Goal: Task Accomplishment & Management: Manage account settings

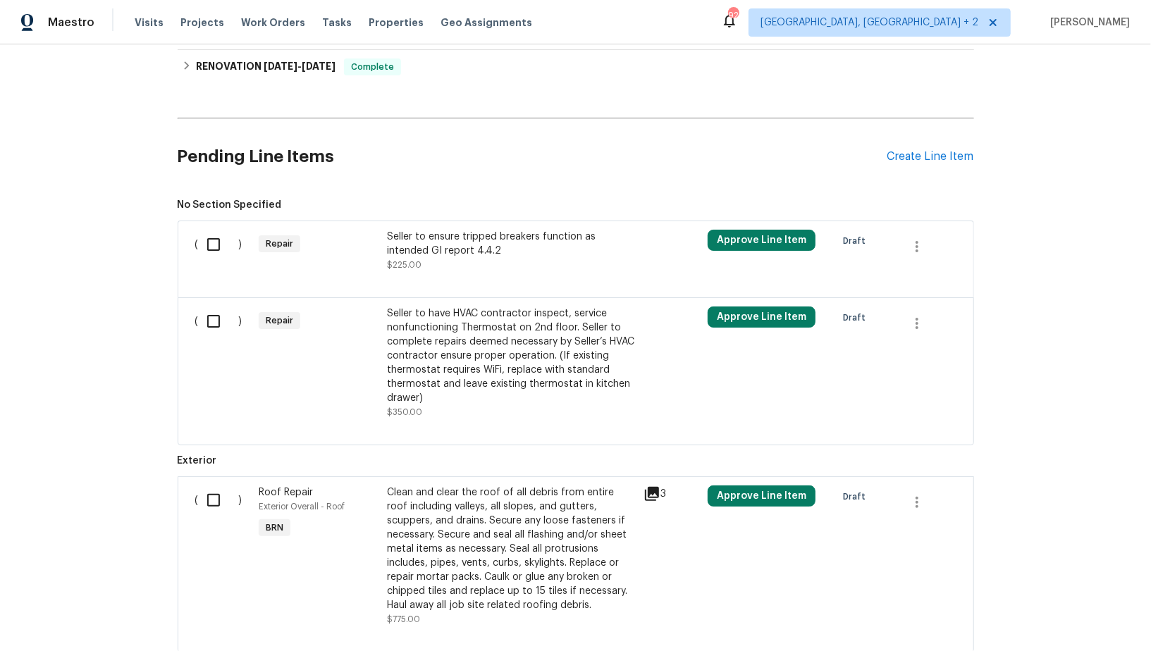
scroll to position [316, 0]
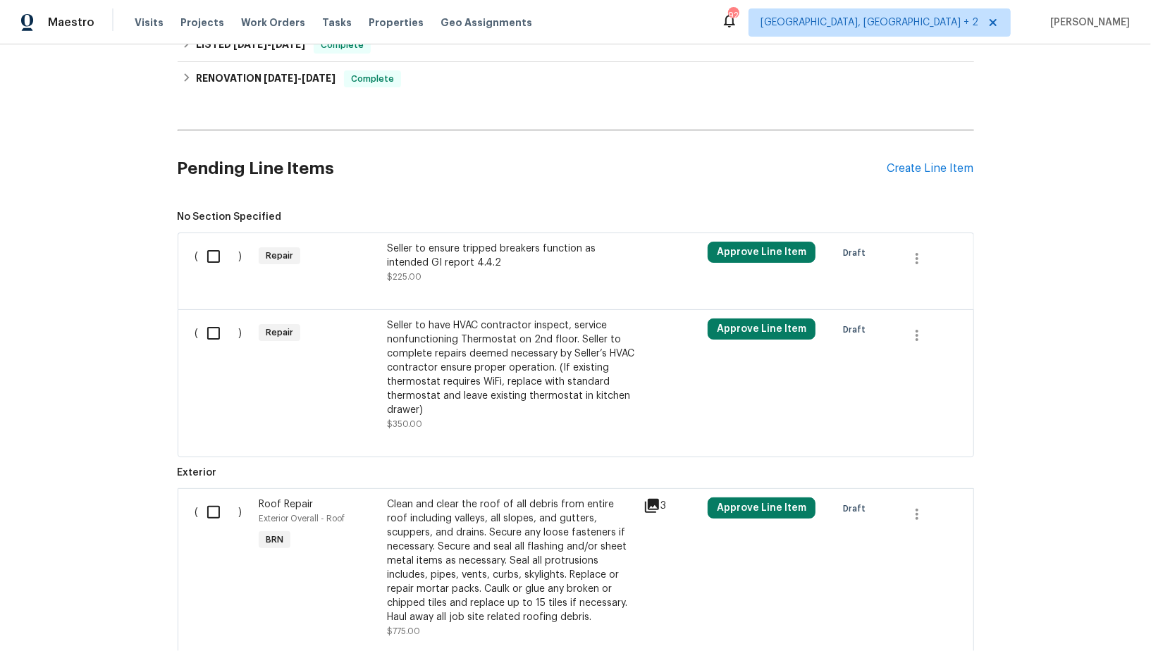
click at [467, 278] on div "Seller to ensure tripped breakers function as intended GI report 4.4.2 $225.00" at bounding box center [511, 263] width 248 height 42
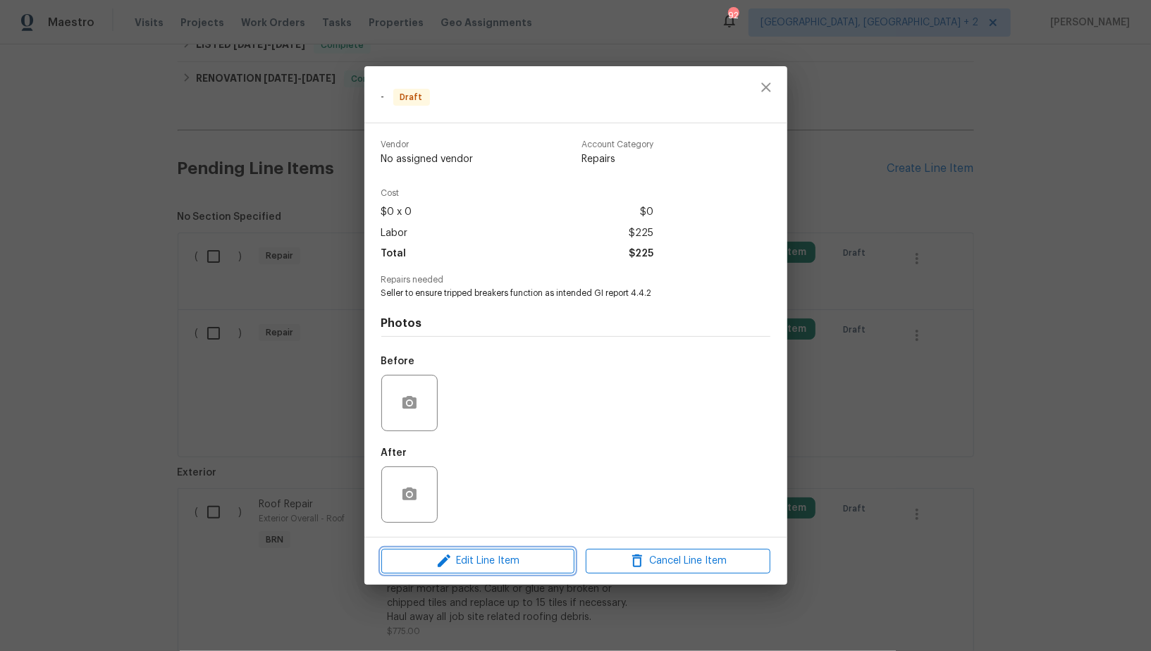
click at [499, 559] on span "Edit Line Item" at bounding box center [478, 562] width 185 height 18
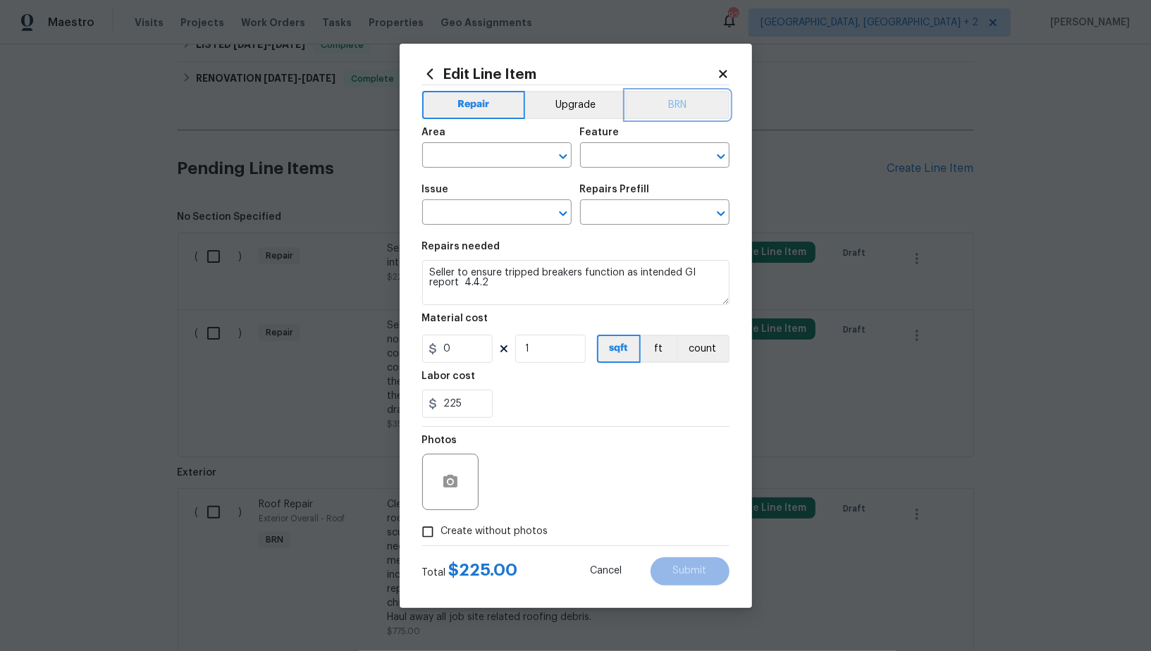
click at [671, 113] on button "BRN" at bounding box center [678, 105] width 104 height 28
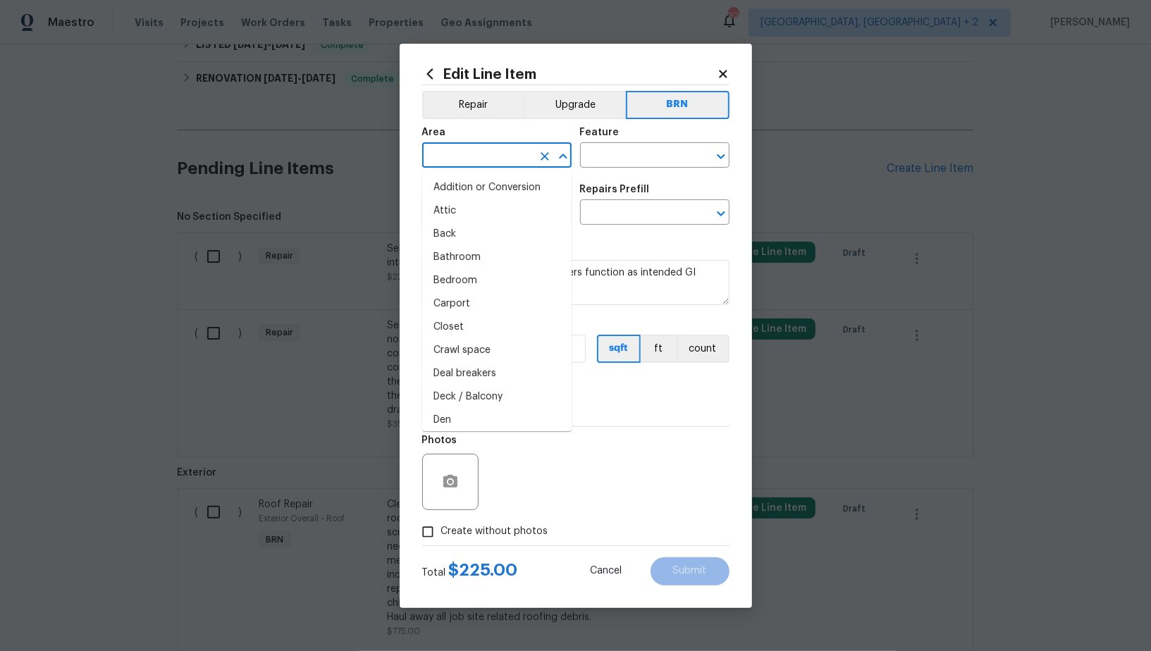
click at [474, 156] on input "text" at bounding box center [477, 157] width 110 height 22
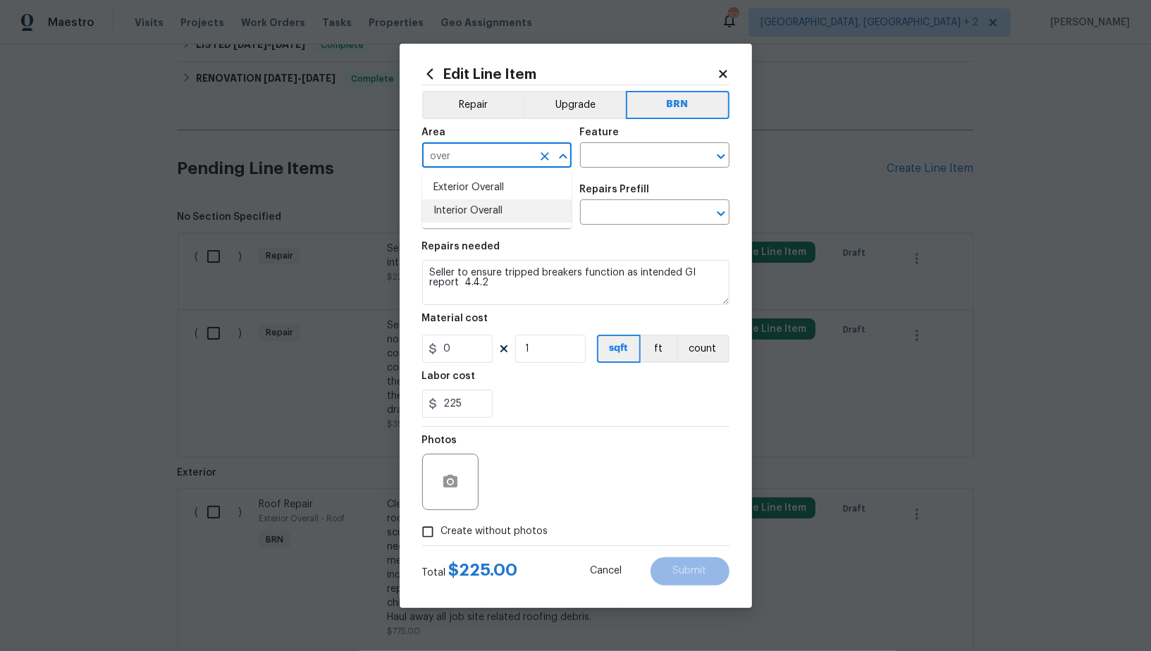
click at [467, 208] on li "Interior Overall" at bounding box center [496, 210] width 149 height 23
type input "Interior Overall"
click at [604, 164] on input "text" at bounding box center [635, 157] width 110 height 22
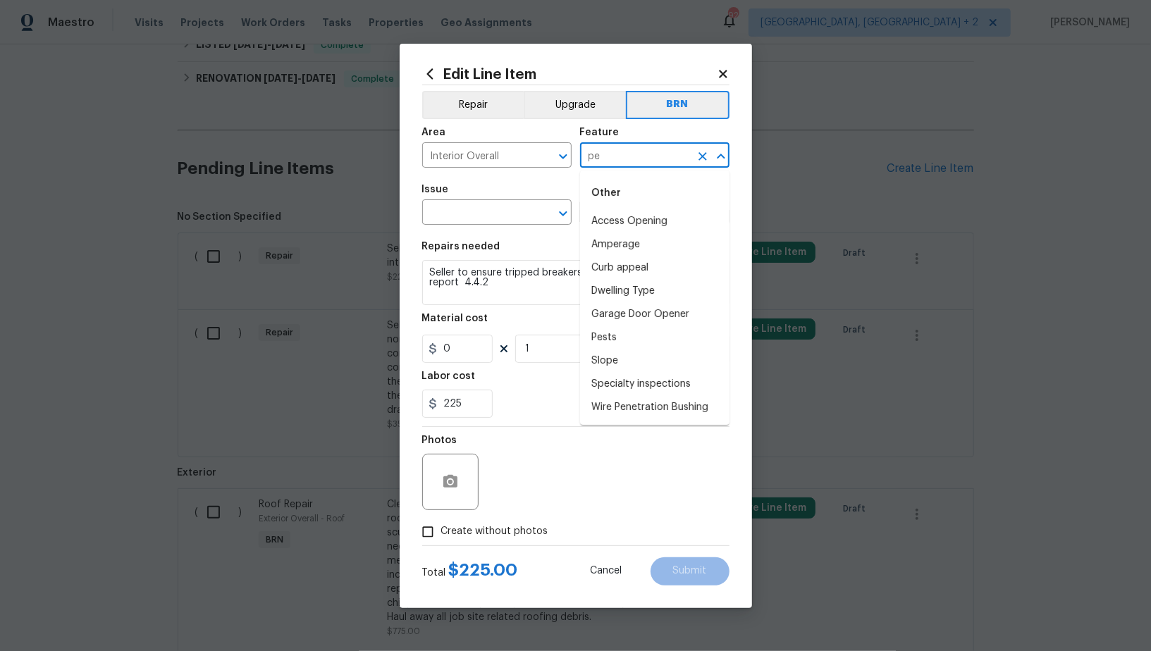
type input "p"
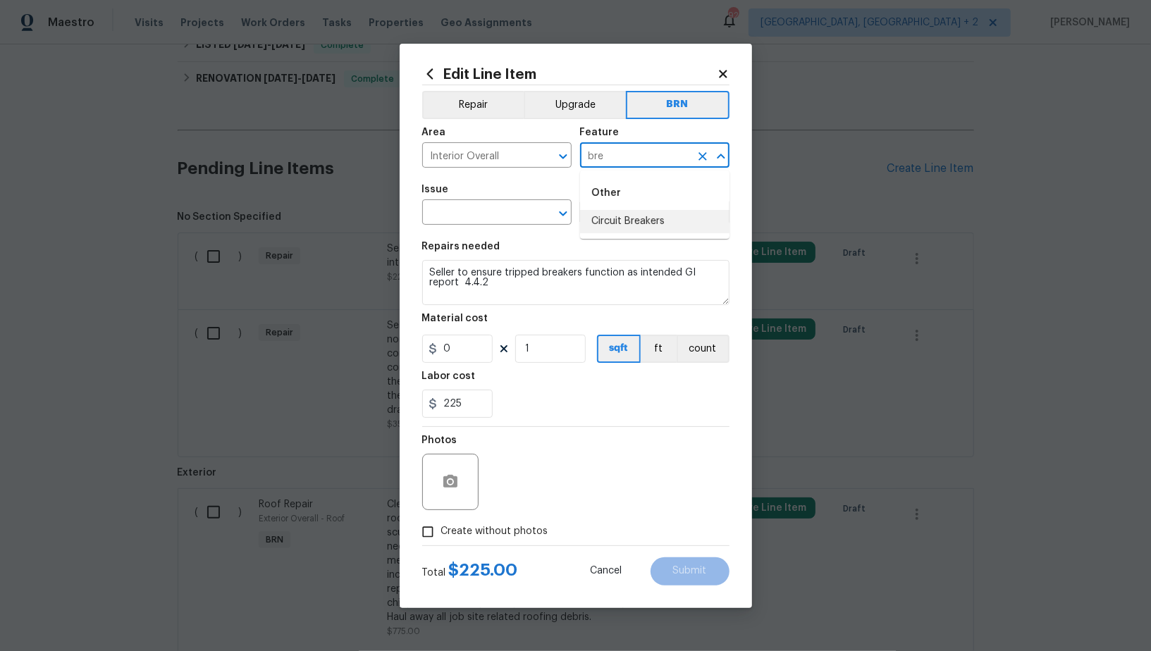
click at [596, 218] on li "Circuit Breakers" at bounding box center [654, 221] width 149 height 23
type input "Circuit Breakers"
click at [479, 228] on span "Issue ​" at bounding box center [496, 204] width 149 height 57
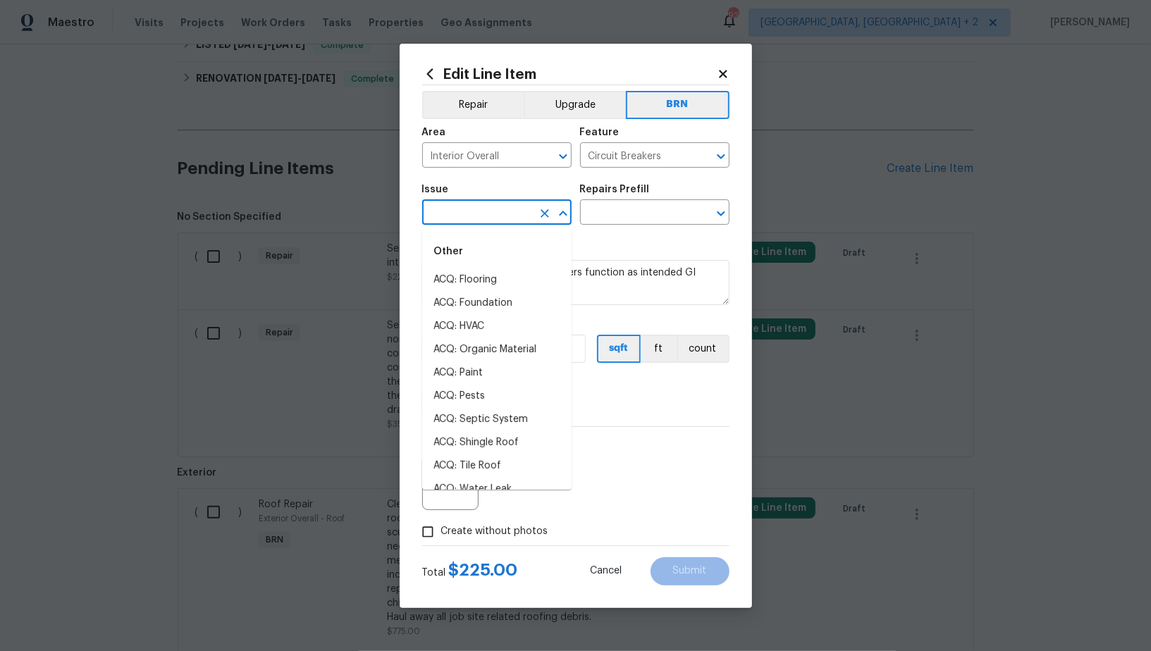
click at [475, 212] on input "text" at bounding box center [477, 214] width 110 height 22
type input "p"
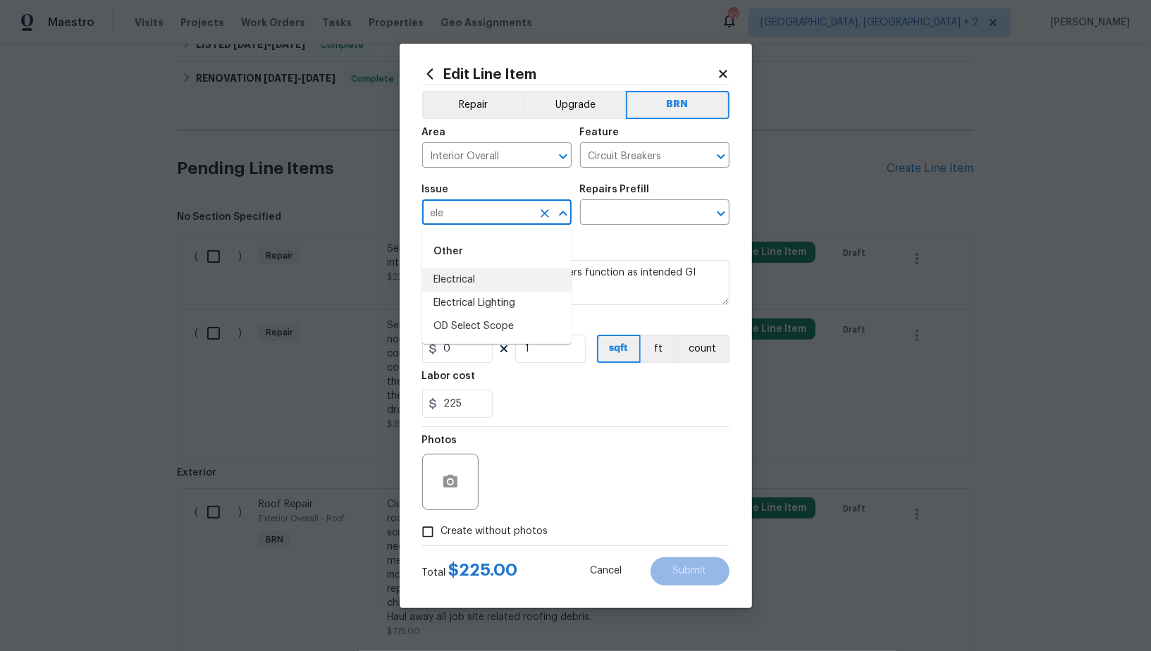
click at [475, 288] on li "Electrical" at bounding box center [496, 280] width 149 height 23
type input "Electrical"
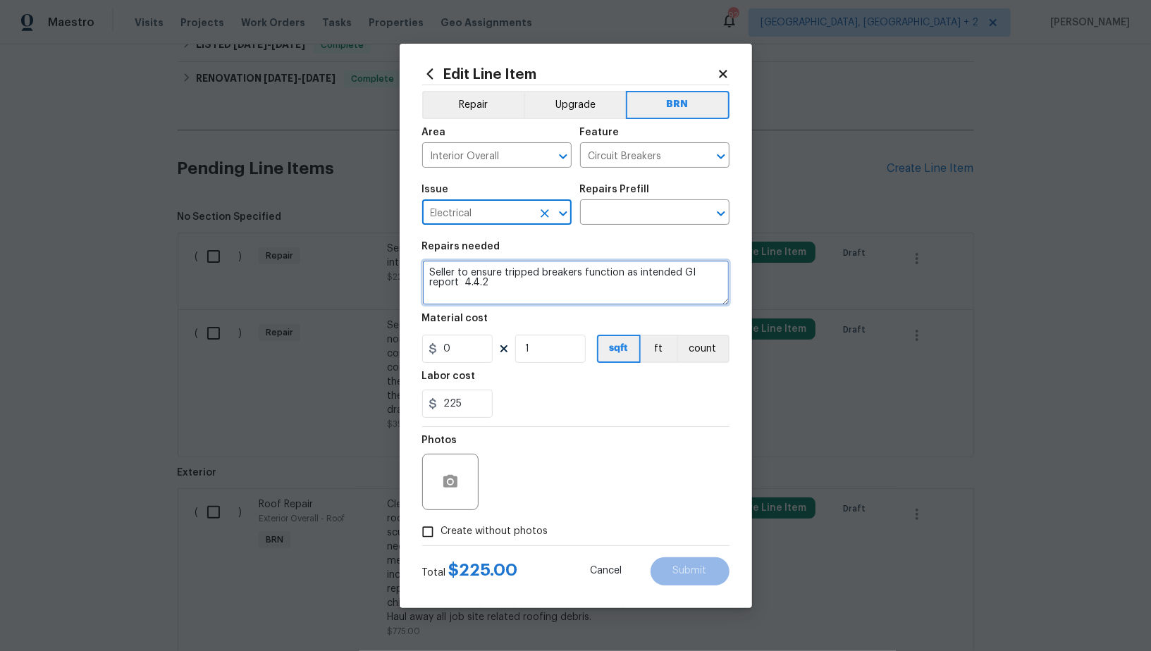
click at [534, 286] on textarea "Seller to ensure tripped breakers function as intended GI report 4.4.2" at bounding box center [575, 282] width 307 height 45
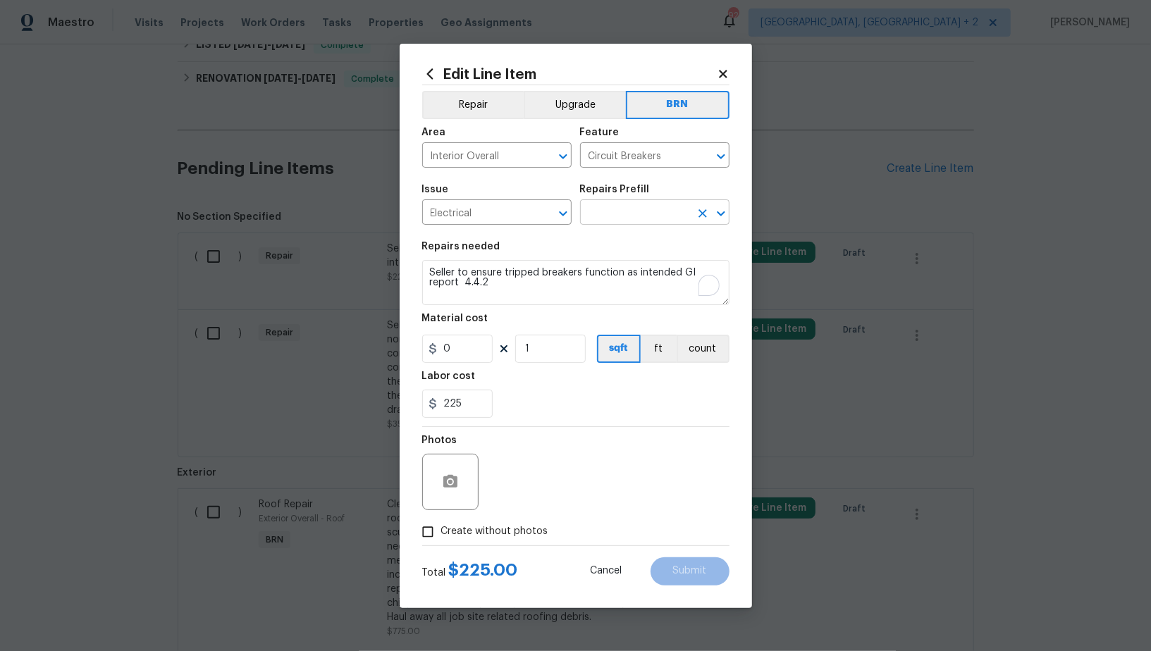
click at [612, 218] on input "text" at bounding box center [635, 214] width 110 height 22
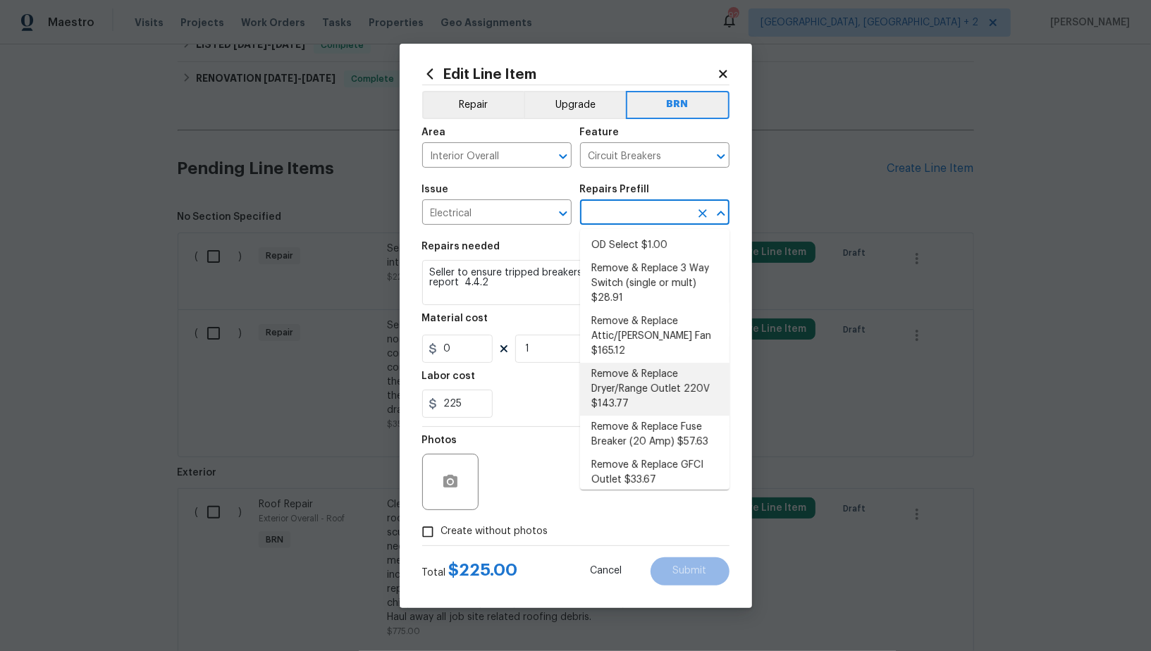
scroll to position [0, 0]
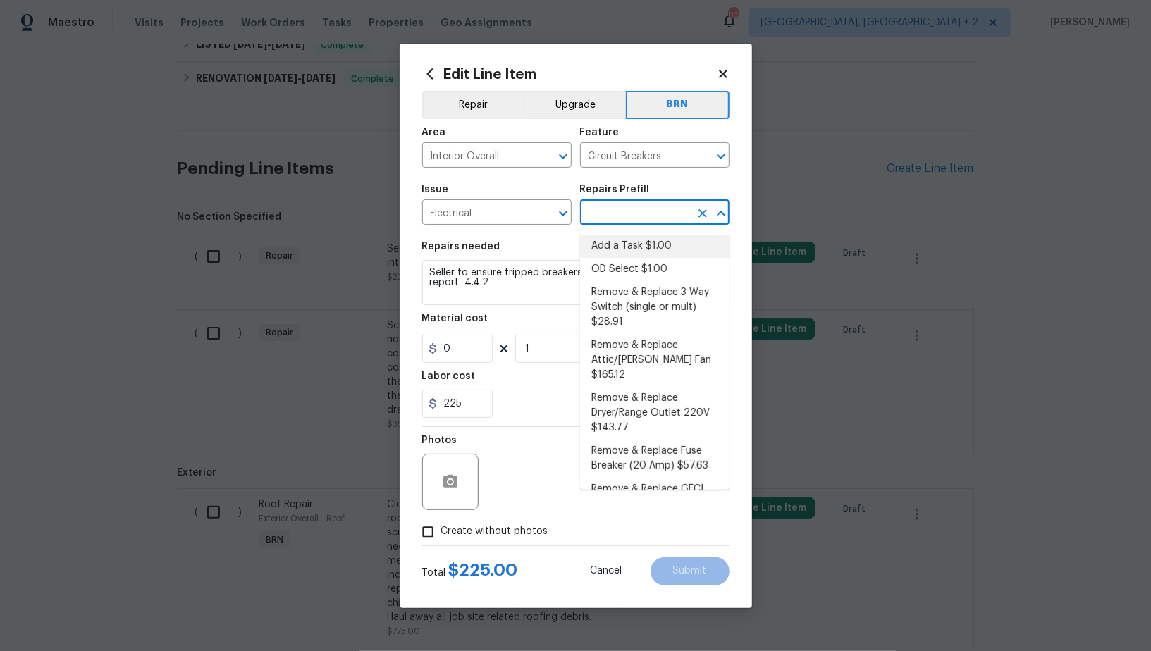
click at [627, 239] on li "Add a Task $1.00" at bounding box center [654, 246] width 149 height 23
type input "Add a Task $1.00"
type textarea "HPM to detail"
type input "1"
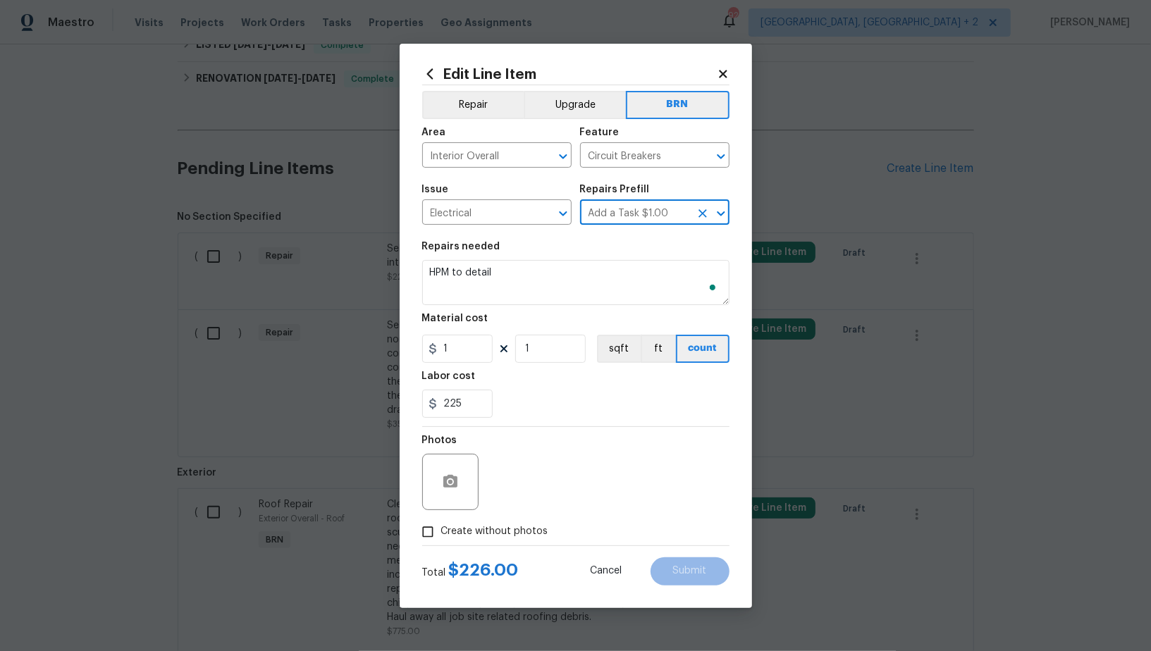
click at [550, 314] on div "Material cost" at bounding box center [575, 323] width 307 height 18
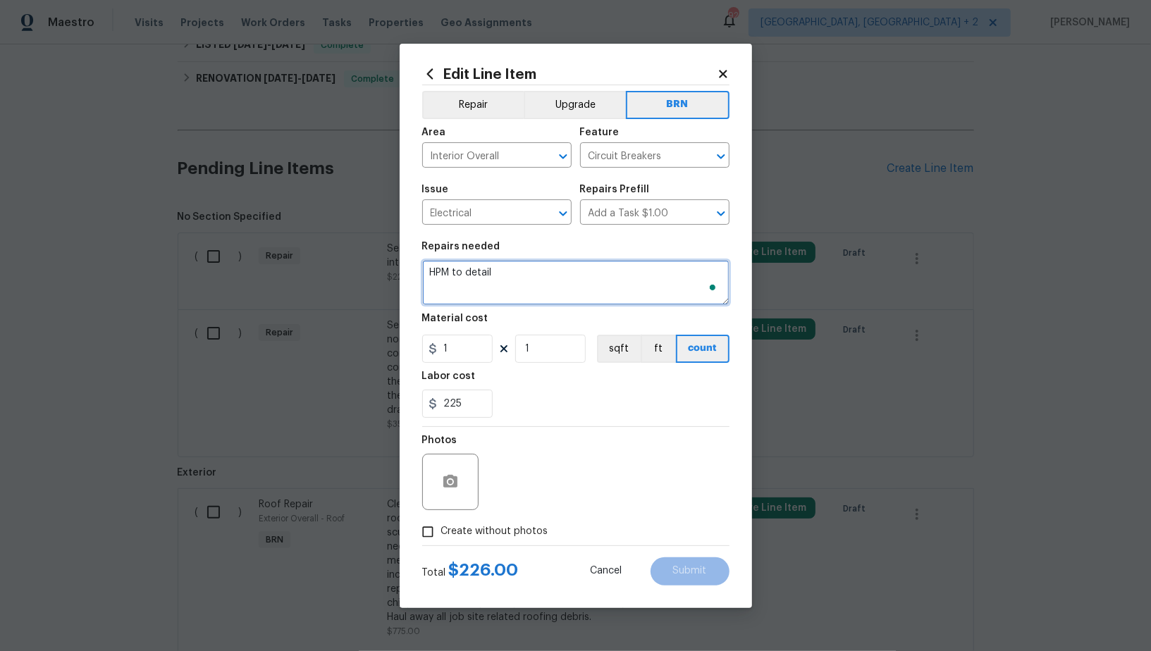
click at [533, 285] on textarea "HPM to detail" at bounding box center [575, 282] width 307 height 45
paste textarea "Seller to ensure tripped breakers function as intended GI report 4.4.2"
type textarea "Seller to ensure tripped breakers function as intended GI report 4.4.2"
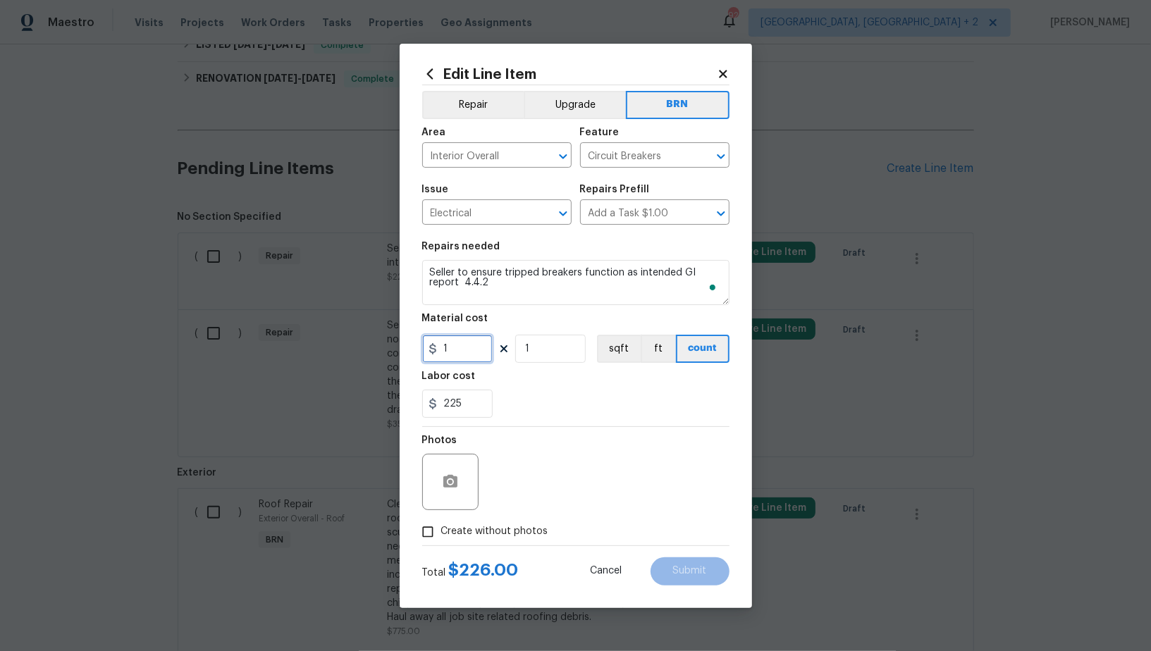
click at [468, 358] on input "1" at bounding box center [457, 349] width 70 height 28
type input "0"
click at [444, 482] on icon "button" at bounding box center [450, 481] width 14 height 13
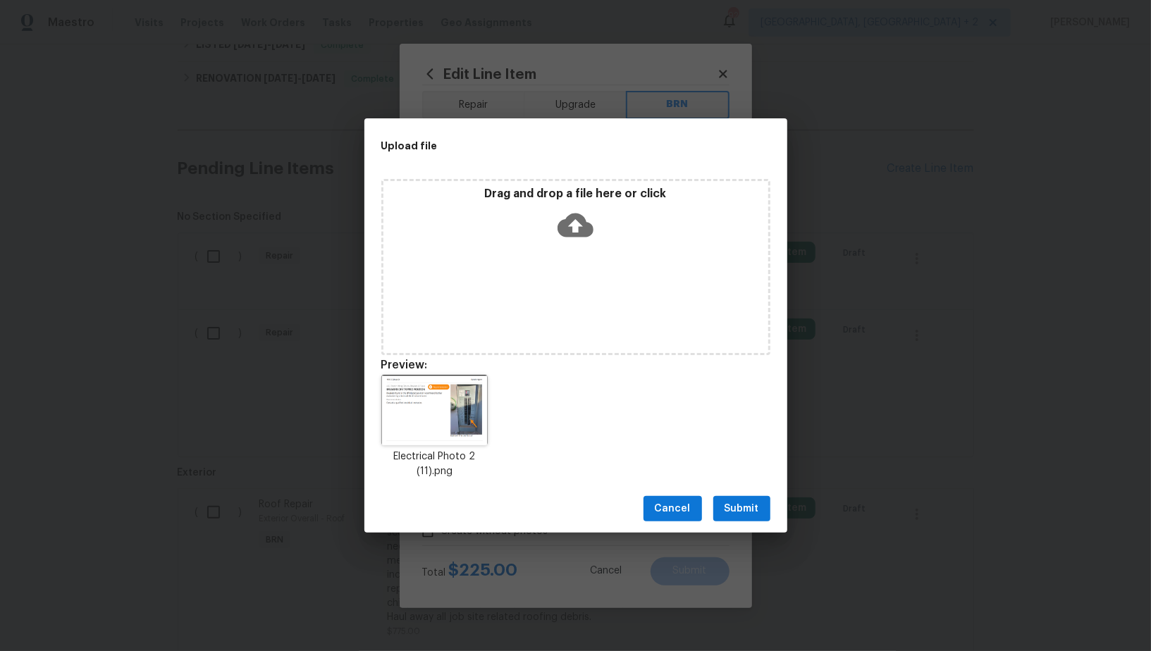
click at [740, 507] on span "Submit" at bounding box center [742, 509] width 35 height 18
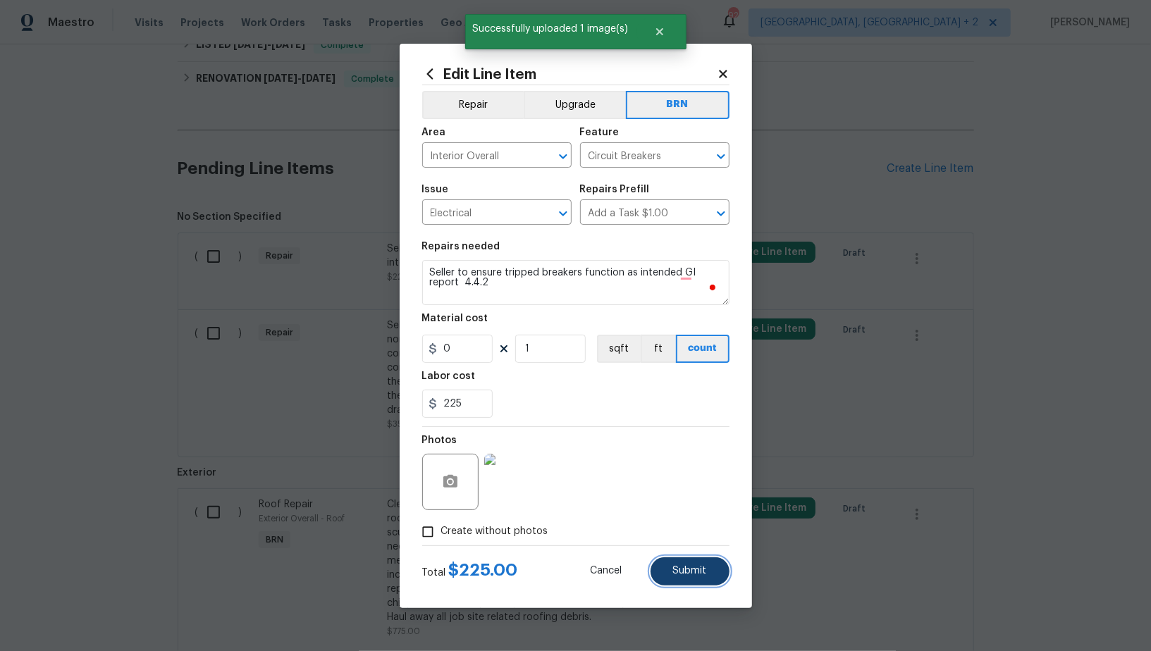
click at [699, 572] on span "Submit" at bounding box center [690, 571] width 34 height 11
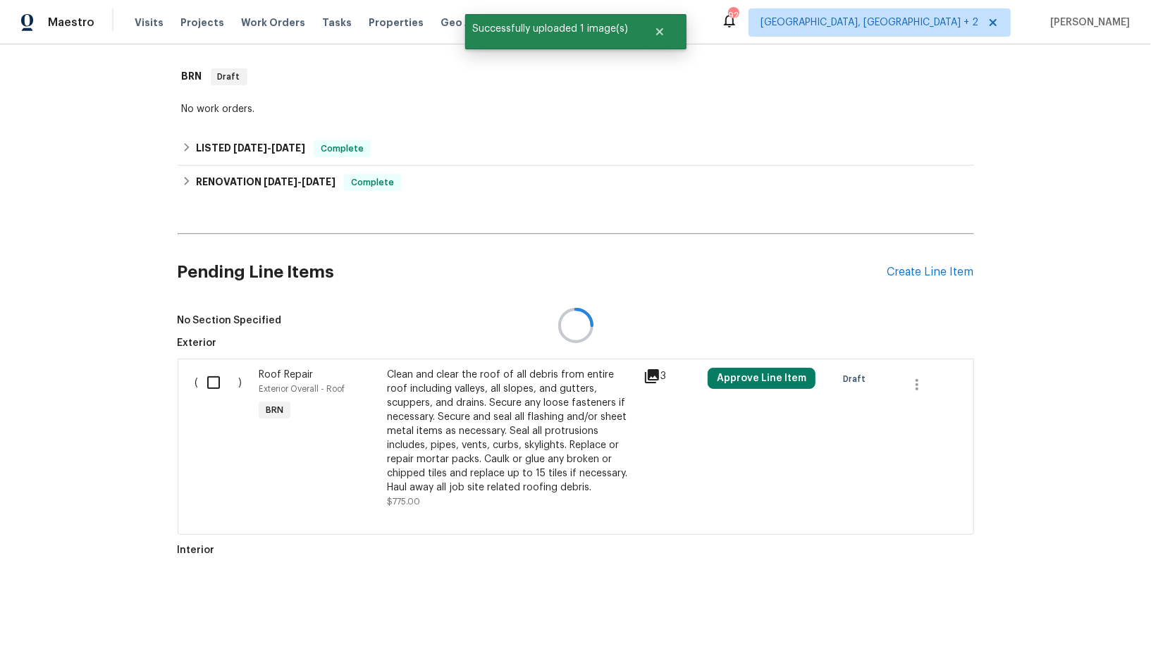
scroll to position [316, 0]
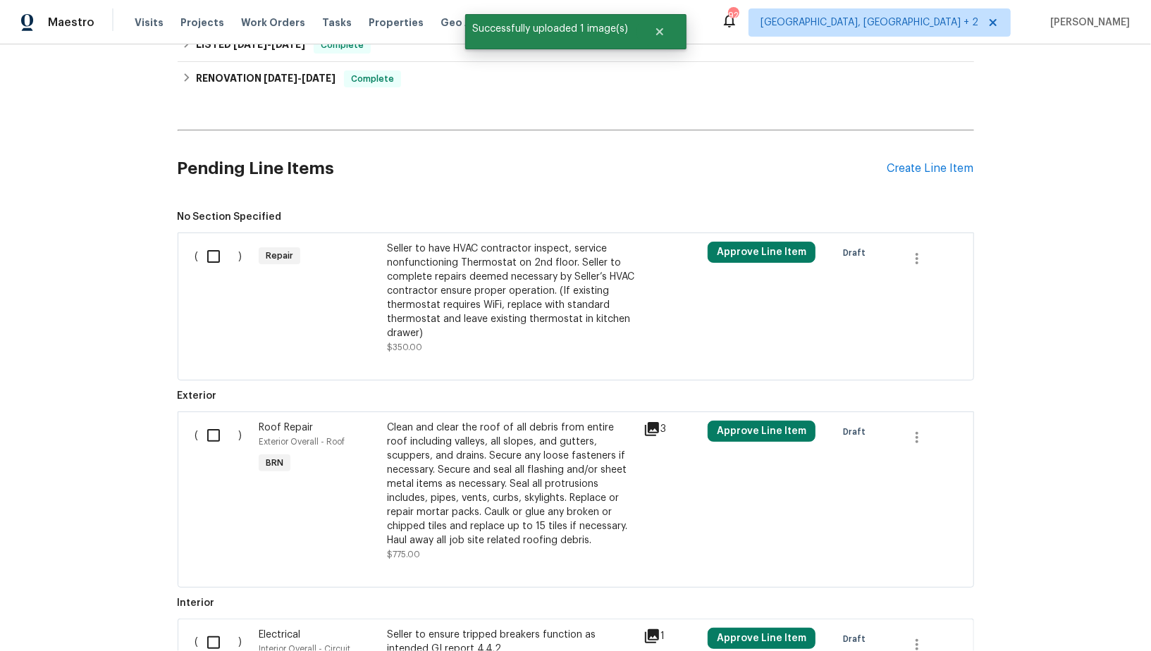
click at [455, 278] on div "Seller to have HVAC contractor inspect, service nonfunctioning Thermostat on 2n…" at bounding box center [511, 291] width 248 height 99
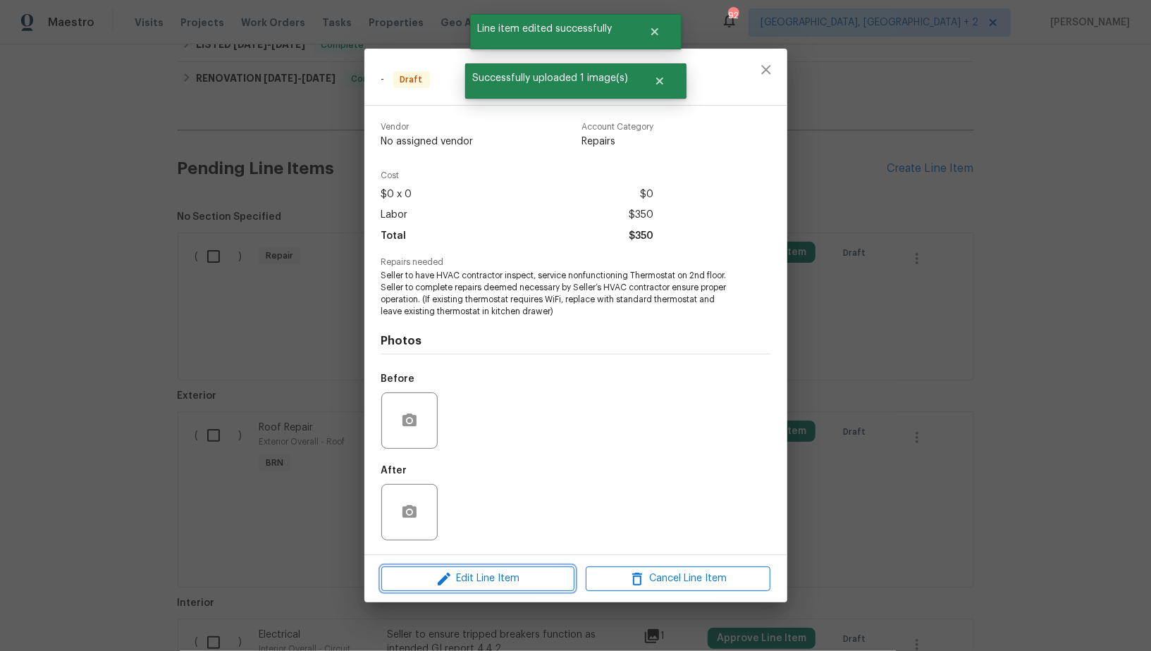
click at [480, 575] on span "Edit Line Item" at bounding box center [478, 579] width 185 height 18
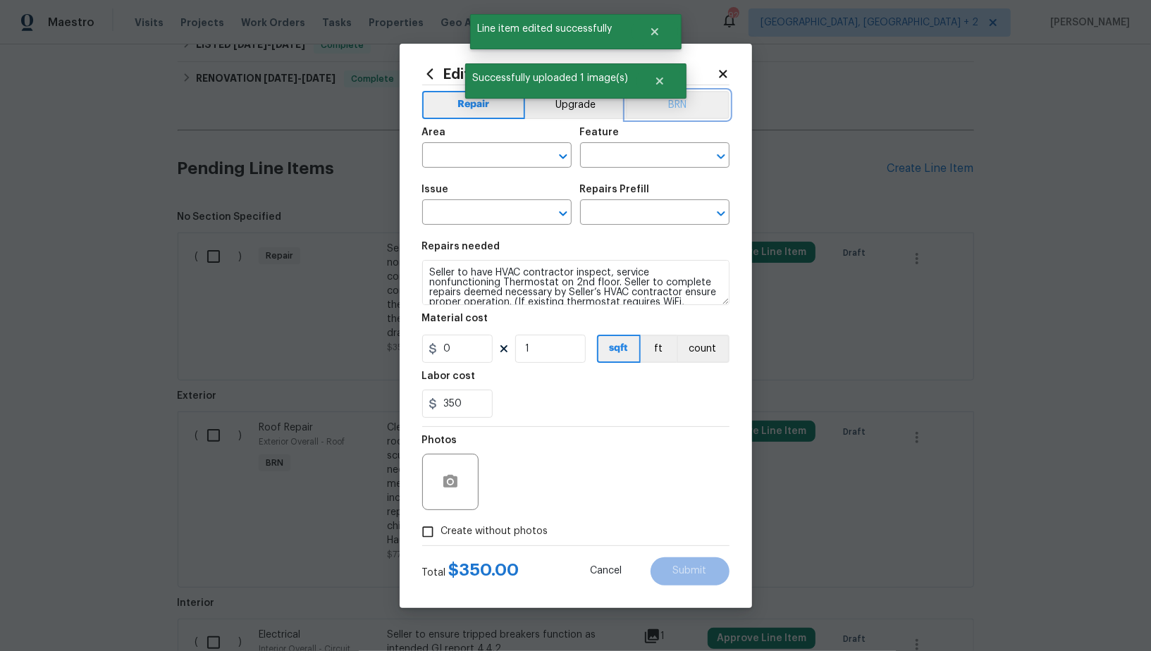
click at [667, 106] on button "BRN" at bounding box center [678, 105] width 104 height 28
click at [498, 155] on input "text" at bounding box center [477, 157] width 110 height 22
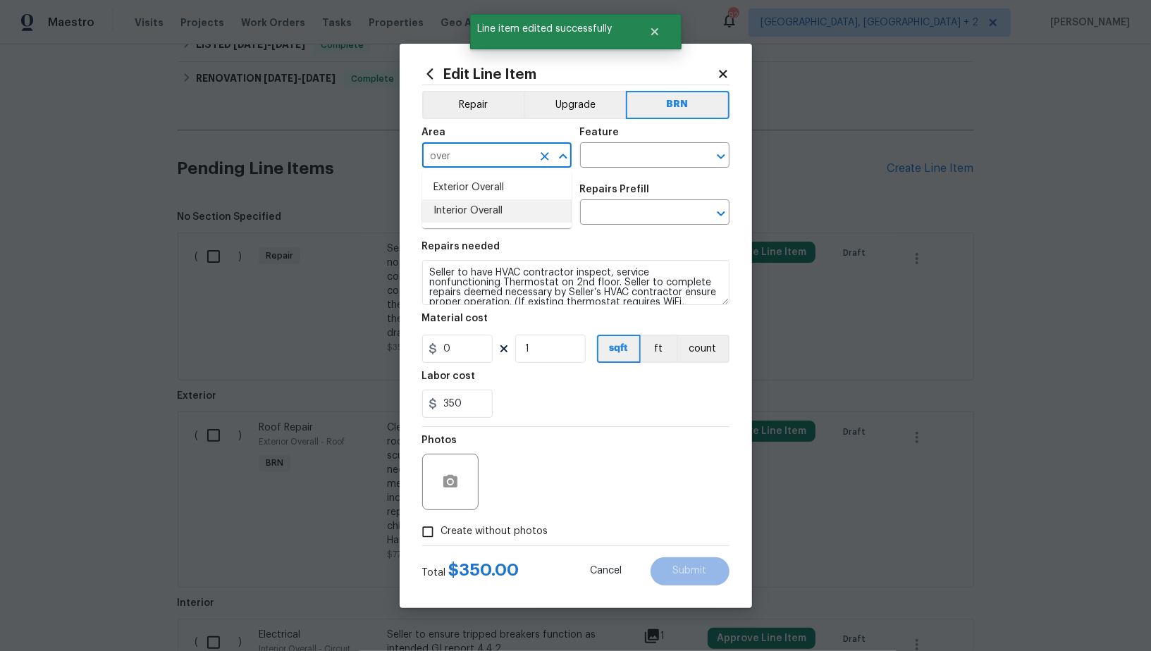
click at [479, 206] on li "Interior Overall" at bounding box center [496, 210] width 149 height 23
type input "Interior Overall"
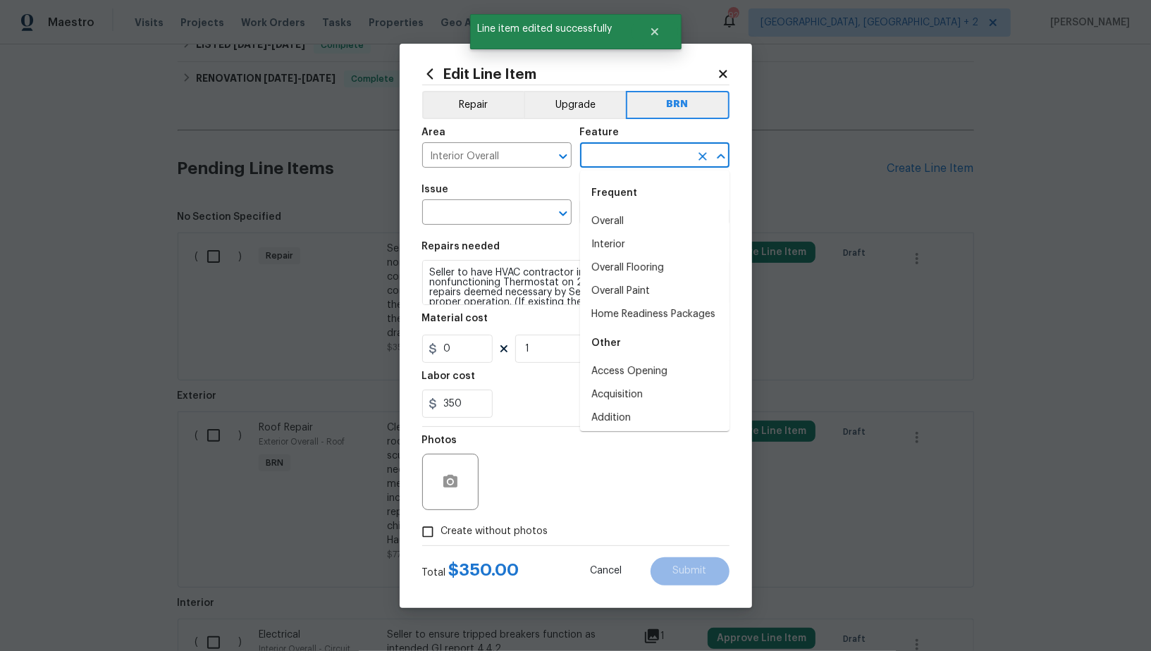
click at [611, 166] on input "text" at bounding box center [635, 157] width 110 height 22
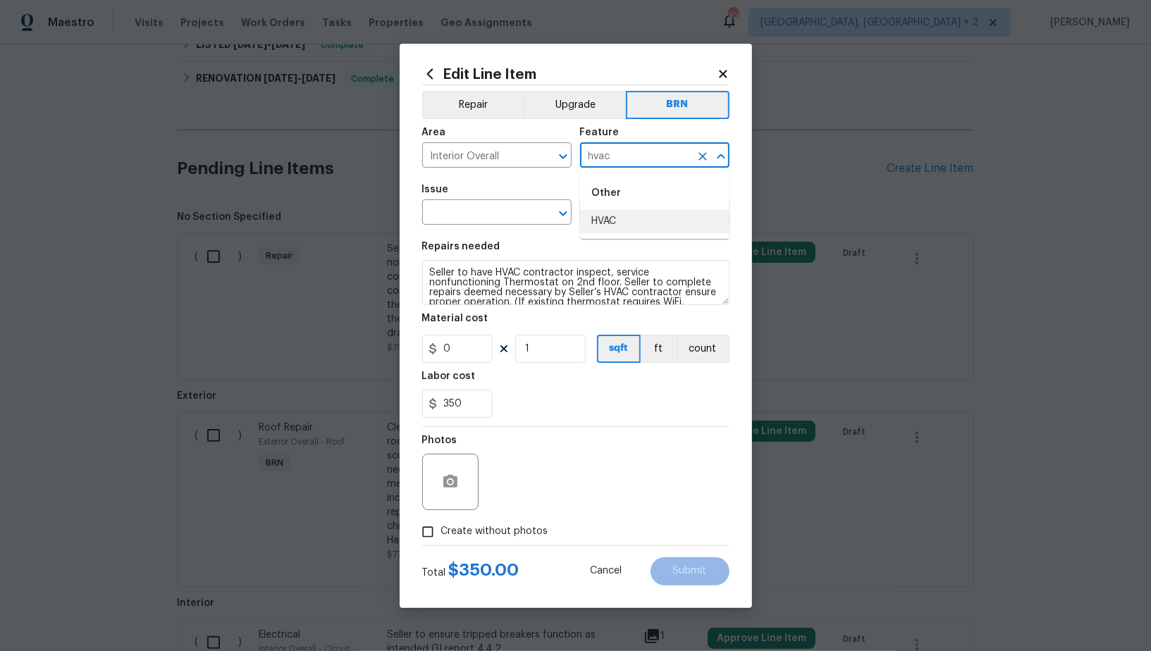
click at [617, 221] on li "HVAC" at bounding box center [654, 221] width 149 height 23
type input "HVAC"
click at [490, 216] on input "text" at bounding box center [477, 214] width 110 height 22
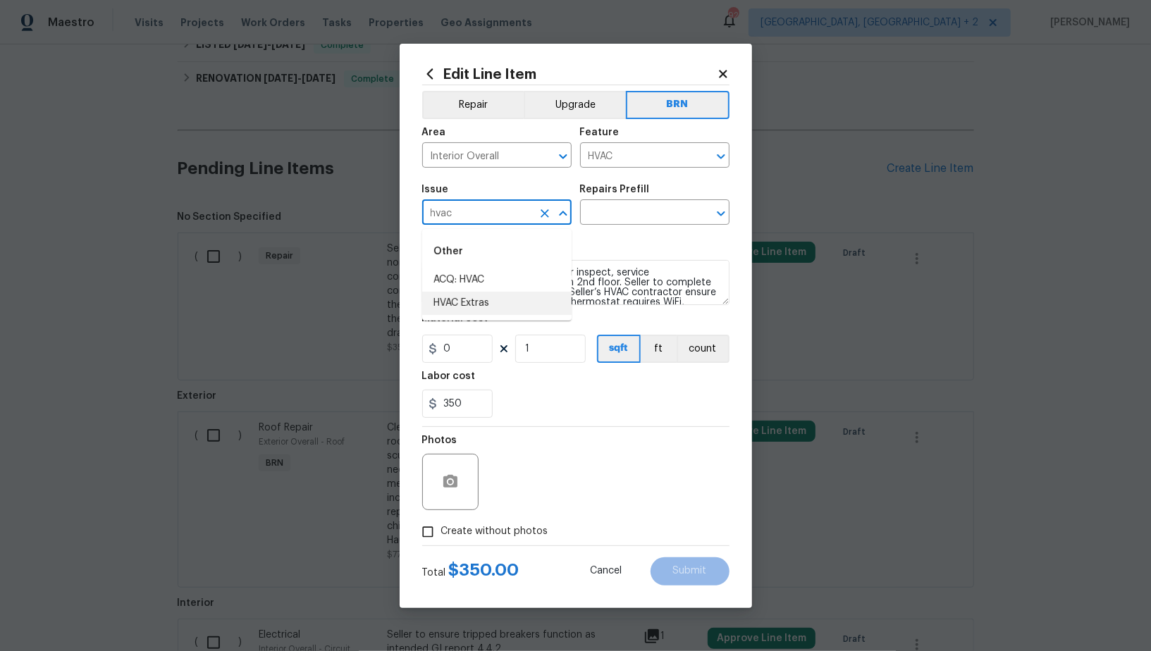
click at [474, 301] on li "HVAC Extras" at bounding box center [496, 303] width 149 height 23
type input "HVAC Extras"
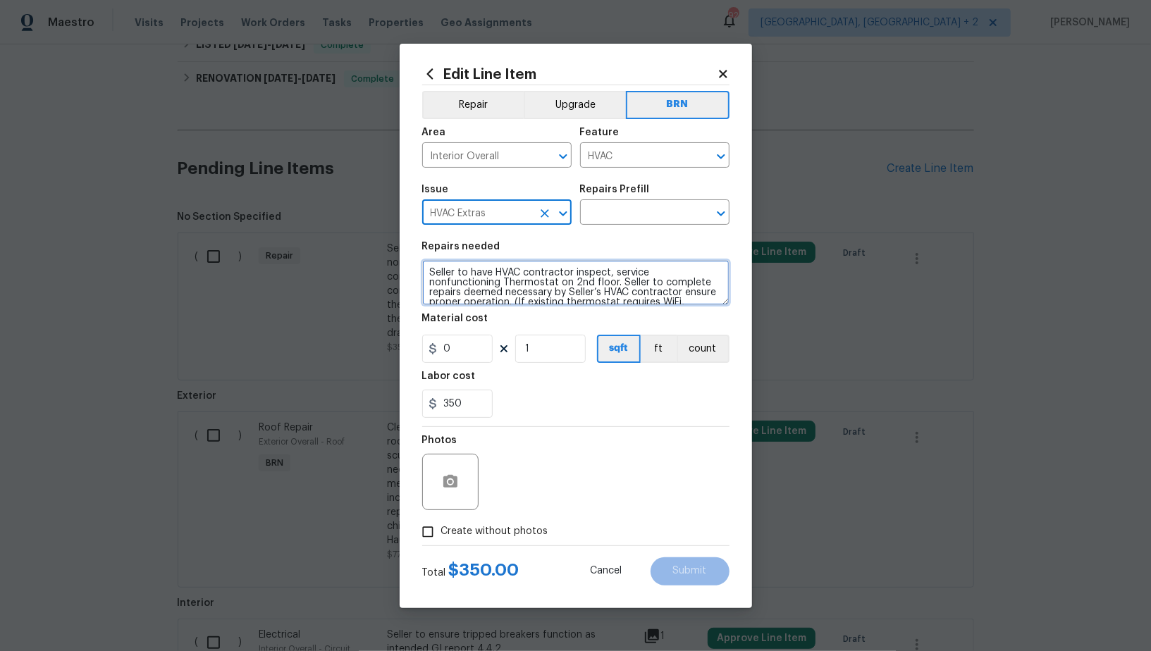
click at [593, 278] on textarea "Seller to have HVAC contractor inspect, service nonfunctioning Thermostat on 2n…" at bounding box center [575, 282] width 307 height 45
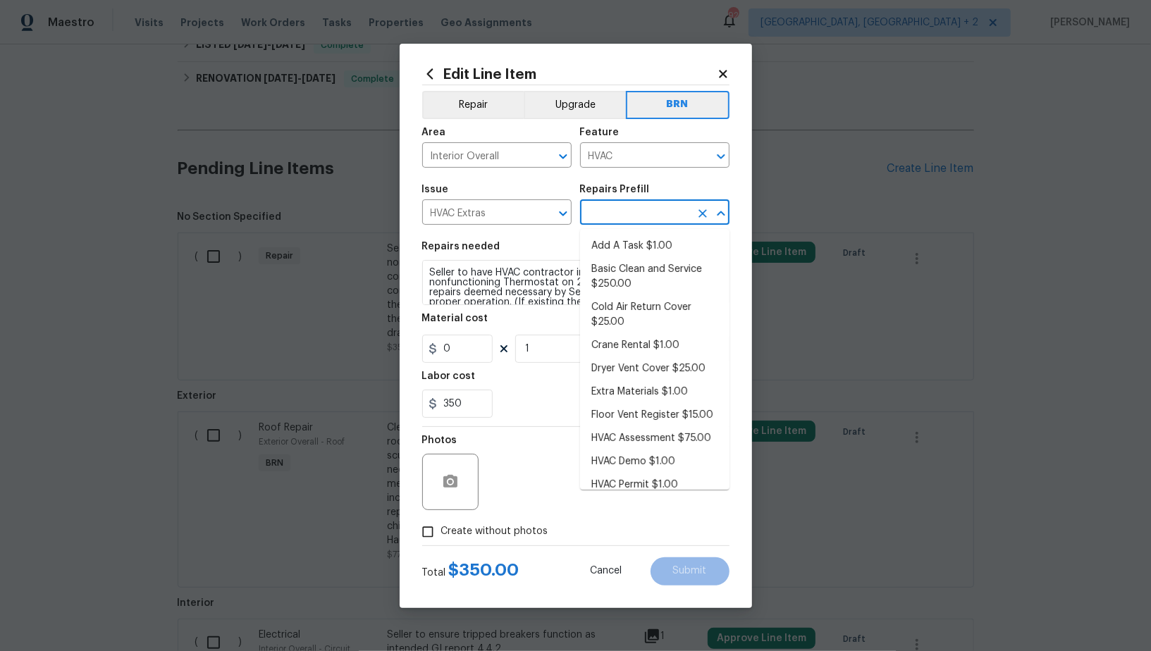
click at [619, 223] on input "text" at bounding box center [635, 214] width 110 height 22
click at [624, 276] on li "Basic Clean and Service $250.00" at bounding box center [654, 277] width 149 height 38
type input "Basic Clean and Service $250.00"
type textarea "General Service HVAC system including: cleaning condenser and evaporator coils,…"
type input "250"
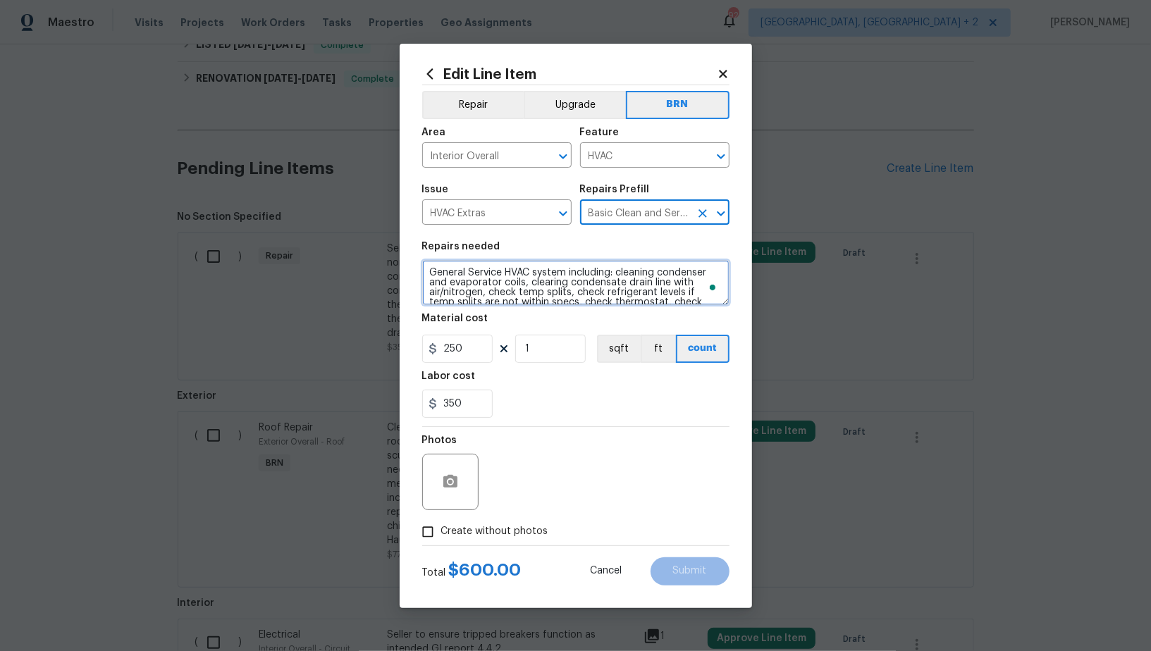
click at [581, 291] on textarea "General Service HVAC system including: cleaning condenser and evaporator coils,…" at bounding box center [575, 282] width 307 height 45
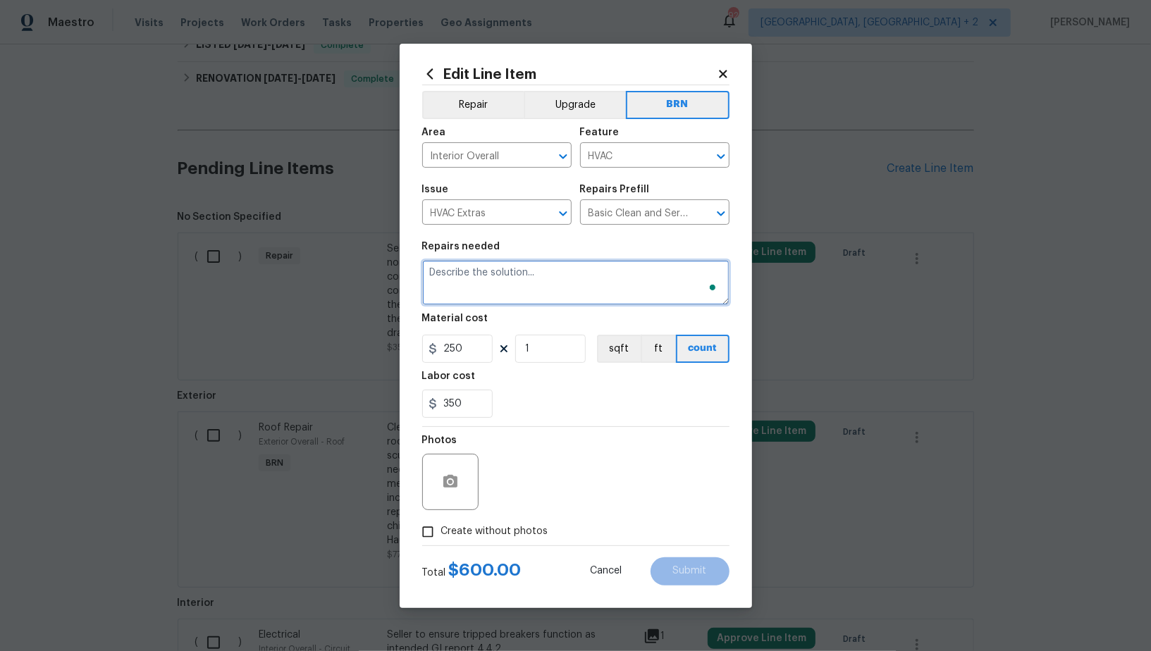
paste textarea "Seller to have HVAC contractor inspect, service nonfunctioning Thermostat on 2n…"
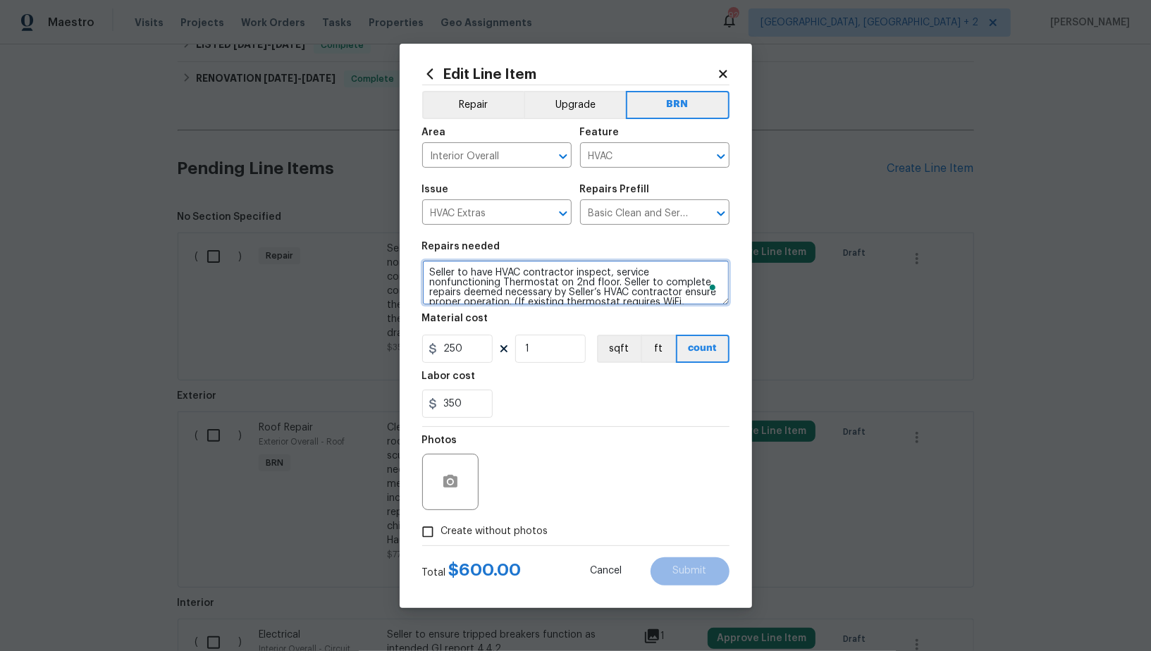
scroll to position [23, 0]
type textarea "Seller to have HVAC contractor inspect, service nonfunctioning Thermostat on 2n…"
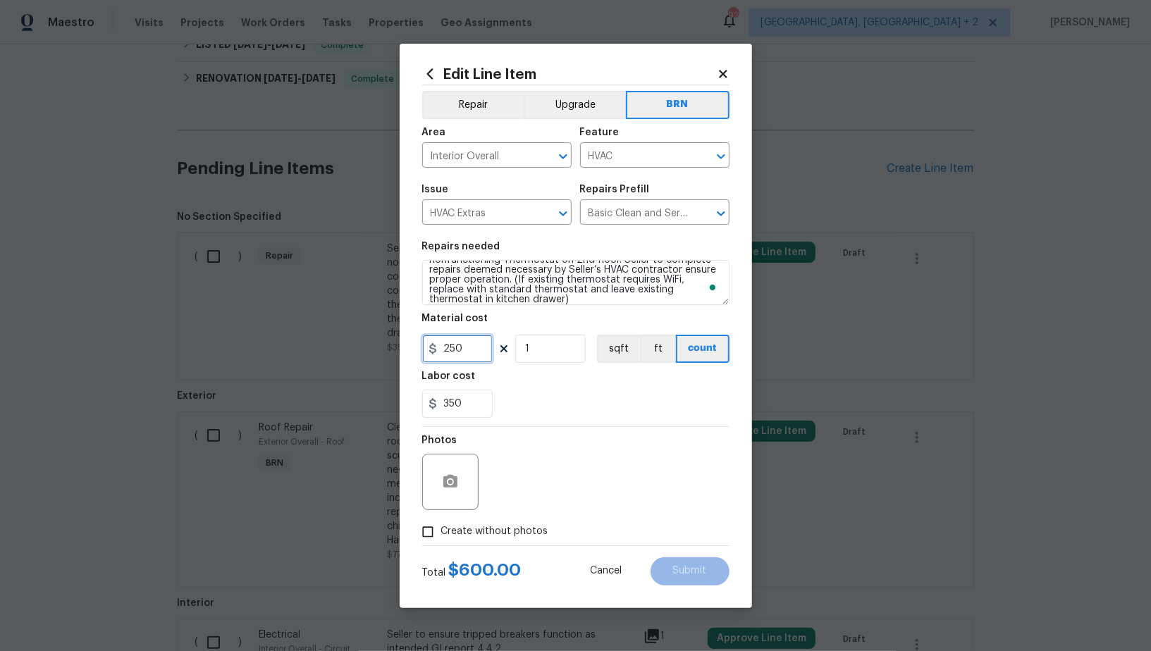
click at [473, 341] on input "250" at bounding box center [457, 349] width 70 height 28
type input "0"
click at [441, 465] on div at bounding box center [450, 482] width 56 height 56
click at [443, 480] on icon "button" at bounding box center [450, 481] width 14 height 13
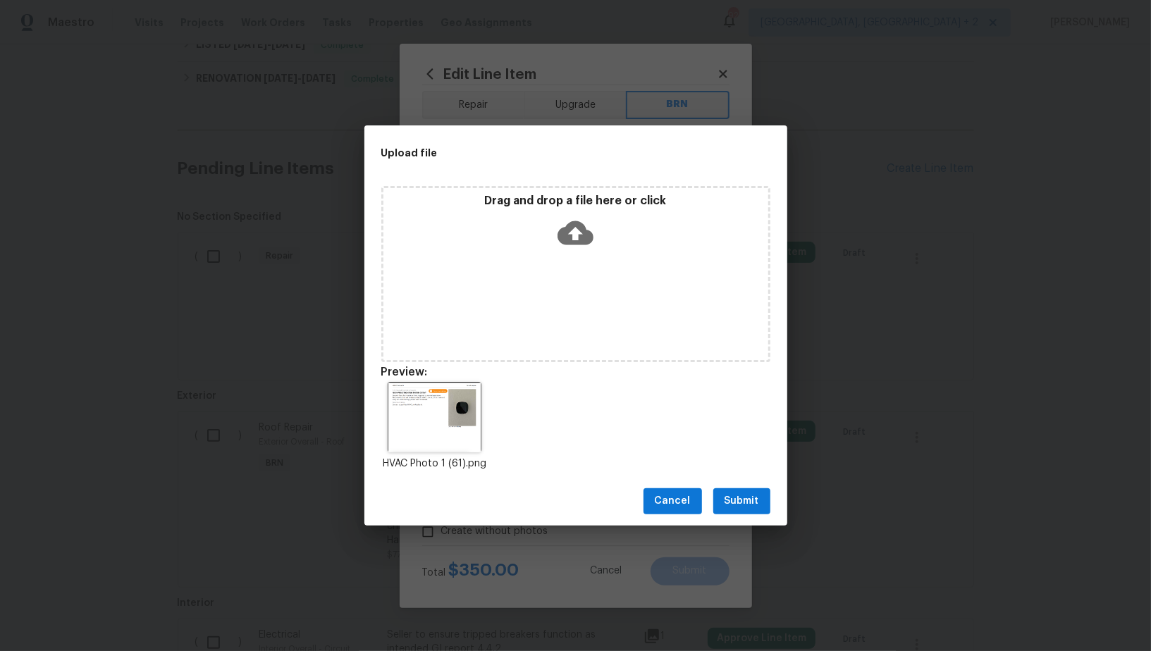
click at [720, 502] on button "Submit" at bounding box center [741, 501] width 57 height 26
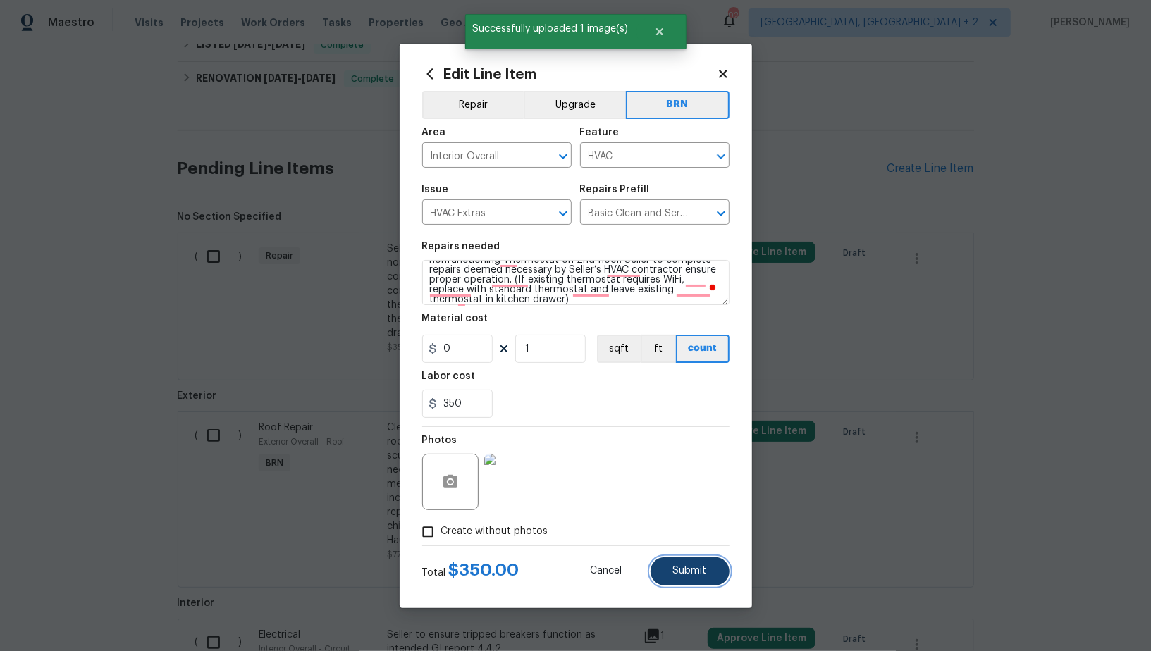
click at [690, 574] on span "Submit" at bounding box center [690, 571] width 34 height 11
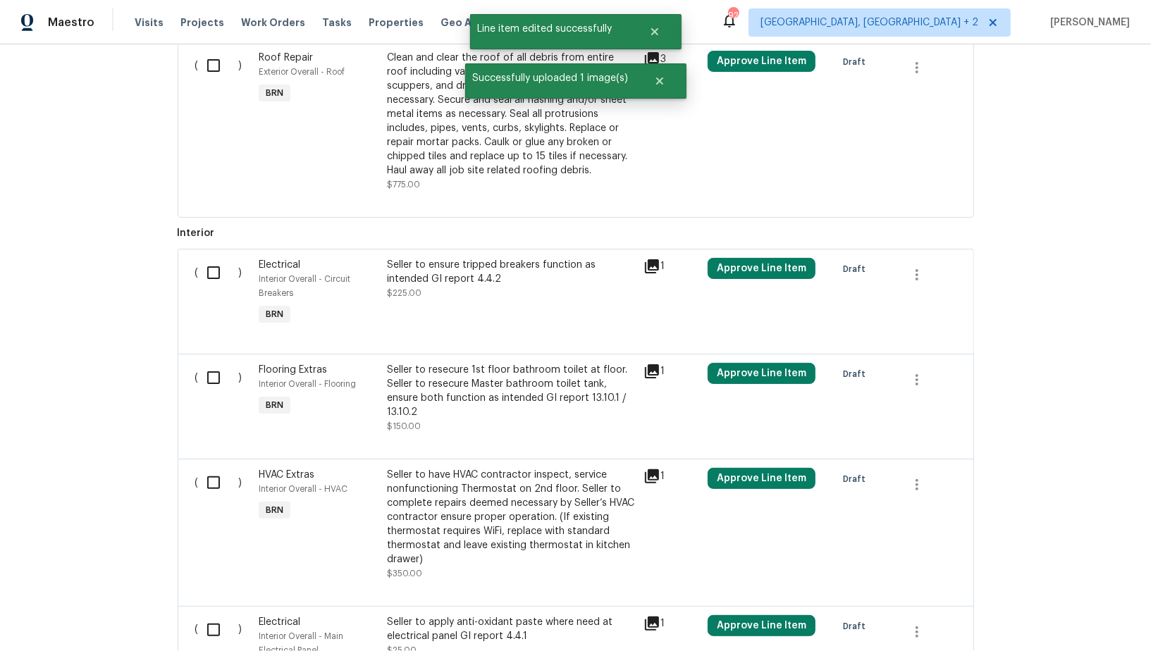
scroll to position [511, 0]
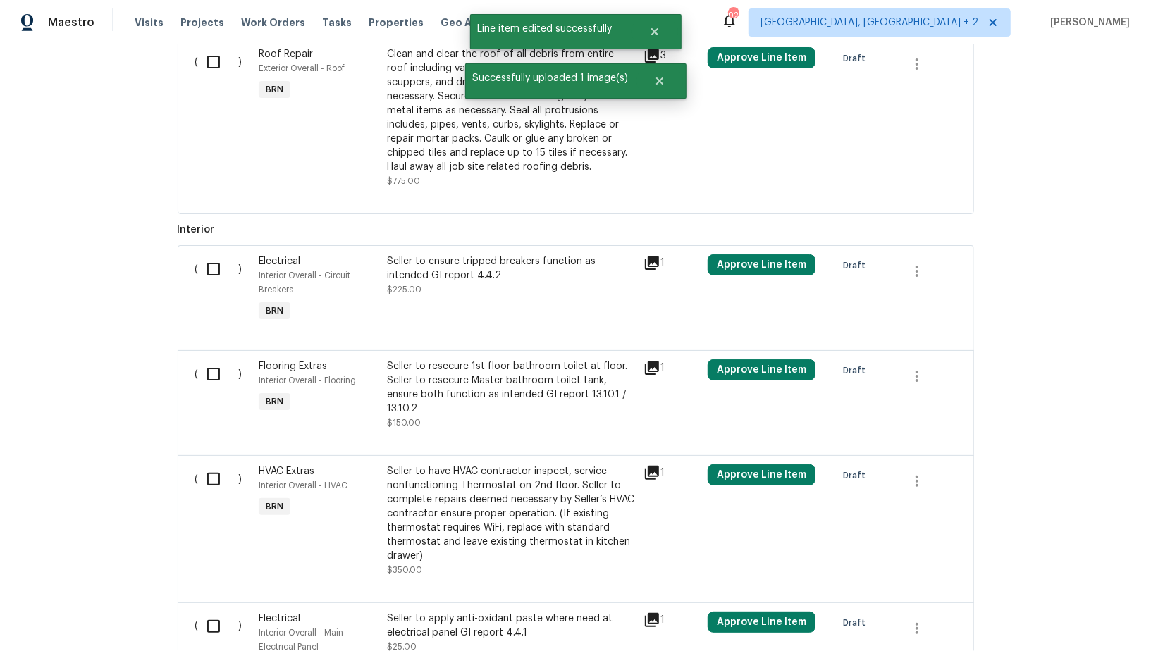
click at [448, 306] on div "Seller to ensure tripped breakers function as intended GI report 4.4.2 $225.00" at bounding box center [511, 289] width 257 height 79
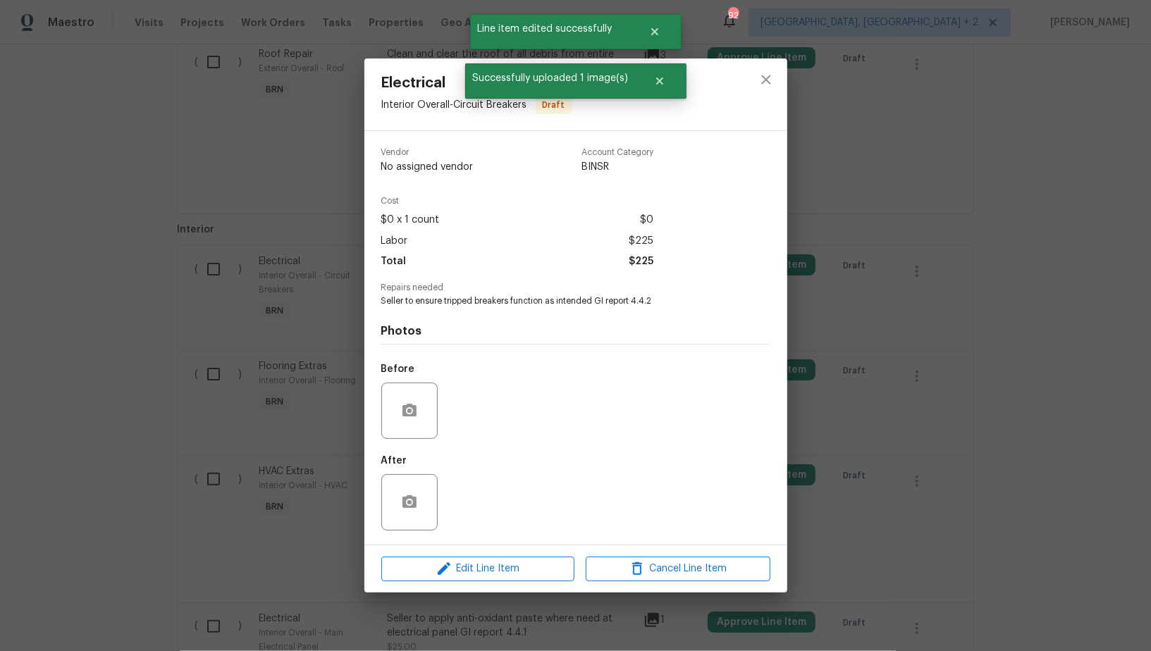
click at [240, 391] on div "Electrical Interior Overall - Circuit Breakers Draft Vendor No assigned vendor …" at bounding box center [575, 325] width 1151 height 651
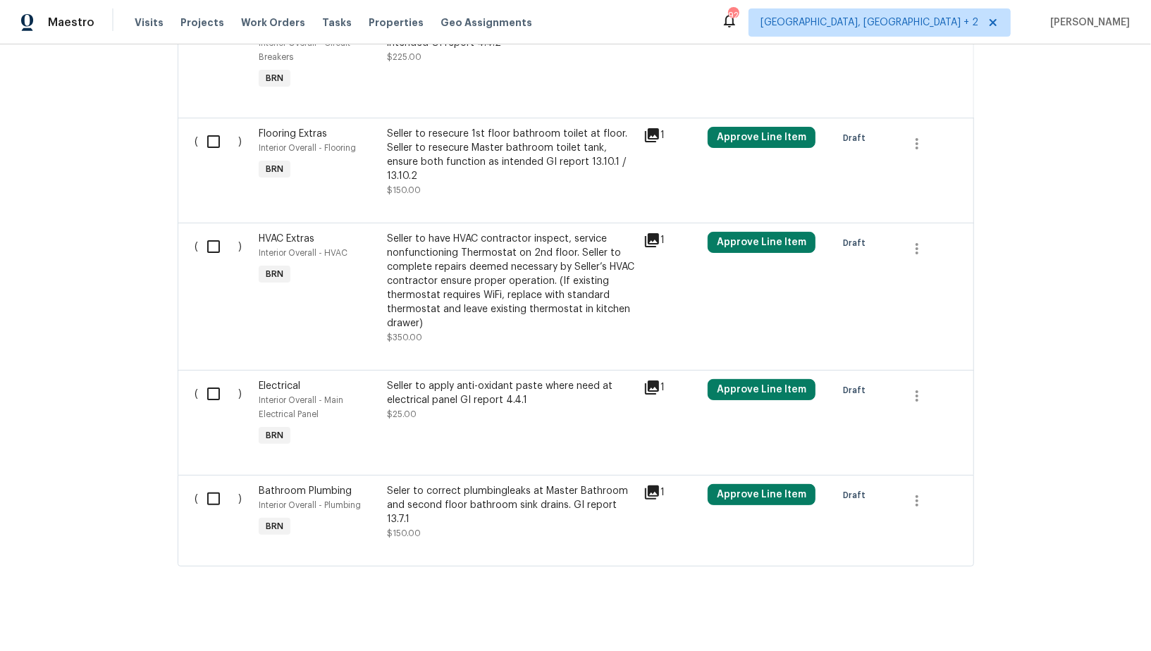
scroll to position [753, 0]
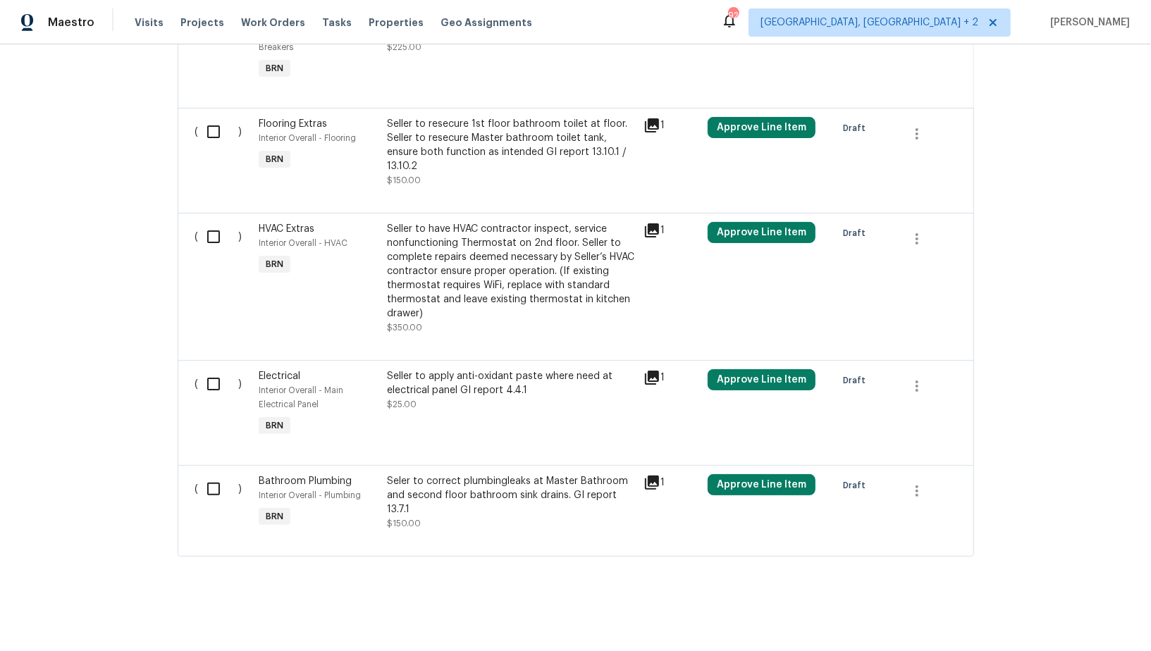
click at [479, 492] on div "Seler to correct plumbingleaks at Master Bathroom and second floor bathroom sin…" at bounding box center [511, 495] width 248 height 42
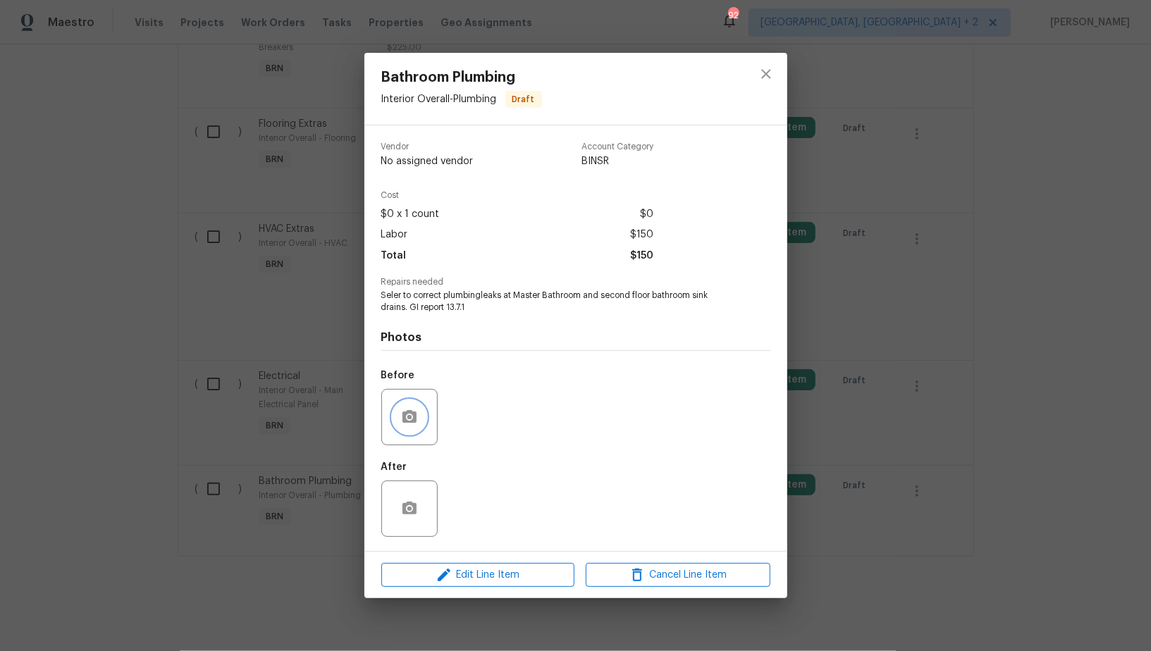
click at [405, 409] on icon "button" at bounding box center [409, 417] width 17 height 17
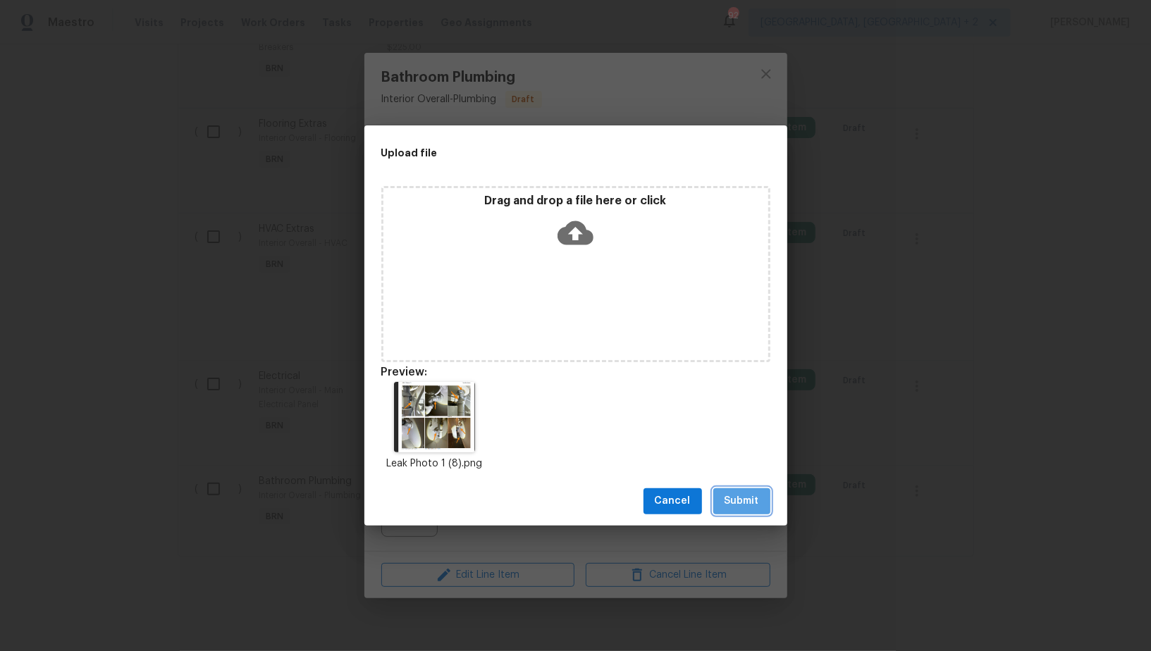
click at [755, 497] on span "Submit" at bounding box center [742, 502] width 35 height 18
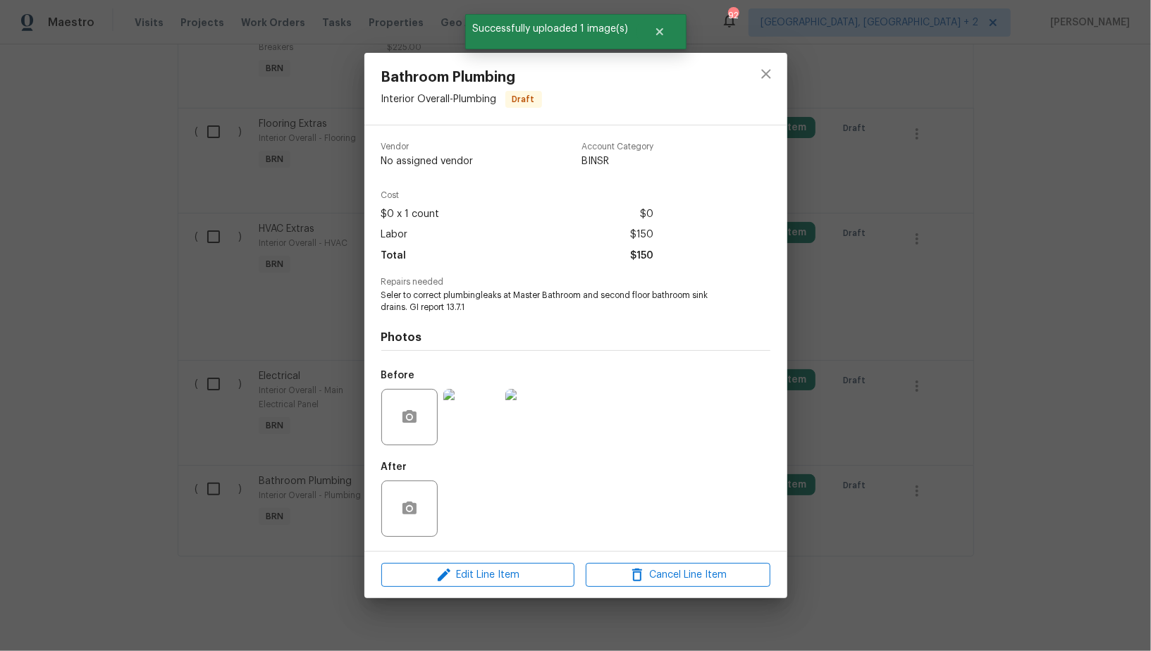
click at [338, 445] on div "Bathroom Plumbing Interior Overall - Plumbing Draft Vendor No assigned vendor A…" at bounding box center [575, 325] width 1151 height 651
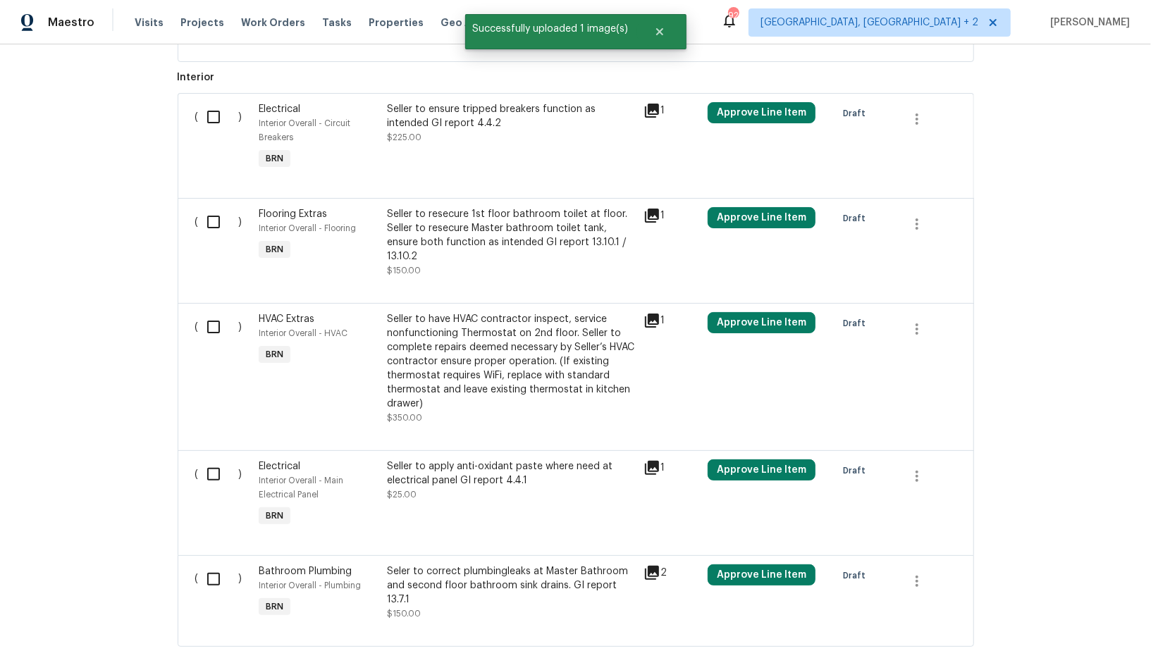
scroll to position [583, 0]
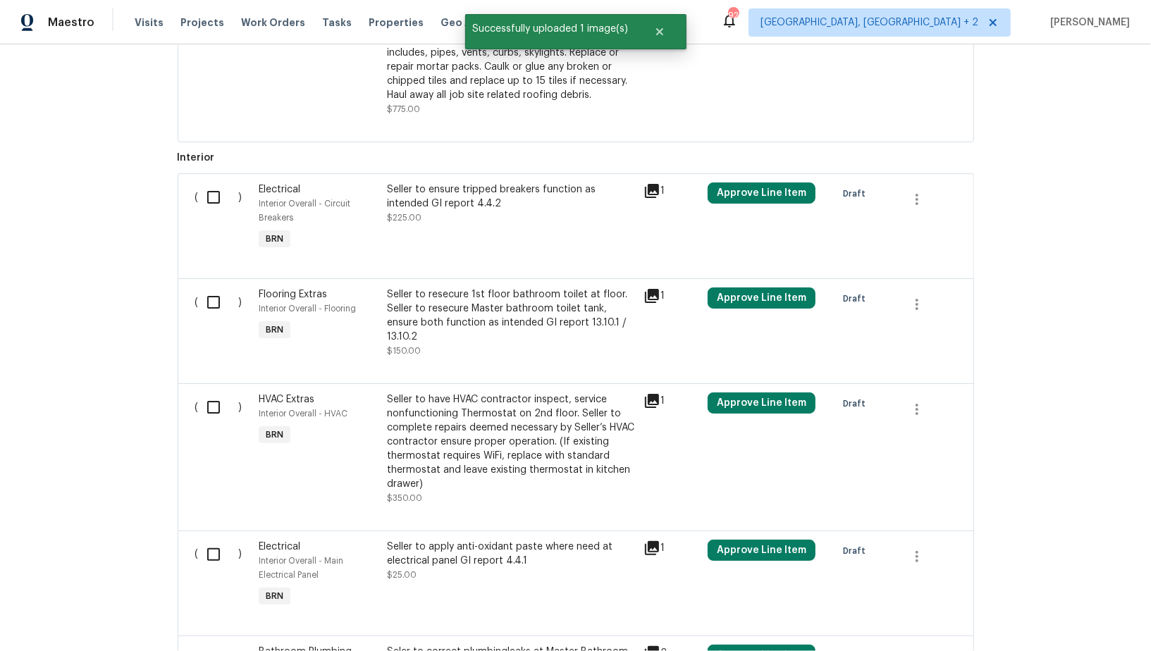
click at [223, 407] on input "checkbox" at bounding box center [219, 408] width 40 height 30
checkbox input "true"
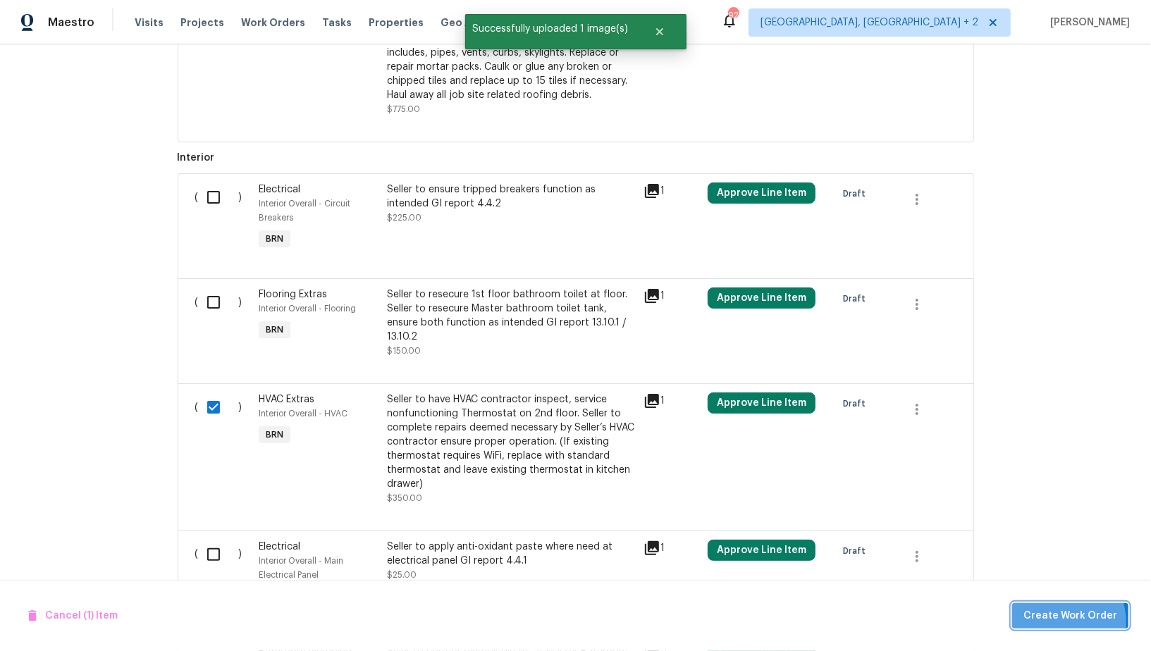
click at [1061, 623] on span "Create Work Order" at bounding box center [1070, 617] width 94 height 18
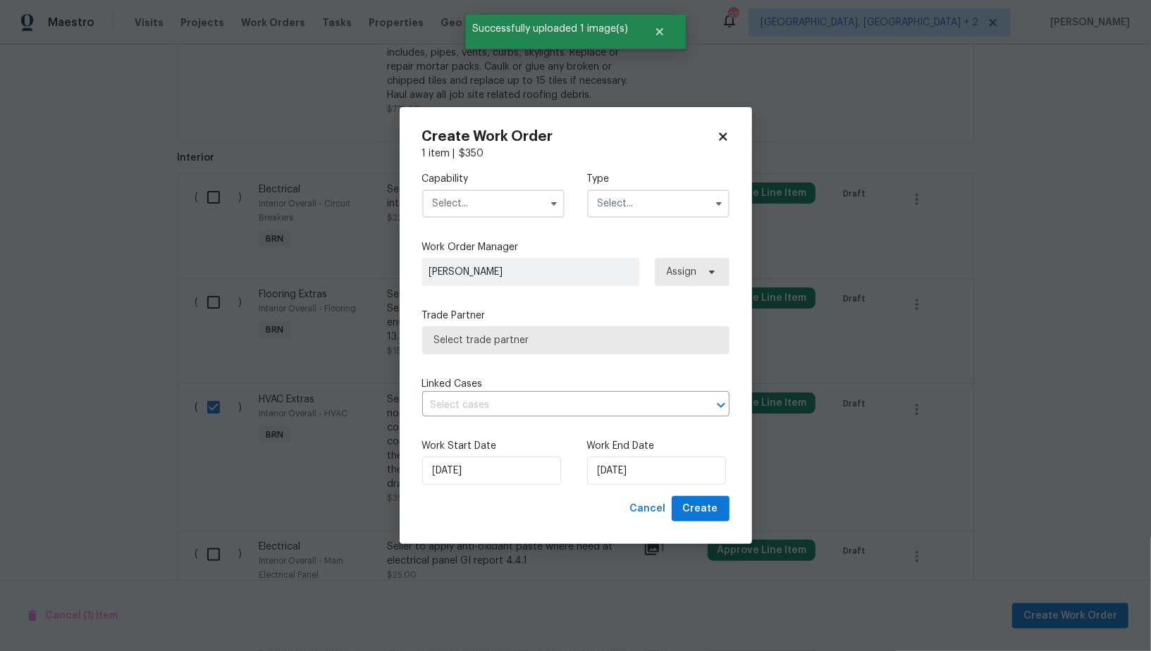
click at [514, 206] on input "text" at bounding box center [493, 204] width 142 height 28
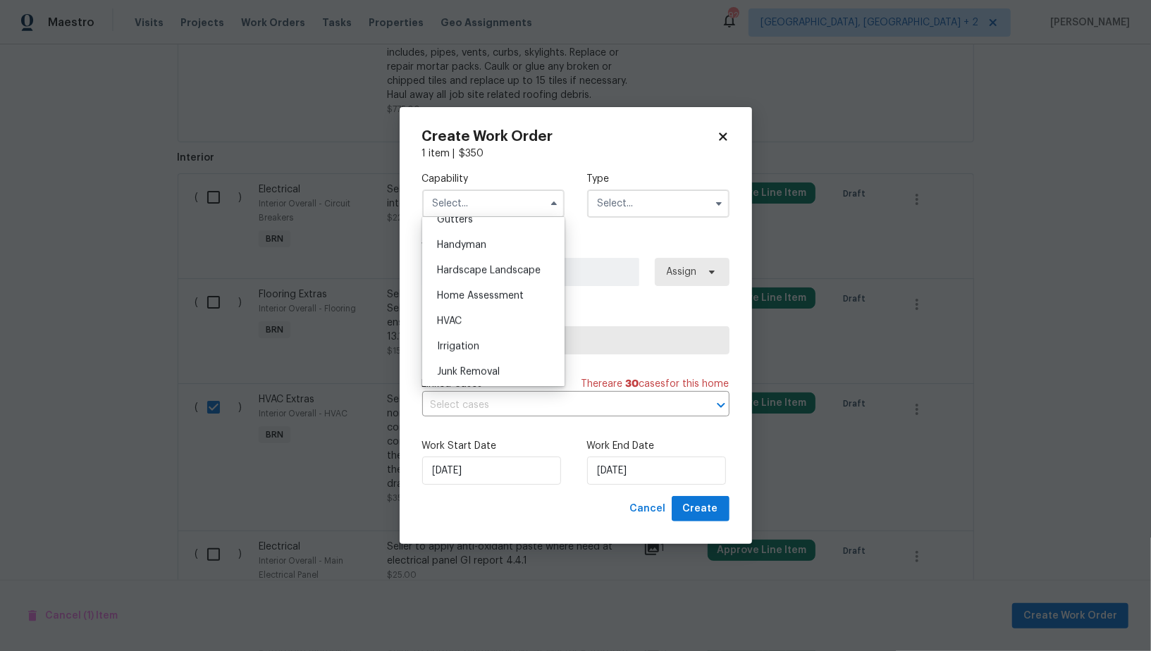
scroll to position [799, 0]
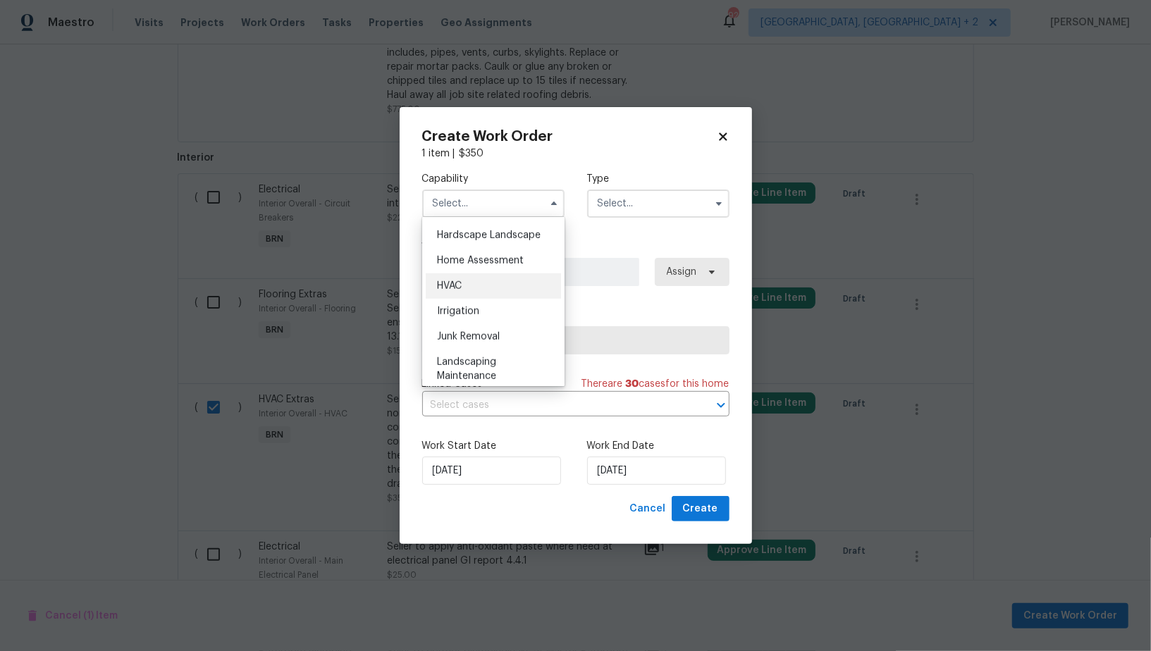
click at [477, 286] on div "HVAC" at bounding box center [493, 285] width 135 height 25
type input "HVAC"
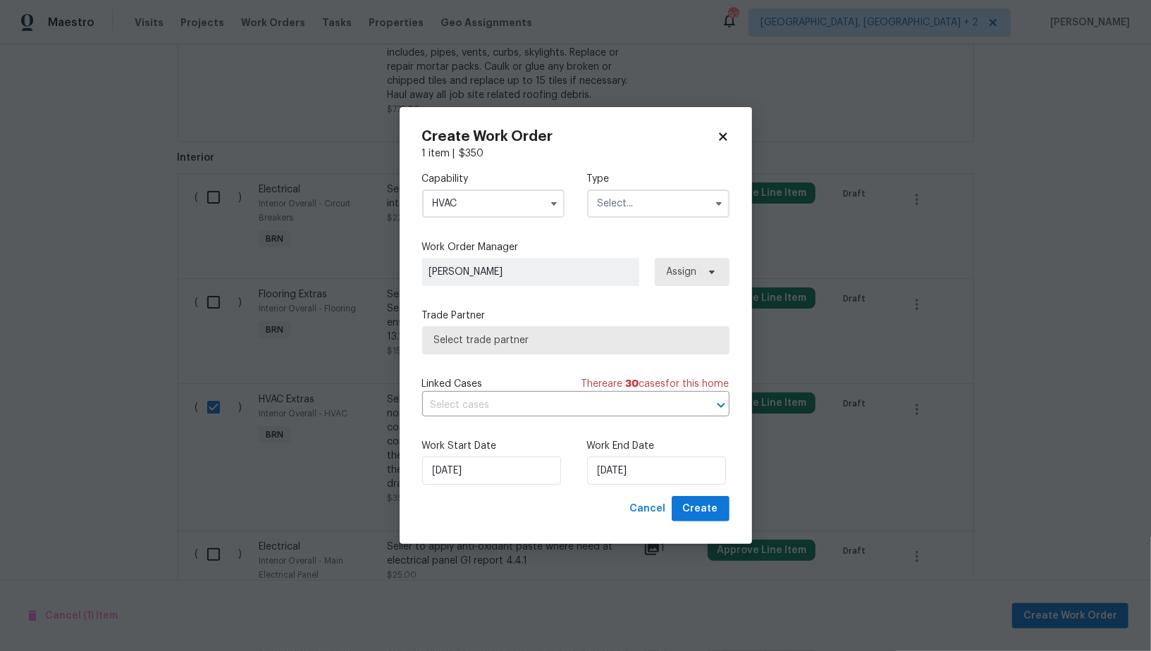
click at [651, 214] on input "text" at bounding box center [658, 204] width 142 height 28
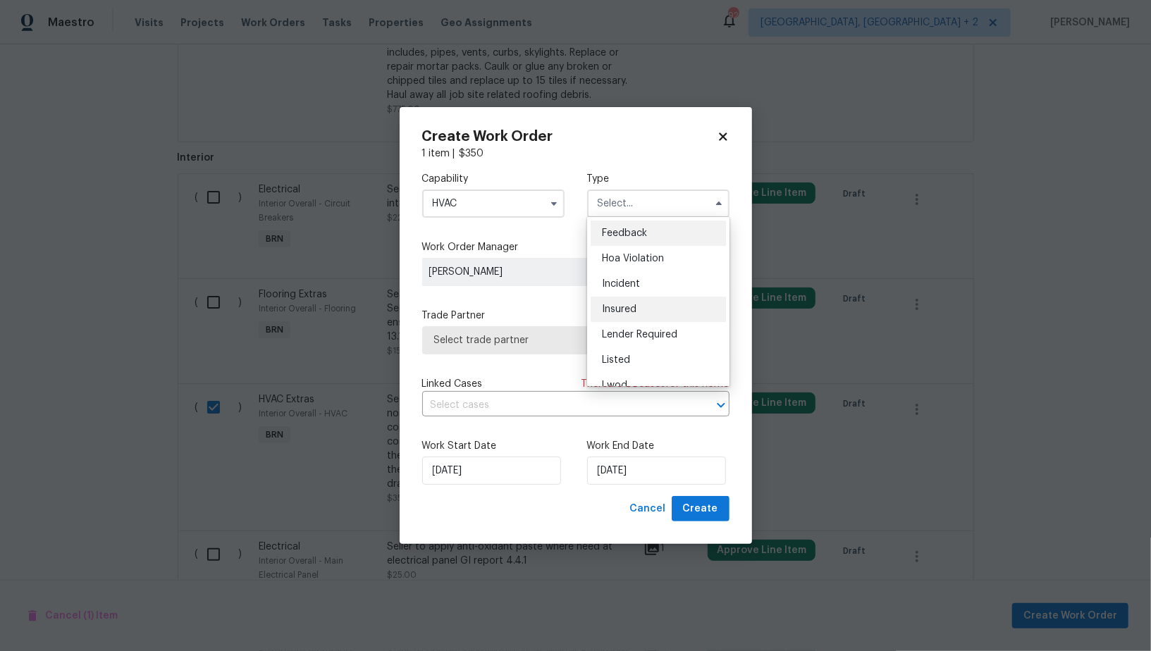
scroll to position [167, 0]
click at [625, 312] on div "Resale" at bounding box center [658, 319] width 135 height 25
type input "Resale"
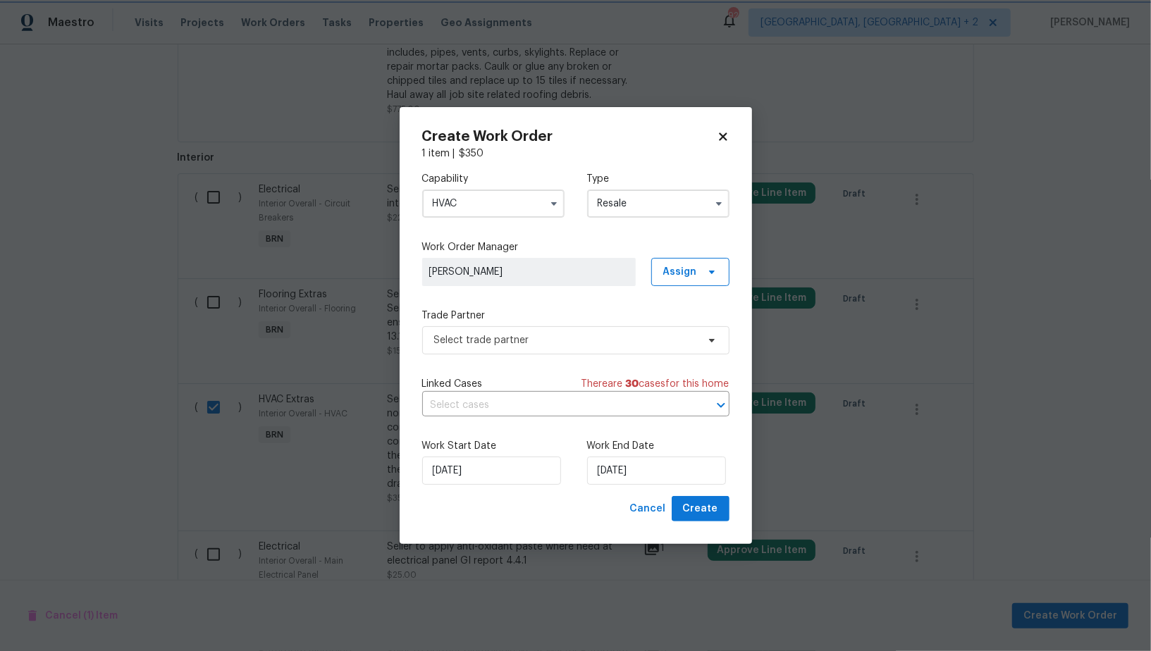
scroll to position [0, 0]
click at [581, 345] on span "Select trade partner" at bounding box center [565, 340] width 263 height 14
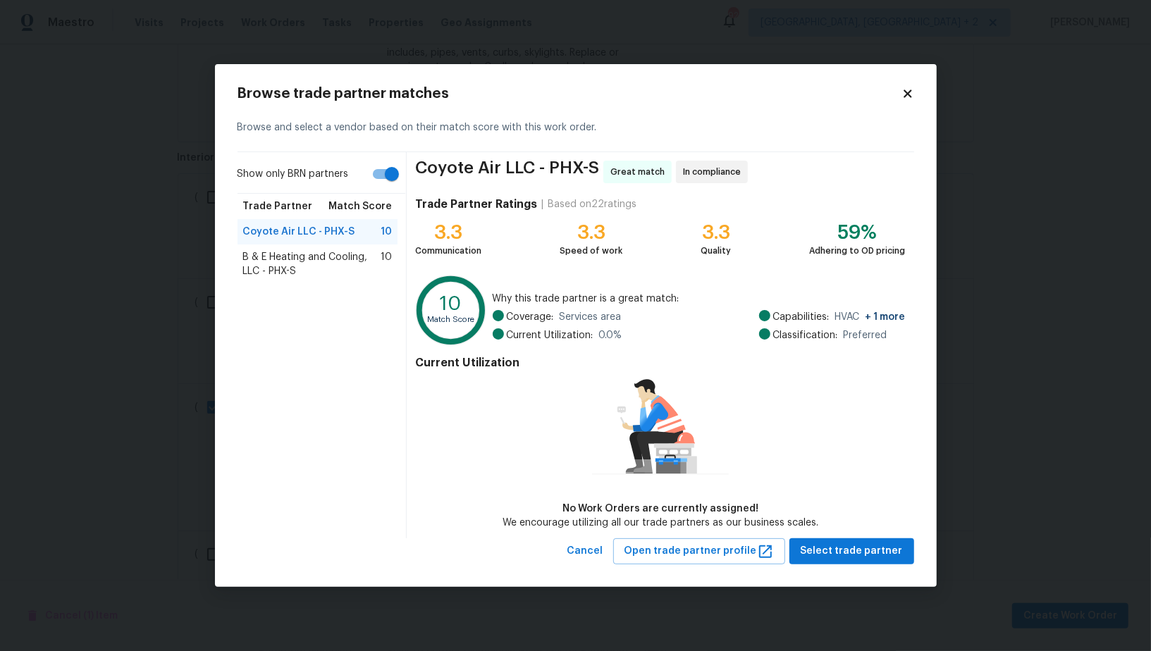
click at [393, 180] on input "Show only BRN partners" at bounding box center [392, 174] width 80 height 27
checkbox input "false"
click at [269, 271] on span "B & E Heating and Cooling, LLC - PHX-S" at bounding box center [312, 264] width 138 height 28
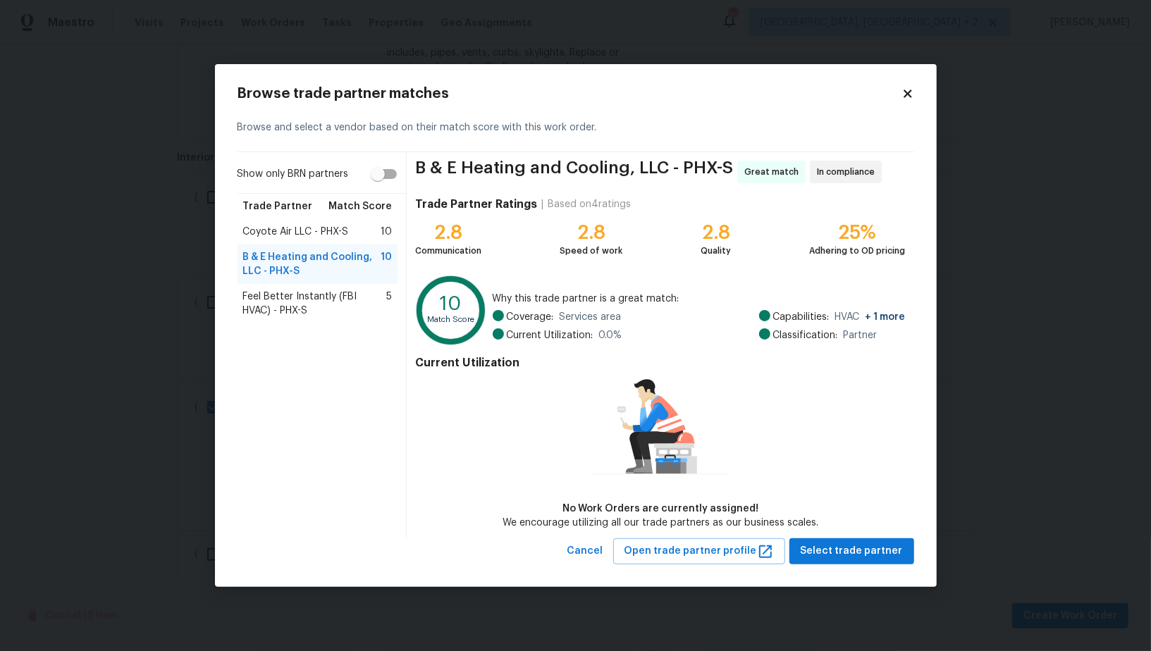
click at [319, 230] on span "Coyote Air LLC - PHX-S" at bounding box center [296, 232] width 106 height 14
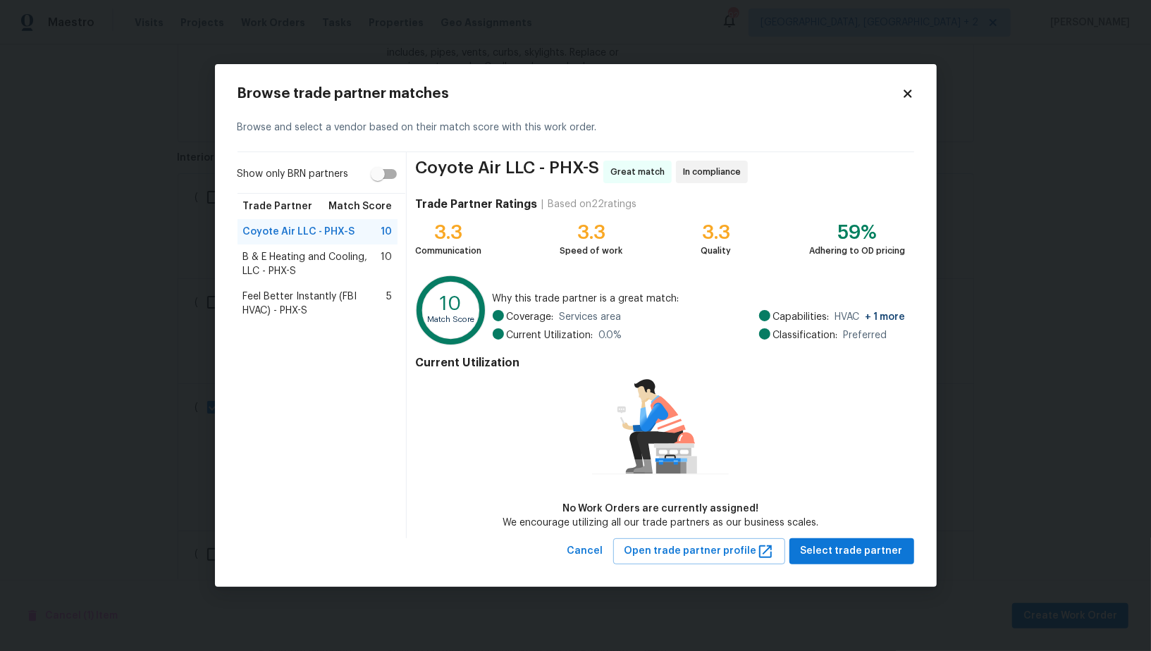
click at [320, 269] on span "B & E Heating and Cooling, LLC - PHX-S" at bounding box center [312, 264] width 138 height 28
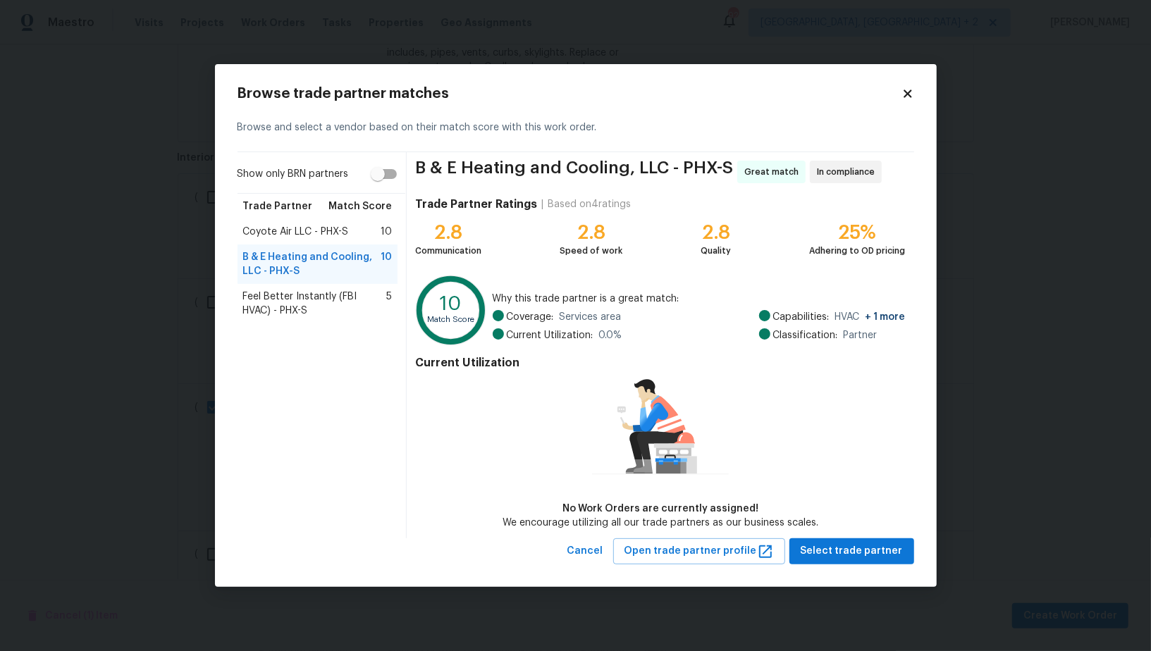
click at [836, 566] on div "Browse trade partner matches Browse and select a vendor based on their match sc…" at bounding box center [576, 325] width 722 height 523
click at [833, 552] on span "Select trade partner" at bounding box center [852, 552] width 102 height 18
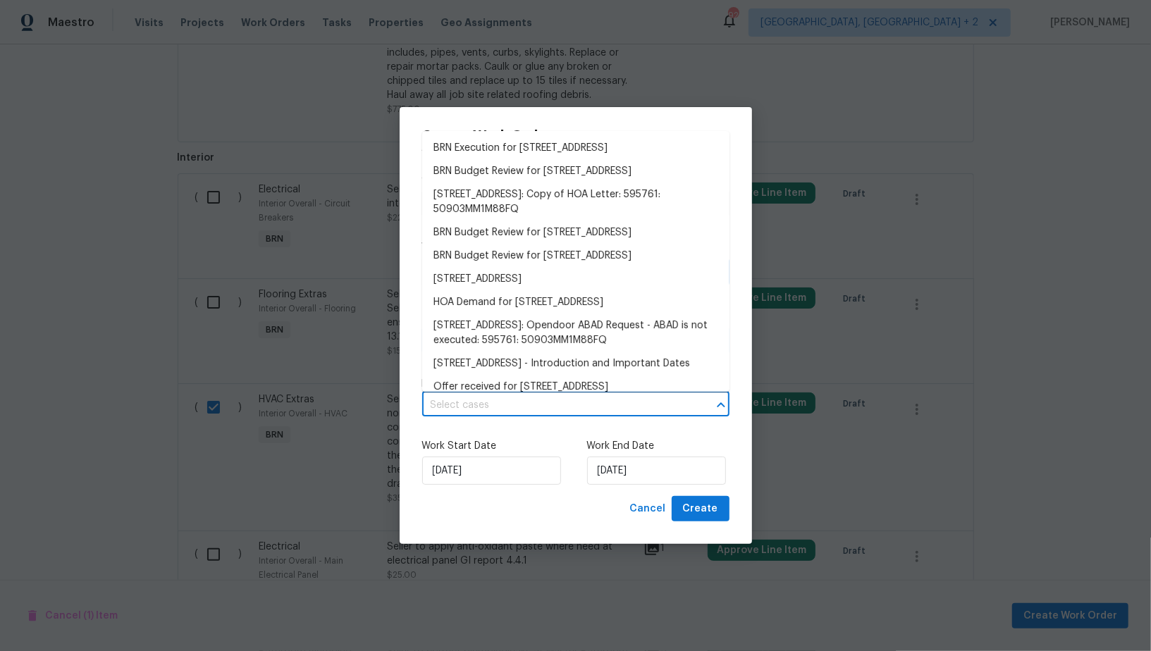
click at [479, 395] on input "text" at bounding box center [556, 406] width 268 height 22
click at [501, 144] on li "BRN Execution for 4990 E Odessa Dr, San Tan Valley, AZ 85140" at bounding box center [575, 148] width 307 height 23
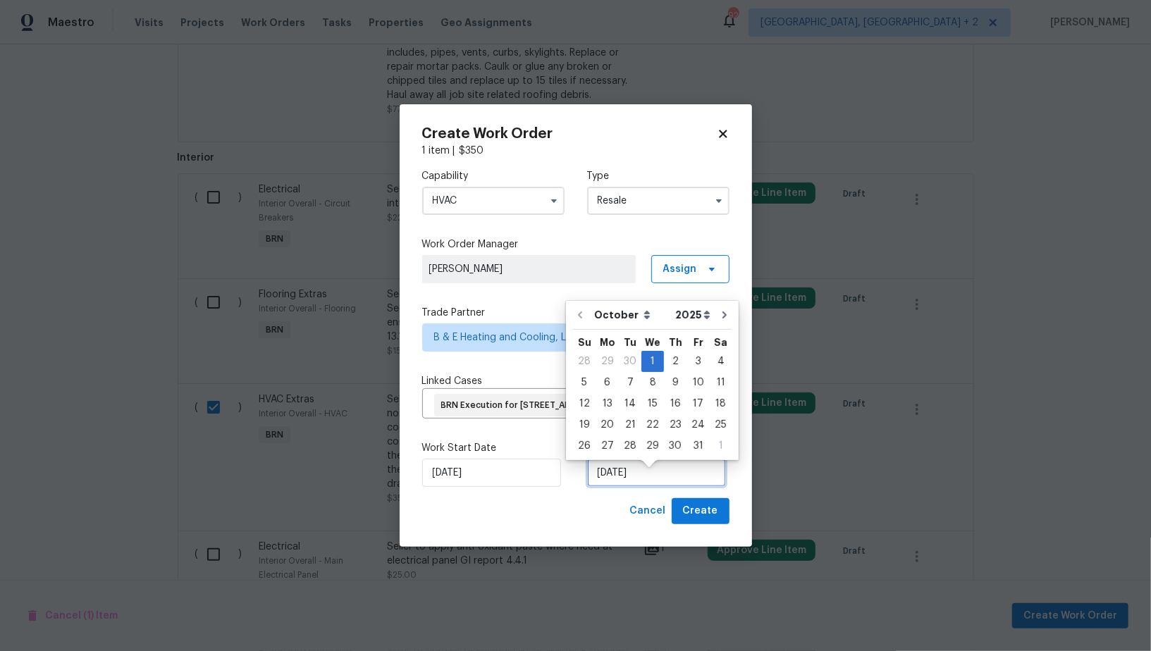
click at [613, 487] on input "01/10/2025" at bounding box center [656, 473] width 139 height 28
click at [689, 354] on div "3" at bounding box center [697, 362] width 23 height 20
type input "03/10/2025"
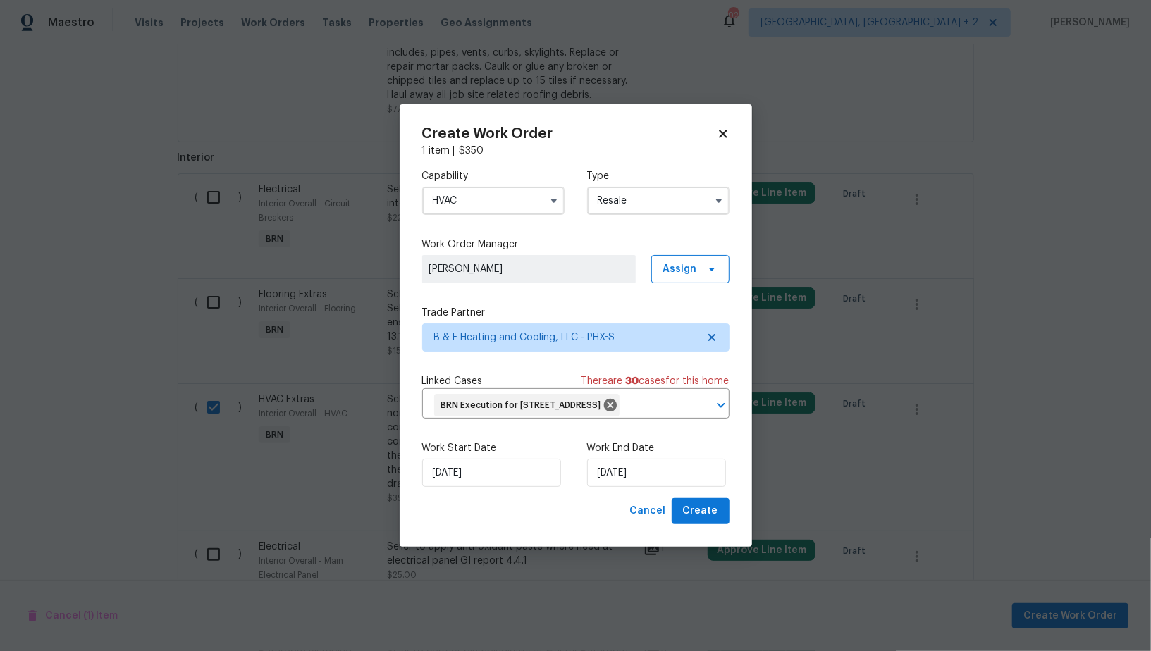
click at [697, 498] on div "Work Start Date 01/10/2025 Work End Date 03/10/2025" at bounding box center [575, 464] width 307 height 68
click at [697, 515] on span "Create" at bounding box center [700, 512] width 35 height 18
checkbox input "false"
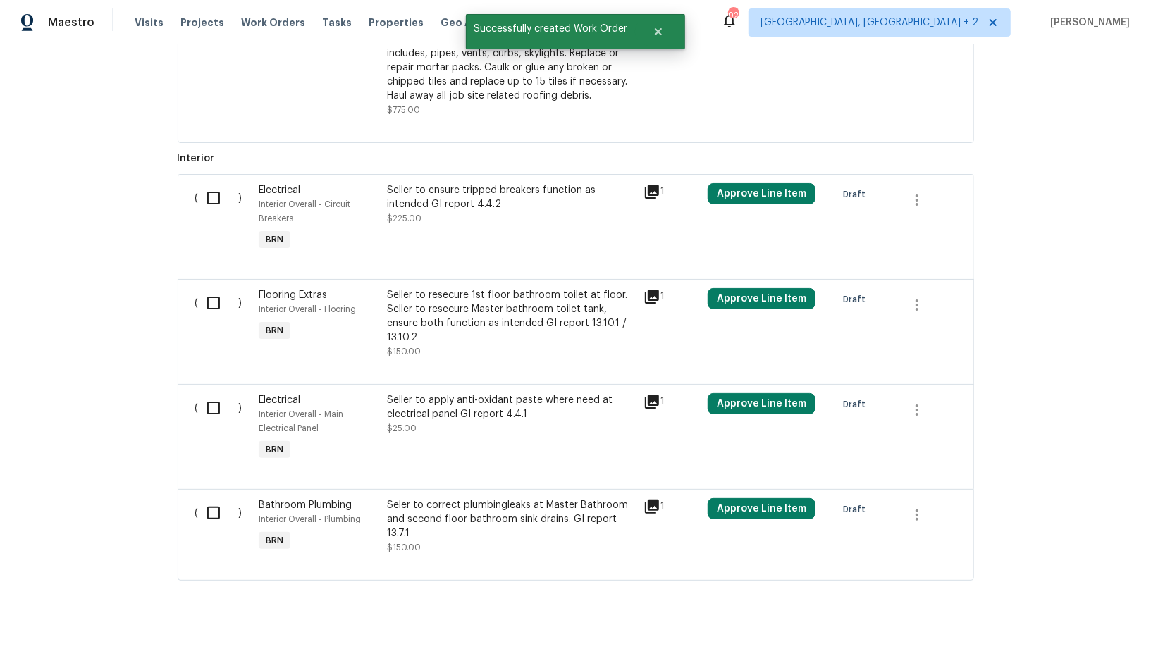
scroll to position [366, 0]
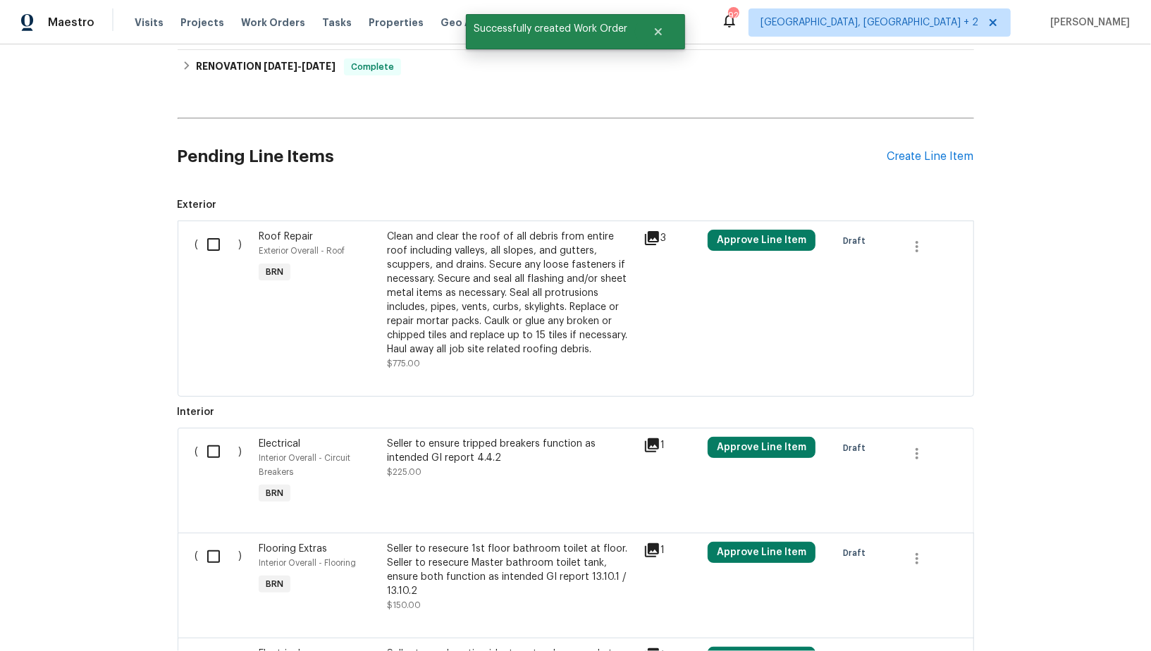
click at [209, 247] on input "checkbox" at bounding box center [219, 245] width 40 height 30
checkbox input "true"
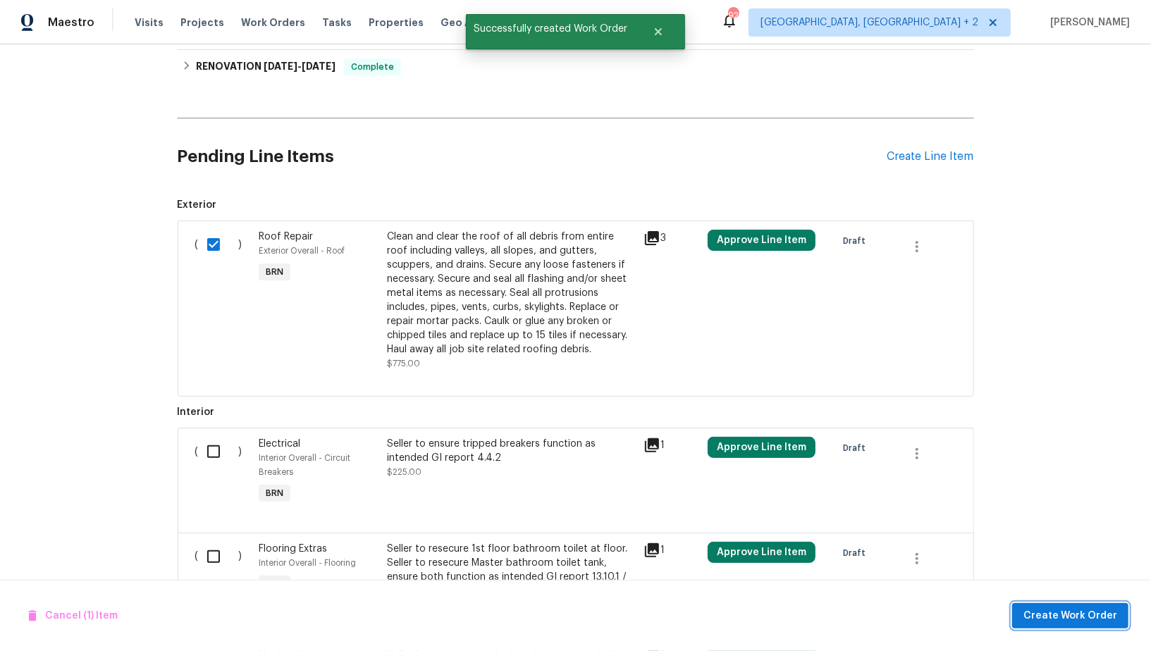
click at [1077, 620] on span "Create Work Order" at bounding box center [1070, 617] width 94 height 18
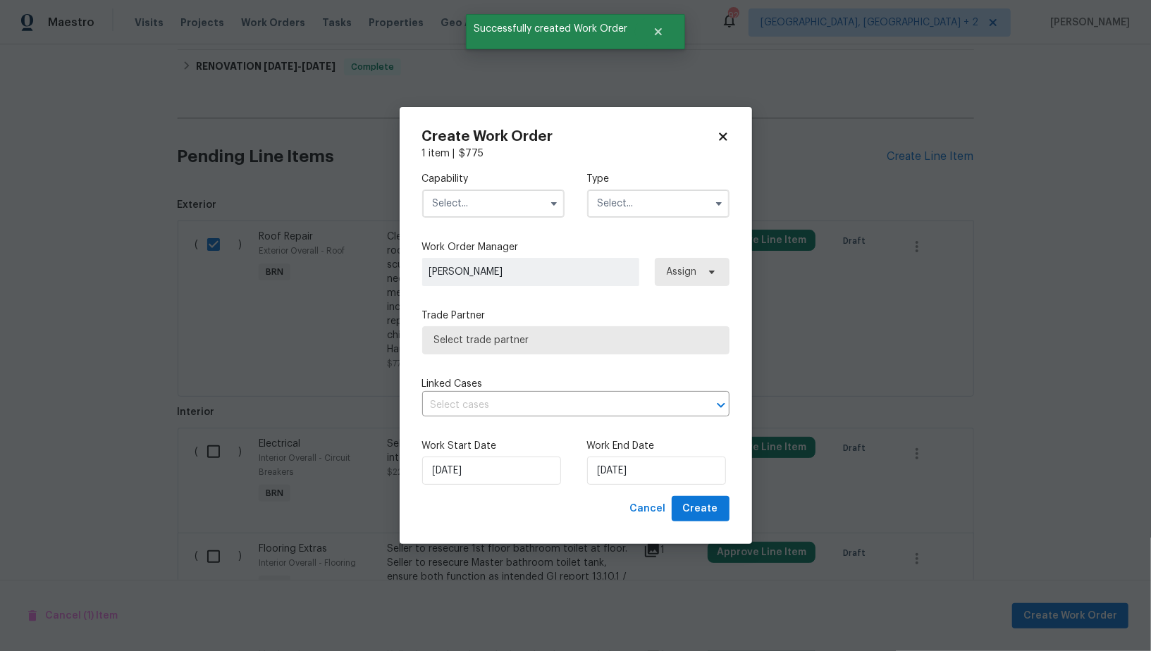
click at [515, 197] on input "text" at bounding box center [493, 204] width 142 height 28
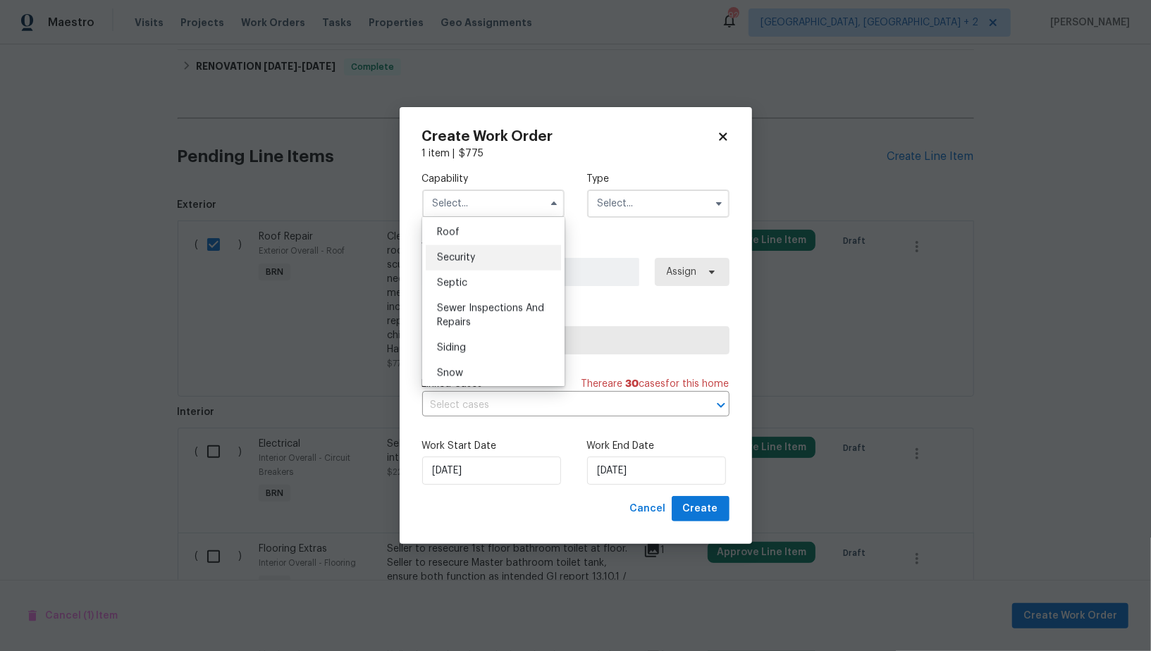
scroll to position [1396, 0]
click at [452, 270] on span "Roof" at bounding box center [448, 275] width 23 height 10
type input "Roof"
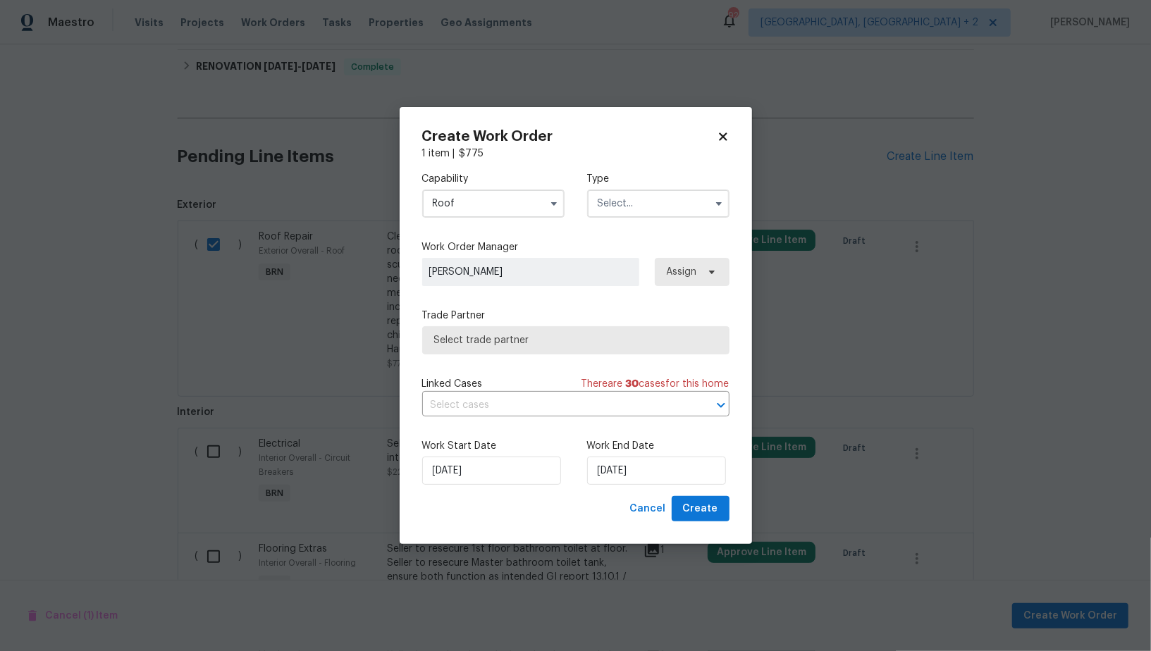
click at [632, 208] on input "text" at bounding box center [658, 204] width 142 height 28
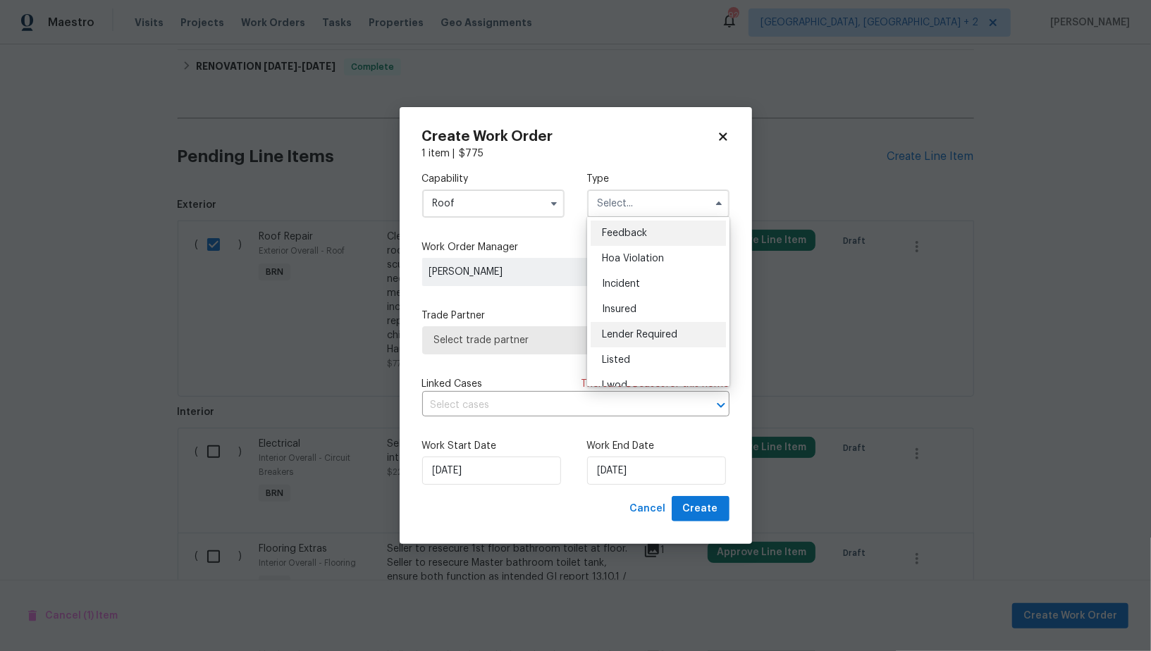
scroll to position [167, 0]
click at [628, 316] on span "Resale" at bounding box center [617, 320] width 30 height 10
type input "Resale"
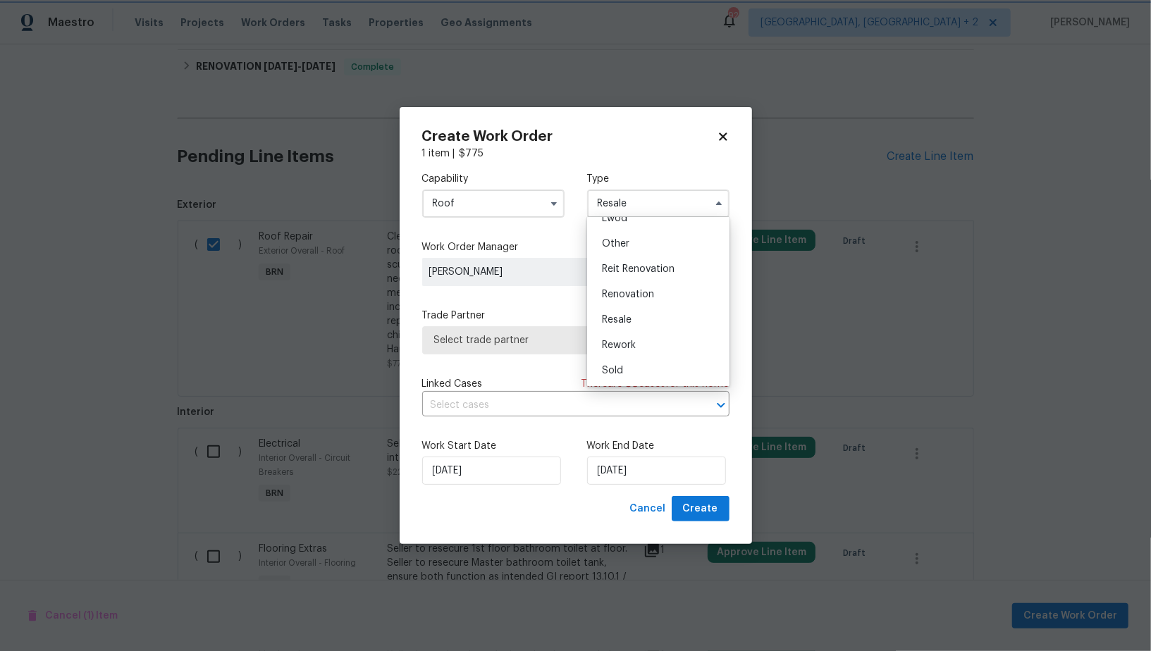
scroll to position [0, 0]
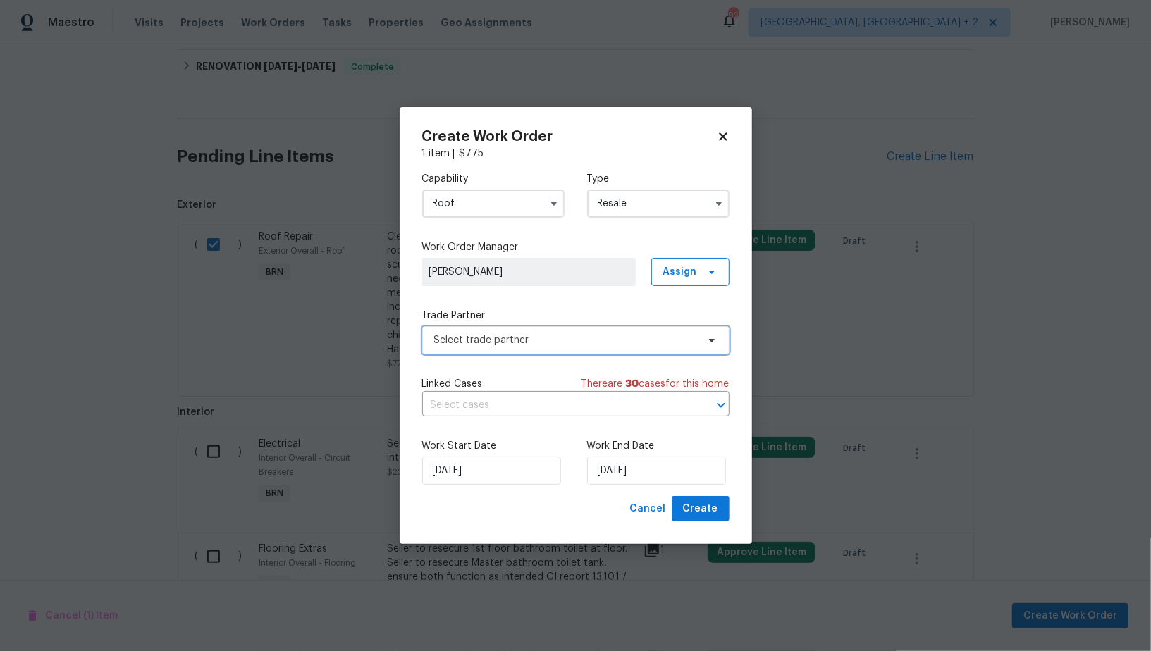
click at [598, 335] on span "Select trade partner" at bounding box center [565, 340] width 263 height 14
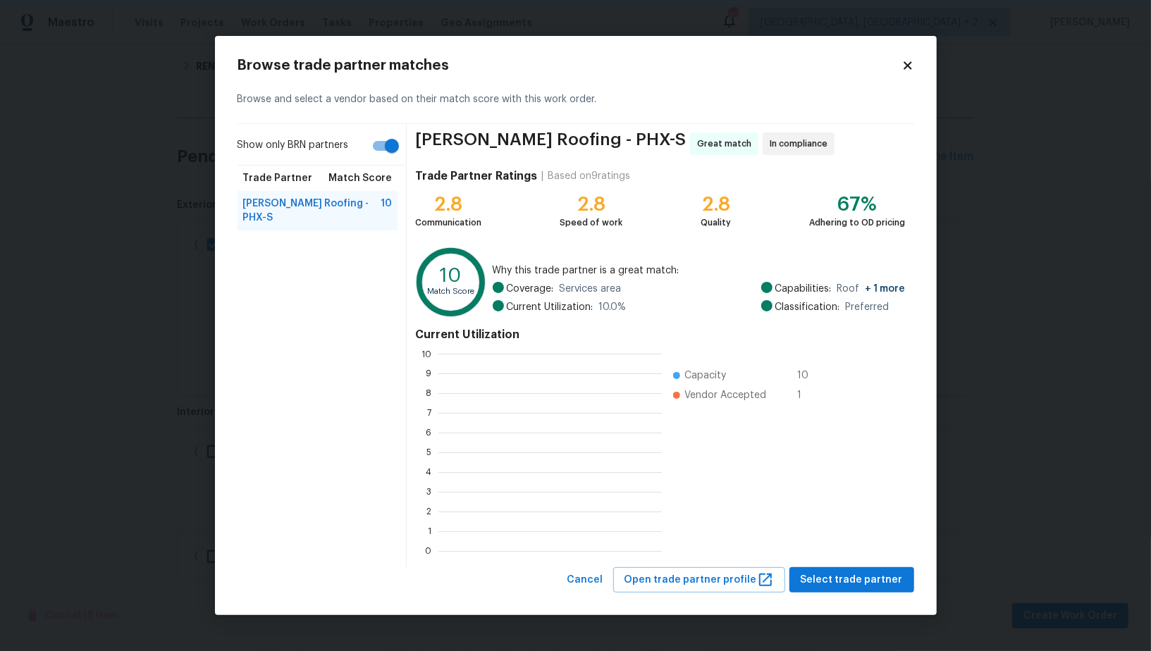
scroll to position [1, 1]
click at [375, 151] on input "Show only BRN partners" at bounding box center [392, 146] width 80 height 27
checkbox input "false"
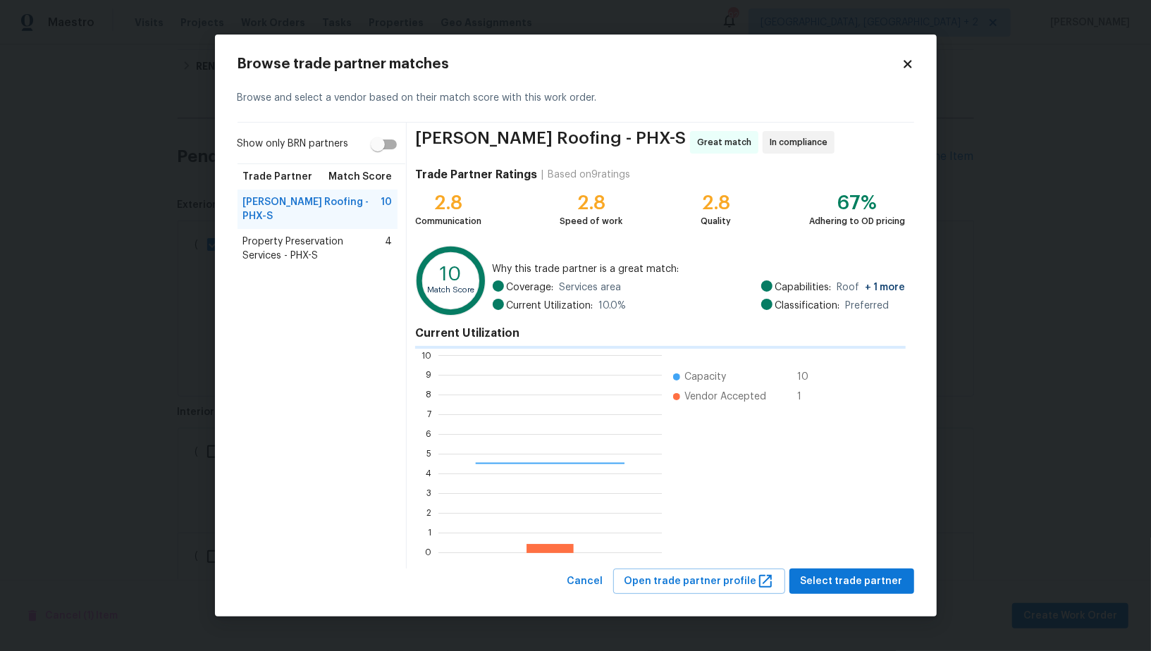
scroll to position [197, 223]
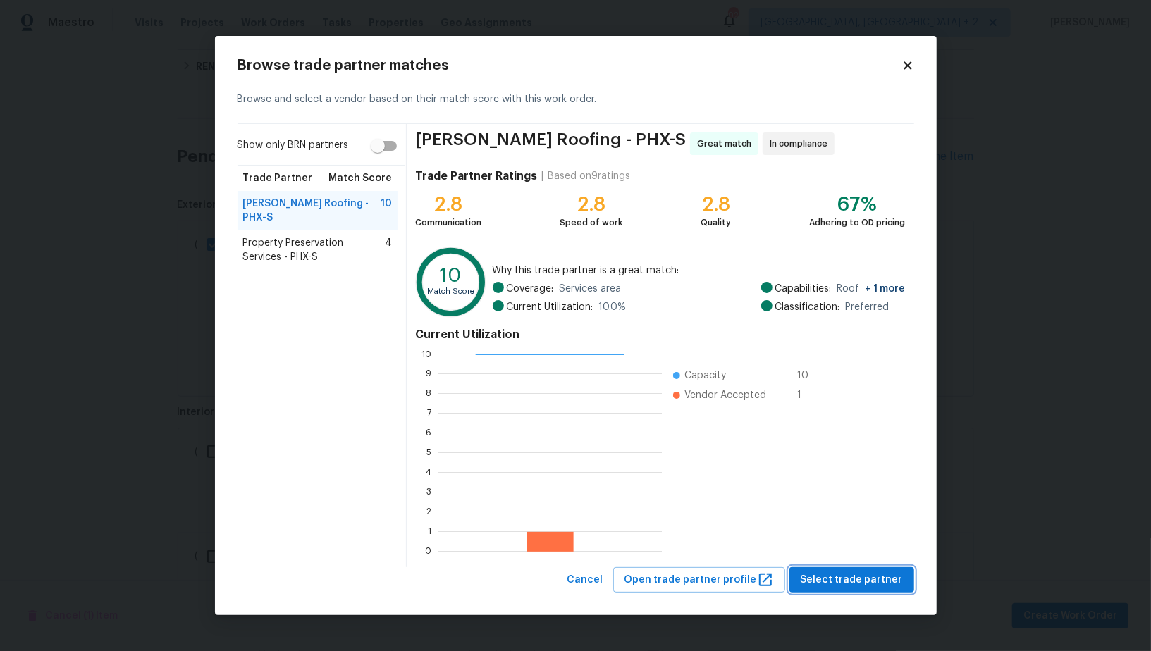
click at [861, 577] on span "Select trade partner" at bounding box center [852, 581] width 102 height 18
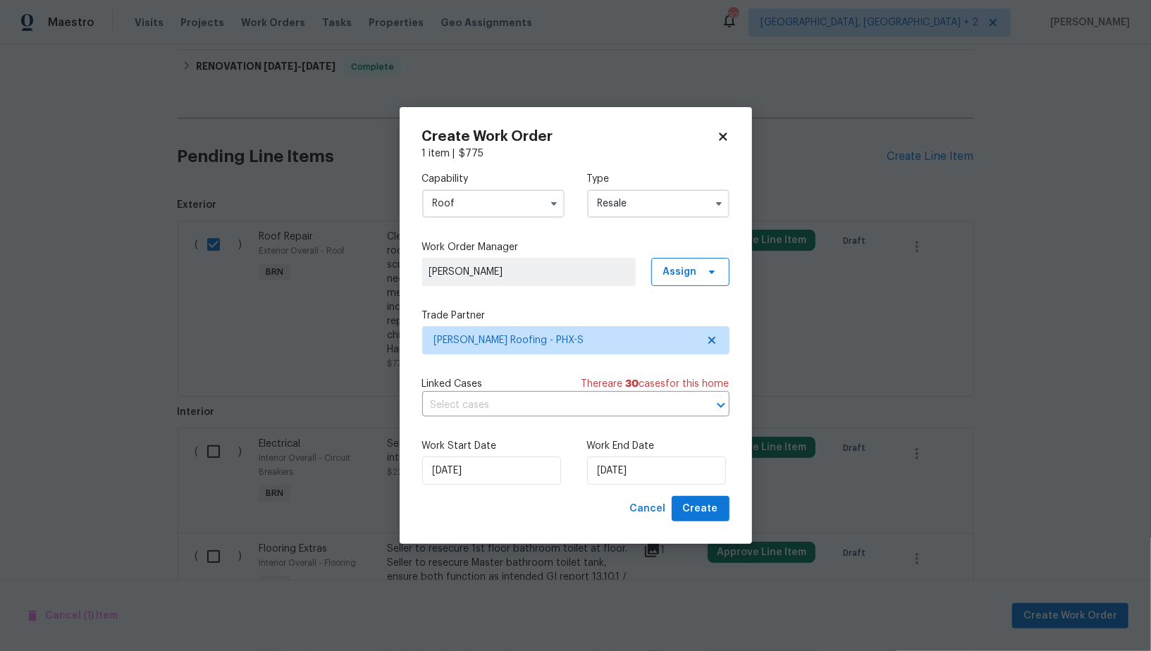
click at [563, 417] on div "Capability Roof Type Resale Work Order Manager Padmapriya R Assign Trade Partne…" at bounding box center [575, 328] width 307 height 335
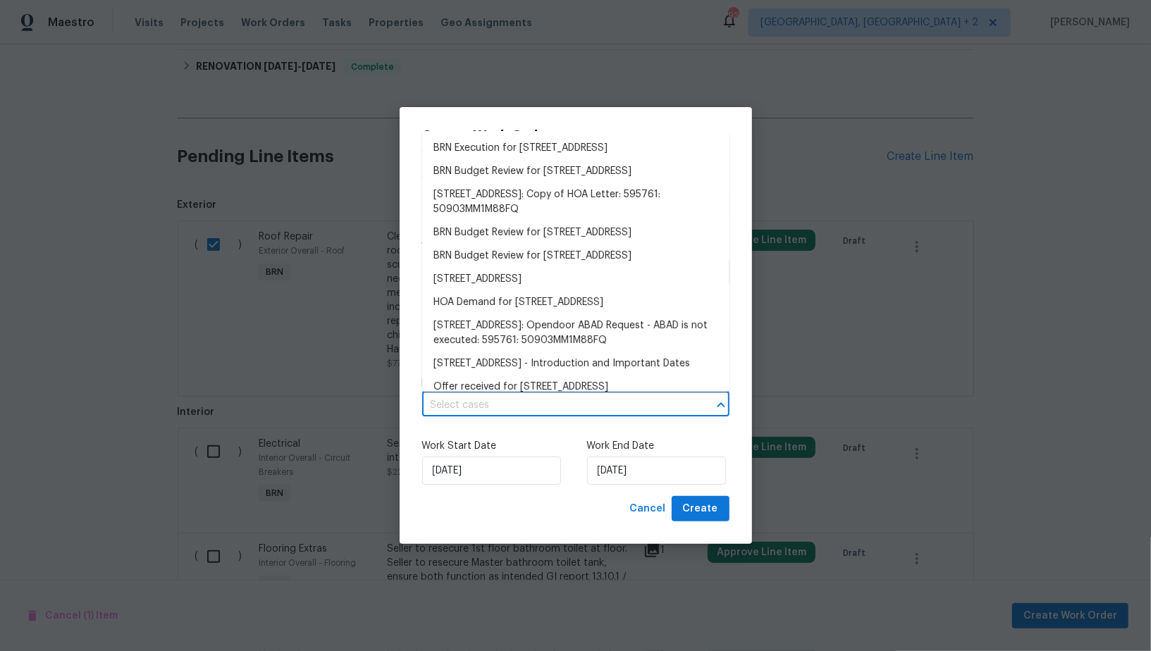
click at [557, 400] on input "text" at bounding box center [556, 406] width 268 height 22
click at [554, 156] on li "BRN Execution for 4990 E Odessa Dr, San Tan Valley, AZ 85140" at bounding box center [575, 148] width 307 height 23
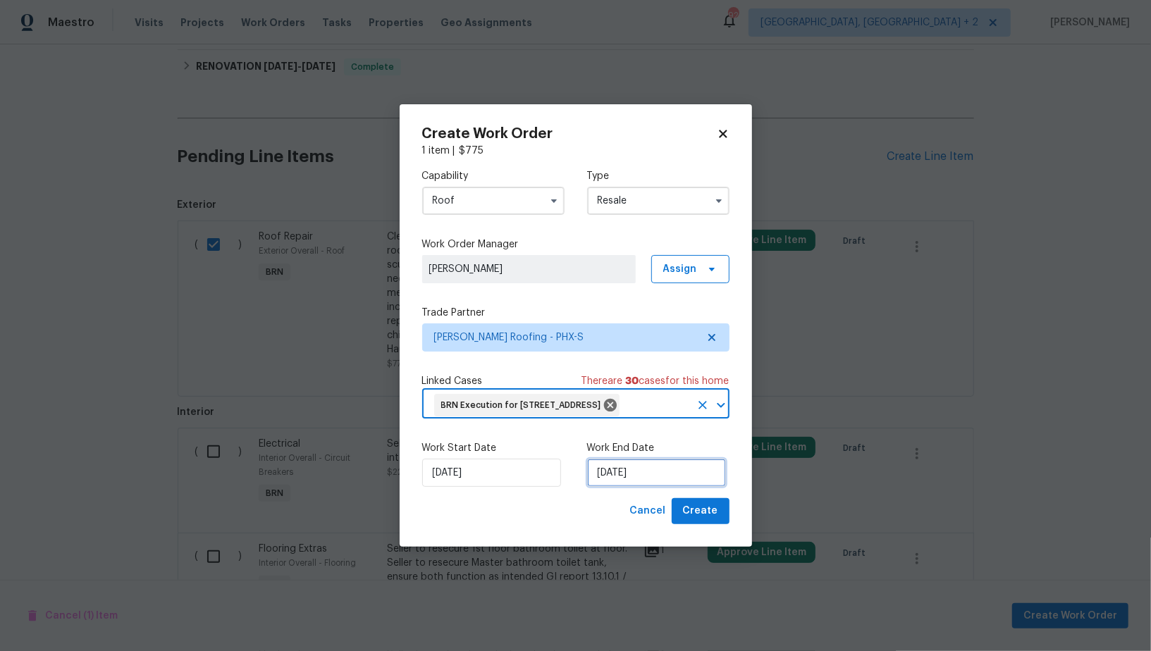
click at [639, 486] on input "01/10/2025" at bounding box center [656, 473] width 139 height 28
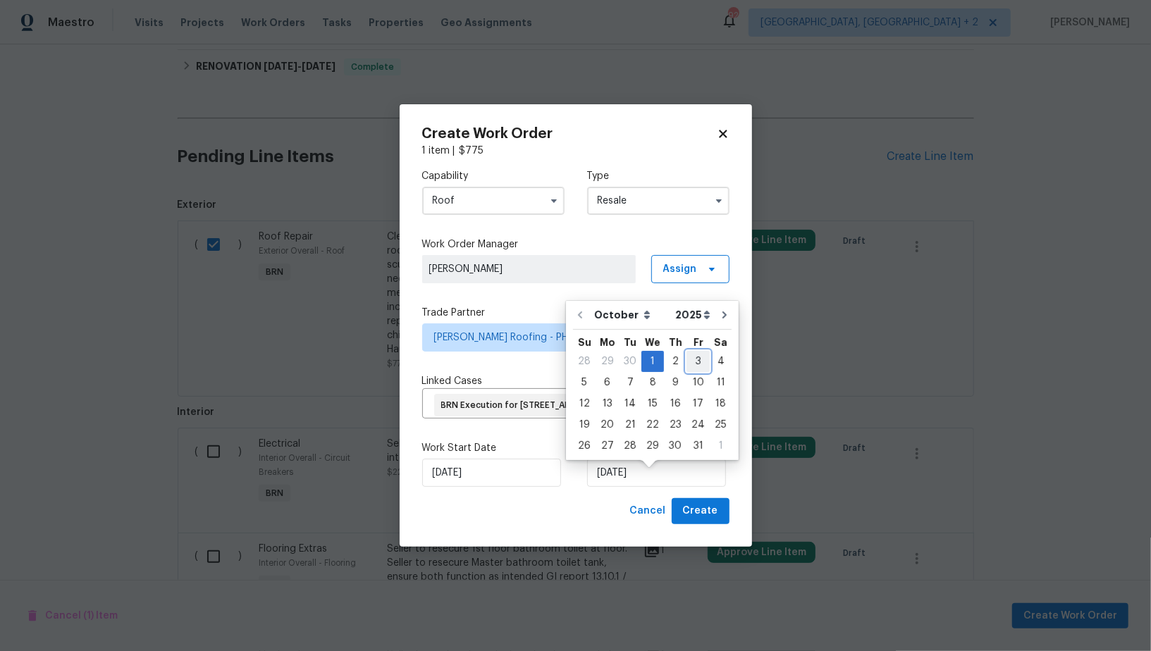
click at [694, 352] on div "3" at bounding box center [697, 362] width 23 height 20
type input "03/10/2025"
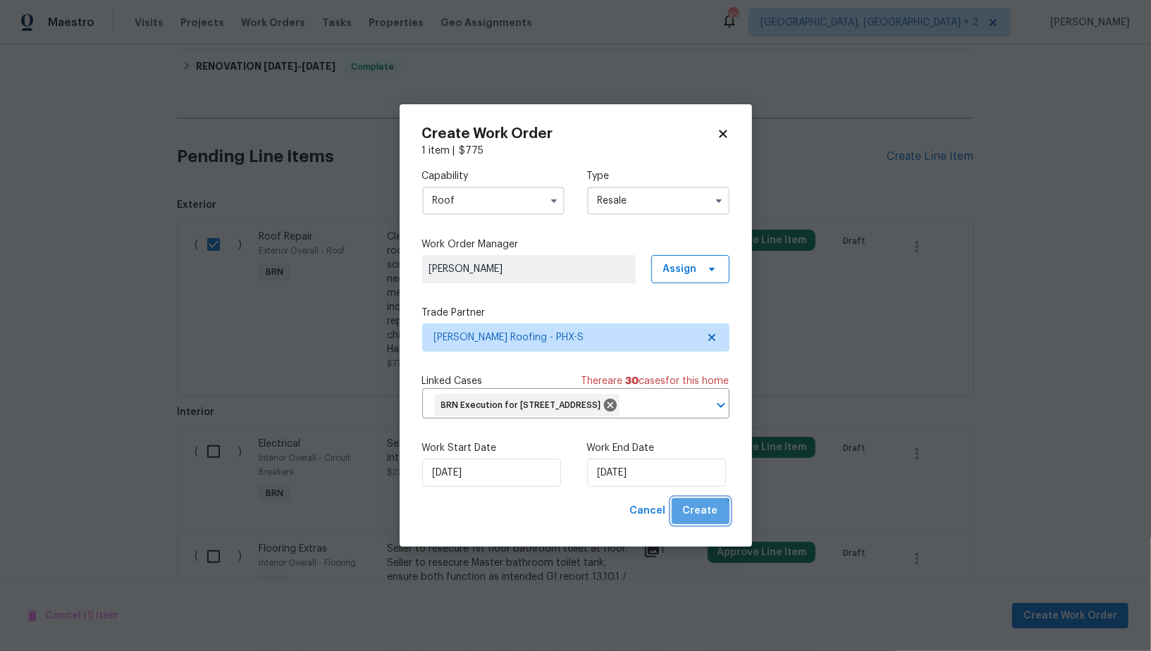
click at [702, 524] on button "Create" at bounding box center [701, 511] width 58 height 26
checkbox input "false"
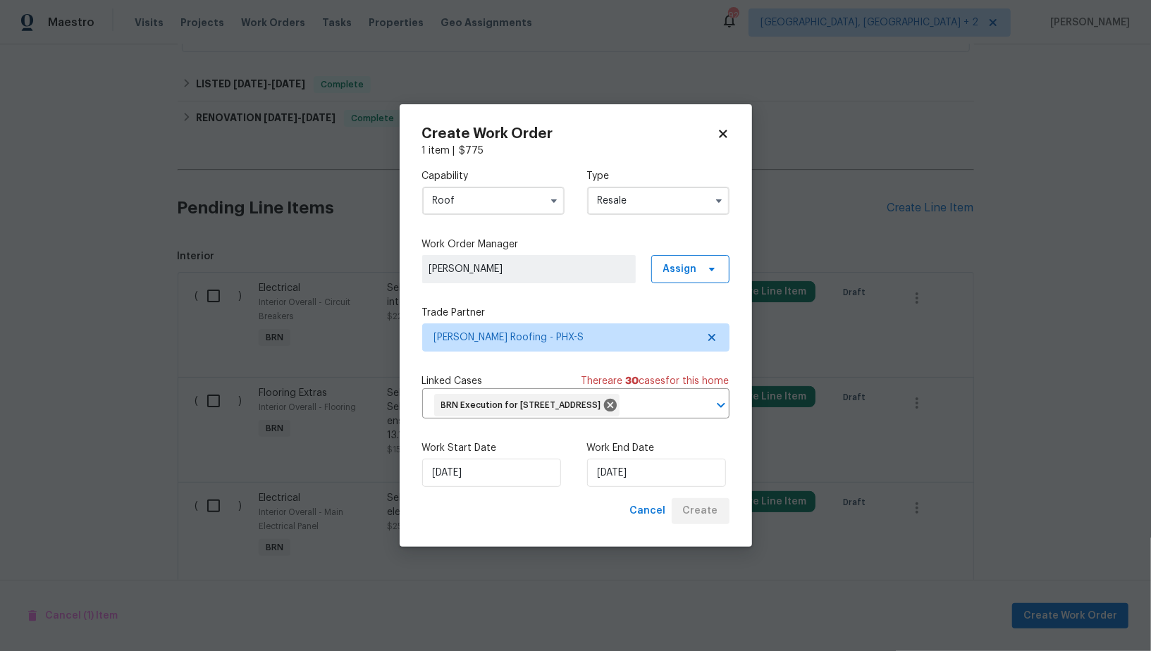
scroll to position [417, 0]
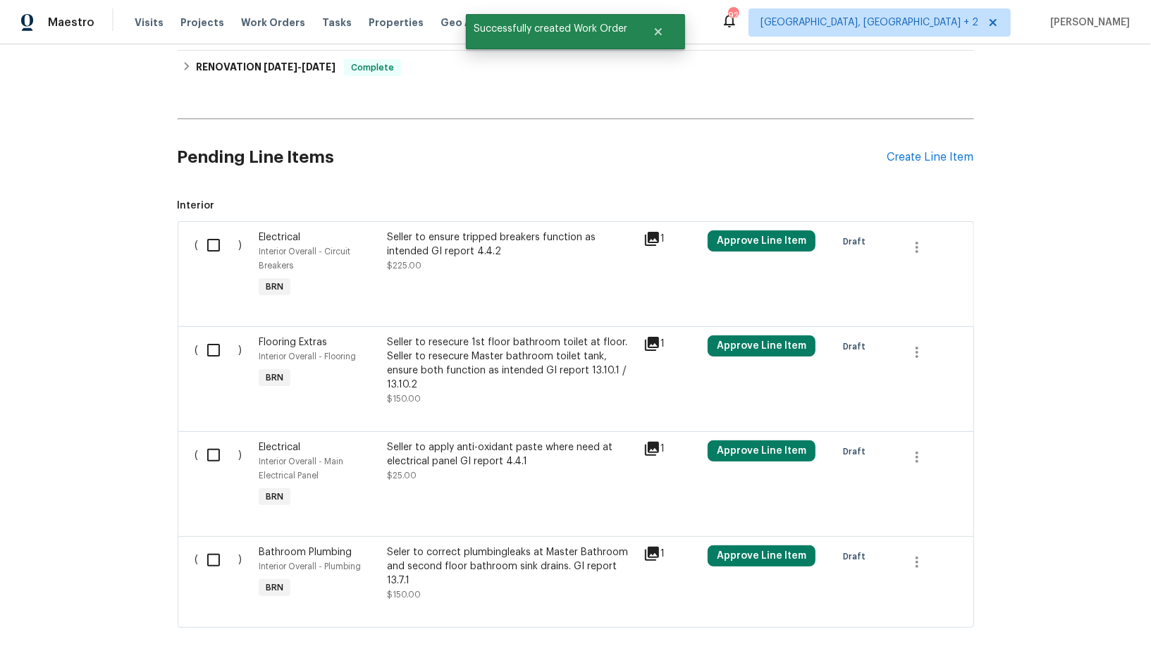
click at [219, 235] on input "checkbox" at bounding box center [219, 245] width 40 height 30
checkbox input "true"
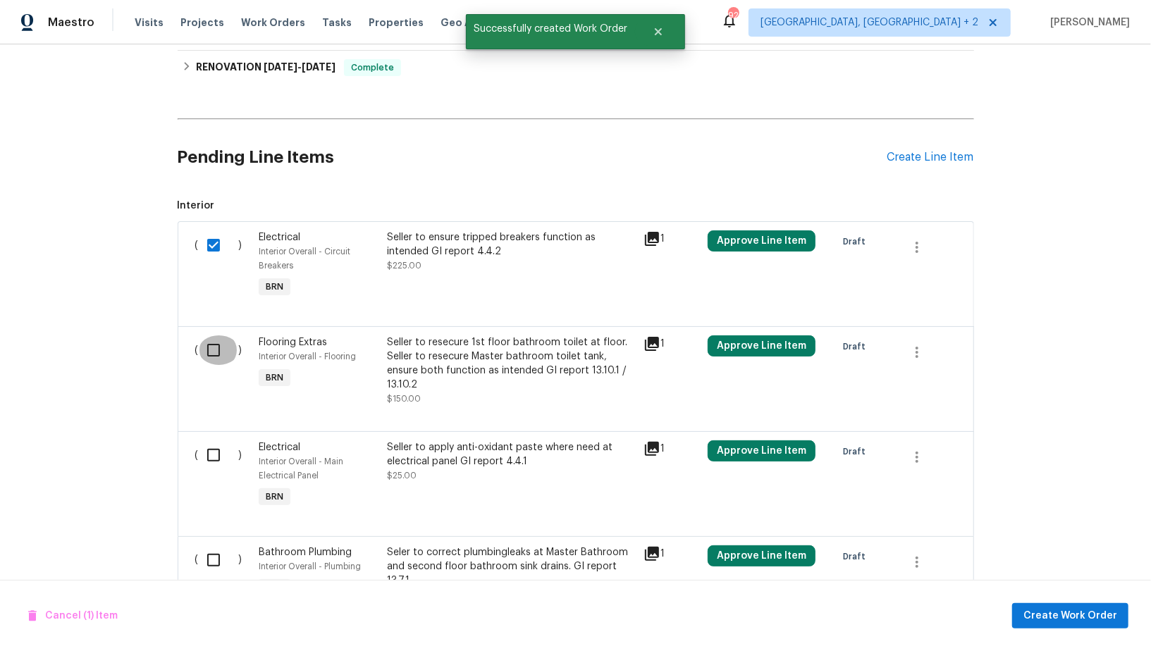
click at [212, 357] on input "checkbox" at bounding box center [219, 350] width 40 height 30
checkbox input "true"
click at [210, 445] on input "checkbox" at bounding box center [219, 455] width 40 height 30
checkbox input "true"
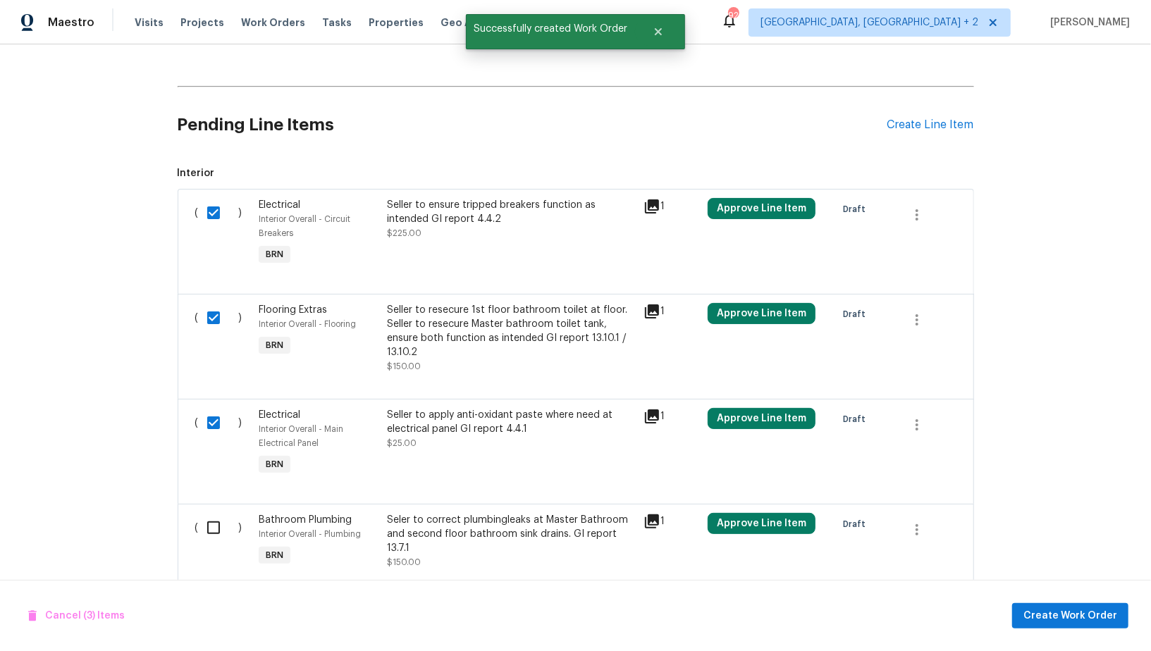
scroll to position [487, 0]
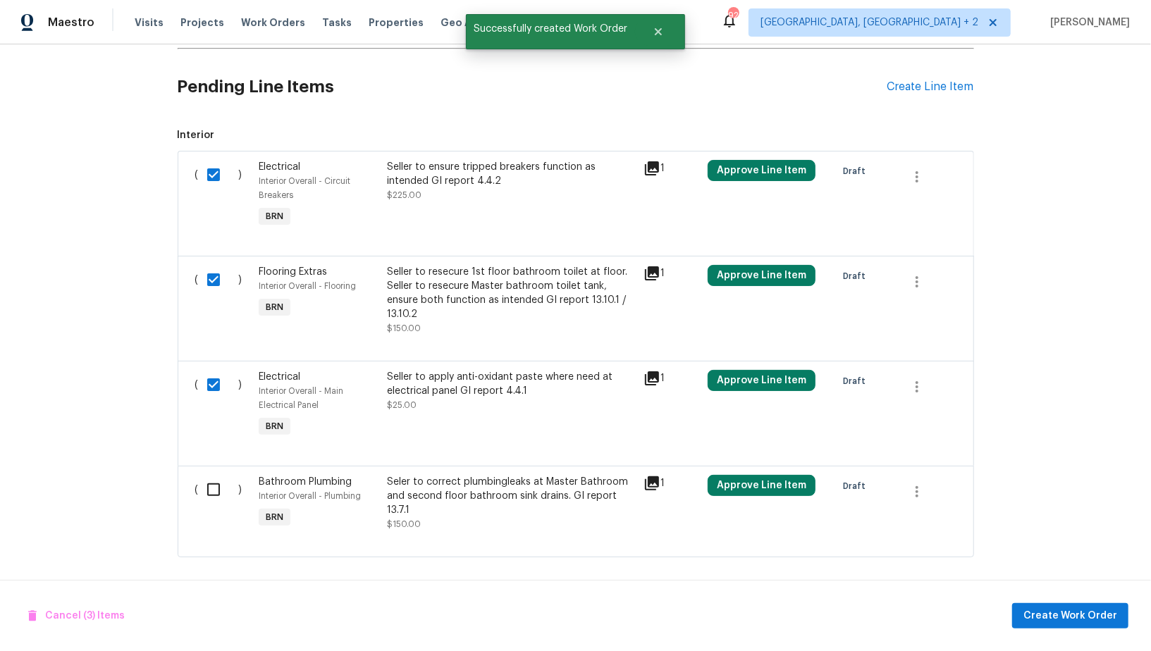
click at [211, 497] on input "checkbox" at bounding box center [219, 490] width 40 height 30
checkbox input "true"
click at [1044, 611] on span "Create Work Order" at bounding box center [1070, 617] width 94 height 18
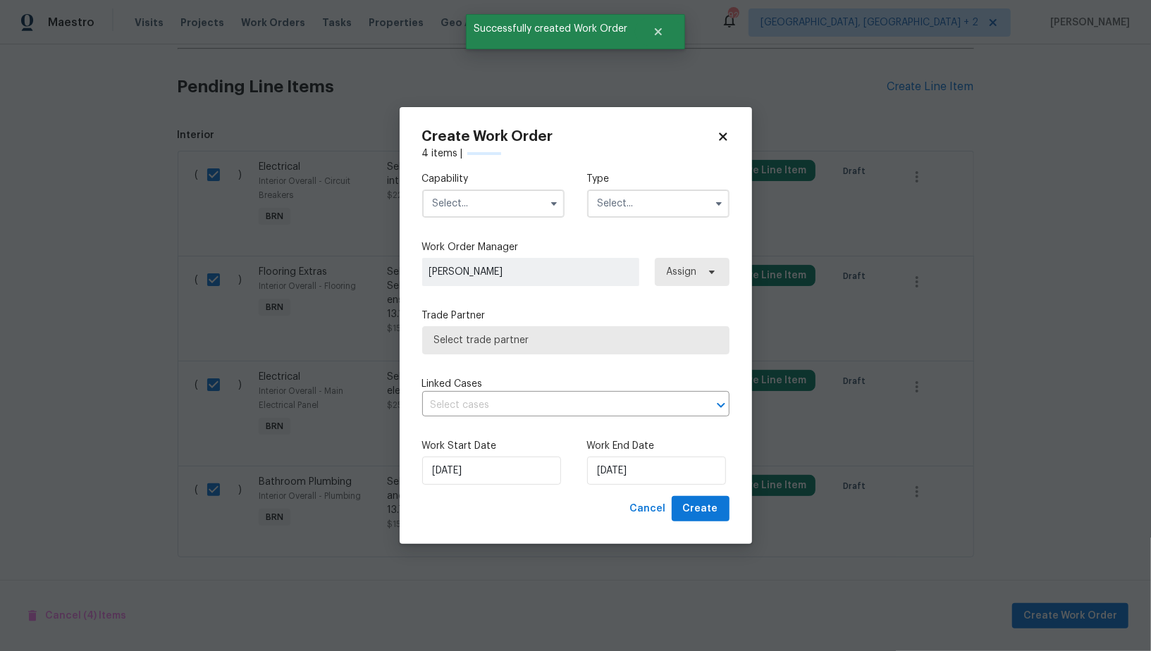
click at [509, 214] on input "text" at bounding box center [493, 204] width 142 height 28
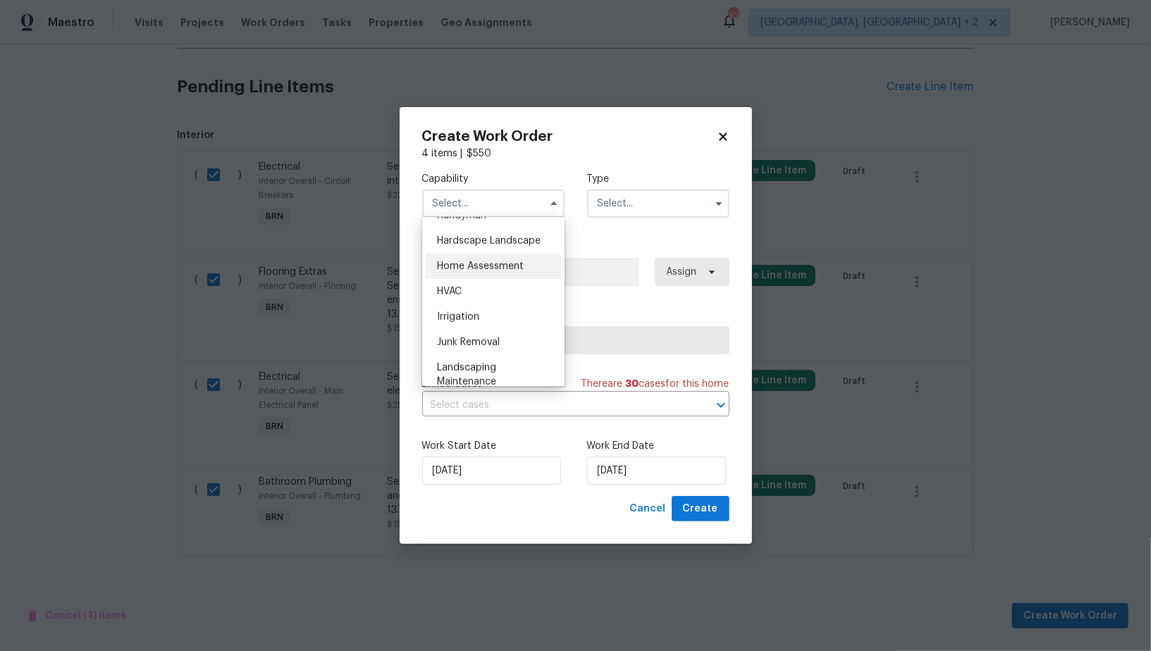
scroll to position [777, 0]
click at [505, 227] on div "Handyman" at bounding box center [493, 230] width 135 height 25
type input "Handyman"
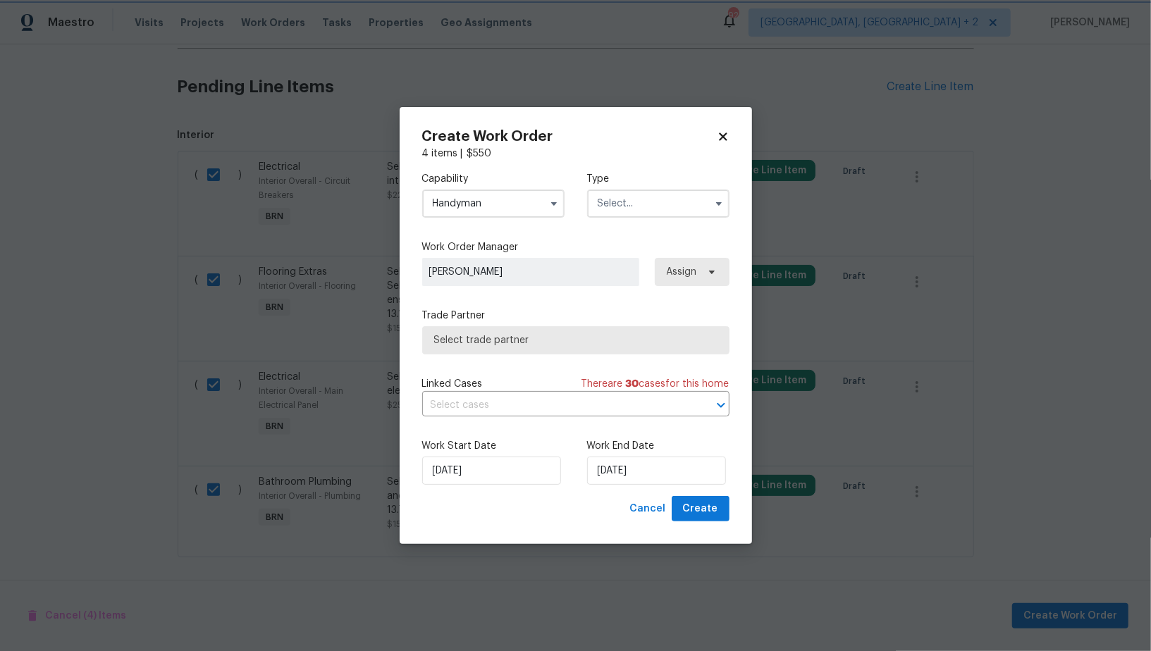
scroll to position [749, 0]
click at [626, 213] on input "text" at bounding box center [658, 204] width 142 height 28
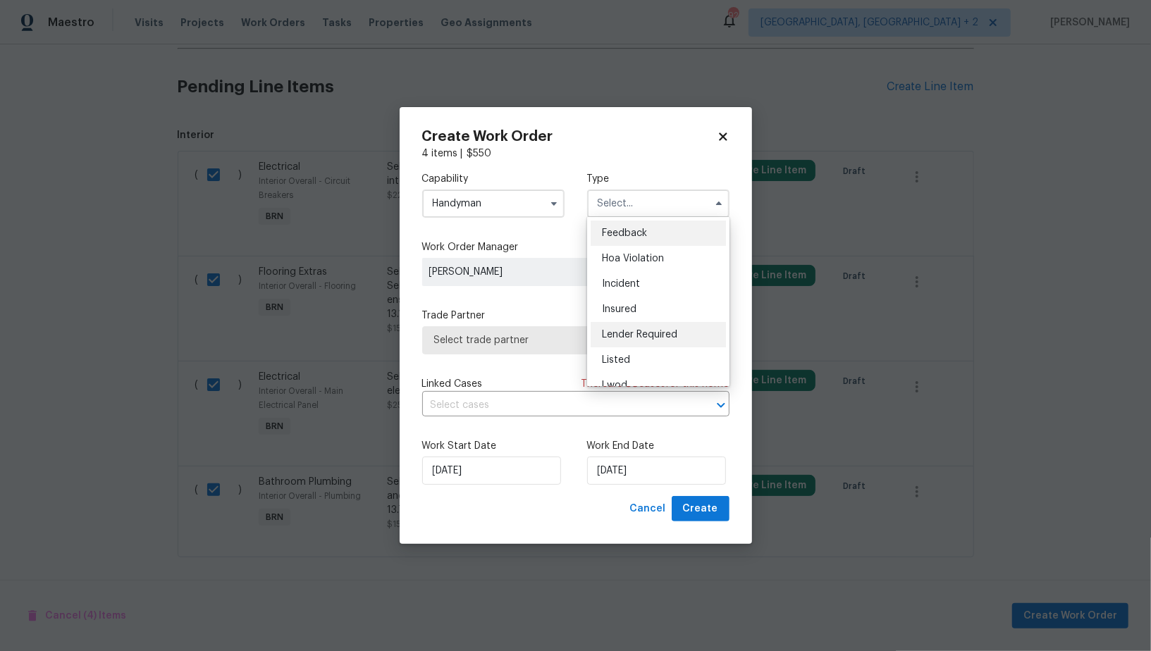
scroll to position [167, 0]
click at [623, 323] on span "Resale" at bounding box center [617, 320] width 30 height 10
type input "Resale"
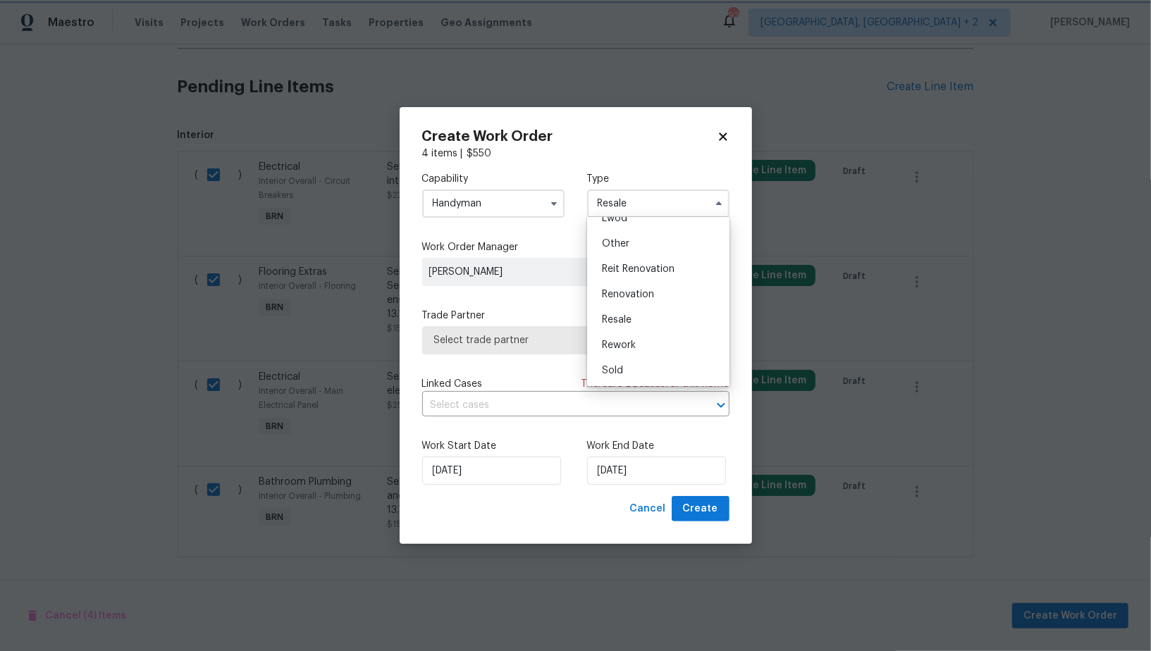
scroll to position [0, 0]
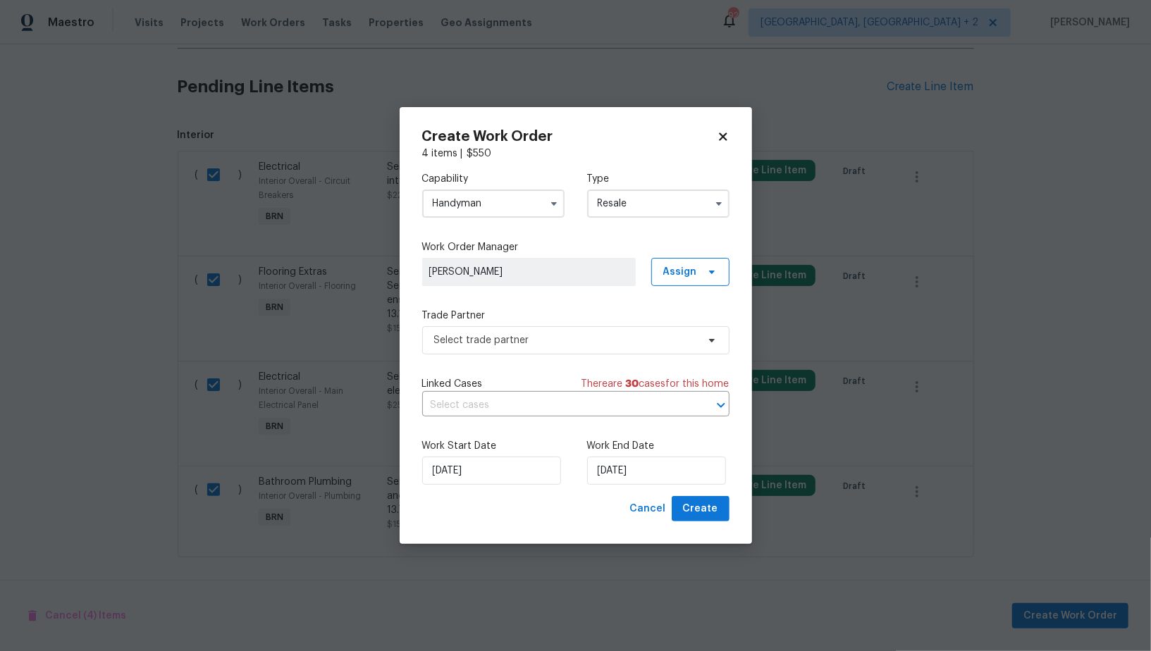
click at [569, 361] on div "Capability Handyman Type Resale Feedback Hoa Violation Incident Insured Lender …" at bounding box center [575, 328] width 307 height 335
click at [568, 348] on span "Select trade partner" at bounding box center [575, 340] width 307 height 28
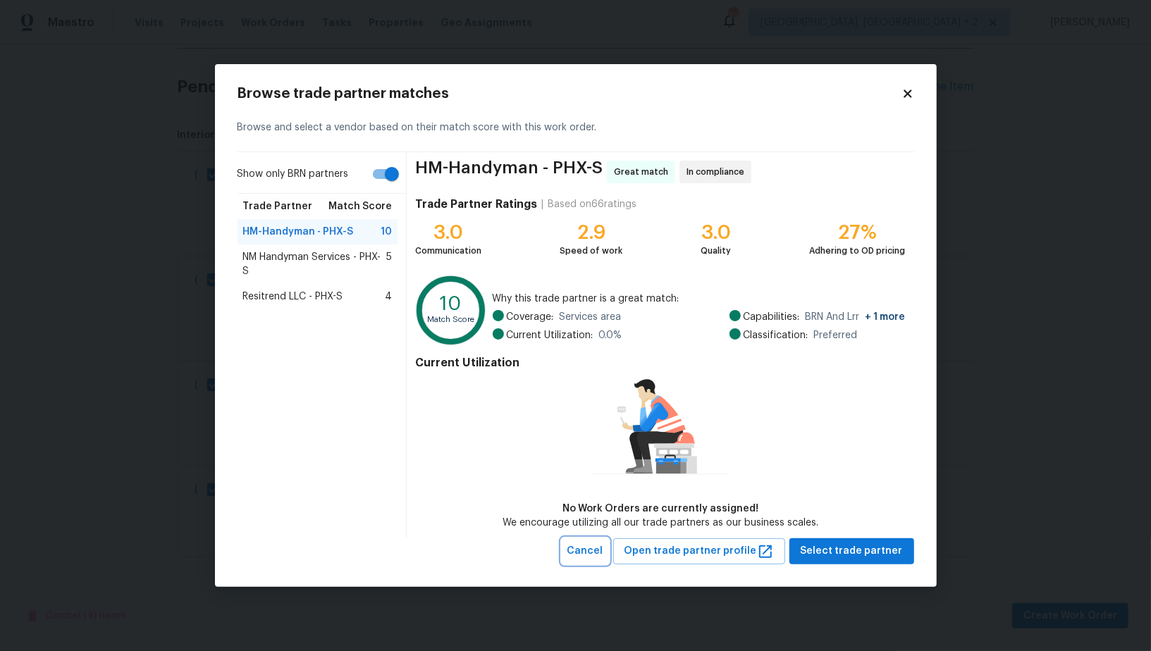
click at [591, 546] on span "Cancel" at bounding box center [585, 552] width 36 height 18
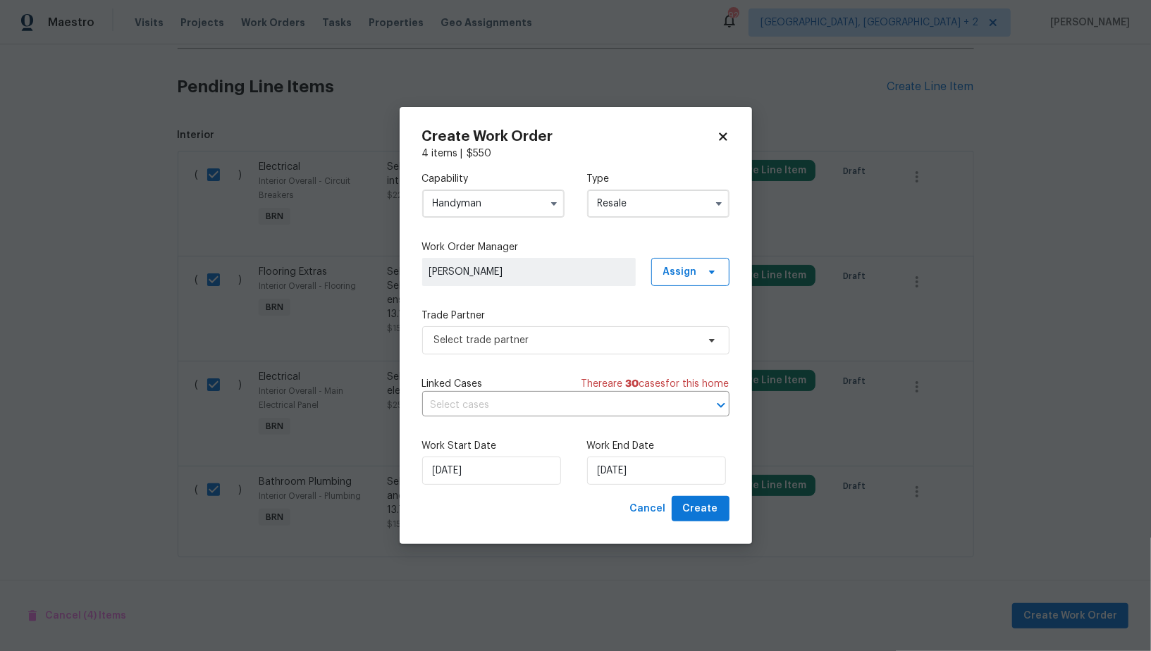
click at [494, 215] on input "Handyman" at bounding box center [493, 204] width 142 height 28
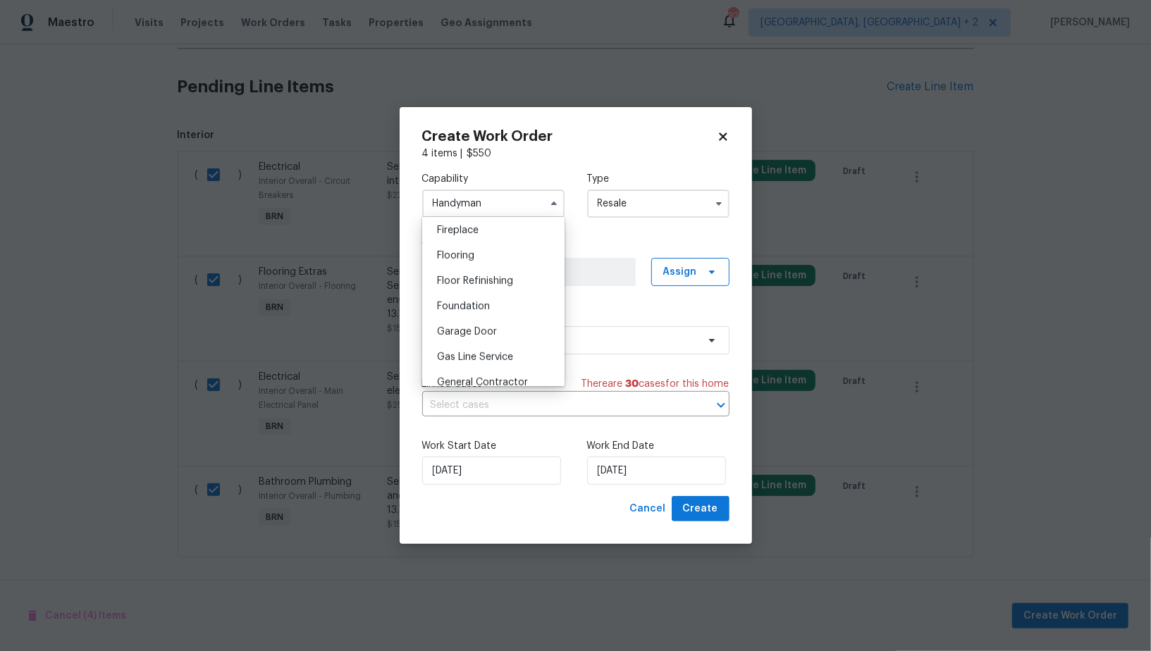
scroll to position [577, 0]
click at [497, 328] on span "General Contractor" at bounding box center [482, 331] width 91 height 10
type input "General Contractor"
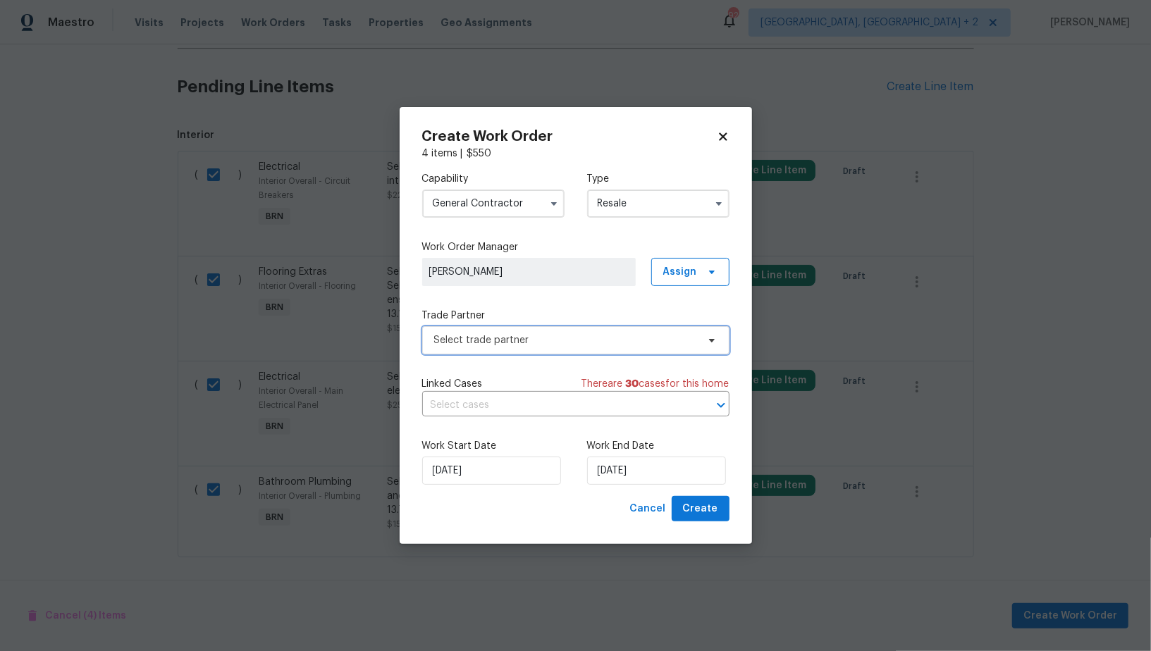
click at [547, 331] on span "Select trade partner" at bounding box center [575, 340] width 307 height 28
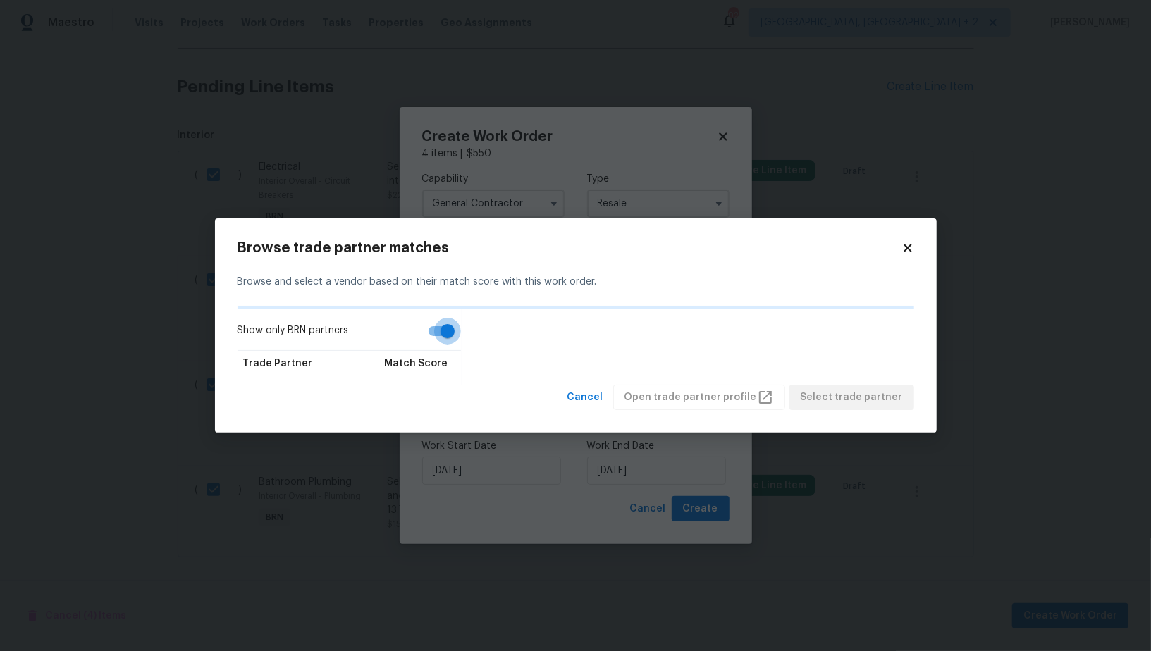
click at [445, 328] on input "Show only BRN partners" at bounding box center [447, 331] width 80 height 27
checkbox input "false"
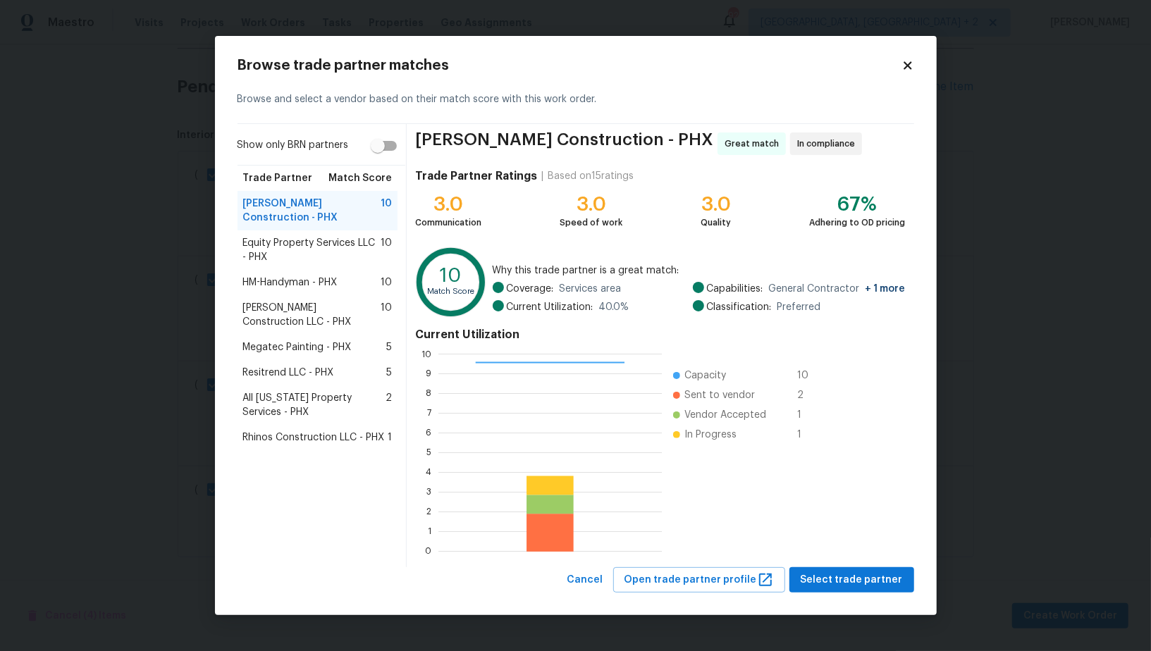
scroll to position [1, 1]
click at [309, 241] on span "Equity Property Services LLC - PHX" at bounding box center [312, 250] width 138 height 28
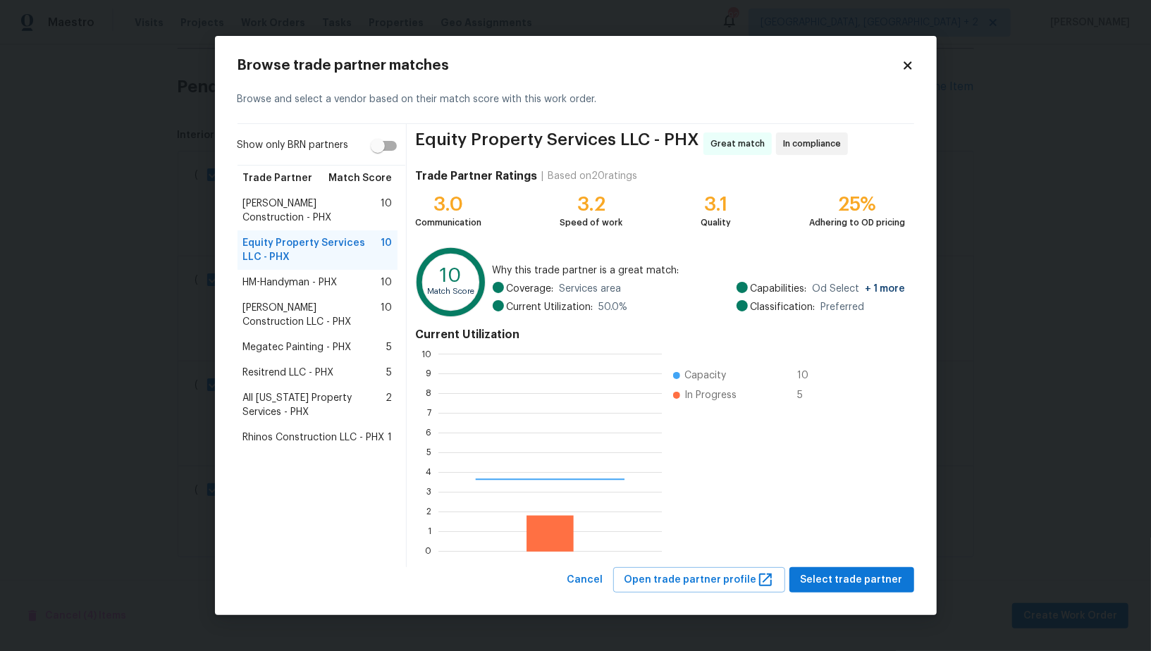
scroll to position [197, 223]
click at [316, 278] on div "HM-Handyman - PHX 10" at bounding box center [318, 282] width 161 height 25
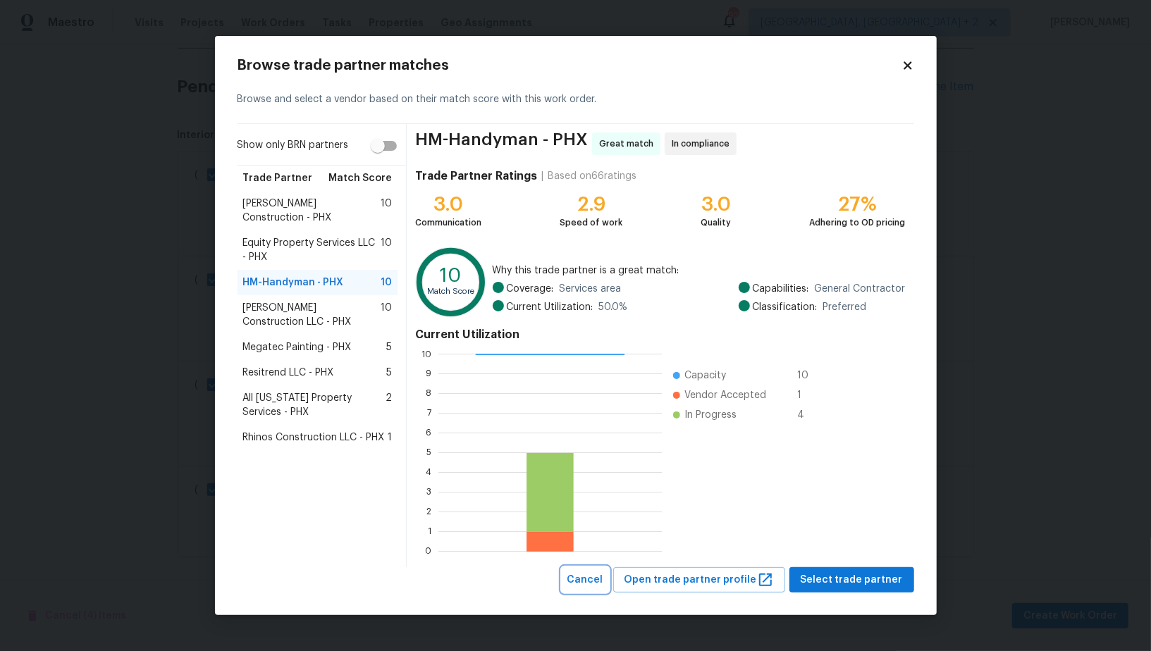
click at [597, 574] on span "Cancel" at bounding box center [585, 581] width 36 height 18
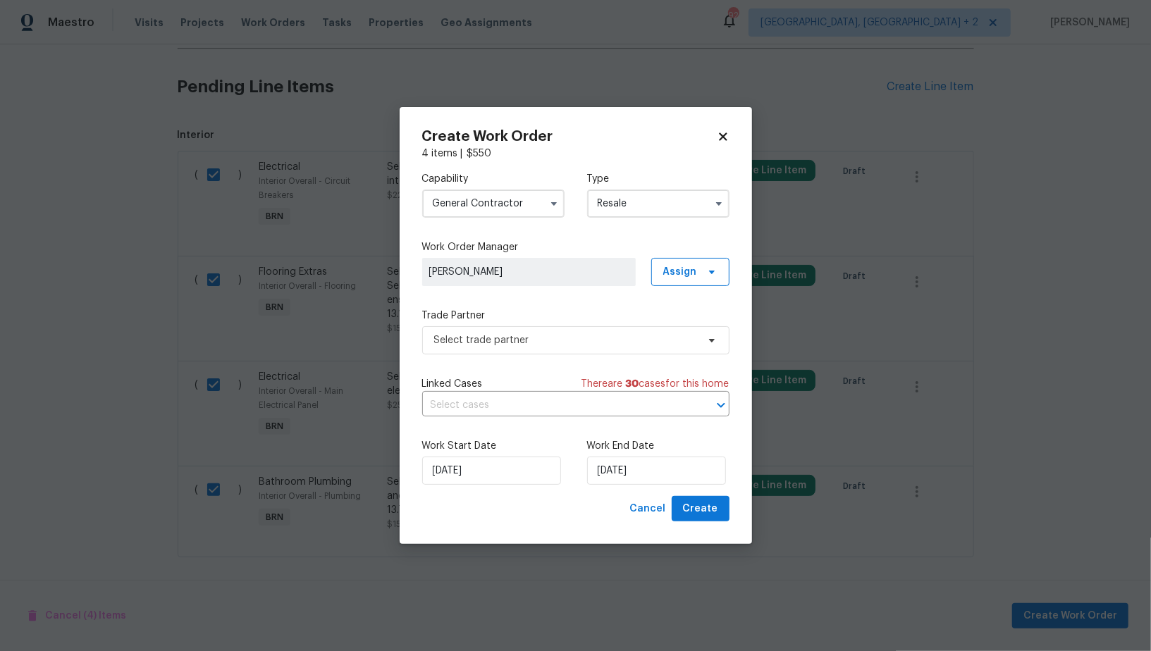
click at [474, 221] on div "Capability General Contractor Type Resale" at bounding box center [575, 195] width 307 height 68
click at [476, 207] on input "General Contractor" at bounding box center [493, 204] width 142 height 28
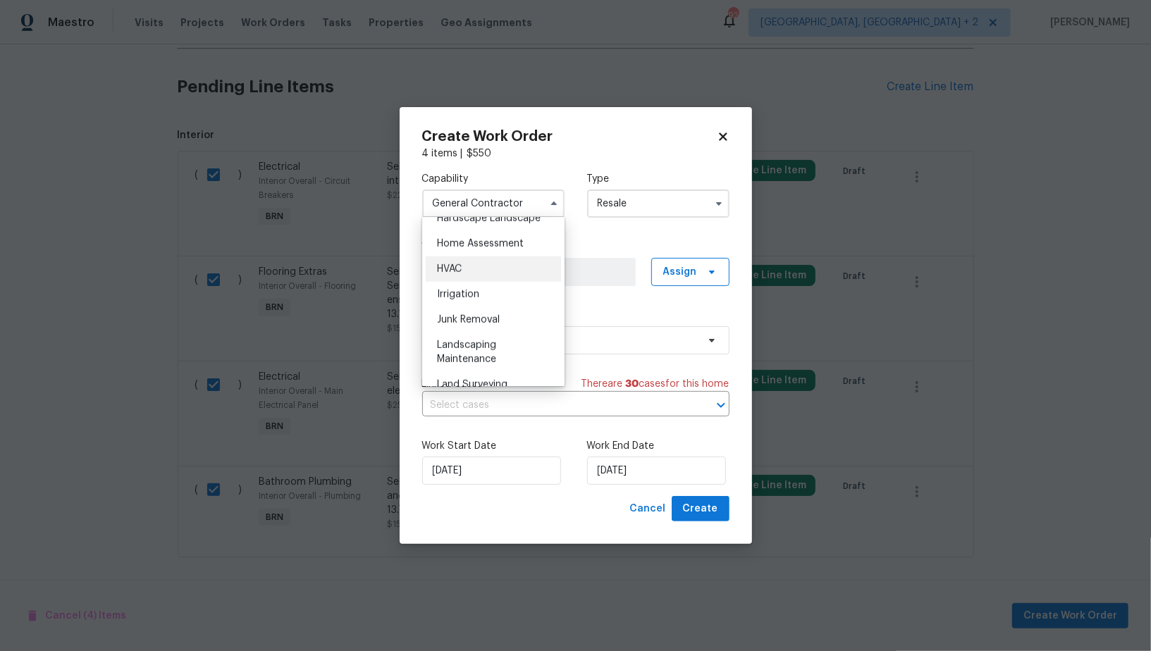
scroll to position [634, 0]
click at [477, 369] on span "Handyman" at bounding box center [461, 374] width 49 height 10
type input "Handyman"
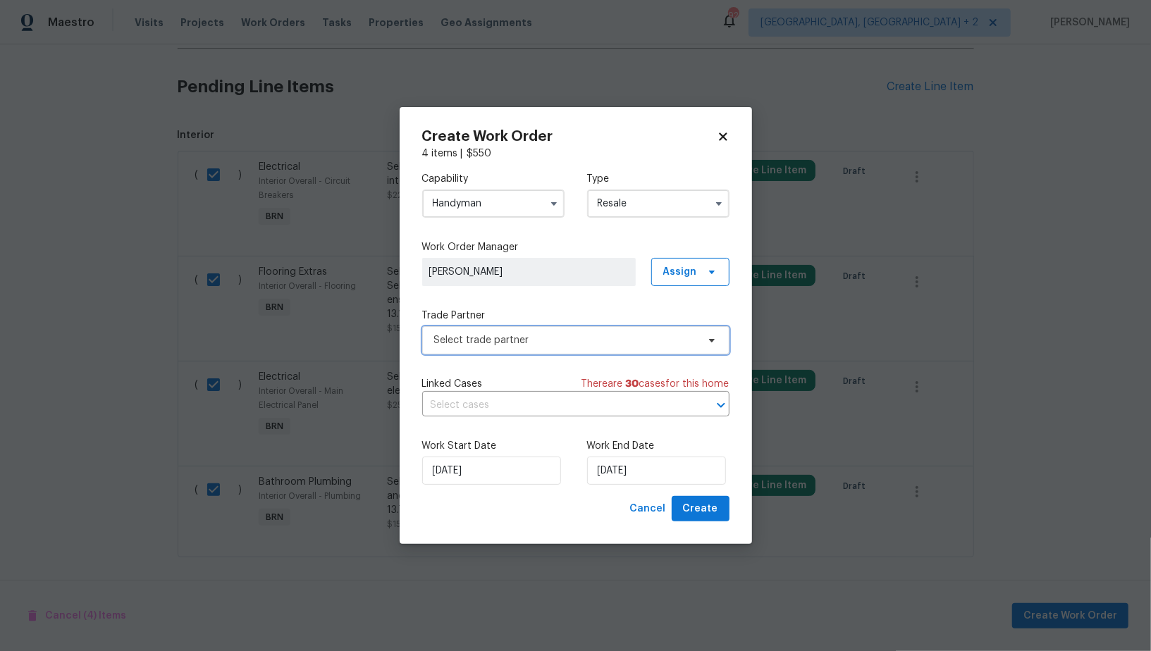
click at [543, 328] on span "Select trade partner" at bounding box center [575, 340] width 307 height 28
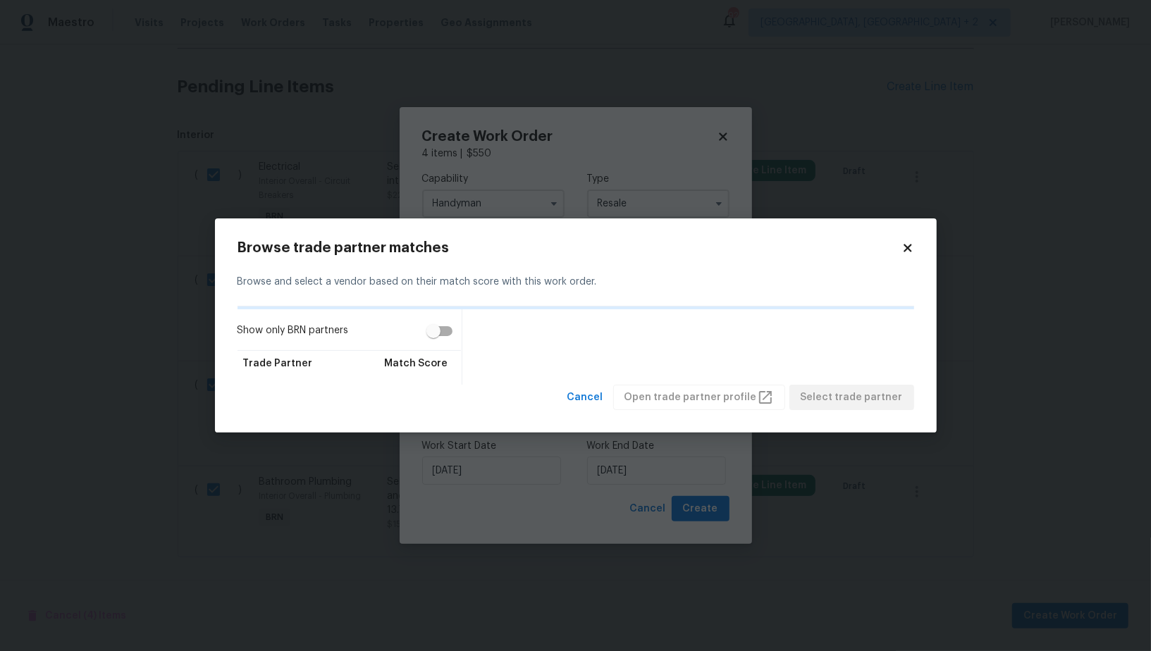
click at [441, 326] on input "Show only BRN partners" at bounding box center [433, 331] width 80 height 27
checkbox input "true"
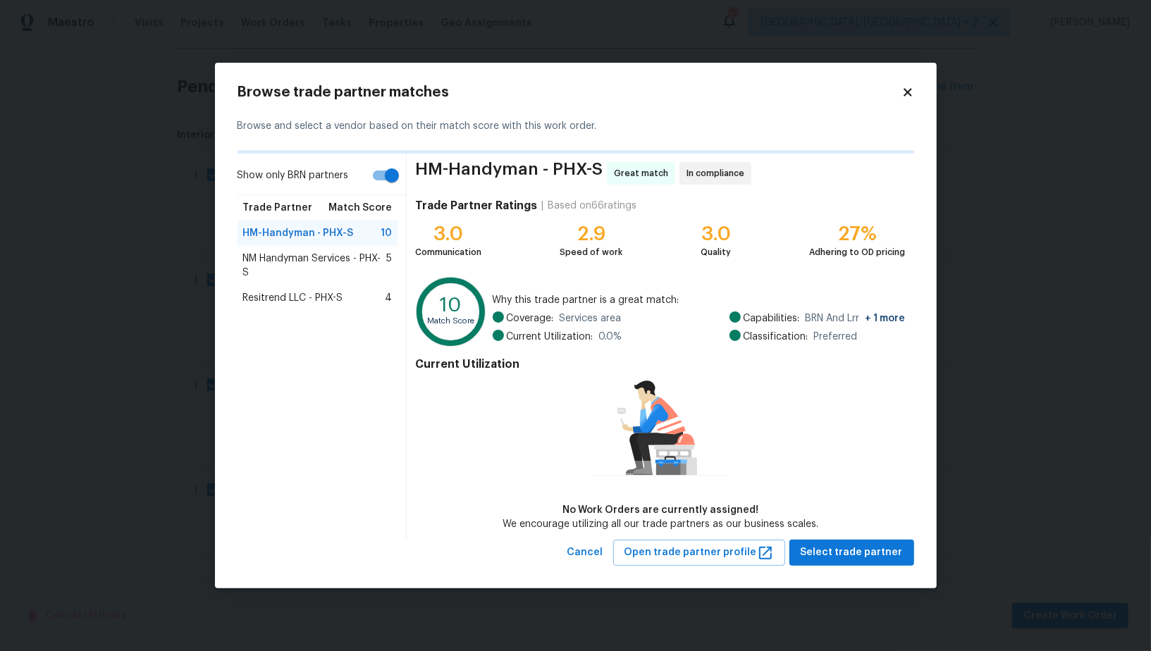
click at [305, 277] on span "NM Handyman Services - PHX-S" at bounding box center [315, 266] width 144 height 28
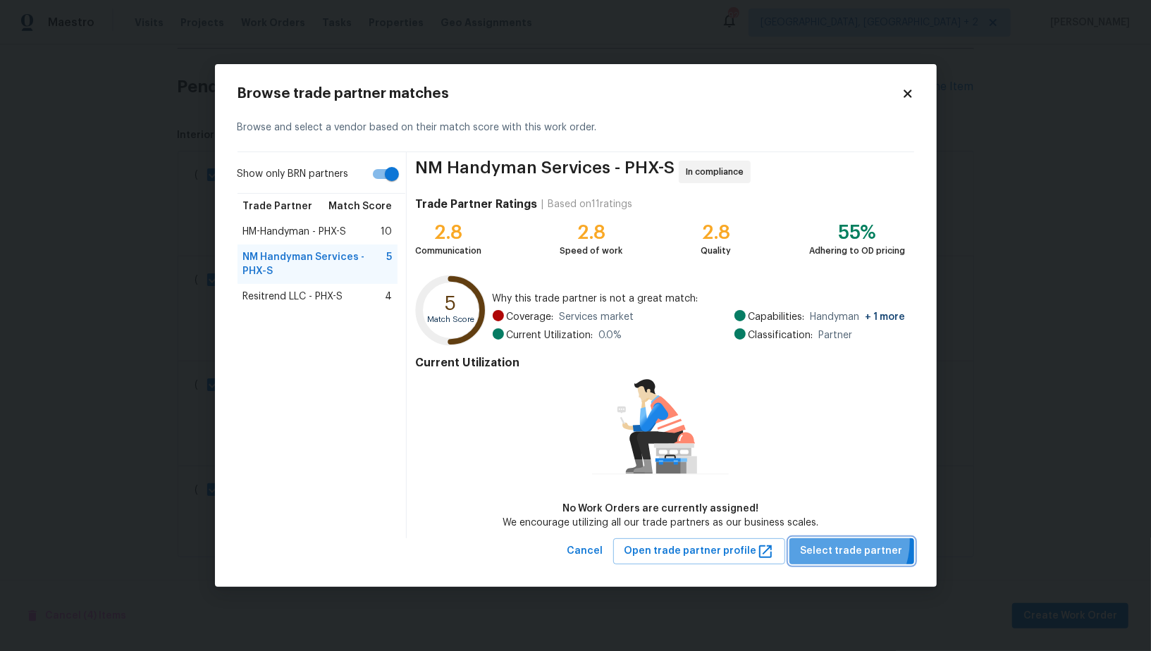
click at [839, 541] on button "Select trade partner" at bounding box center [851, 551] width 125 height 26
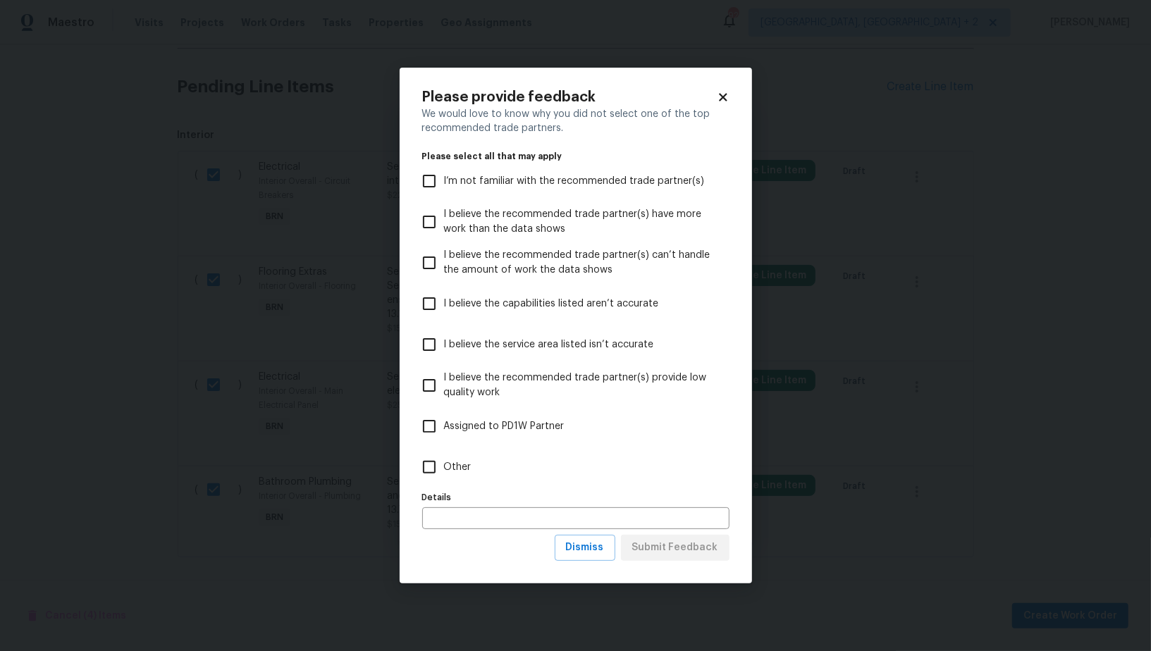
click at [433, 495] on label "Details" at bounding box center [575, 497] width 307 height 8
click at [433, 479] on input "Other" at bounding box center [429, 467] width 30 height 30
checkbox input "true"
click at [683, 547] on span "Submit Feedback" at bounding box center [675, 548] width 86 height 18
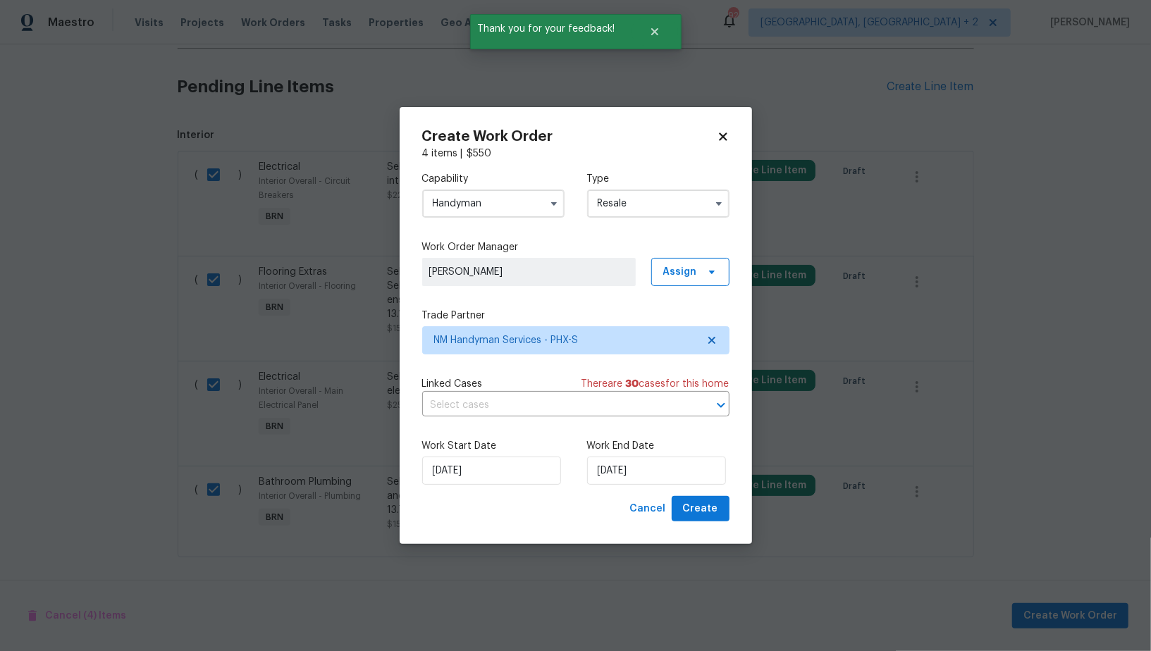
click at [524, 375] on div "Capability Handyman Type Resale Work Order Manager Padmapriya R Assign Trade Pa…" at bounding box center [575, 328] width 307 height 335
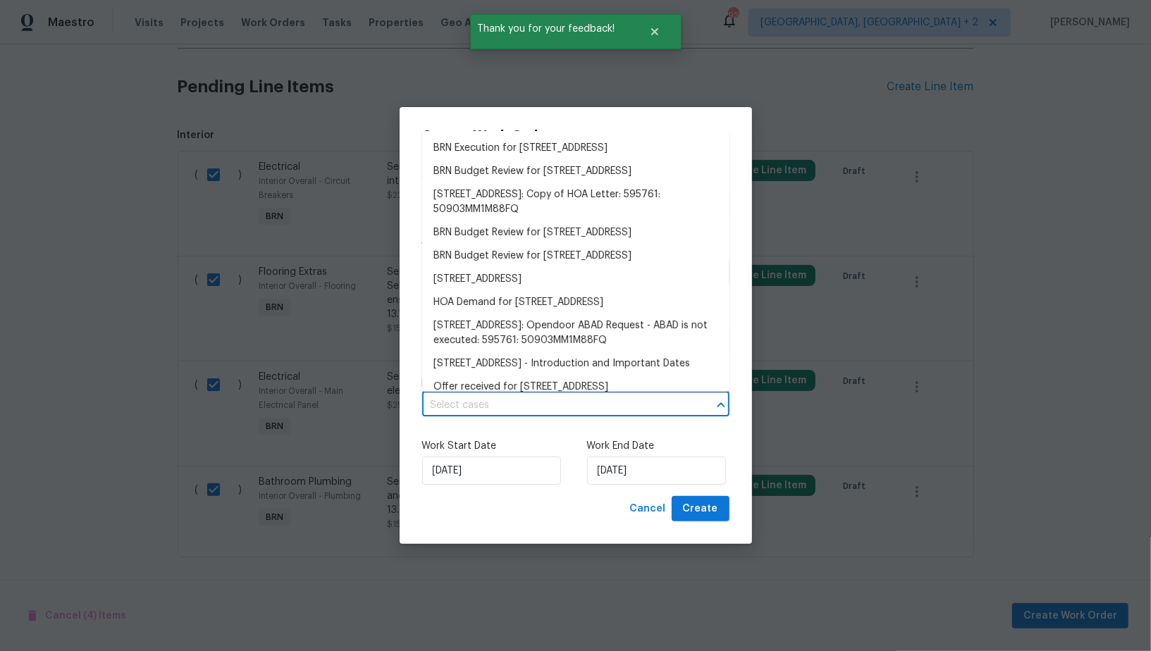
click at [521, 404] on input "text" at bounding box center [556, 406] width 268 height 22
click at [517, 147] on li "BRN Execution for 4990 E Odessa Dr, San Tan Valley, AZ 85140" at bounding box center [575, 148] width 307 height 23
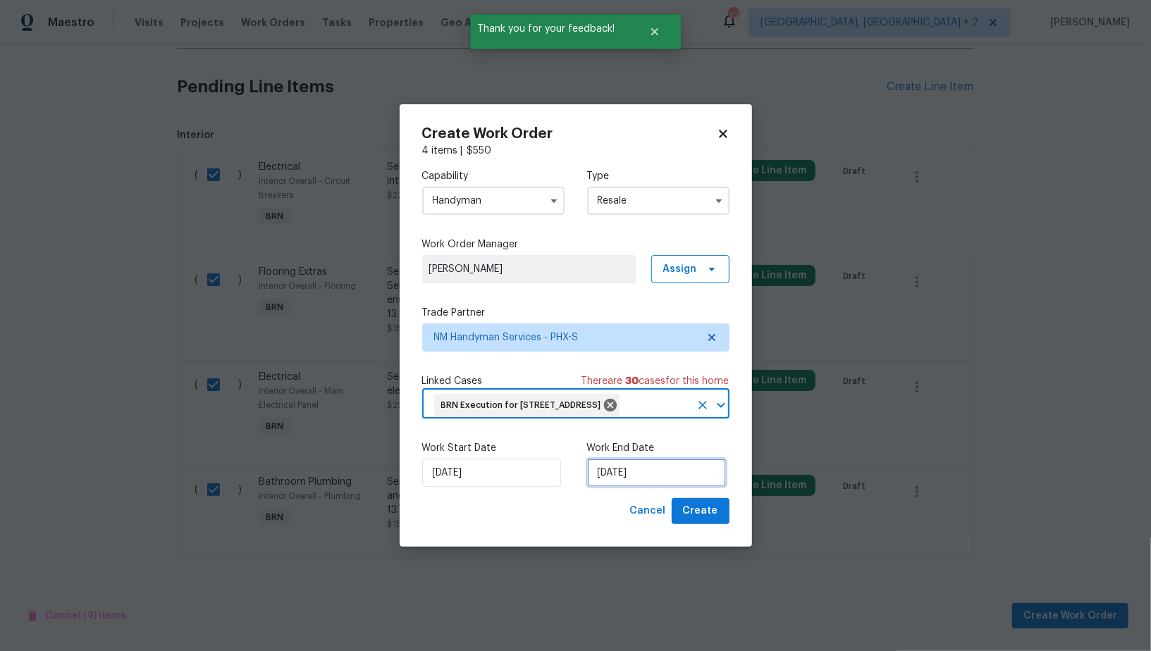
click at [626, 487] on input "01/10/2025" at bounding box center [656, 473] width 139 height 28
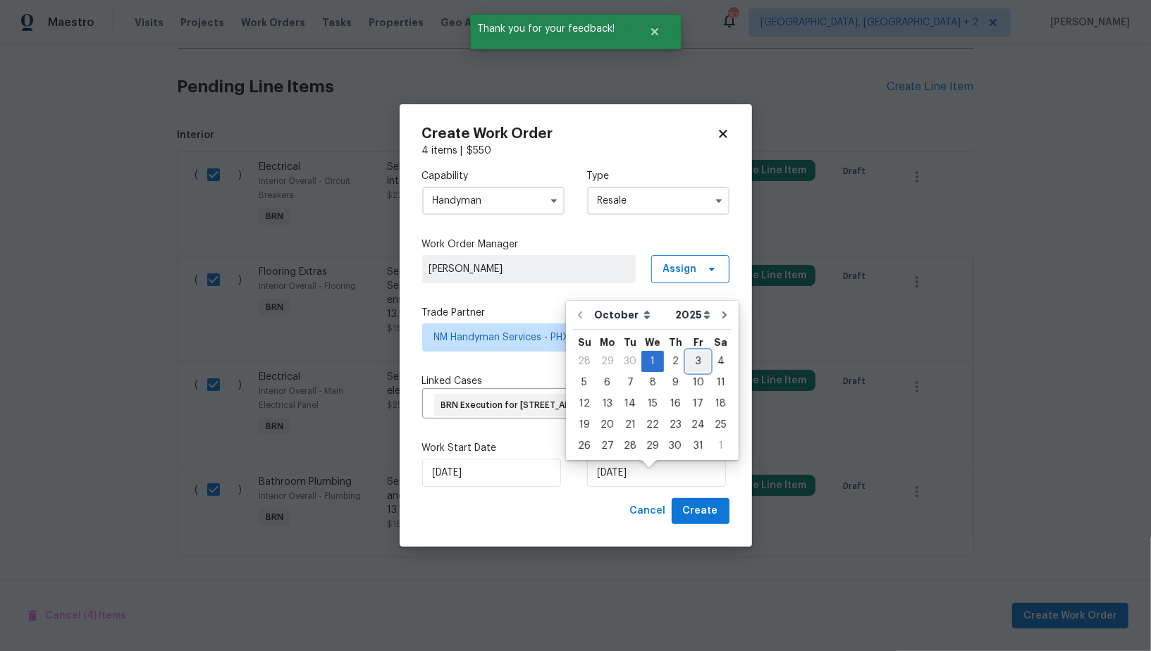
click at [689, 364] on div "3" at bounding box center [697, 362] width 23 height 20
type input "03/10/2025"
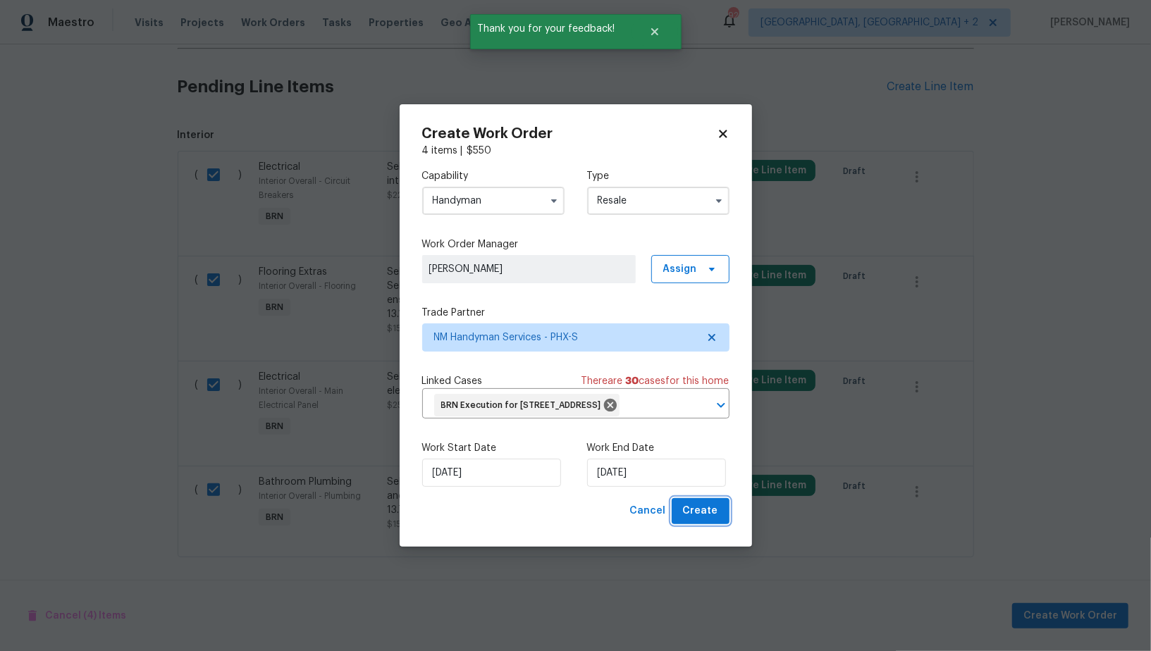
click at [702, 512] on button "Create" at bounding box center [701, 511] width 58 height 26
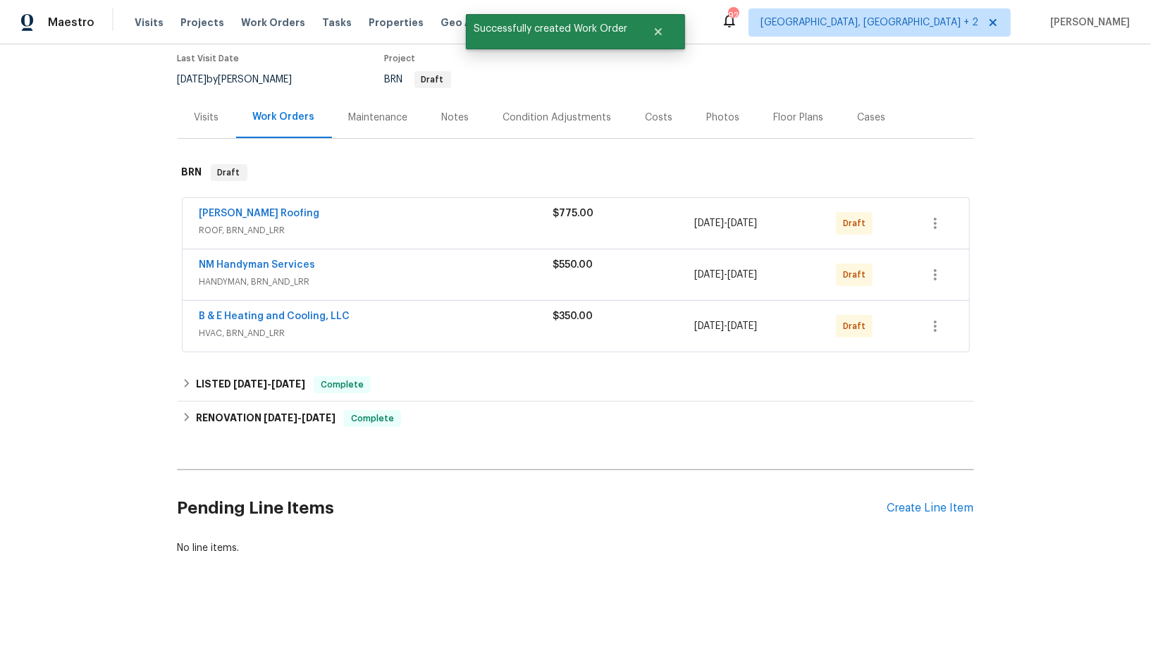
scroll to position [113, 0]
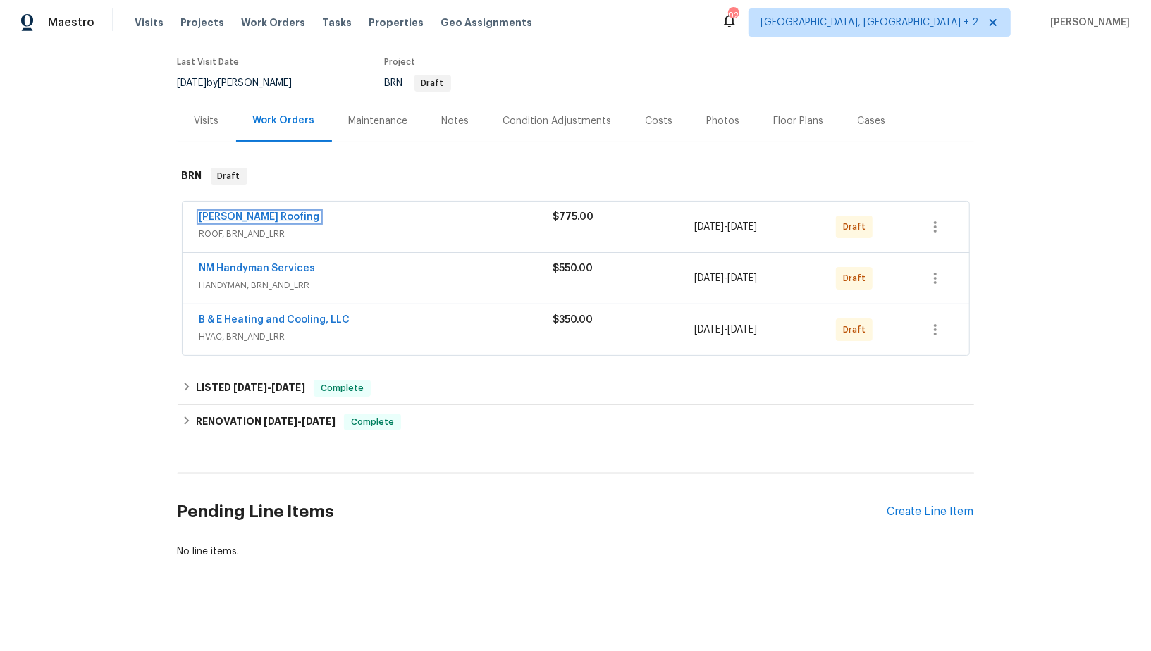
click at [223, 218] on link "Stout Roofing" at bounding box center [259, 217] width 121 height 10
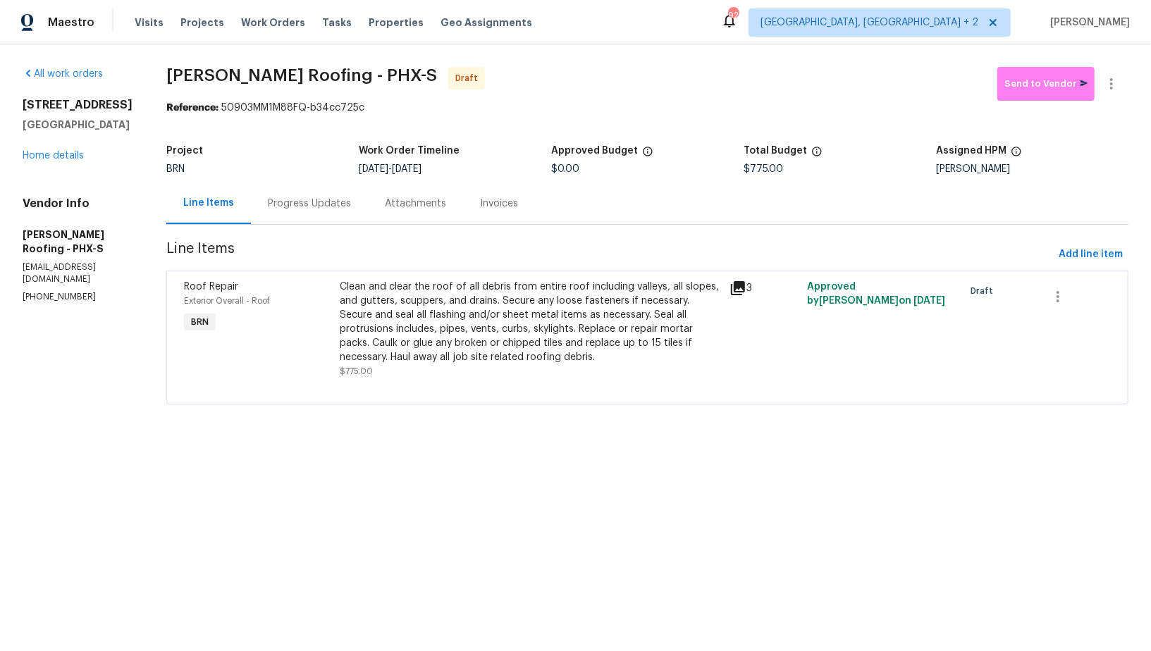
click at [333, 197] on div "Progress Updates" at bounding box center [309, 204] width 83 height 14
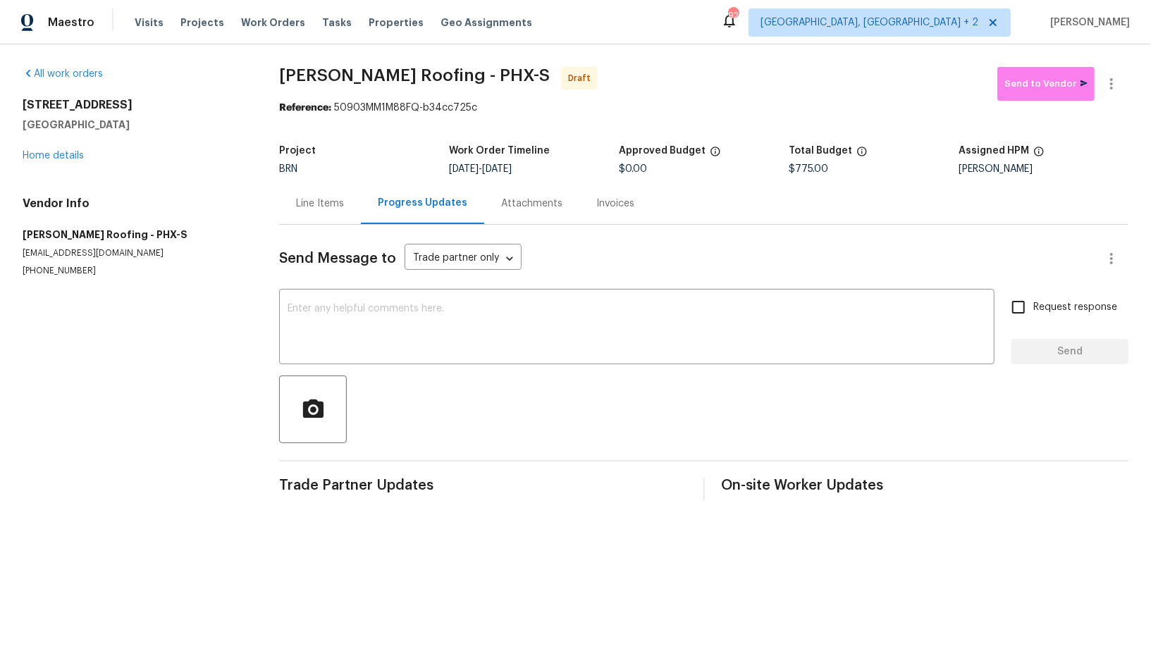
click at [432, 366] on div "Send Message to Trade partner only Trade partner only ​ x ​ Request response Se…" at bounding box center [703, 363] width 849 height 276
click at [443, 330] on textarea at bounding box center [637, 328] width 698 height 49
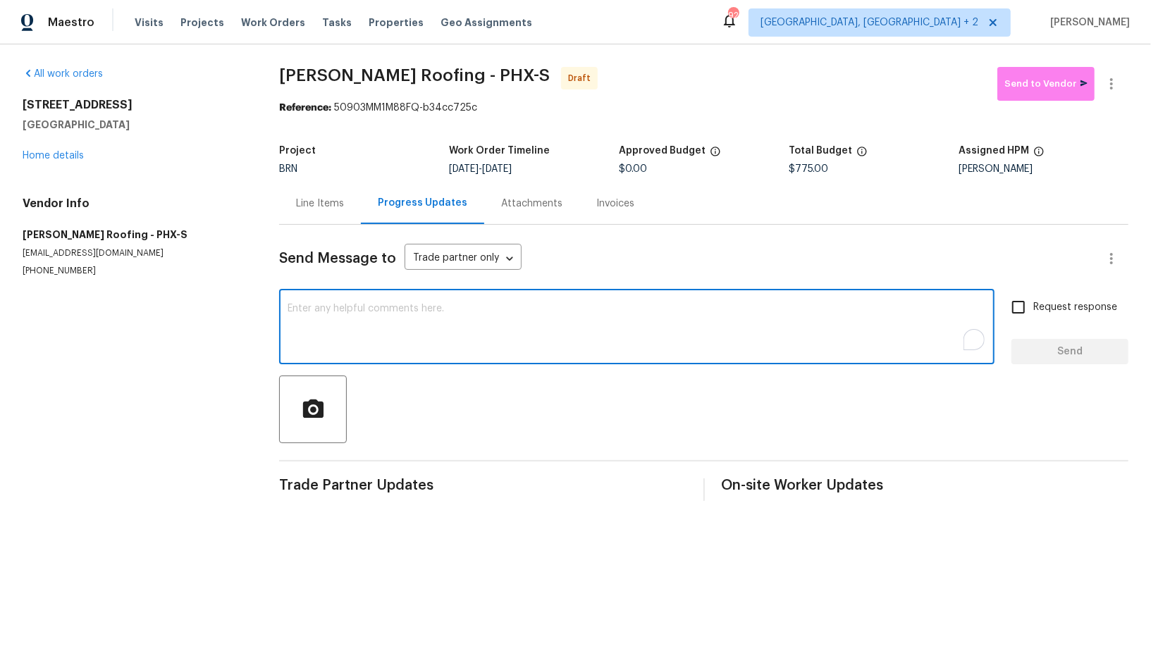
paste textarea "Hi, I'm Padmapriya from Opendoor. Just wanted to check if you received the WO f…"
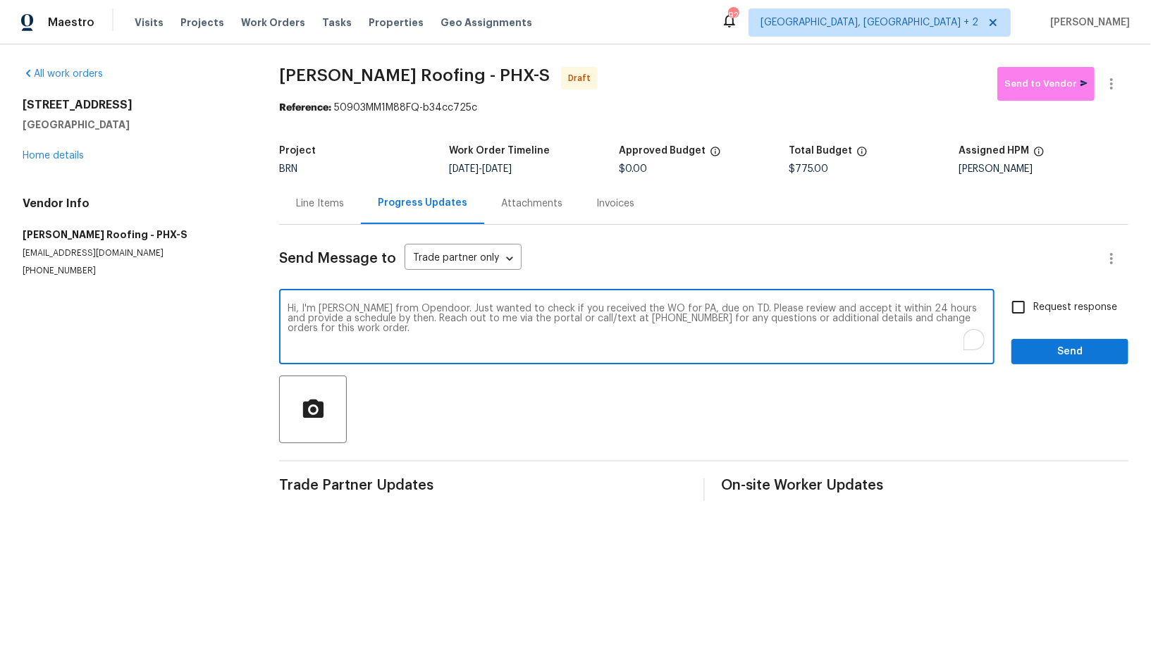
click at [686, 309] on textarea "Hi, I'm Padmapriya from Opendoor. Just wanted to check if you received the WO f…" at bounding box center [637, 328] width 698 height 49
paste textarea "4990 E Odessa Dr, San Tan Valley, AZ 85140"
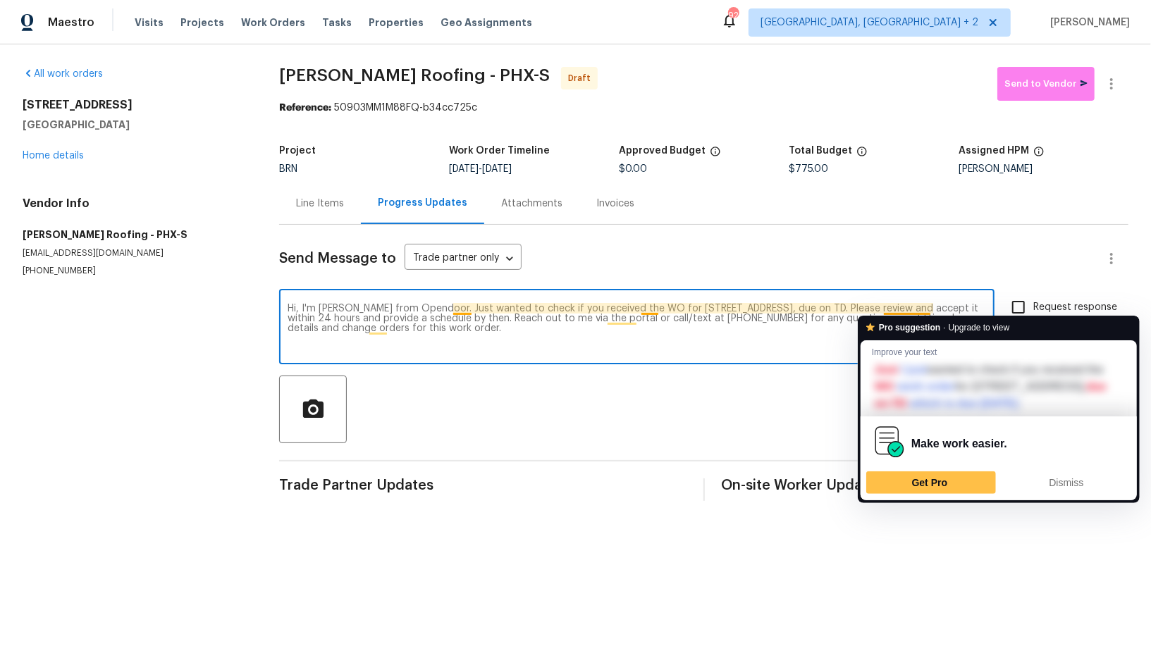
click at [928, 309] on textarea "Hi, I'm Padmapriya from Opendoor. Just wanted to check if you received the WO f…" at bounding box center [637, 328] width 698 height 49
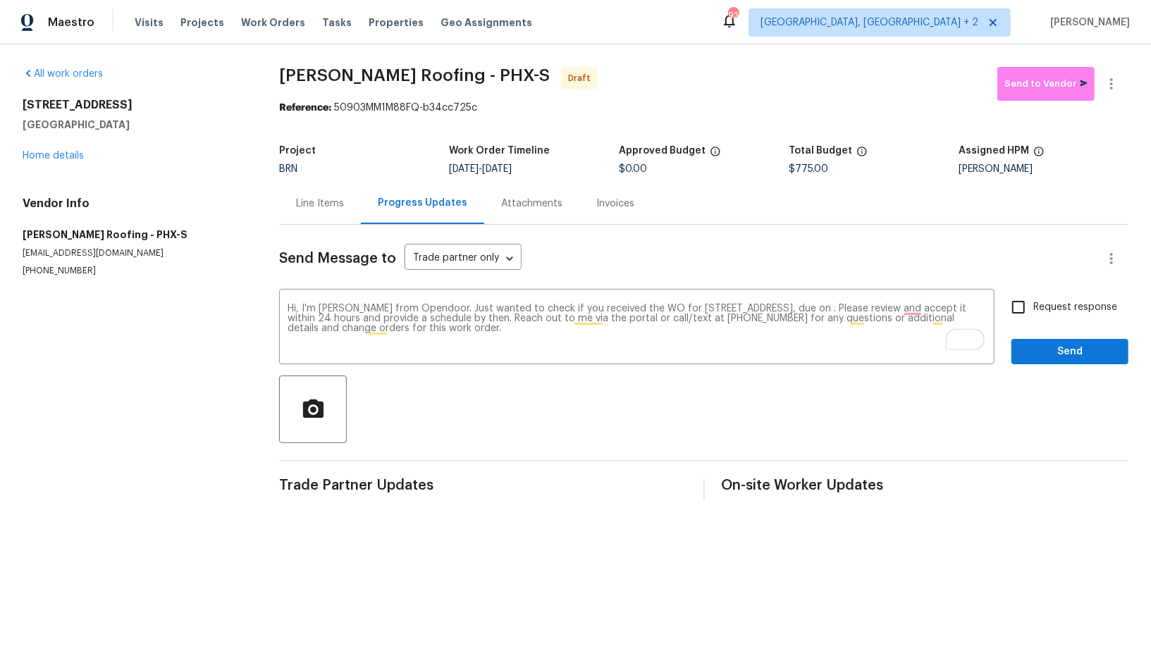
drag, startPoint x: 504, startPoint y: 168, endPoint x: 569, endPoint y: 168, distance: 64.8
click at [569, 168] on div "10/1/2025 - 10/3/2025" at bounding box center [534, 169] width 170 height 10
copy span "10/3/2025"
click at [916, 309] on textarea "Hi, I'm Padmapriya from Opendoor. Just wanted to check if you received the WO f…" at bounding box center [637, 328] width 698 height 49
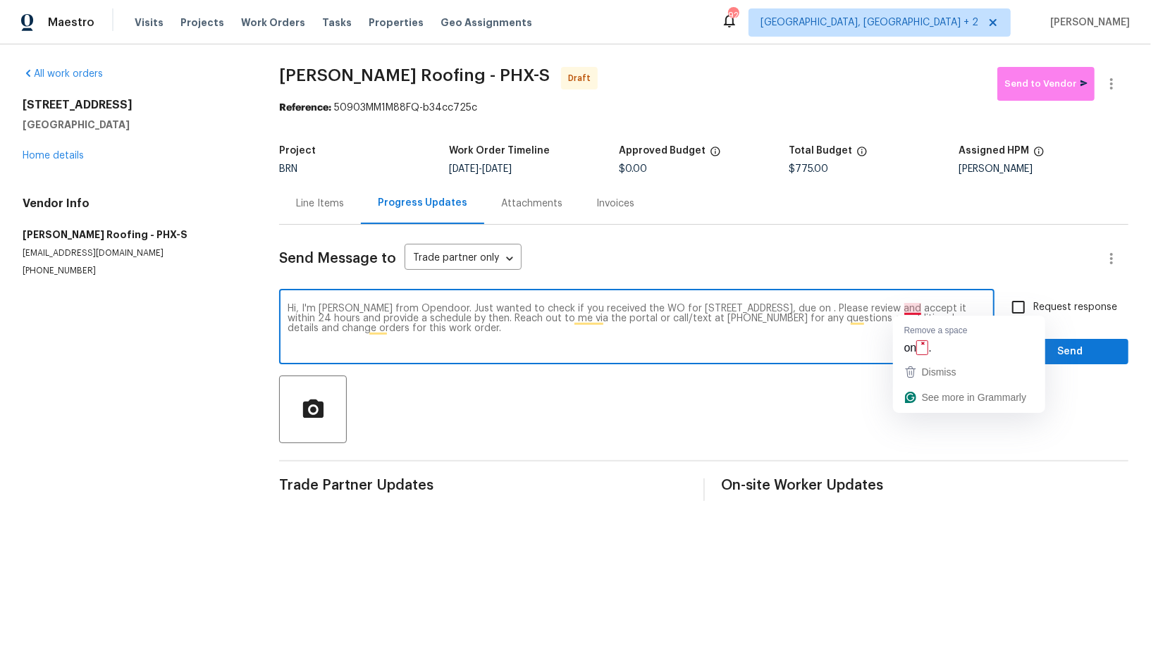
paste textarea "10/3/2025"
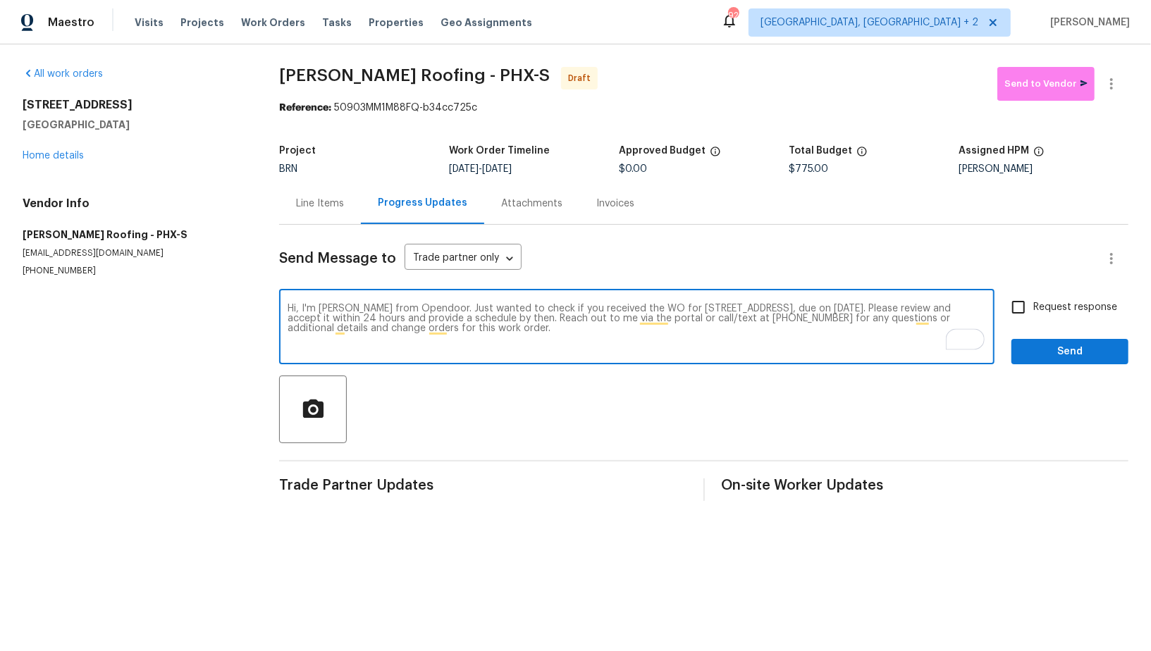
type textarea "Hi, I'm Padmapriya from Opendoor. Just wanted to check if you received the WO f…"
click at [1033, 309] on input "Request response" at bounding box center [1019, 307] width 30 height 30
checkbox input "true"
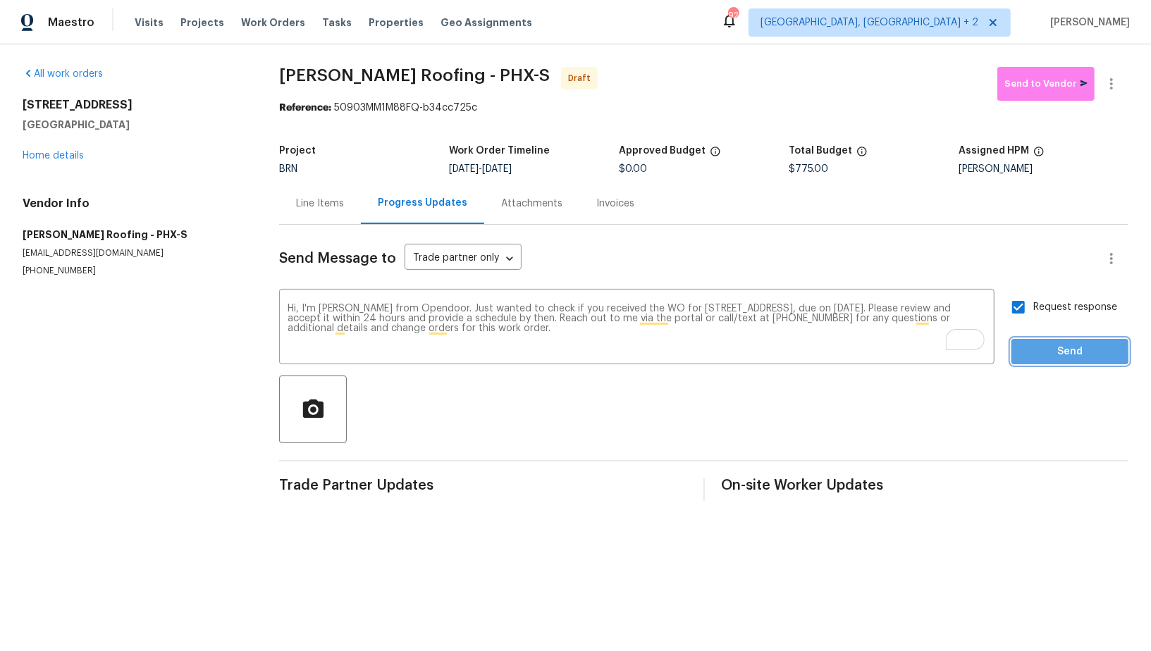
click at [1048, 348] on span "Send" at bounding box center [1070, 352] width 94 height 18
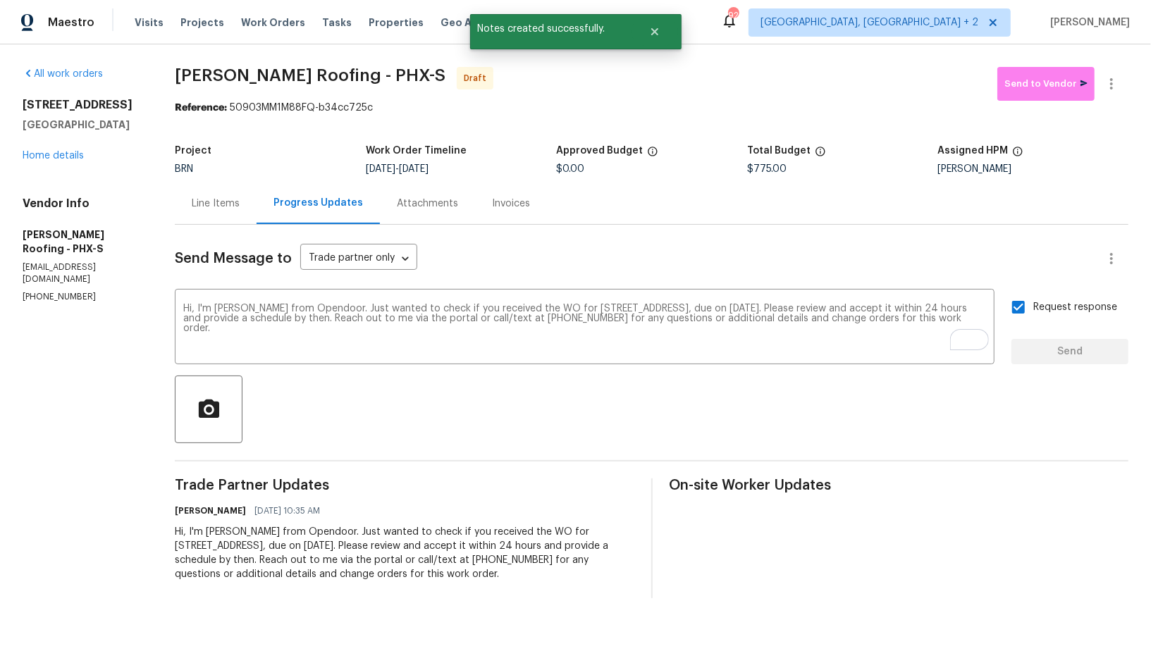
click at [292, 207] on div "Progress Updates" at bounding box center [318, 203] width 90 height 14
click at [242, 206] on div "Line Items" at bounding box center [216, 204] width 82 height 42
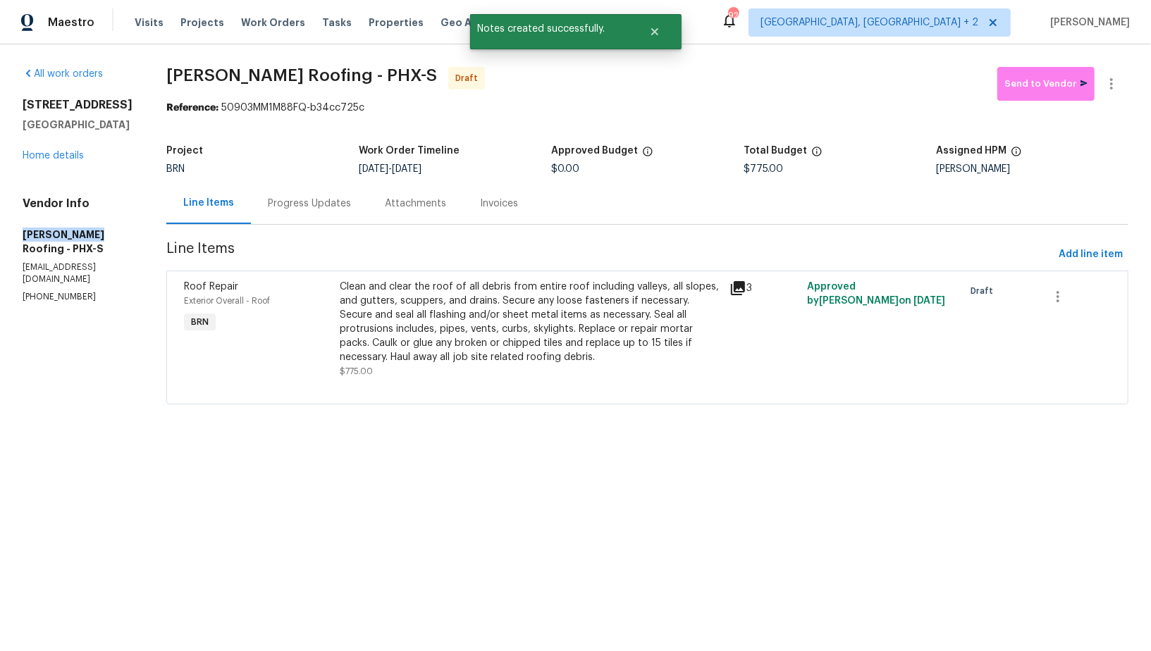
drag, startPoint x: 8, startPoint y: 249, endPoint x: 88, endPoint y: 249, distance: 79.6
click at [88, 249] on div "All work orders 4990 E Odessa Dr San Tan Valley, AZ 85140 Home details Vendor I…" at bounding box center [575, 244] width 1151 height 400
copy h5 "[PERSON_NAME] Roofing"
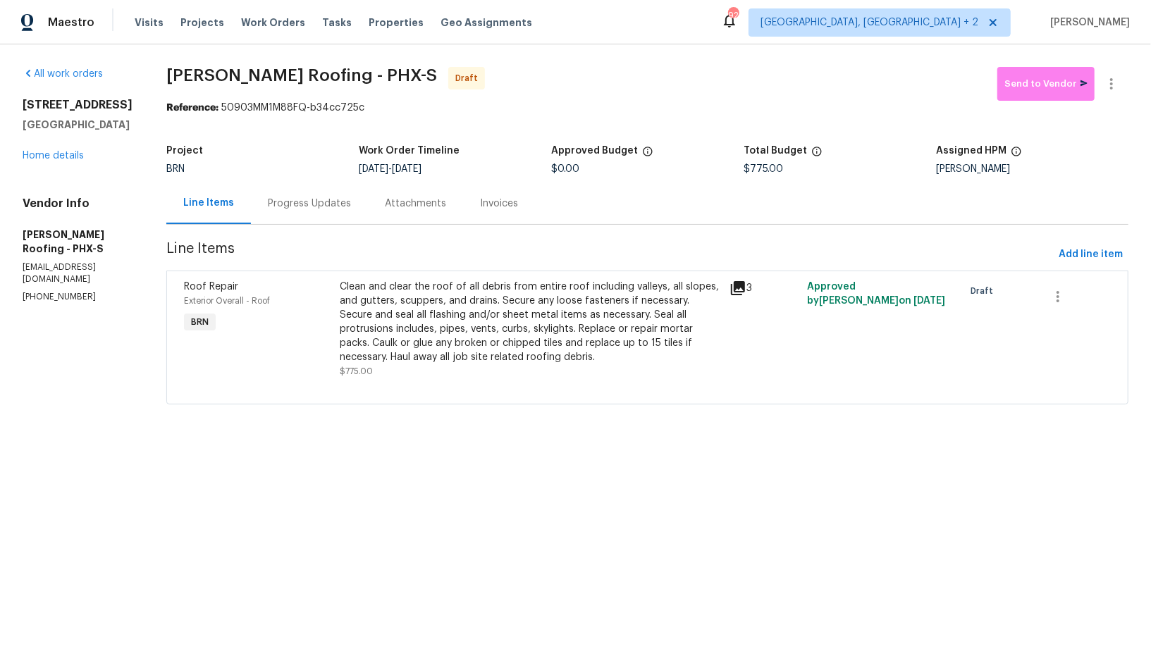
click at [297, 198] on div "Progress Updates" at bounding box center [309, 204] width 83 height 14
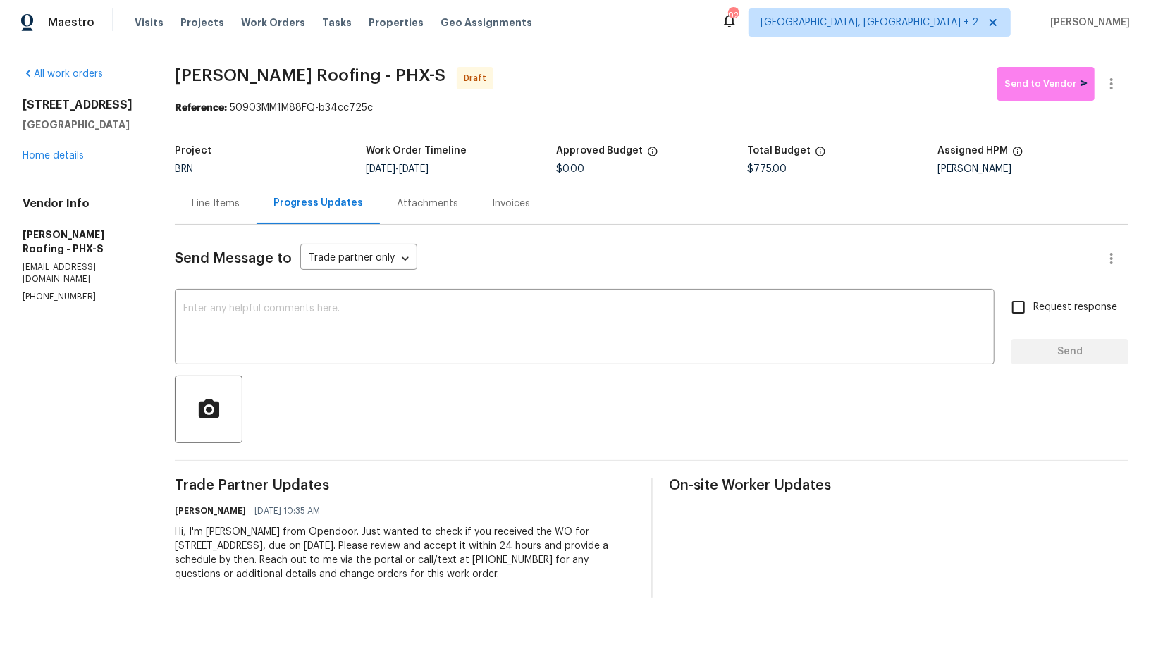
drag, startPoint x: 165, startPoint y: 527, endPoint x: 562, endPoint y: 571, distance: 399.2
click at [562, 571] on div "All work orders 4990 E Odessa Dr San Tan Valley, AZ 85140 Home details Vendor I…" at bounding box center [575, 332] width 1151 height 577
copy div "Hi, I'm [PERSON_NAME] from Opendoor. Just wanted to check if you received the W…"
click at [1107, 101] on div "Reference: 50903MM1M88FQ-b34cc725c" at bounding box center [652, 108] width 954 height 14
click at [1113, 73] on button "button" at bounding box center [1112, 84] width 34 height 34
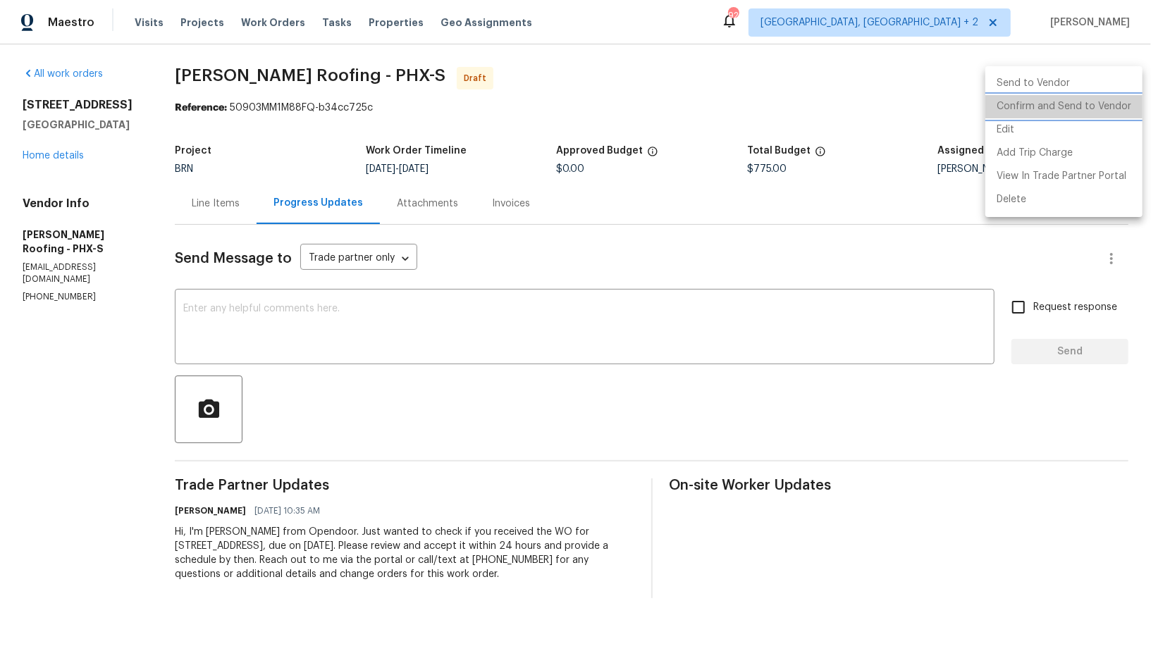
drag, startPoint x: 1113, startPoint y: 73, endPoint x: 1105, endPoint y: 102, distance: 29.9
click at [1105, 102] on li "Confirm and Send to Vendor" at bounding box center [1063, 106] width 157 height 23
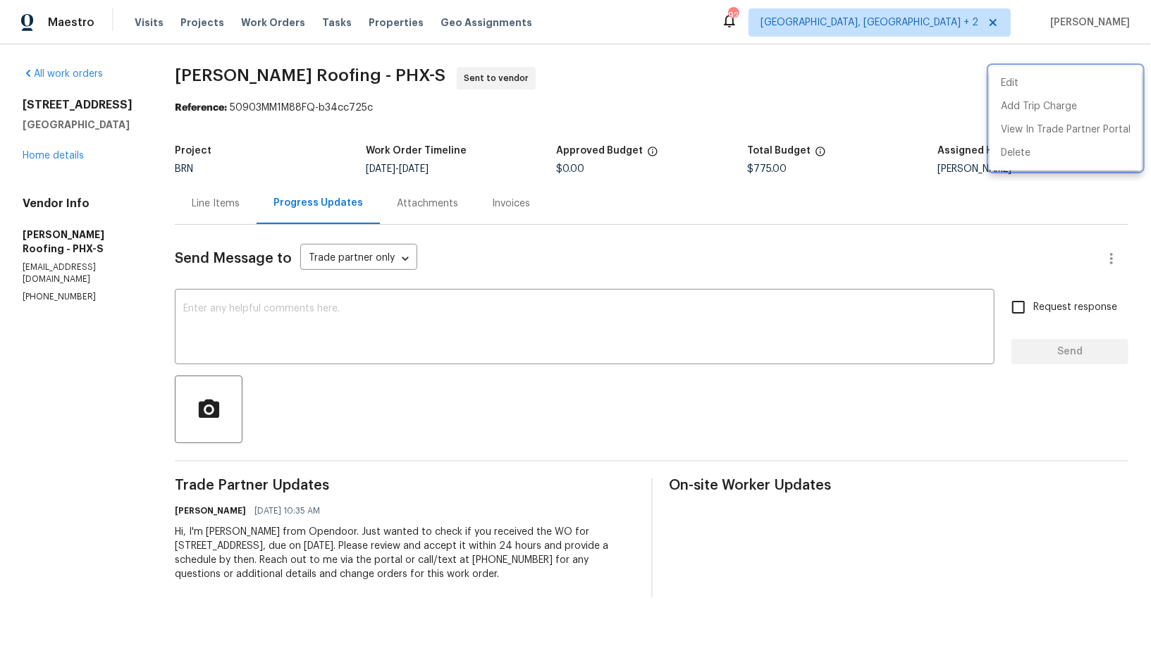
click at [69, 164] on div at bounding box center [575, 325] width 1151 height 651
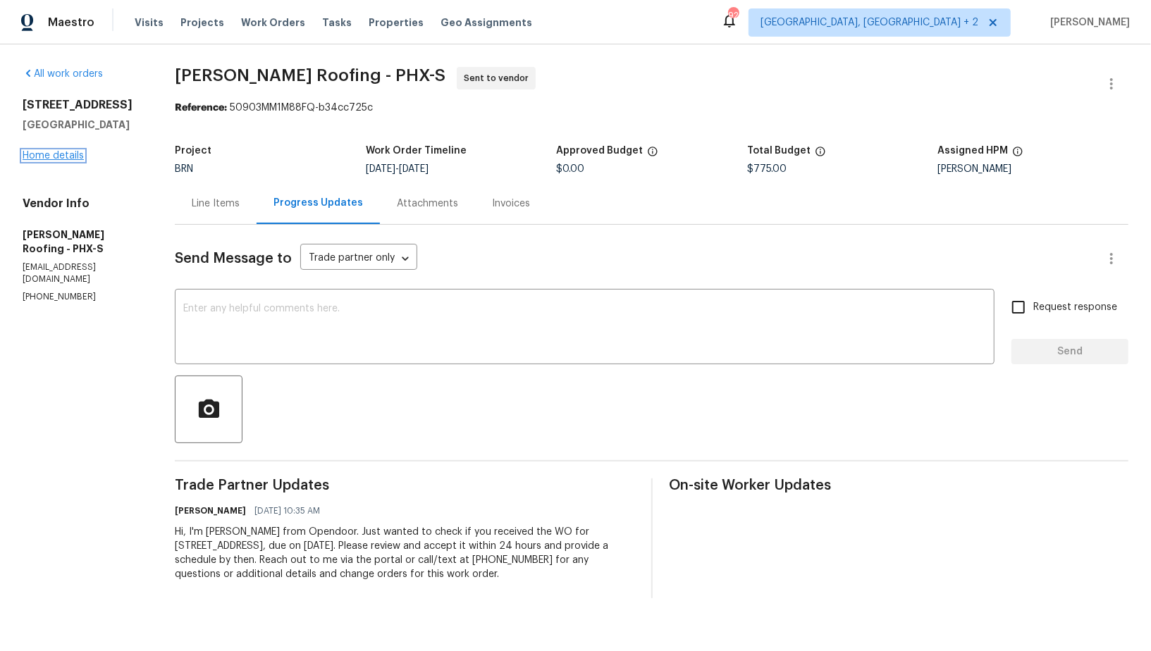
click at [68, 161] on link "Home details" at bounding box center [53, 156] width 61 height 10
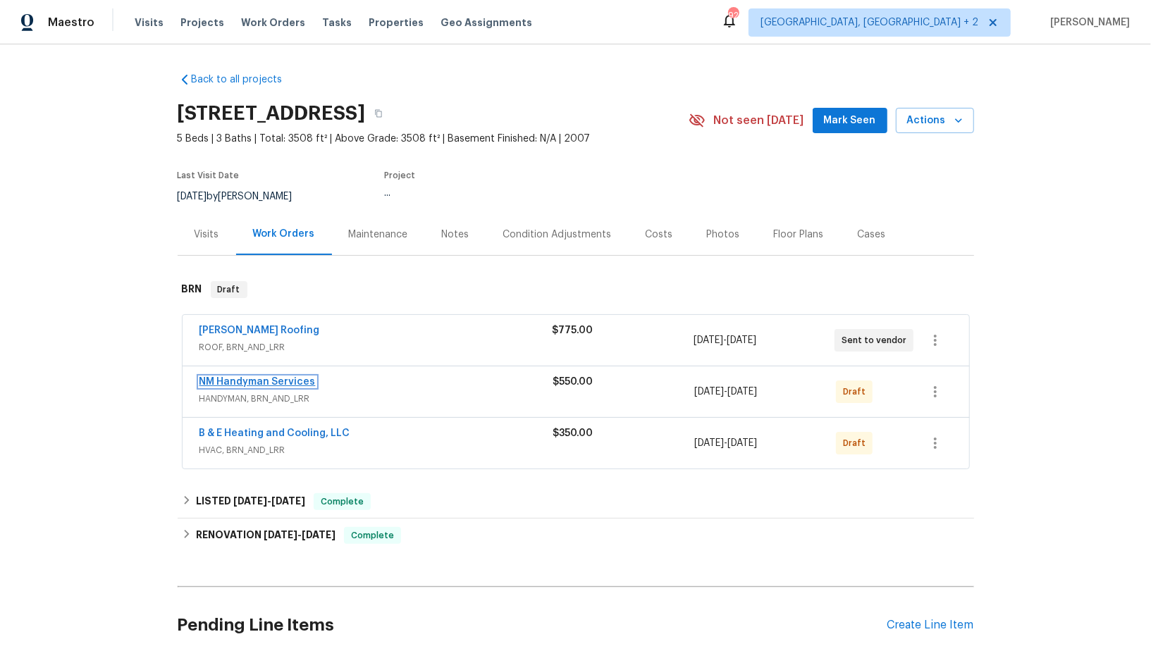
click at [243, 378] on link "NM Handyman Services" at bounding box center [257, 382] width 116 height 10
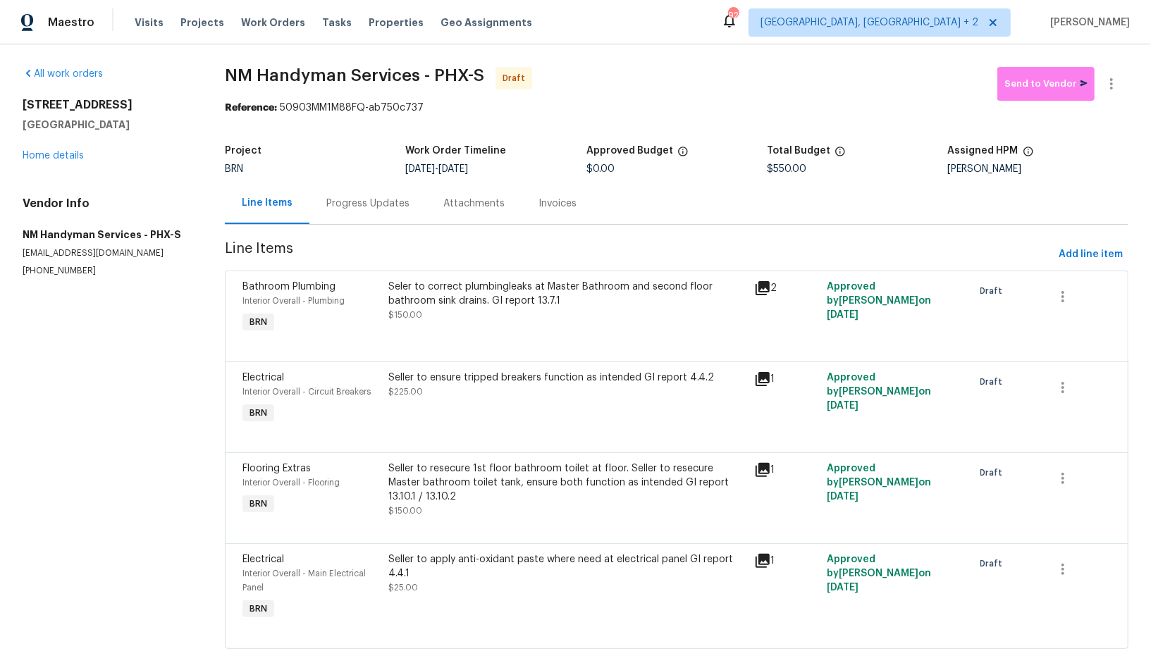
click at [357, 199] on div "Progress Updates" at bounding box center [367, 204] width 83 height 14
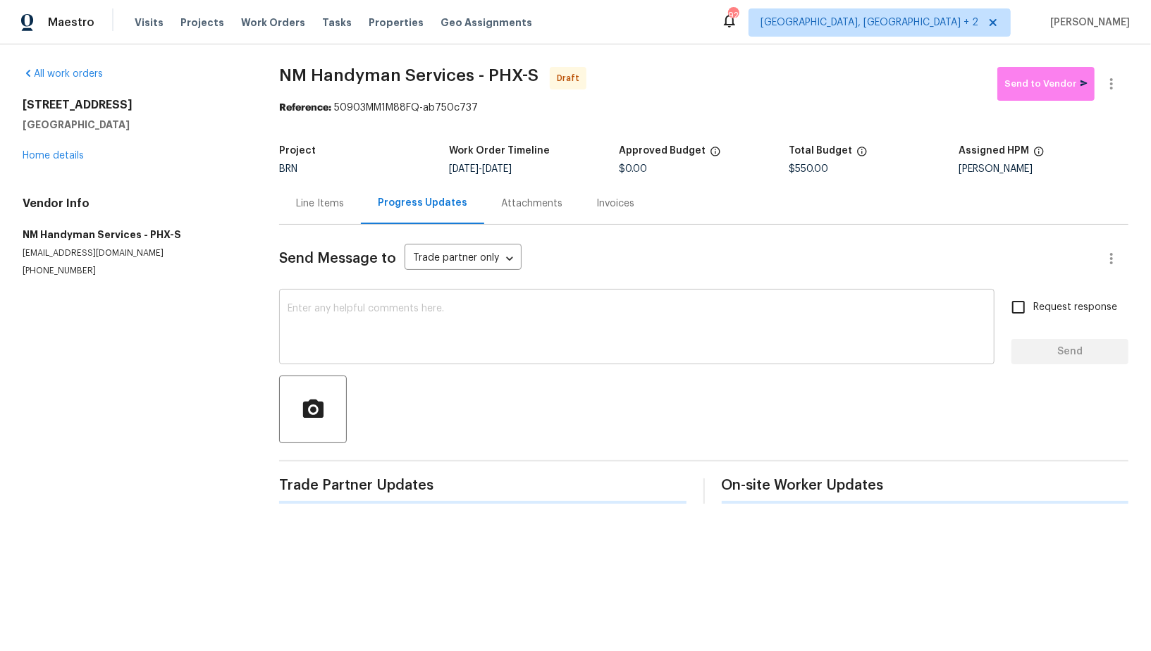
click at [392, 307] on textarea at bounding box center [637, 328] width 698 height 49
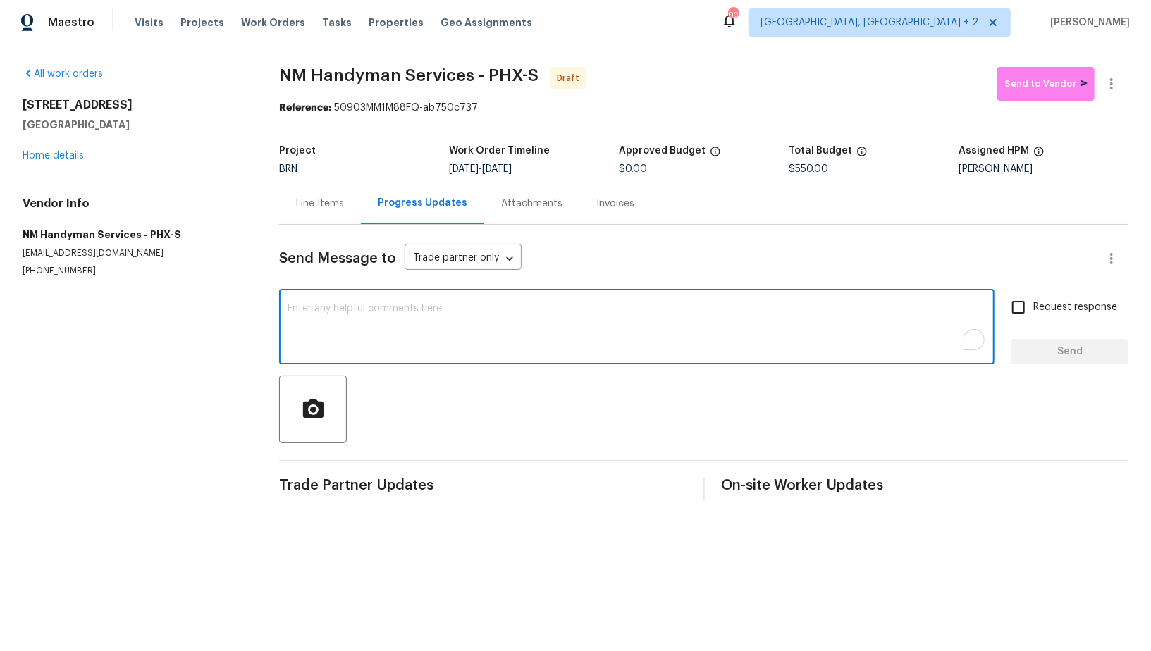
paste textarea "Hi, I'm Padmapriya from Opendoor. Just wanted to check if you received the WO f…"
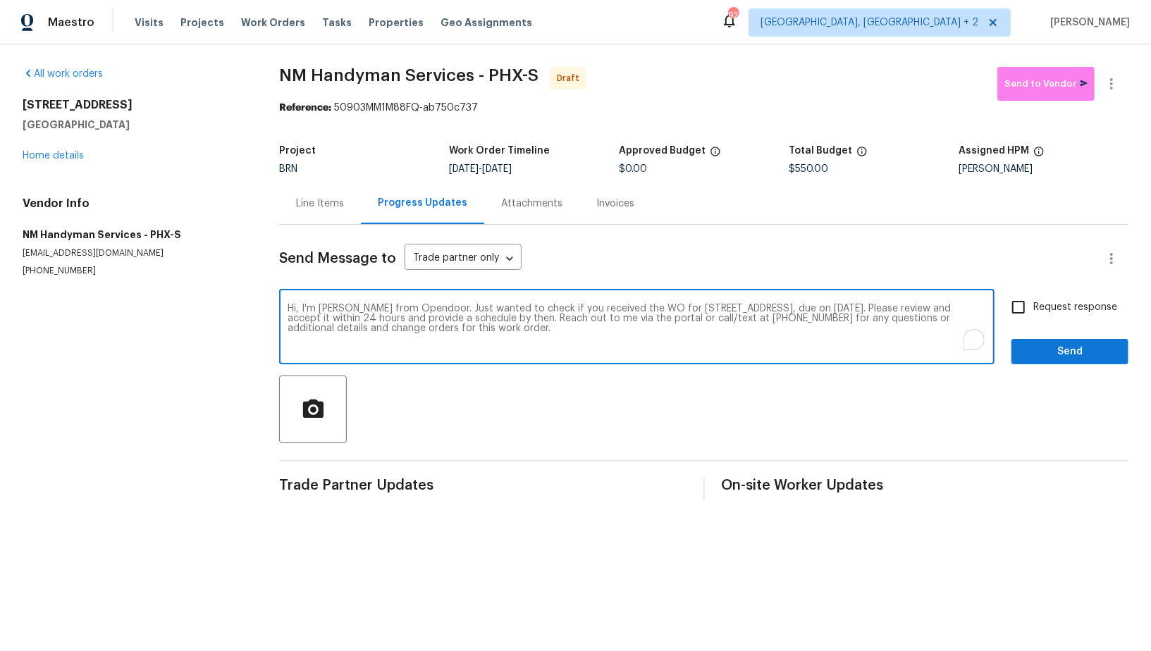
type textarea "Hi, I'm Padmapriya from Opendoor. Just wanted to check if you received the WO f…"
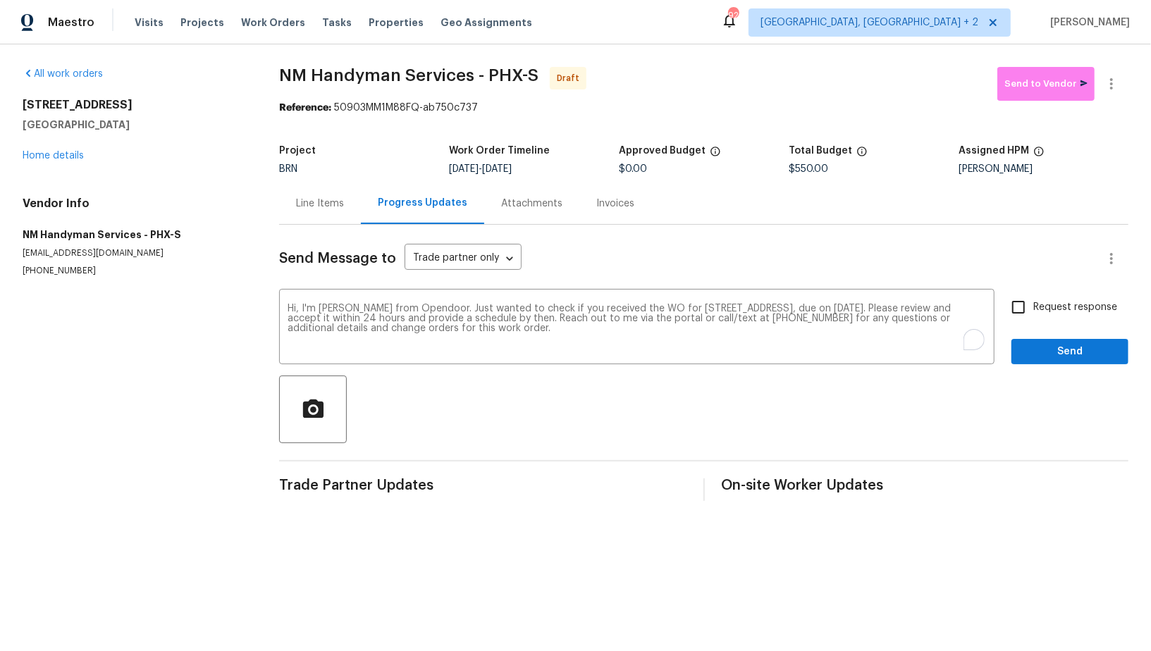
click at [1036, 312] on span "Request response" at bounding box center [1075, 307] width 84 height 15
click at [1033, 312] on input "Request response" at bounding box center [1019, 307] width 30 height 30
checkbox input "true"
click at [1045, 351] on span "Send" at bounding box center [1070, 352] width 94 height 18
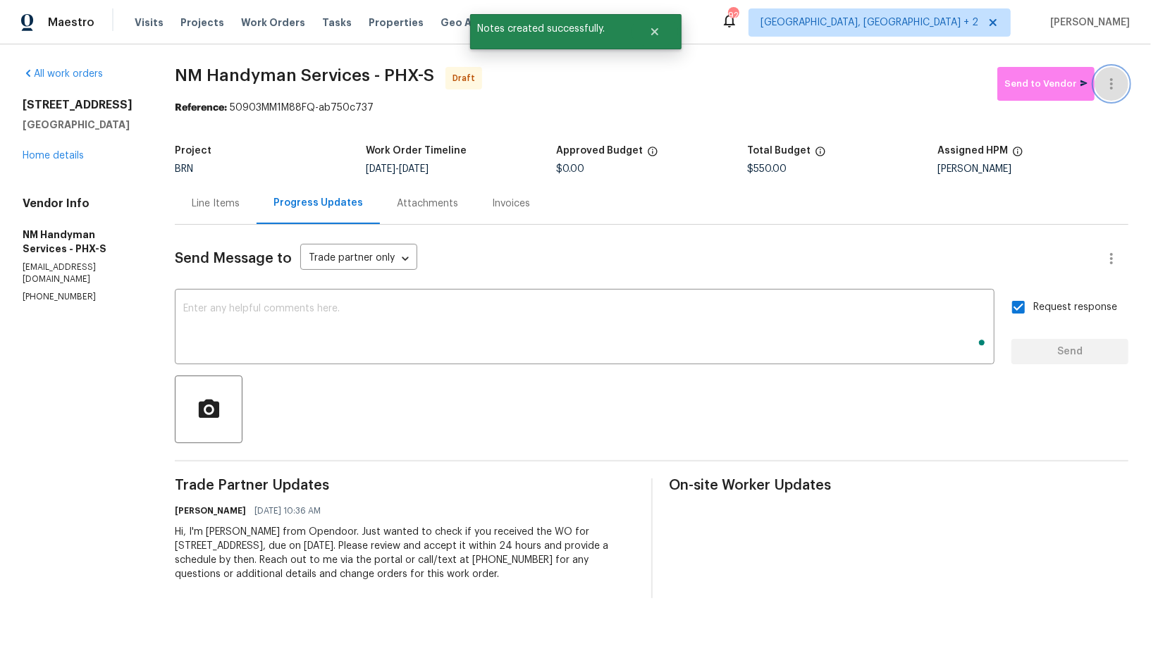
click at [1120, 85] on icon "button" at bounding box center [1111, 83] width 17 height 17
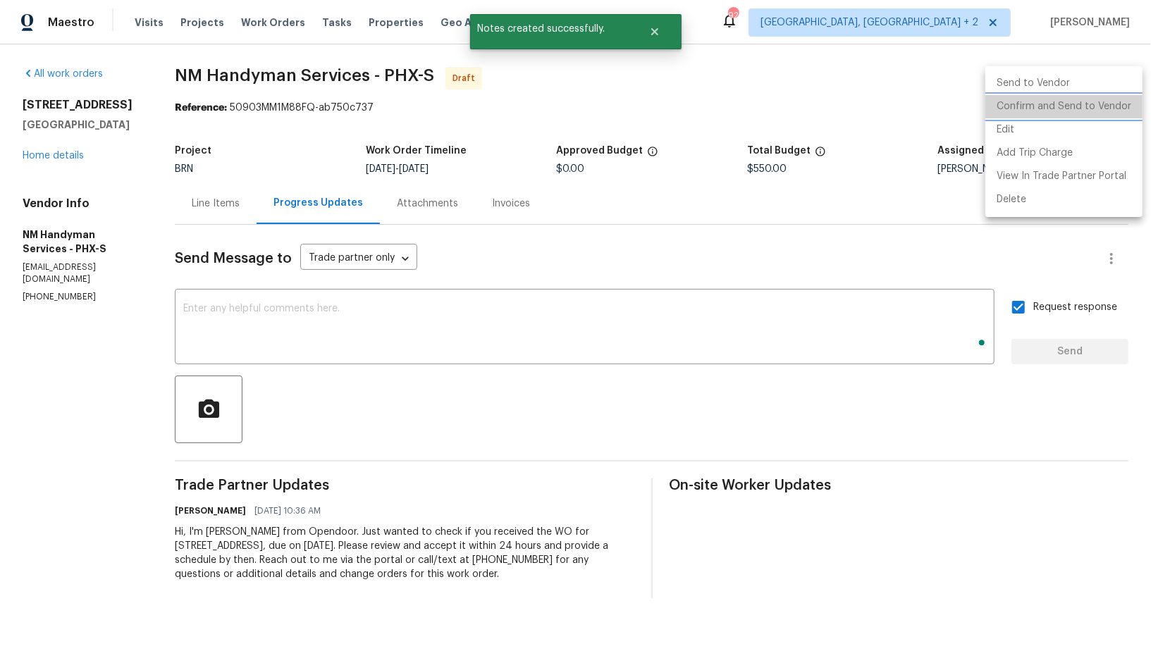
click at [1104, 107] on li "Confirm and Send to Vendor" at bounding box center [1063, 106] width 157 height 23
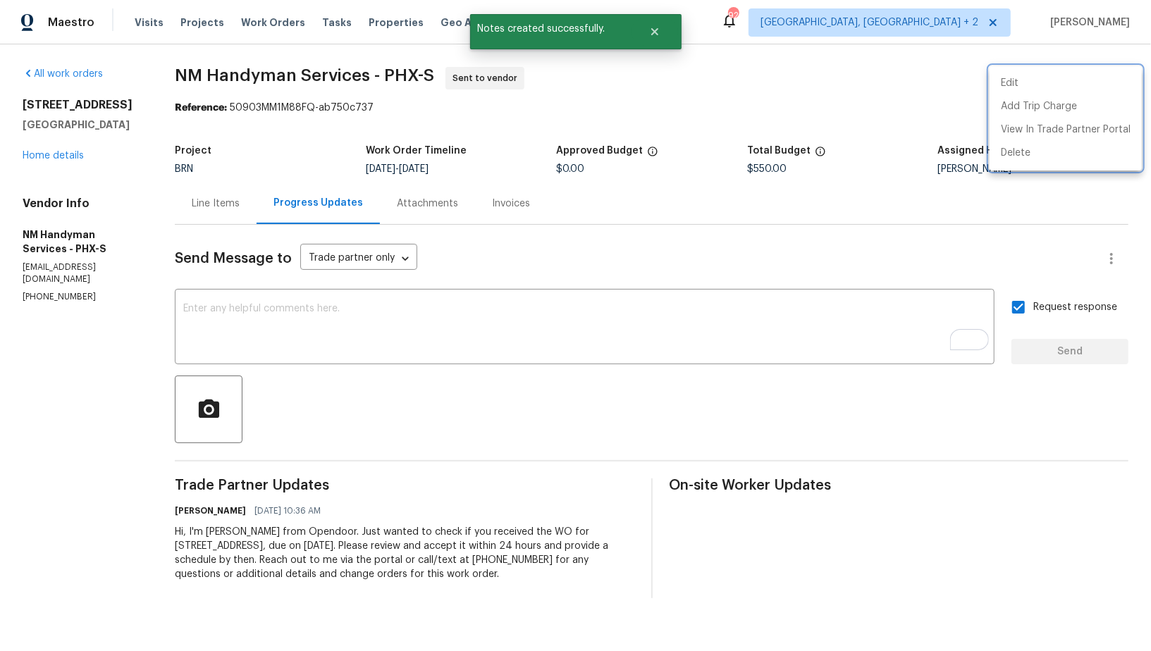
click at [222, 206] on div at bounding box center [575, 325] width 1151 height 651
click at [222, 206] on div "Line Items" at bounding box center [216, 204] width 48 height 14
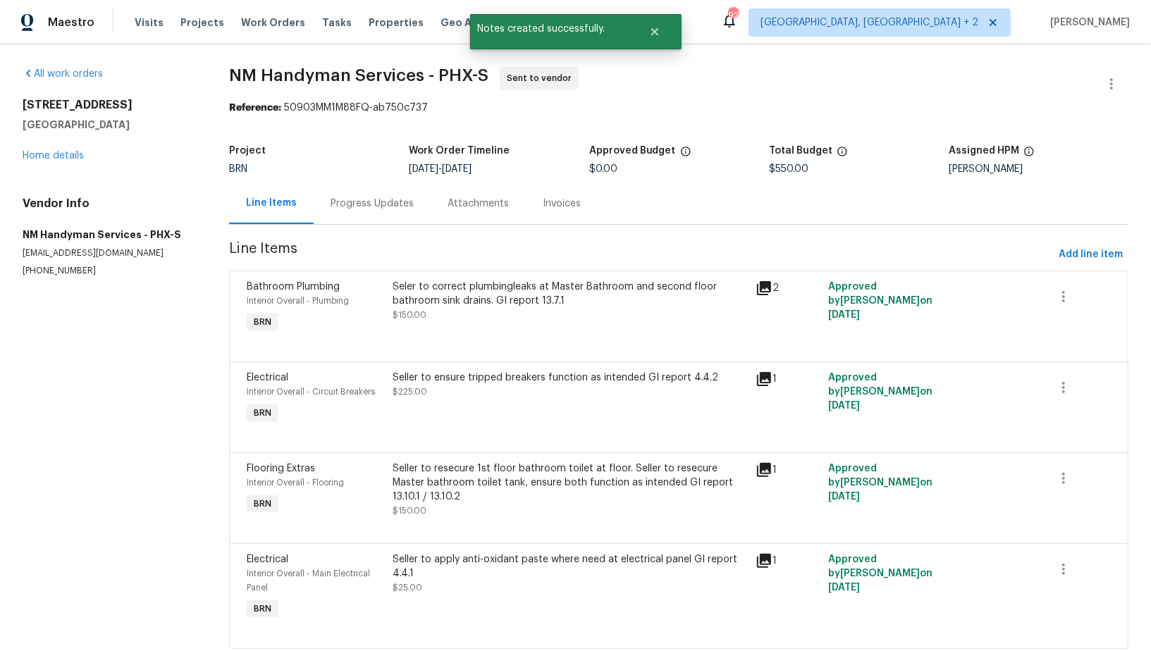
click at [28, 236] on h5 "NM Handyman Services - PHX-S" at bounding box center [109, 235] width 173 height 14
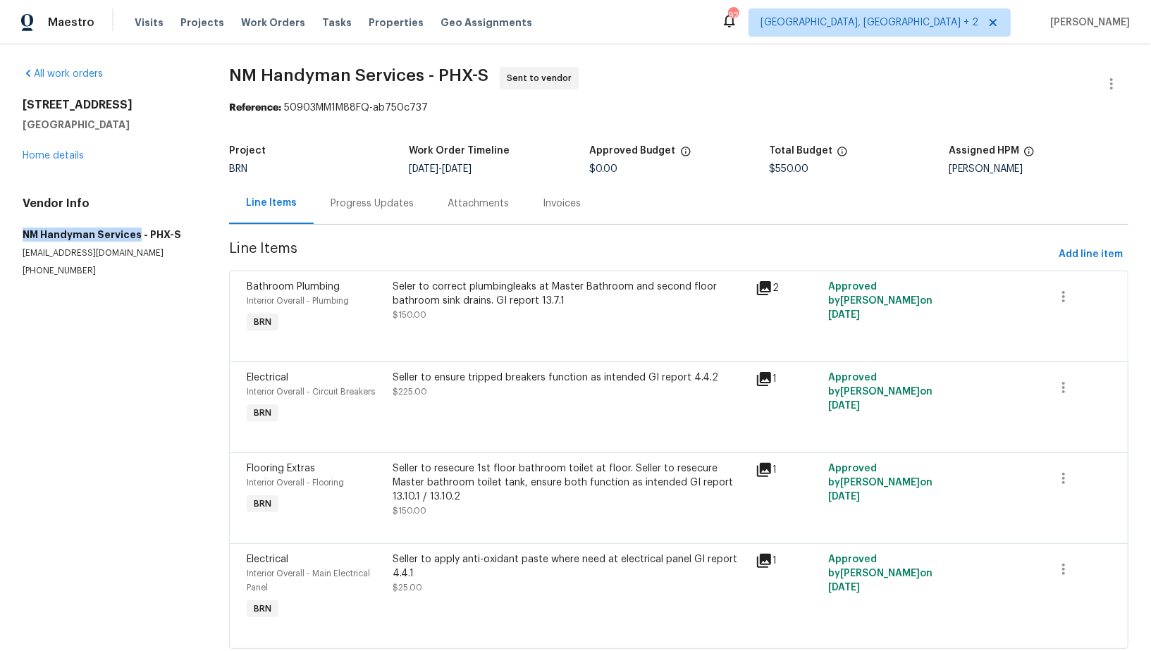
drag, startPoint x: 19, startPoint y: 234, endPoint x: 135, endPoint y: 233, distance: 116.3
click at [135, 233] on div "All work orders 4990 E Odessa Dr San Tan Valley, AZ 85140 Home details Vendor I…" at bounding box center [575, 366] width 1151 height 644
copy h5 "NM Handyman Services"
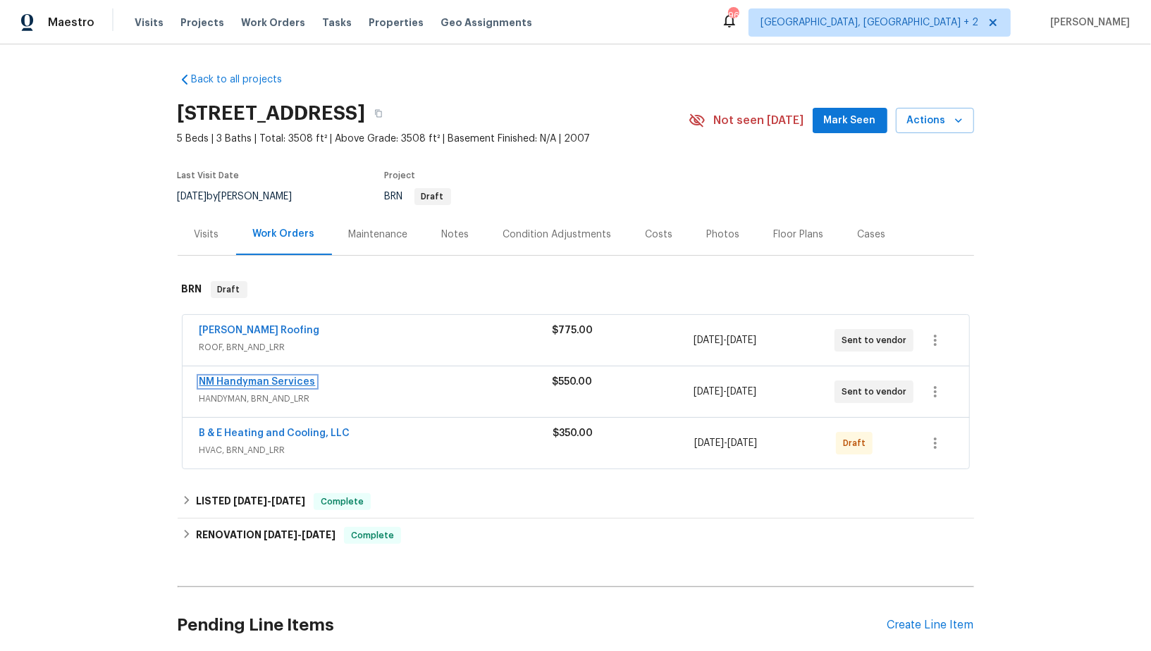
click at [252, 382] on link "NM Handyman Services" at bounding box center [257, 382] width 116 height 10
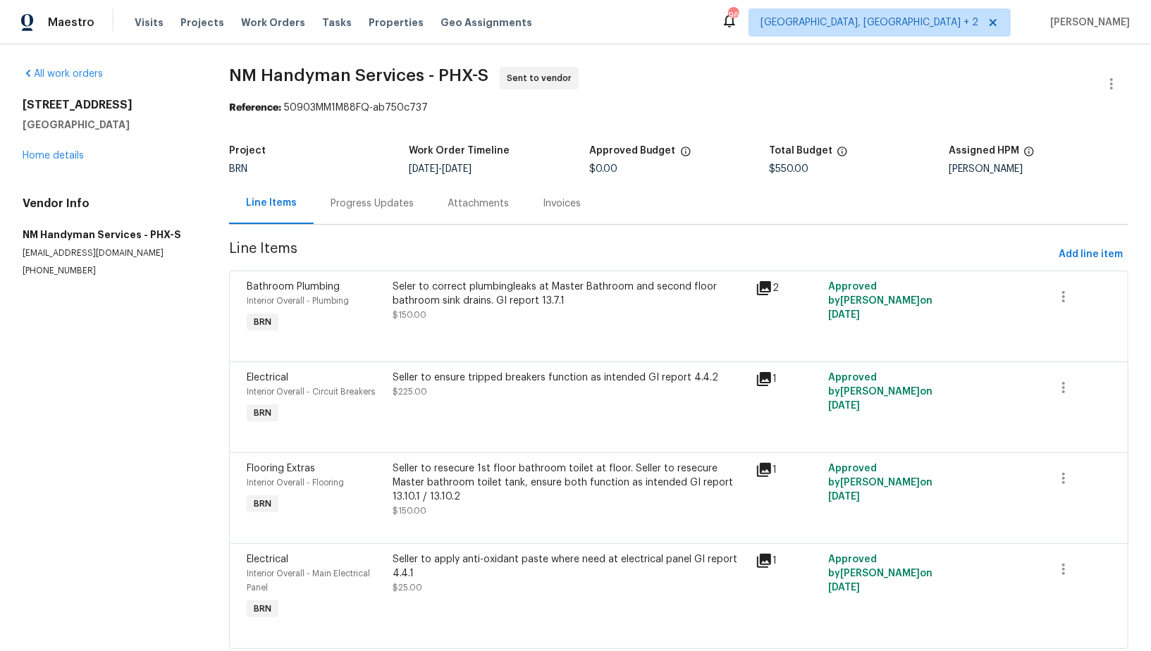
click at [336, 218] on div "Progress Updates" at bounding box center [372, 204] width 117 height 42
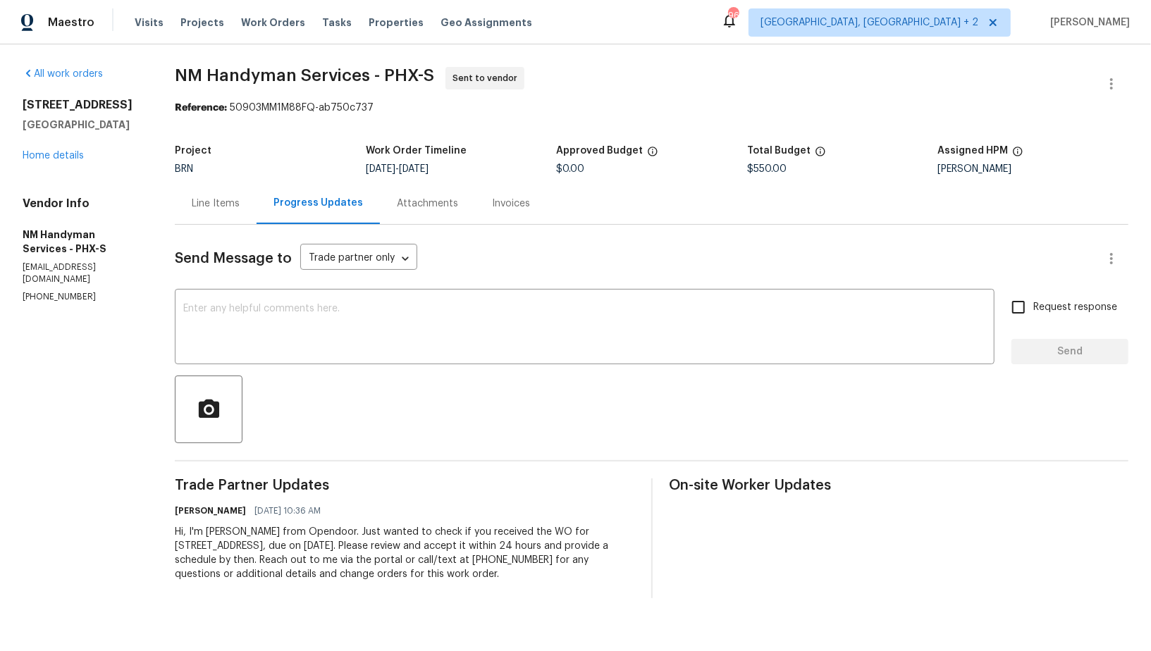
drag, startPoint x: 159, startPoint y: 527, endPoint x: 519, endPoint y: 589, distance: 364.8
click at [519, 589] on div "All work orders 4990 E Odessa Dr San Tan Valley, AZ 85140 Home details Vendor I…" at bounding box center [575, 332] width 1151 height 577
copy div "Hi, I'm Padmapriya from Opendoor. Just wanted to check if you received the WO f…"
click at [62, 161] on link "Home details" at bounding box center [53, 156] width 61 height 10
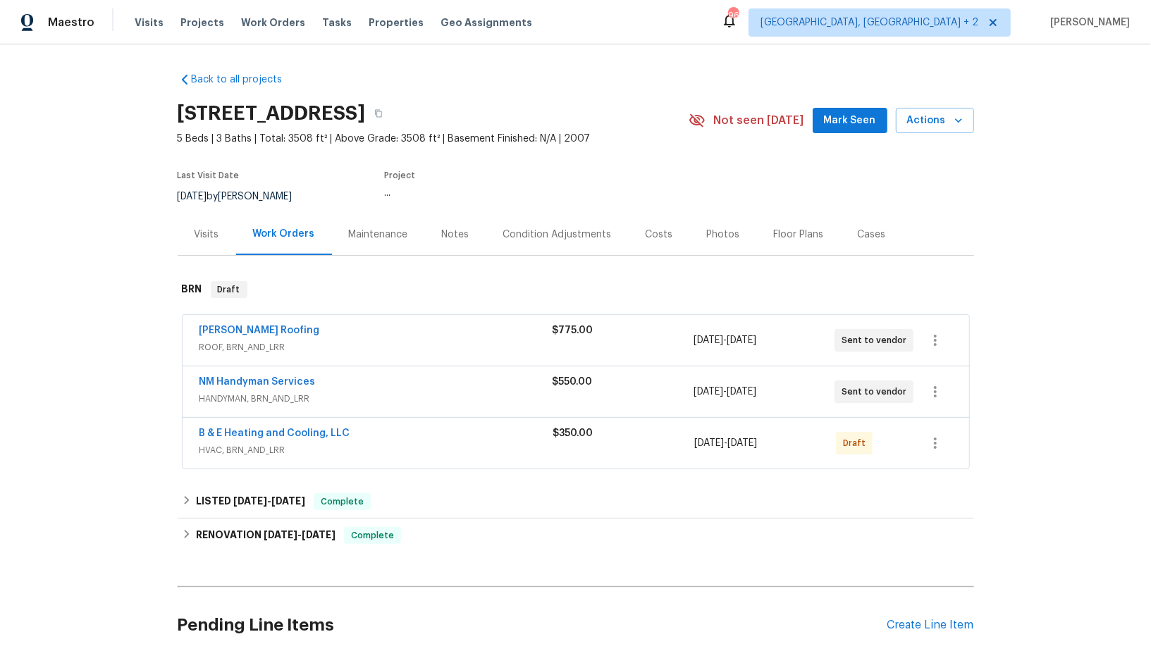
click at [310, 438] on span "B & E Heating and Cooling, LLC" at bounding box center [274, 433] width 151 height 14
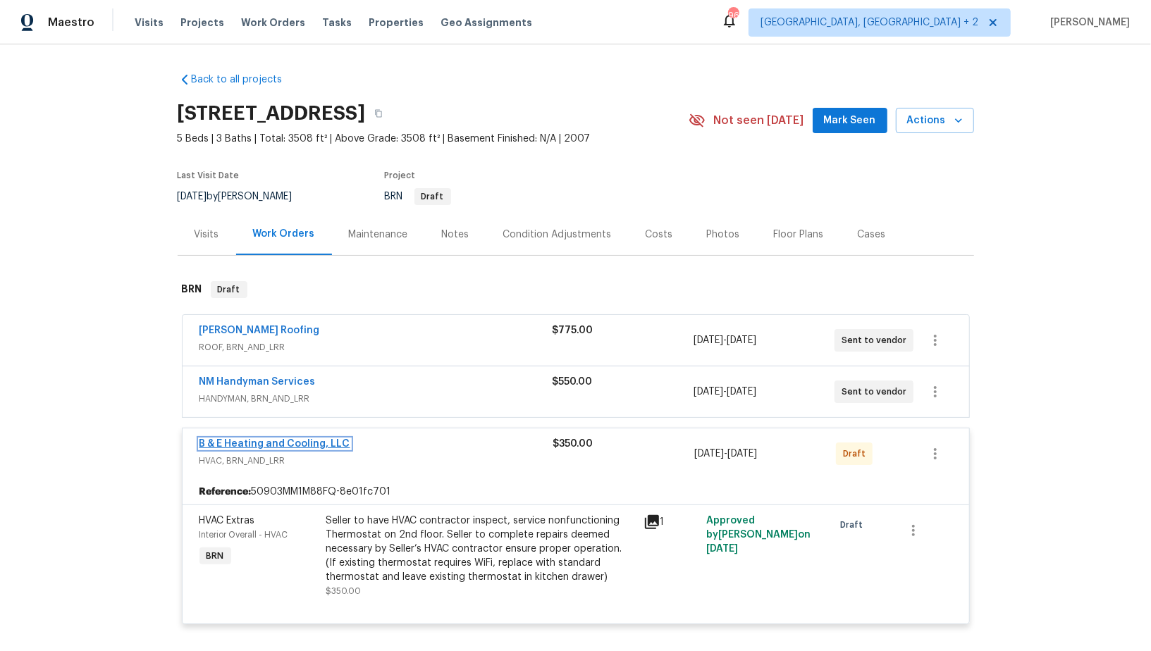
click at [300, 442] on link "B & E Heating and Cooling, LLC" at bounding box center [274, 444] width 151 height 10
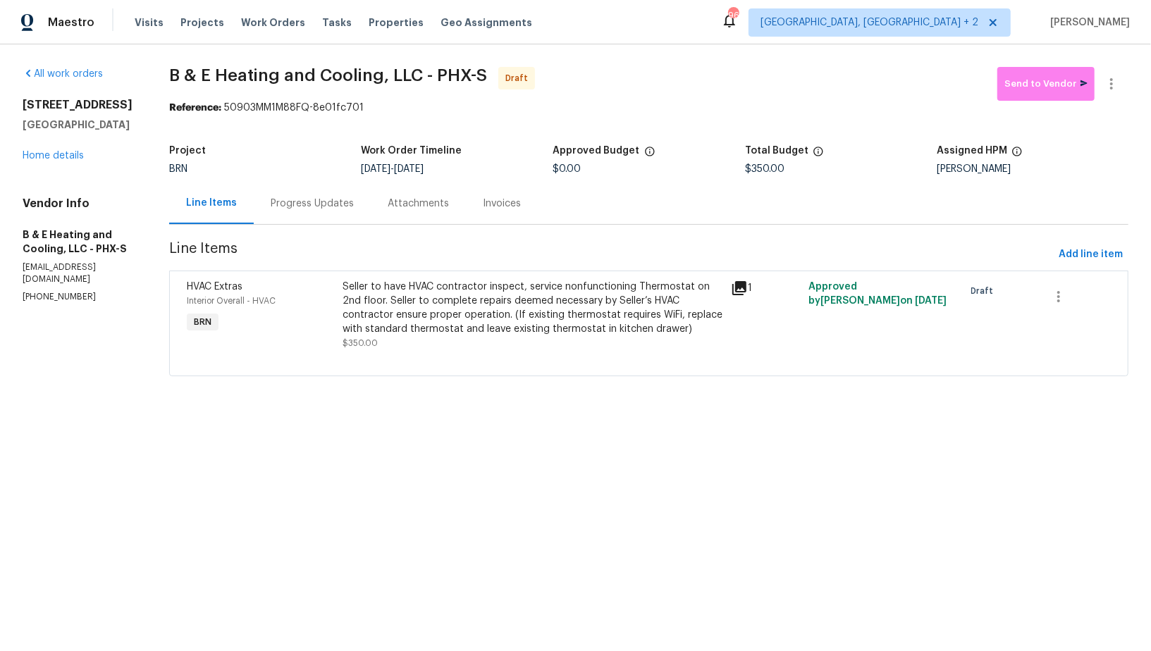
click at [334, 214] on div "Progress Updates" at bounding box center [312, 204] width 117 height 42
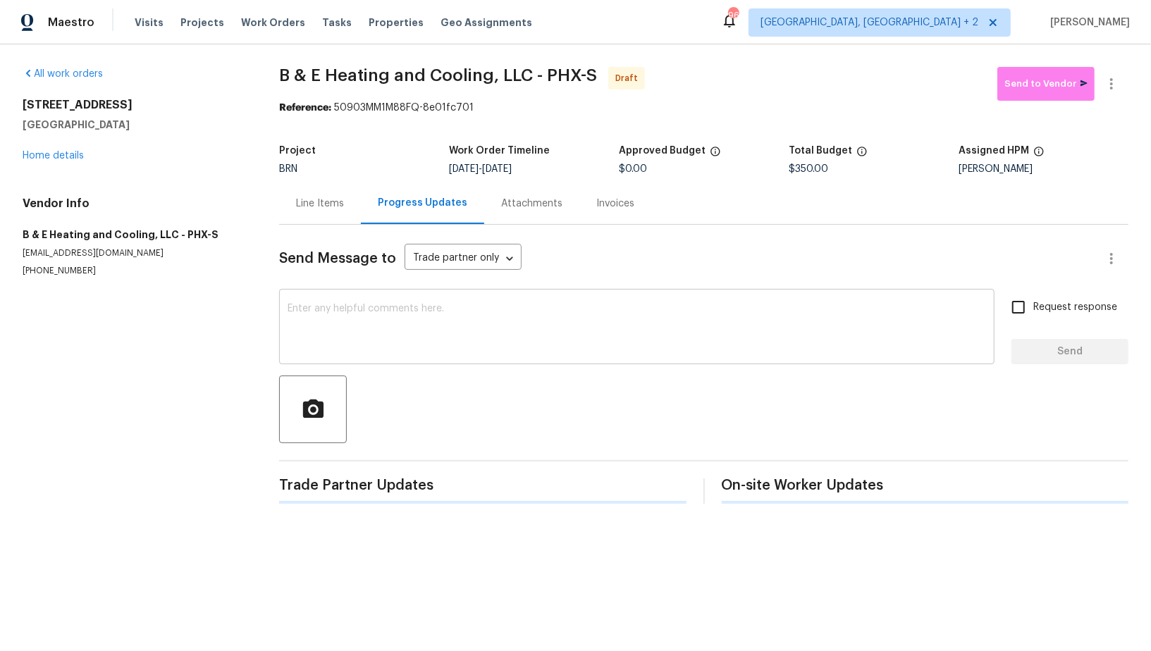
click at [383, 335] on textarea at bounding box center [637, 328] width 698 height 49
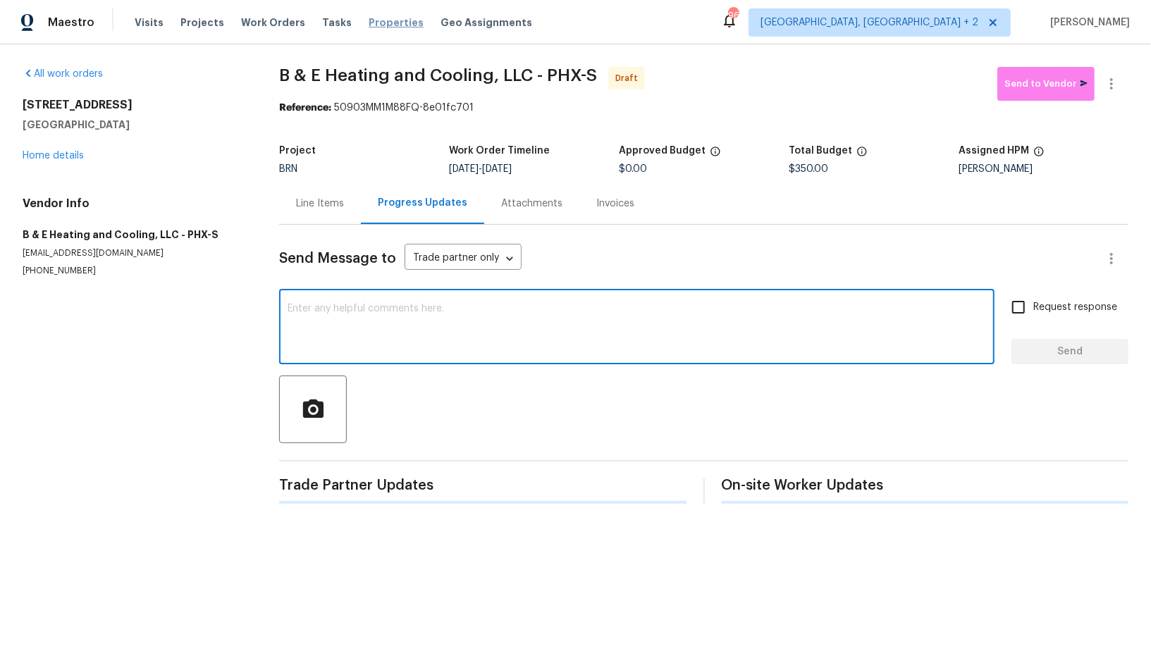
paste textarea "Hi, I'm Padmapriya from Opendoor. Just wanted to check if you received the WO f…"
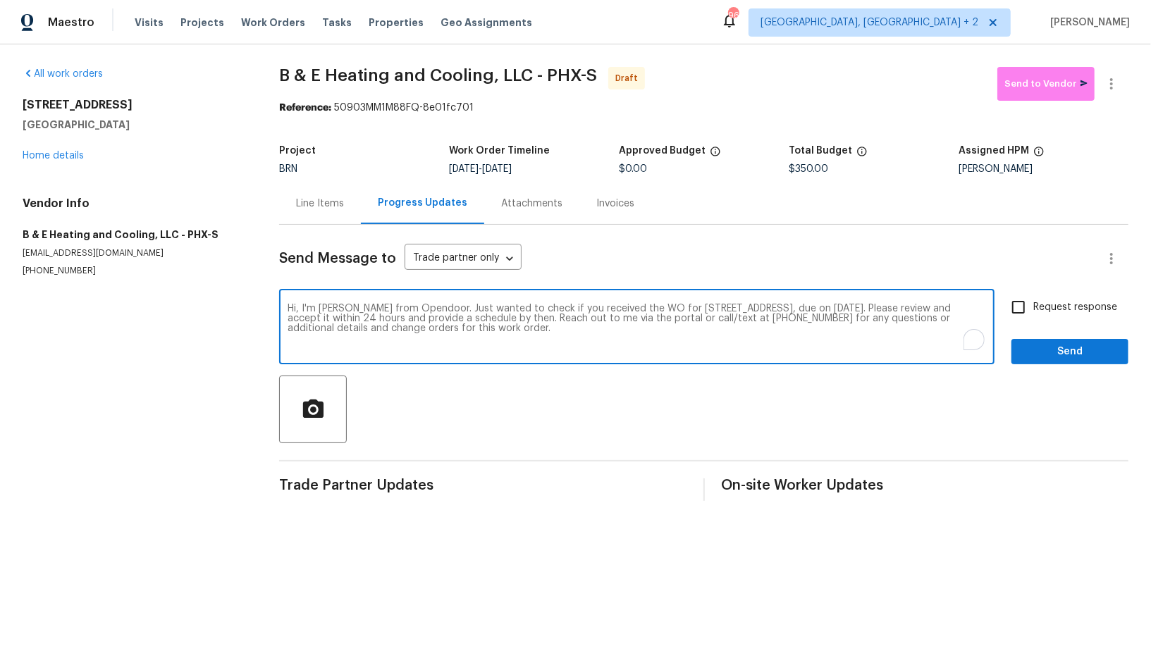
type textarea "Hi, I'm Padmapriya from Opendoor. Just wanted to check if you received the WO f…"
click at [1030, 308] on input "Request response" at bounding box center [1019, 307] width 30 height 30
checkbox input "true"
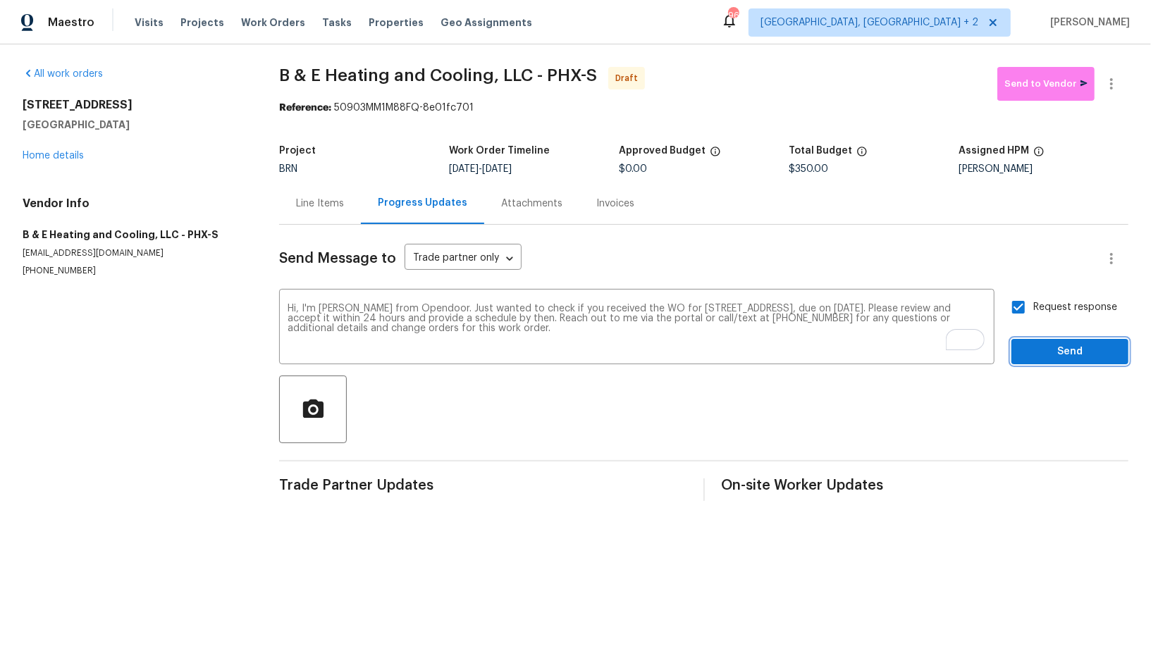
click at [1036, 343] on span "Send" at bounding box center [1070, 352] width 94 height 18
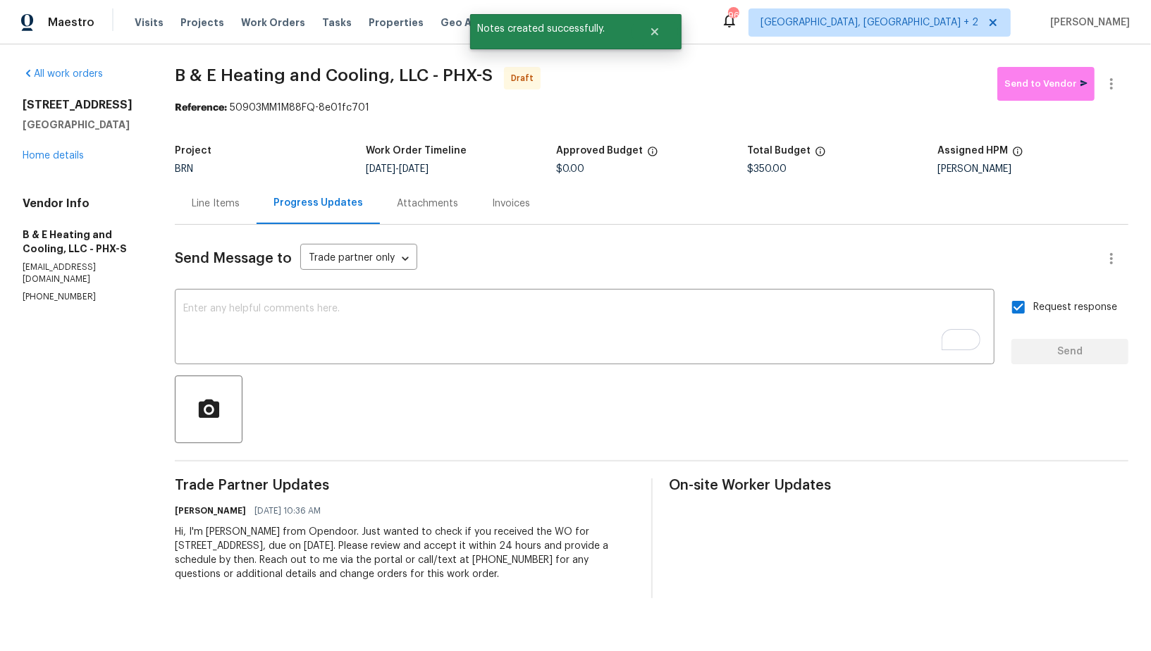
click at [236, 206] on div "Line Items" at bounding box center [216, 204] width 48 height 14
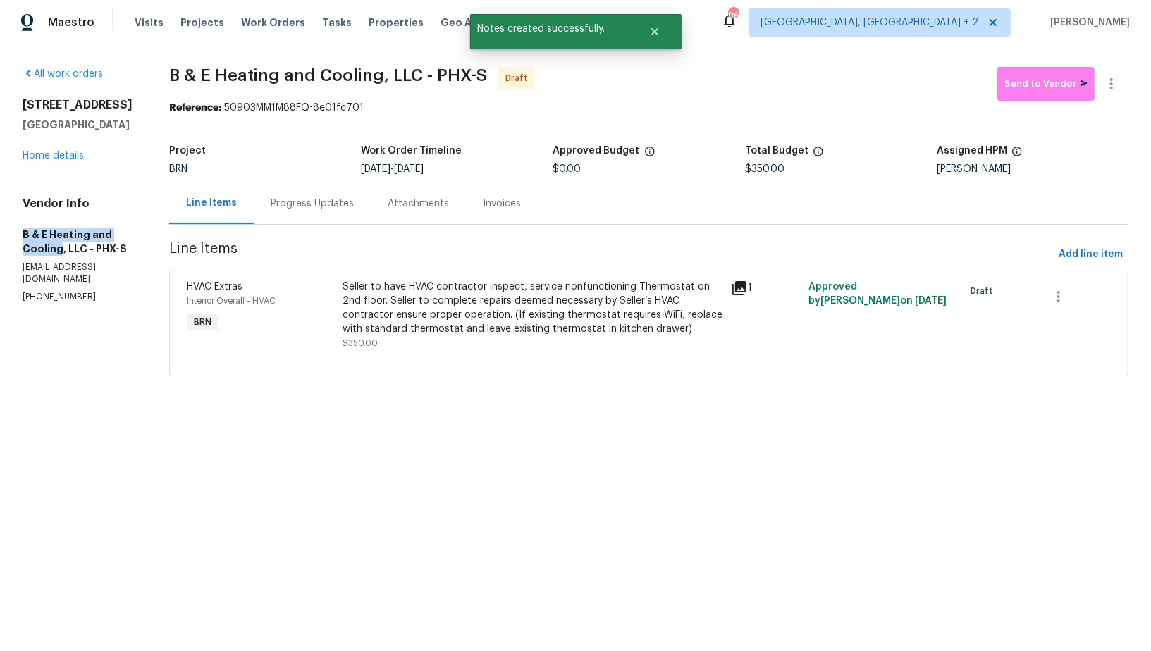
drag, startPoint x: 6, startPoint y: 232, endPoint x: 58, endPoint y: 249, distance: 55.1
click at [58, 249] on div "All work orders 4990 E Odessa Dr San Tan Valley, AZ 85140 Home details Vendor I…" at bounding box center [575, 229] width 1151 height 371
copy h5 "B & E Heating and Cooling"
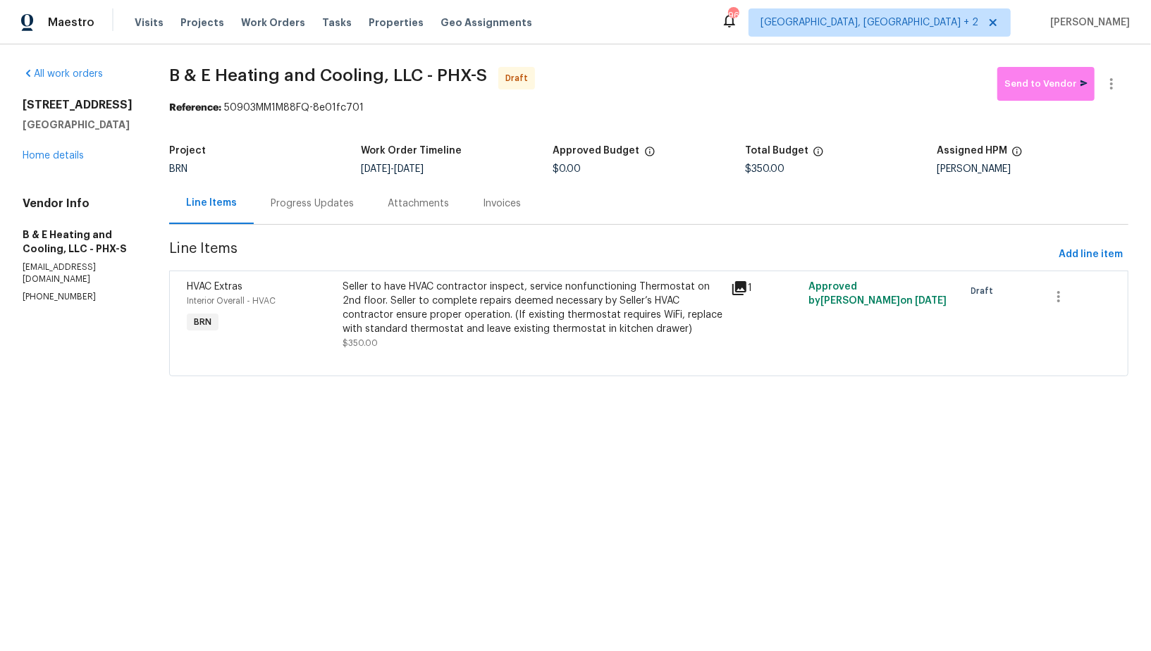
click at [352, 213] on div "Progress Updates" at bounding box center [312, 204] width 117 height 42
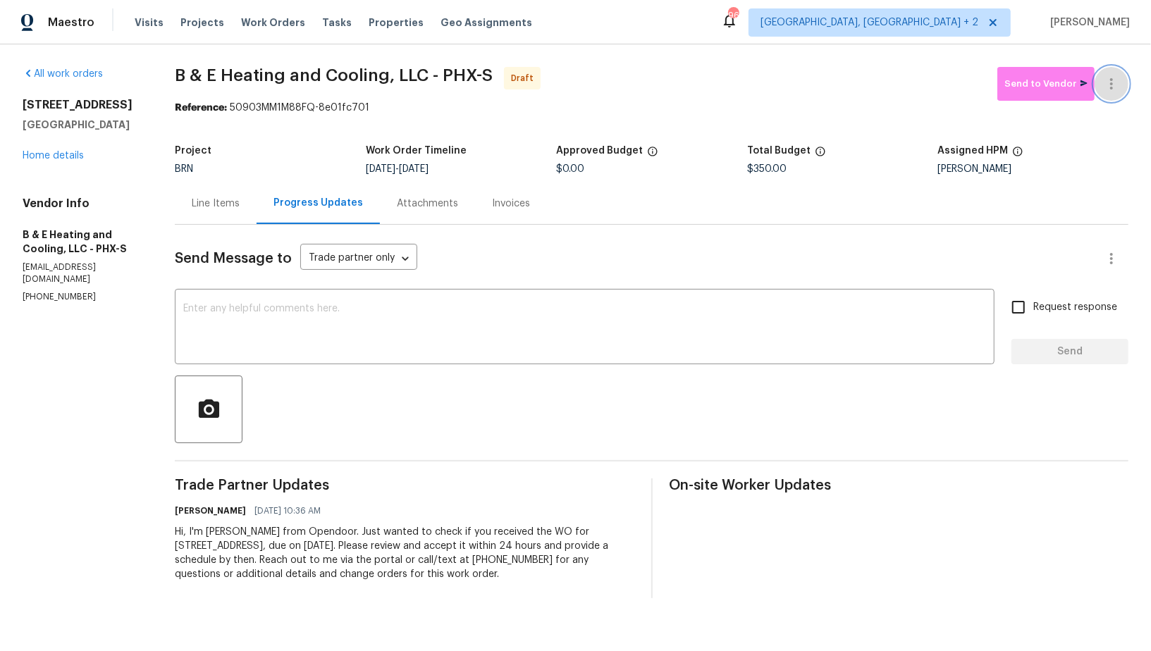
click at [1111, 75] on icon "button" at bounding box center [1111, 83] width 17 height 17
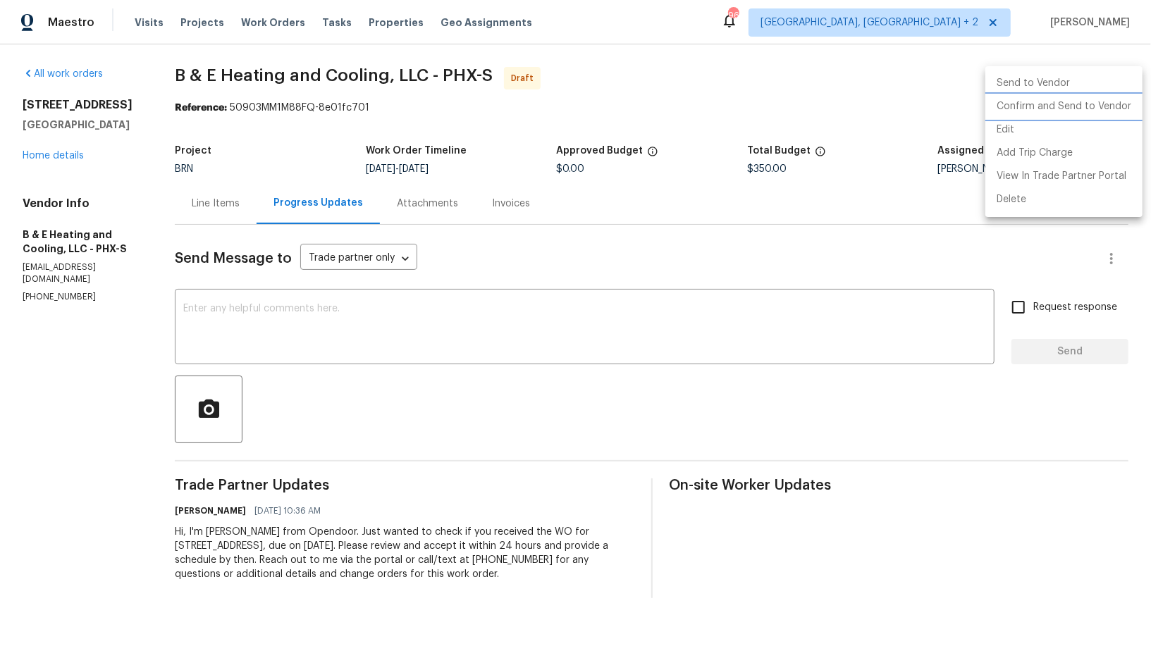
click at [1102, 107] on li "Confirm and Send to Vendor" at bounding box center [1063, 106] width 157 height 23
click at [209, 201] on div at bounding box center [575, 325] width 1151 height 651
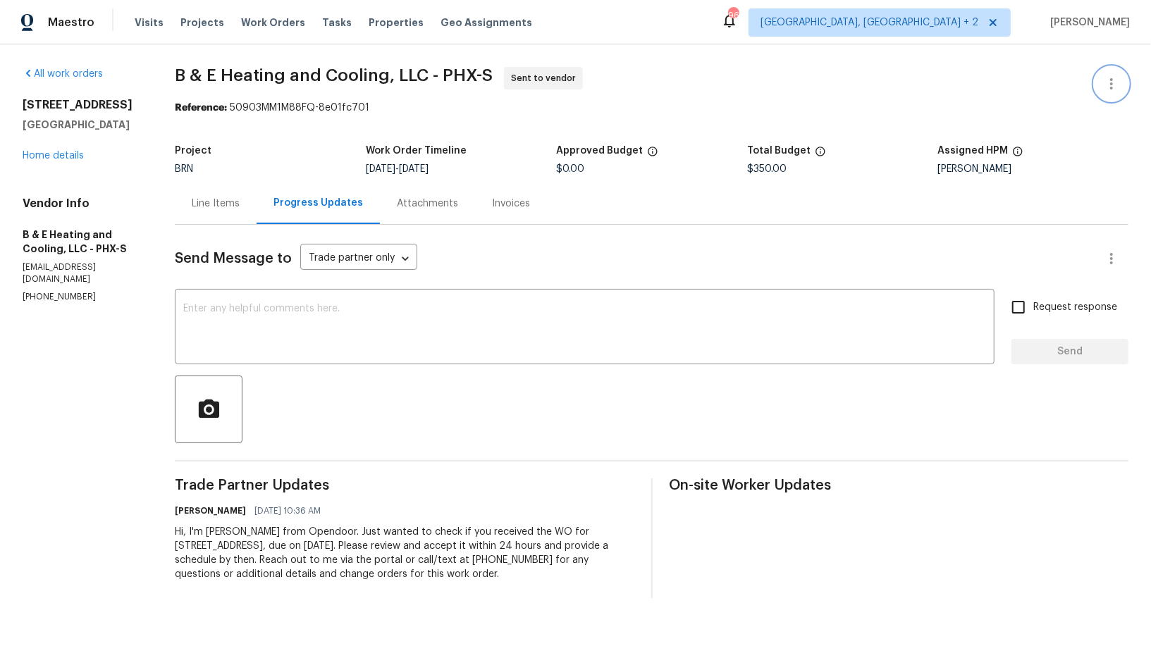
click at [209, 201] on div "Line Items" at bounding box center [216, 204] width 48 height 14
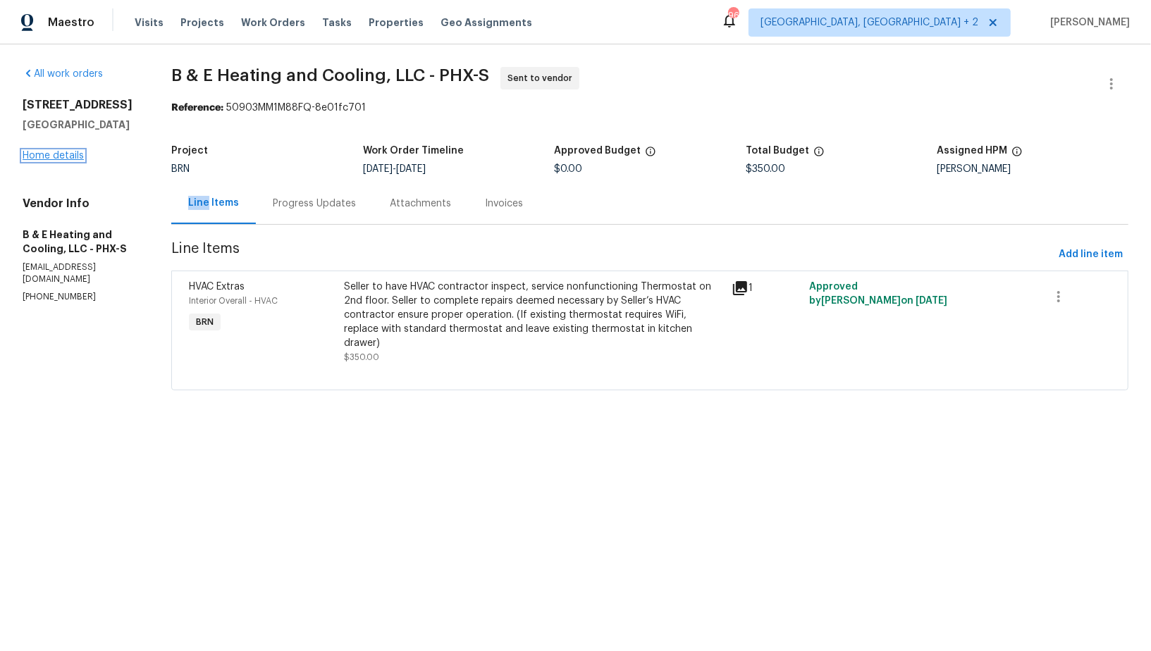
click at [64, 156] on link "Home details" at bounding box center [53, 156] width 61 height 10
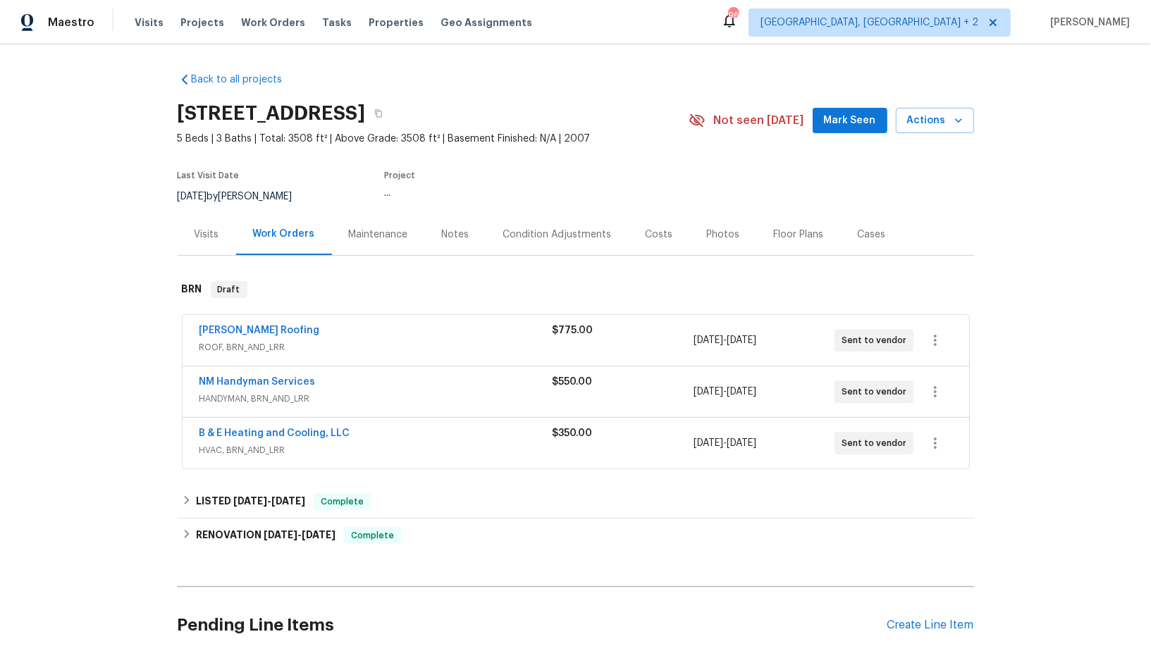
scroll to position [113, 0]
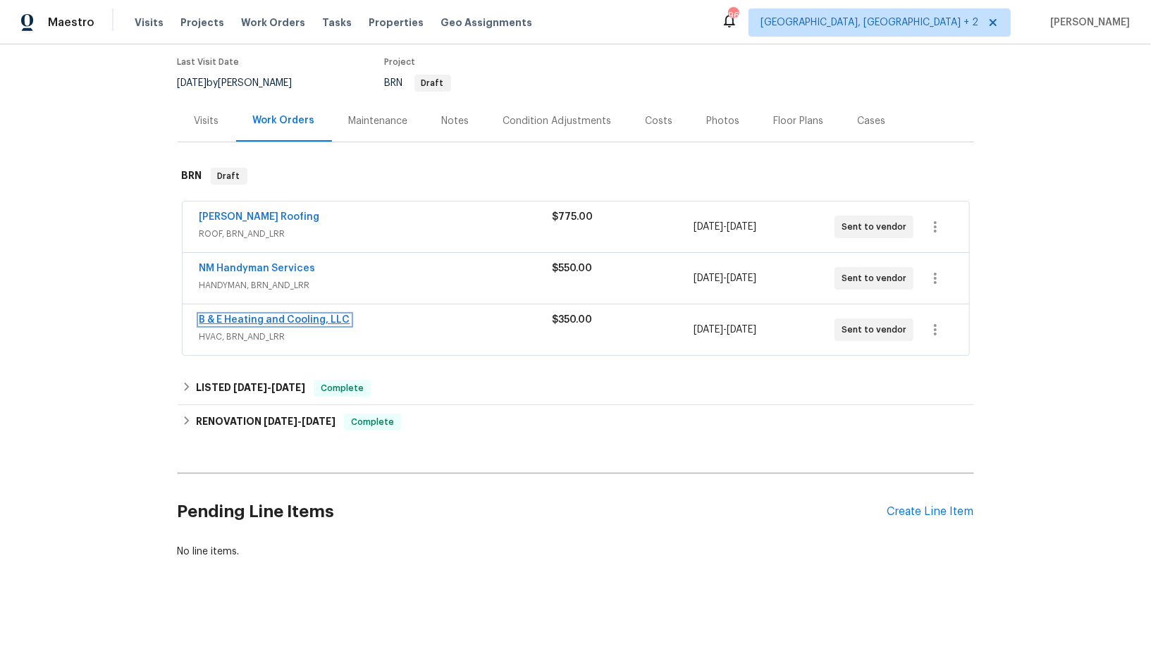
click at [338, 319] on link "B & E Heating and Cooling, LLC" at bounding box center [274, 320] width 151 height 10
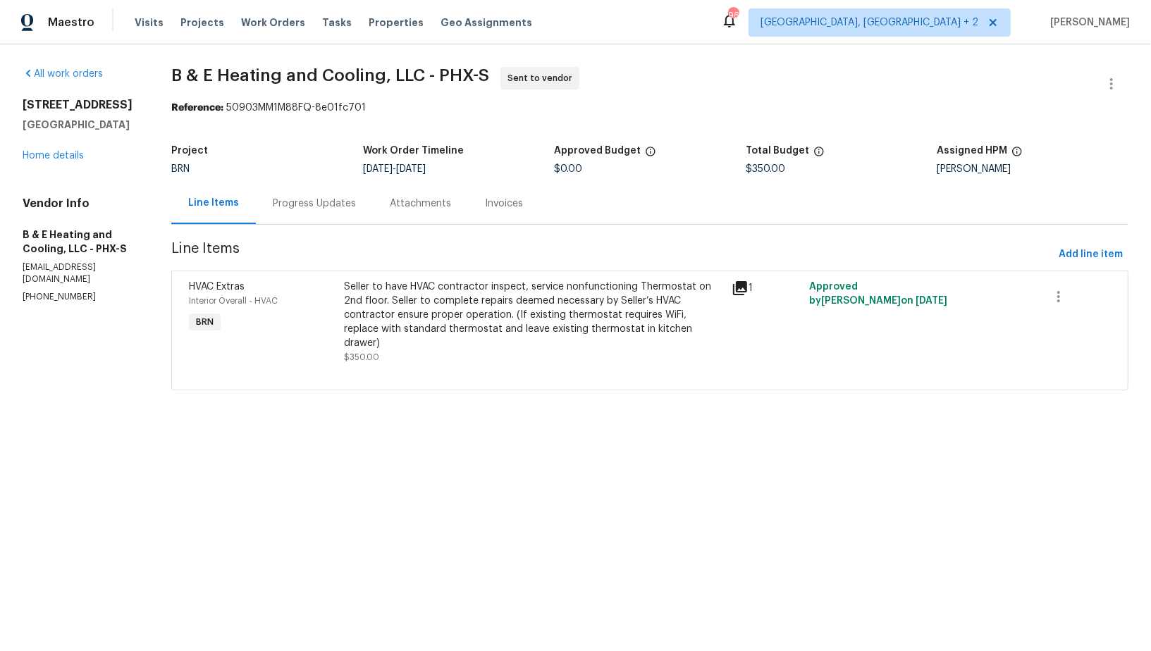
click at [338, 223] on div "Progress Updates" at bounding box center [314, 204] width 117 height 42
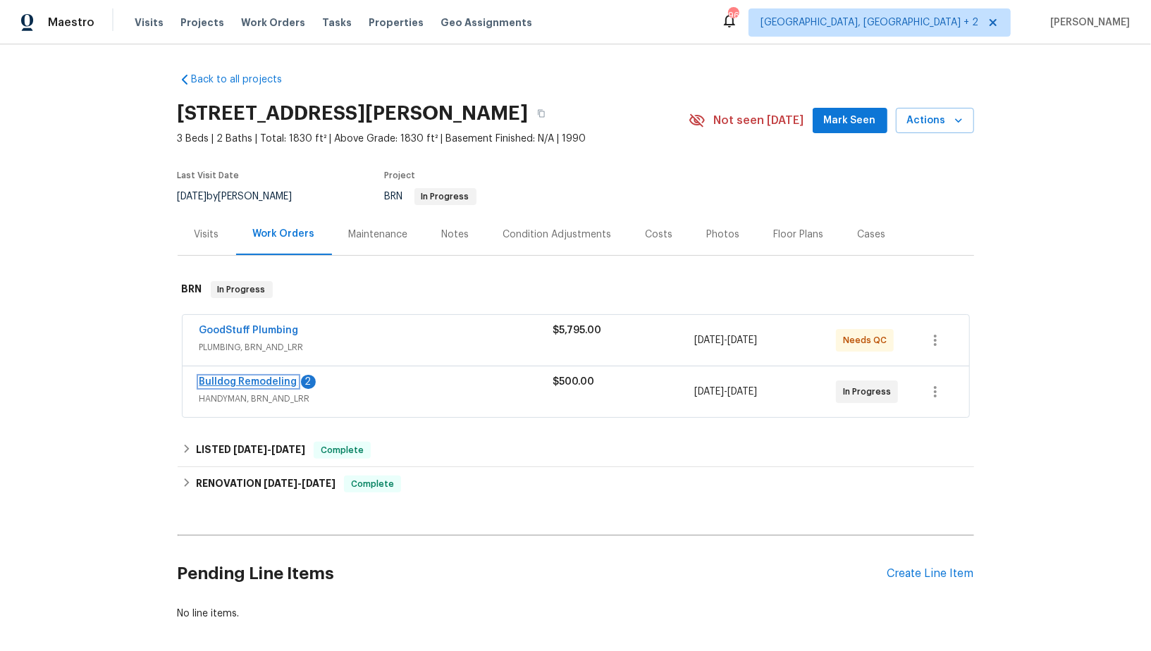
click at [266, 381] on link "Bulldog Remodeling" at bounding box center [248, 382] width 98 height 10
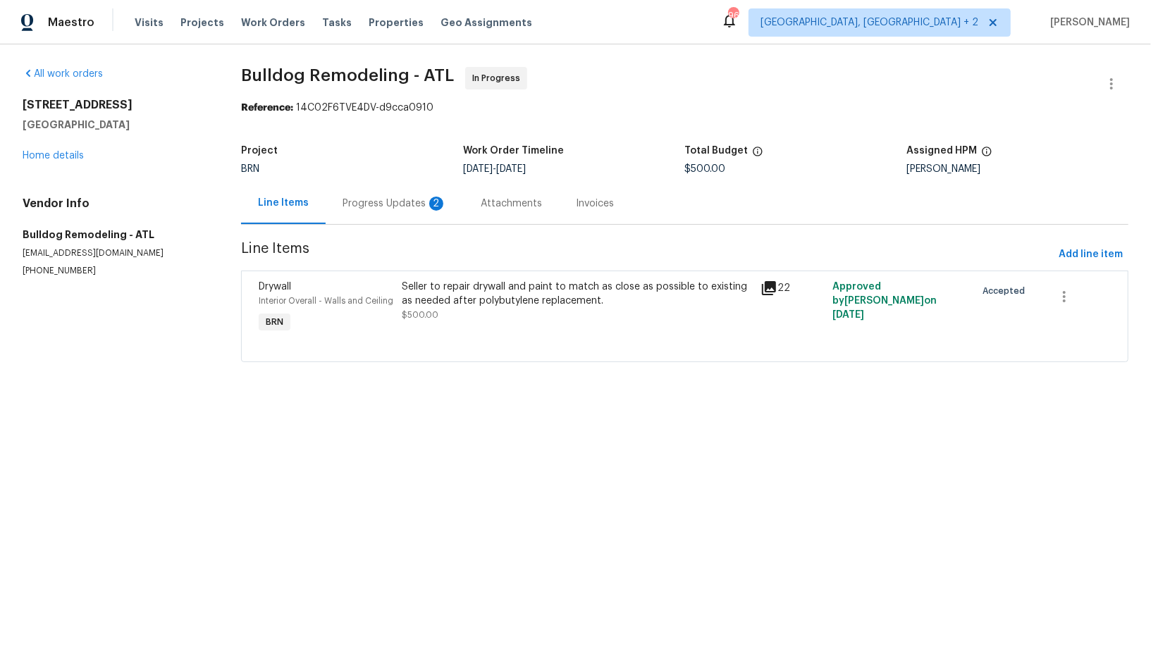
click at [392, 200] on div "Progress Updates 2" at bounding box center [395, 204] width 104 height 14
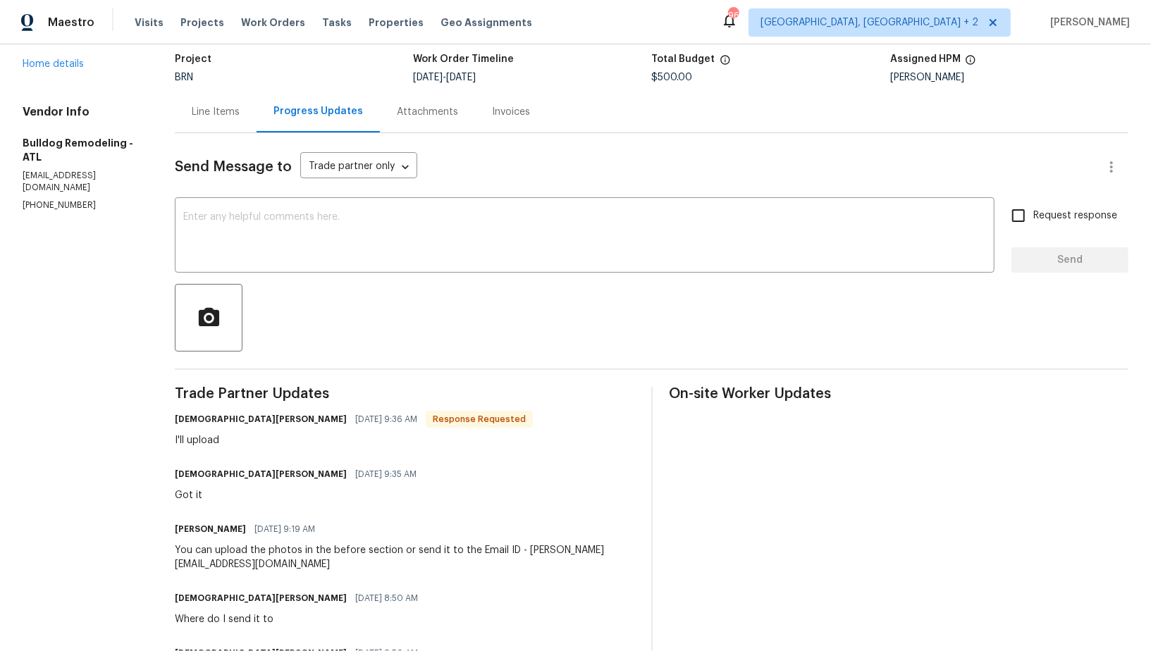
scroll to position [113, 0]
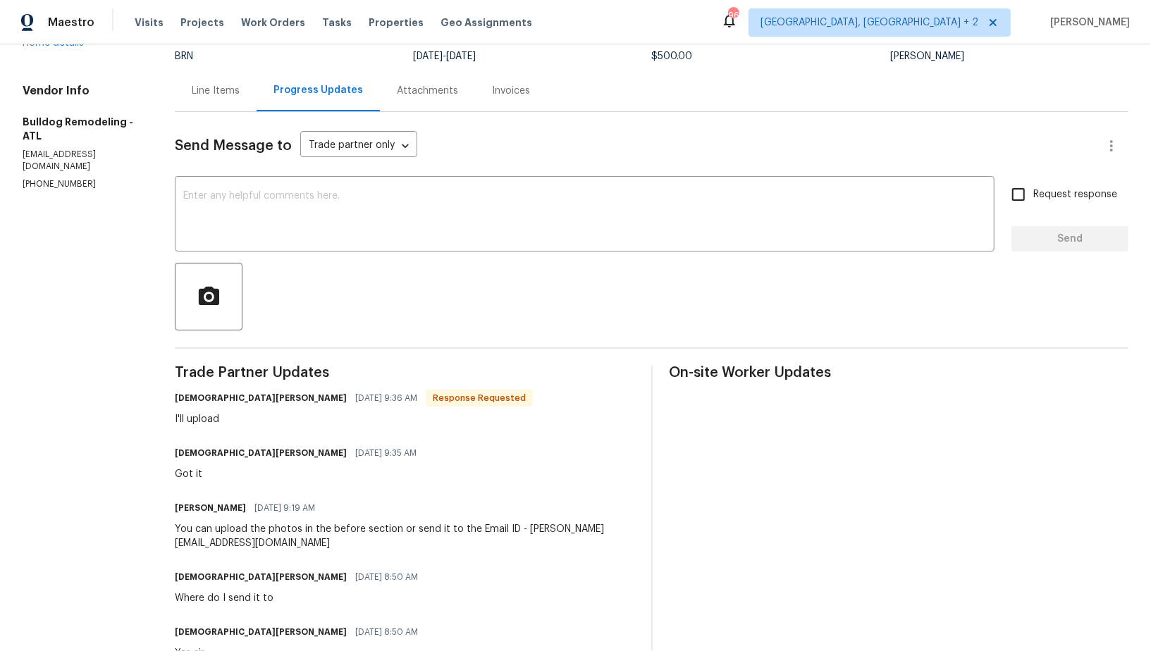
click at [225, 91] on div "Line Items" at bounding box center [216, 91] width 48 height 14
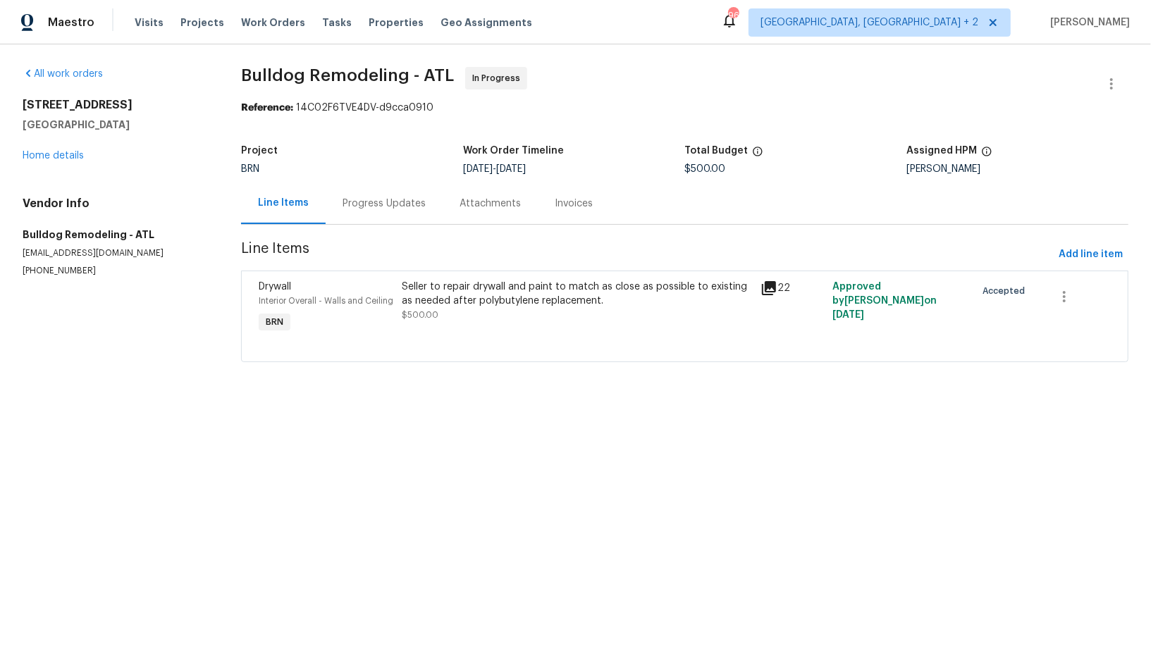
click at [483, 312] on div "Seller to repair drywall and paint to match as close as possible to existing as…" at bounding box center [577, 301] width 350 height 42
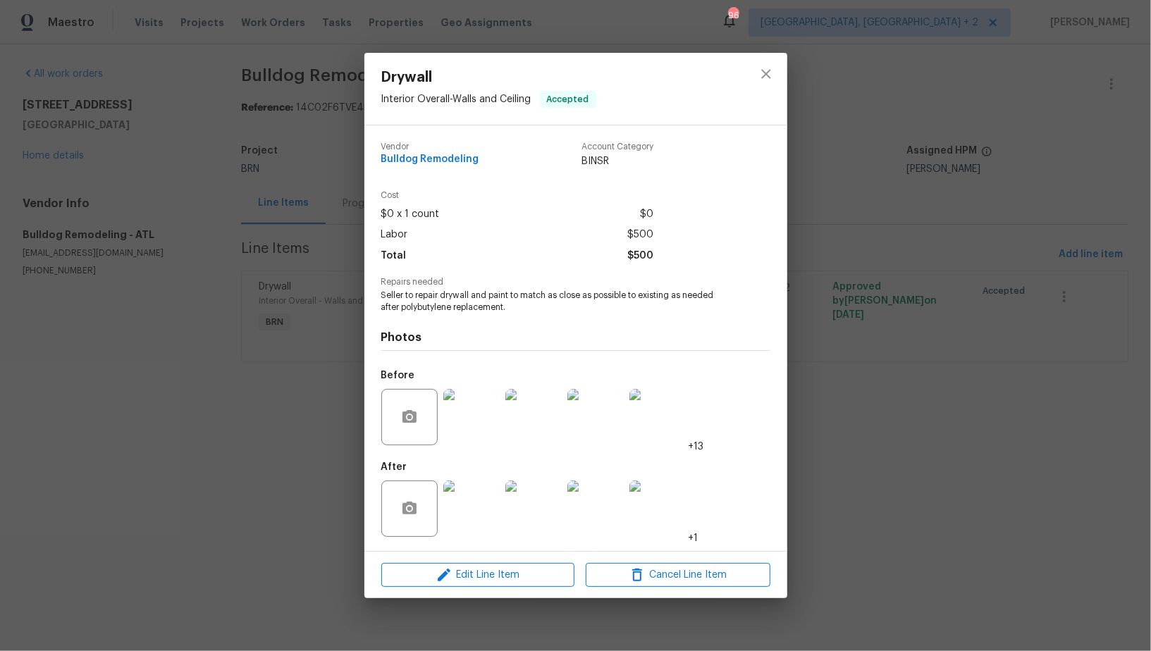
click at [457, 423] on img at bounding box center [471, 417] width 56 height 56
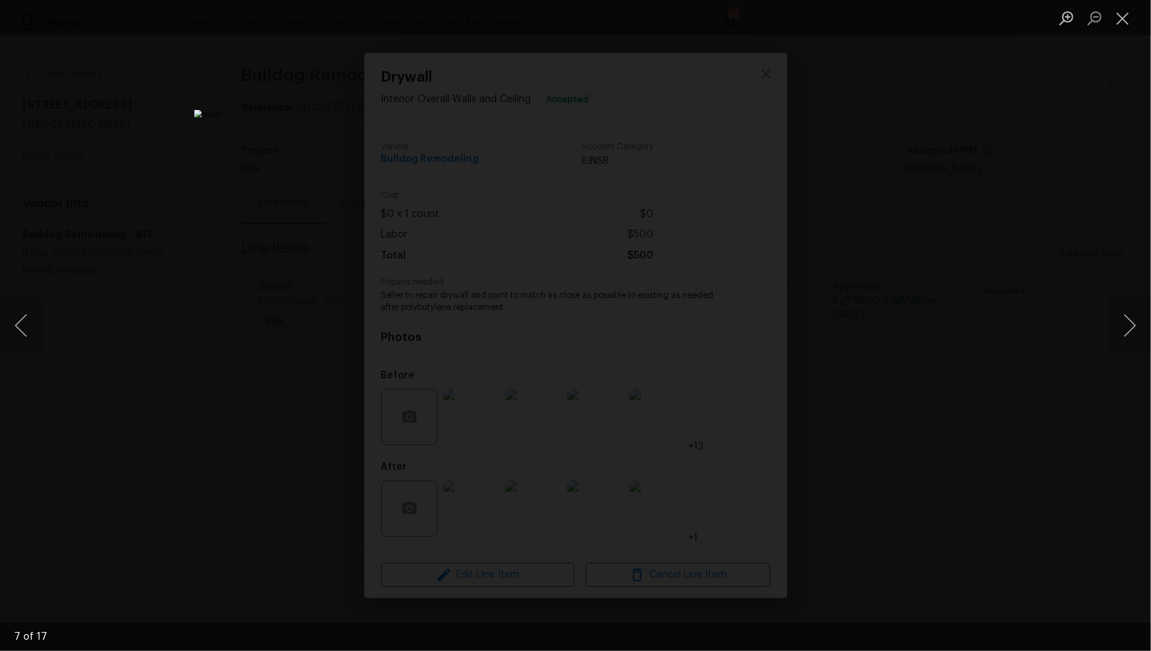
click at [915, 408] on div "Lightbox" at bounding box center [575, 325] width 1151 height 651
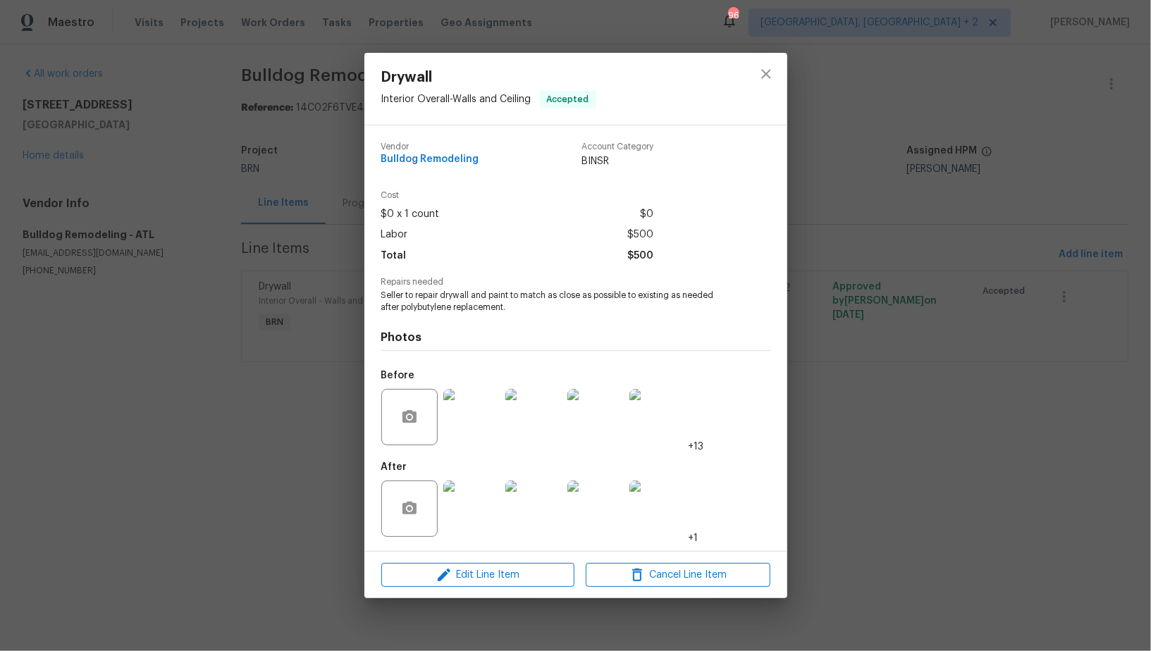
click at [915, 408] on div "Drywall Interior Overall - Walls and Ceiling Accepted Vendor Bulldog Remodeling…" at bounding box center [575, 325] width 1151 height 651
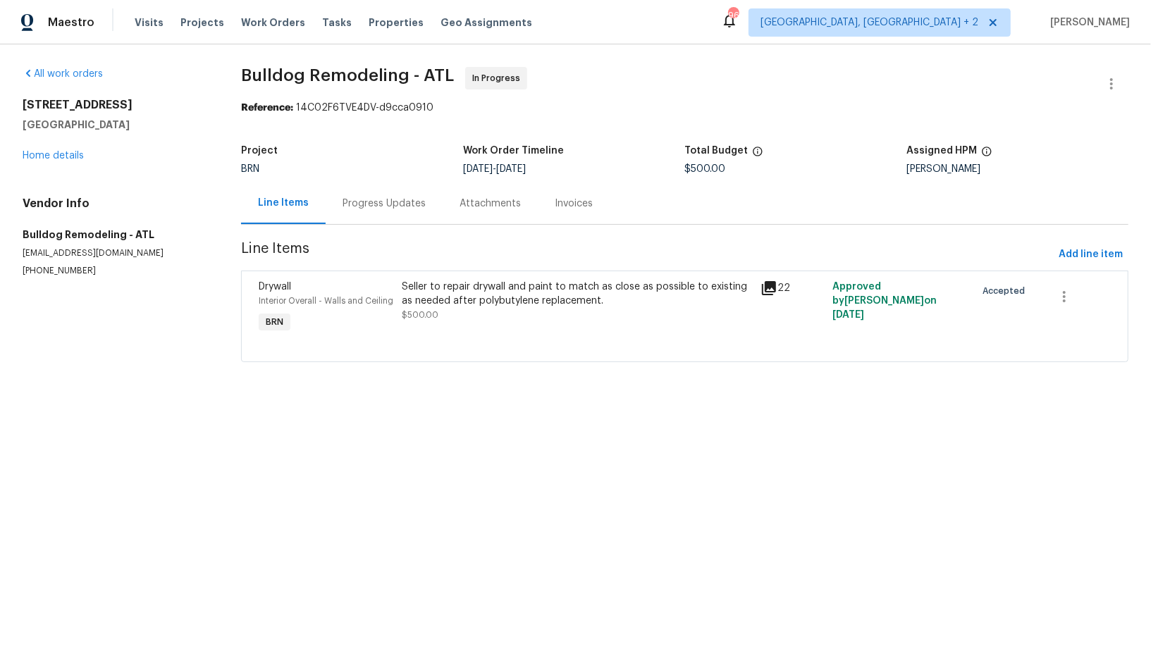
click at [388, 197] on div "Progress Updates" at bounding box center [384, 204] width 83 height 14
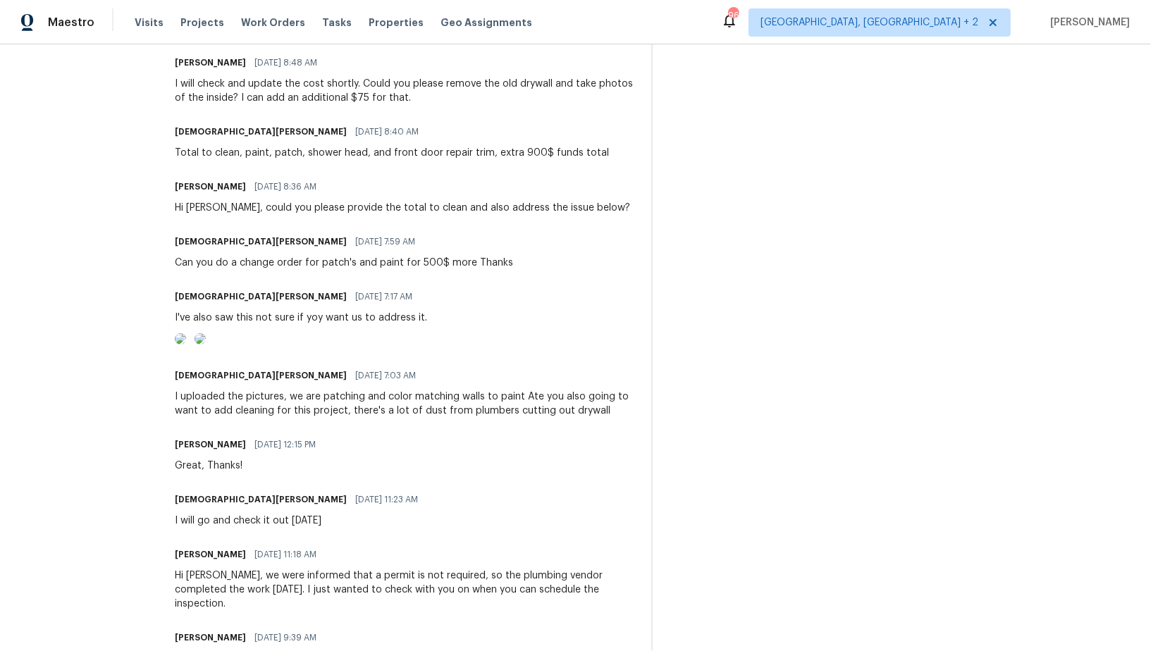
scroll to position [743, 0]
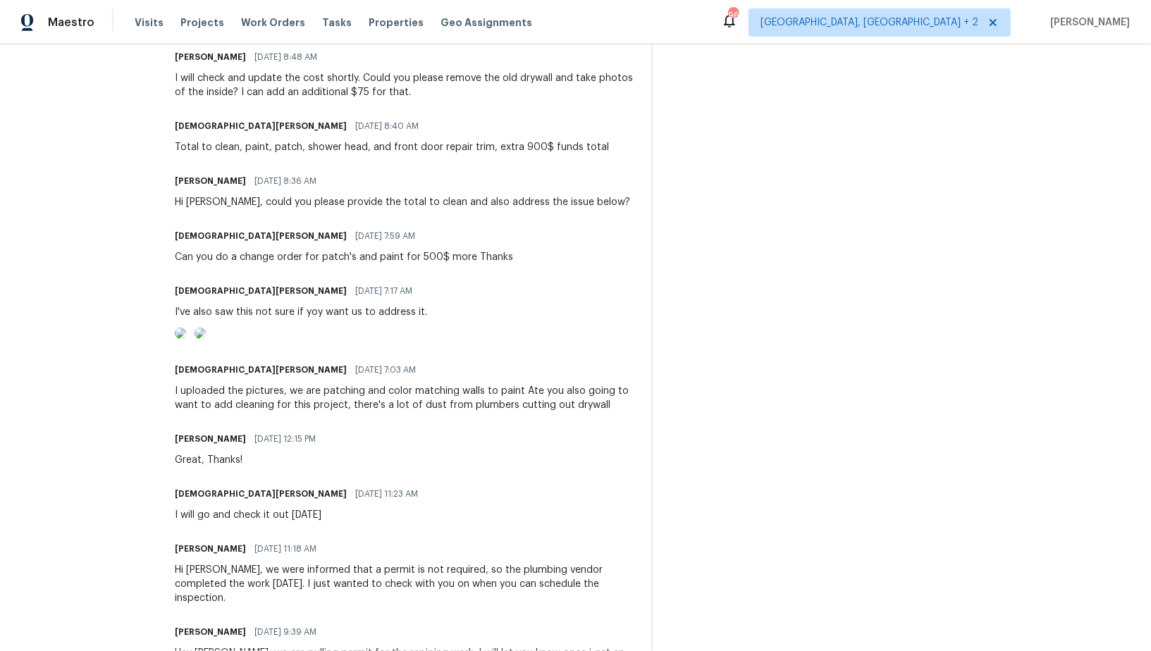
click at [186, 339] on img at bounding box center [180, 333] width 11 height 11
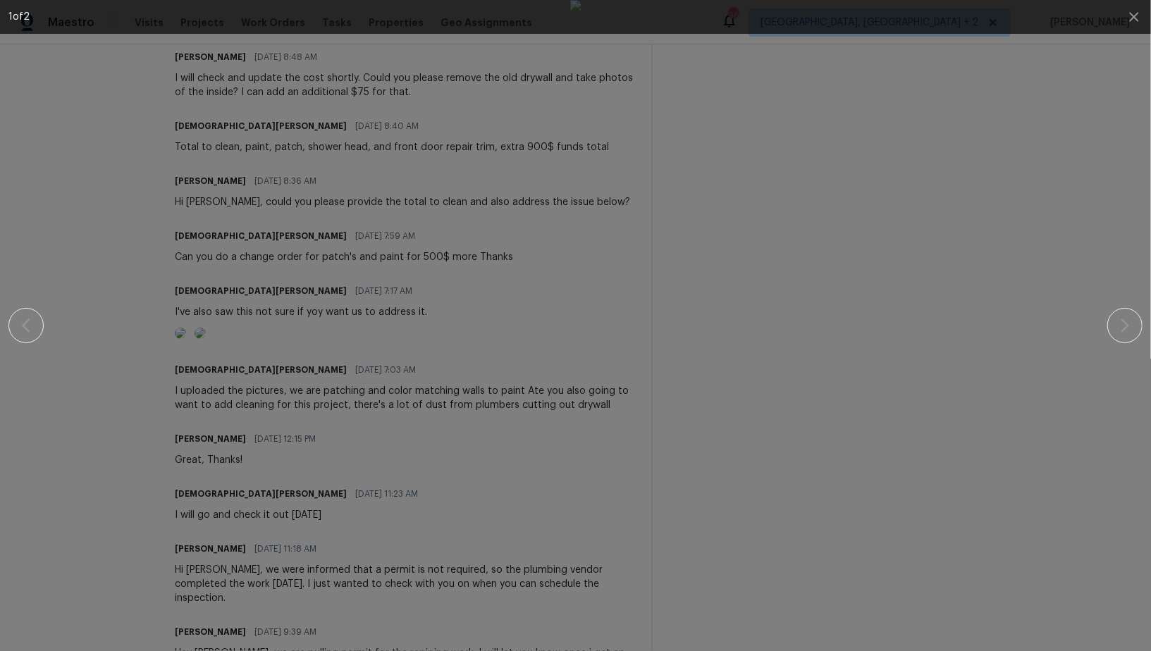
click at [1134, 309] on div at bounding box center [575, 325] width 1134 height 651
click at [1126, 325] on icon "button" at bounding box center [1125, 326] width 8 height 14
click at [928, 411] on div at bounding box center [576, 325] width 1030 height 651
click at [269, 173] on div at bounding box center [576, 325] width 1030 height 651
click at [264, 257] on div at bounding box center [576, 325] width 1030 height 651
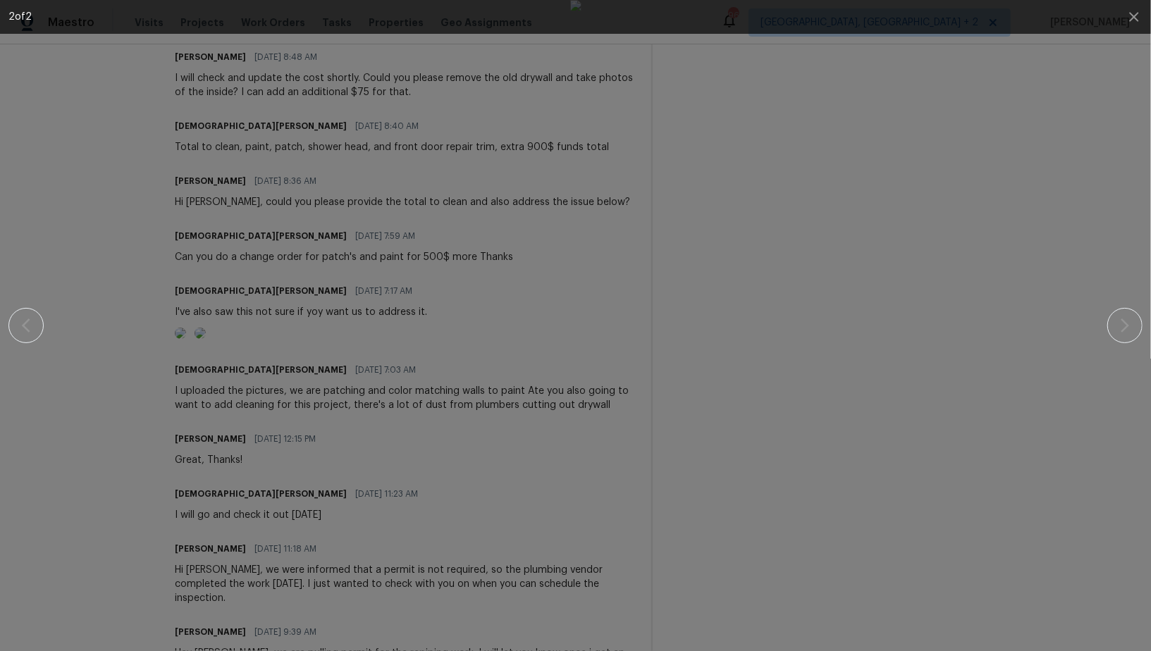
click at [264, 257] on div at bounding box center [576, 325] width 1030 height 651
click at [1138, 25] on button "button" at bounding box center [1134, 17] width 34 height 34
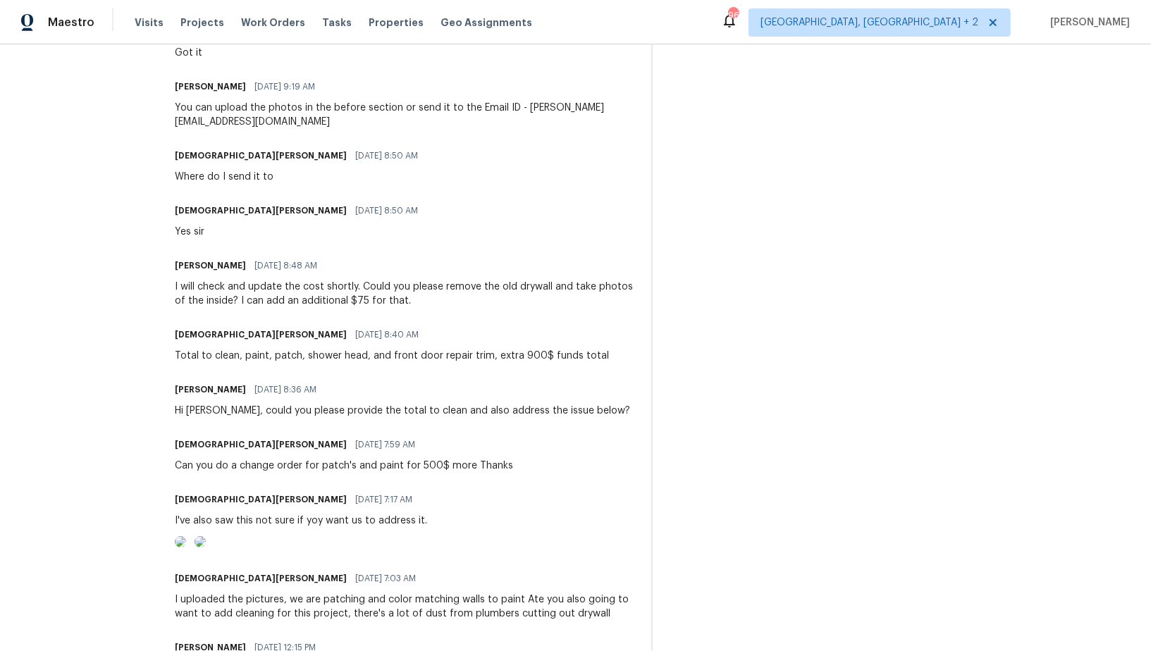
scroll to position [0, 0]
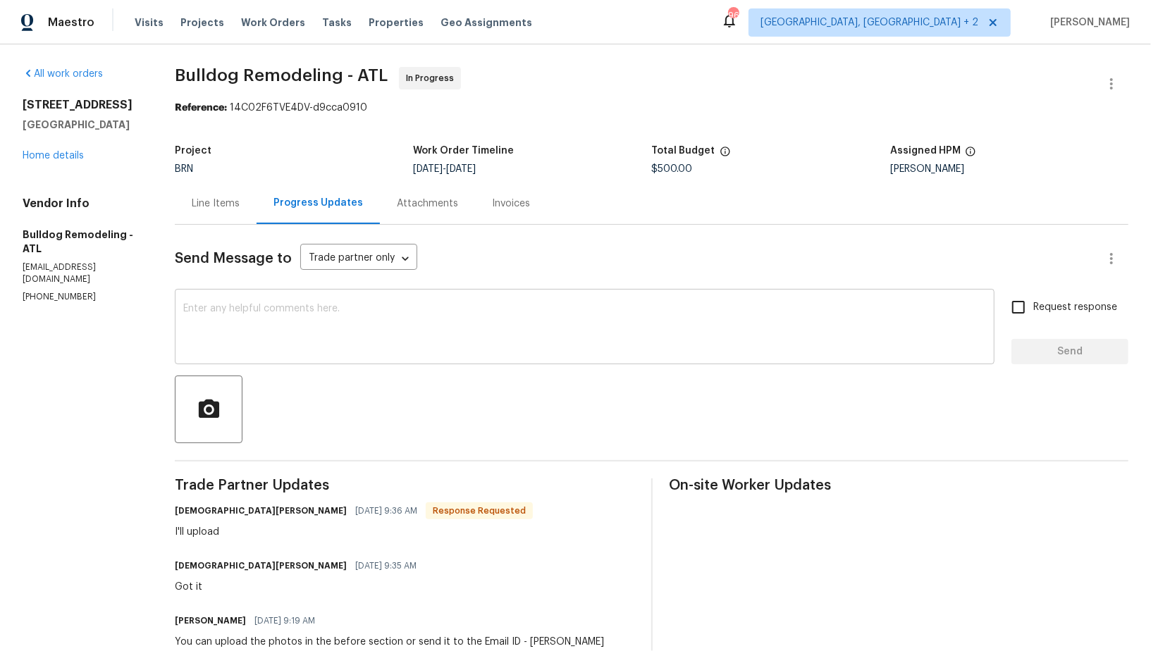
click at [281, 342] on textarea at bounding box center [584, 328] width 803 height 49
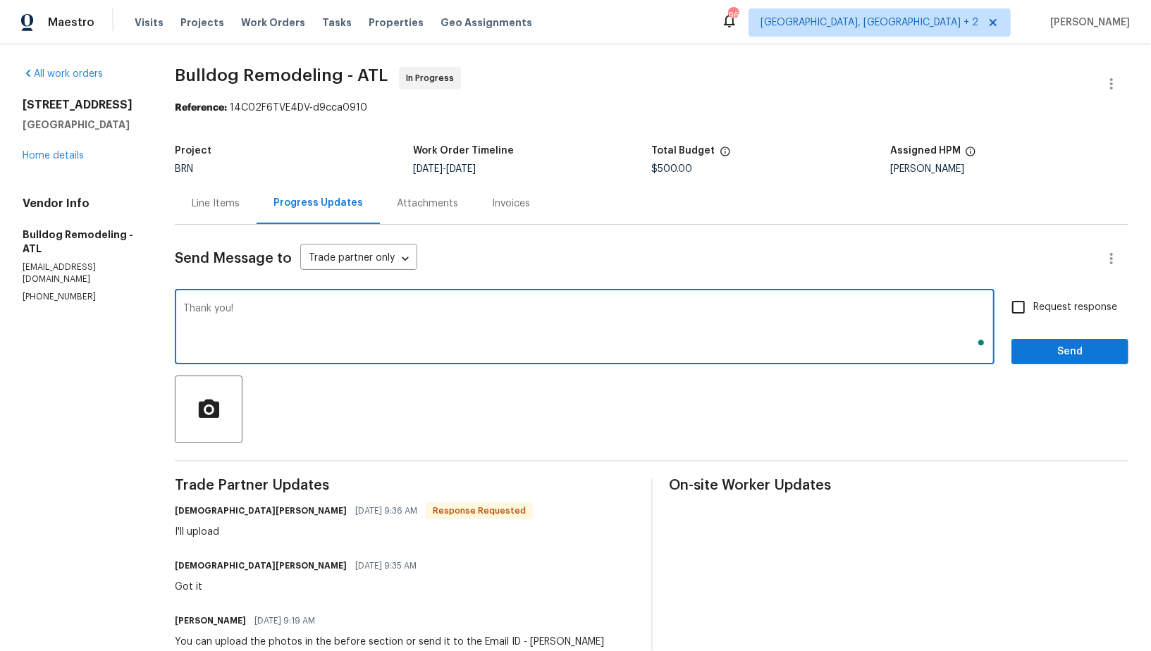
type textarea "Thank you!"
click at [1021, 298] on input "Request response" at bounding box center [1019, 307] width 30 height 30
checkbox input "true"
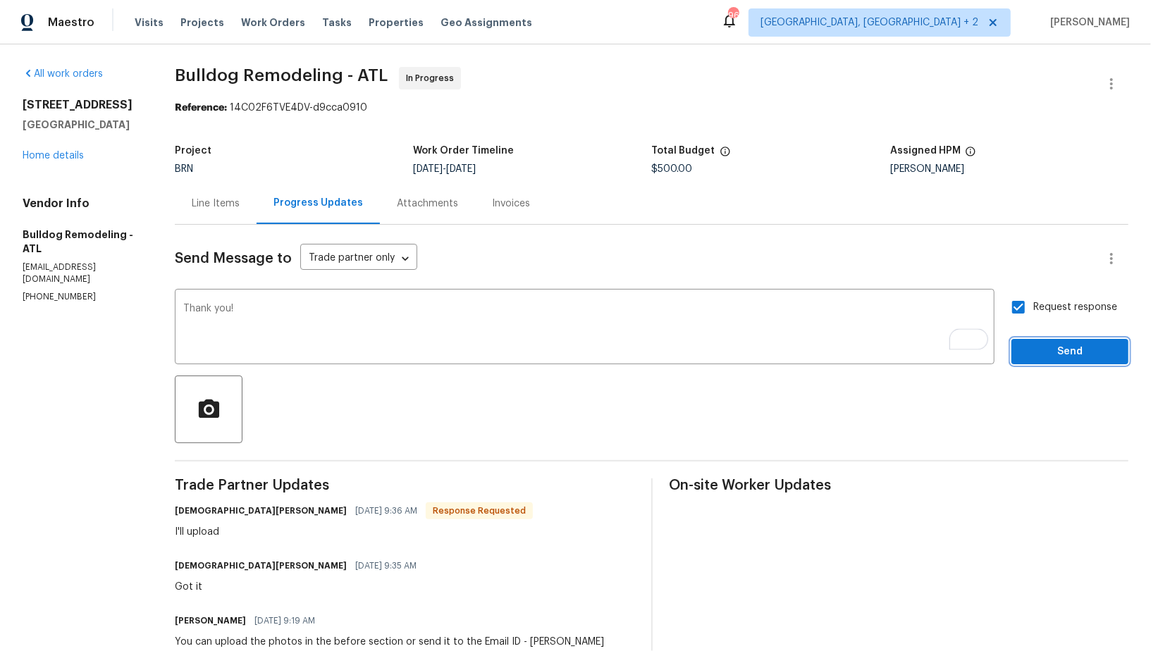
click at [1028, 347] on span "Send" at bounding box center [1070, 352] width 94 height 18
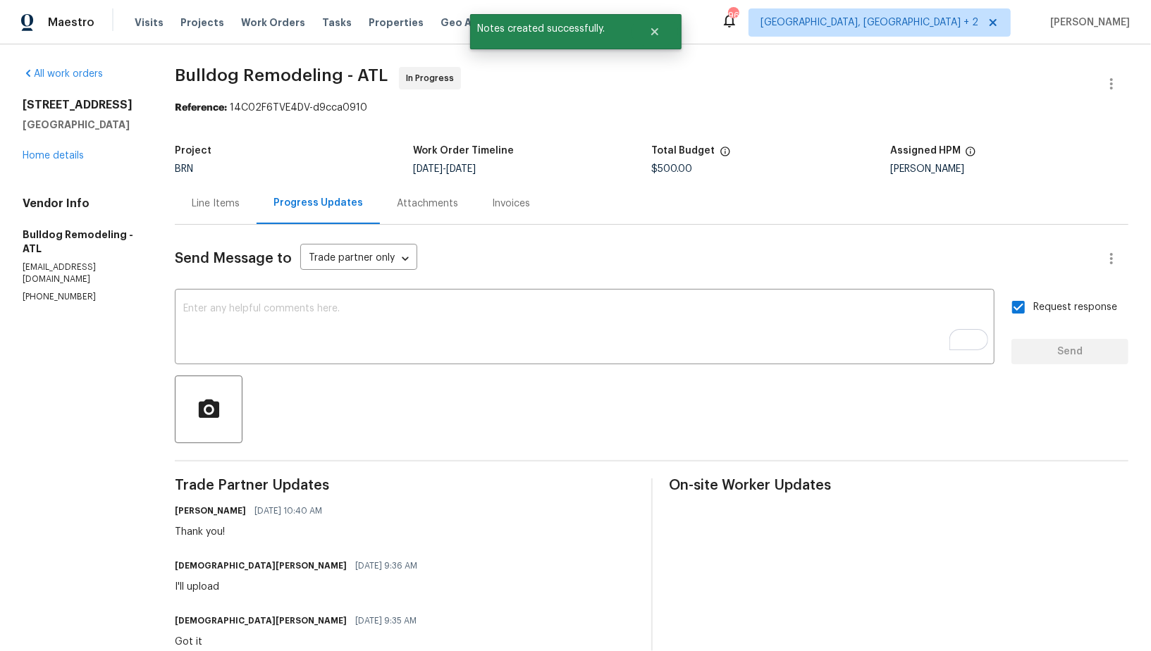
click at [209, 214] on div "Line Items" at bounding box center [216, 204] width 82 height 42
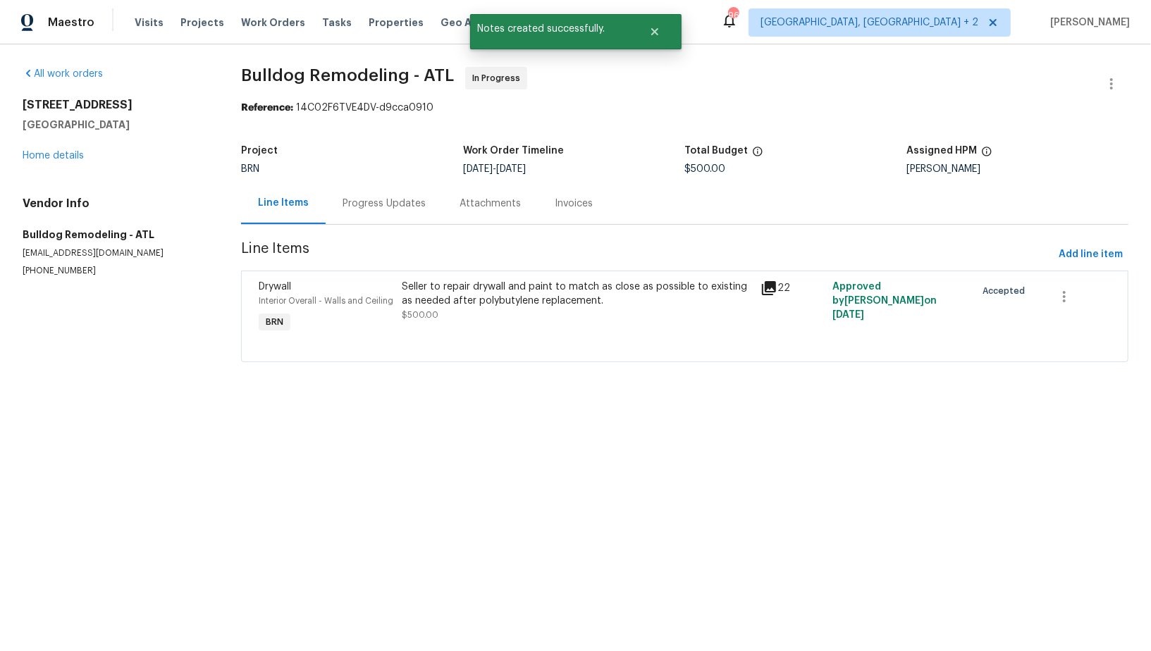
click at [388, 271] on div "Drywall Interior Overall - Walls and Ceiling BRN Seller to repair drywall and p…" at bounding box center [684, 317] width 887 height 92
click at [417, 290] on div "Seller to repair drywall and paint to match as close as possible to existing as…" at bounding box center [577, 294] width 350 height 28
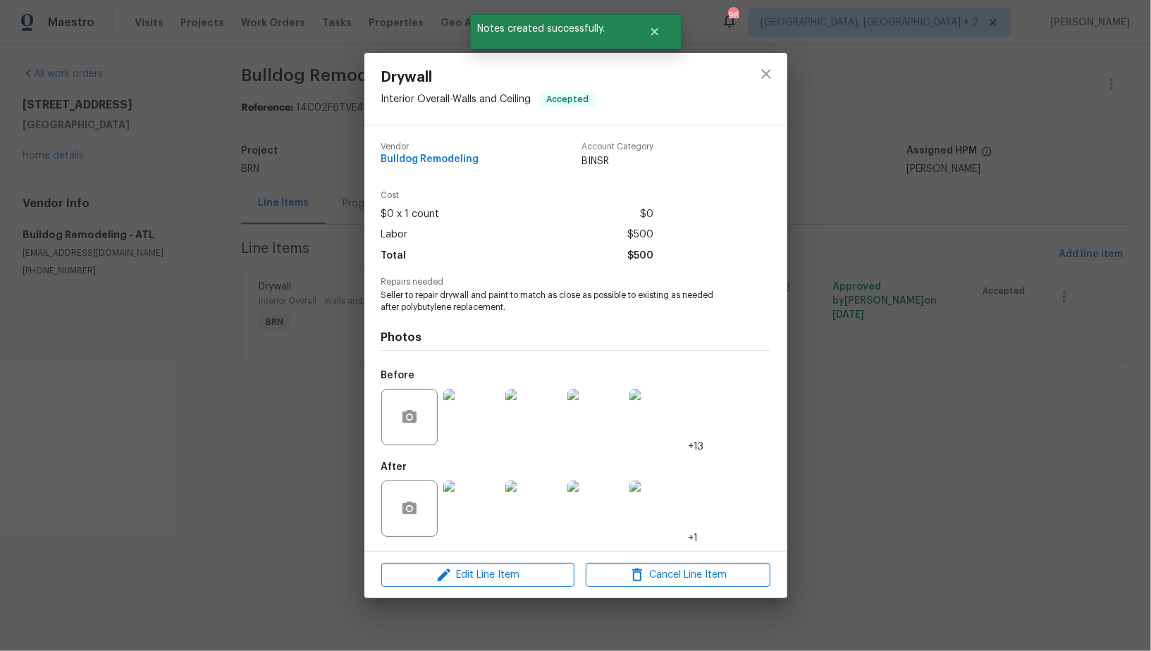
click at [476, 516] on img at bounding box center [471, 509] width 56 height 56
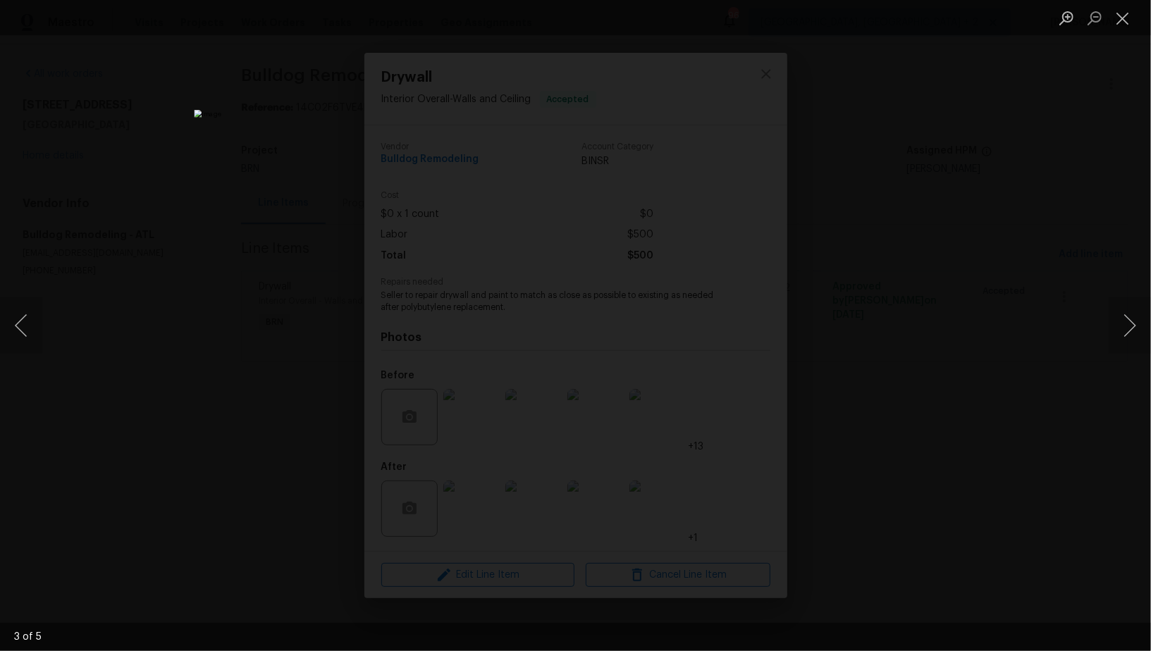
click at [904, 410] on div "Lightbox" at bounding box center [575, 325] width 1151 height 651
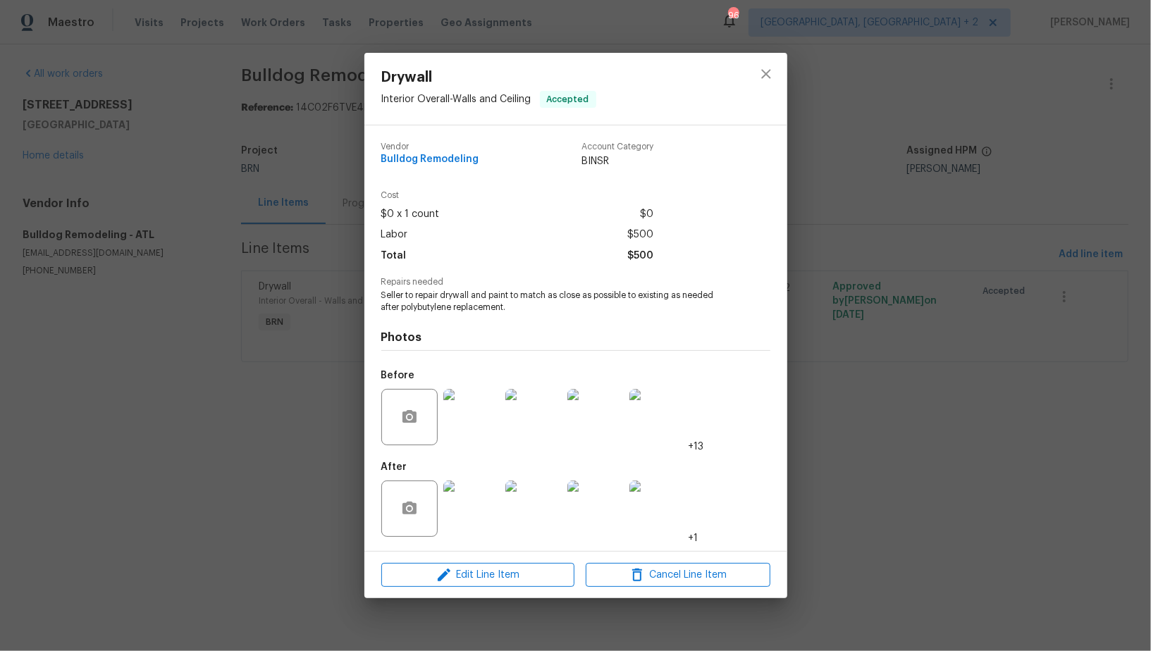
click at [904, 410] on div "Drywall Interior Overall - Walls and Ceiling Accepted Vendor Bulldog Remodeling…" at bounding box center [575, 325] width 1151 height 651
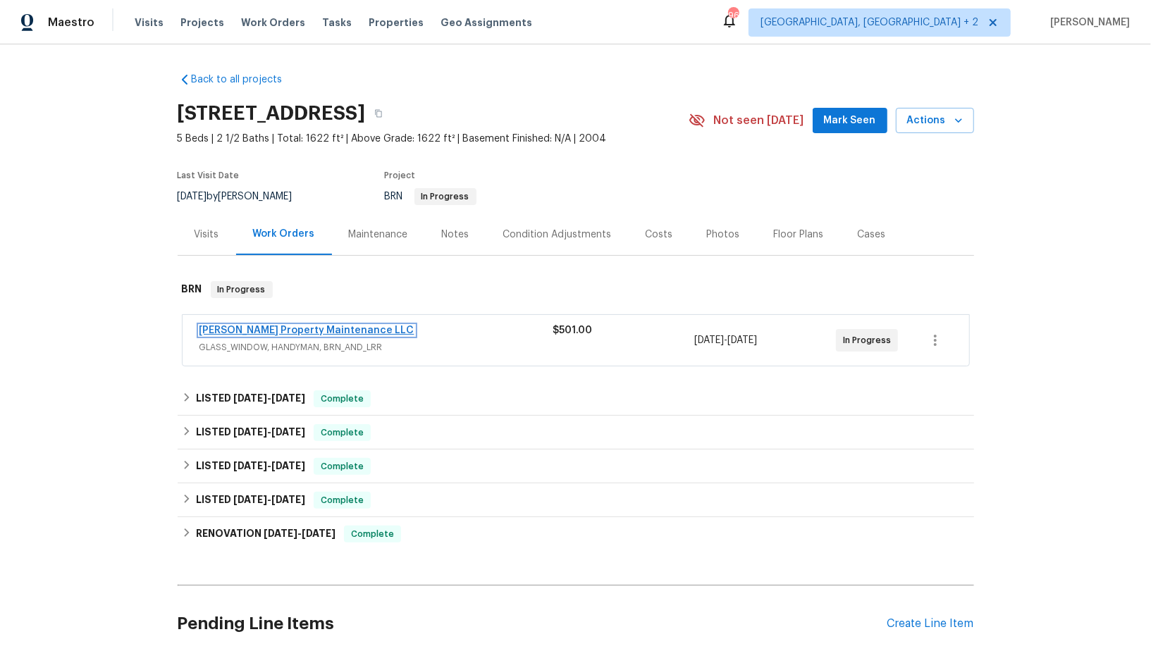
click at [285, 329] on link "[PERSON_NAME] Property Maintenance LLC" at bounding box center [306, 331] width 215 height 10
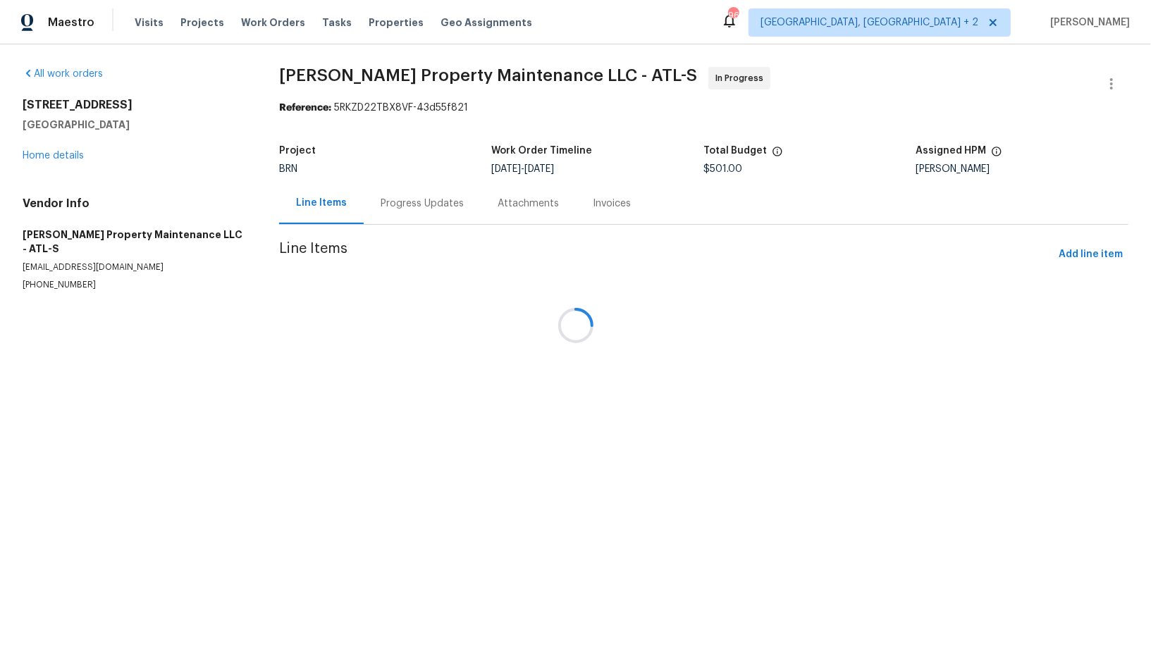
click at [378, 211] on div at bounding box center [575, 325] width 1151 height 651
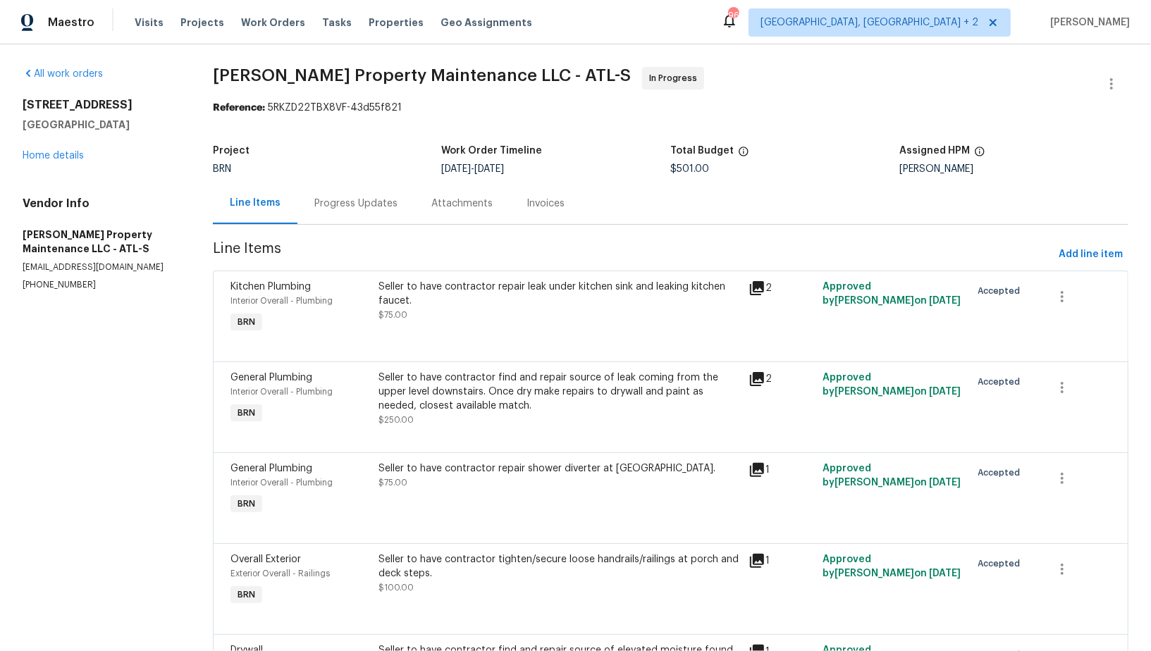
click at [378, 211] on div "Progress Updates" at bounding box center [355, 204] width 117 height 42
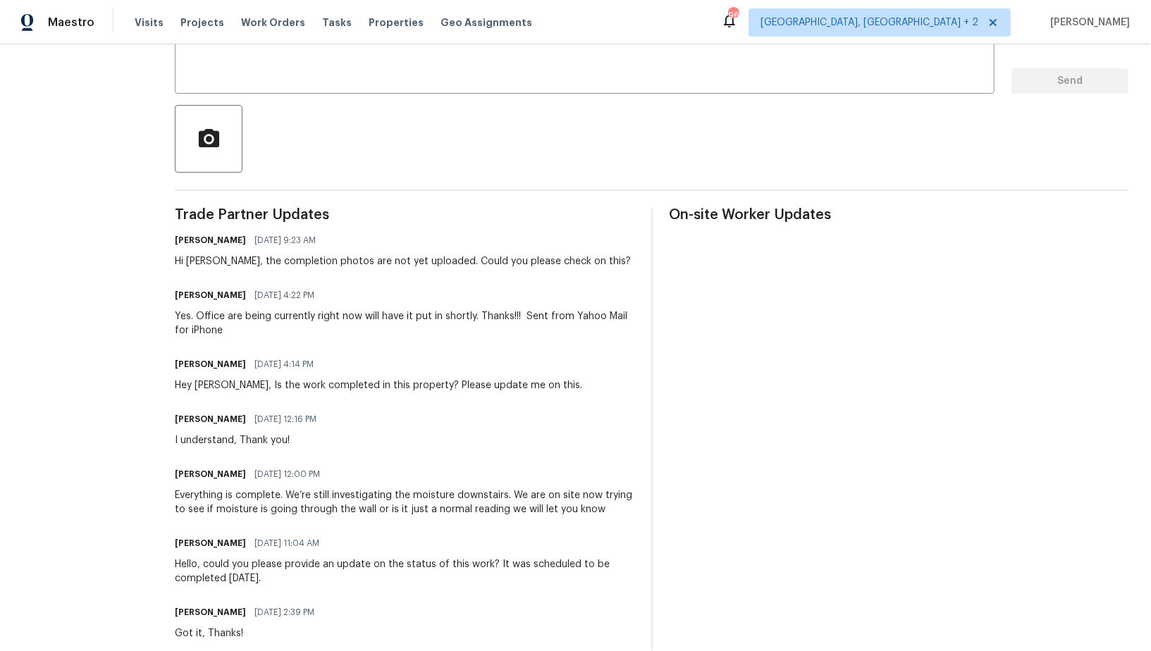
scroll to position [290, 0]
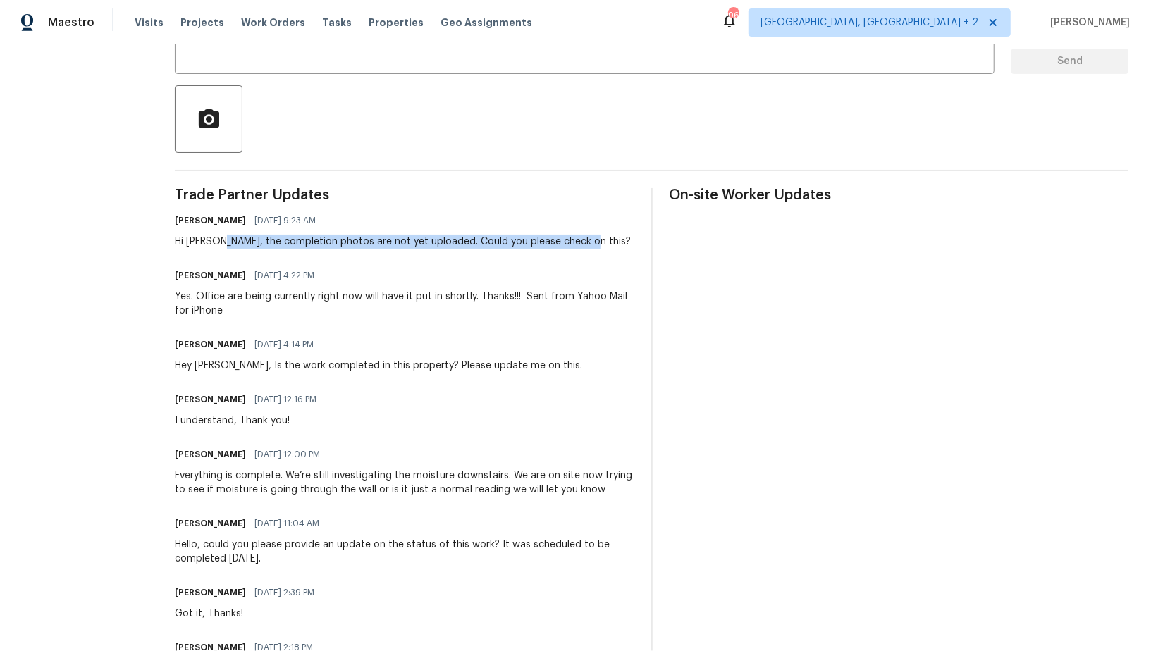
drag, startPoint x: 217, startPoint y: 243, endPoint x: 583, endPoint y: 243, distance: 365.8
click at [583, 243] on div "[PERSON_NAME] R [DATE] 9:23 AM Hi [PERSON_NAME], the completion photos are not …" at bounding box center [404, 230] width 459 height 38
copy div "the completion photos are not yet uploaded. Could you please check on this?"
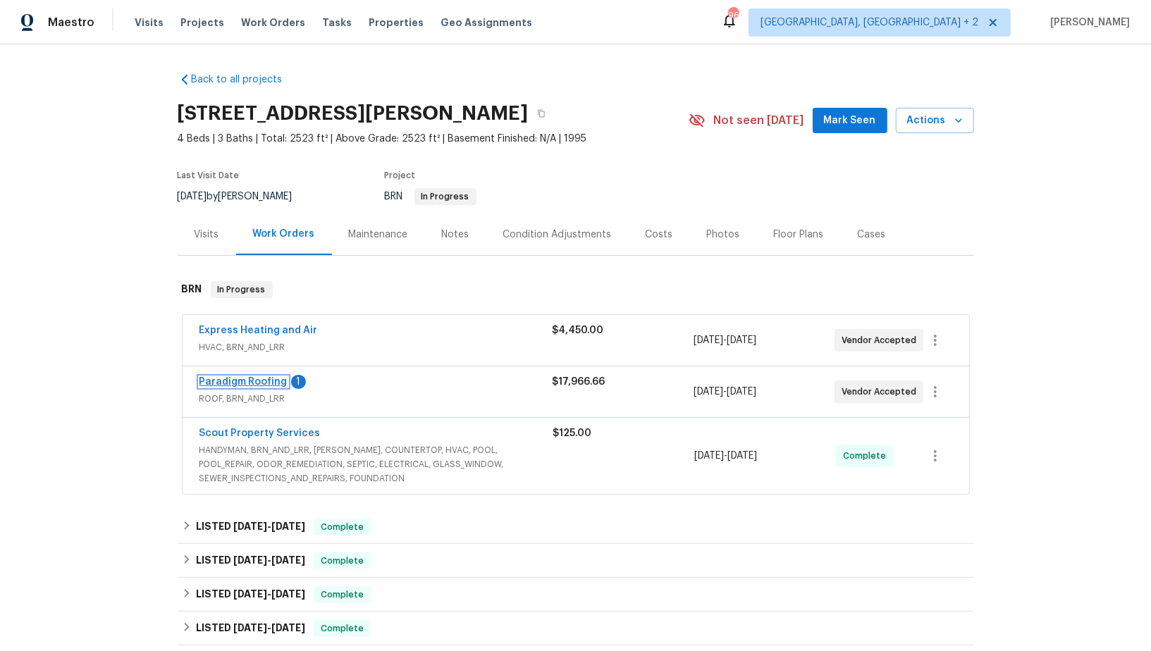
click at [254, 384] on link "Paradigm Roofing" at bounding box center [243, 382] width 88 height 10
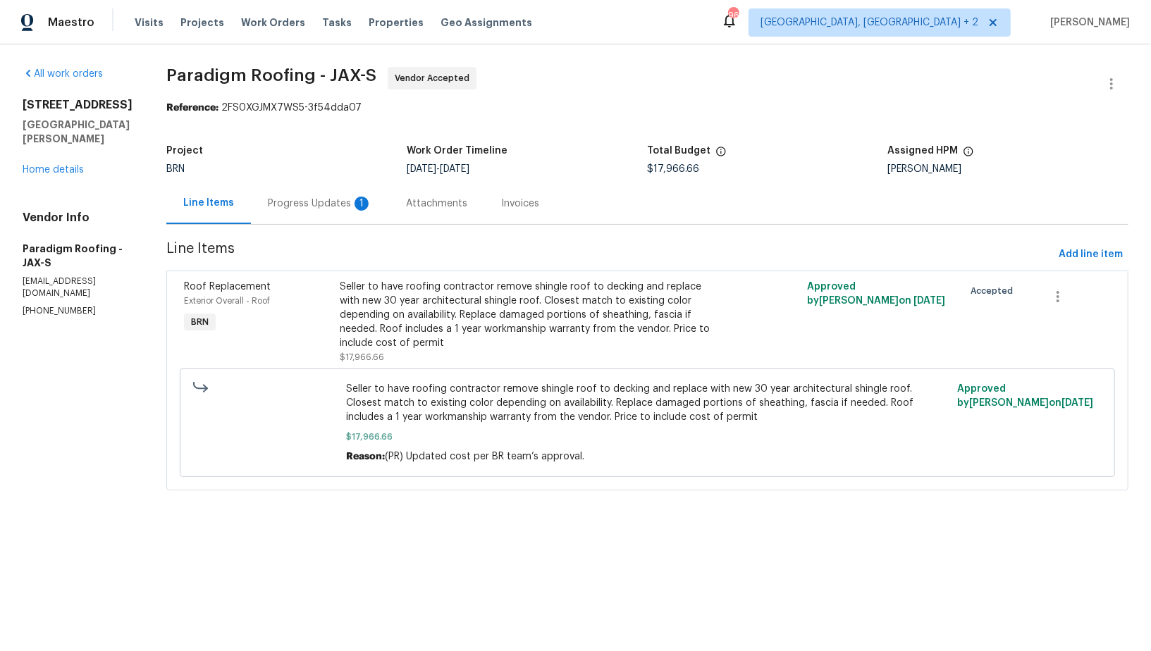
click at [383, 209] on div "Progress Updates 1" at bounding box center [320, 204] width 138 height 42
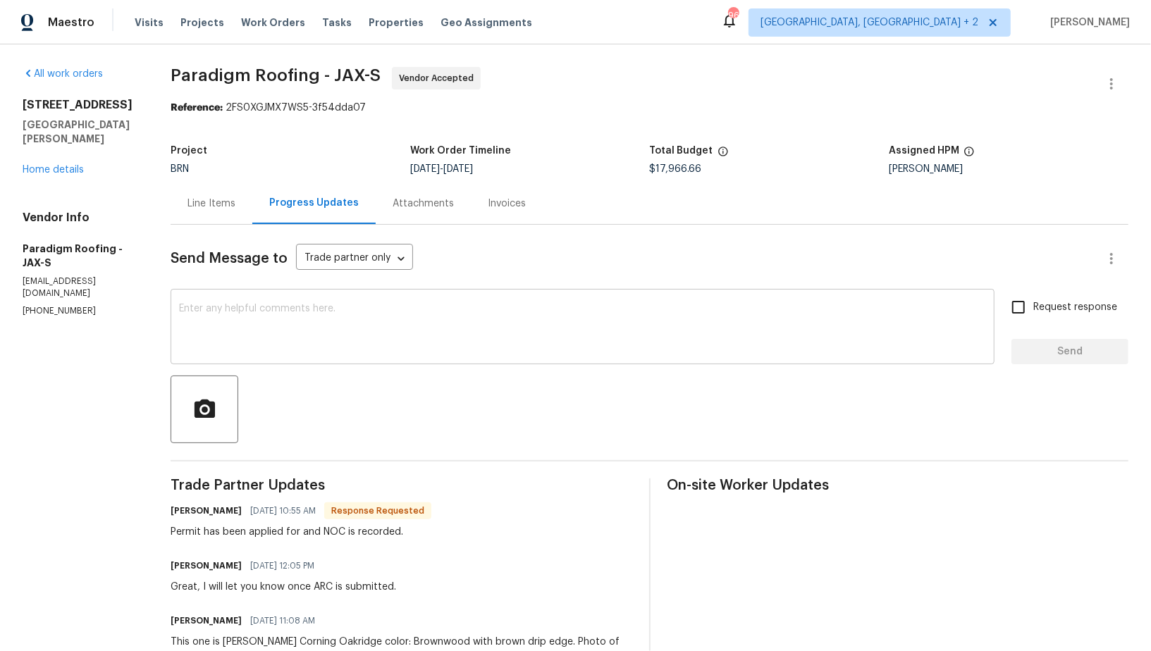
click at [261, 307] on textarea at bounding box center [582, 328] width 807 height 49
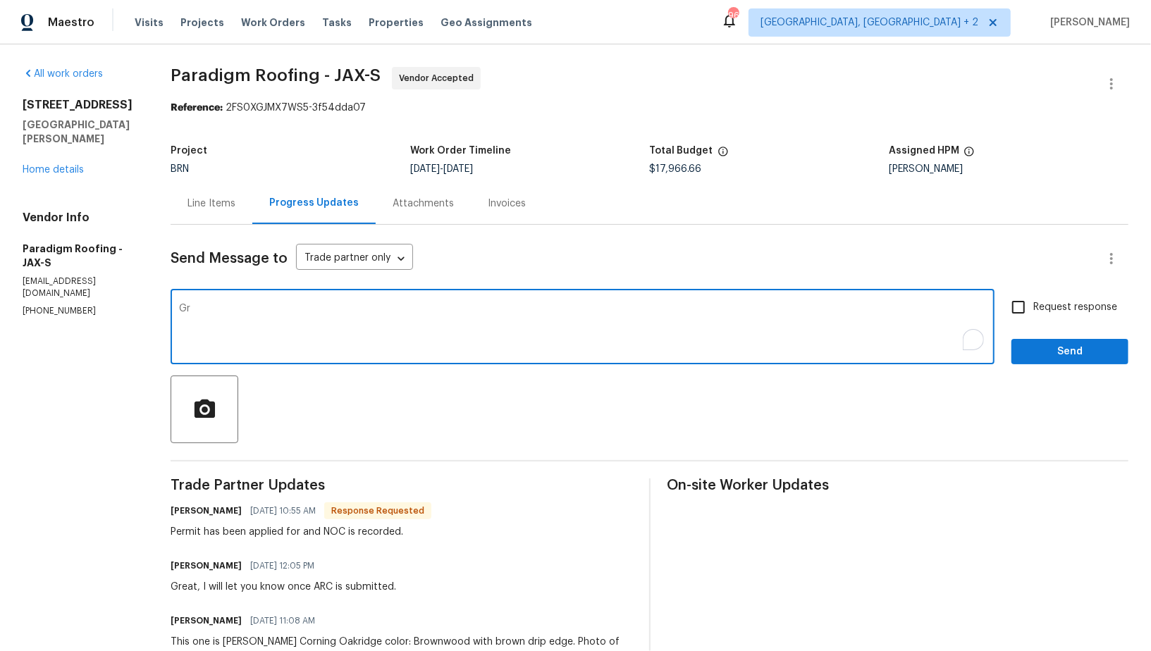
type textarea "Gre"
type textarea "A"
type textarea "Thanks for the update!"
click at [1020, 316] on input "Request response" at bounding box center [1019, 307] width 30 height 30
checkbox input "true"
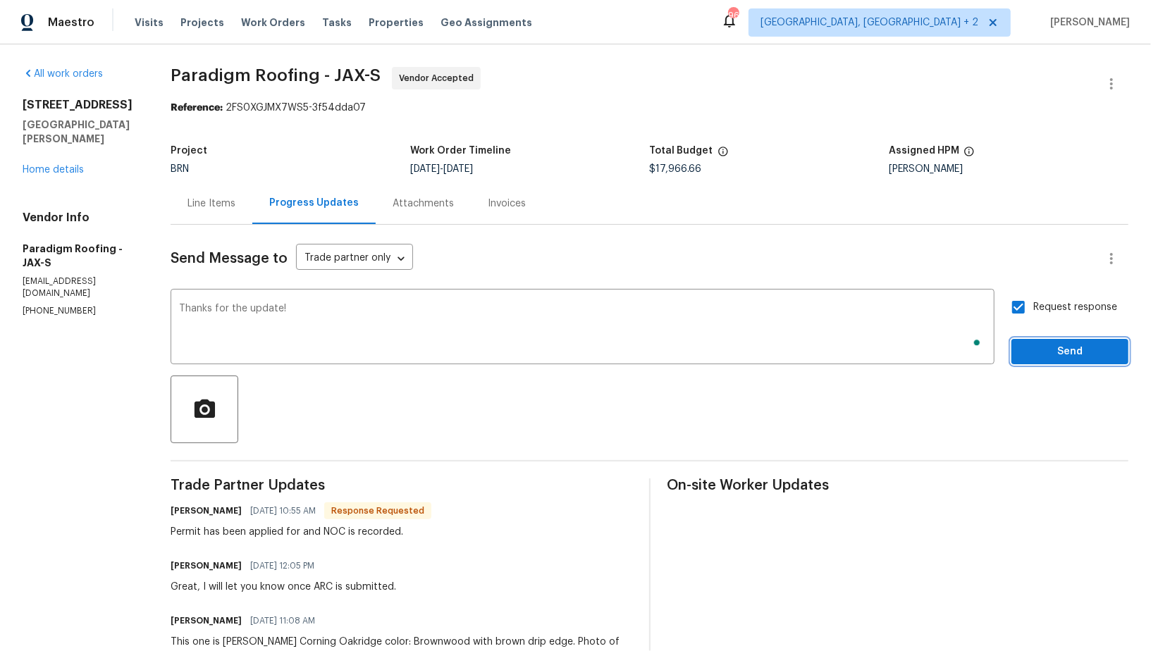
click at [1029, 343] on span "Send" at bounding box center [1070, 352] width 94 height 18
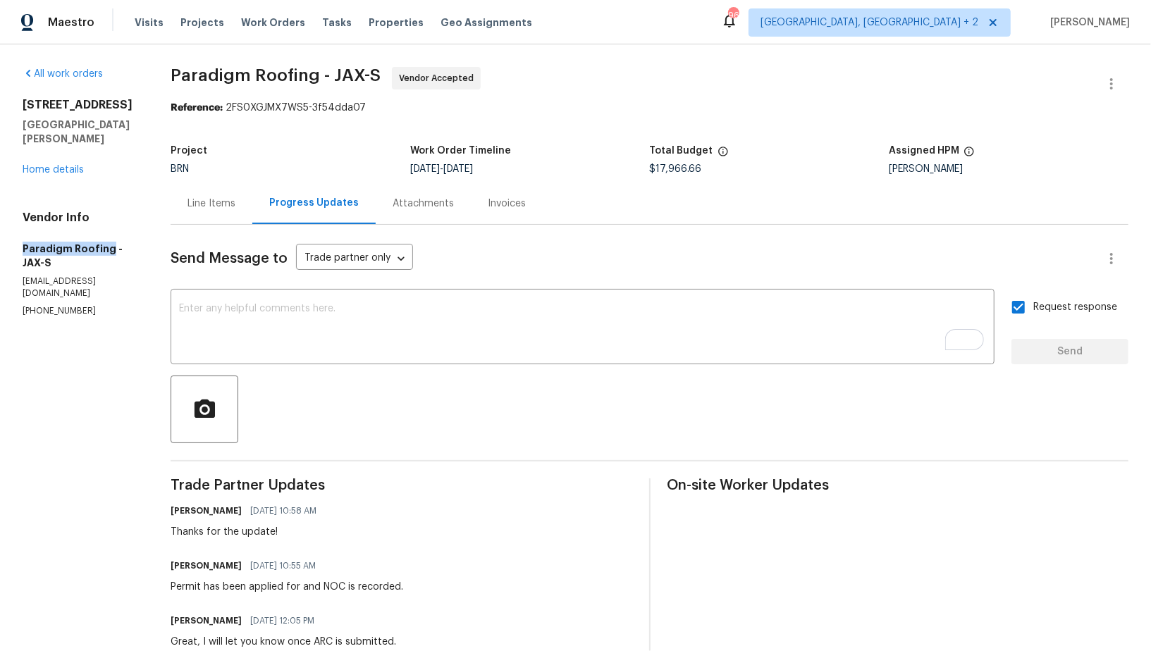
drag, startPoint x: 20, startPoint y: 229, endPoint x: 106, endPoint y: 230, distance: 85.3
copy h5 "Paradigm Roofing"
click at [69, 160] on div "689 Box Branch Cir Saint Johns, FL 32259 Home details" at bounding box center [80, 137] width 114 height 79
click at [65, 165] on link "Home details" at bounding box center [53, 170] width 61 height 10
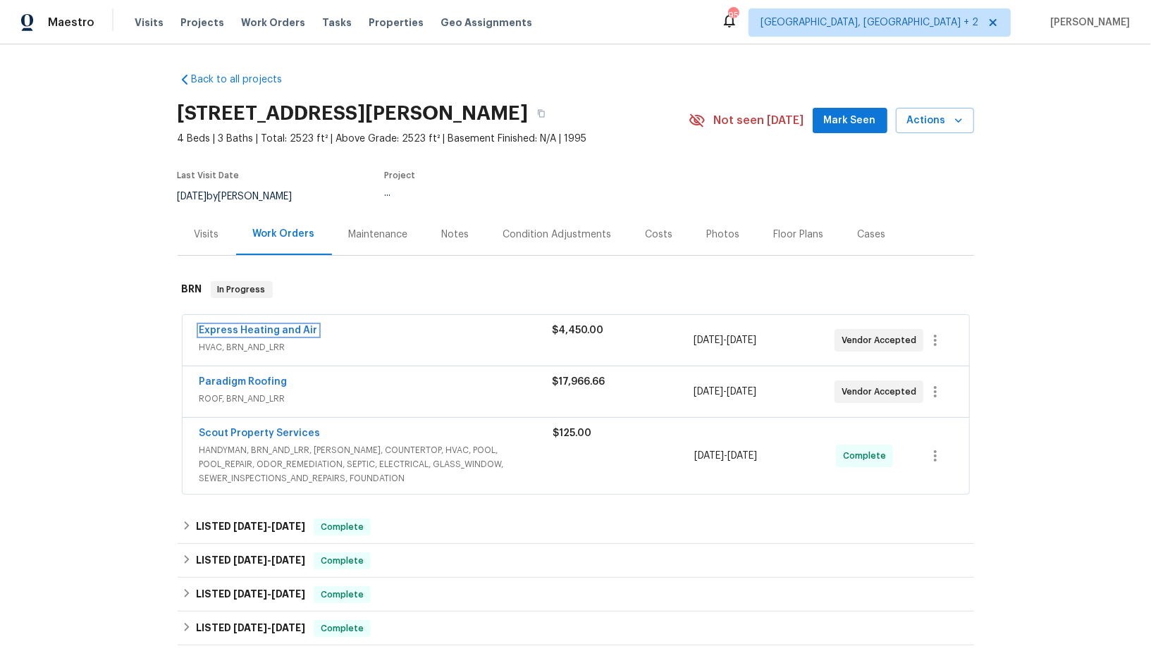
click at [297, 331] on link "Express Heating and Air" at bounding box center [258, 331] width 118 height 10
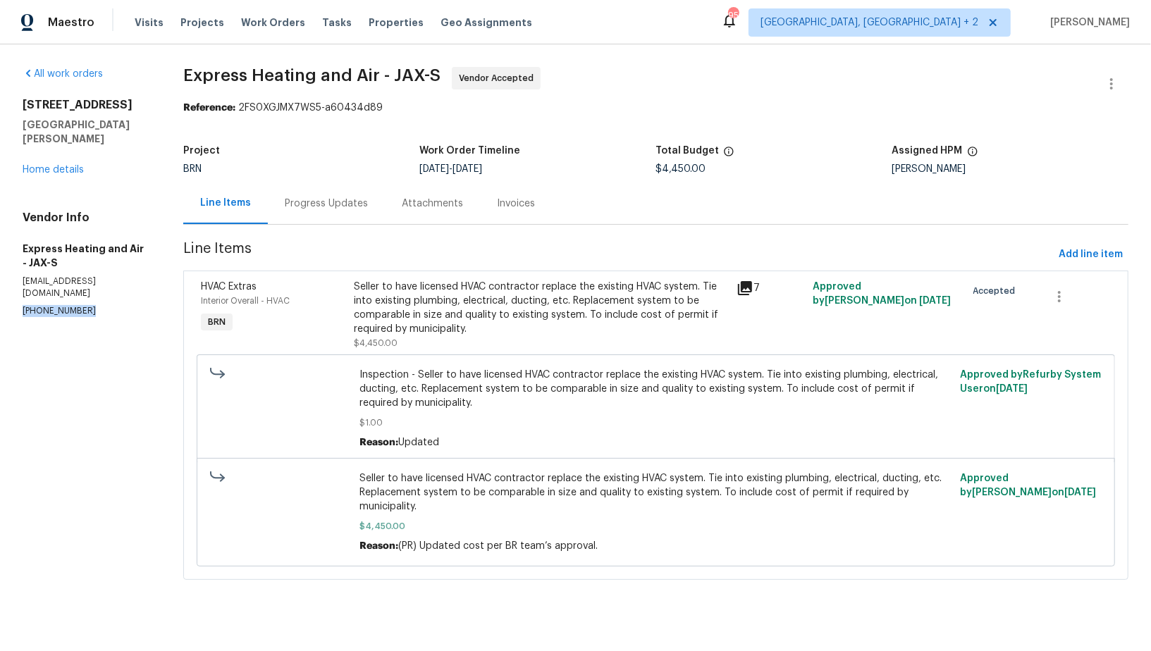
drag, startPoint x: 94, startPoint y: 289, endPoint x: 0, endPoint y: 277, distance: 95.2
click at [0, 277] on div "All work orders 689 Box Branch Cir Saint Johns, FL 32259 Home details Vendor In…" at bounding box center [575, 331] width 1151 height 575
copy p "(904) 930-2790"
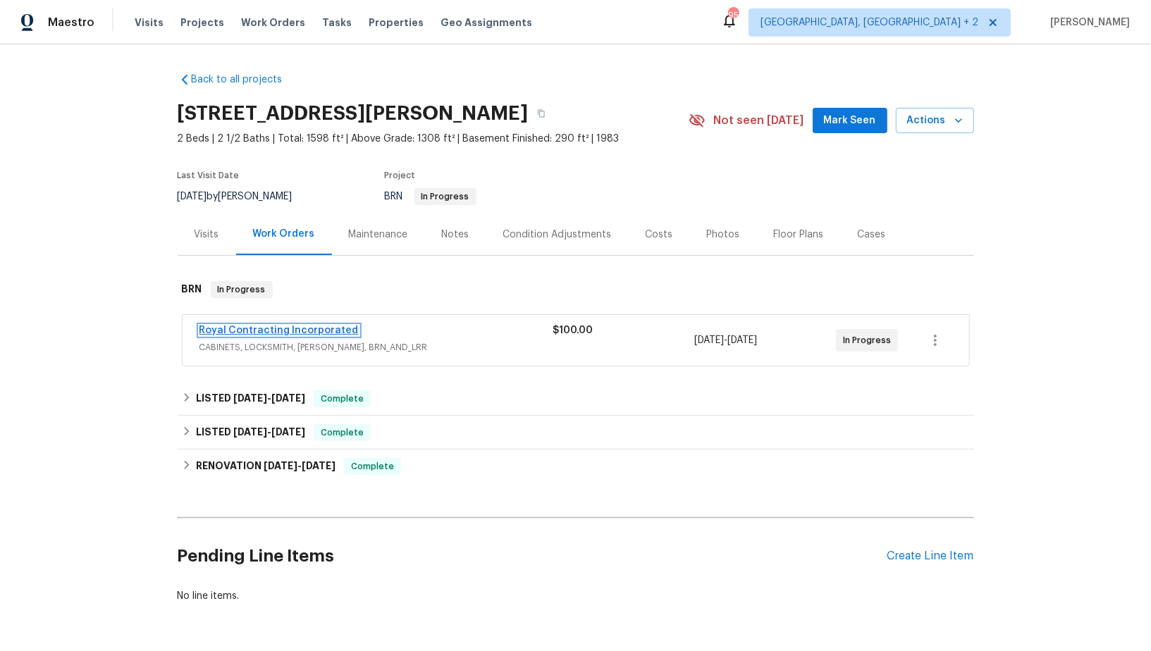
click at [297, 326] on link "Royal Contracting Incorporated" at bounding box center [278, 331] width 159 height 10
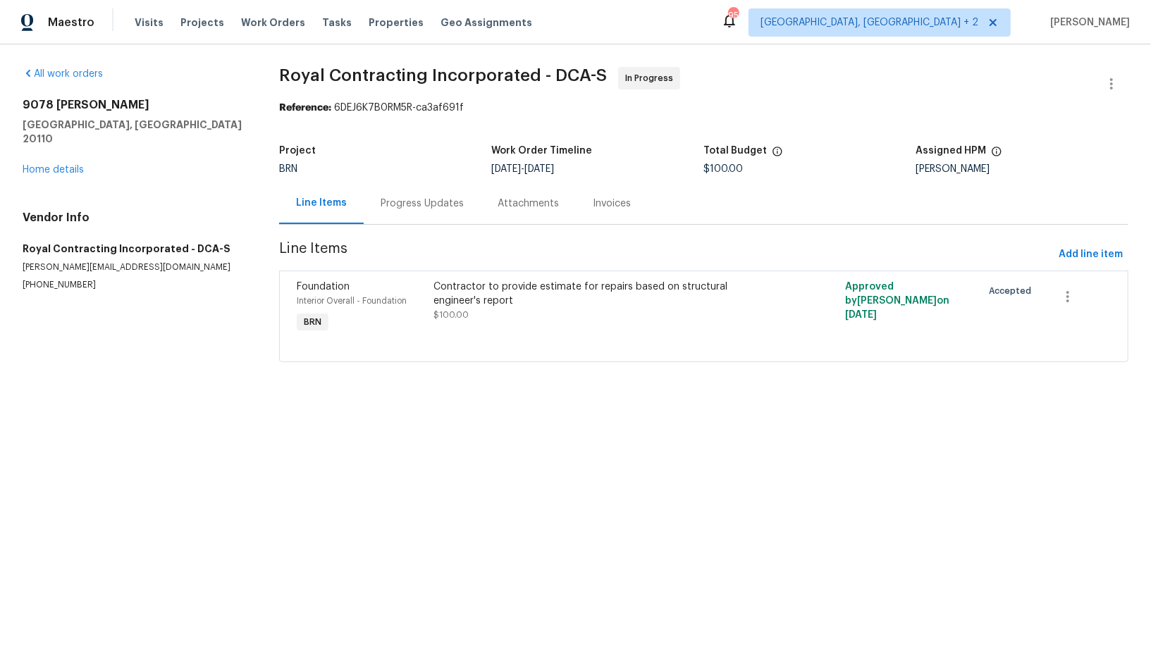
click at [529, 294] on div "Contractor to provide estimate for repairs based on structural engineer's report" at bounding box center [601, 294] width 334 height 28
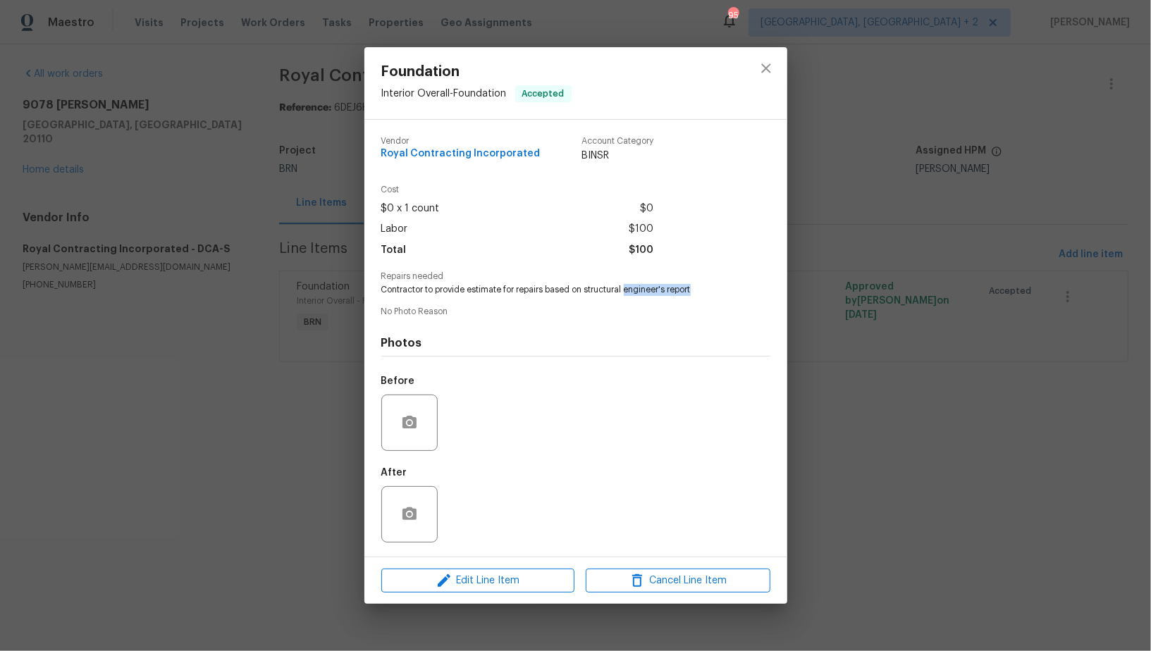
drag, startPoint x: 626, startPoint y: 292, endPoint x: 729, endPoint y: 292, distance: 102.9
click at [729, 292] on span "Contractor to provide estimate for repairs based on structural engineer's report" at bounding box center [556, 290] width 350 height 12
copy span "engineer's report"
click at [331, 142] on div "Foundation Interior Overall - Foundation Accepted Vendor Royal Contracting Inco…" at bounding box center [575, 325] width 1151 height 651
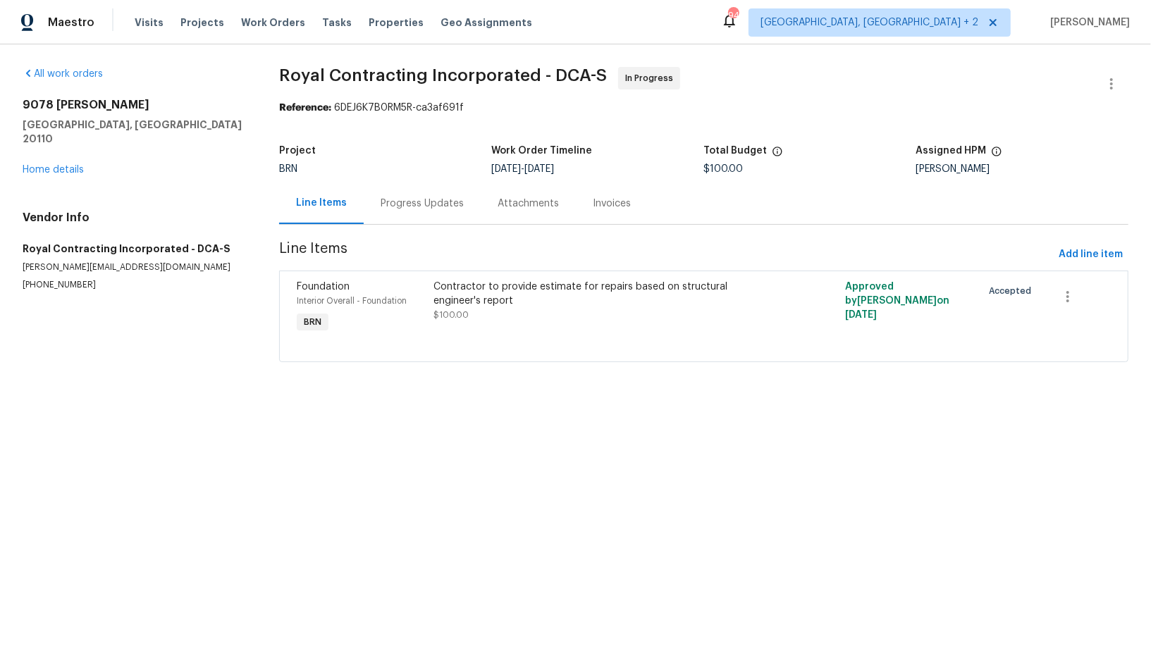
click at [391, 211] on div "Progress Updates" at bounding box center [422, 204] width 117 height 42
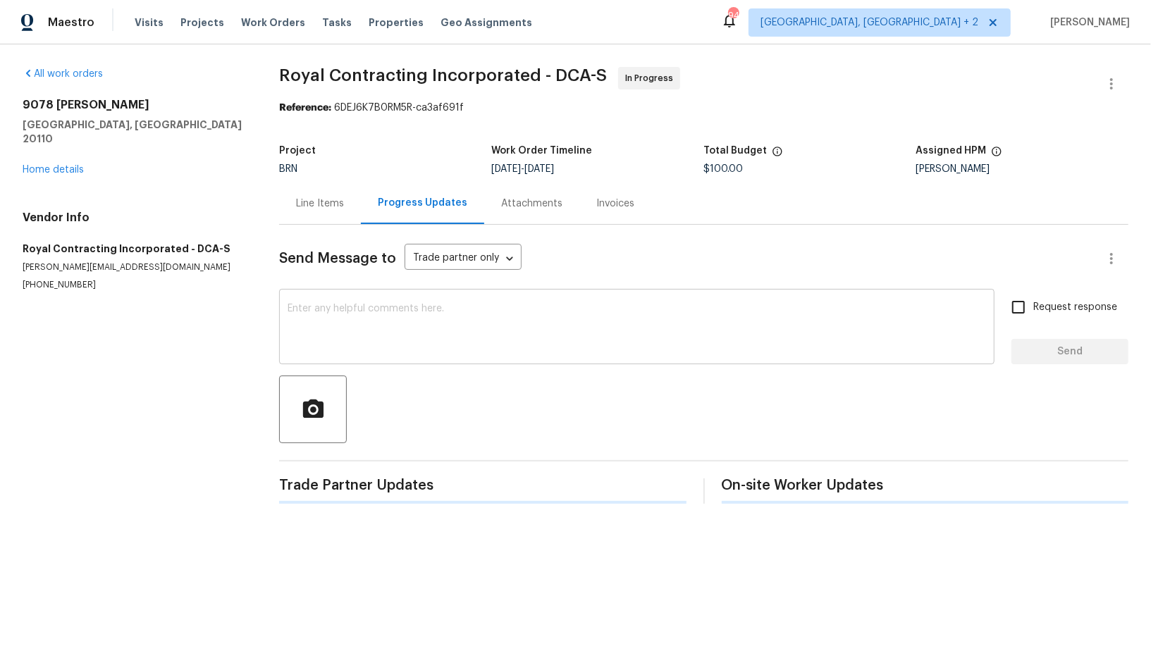
click at [361, 362] on div "x ​" at bounding box center [636, 328] width 715 height 72
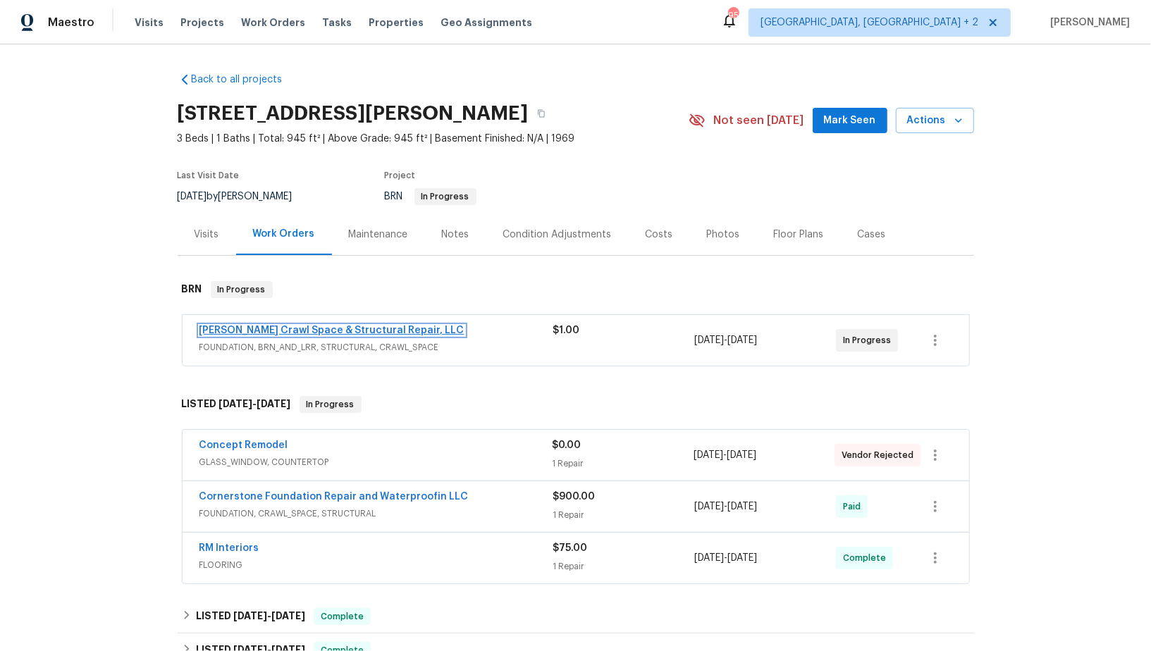
click at [300, 330] on link "[PERSON_NAME] Crawl Space & Structural Repair, LLC" at bounding box center [331, 331] width 265 height 10
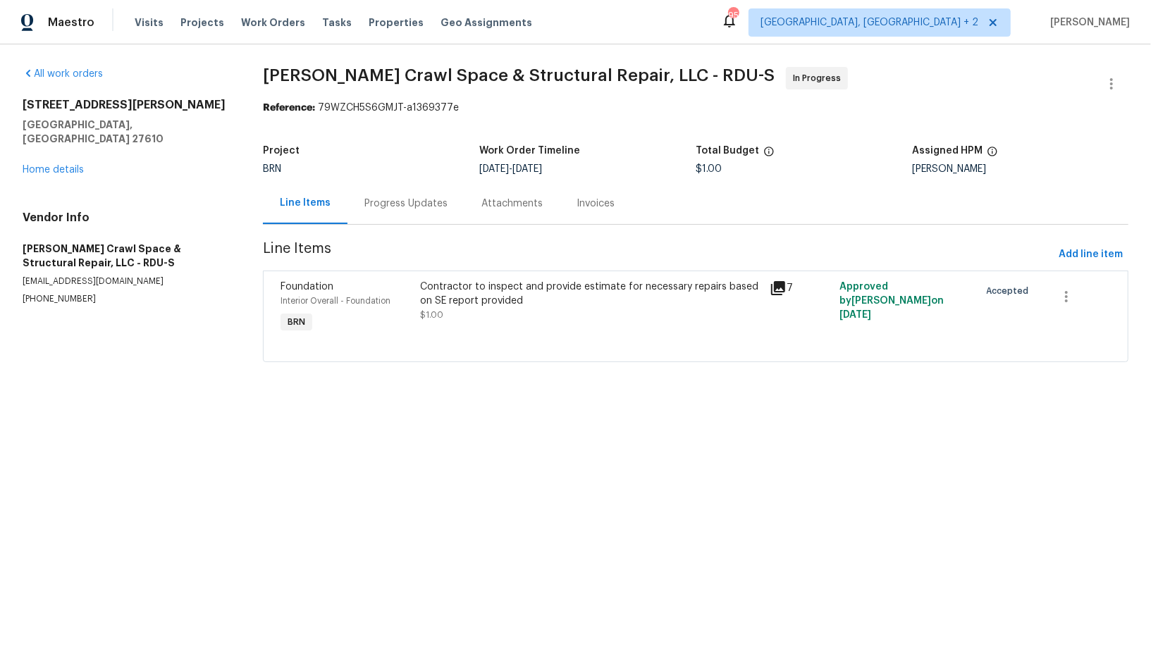
click at [401, 209] on div "Progress Updates" at bounding box center [405, 204] width 83 height 14
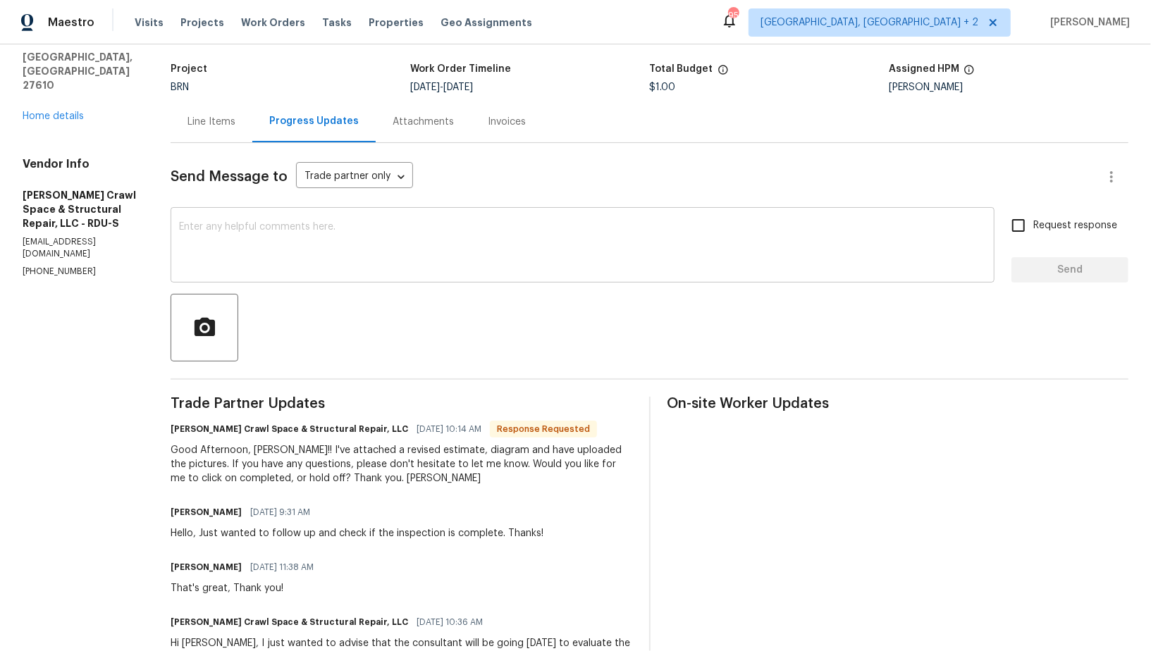
click at [423, 348] on div at bounding box center [650, 328] width 958 height 68
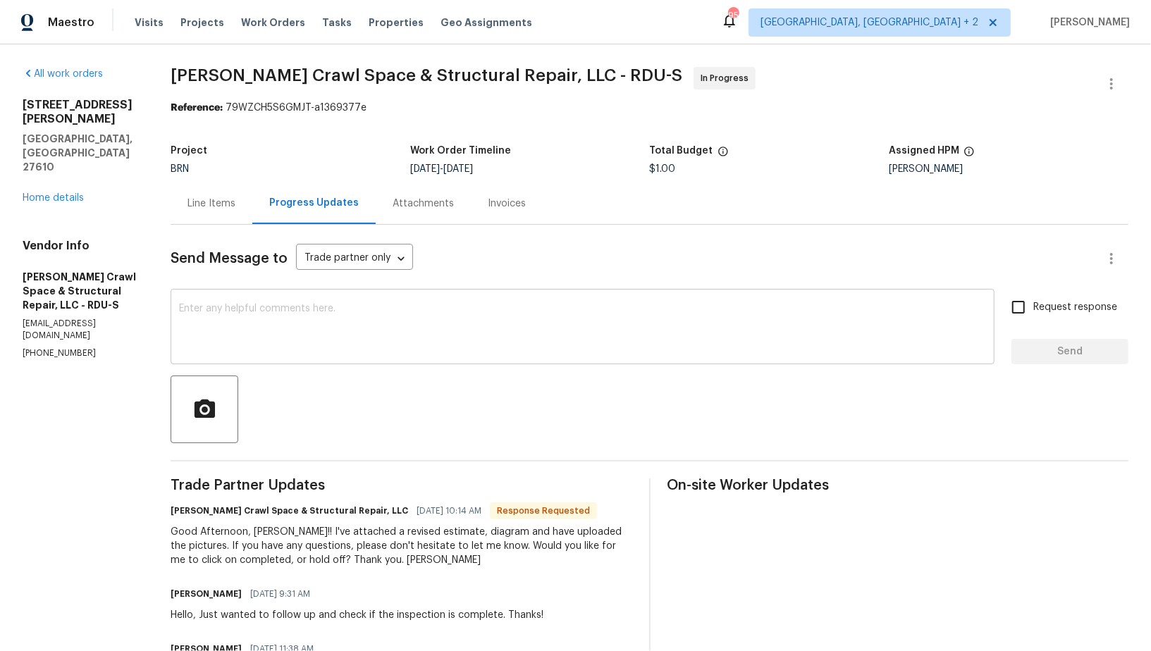
click at [244, 300] on div "x ​" at bounding box center [583, 328] width 824 height 72
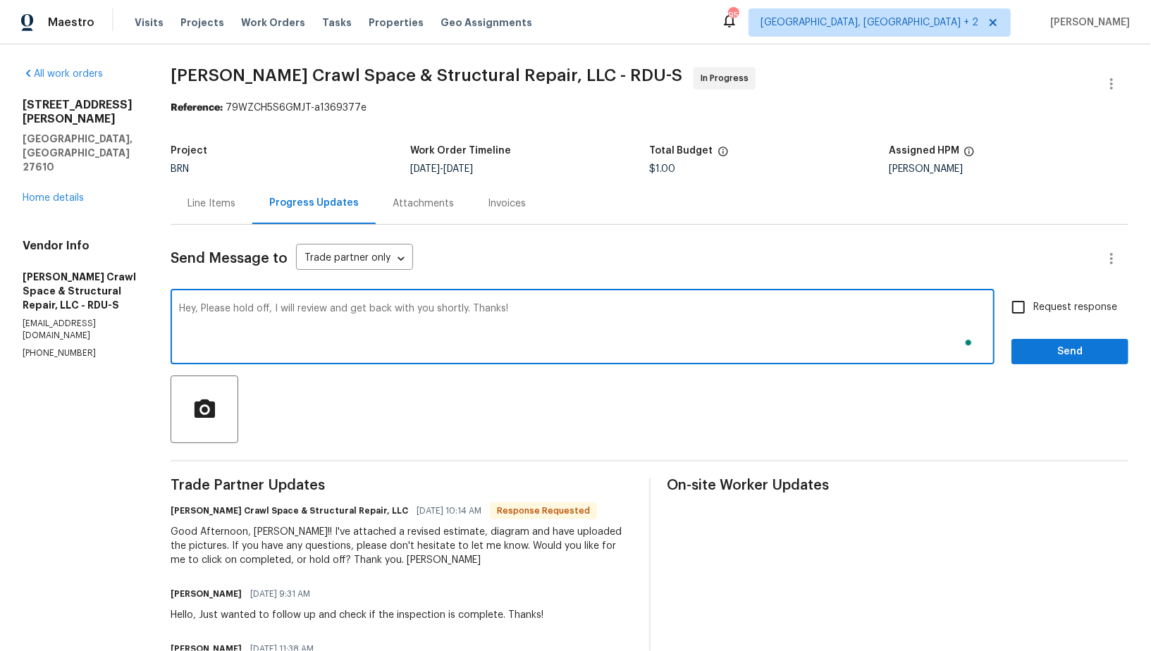
type textarea "Hey, Please hold off, I will review and get back with you shortly. Thanks!"
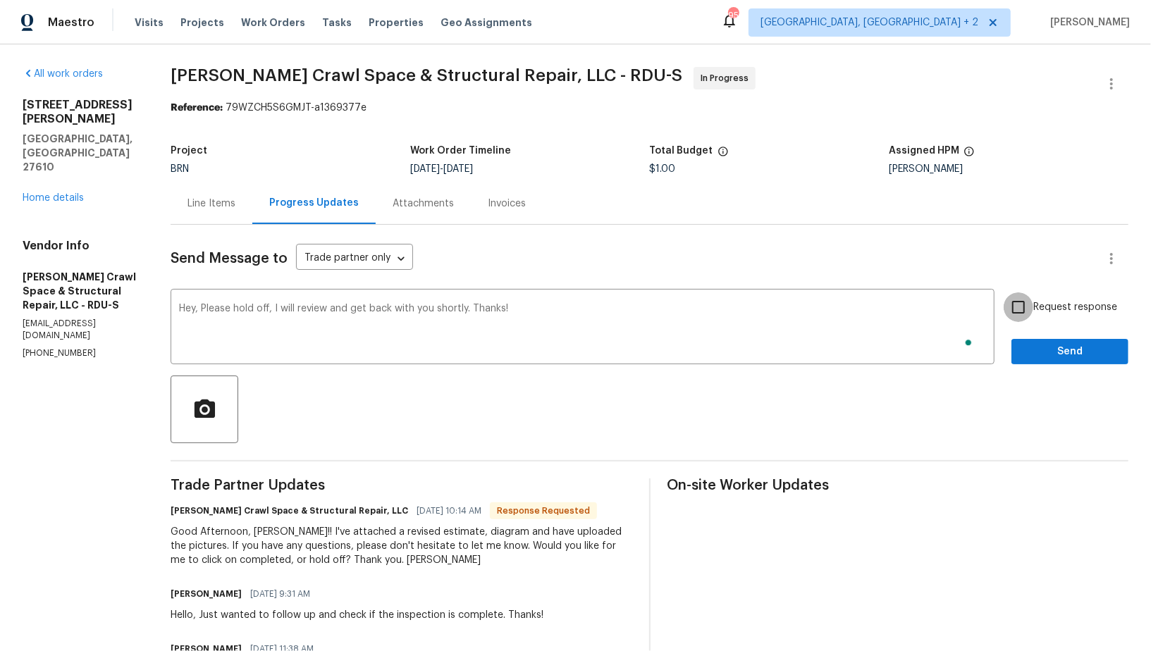
click at [1012, 306] on input "Request response" at bounding box center [1019, 307] width 30 height 30
checkbox input "true"
click at [1034, 339] on button "Send" at bounding box center [1069, 352] width 117 height 26
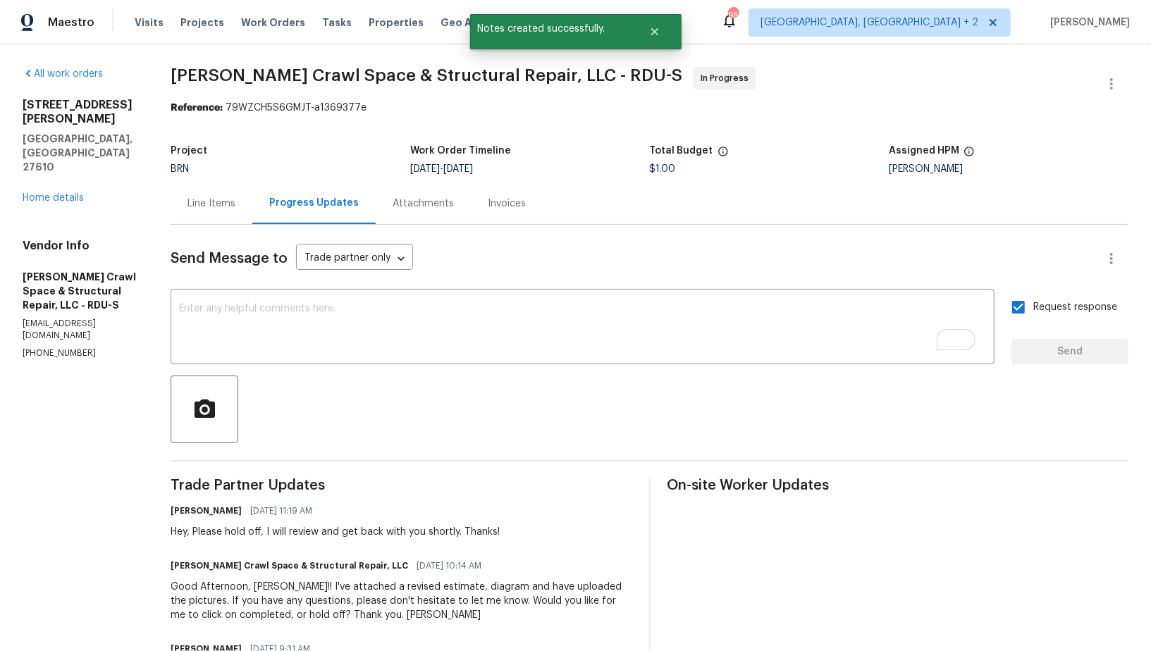
click at [218, 195] on div "Line Items" at bounding box center [212, 204] width 82 height 42
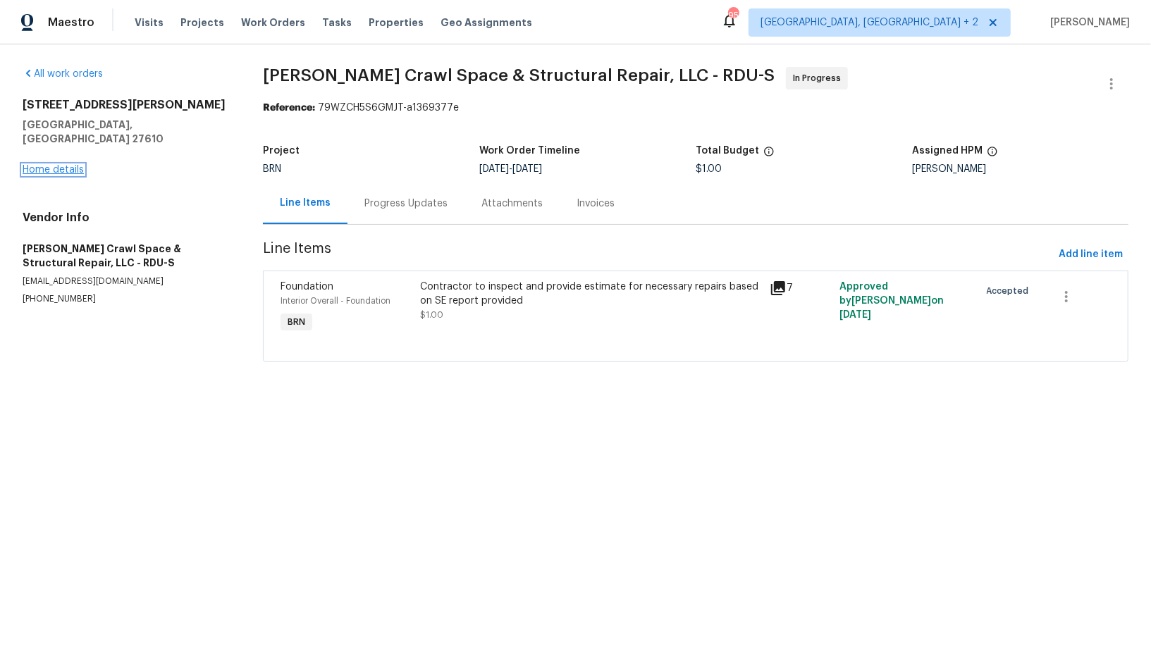
click at [47, 165] on link "Home details" at bounding box center [53, 170] width 61 height 10
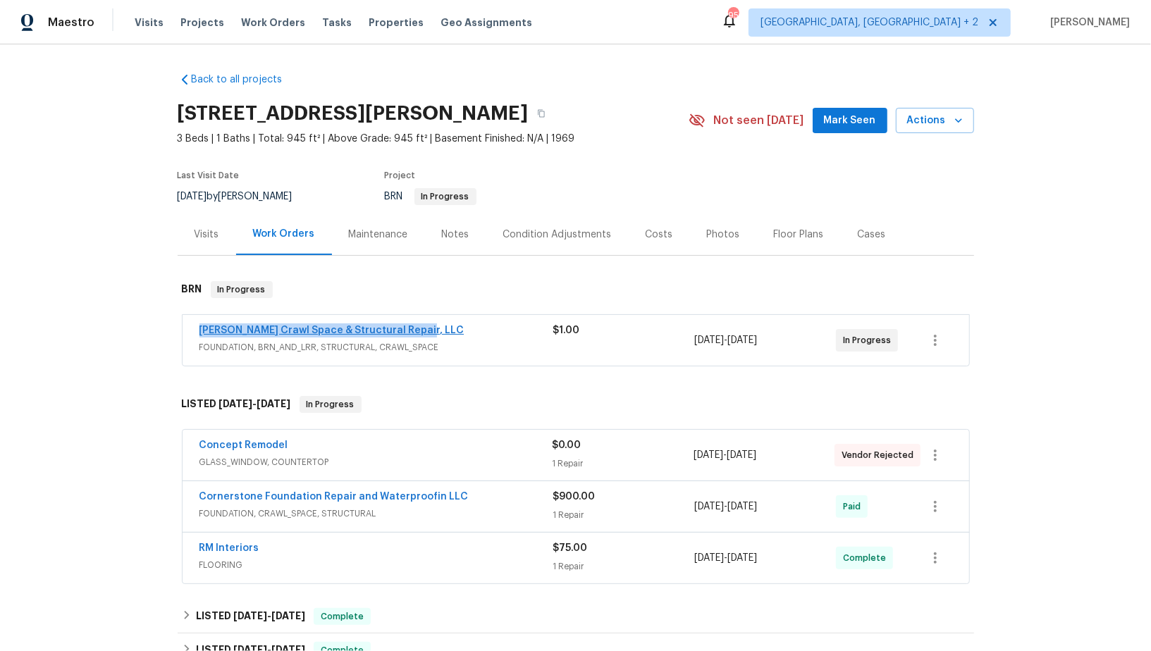
drag, startPoint x: 429, startPoint y: 331, endPoint x: 199, endPoint y: 331, distance: 229.8
click at [199, 331] on div "[PERSON_NAME] Crawl Space & Structural Repair, LLC" at bounding box center [376, 332] width 354 height 17
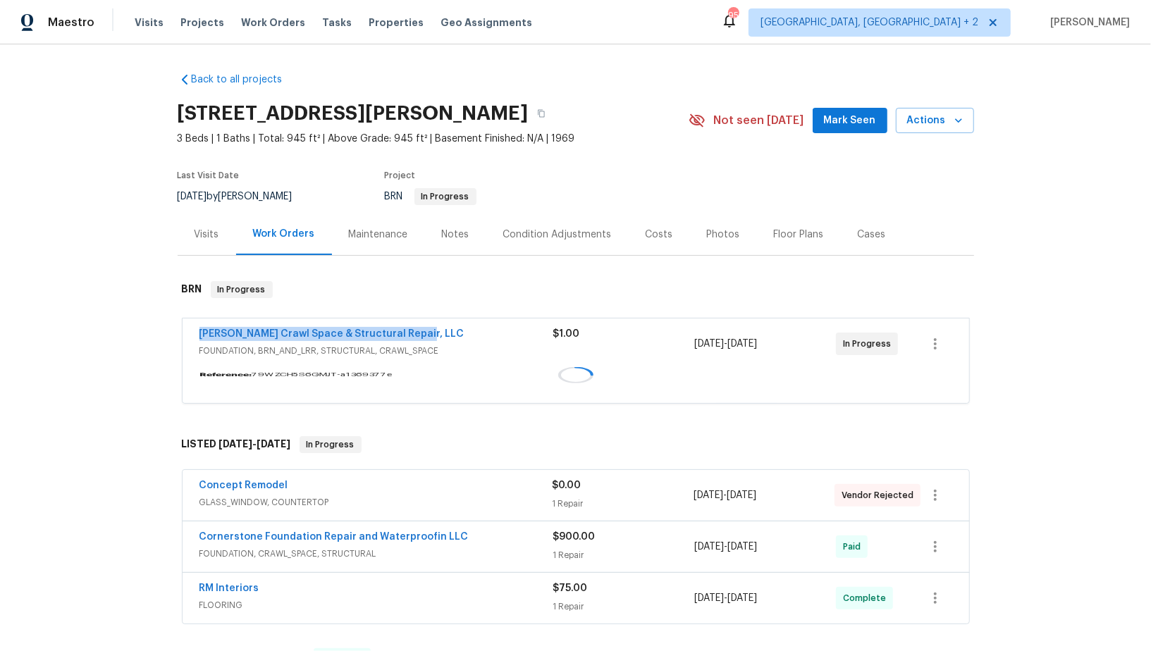
copy link "[PERSON_NAME] Crawl Space & Structural Repair, LLC"
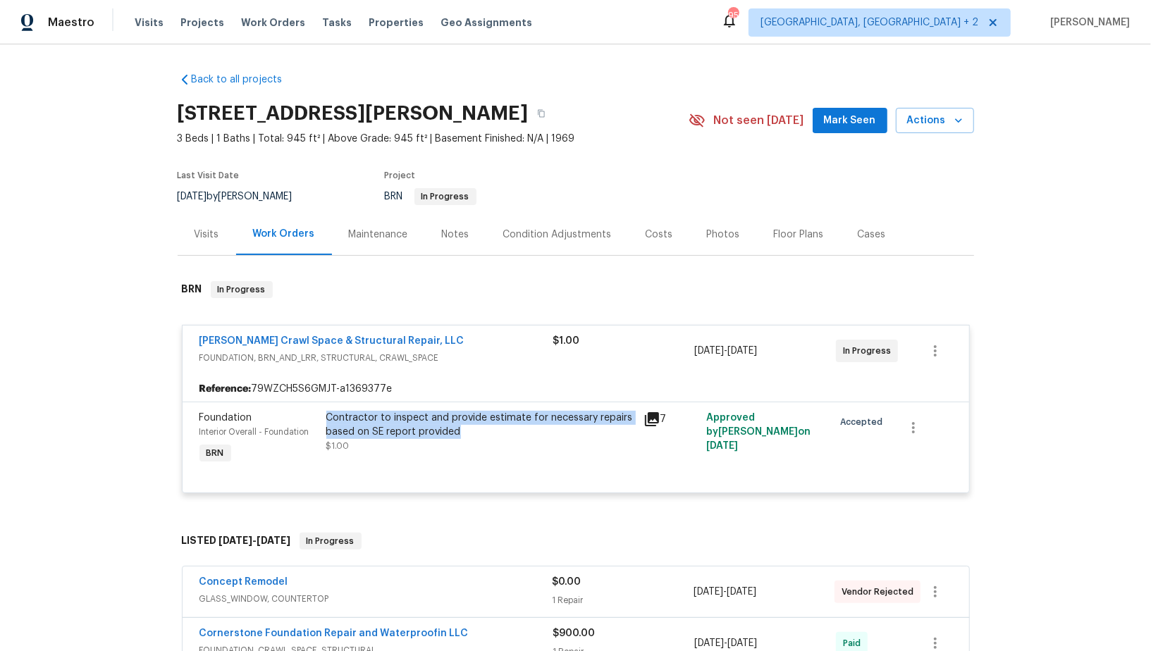
drag, startPoint x: 331, startPoint y: 418, endPoint x: 485, endPoint y: 433, distance: 155.1
click at [485, 433] on div "Contractor to inspect and provide estimate for necessary repairs based on SE re…" at bounding box center [480, 439] width 317 height 65
copy div "Contractor to inspect and provide estimate for necessary repairs based on SE re…"
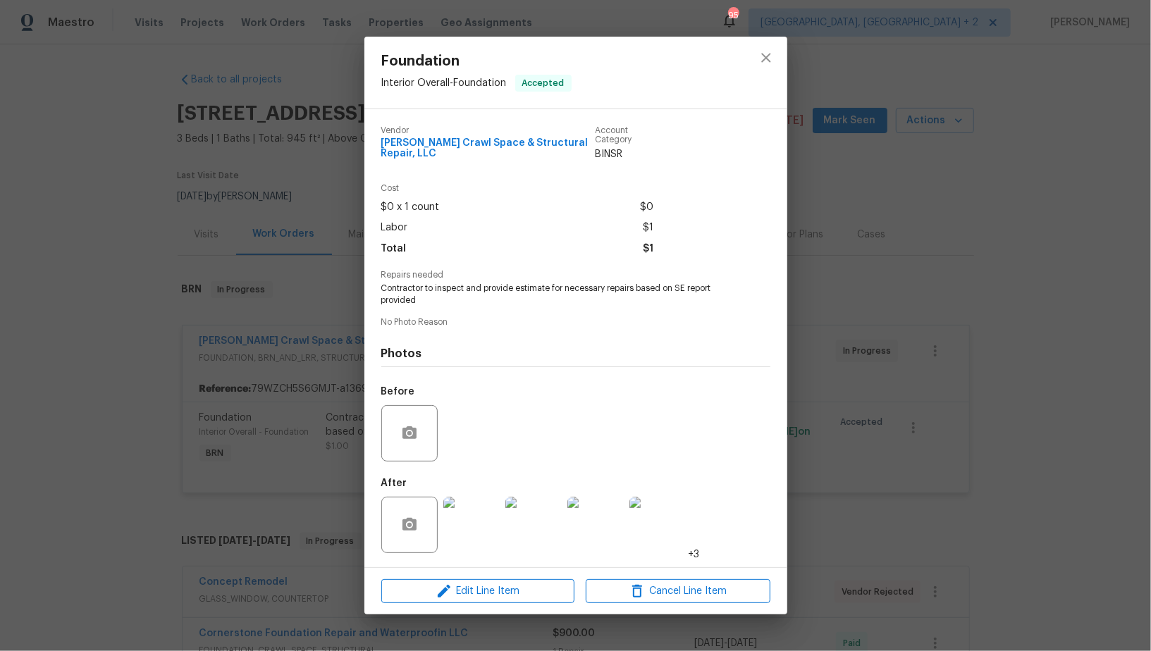
click at [279, 261] on div "Foundation Interior Overall - Foundation Accepted Vendor Falcone Crawl Space & …" at bounding box center [575, 325] width 1151 height 651
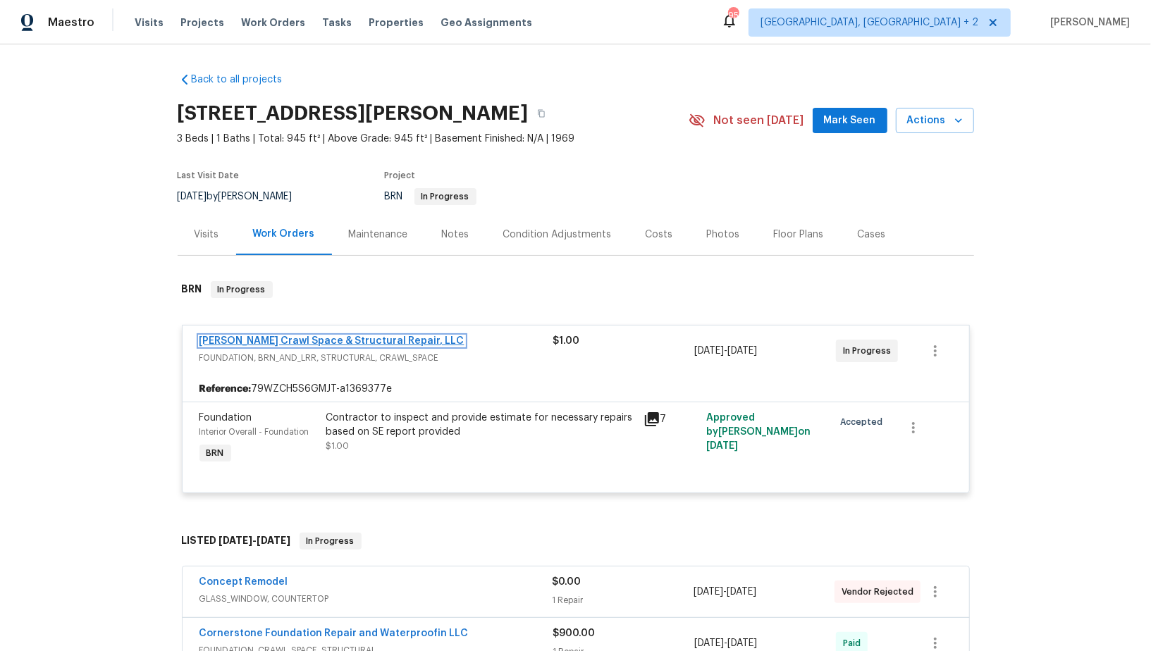
click at [324, 338] on link "[PERSON_NAME] Crawl Space & Structural Repair, LLC" at bounding box center [331, 341] width 265 height 10
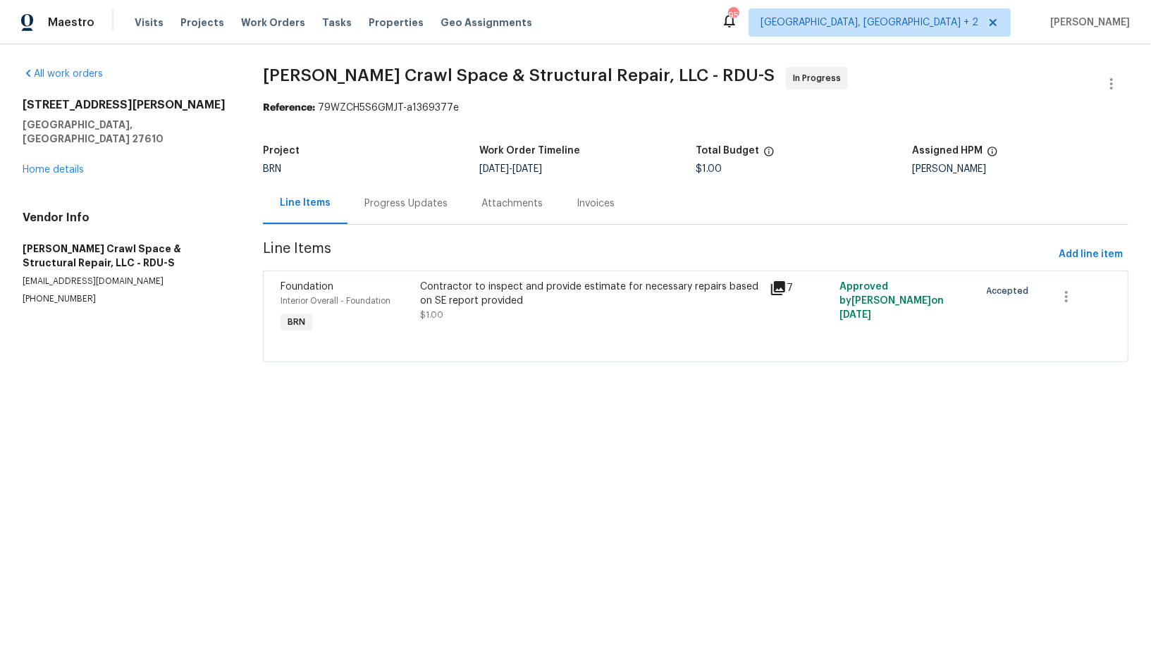
click at [374, 201] on div "Progress Updates" at bounding box center [405, 204] width 83 height 14
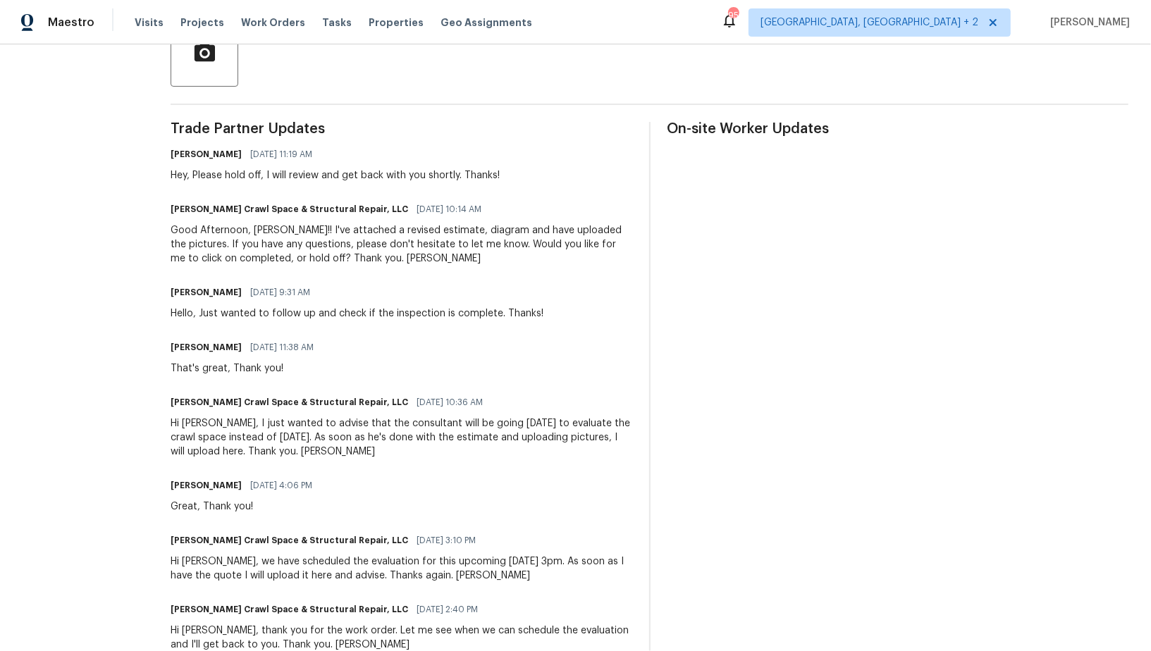
scroll to position [381, 0]
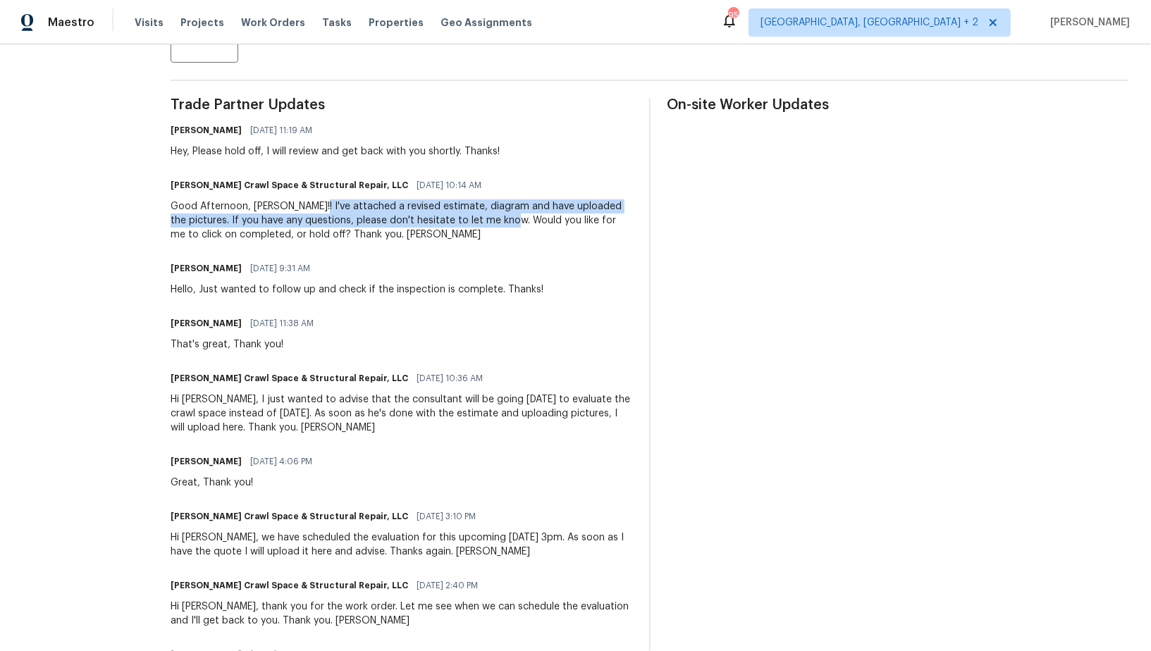
drag, startPoint x: 322, startPoint y: 207, endPoint x: 515, endPoint y: 226, distance: 194.0
click at [515, 226] on div "Good Afternoon, Padmapriya!! I've attached a revised estimate, diagram and have…" at bounding box center [401, 220] width 461 height 42
copy div "I've attached a revised estimate, diagram and have uploaded the pictures. If yo…"
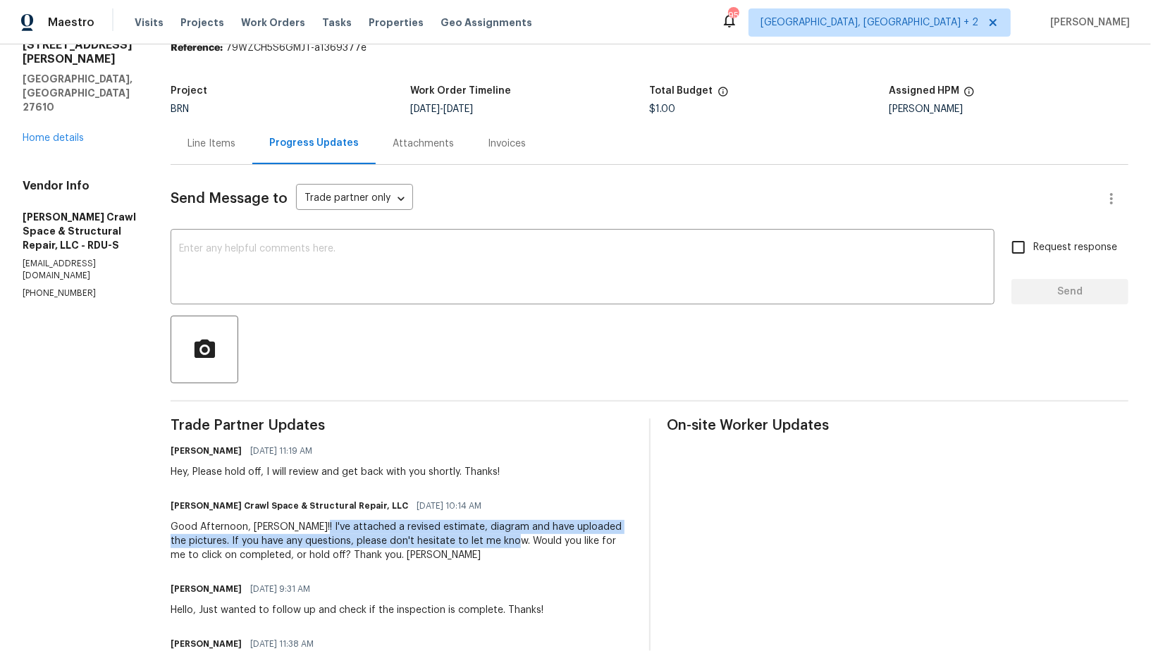
scroll to position [259, 0]
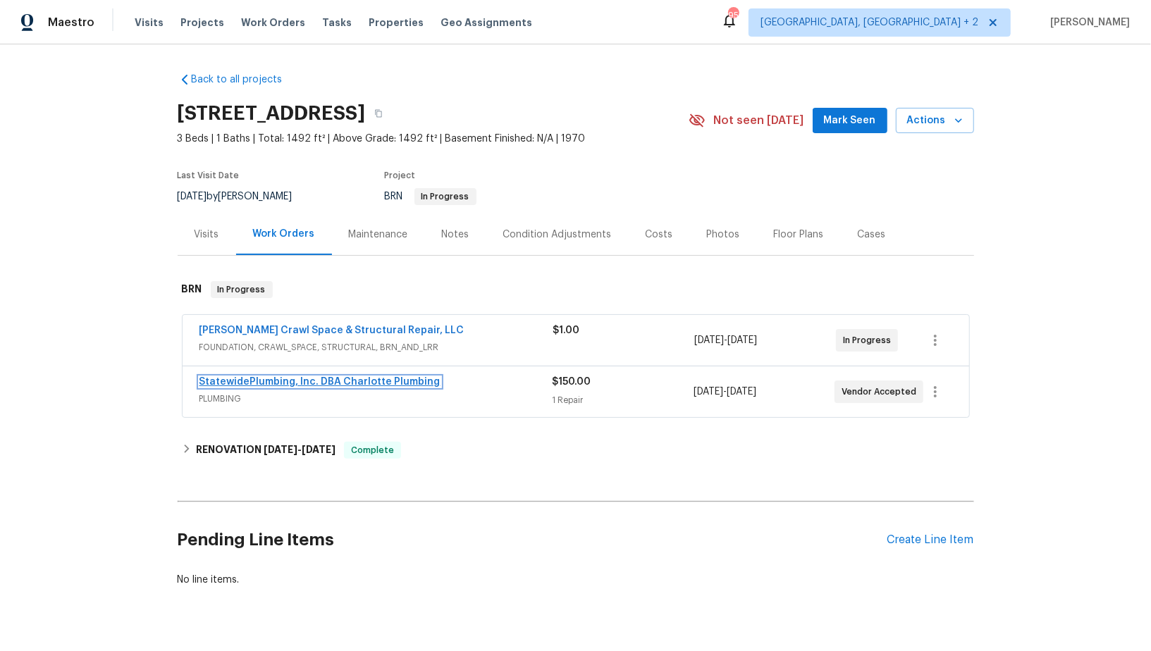
click at [276, 383] on link "StatewidePlumbing, Inc. DBA Charlotte Plumbing" at bounding box center [319, 382] width 241 height 10
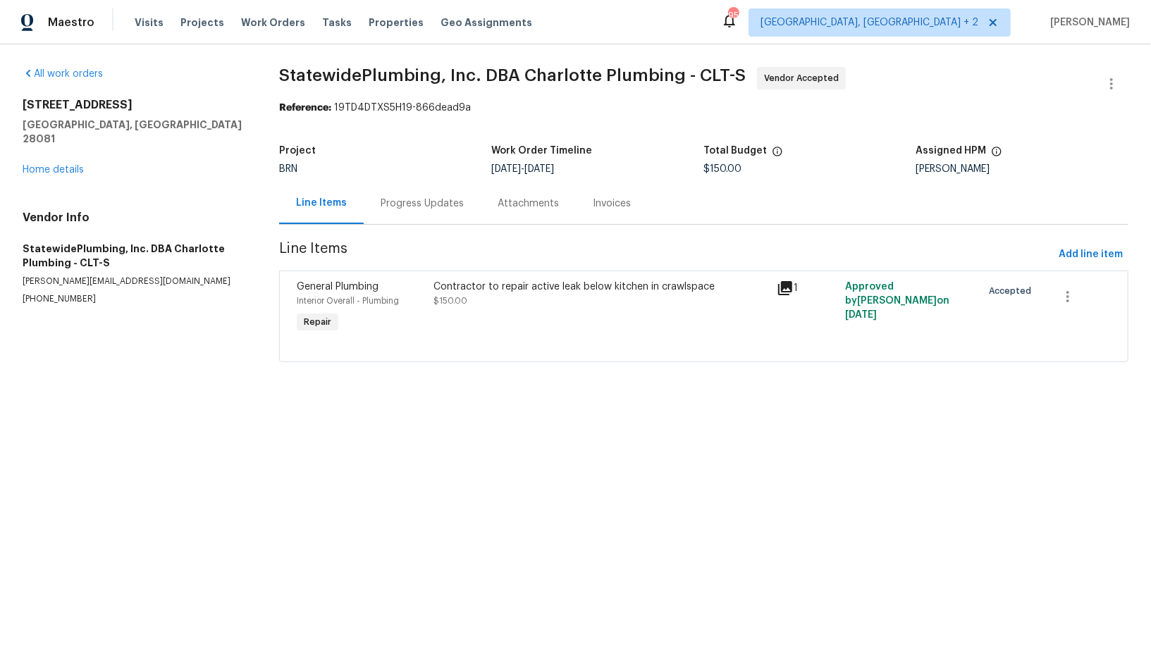
drag, startPoint x: 96, startPoint y: 285, endPoint x: 0, endPoint y: 295, distance: 96.3
click at [0, 295] on div "All work orders [STREET_ADDRESS][PERSON_NAME] Home details Vendor Info Statewid…" at bounding box center [575, 222] width 1151 height 357
drag, startPoint x: 94, startPoint y: 284, endPoint x: 0, endPoint y: 284, distance: 93.7
click at [0, 284] on div "All work orders [STREET_ADDRESS][PERSON_NAME] Home details Vendor Info Statewid…" at bounding box center [575, 222] width 1151 height 357
copy p "[PHONE_NUMBER]"
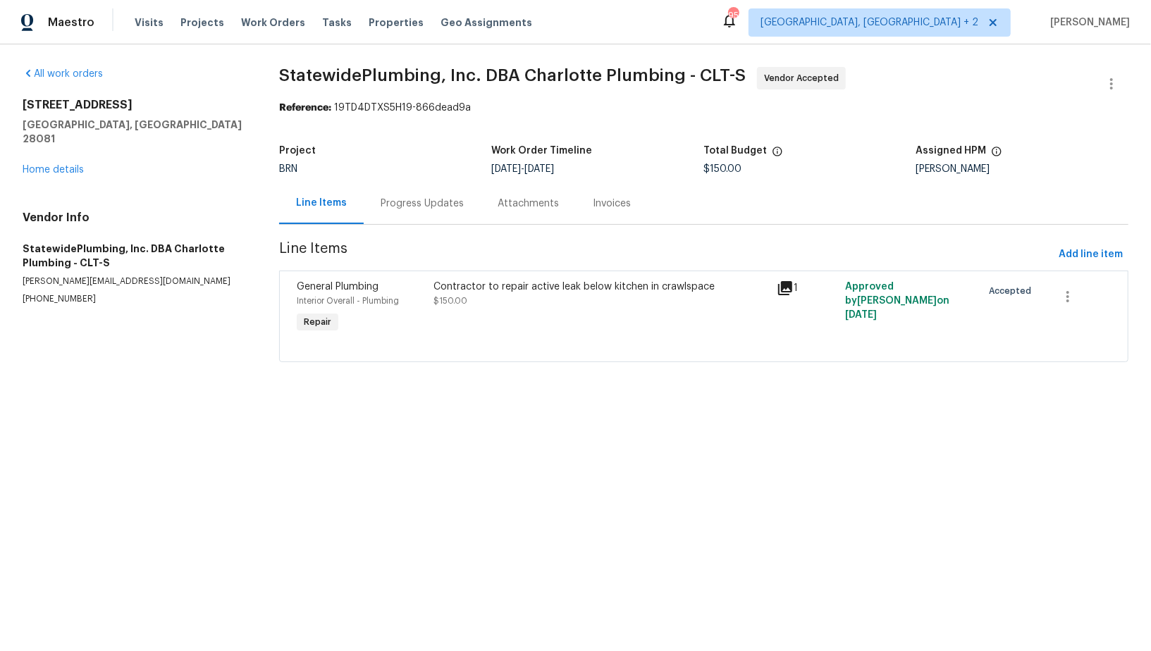
click at [393, 216] on div "Progress Updates" at bounding box center [422, 204] width 117 height 42
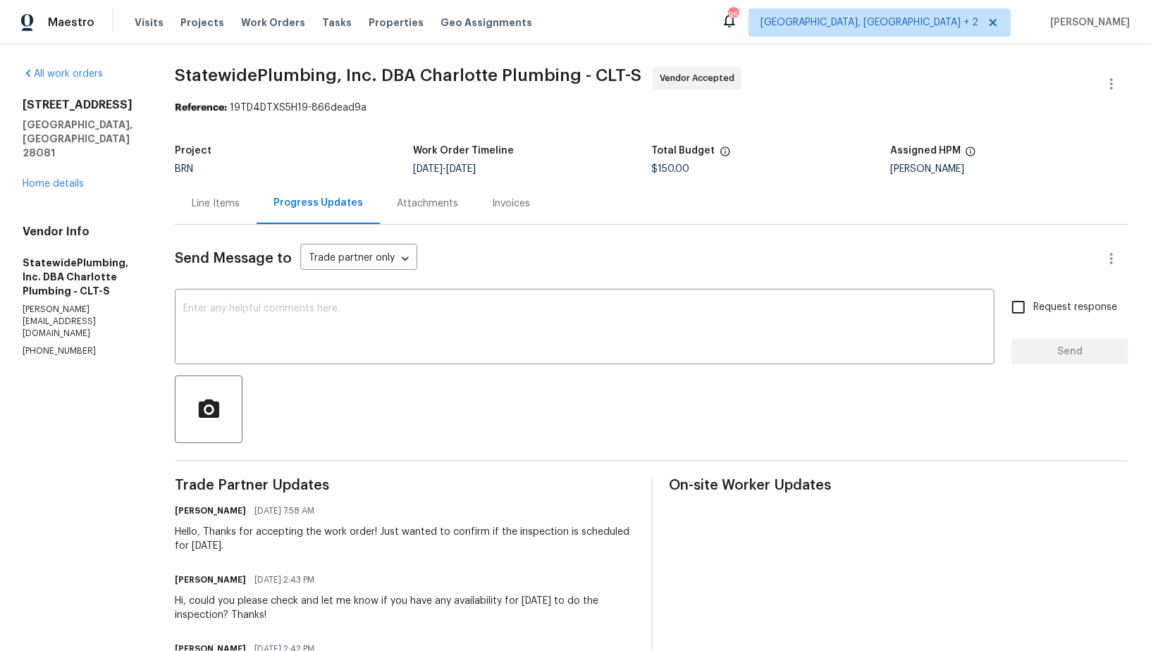
scroll to position [107, 0]
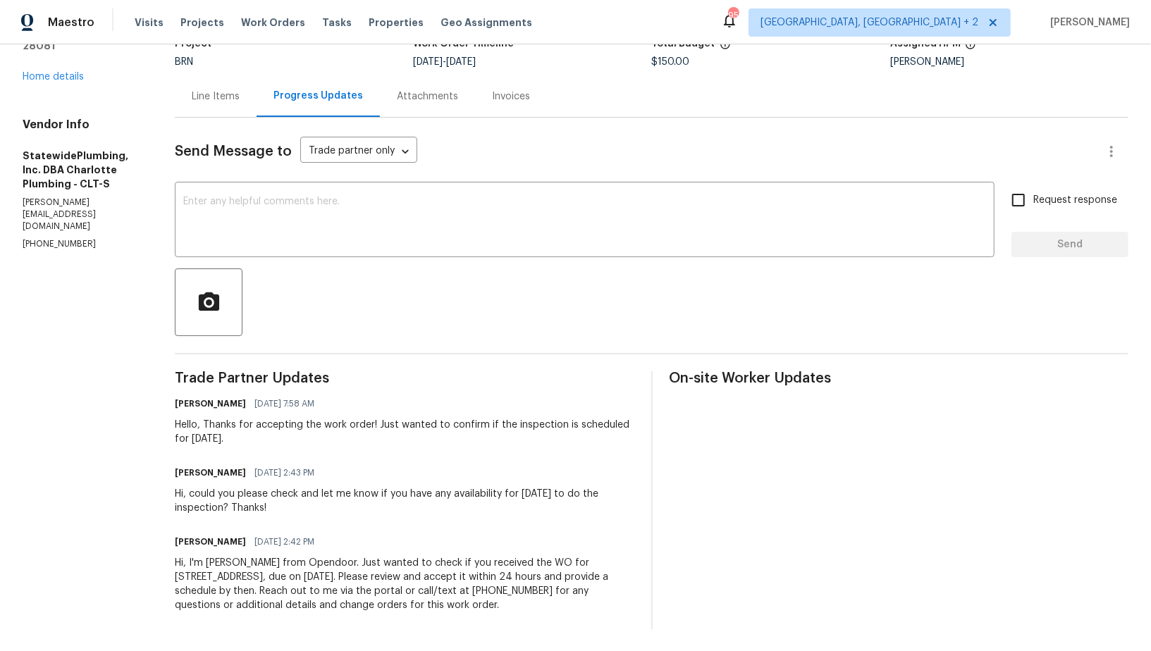
click at [238, 103] on div "Line Items" at bounding box center [216, 96] width 82 height 42
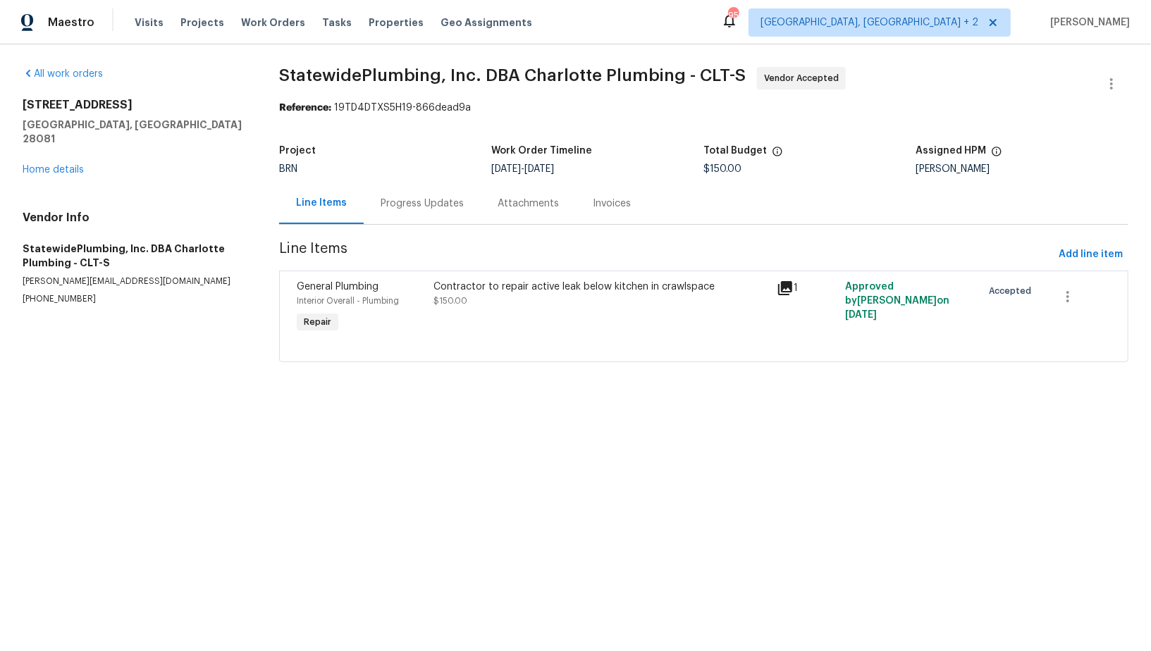
click at [376, 213] on div "Progress Updates" at bounding box center [422, 204] width 117 height 42
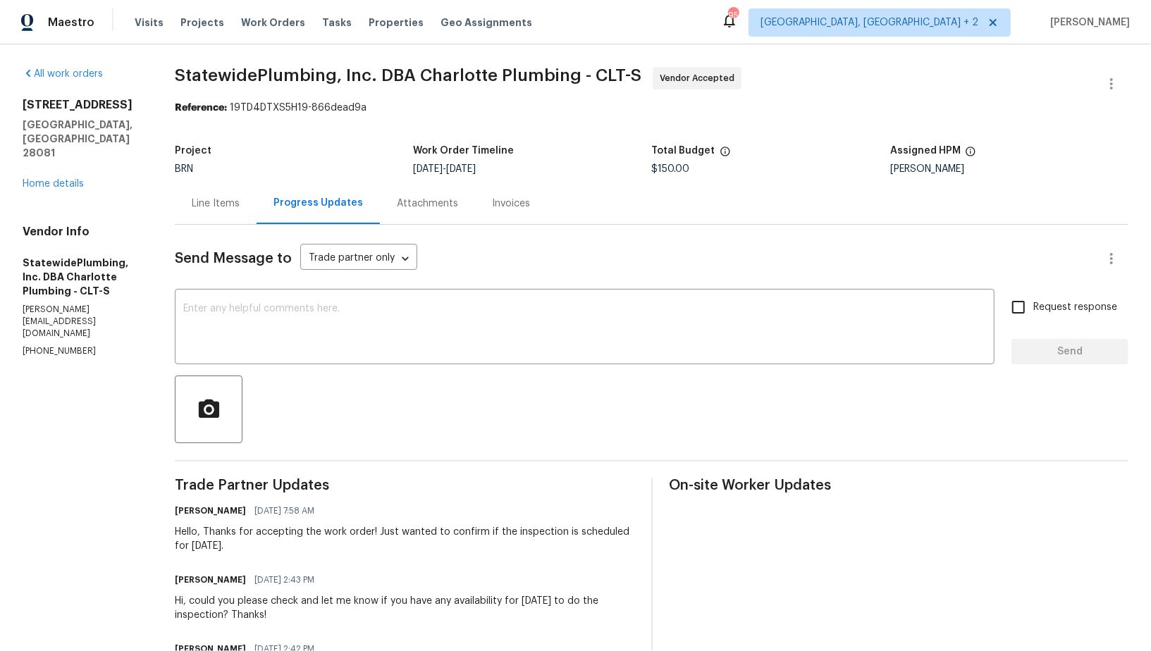
scroll to position [107, 0]
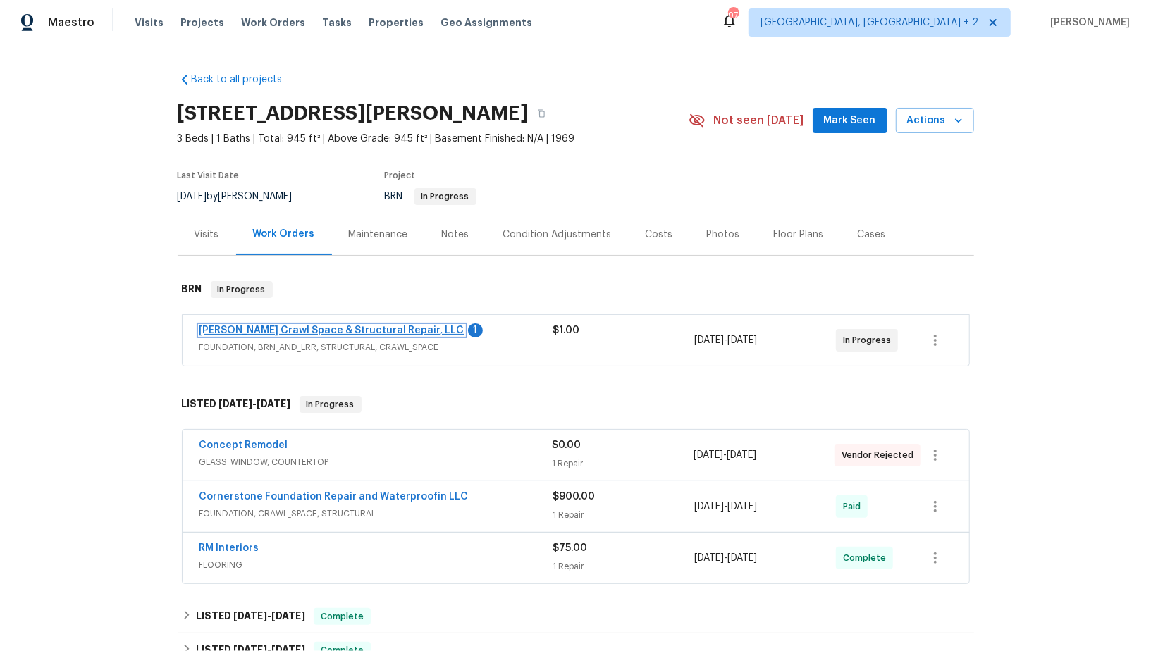
click at [288, 326] on link "[PERSON_NAME] Crawl Space & Structural Repair, LLC" at bounding box center [331, 331] width 265 height 10
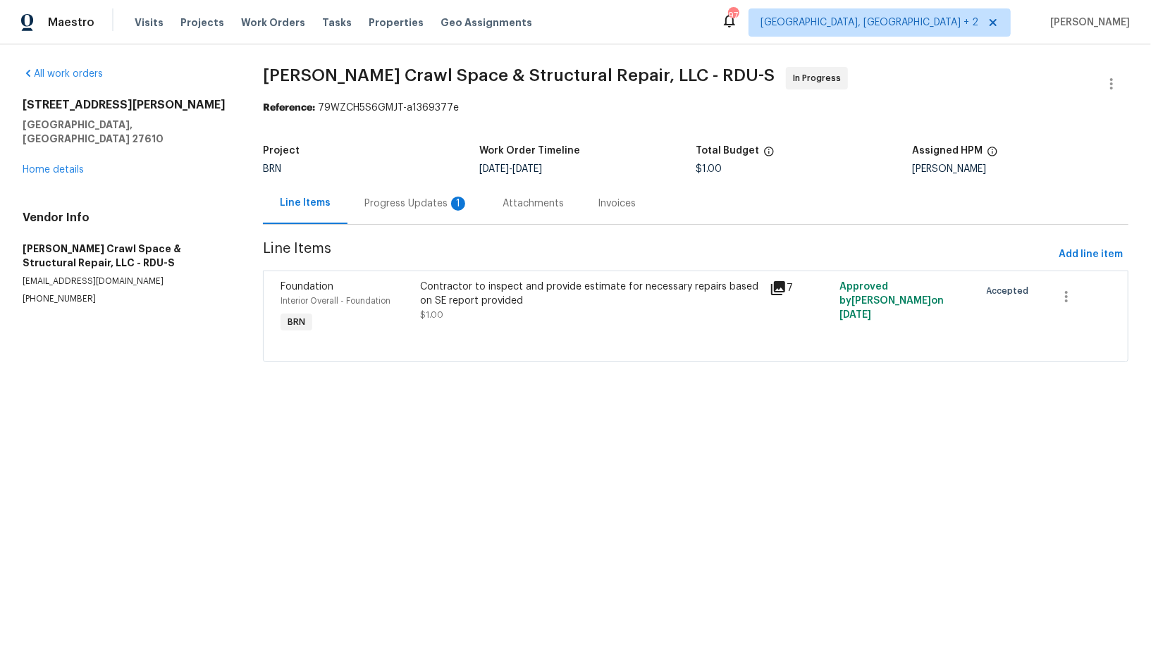
click at [413, 212] on div "Progress Updates 1" at bounding box center [416, 204] width 138 height 42
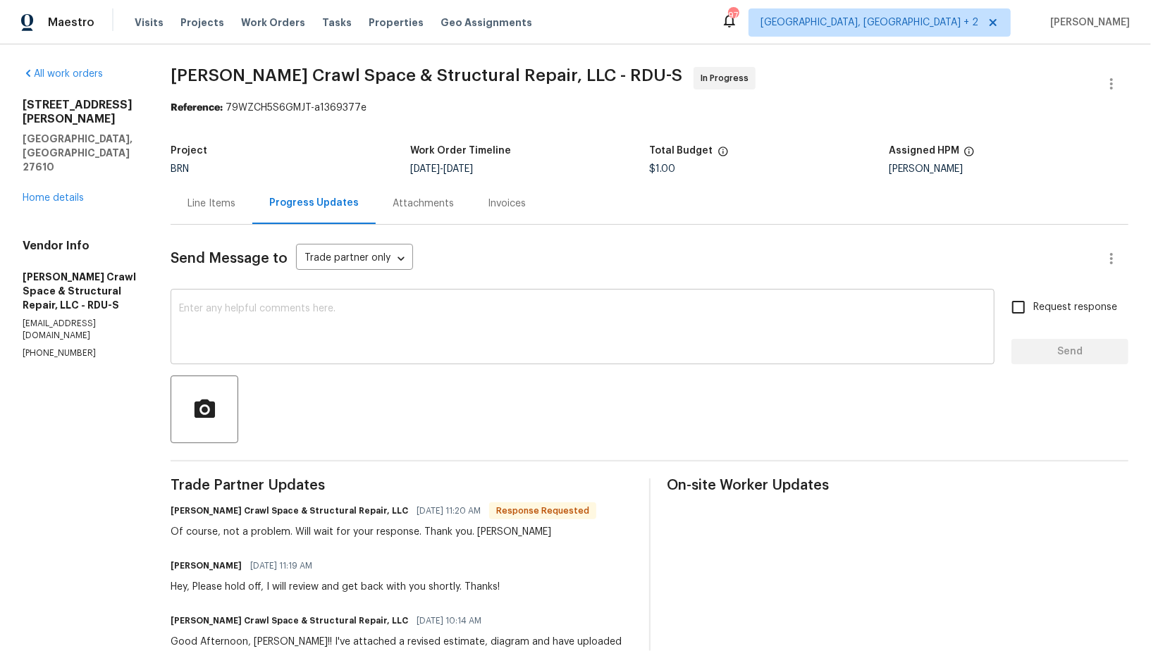
click at [323, 311] on textarea at bounding box center [582, 328] width 807 height 49
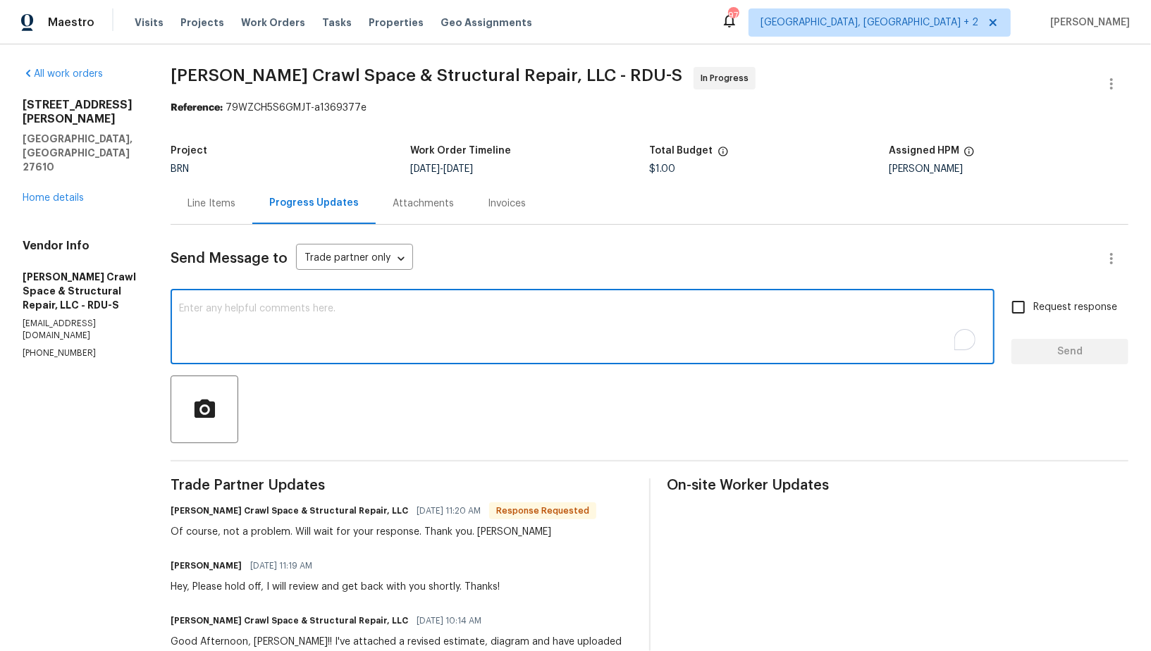
scroll to position [11, 0]
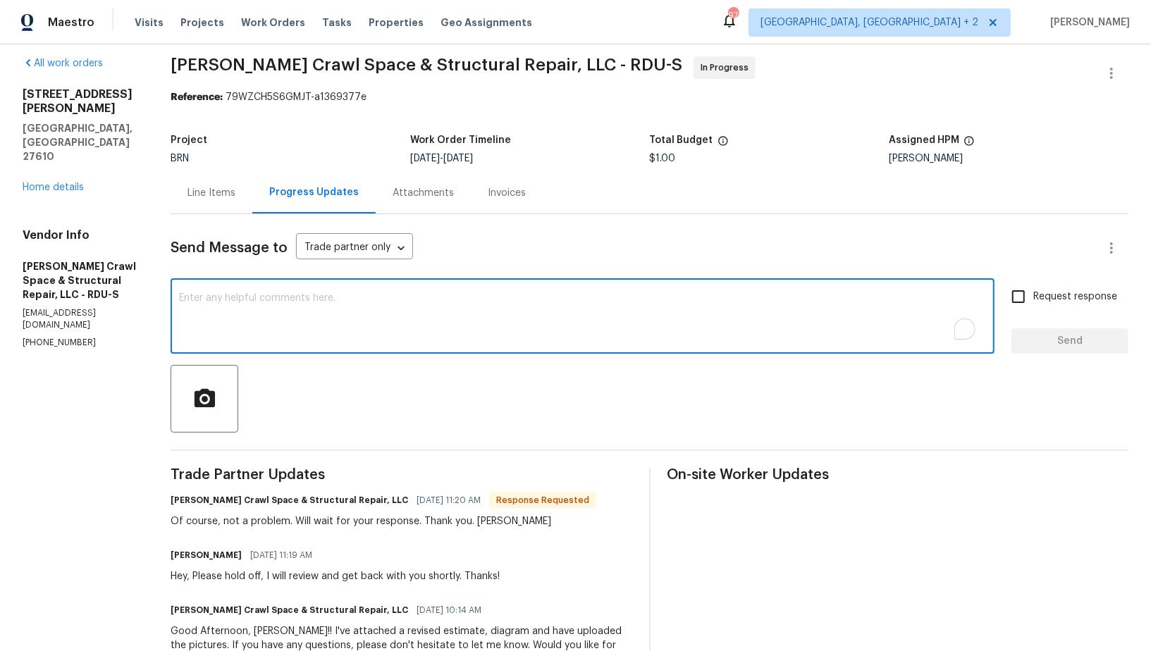
click at [319, 340] on textarea "To enrich screen reader interactions, please activate Accessibility in Grammarl…" at bounding box center [582, 317] width 807 height 49
type textarea "T"
type textarea "Thank you!"
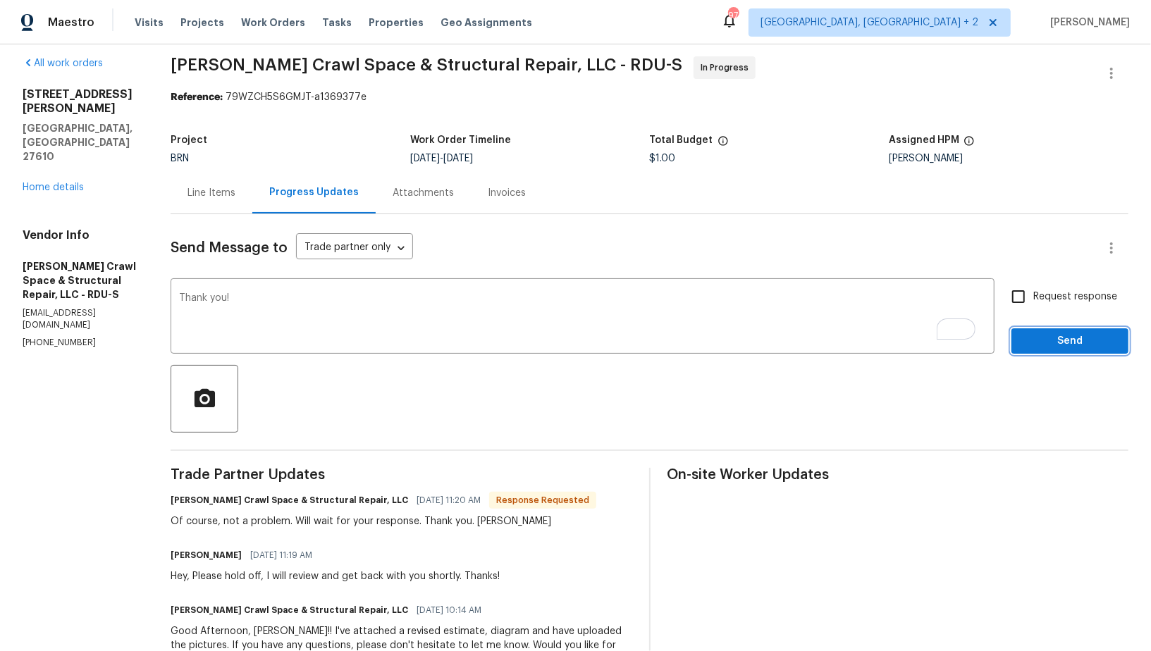
click at [1047, 341] on span "Send" at bounding box center [1070, 342] width 94 height 18
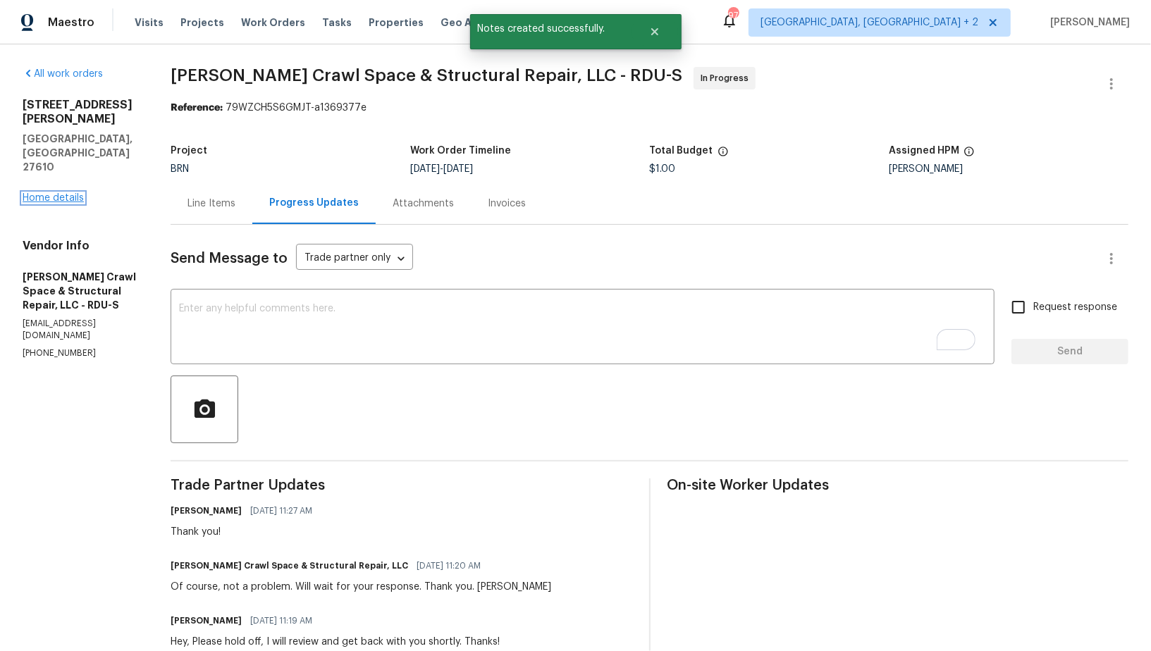
click at [62, 193] on link "Home details" at bounding box center [53, 198] width 61 height 10
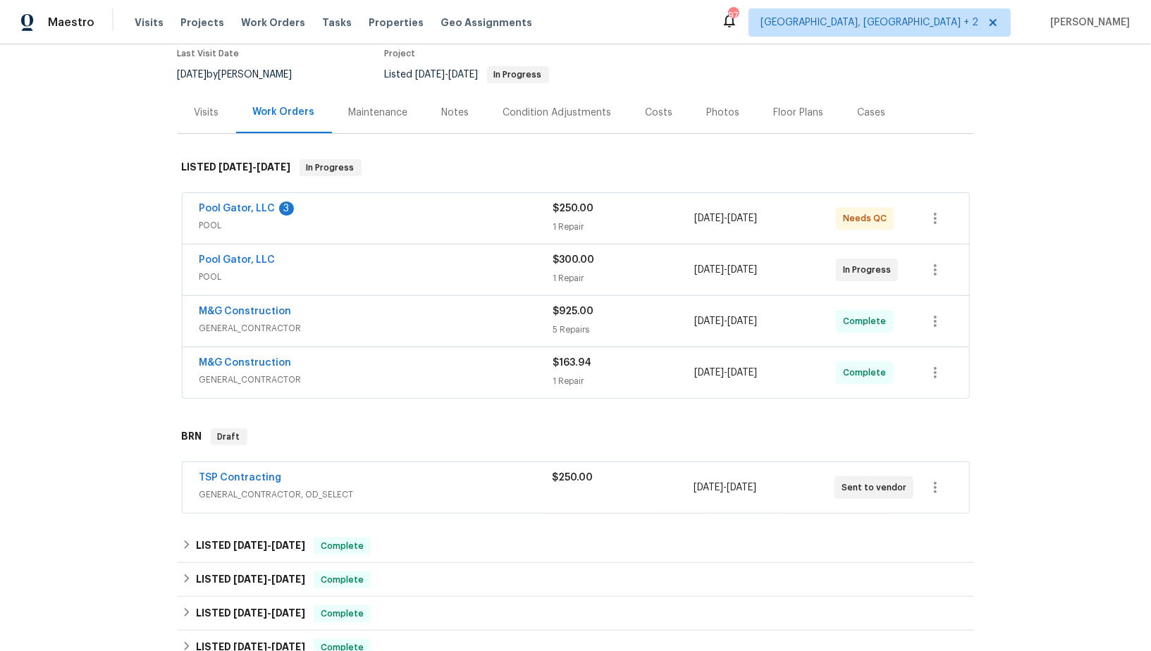
scroll to position [135, 0]
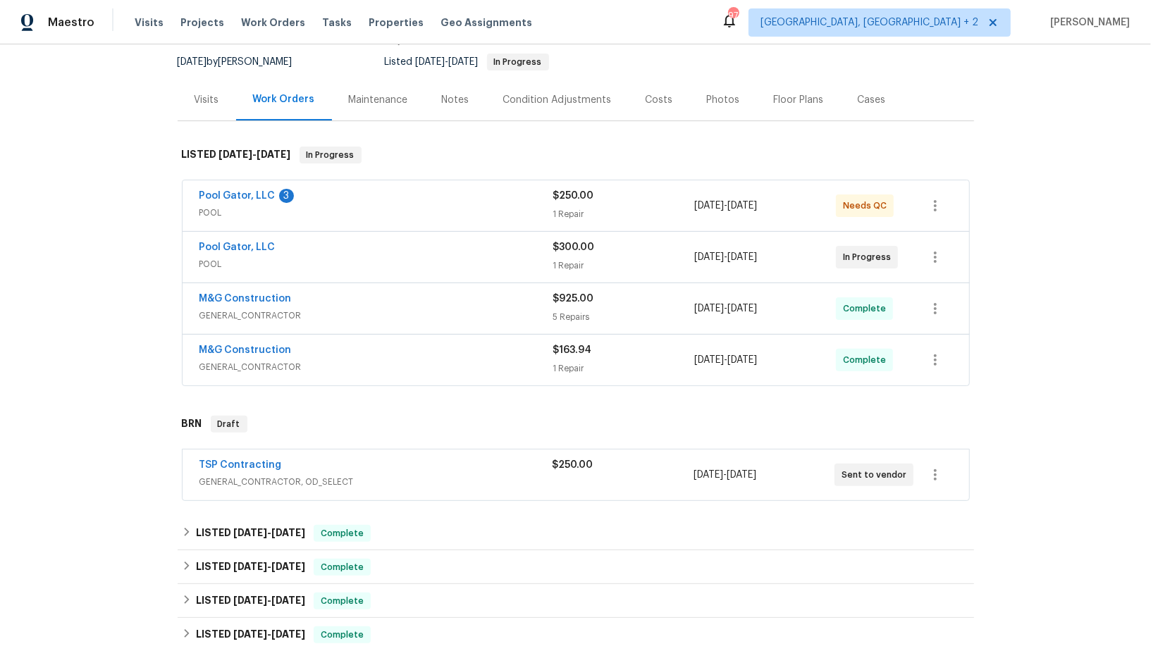
click at [233, 454] on div "TSP Contracting GENERAL_CONTRACTOR, OD_SELECT $250.00 [DATE] - [DATE] Sent to v…" at bounding box center [576, 475] width 787 height 51
click at [234, 461] on link "TSP Contracting" at bounding box center [240, 465] width 82 height 10
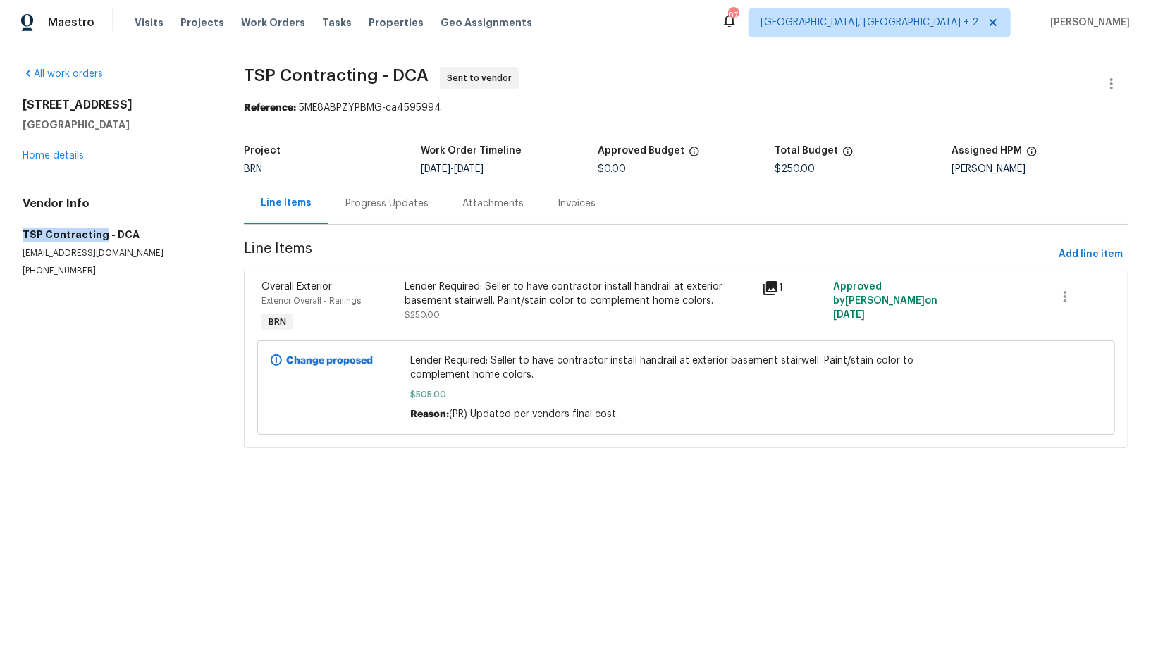
drag, startPoint x: 99, startPoint y: 234, endPoint x: 11, endPoint y: 235, distance: 88.8
click at [11, 235] on div "All work orders [STREET_ADDRESS] Home details Vendor Info TSP Contracting - DCA…" at bounding box center [575, 265] width 1151 height 443
copy h5 "TSP Contracting"
click at [380, 202] on div "Progress Updates" at bounding box center [386, 204] width 83 height 14
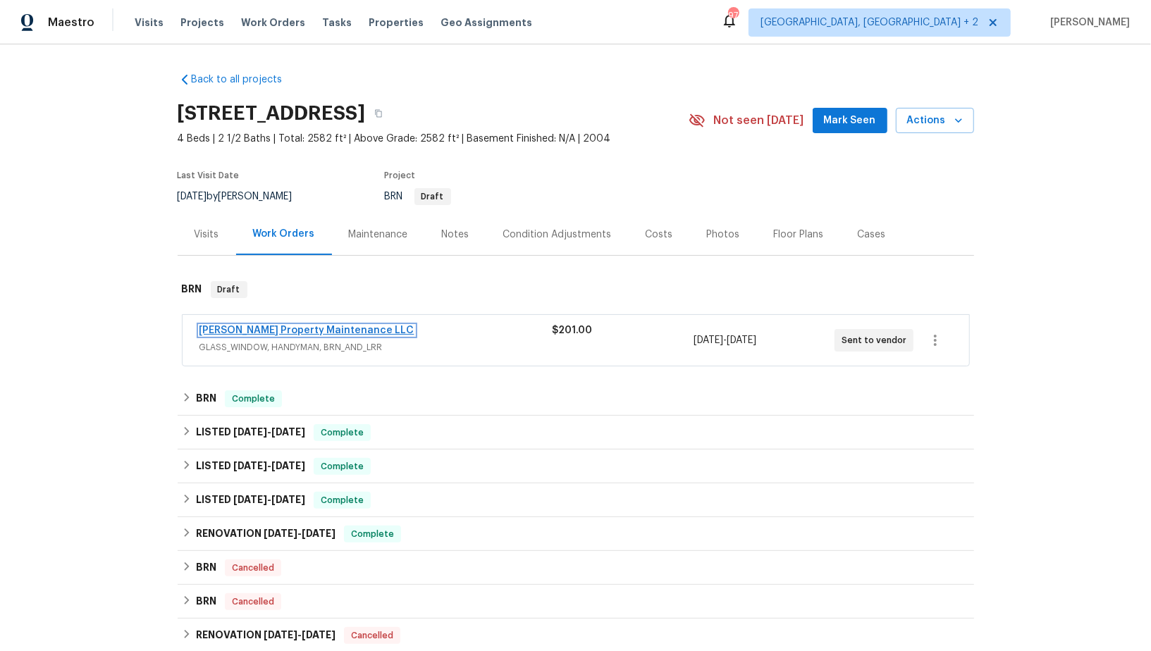
click at [276, 330] on link "[PERSON_NAME] Property Maintenance LLC" at bounding box center [306, 331] width 215 height 10
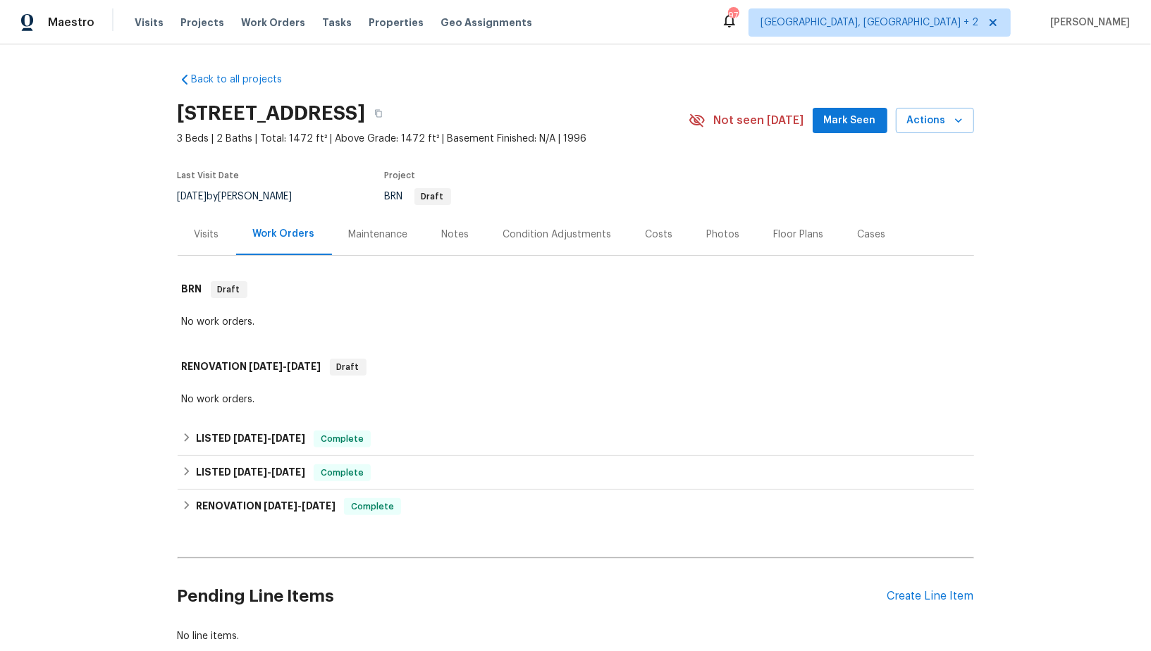
scroll to position [86, 0]
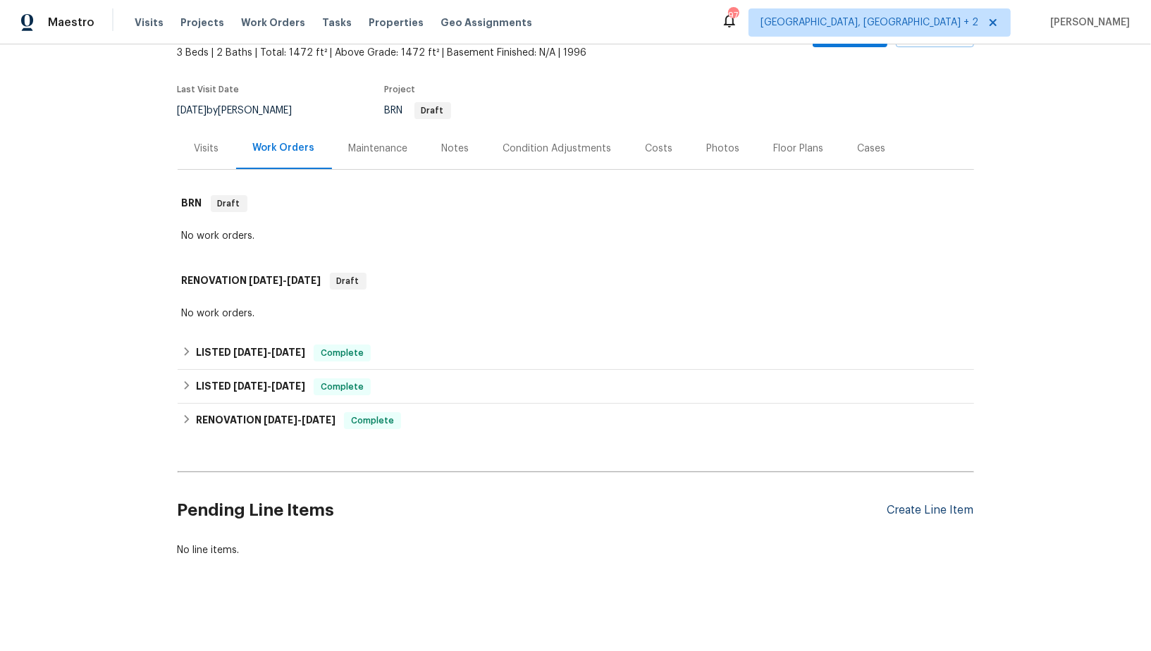
click at [936, 504] on div "Create Line Item" at bounding box center [930, 510] width 87 height 13
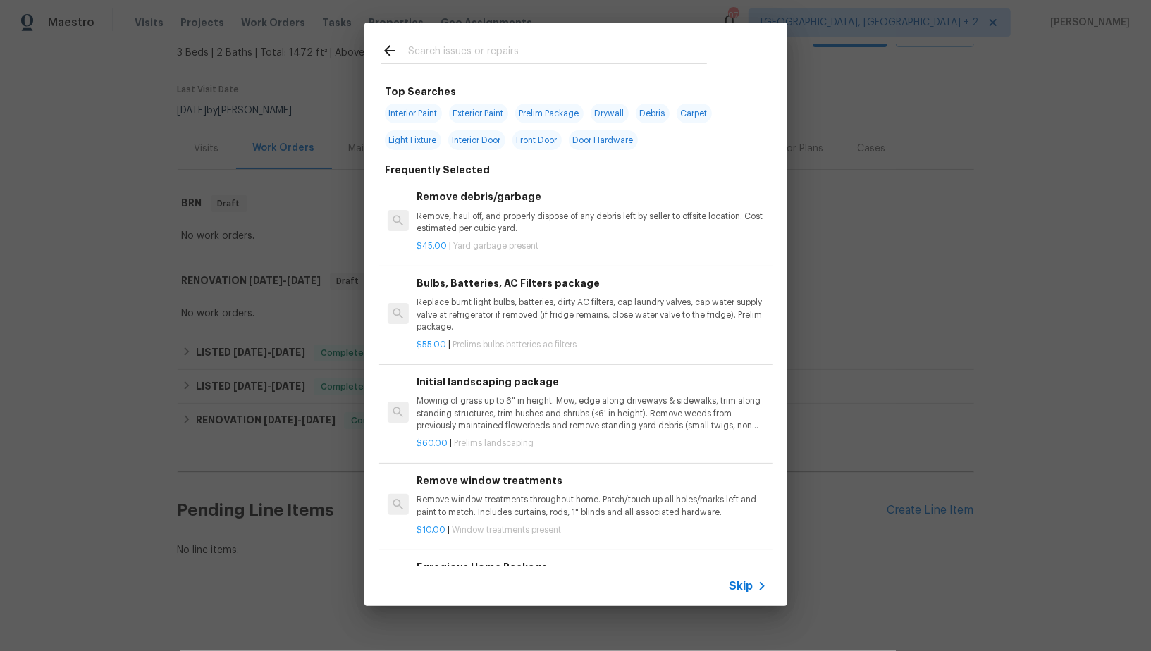
click at [741, 582] on span "Skip" at bounding box center [741, 586] width 24 height 14
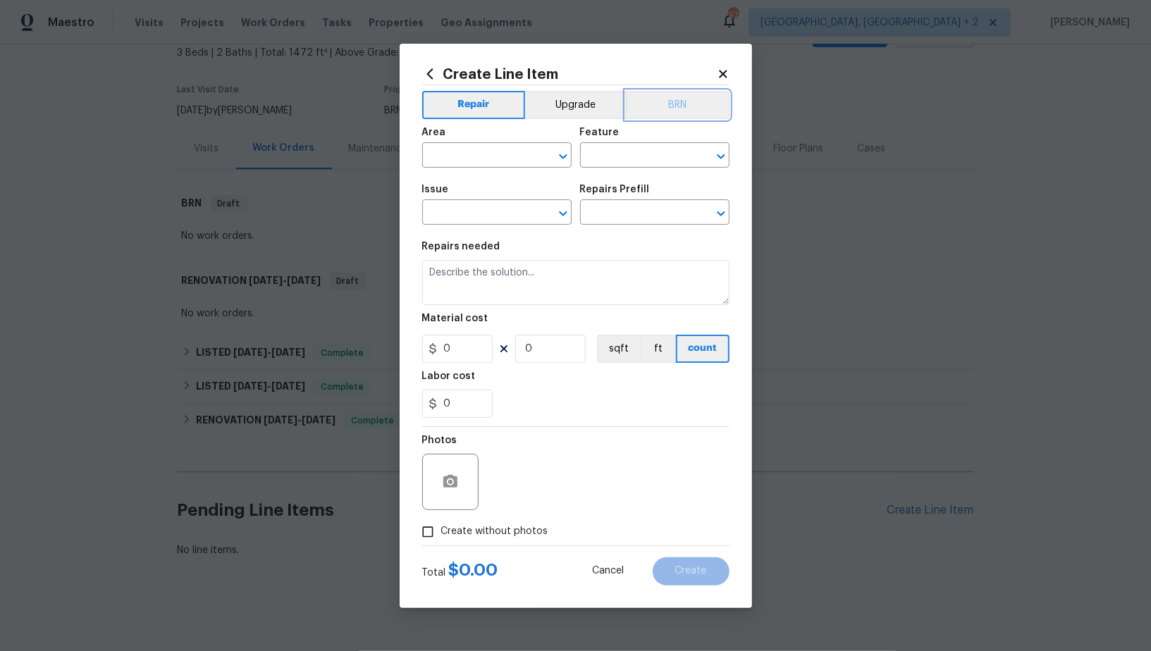
click at [667, 99] on button "BRN" at bounding box center [678, 105] width 104 height 28
click at [504, 152] on input "text" at bounding box center [477, 157] width 110 height 22
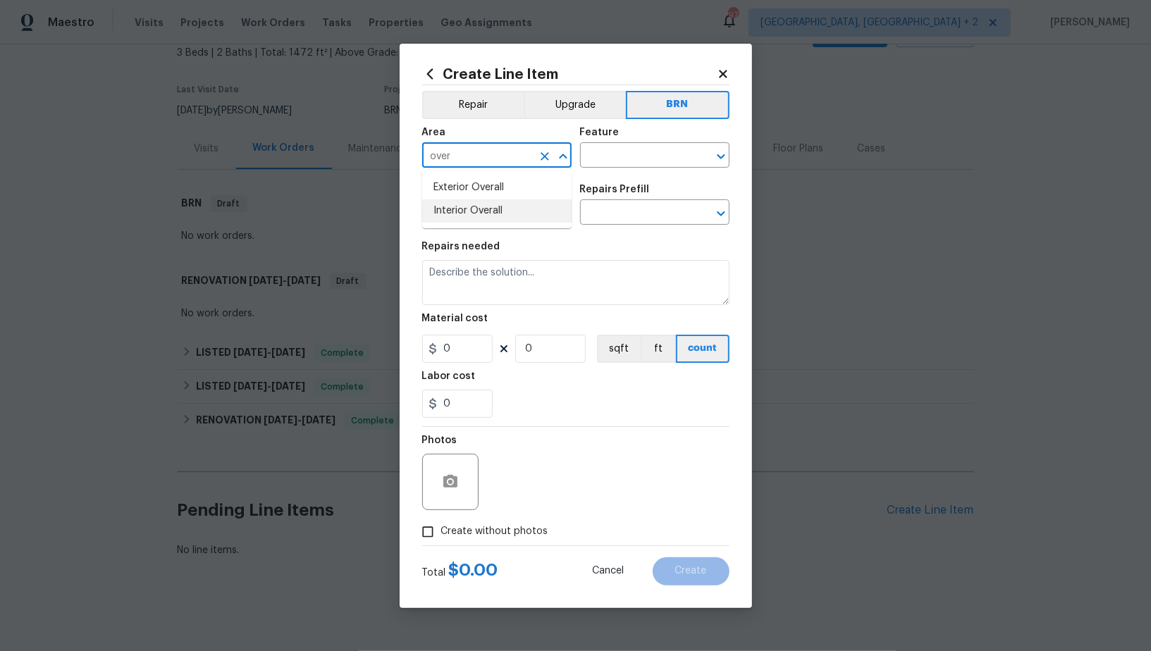
click at [488, 207] on li "Interior Overall" at bounding box center [496, 210] width 149 height 23
type input "Interior Overall"
click at [596, 160] on input "text" at bounding box center [635, 157] width 110 height 22
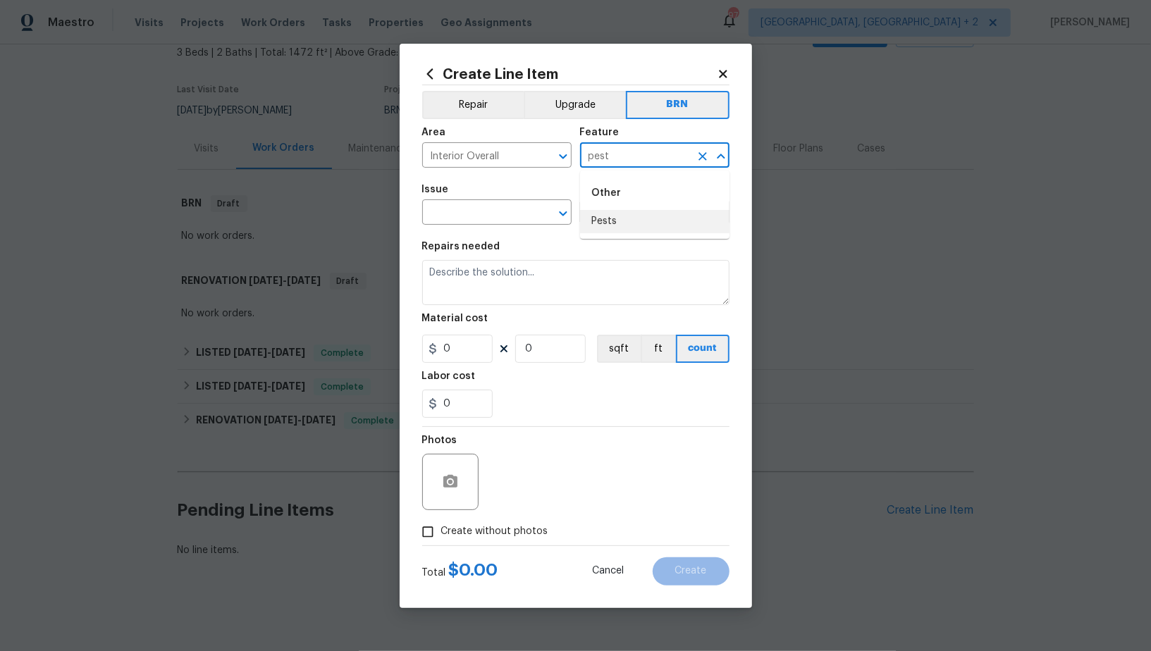
click at [600, 221] on li "Pests" at bounding box center [654, 221] width 149 height 23
type input "Pests"
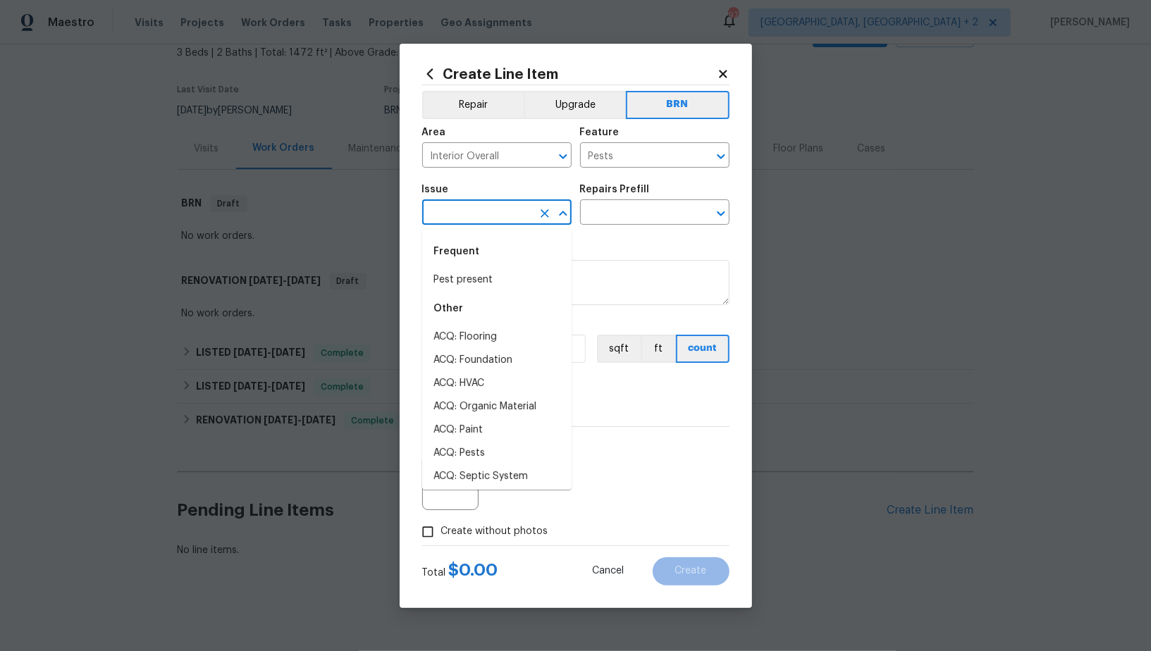
click at [469, 214] on input "text" at bounding box center [477, 214] width 110 height 22
click at [471, 283] on li "Pest present" at bounding box center [496, 280] width 149 height 23
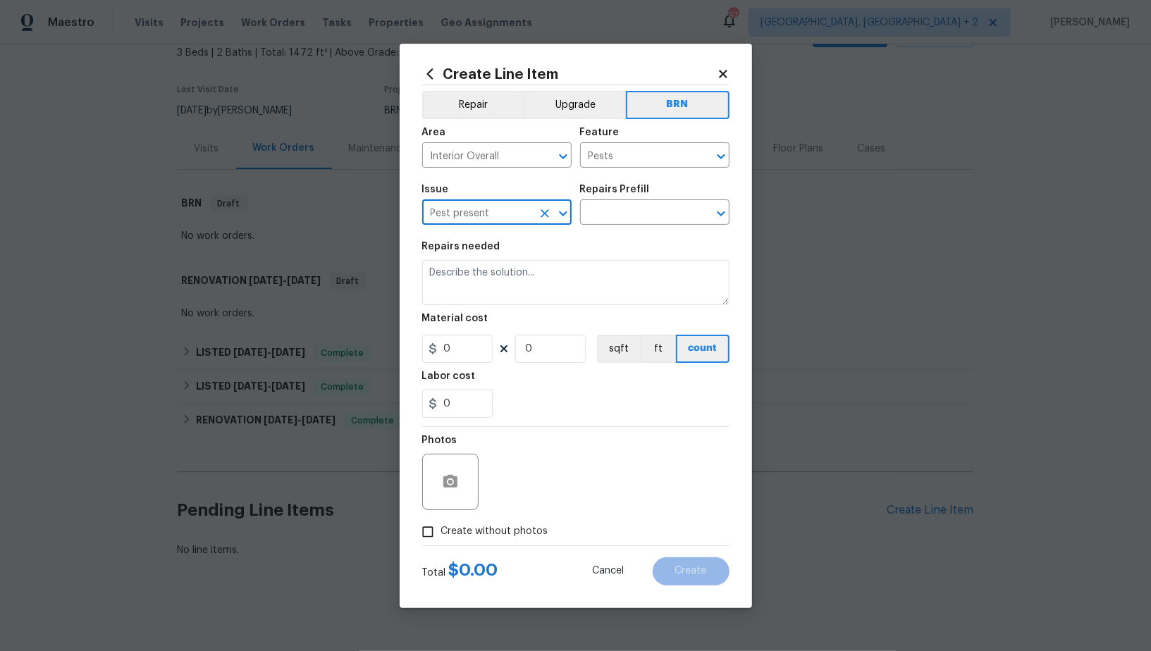
type input "Pest present"
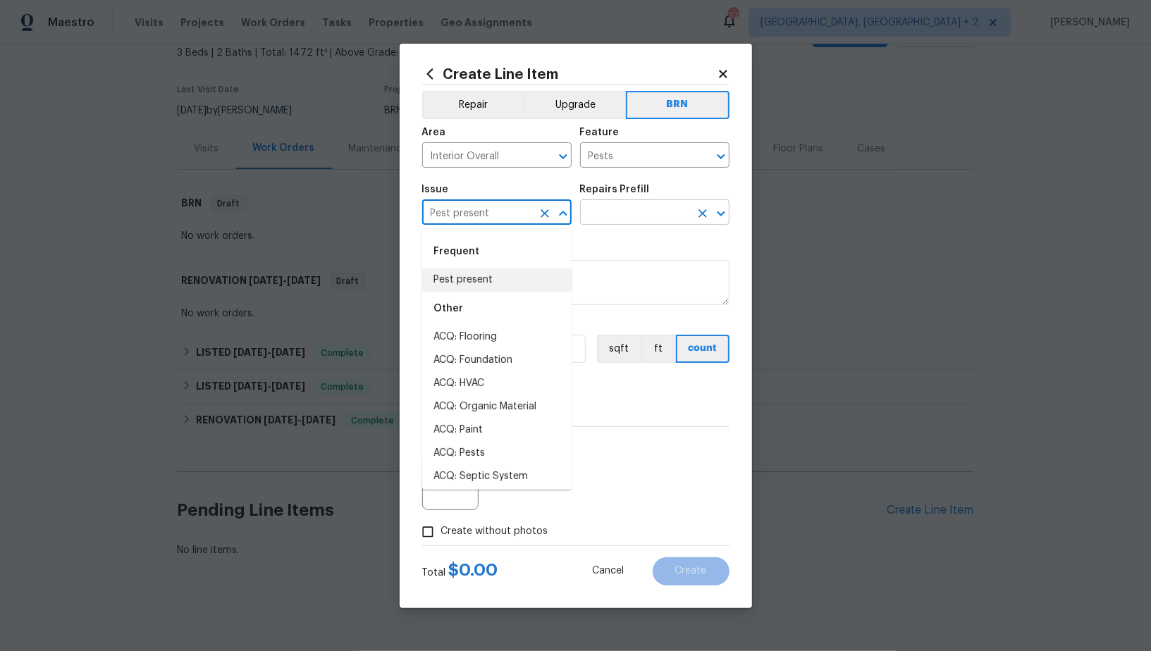
click at [640, 216] on input "text" at bounding box center [635, 214] width 110 height 22
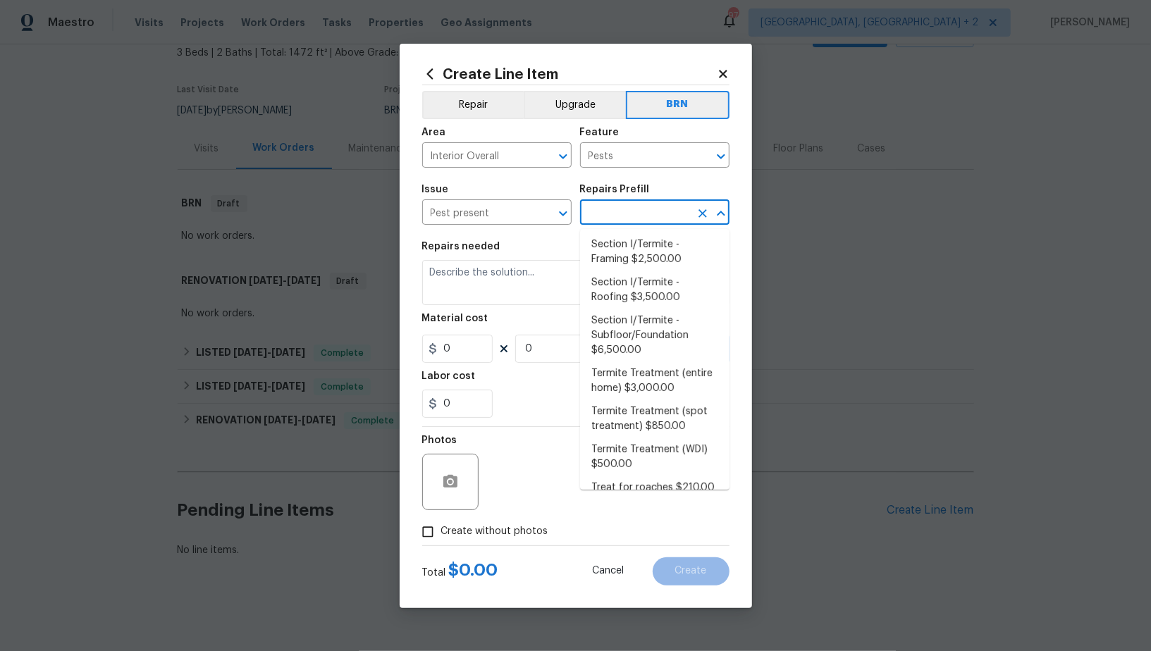
scroll to position [201, 0]
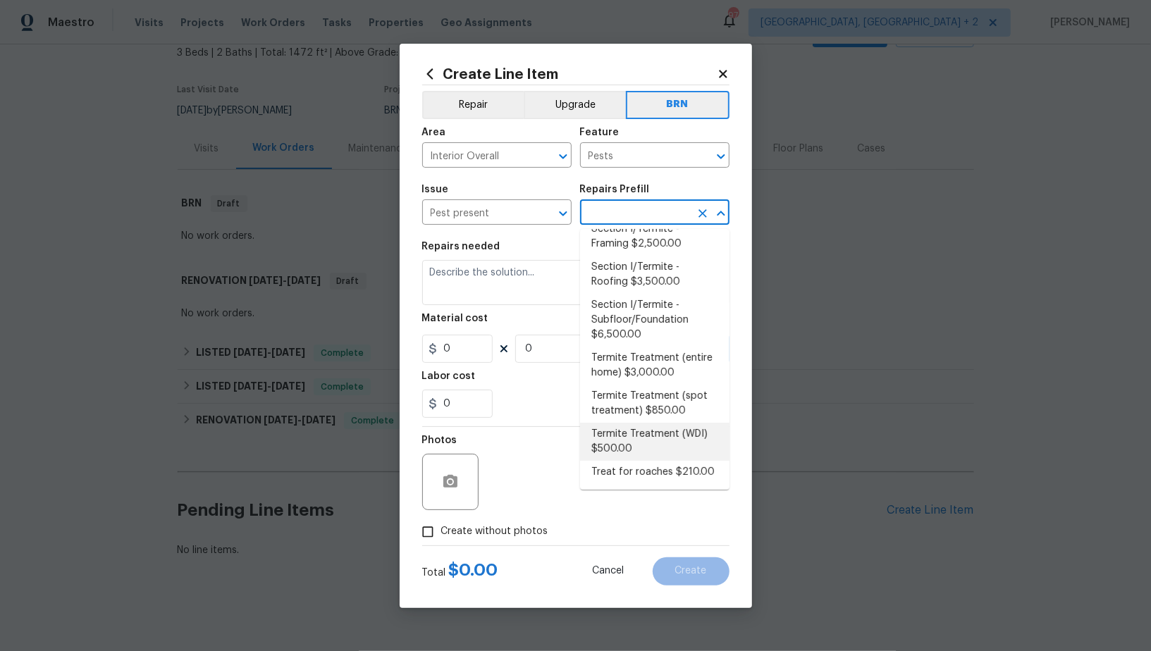
click at [649, 451] on li "Termite Treatment (WDI) $500.00" at bounding box center [654, 442] width 149 height 38
type input "Termite Treatment (WDI) $500.00"
type textarea "Pre-treat for areas conducive to WDI infestation and provide a clean WDI report."
type input "500"
type input "1"
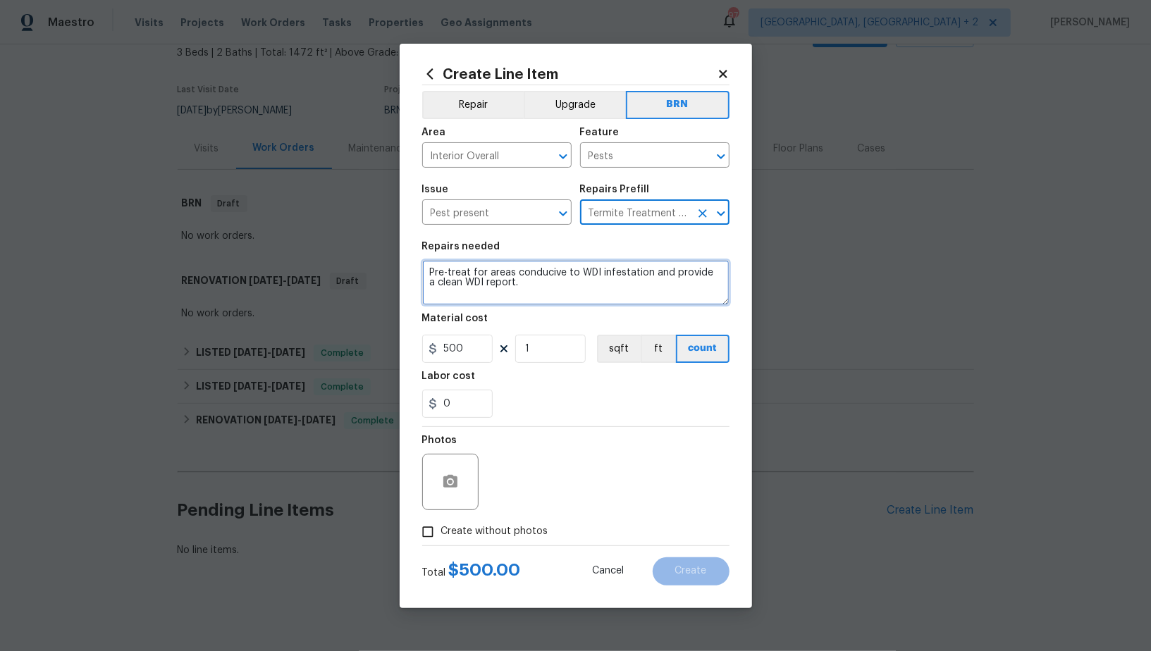
click at [577, 285] on textarea "Pre-treat for areas conducive to WDI infestation and provide a clean WDI report." at bounding box center [575, 282] width 307 height 45
paste textarea "Seller to have Impressive Exterminating inspect for WDI, treat if needed and pr…"
type textarea "Seller to have Impressive Exterminating inspect for WDI, treat if needed and pr…"
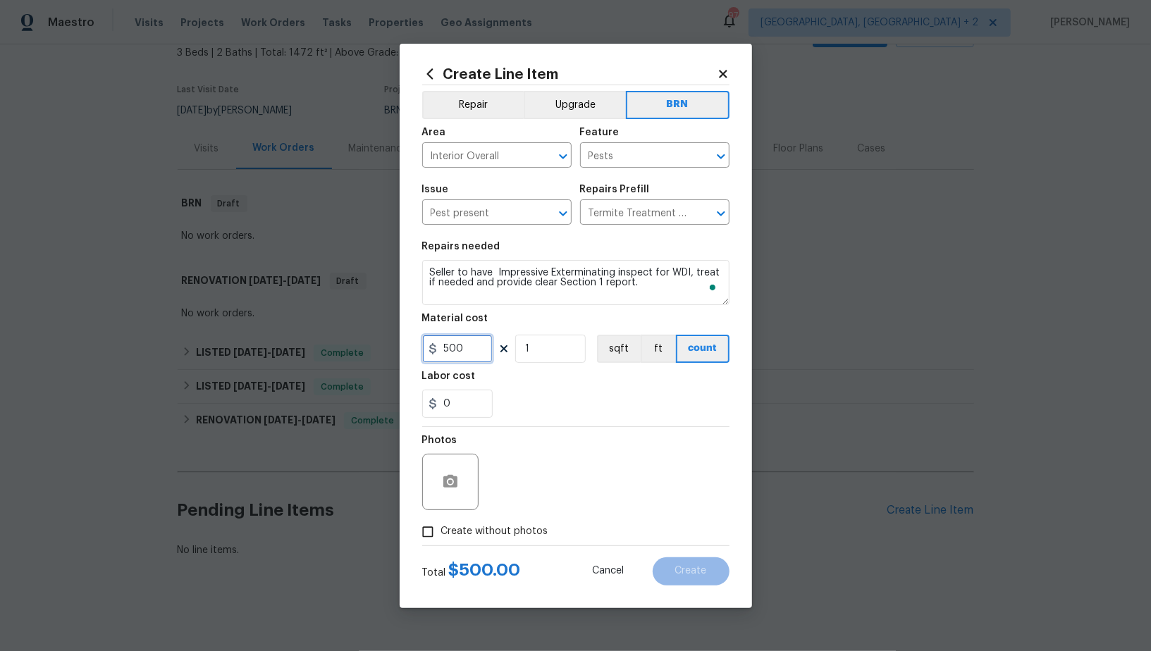
click at [483, 336] on input "500" at bounding box center [457, 349] width 70 height 28
type input "0"
click at [464, 404] on input "0" at bounding box center [457, 404] width 70 height 28
type input "150"
click at [427, 536] on input "Create without photos" at bounding box center [427, 532] width 27 height 27
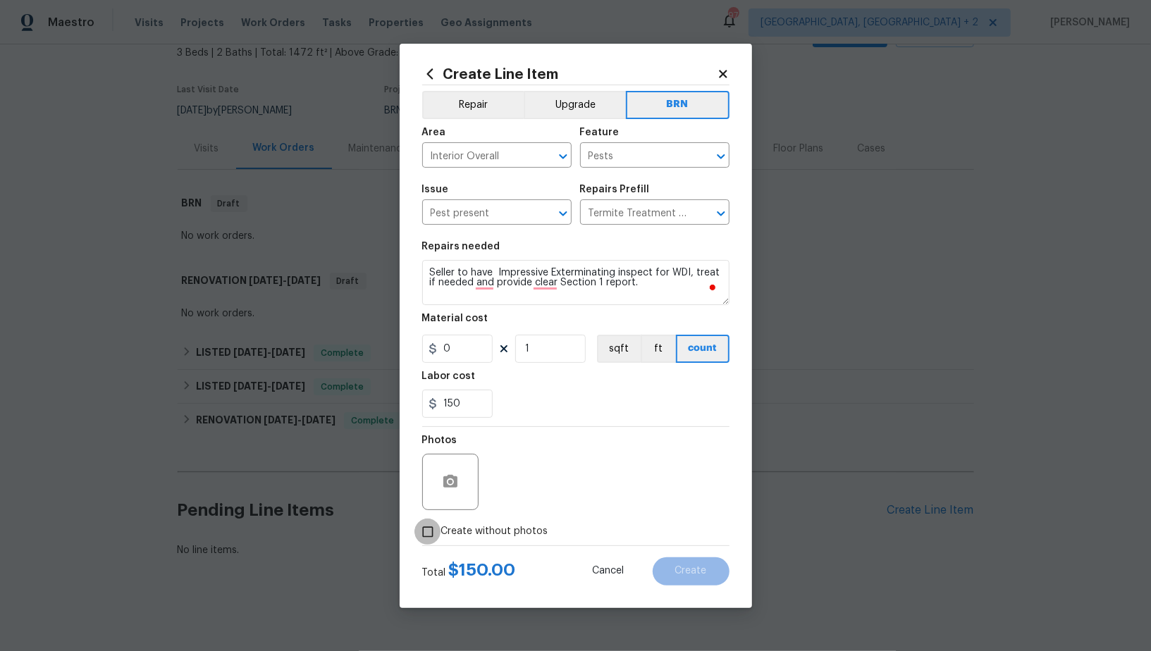
checkbox input "true"
click at [607, 478] on textarea at bounding box center [610, 482] width 240 height 56
click at [715, 588] on div "Create Line Item Repair Upgrade BRN Area Interior Overall ​ Feature Pests ​ Iss…" at bounding box center [576, 326] width 352 height 565
click at [705, 578] on button "Create" at bounding box center [691, 571] width 77 height 28
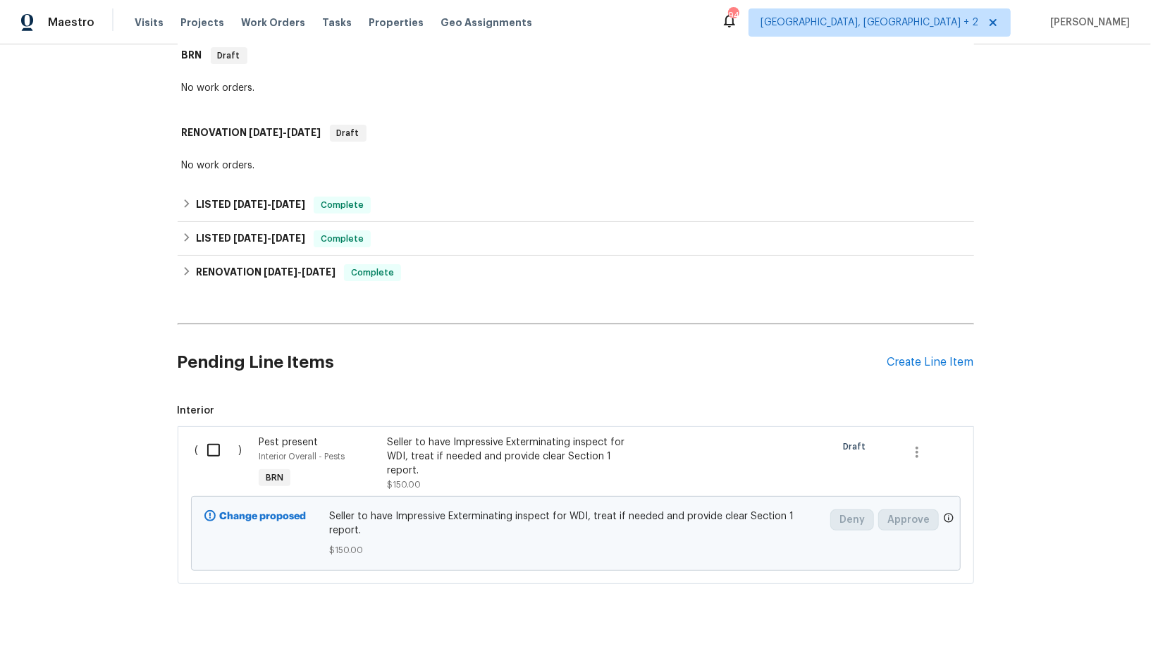
scroll to position [246, 0]
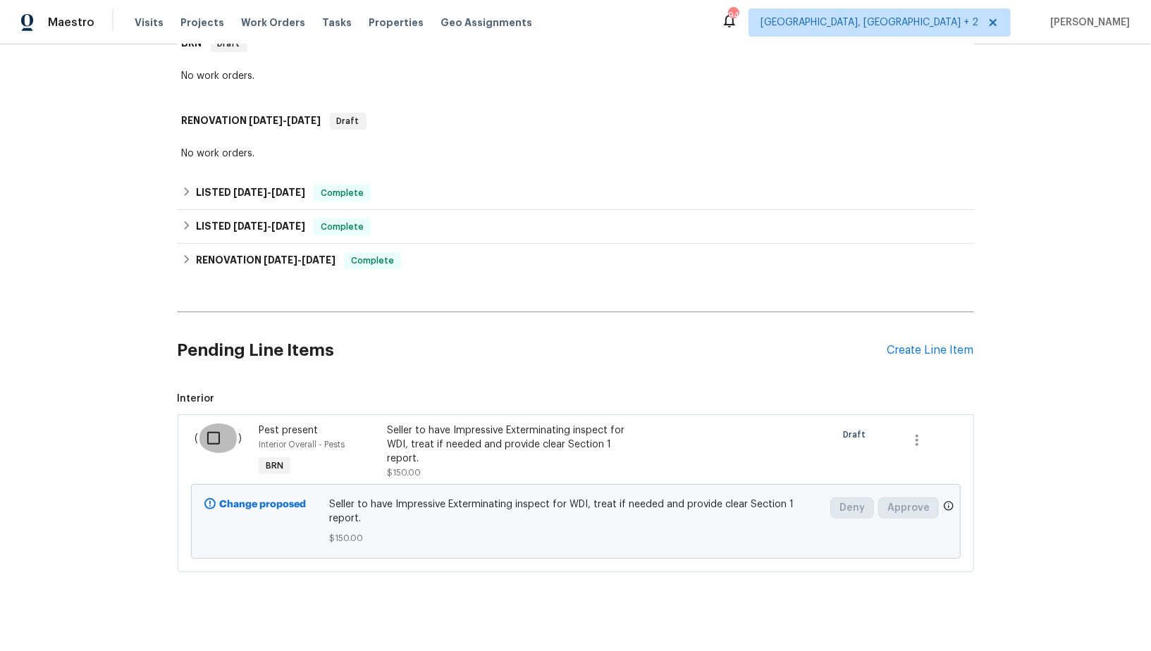
click at [211, 446] on input "checkbox" at bounding box center [219, 439] width 40 height 30
checkbox input "true"
click at [1060, 620] on span "Create Work Order" at bounding box center [1070, 617] width 94 height 18
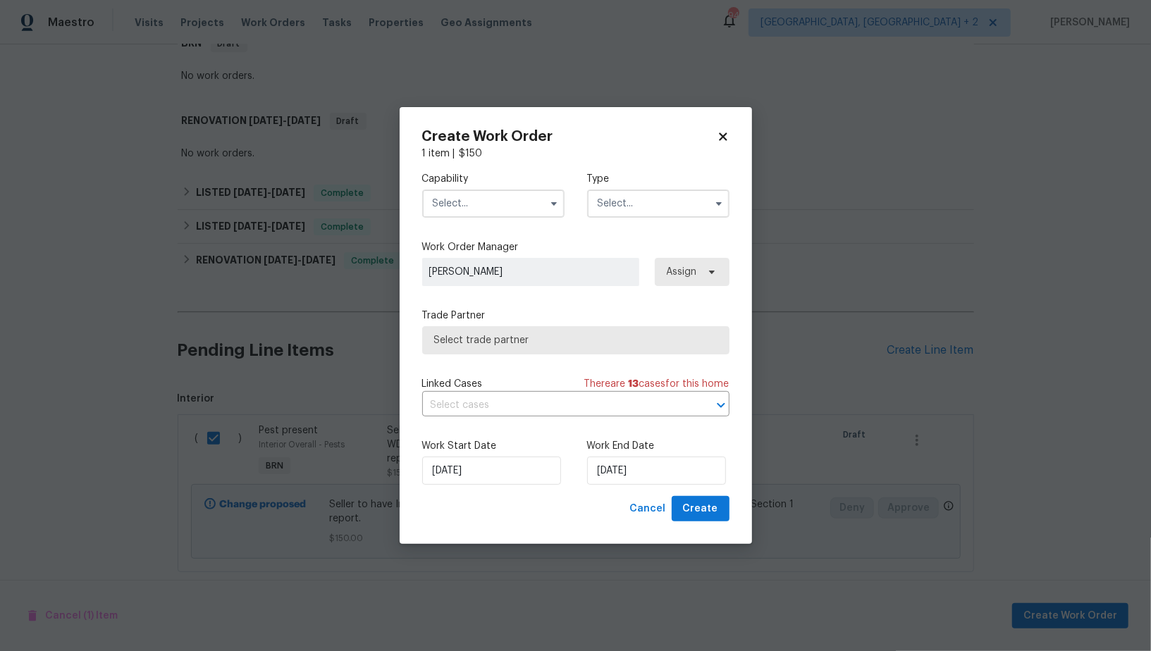
click at [493, 196] on input "text" at bounding box center [493, 204] width 142 height 28
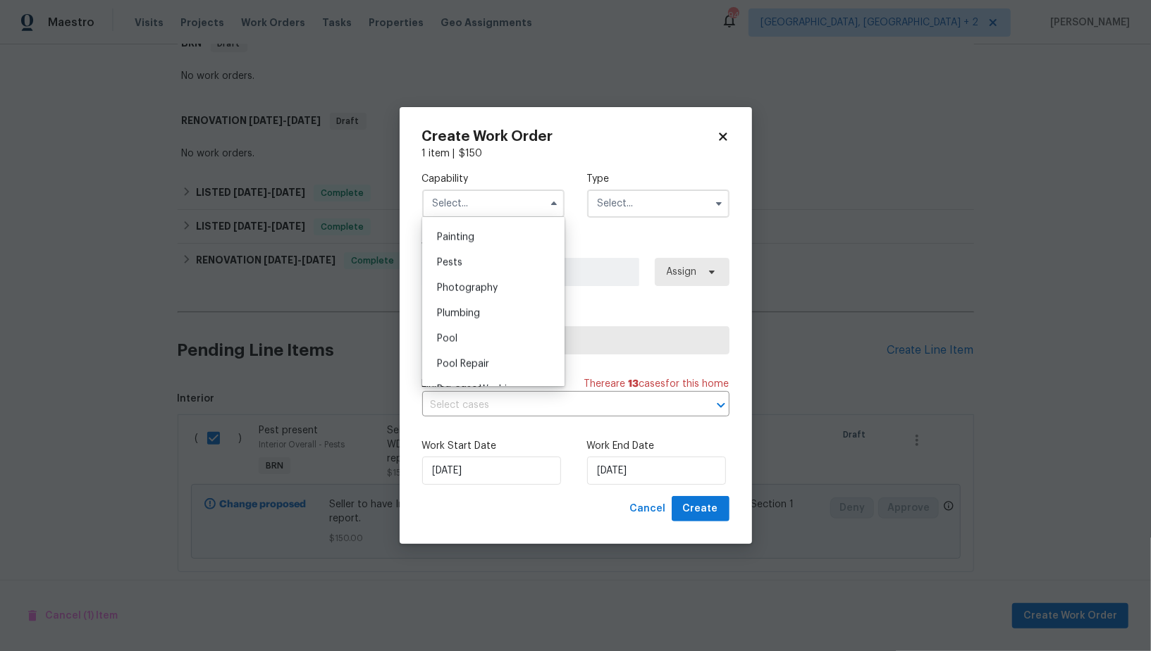
scroll to position [1181, 0]
click at [458, 263] on span "Pests" at bounding box center [449, 262] width 25 height 10
type input "Pests"
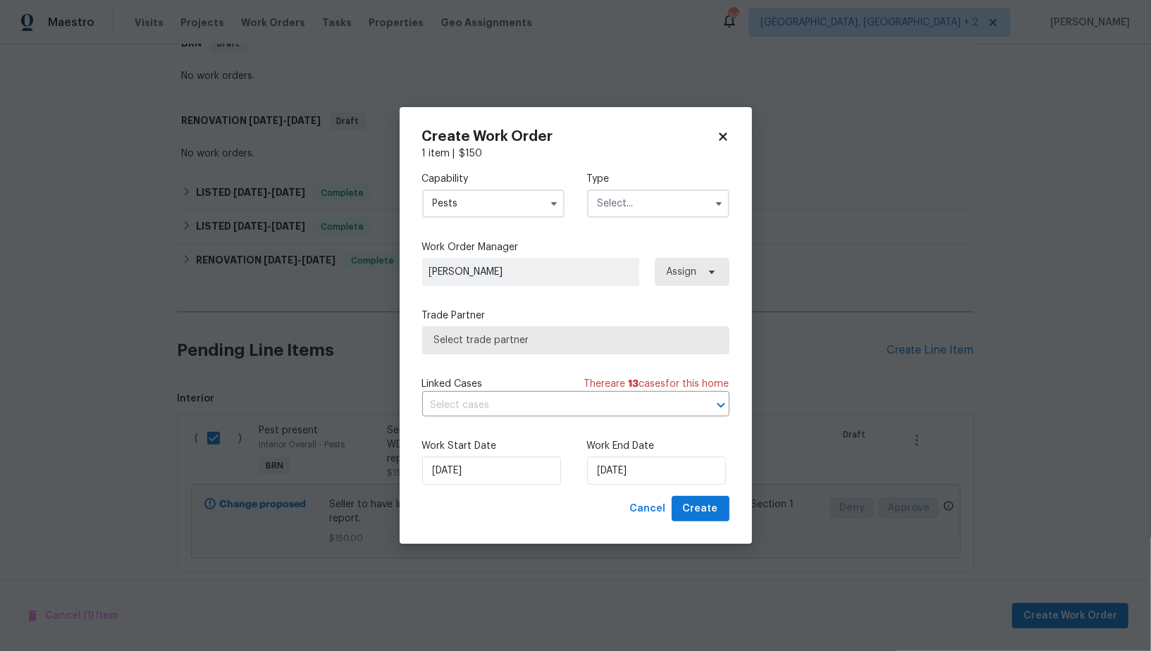
click at [666, 218] on div "Capability Pests Type" at bounding box center [575, 195] width 307 height 68
click at [663, 211] on input "text" at bounding box center [658, 204] width 142 height 28
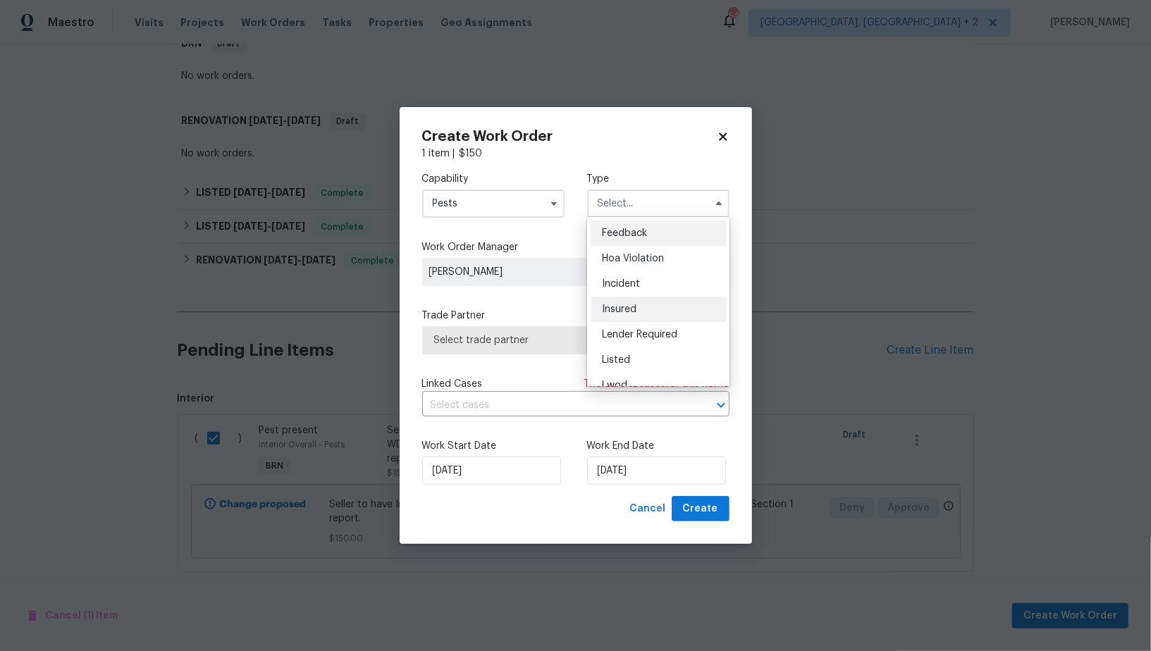
scroll to position [167, 0]
click at [639, 317] on div "Resale" at bounding box center [658, 319] width 135 height 25
type input "Resale"
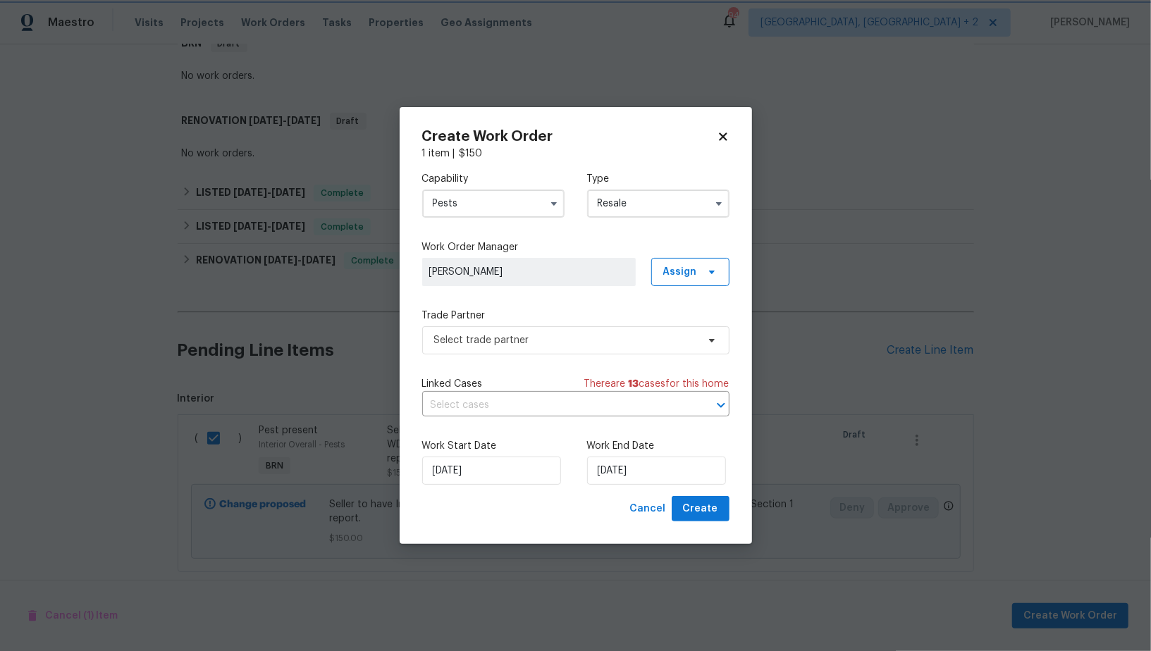
scroll to position [0, 0]
click at [589, 347] on span "Select trade partner" at bounding box center [575, 340] width 307 height 28
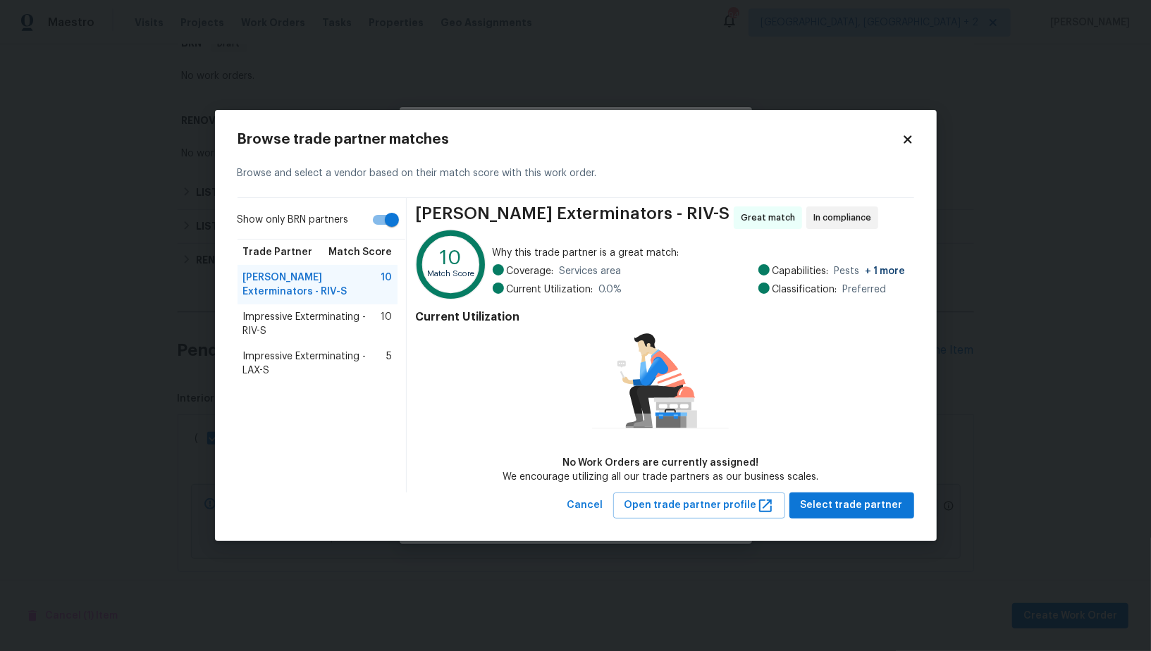
click at [250, 331] on span "Impressive Exterminating - RIV-S" at bounding box center [312, 324] width 138 height 28
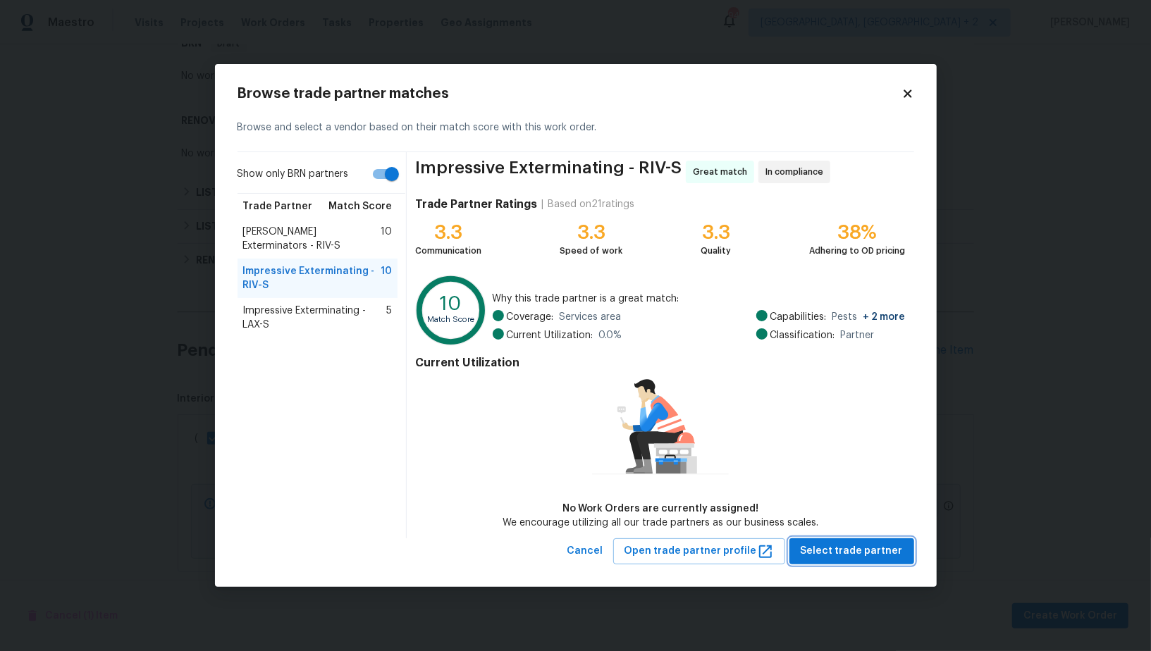
click at [829, 539] on button "Select trade partner" at bounding box center [851, 551] width 125 height 26
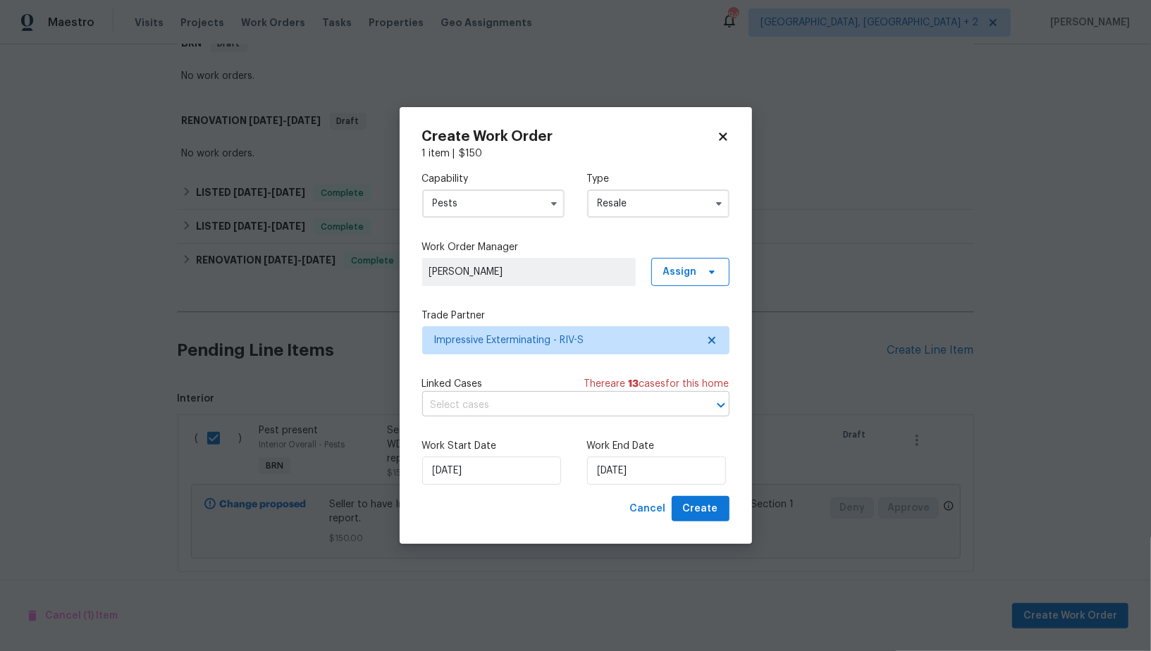
click at [584, 405] on input "text" at bounding box center [556, 406] width 268 height 22
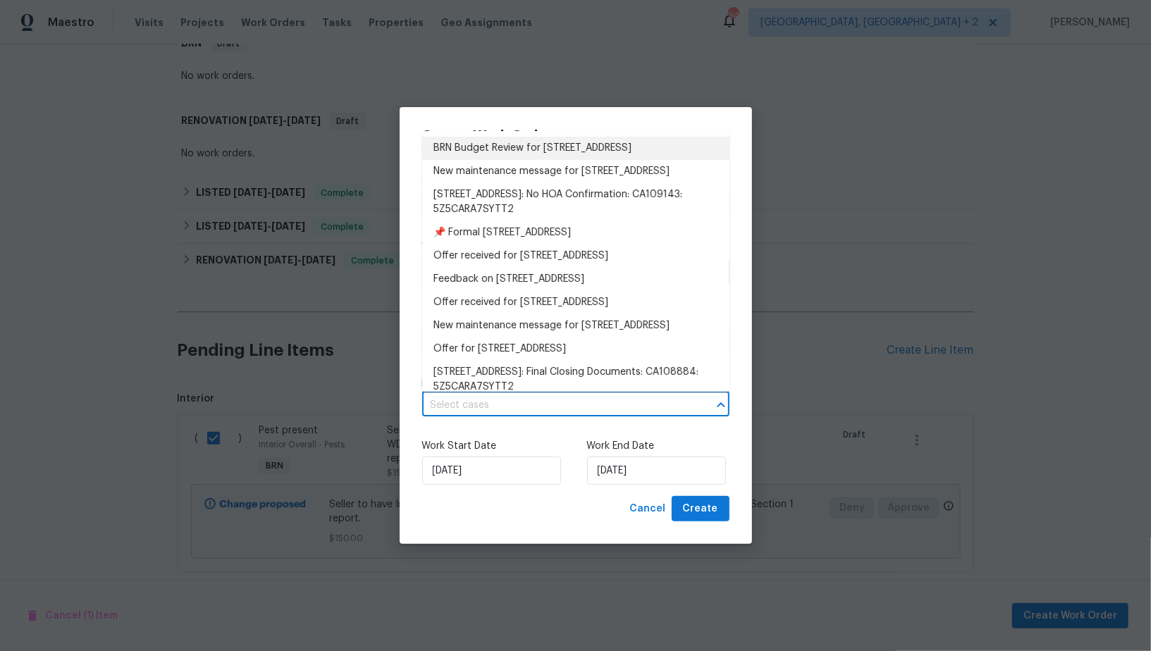
click at [562, 144] on li "BRN Budget Review for 13058 Princeton Dr, Victorville, CA 92392" at bounding box center [575, 148] width 307 height 23
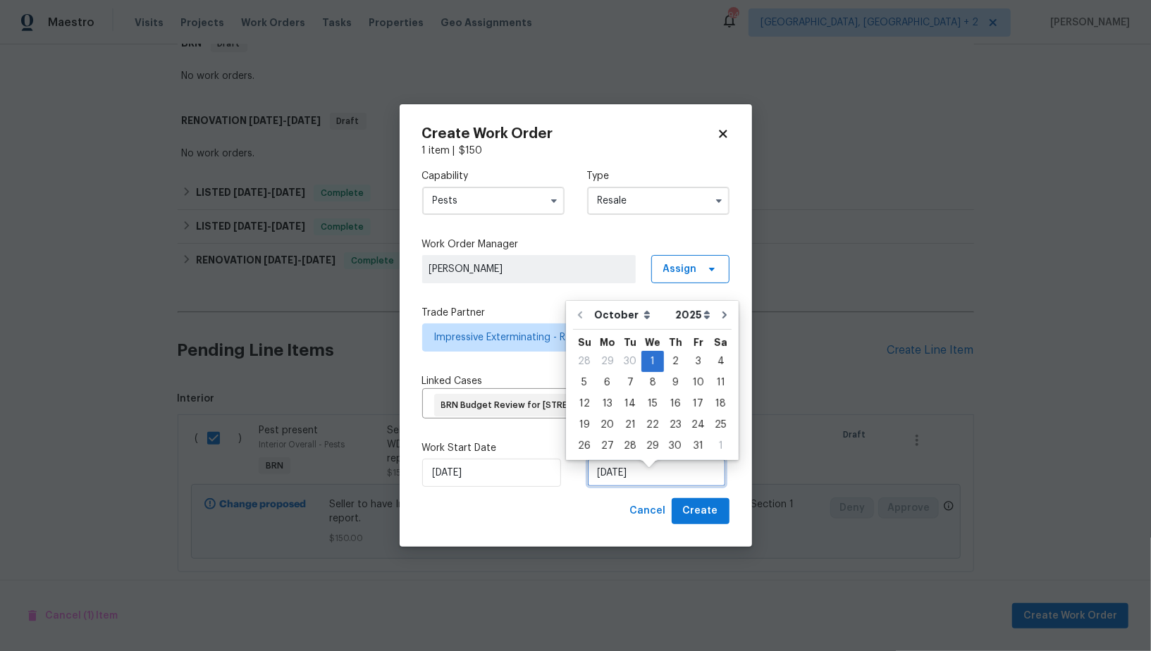
click at [617, 476] on input "01/10/2025" at bounding box center [656, 473] width 139 height 28
click at [692, 362] on div "3" at bounding box center [697, 362] width 23 height 20
type input "03/10/2025"
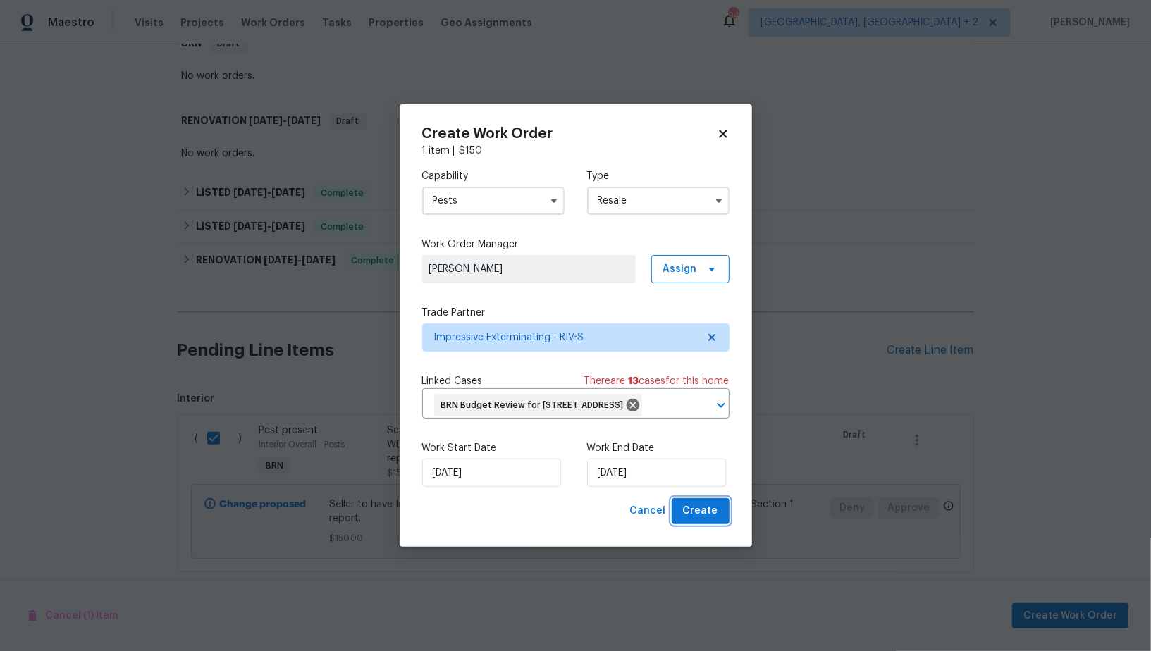
click at [711, 520] on span "Create" at bounding box center [700, 512] width 35 height 18
checkbox input "false"
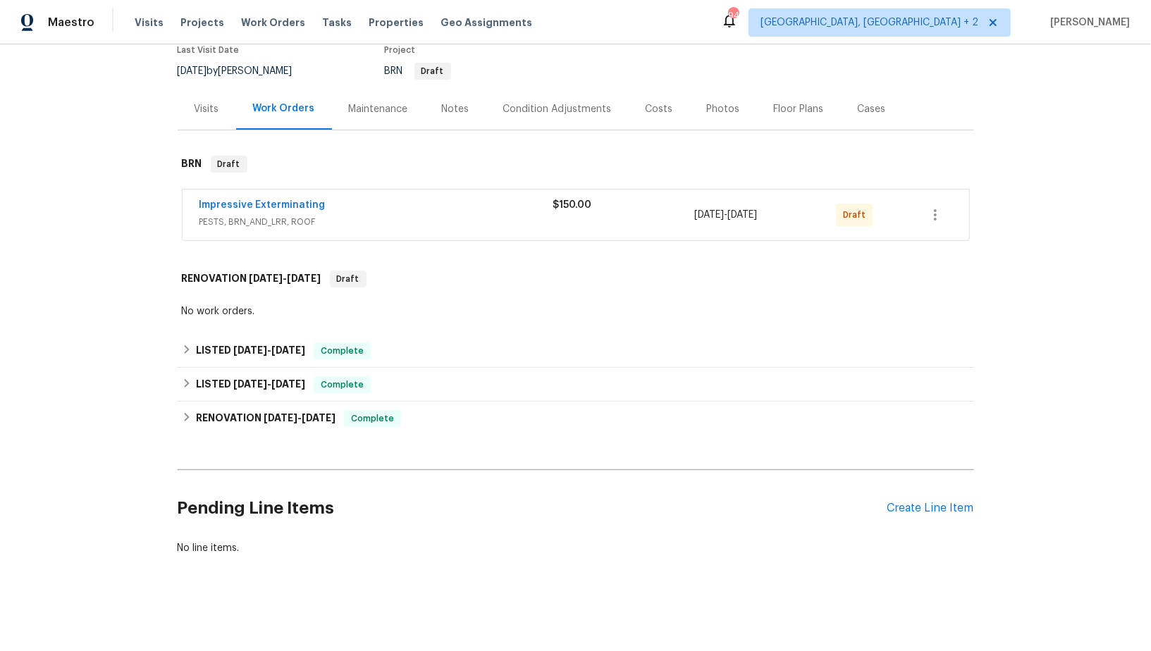
scroll to position [123, 0]
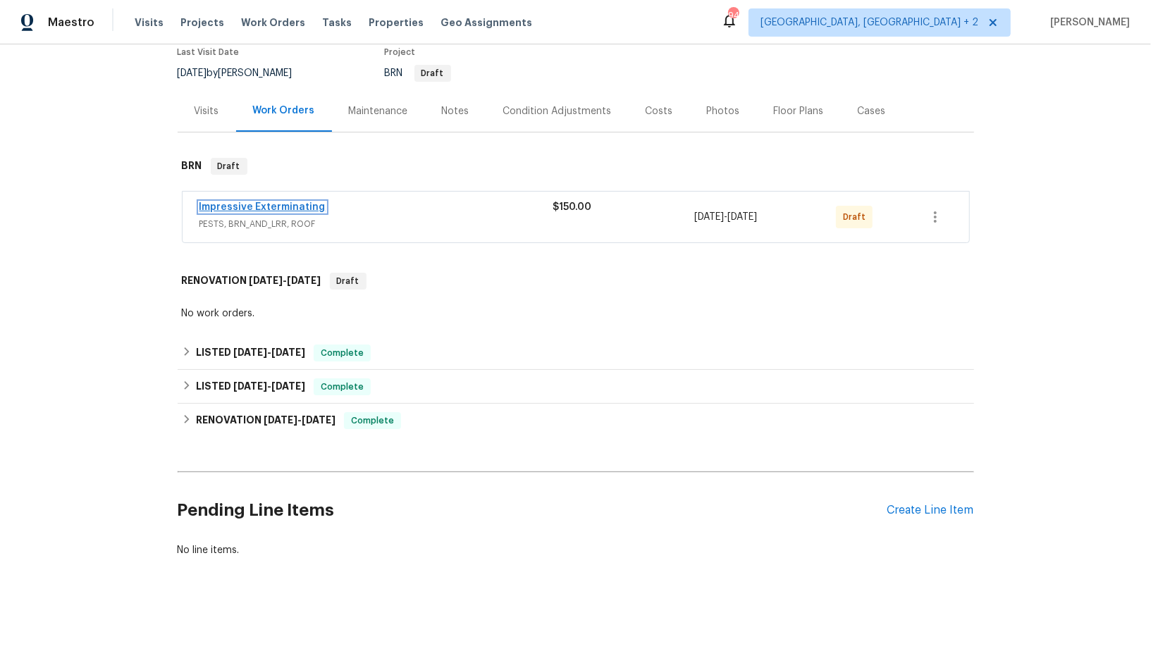
click at [273, 204] on link "Impressive Exterminating" at bounding box center [262, 207] width 126 height 10
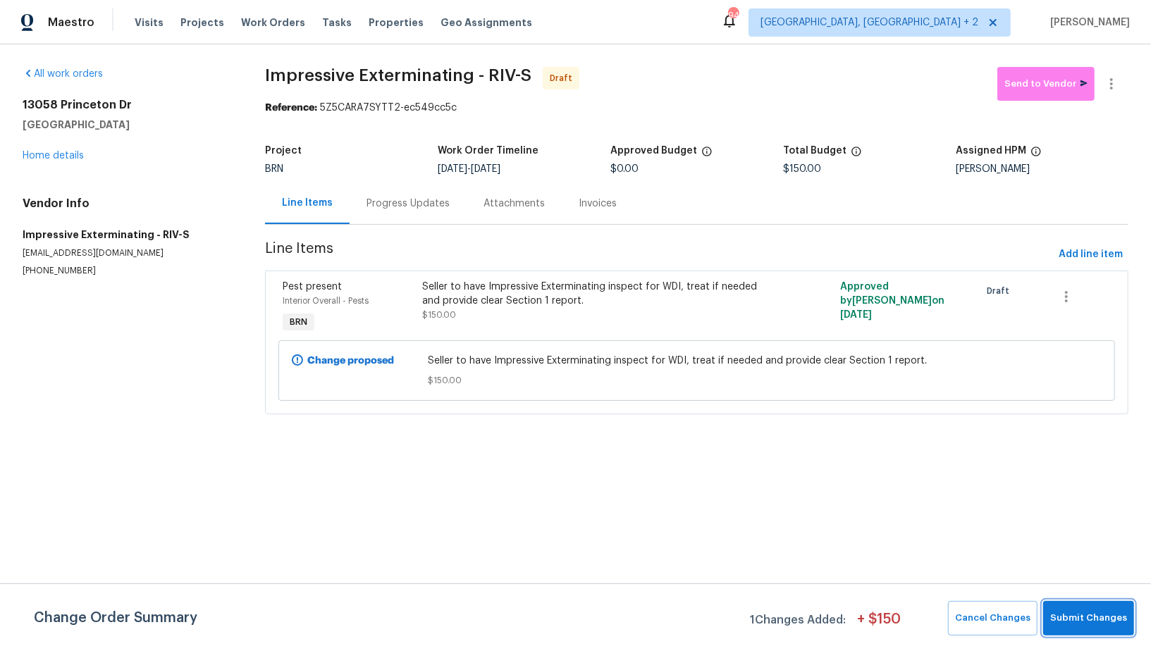
click at [1099, 621] on span "Submit Changes" at bounding box center [1088, 618] width 77 height 16
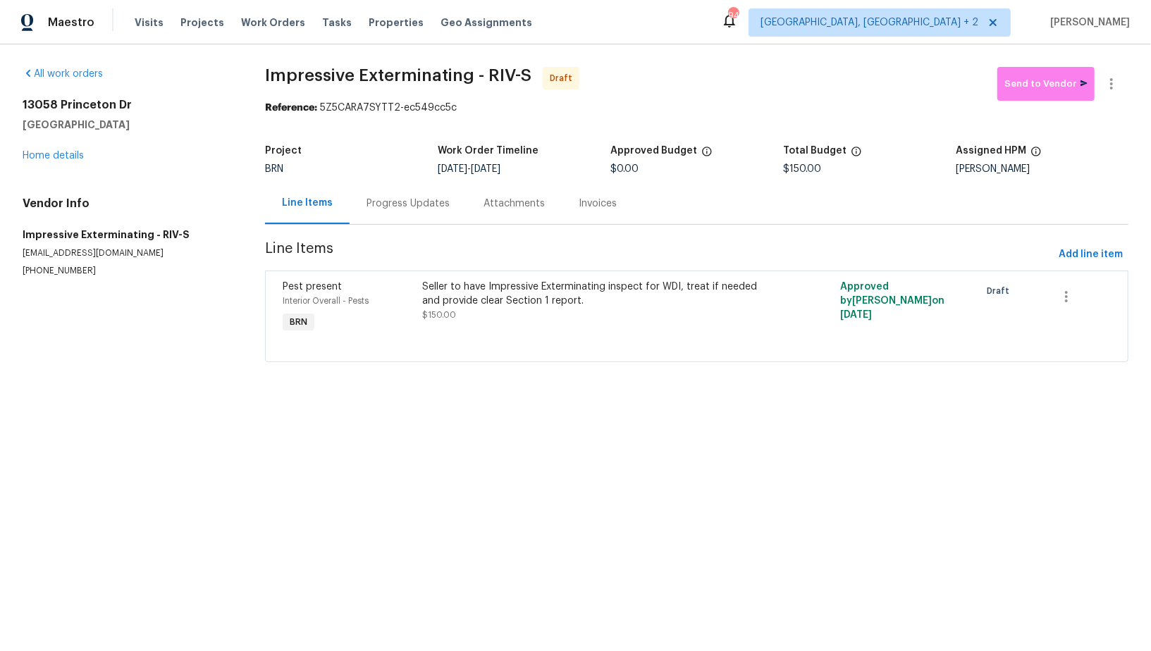
click at [390, 211] on div "Progress Updates" at bounding box center [408, 204] width 117 height 42
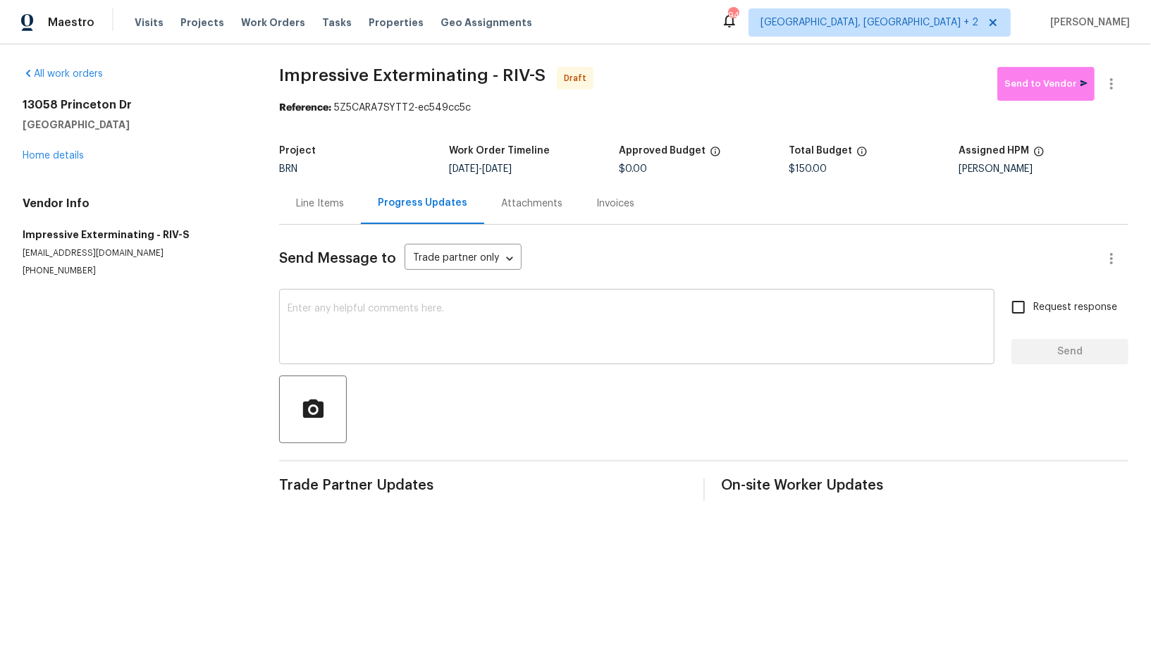
click at [377, 332] on textarea at bounding box center [637, 328] width 698 height 49
paste textarea "Hi, I'm Padmapriya from Opendoor. Just wanted to check if you received the WO f…"
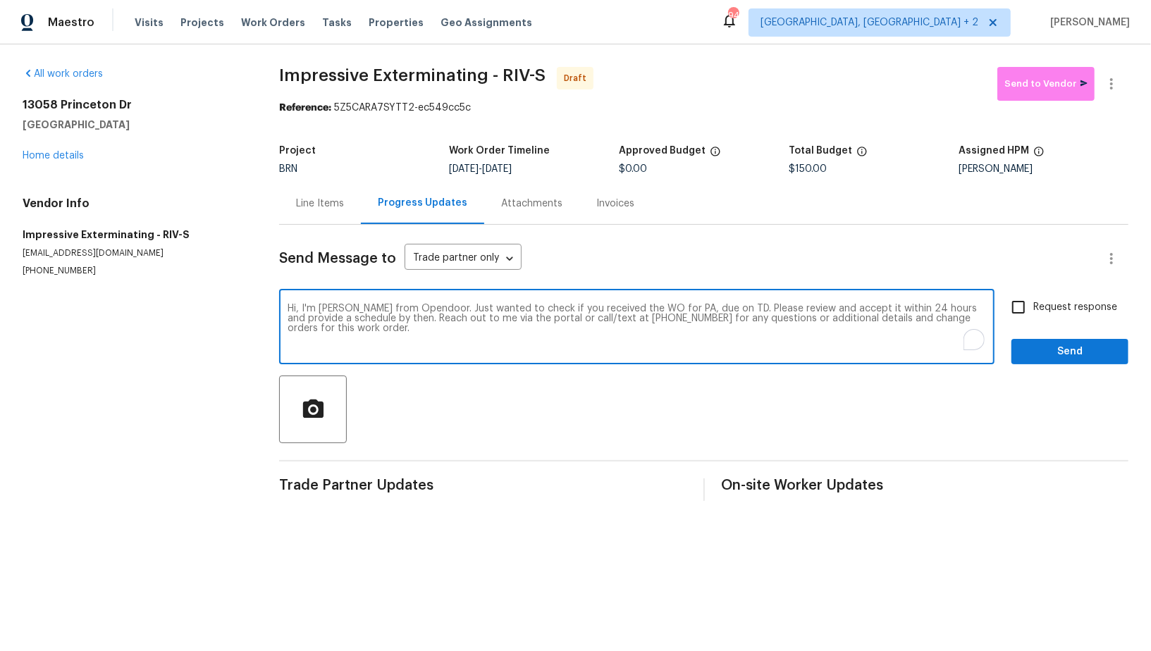
click at [685, 307] on textarea "Hi, I'm Padmapriya from Opendoor. Just wanted to check if you received the WO f…" at bounding box center [637, 328] width 698 height 49
paste textarea "13058 Princeton Dr, Victorville, CA 92392"
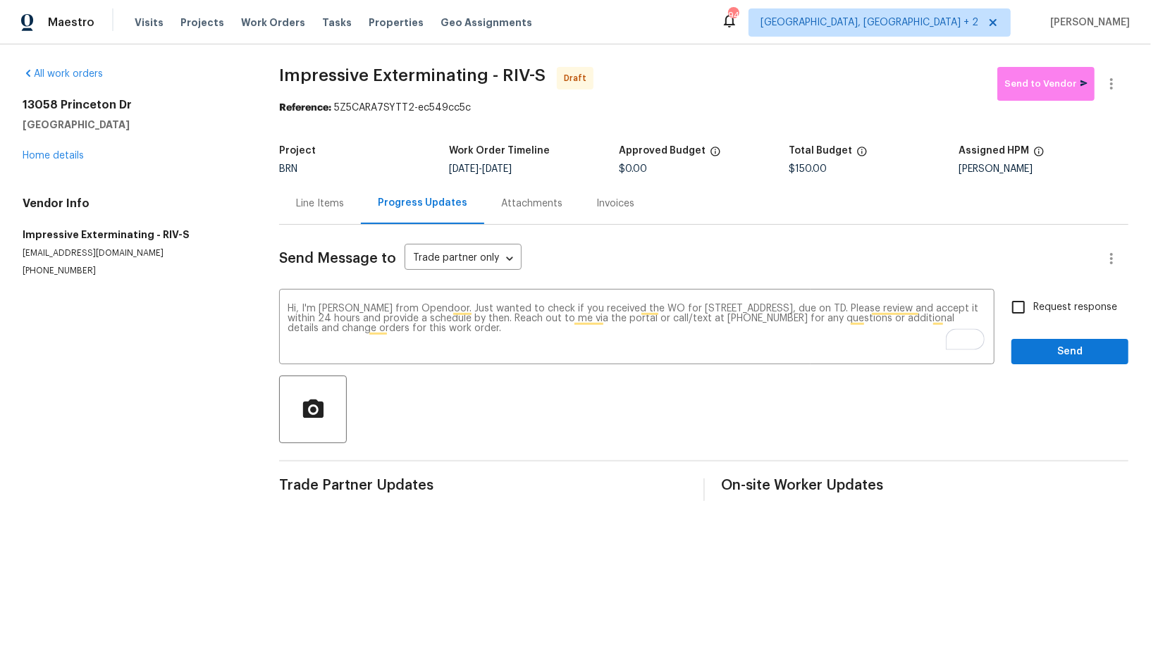
drag, startPoint x: 502, startPoint y: 168, endPoint x: 561, endPoint y: 168, distance: 59.2
click at [561, 168] on div "10/1/2025 - 10/3/2025" at bounding box center [534, 169] width 170 height 10
copy span "10/3/2025"
click at [913, 304] on textarea "Hi, I'm Padmapriya from Opendoor. Just wanted to check if you received the WO f…" at bounding box center [637, 328] width 698 height 49
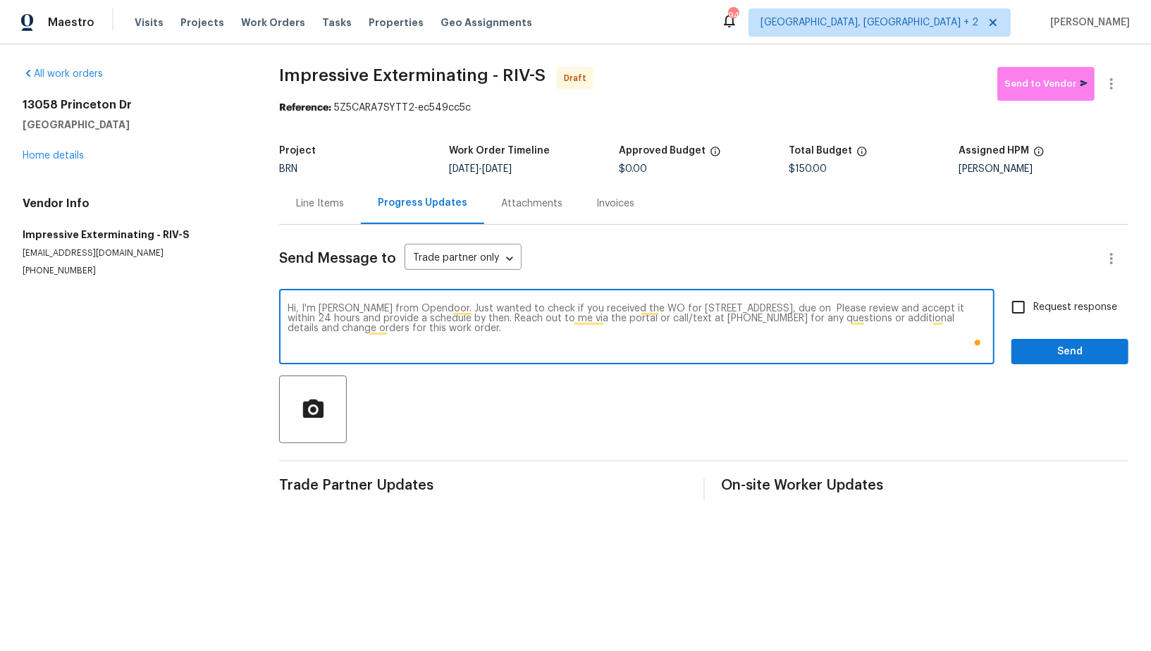
paste textarea "10/3/2025"
type textarea "Hi, I'm Padmapriya from Opendoor. Just wanted to check if you received the WO f…"
click at [1023, 310] on input "Request response" at bounding box center [1019, 307] width 30 height 30
checkbox input "true"
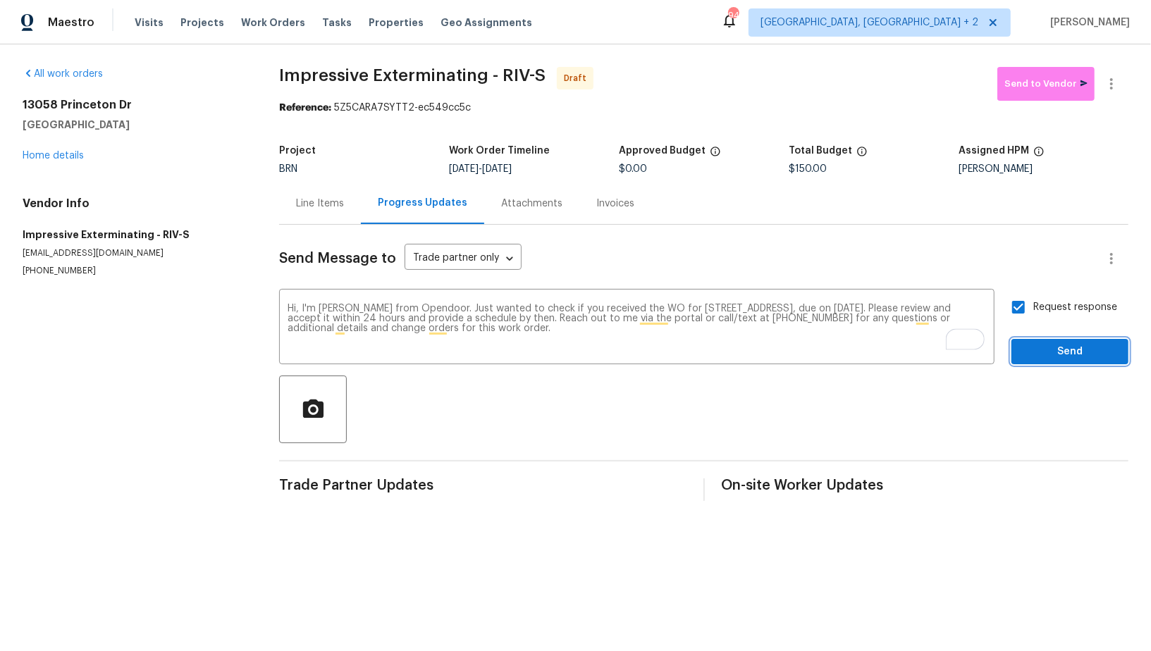
click at [1048, 357] on span "Send" at bounding box center [1070, 352] width 94 height 18
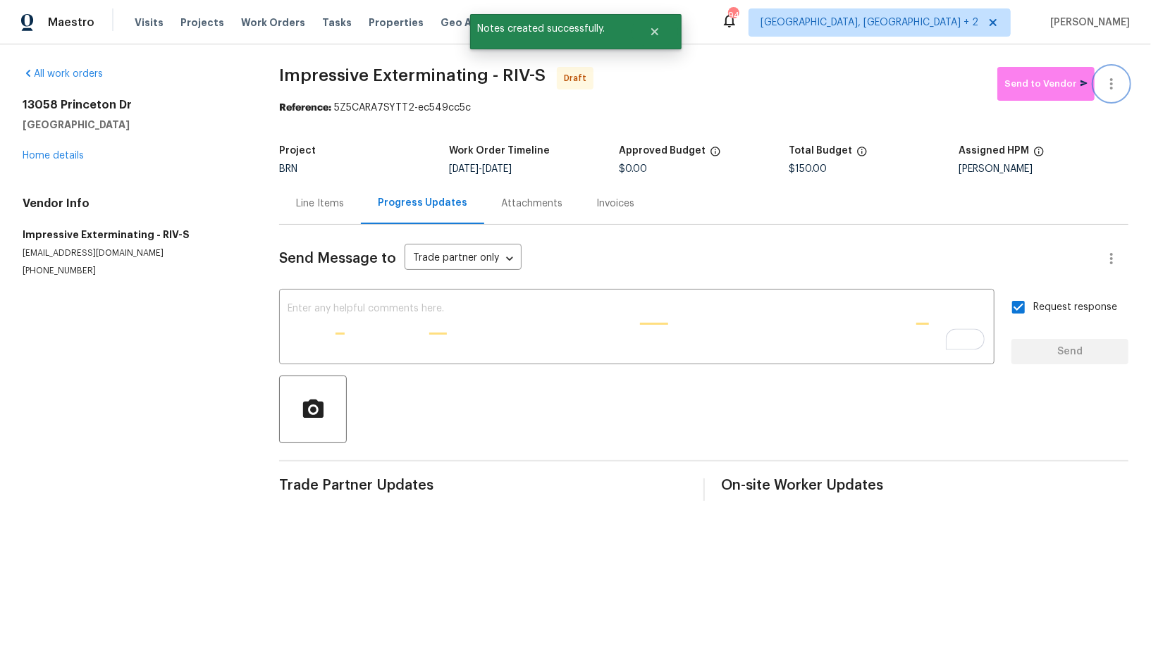
click at [1116, 77] on icon "button" at bounding box center [1111, 83] width 17 height 17
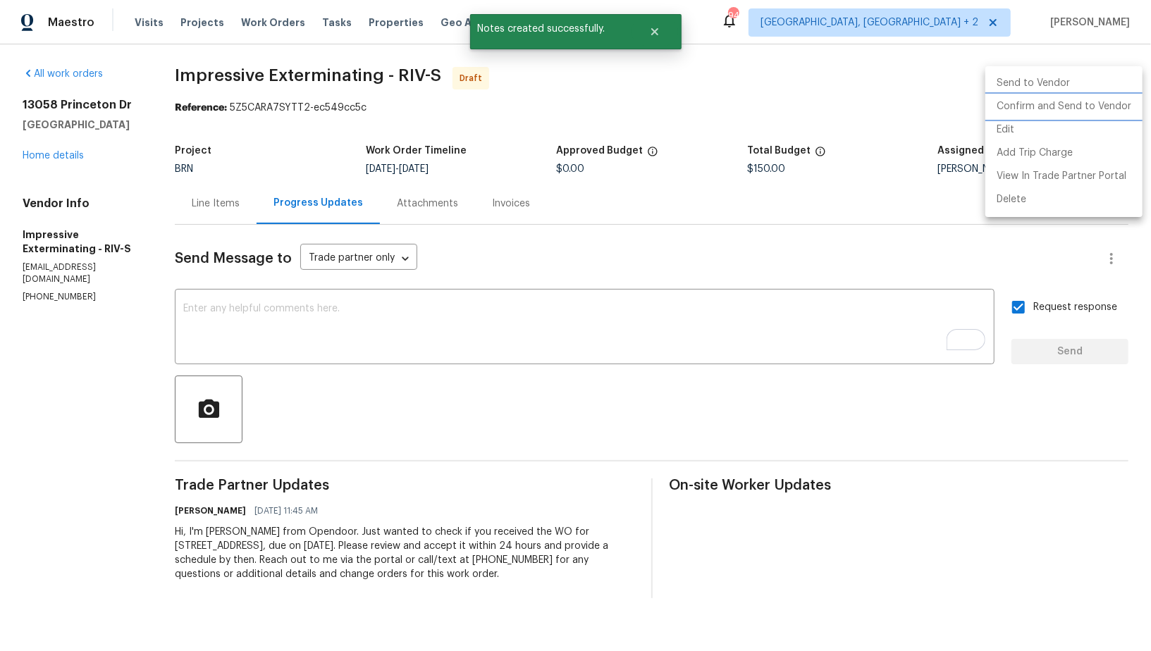
click at [1095, 99] on li "Confirm and Send to Vendor" at bounding box center [1063, 106] width 157 height 23
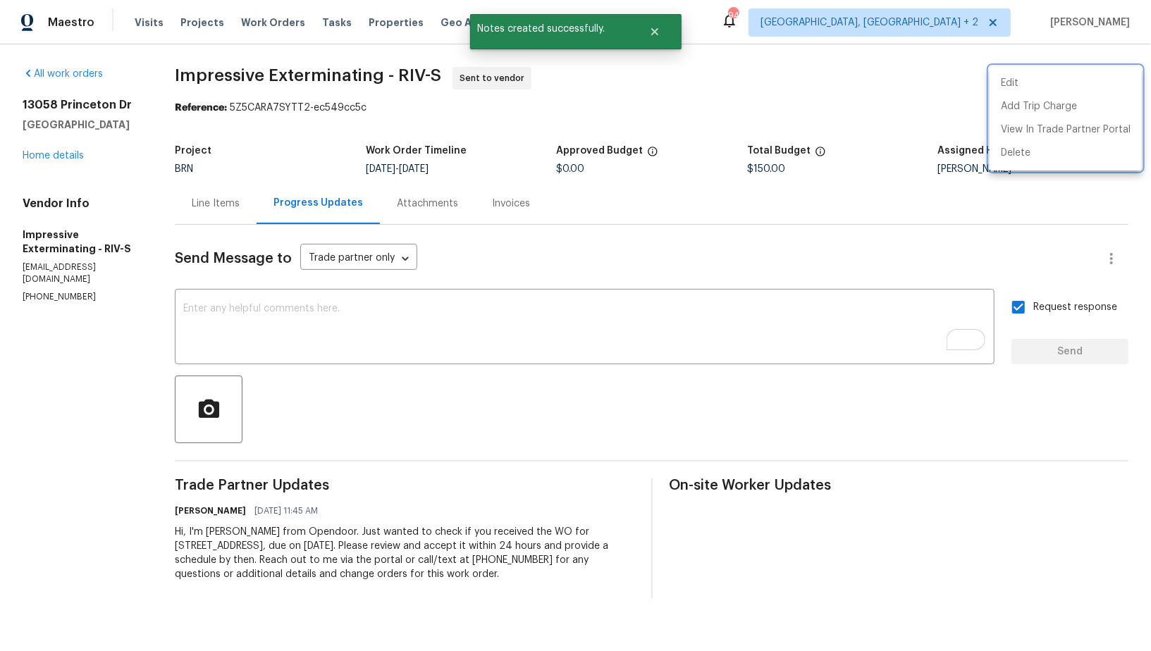
click at [200, 204] on div at bounding box center [575, 325] width 1151 height 651
click at [200, 204] on div "Line Items" at bounding box center [216, 204] width 48 height 14
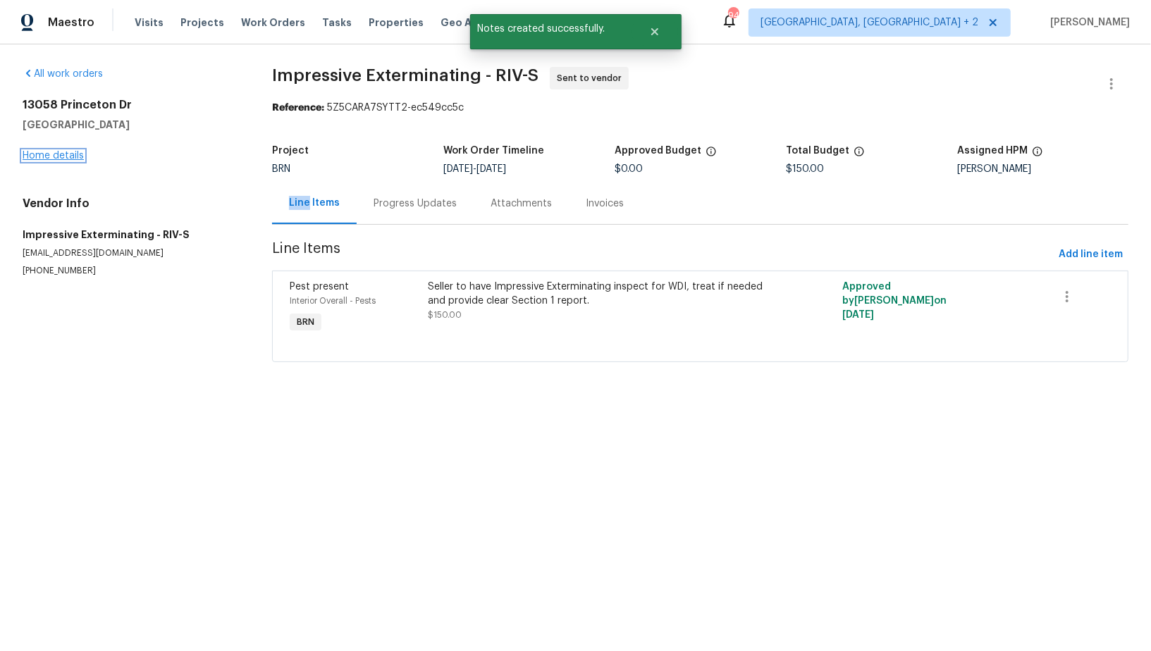
click at [45, 154] on link "Home details" at bounding box center [53, 156] width 61 height 10
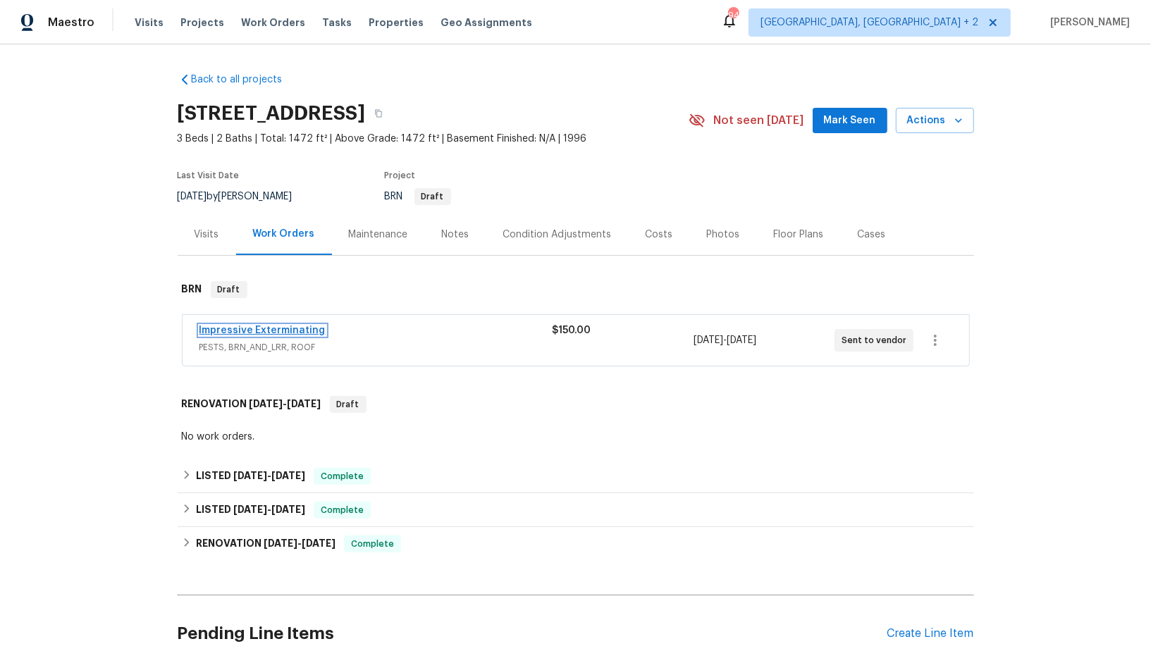
click at [226, 332] on link "Impressive Exterminating" at bounding box center [262, 331] width 126 height 10
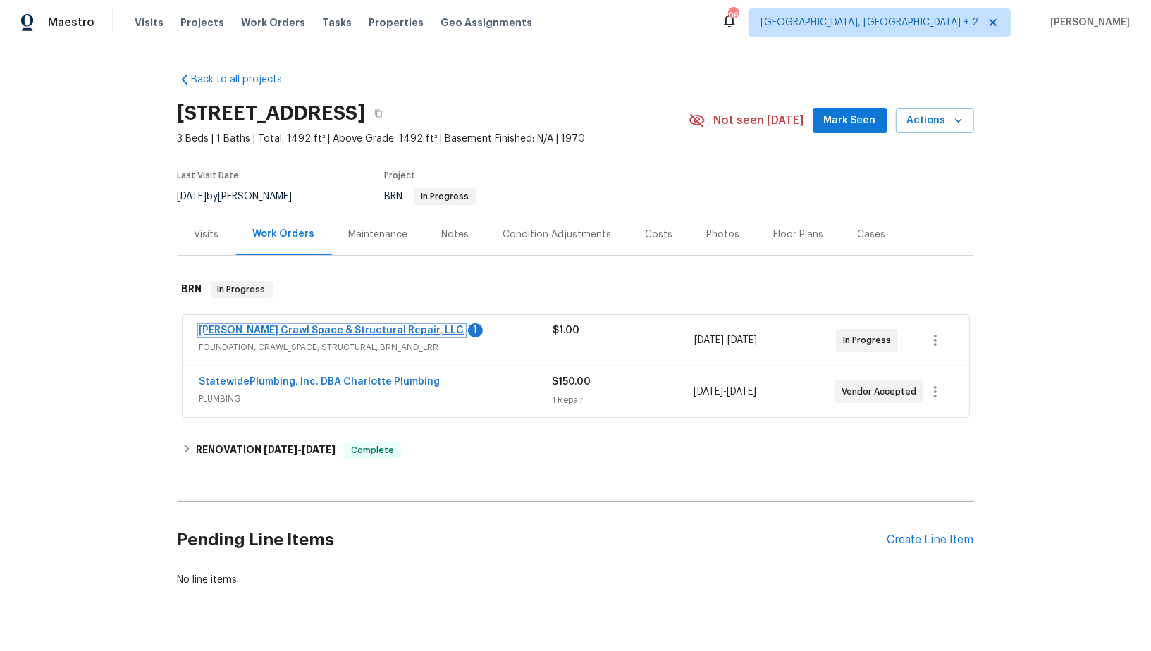
click at [272, 329] on link "[PERSON_NAME] Crawl Space & Structural Repair, LLC" at bounding box center [331, 331] width 265 height 10
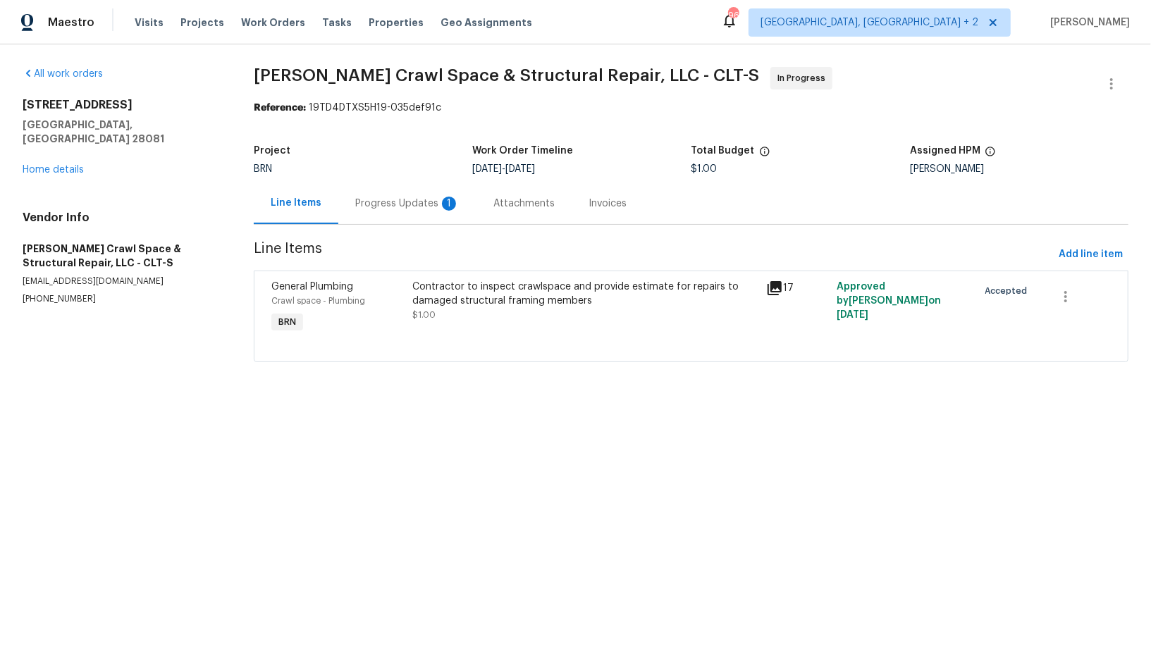
click at [365, 213] on div "Progress Updates 1" at bounding box center [407, 204] width 138 height 42
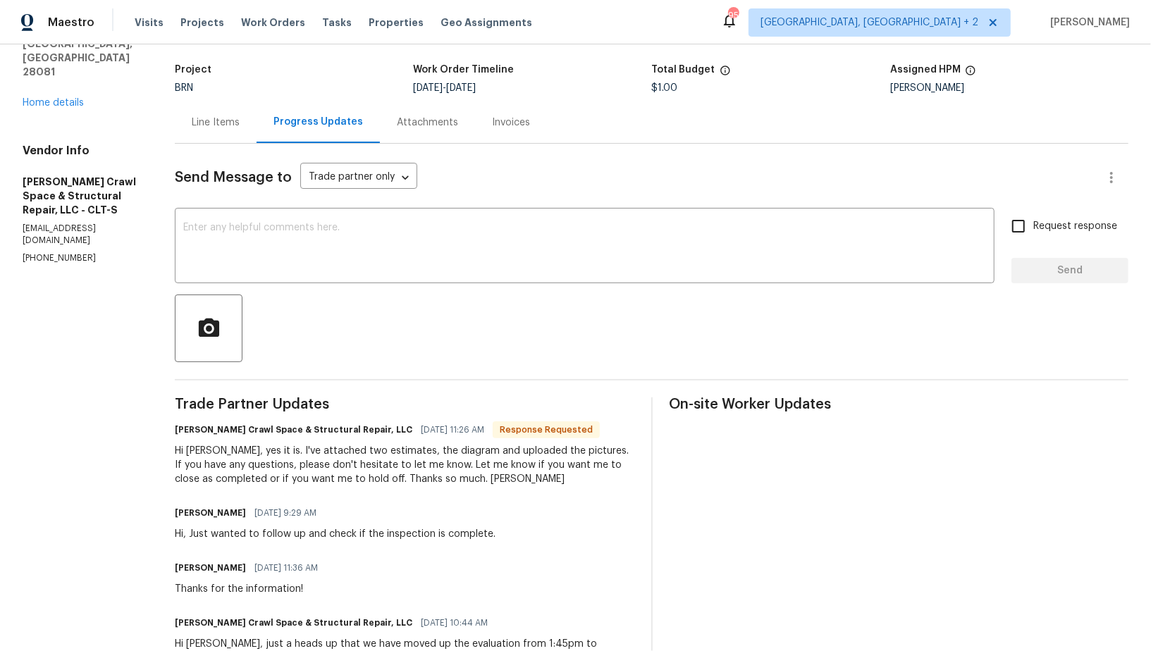
scroll to position [87, 0]
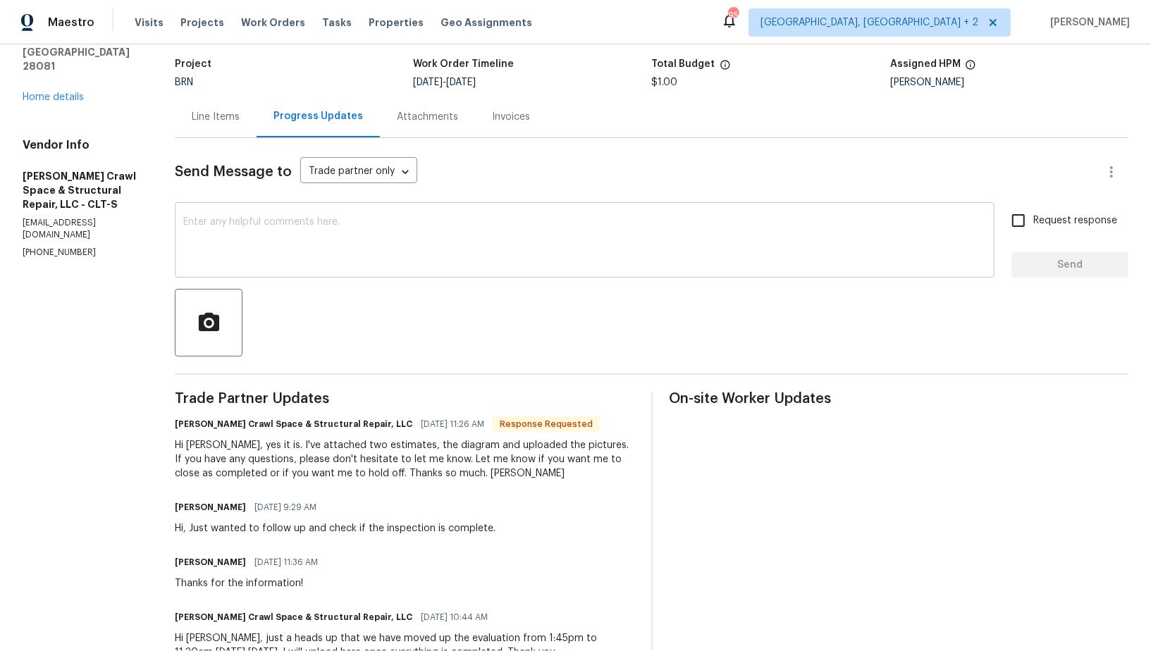
click at [264, 257] on textarea at bounding box center [584, 241] width 803 height 49
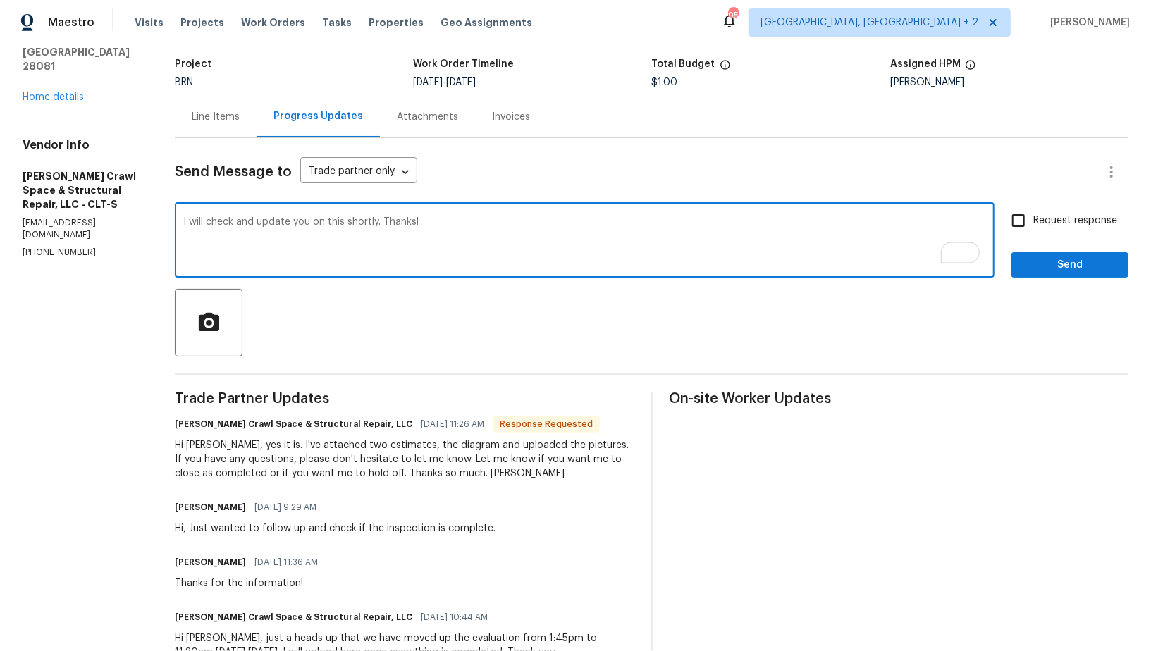
type textarea "I will check and update you on this shortly. Thanks!"
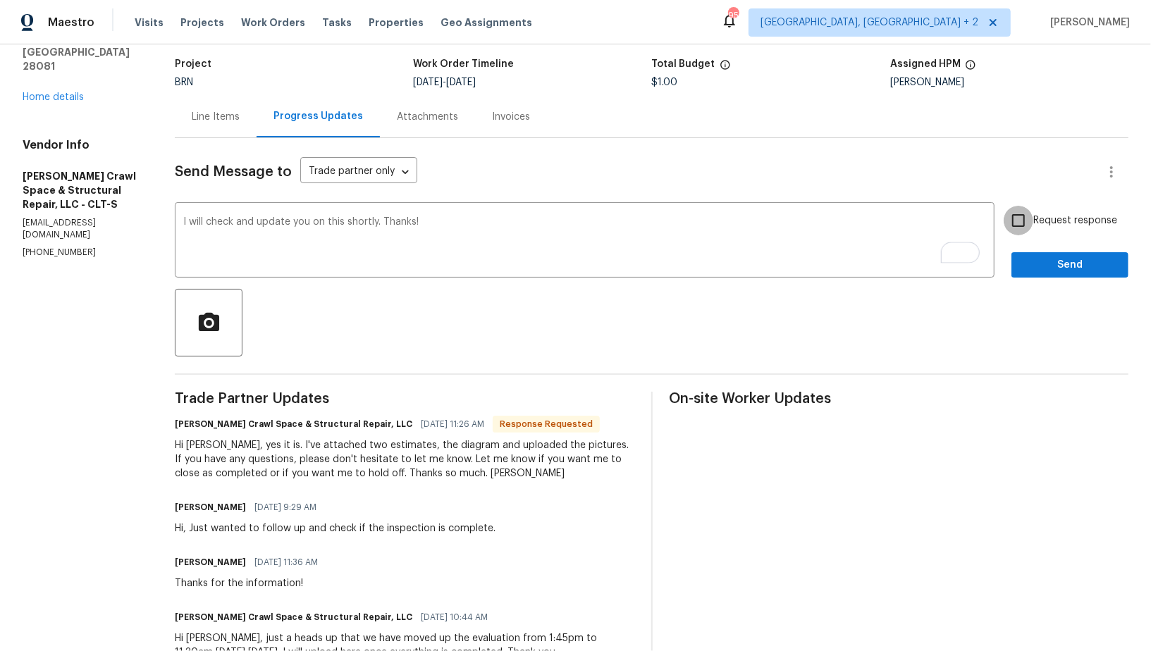
click at [1032, 220] on input "Request response" at bounding box center [1019, 221] width 30 height 30
checkbox input "true"
click at [1041, 266] on span "Send" at bounding box center [1070, 266] width 94 height 18
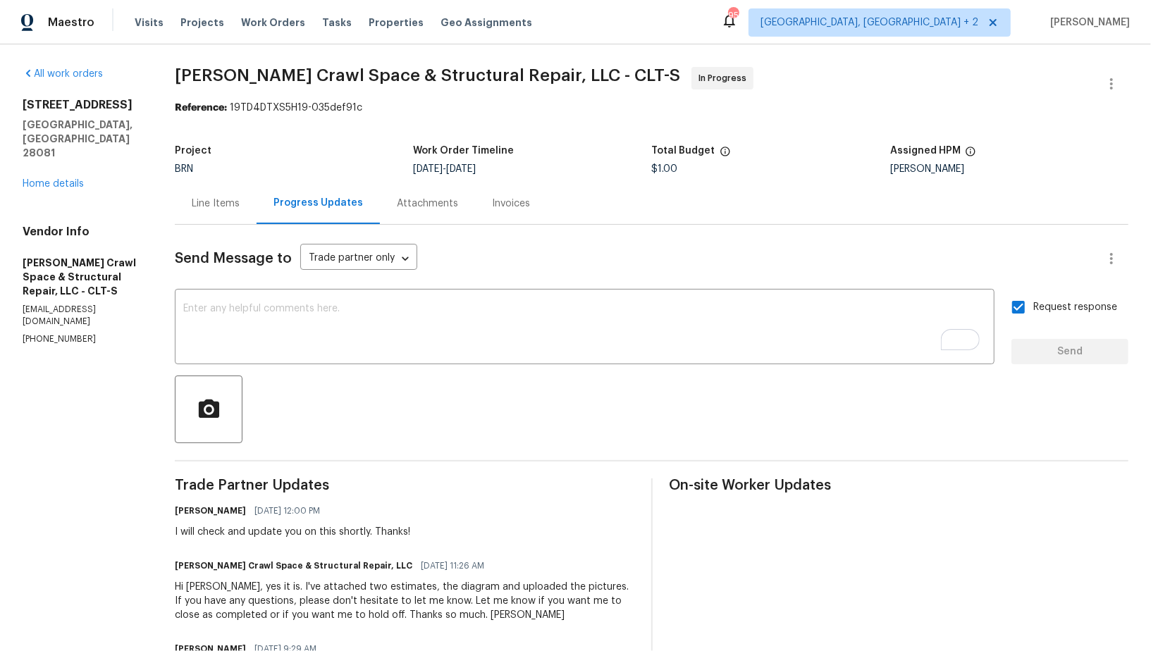
click at [245, 206] on div "Line Items" at bounding box center [216, 204] width 82 height 42
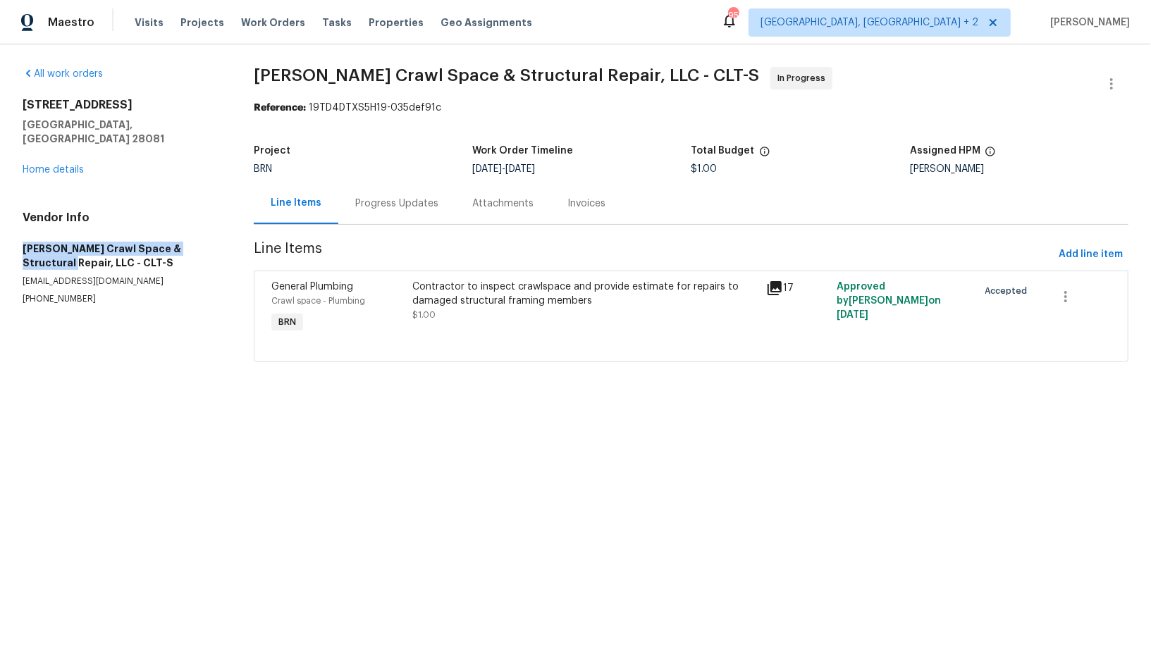
drag, startPoint x: 17, startPoint y: 232, endPoint x: 213, endPoint y: 230, distance: 195.9
click at [213, 230] on div "All work orders [STREET_ADDRESS][PERSON_NAME] Home details Vendor Info [PERSON_…" at bounding box center [575, 222] width 1151 height 357
copy h5 "[PERSON_NAME] Crawl Space & Structural Repair"
click at [433, 325] on div "Contractor to inspect crawlspace and provide estimate for repairs to damaged st…" at bounding box center [585, 308] width 353 height 65
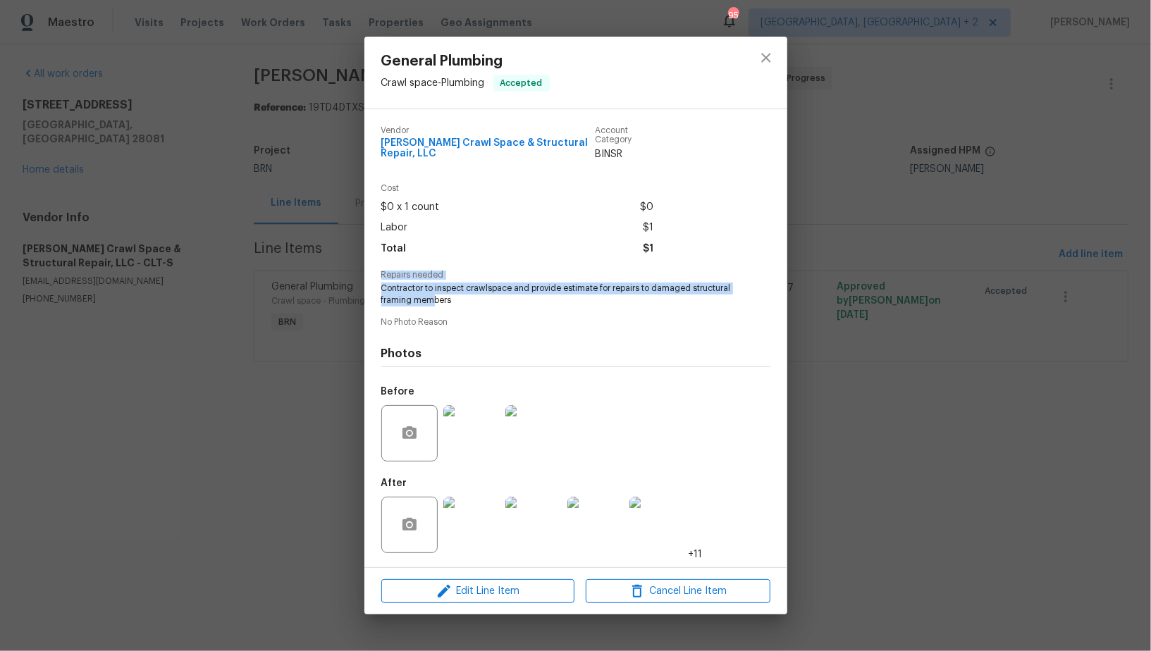
drag, startPoint x: 378, startPoint y: 278, endPoint x: 472, endPoint y: 299, distance: 96.8
click at [472, 299] on div "Vendor [PERSON_NAME] Crawl Space & Structural Repair, LLC Account Category BINS…" at bounding box center [575, 338] width 423 height 458
click at [431, 297] on span "Contractor to inspect crawlspace and provide estimate for repairs to damaged st…" at bounding box center [556, 295] width 350 height 24
drag, startPoint x: 375, startPoint y: 288, endPoint x: 511, endPoint y: 300, distance: 136.5
click at [511, 300] on div "Vendor [PERSON_NAME] Crawl Space & Structural Repair, LLC Account Category BINS…" at bounding box center [575, 338] width 423 height 458
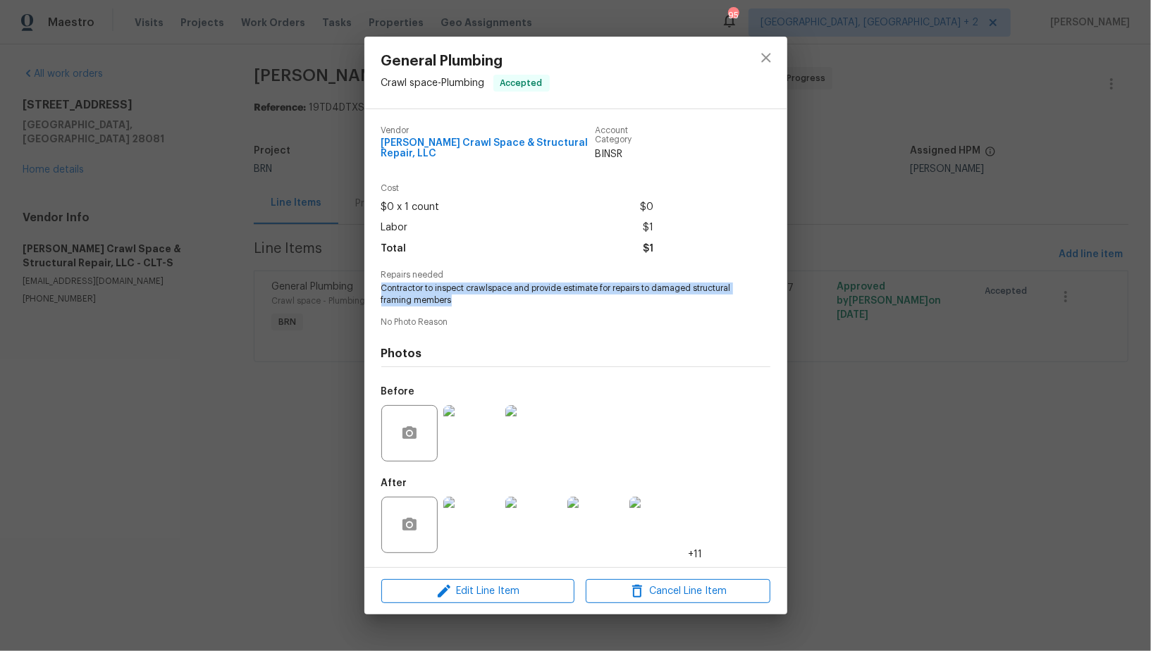
copy span "Contractor to inspect crawlspace and provide estimate for repairs to damaged st…"
click at [346, 233] on div "General Plumbing Crawl space - Plumbing Accepted Vendor [PERSON_NAME] Crawl Spa…" at bounding box center [575, 325] width 1151 height 651
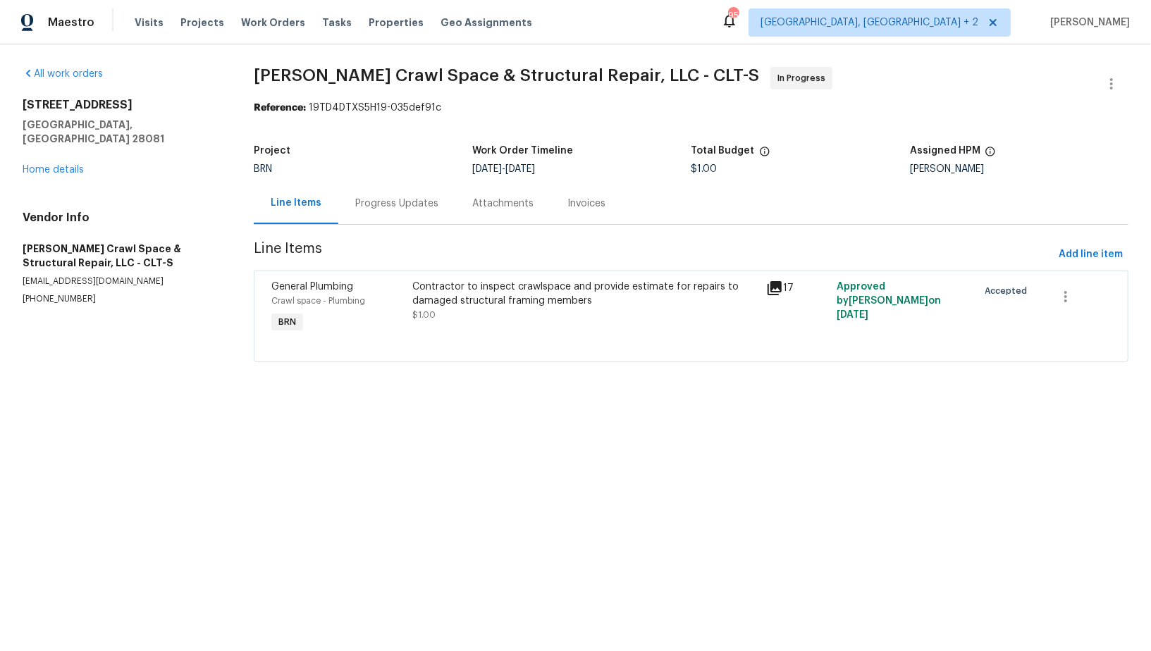
click at [370, 207] on div "Progress Updates" at bounding box center [396, 204] width 83 height 14
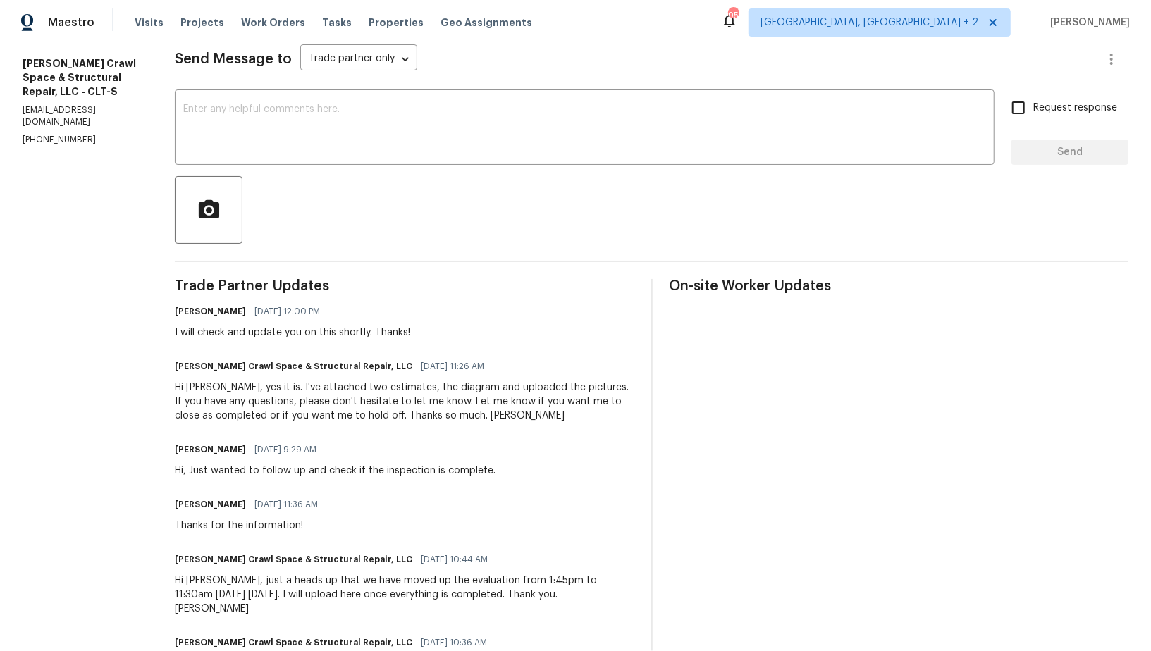
scroll to position [228, 0]
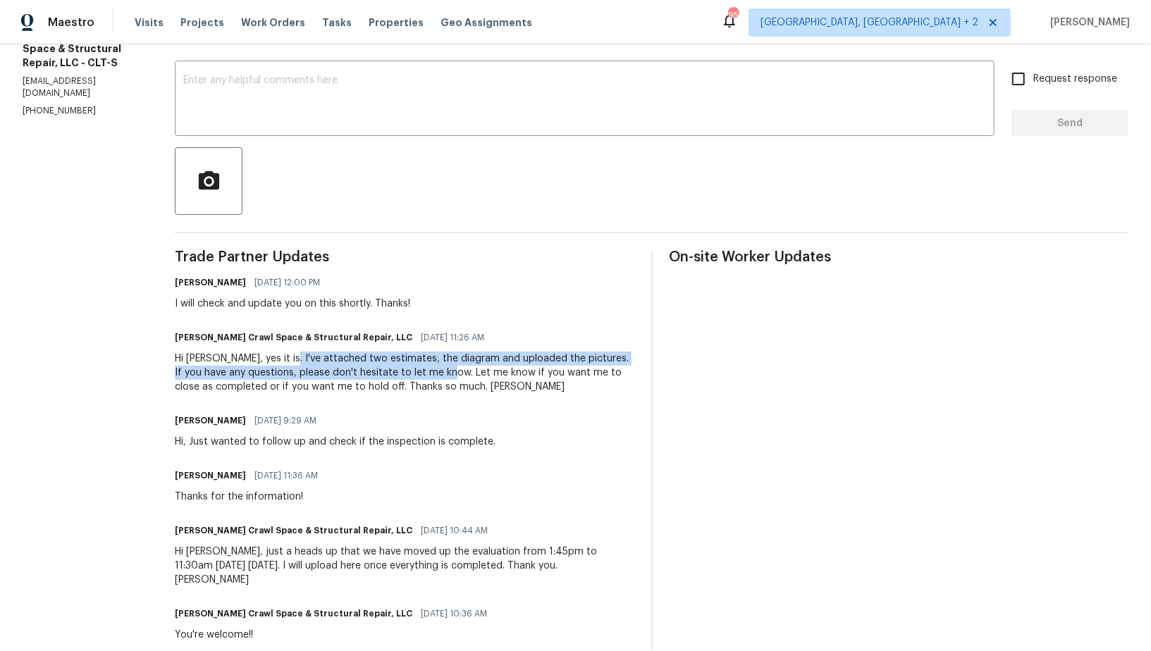
drag, startPoint x: 291, startPoint y: 357, endPoint x: 443, endPoint y: 374, distance: 152.5
click at [443, 374] on div "Hi [PERSON_NAME], yes it is. I've attached two estimates, the diagram and uploa…" at bounding box center [404, 373] width 459 height 42
copy div "I've attached two estimates, the diagram and uploaded the pictures. If you have…"
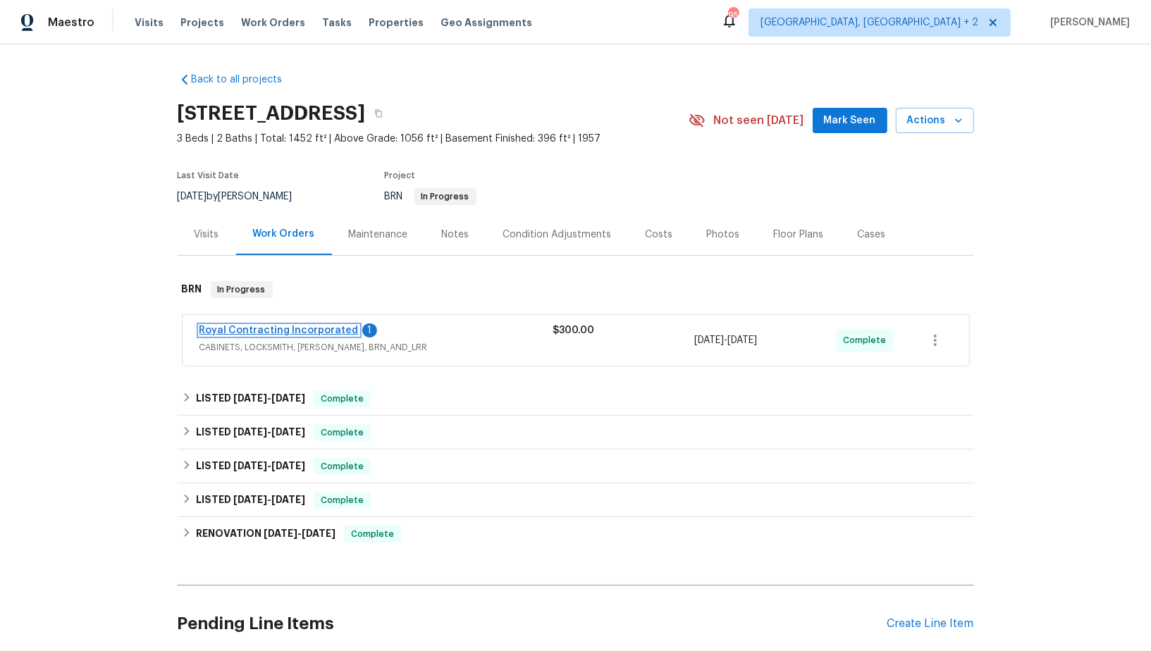
click at [242, 328] on link "Royal Contracting Incorporated" at bounding box center [278, 331] width 159 height 10
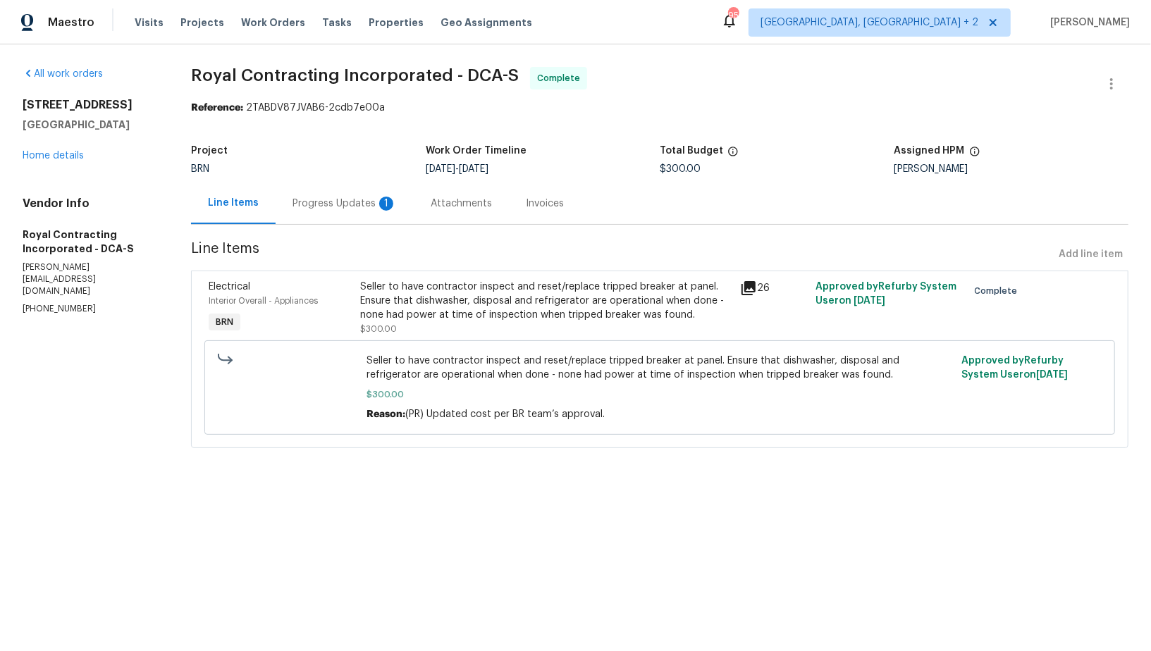
click at [376, 208] on div "Progress Updates 1" at bounding box center [344, 204] width 104 height 14
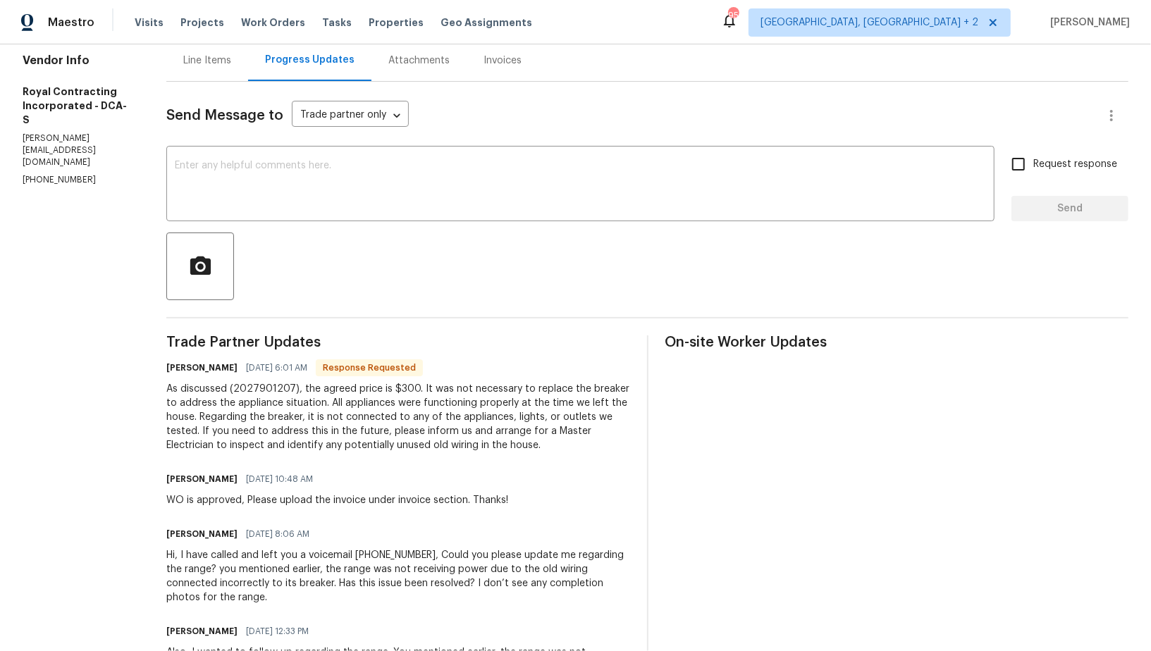
scroll to position [152, 0]
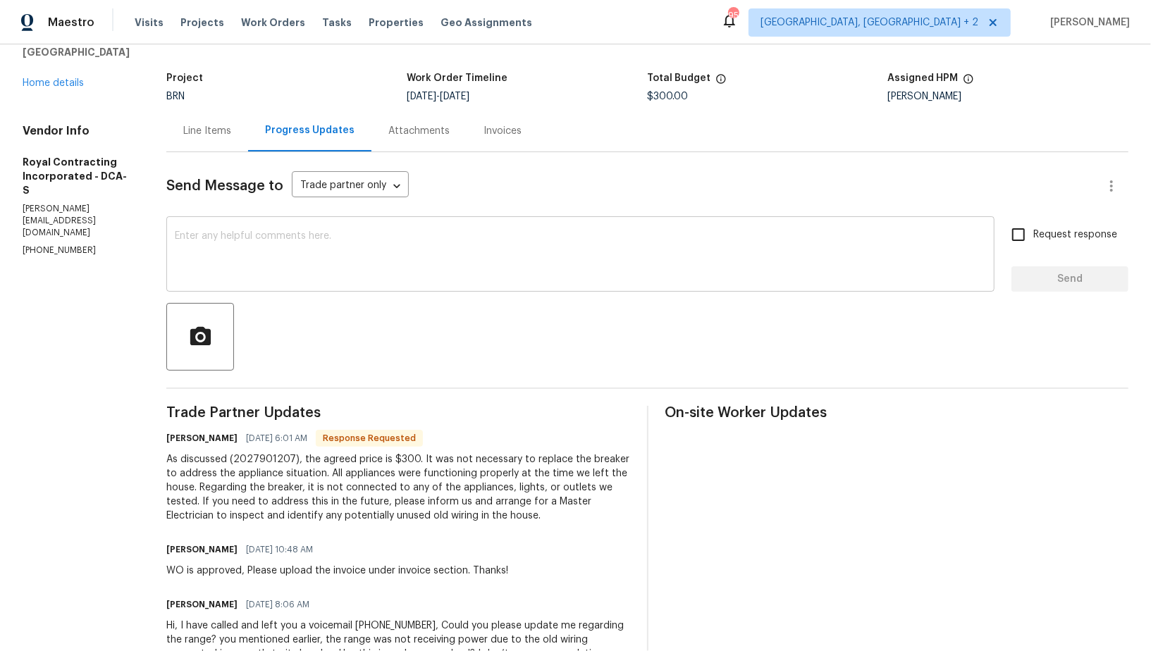
scroll to position [61, 0]
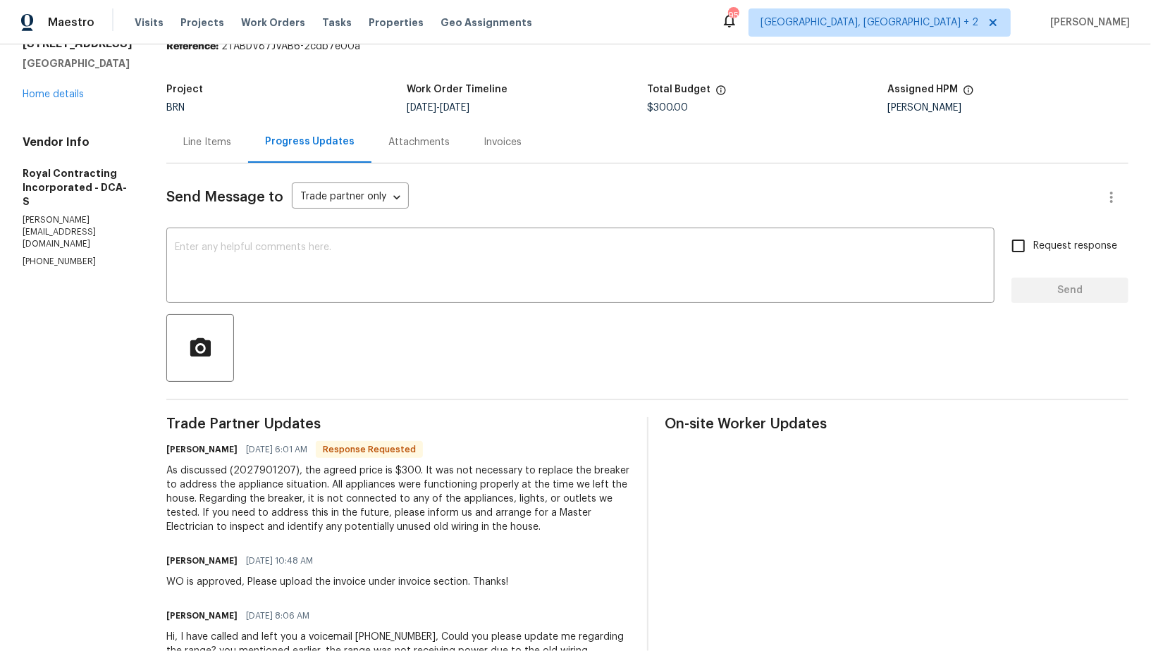
click at [197, 181] on div "Send Message to Trade partner only Trade partner only ​" at bounding box center [630, 197] width 928 height 34
click at [218, 130] on div "Line Items" at bounding box center [207, 142] width 82 height 42
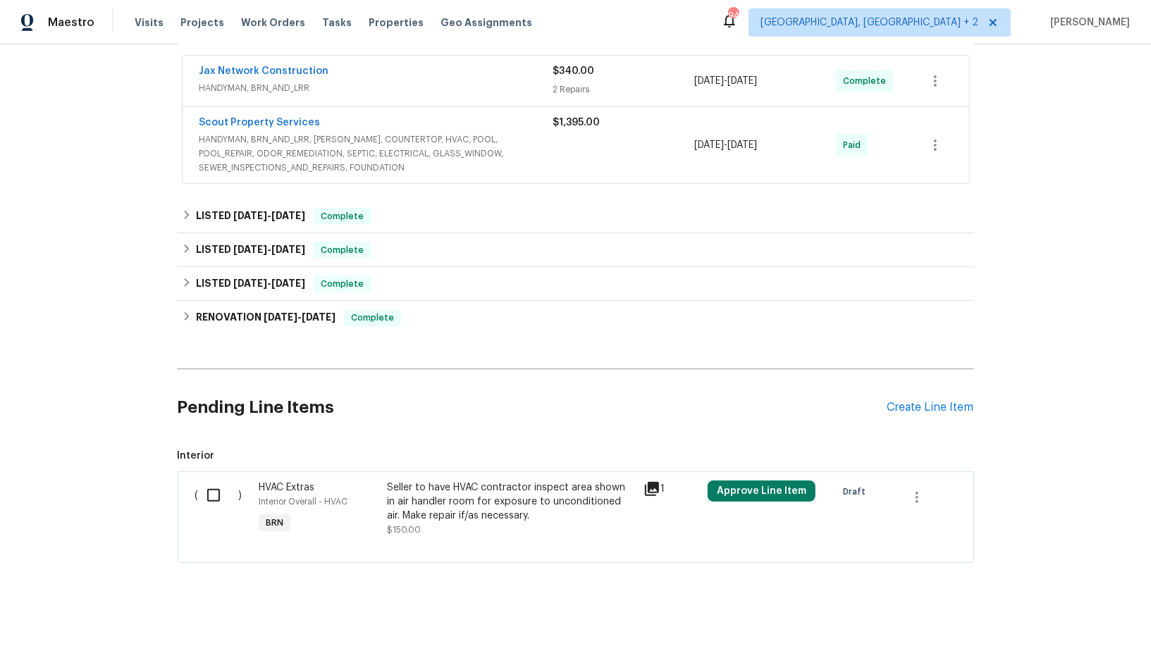
scroll to position [264, 0]
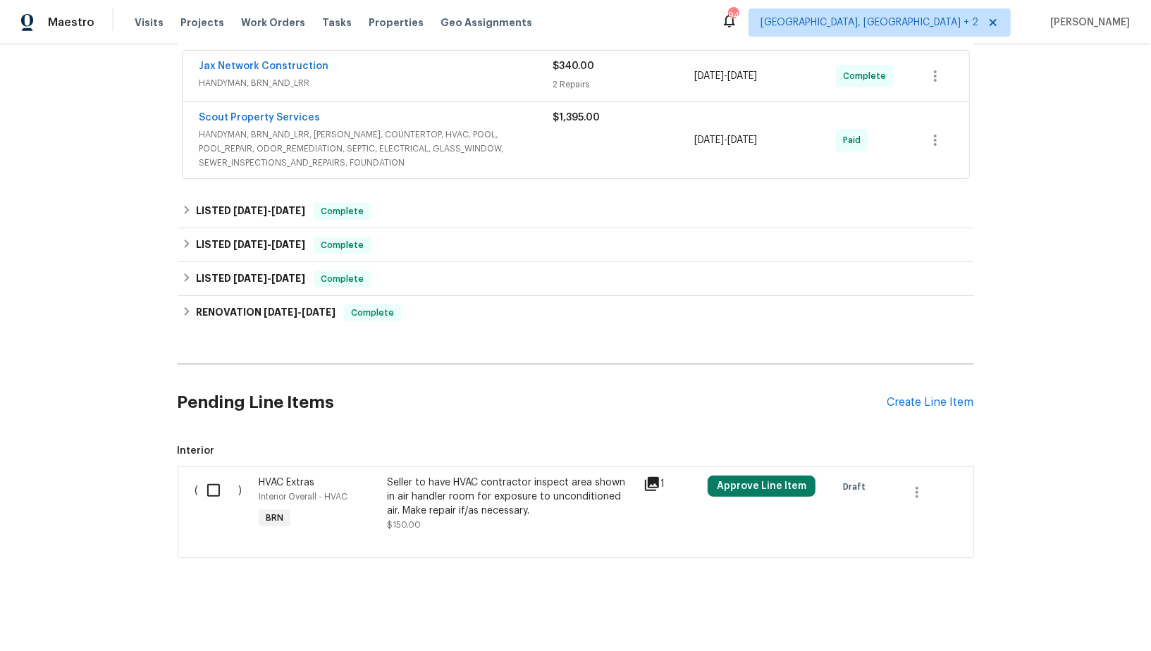
click at [919, 407] on div "Pending Line Items Create Line Item" at bounding box center [576, 403] width 796 height 66
click at [910, 396] on div "Create Line Item" at bounding box center [930, 402] width 87 height 13
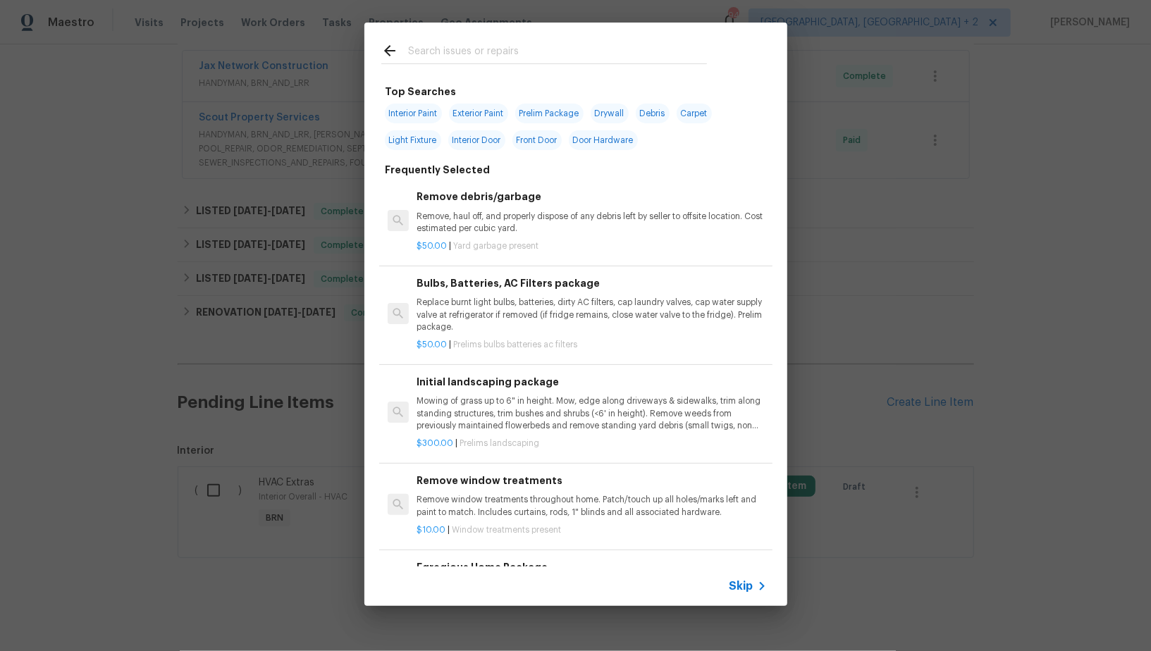
click at [756, 589] on icon at bounding box center [761, 586] width 17 height 17
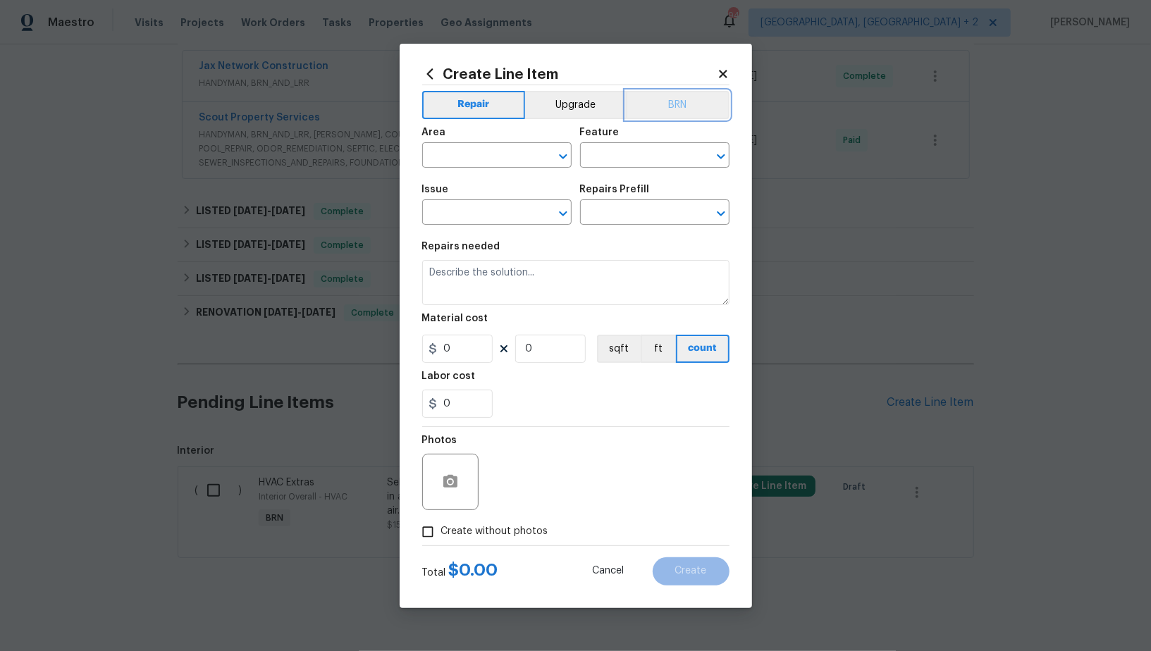
click at [670, 105] on button "BRN" at bounding box center [678, 105] width 104 height 28
click at [462, 169] on span "Area ​" at bounding box center [496, 147] width 149 height 57
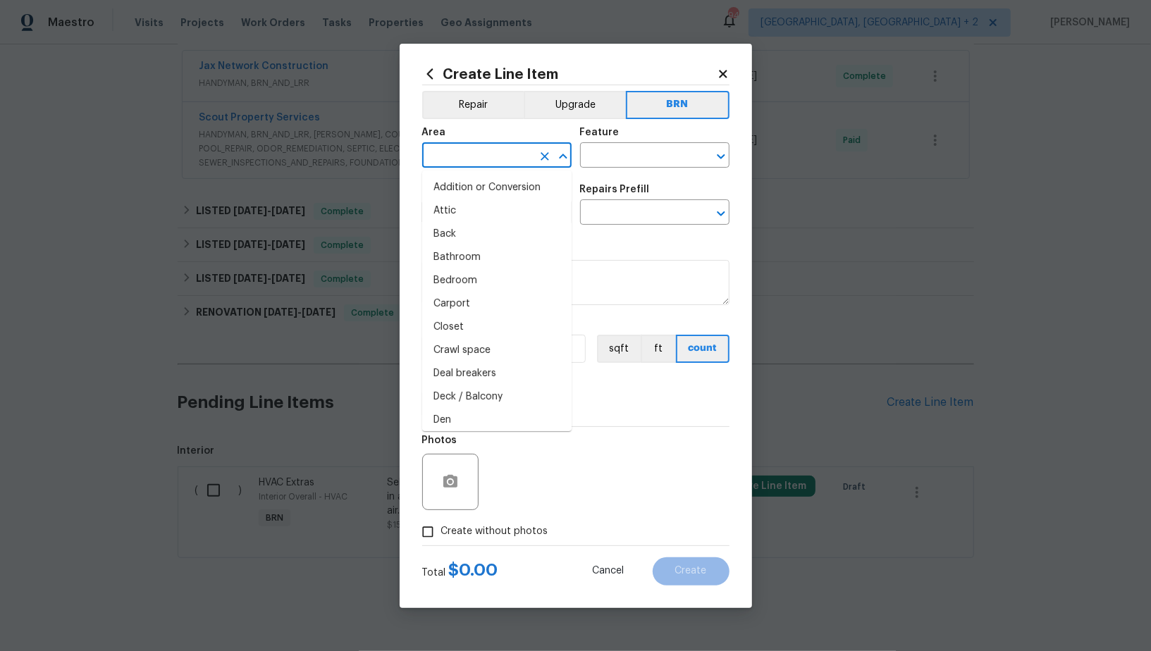
click at [453, 165] on input "text" at bounding box center [477, 157] width 110 height 22
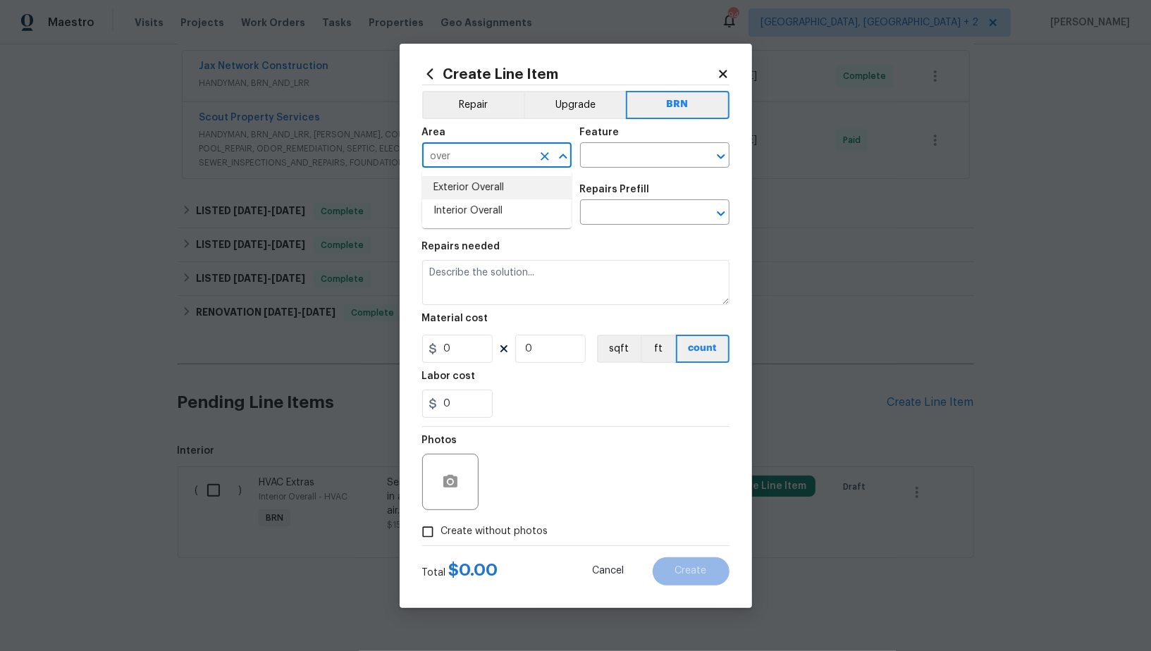
click at [494, 192] on li "Exterior Overall" at bounding box center [496, 187] width 149 height 23
type input "Exterior Overall"
click at [589, 161] on input "text" at bounding box center [635, 157] width 110 height 22
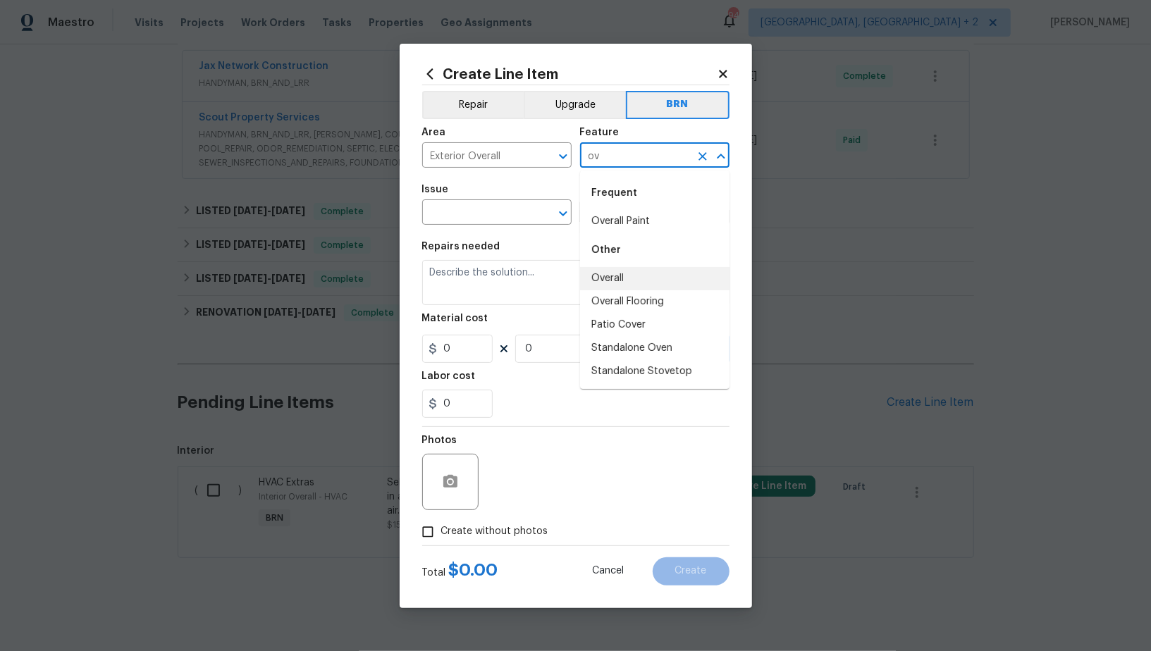
type input "o"
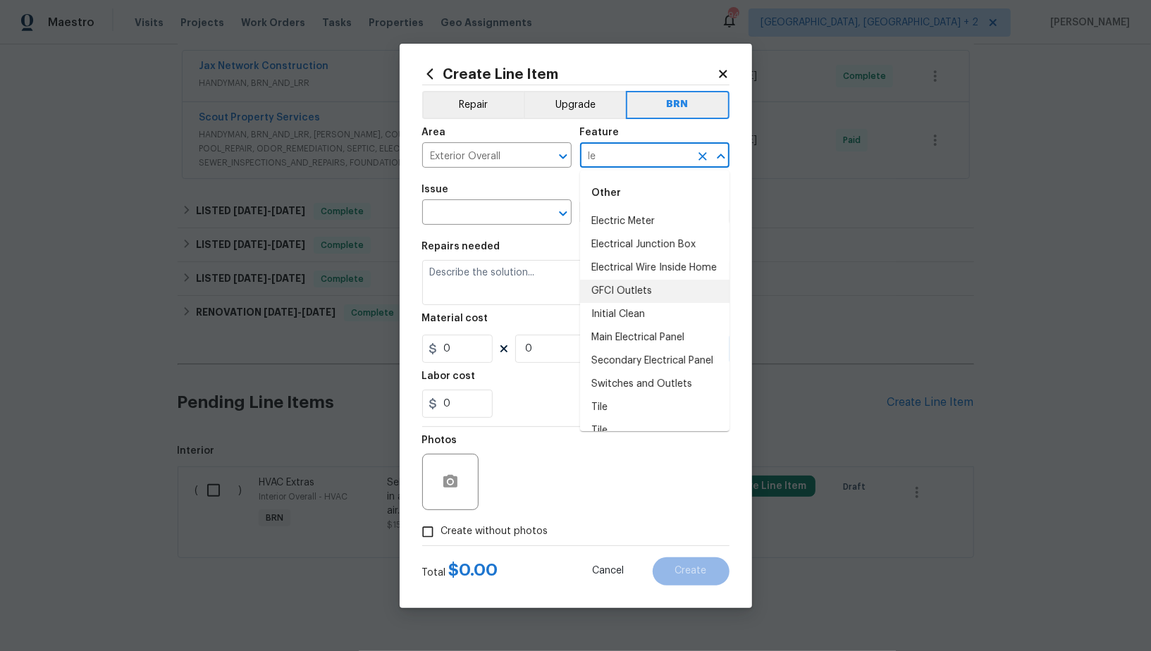
type input "l"
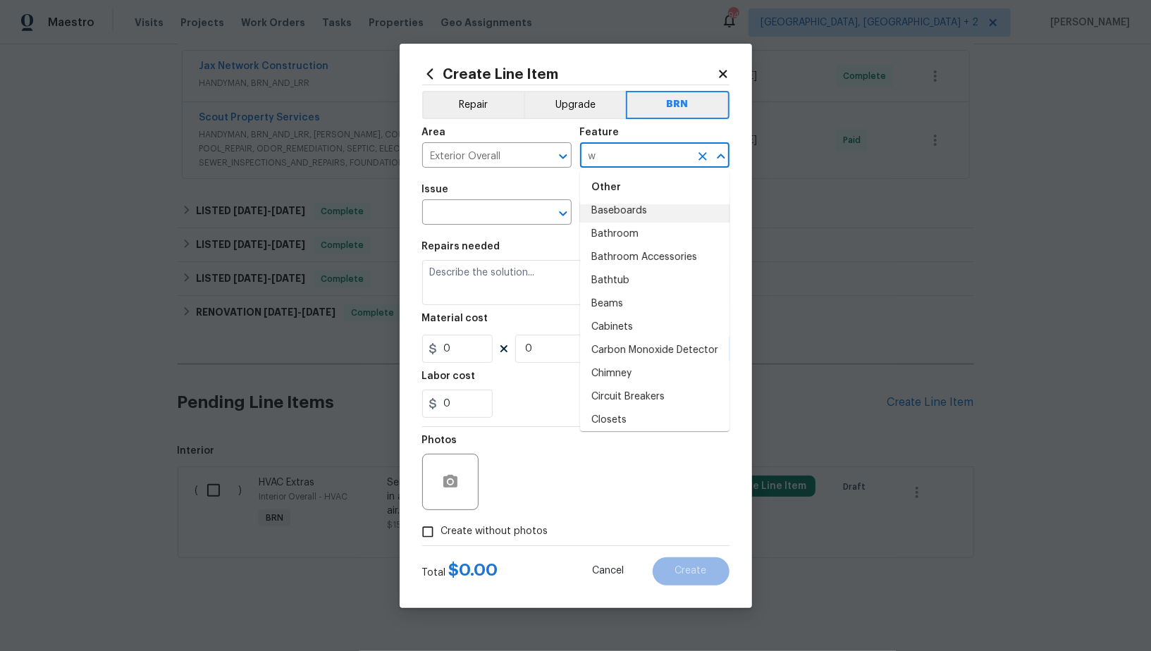
scroll to position [0, 0]
type input "w"
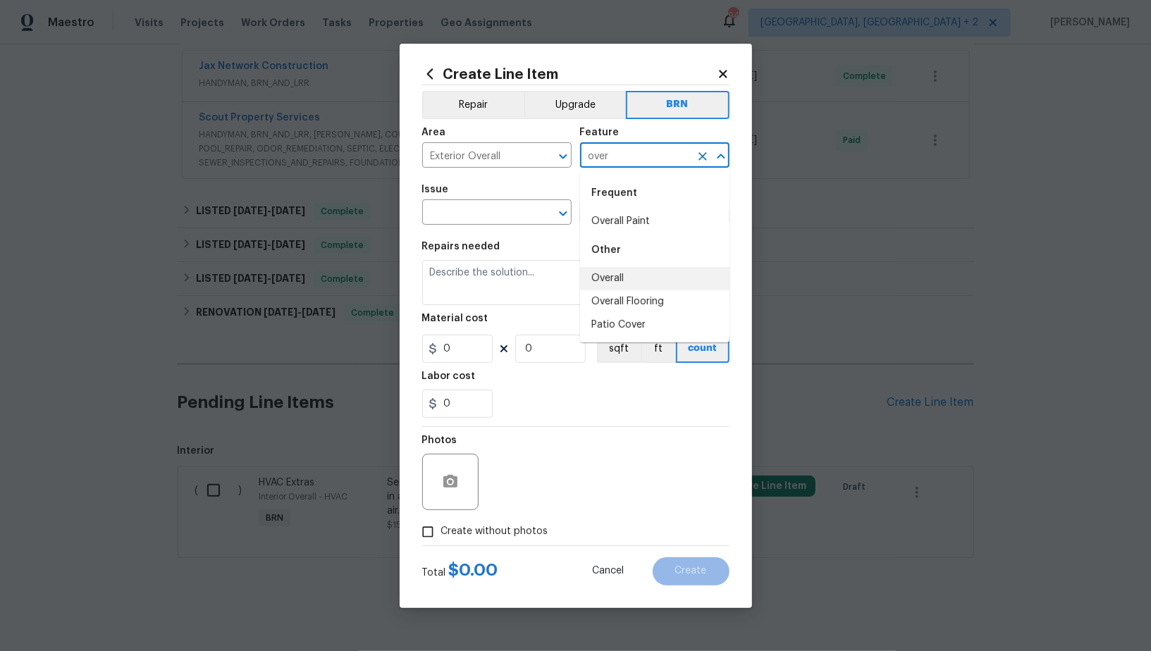
click at [616, 276] on li "Overall" at bounding box center [654, 278] width 149 height 23
type input "Overall"
click at [490, 215] on input "text" at bounding box center [477, 214] width 110 height 22
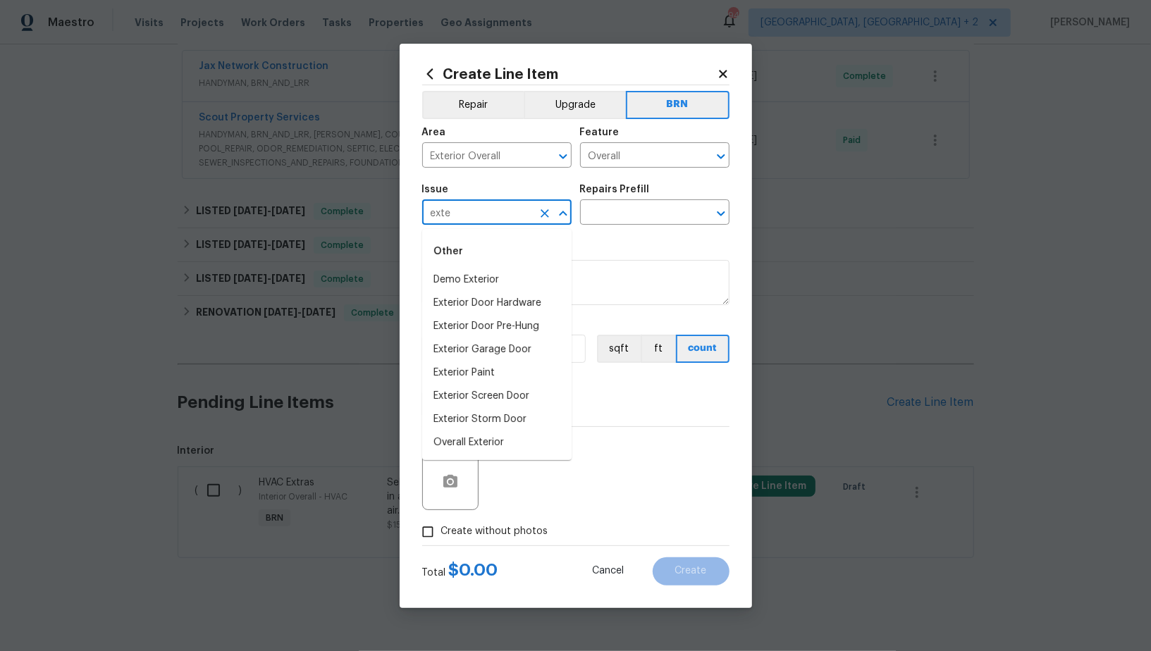
type input "exter"
click at [498, 377] on li "Exterior Screen Door" at bounding box center [496, 373] width 149 height 23
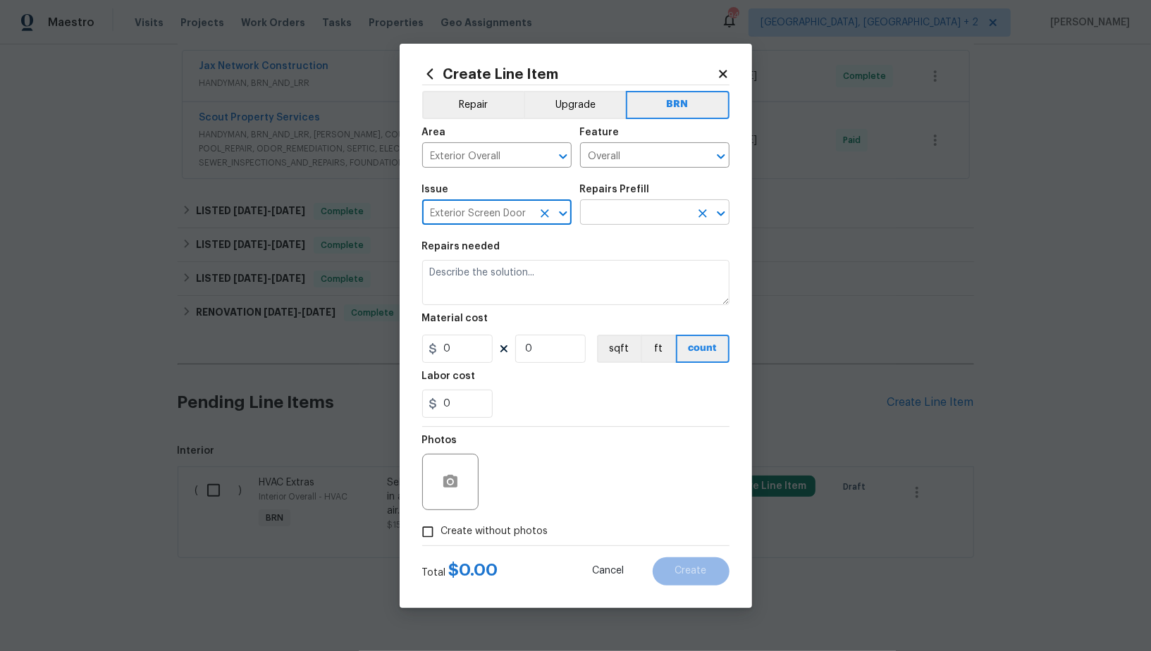
type input "Exterior Screen Door"
click at [600, 220] on input "text" at bounding box center [635, 214] width 110 height 22
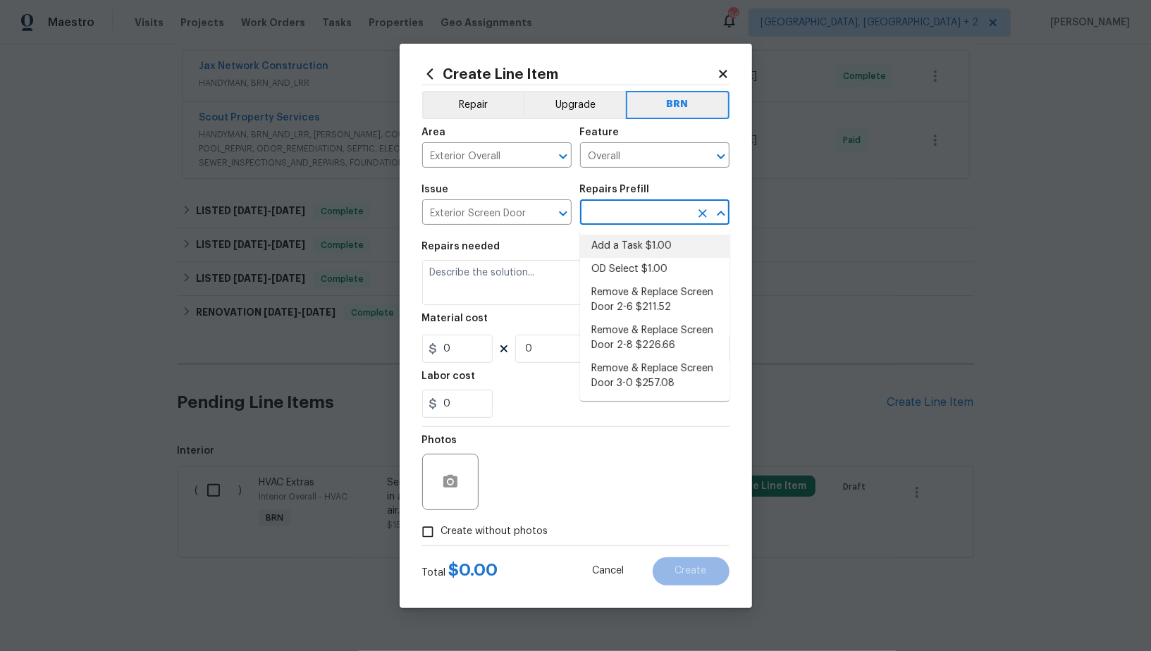
click at [612, 252] on li "Add a Task $1.00" at bounding box center [654, 246] width 149 height 23
type input "Interior Door"
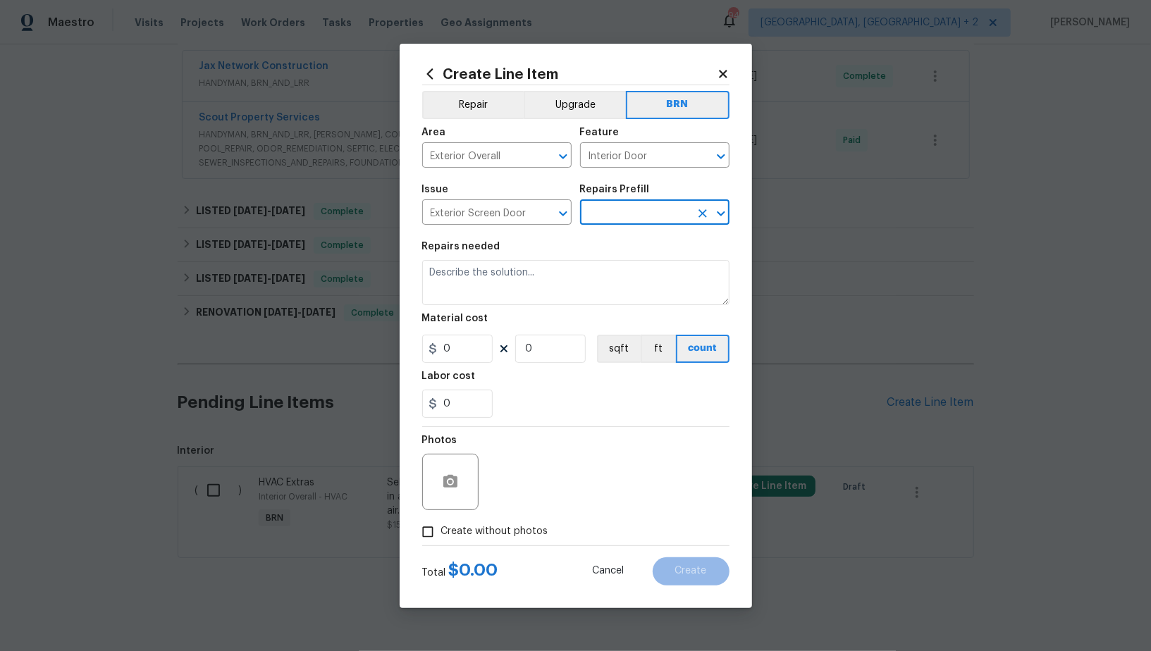
type input "Add a Task $1.00"
type textarea "HPM to detail"
type input "1"
click at [572, 285] on textarea "HPM to detail" at bounding box center [575, 282] width 307 height 45
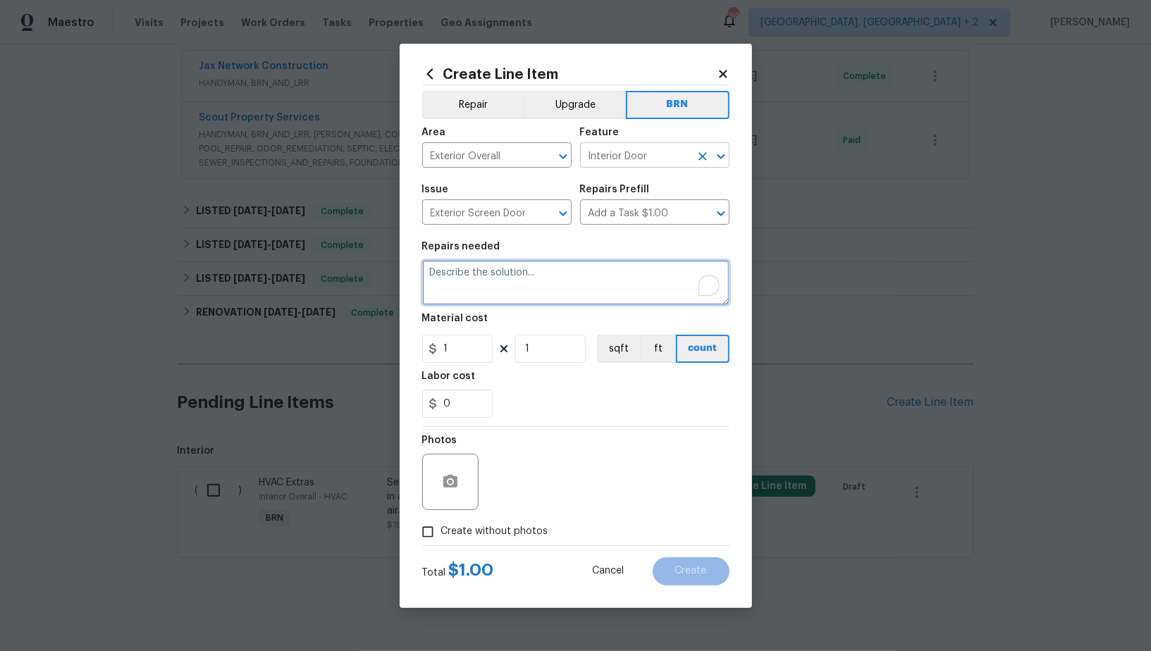
click at [708, 158] on icon "Clear" at bounding box center [703, 156] width 14 height 14
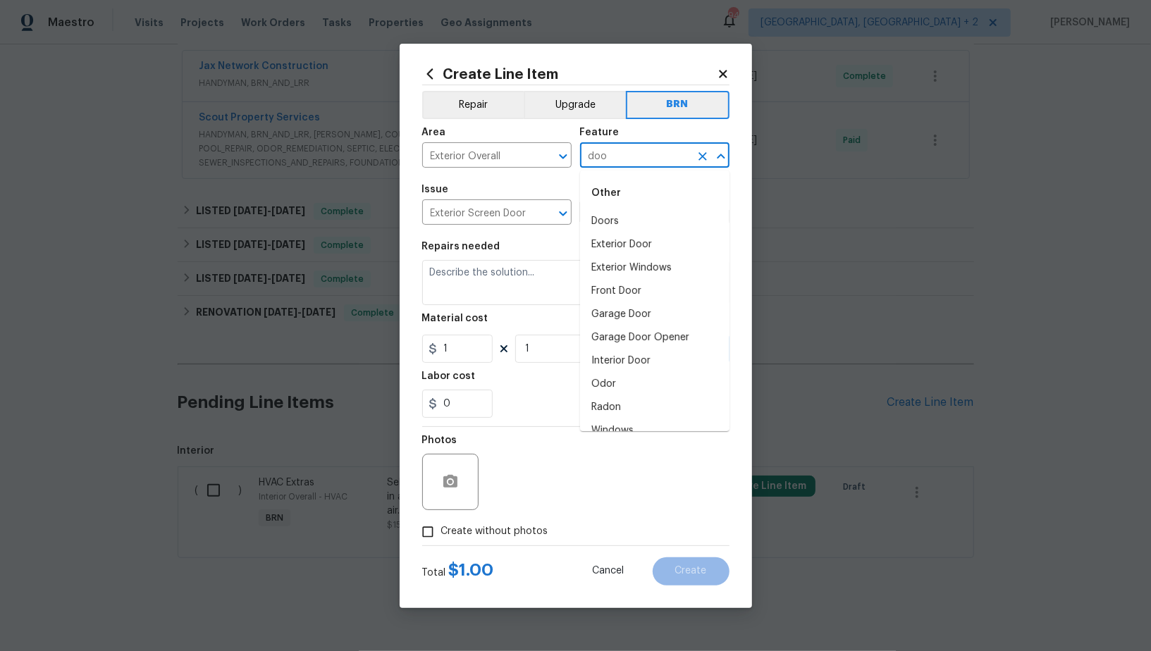
type input "door"
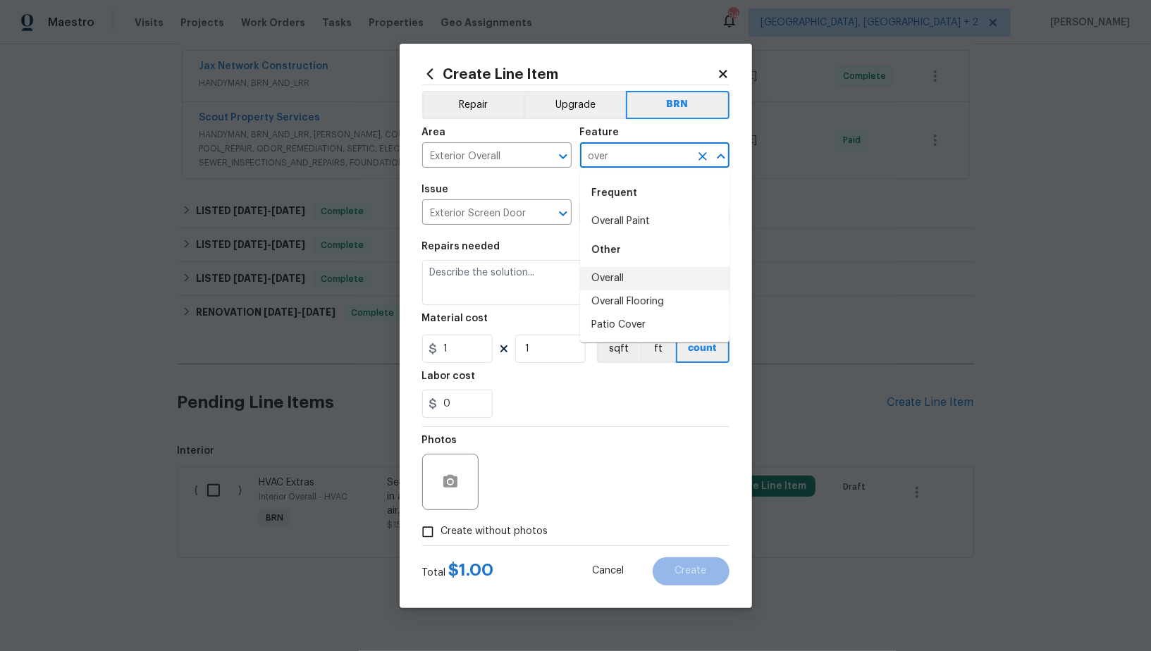
click at [621, 281] on li "Overall" at bounding box center [654, 278] width 149 height 23
type input "Overall"
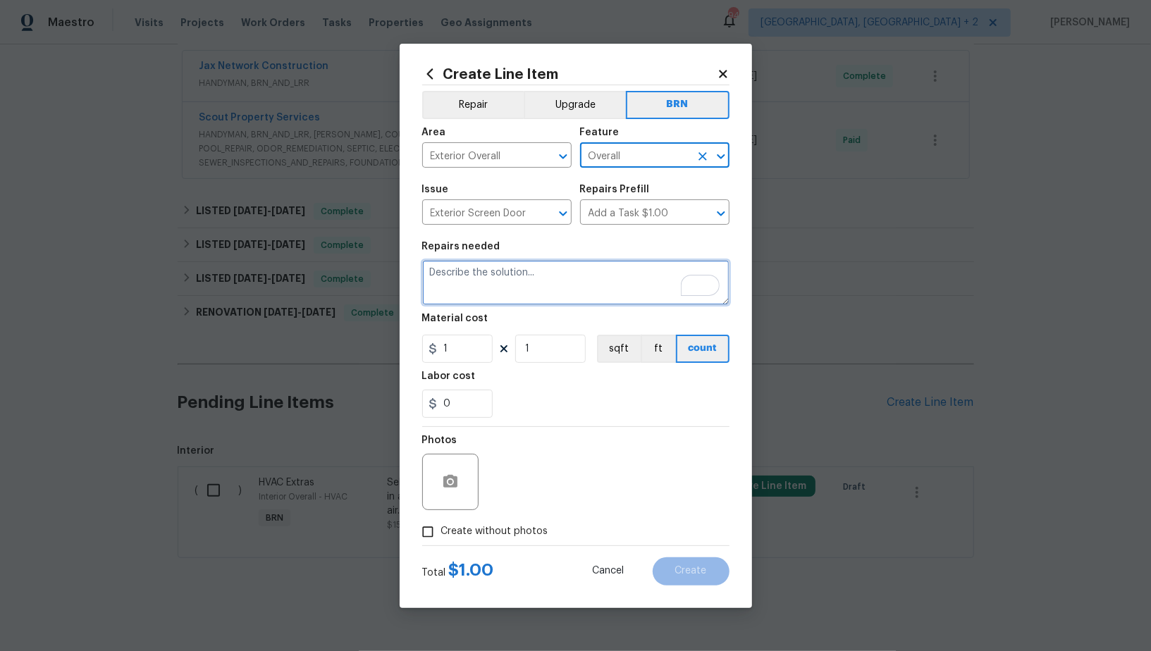
click at [531, 291] on textarea "To enrich screen reader interactions, please activate Accessibility in Grammarl…" at bounding box center [575, 282] width 307 height 45
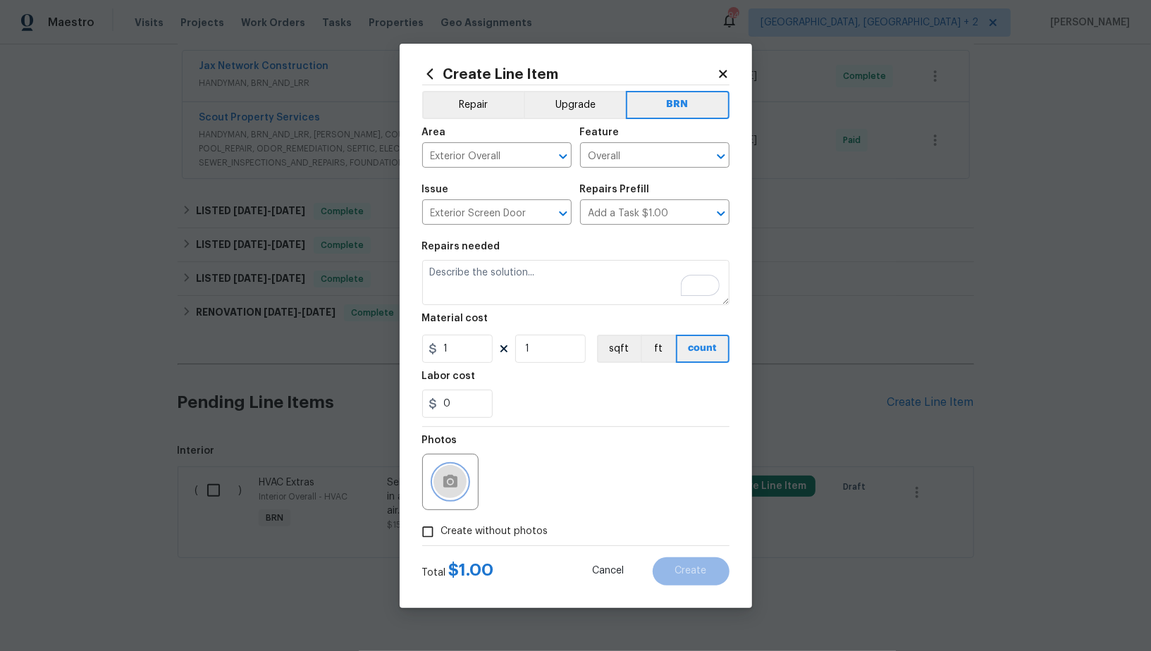
click at [452, 486] on icon "button" at bounding box center [450, 481] width 14 height 13
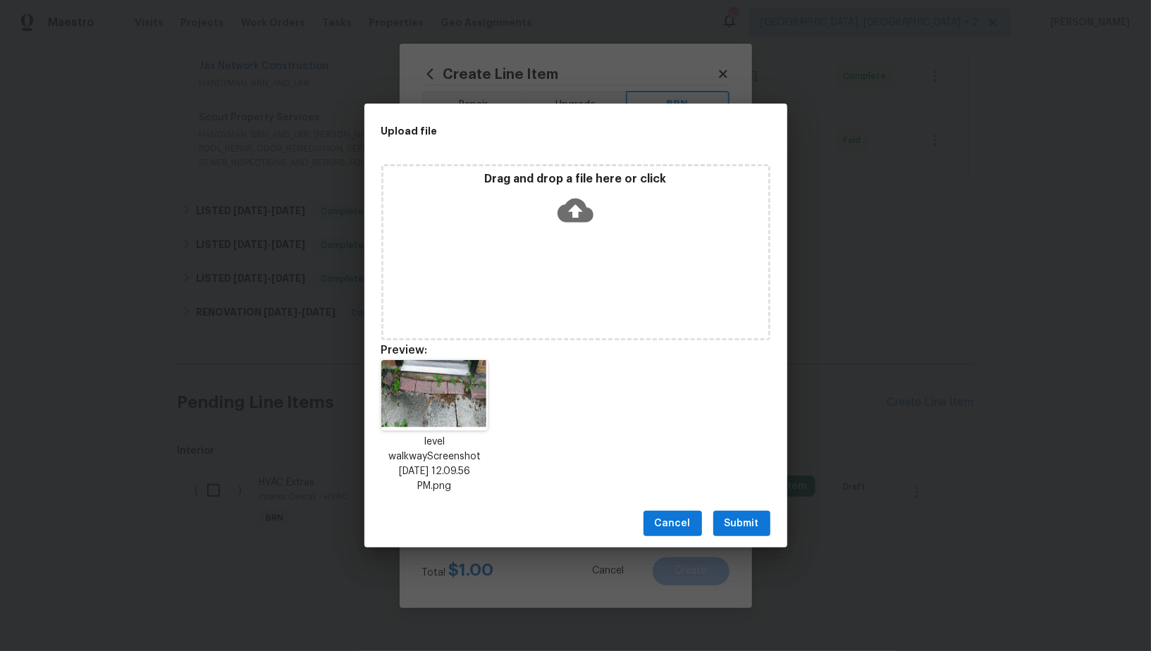
click at [734, 522] on span "Submit" at bounding box center [742, 524] width 35 height 18
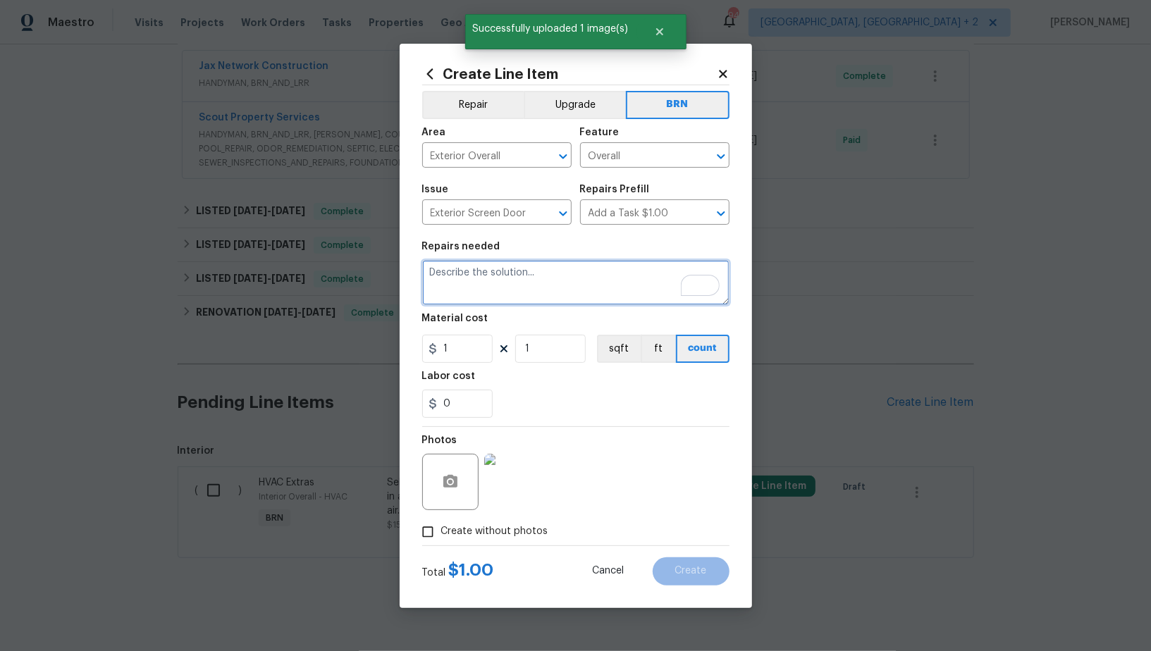
click at [486, 295] on textarea "To enrich screen reader interactions, please activate Accessibility in Grammarl…" at bounding box center [575, 282] width 307 height 45
click at [468, 348] on input "1" at bounding box center [457, 349] width 70 height 28
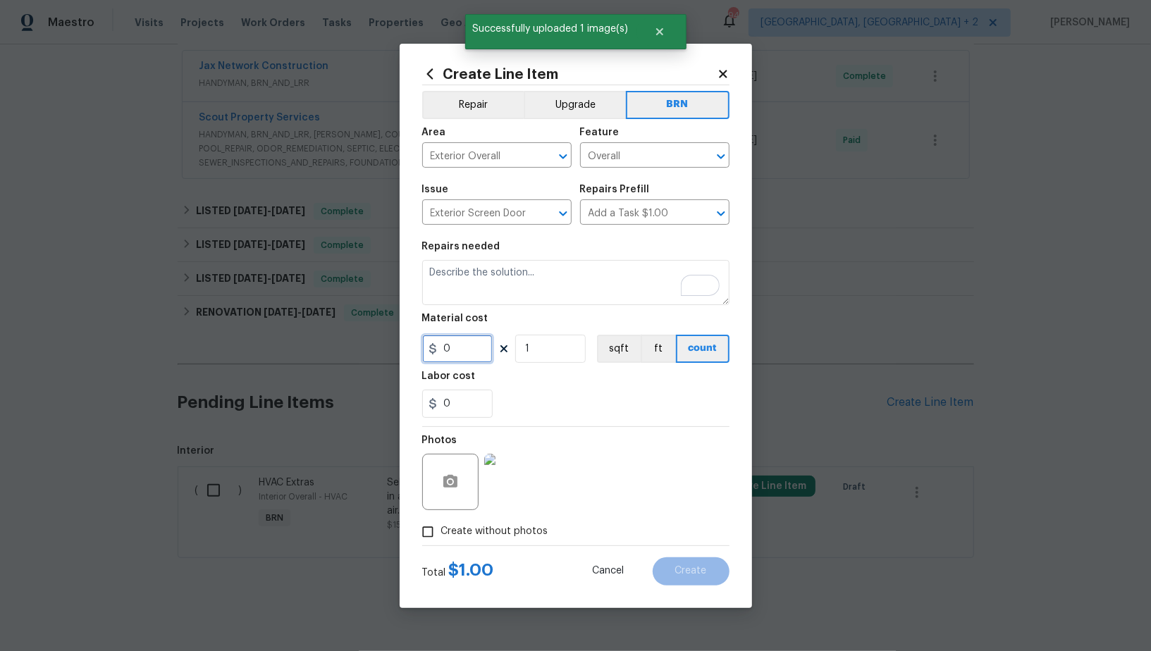
type input "0"
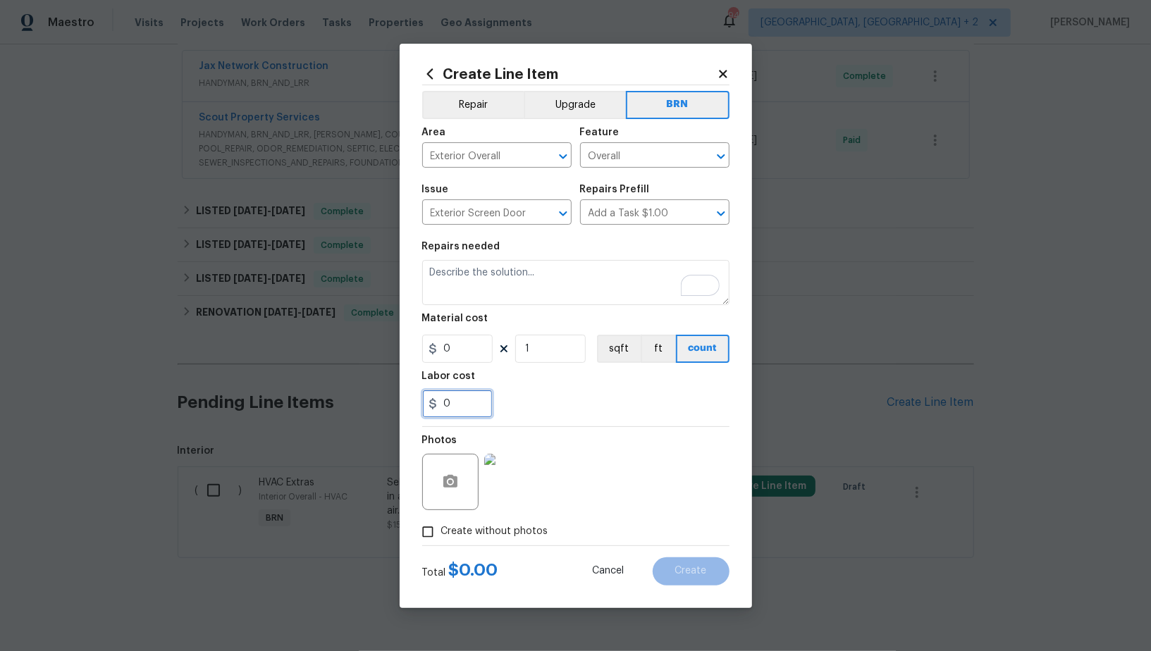
click at [473, 406] on input "0" at bounding box center [457, 404] width 70 height 28
type input "125"
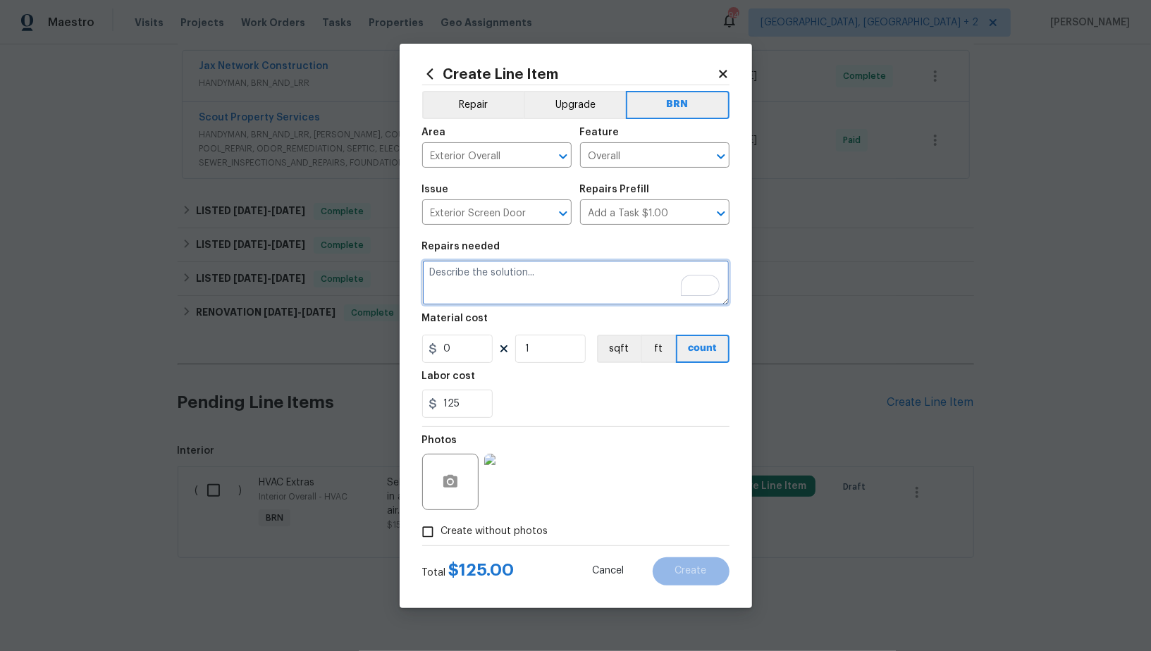
click at [485, 300] on textarea "To enrich screen reader interactions, please activate Accessibility in Grammarl…" at bounding box center [575, 282] width 307 height 45
paste textarea "level the walk to prevent a trip hazard"
type textarea "level the walk to prevent a trip hazard"
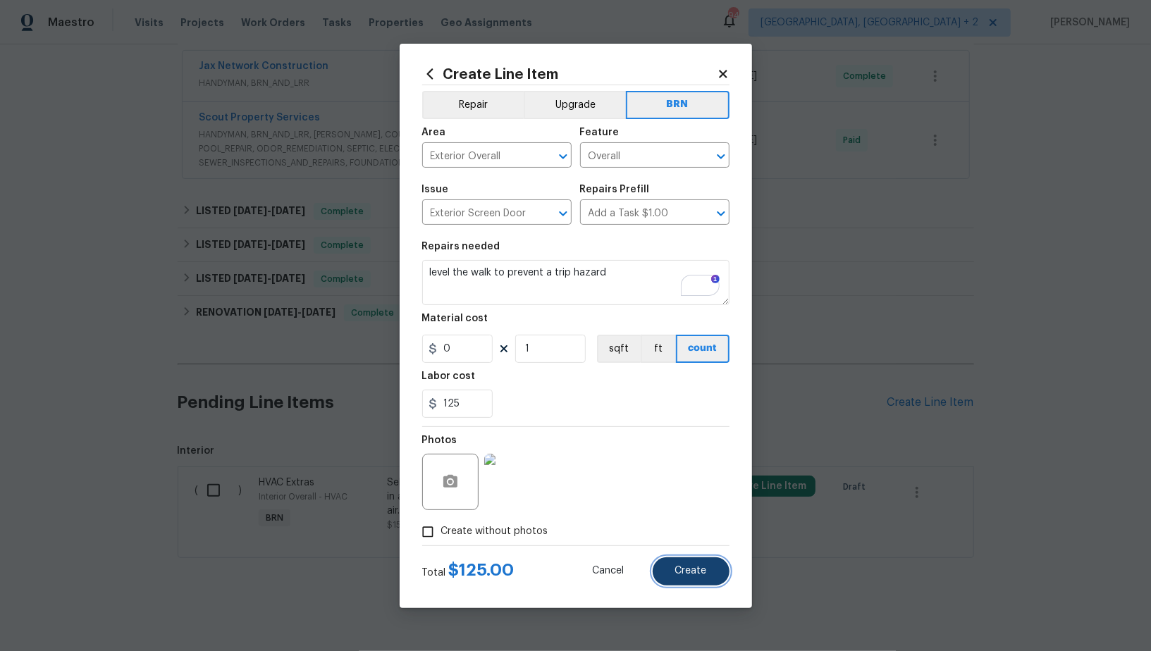
click at [689, 567] on span "Create" at bounding box center [691, 571] width 32 height 11
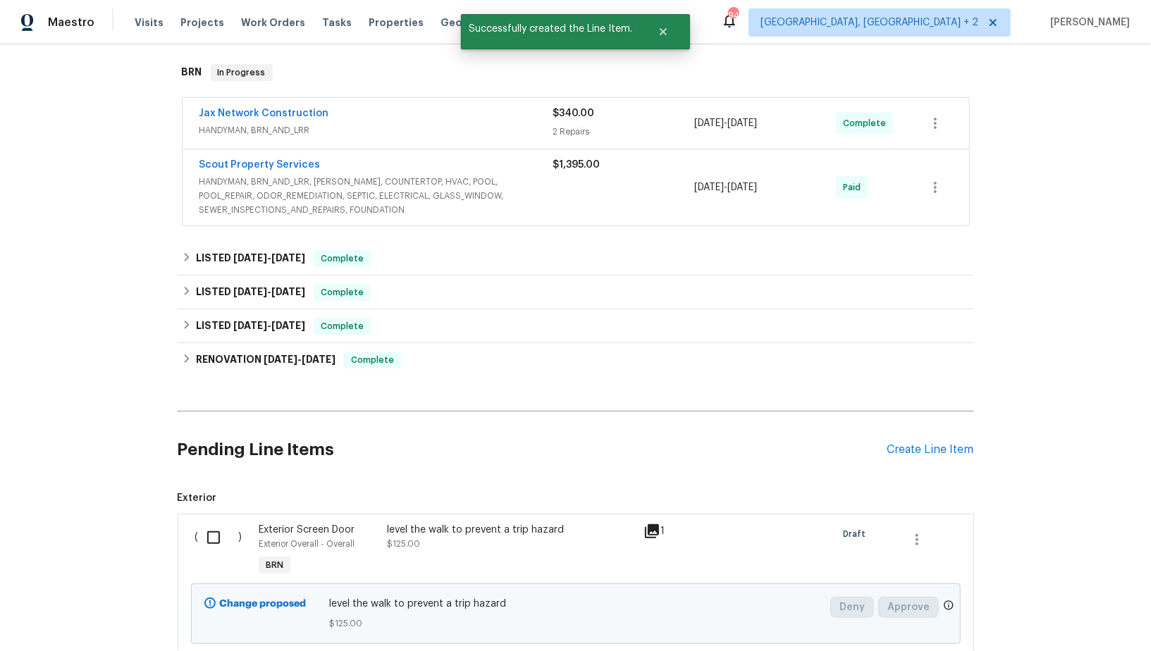
scroll to position [438, 0]
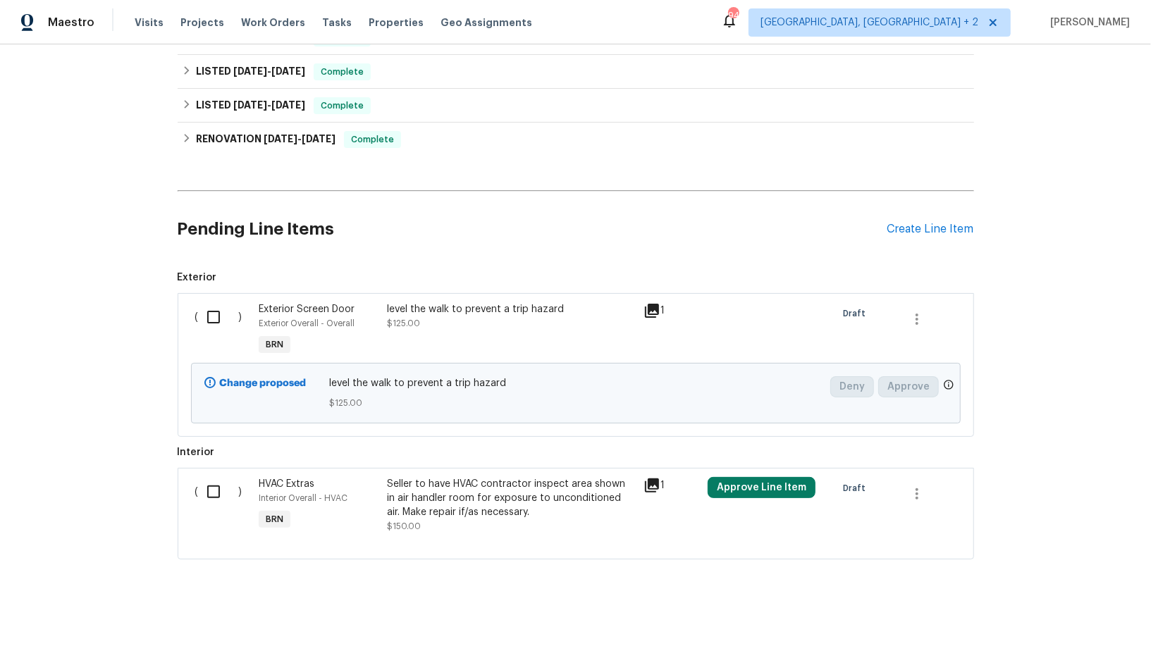
click at [210, 321] on input "checkbox" at bounding box center [219, 317] width 40 height 30
checkbox input "true"
click at [1083, 620] on span "Create Work Order" at bounding box center [1070, 617] width 94 height 18
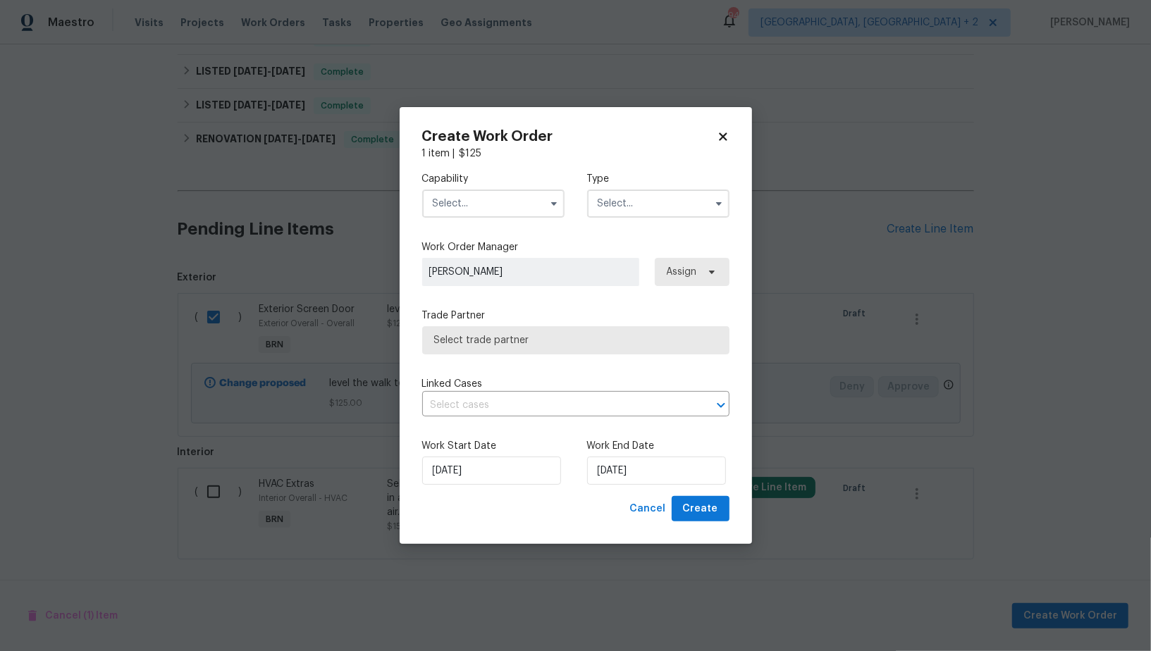
click at [468, 185] on div "Capability" at bounding box center [493, 195] width 142 height 46
click at [468, 198] on input "text" at bounding box center [493, 204] width 142 height 28
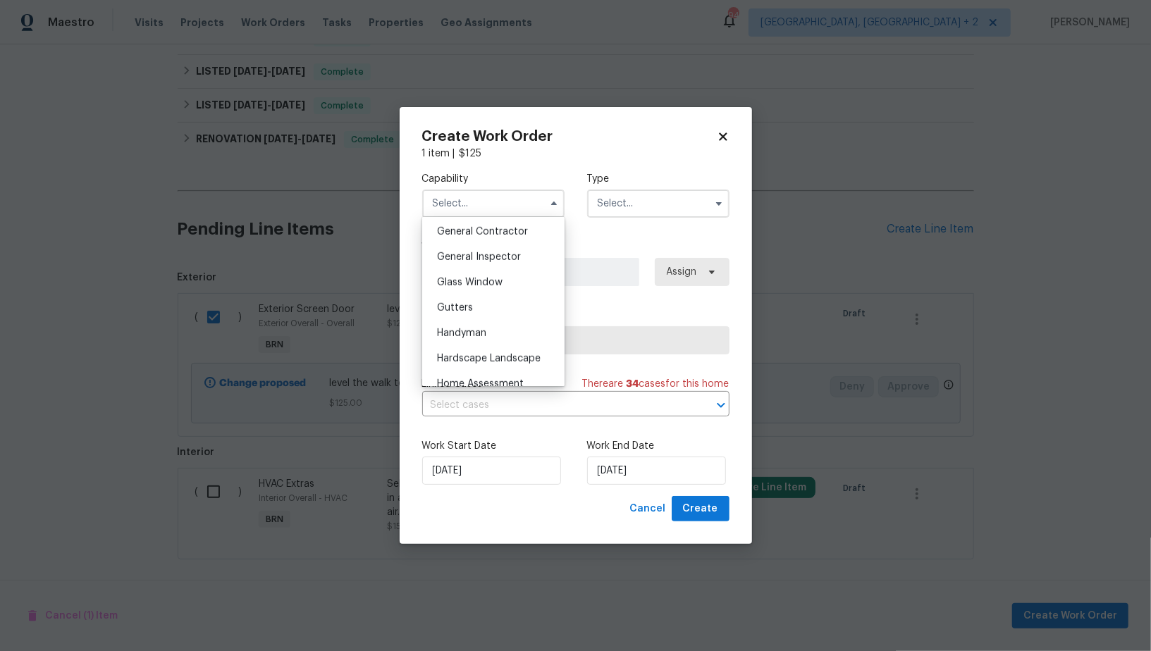
scroll to position [779, 0]
click at [469, 240] on div "Handyman" at bounding box center [493, 229] width 135 height 25
type input "Handyman"
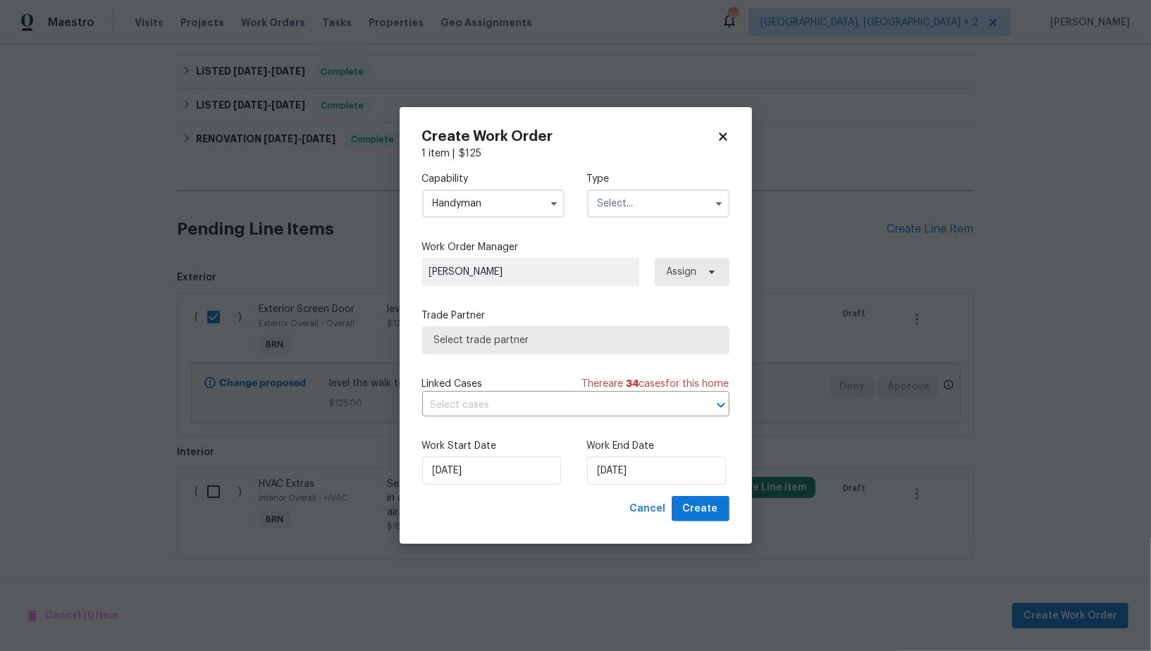
click at [652, 218] on div "Capability Handyman Agent Appliance Bathtub Resurfacing BRN And Lrr Broker Cabi…" at bounding box center [575, 195] width 307 height 68
click at [652, 212] on input "text" at bounding box center [658, 204] width 142 height 28
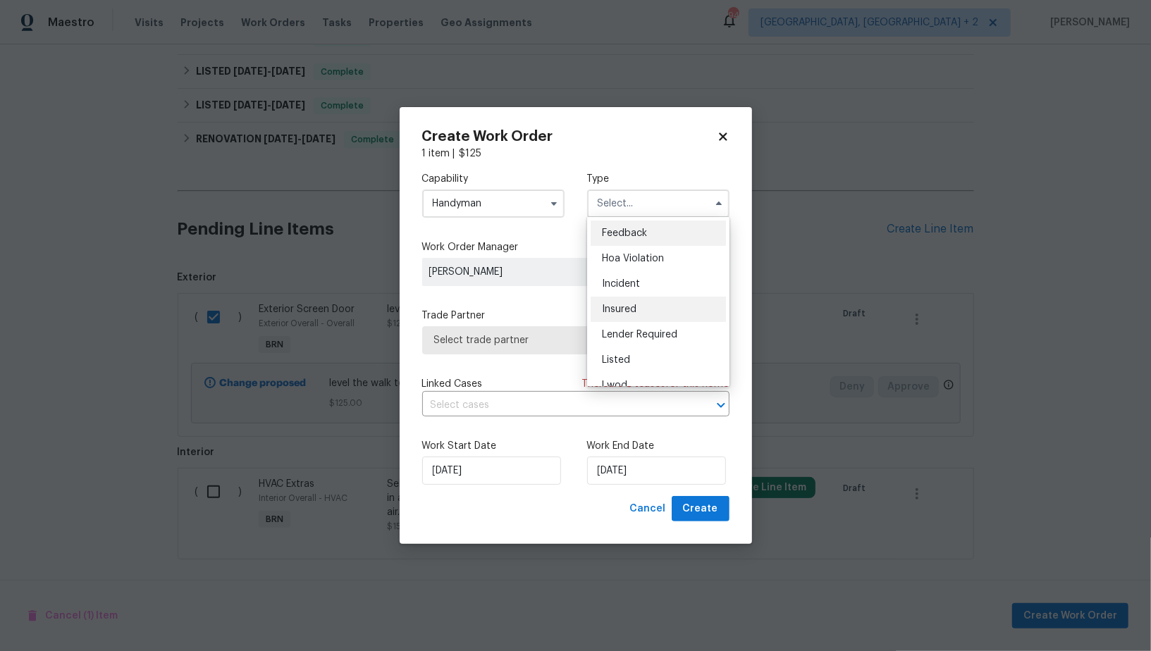
scroll to position [167, 0]
click at [620, 313] on div "Resale" at bounding box center [658, 319] width 135 height 25
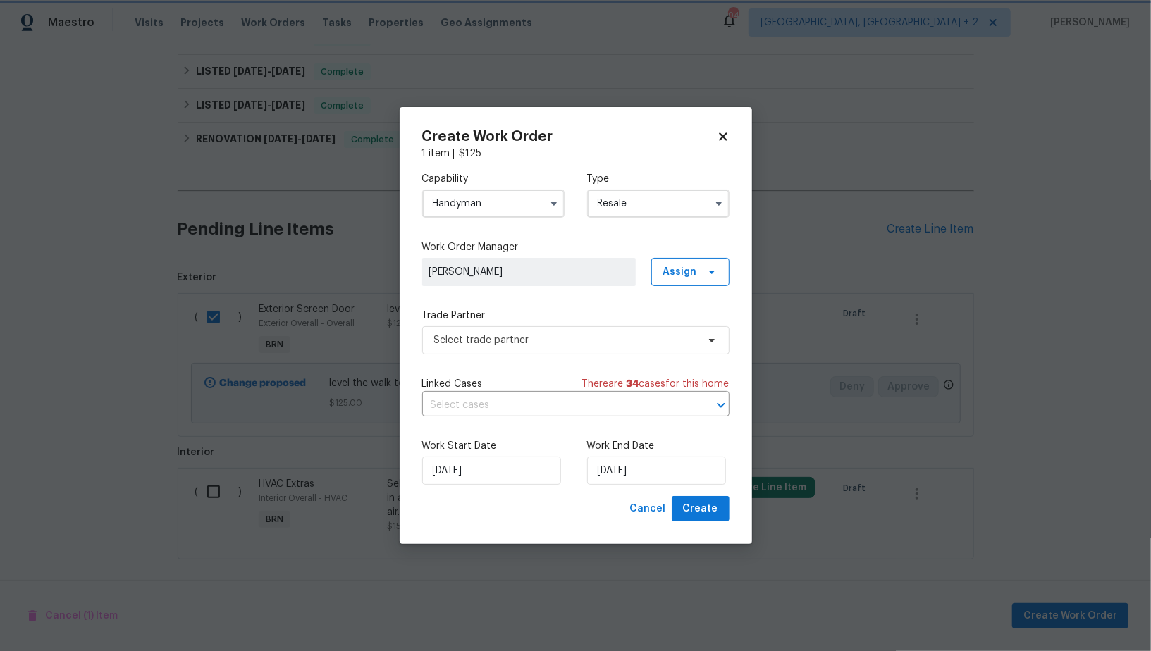
scroll to position [0, 0]
click at [555, 350] on span "Select trade partner" at bounding box center [575, 340] width 307 height 28
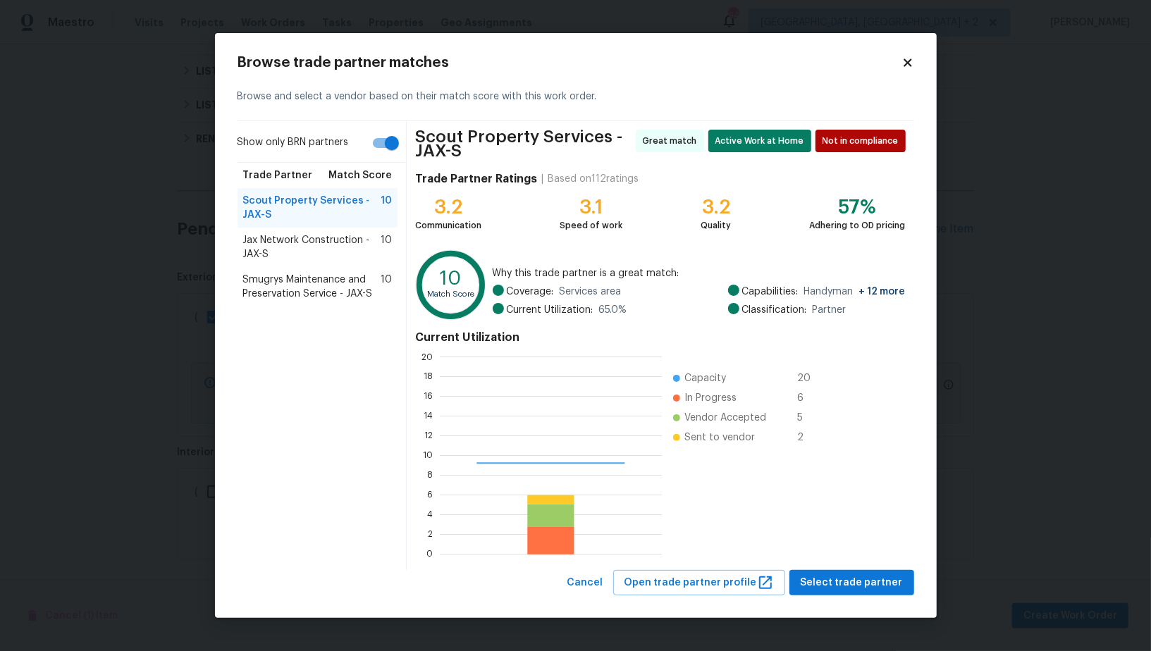
scroll to position [197, 222]
click at [350, 244] on span "Jax Network Construction - JAX-S" at bounding box center [312, 247] width 138 height 28
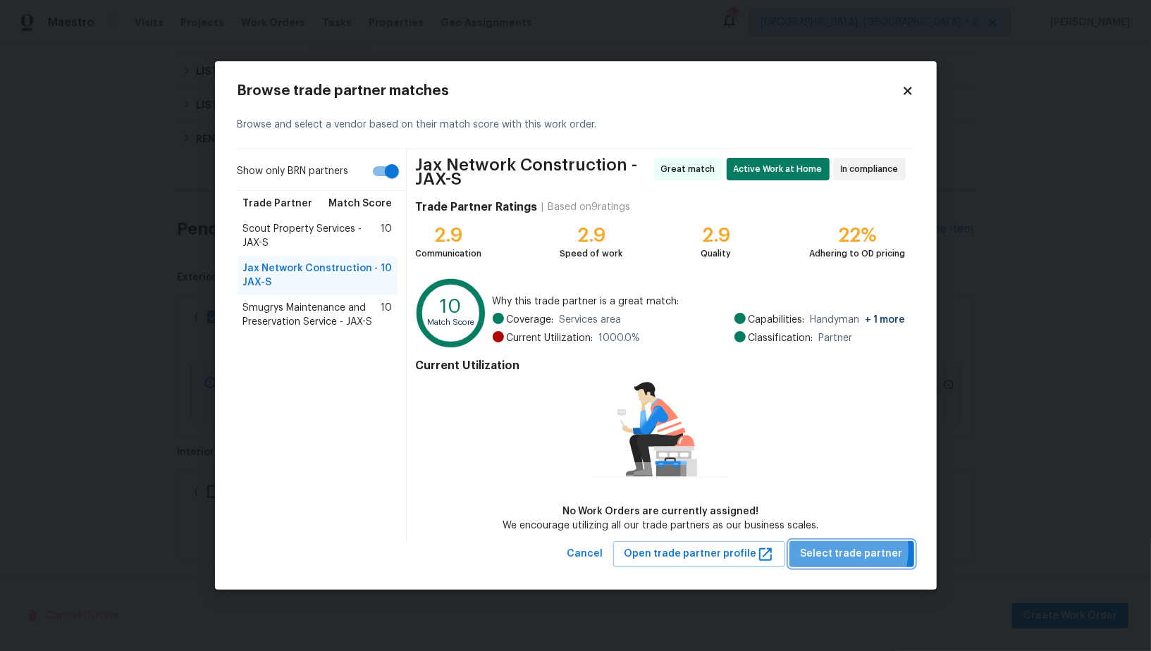
click at [834, 550] on span "Select trade partner" at bounding box center [852, 555] width 102 height 18
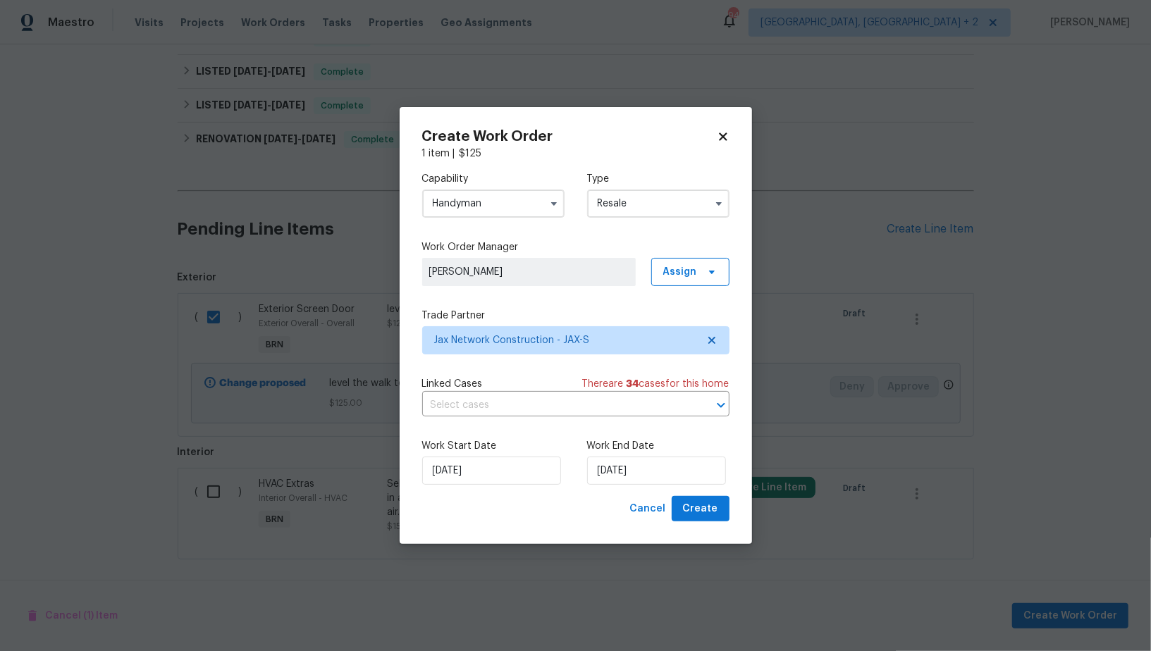
click at [546, 393] on div "Linked Cases There are 34 case s for this home ​" at bounding box center [575, 396] width 307 height 39
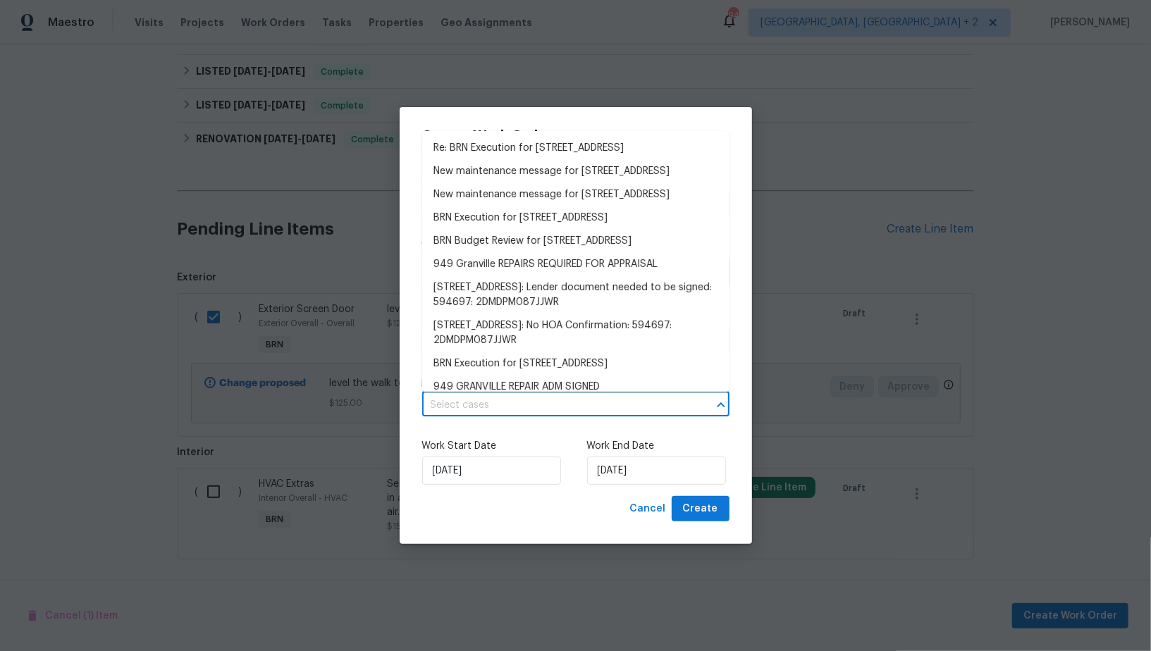
click at [543, 400] on input "text" at bounding box center [556, 406] width 268 height 22
click at [522, 160] on li "Re: BRN Execution for 949 Granville Rd, Jacksonville, FL 32205" at bounding box center [575, 148] width 307 height 23
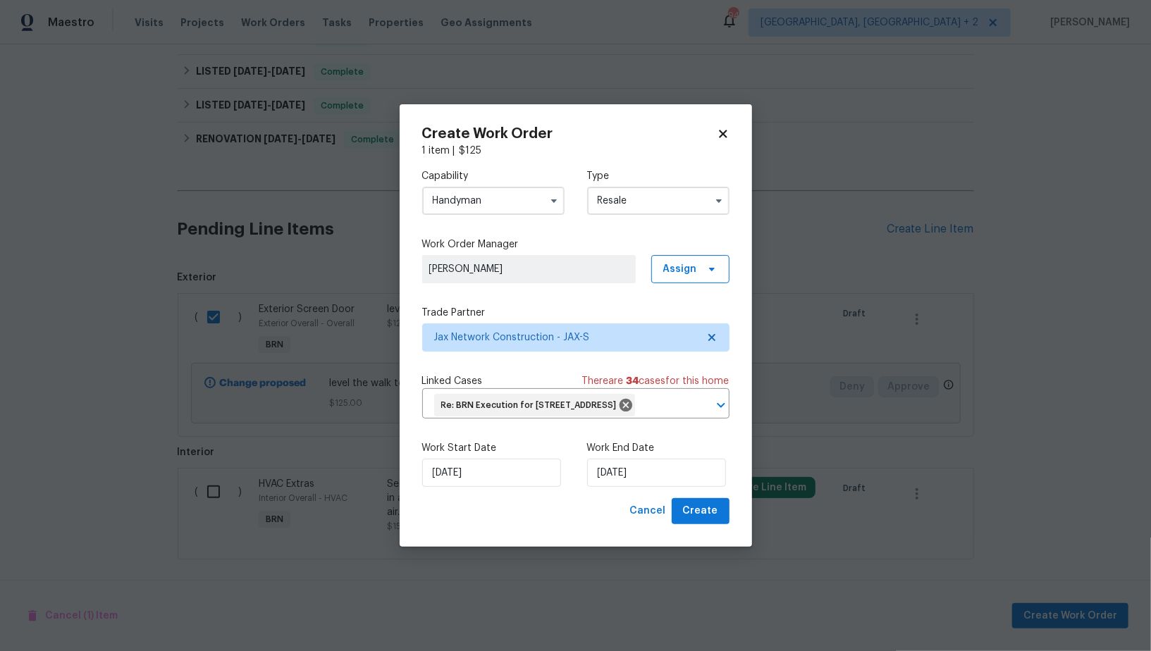
click at [669, 207] on div "Capability Handyman Type Resale" at bounding box center [575, 192] width 307 height 68
click at [661, 195] on input "Resale" at bounding box center [658, 201] width 142 height 28
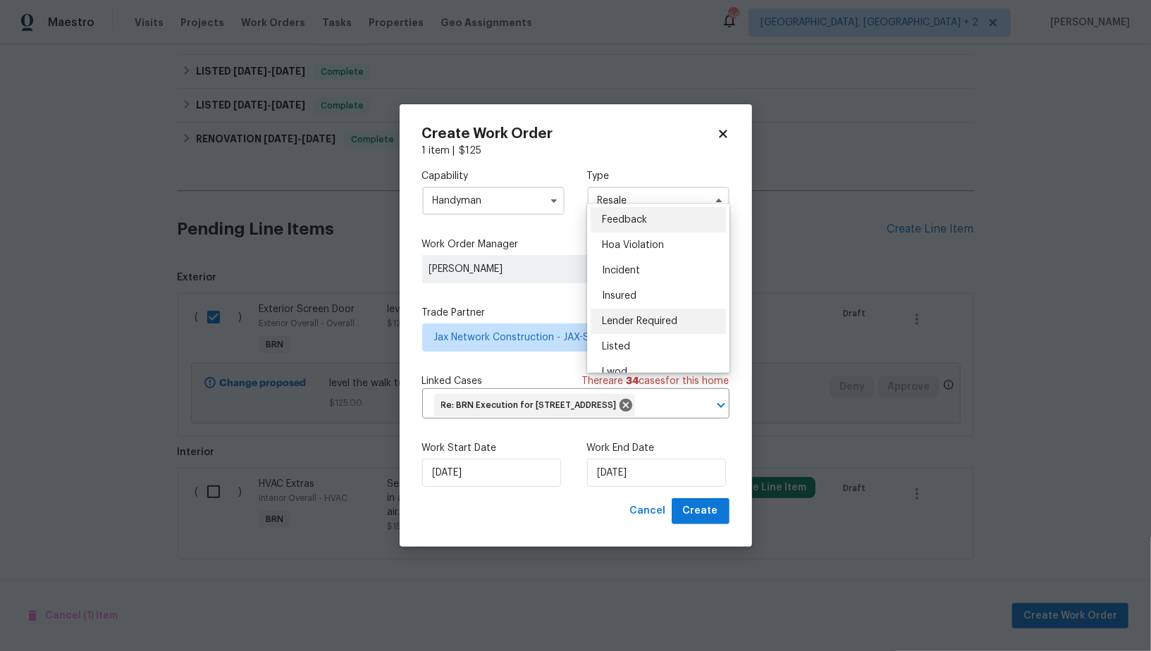
click at [657, 314] on div "Lender Required" at bounding box center [658, 321] width 135 height 25
type input "Lender Required"
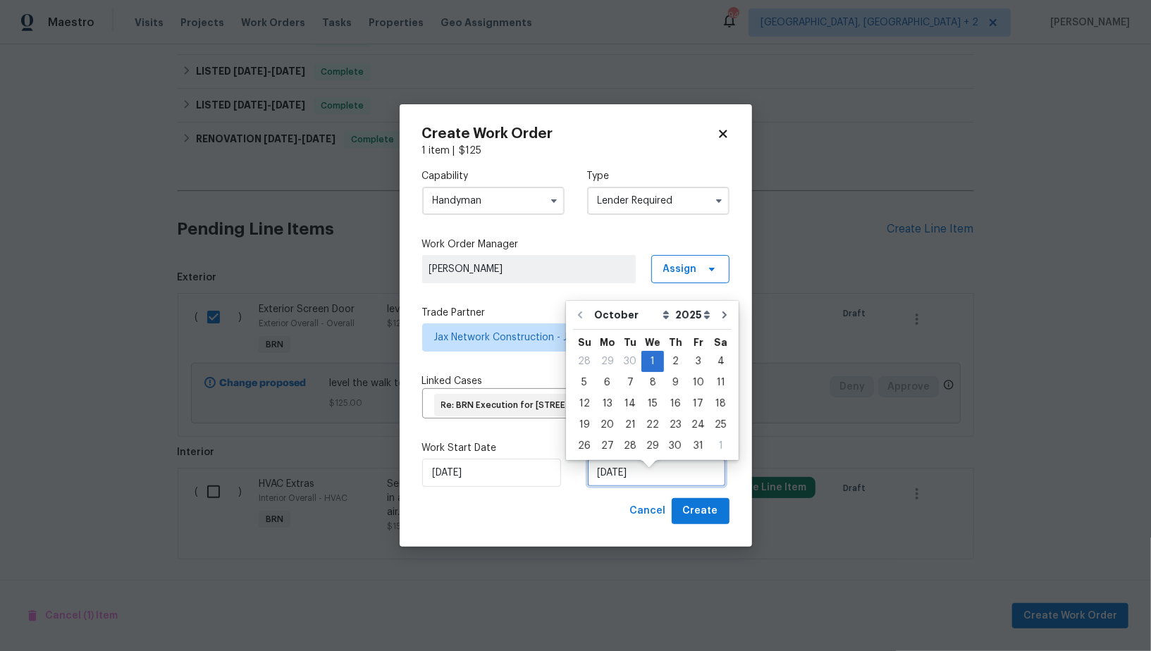
click at [638, 486] on input "01/10/2025" at bounding box center [656, 473] width 139 height 28
click at [665, 362] on div "2" at bounding box center [675, 362] width 23 height 20
type input "02/10/2025"
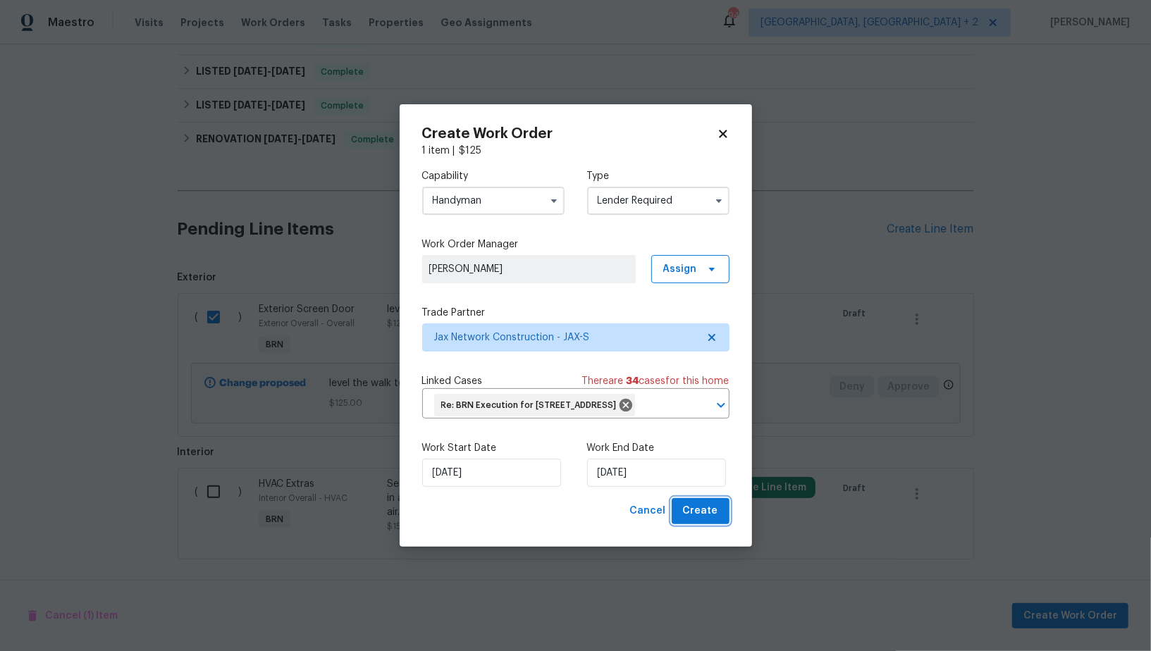
click at [692, 516] on span "Create" at bounding box center [700, 512] width 35 height 18
checkbox input "false"
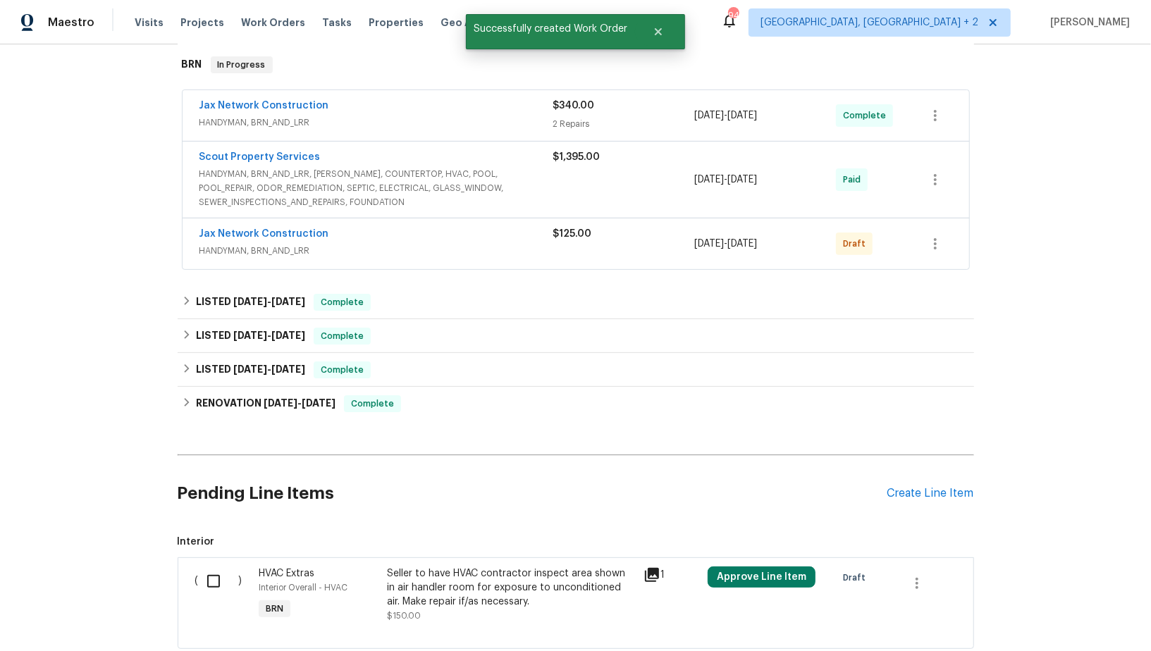
scroll to position [19, 0]
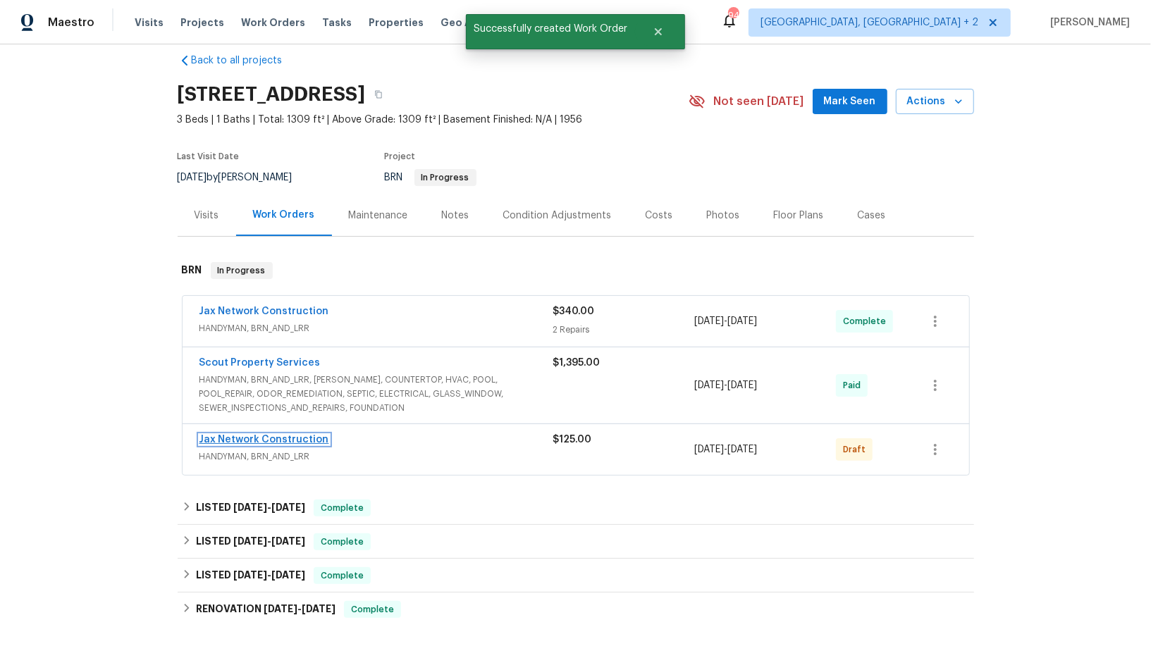
click at [275, 435] on link "Jax Network Construction" at bounding box center [264, 440] width 130 height 10
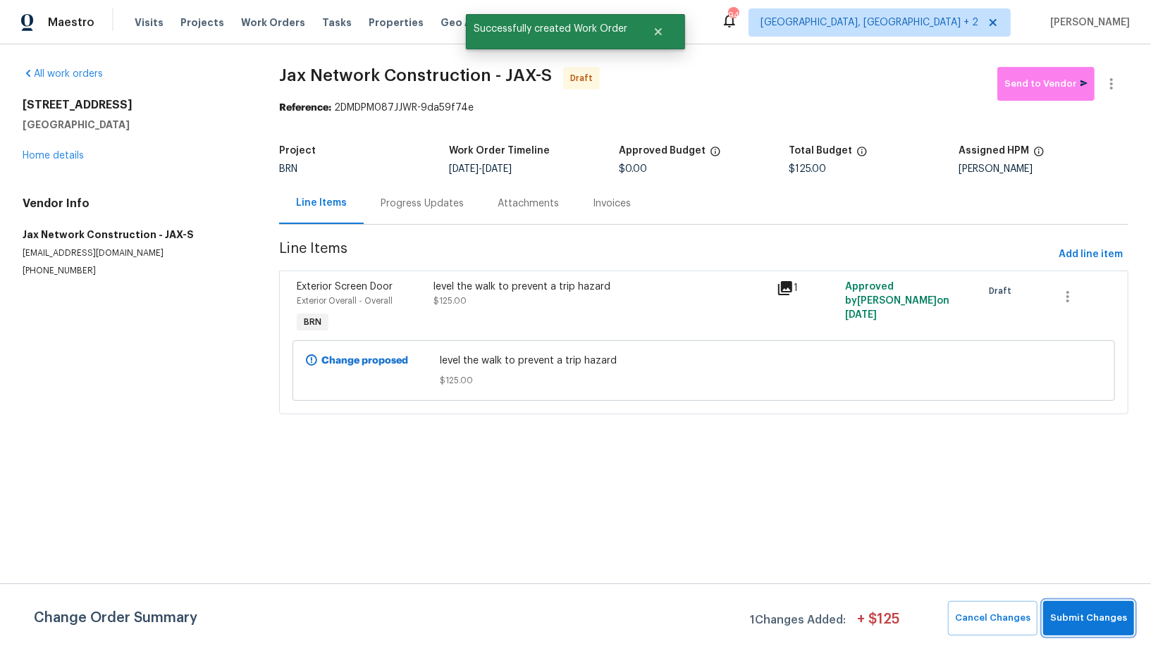
click at [1094, 620] on span "Submit Changes" at bounding box center [1088, 618] width 77 height 16
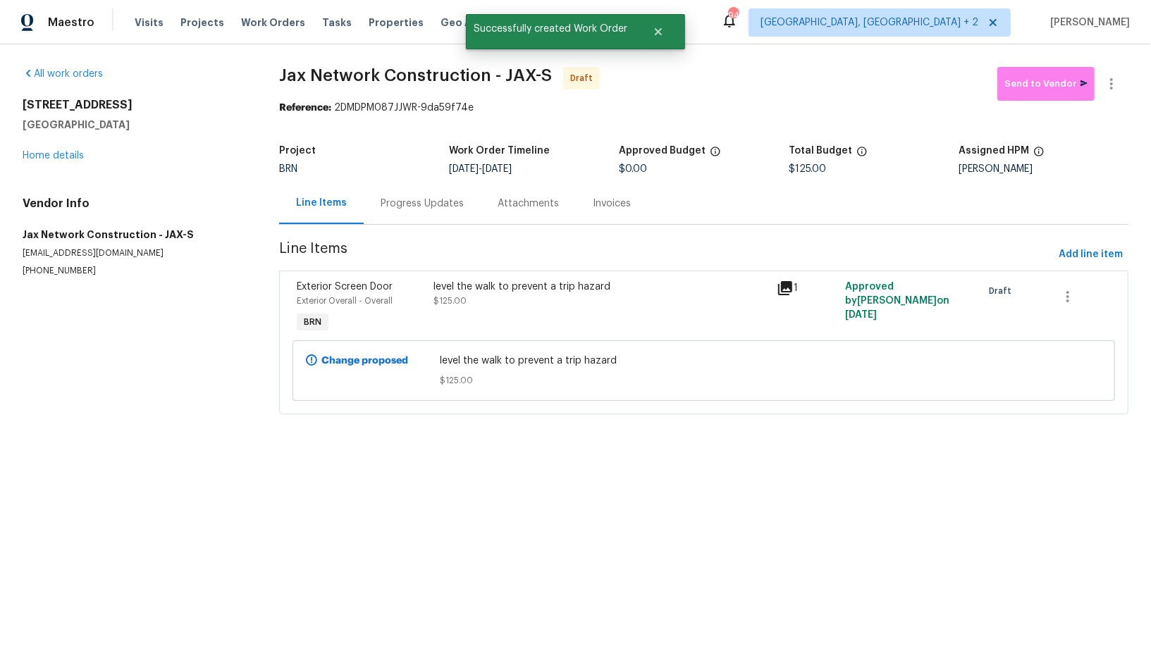
click at [433, 199] on div "Progress Updates" at bounding box center [422, 204] width 83 height 14
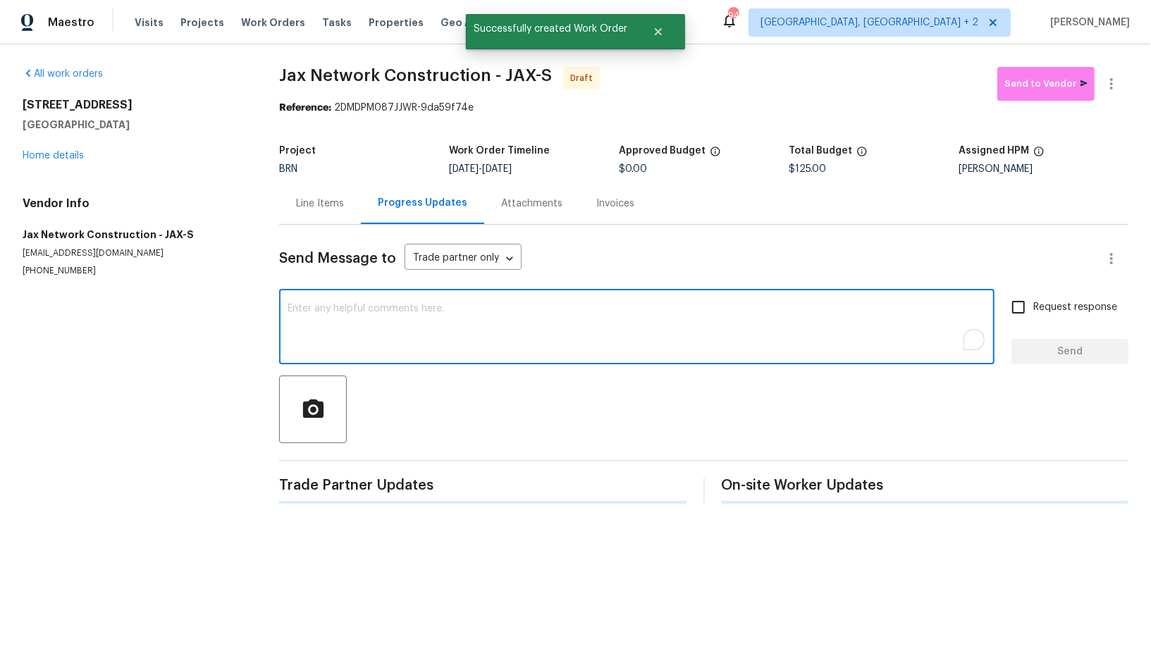
click at [470, 315] on textarea "To enrich screen reader interactions, please activate Accessibility in Grammarl…" at bounding box center [637, 328] width 698 height 49
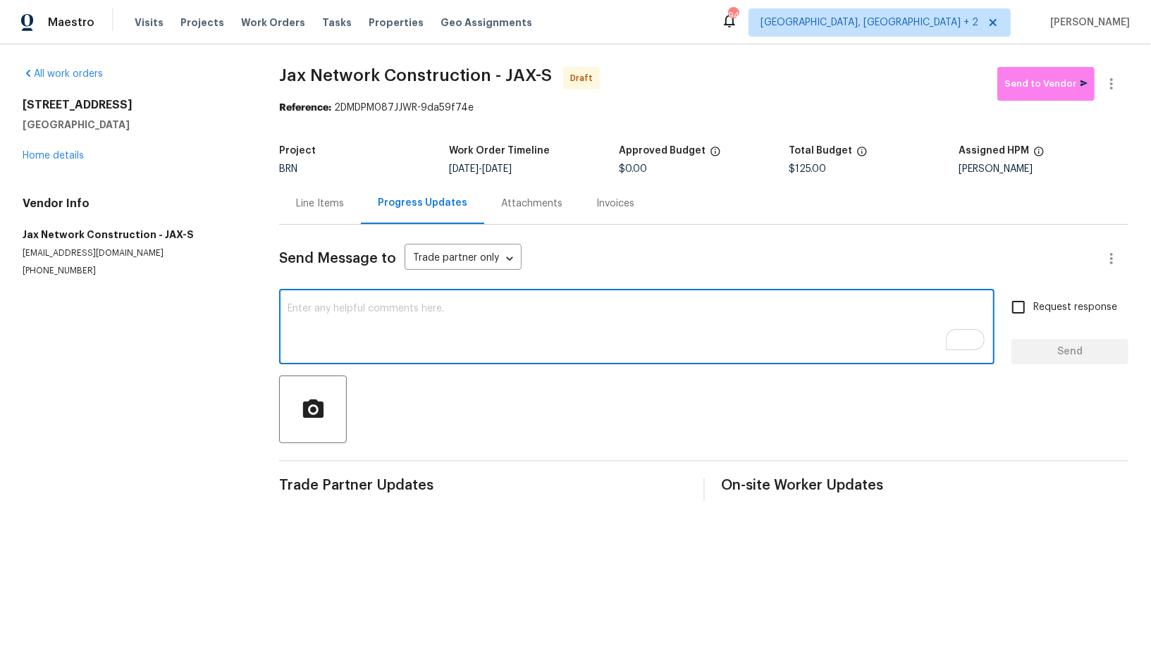
click at [383, 319] on textarea "To enrich screen reader interactions, please activate Accessibility in Grammarl…" at bounding box center [637, 328] width 698 height 49
paste textarea "Hi, I'm Padmapriya from Opendoor. Just wanted to check if you received the WO f…"
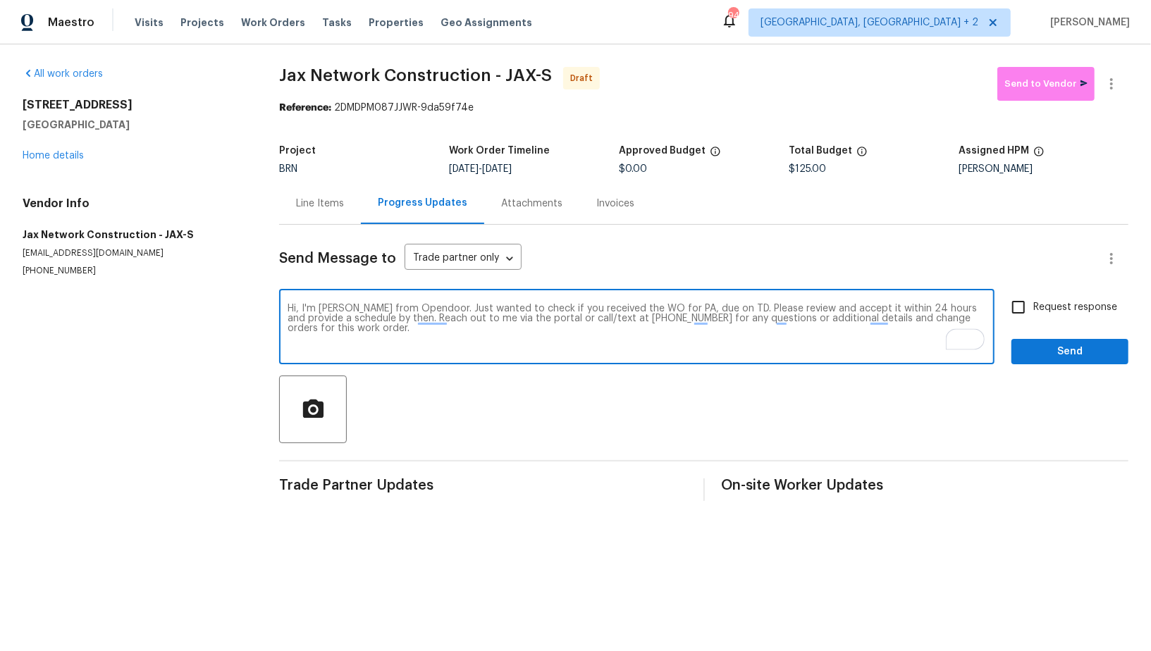
click at [686, 310] on textarea "Hi, I'm Padmapriya from Opendoor. Just wanted to check if you received the WO f…" at bounding box center [637, 328] width 698 height 49
paste textarea "949 Granville Rd, Jacksonville, FL 32205"
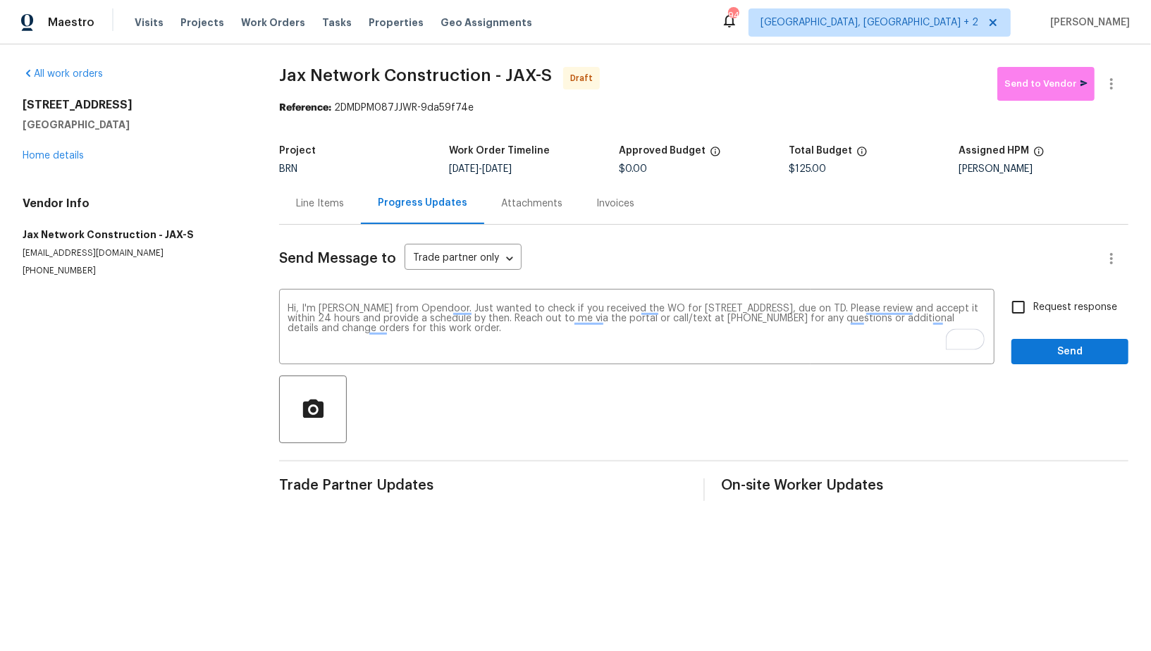
drag, startPoint x: 503, startPoint y: 171, endPoint x: 569, endPoint y: 170, distance: 67.0
click at [570, 170] on div "10/1/2025 - 10/2/2025" at bounding box center [534, 169] width 170 height 10
copy span "10/2/2025"
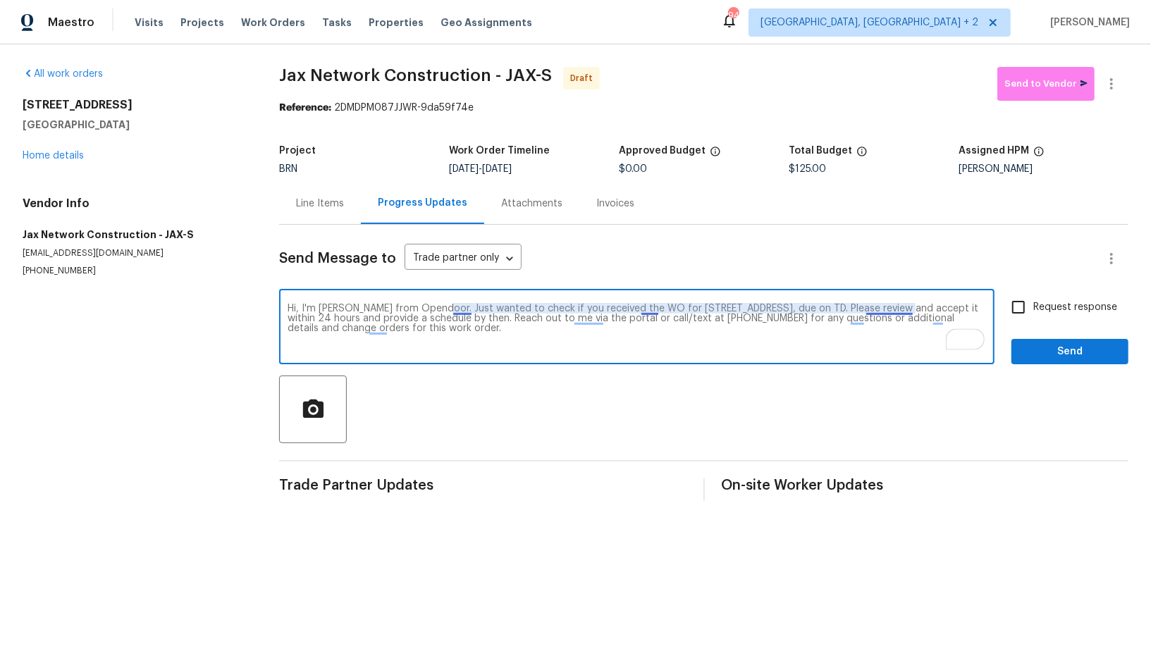
click at [911, 309] on textarea "Hi, I'm Padmapriya from Opendoor. Just wanted to check if you received the WO f…" at bounding box center [637, 328] width 698 height 49
paste textarea "10/2/2025"
type textarea "Hi, I'm Padmapriya from Opendoor. Just wanted to check if you received the WO f…"
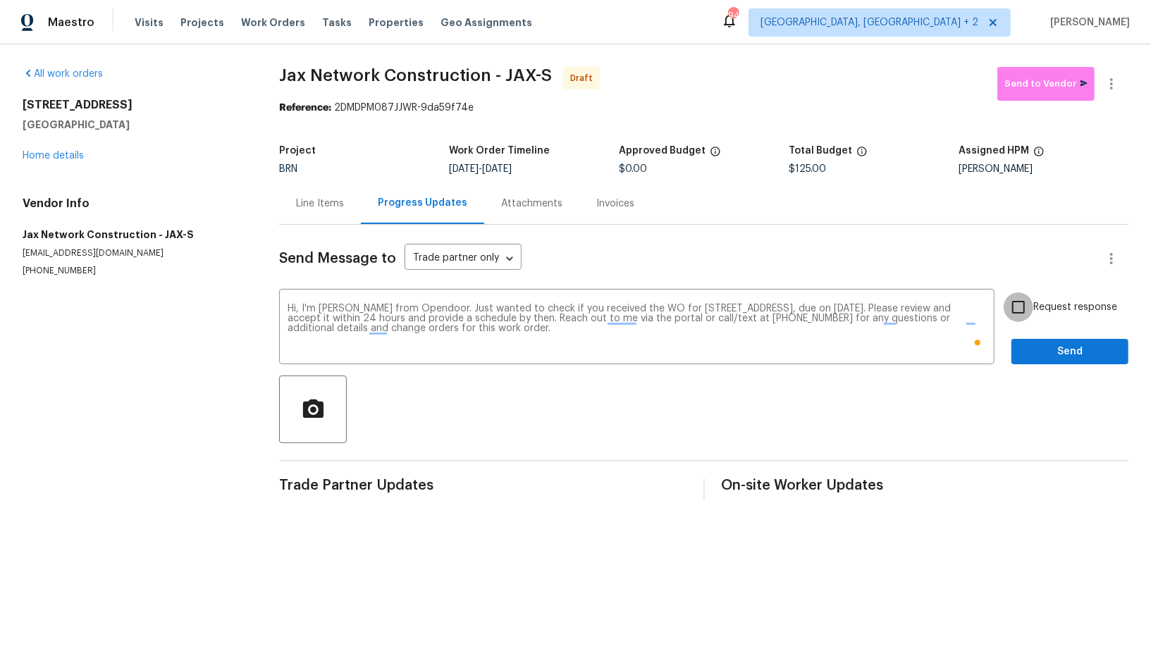
click at [1023, 305] on input "Request response" at bounding box center [1019, 307] width 30 height 30
checkbox input "true"
click at [1049, 345] on span "Send" at bounding box center [1070, 352] width 94 height 18
click at [1121, 97] on div at bounding box center [1112, 84] width 34 height 34
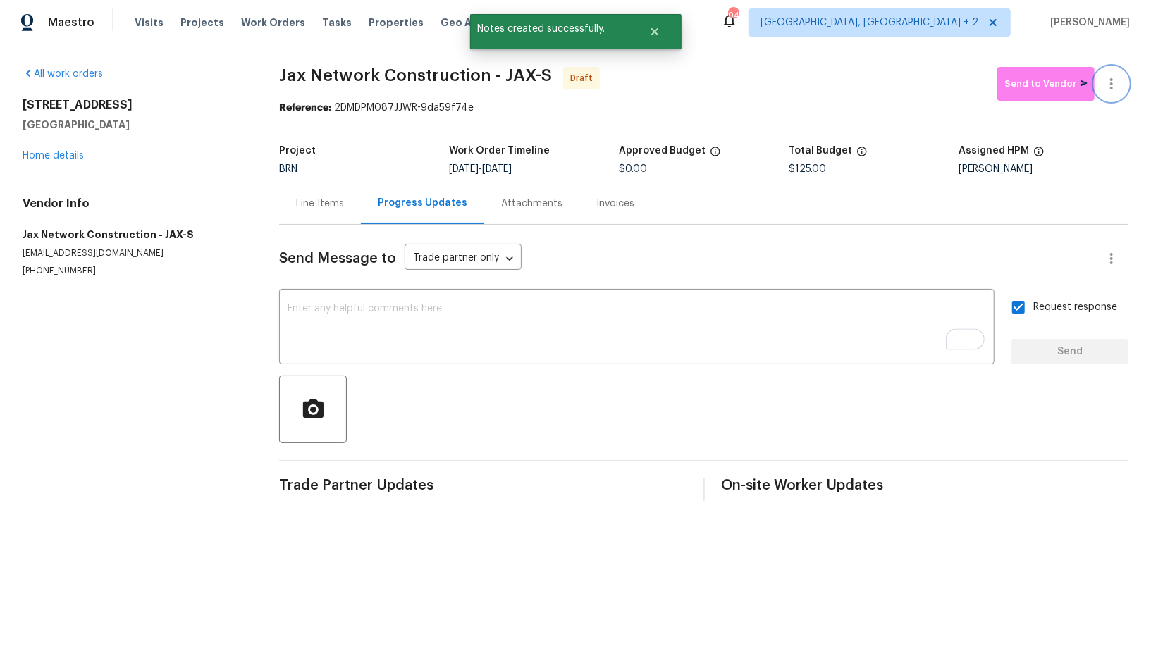
click at [1111, 91] on icon "button" at bounding box center [1111, 83] width 17 height 17
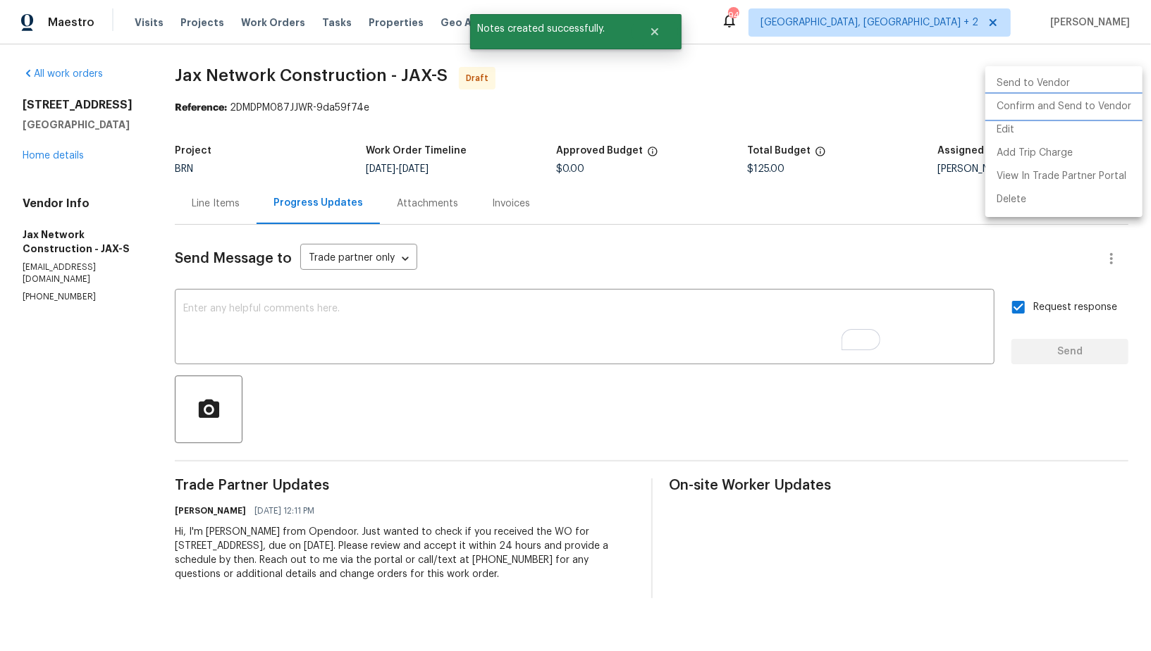
click at [1080, 106] on li "Confirm and Send to Vendor" at bounding box center [1063, 106] width 157 height 23
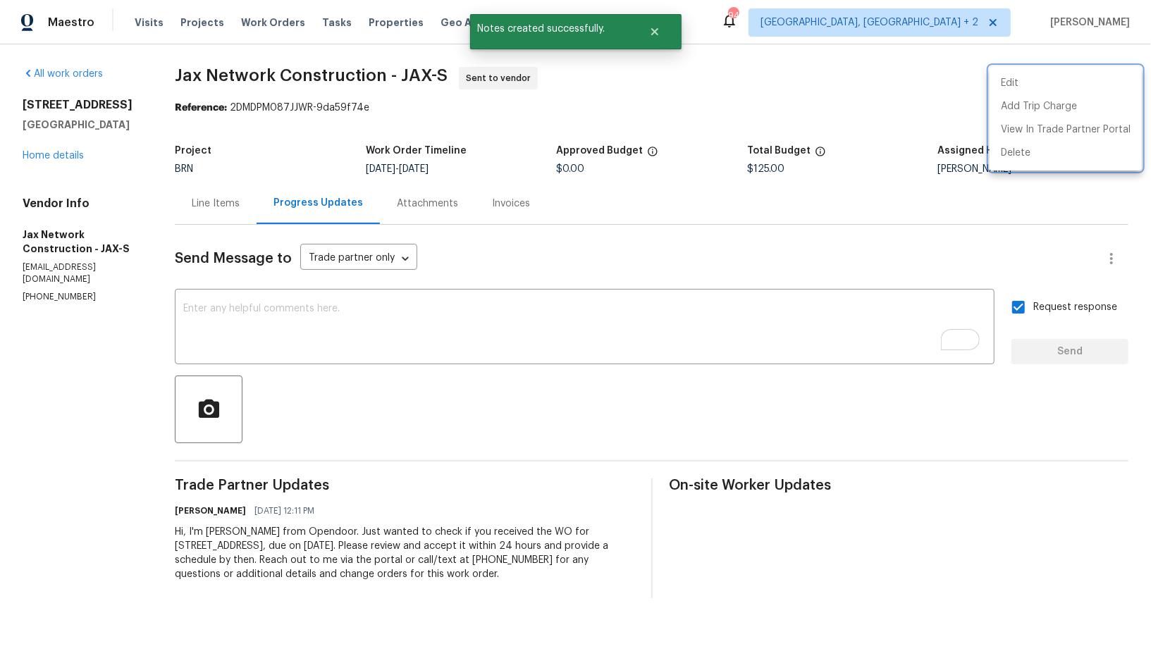
click at [202, 200] on div at bounding box center [575, 325] width 1151 height 651
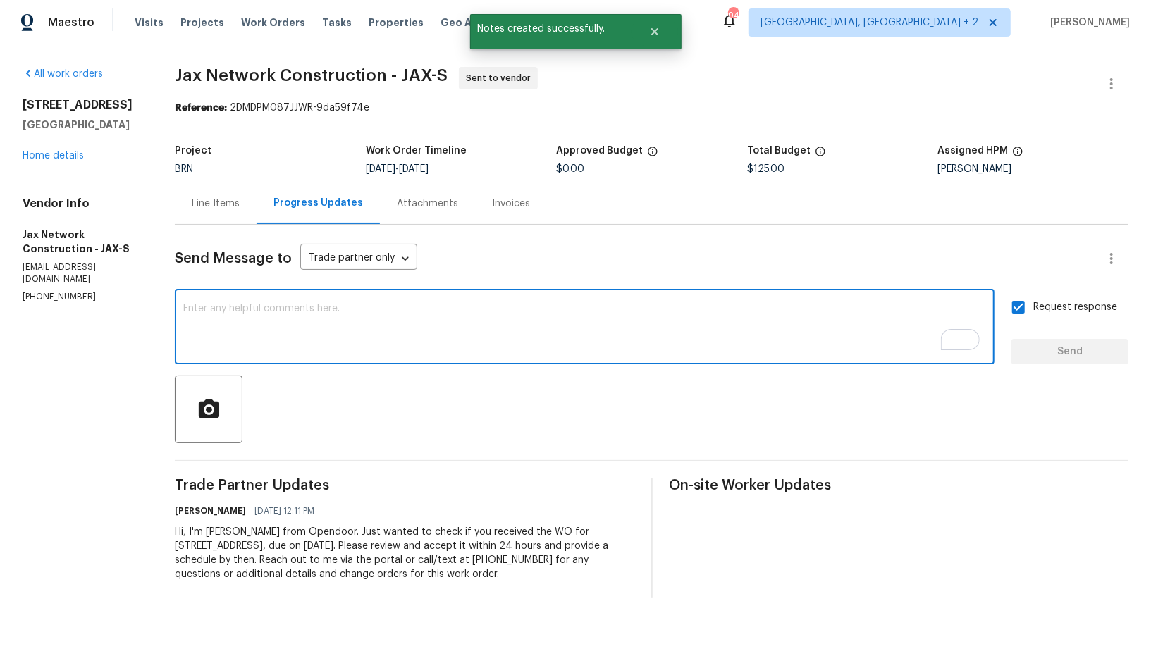
click at [268, 347] on textarea "To enrich screen reader interactions, please activate Accessibility in Grammarl…" at bounding box center [584, 328] width 803 height 49
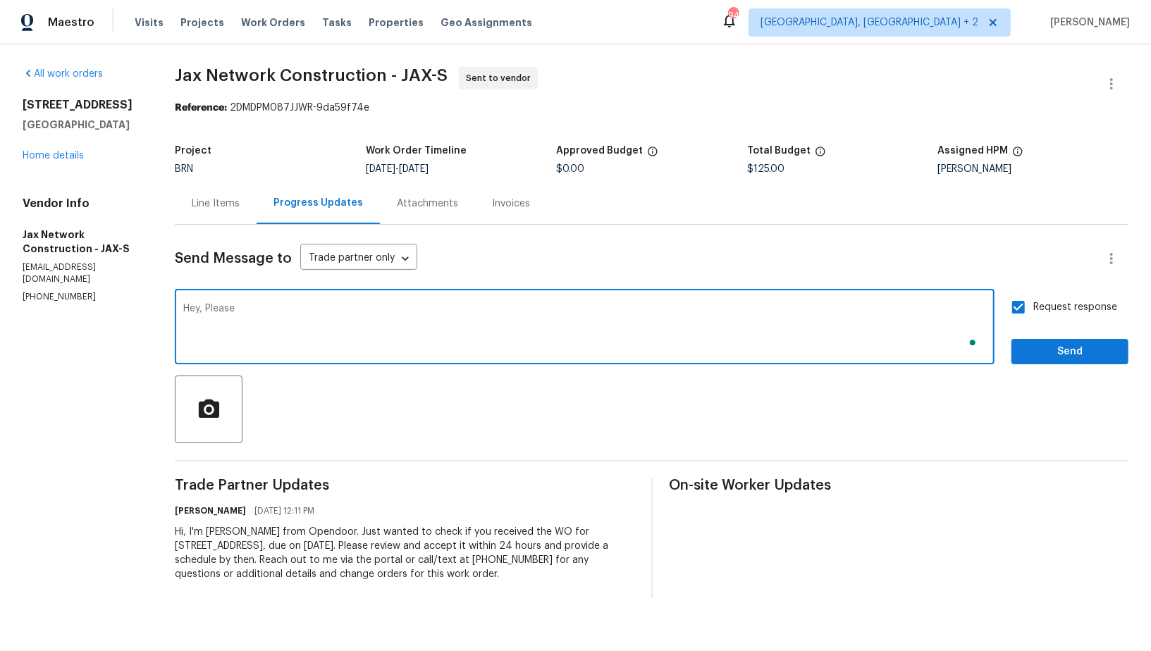
paste textarea "replaced the damaged wood UNDER the threshold"
click at [280, 309] on textarea "Hey, Please replaced the damaged wood UNDER the threshold" at bounding box center [584, 328] width 803 height 49
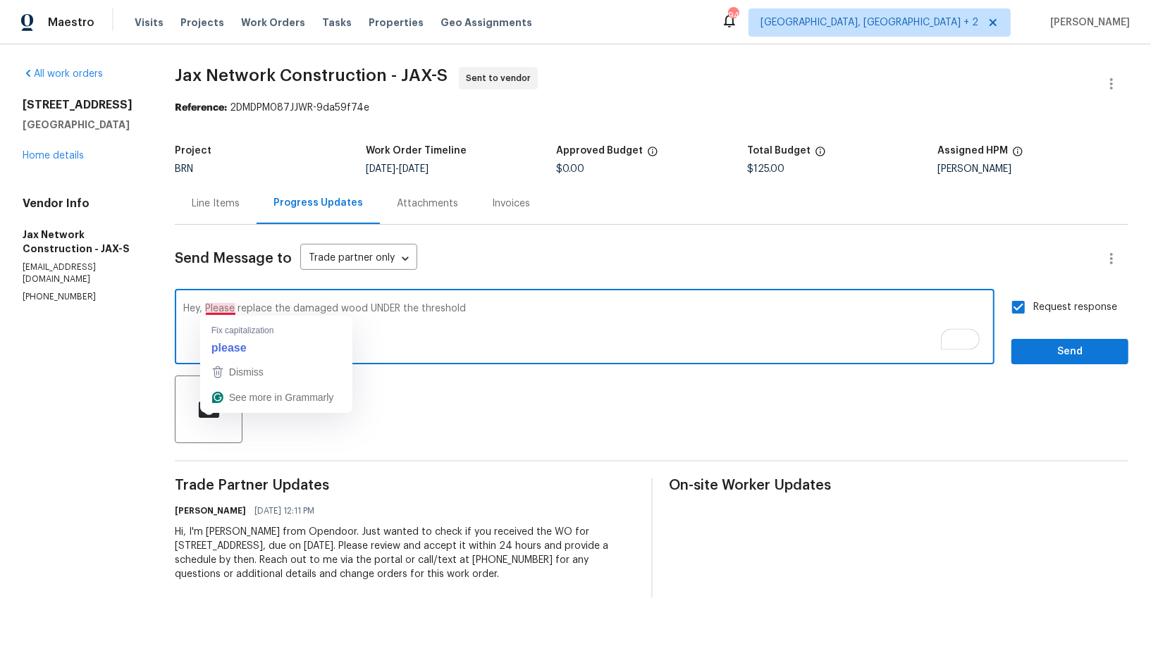
click at [229, 311] on textarea "Hey, Please replace the damaged wood UNDER the threshold" at bounding box center [584, 328] width 803 height 49
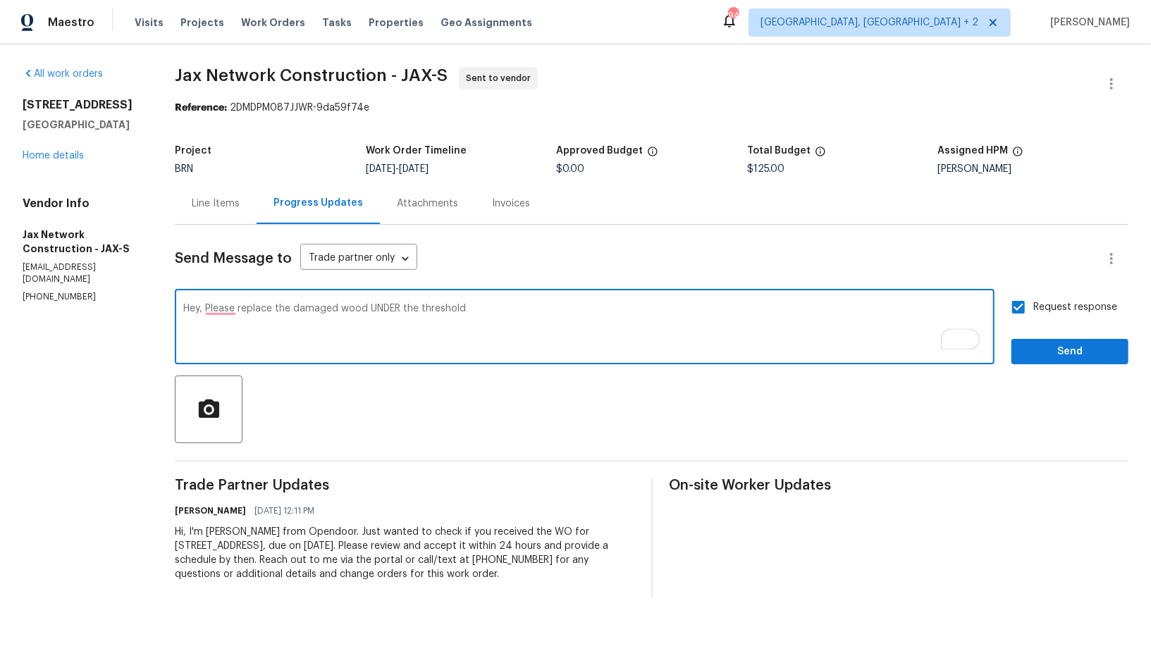
click at [240, 340] on textarea "Hey, Please replace the damaged wood UNDER the threshold" at bounding box center [584, 328] width 803 height 49
click at [232, 305] on textarea "Hey, Please replace the damaged wood UNDER the threshold" at bounding box center [584, 328] width 803 height 49
click at [560, 324] on textarea "Hey, please replace the damaged wood UNDER the threshold" at bounding box center [584, 328] width 803 height 49
click at [405, 306] on textarea "Hey, please replace the damaged wood UNDER the threshold" at bounding box center [584, 328] width 803 height 49
click at [525, 296] on div "Hey, please replace the damaged wood under the threshold x ​" at bounding box center [585, 328] width 820 height 72
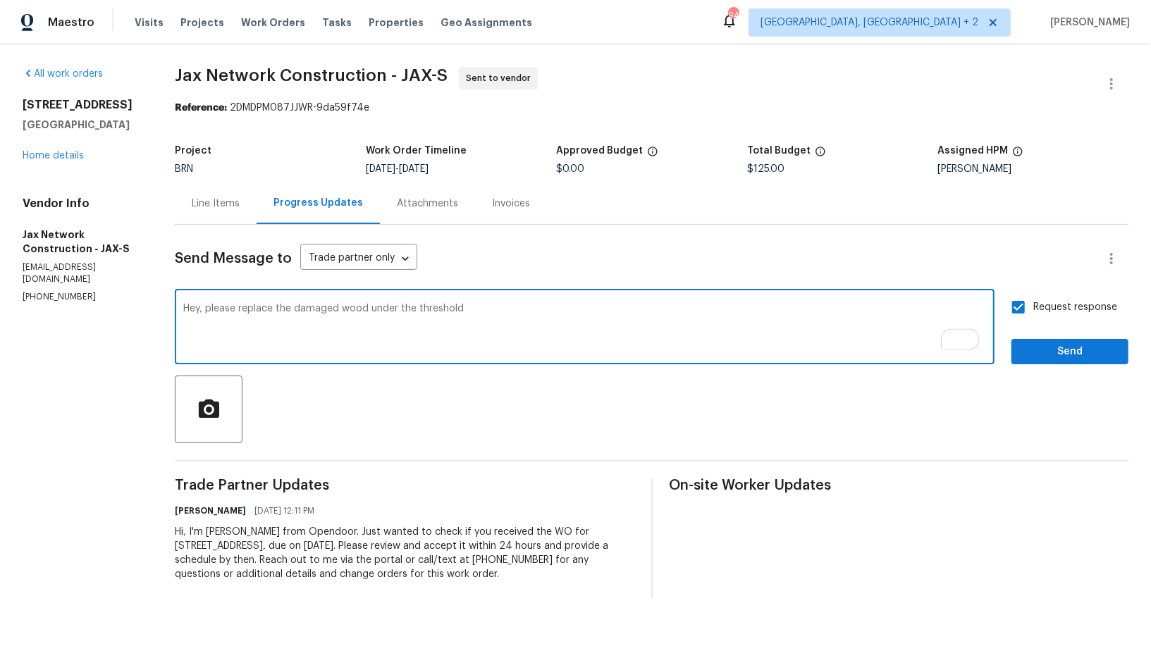
click at [503, 317] on textarea "Hey, please replace the damaged wood under the threshold" at bounding box center [584, 328] width 803 height 49
click at [218, 404] on icon "button" at bounding box center [209, 408] width 20 height 18
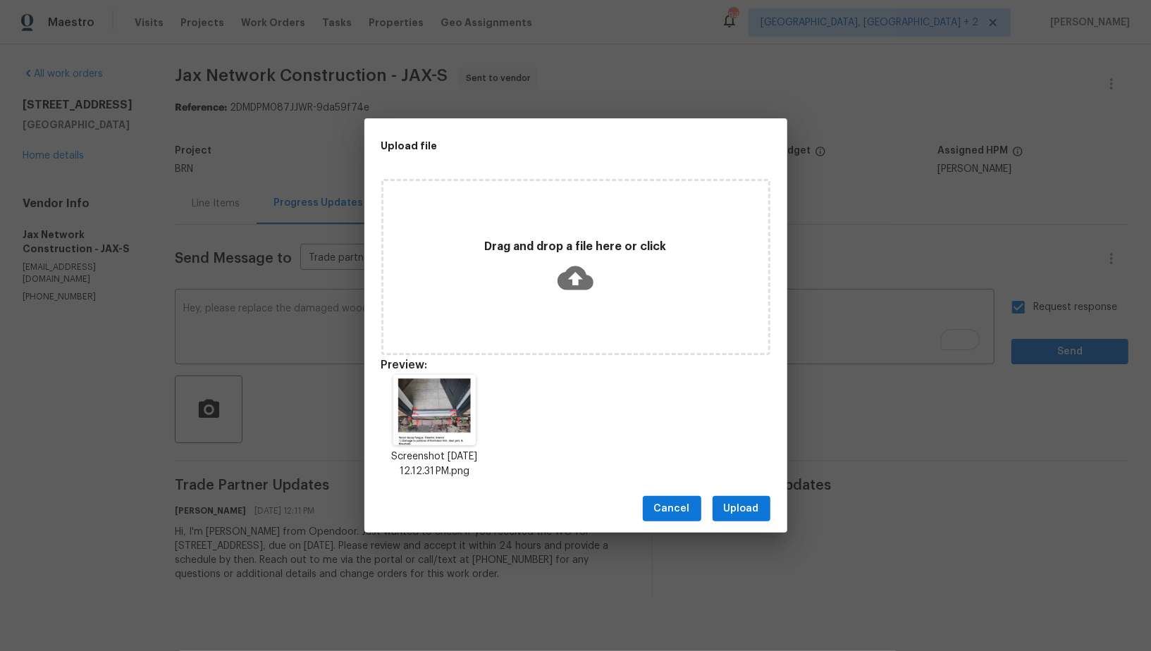
click at [751, 522] on div "Cancel Upload" at bounding box center [575, 509] width 423 height 49
click at [744, 512] on span "Upload" at bounding box center [741, 509] width 35 height 18
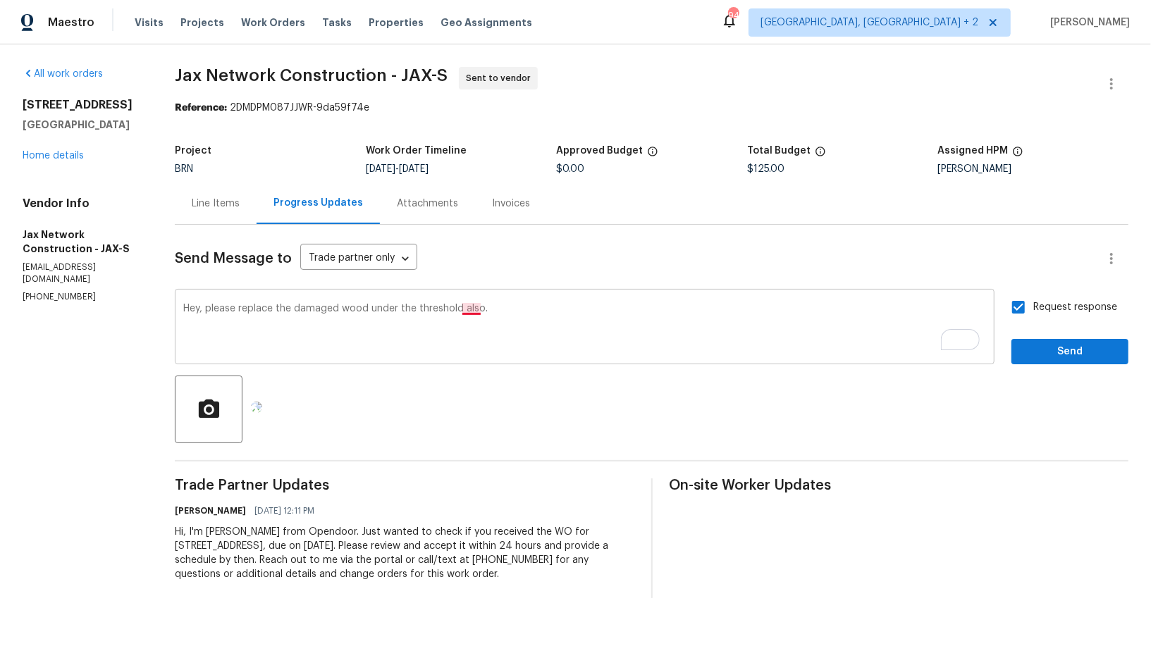
click at [472, 312] on textarea "Hey, please replace the damaged wood under the threshold also." at bounding box center [584, 328] width 803 height 49
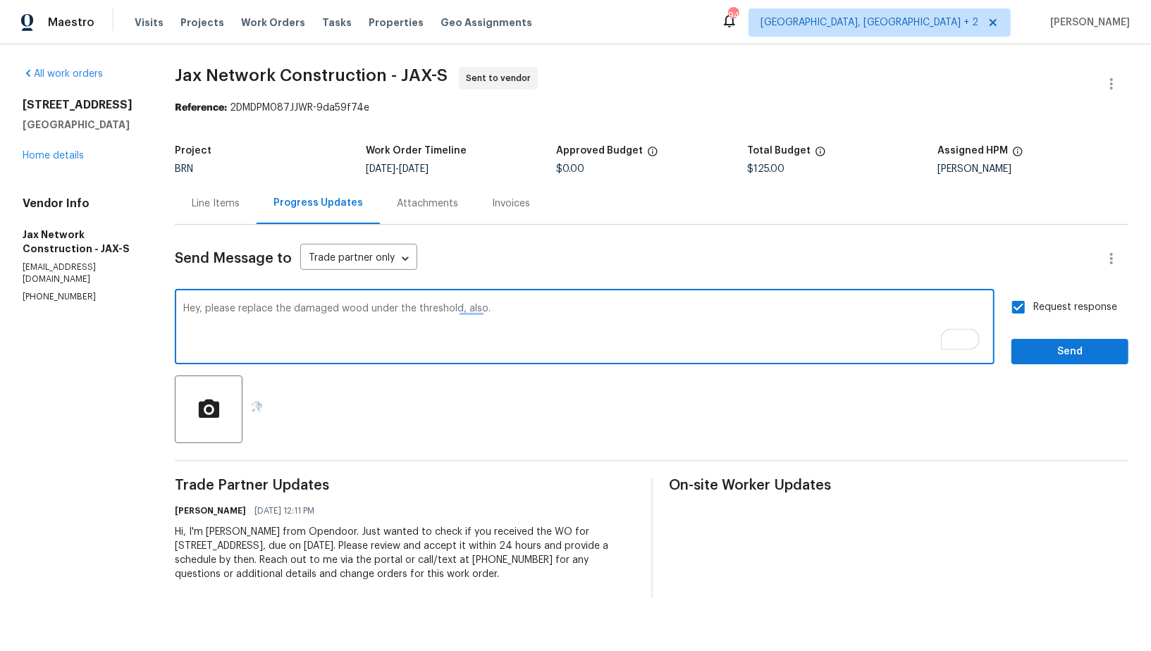
click at [492, 312] on textarea "Hey, please replace the damaged wood under the threshold, also." at bounding box center [584, 328] width 803 height 49
click at [211, 314] on textarea "Hey, please replace the damaged wood under the threshold." at bounding box center [584, 328] width 803 height 49
click at [464, 310] on textarea "Hey, please replace the damaged wood under the threshold." at bounding box center [584, 328] width 803 height 49
type textarea "Hey, please replace the damaged wood under the threshold as well."
click at [1048, 348] on span "Send" at bounding box center [1070, 352] width 94 height 18
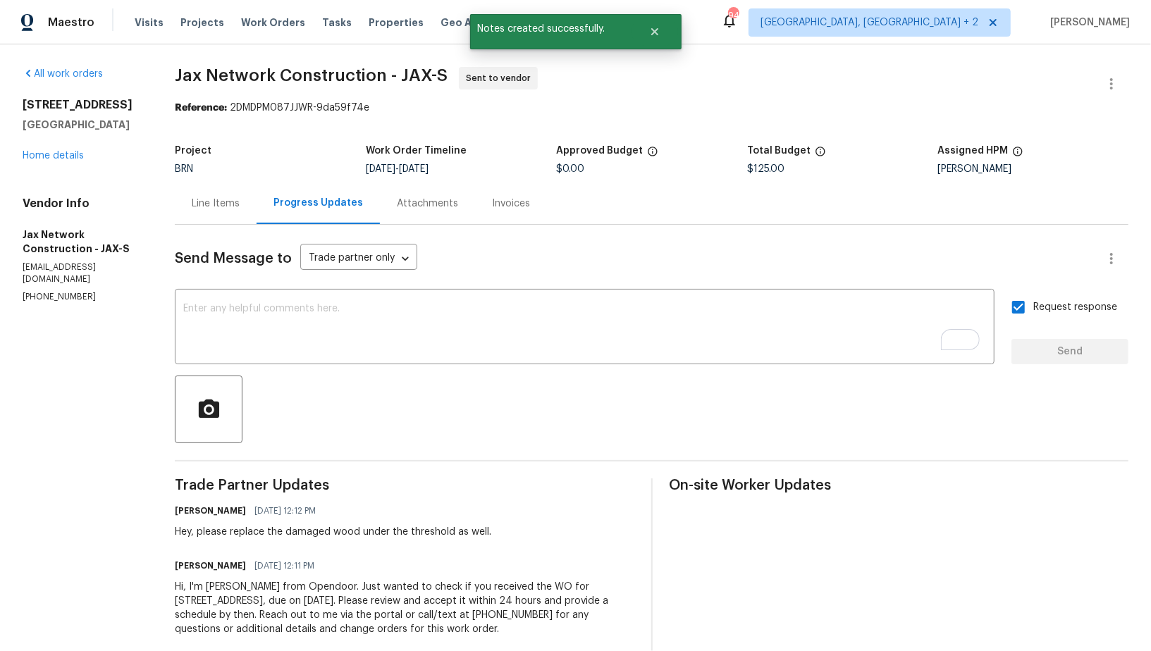
click at [225, 221] on div "Line Items" at bounding box center [216, 204] width 82 height 42
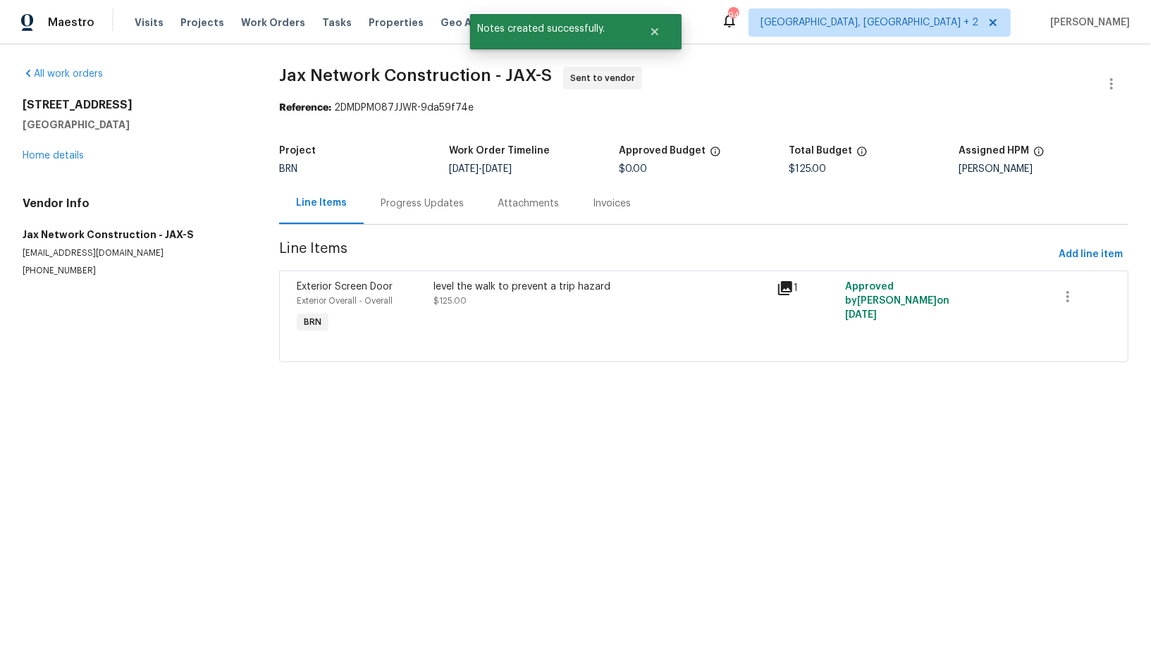
click at [462, 314] on div "level the walk to prevent a trip hazard $125.00" at bounding box center [601, 308] width 343 height 65
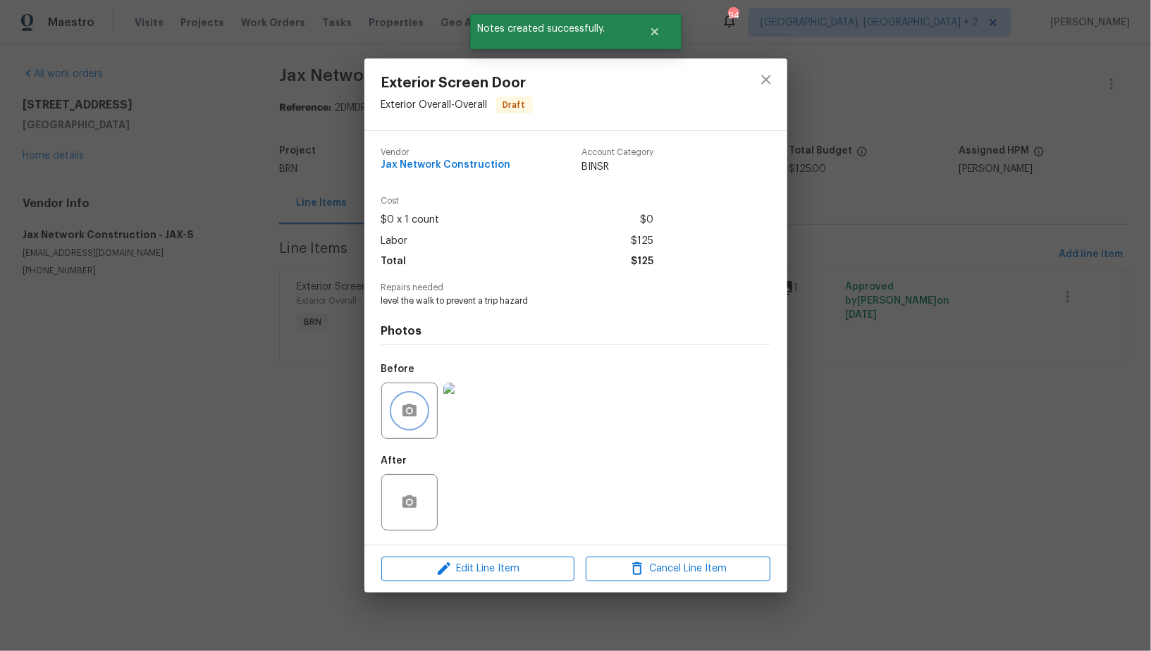
click at [407, 413] on circle "button" at bounding box center [409, 411] width 4 height 4
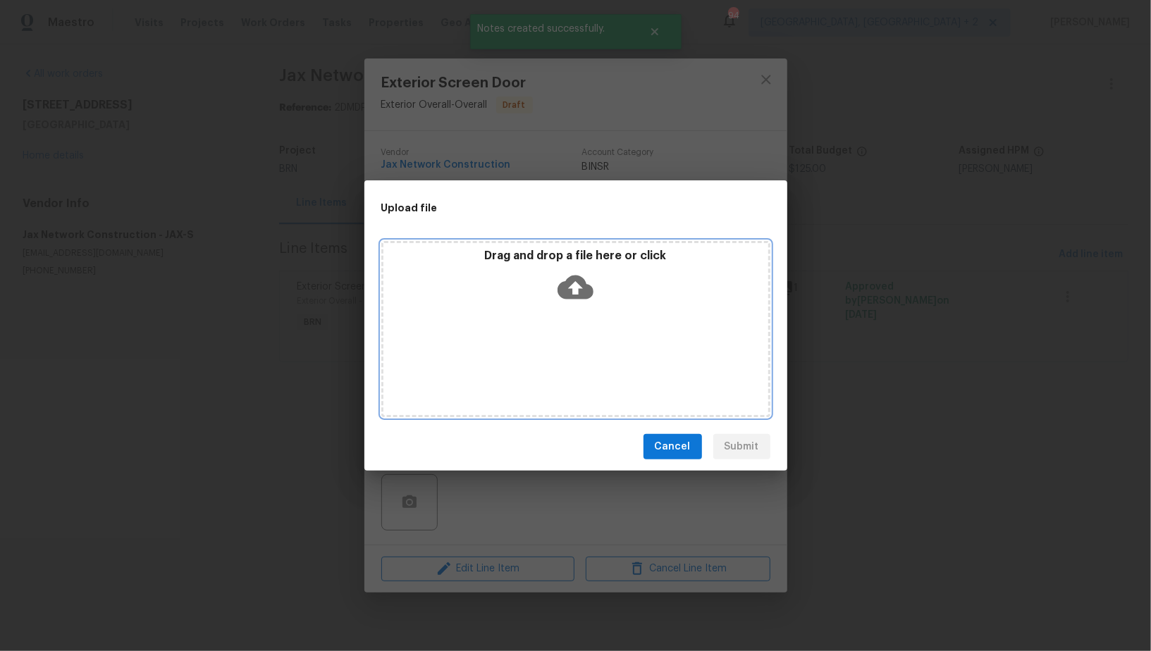
click at [583, 283] on icon at bounding box center [575, 288] width 36 height 24
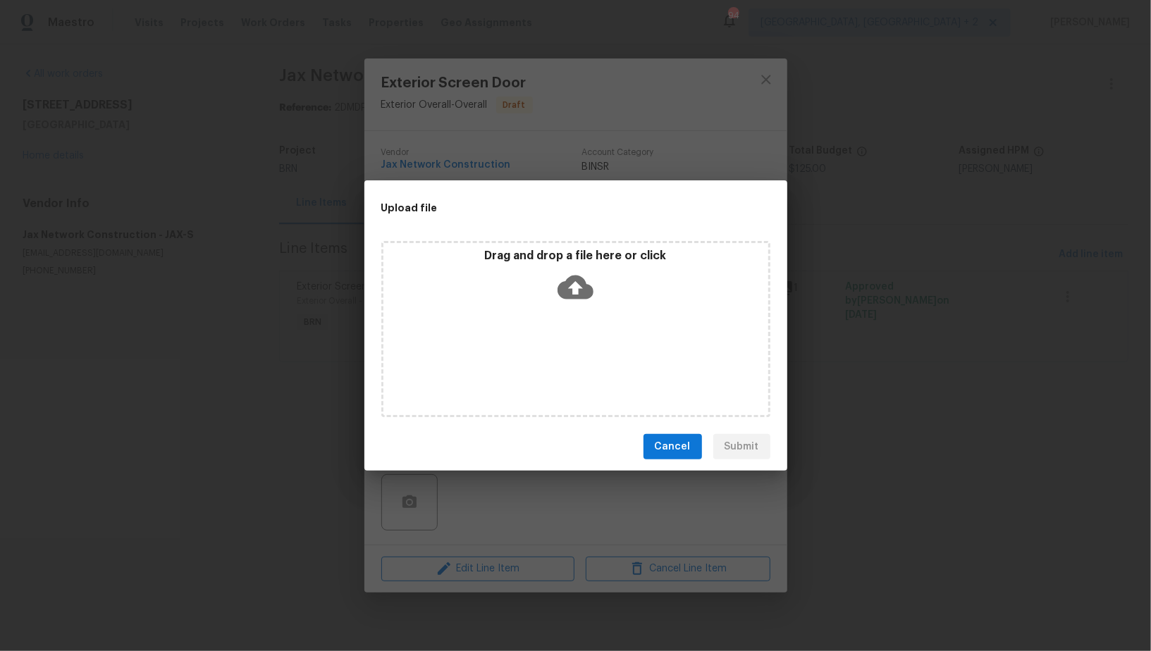
click at [900, 483] on div "Upload file Drag and drop a file here or click Cancel Submit" at bounding box center [575, 325] width 1151 height 651
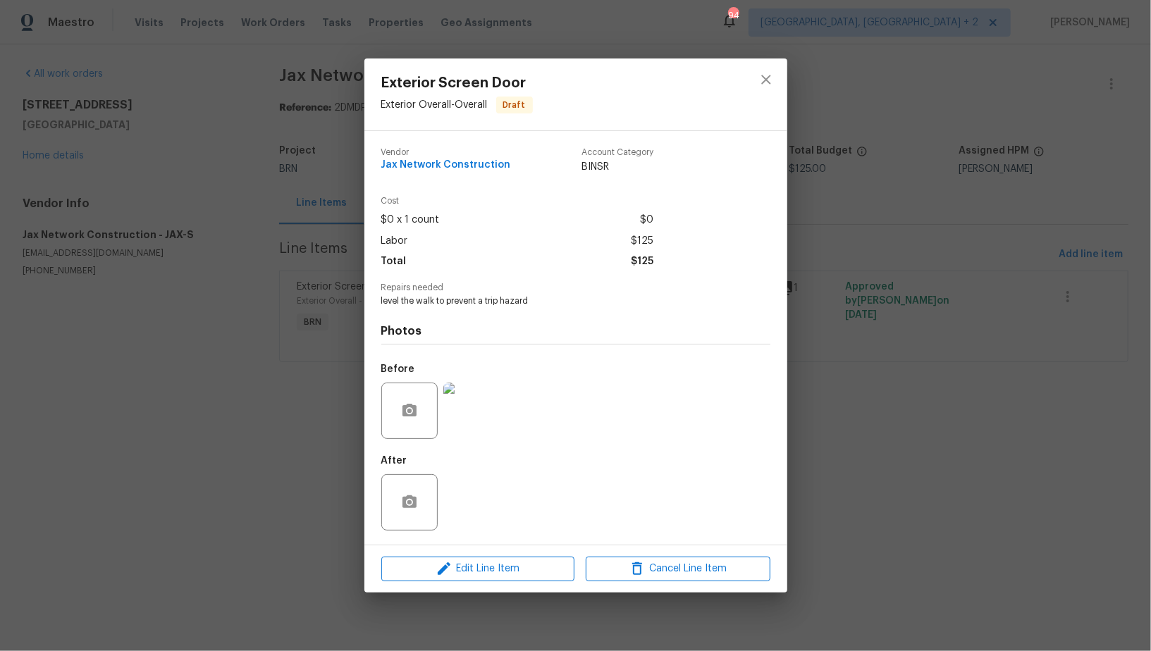
click at [900, 483] on div "Exterior Screen Door Exterior Overall - Overall Draft Vendor Jax Network Constr…" at bounding box center [575, 325] width 1151 height 651
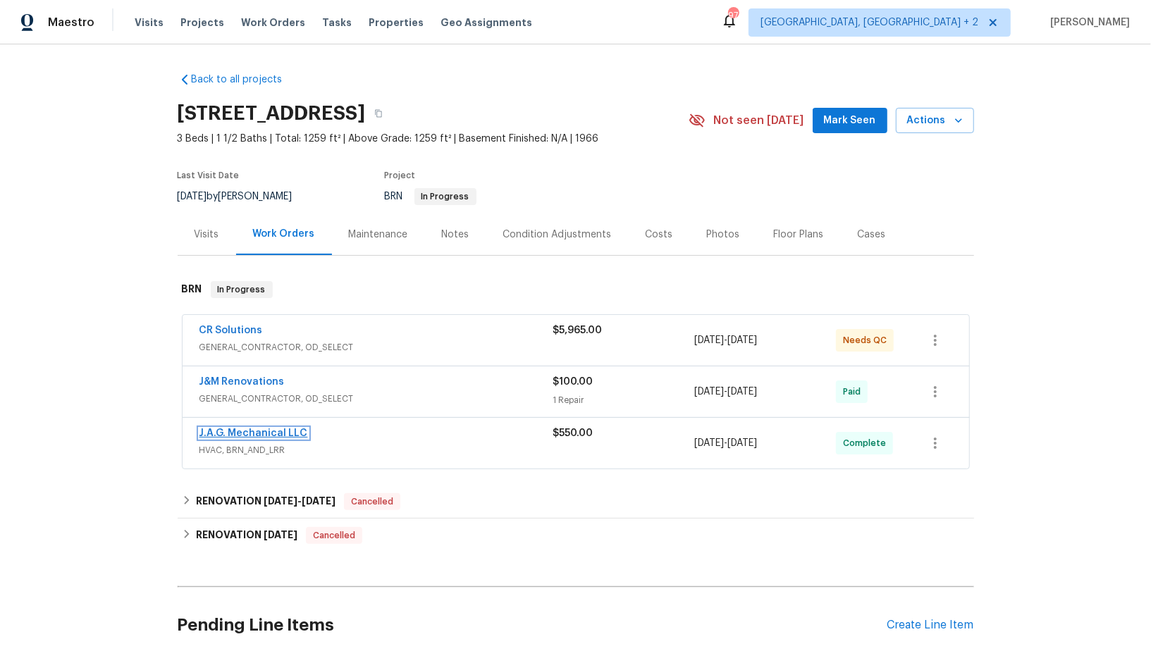
click at [231, 429] on link "J.A.G. Mechanical LLC" at bounding box center [253, 434] width 109 height 10
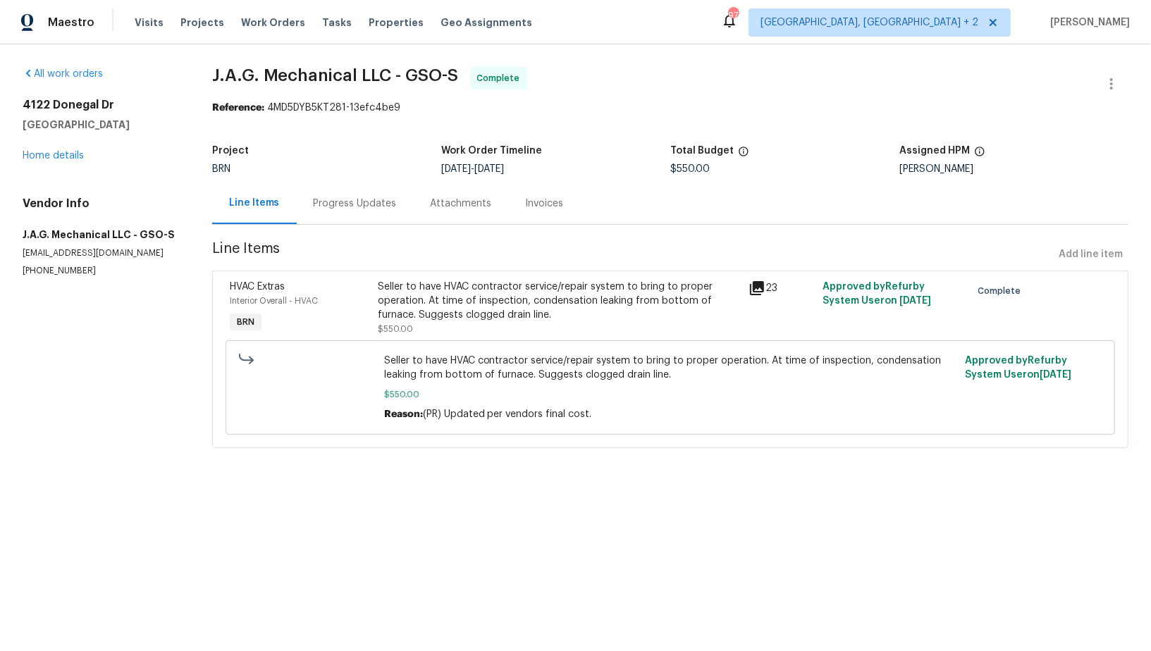
click at [458, 302] on div "Seller to have HVAC contractor service/repair system to bring to proper operati…" at bounding box center [559, 301] width 362 height 42
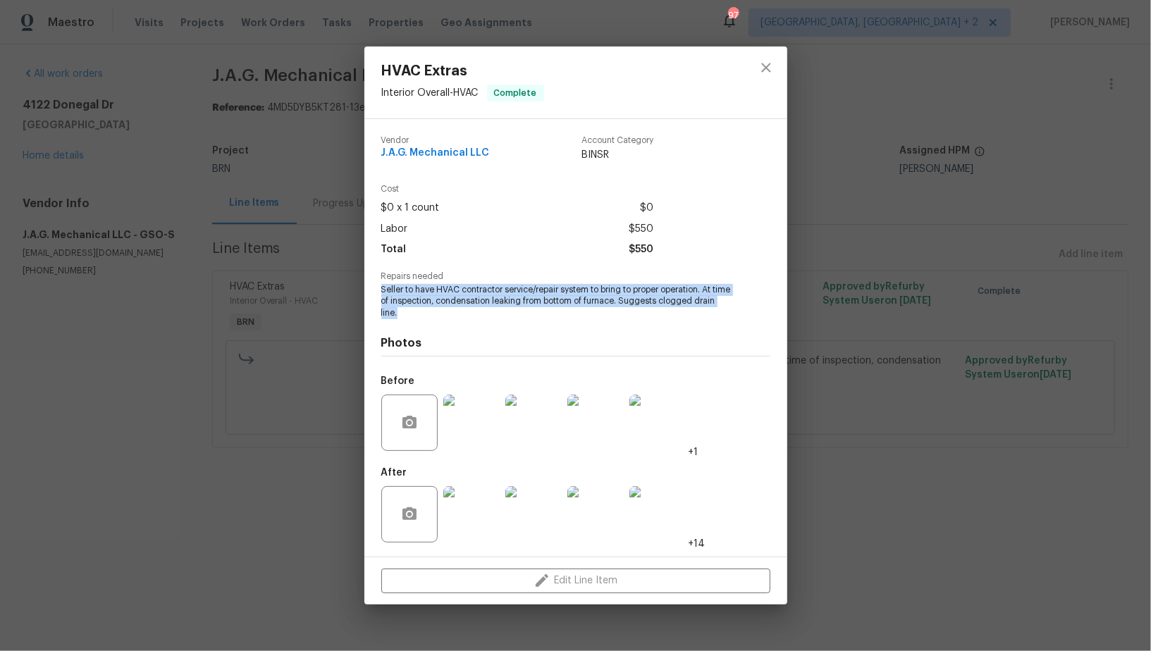
drag, startPoint x: 373, startPoint y: 290, endPoint x: 468, endPoint y: 316, distance: 98.8
click at [468, 317] on div "Vendor J.A.G. Mechanical LLC Account Category BINSR Cost $0 x 1 count $0 Labor …" at bounding box center [575, 338] width 423 height 438
copy span "Seller to have HVAC contractor service/repair system to bring to proper operati…"
click at [469, 426] on img at bounding box center [471, 423] width 56 height 56
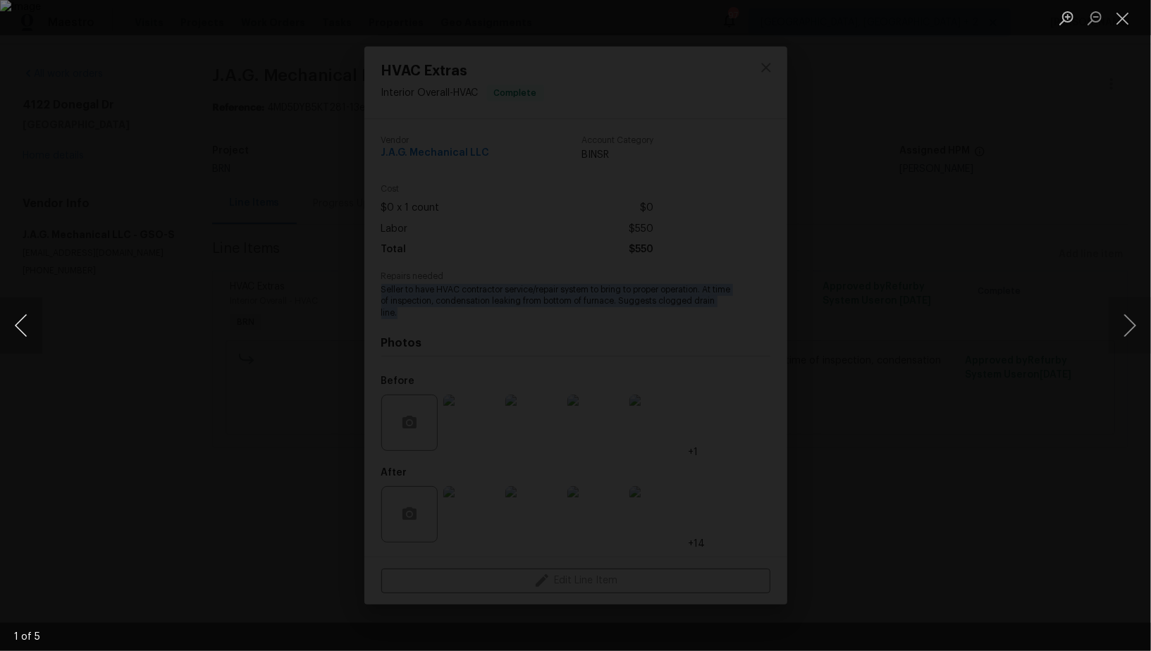
click at [23, 323] on button "Previous image" at bounding box center [21, 325] width 42 height 56
click at [25, 333] on button "Previous image" at bounding box center [21, 325] width 42 height 56
click at [19, 326] on button "Previous image" at bounding box center [21, 325] width 42 height 56
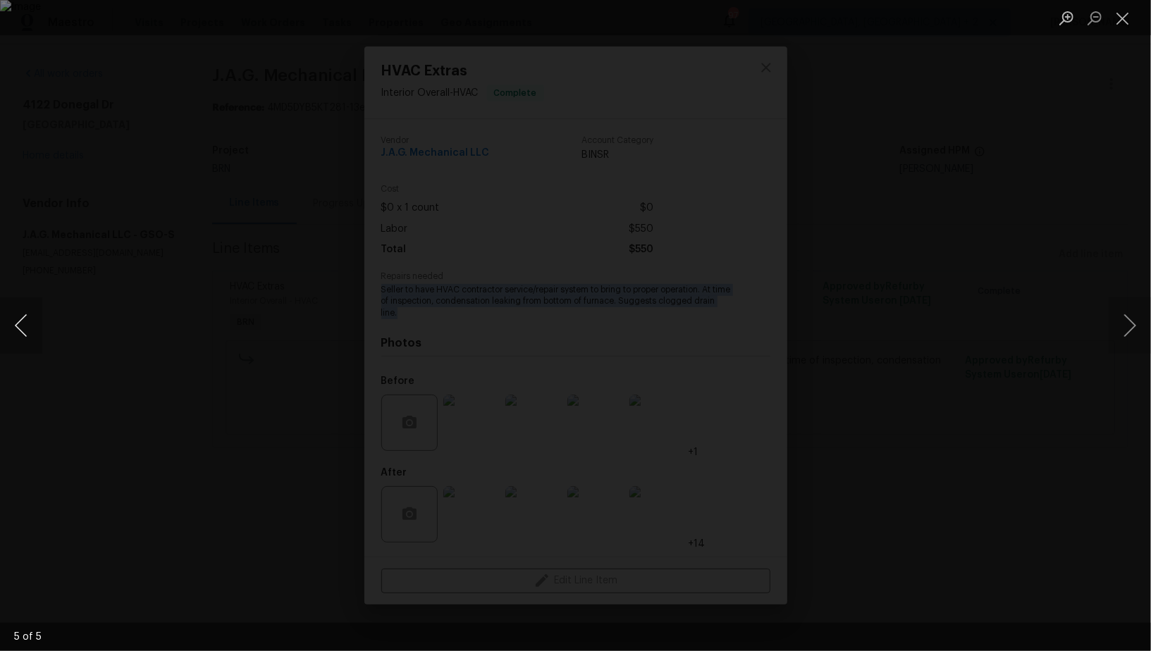
click at [19, 326] on button "Previous image" at bounding box center [21, 325] width 42 height 56
click at [13, 329] on button "Previous image" at bounding box center [21, 325] width 42 height 56
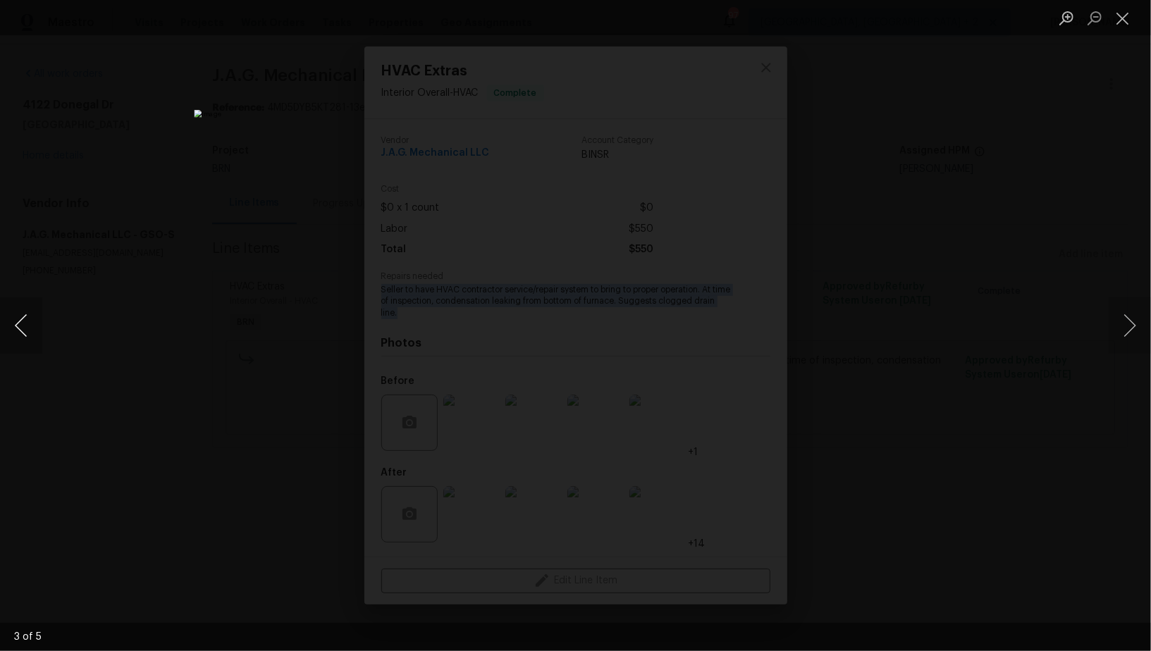
click at [13, 329] on button "Previous image" at bounding box center [21, 325] width 42 height 56
click at [243, 343] on img "Lightbox" at bounding box center [575, 325] width 1151 height 651
click at [187, 335] on div "Lightbox" at bounding box center [575, 325] width 1151 height 651
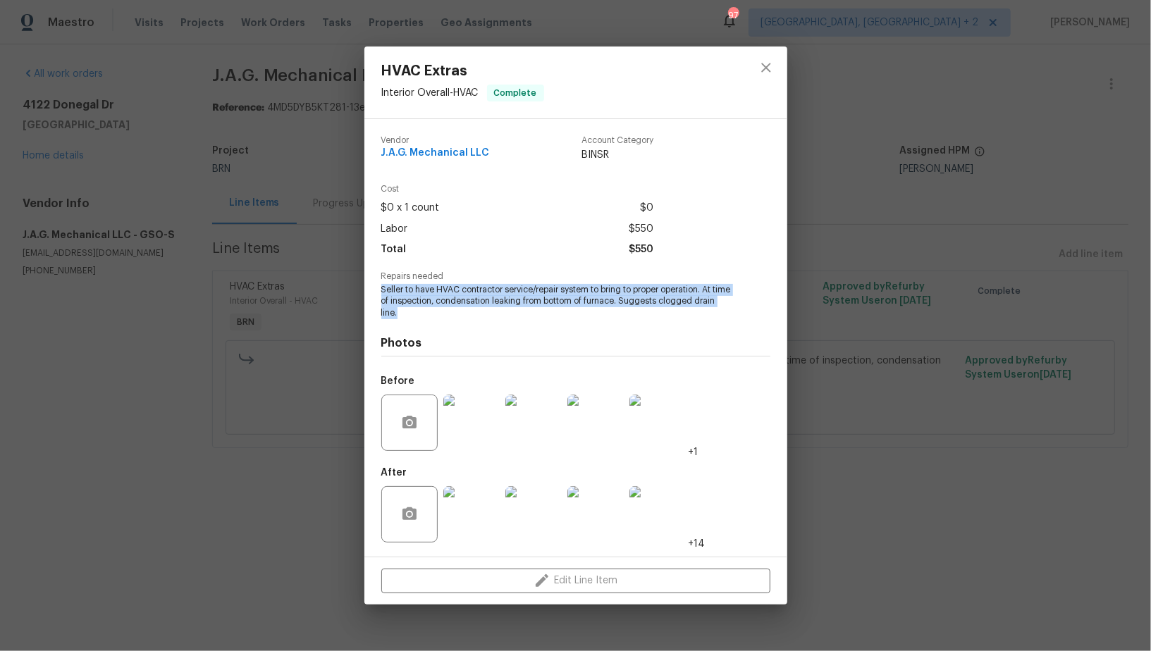
click at [481, 537] on img at bounding box center [471, 514] width 56 height 56
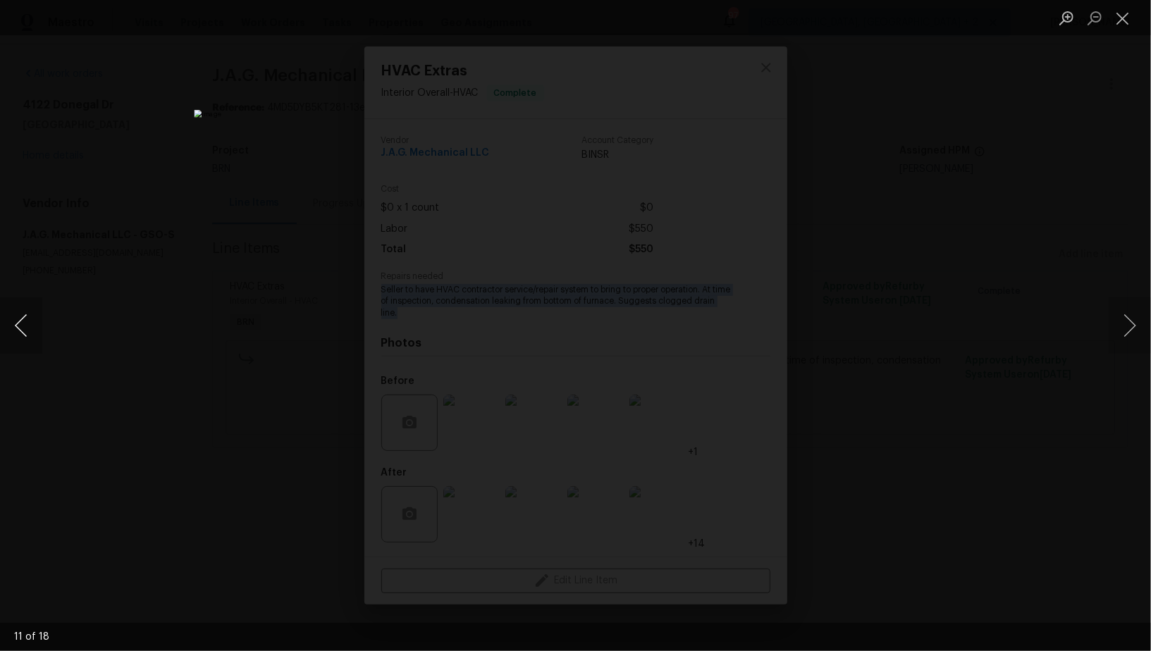
click at [18, 340] on button "Previous image" at bounding box center [21, 325] width 42 height 56
click at [488, 338] on img "Lightbox" at bounding box center [575, 325] width 763 height 431
click at [926, 315] on div "Lightbox" at bounding box center [575, 325] width 1151 height 651
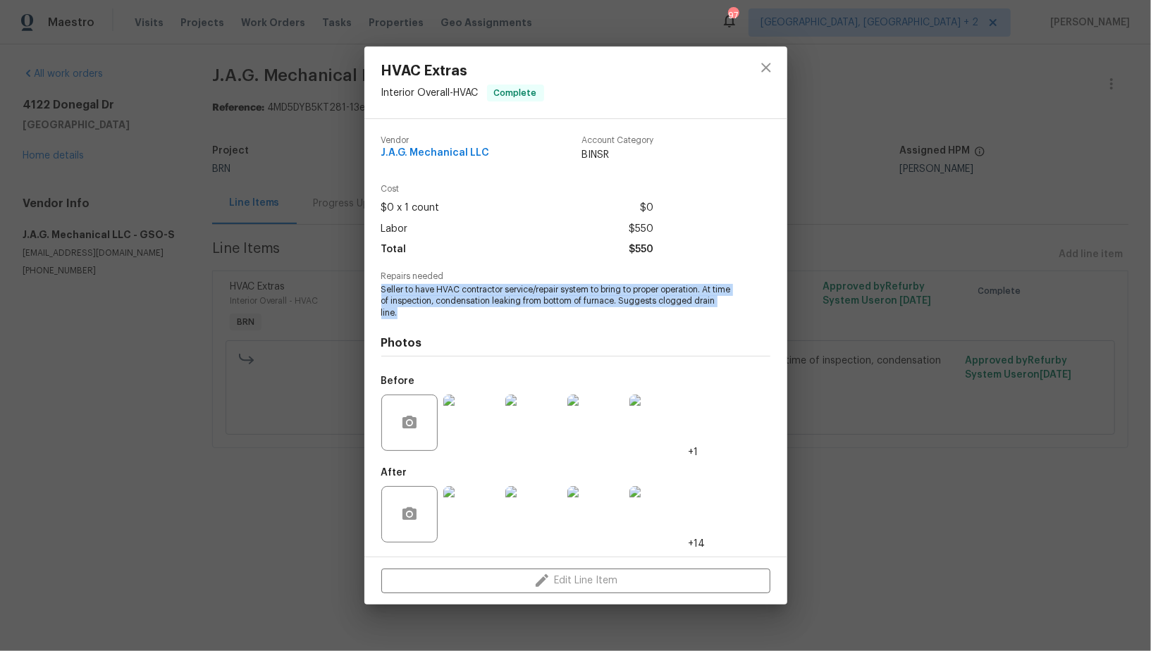
click at [925, 314] on div "HVAC Extras Interior Overall - HVAC Complete Vendor J.A.G. Mechanical LLC Accou…" at bounding box center [575, 325] width 1151 height 651
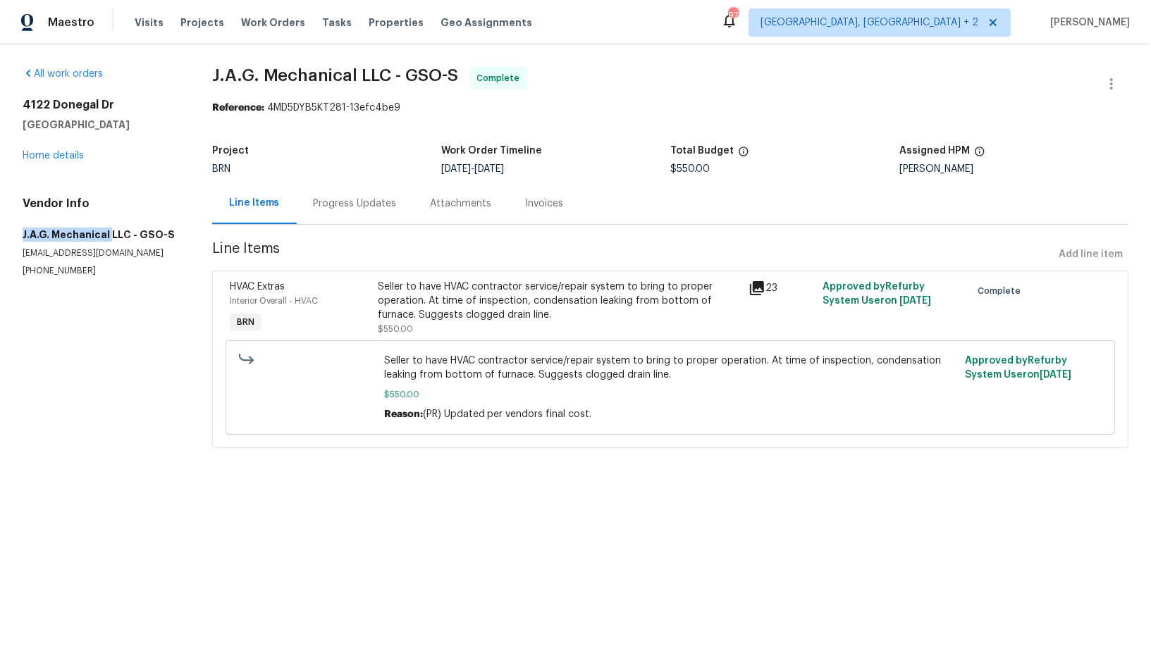
drag, startPoint x: 0, startPoint y: 235, endPoint x: 108, endPoint y: 235, distance: 107.8
click at [108, 235] on div "All work orders 4122 Donegal Dr Greensboro, NC 27406 Home details Vendor Info J…" at bounding box center [575, 265] width 1151 height 443
copy h5 "J.A.G. Mechanical"
click at [46, 154] on link "Home details" at bounding box center [53, 156] width 61 height 10
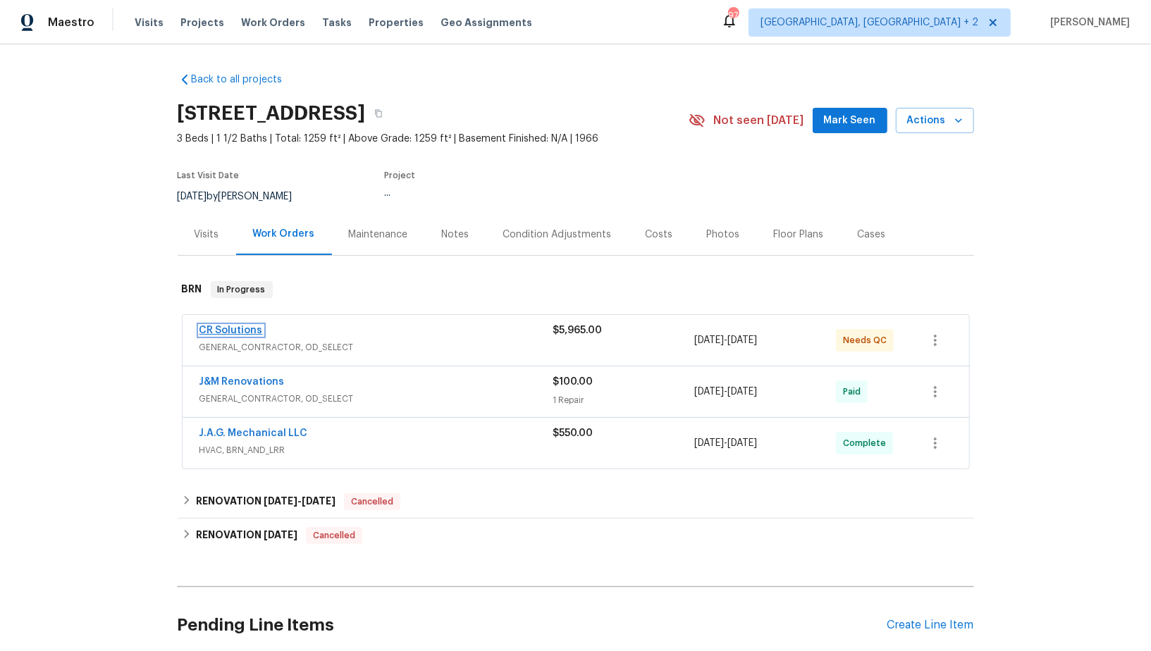
click at [227, 327] on link "CR Solutions" at bounding box center [230, 331] width 63 height 10
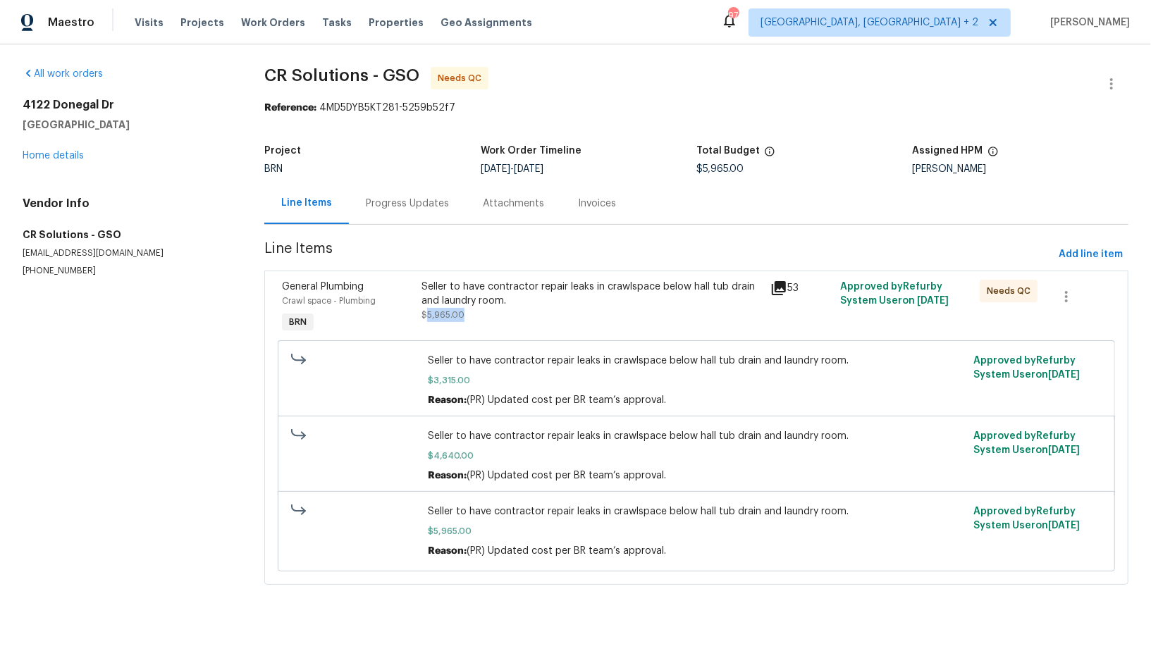
click at [441, 311] on span "$5,965.00" at bounding box center [442, 315] width 43 height 8
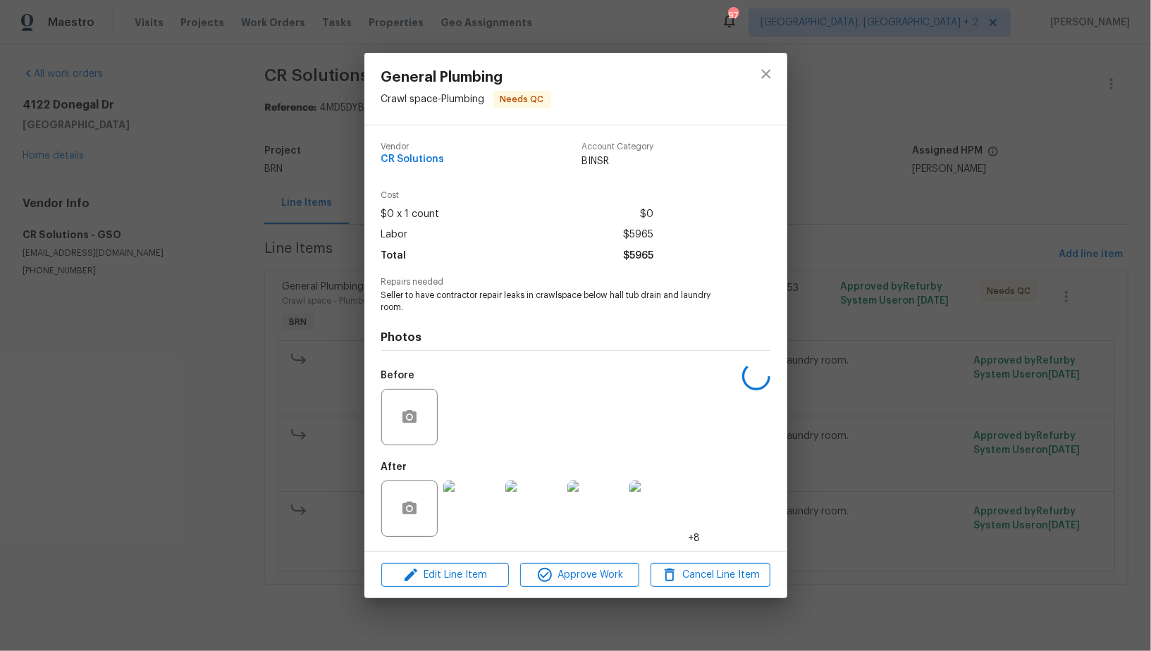
click at [387, 294] on span "Seller to have contractor repair leaks in crawlspace below hall tub drain and l…" at bounding box center [556, 302] width 350 height 24
drag, startPoint x: 377, startPoint y: 294, endPoint x: 408, endPoint y: 302, distance: 32.0
click at [408, 302] on div "Vendor CR Solutions Account Category BINSR Cost $0 x 1 count $0 Labor $5965 Tot…" at bounding box center [575, 338] width 423 height 426
click at [408, 307] on span "Seller to have contractor repair leaks in crawlspace below hall tub drain and l…" at bounding box center [556, 302] width 350 height 24
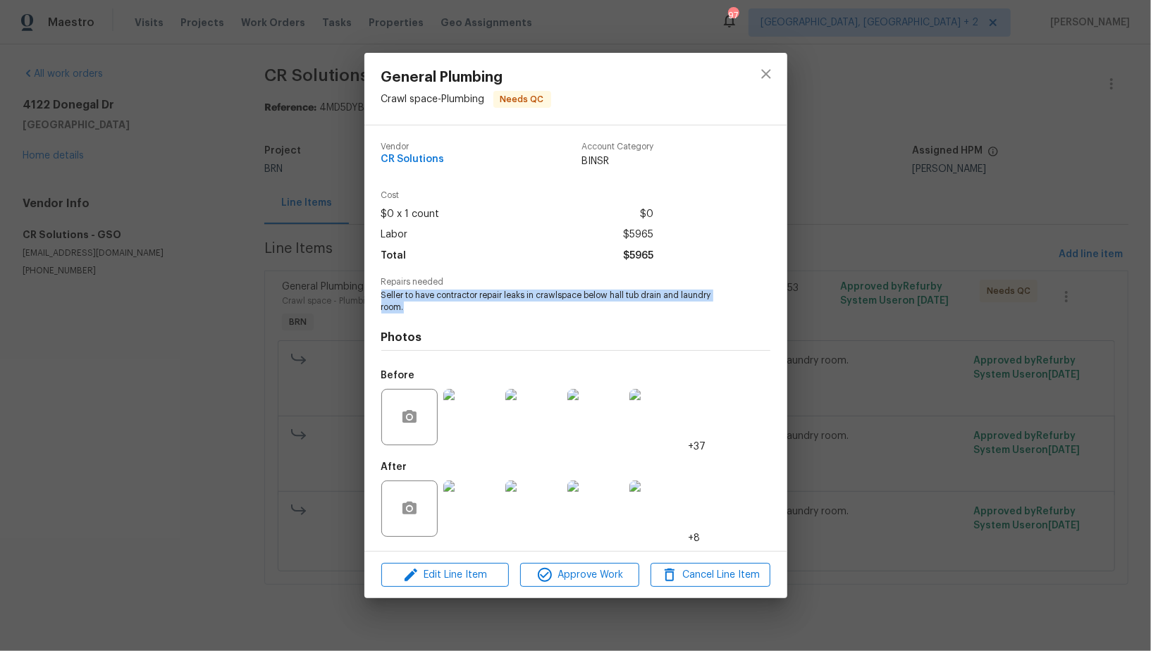
drag, startPoint x: 408, startPoint y: 307, endPoint x: 378, endPoint y: 297, distance: 31.9
click at [378, 296] on div "Vendor CR Solutions Account Category BINSR Cost $0 x 1 count $0 Labor $5965 Tot…" at bounding box center [575, 338] width 423 height 426
copy span "Seller to have contractor repair leaks in crawlspace below hall tub drain and l…"
click at [472, 510] on img at bounding box center [471, 509] width 56 height 56
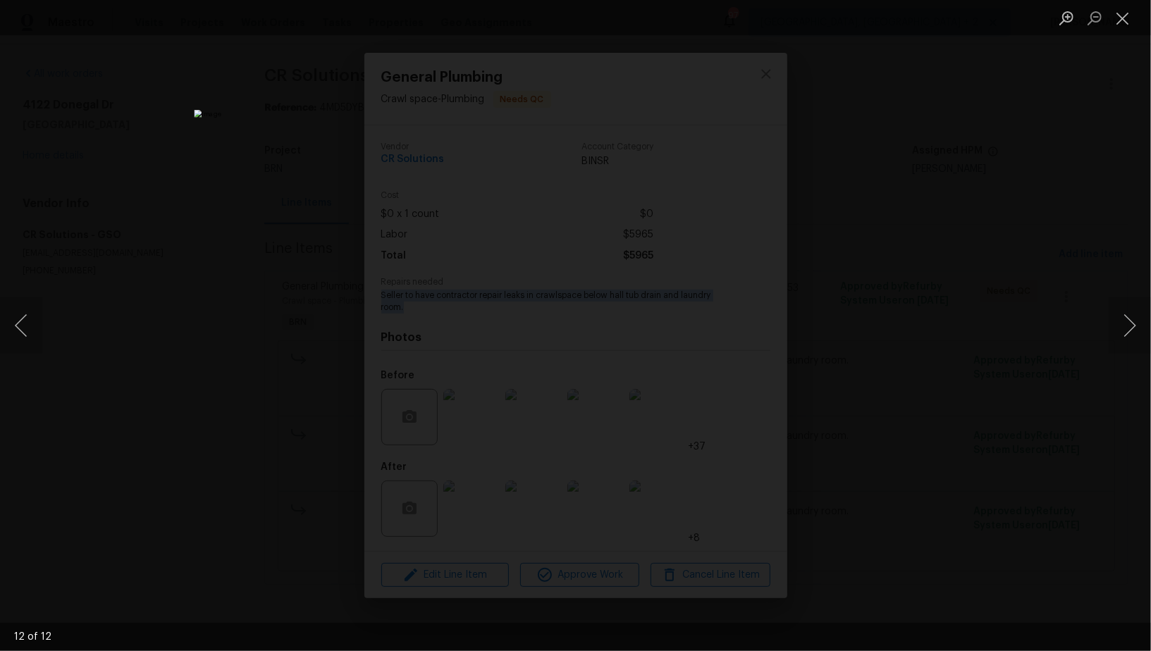
click at [861, 257] on div "Lightbox" at bounding box center [575, 325] width 1151 height 651
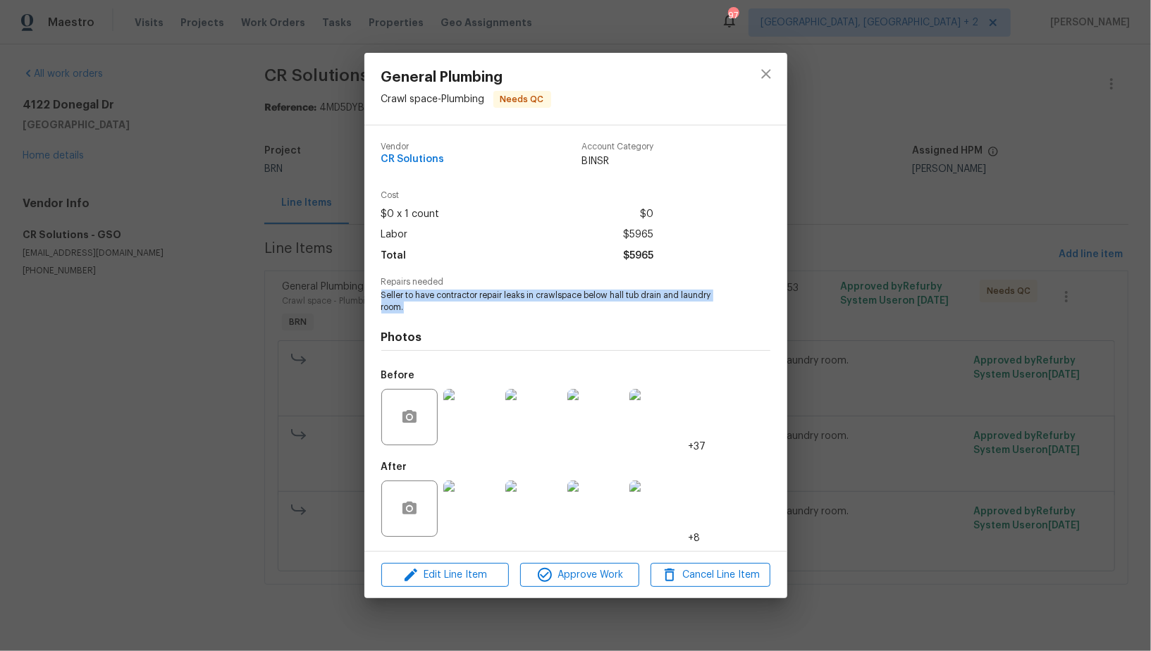
click at [861, 257] on div "General Plumbing Crawl space - Plumbing Needs QC Vendor CR Solutions Account Ca…" at bounding box center [575, 325] width 1151 height 651
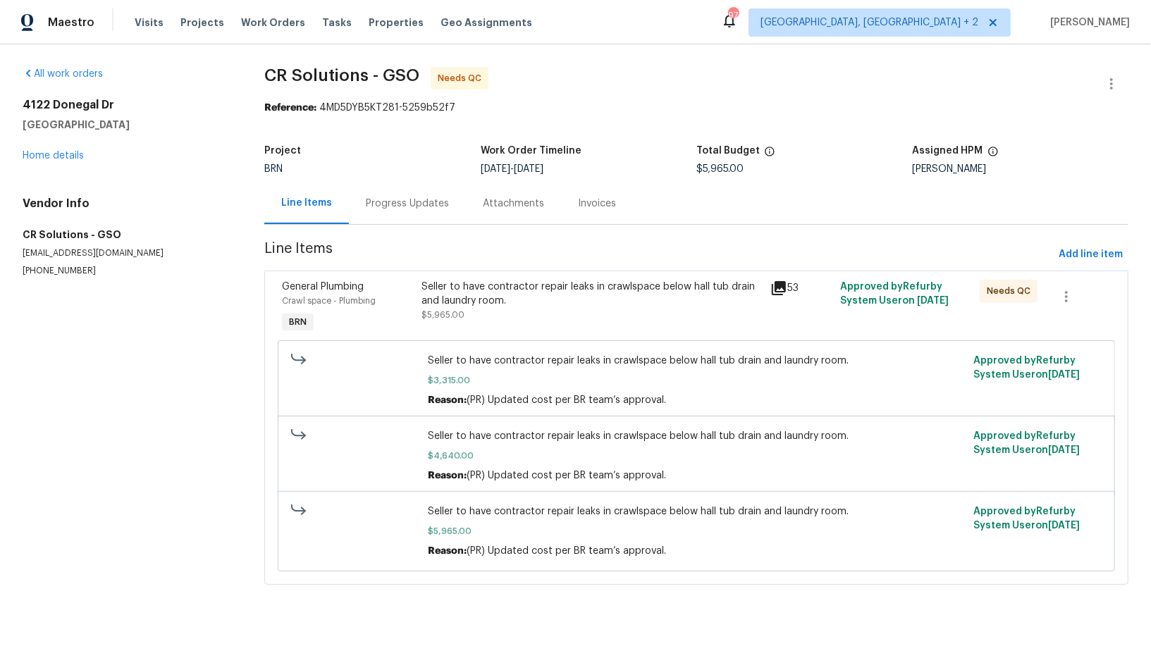
click at [486, 299] on div "Seller to have contractor repair leaks in crawlspace below hall tub drain and l…" at bounding box center [591, 294] width 340 height 28
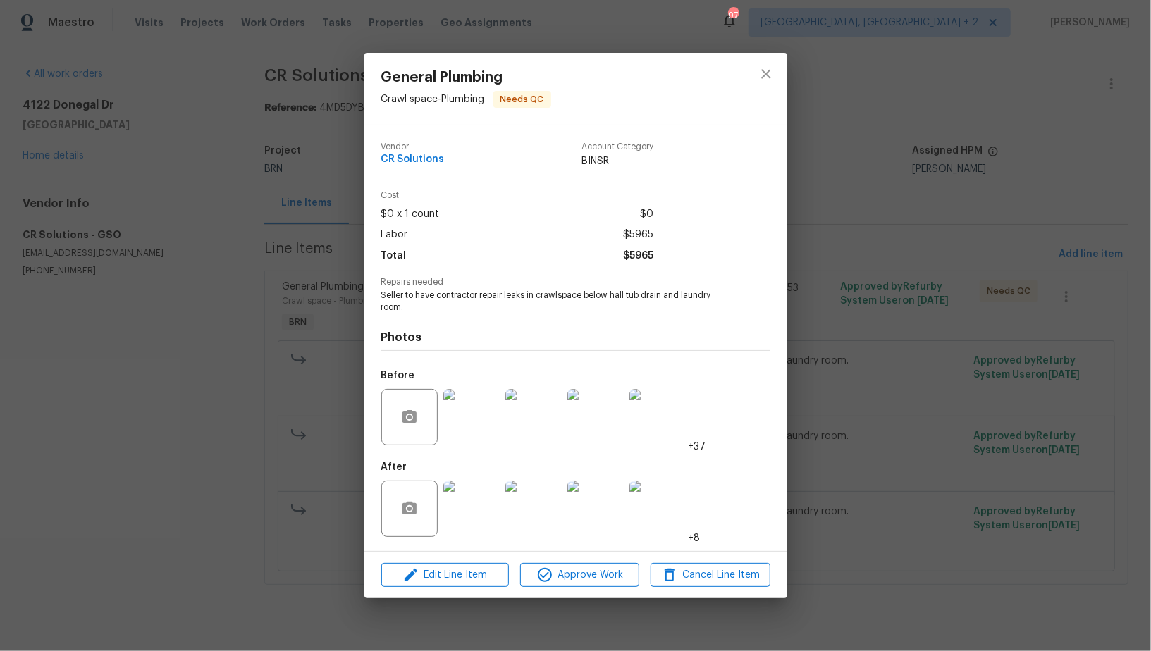
click at [476, 419] on img at bounding box center [471, 417] width 56 height 56
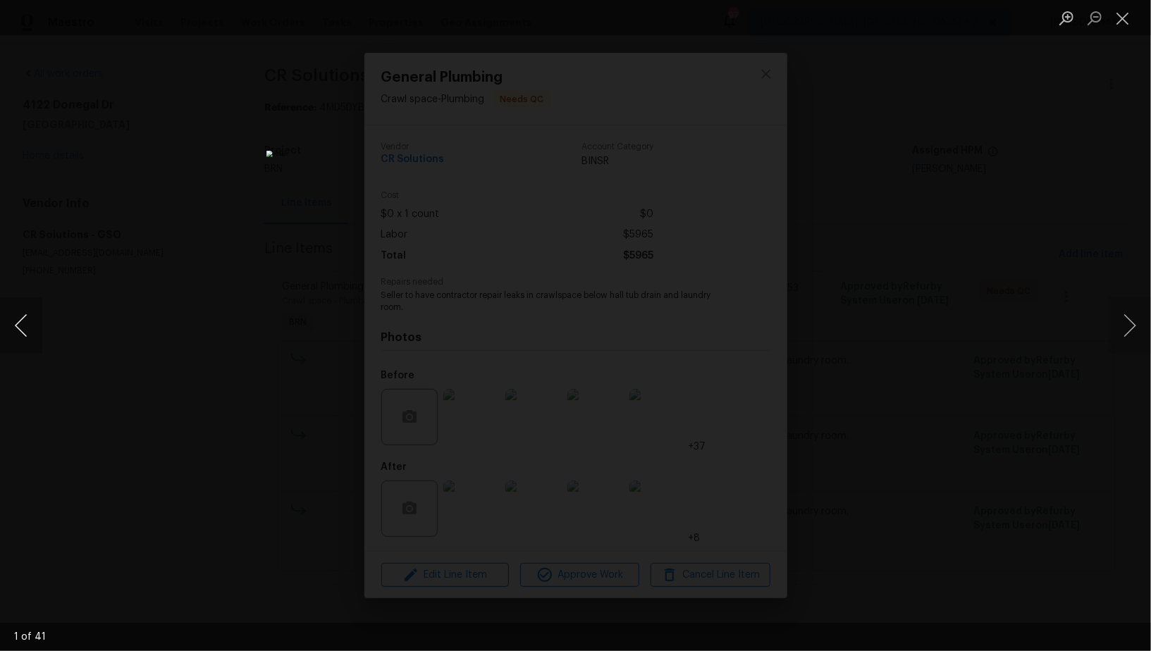
click at [9, 323] on button "Previous image" at bounding box center [21, 325] width 42 height 56
click at [25, 328] on button "Previous image" at bounding box center [21, 325] width 42 height 56
click at [29, 337] on button "Previous image" at bounding box center [21, 325] width 42 height 56
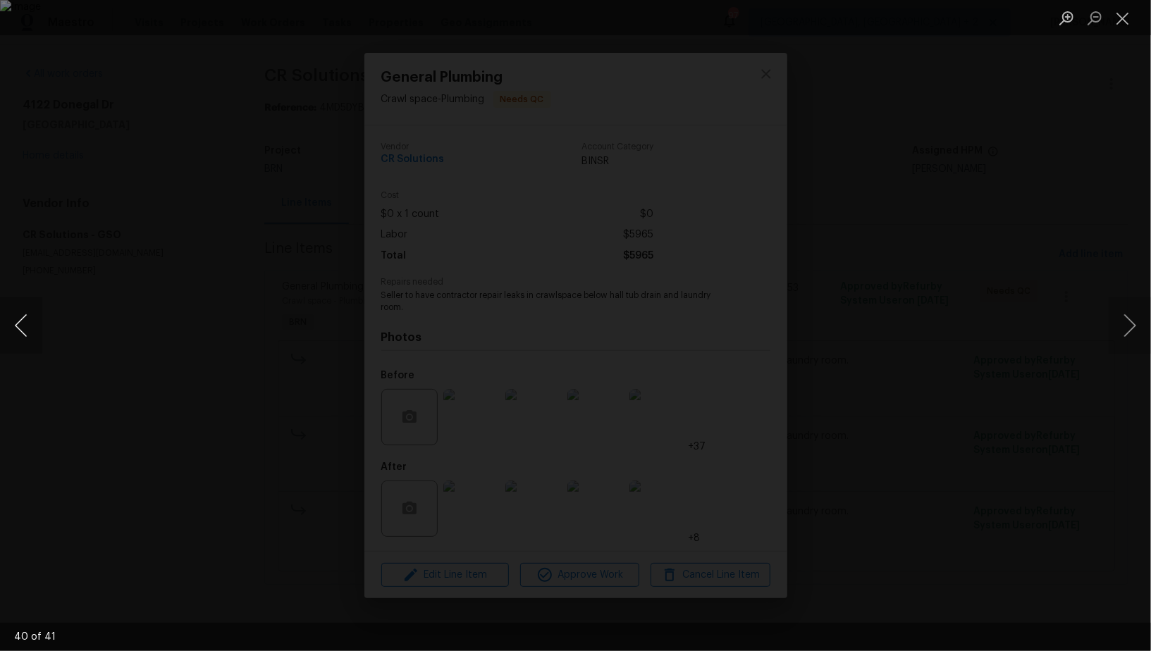
click at [29, 337] on button "Previous image" at bounding box center [21, 325] width 42 height 56
click at [11, 317] on button "Previous image" at bounding box center [21, 325] width 42 height 56
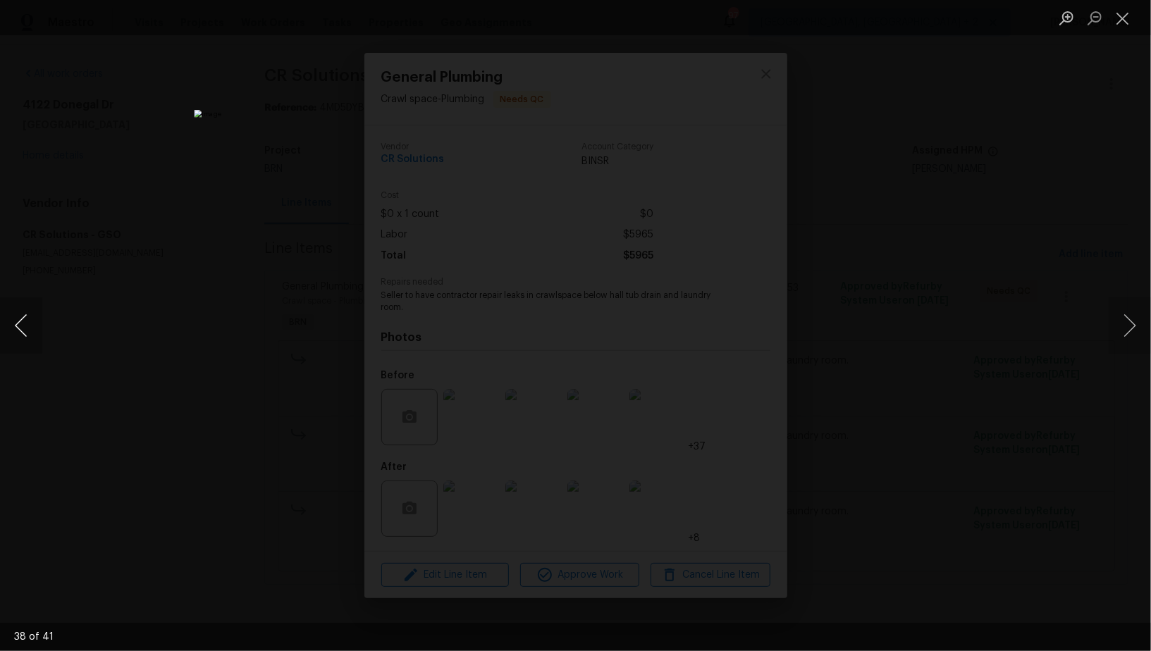
click at [20, 346] on button "Previous image" at bounding box center [21, 325] width 42 height 56
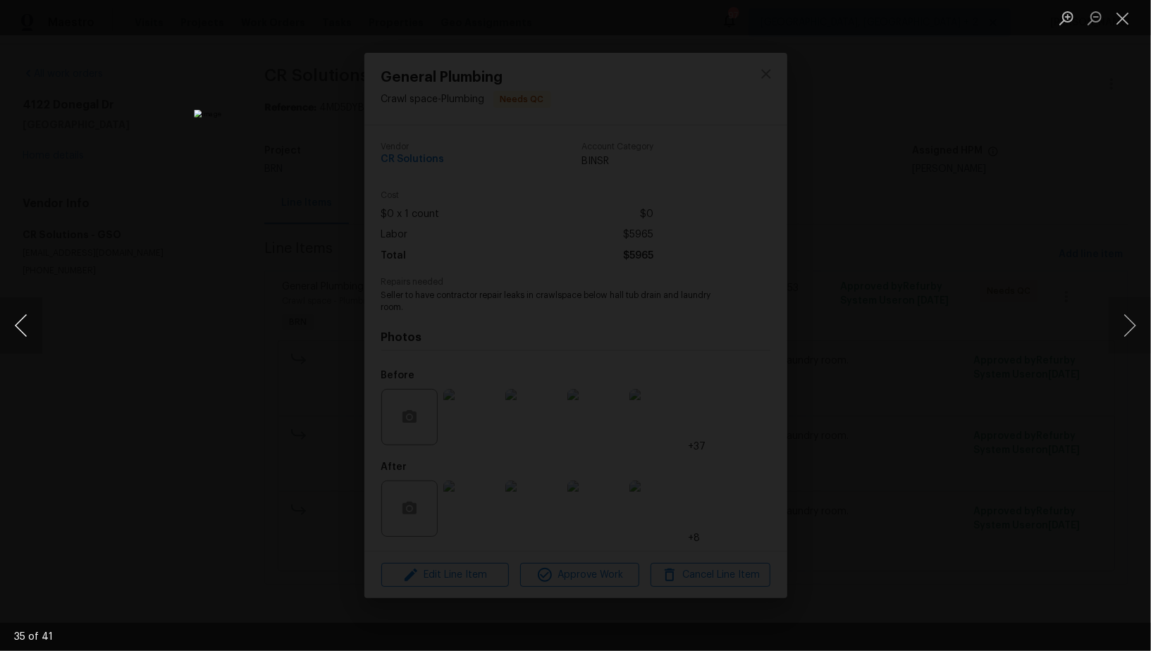
click at [27, 336] on button "Previous image" at bounding box center [21, 325] width 42 height 56
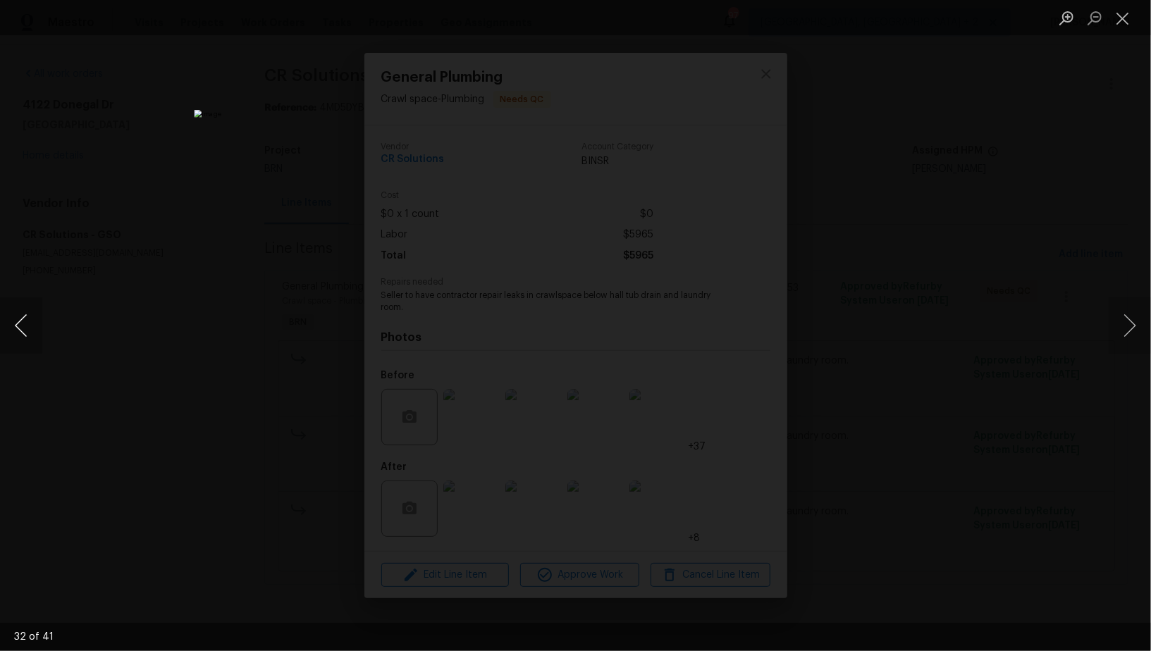
click at [27, 336] on button "Previous image" at bounding box center [21, 325] width 42 height 56
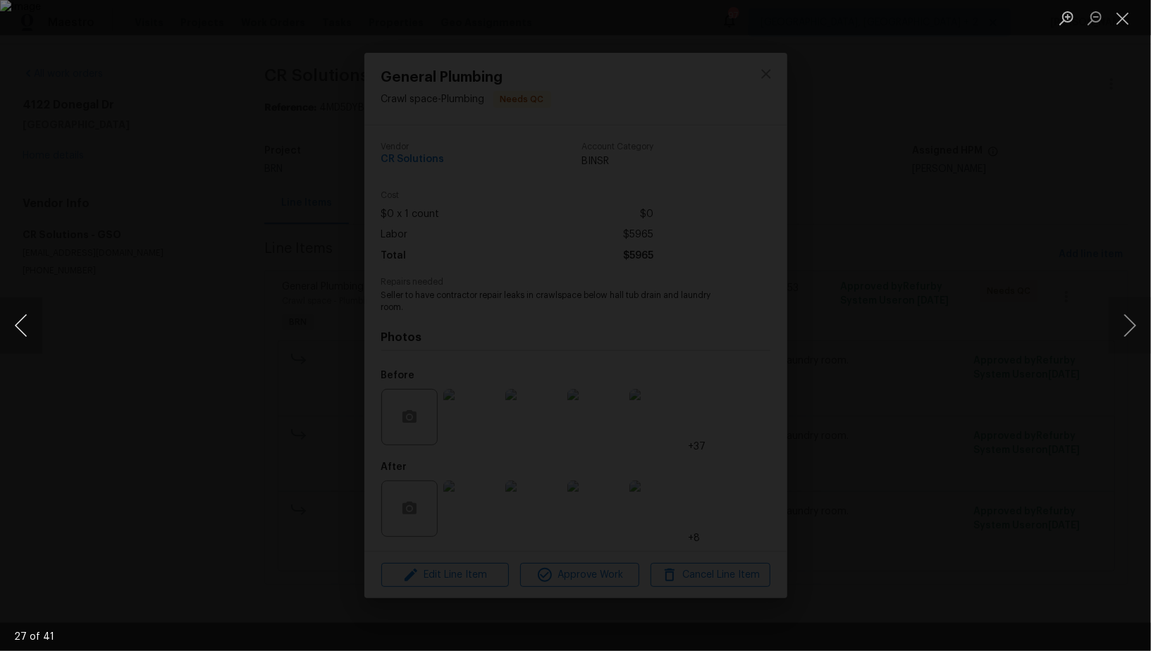
click at [27, 336] on button "Previous image" at bounding box center [21, 325] width 42 height 56
click at [10, 327] on button "Previous image" at bounding box center [21, 325] width 42 height 56
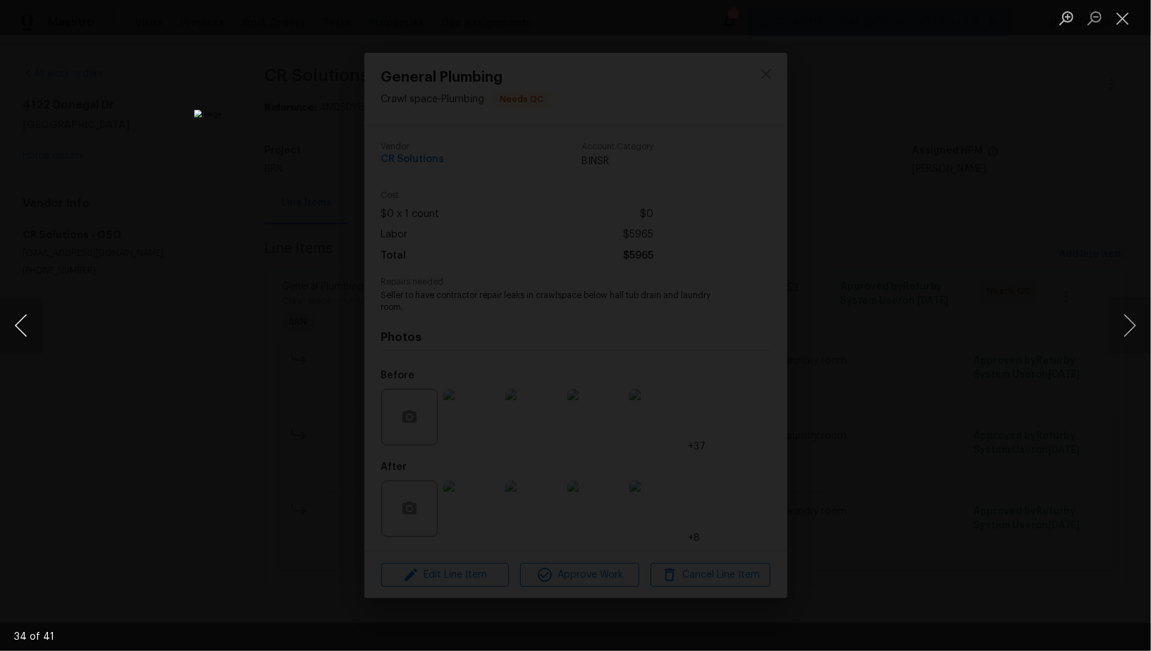
click at [10, 327] on button "Previous image" at bounding box center [21, 325] width 42 height 56
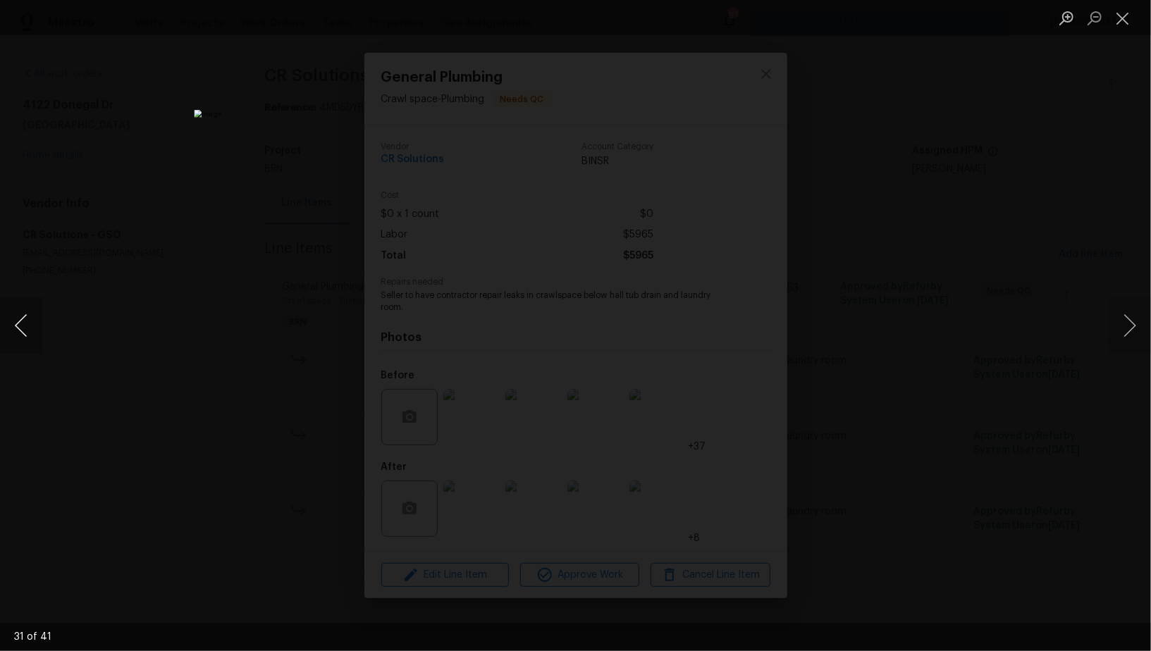
click at [10, 327] on button "Previous image" at bounding box center [21, 325] width 42 height 56
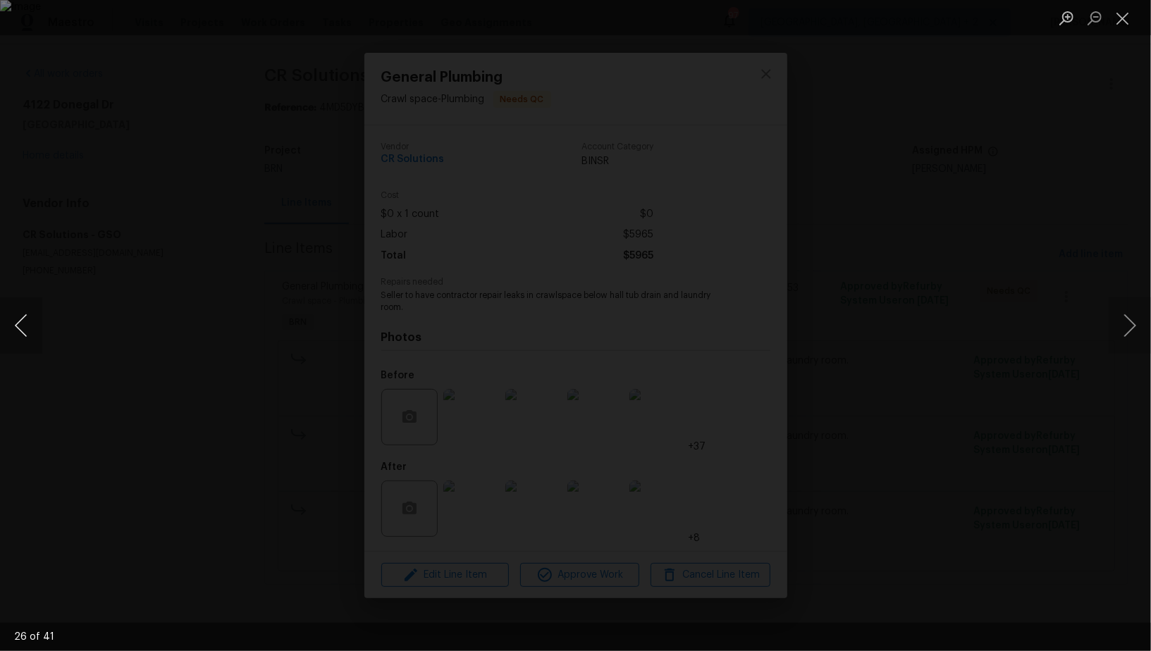
click at [10, 327] on button "Previous image" at bounding box center [21, 325] width 42 height 56
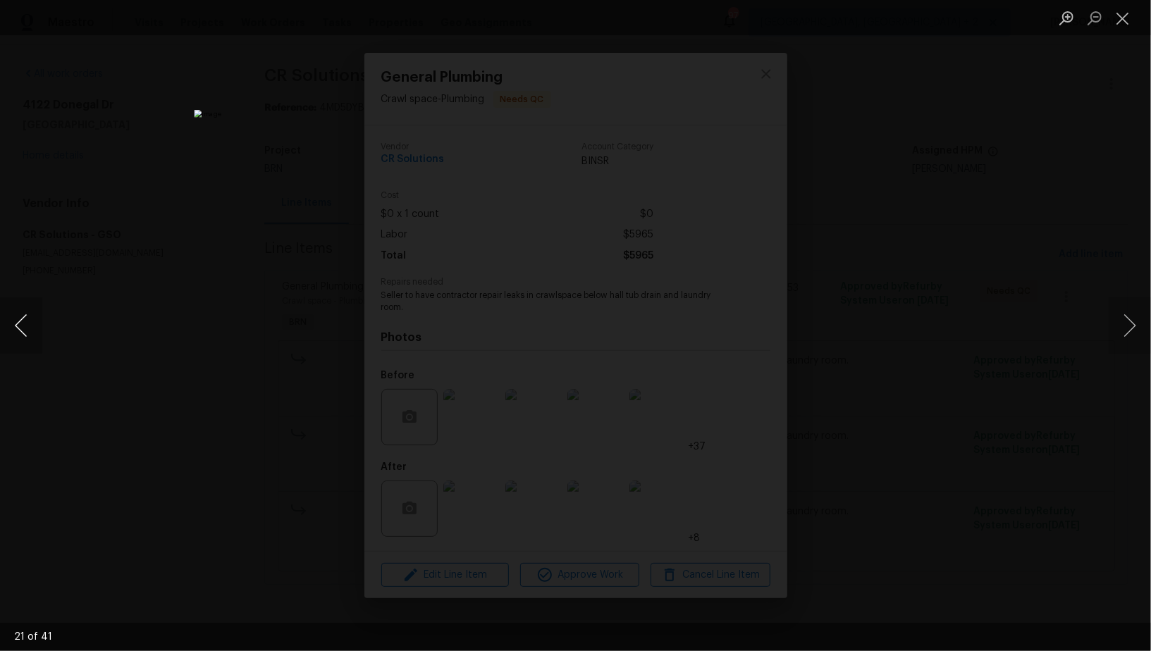
click at [10, 327] on button "Previous image" at bounding box center [21, 325] width 42 height 56
click at [126, 364] on div "Lightbox" at bounding box center [575, 325] width 1151 height 651
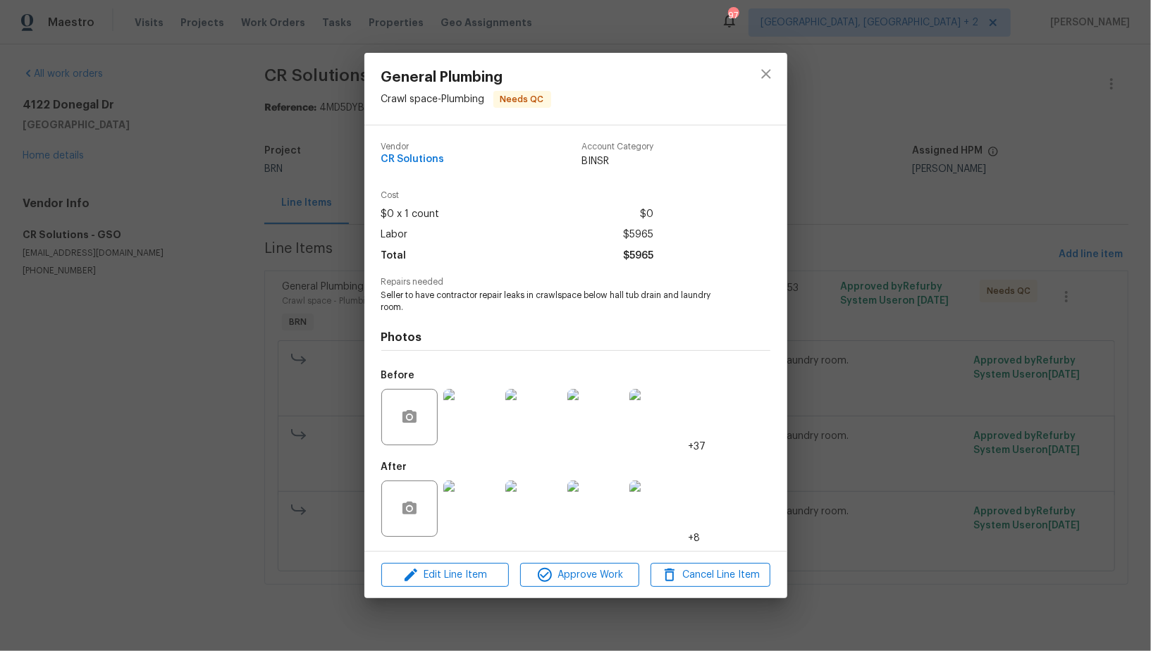
click at [125, 364] on div "General Plumbing Crawl space - Plumbing Needs QC Vendor CR Solutions Account Ca…" at bounding box center [575, 325] width 1151 height 651
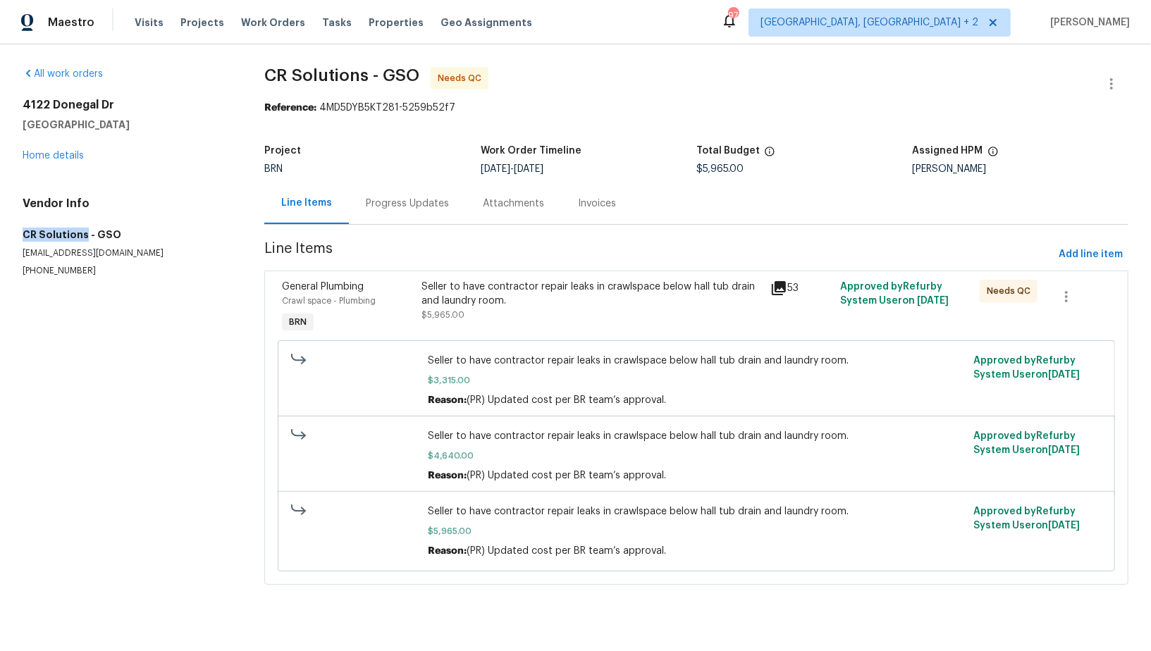
drag, startPoint x: 9, startPoint y: 227, endPoint x: 84, endPoint y: 233, distance: 75.0
click at [84, 233] on div "All work orders 4122 Donegal Dr Greensboro, NC 27406 Home details Vendor Info C…" at bounding box center [575, 334] width 1151 height 580
copy h5 "CR Solutions"
click at [457, 300] on div "Seller to have contractor repair leaks in crawlspace below hall tub drain and l…" at bounding box center [591, 294] width 340 height 28
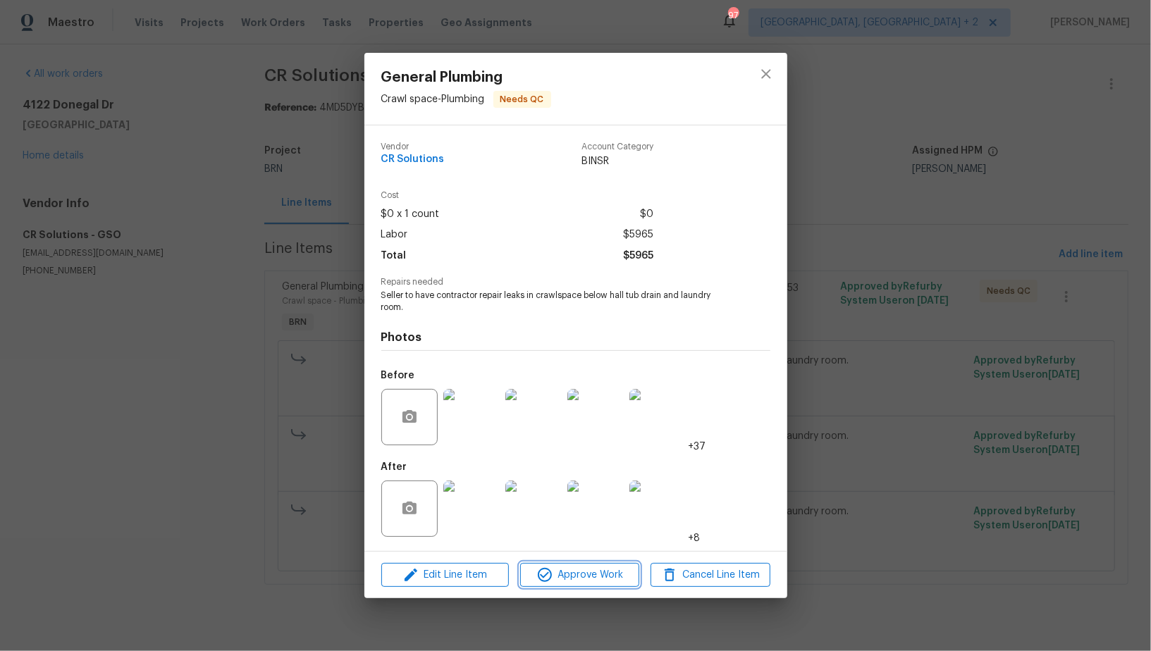
click at [578, 576] on span "Approve Work" at bounding box center [579, 576] width 111 height 18
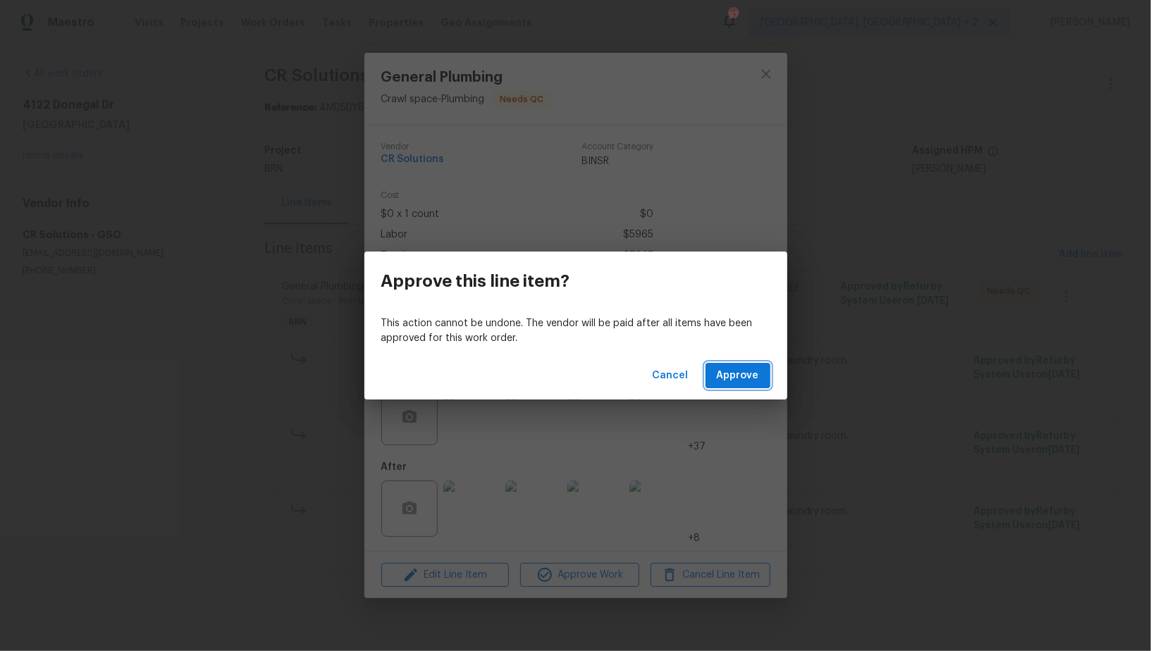
click at [738, 382] on span "Approve" at bounding box center [738, 376] width 42 height 18
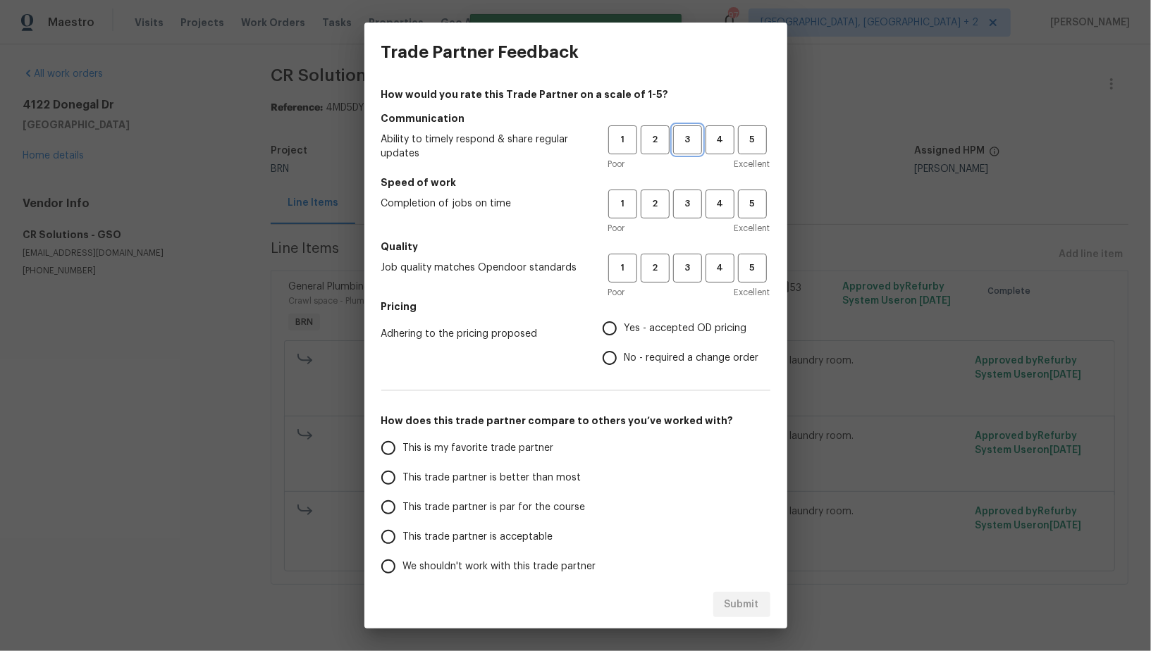
click at [691, 138] on span "3" at bounding box center [687, 140] width 26 height 16
click at [695, 201] on span "3" at bounding box center [687, 204] width 26 height 16
click at [674, 288] on div "Poor Excellent" at bounding box center [689, 292] width 162 height 14
click at [692, 273] on span "3" at bounding box center [687, 268] width 26 height 16
click at [589, 374] on div "How would you rate this Trade Partner on a scale of 1-5? Communication Ability …" at bounding box center [575, 363] width 389 height 552
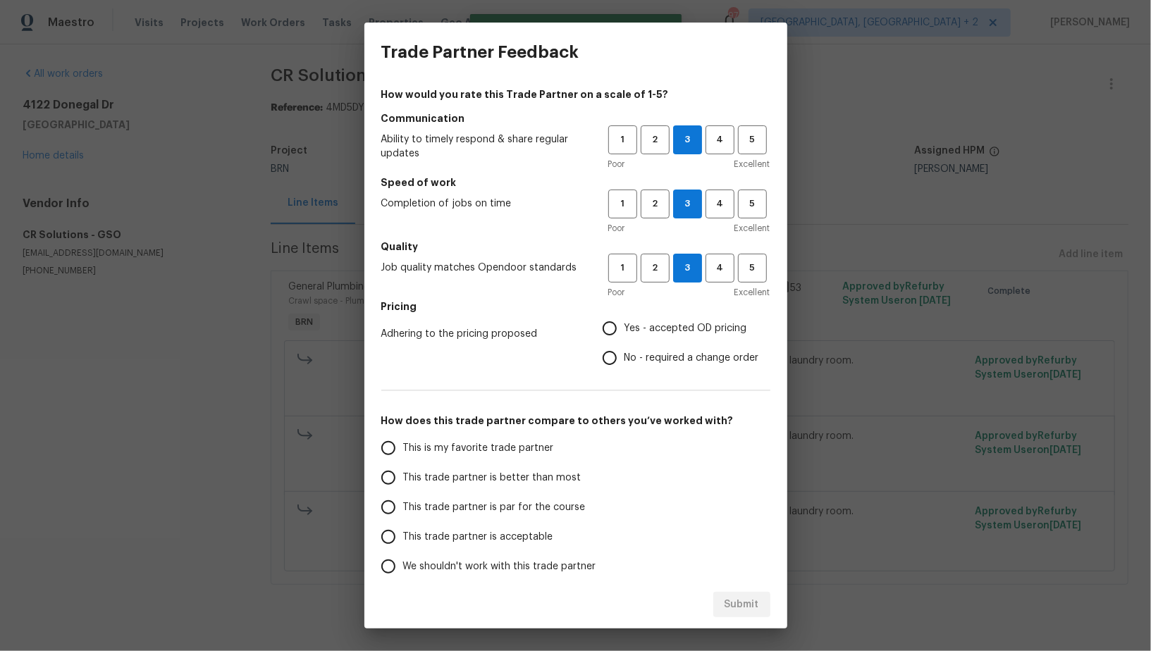
click at [621, 364] on input "No - required a change order" at bounding box center [610, 358] width 30 height 30
radio input "true"
click at [390, 509] on input "This trade partner is par for the course" at bounding box center [389, 508] width 30 height 30
radio input "false"
click at [389, 482] on input "This trade partner is better than most" at bounding box center [389, 478] width 30 height 30
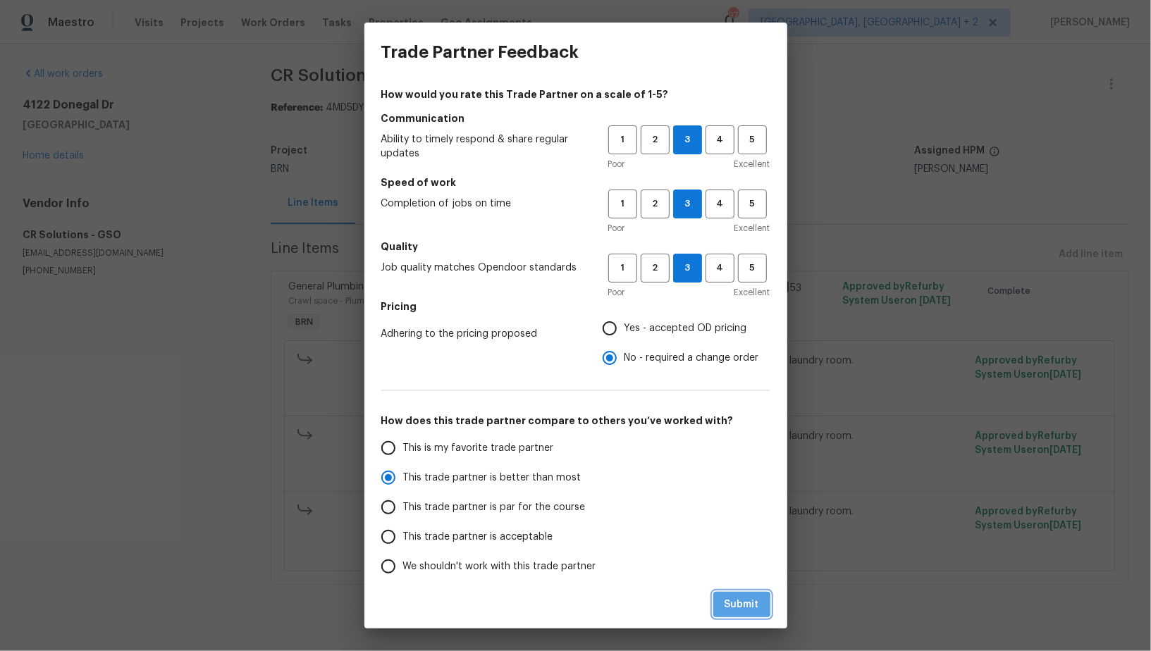
click at [744, 599] on span "Submit" at bounding box center [742, 605] width 35 height 18
radio input "true"
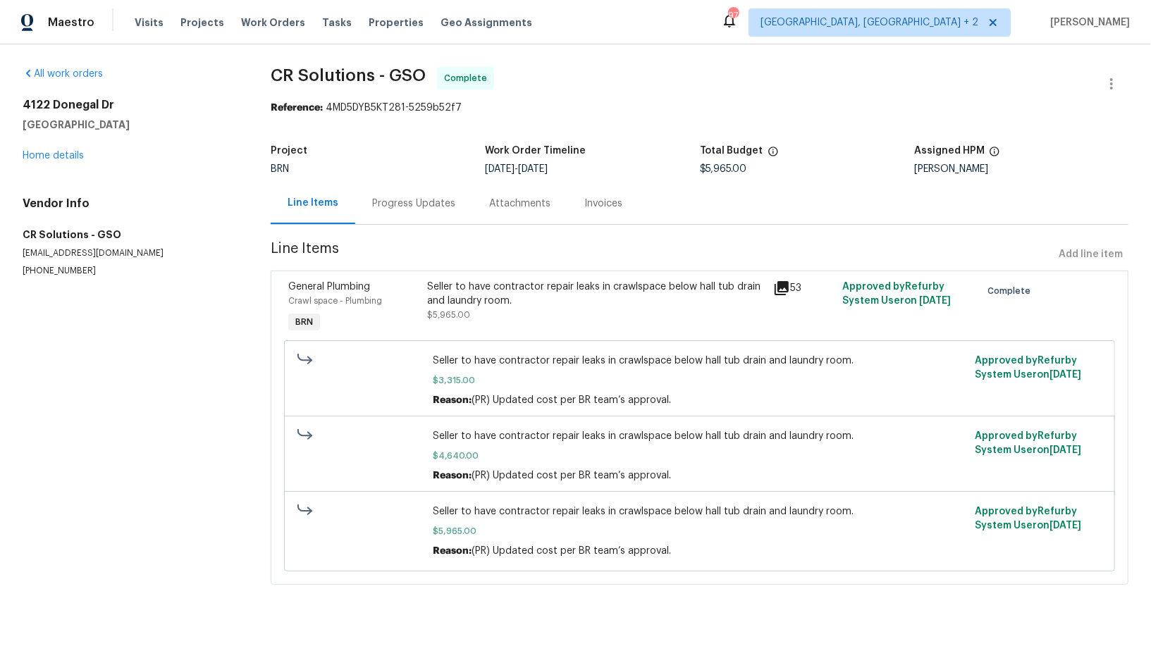
click at [380, 204] on div "Progress Updates" at bounding box center [413, 204] width 83 height 14
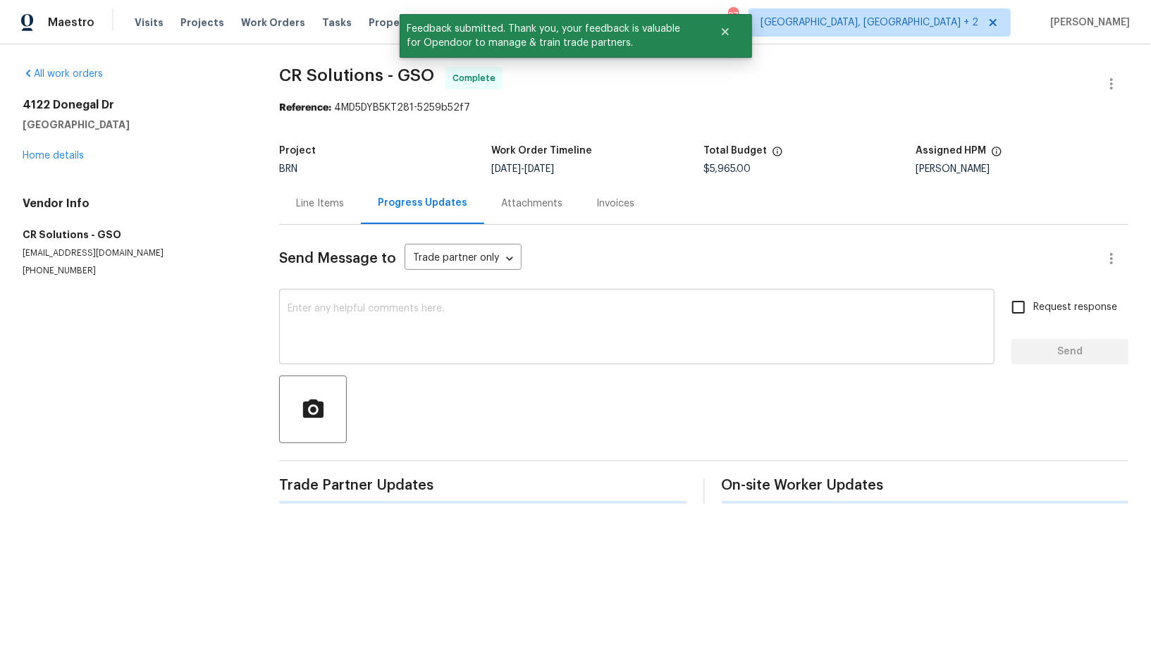
click at [405, 300] on div "x ​" at bounding box center [636, 328] width 715 height 72
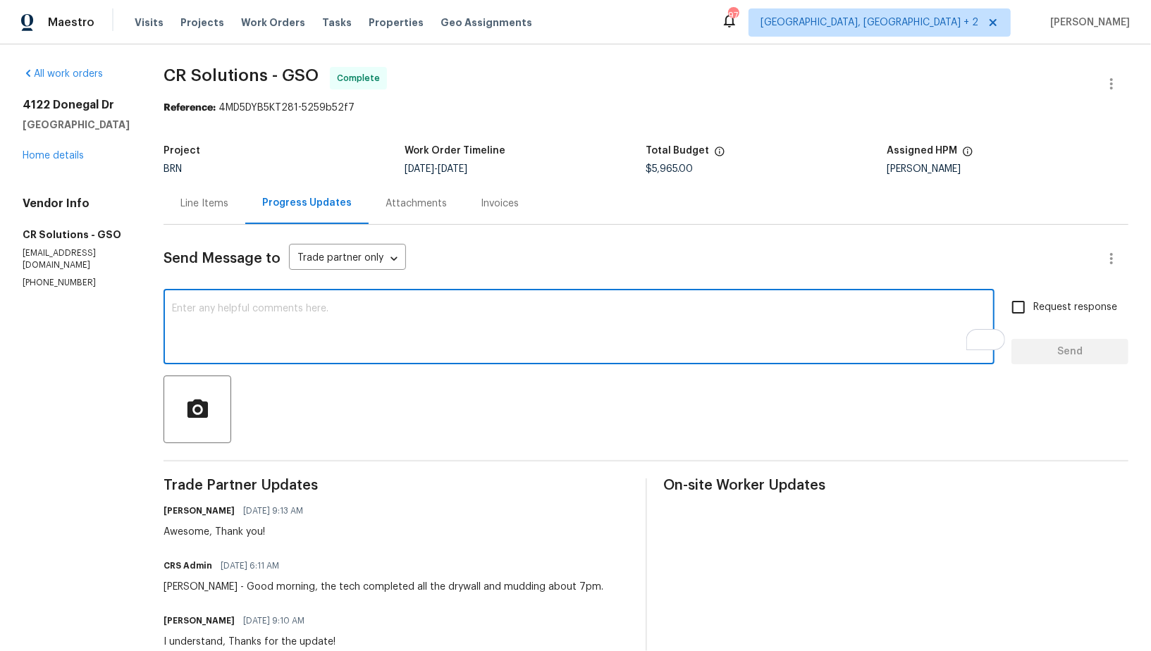
click at [444, 339] on textarea "To enrich screen reader interactions, please activate Accessibility in Grammarl…" at bounding box center [579, 328] width 814 height 49
paste textarea "WO is approved, Please upload the invoice under invoice section. Thanks"
type textarea "WO is approved, Please upload the invoice under invoice section. Thanks!"
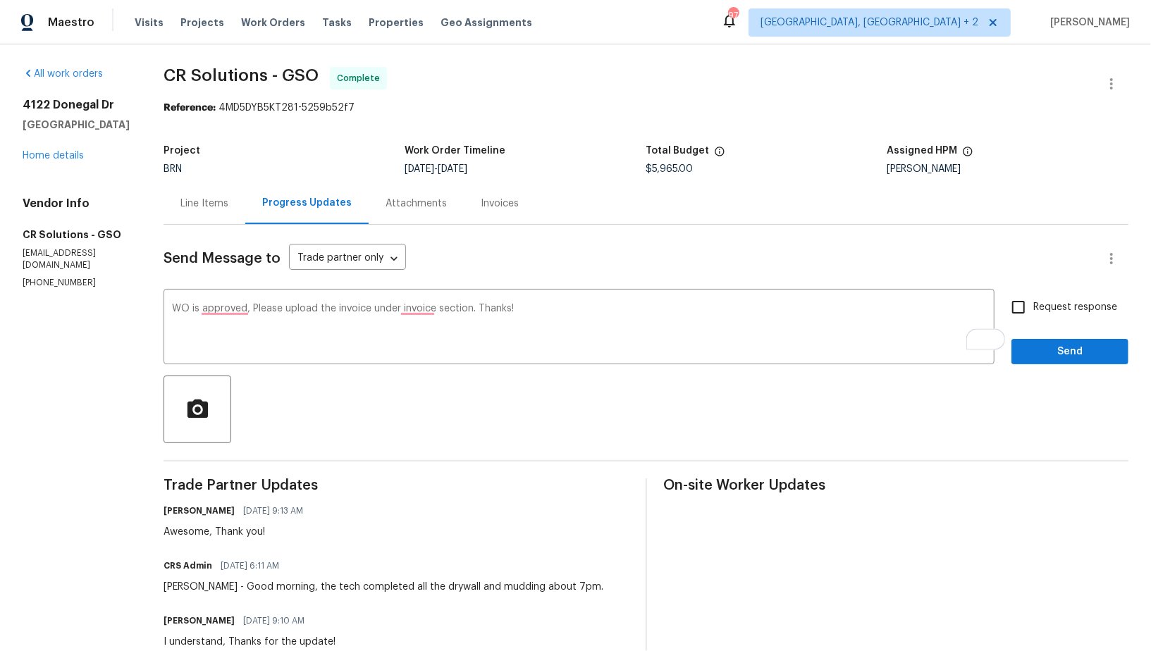
click at [1037, 314] on span "Request response" at bounding box center [1075, 307] width 84 height 15
click at [1033, 314] on input "Request response" at bounding box center [1019, 307] width 30 height 30
checkbox input "true"
click at [1049, 349] on span "Send" at bounding box center [1070, 352] width 94 height 18
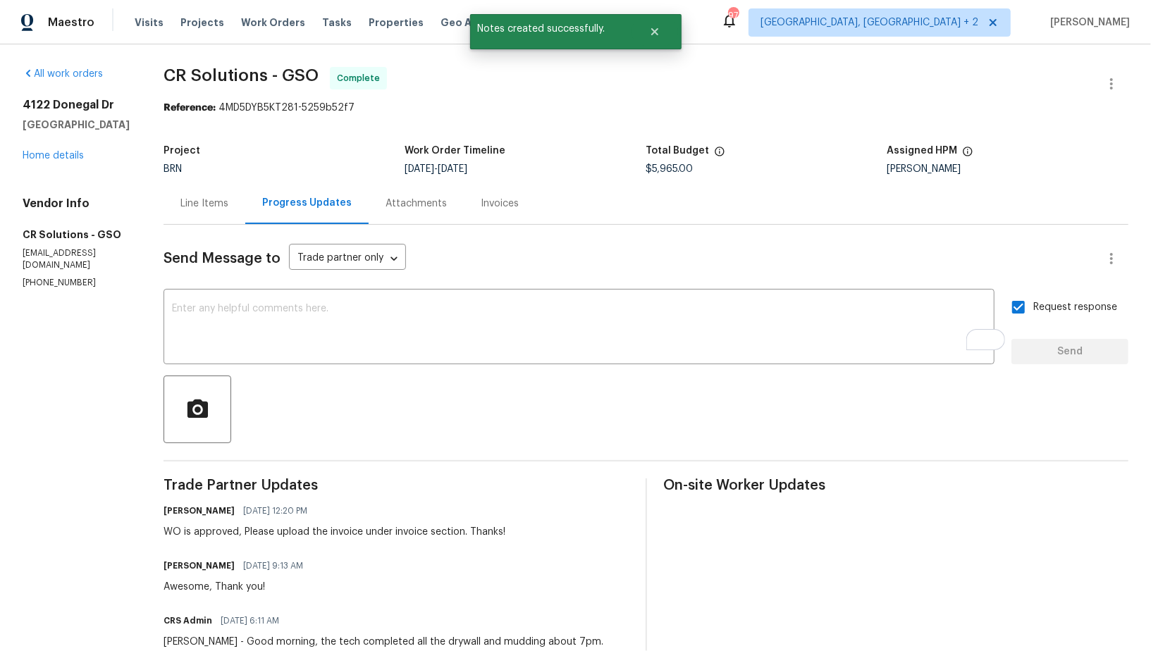
click at [481, 210] on div "Invoices" at bounding box center [500, 204] width 38 height 14
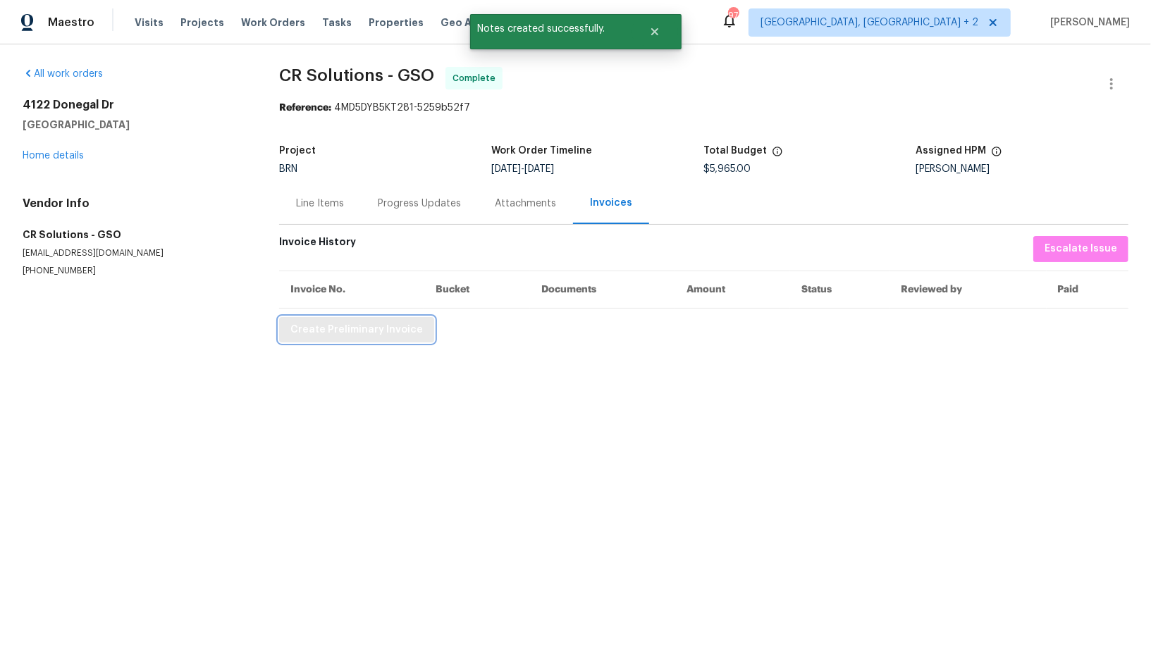
click at [320, 331] on span "Create Preliminary Invoice" at bounding box center [356, 330] width 133 height 18
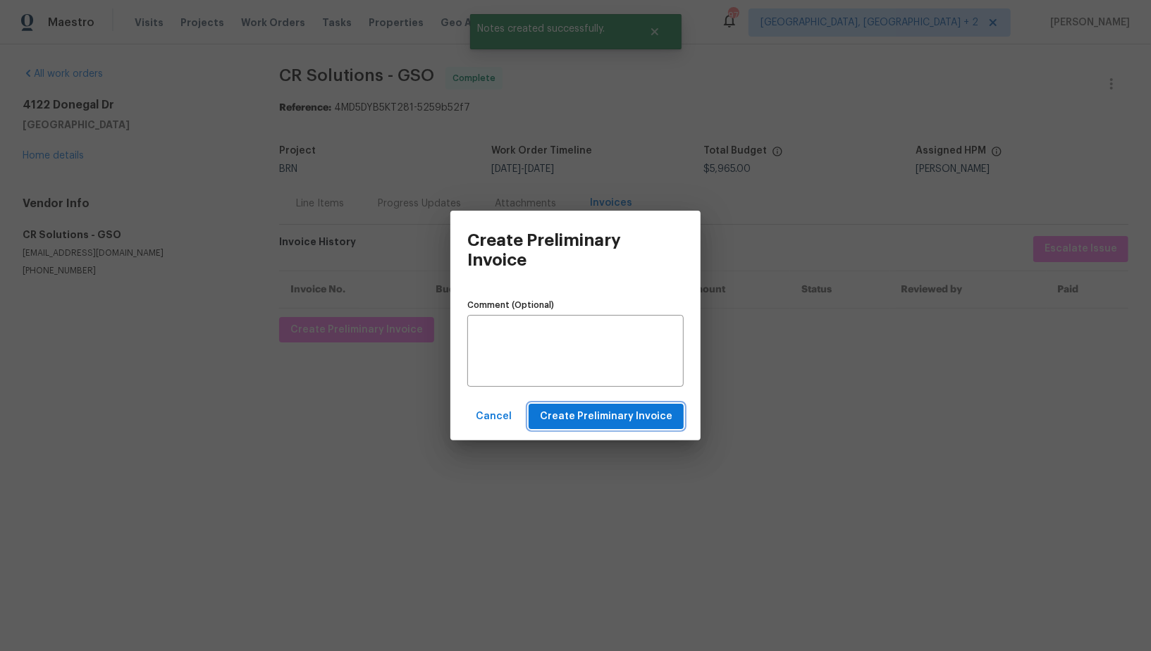
click at [579, 408] on span "Create Preliminary Invoice" at bounding box center [606, 417] width 133 height 18
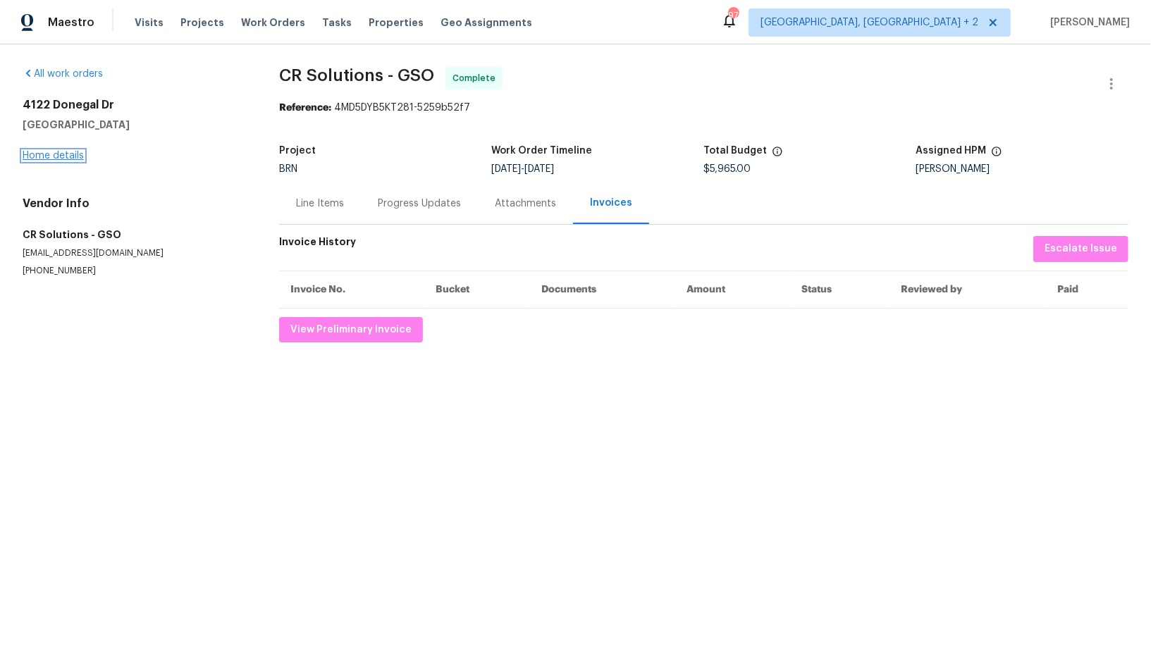
click at [66, 156] on link "Home details" at bounding box center [53, 156] width 61 height 10
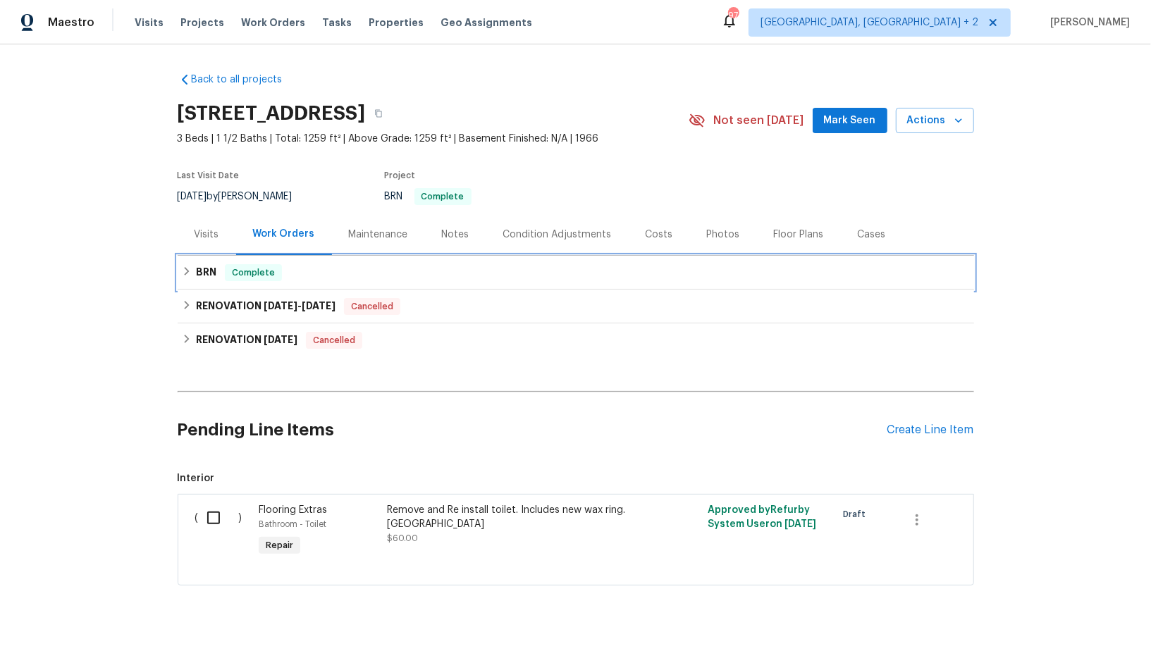
click at [187, 281] on div "BRN Complete" at bounding box center [576, 273] width 796 height 34
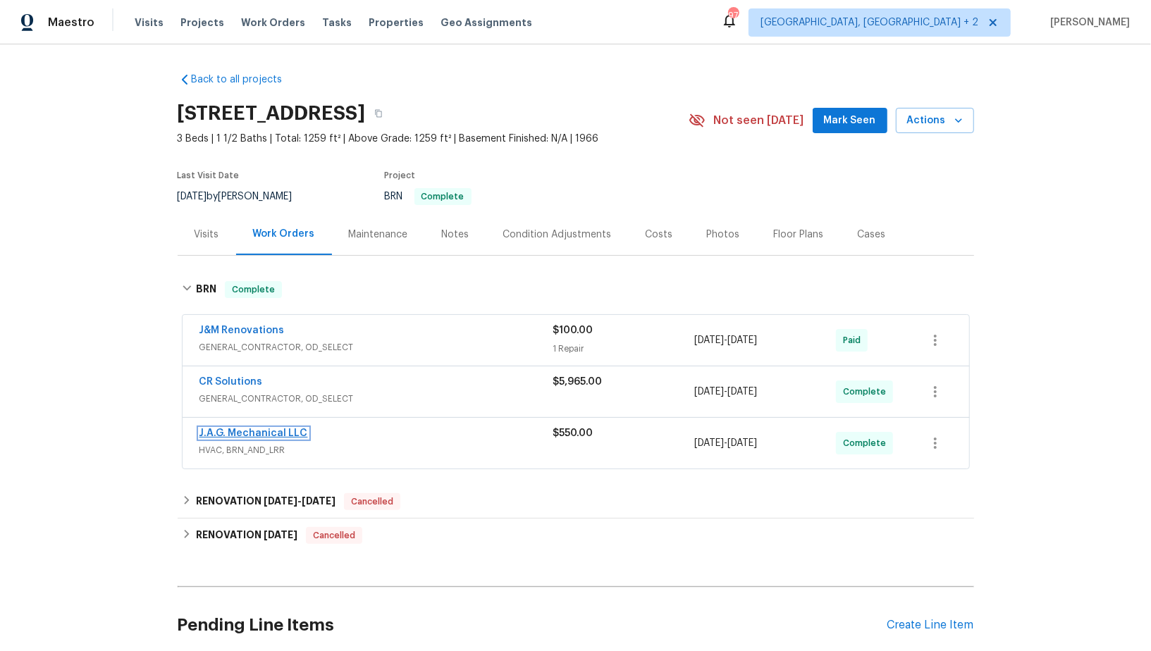
click at [235, 432] on link "J.A.G. Mechanical LLC" at bounding box center [253, 434] width 109 height 10
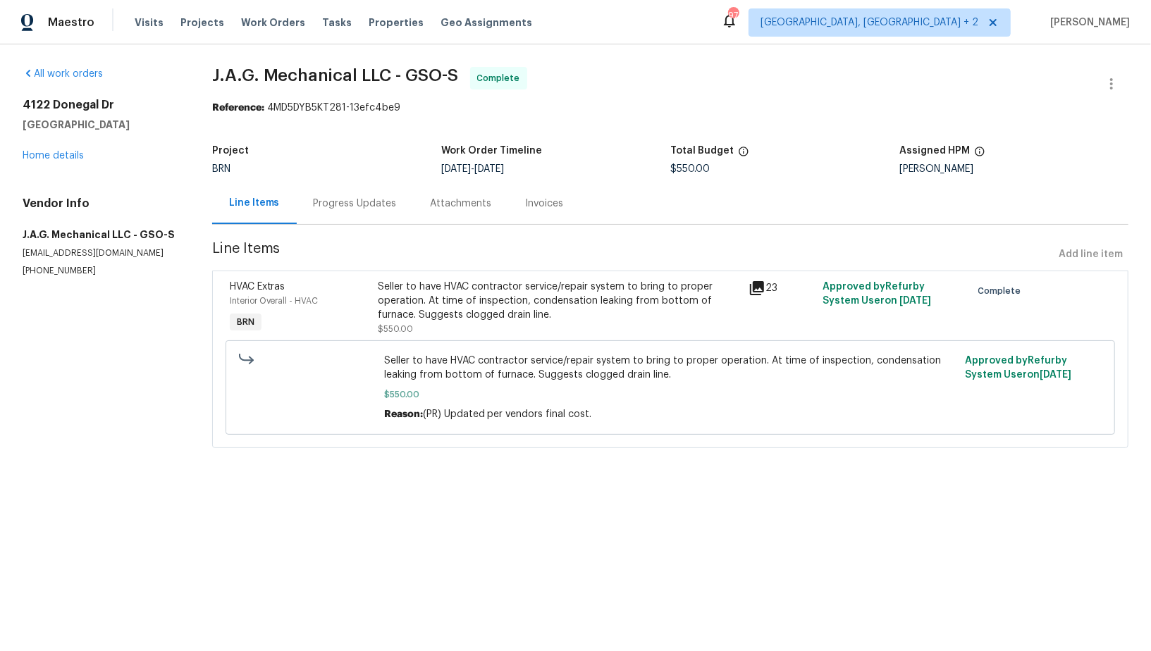
click at [526, 201] on div "Invoices" at bounding box center [545, 204] width 38 height 14
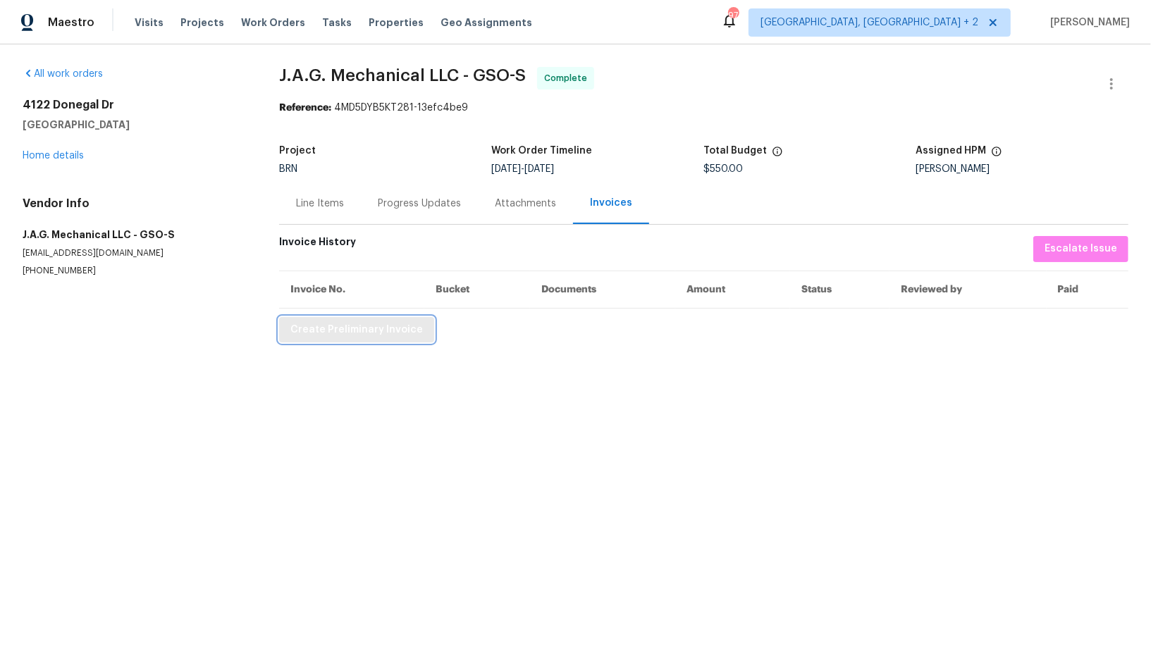
click at [348, 338] on button "Create Preliminary Invoice" at bounding box center [356, 330] width 155 height 26
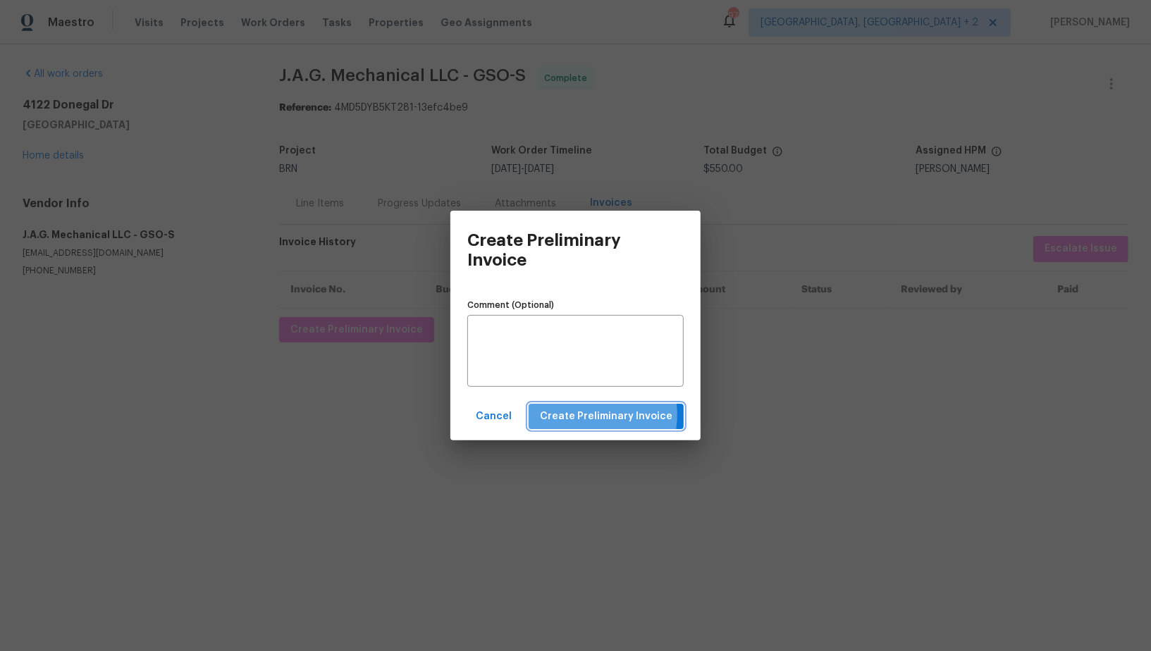
click at [587, 415] on span "Create Preliminary Invoice" at bounding box center [606, 417] width 133 height 18
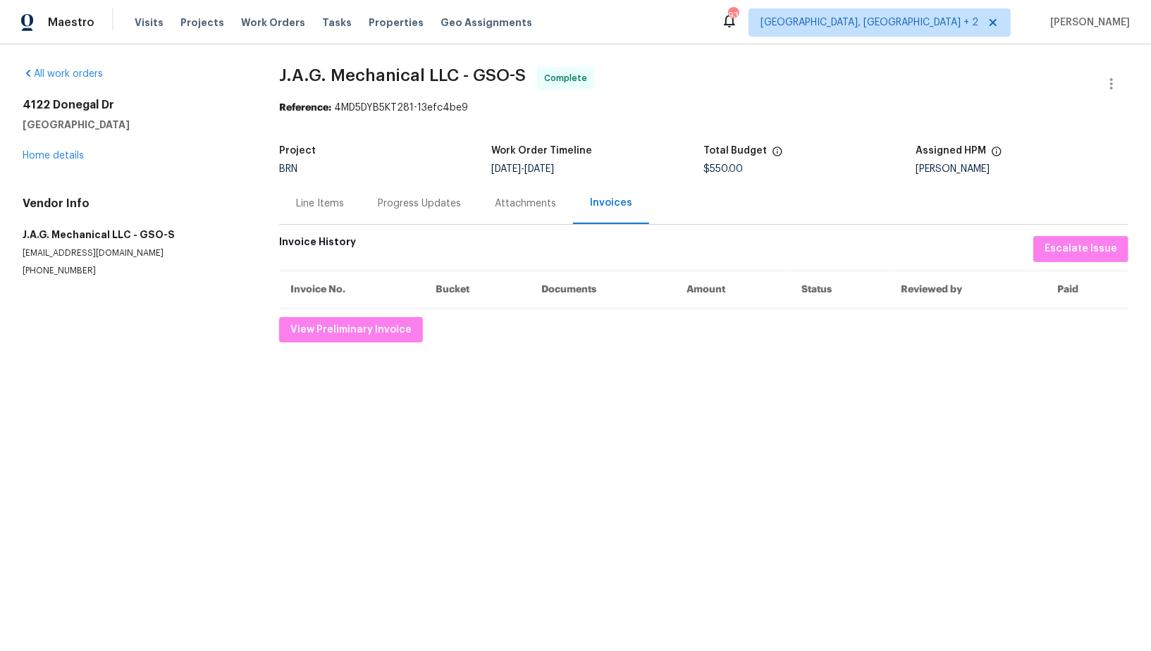
click at [391, 193] on div "Progress Updates" at bounding box center [419, 204] width 117 height 42
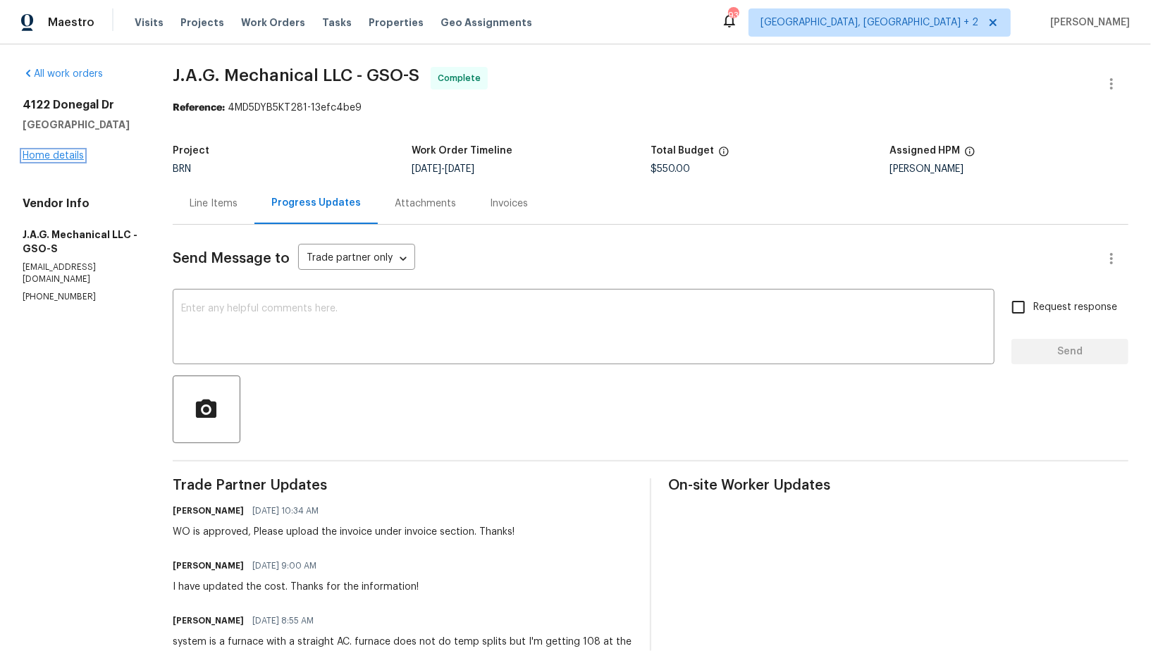
click at [58, 157] on link "Home details" at bounding box center [53, 156] width 61 height 10
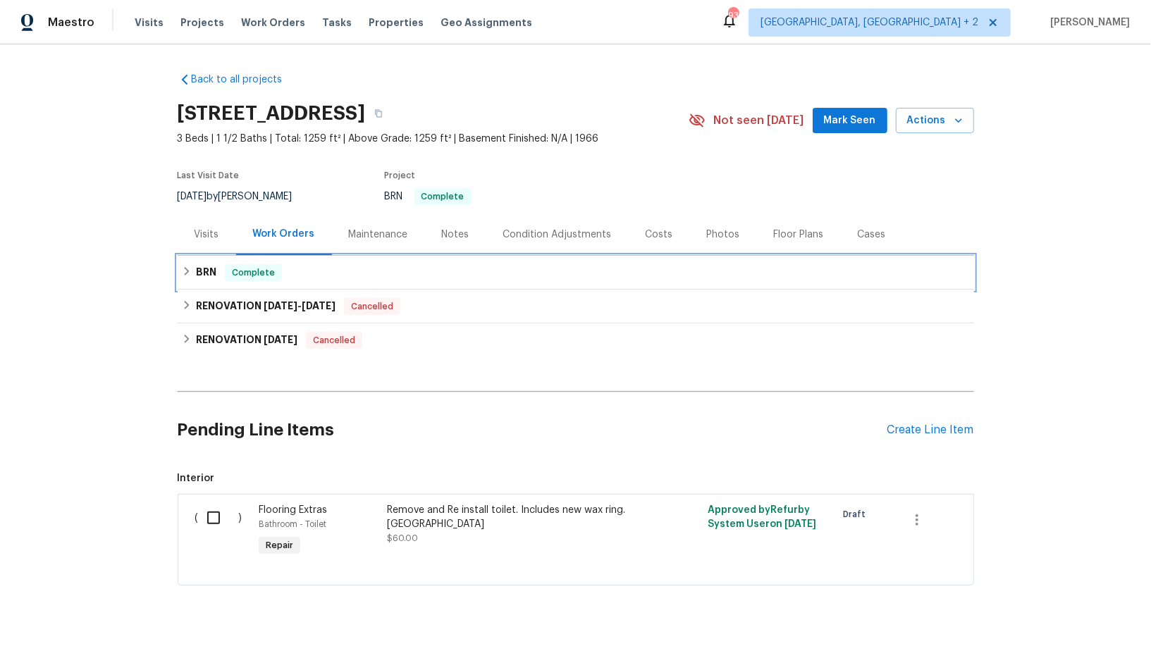
click at [190, 272] on icon at bounding box center [187, 271] width 10 height 10
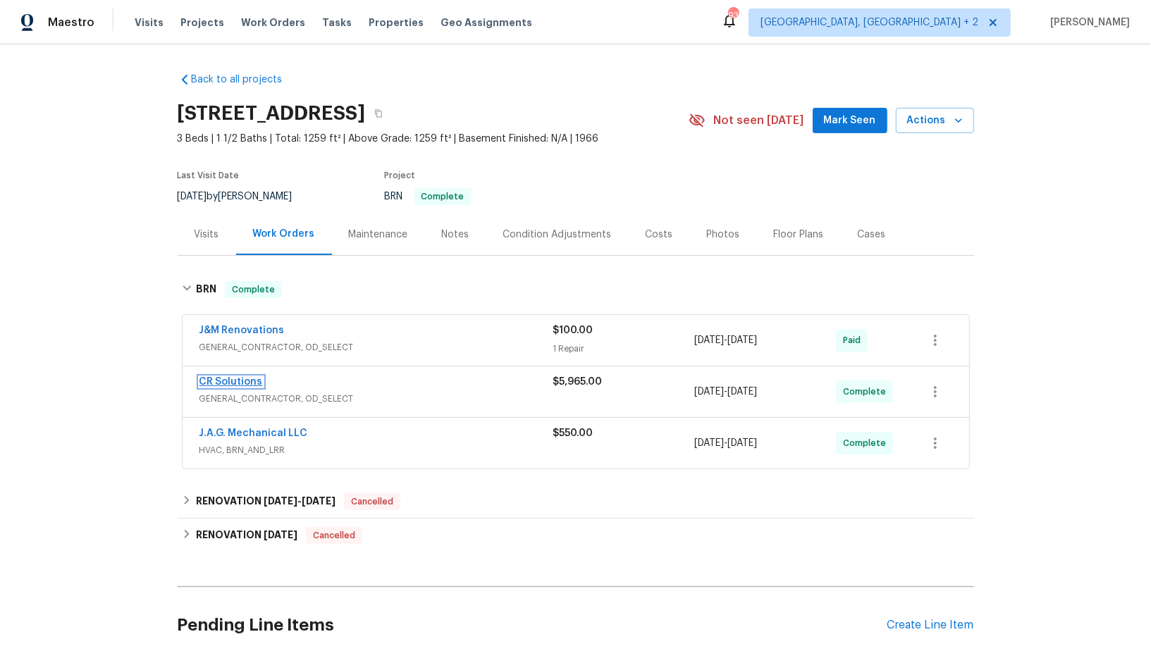
click at [233, 381] on link "CR Solutions" at bounding box center [230, 382] width 63 height 10
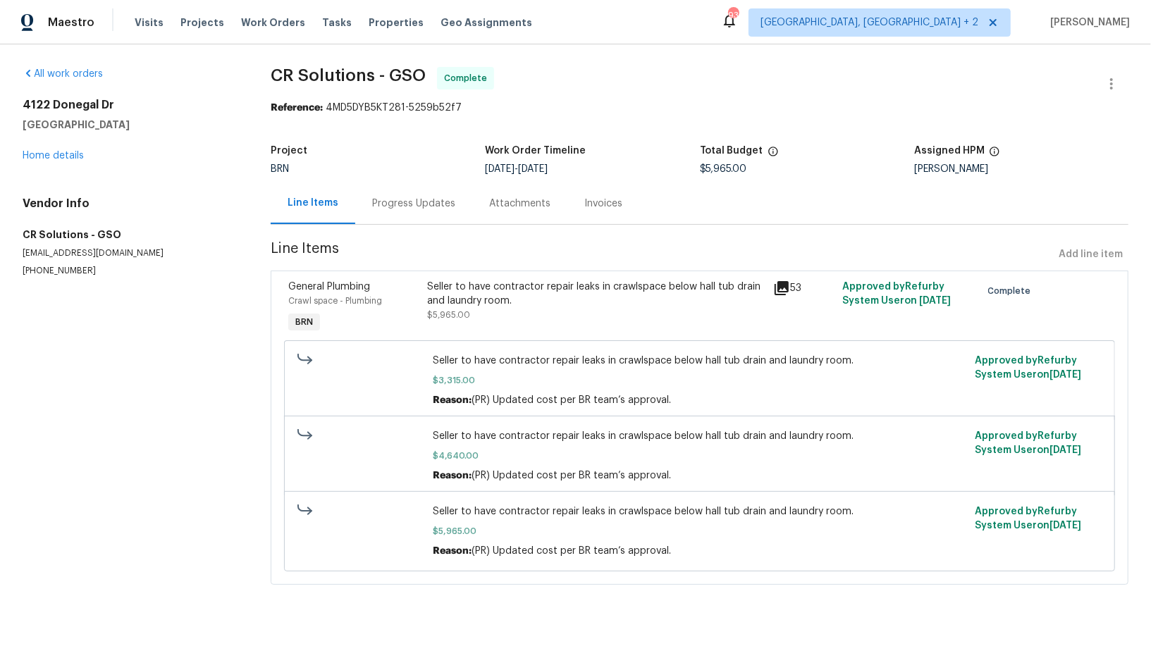
click at [385, 206] on div "Progress Updates" at bounding box center [413, 204] width 83 height 14
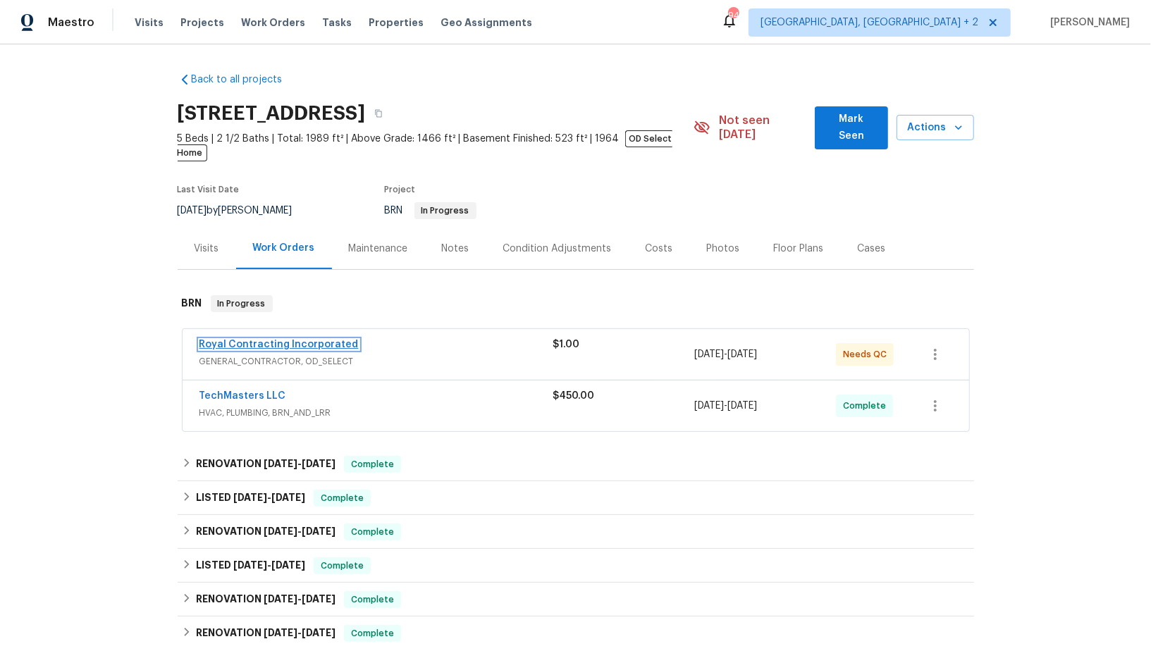
click at [285, 340] on link "Royal Contracting Incorporated" at bounding box center [278, 345] width 159 height 10
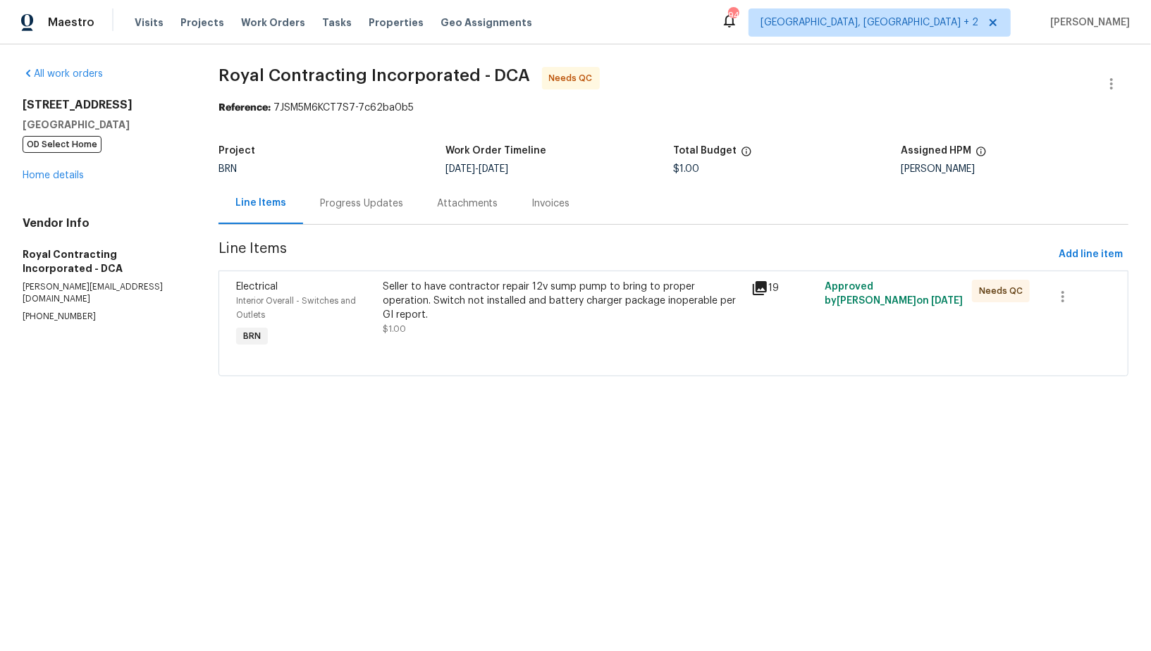
click at [452, 285] on div "Seller to have contractor repair 12v sump pump to bring to proper operation. Sw…" at bounding box center [562, 301] width 359 height 42
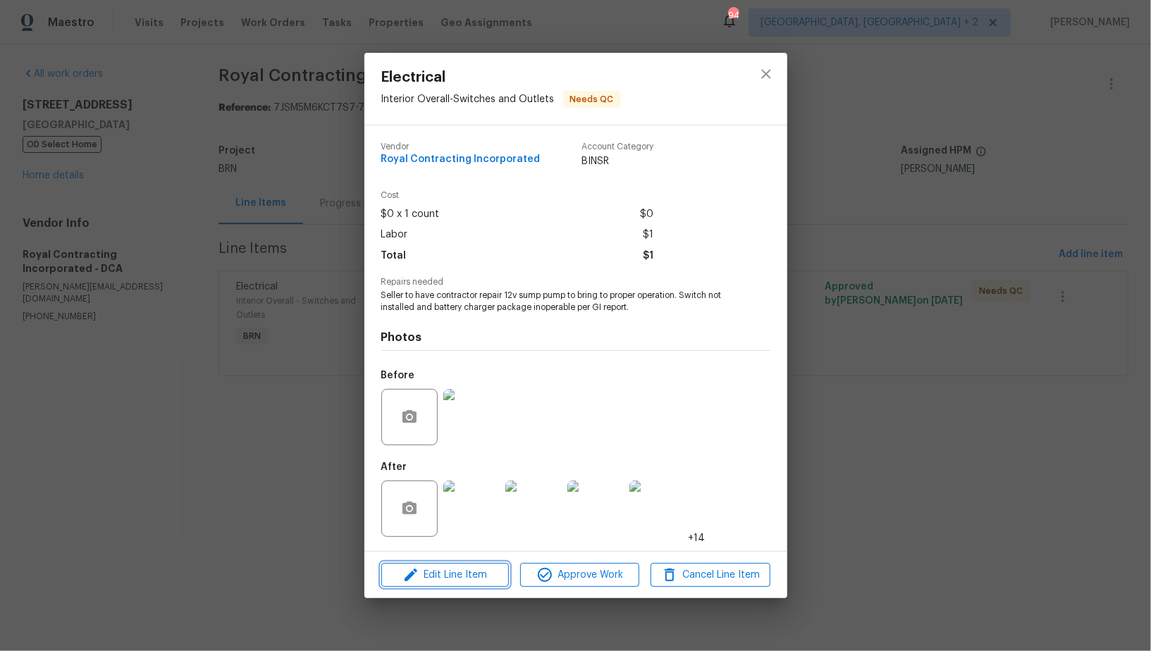
click at [453, 576] on span "Edit Line Item" at bounding box center [445, 576] width 119 height 18
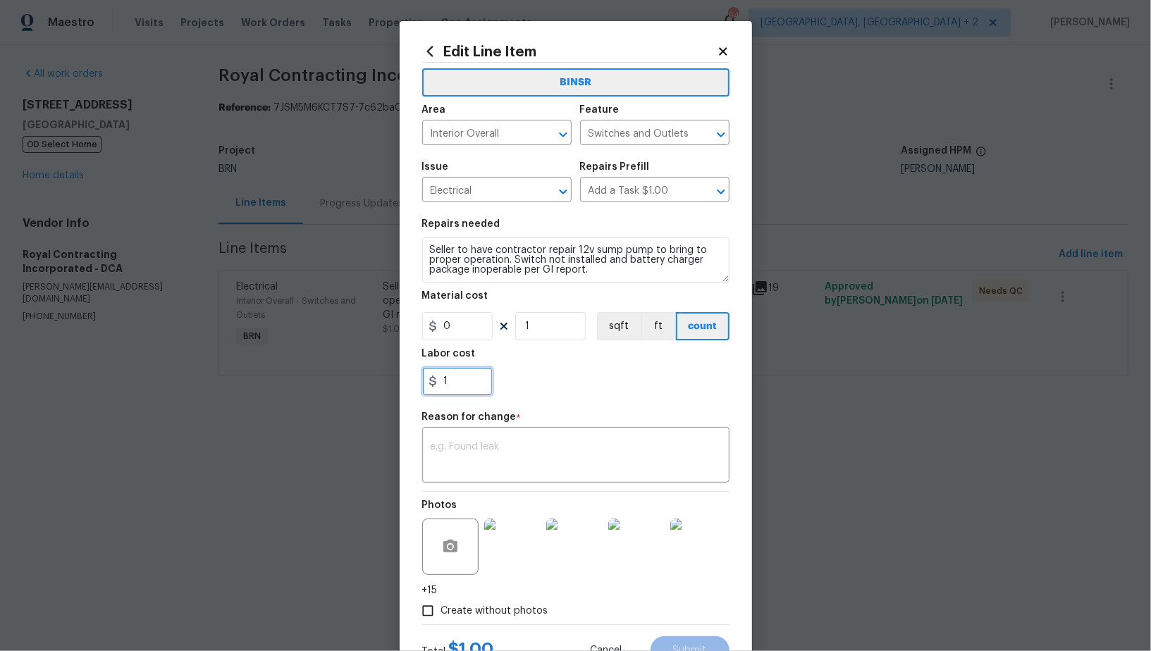
click at [459, 376] on input "1" at bounding box center [457, 381] width 70 height 28
paste input "800"
type input "800"
click at [534, 463] on textarea at bounding box center [576, 457] width 290 height 30
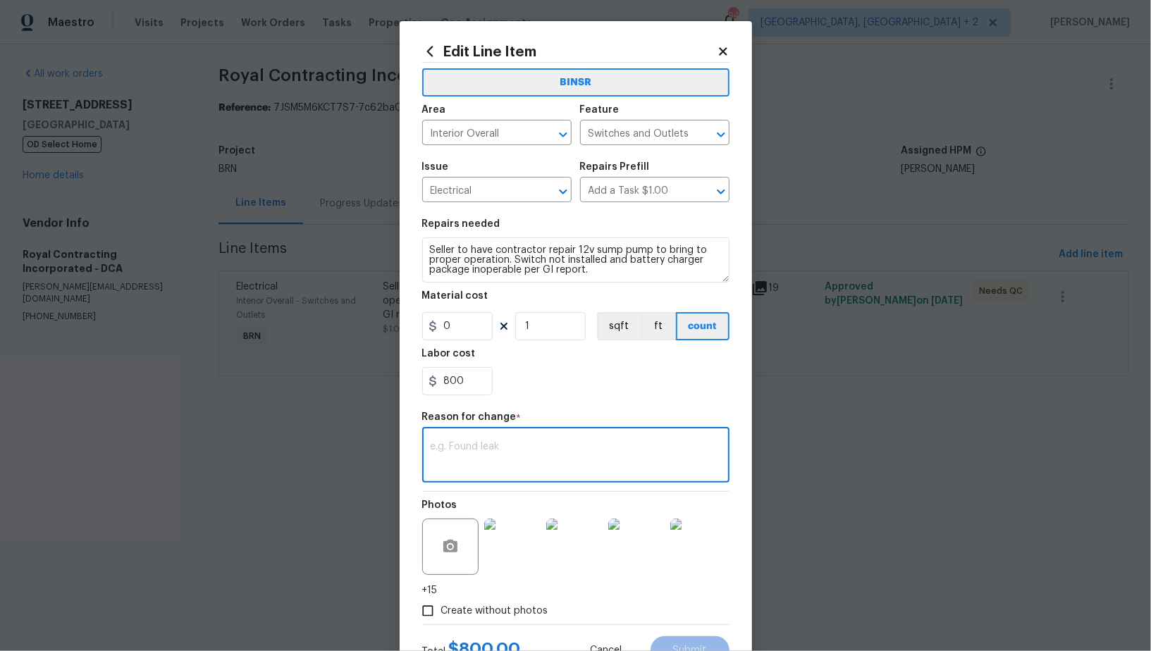
paste textarea "(PR) Updated cost per BR team’s approval."
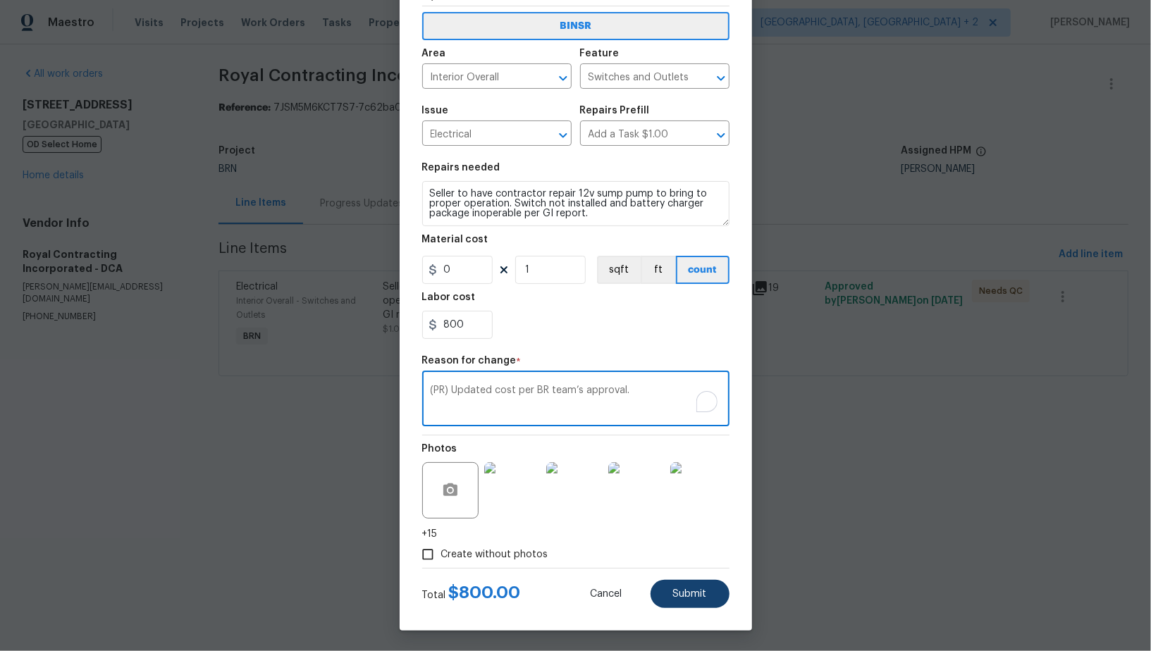
type textarea "(PR) Updated cost per BR team’s approval."
click at [683, 593] on span "Submit" at bounding box center [690, 594] width 34 height 11
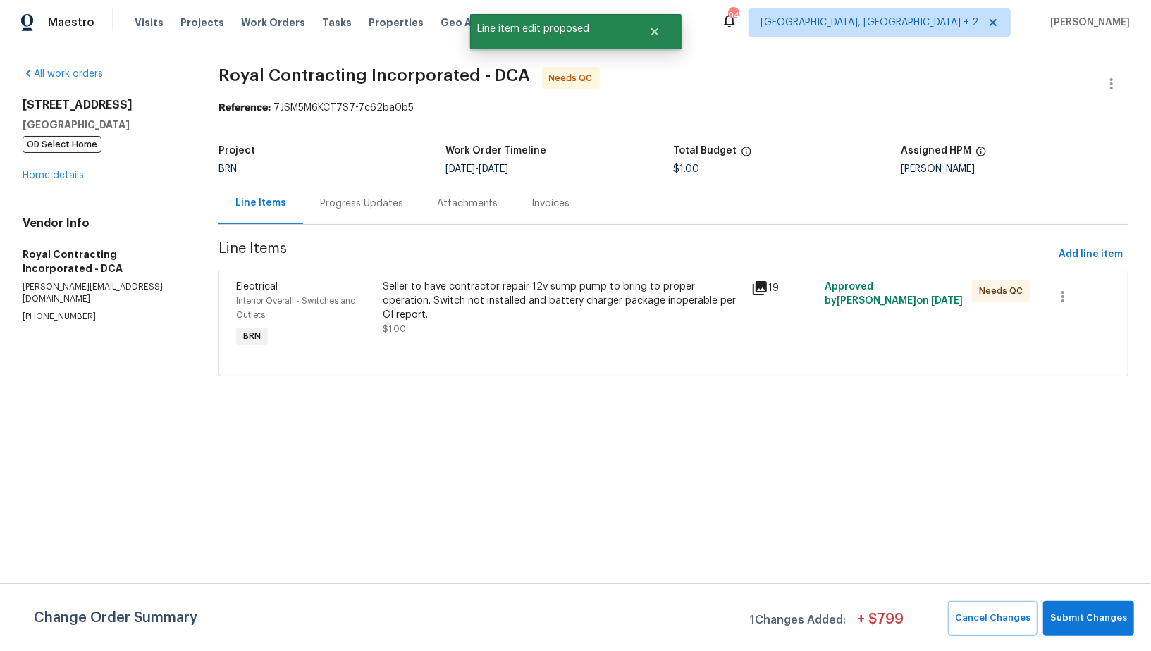
scroll to position [0, 0]
click at [1064, 626] on button "Submit Changes" at bounding box center [1088, 618] width 91 height 35
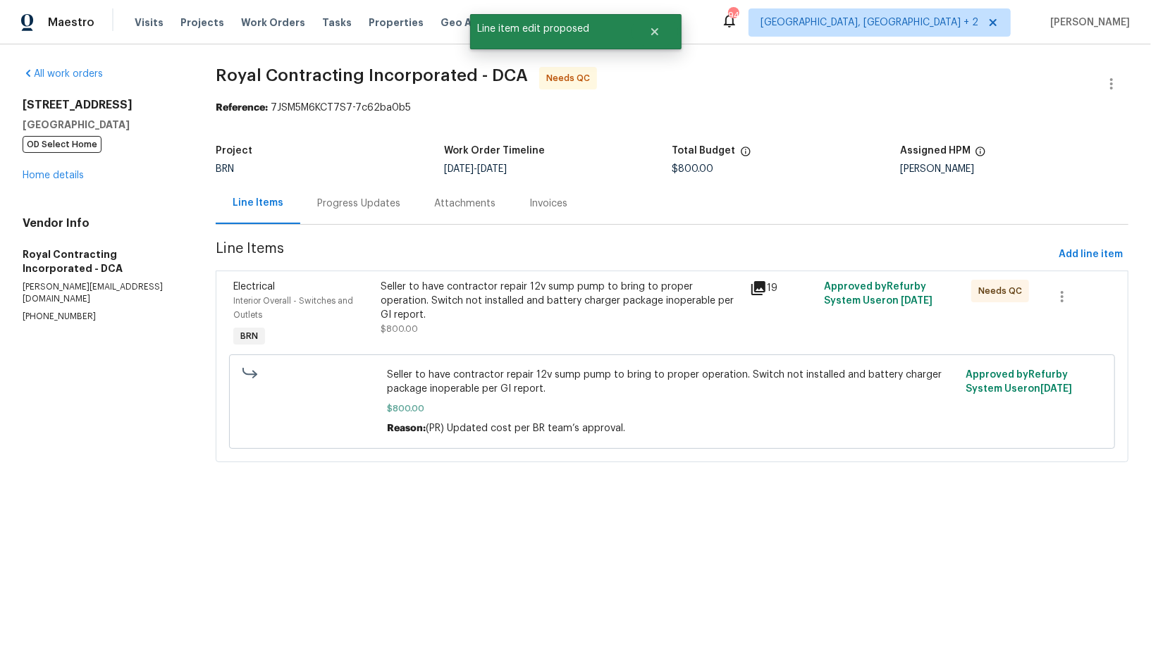
click at [352, 199] on div "Progress Updates" at bounding box center [358, 204] width 83 height 14
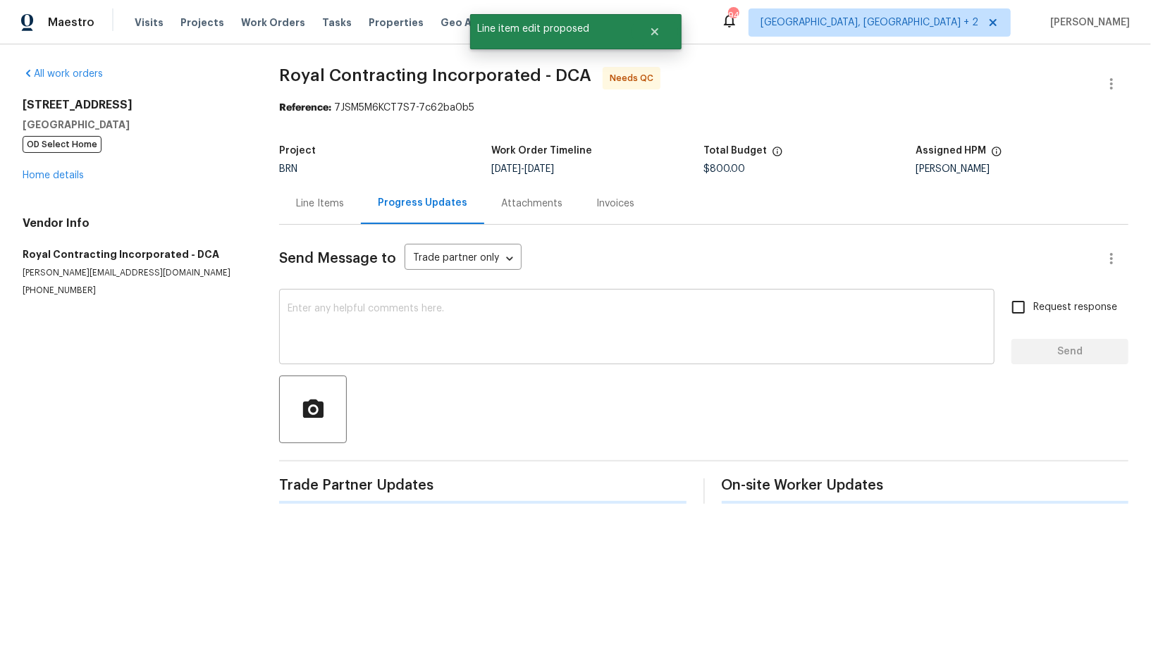
click at [352, 323] on textarea at bounding box center [637, 328] width 698 height 49
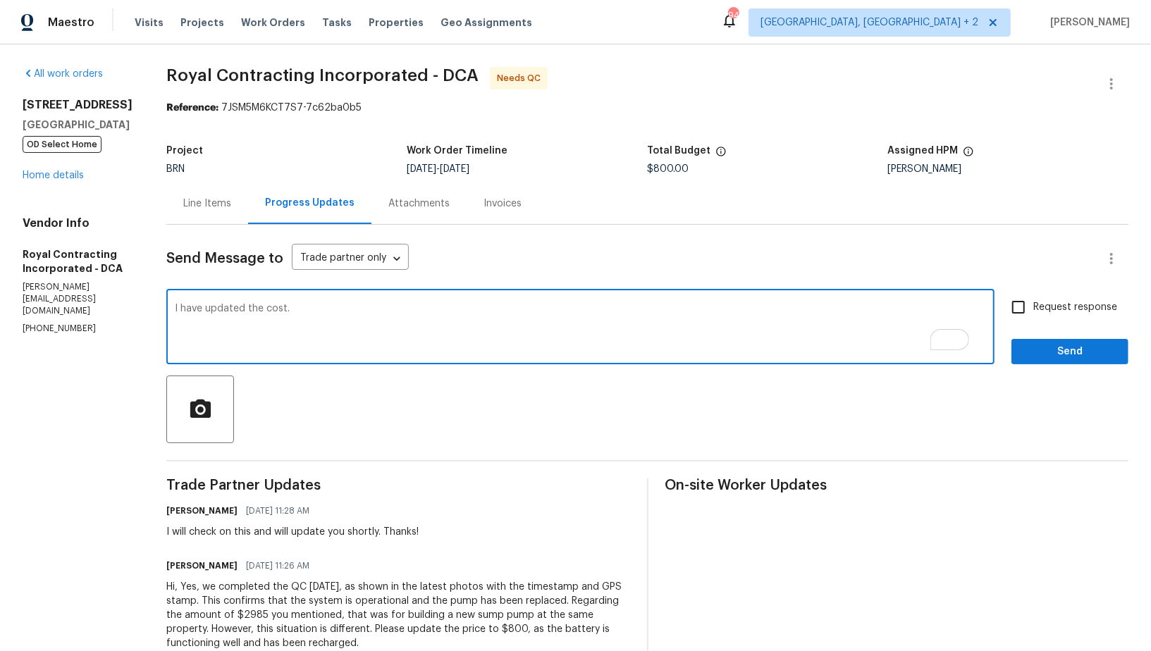
paste textarea "WO is approved, Please upload the invoice under invoice section. Thanks!"
type textarea "I have updated the cost. WO is approved, Please upload the invoice under invoic…"
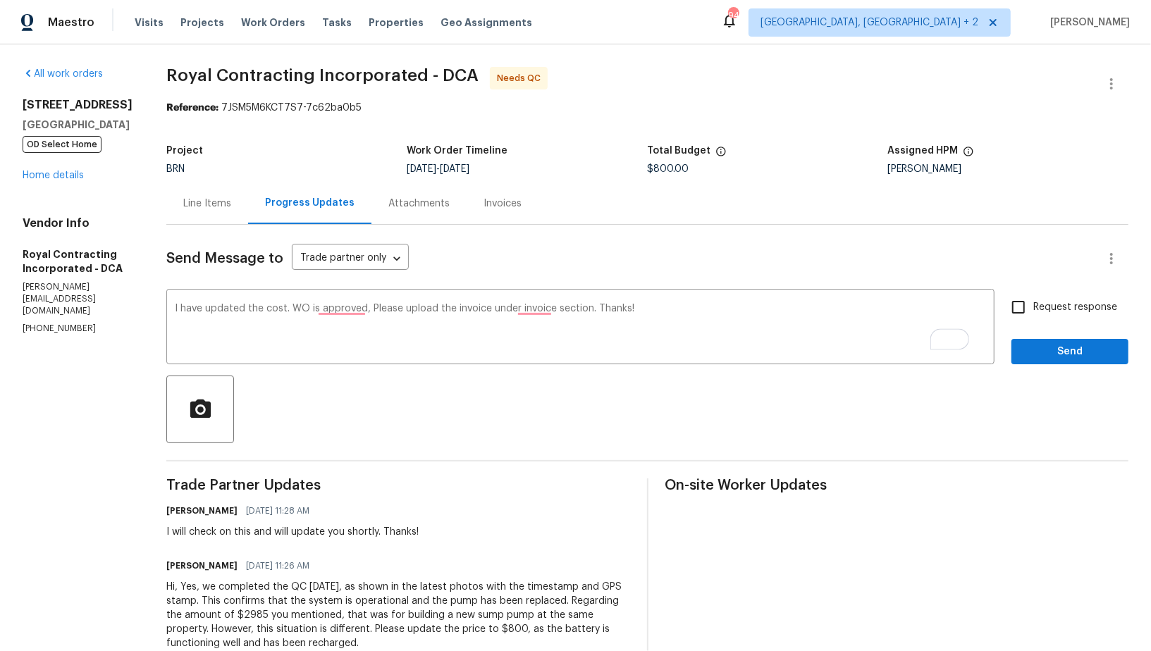
click at [1031, 324] on div "Request response Send" at bounding box center [1069, 328] width 117 height 72
click at [1022, 313] on input "Request response" at bounding box center [1019, 307] width 30 height 30
checkbox input "true"
click at [1049, 360] on button "Send" at bounding box center [1069, 352] width 117 height 26
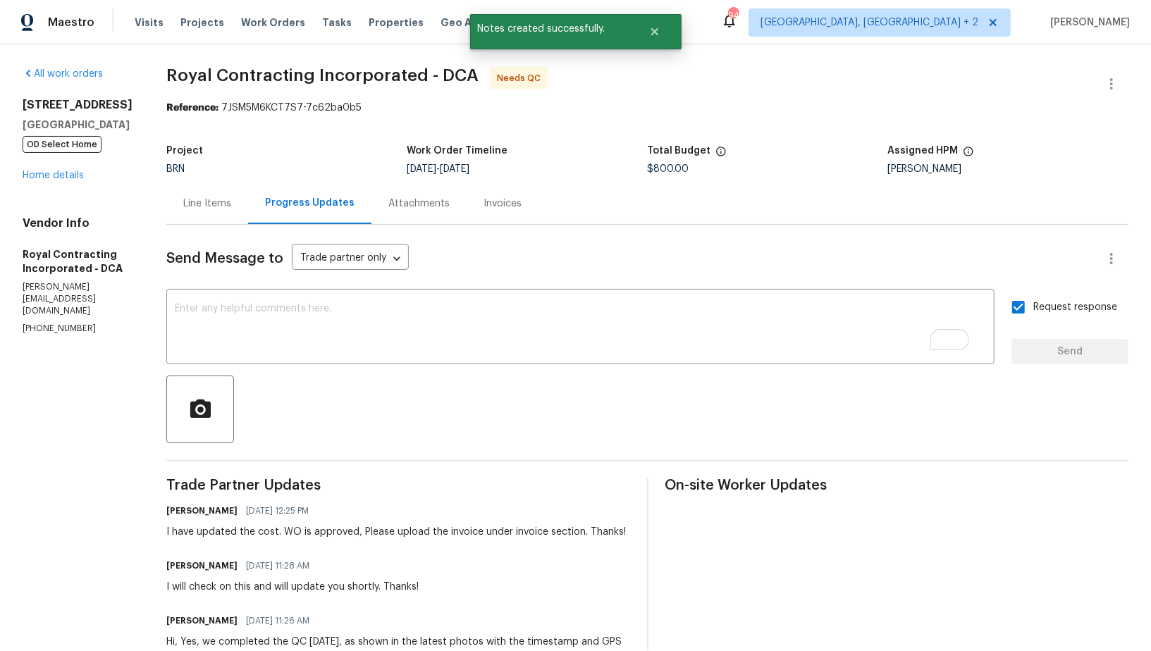
click at [229, 195] on div "Line Items" at bounding box center [207, 204] width 82 height 42
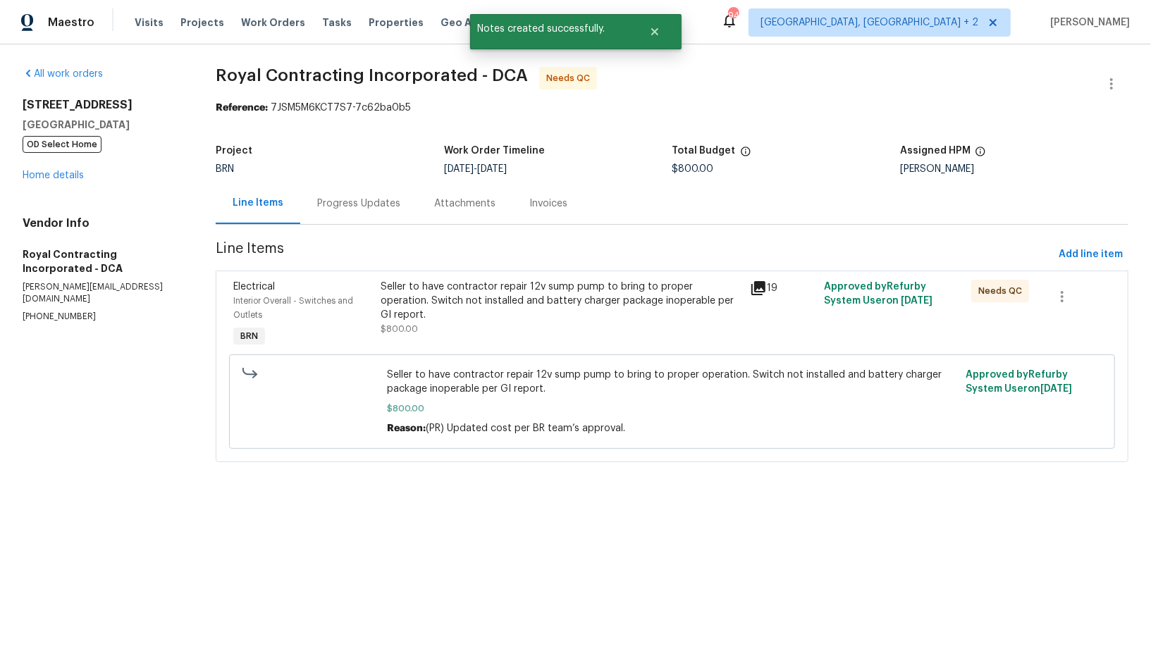
click at [402, 290] on div "Seller to have contractor repair 12v sump pump to bring to proper operation. Sw…" at bounding box center [561, 301] width 361 height 42
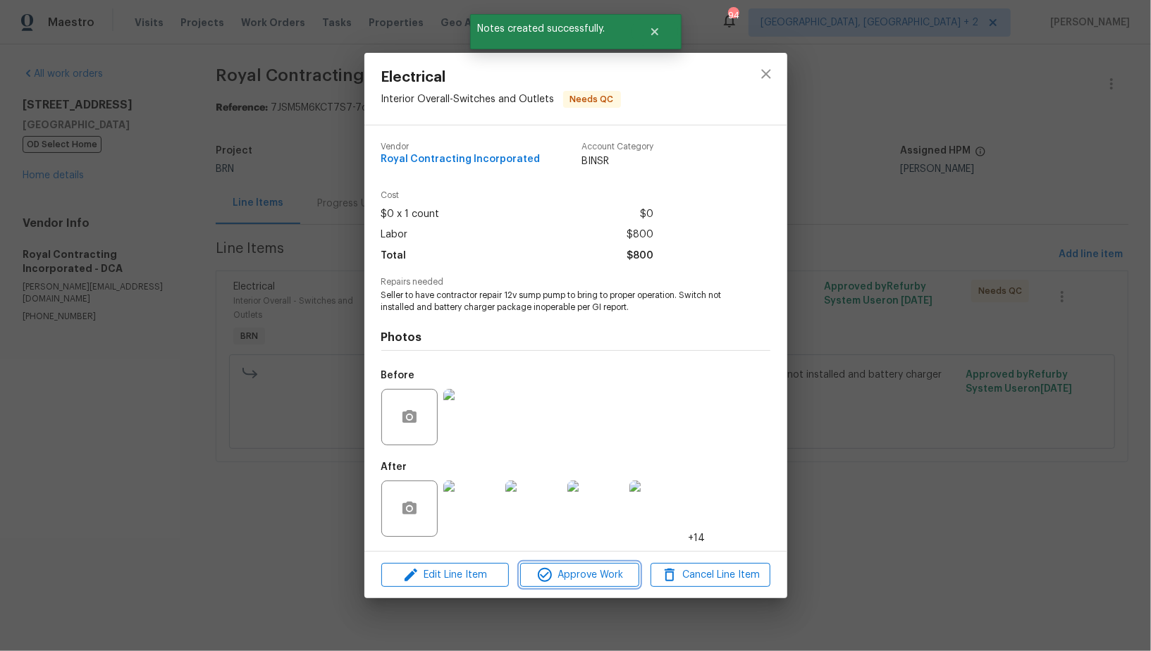
click at [574, 564] on button "Approve Work" at bounding box center [579, 575] width 119 height 25
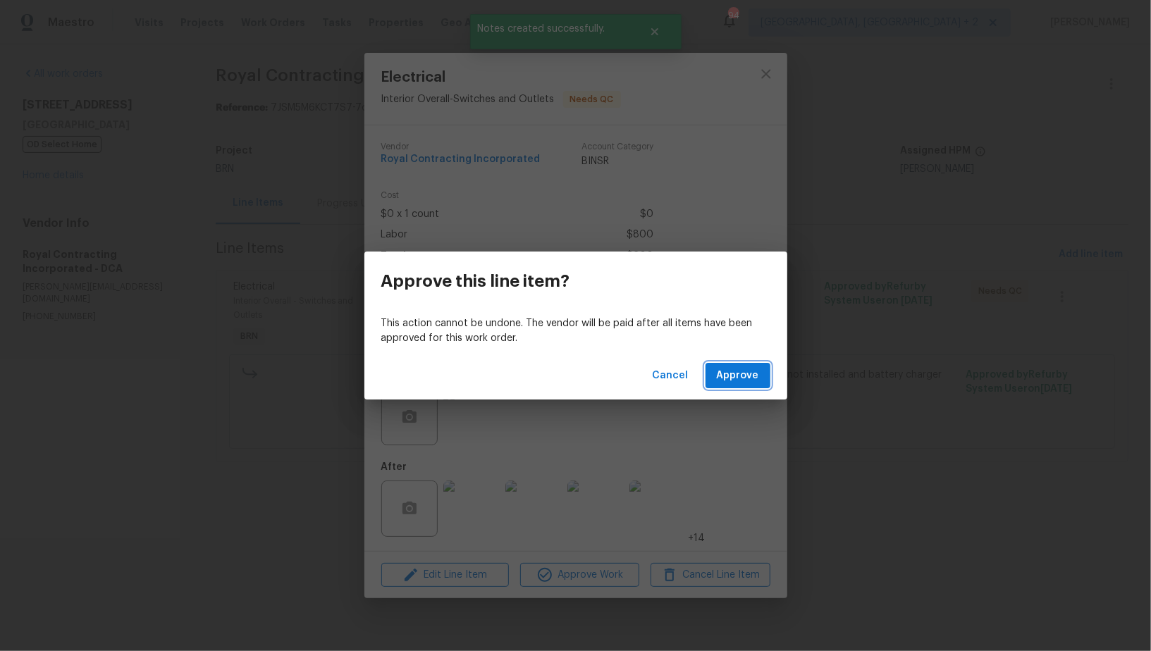
click at [708, 376] on button "Approve" at bounding box center [738, 376] width 65 height 26
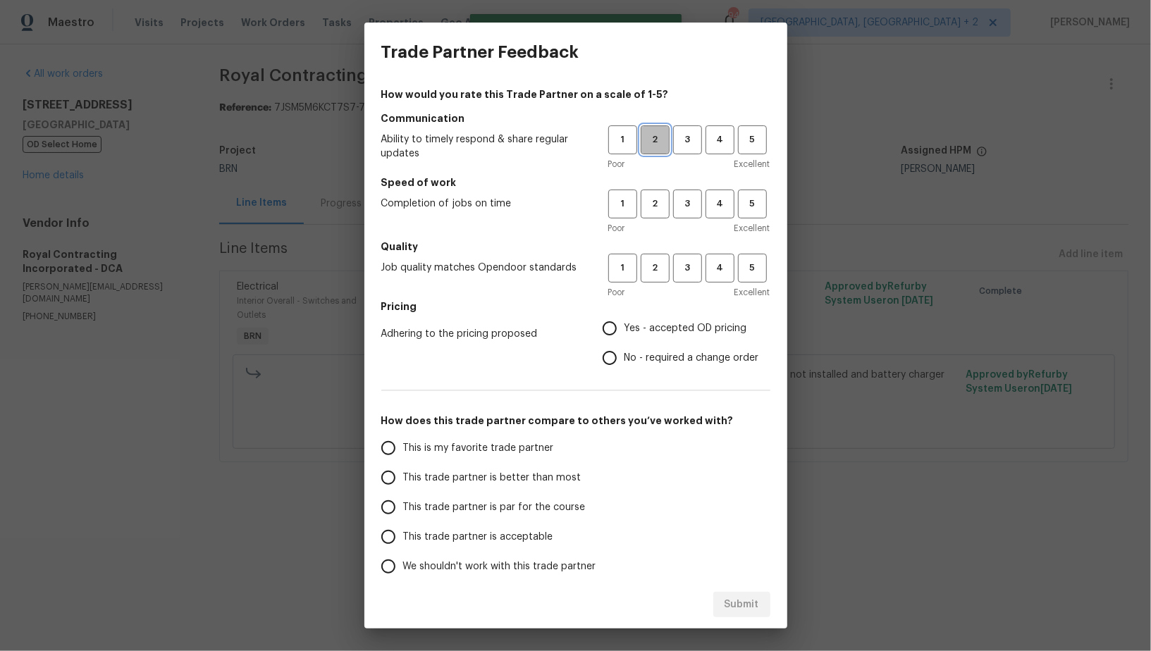
click at [650, 147] on span "2" at bounding box center [655, 140] width 26 height 16
click at [624, 137] on span "1" at bounding box center [623, 140] width 26 height 16
click at [624, 204] on span "1" at bounding box center [623, 204] width 26 height 16
click at [624, 279] on button "1" at bounding box center [622, 268] width 29 height 29
click at [654, 267] on span "2" at bounding box center [655, 268] width 26 height 16
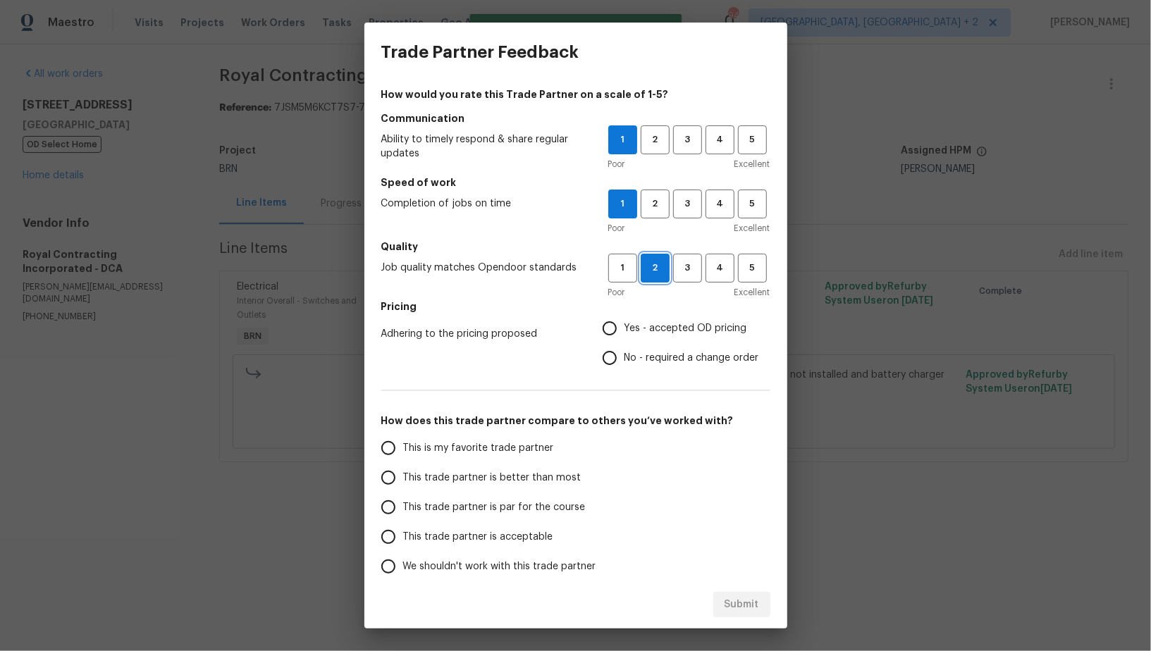
scroll to position [64, 0]
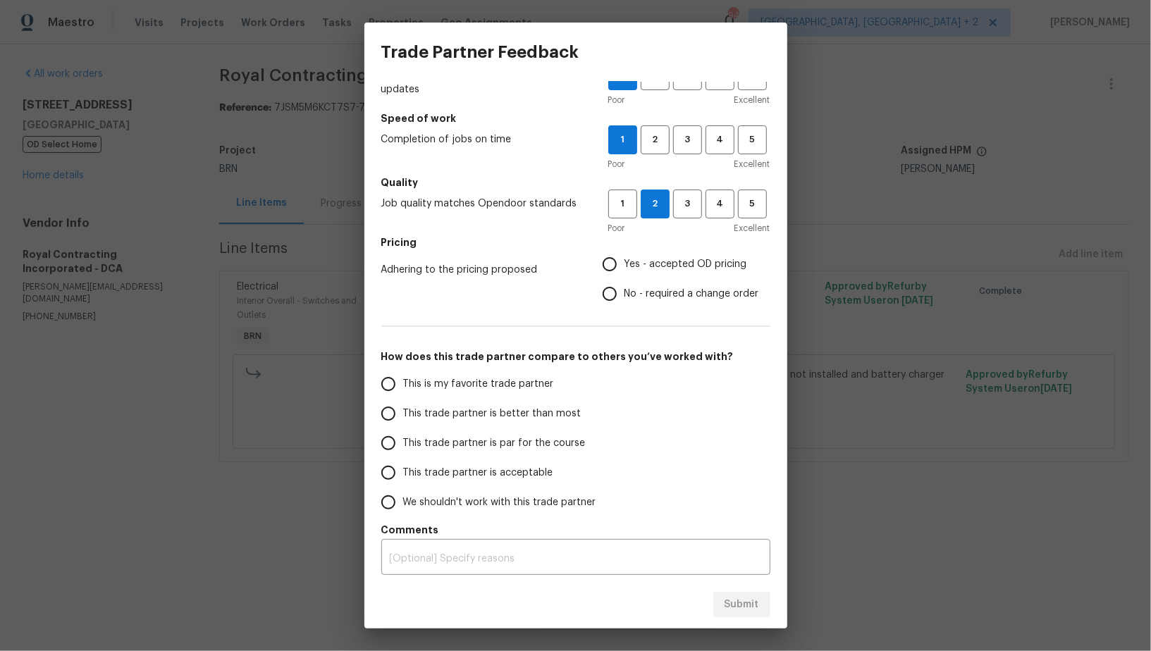
click at [612, 298] on input "No - required a change order" at bounding box center [610, 294] width 30 height 30
radio input "true"
click at [390, 514] on input "We shouldn't work with this trade partner" at bounding box center [389, 503] width 30 height 30
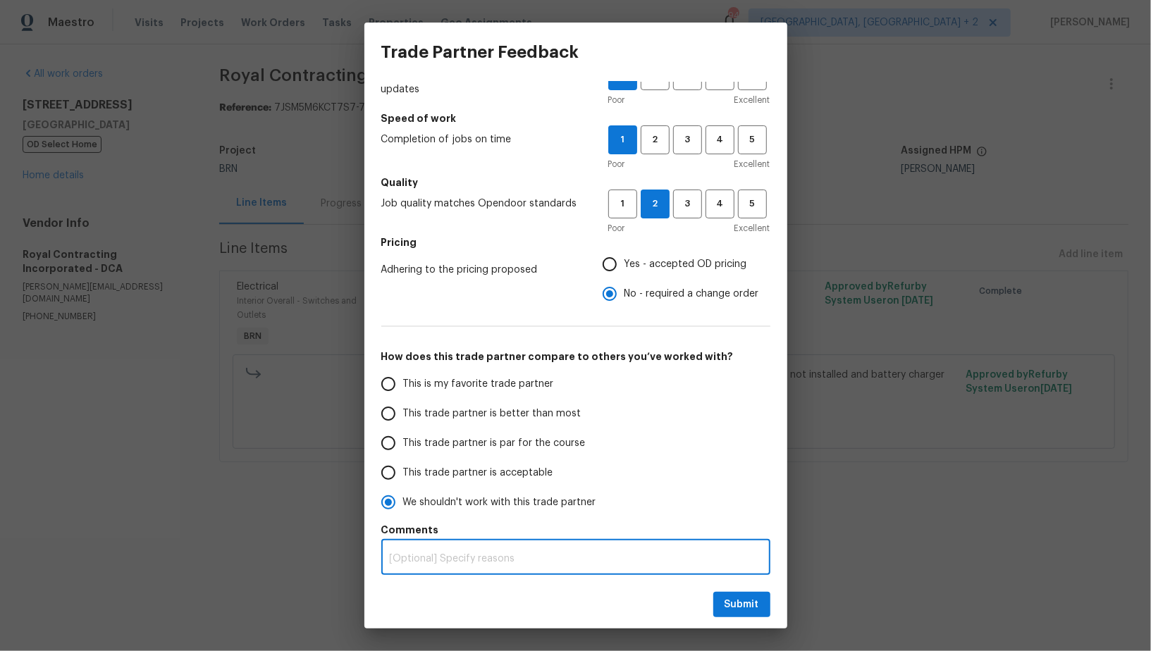
click at [427, 556] on textarea at bounding box center [576, 559] width 372 height 10
radio input "true"
type textarea "TP"
radio input "false"
type textarea "TP"
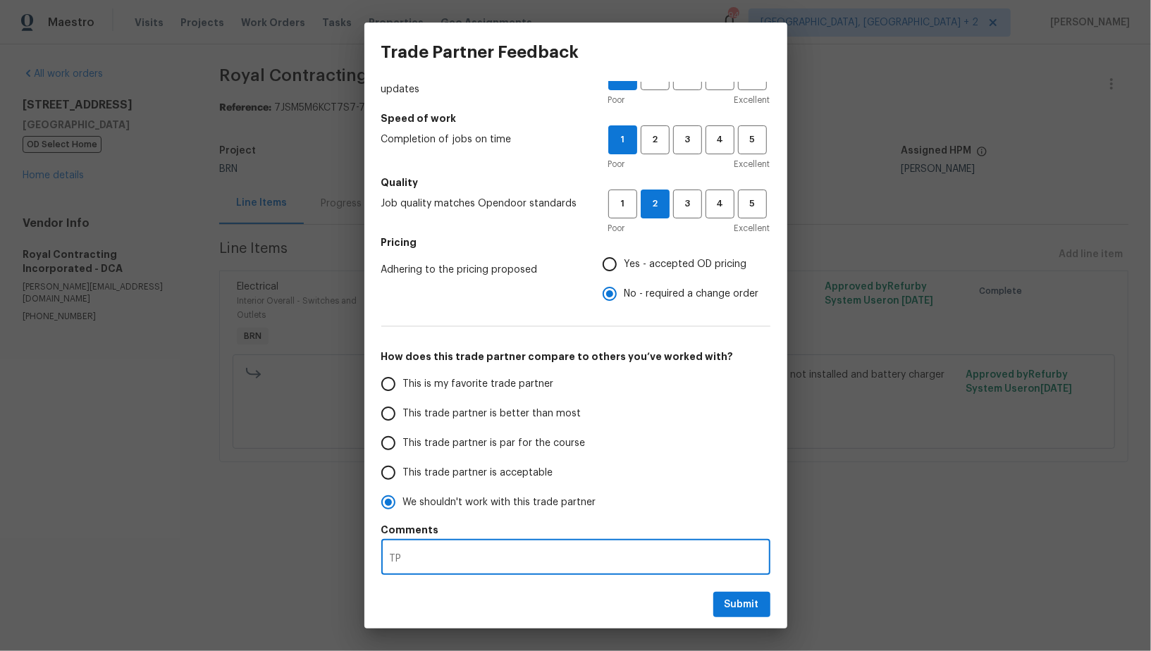
radio input "false"
type textarea "TP i"
radio input "false"
type textarea "TP is"
radio input "false"
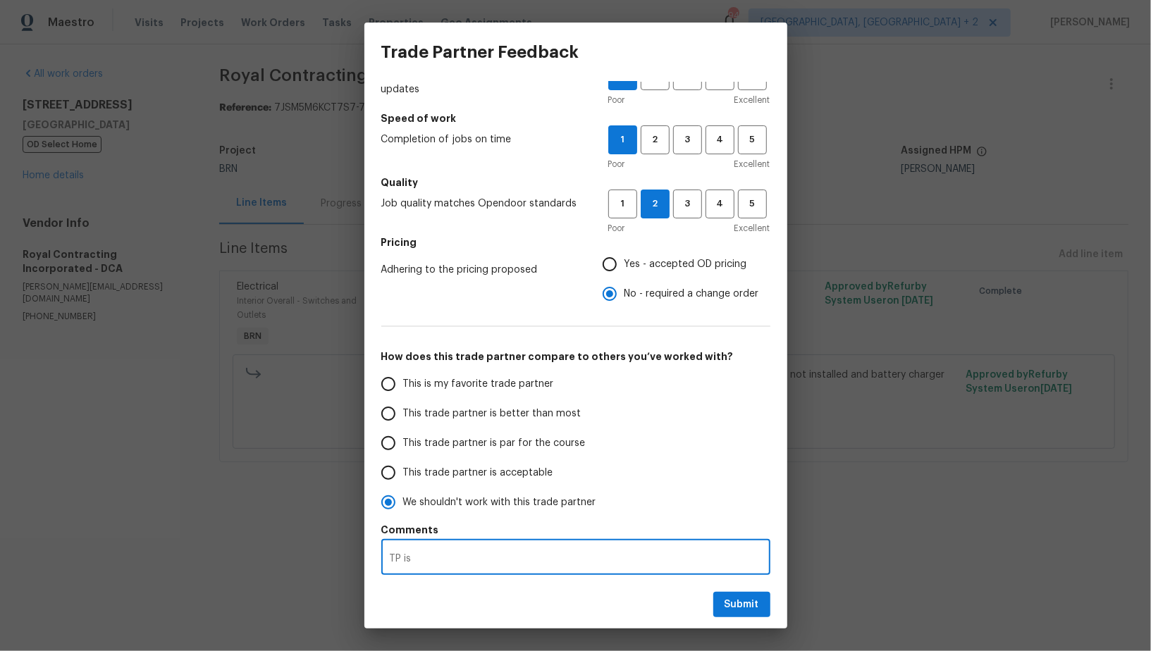
type textarea "TP is"
radio input "false"
type textarea "TP is n"
radio input "false"
type textarea "TP is no"
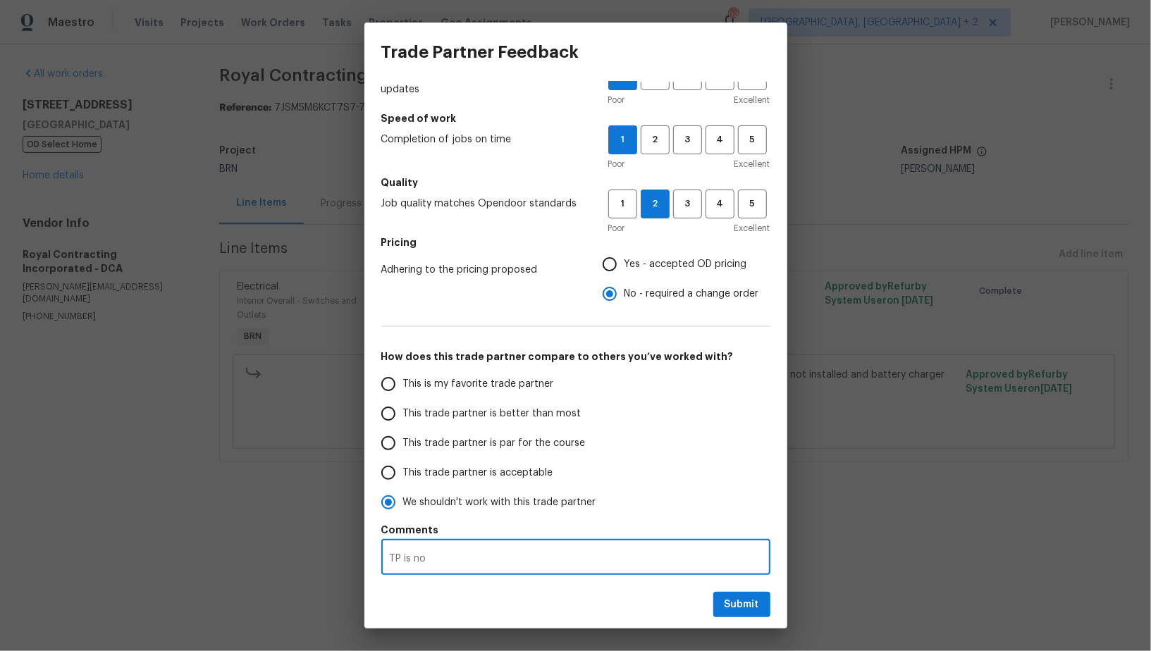
radio input "false"
type textarea "TP is not"
radio input "false"
type textarea "TP is not"
radio input "false"
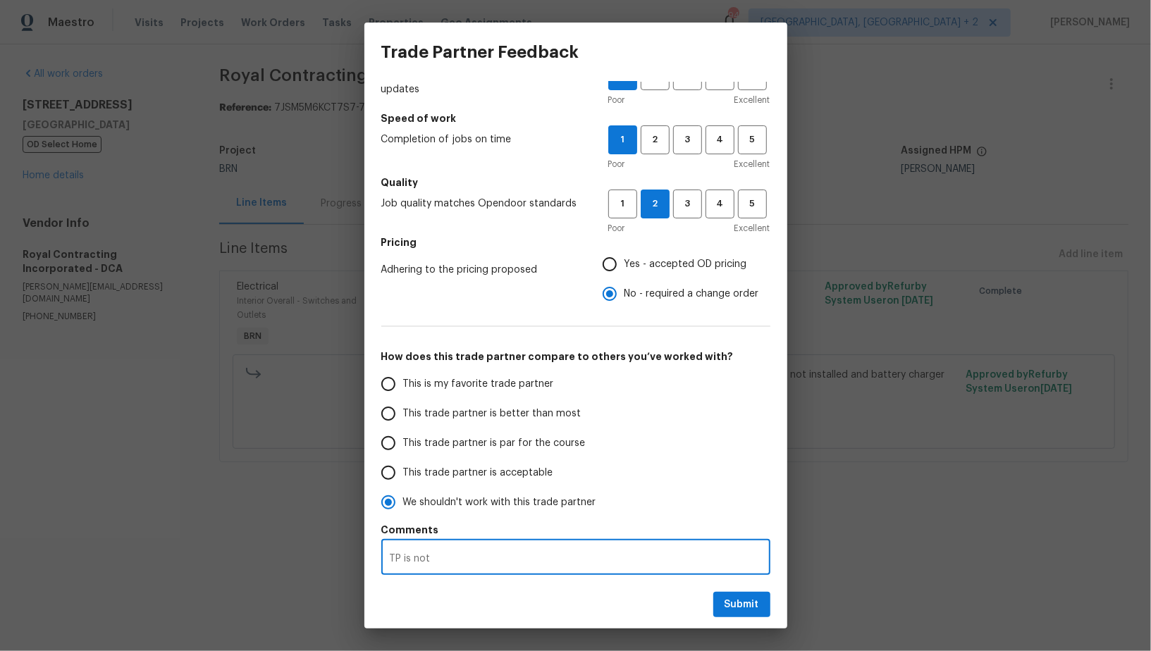
type textarea "TP is not r"
radio input "false"
type textarea "TP is not re"
radio input "false"
type textarea "TP is not res"
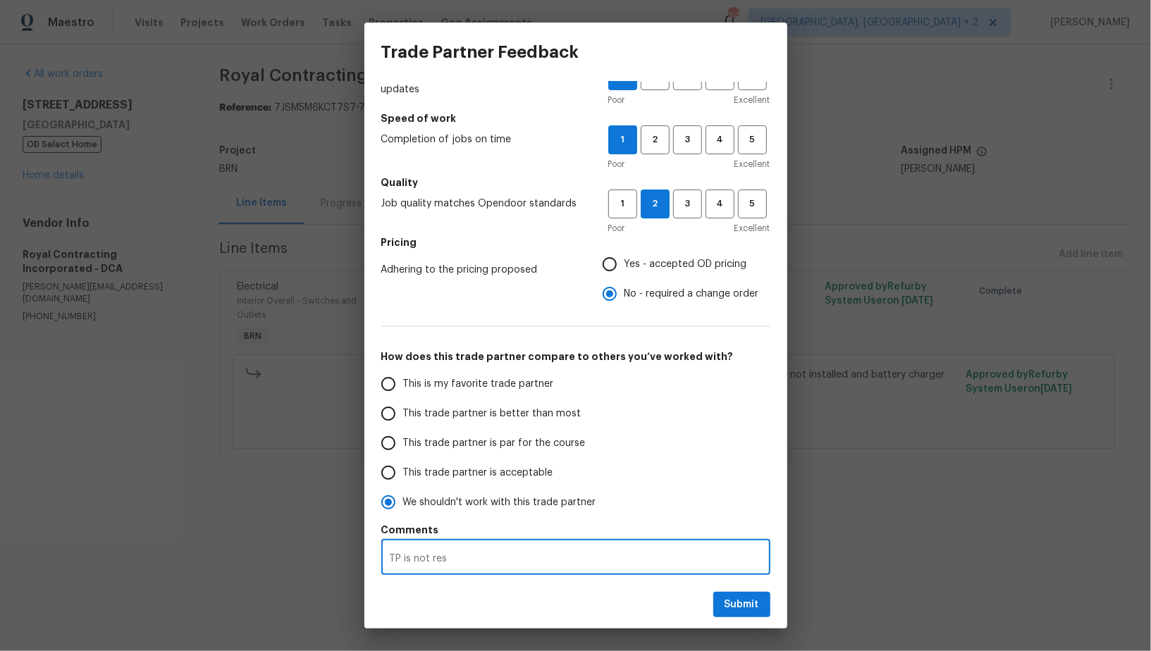
radio input "false"
type textarea "TP is not resp"
radio input "false"
type textarea "TP is not respo"
radio input "false"
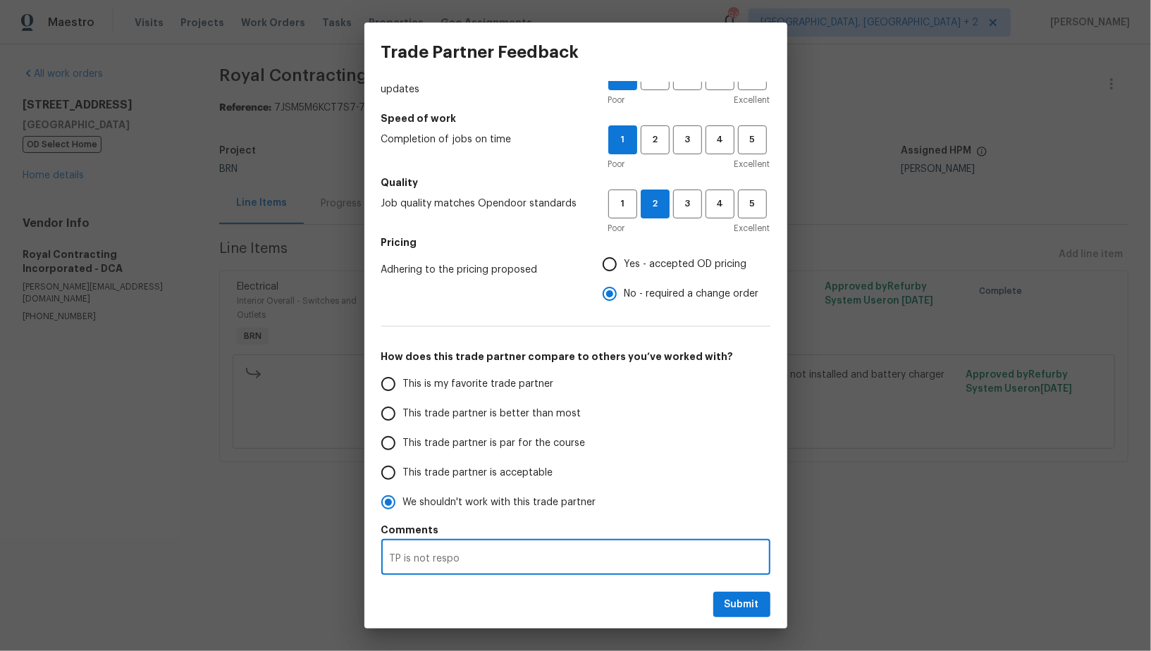
type textarea "TP is not respon"
radio input "false"
type textarea "TP is not respons"
radio input "false"
type textarea "TP is not responsi"
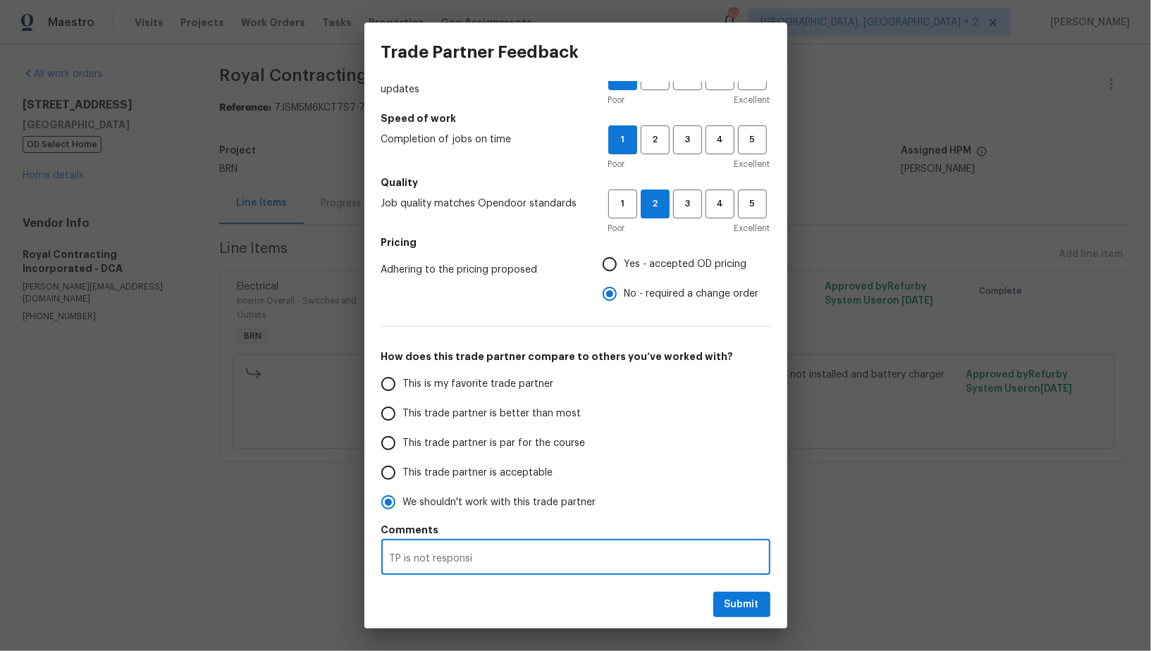
radio input "false"
type textarea "TP is not responsiv"
radio input "false"
type textarea "TP is not responsive"
radio input "false"
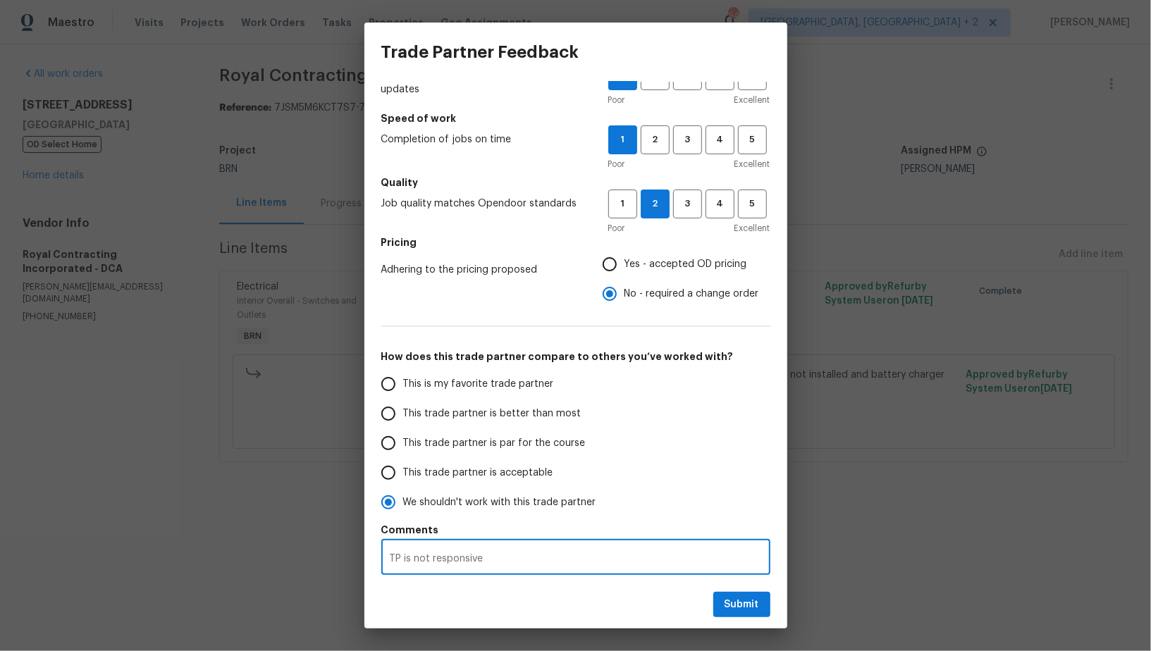
type textarea "TP is not responsive"
radio input "false"
type textarea "TP is not responsive a"
radio input "false"
type textarea "TP is not responsive an"
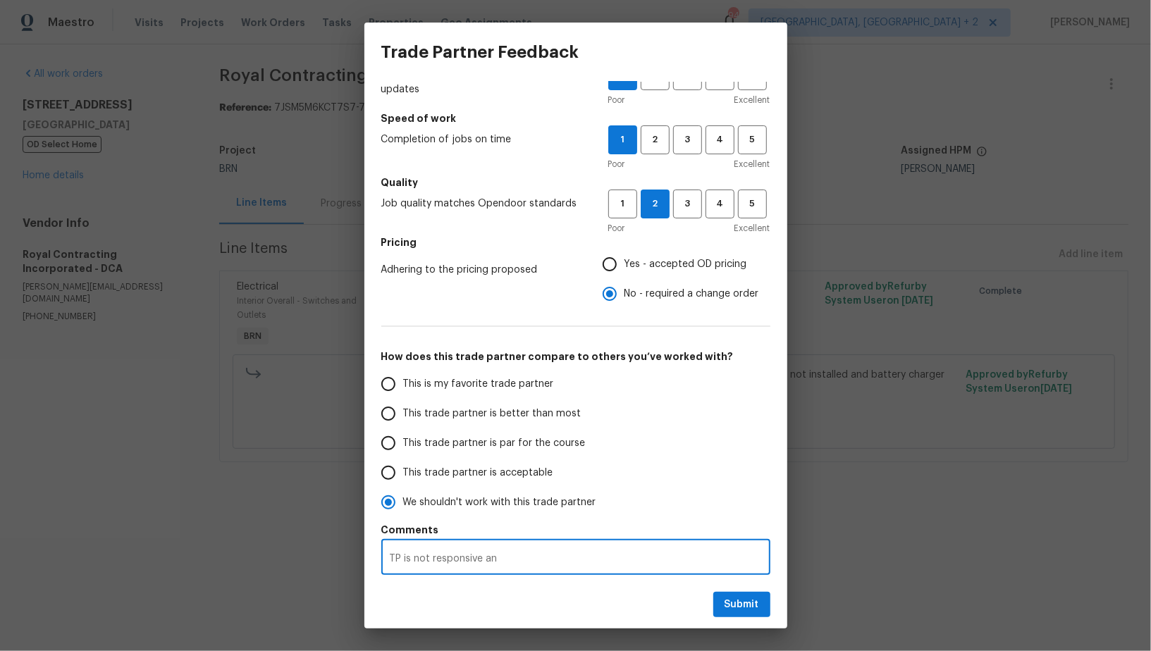
radio input "false"
type textarea "TP is not responsive and"
radio input "false"
type textarea "TP is not responsive and"
radio input "false"
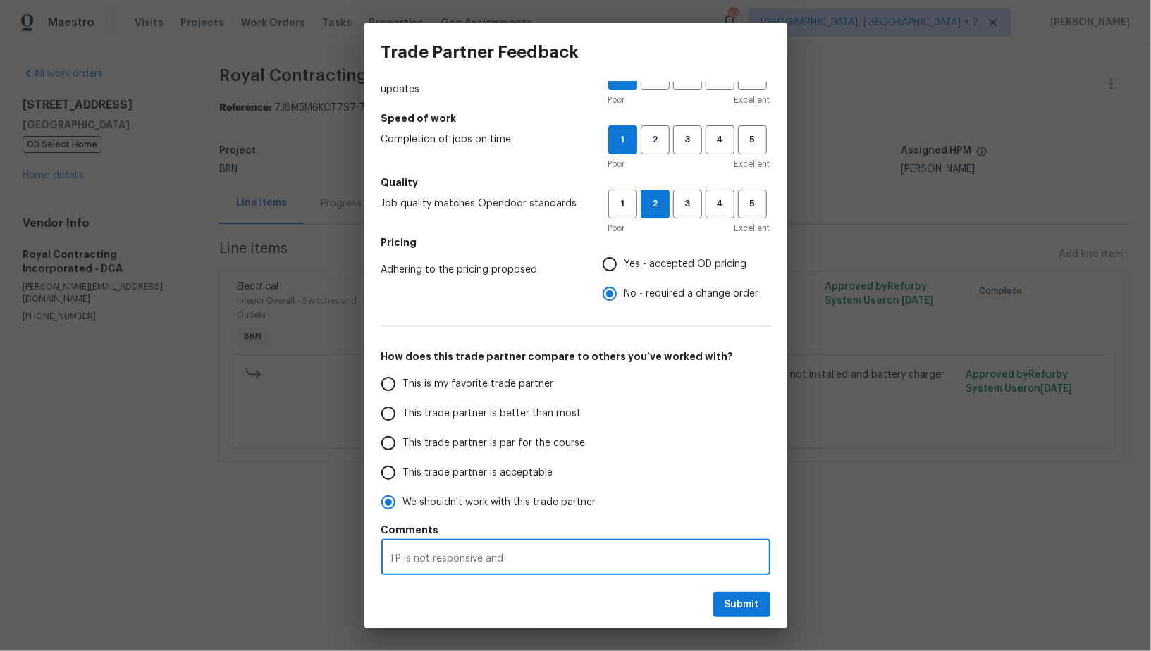
type textarea "TP is not responsive and d"
radio input "false"
type textarea "TP is not responsive and de"
radio input "false"
type textarea "TP is not responsive and del"
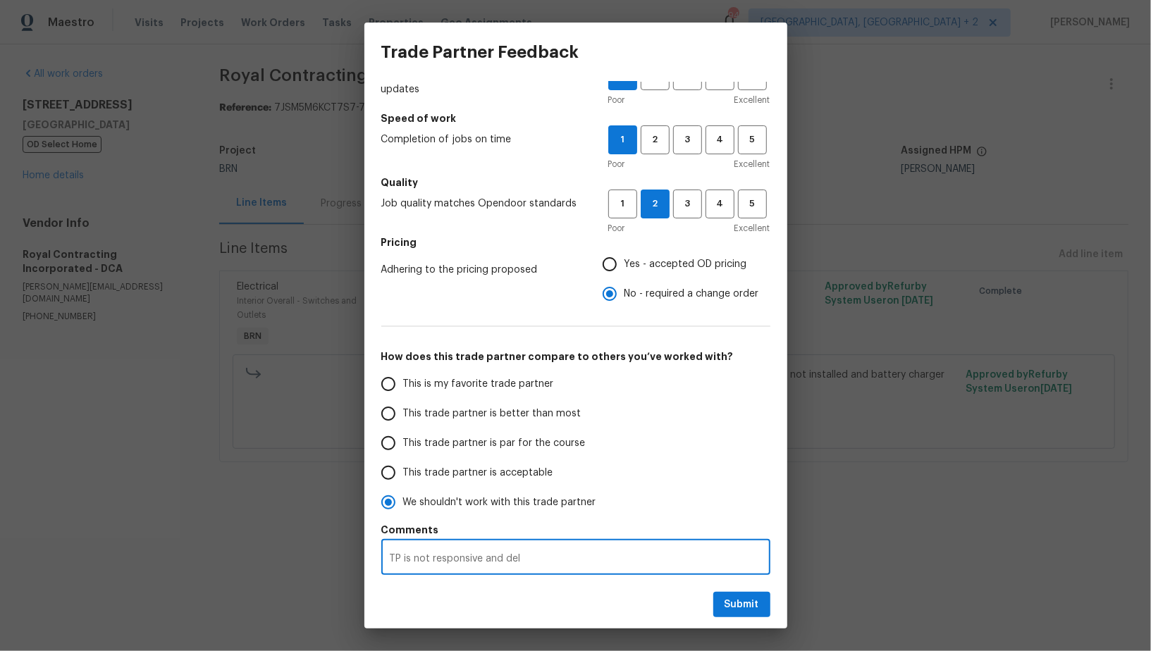
radio input "false"
type textarea "TP is not responsive and dela"
radio input "false"
type textarea "TP is not responsive and delay"
radio input "false"
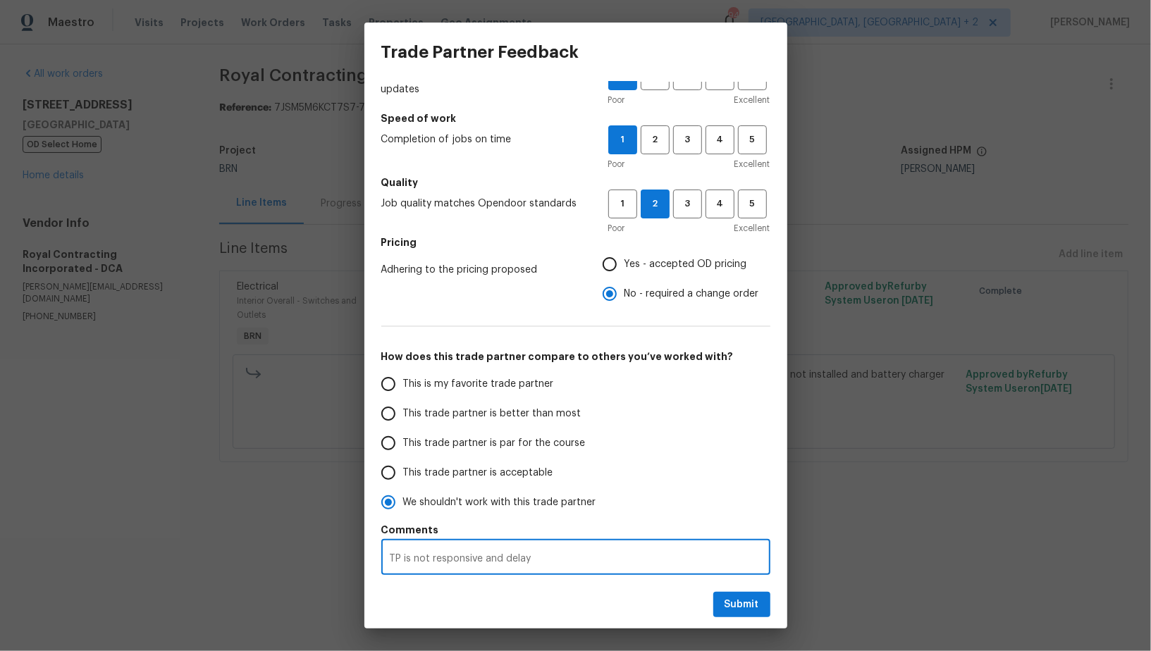
type textarea "TP is not responsive and delaye"
radio input "false"
type textarea "TP is not responsive and delayed"
radio input "false"
type textarea "TP is not responsive and delayed"
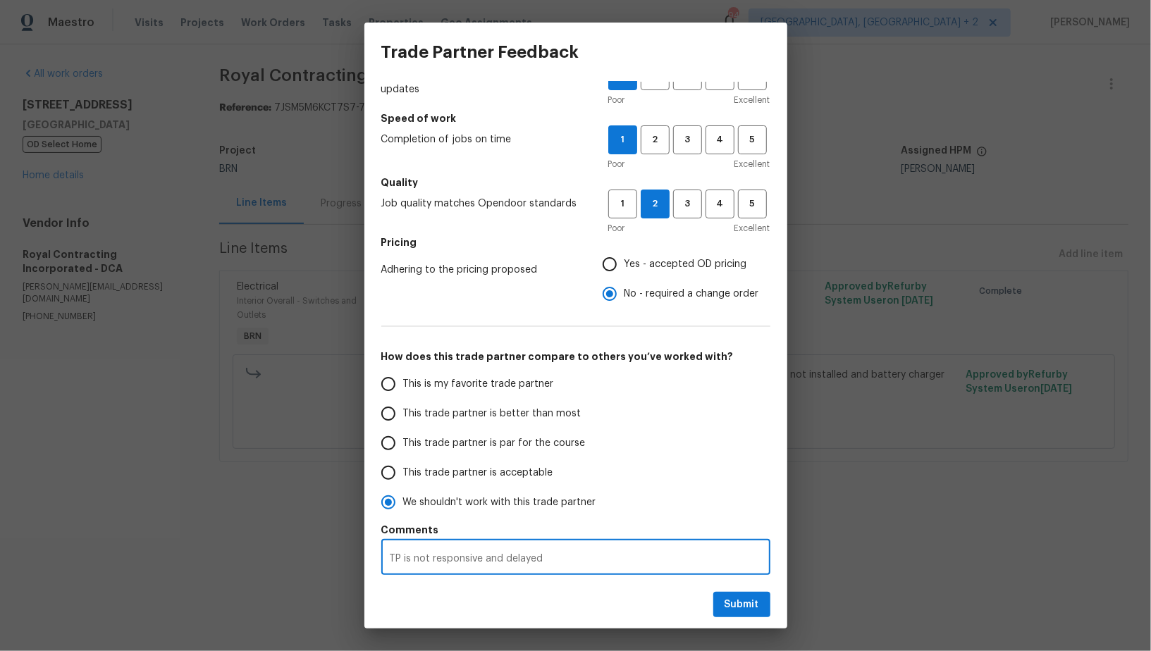
radio input "false"
type textarea "TP is not responsive and delayed t"
radio input "false"
type textarea "TP is not responsive and delayed the"
radio input "false"
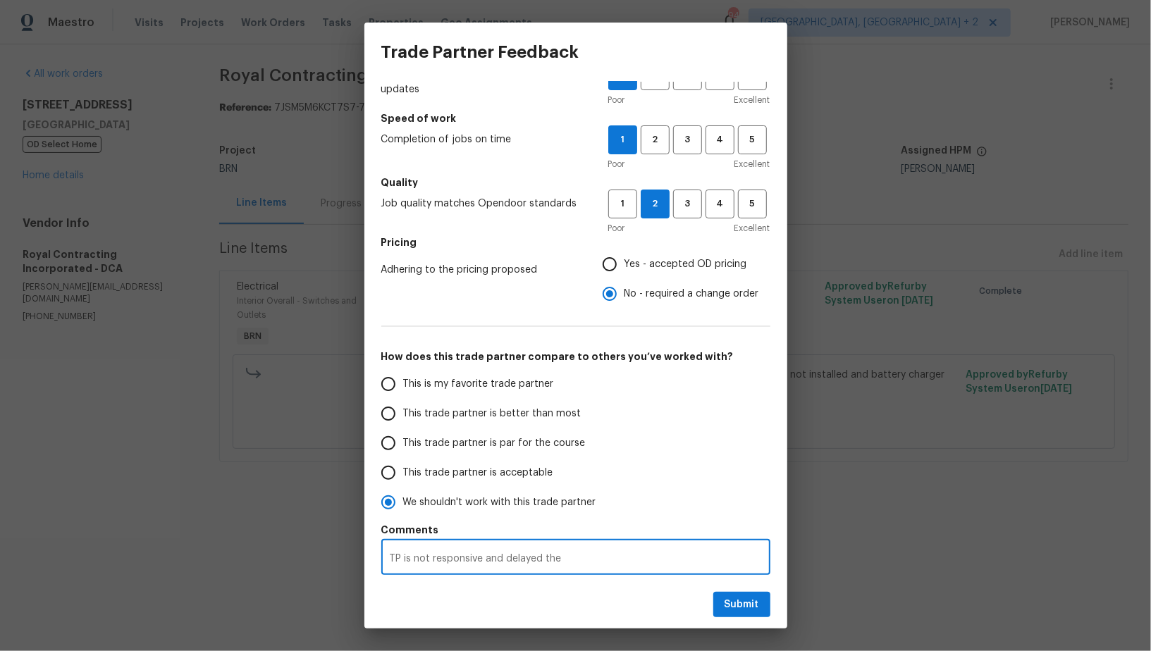
type textarea "TP is not responsive and delayed the"
radio input "false"
type textarea "TP is not responsive and delayed the w"
radio input "false"
type textarea "TP is not responsive and delayed the wo"
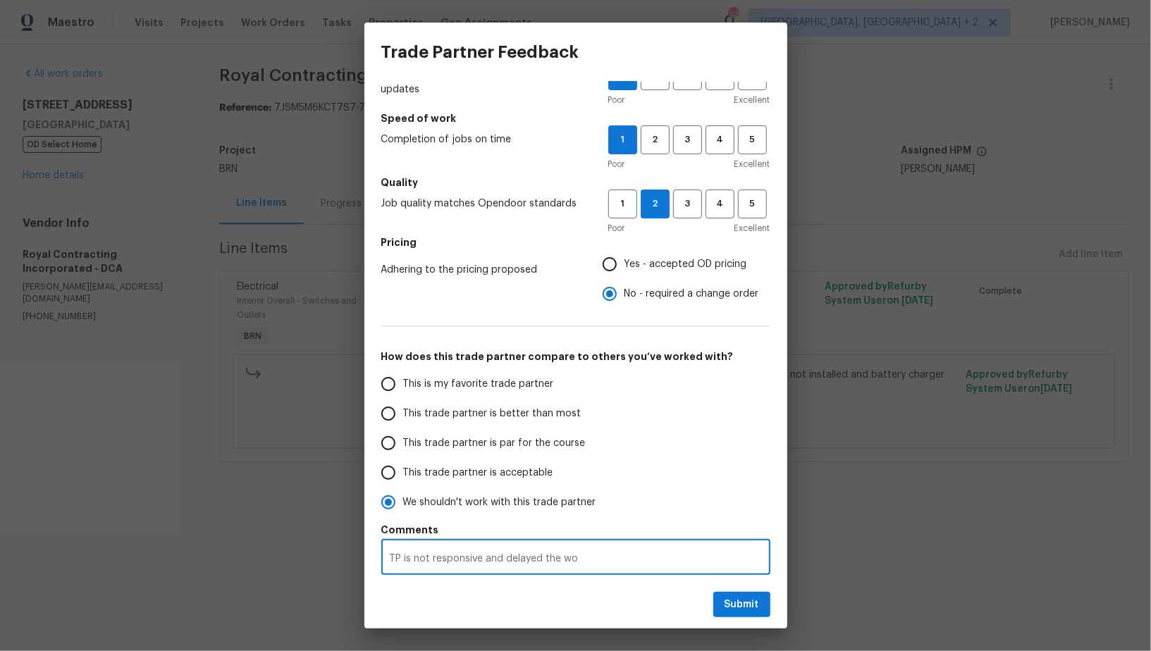
radio input "false"
type textarea "TP is not responsive and delayed the wor"
radio input "false"
type textarea "TP is not responsive and delayed the work"
radio input "false"
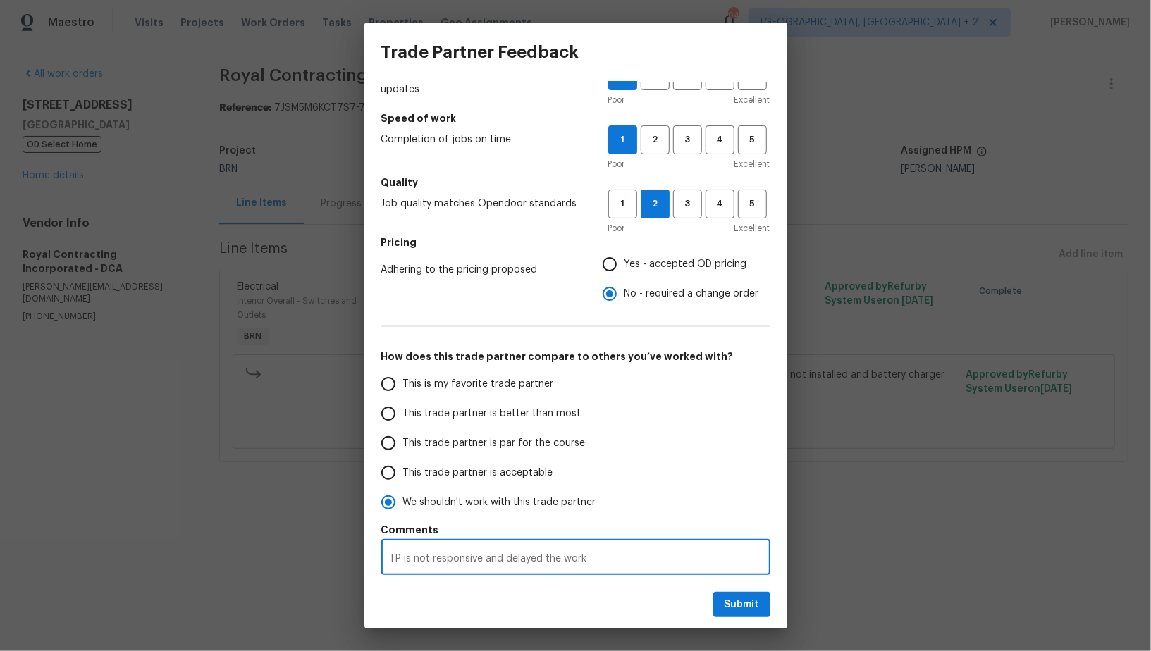
type textarea "TP is not responsive and delayed the work."
radio input "false"
type textarea "TP is not responsive and delayed the work."
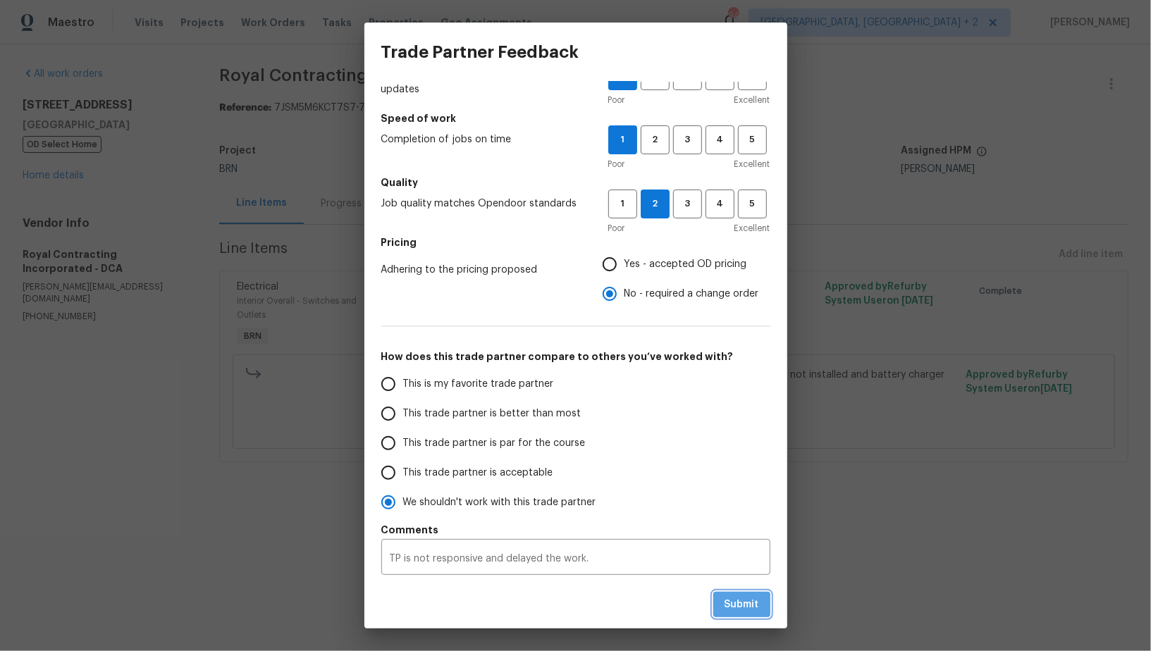
click at [751, 606] on span "Submit" at bounding box center [742, 605] width 35 height 18
radio input "false"
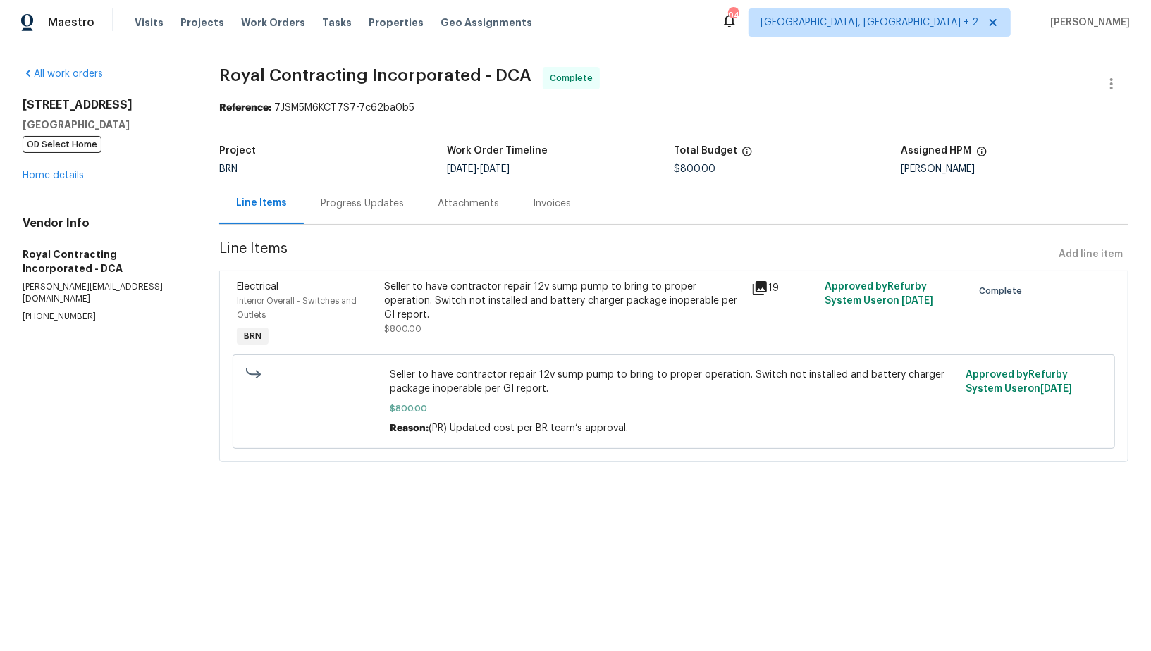
click at [376, 222] on div "Progress Updates" at bounding box center [362, 204] width 117 height 42
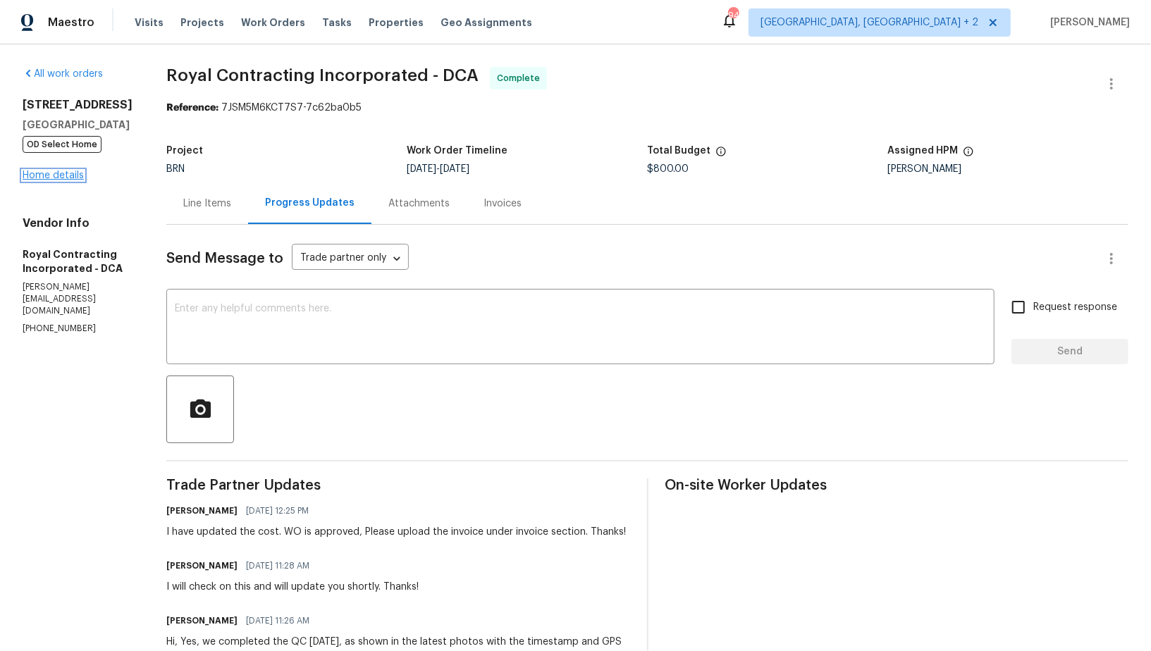
click at [54, 175] on link "Home details" at bounding box center [53, 176] width 61 height 10
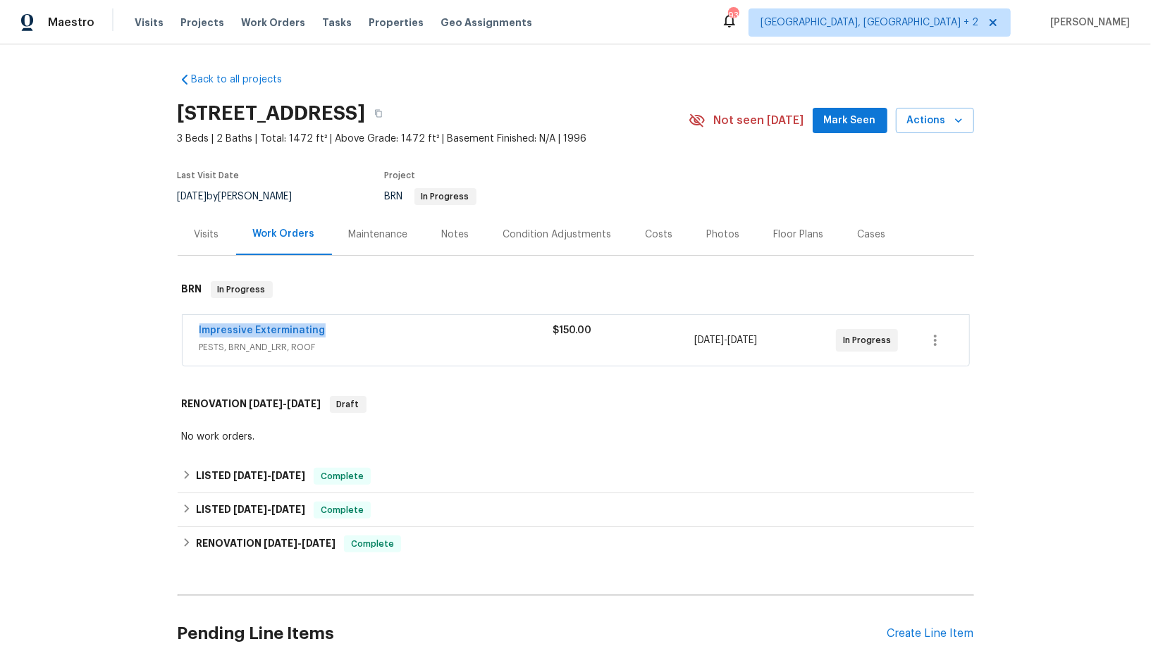
drag, startPoint x: 331, startPoint y: 330, endPoint x: 193, endPoint y: 321, distance: 138.4
click at [191, 330] on div "Impressive Exterminating PESTS, BRN_AND_LRR, ROOF $150.00 [DATE] - [DATE] In Pr…" at bounding box center [576, 340] width 787 height 51
copy link "Impressive Exterminating"
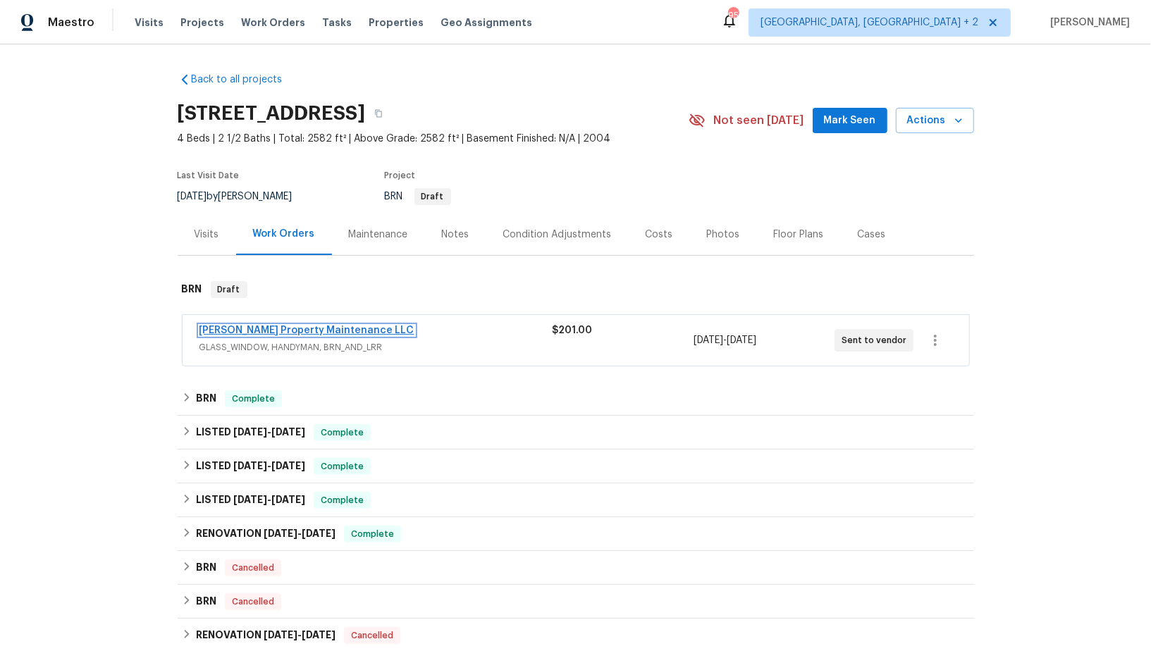
click at [261, 332] on link "[PERSON_NAME] Property Maintenance LLC" at bounding box center [306, 331] width 215 height 10
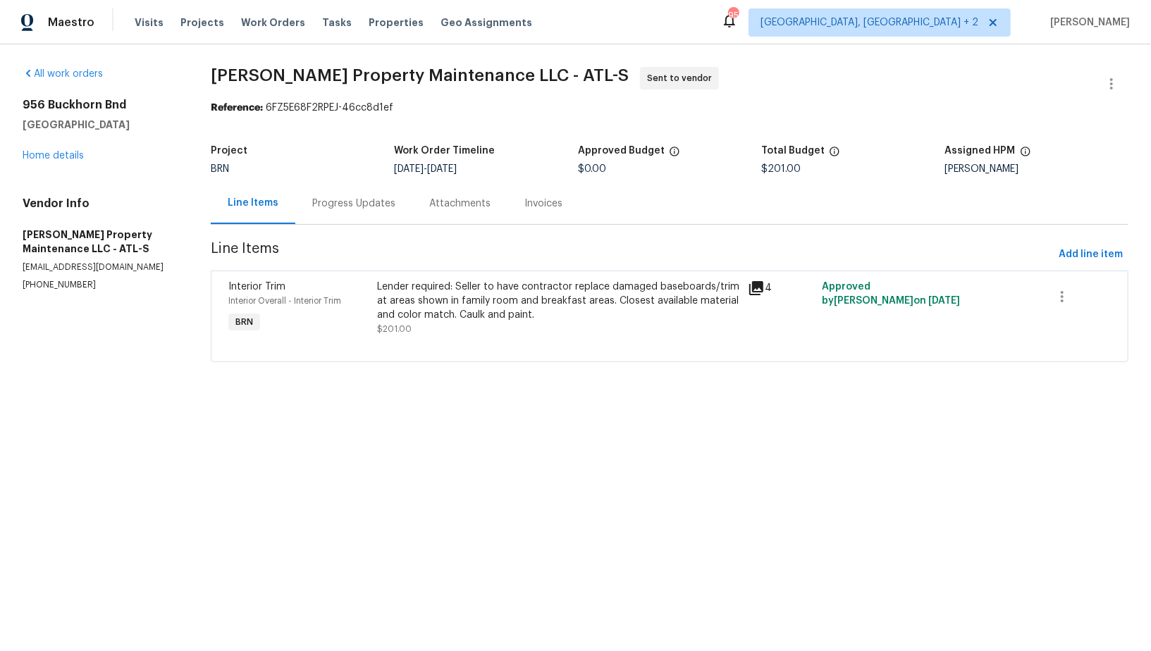
click at [335, 211] on div "Progress Updates" at bounding box center [353, 204] width 117 height 42
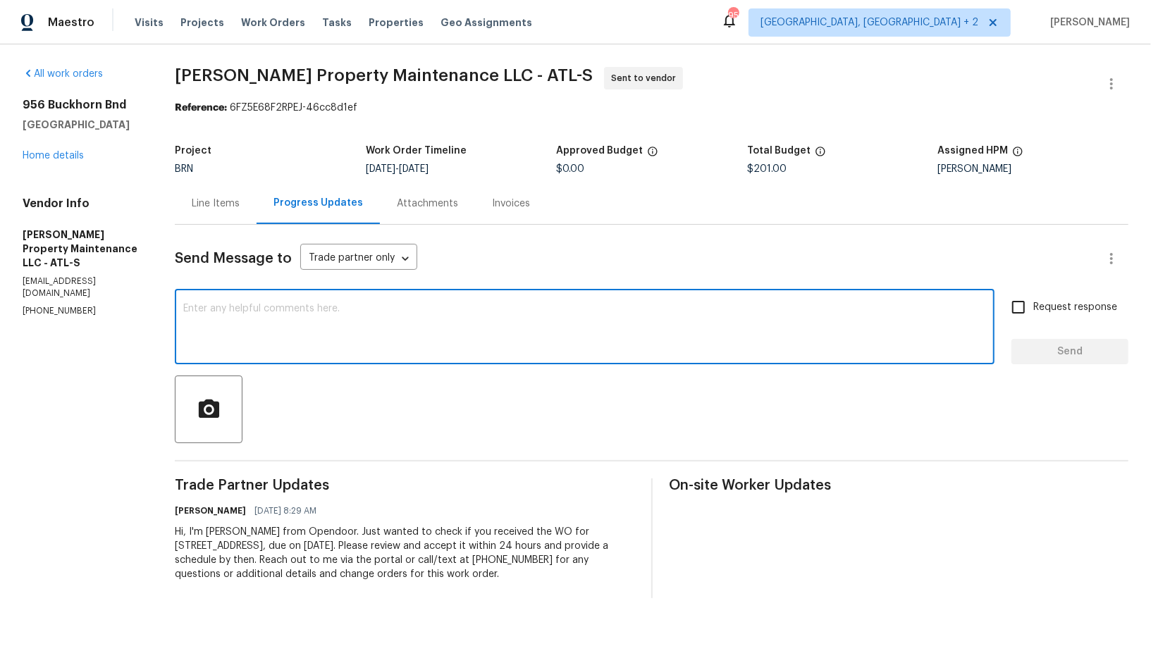
click at [330, 336] on textarea at bounding box center [584, 328] width 803 height 49
paste textarea "if you can schedule the work for [DATE]."
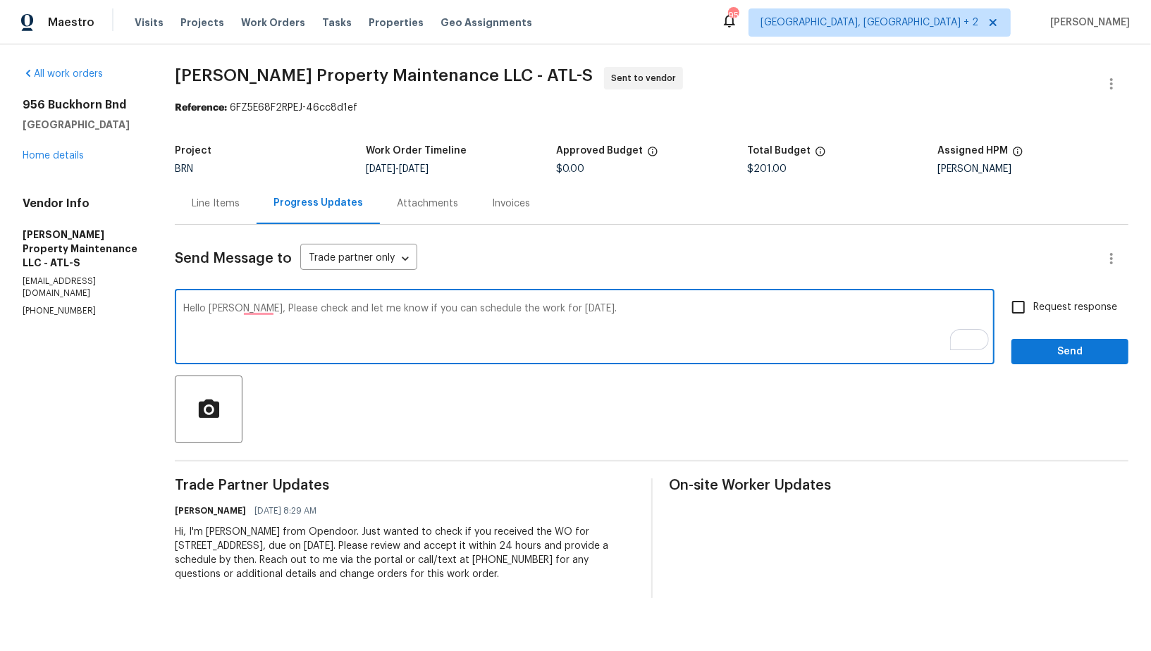
click at [488, 309] on textarea "Hello [PERSON_NAME], Please check and let me know if you can schedule the work …" at bounding box center [584, 328] width 803 height 49
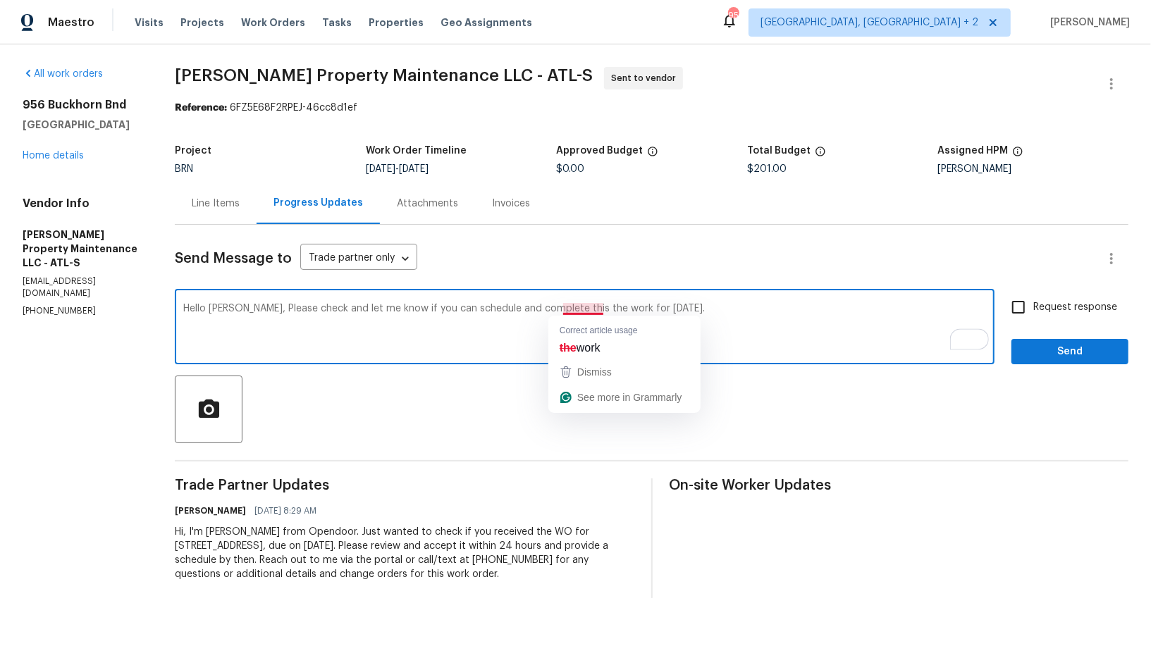
click at [577, 309] on textarea "Hello [PERSON_NAME], Please check and let me know if you can schedule and compl…" at bounding box center [584, 328] width 803 height 49
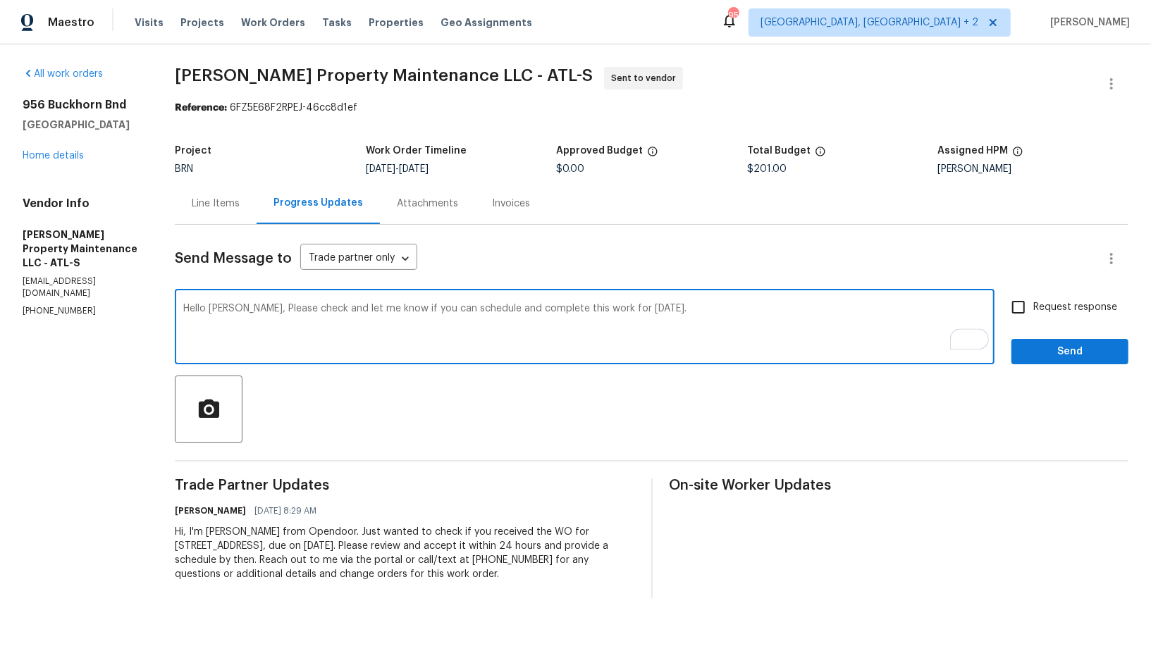
click at [598, 307] on textarea "Hello [PERSON_NAME], Please check and let me know if you can schedule and compl…" at bounding box center [584, 328] width 803 height 49
click at [252, 309] on textarea "Hello [PERSON_NAME], Please check and let me know if you can schedule and compl…" at bounding box center [584, 328] width 803 height 49
click at [243, 307] on textarea "Hello [PERSON_NAME], Please check and let me know if you can schedule and compl…" at bounding box center [584, 328] width 803 height 49
click at [585, 309] on textarea "Hello [PERSON_NAME], please check and let me know if you can schedule and compl…" at bounding box center [584, 328] width 803 height 49
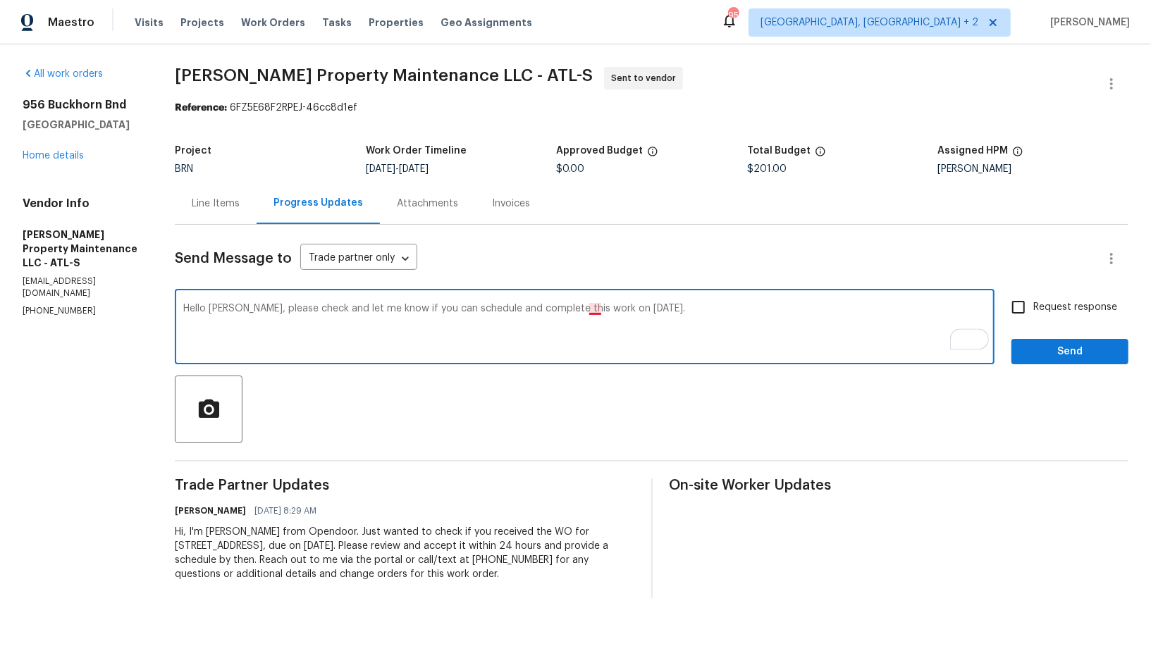
click at [589, 309] on textarea "Hello [PERSON_NAME], please check and let me know if you can schedule and compl…" at bounding box center [584, 328] width 803 height 49
type textarea "Hello [PERSON_NAME], please check and let me know if you can schedule and compl…"
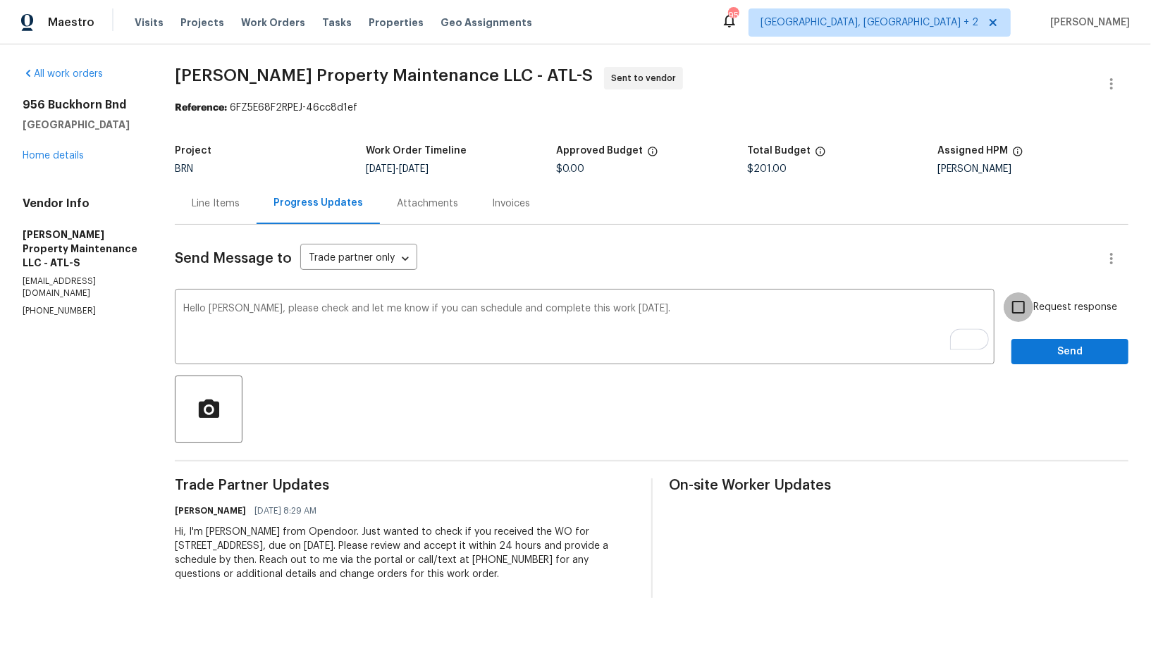
click at [1013, 307] on input "Request response" at bounding box center [1019, 307] width 30 height 30
checkbox input "true"
click at [1034, 340] on button "Send" at bounding box center [1069, 352] width 117 height 26
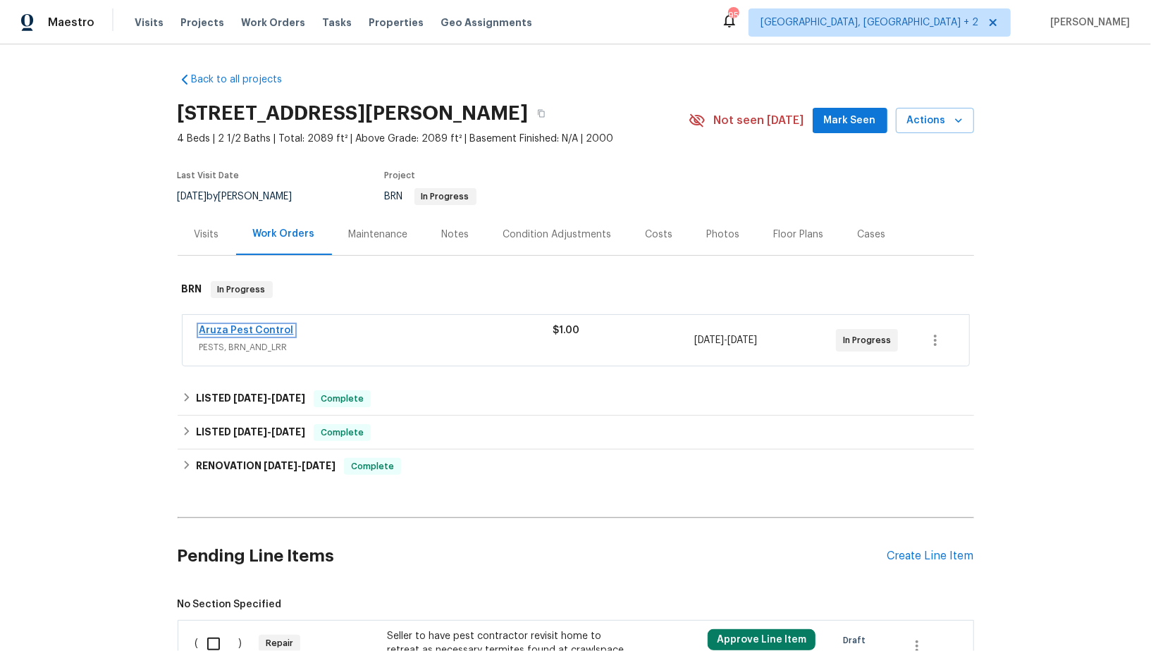
click at [247, 330] on link "Aruza Pest Control" at bounding box center [246, 331] width 94 height 10
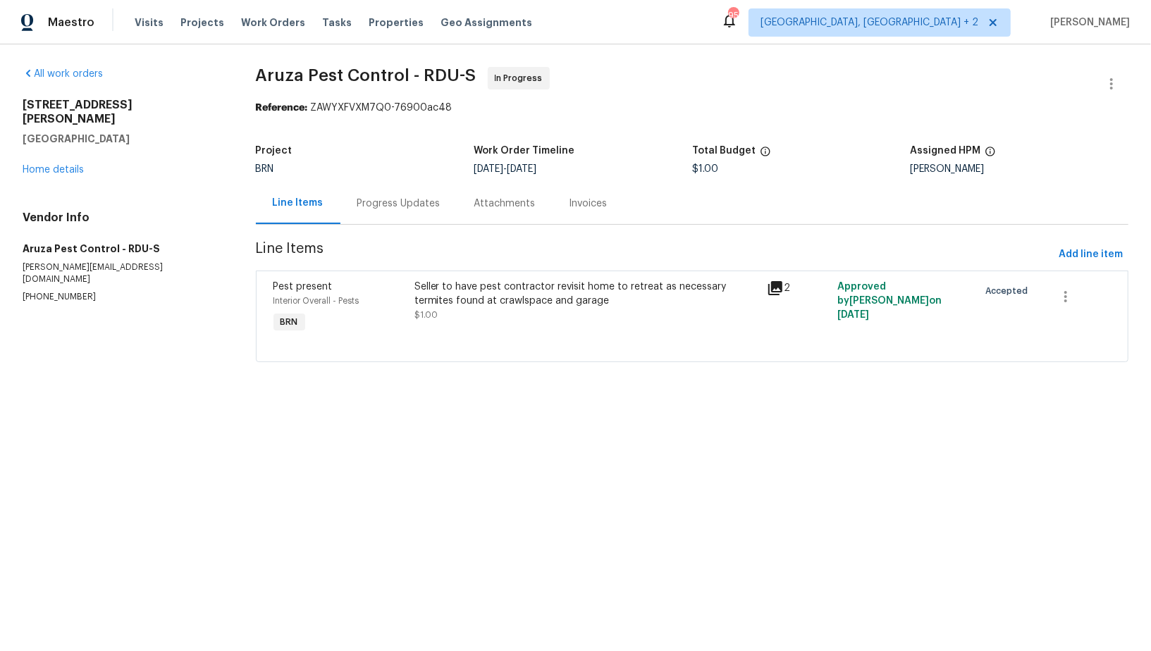
click at [352, 205] on div "Progress Updates" at bounding box center [398, 204] width 117 height 42
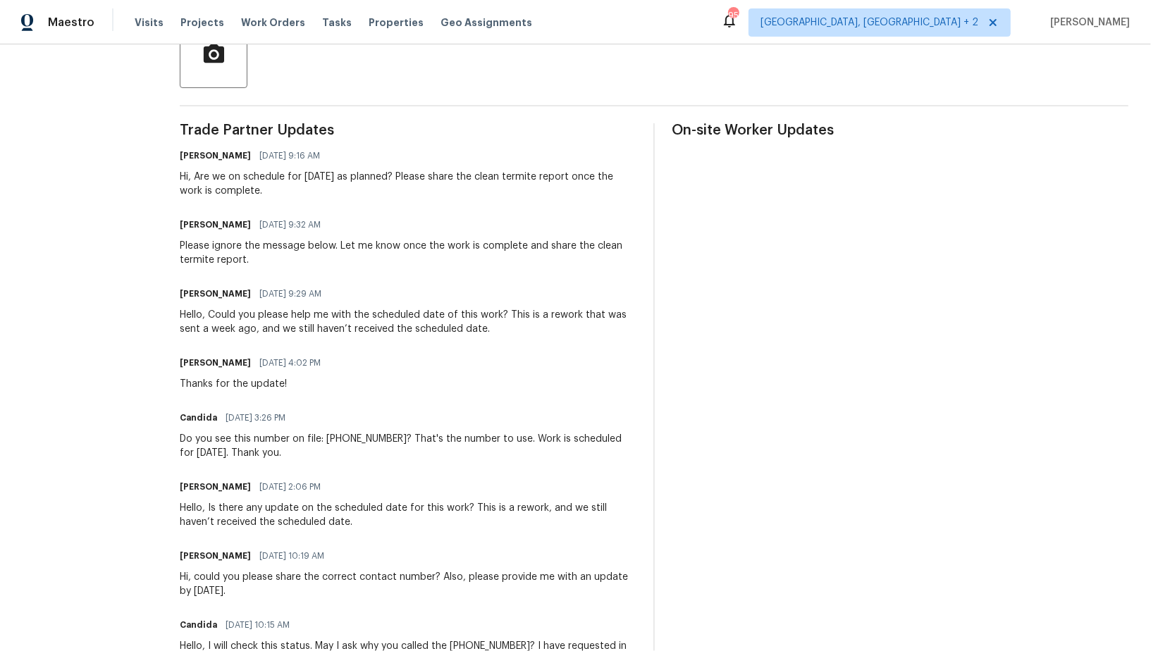
scroll to position [374, 0]
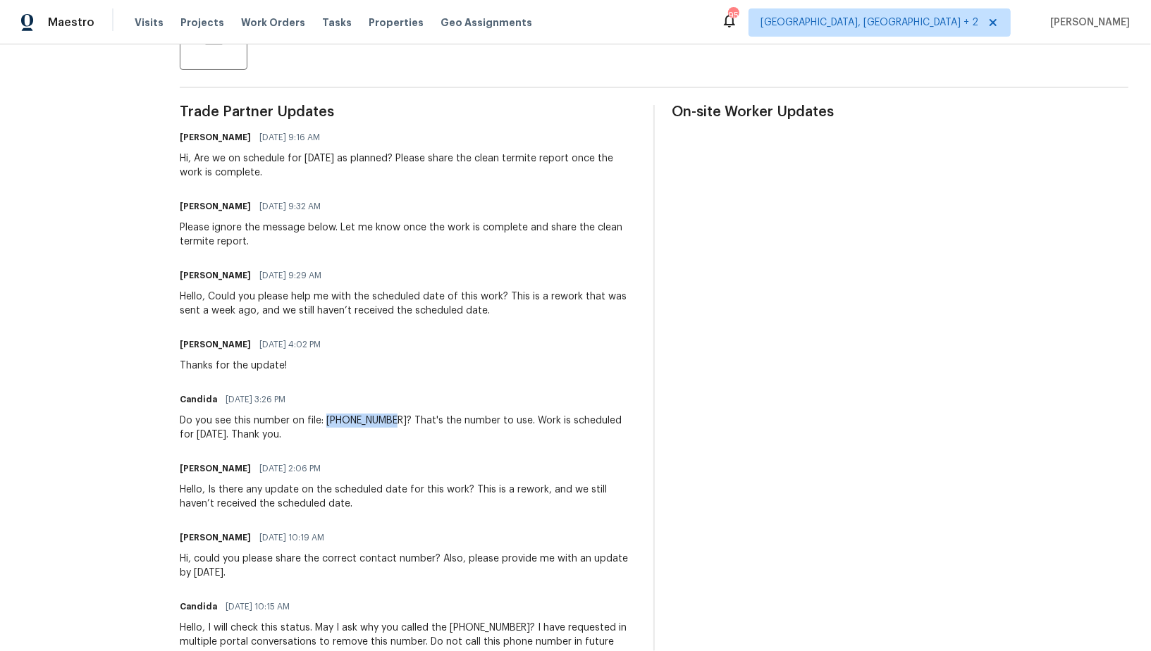
drag, startPoint x: 327, startPoint y: 420, endPoint x: 393, endPoint y: 420, distance: 65.5
click at [393, 420] on div "Do you see this number on file: [PHONE_NUMBER]? That's the number to use. Work …" at bounding box center [408, 428] width 457 height 28
copy div "[PHONE_NUMBER]"
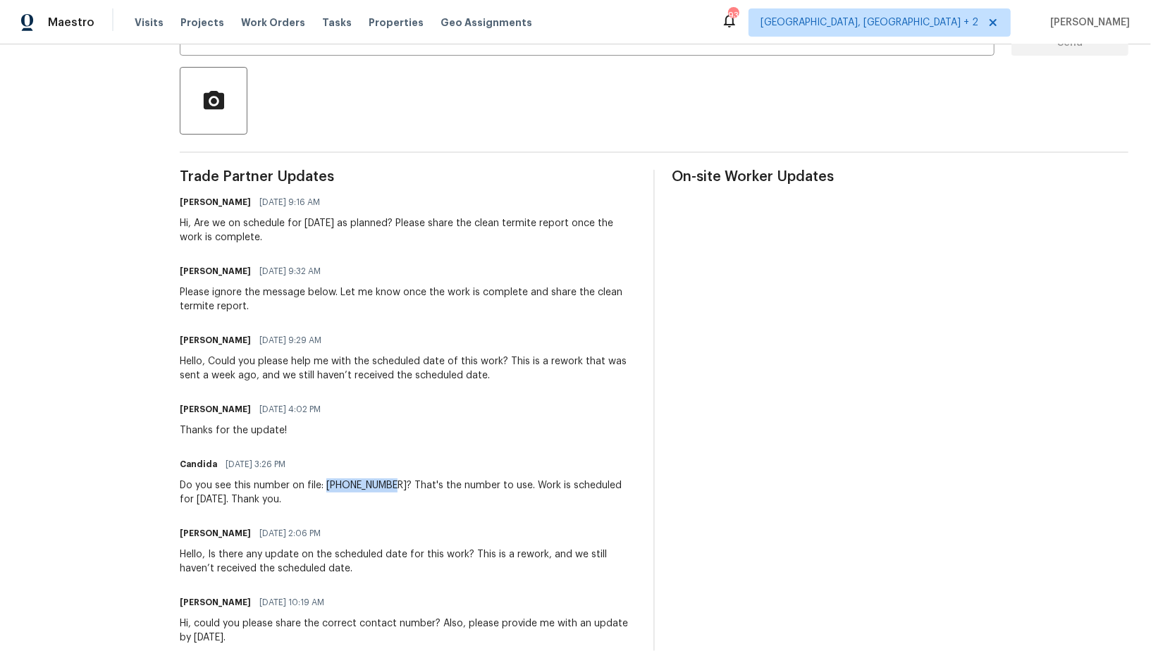
scroll to position [350, 0]
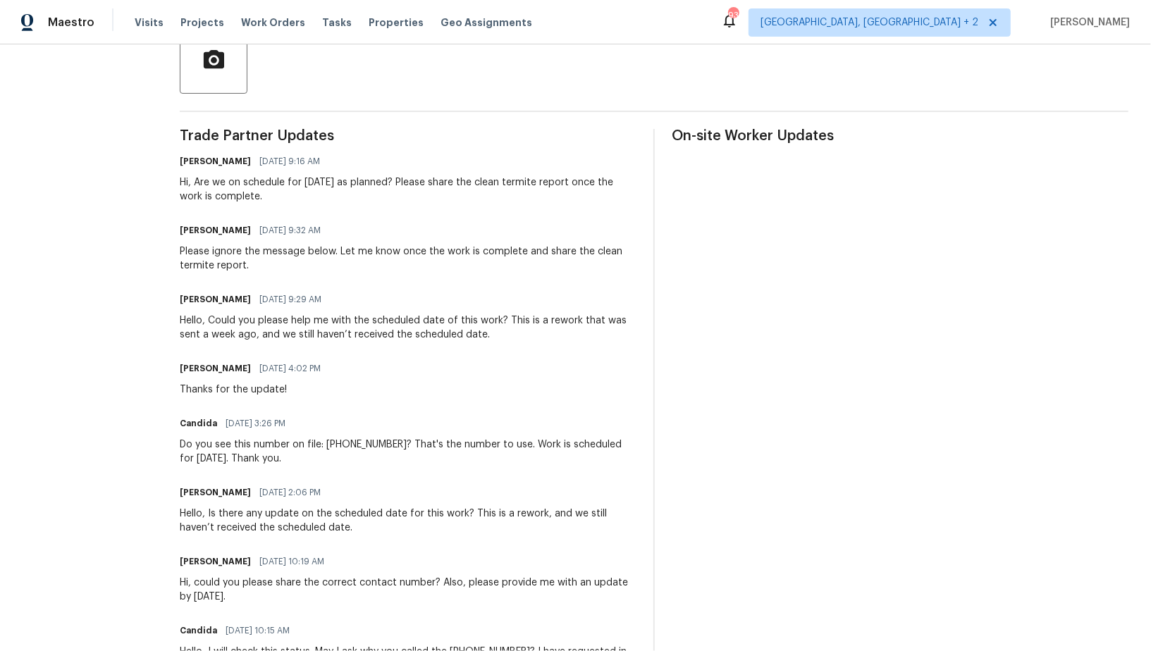
click at [345, 462] on div "Do you see this number on file: [PHONE_NUMBER]? That's the number to use. Work …" at bounding box center [408, 452] width 457 height 28
drag, startPoint x: 328, startPoint y: 443, endPoint x: 392, endPoint y: 440, distance: 63.5
click at [392, 440] on div "Do you see this number on file: [PHONE_NUMBER]? That's the number to use. Work …" at bounding box center [408, 452] width 457 height 28
copy div "[PHONE_NUMBER]"
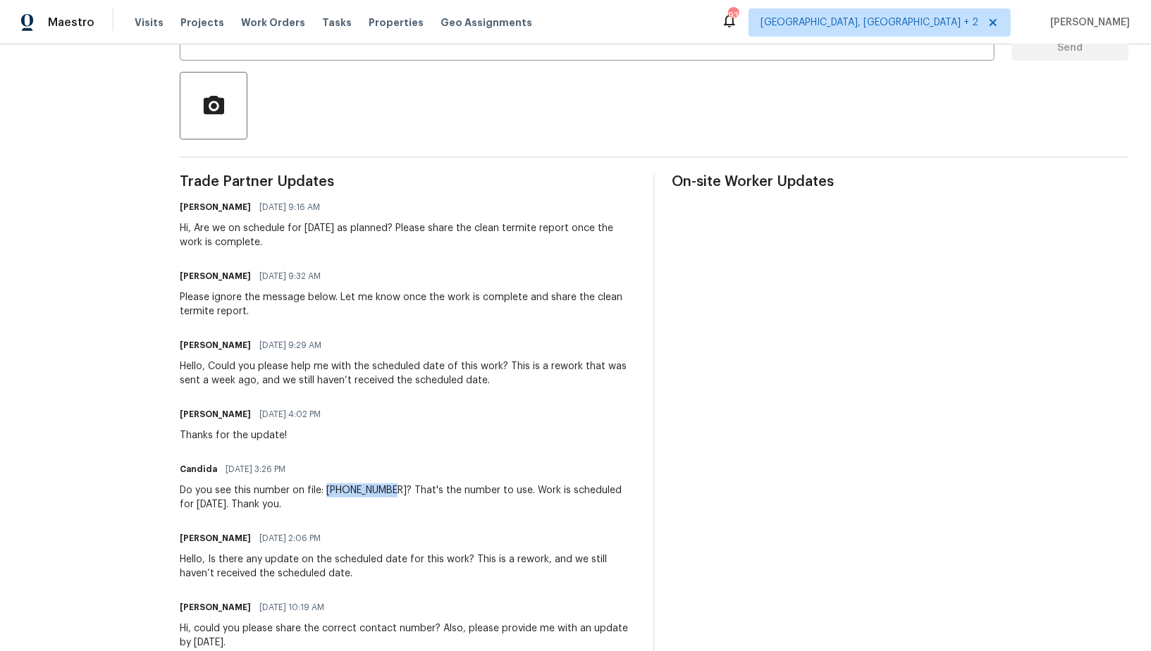
scroll to position [334, 0]
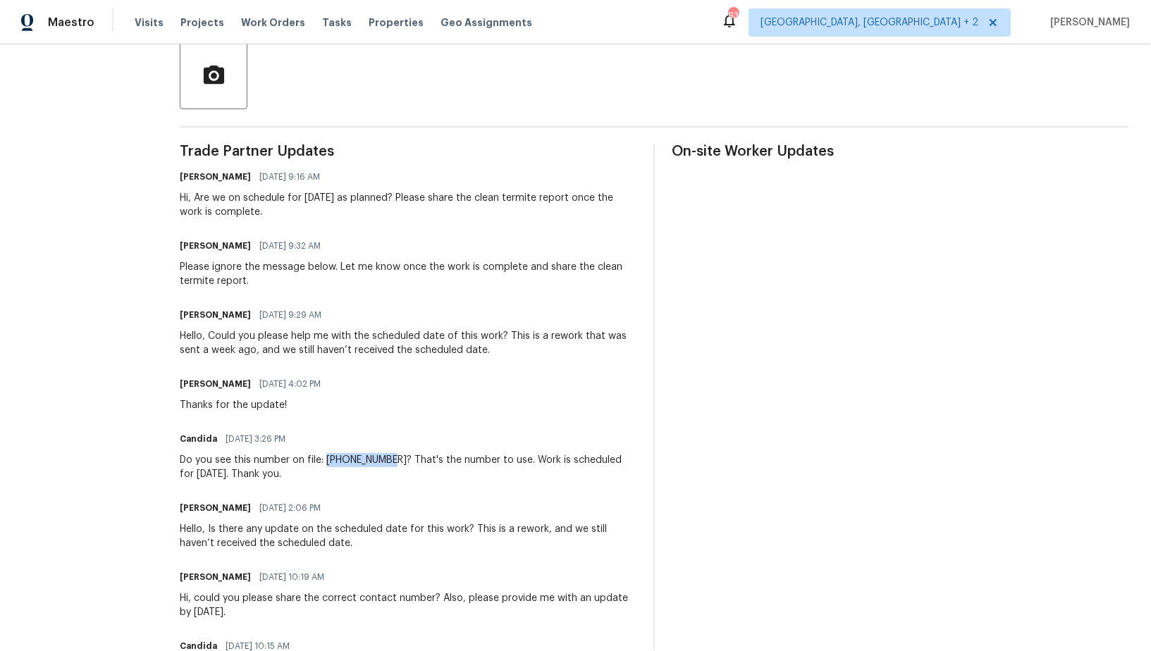
click at [335, 460] on div "Do you see this number on file: [PHONE_NUMBER]? That's the number to use. Work …" at bounding box center [408, 467] width 457 height 28
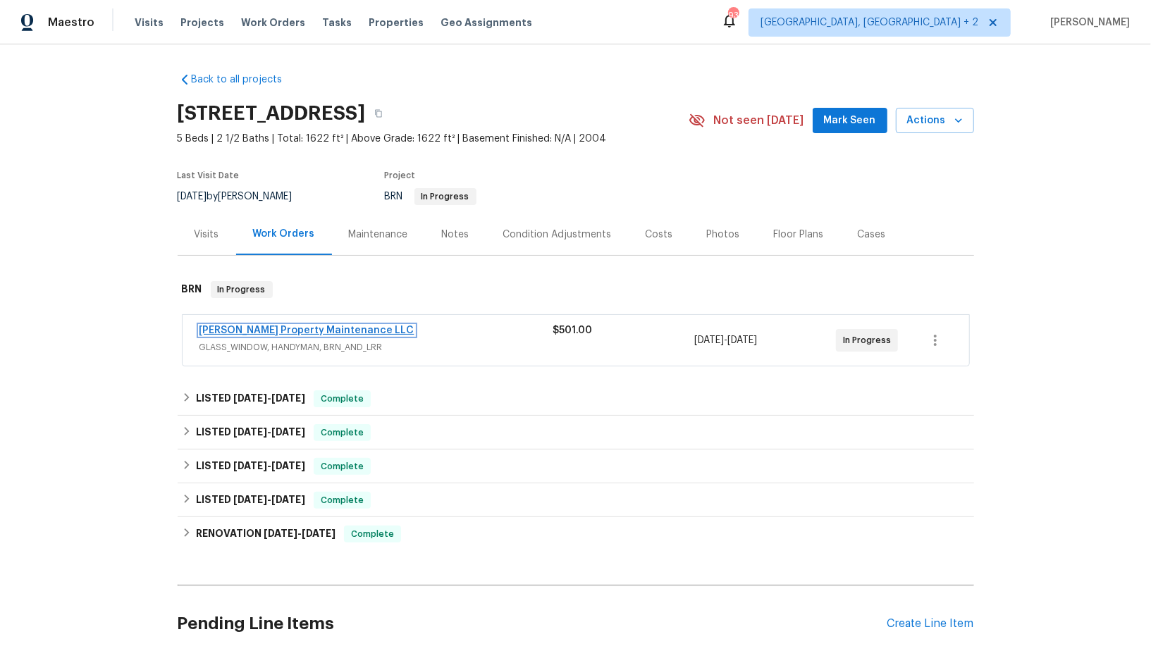
click at [243, 329] on link "[PERSON_NAME] Property Maintenance LLC" at bounding box center [306, 331] width 215 height 10
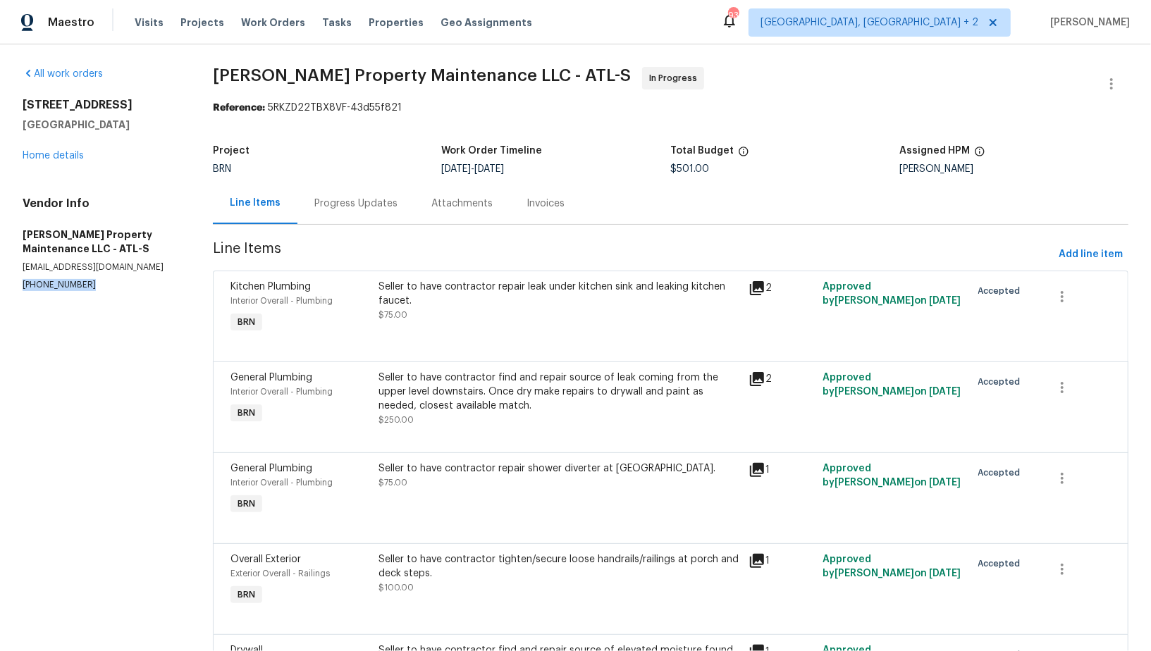
drag, startPoint x: 88, startPoint y: 288, endPoint x: 0, endPoint y: 288, distance: 88.1
click at [0, 288] on div "All work orders [STREET_ADDRESS] Home details Vendor Info [PERSON_NAME] Propert…" at bounding box center [575, 404] width 1151 height 721
copy p "[PHONE_NUMBER]"
click at [354, 183] on div "Progress Updates" at bounding box center [355, 204] width 117 height 42
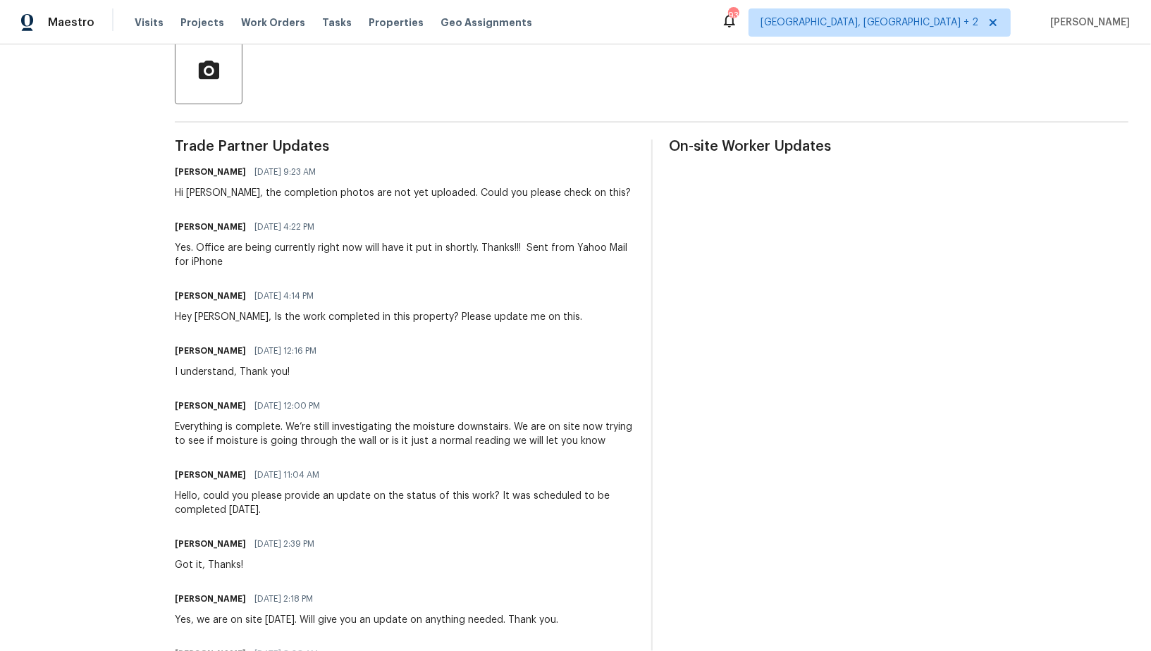
scroll to position [337, 0]
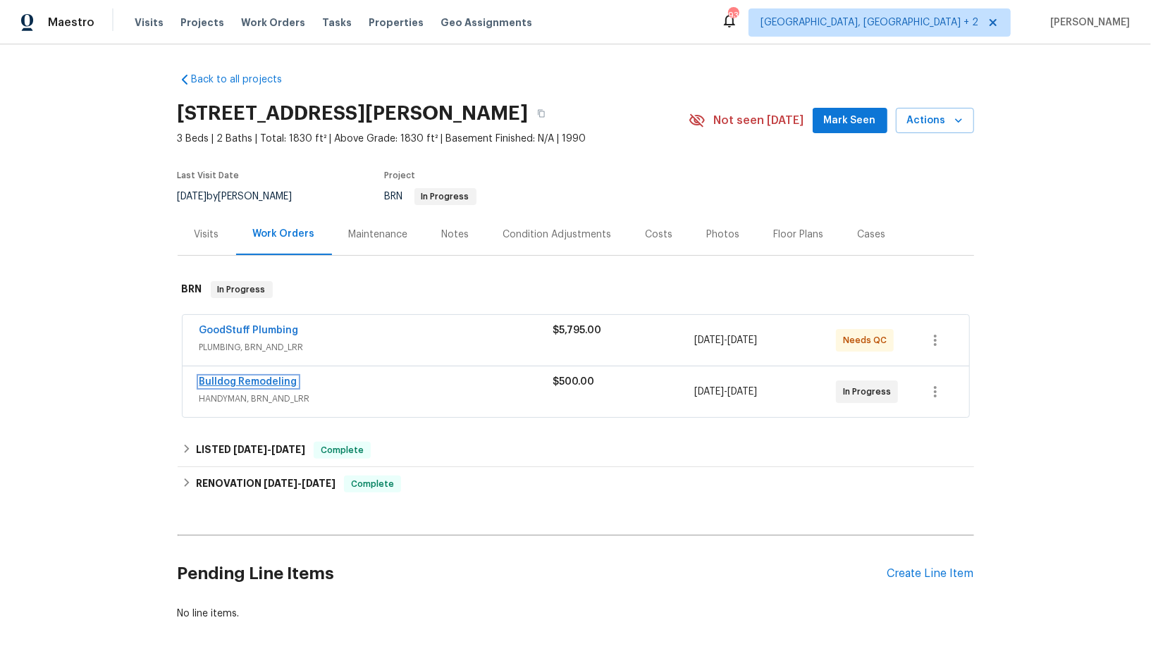
click at [249, 377] on link "Bulldog Remodeling" at bounding box center [248, 382] width 98 height 10
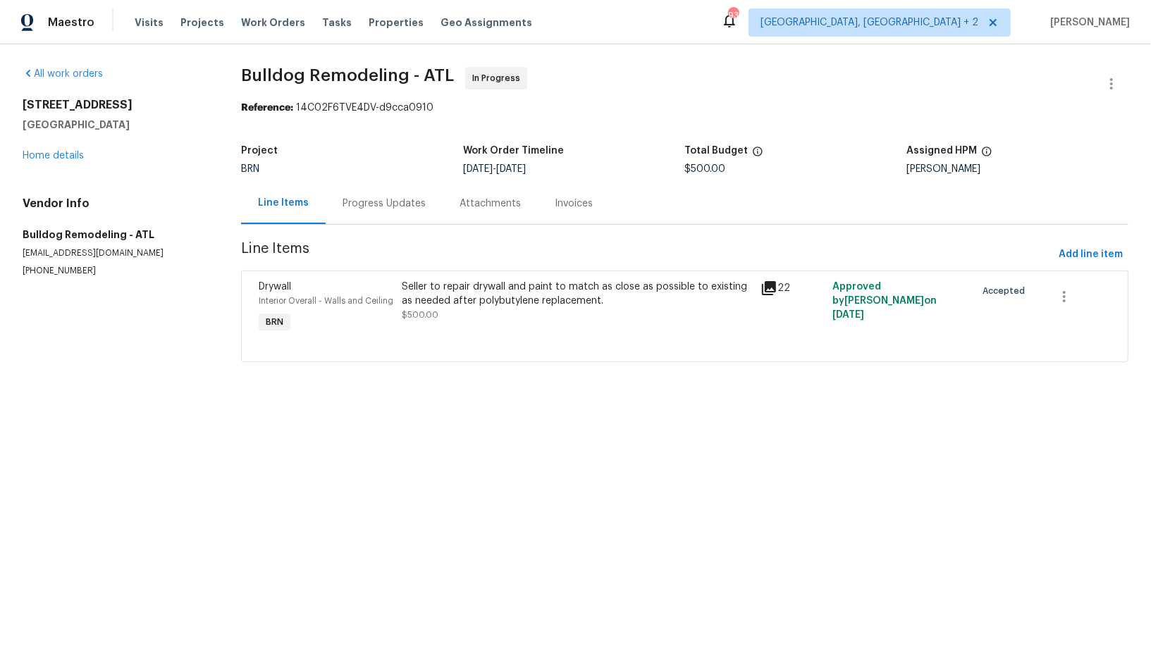
click at [446, 290] on div "Seller to repair drywall and paint to match as close as possible to existing as…" at bounding box center [577, 294] width 350 height 28
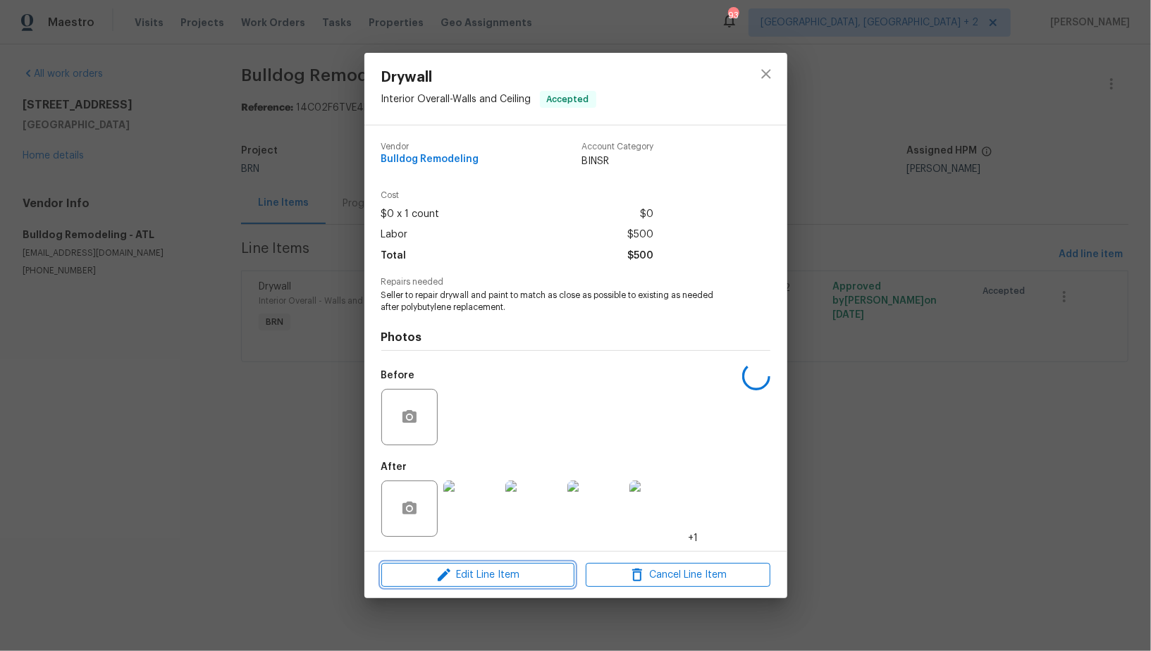
click at [508, 575] on span "Edit Line Item" at bounding box center [478, 576] width 185 height 18
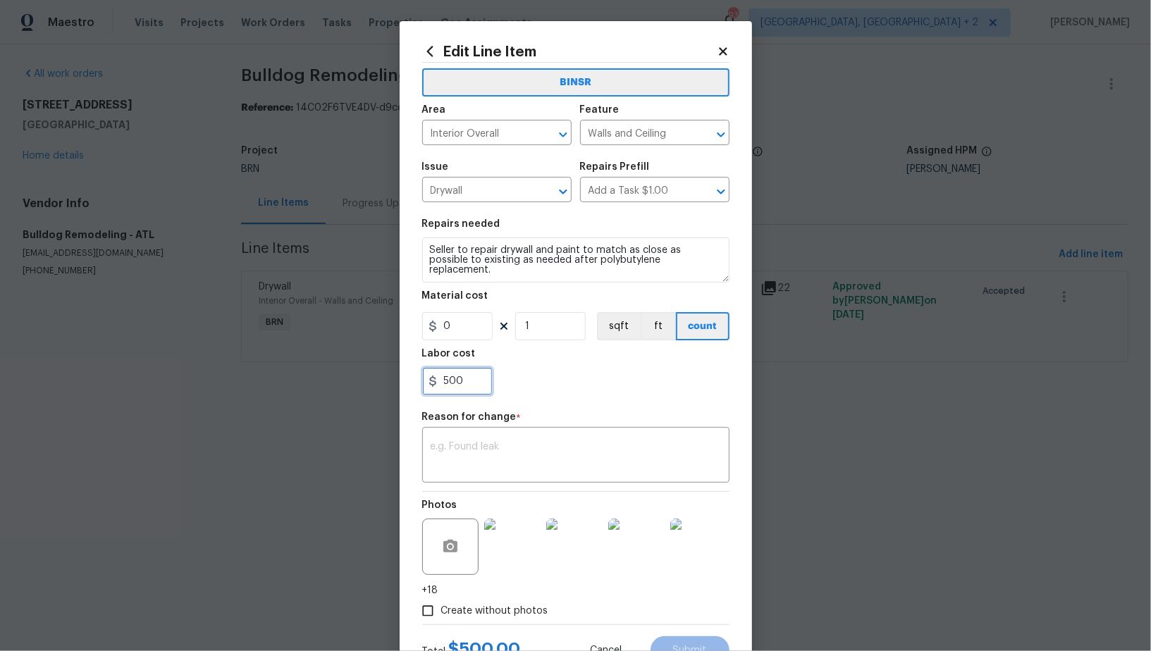
click at [463, 370] on input "500" at bounding box center [457, 381] width 70 height 28
paste input "1400"
type input "1400"
click at [503, 458] on textarea at bounding box center [576, 457] width 290 height 30
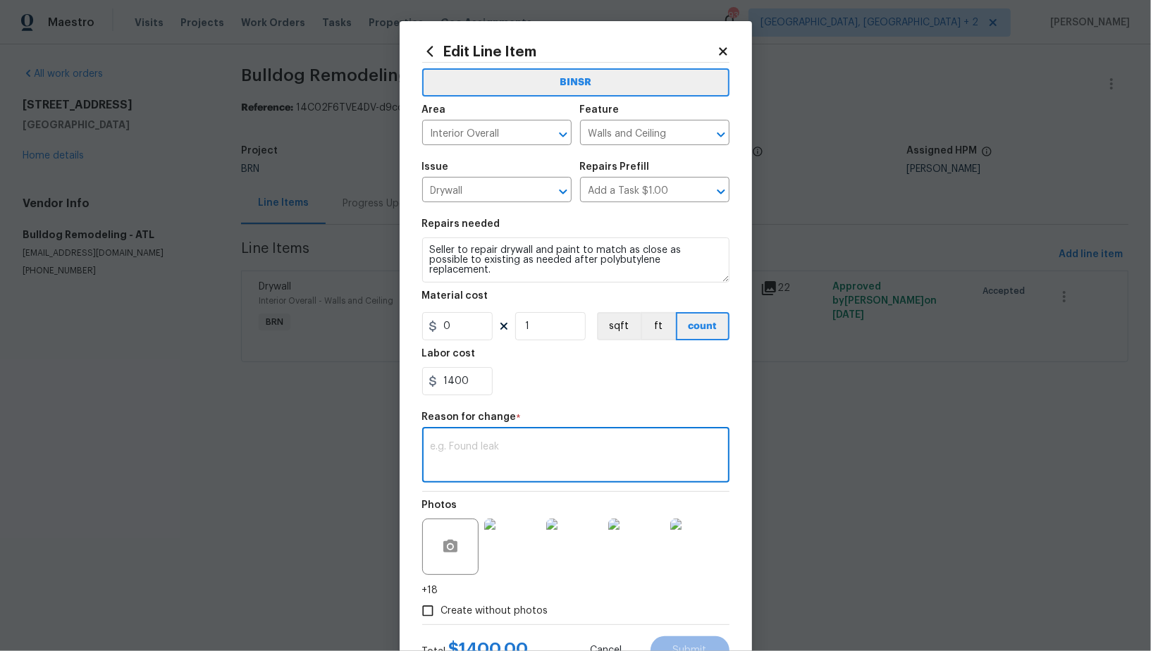
paste textarea "(PR) Updated cost per BR team’s approval."
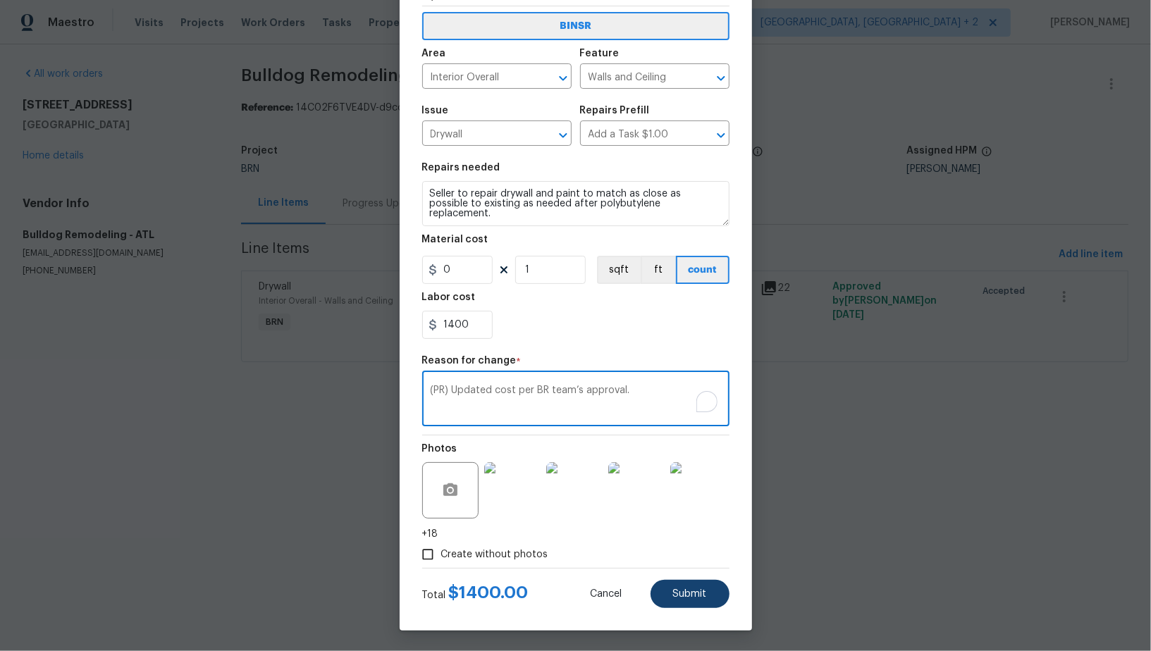
type textarea "(PR) Updated cost per BR team’s approval."
click at [679, 600] on button "Submit" at bounding box center [690, 594] width 79 height 28
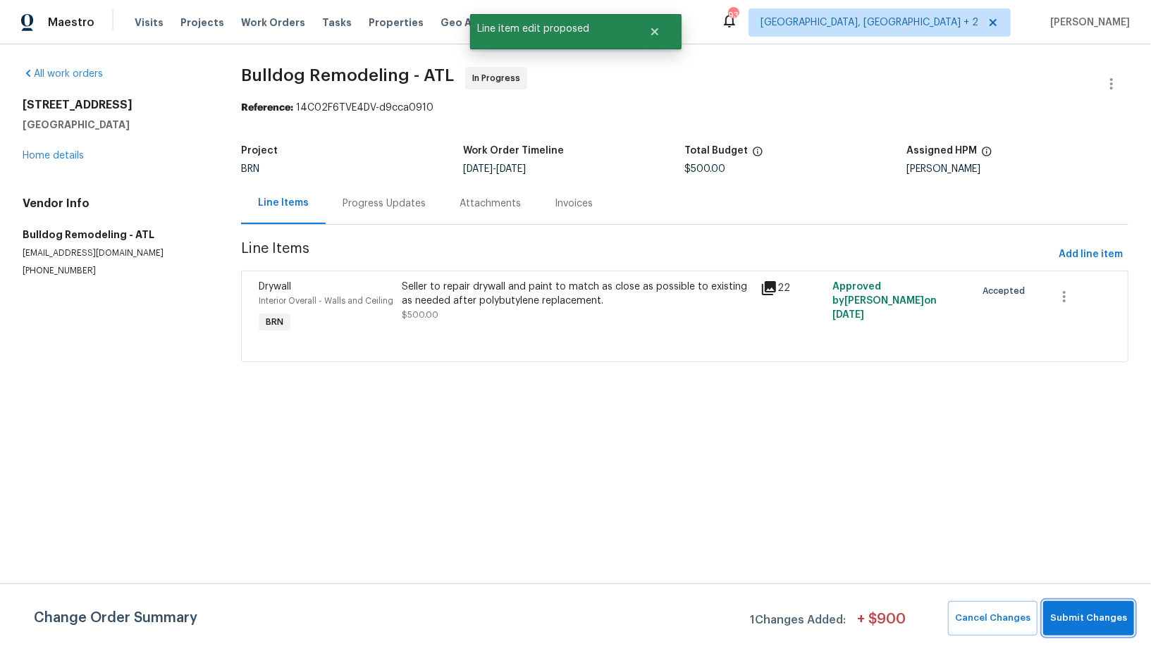
scroll to position [0, 0]
click at [1085, 612] on span "Submit Changes" at bounding box center [1088, 618] width 77 height 16
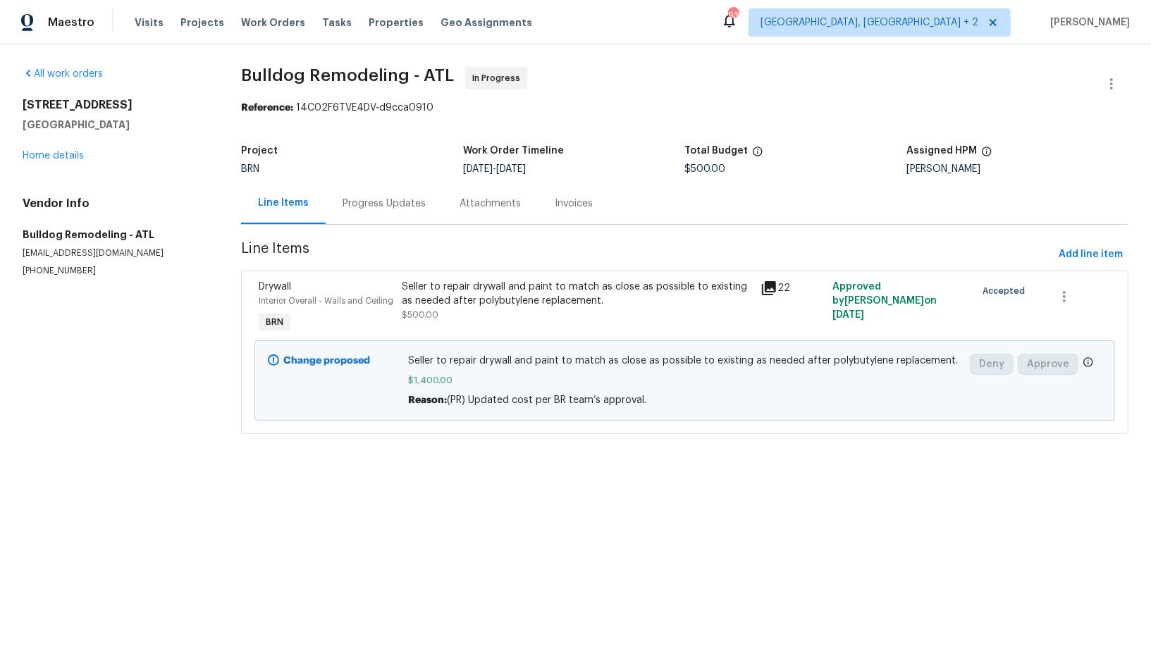
click at [397, 190] on div "Progress Updates" at bounding box center [384, 204] width 117 height 42
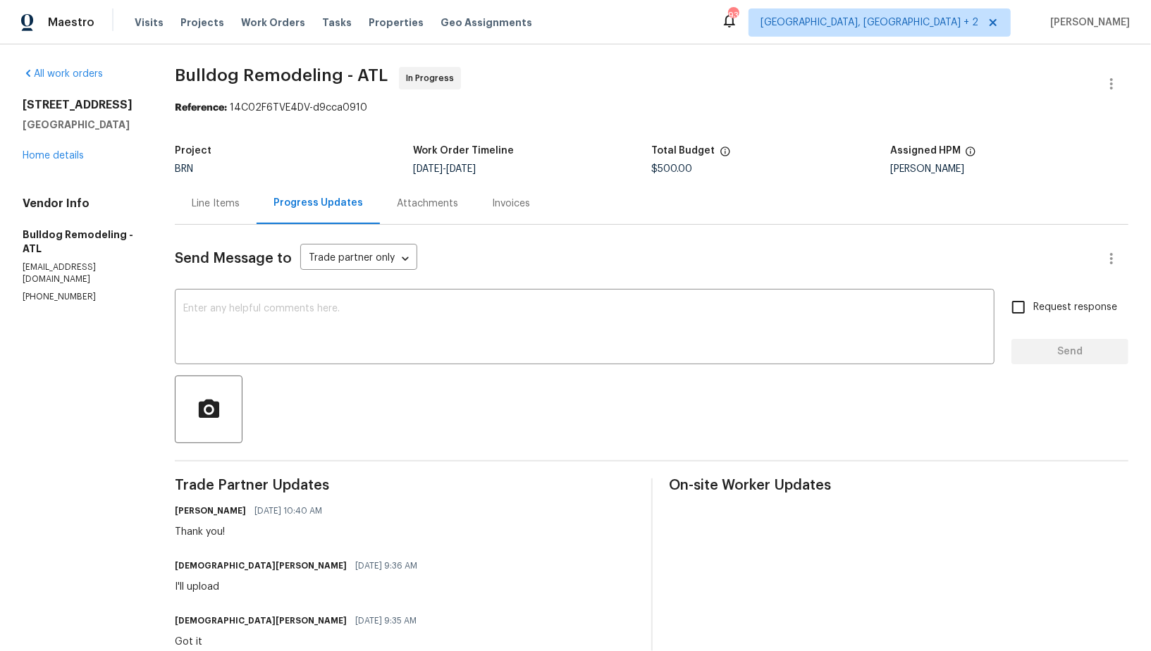
click at [209, 198] on div "Line Items" at bounding box center [216, 204] width 48 height 14
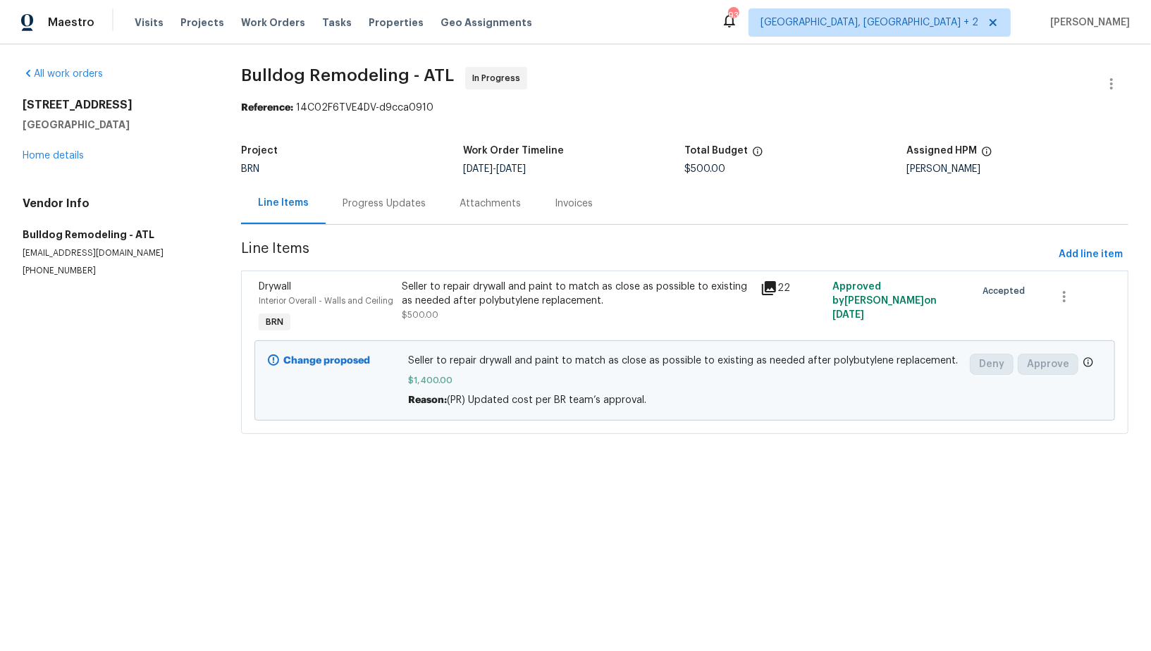
click at [371, 198] on div "Progress Updates" at bounding box center [384, 204] width 83 height 14
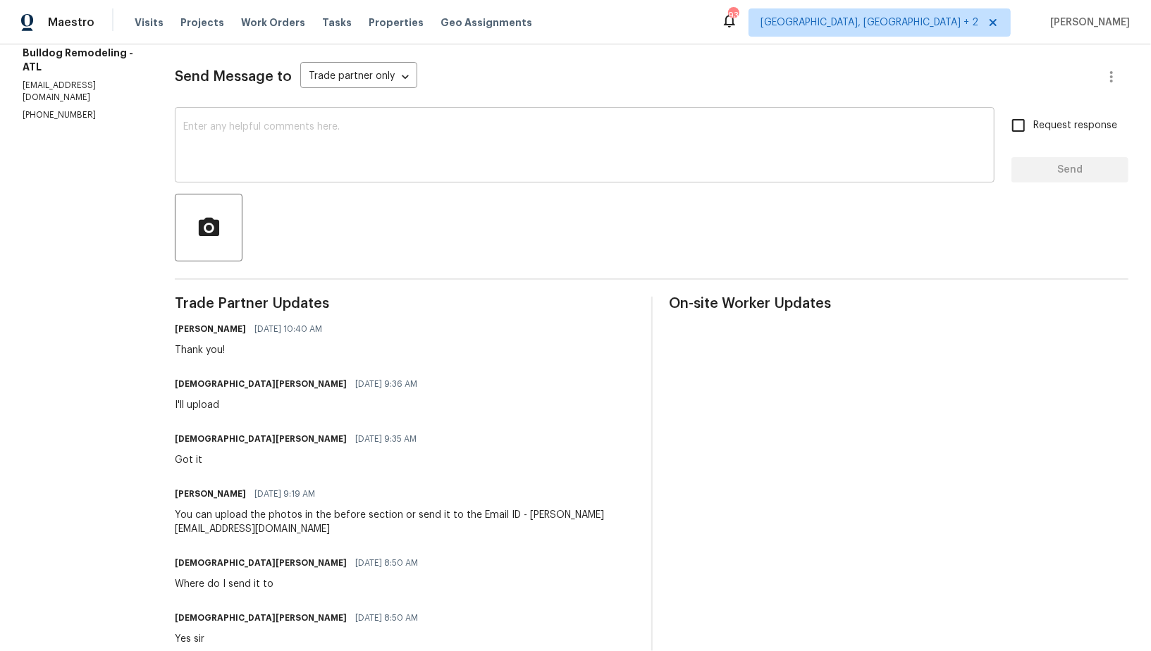
scroll to position [54, 0]
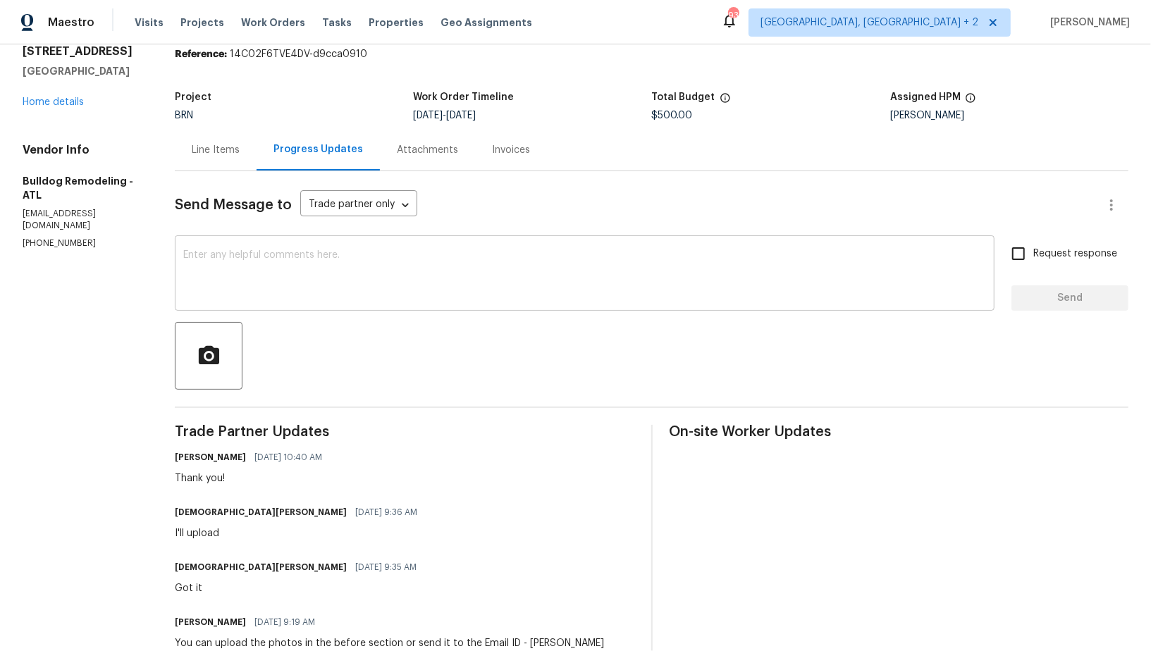
click at [285, 276] on textarea at bounding box center [584, 274] width 803 height 49
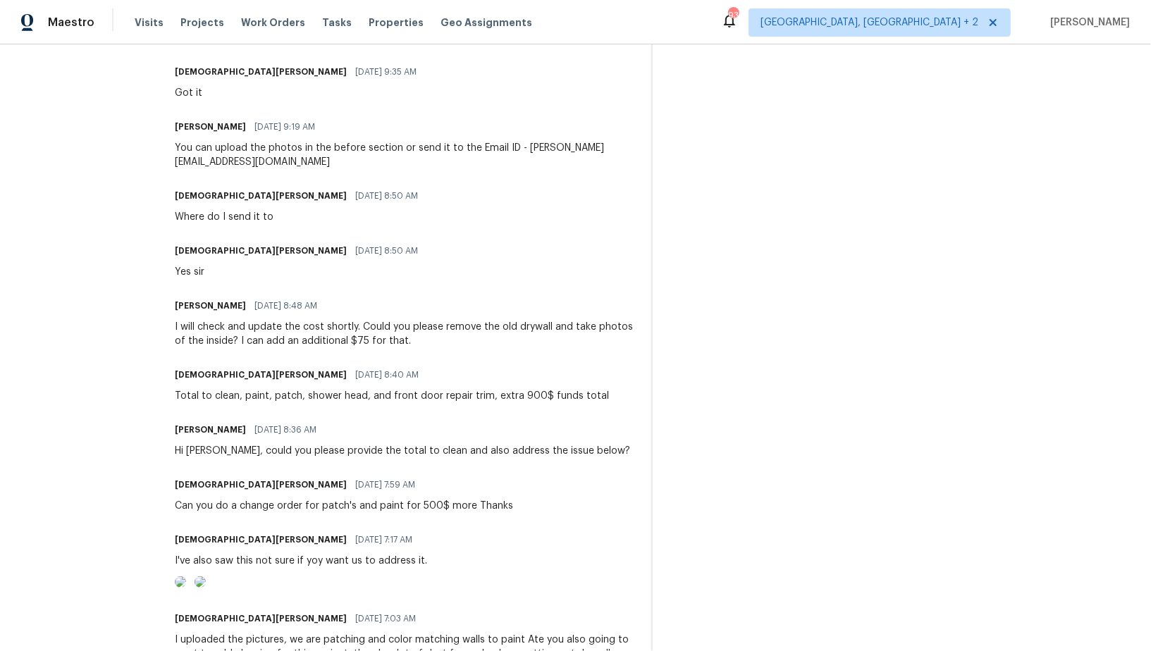
scroll to position [579, 0]
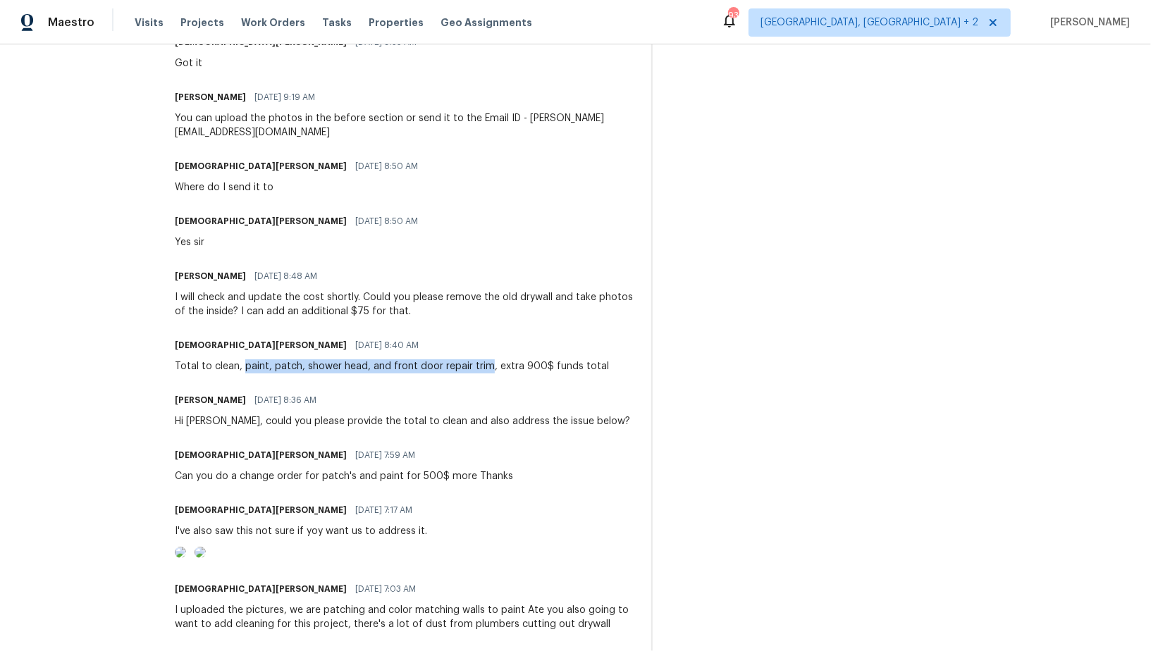
drag, startPoint x: 240, startPoint y: 369, endPoint x: 481, endPoint y: 371, distance: 241.1
click at [481, 371] on div "Total to clean, paint, patch, shower head, and front door repair trim, extra 90…" at bounding box center [392, 366] width 434 height 14
copy div "paint, patch, shower head, and front door repair trim"
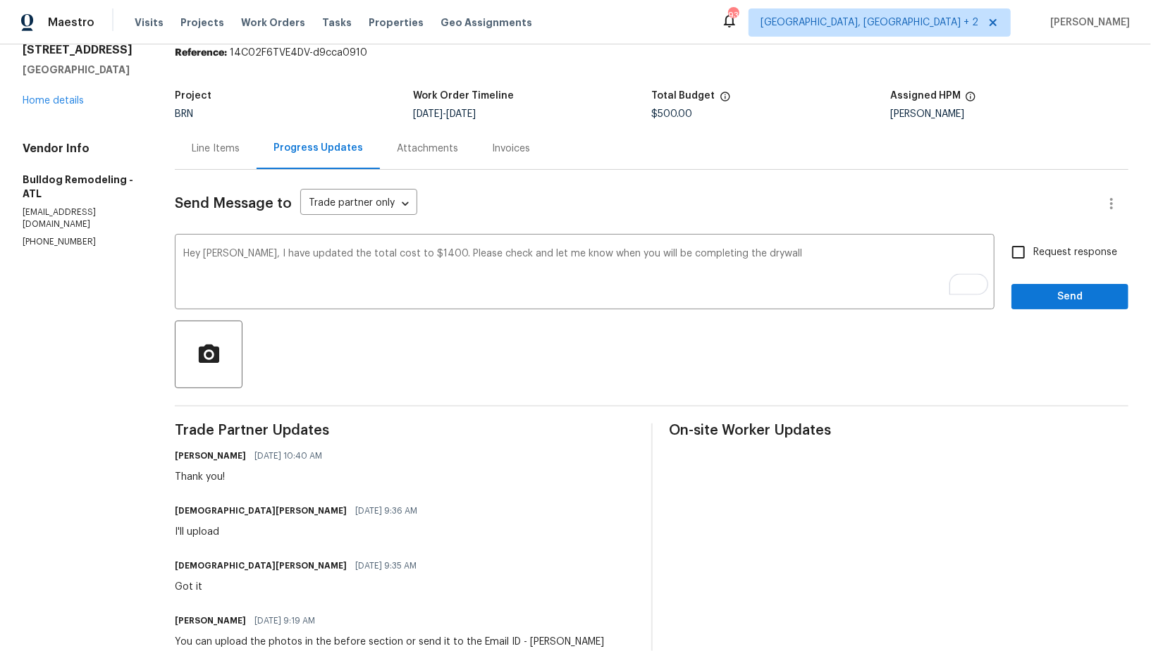
scroll to position [0, 0]
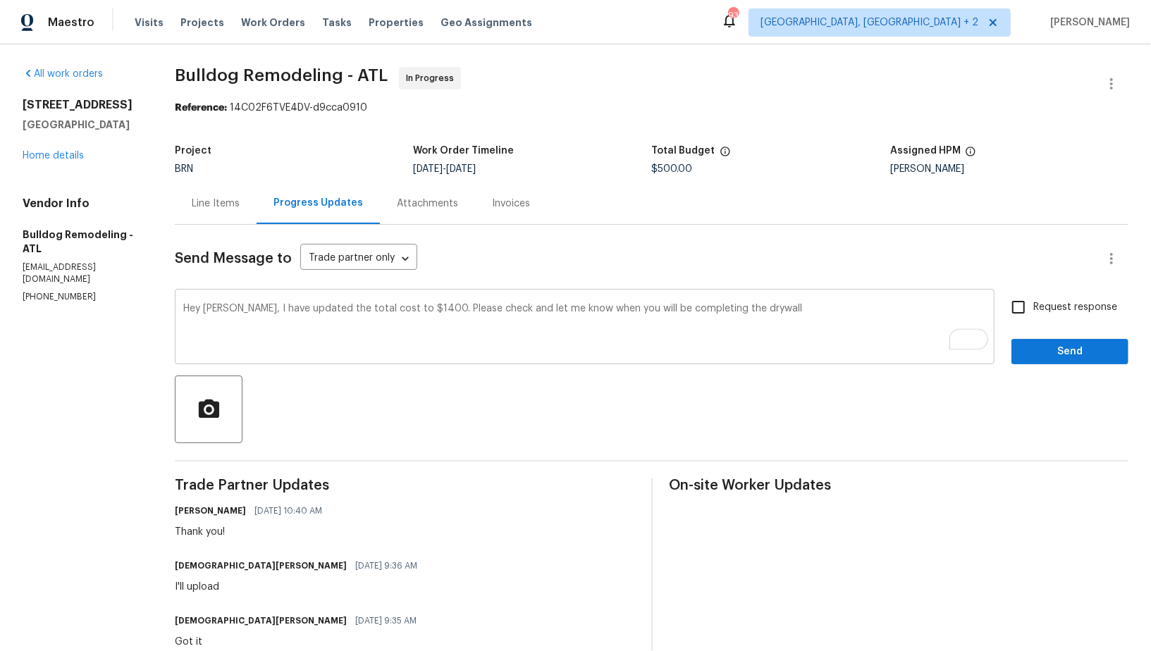
click at [755, 315] on textarea "Hey Nestor, I have updated the total cost to $1400. Please check and let me kno…" at bounding box center [584, 328] width 803 height 49
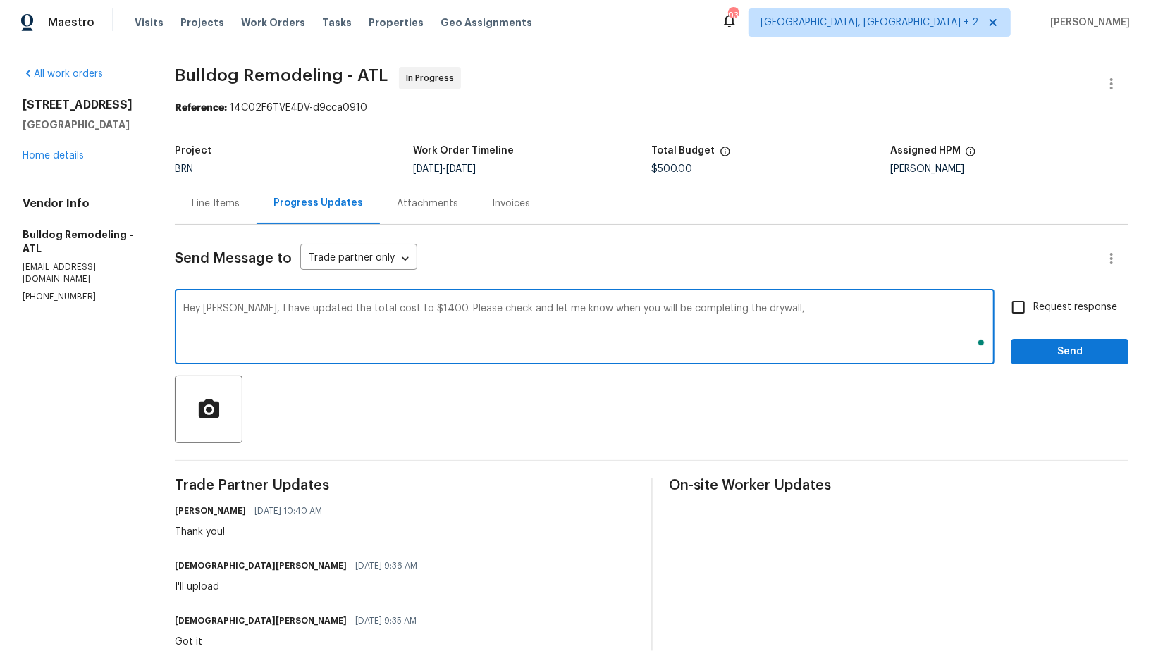
paste textarea "paint, patch, shower head, and front door repair trim"
drag, startPoint x: 746, startPoint y: 313, endPoint x: 804, endPoint y: 311, distance: 57.8
click at [804, 311] on textarea "Hey Nestor, I have updated the total cost to $1400. Please check and let me kno…" at bounding box center [584, 328] width 803 height 49
click at [803, 318] on textarea "Hey Nestor, I have updated the total cost to $1400. Please check and let me kno…" at bounding box center [584, 328] width 803 height 49
type textarea "Hey Nestor, I have updated the total cost to $1400. Please check and let me kno…"
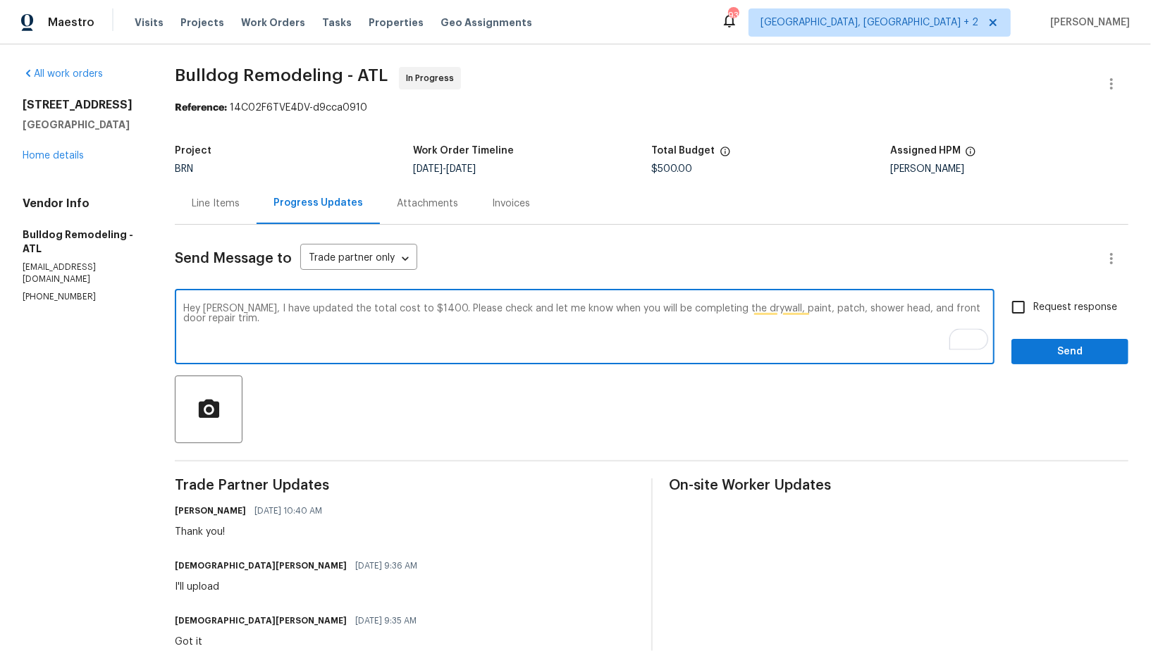
click at [1014, 302] on input "Request response" at bounding box center [1019, 307] width 30 height 30
checkbox input "true"
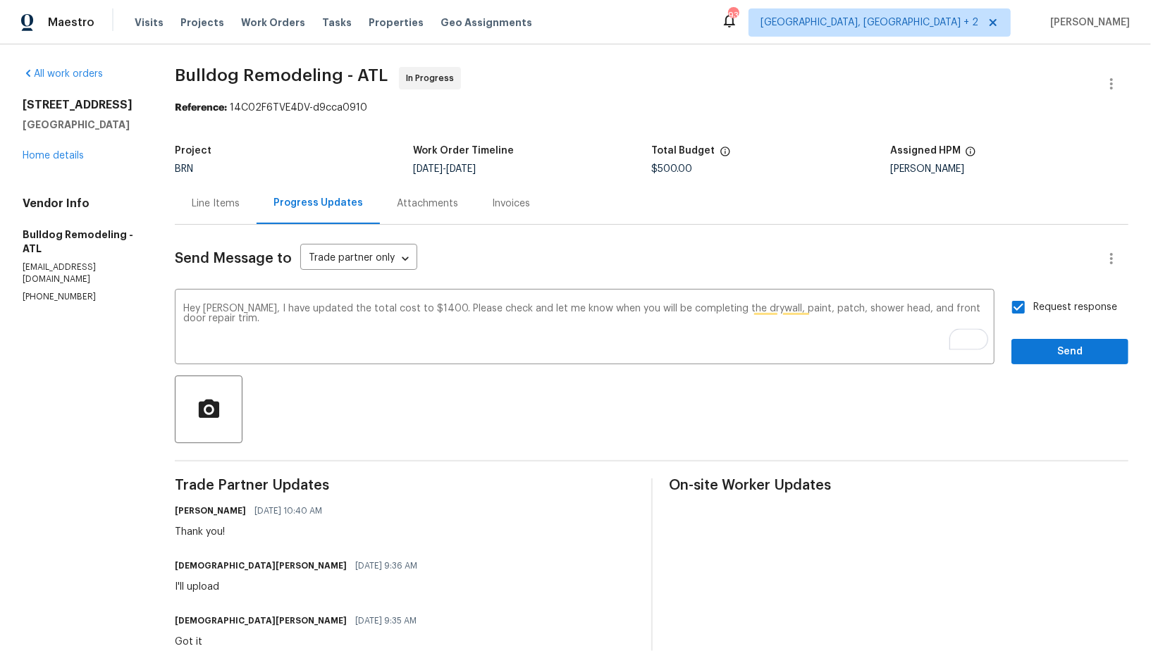
click at [1030, 336] on div "Request response Send" at bounding box center [1069, 328] width 117 height 72
click at [1030, 343] on span "Send" at bounding box center [1070, 352] width 94 height 18
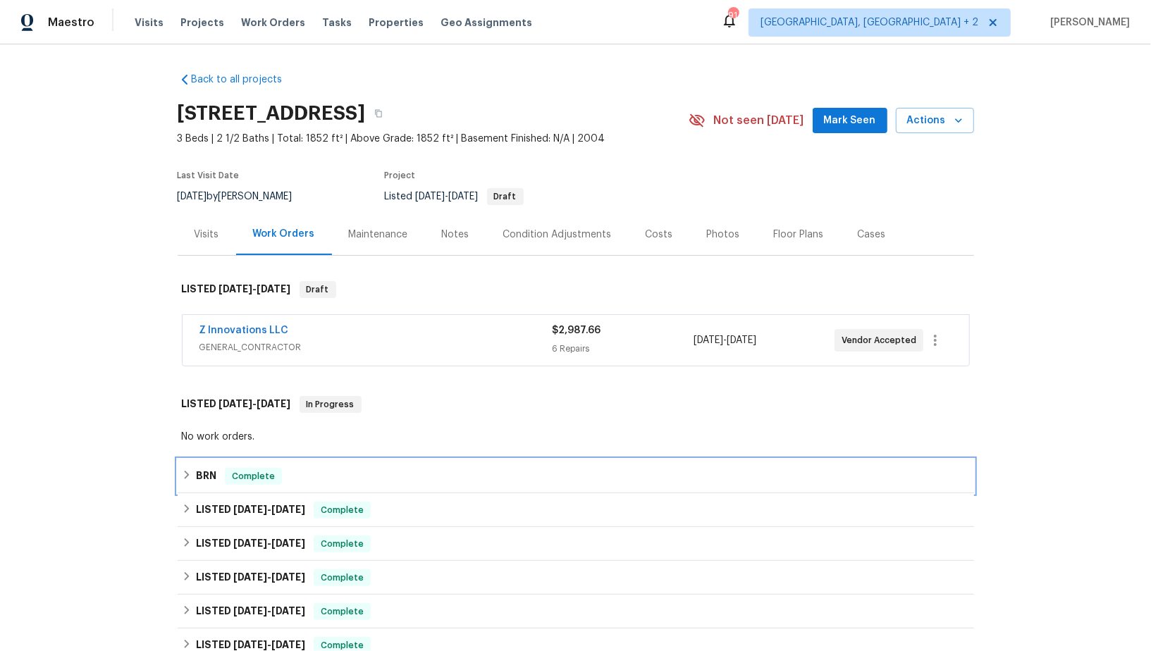
click at [183, 485] on div "BRN Complete" at bounding box center [576, 477] width 796 height 34
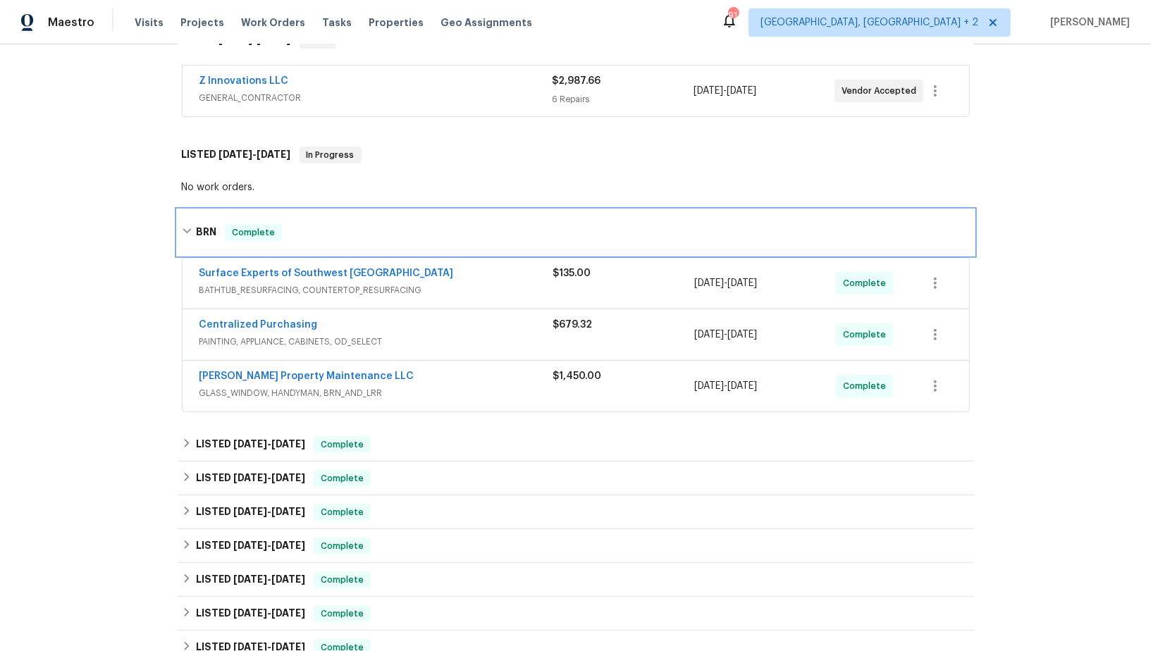
scroll to position [280, 0]
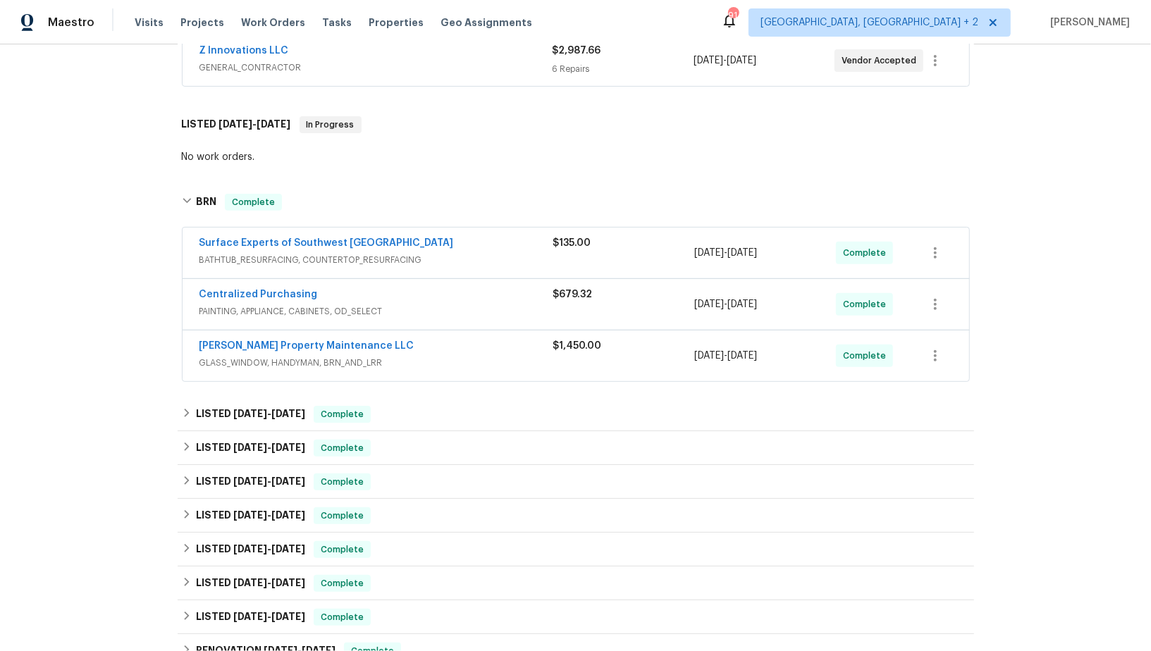
click at [307, 247] on span "Surface Experts of Southwest [GEOGRAPHIC_DATA]" at bounding box center [326, 243] width 254 height 14
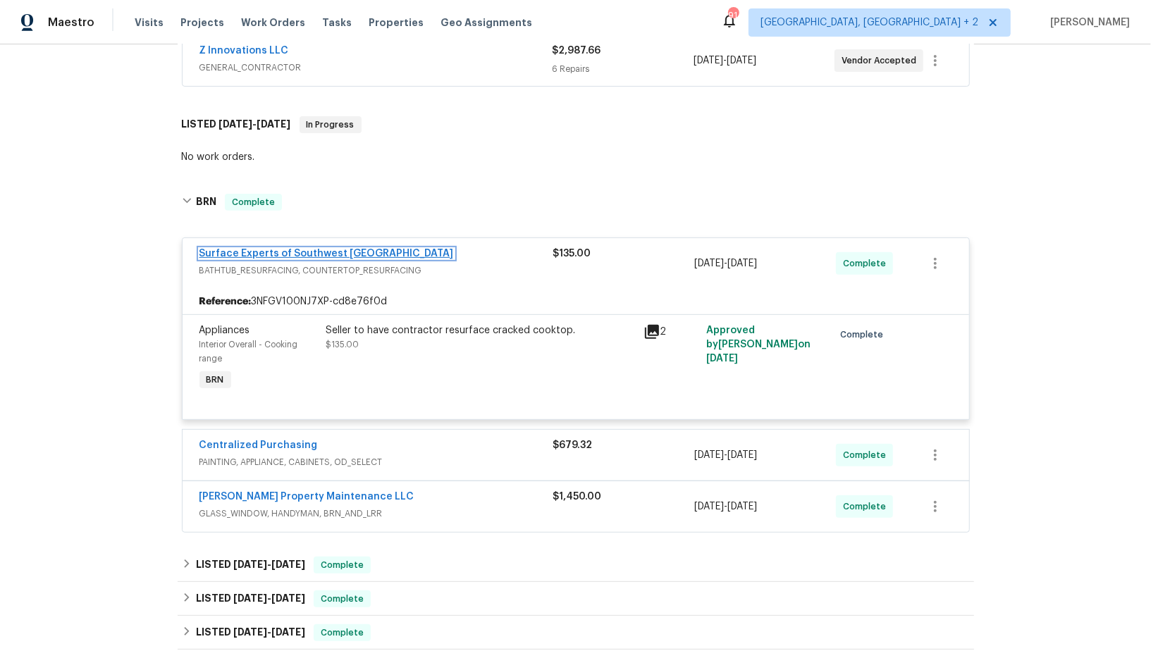
click at [298, 249] on link "Surface Experts of Southwest [GEOGRAPHIC_DATA]" at bounding box center [326, 254] width 254 height 10
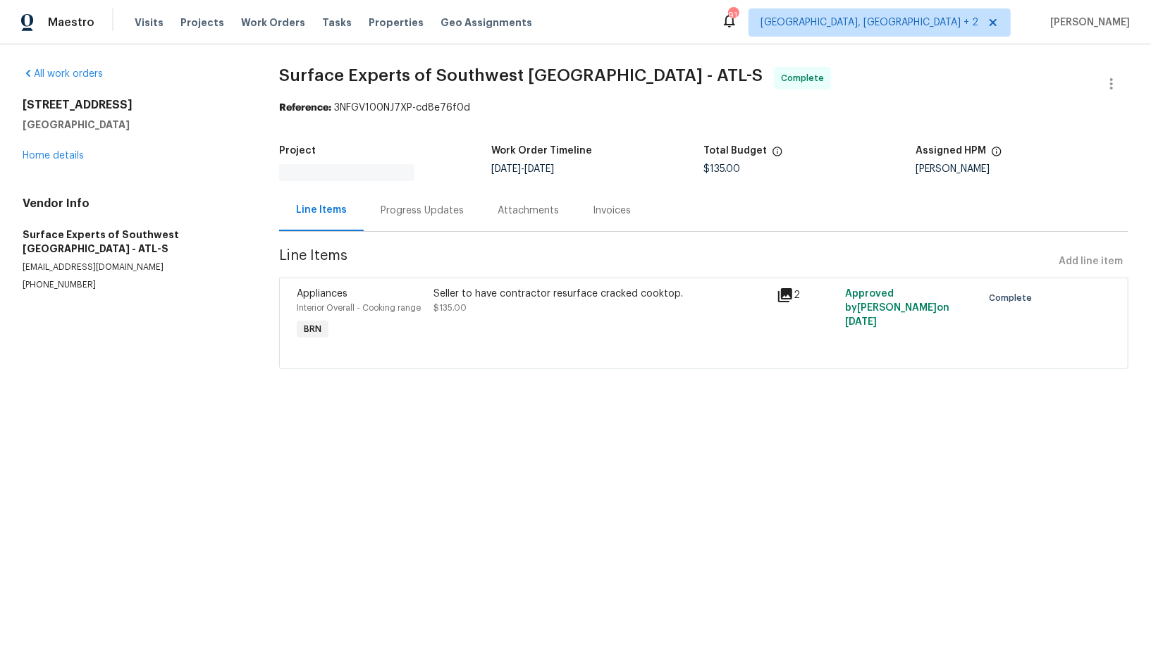
click at [397, 220] on div "Progress Updates" at bounding box center [422, 211] width 117 height 42
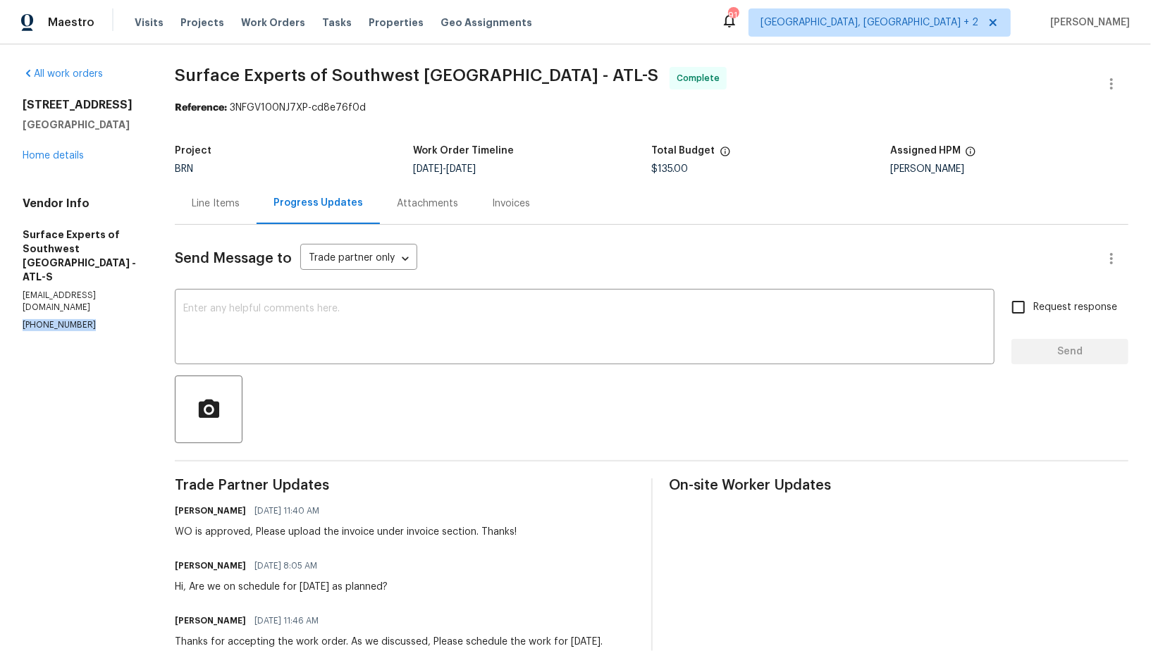
drag, startPoint x: 90, startPoint y: 300, endPoint x: 0, endPoint y: 300, distance: 90.2
click at [0, 300] on div "All work orders [STREET_ADDRESS] Home details Vendor Info Surface Experts of So…" at bounding box center [575, 449] width 1151 height 811
copy p "[PHONE_NUMBER]"
click at [62, 157] on link "Home details" at bounding box center [53, 156] width 61 height 10
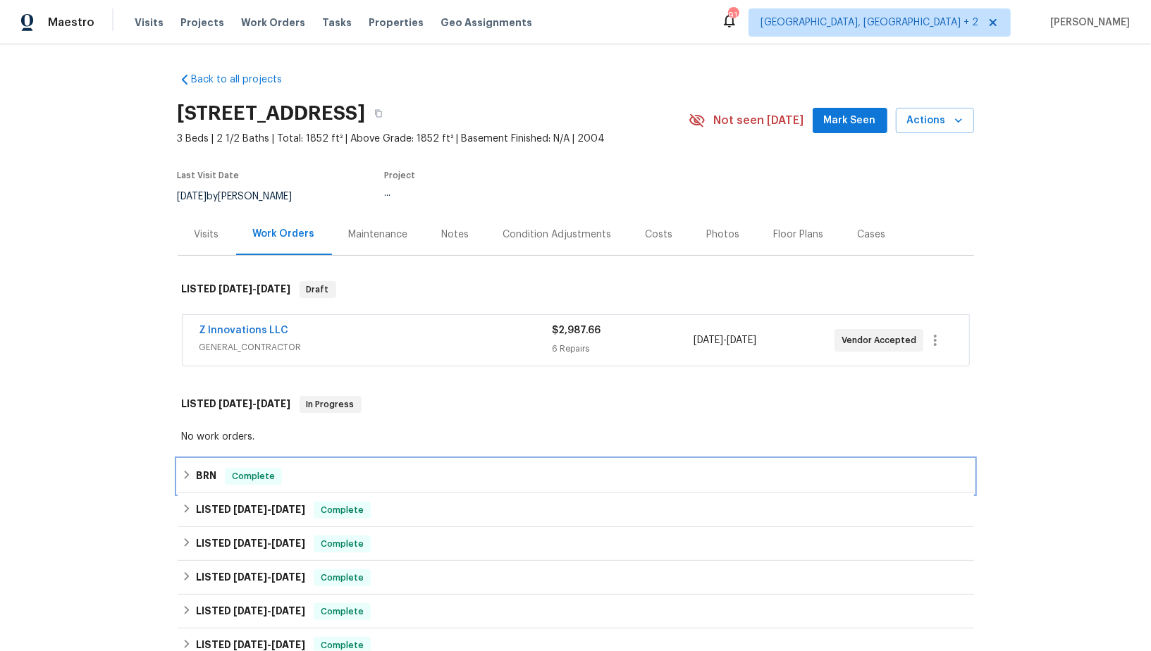
click at [202, 472] on h6 "BRN" at bounding box center [206, 476] width 20 height 17
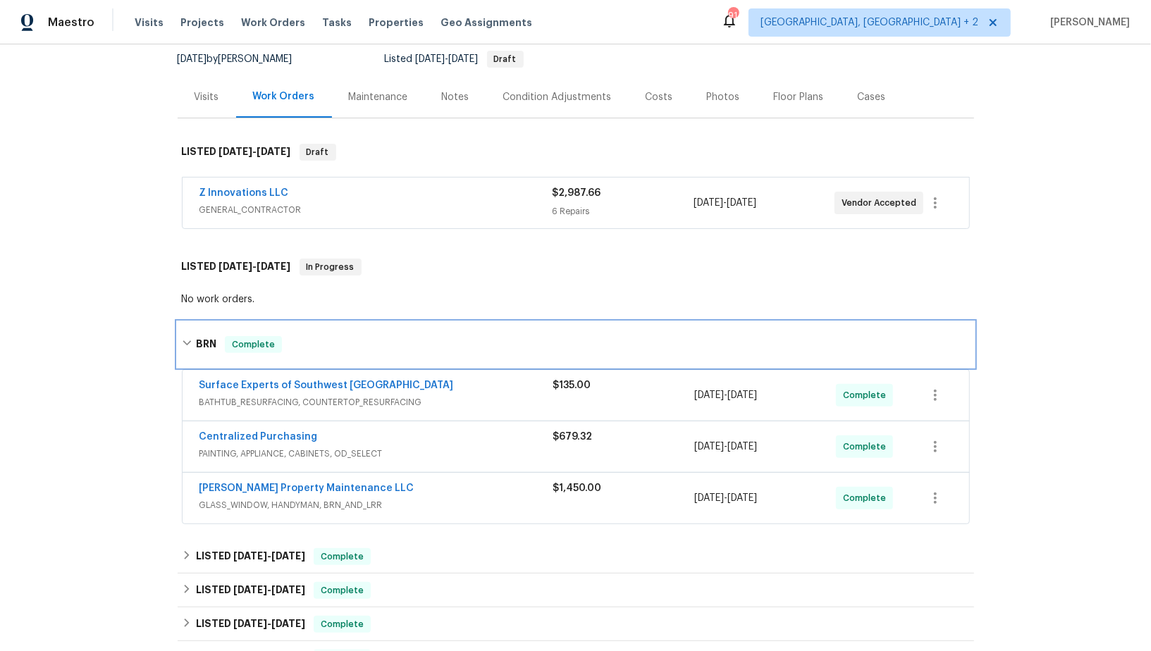
scroll to position [153, 0]
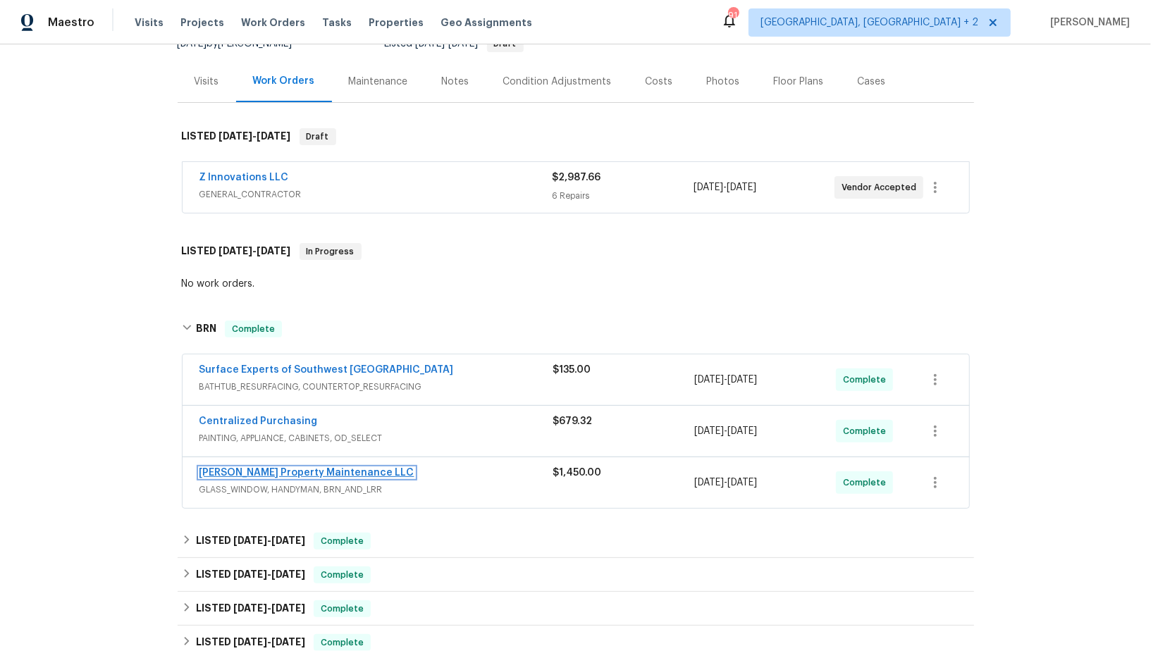
click at [272, 471] on link "Glen Property Maintenance LLC" at bounding box center [306, 473] width 215 height 10
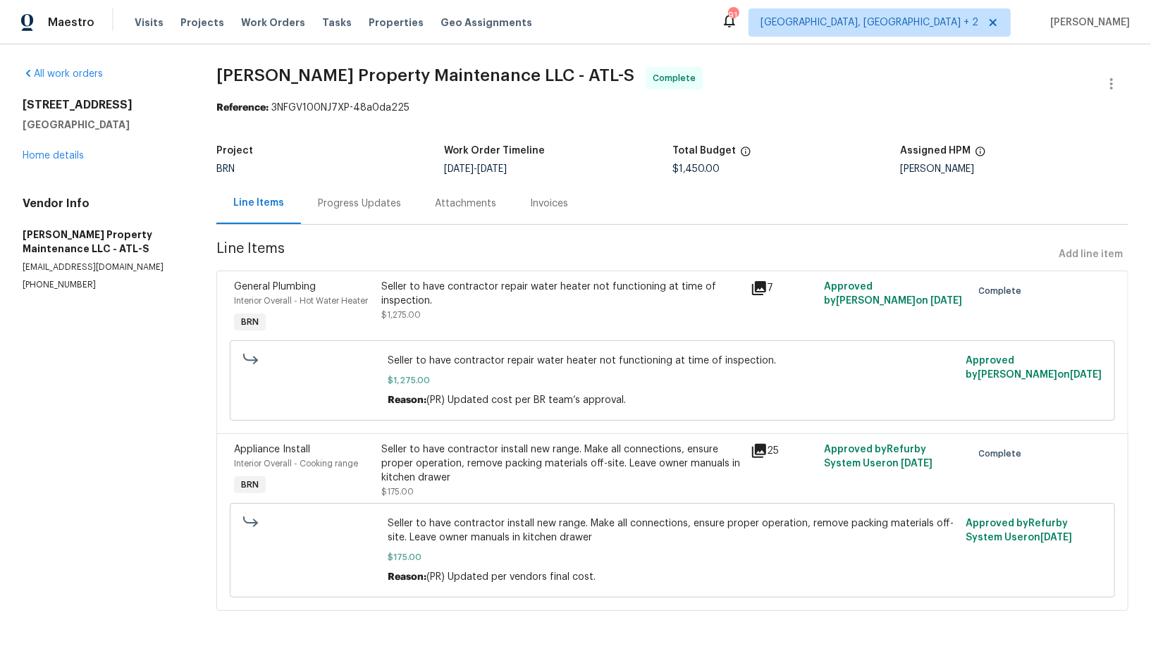
click at [369, 211] on div "Progress Updates" at bounding box center [359, 204] width 117 height 42
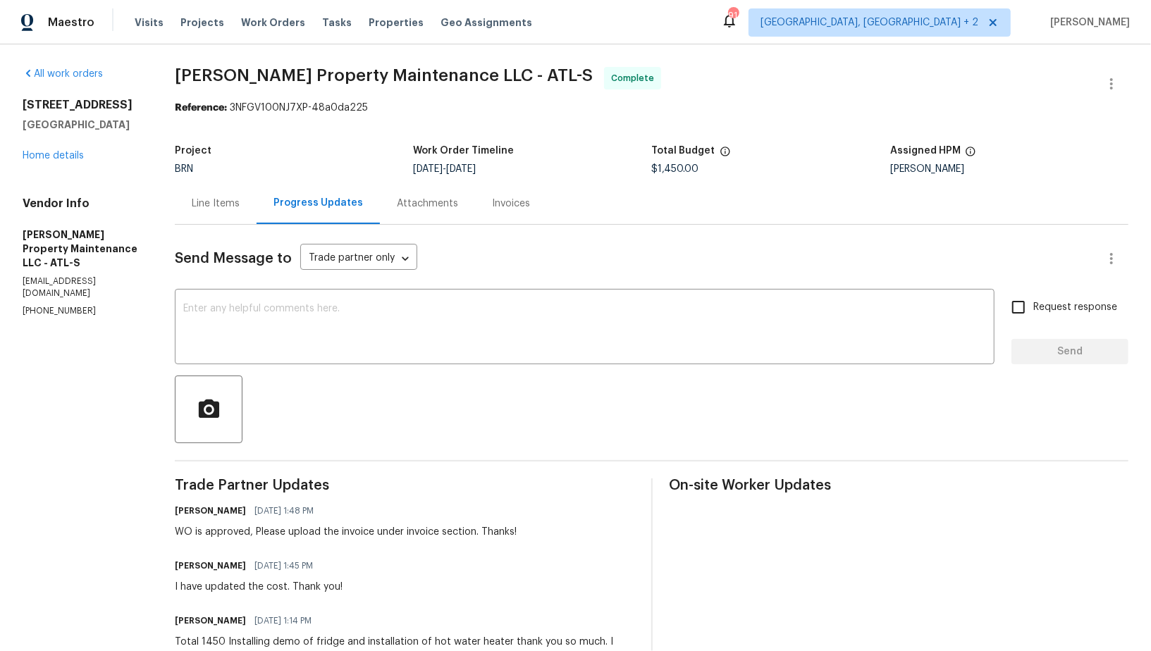
click at [42, 149] on div "1485 Riverrock Trl Riverdale, GA 30296 Home details" at bounding box center [82, 130] width 118 height 65
click at [45, 154] on link "Home details" at bounding box center [53, 156] width 61 height 10
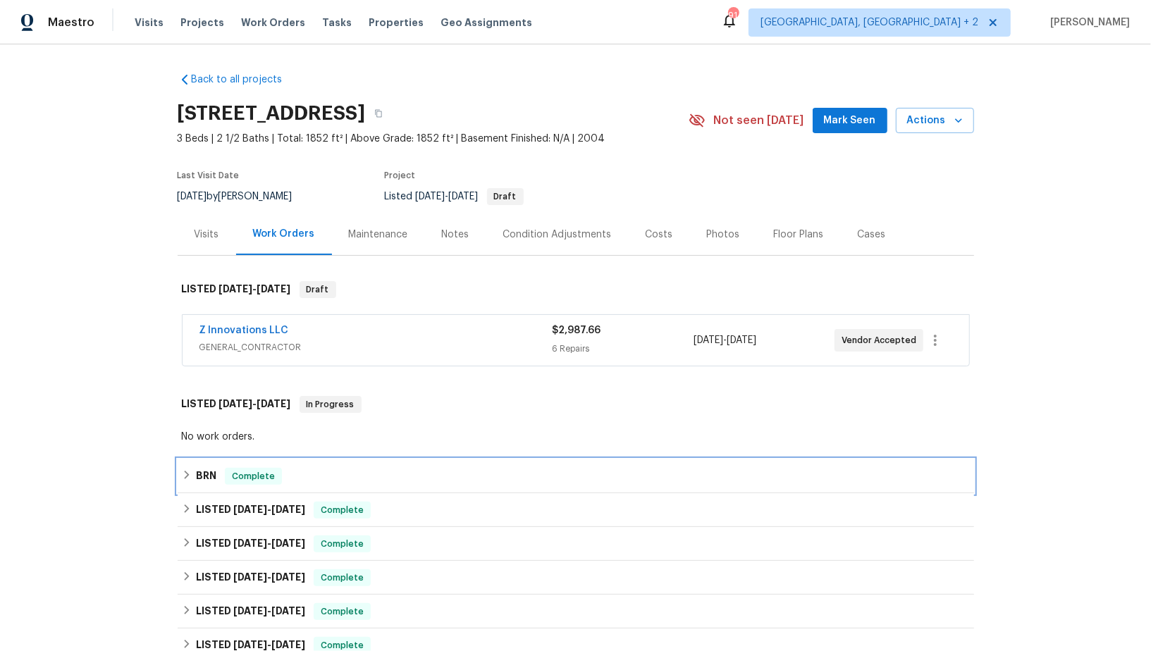
click at [185, 474] on icon at bounding box center [187, 475] width 10 height 10
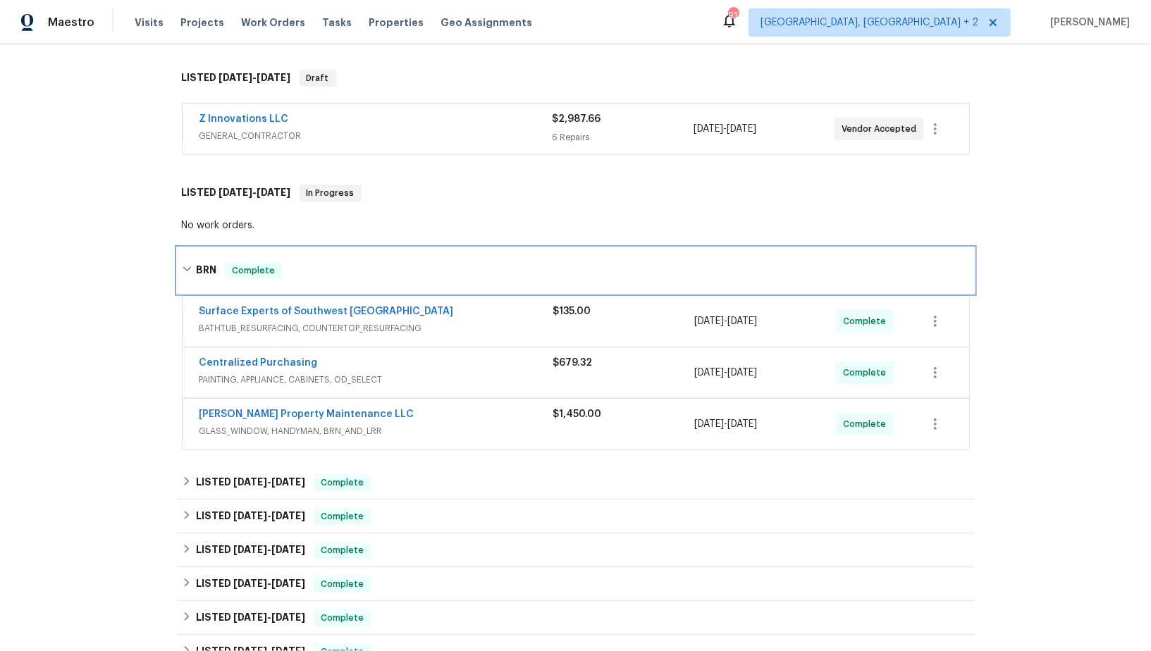
scroll to position [258, 0]
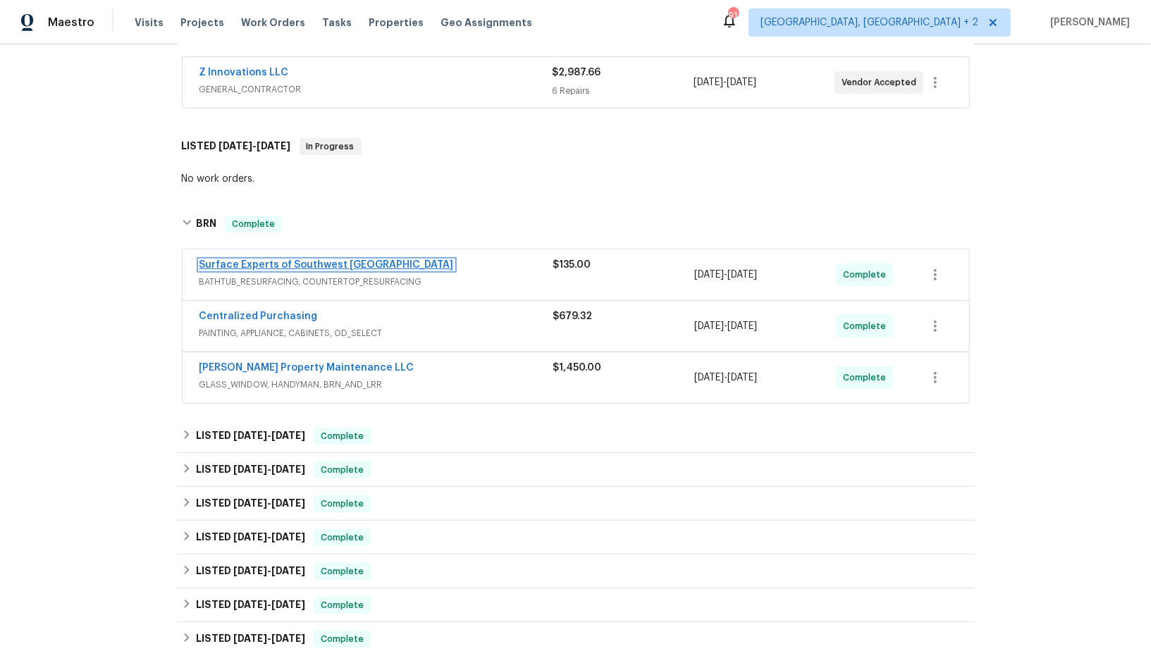
click at [289, 260] on link "Surface Experts of Southwest Atlanta" at bounding box center [326, 265] width 254 height 10
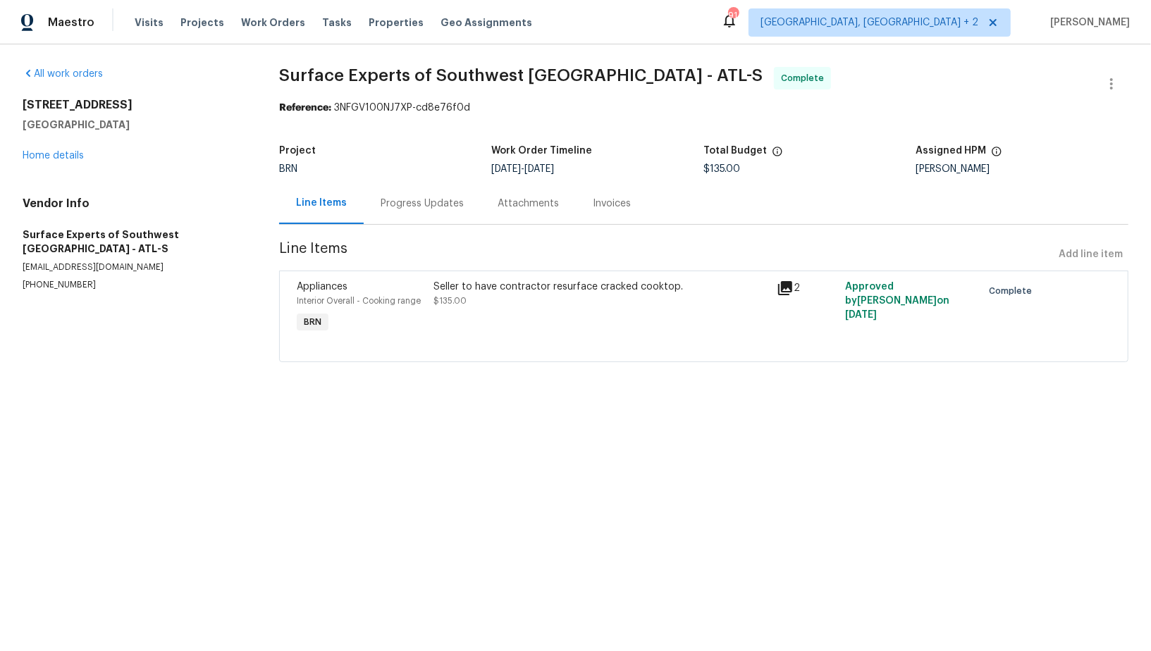
click at [394, 192] on div "Progress Updates" at bounding box center [422, 204] width 117 height 42
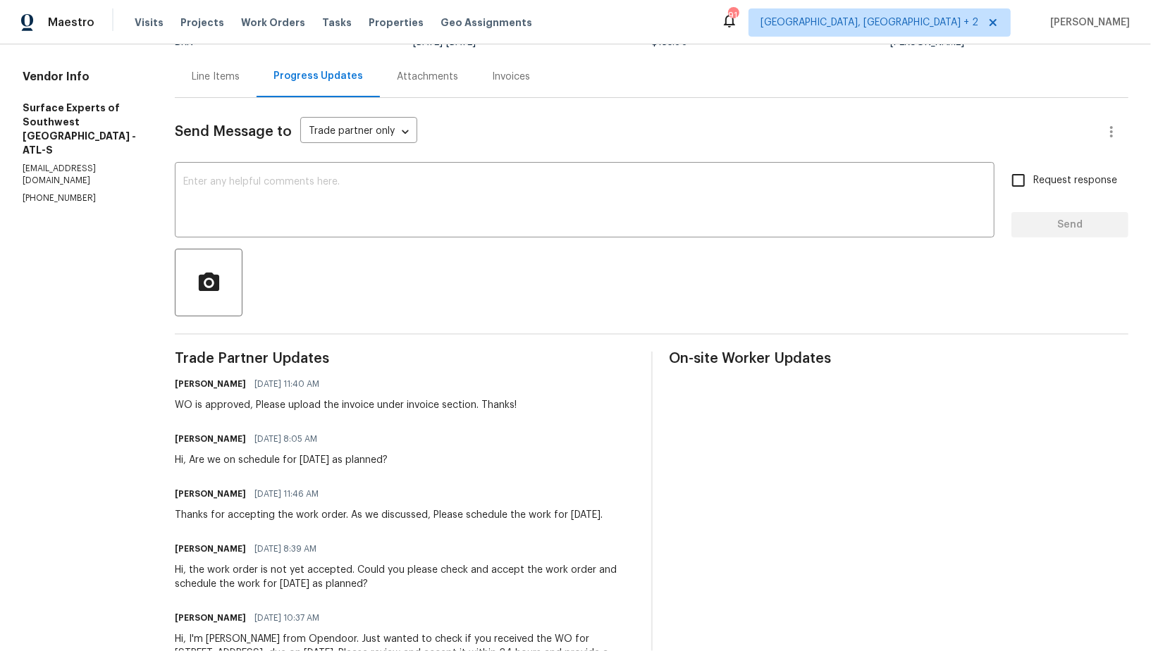
scroll to position [119, 0]
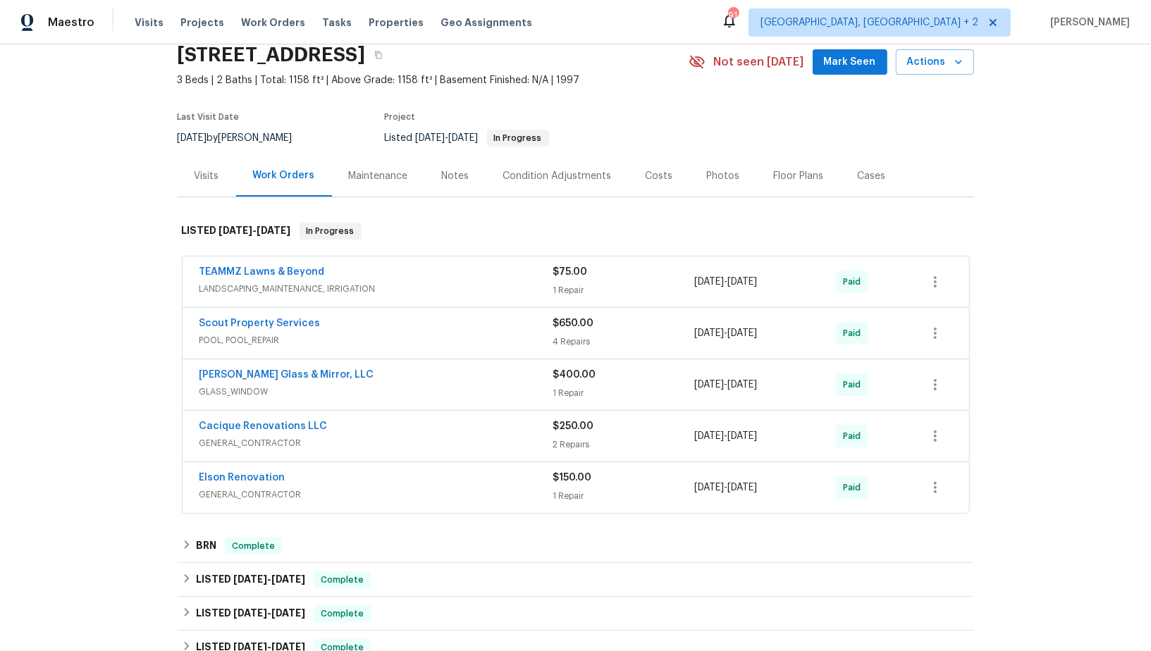
scroll to position [123, 0]
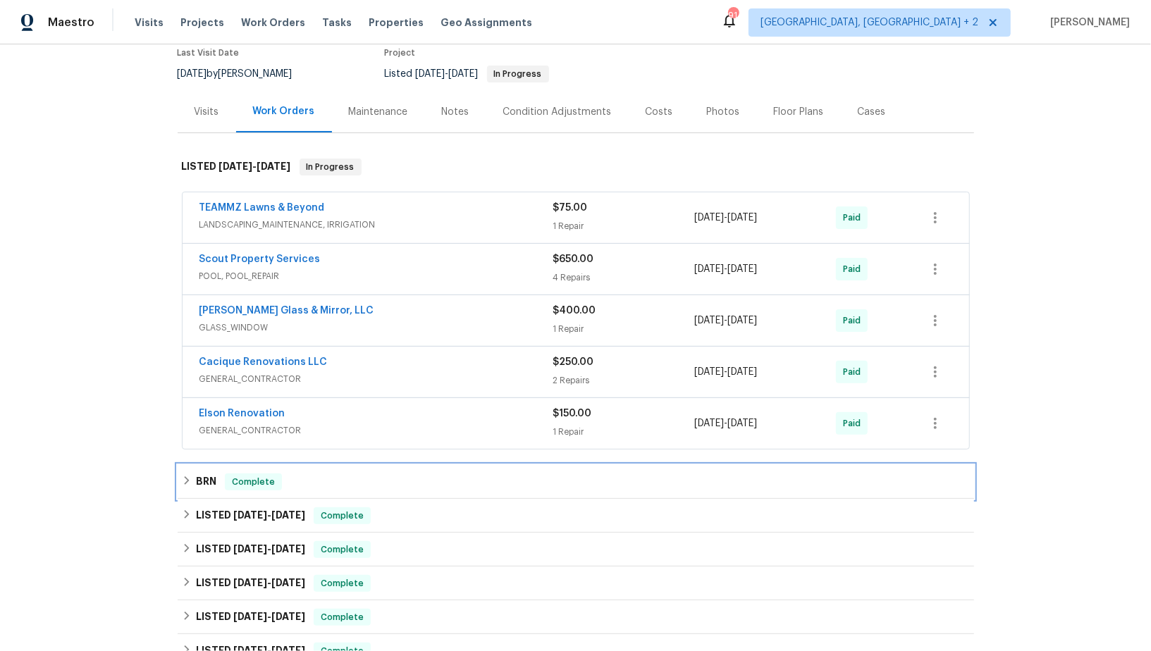
click at [191, 490] on div "BRN Complete" at bounding box center [576, 482] width 796 height 34
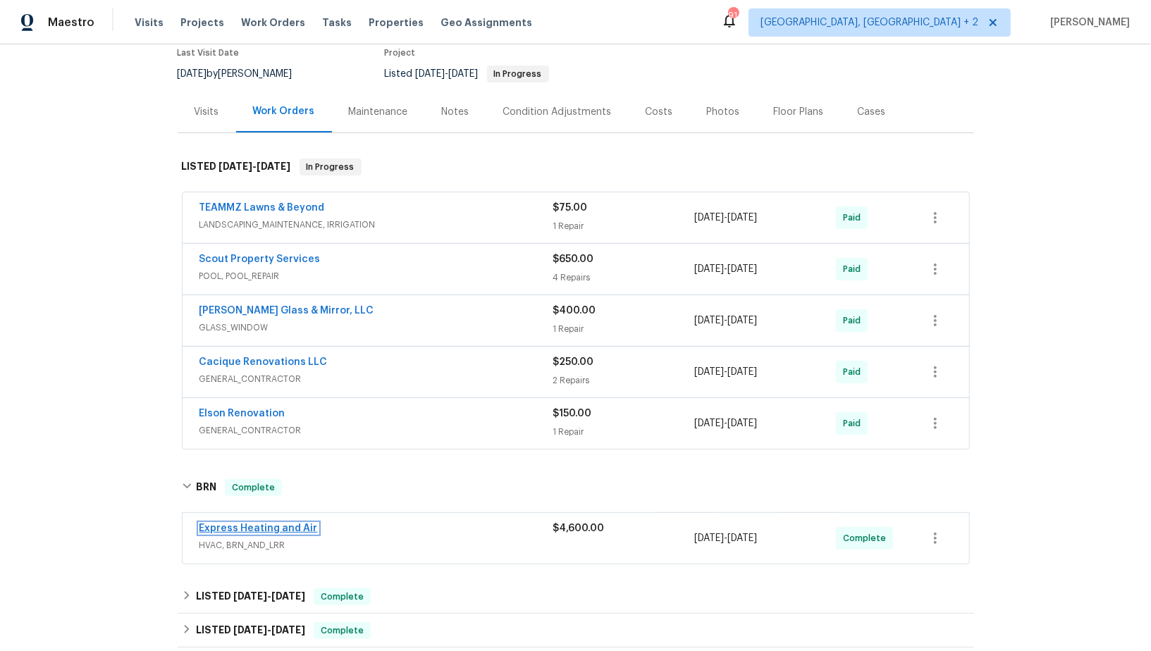
click at [248, 525] on link "Express Heating and Air" at bounding box center [258, 529] width 118 height 10
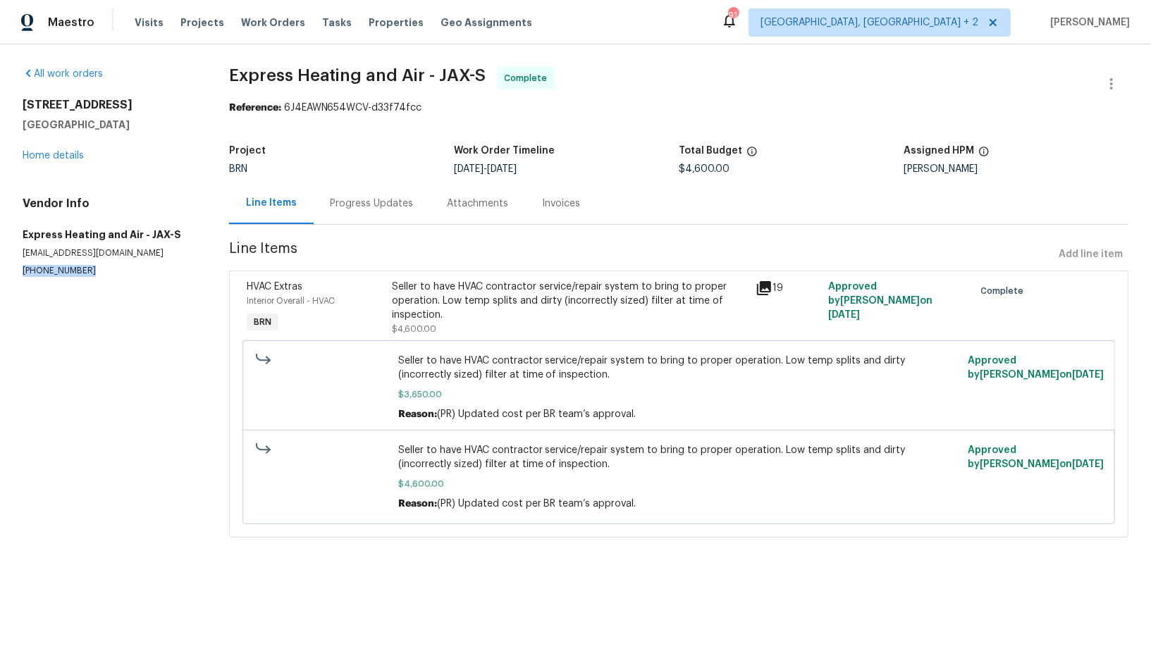
drag, startPoint x: 92, startPoint y: 275, endPoint x: 0, endPoint y: 275, distance: 92.3
click at [0, 275] on div "All work orders 2613 Americas Cup Cir E Jacksonville, FL 32233 Home details Ven…" at bounding box center [575, 310] width 1151 height 533
copy p "(904) 930-2790"
click at [387, 185] on div "Progress Updates" at bounding box center [372, 204] width 117 height 42
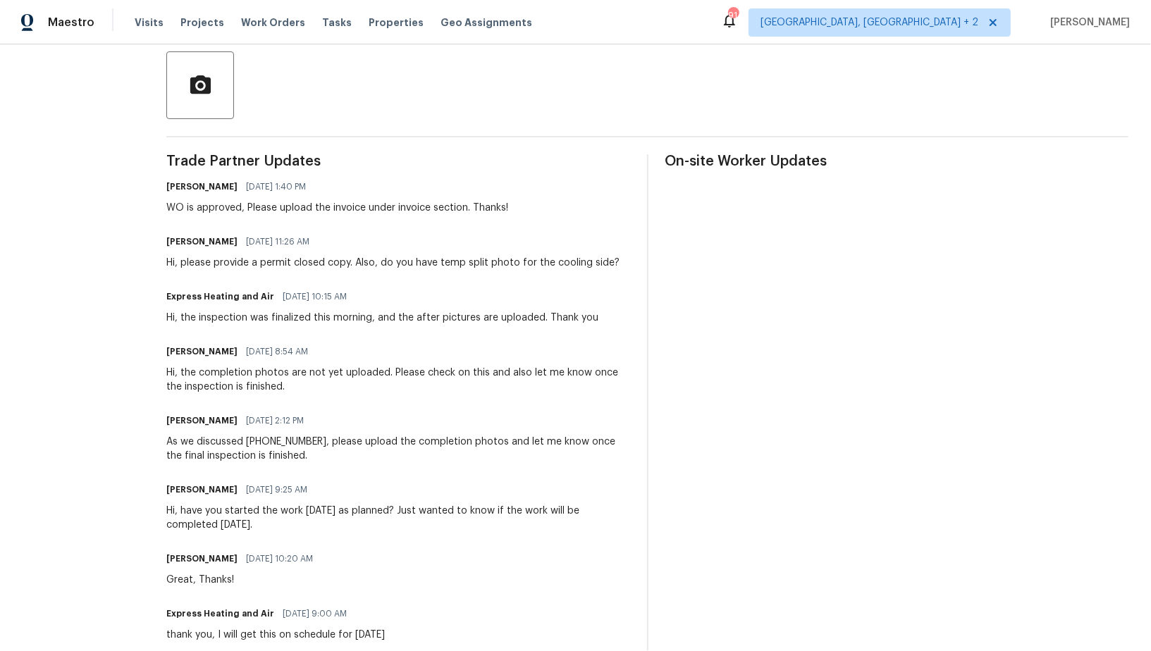
scroll to position [309, 0]
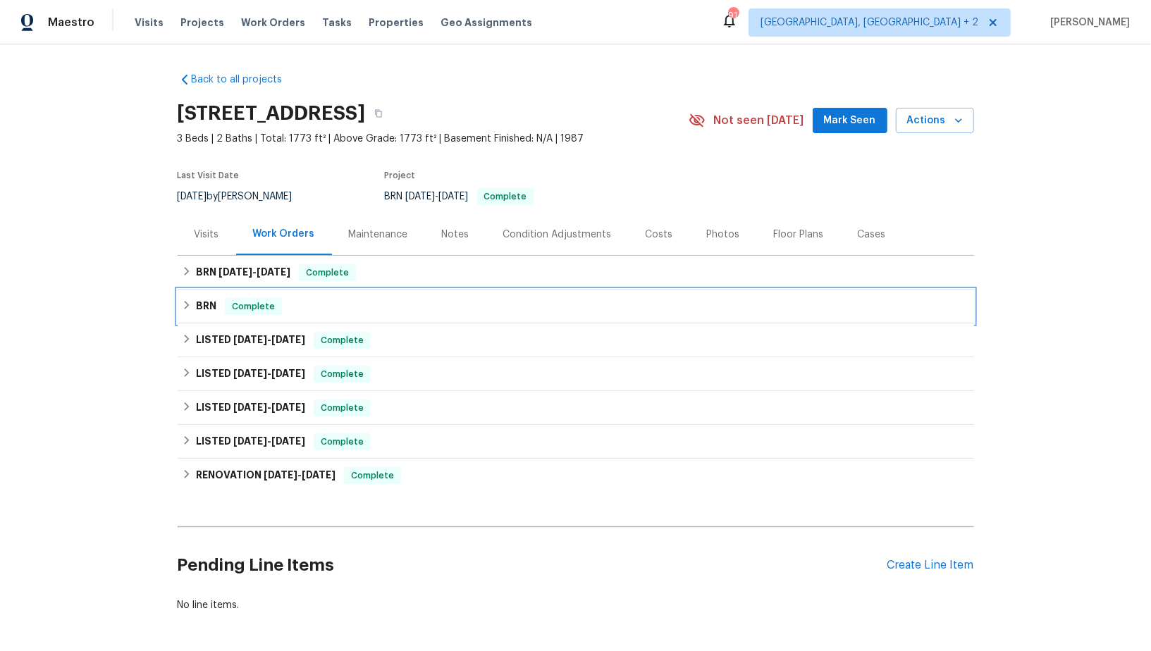
click at [197, 302] on h6 "BRN" at bounding box center [206, 306] width 20 height 17
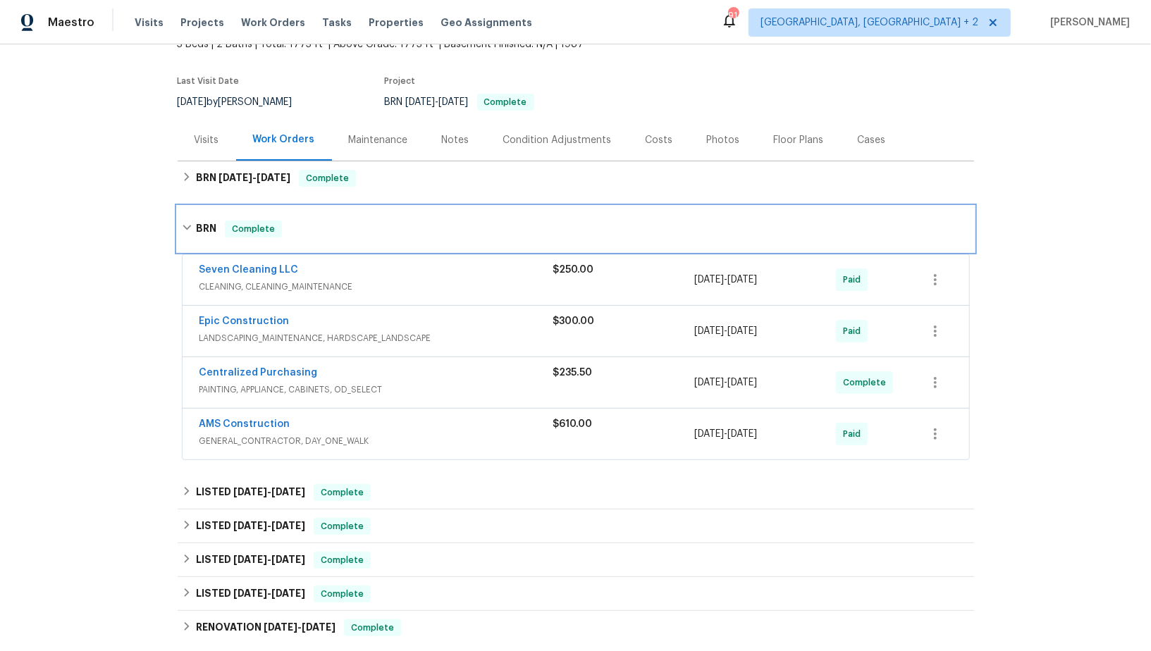
scroll to position [99, 0]
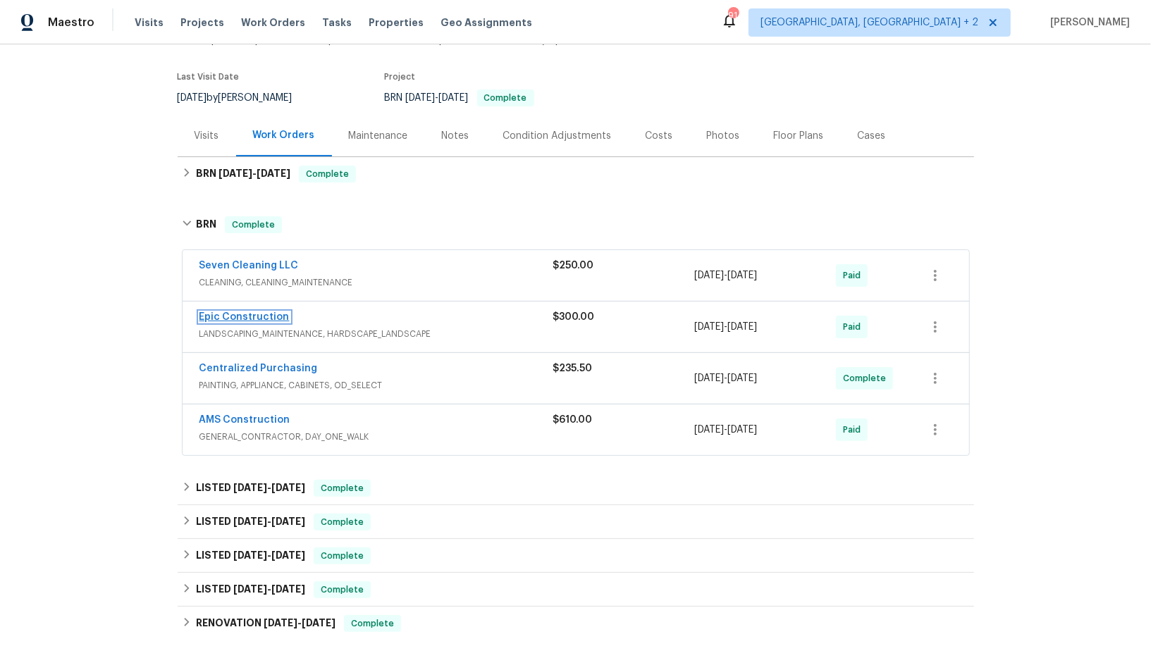
click at [240, 320] on link "Epic Construction" at bounding box center [244, 317] width 90 height 10
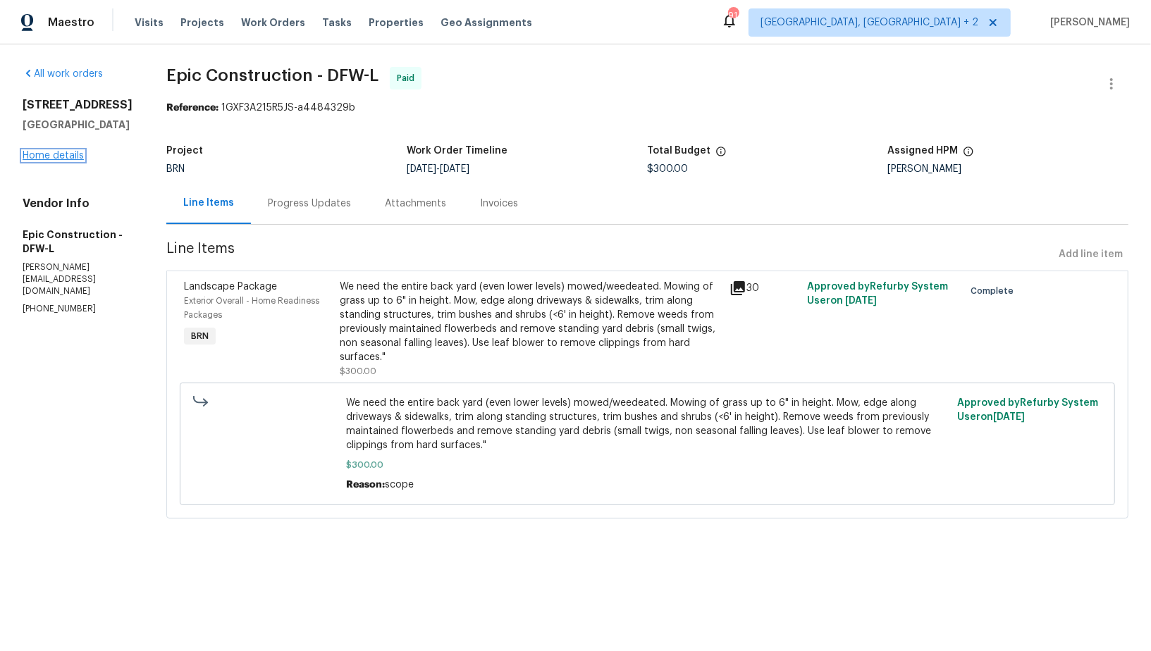
click at [32, 161] on link "Home details" at bounding box center [53, 156] width 61 height 10
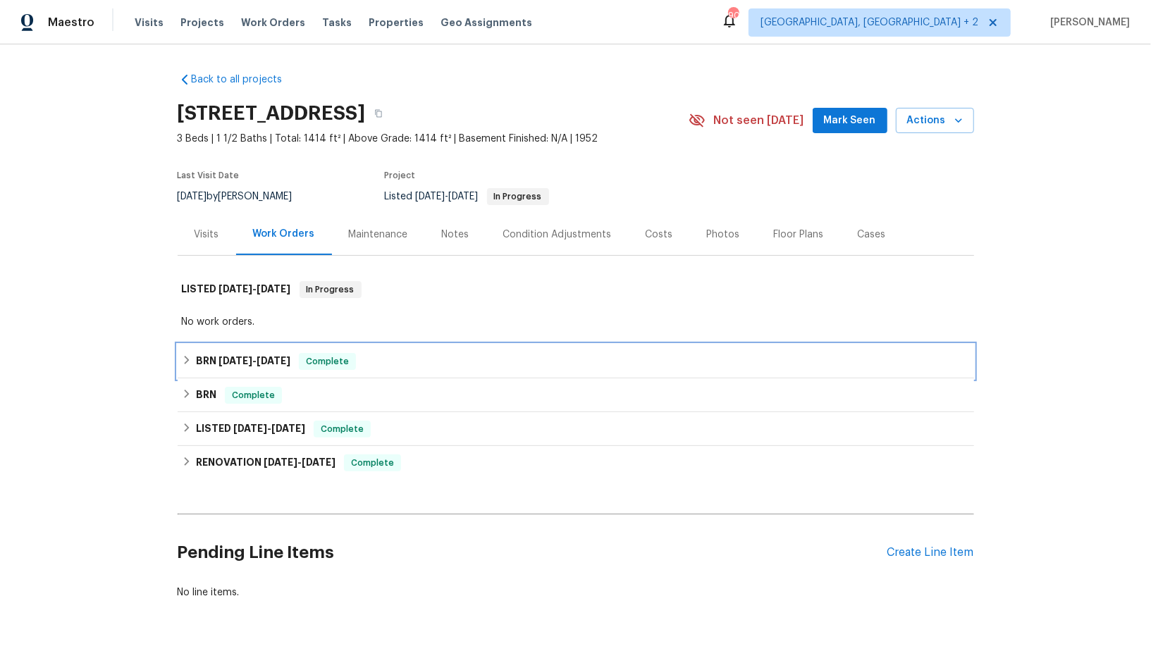
click at [191, 370] on div "BRN [DATE] - [DATE] Complete" at bounding box center [576, 362] width 796 height 34
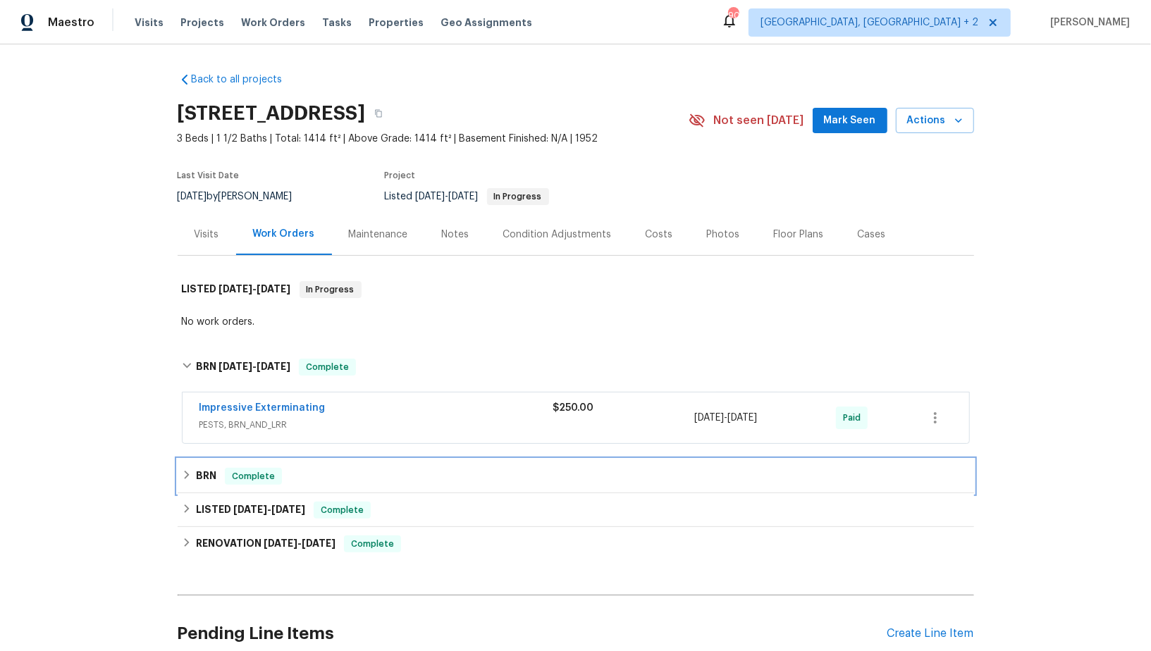
click at [192, 479] on div "BRN Complete" at bounding box center [576, 476] width 788 height 17
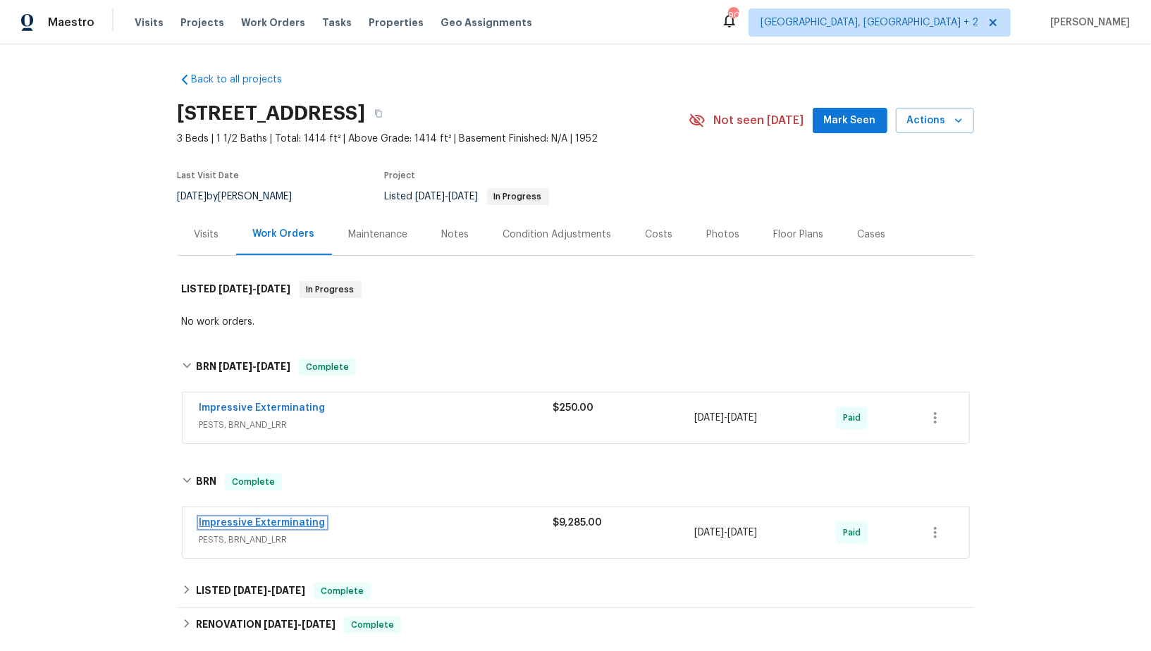
click at [226, 519] on link "Impressive Exterminating" at bounding box center [262, 523] width 126 height 10
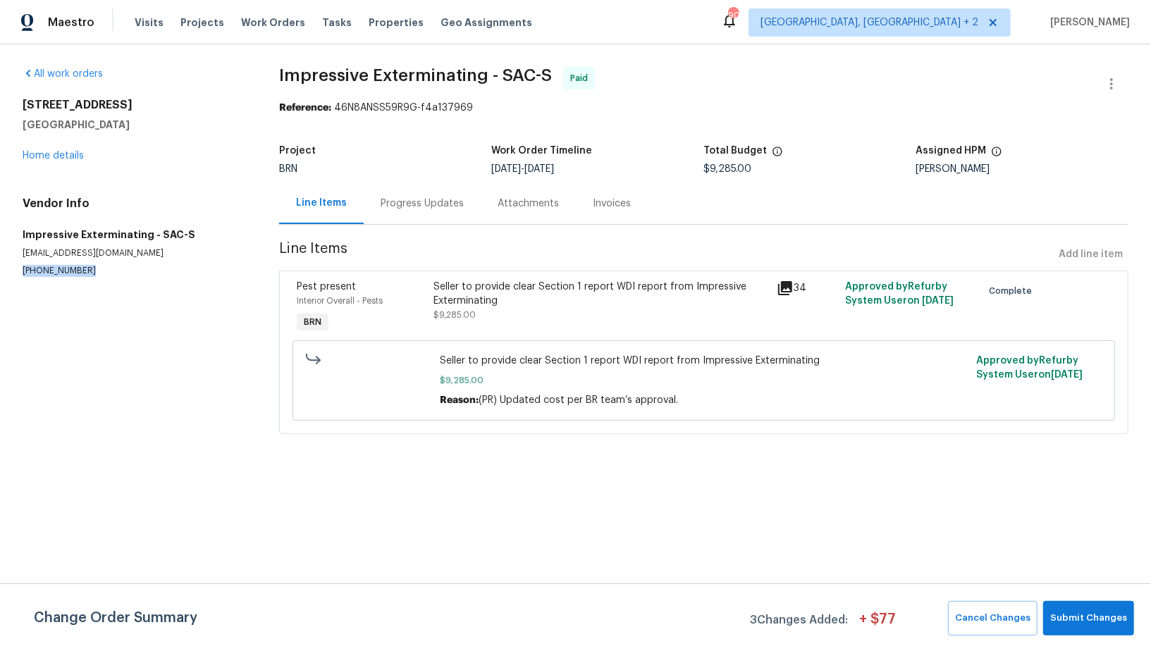
drag, startPoint x: 93, startPoint y: 272, endPoint x: 0, endPoint y: 272, distance: 93.0
click at [0, 272] on div "All work orders [STREET_ADDRESS] Home details Vendor Info Impressive Exterminat…" at bounding box center [575, 258] width 1151 height 429
copy p "[PHONE_NUMBER]"
click at [395, 192] on div "Progress Updates" at bounding box center [422, 204] width 117 height 42
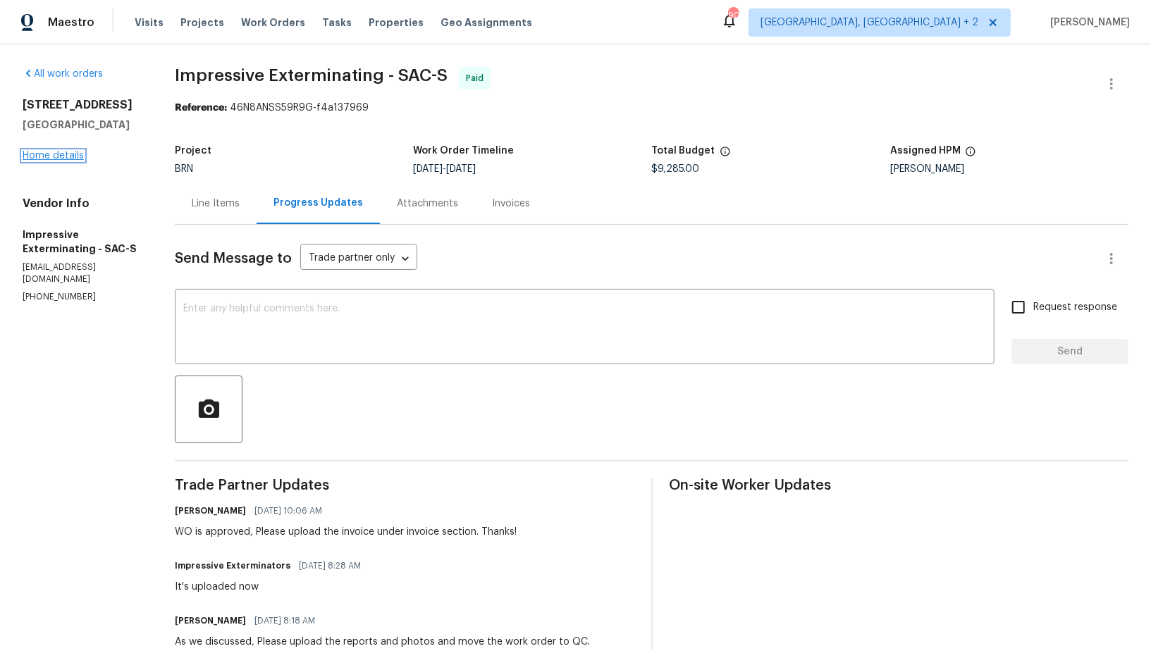
click at [37, 158] on link "Home details" at bounding box center [53, 156] width 61 height 10
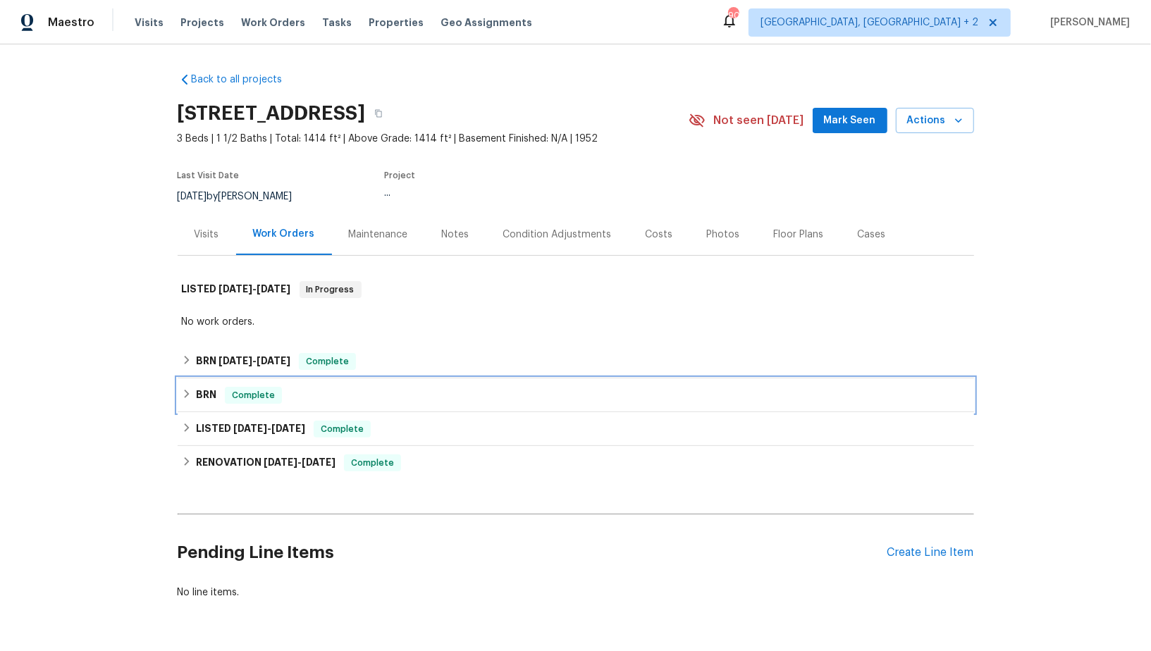
click at [188, 396] on icon at bounding box center [187, 394] width 10 height 10
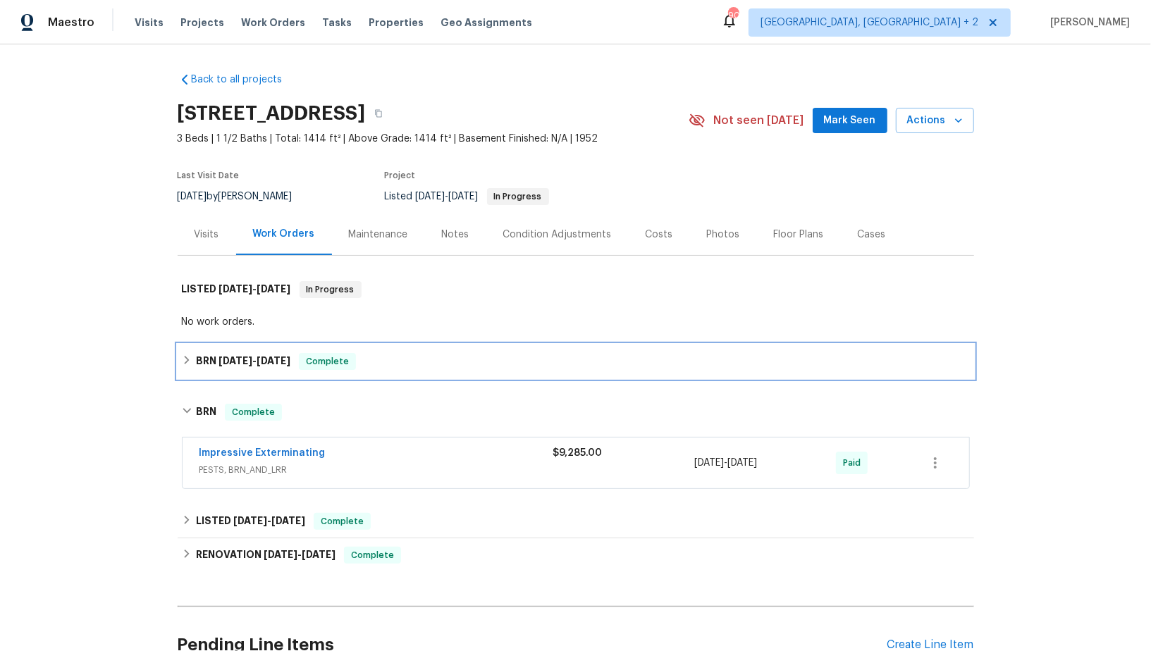
click at [183, 366] on div "BRN [DATE] - [DATE] Complete" at bounding box center [576, 361] width 788 height 17
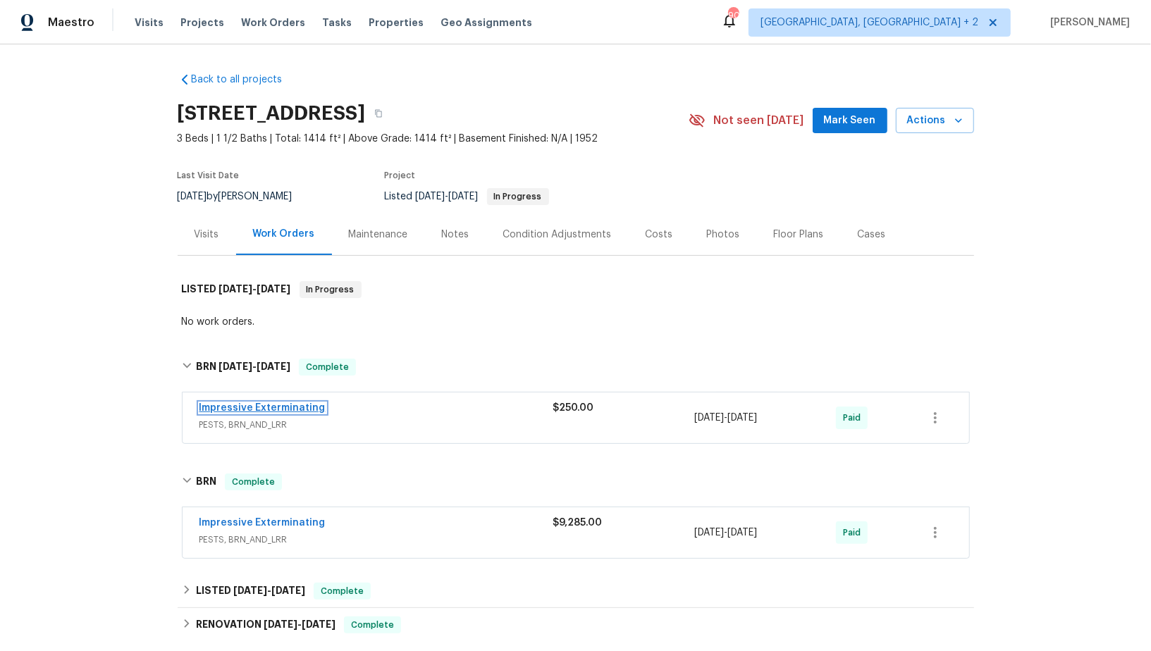
click at [243, 406] on link "Impressive Exterminating" at bounding box center [262, 408] width 126 height 10
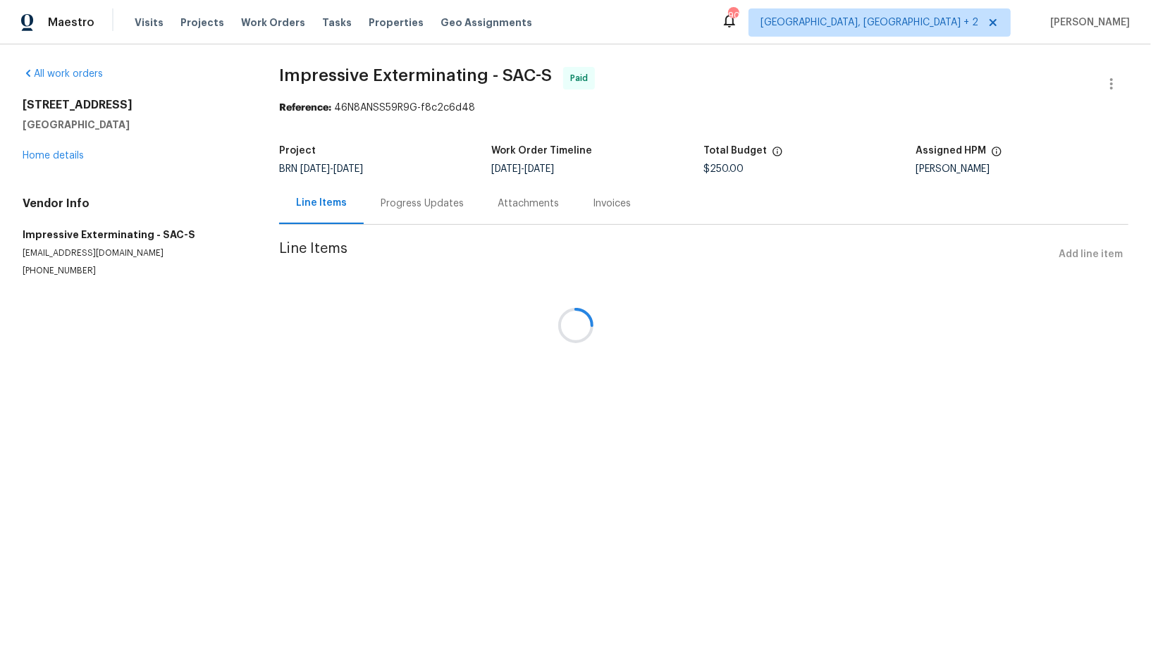
click at [375, 203] on div "Progress Updates" at bounding box center [422, 204] width 117 height 42
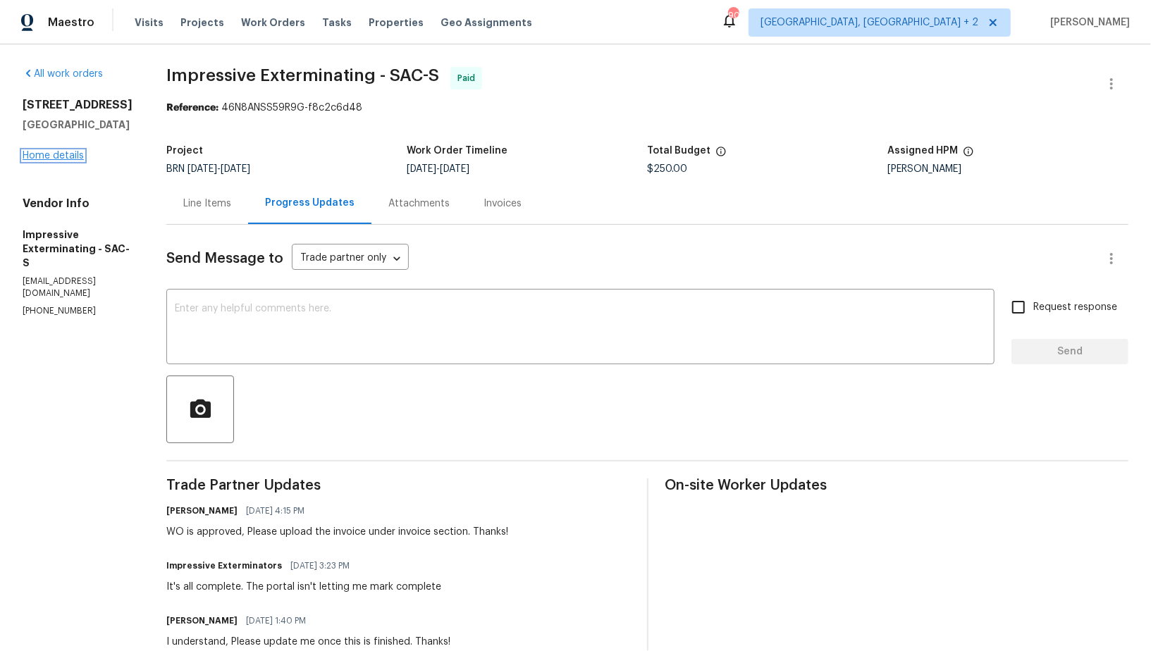
click at [76, 151] on link "Home details" at bounding box center [53, 156] width 61 height 10
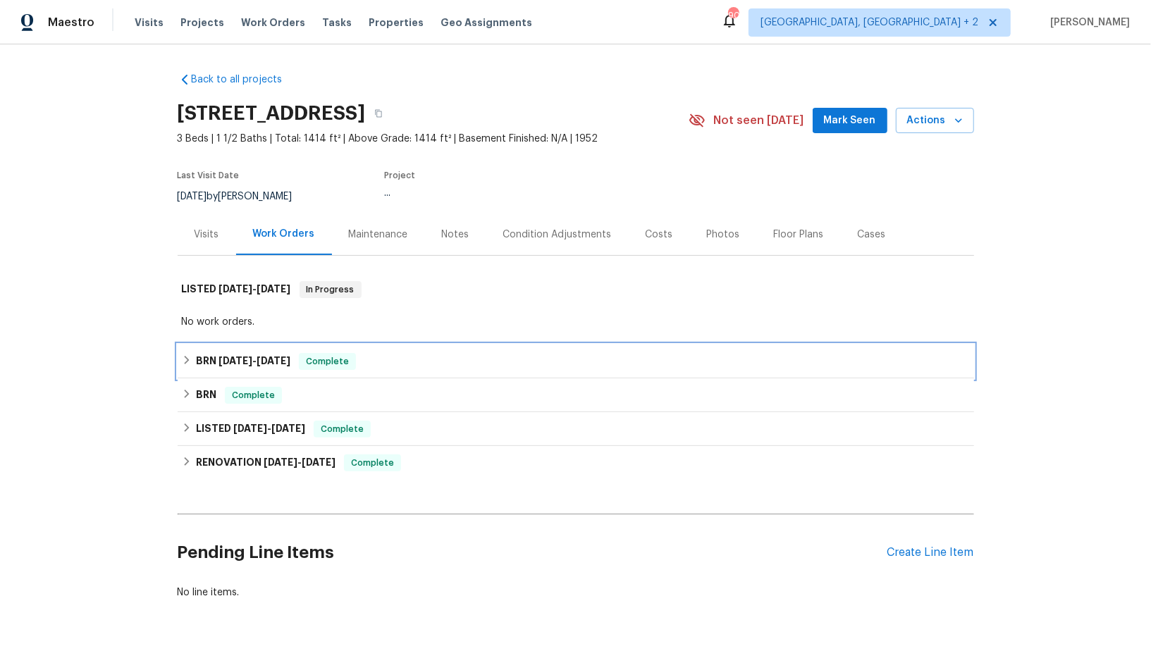
click at [201, 359] on h6 "BRN [DATE] - [DATE]" at bounding box center [243, 361] width 94 height 17
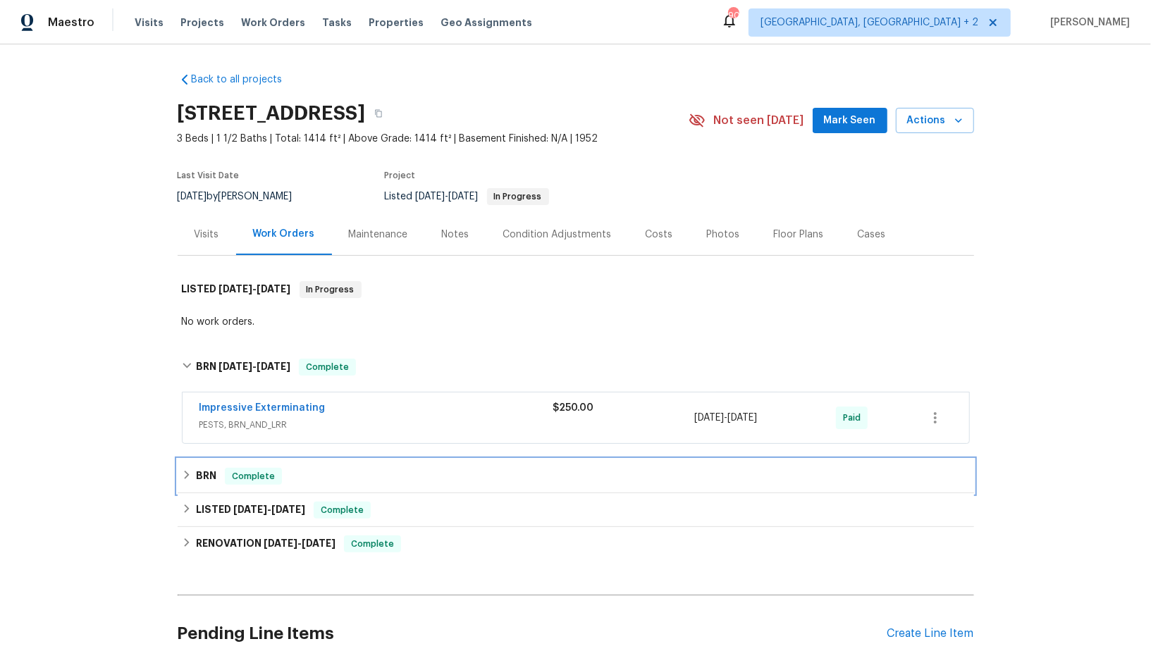
click at [202, 465] on div "BRN Complete" at bounding box center [576, 477] width 796 height 34
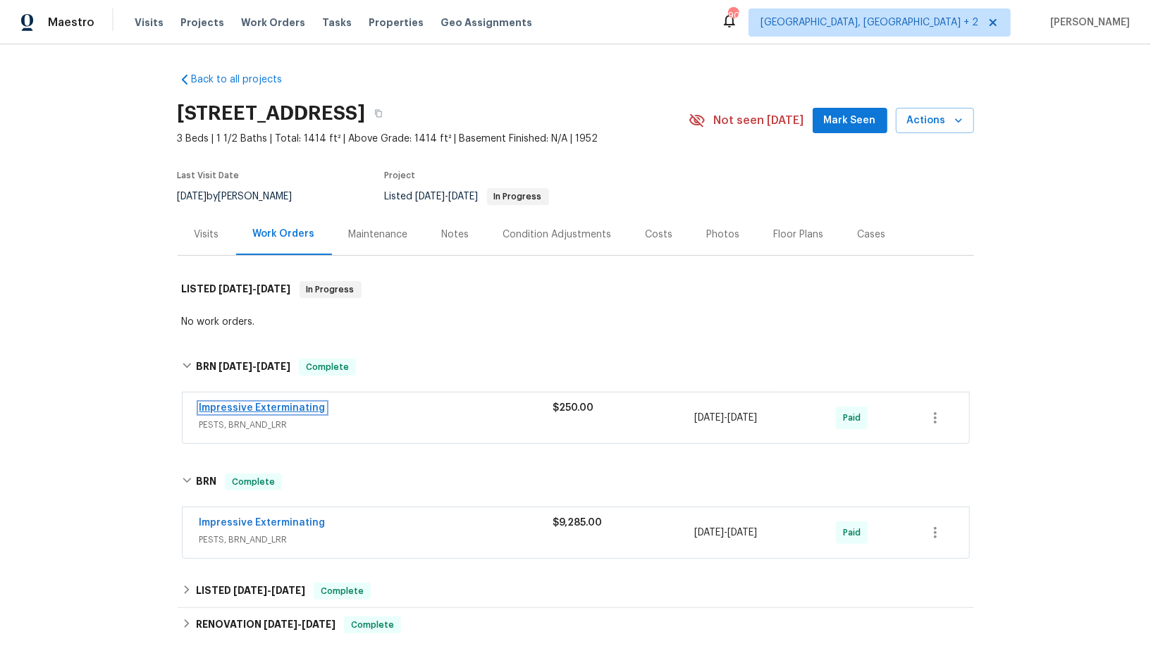
click at [241, 403] on link "Impressive Exterminating" at bounding box center [262, 408] width 126 height 10
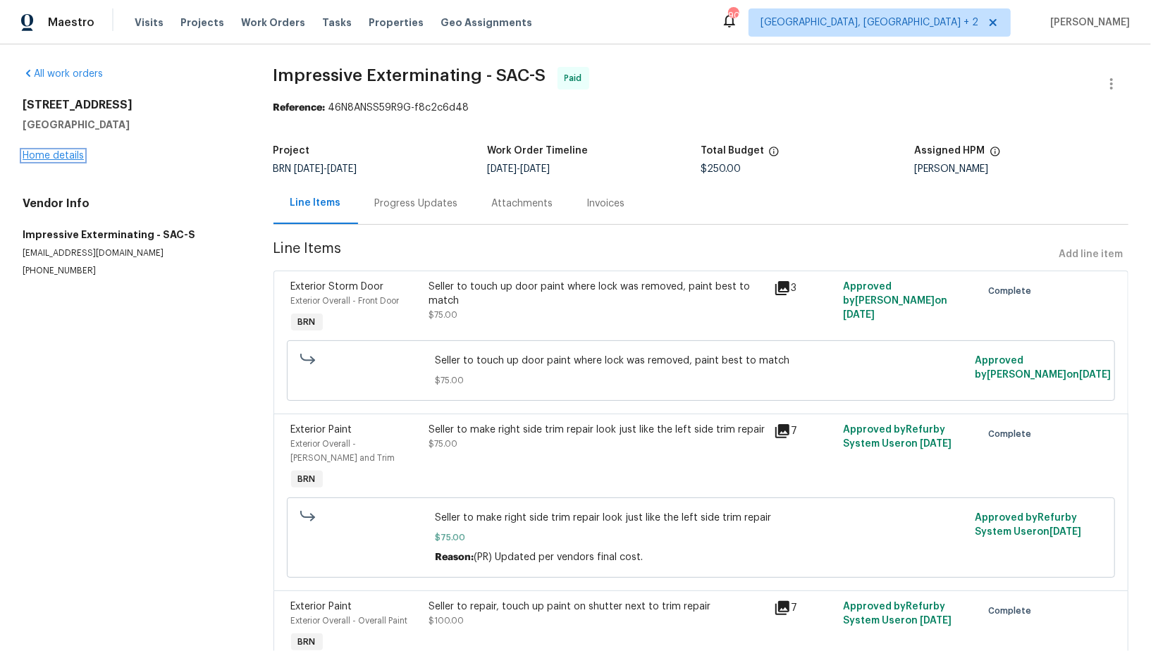
click at [62, 156] on link "Home details" at bounding box center [53, 156] width 61 height 10
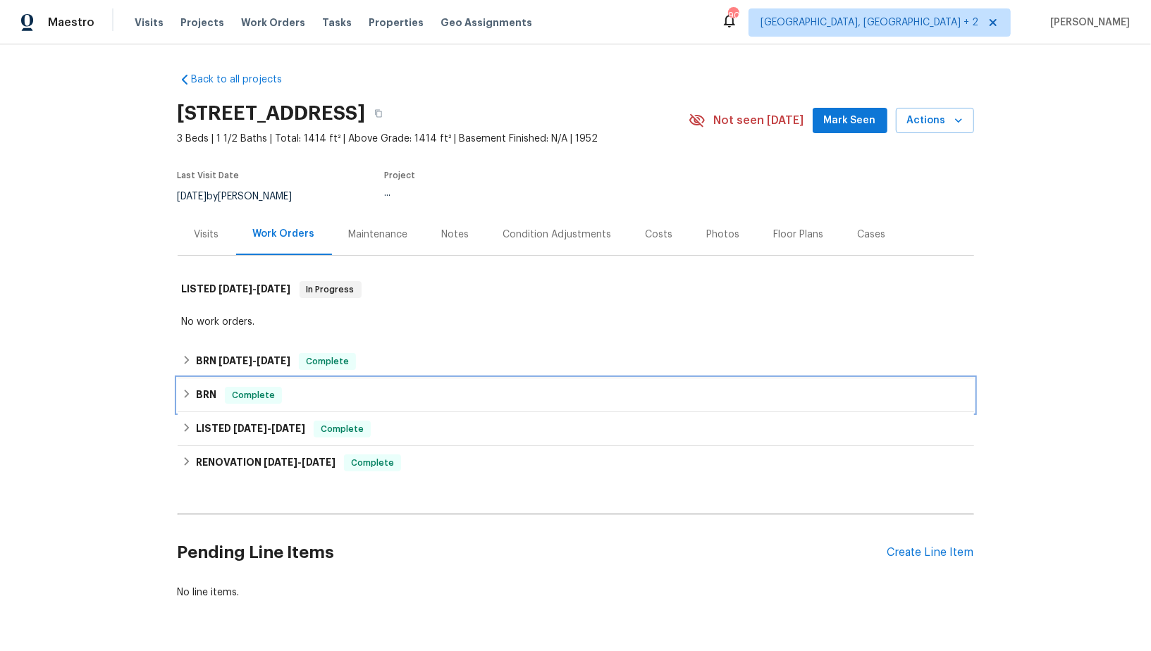
click at [196, 396] on h6 "BRN" at bounding box center [206, 395] width 20 height 17
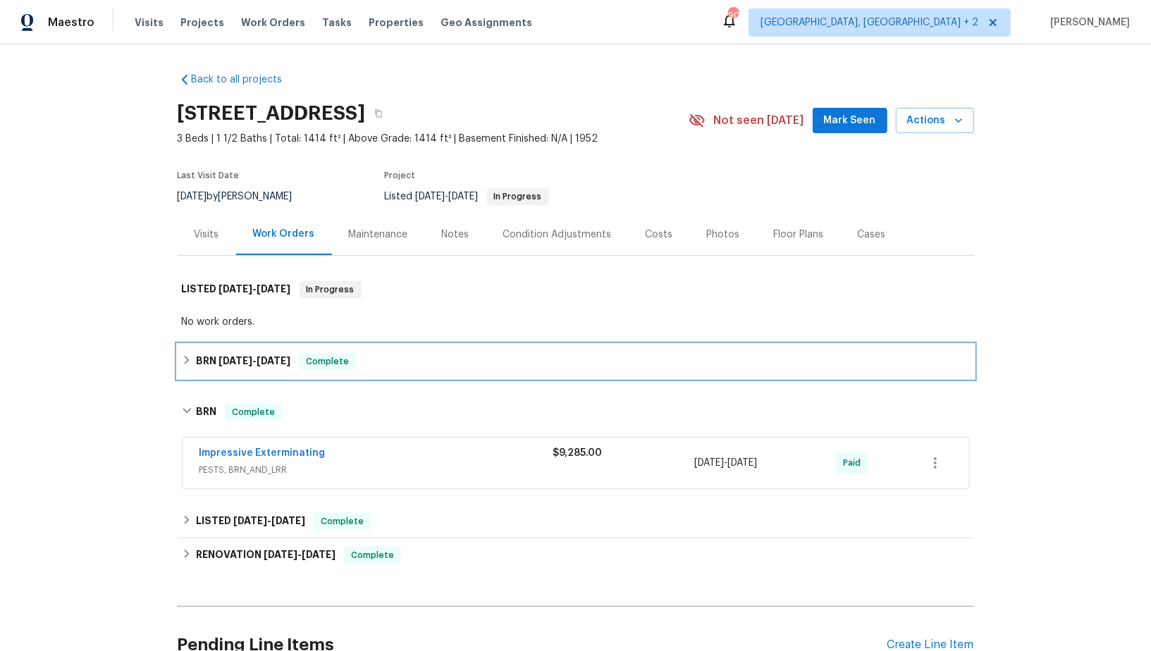
click at [190, 362] on icon at bounding box center [187, 360] width 10 height 10
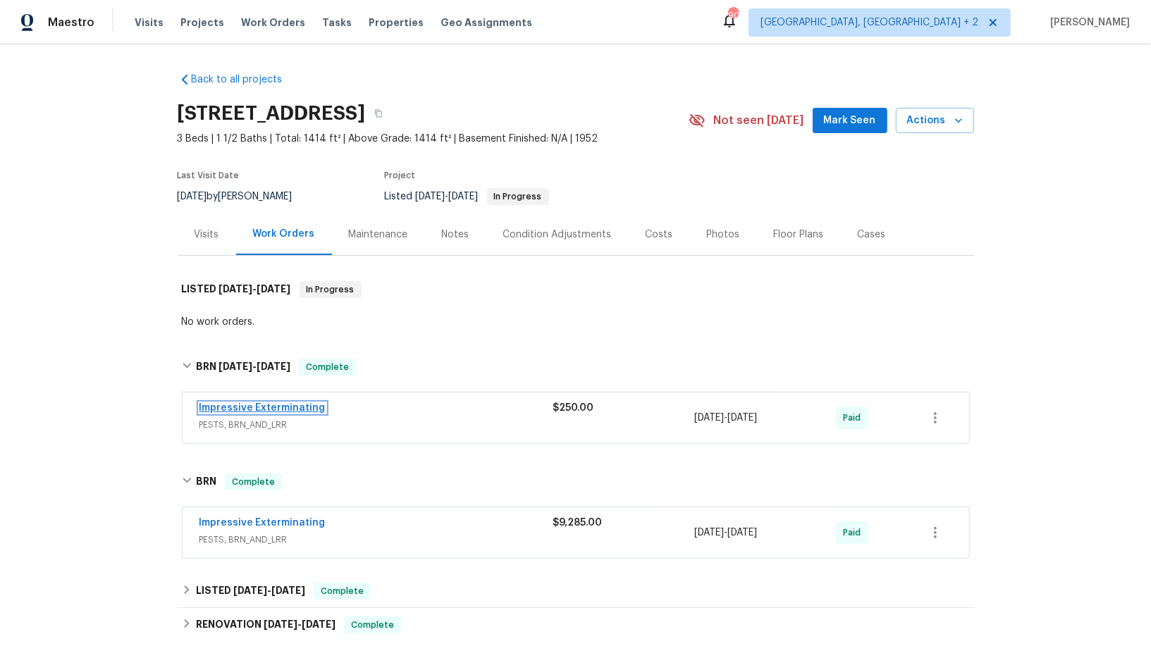
click at [237, 407] on link "Impressive Exterminating" at bounding box center [262, 408] width 126 height 10
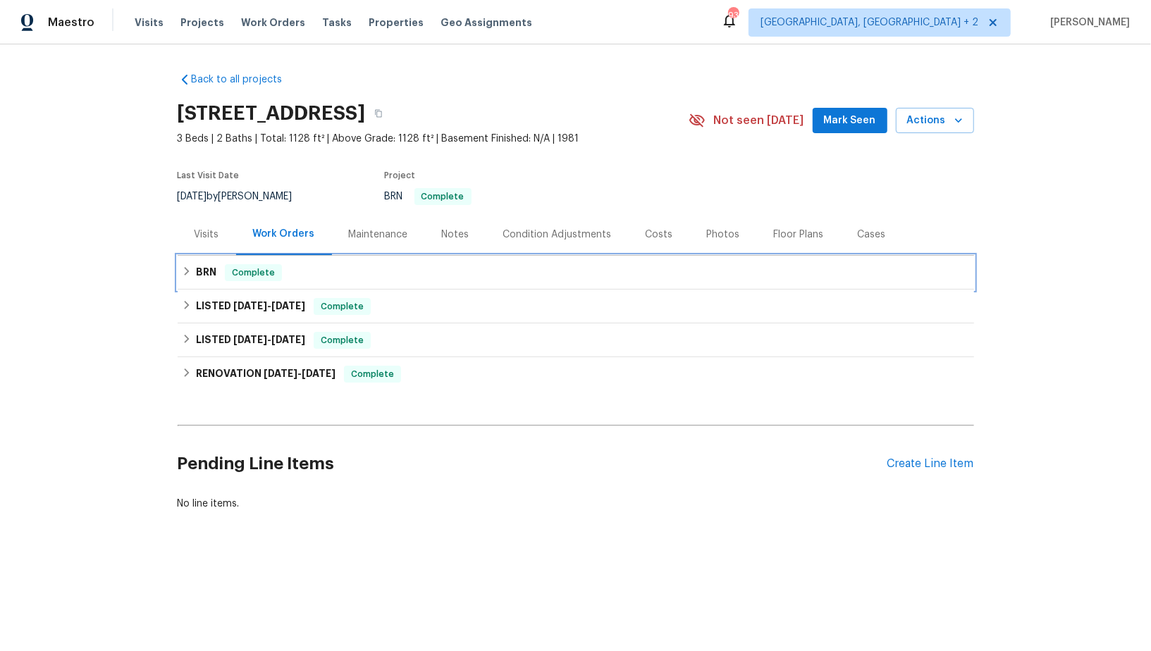
click at [194, 275] on div "BRN Complete" at bounding box center [576, 272] width 788 height 17
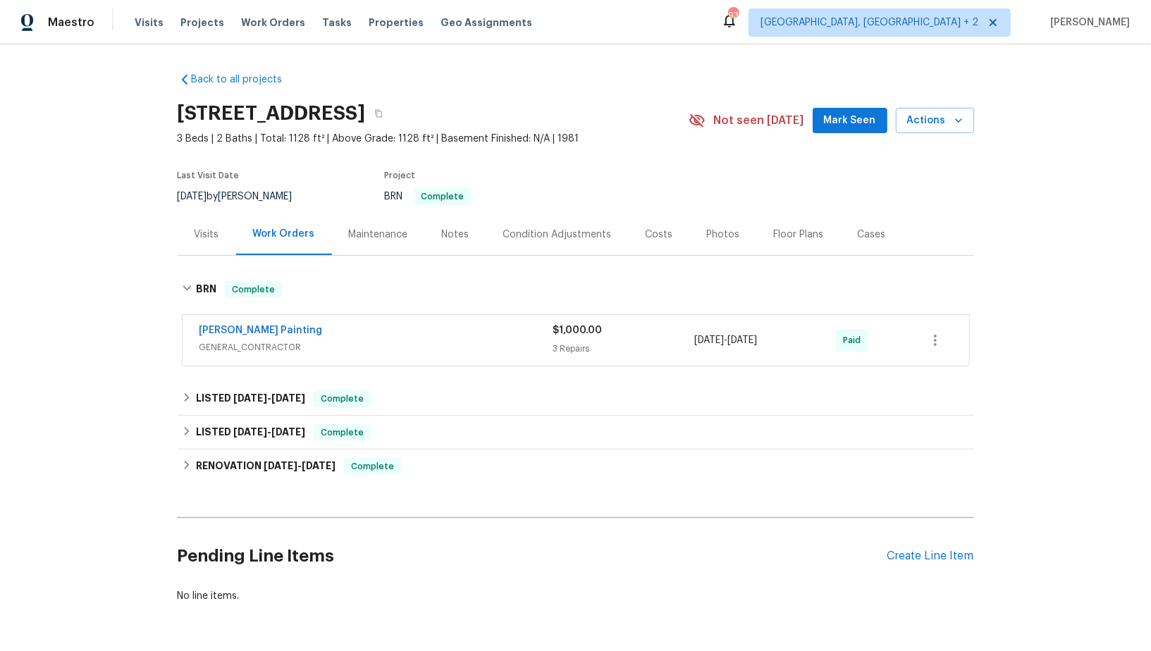
click at [233, 335] on span "Perez Painting" at bounding box center [260, 331] width 123 height 14
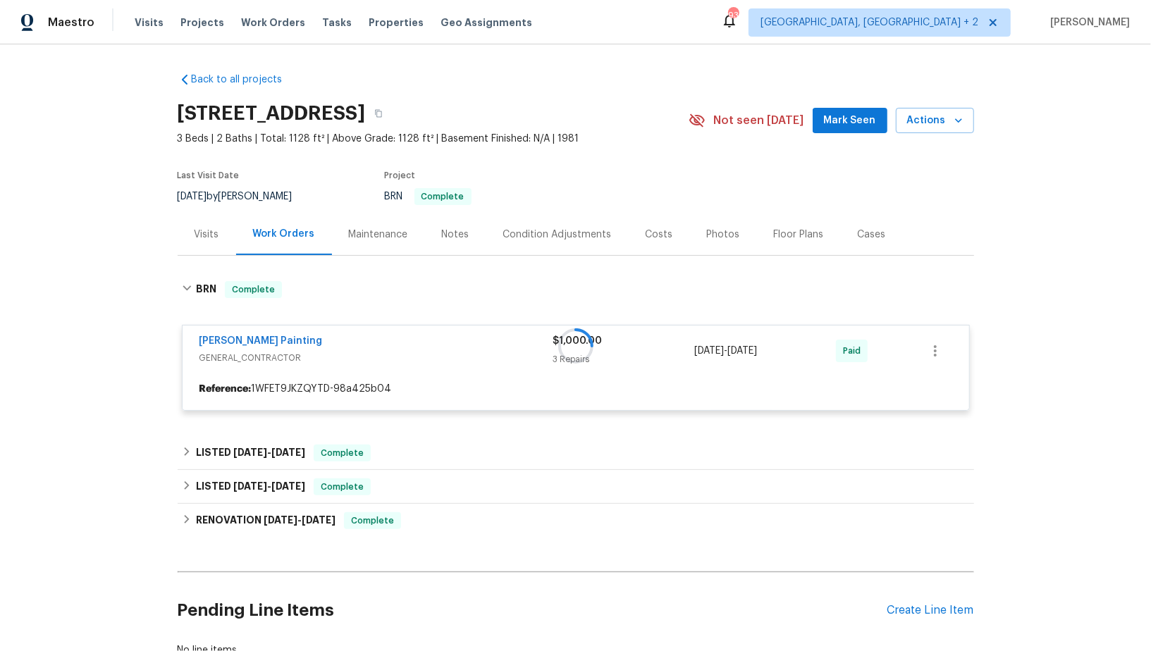
click at [225, 343] on div at bounding box center [576, 346] width 796 height 158
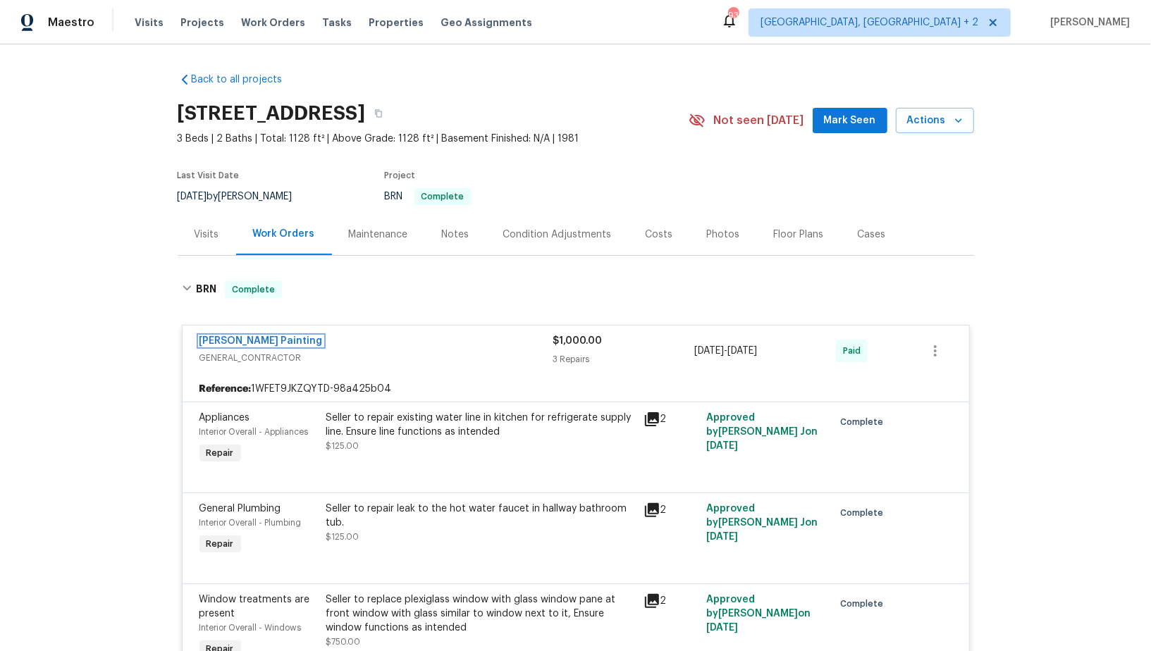
click at [225, 343] on link "Perez Painting" at bounding box center [260, 341] width 123 height 10
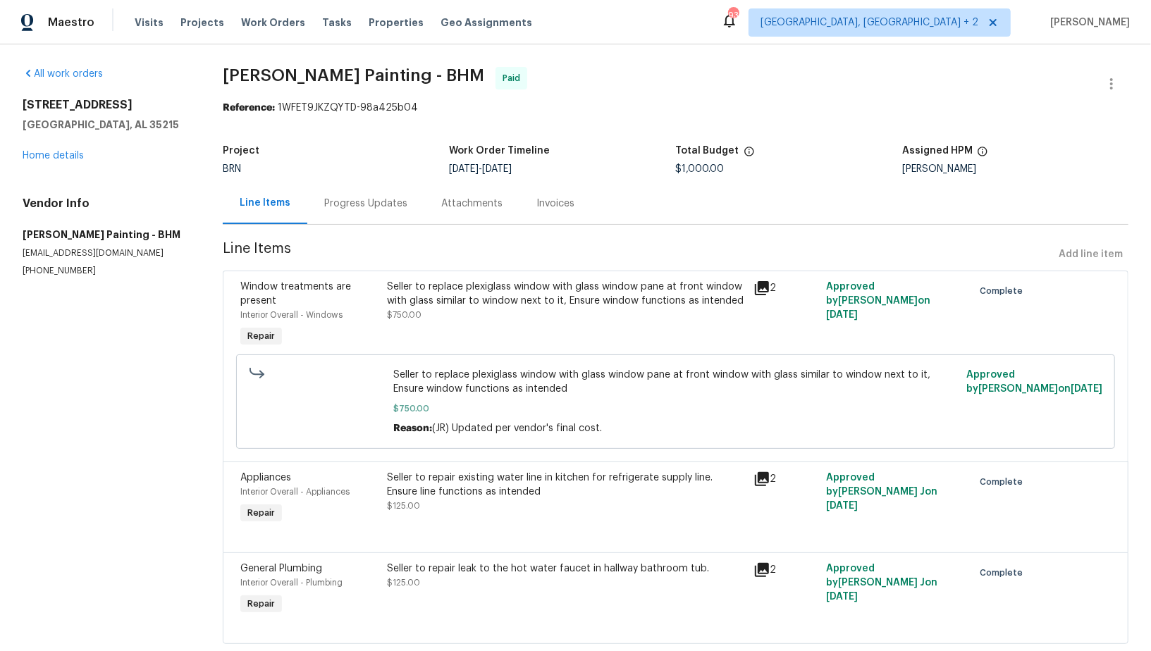
click at [355, 219] on div "Progress Updates" at bounding box center [365, 204] width 117 height 42
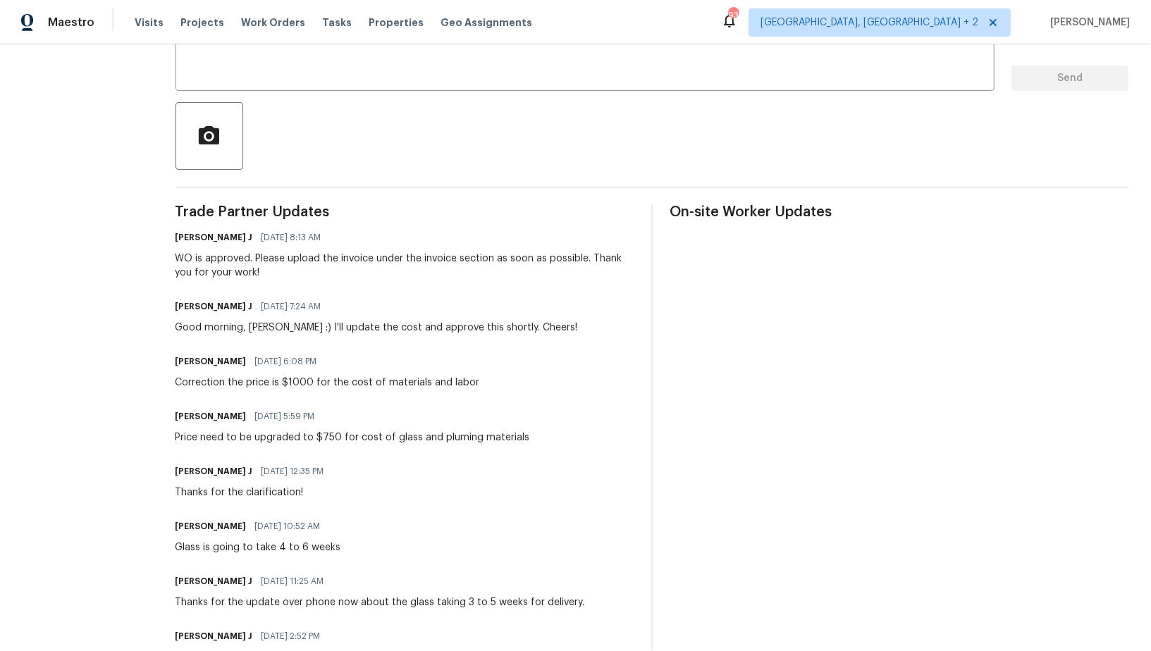
scroll to position [156, 0]
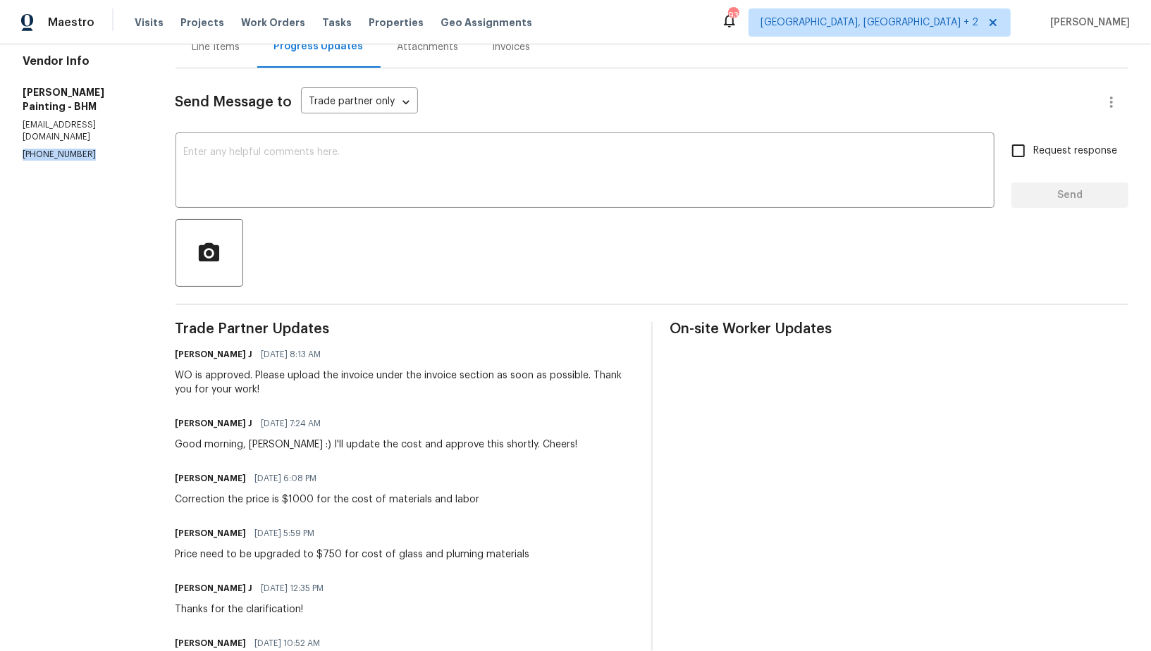
drag, startPoint x: 100, startPoint y: 113, endPoint x: 0, endPoint y: 113, distance: 100.1
click at [0, 113] on div "All work orders 616 15th Ave NW Birmingham, AL 35215 Home details Vendor Info P…" at bounding box center [575, 465] width 1151 height 1154
copy p "(256) 913-3850"
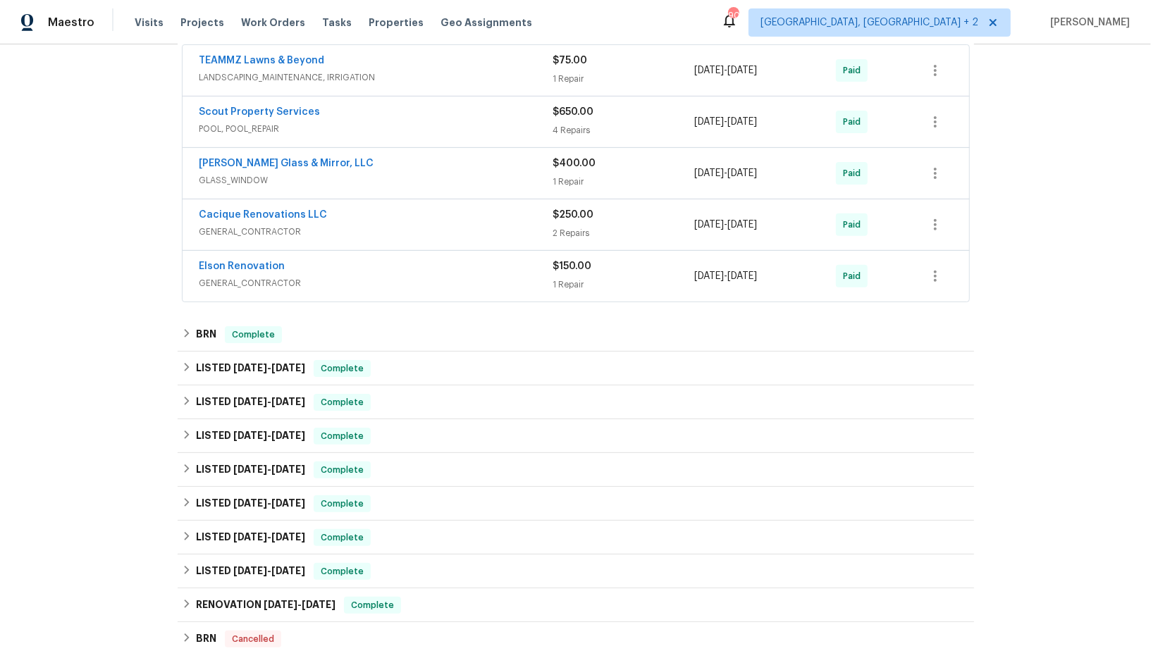
scroll to position [285, 0]
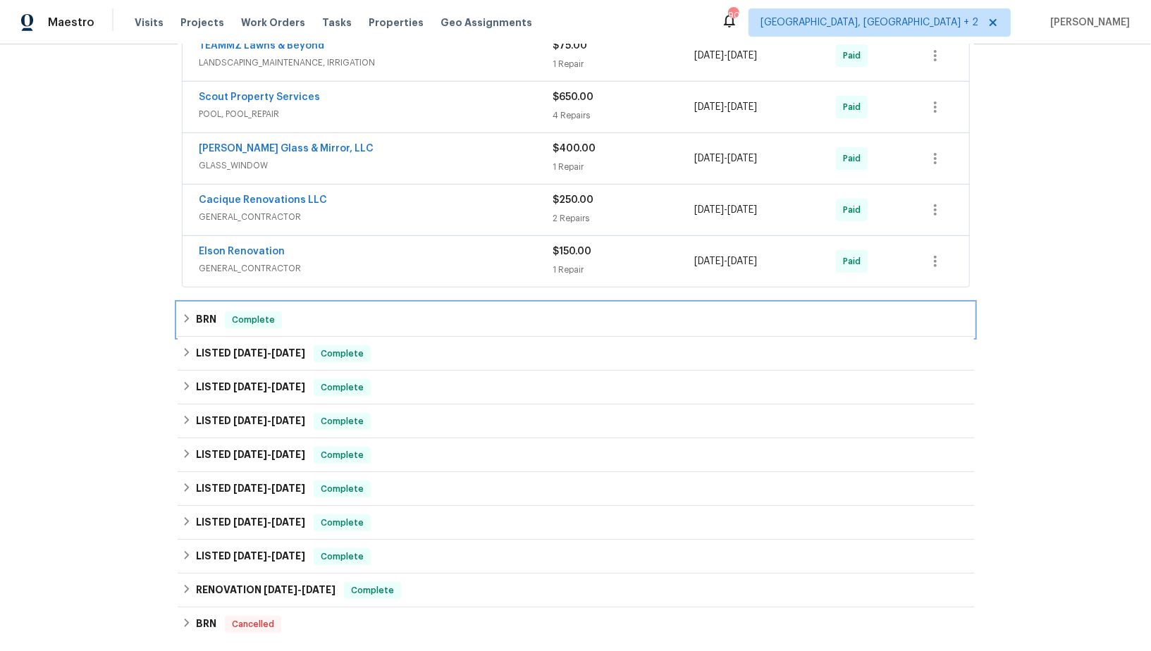
click at [196, 315] on h6 "BRN" at bounding box center [206, 320] width 20 height 17
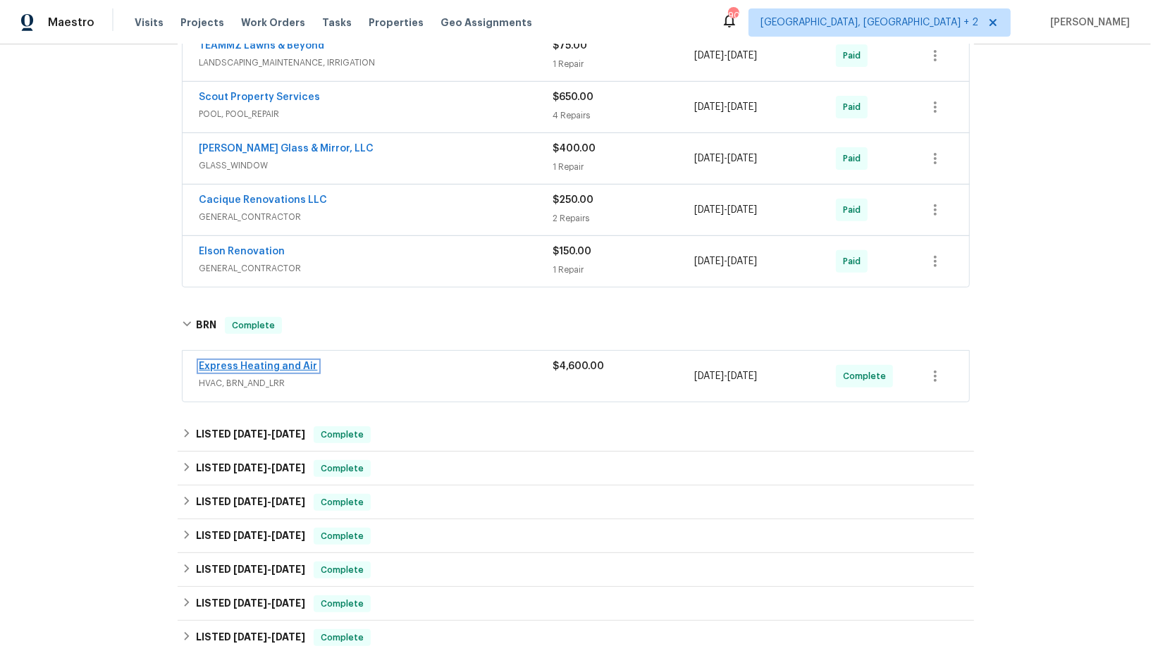
click at [235, 362] on link "Express Heating and Air" at bounding box center [258, 367] width 118 height 10
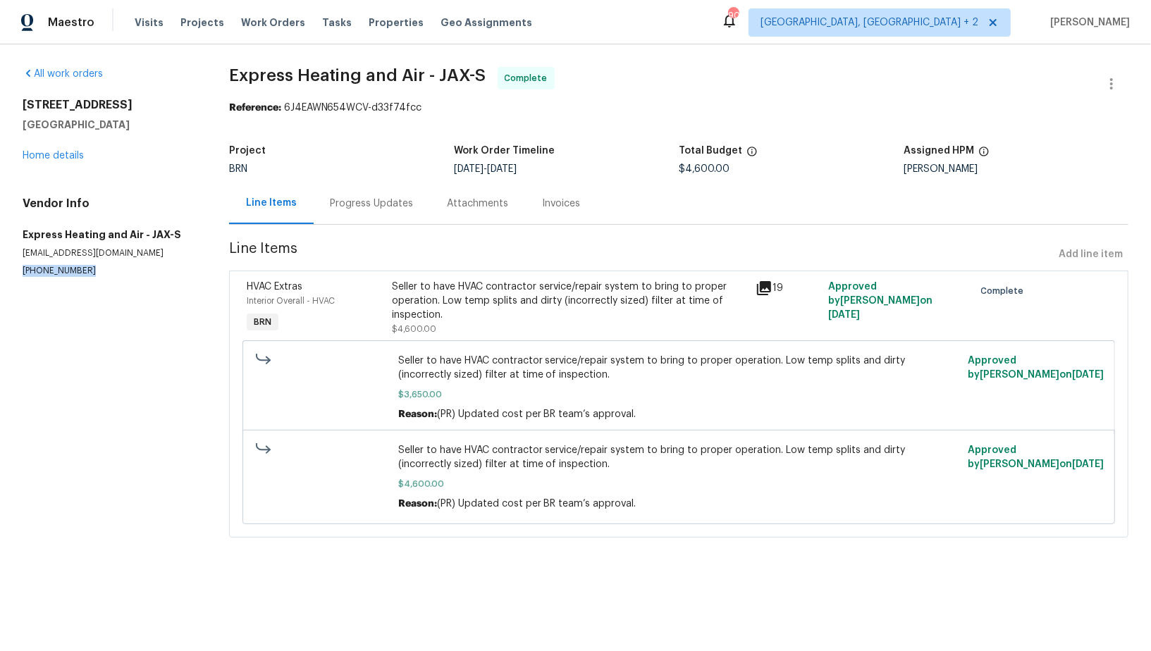
drag, startPoint x: 92, startPoint y: 273, endPoint x: 0, endPoint y: 273, distance: 92.3
click at [0, 273] on div "All work orders [STREET_ADDRESS] Home details Vendor Info Express Heating and A…" at bounding box center [575, 310] width 1151 height 533
copy p "[PHONE_NUMBER]"
click at [361, 209] on div "Progress Updates" at bounding box center [372, 204] width 83 height 14
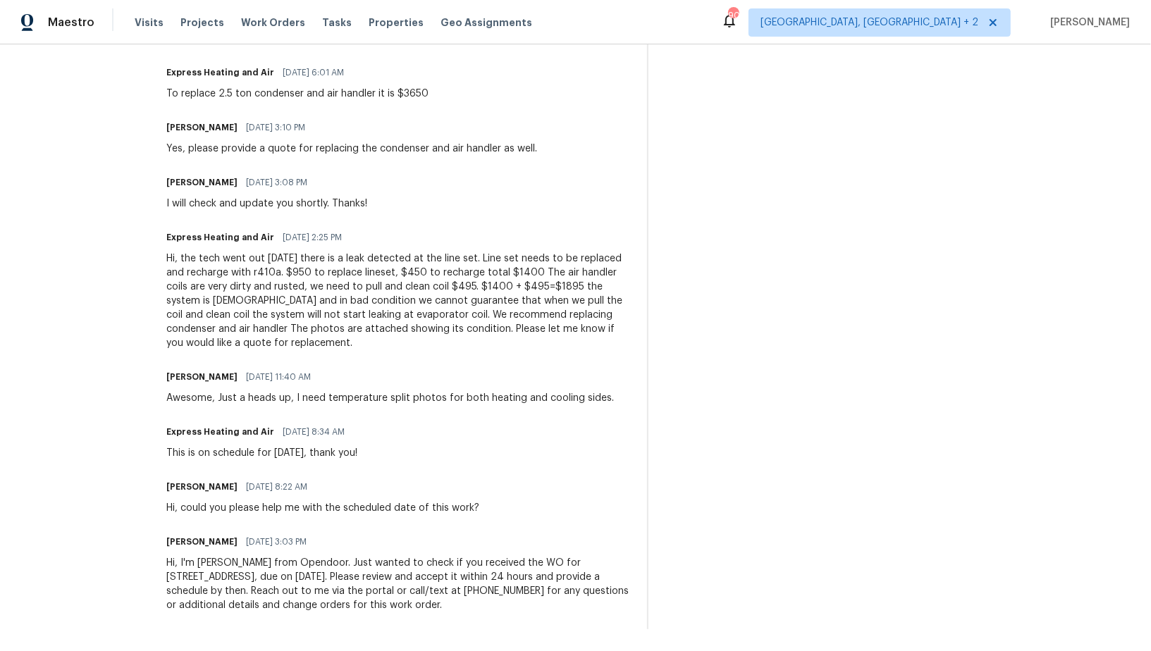
scroll to position [1263, 0]
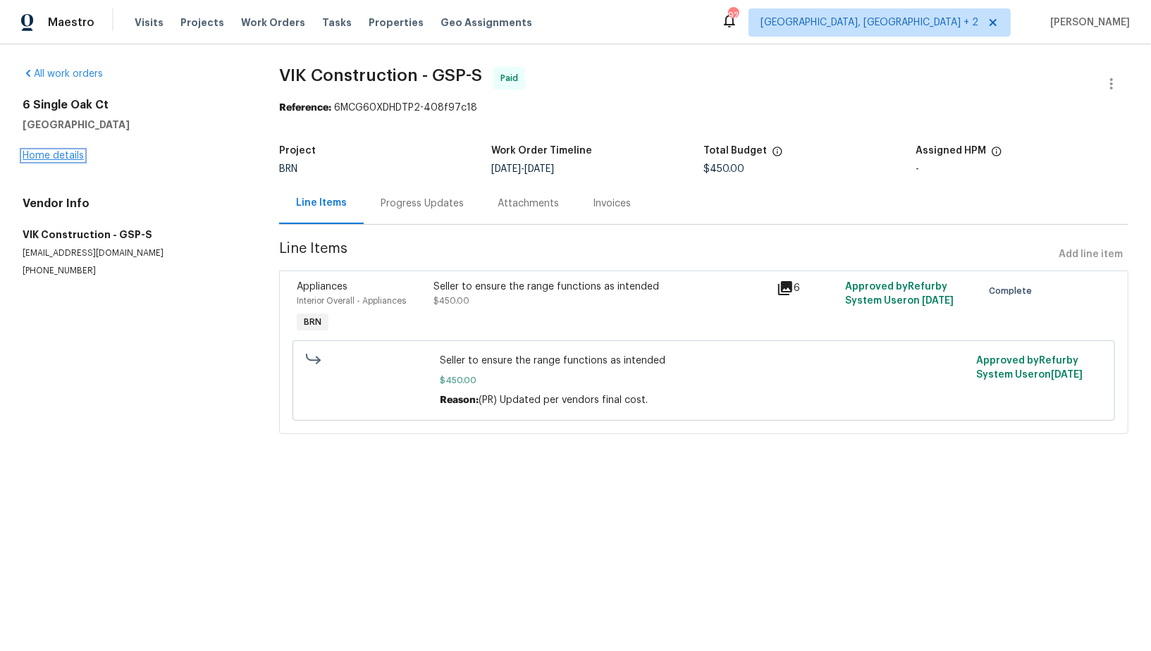
click at [58, 153] on link "Home details" at bounding box center [53, 156] width 61 height 10
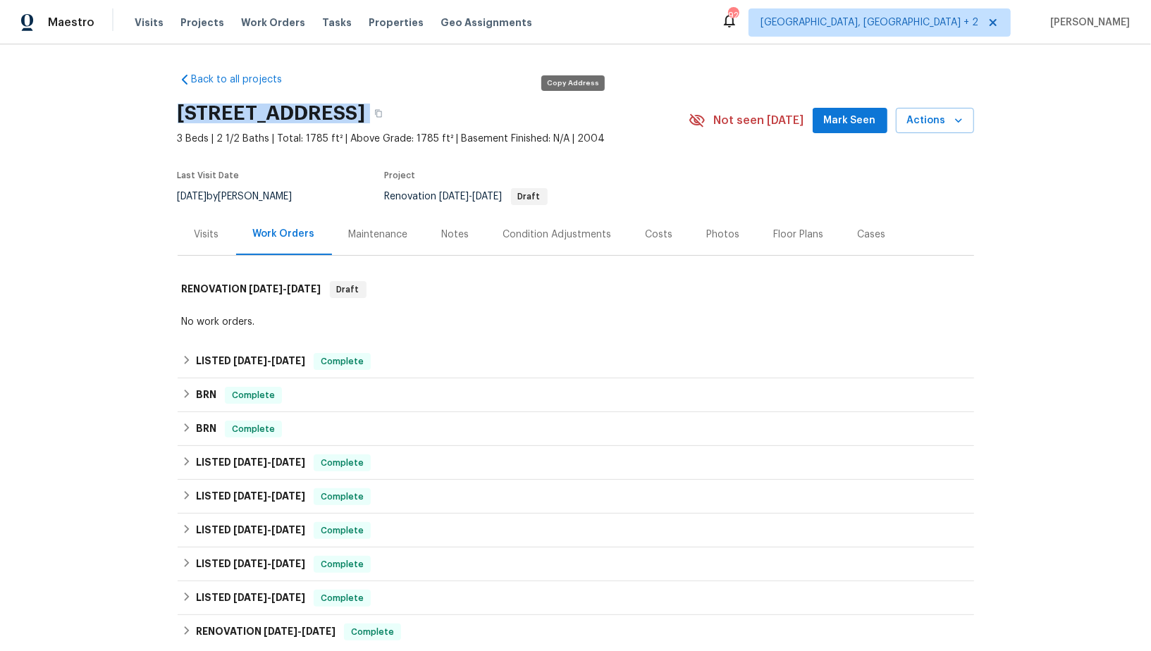
drag, startPoint x: 166, startPoint y: 119, endPoint x: 574, endPoint y: 116, distance: 408.8
click at [574, 116] on div "Back to all projects [STREET_ADDRESS] 3 Beds | 2 1/2 Baths | Total: 1785 ft² | …" at bounding box center [575, 347] width 1151 height 607
click at [383, 116] on icon "button" at bounding box center [378, 113] width 8 height 8
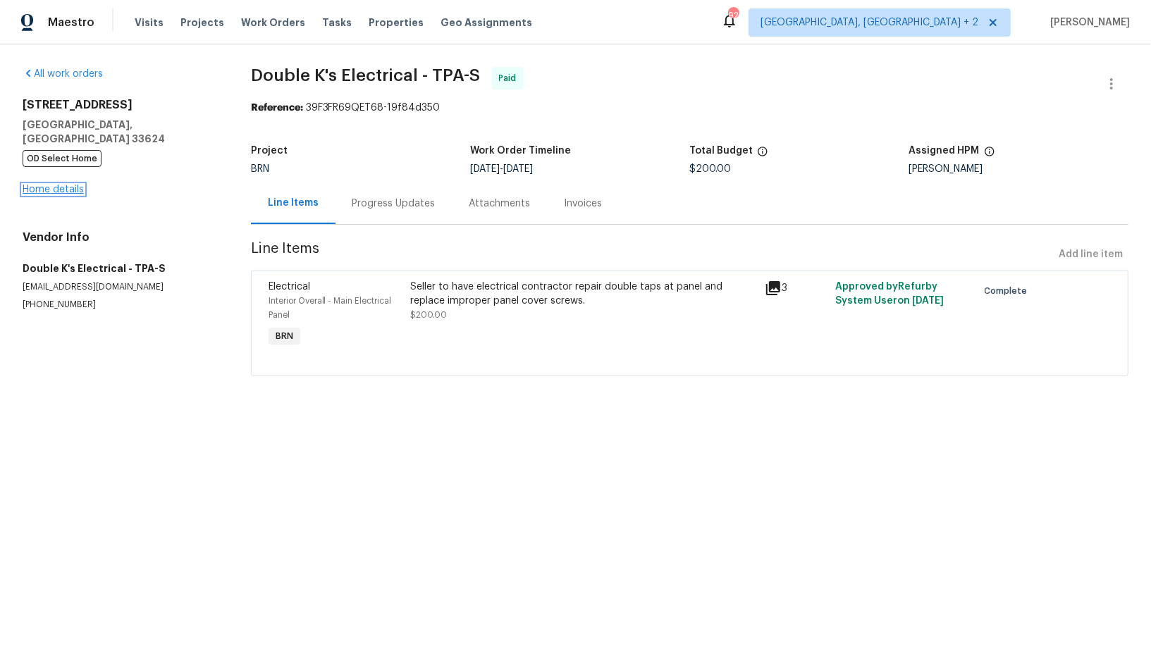
click at [61, 185] on link "Home details" at bounding box center [53, 190] width 61 height 10
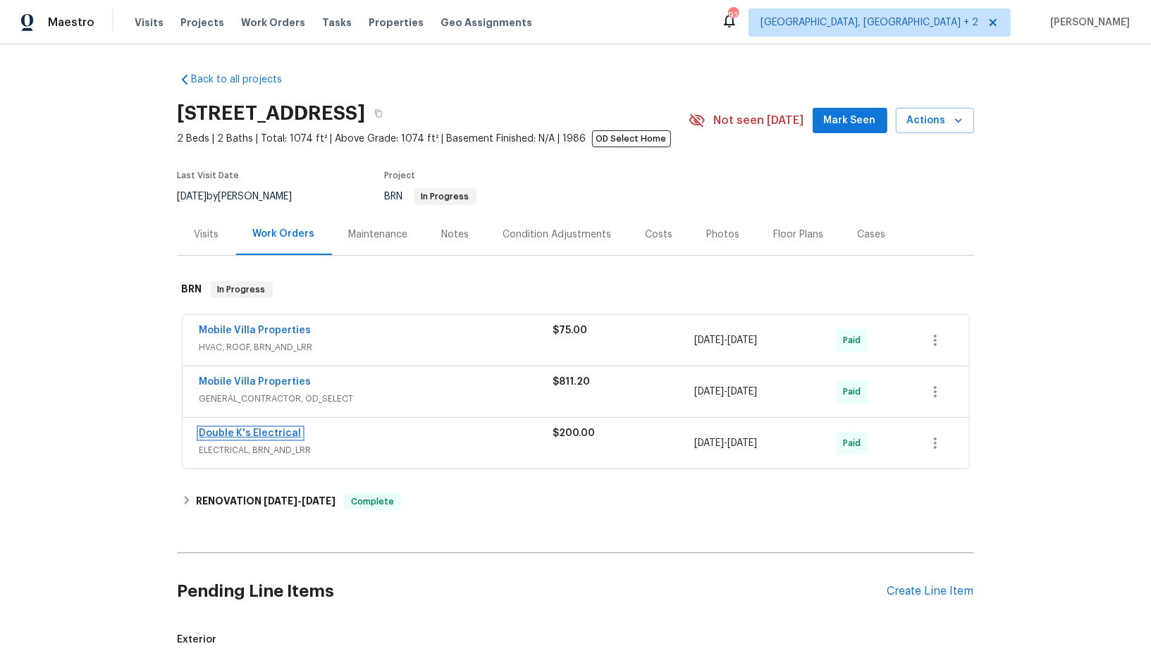
click at [265, 433] on link "Double K's Electrical" at bounding box center [250, 434] width 102 height 10
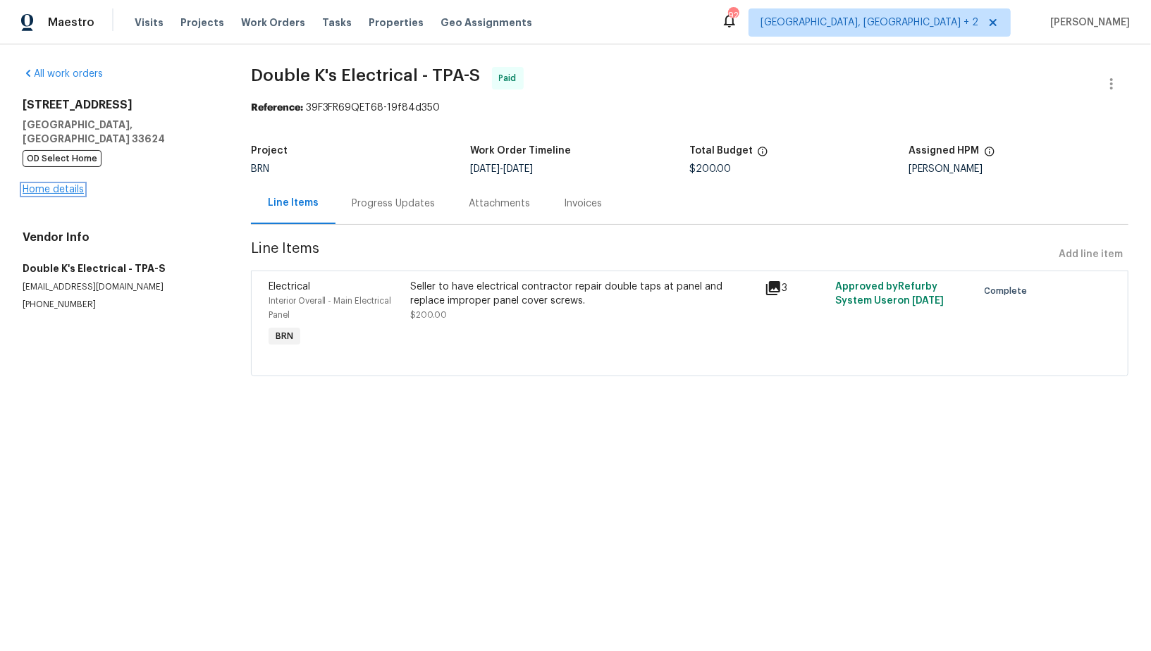
click at [54, 185] on link "Home details" at bounding box center [53, 190] width 61 height 10
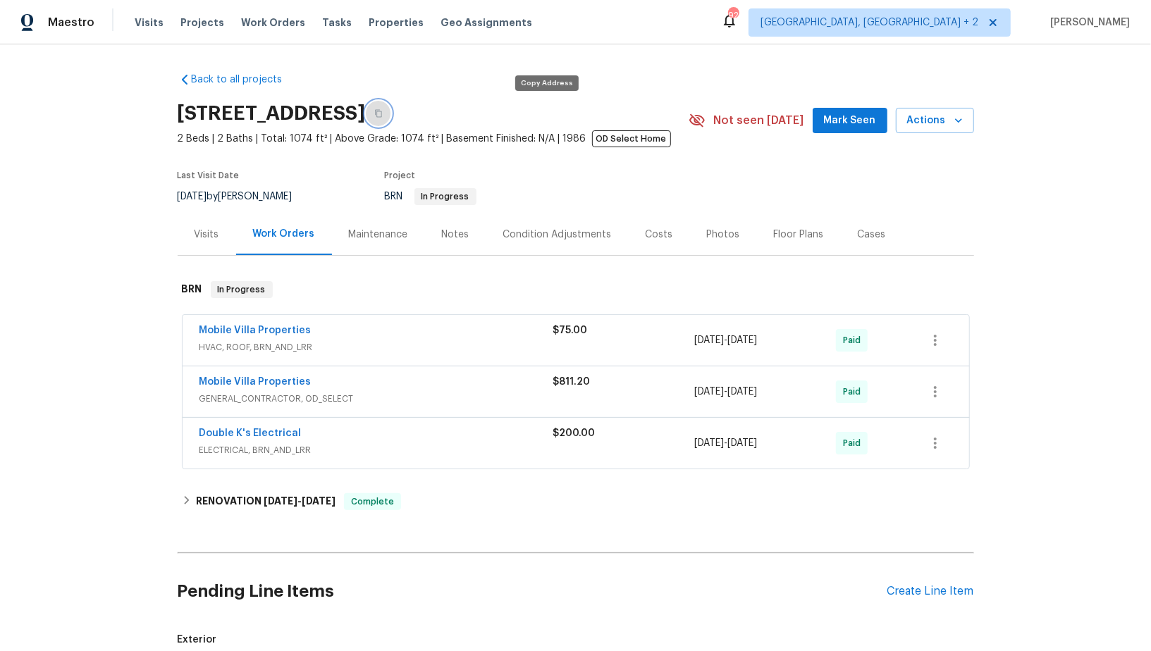
click at [391, 110] on button "button" at bounding box center [378, 113] width 25 height 25
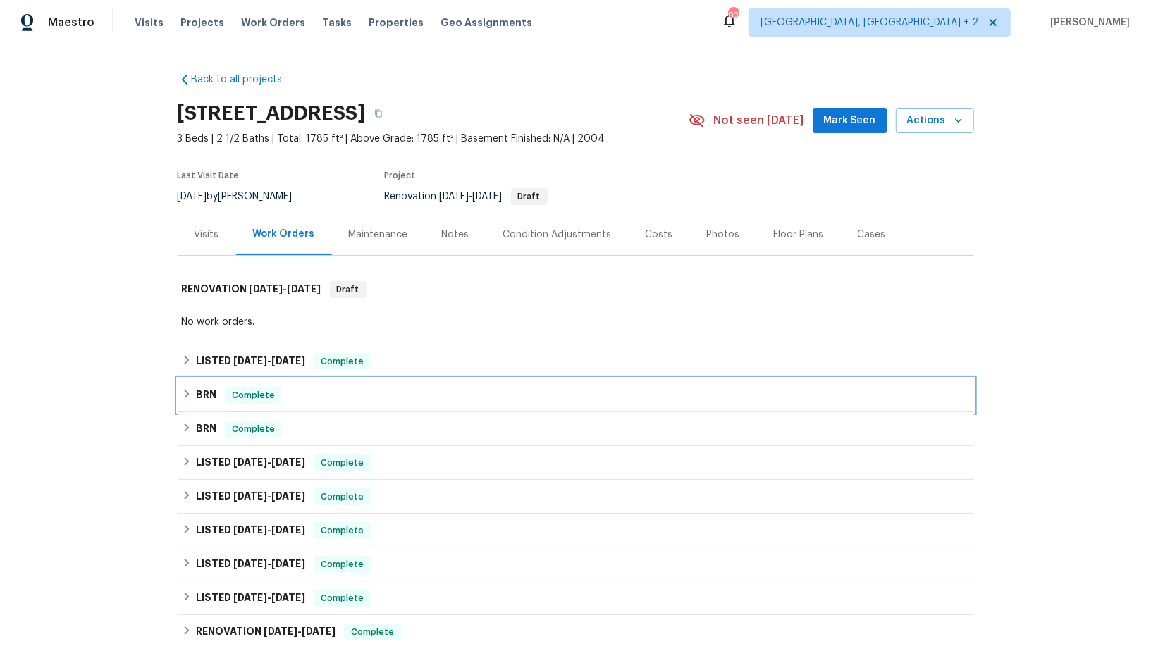
click at [183, 391] on icon at bounding box center [187, 394] width 10 height 10
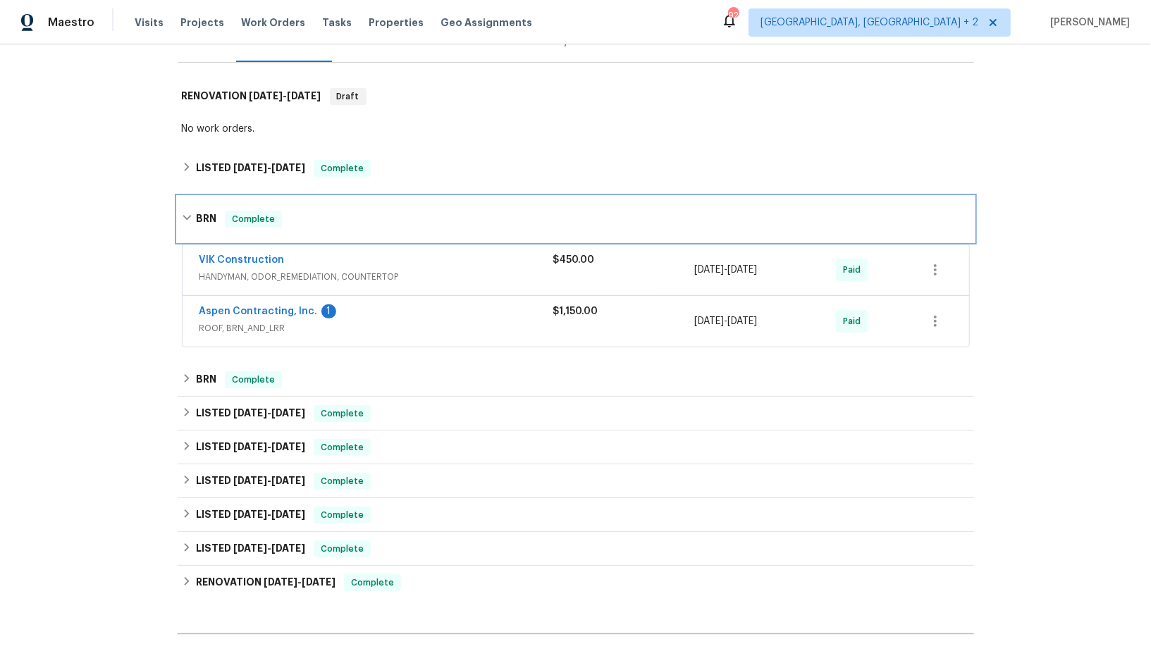
scroll to position [210, 0]
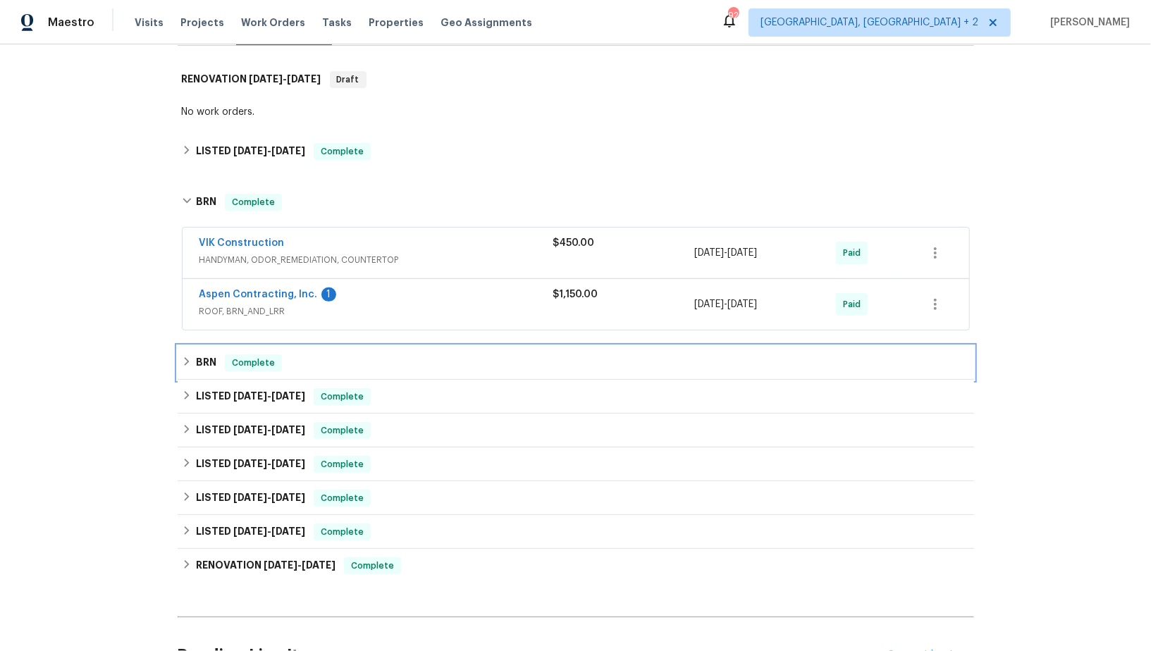
click at [187, 357] on icon at bounding box center [187, 362] width 10 height 10
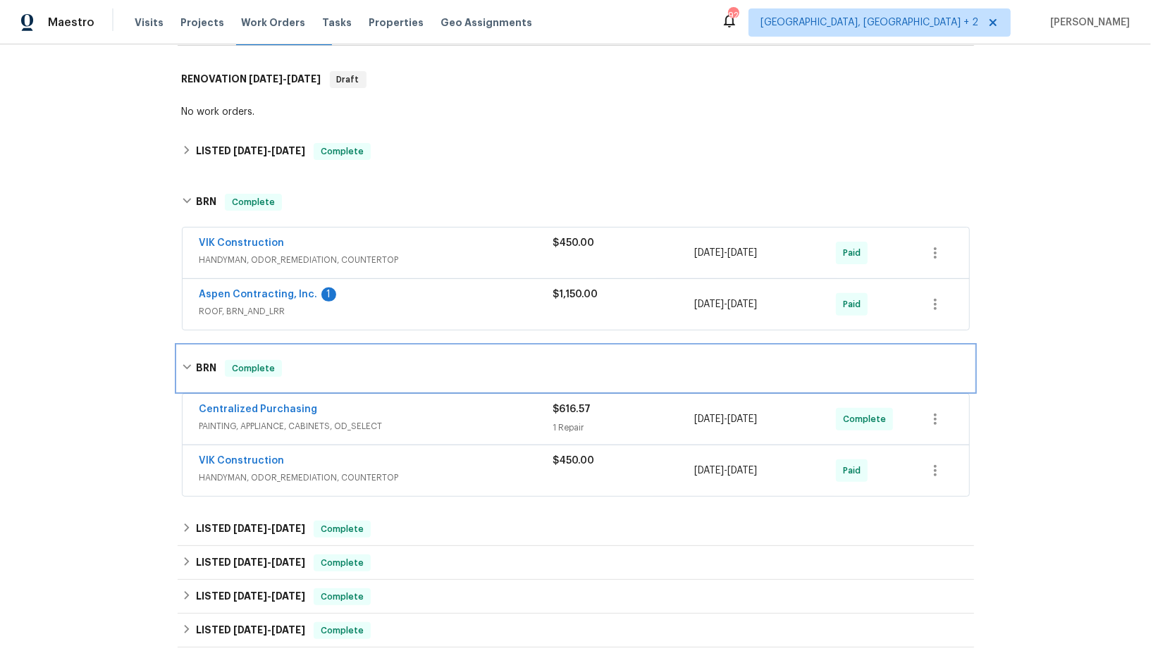
scroll to position [298, 0]
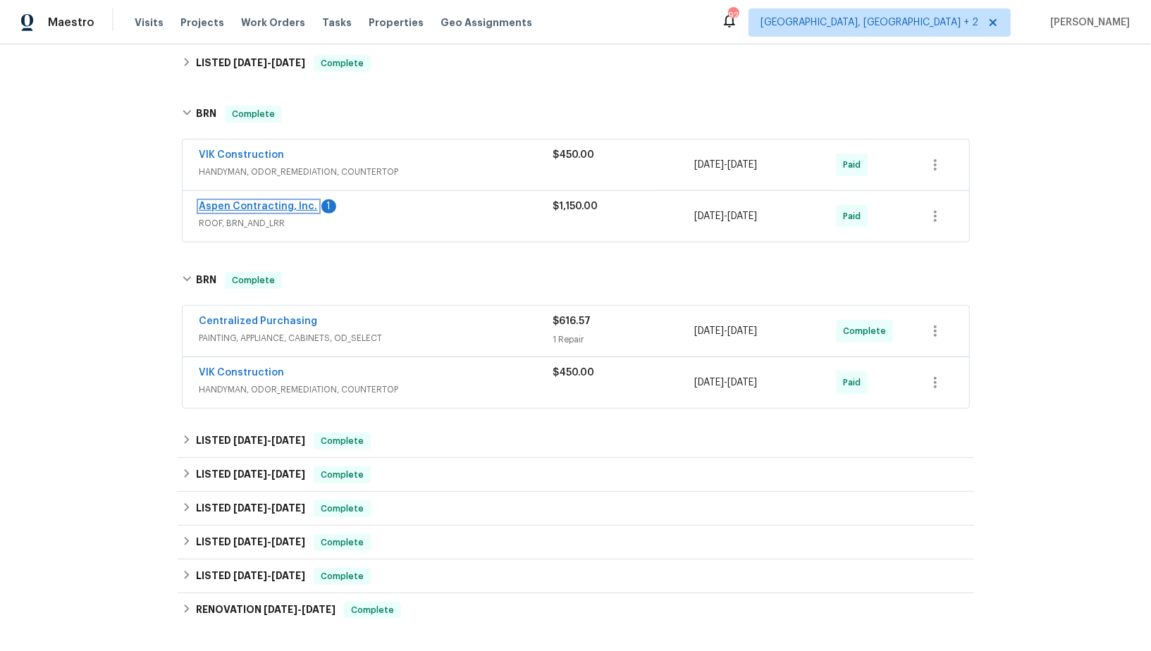
click at [285, 203] on link "Aspen Contracting, Inc." at bounding box center [258, 207] width 118 height 10
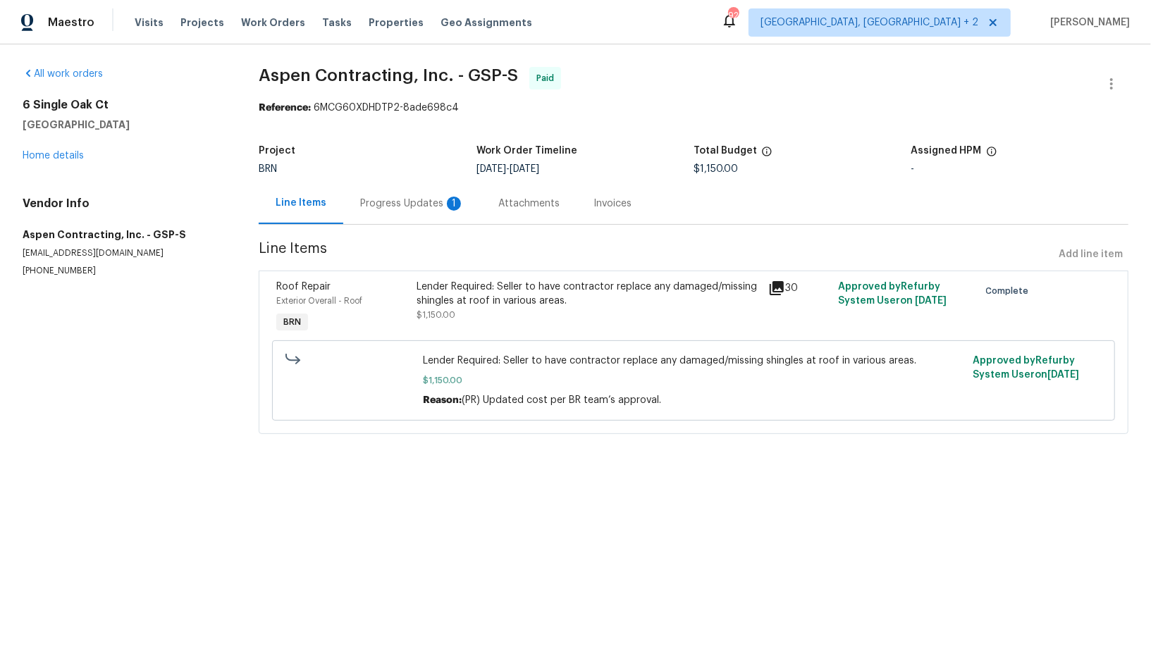
click at [375, 210] on div "Progress Updates 1" at bounding box center [412, 204] width 104 height 14
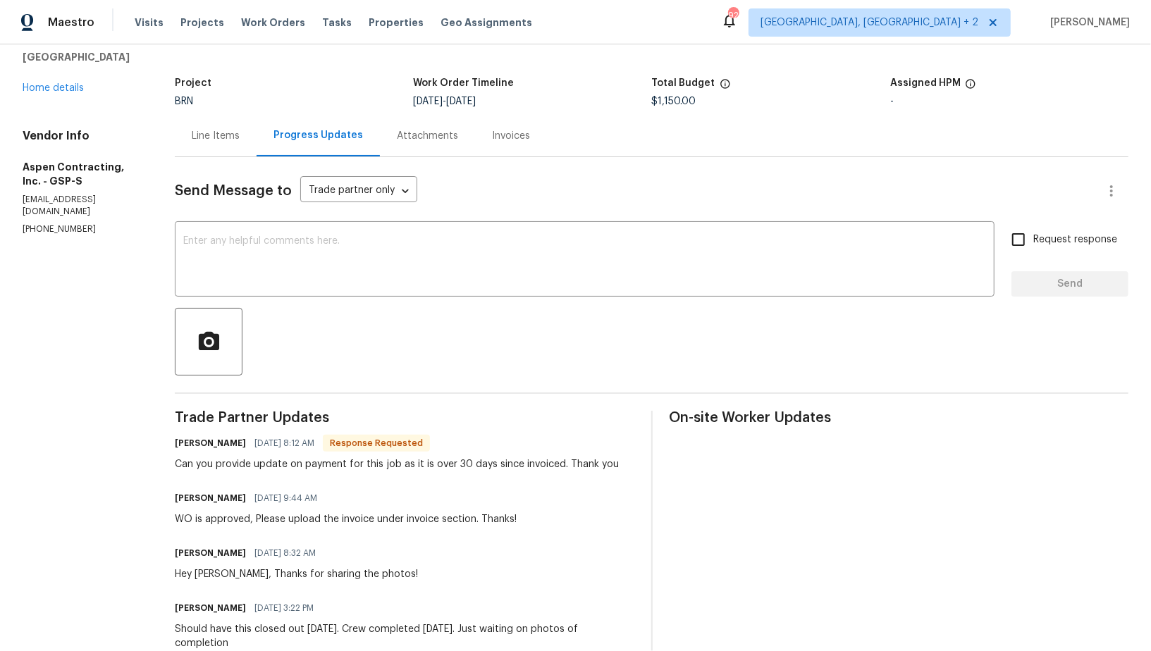
scroll to position [67, 0]
click at [496, 135] on div "Invoices" at bounding box center [511, 137] width 38 height 14
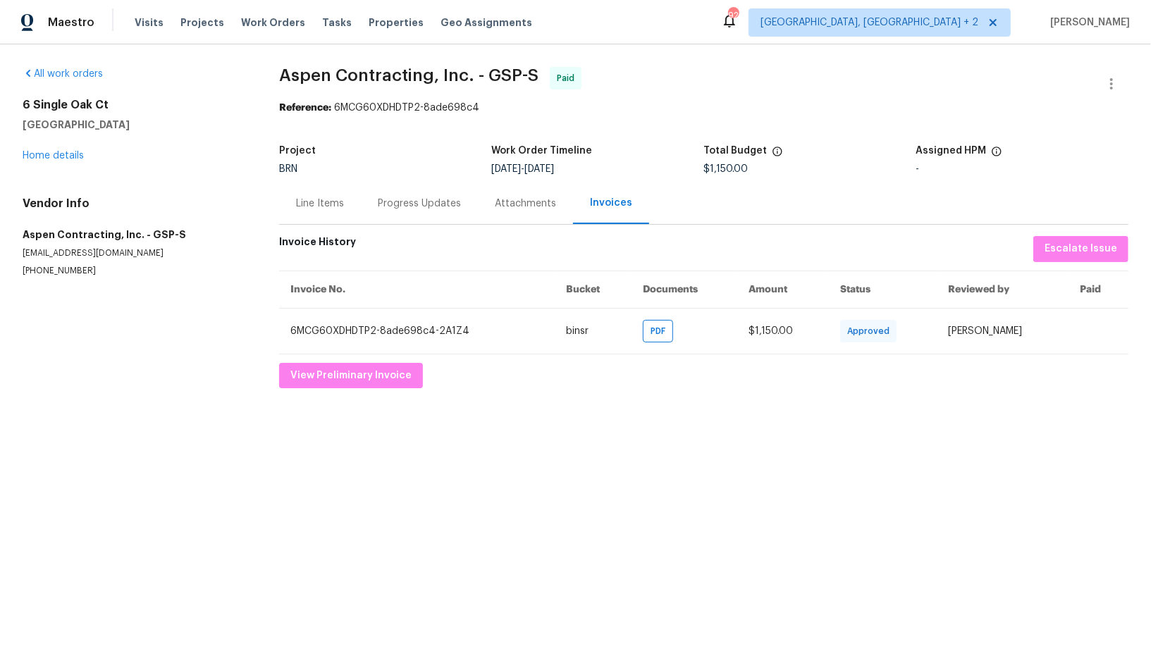
click at [404, 203] on div "Progress Updates" at bounding box center [419, 204] width 83 height 14
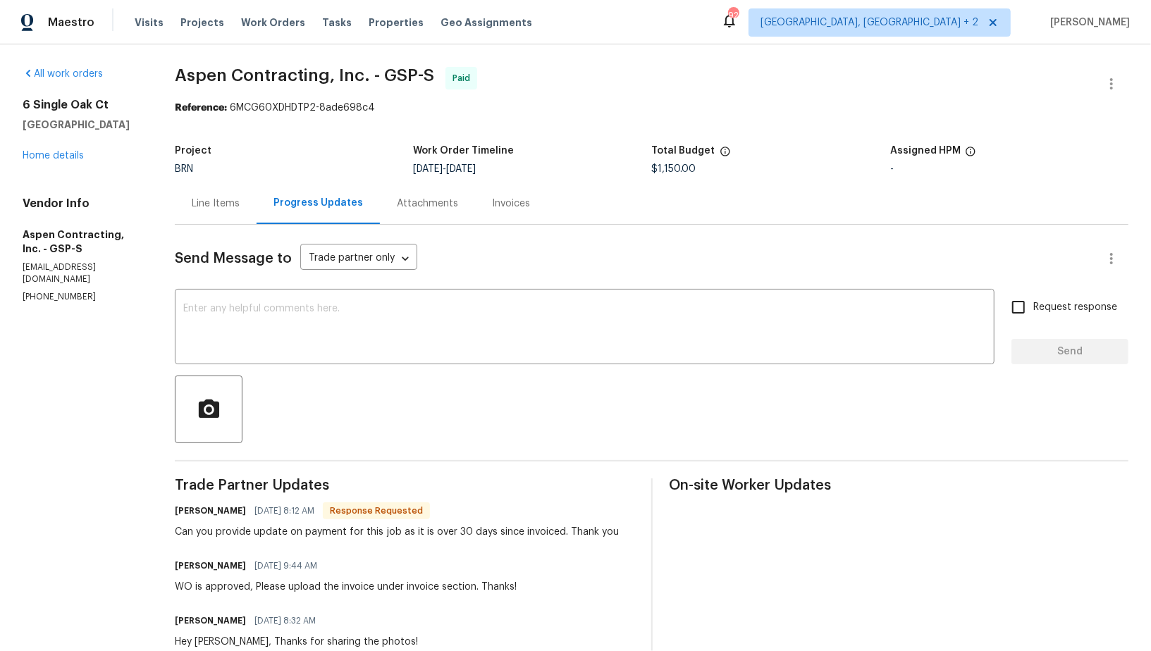
click at [200, 189] on div "Line Items" at bounding box center [216, 204] width 82 height 42
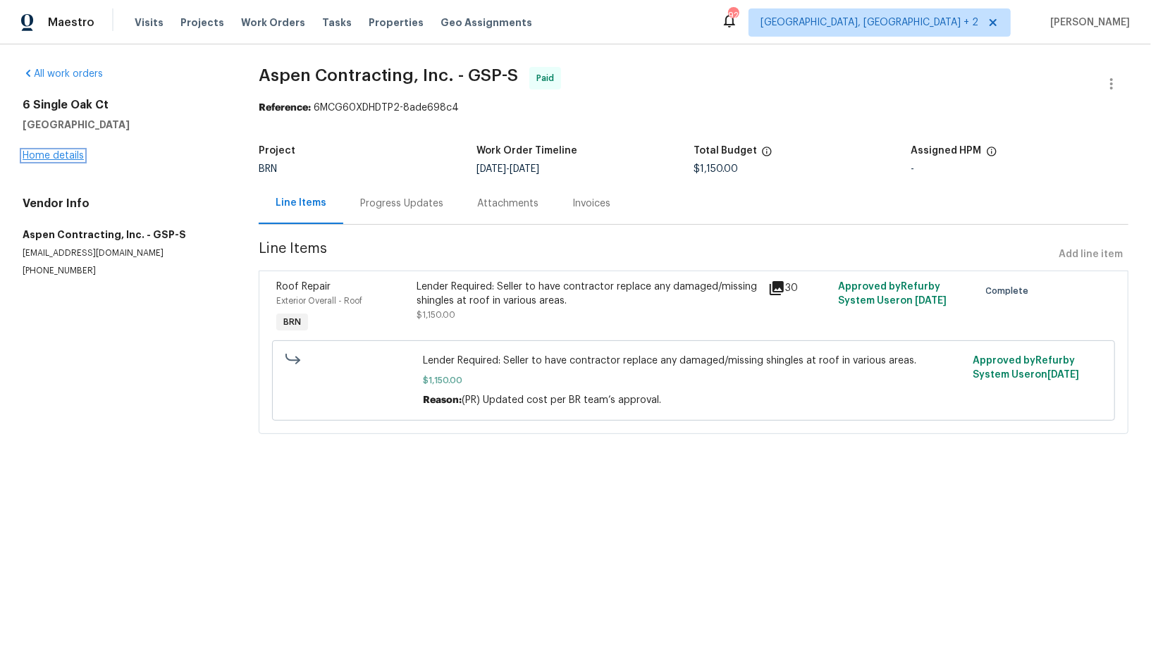
click at [38, 156] on link "Home details" at bounding box center [53, 156] width 61 height 10
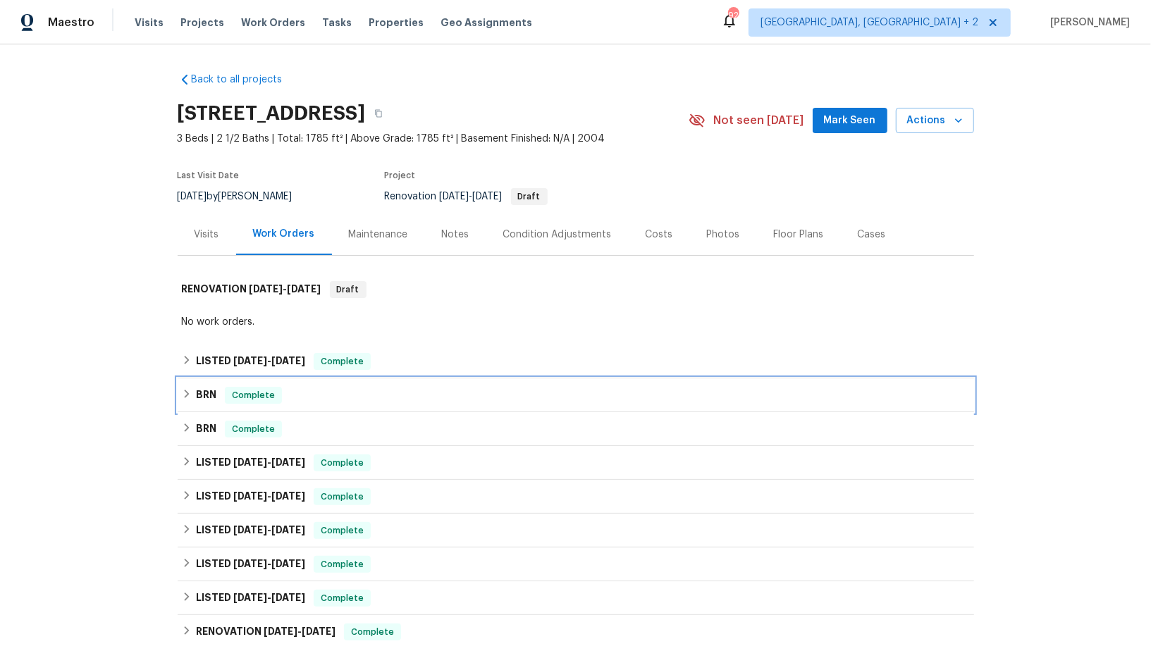
click at [202, 393] on h6 "BRN" at bounding box center [206, 395] width 20 height 17
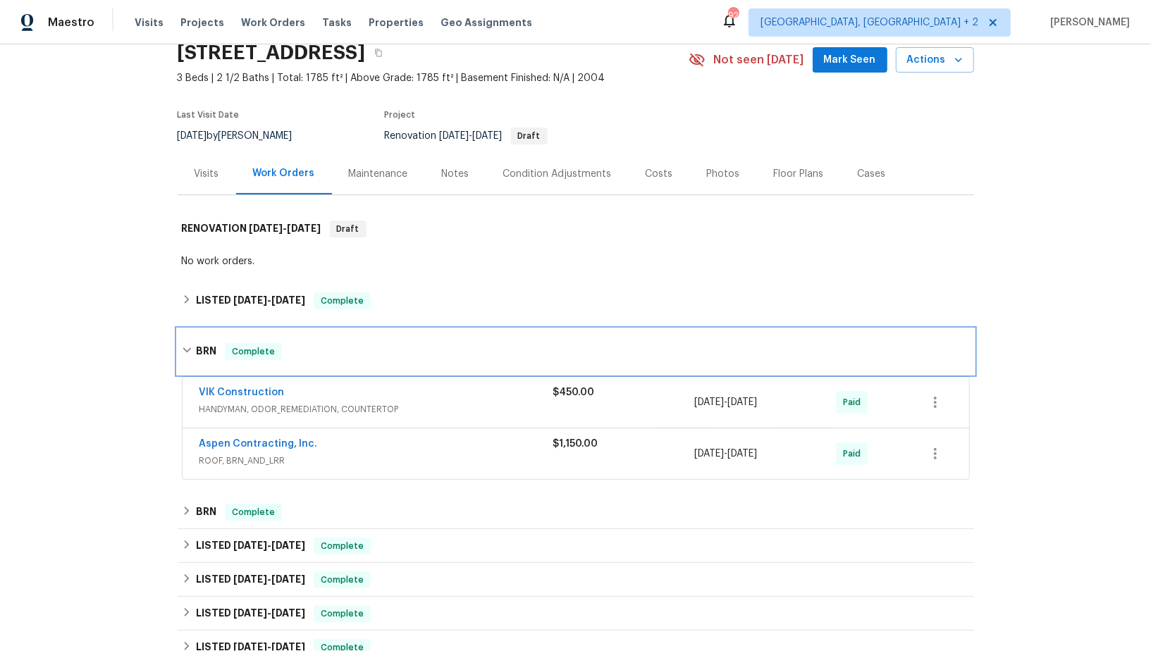
scroll to position [201, 0]
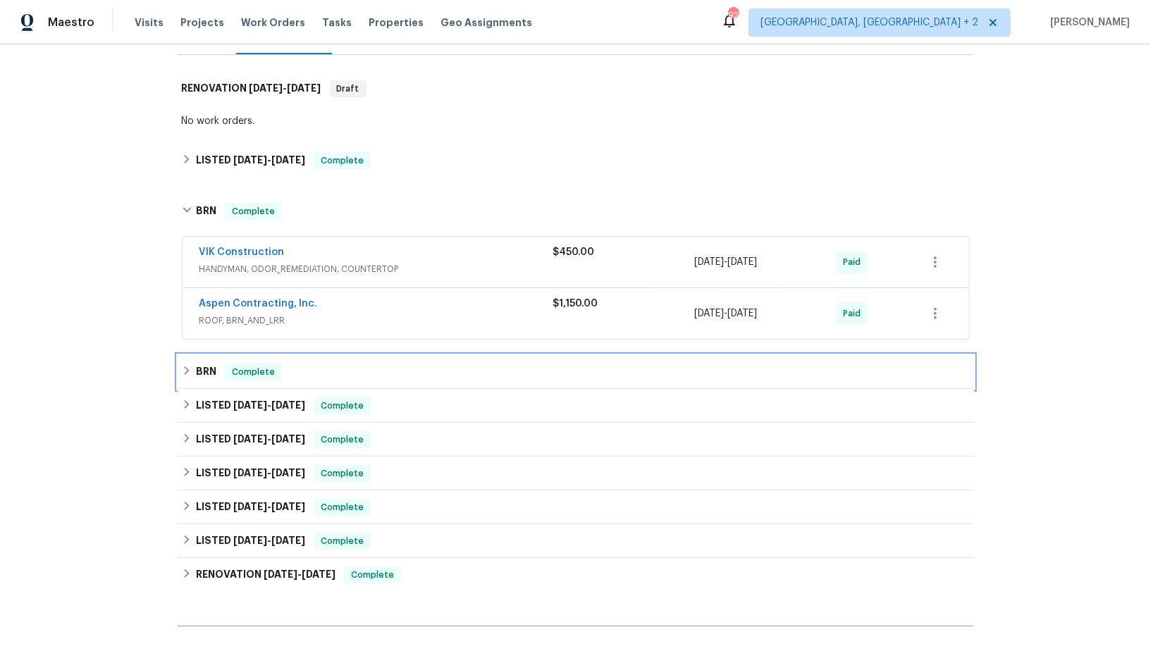
click at [185, 379] on div "BRN Complete" at bounding box center [576, 372] width 796 height 34
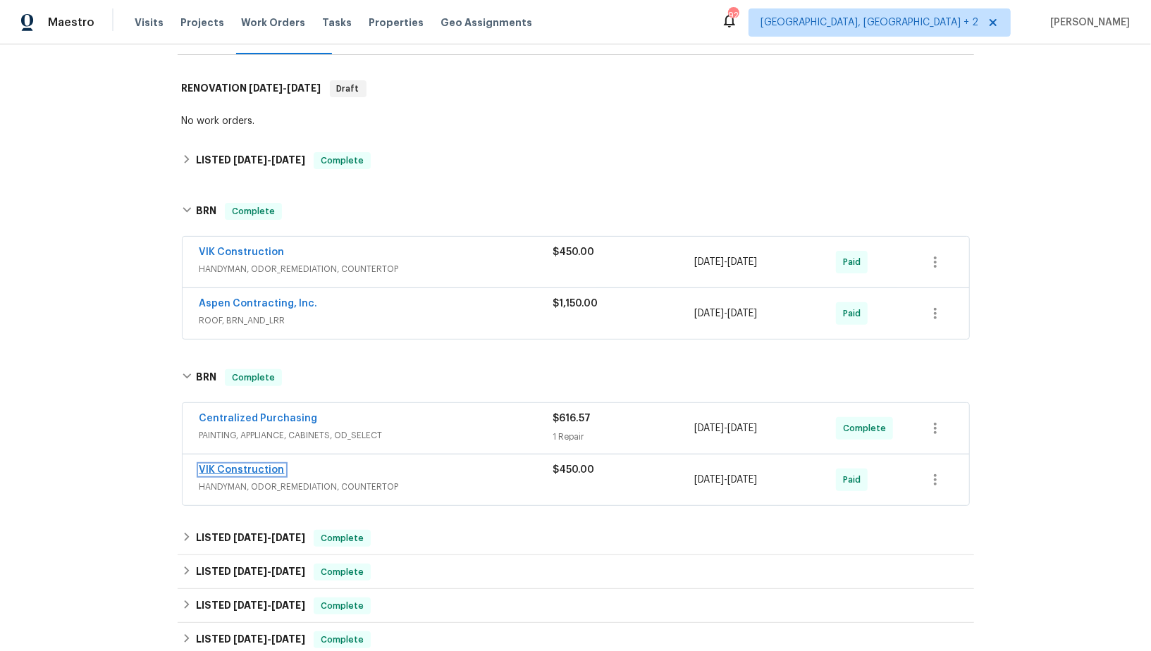
click at [246, 467] on link "VIK Construction" at bounding box center [241, 470] width 85 height 10
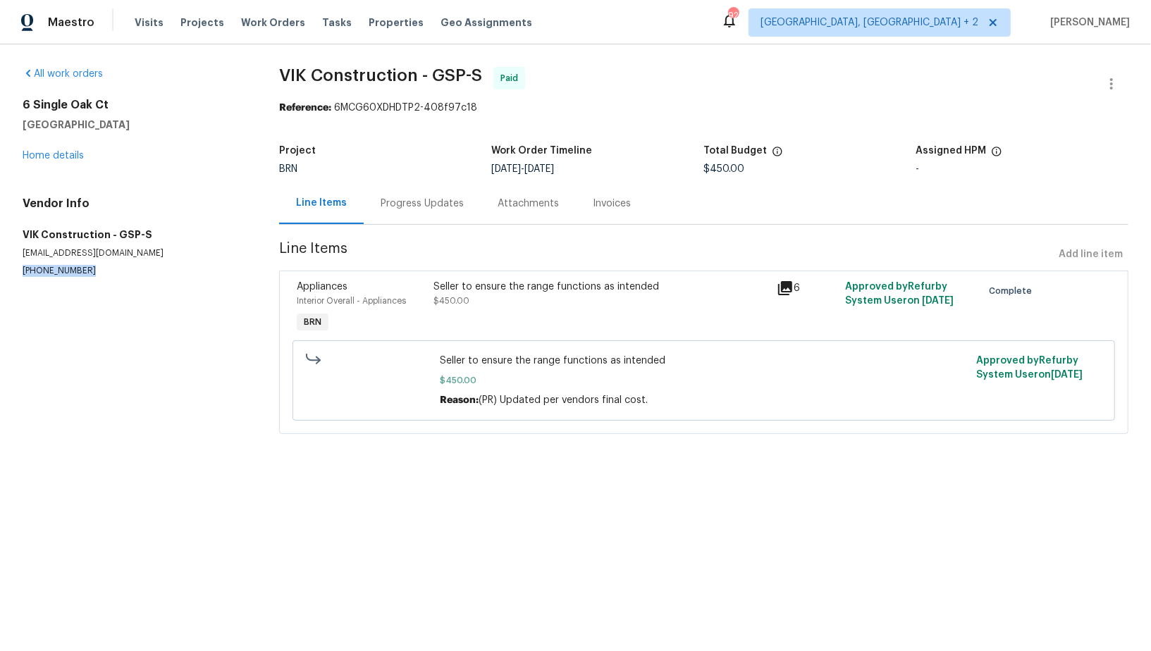
drag, startPoint x: 85, startPoint y: 274, endPoint x: 0, endPoint y: 274, distance: 84.6
click at [0, 274] on div "All work orders [STREET_ADDRESS] Home details Vendor Info VIK Construction - GS…" at bounding box center [575, 258] width 1151 height 429
copy p "[PHONE_NUMBER]"
click at [58, 154] on link "Home details" at bounding box center [53, 156] width 61 height 10
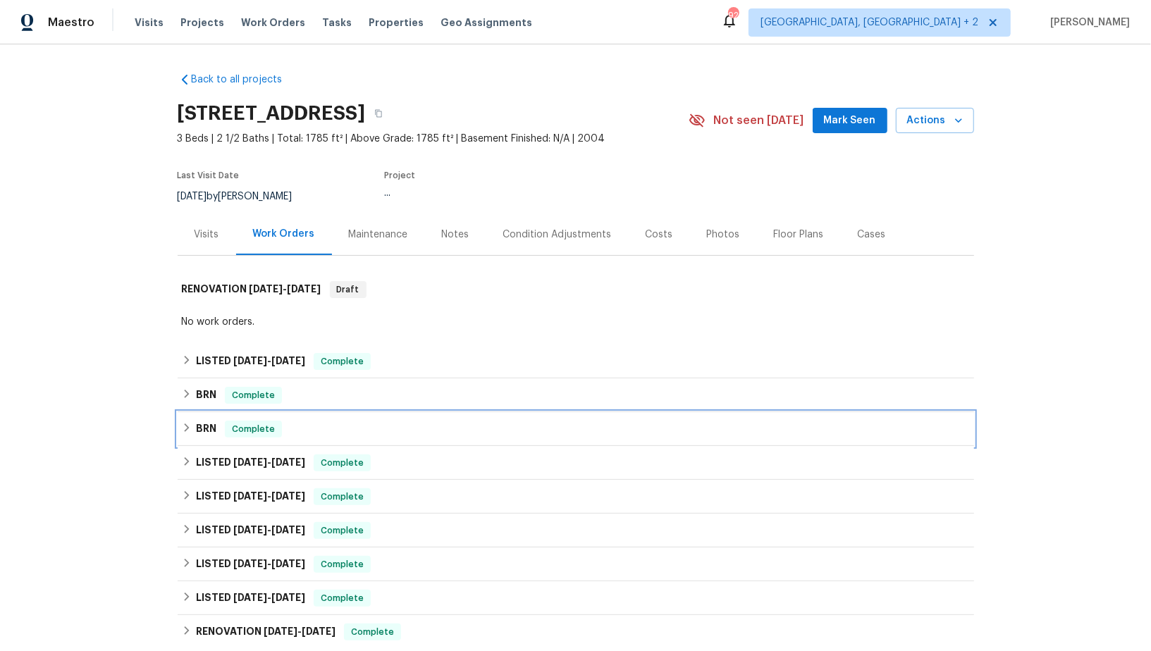
click at [189, 429] on icon at bounding box center [187, 428] width 10 height 10
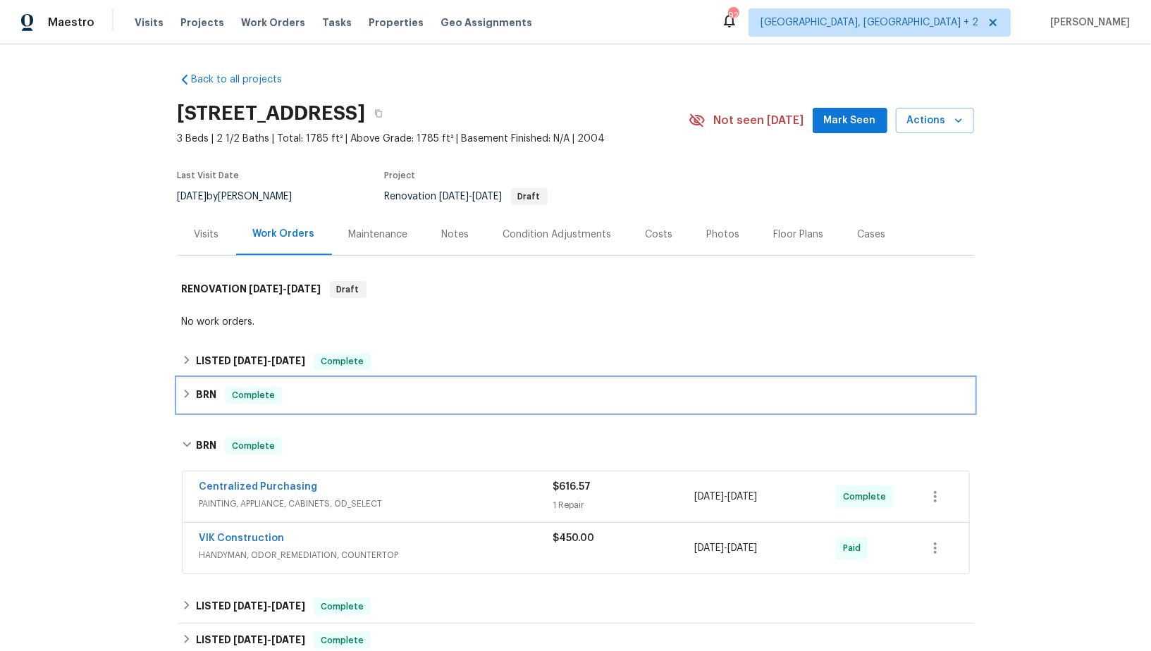
click at [189, 400] on div "BRN Complete" at bounding box center [576, 395] width 788 height 17
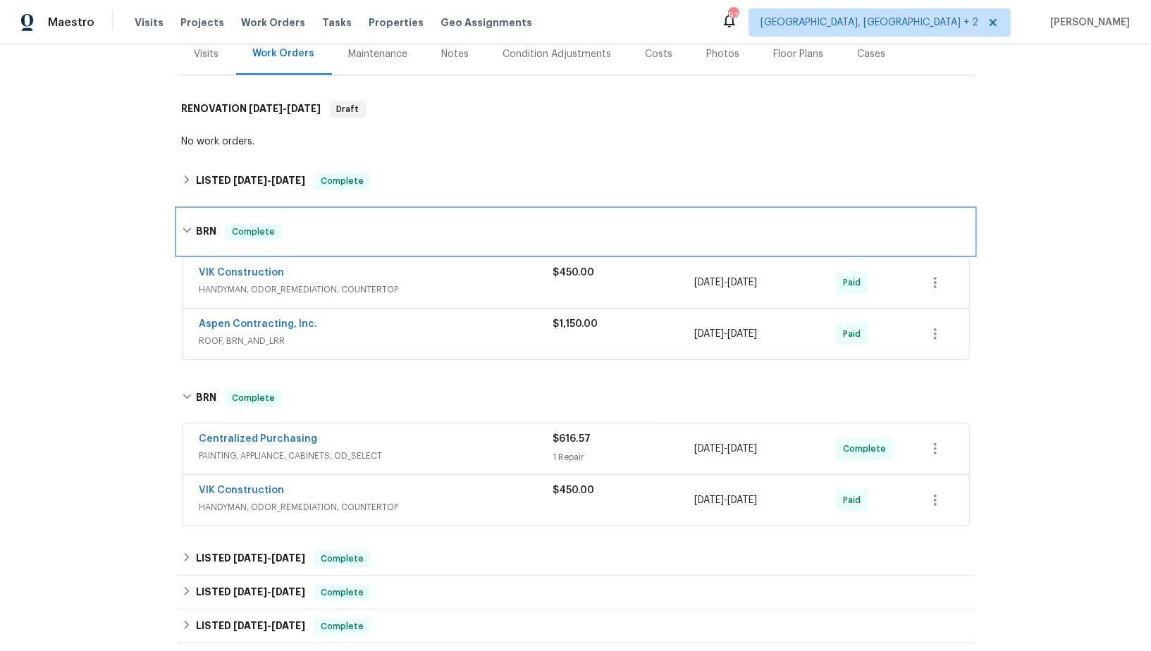
scroll to position [240, 0]
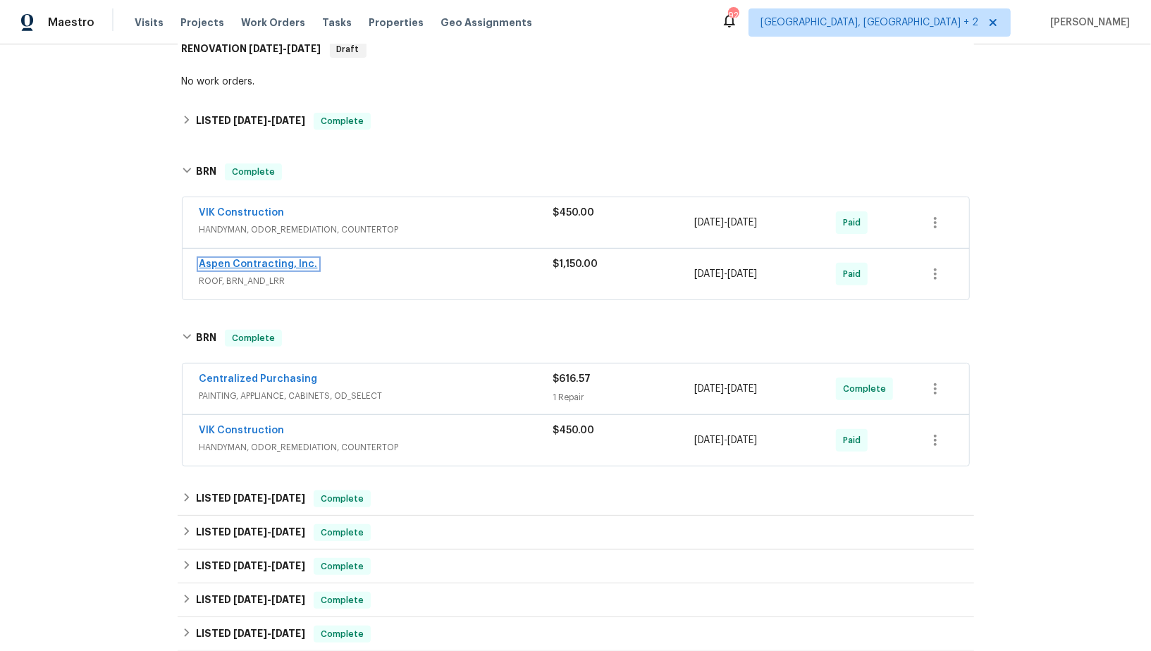
click at [262, 260] on link "Aspen Contracting, Inc." at bounding box center [258, 264] width 118 height 10
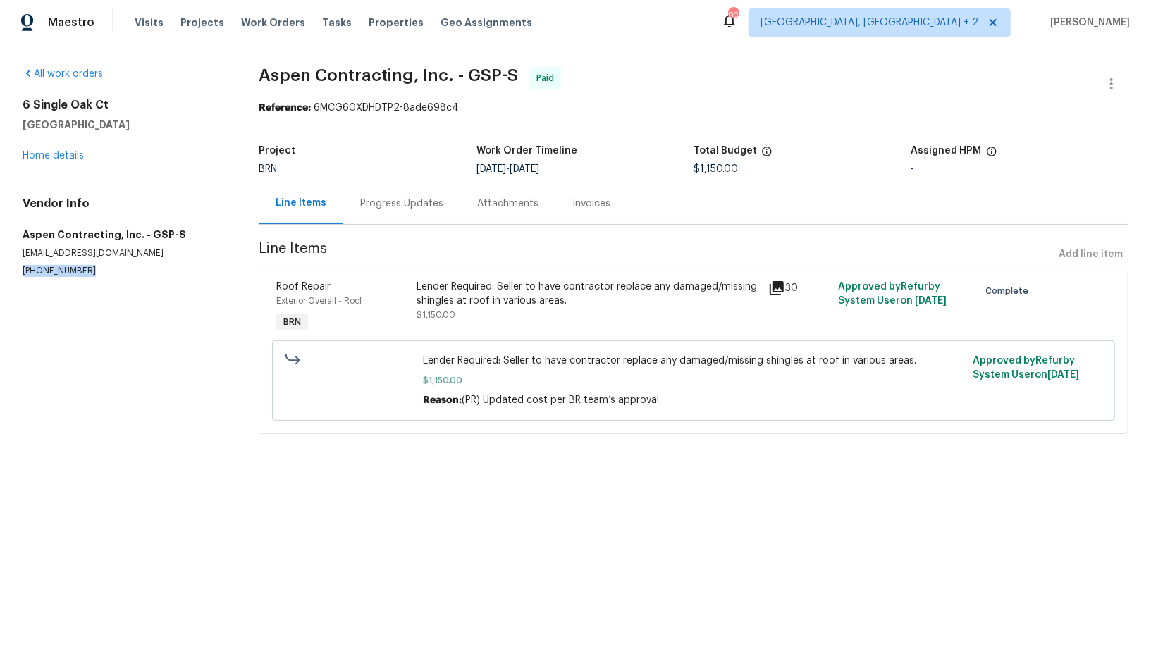
drag, startPoint x: 94, startPoint y: 276, endPoint x: 0, endPoint y: 276, distance: 93.7
click at [0, 276] on div "All work orders [STREET_ADDRESS] Home details Vendor Info Aspen Contracting, In…" at bounding box center [575, 258] width 1151 height 429
copy p "[PHONE_NUMBER]"
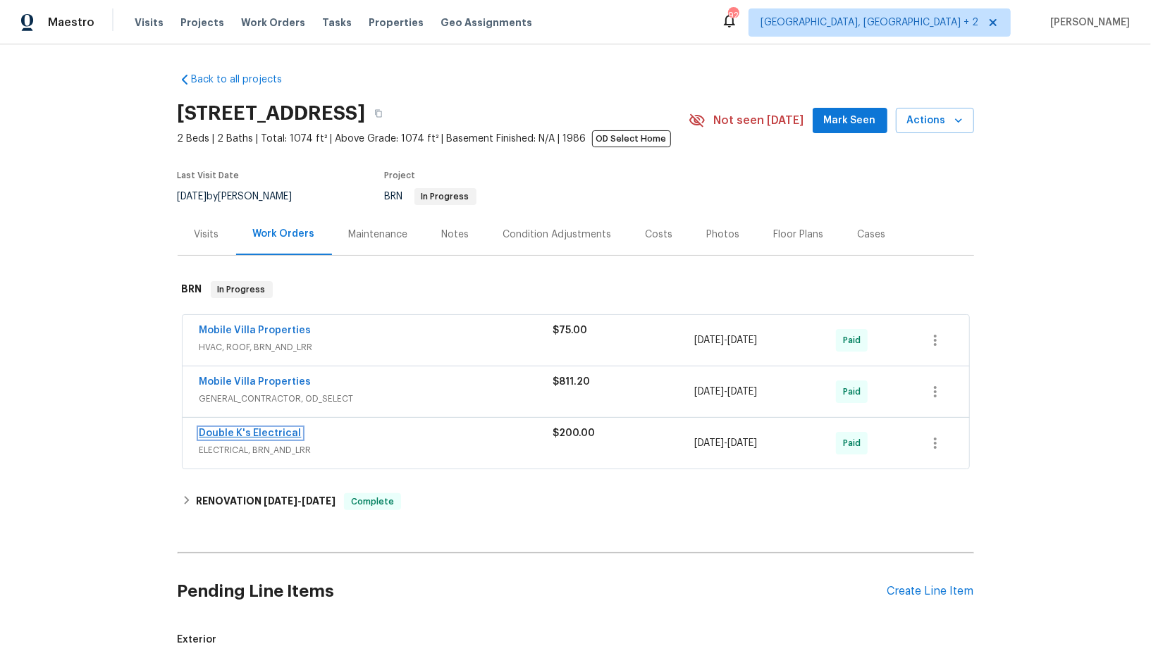
click at [249, 434] on link "Double K's Electrical" at bounding box center [250, 434] width 102 height 10
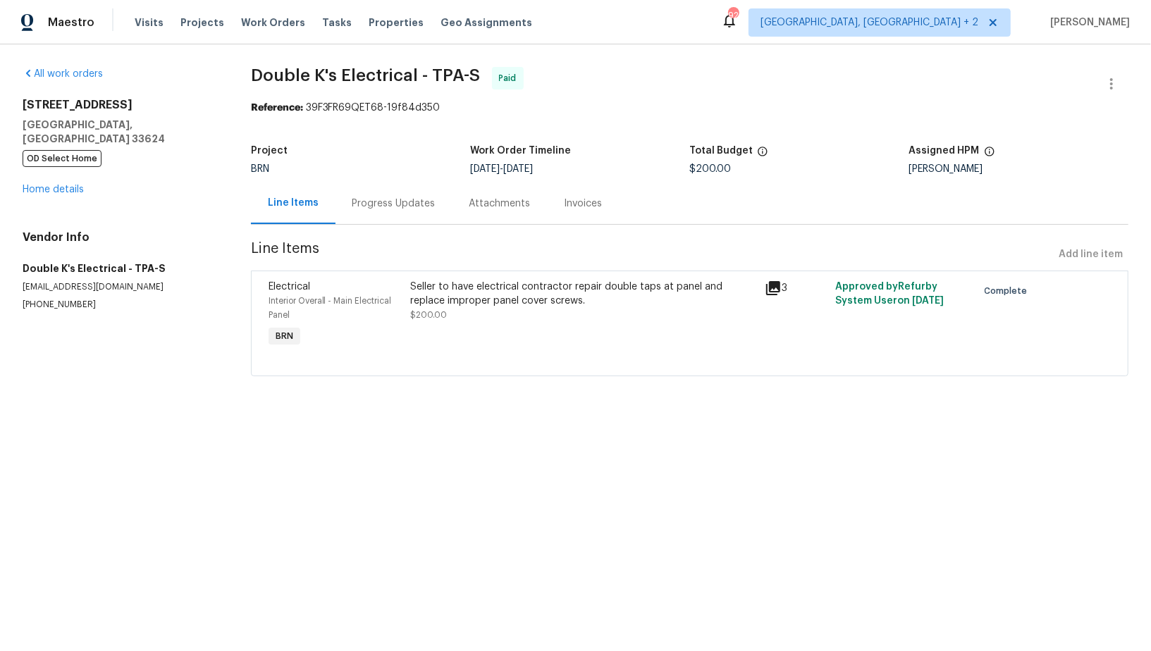
drag, startPoint x: 83, startPoint y: 289, endPoint x: 0, endPoint y: 309, distance: 85.6
click at [0, 309] on div "All work orders [STREET_ADDRESS][PERSON_NAME] OD Select Home Home details Vendo…" at bounding box center [575, 229] width 1151 height 371
drag, startPoint x: 94, startPoint y: 295, endPoint x: 0, endPoint y: 295, distance: 93.7
click at [0, 295] on div "All work orders [STREET_ADDRESS][PERSON_NAME] OD Select Home Home details Vendo…" at bounding box center [575, 229] width 1151 height 371
copy p "[PHONE_NUMBER]"
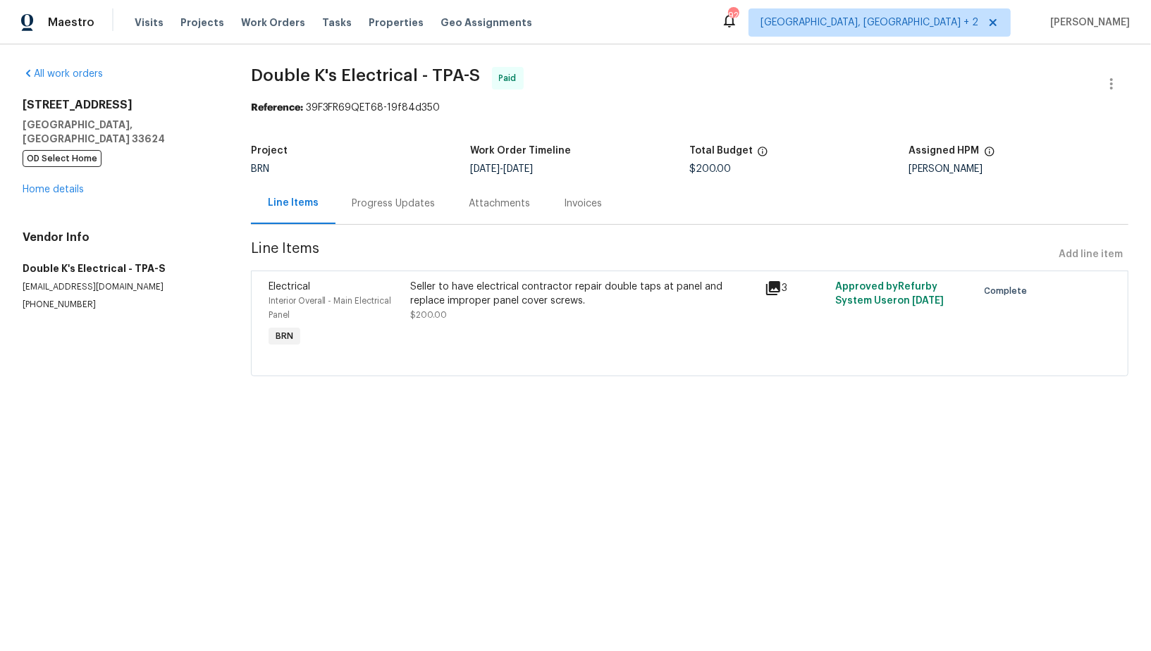
click at [371, 215] on div "Progress Updates" at bounding box center [393, 204] width 117 height 42
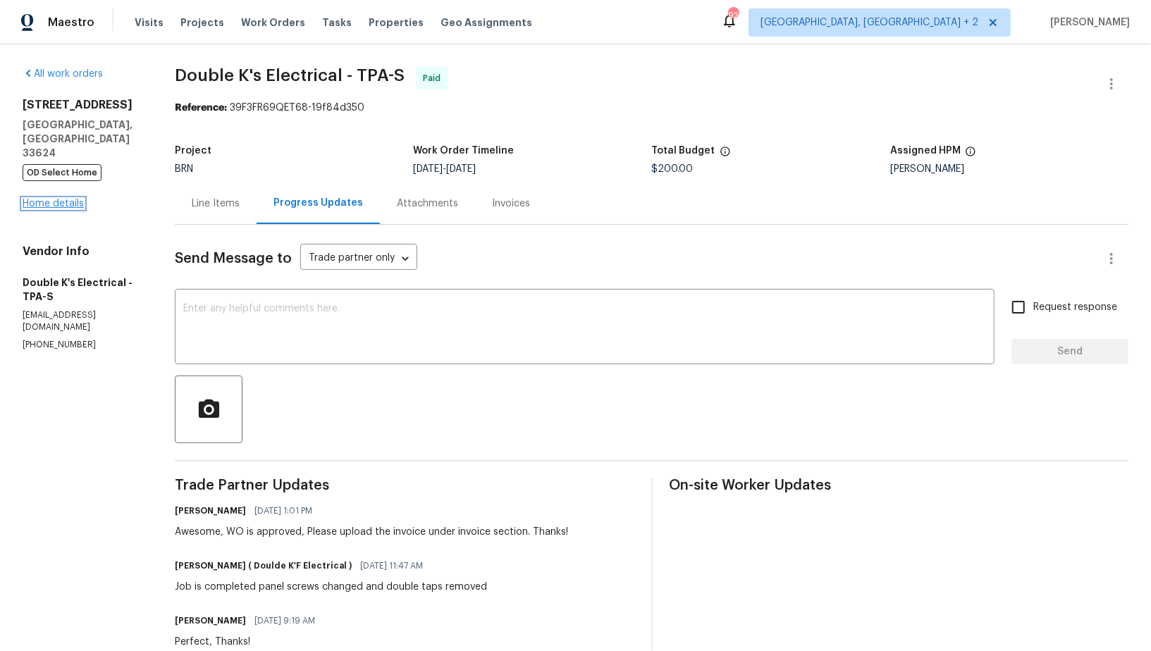
click at [54, 199] on link "Home details" at bounding box center [53, 204] width 61 height 10
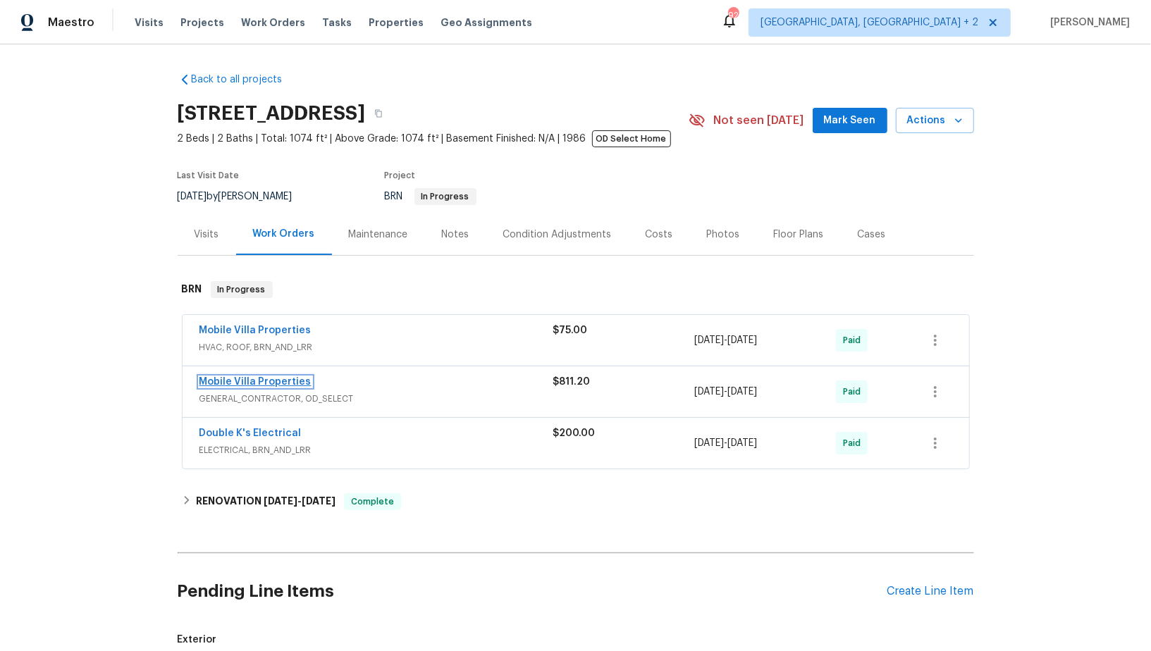
click at [240, 377] on link "Mobile Villa Properties" at bounding box center [255, 382] width 112 height 10
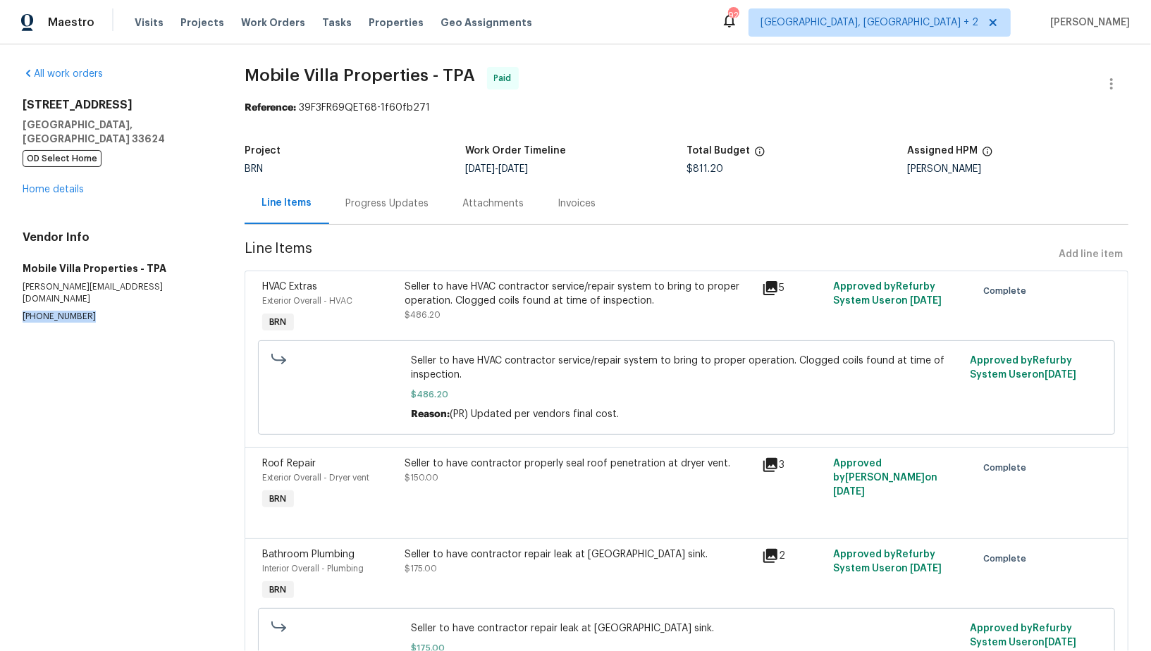
drag, startPoint x: 97, startPoint y: 292, endPoint x: 0, endPoint y: 291, distance: 97.3
click at [0, 291] on div "All work orders [STREET_ADDRESS][PERSON_NAME] OD Select Home Home details Vendo…" at bounding box center [575, 392] width 1151 height 697
copy p "[PHONE_NUMBER]"
click at [414, 202] on div "Progress Updates" at bounding box center [387, 204] width 83 height 14
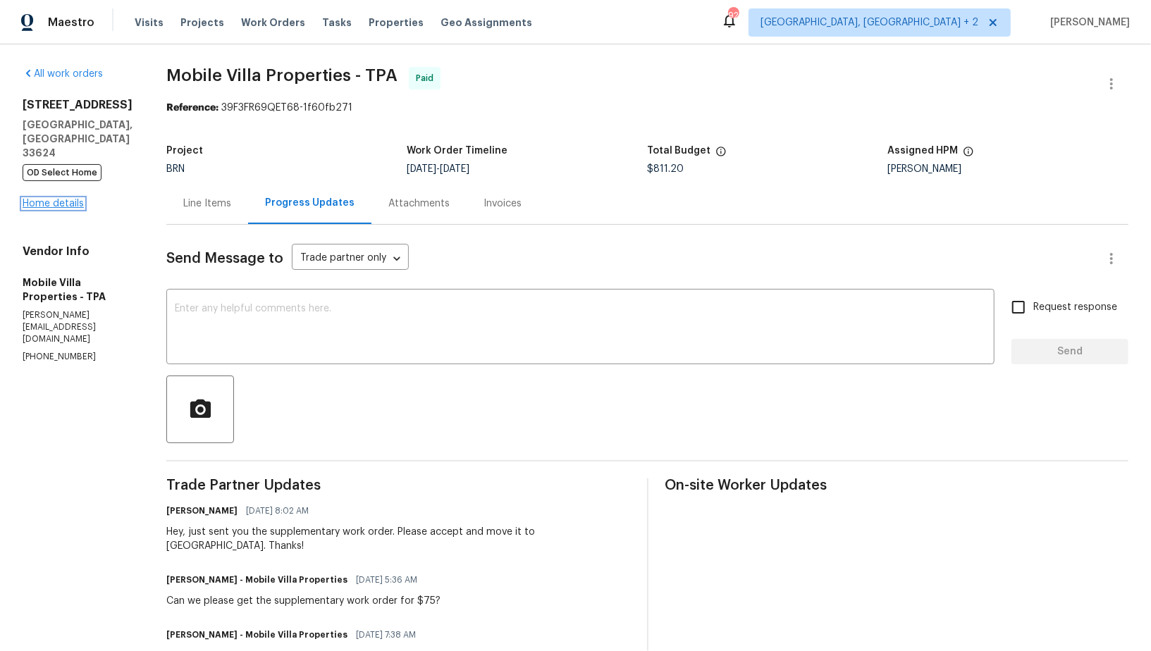
click at [50, 199] on link "Home details" at bounding box center [53, 204] width 61 height 10
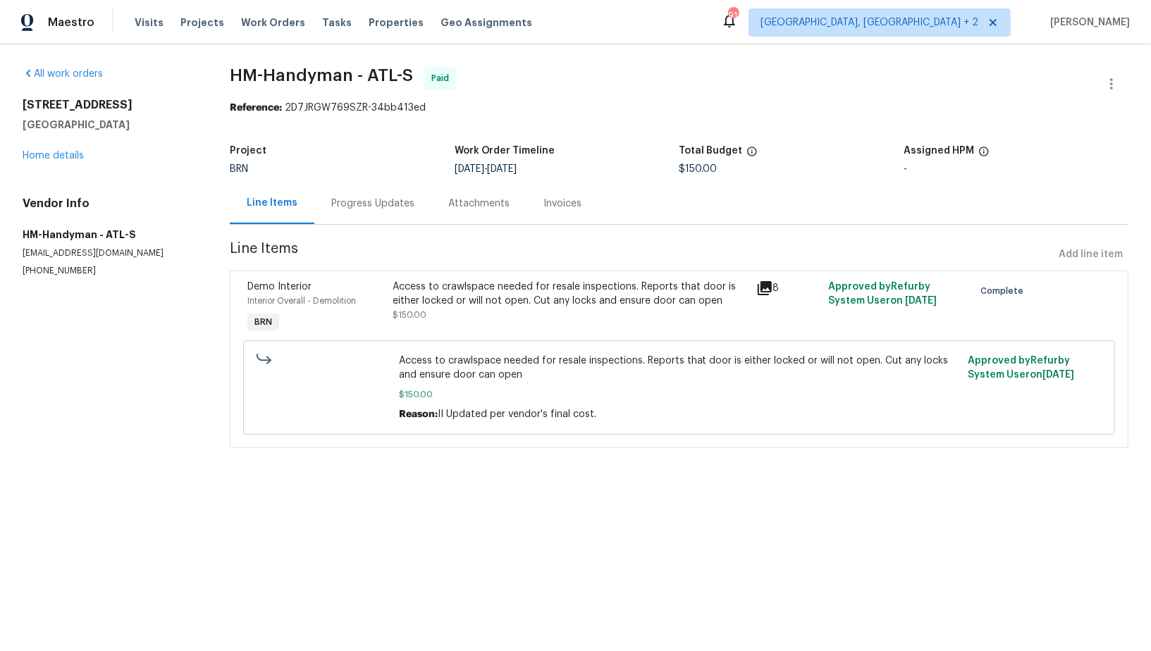
click at [394, 199] on div "Progress Updates" at bounding box center [372, 204] width 83 height 14
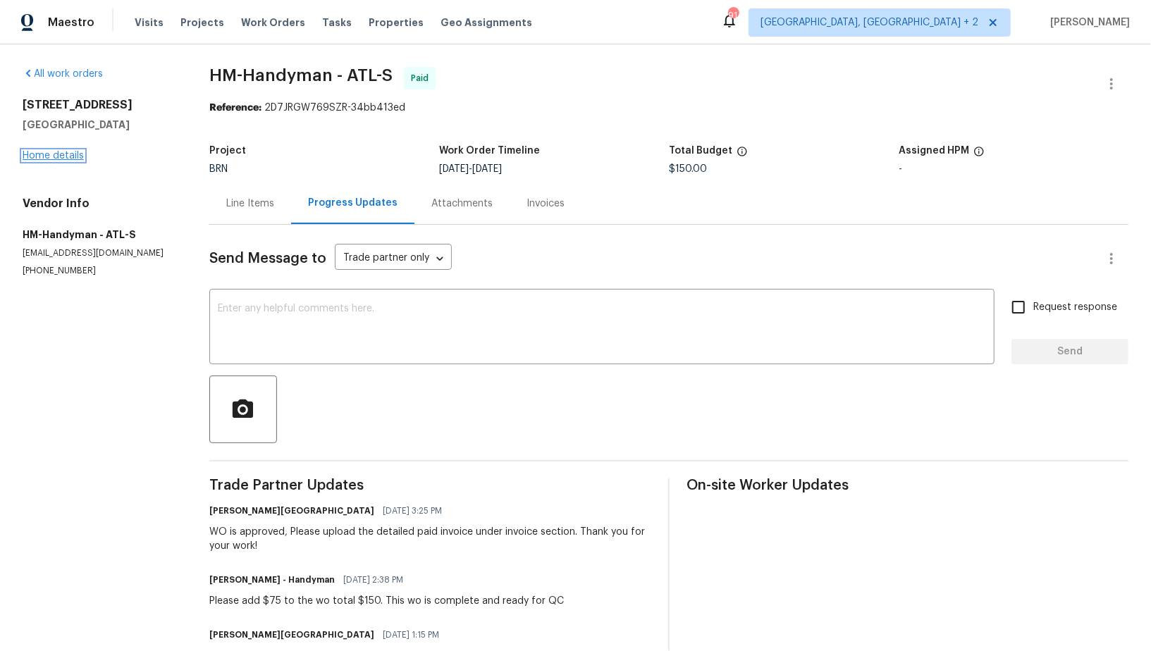
click at [63, 156] on link "Home details" at bounding box center [53, 156] width 61 height 10
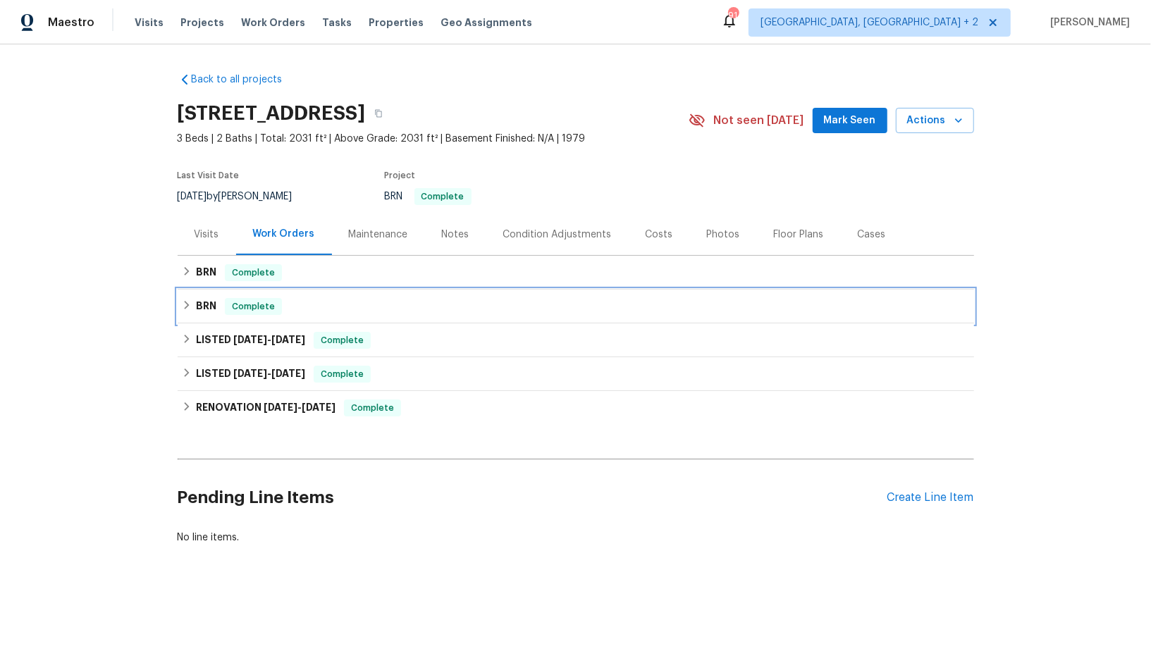
click at [183, 312] on div "BRN Complete" at bounding box center [576, 306] width 788 height 17
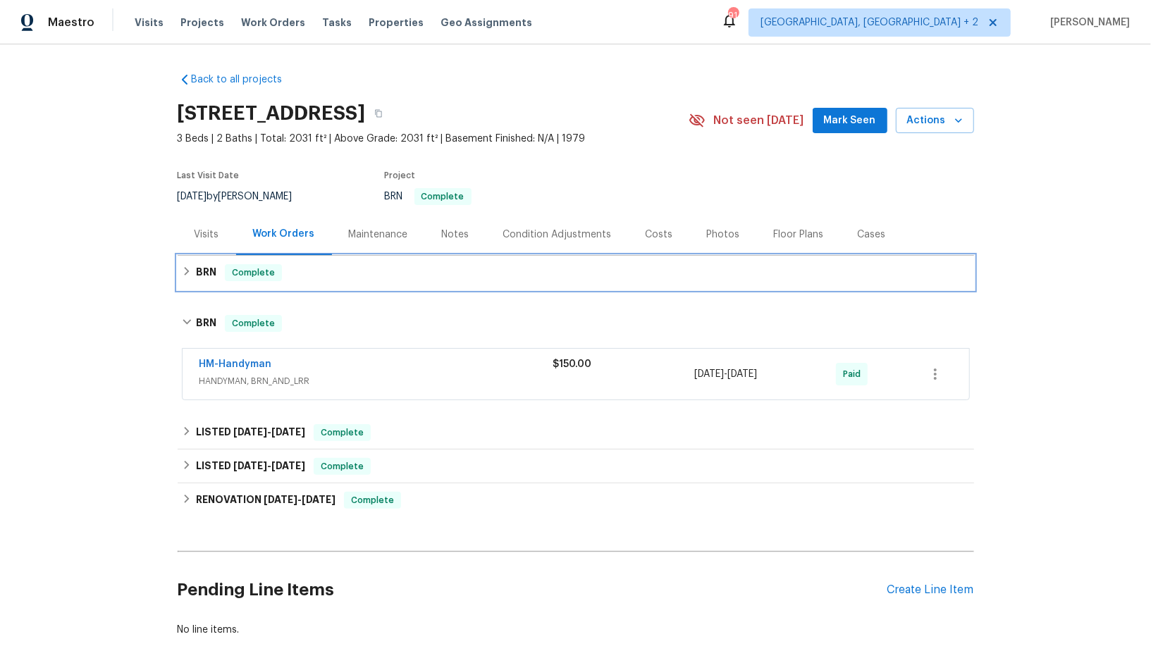
click at [190, 278] on div "BRN Complete" at bounding box center [576, 272] width 788 height 17
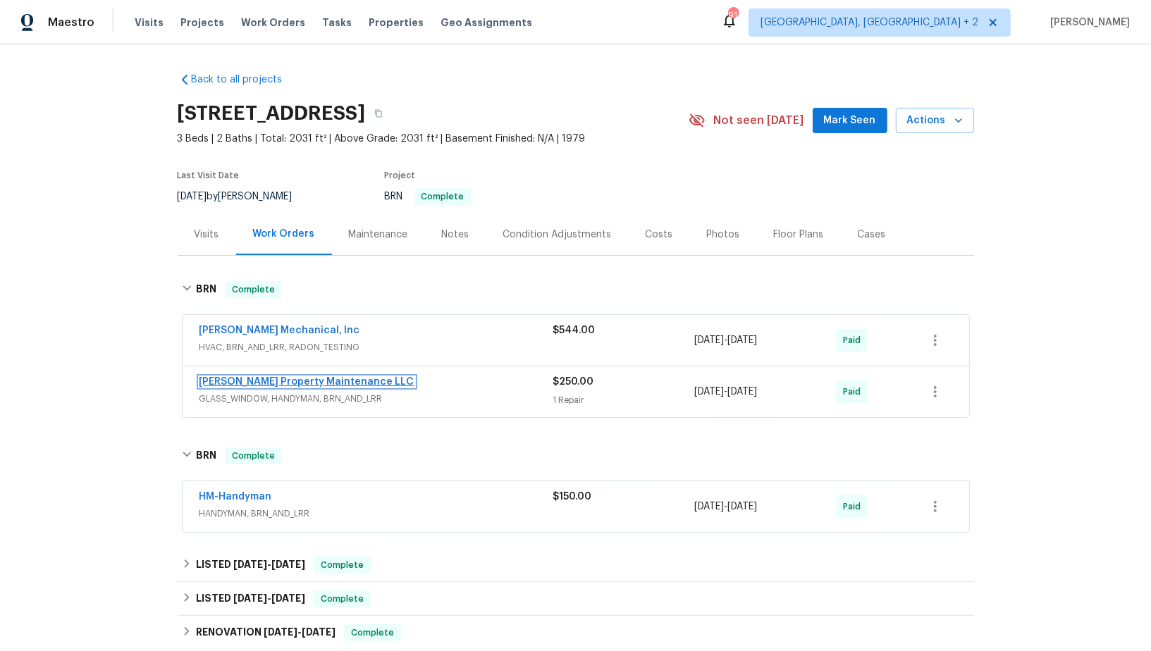
click at [318, 377] on link "[PERSON_NAME] Property Maintenance LLC" at bounding box center [306, 382] width 215 height 10
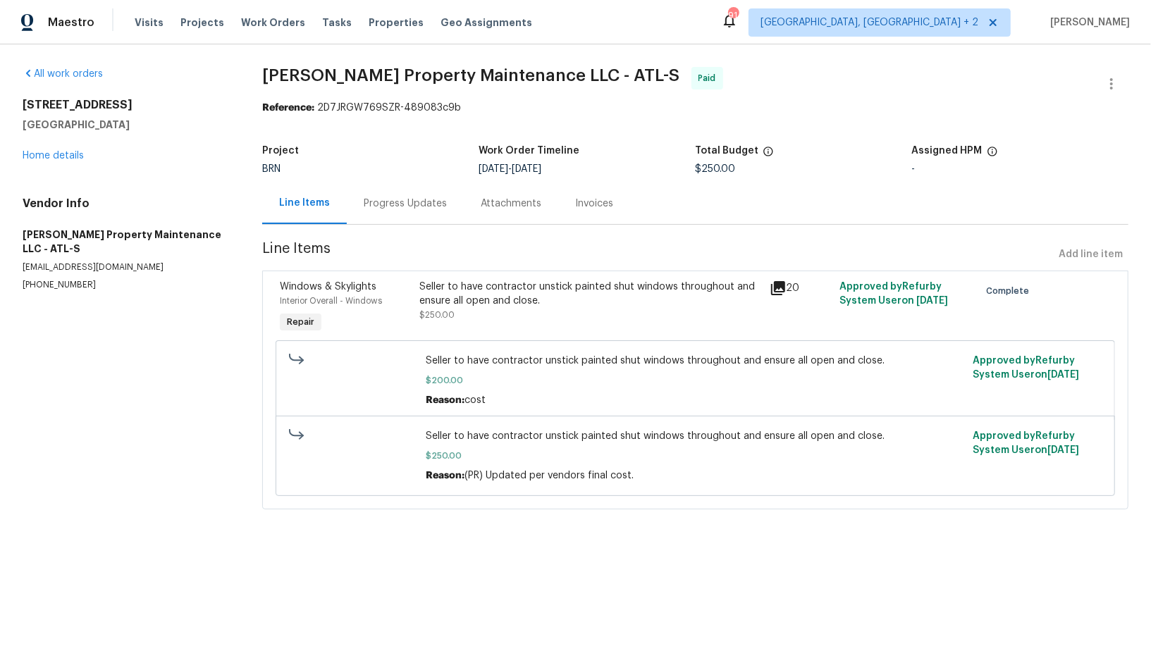
click at [364, 202] on div "Progress Updates" at bounding box center [405, 204] width 83 height 14
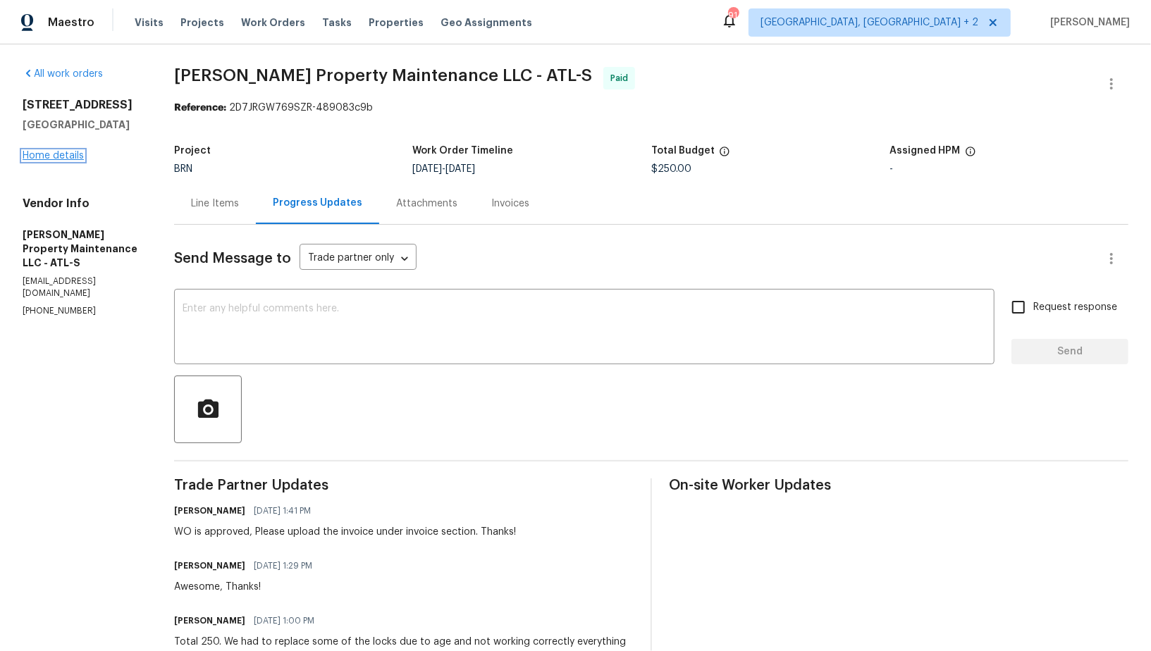
click at [47, 155] on link "Home details" at bounding box center [53, 156] width 61 height 10
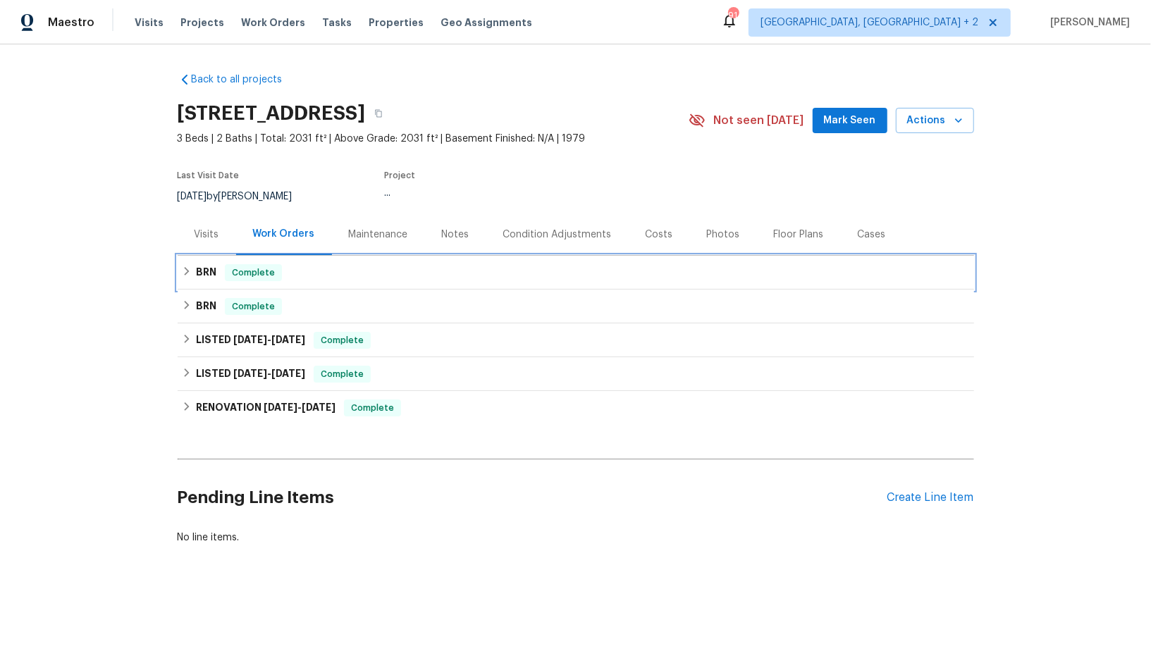
click at [204, 281] on h6 "BRN" at bounding box center [206, 272] width 20 height 17
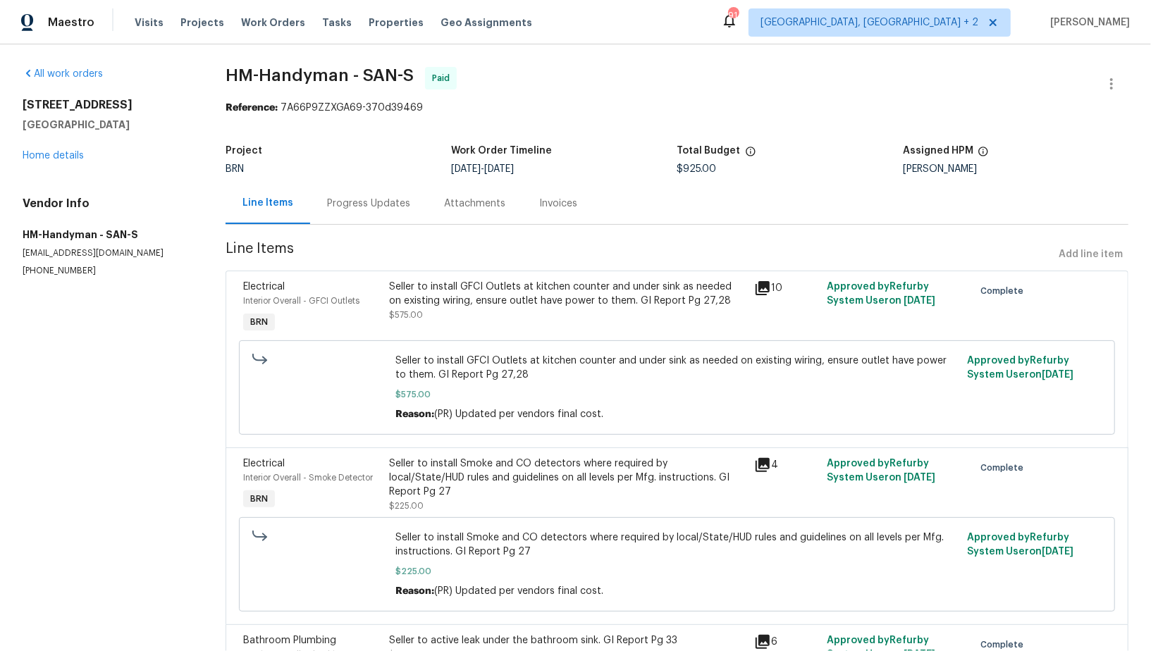
click at [360, 211] on div "Progress Updates" at bounding box center [368, 204] width 117 height 42
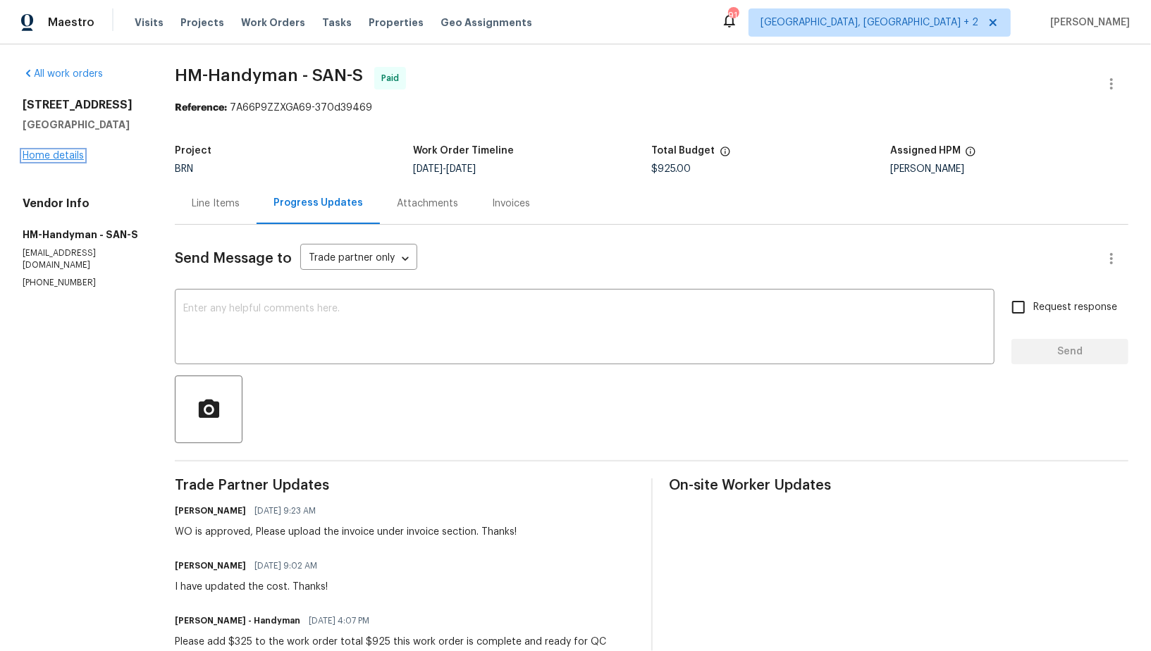
click at [49, 152] on link "Home details" at bounding box center [53, 156] width 61 height 10
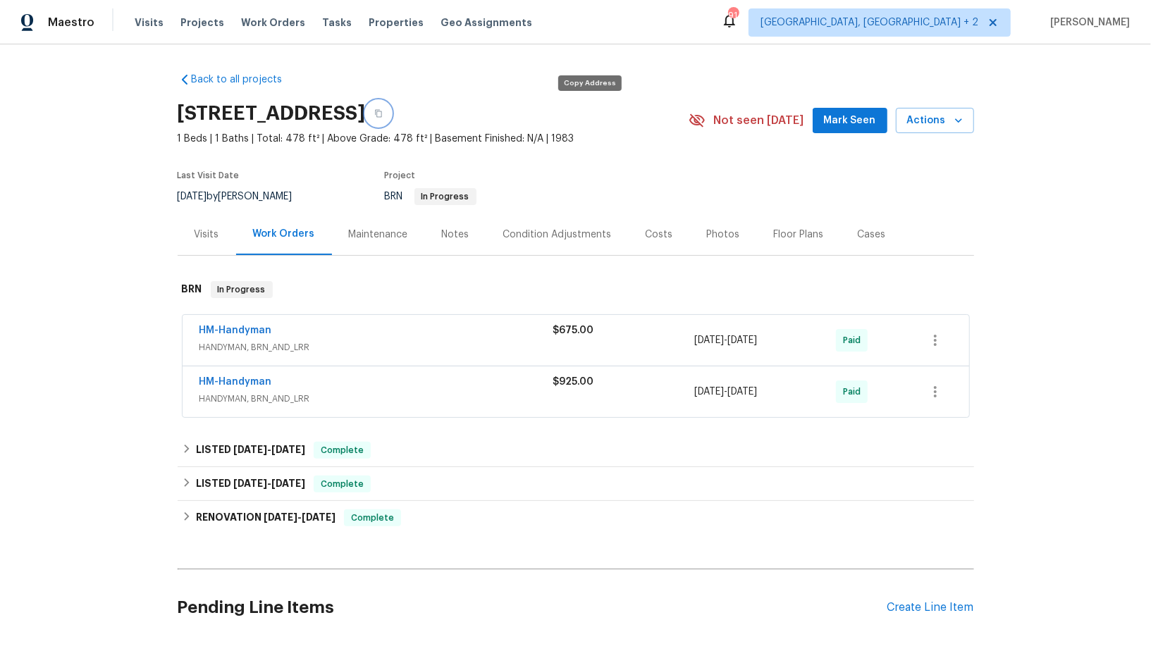
click at [383, 113] on icon "button" at bounding box center [378, 113] width 8 height 8
click at [237, 383] on link "HM-Handyman" at bounding box center [235, 382] width 73 height 10
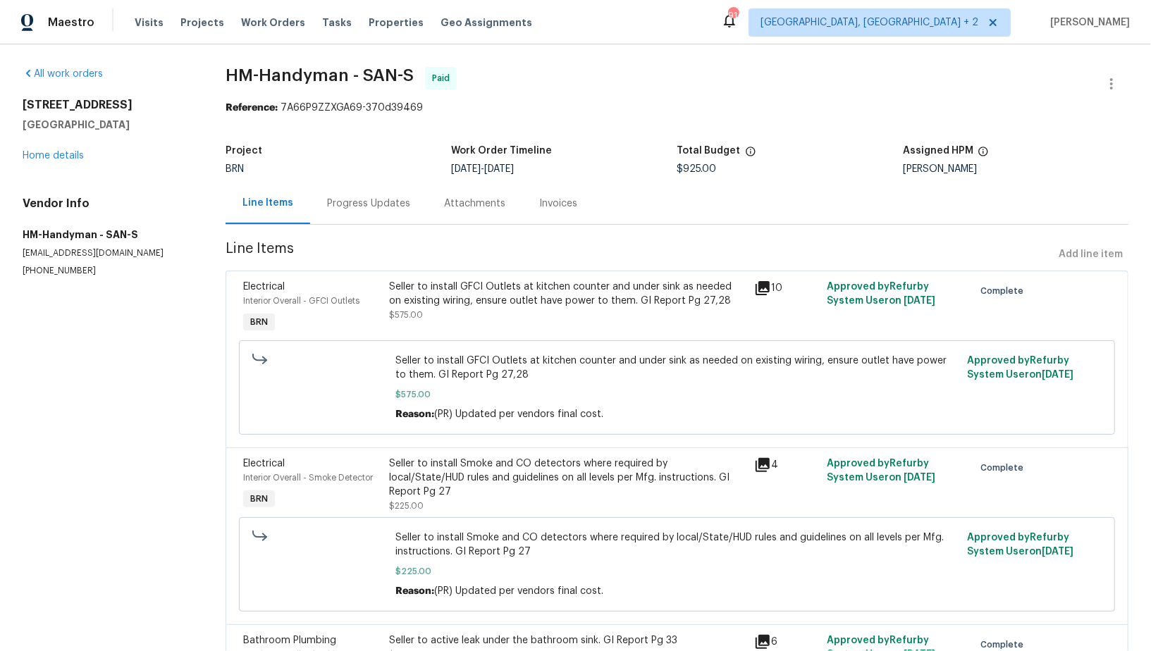
click at [385, 209] on div "Progress Updates" at bounding box center [368, 204] width 83 height 14
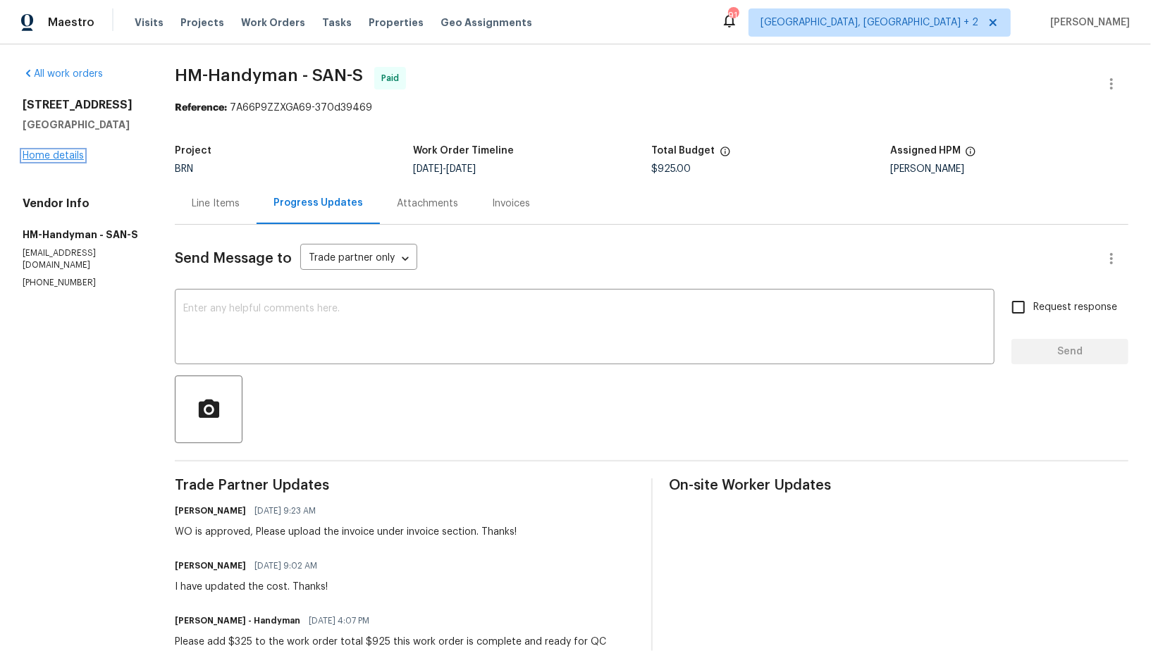
click at [63, 156] on link "Home details" at bounding box center [53, 156] width 61 height 10
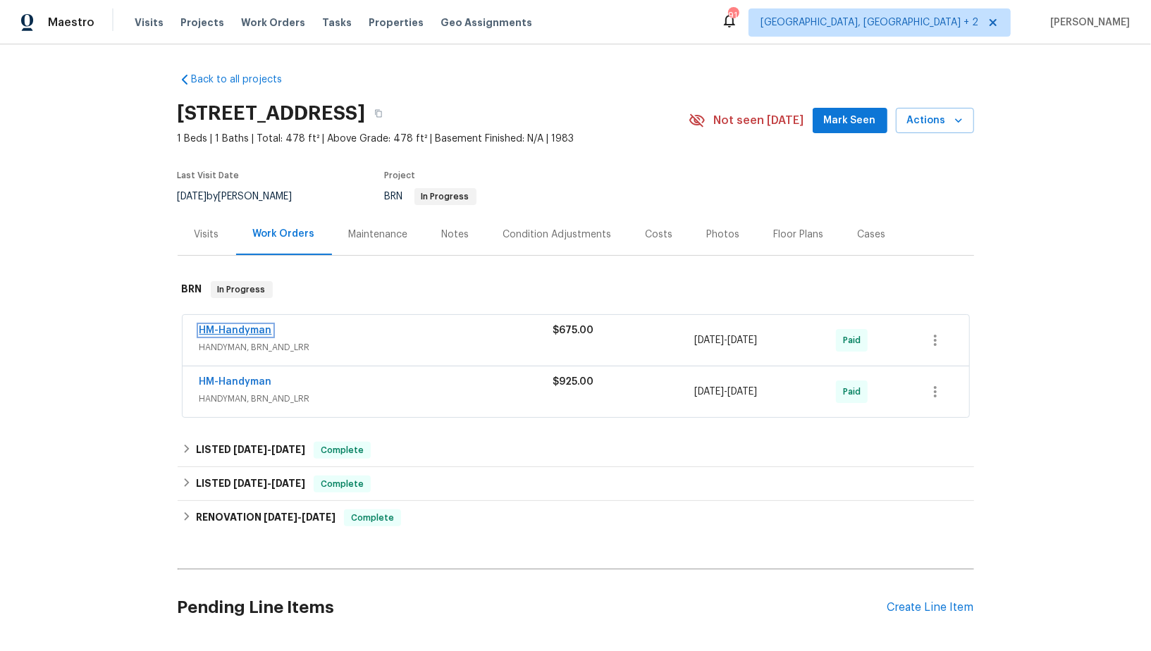
click at [234, 329] on link "HM-Handyman" at bounding box center [235, 331] width 73 height 10
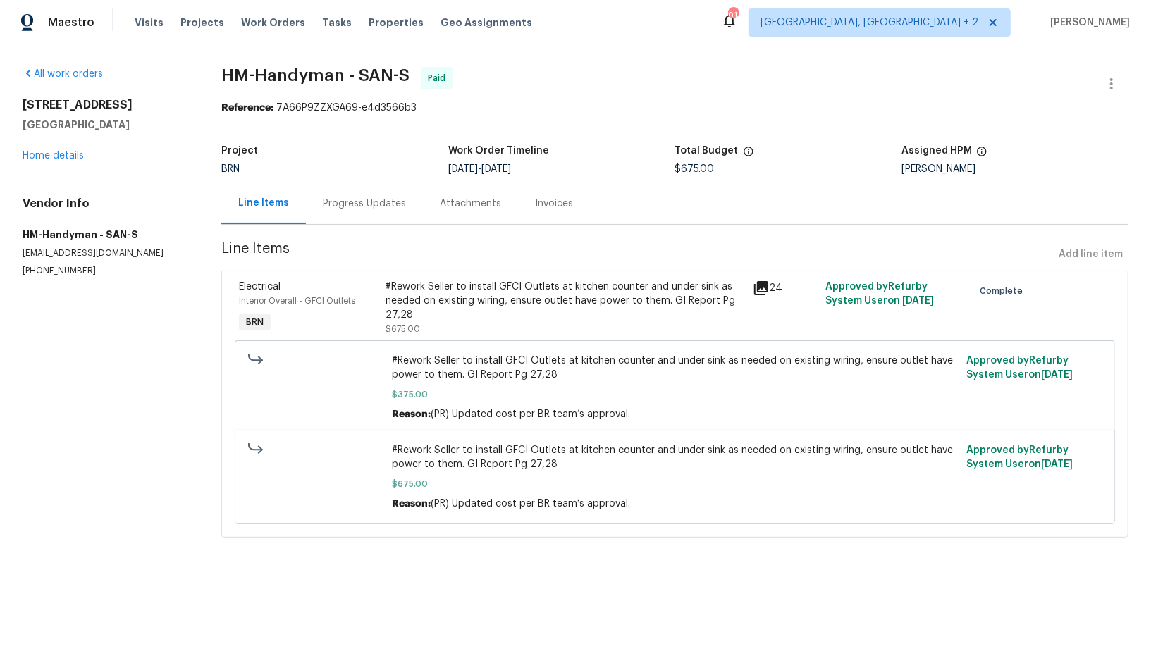
click at [368, 208] on div "Progress Updates" at bounding box center [364, 204] width 83 height 14
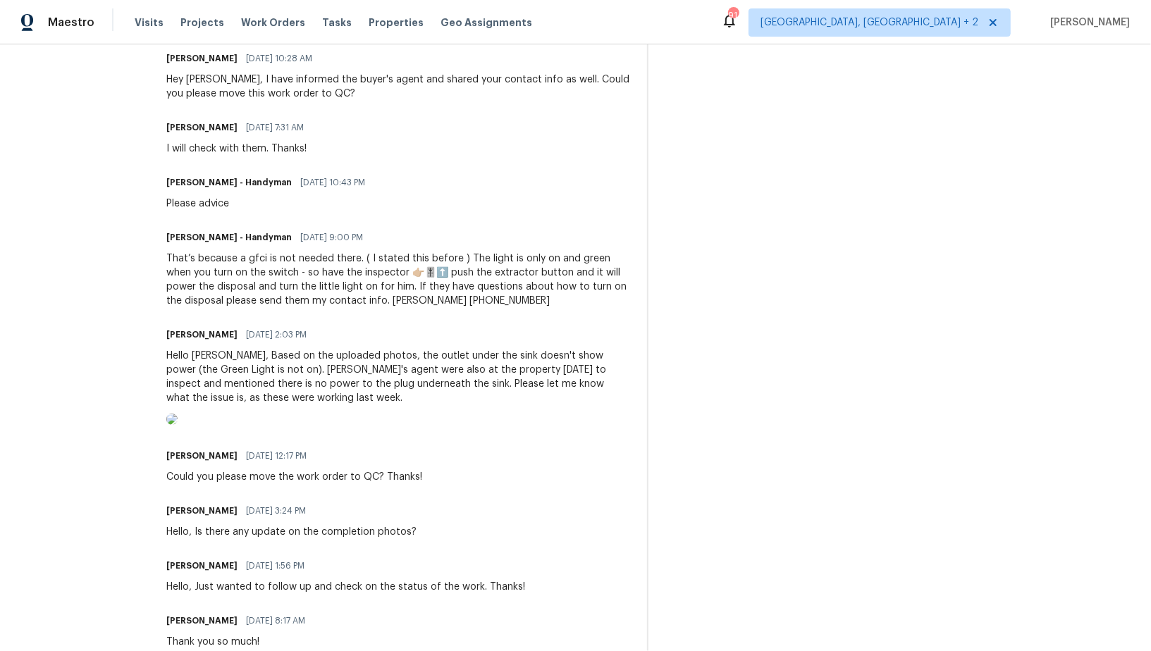
scroll to position [642, 0]
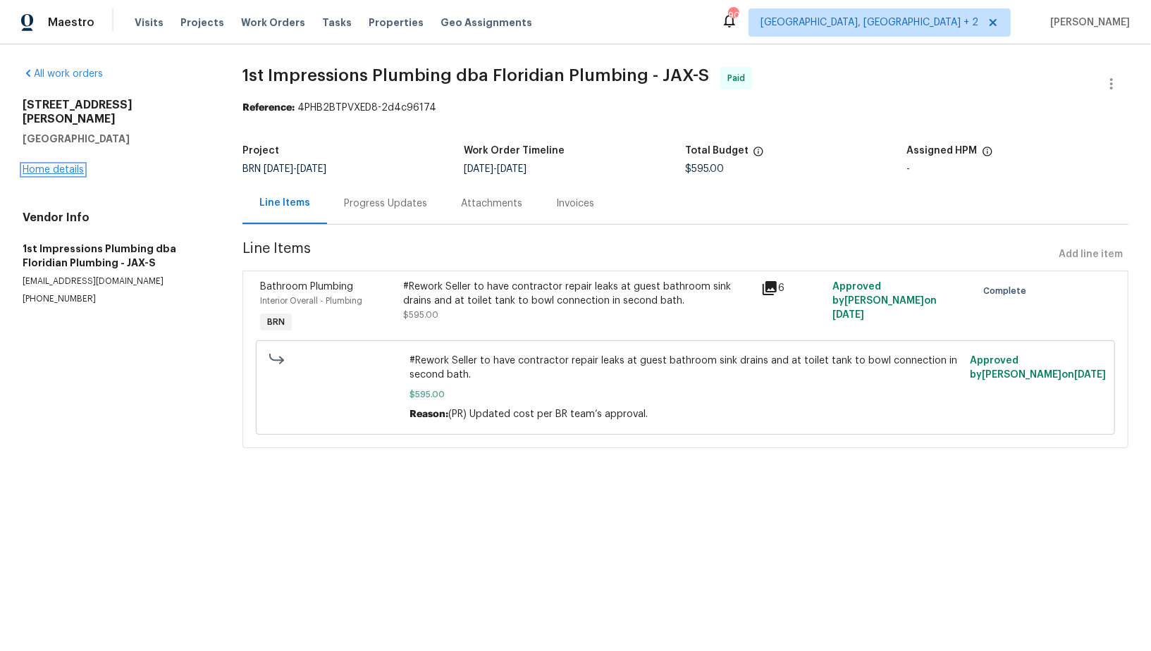
click at [70, 165] on link "Home details" at bounding box center [53, 170] width 61 height 10
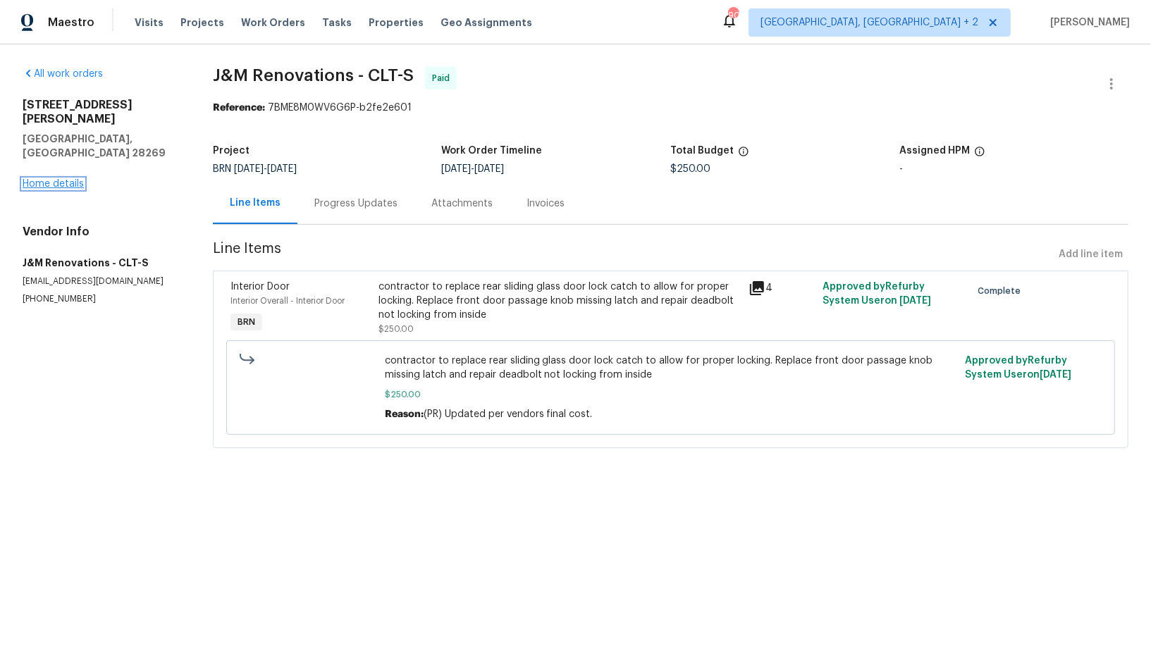
click at [62, 179] on link "Home details" at bounding box center [53, 184] width 61 height 10
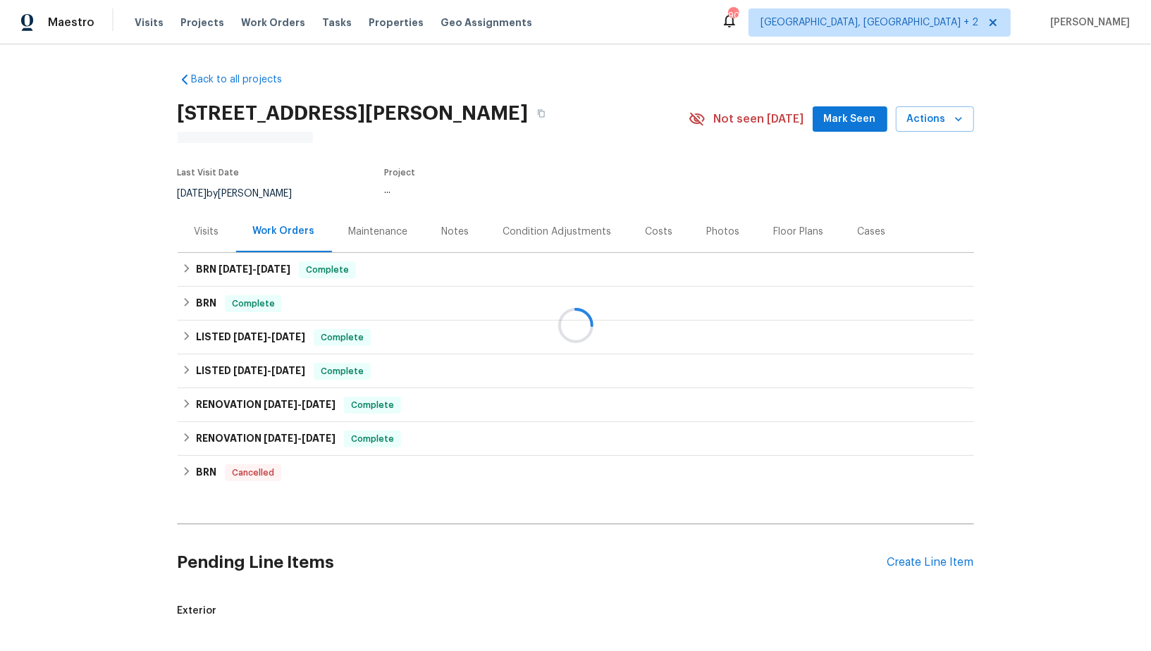
click at [197, 305] on div at bounding box center [575, 325] width 1151 height 651
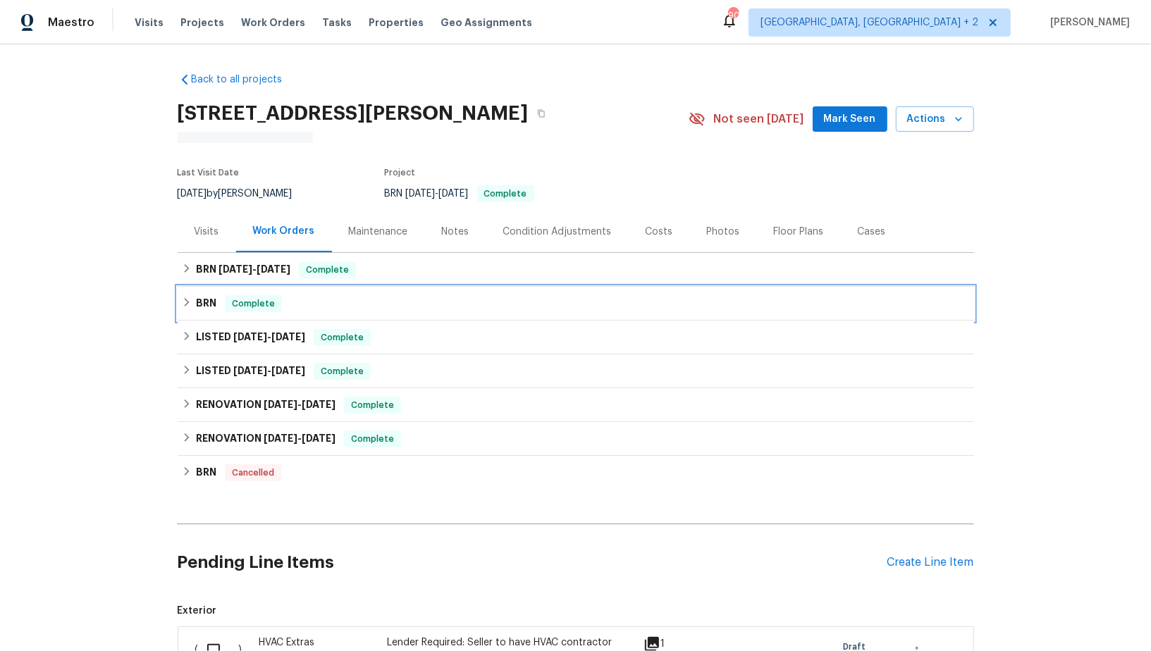
click at [185, 300] on icon at bounding box center [187, 302] width 10 height 10
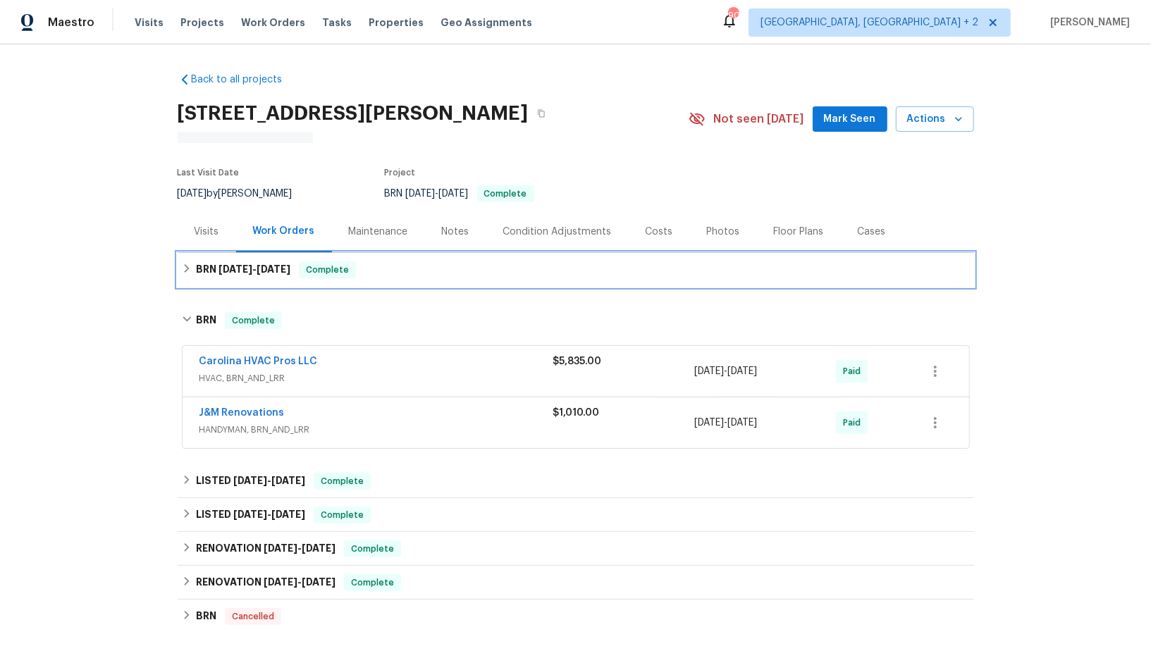
click at [178, 273] on div "BRN [DATE] - [DATE] Complete" at bounding box center [576, 270] width 796 height 34
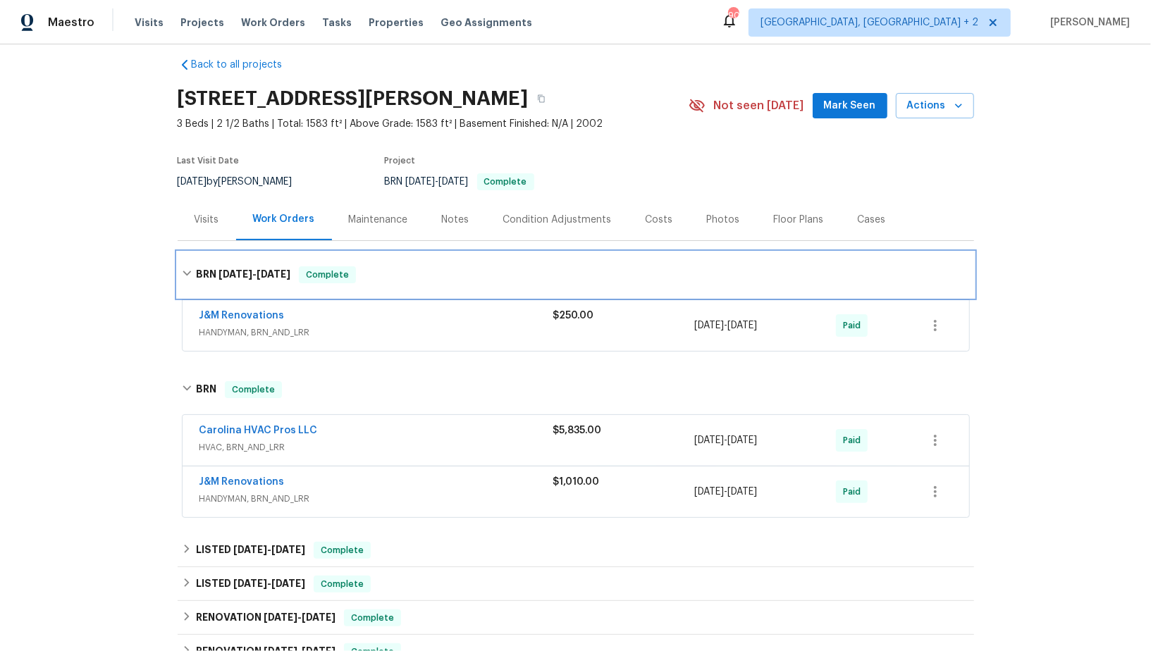
scroll to position [18, 0]
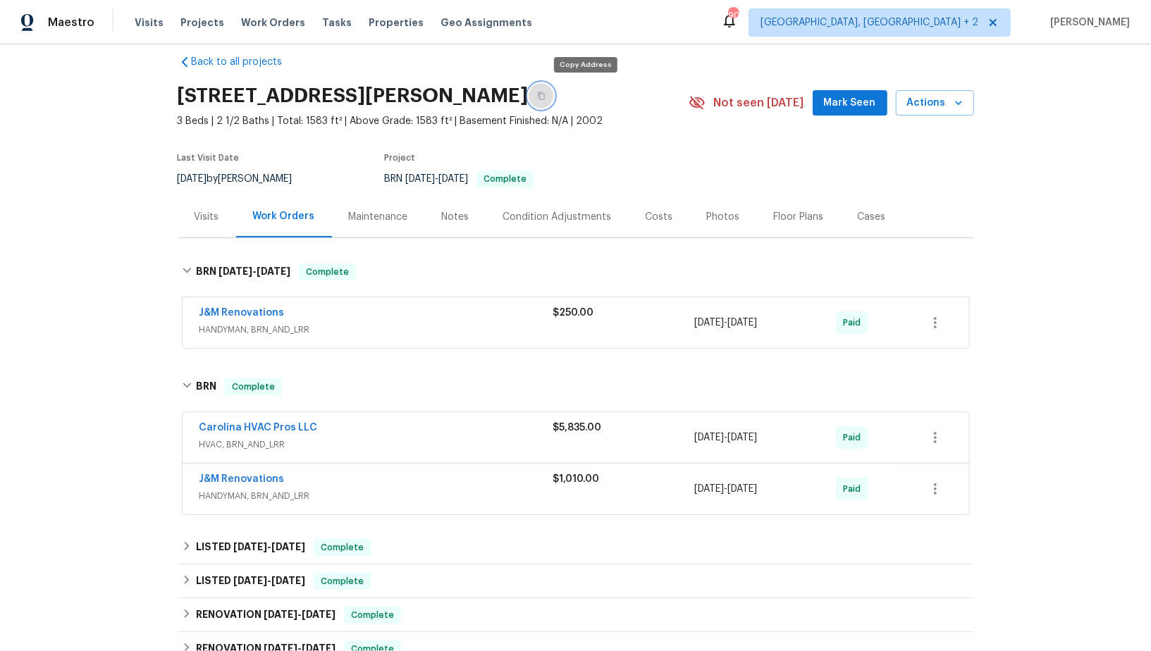
click at [545, 95] on icon "button" at bounding box center [541, 96] width 7 height 8
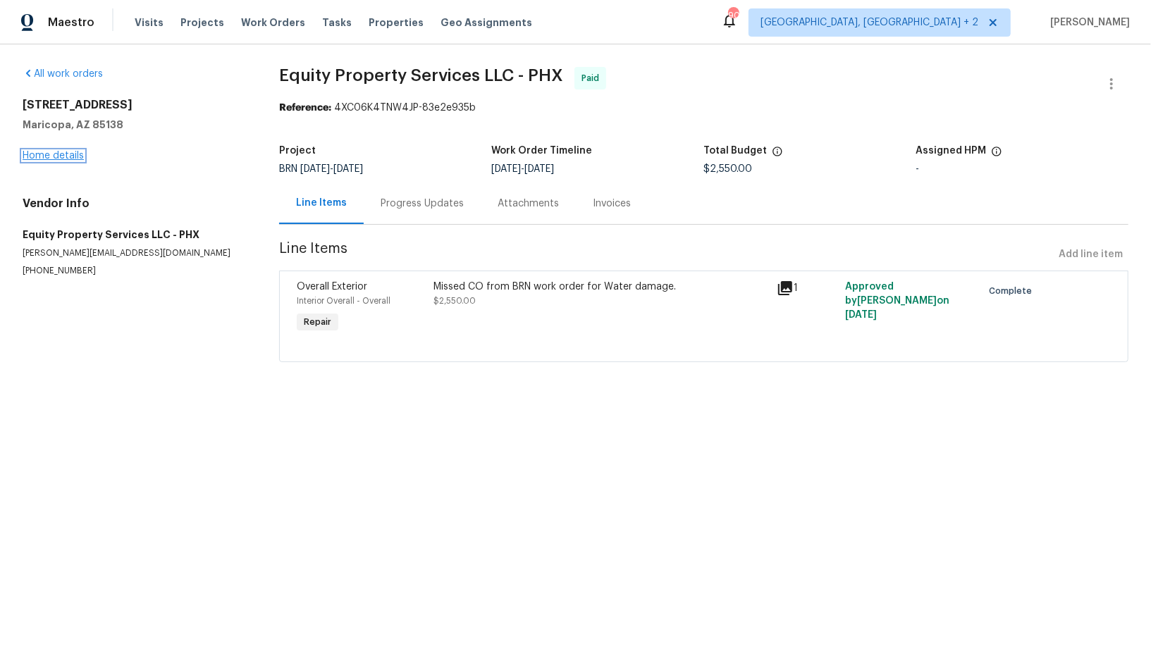
click at [57, 152] on link "Home details" at bounding box center [53, 156] width 61 height 10
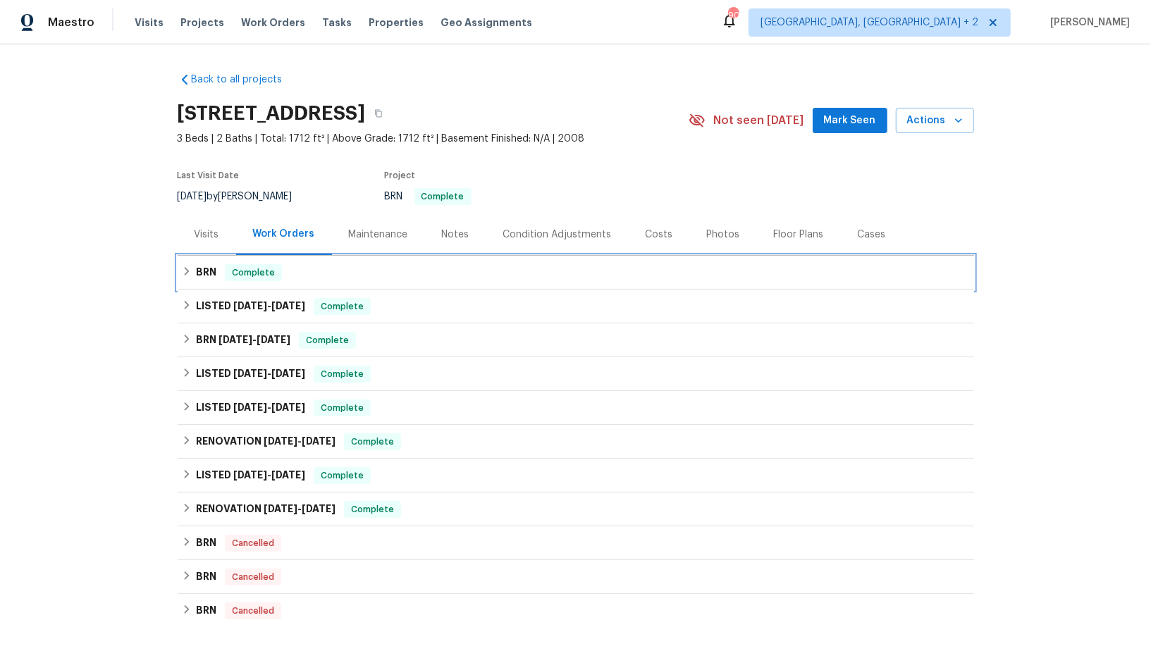
click at [197, 283] on div "BRN Complete" at bounding box center [576, 273] width 796 height 34
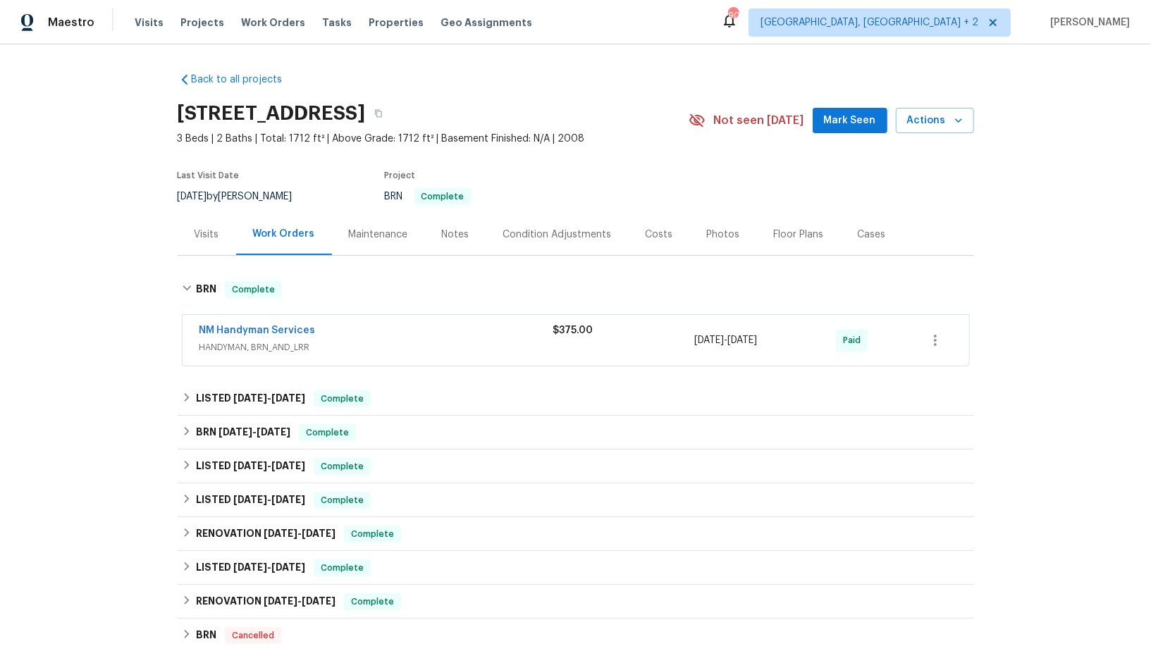
click at [174, 431] on div "Back to all projects 42054 W Cheyenne Dr, Maricopa, AZ 85138 3 Beds | 2 Baths |…" at bounding box center [575, 347] width 1151 height 607
click at [197, 438] on h6 "BRN 4/15/25 - 4/15/25" at bounding box center [243, 432] width 94 height 17
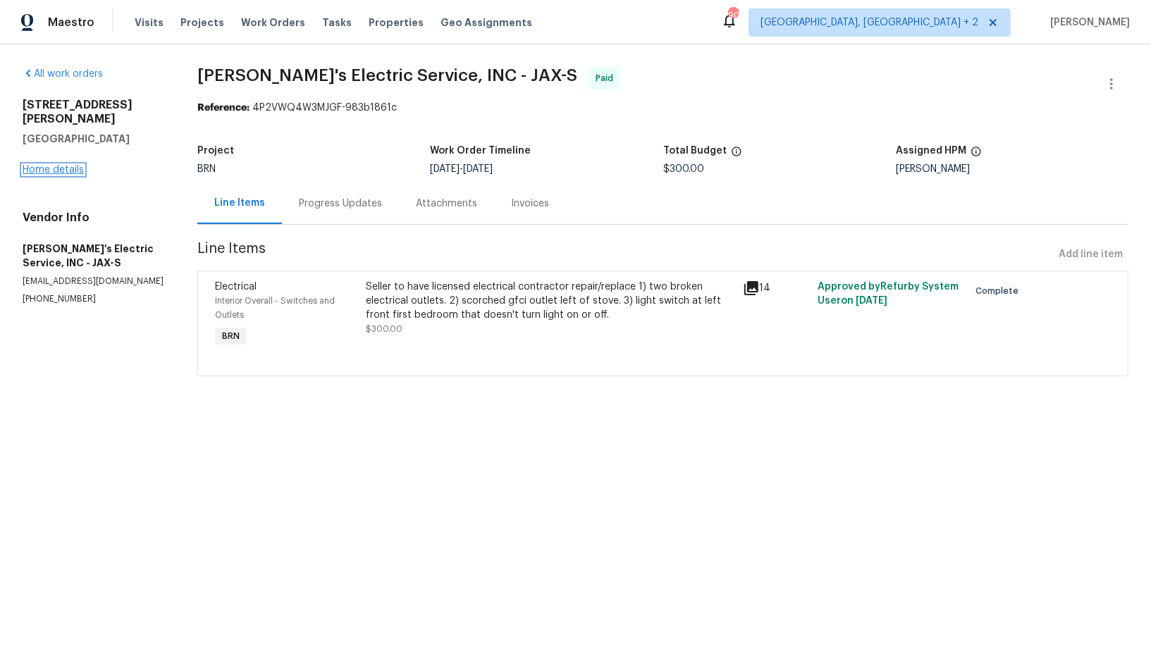
click at [56, 165] on link "Home details" at bounding box center [53, 170] width 61 height 10
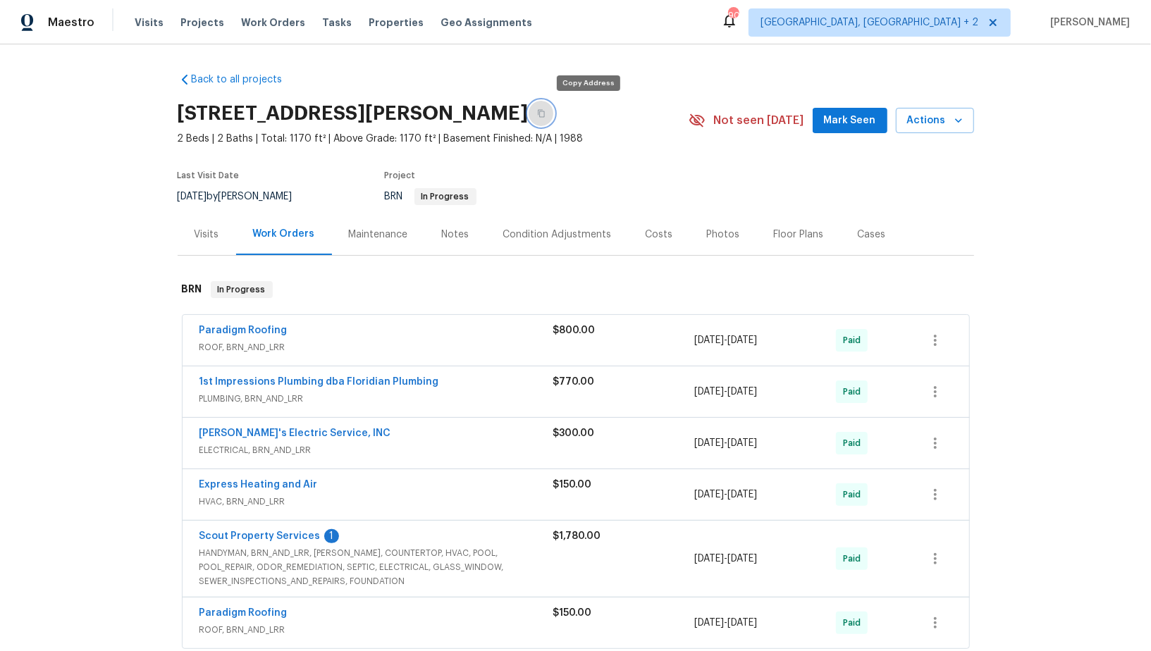
click at [546, 114] on icon "button" at bounding box center [541, 113] width 8 height 8
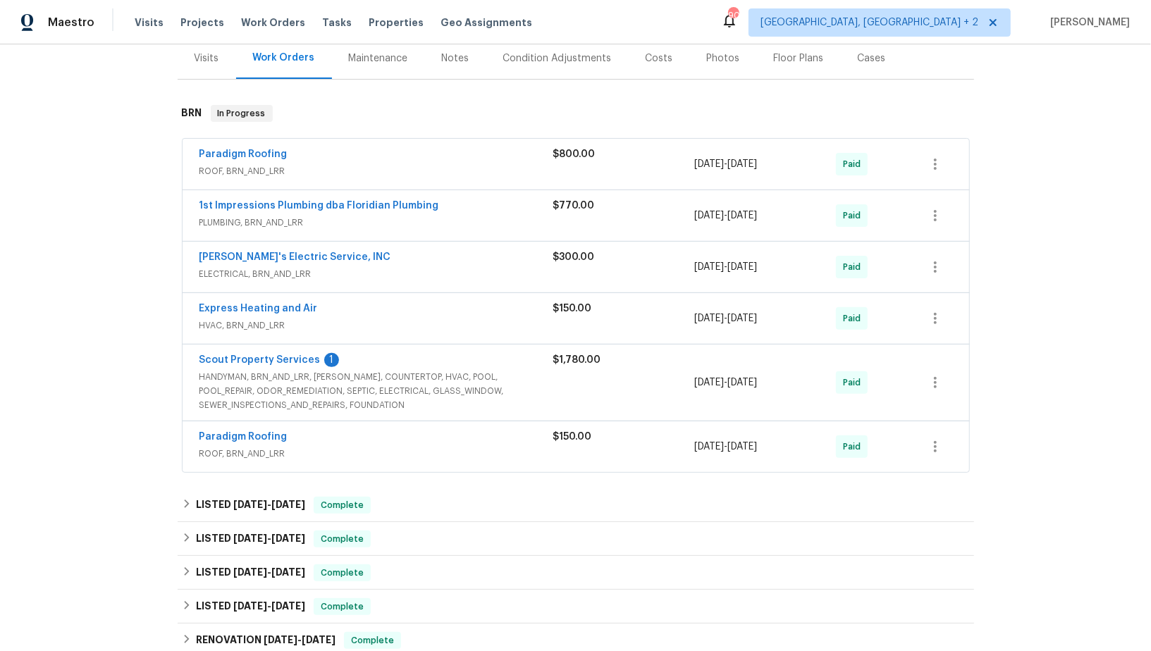
scroll to position [157, 0]
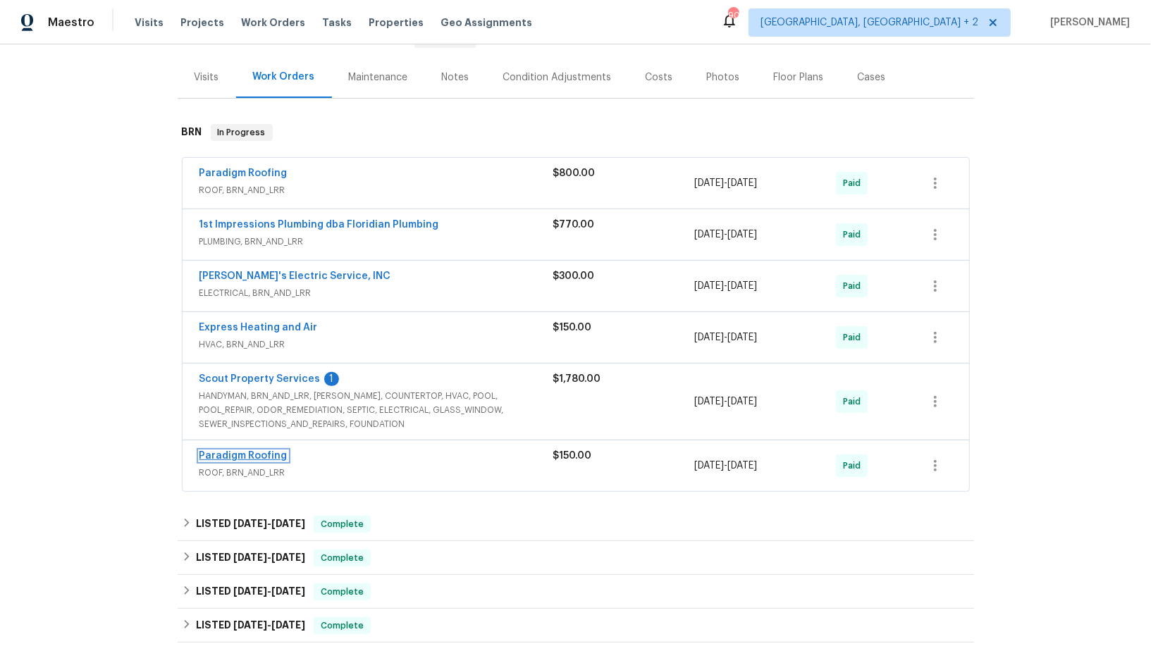
click at [245, 451] on link "Paradigm Roofing" at bounding box center [243, 456] width 88 height 10
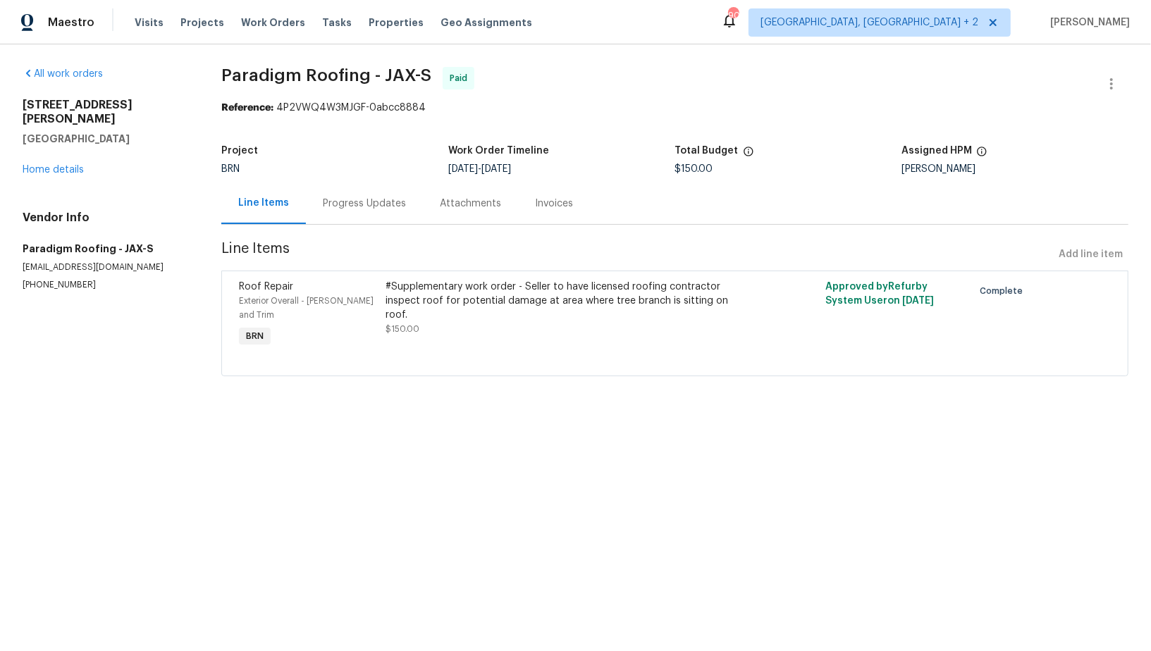
click at [369, 208] on div "Progress Updates" at bounding box center [364, 204] width 83 height 14
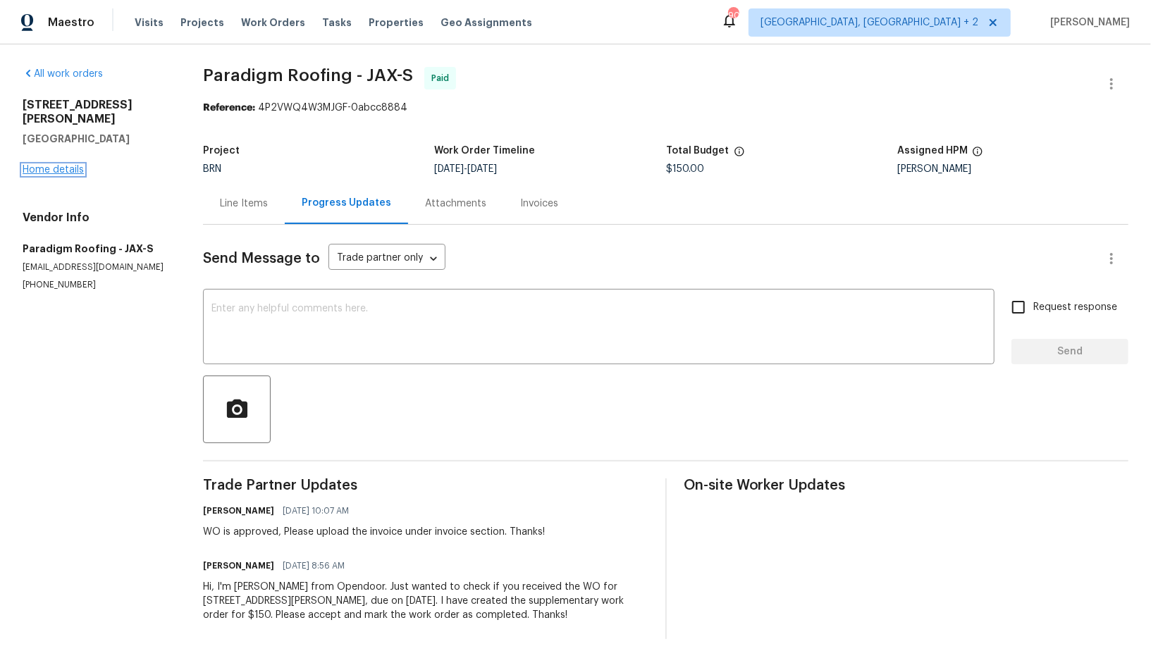
click at [58, 165] on link "Home details" at bounding box center [53, 170] width 61 height 10
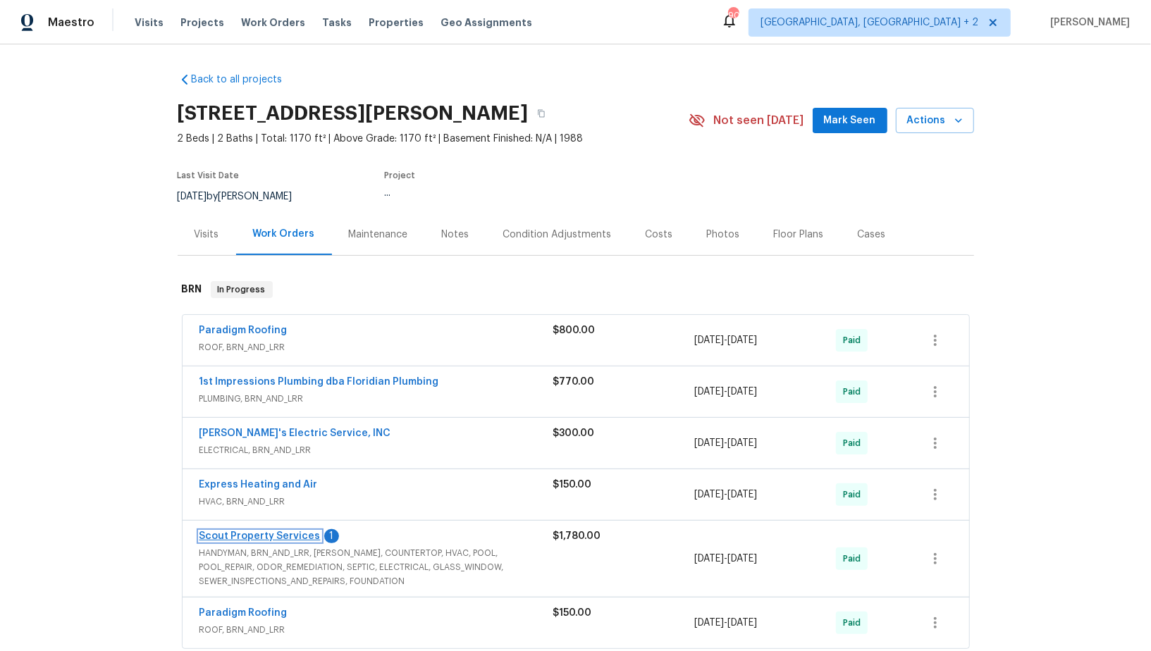
click at [252, 534] on link "Scout Property Services" at bounding box center [259, 536] width 121 height 10
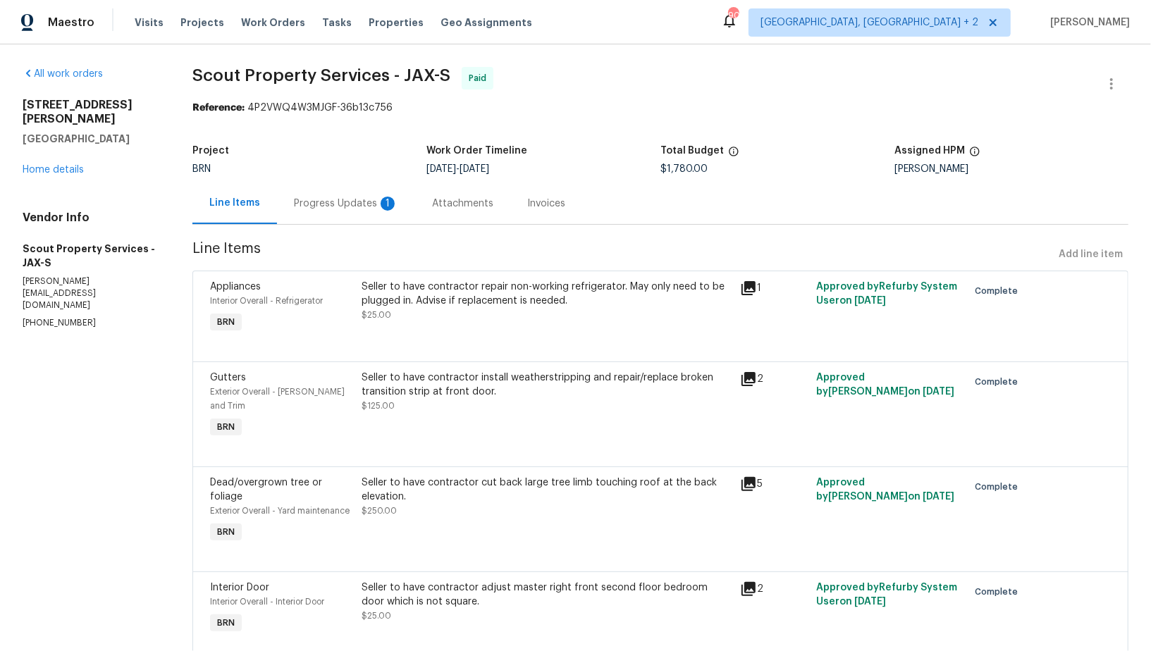
click at [352, 202] on div "Progress Updates 1" at bounding box center [346, 204] width 104 height 14
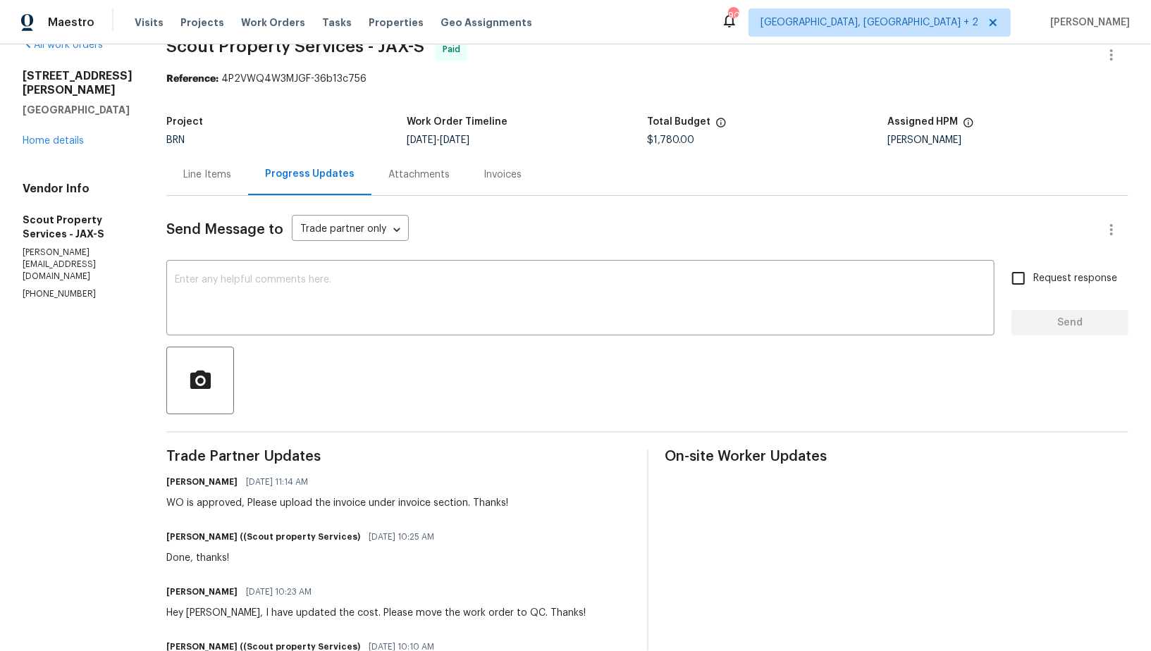
scroll to position [57, 0]
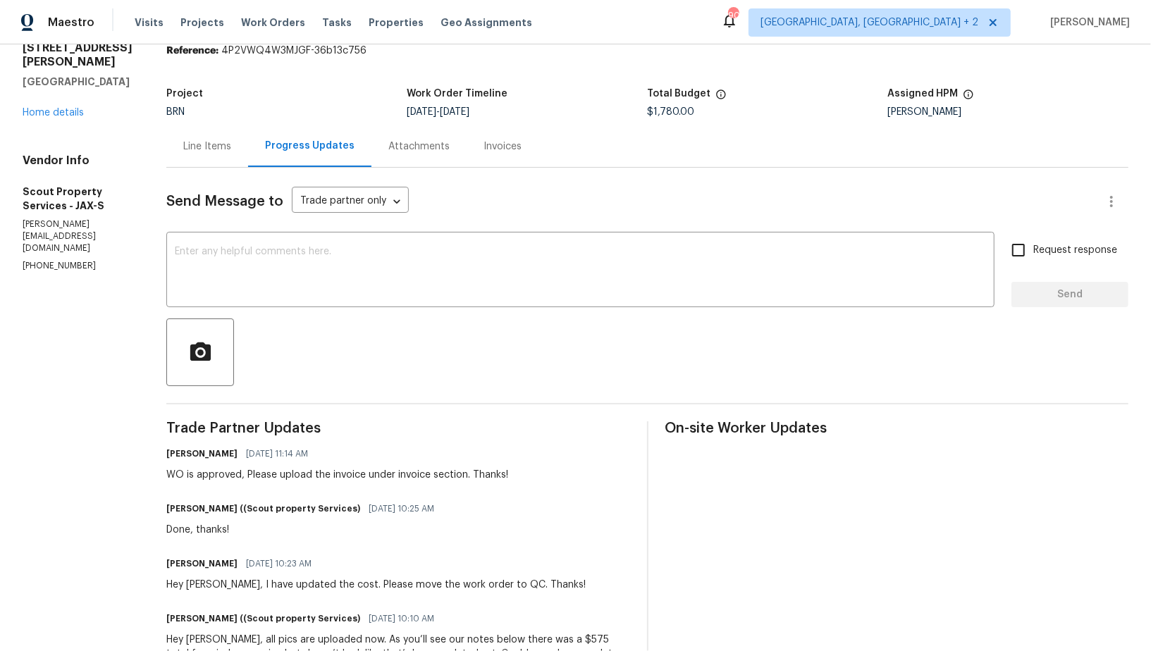
click at [50, 120] on div "4329 Melissa Ct W Jacksonville, FL 32210 Home details" at bounding box center [78, 80] width 110 height 79
click at [50, 118] on link "Home details" at bounding box center [53, 113] width 61 height 10
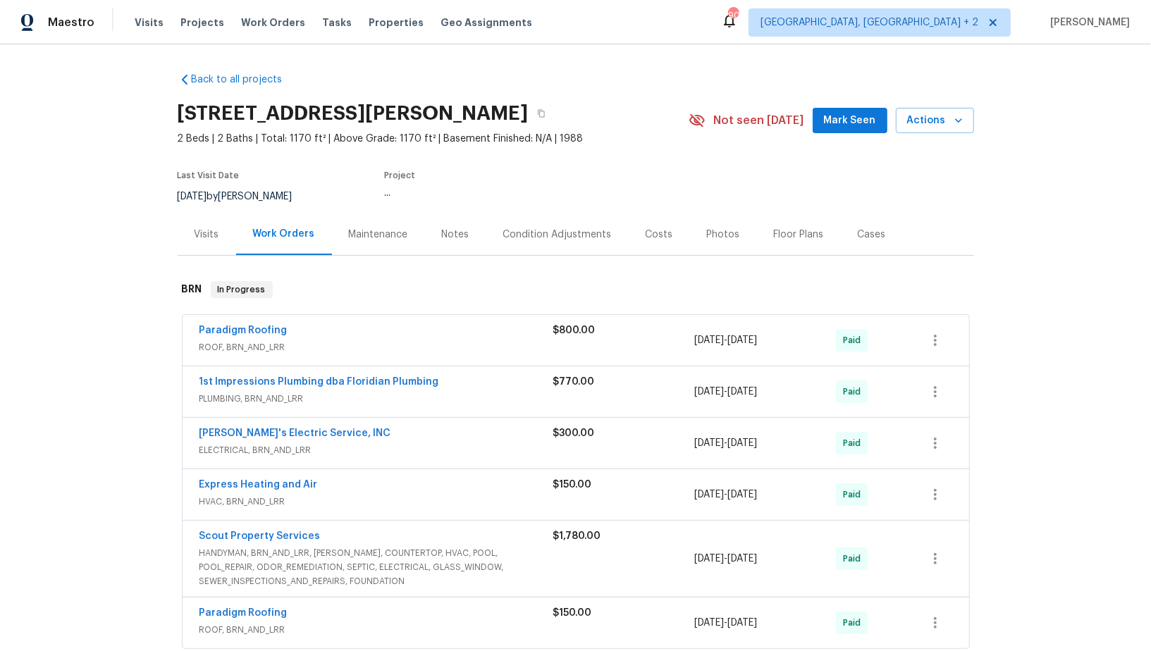
scroll to position [60, 0]
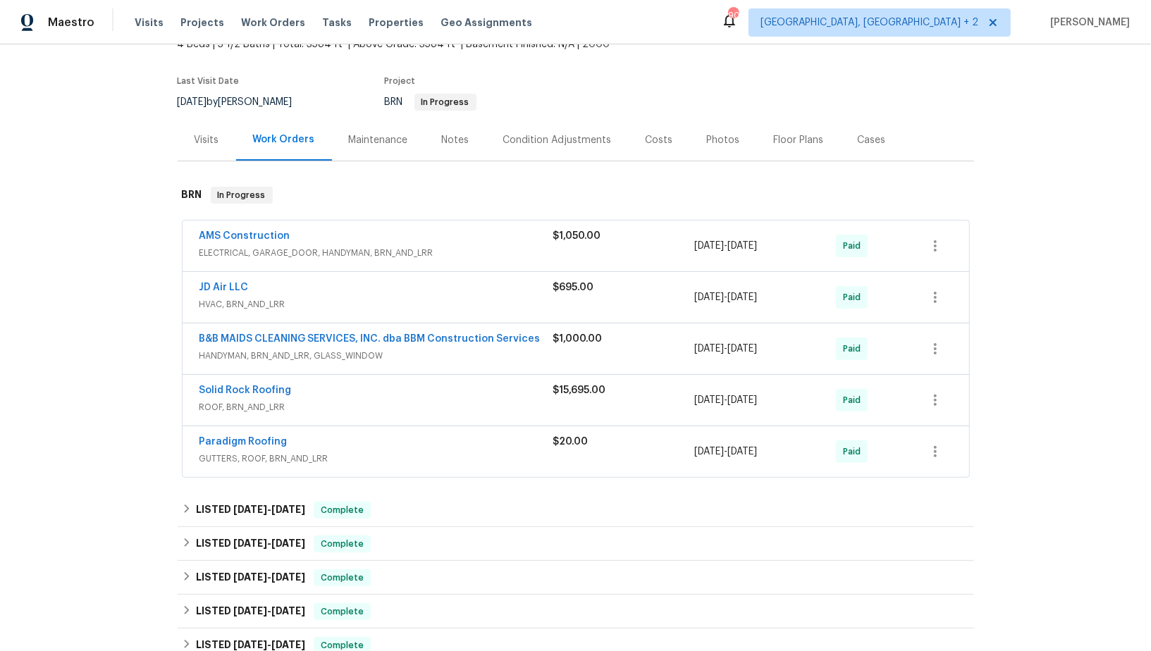
scroll to position [109, 0]
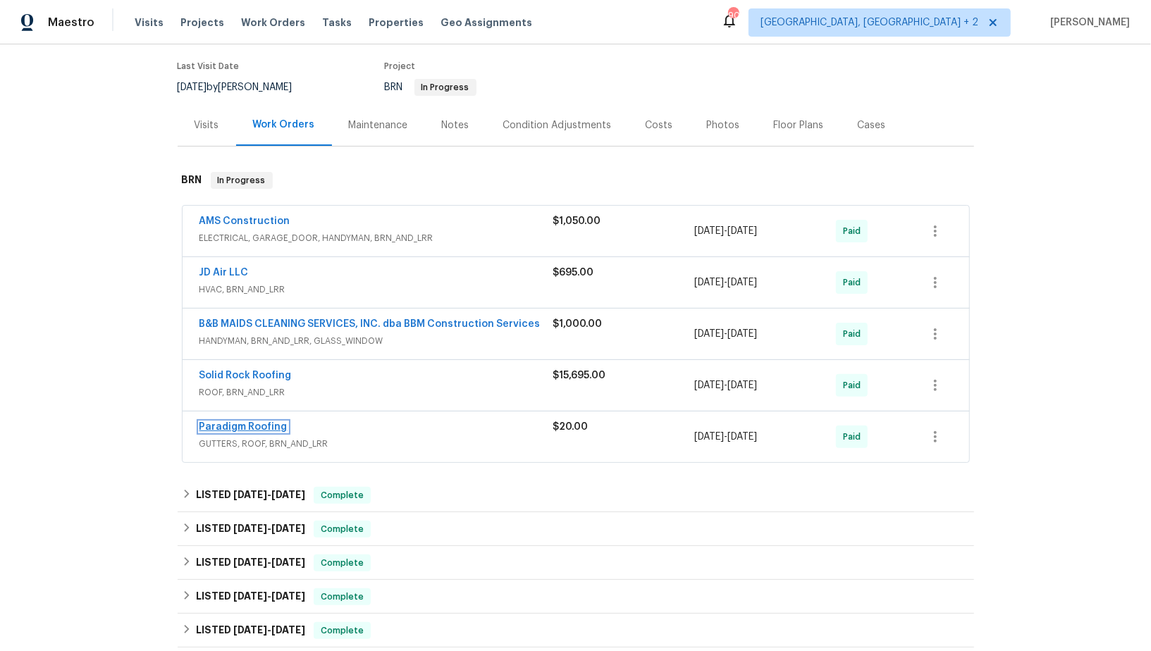
click at [235, 425] on link "Paradigm Roofing" at bounding box center [243, 427] width 88 height 10
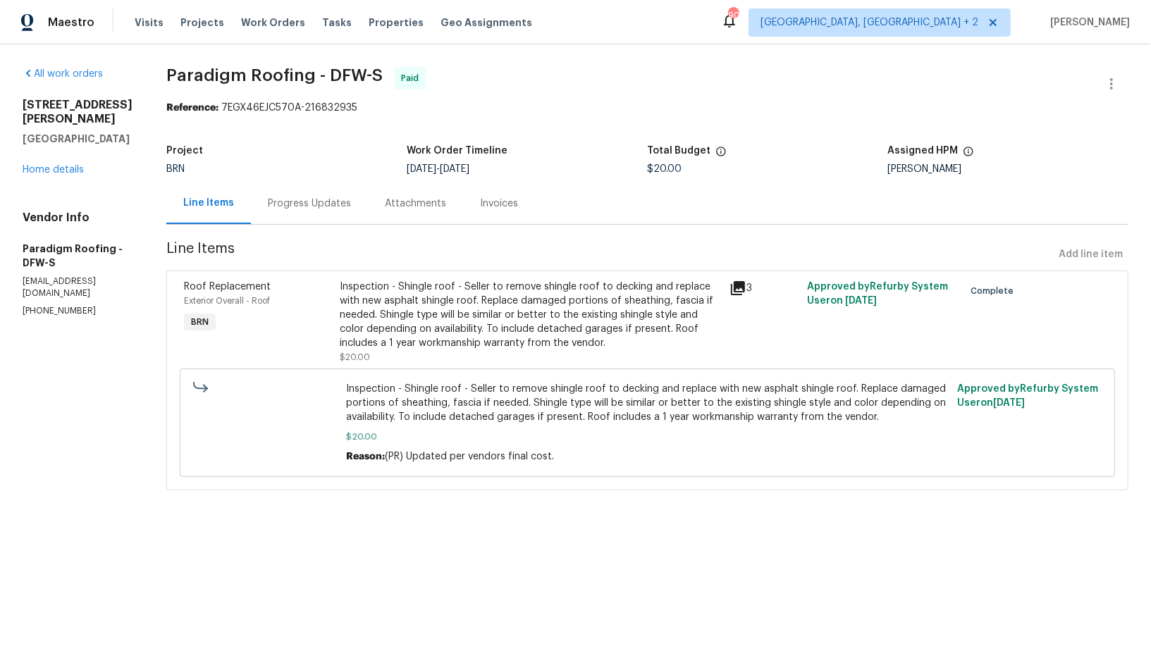
click at [50, 161] on div "109 Belton Dr Lake Dallas, TX 75065 Home details" at bounding box center [78, 137] width 110 height 79
click at [66, 149] on div "109 Belton Dr Lake Dallas, TX 75065 Home details" at bounding box center [78, 137] width 110 height 79
click at [55, 165] on link "Home details" at bounding box center [53, 170] width 61 height 10
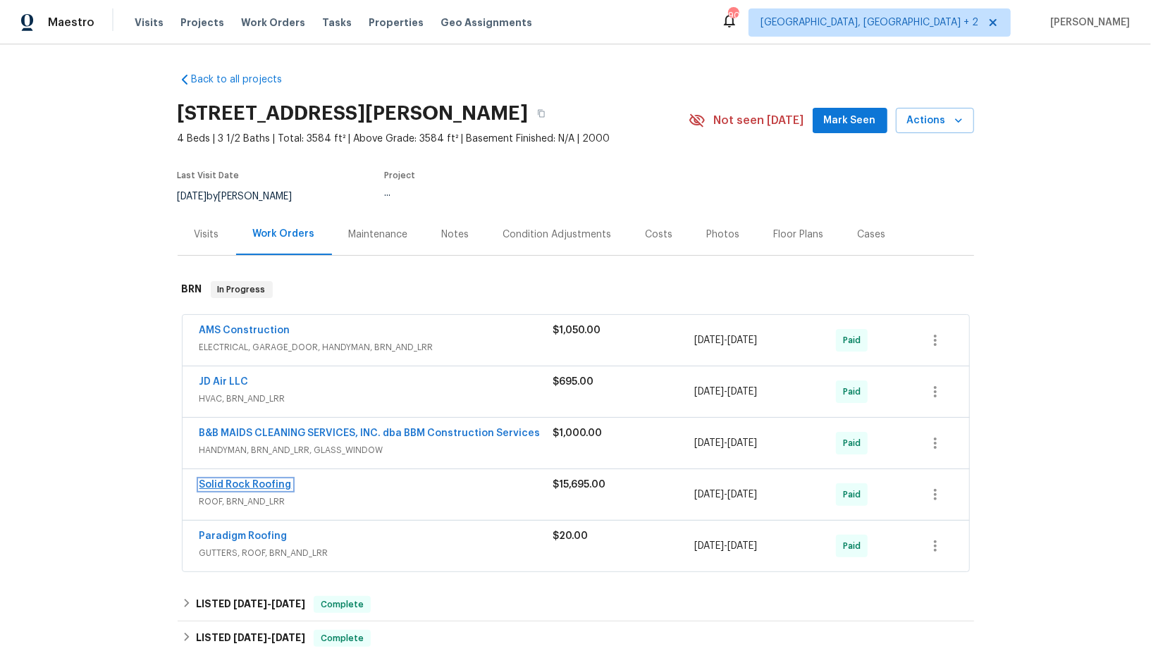
click at [243, 484] on link "Solid Rock Roofing" at bounding box center [245, 485] width 92 height 10
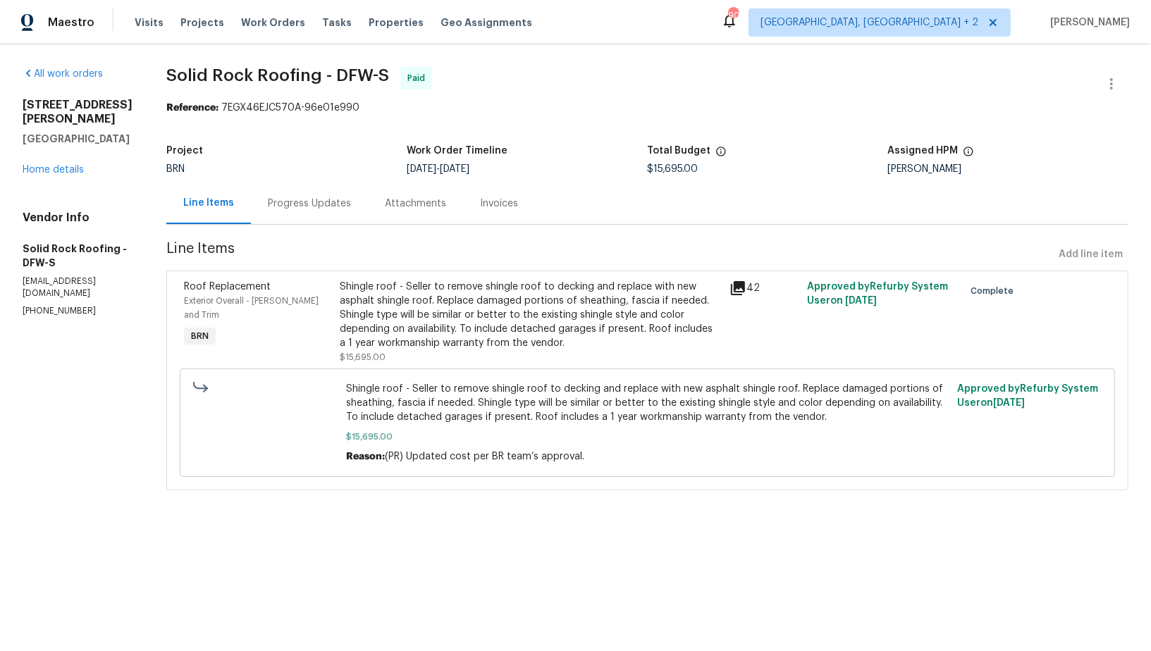
click at [354, 197] on div "Progress Updates" at bounding box center [309, 204] width 117 height 42
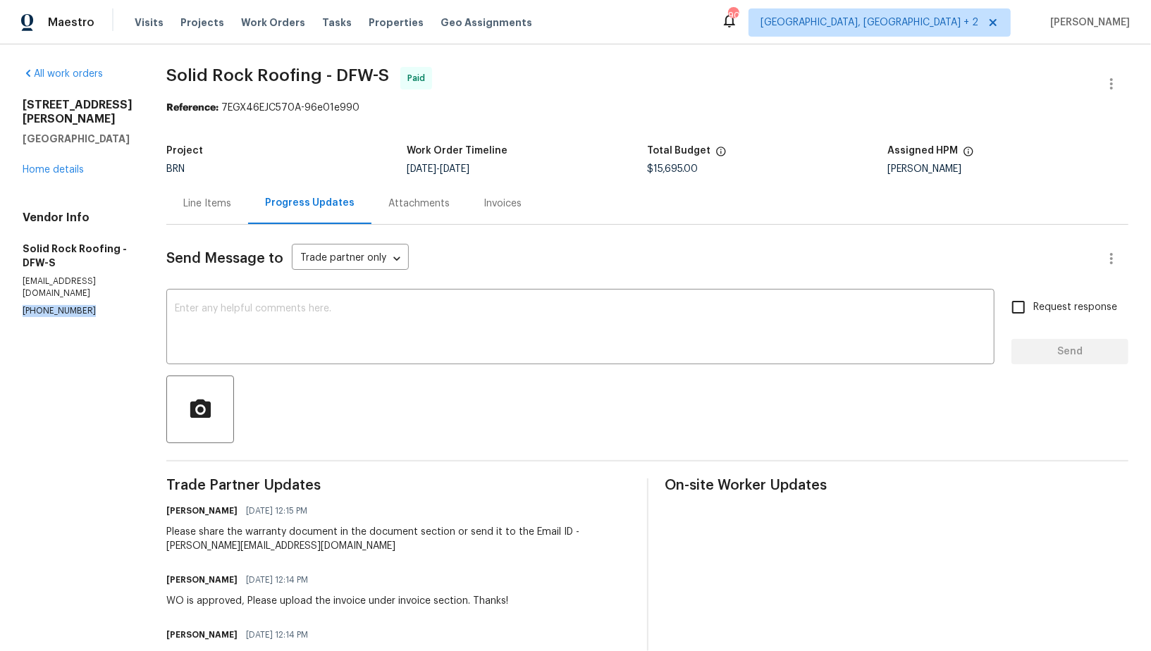
drag, startPoint x: 86, startPoint y: 285, endPoint x: 0, endPoint y: 285, distance: 86.0
copy p "[PHONE_NUMBER]"
click at [73, 149] on div "109 Belton Dr Lake Dallas, TX 75065 Home details" at bounding box center [78, 137] width 110 height 79
drag, startPoint x: 73, startPoint y: 156, endPoint x: 210, endPoint y: 20, distance: 193.4
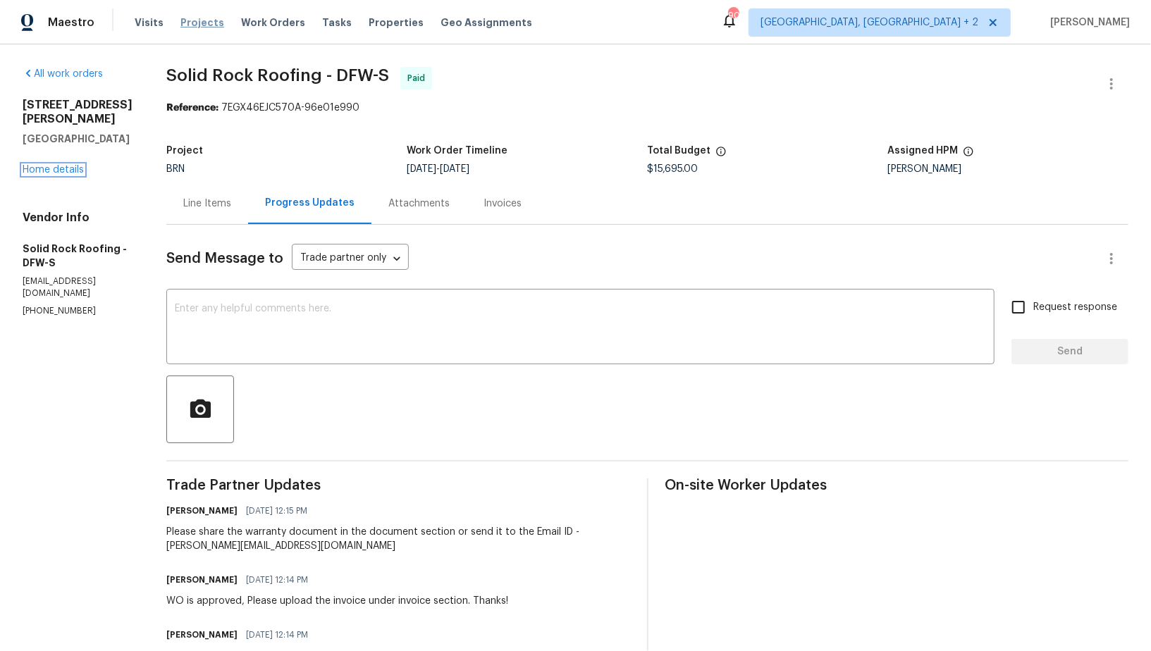
click at [73, 165] on link "Home details" at bounding box center [53, 170] width 61 height 10
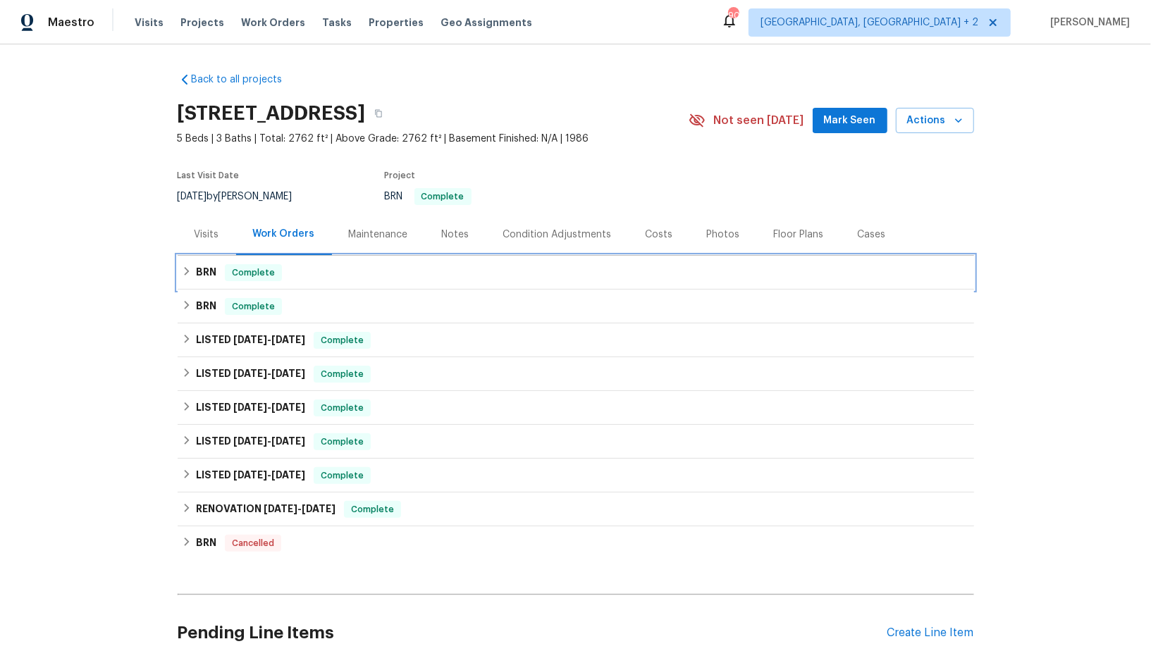
click at [188, 285] on div "BRN Complete" at bounding box center [576, 273] width 796 height 34
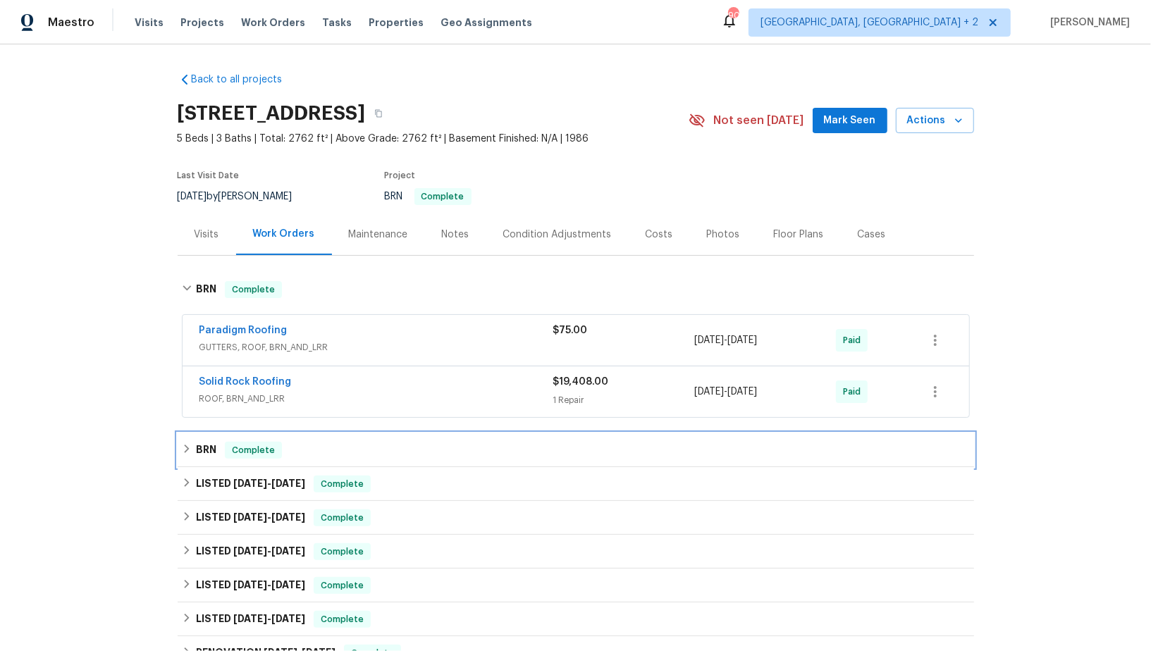
click at [192, 438] on div "BRN Complete" at bounding box center [576, 450] width 796 height 34
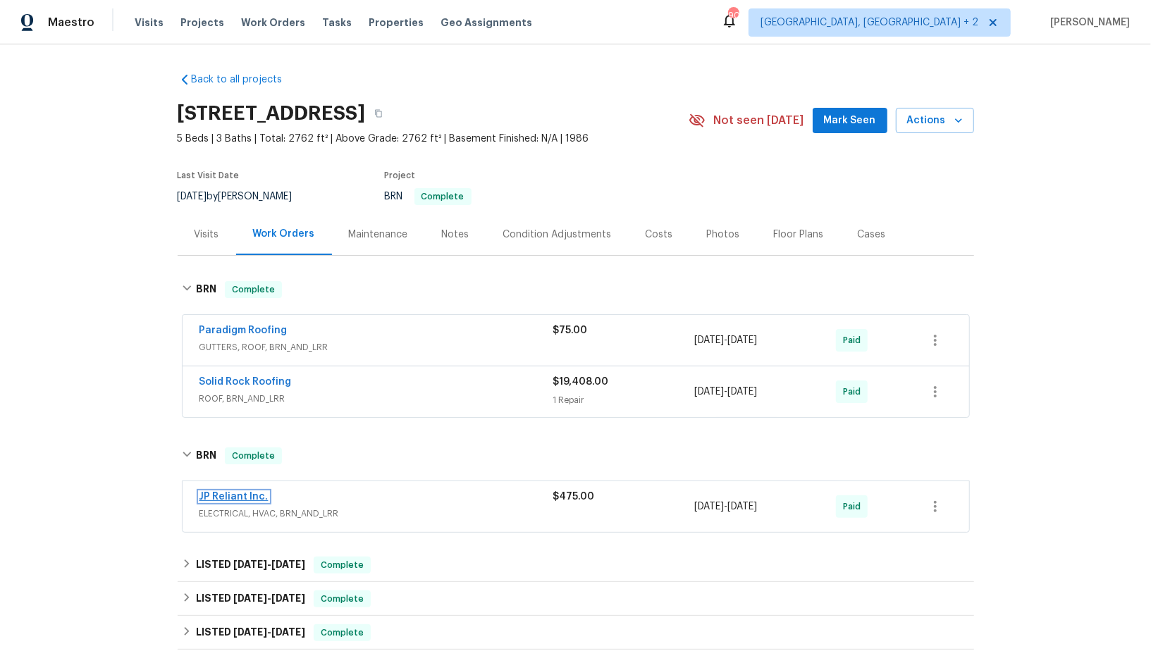
click at [237, 498] on link "JP Reliant Inc." at bounding box center [233, 497] width 69 height 10
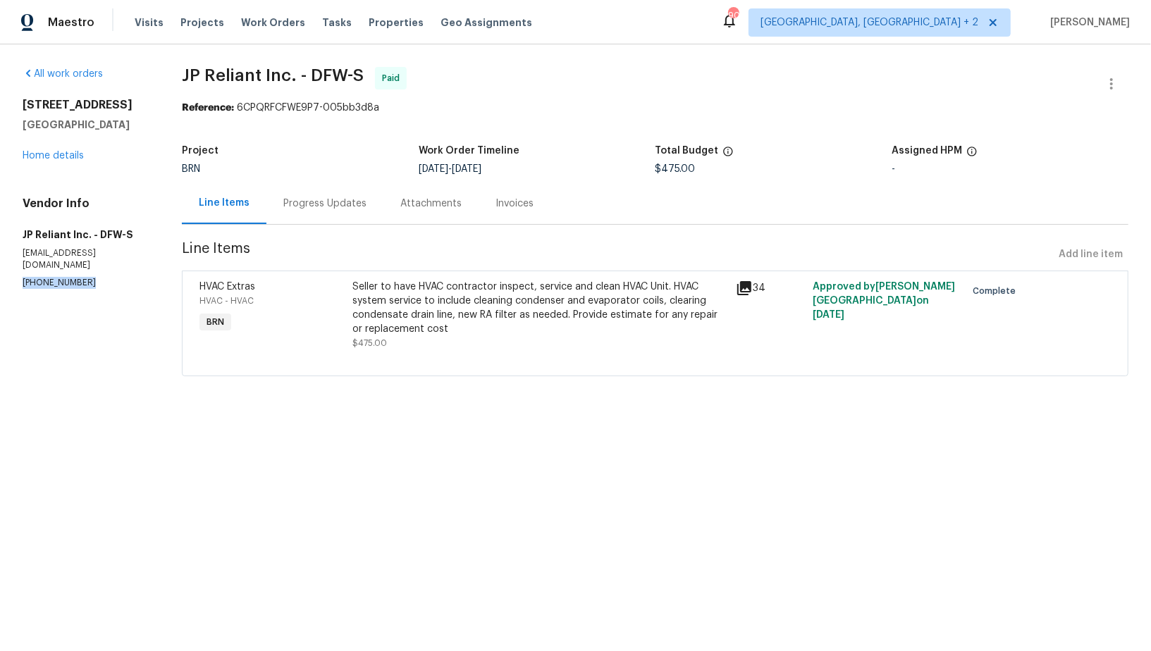
drag, startPoint x: 92, startPoint y: 270, endPoint x: 0, endPoint y: 270, distance: 92.3
click at [0, 270] on div "All work orders [STREET_ADDRESS] Home details Vendor Info JP Reliant Inc. - DFW…" at bounding box center [575, 229] width 1151 height 371
copy p "[PHONE_NUMBER]"
click at [49, 149] on div "[STREET_ADDRESS] Home details" at bounding box center [85, 130] width 125 height 65
click at [49, 154] on link "Home details" at bounding box center [53, 156] width 61 height 10
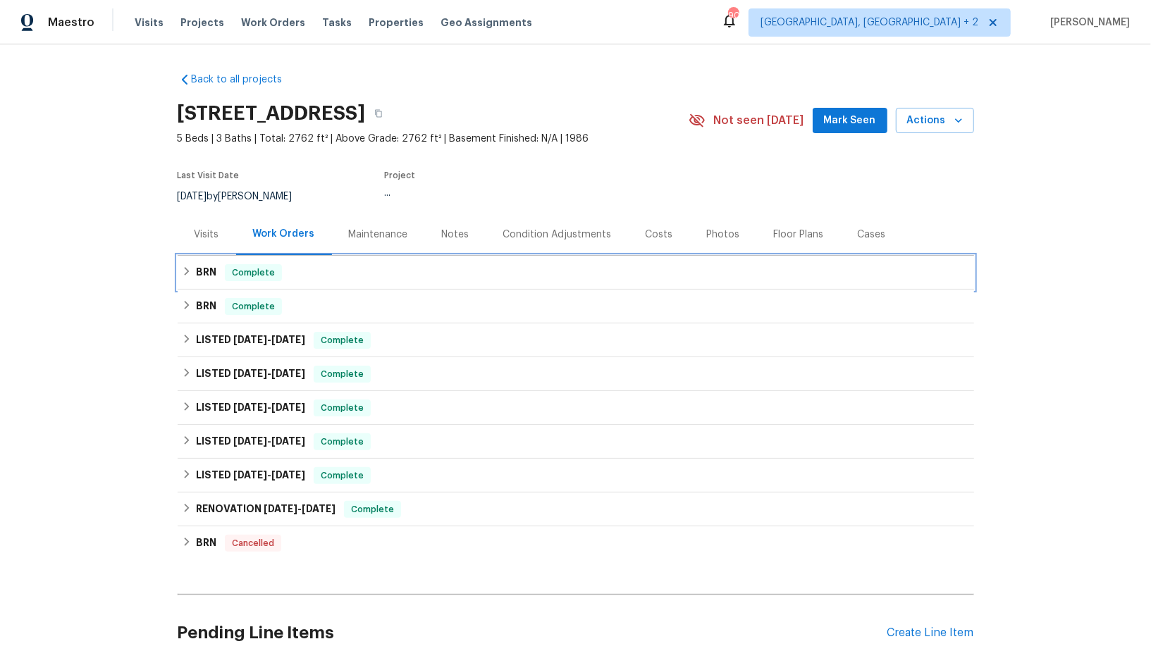
click at [190, 269] on icon at bounding box center [187, 271] width 10 height 10
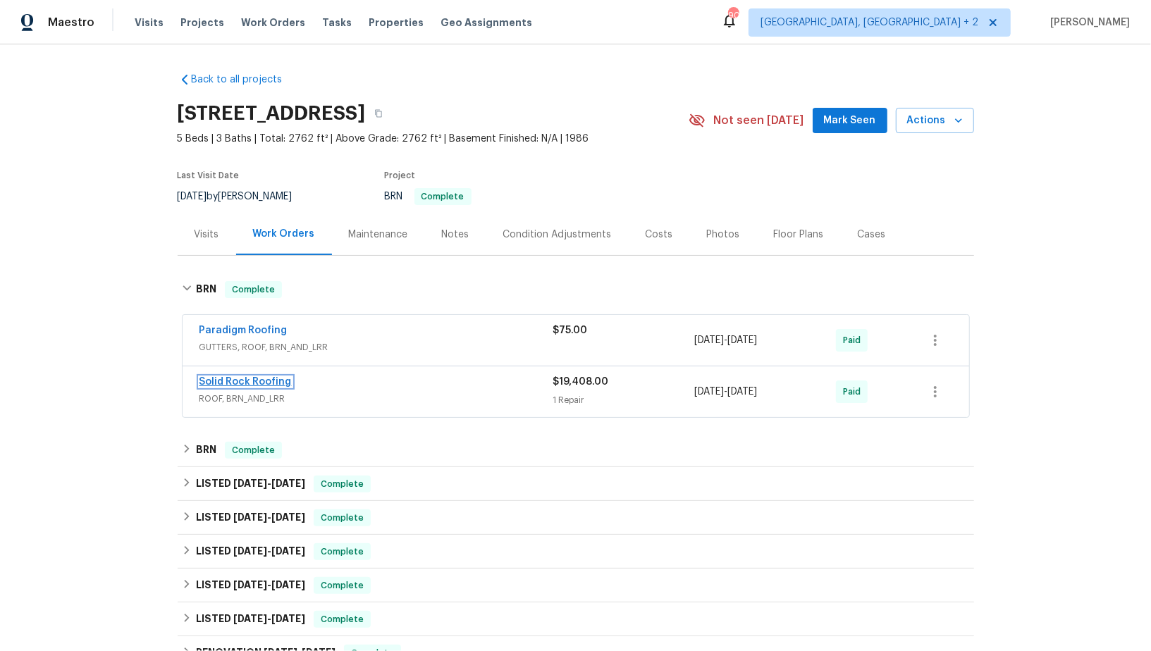
click at [257, 378] on link "Solid Rock Roofing" at bounding box center [245, 382] width 92 height 10
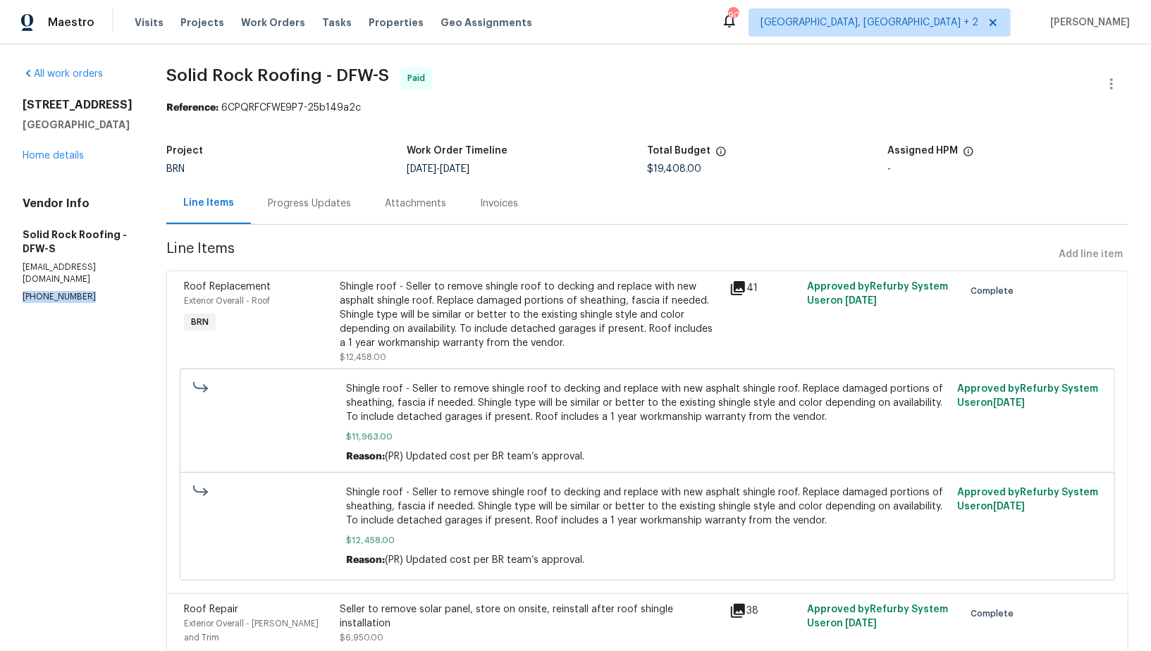
drag, startPoint x: 106, startPoint y: 289, endPoint x: 0, endPoint y: 289, distance: 105.7
click at [0, 289] on div "All work orders [STREET_ADDRESS] Home details Vendor Info Solid Rock Roofing - …" at bounding box center [575, 427] width 1151 height 766
copy p "[PHONE_NUMBER]"
click at [309, 209] on div "Progress Updates" at bounding box center [309, 204] width 83 height 14
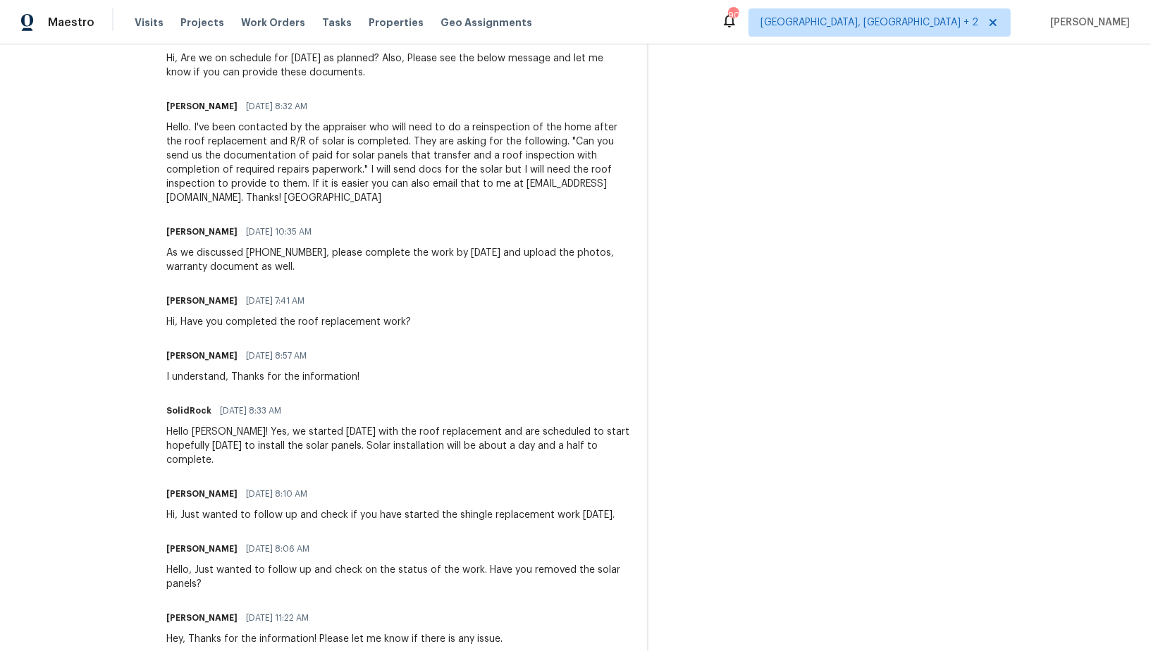
scroll to position [1032, 0]
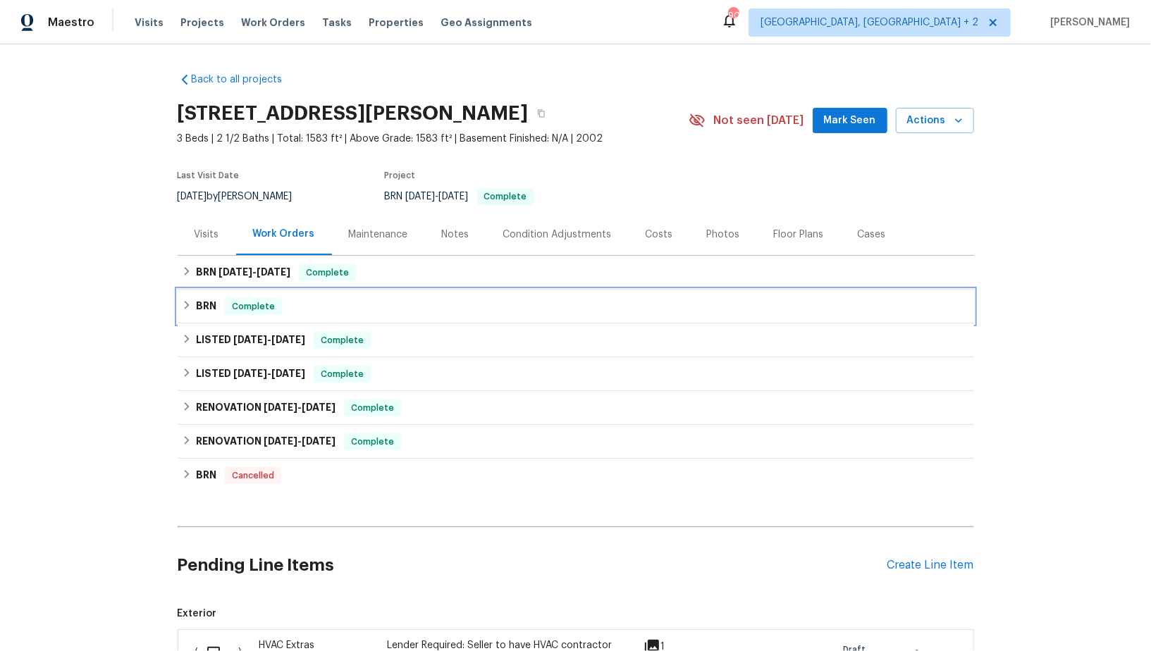
click at [186, 310] on div "BRN Complete" at bounding box center [576, 306] width 788 height 17
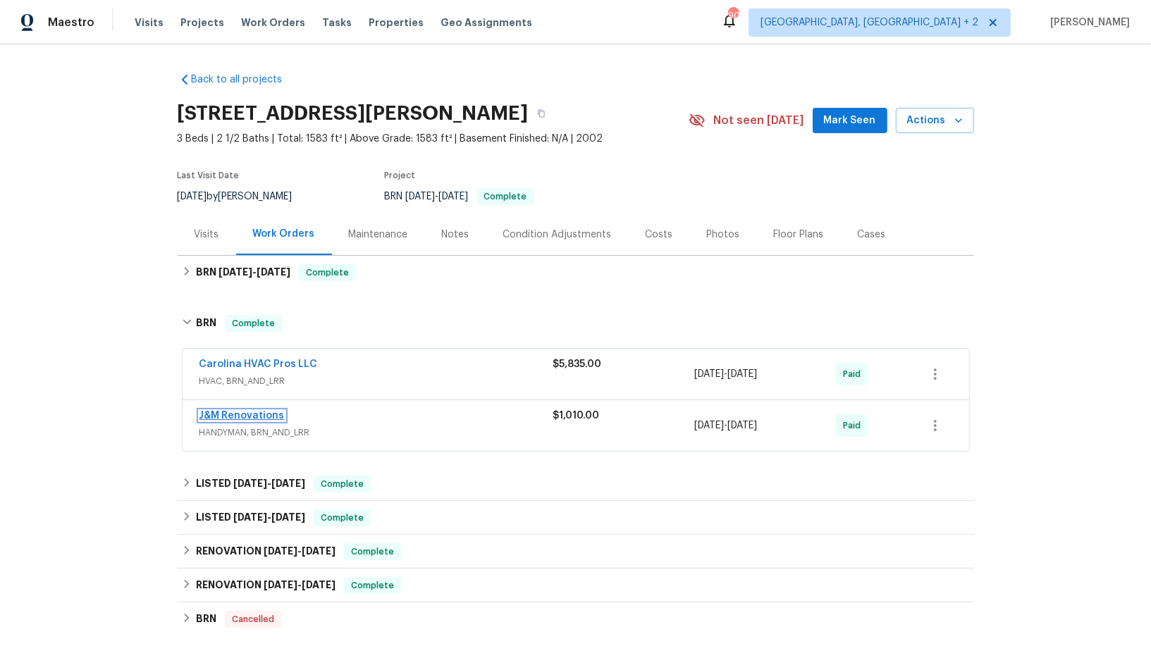
click at [252, 414] on link "J&M Renovations" at bounding box center [241, 416] width 85 height 10
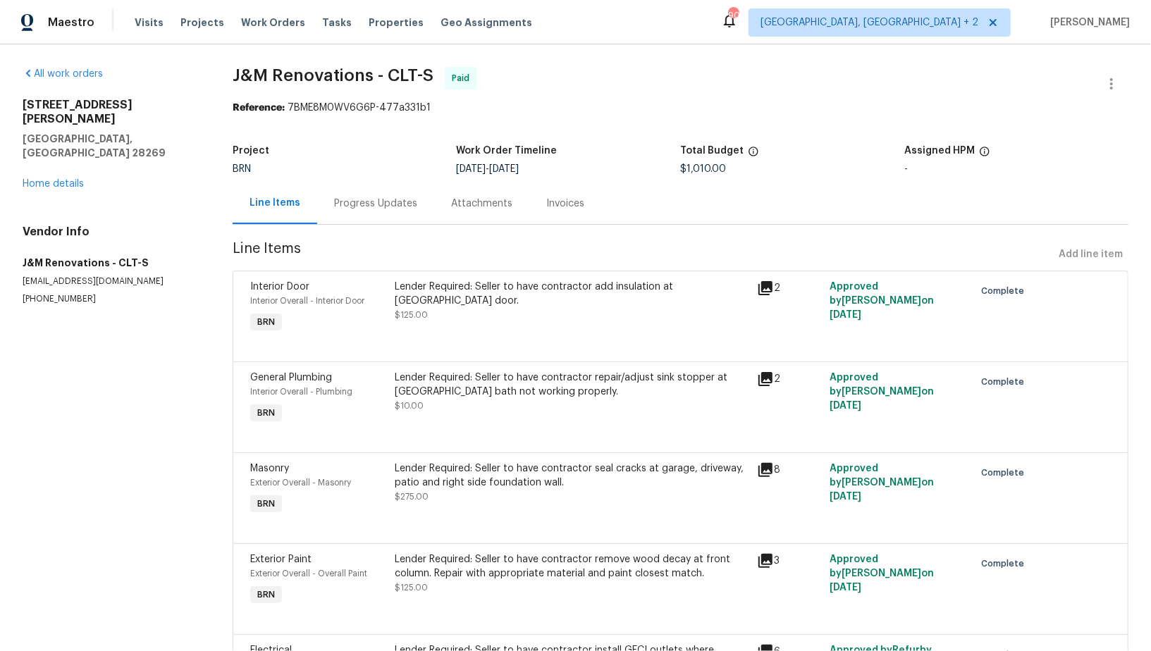
click at [376, 217] on div "Progress Updates" at bounding box center [375, 204] width 117 height 42
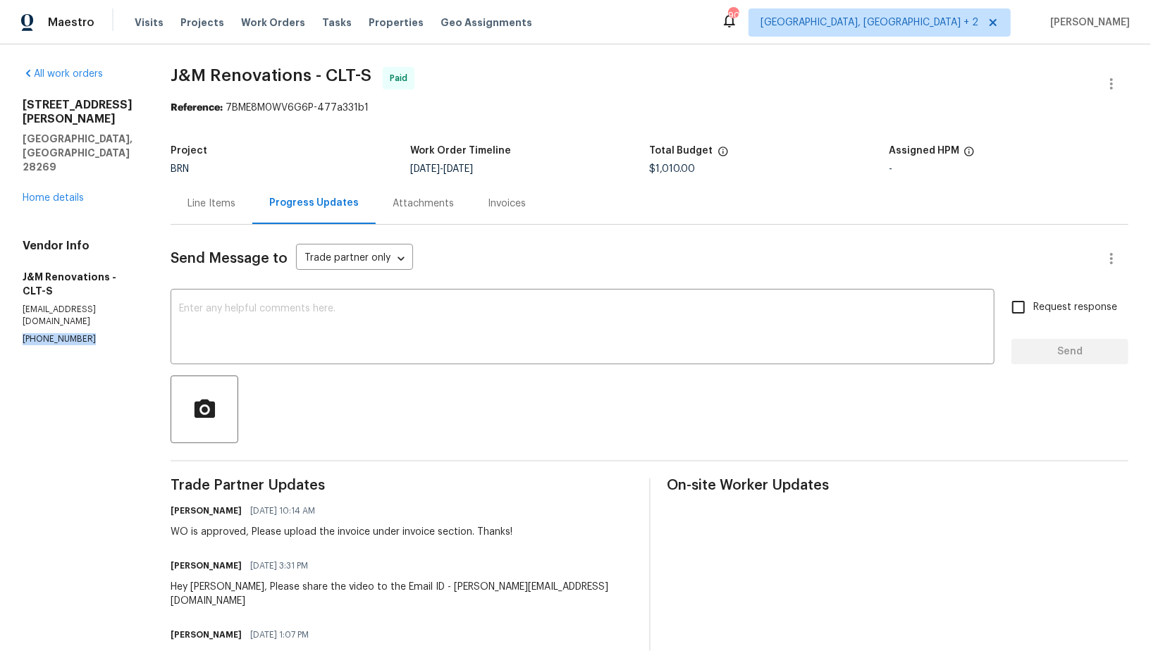
drag, startPoint x: 80, startPoint y: 283, endPoint x: 1, endPoint y: 284, distance: 78.9
copy p "(704) 754-1411"
click at [66, 193] on link "Home details" at bounding box center [53, 198] width 61 height 10
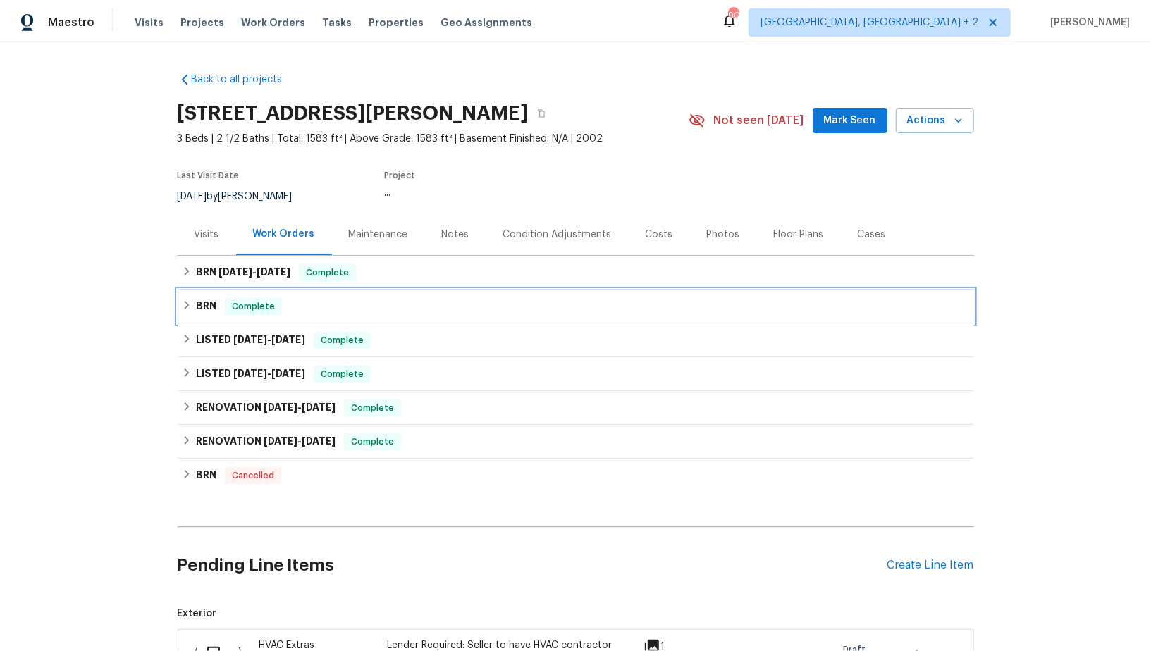
click at [204, 310] on h6 "BRN" at bounding box center [206, 306] width 20 height 17
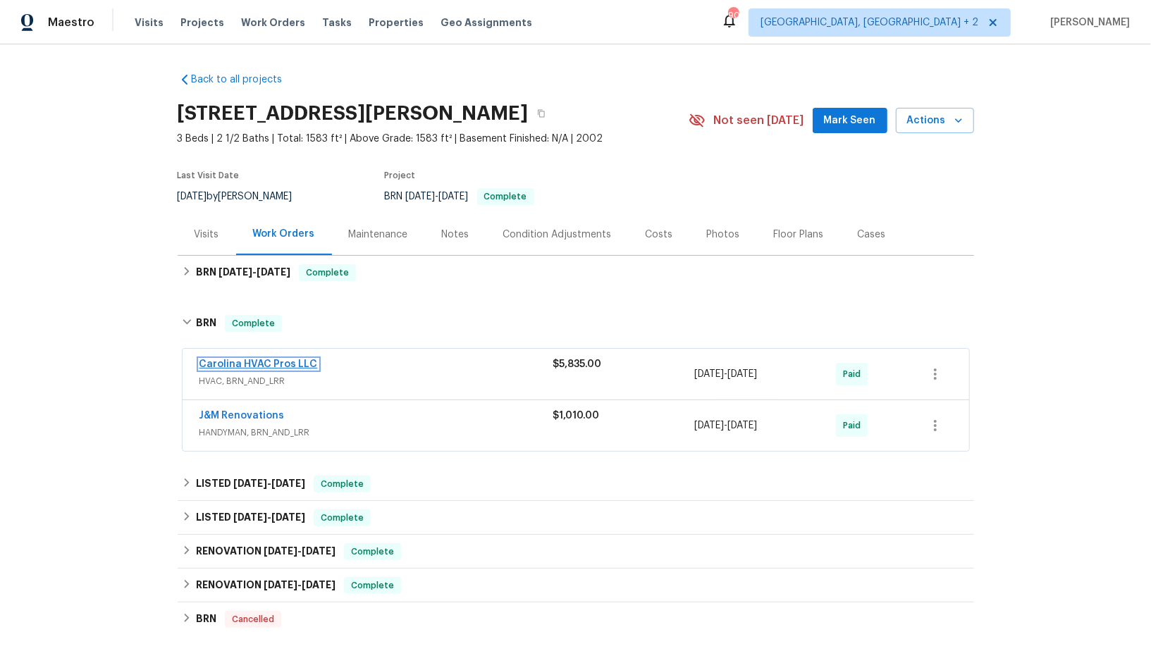
click at [238, 366] on link "Carolina HVAC Pros LLC" at bounding box center [258, 364] width 118 height 10
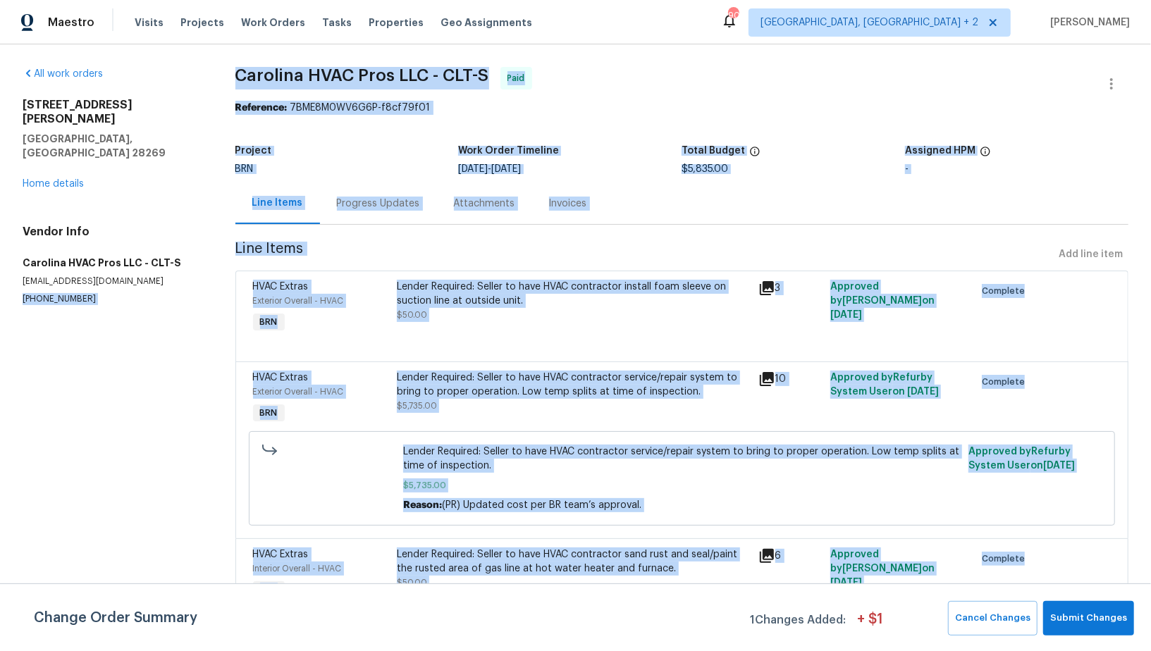
drag, startPoint x: 94, startPoint y: 270, endPoint x: 0, endPoint y: 270, distance: 93.7
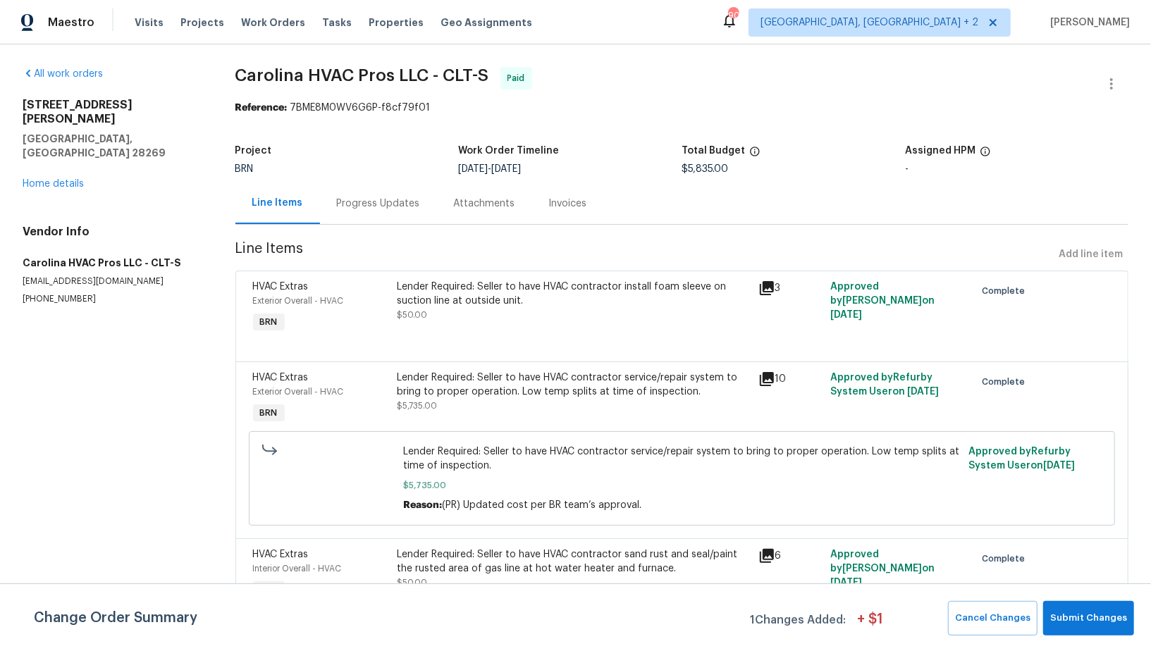
click at [217, 294] on div "All work orders 3219 Irwin Valley Ct Charlotte, NC 28269 Home details Vendor In…" at bounding box center [575, 356] width 1151 height 625
drag, startPoint x: 94, startPoint y: 272, endPoint x: 0, endPoint y: 272, distance: 93.7
click at [0, 272] on div "All work orders 3219 Irwin Valley Ct Charlotte, NC 28269 Home details Vendor In…" at bounding box center [575, 356] width 1151 height 625
copy p "(704) 425-0738"
click at [375, 210] on div "Progress Updates" at bounding box center [378, 204] width 83 height 14
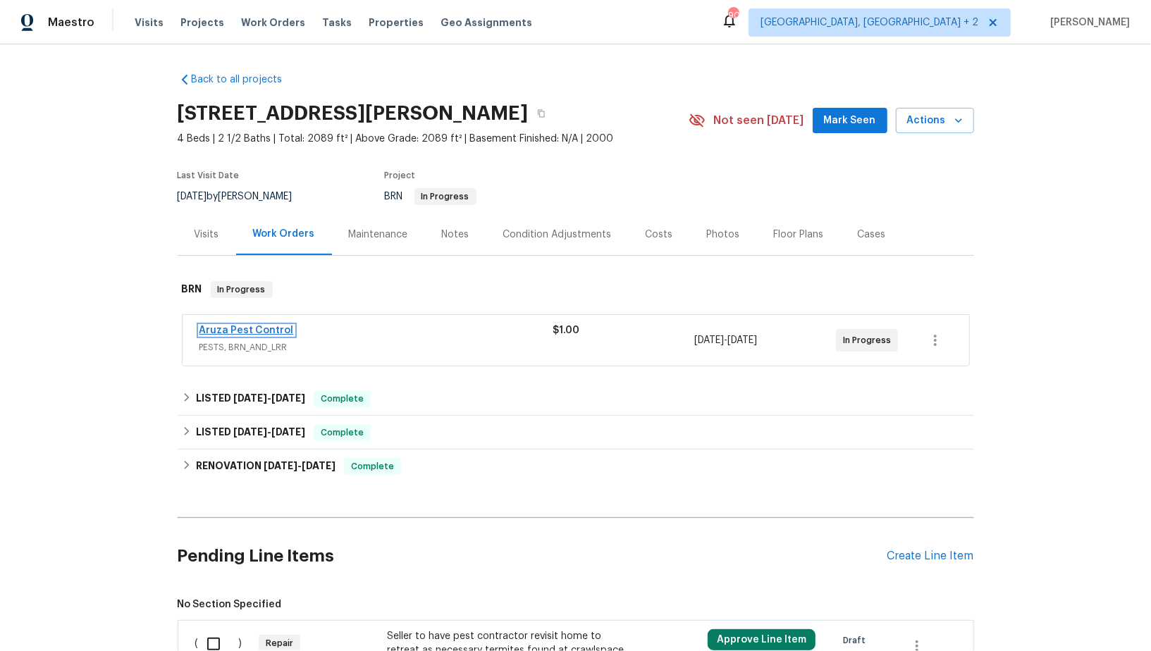
click at [263, 331] on link "Aruza Pest Control" at bounding box center [246, 331] width 94 height 10
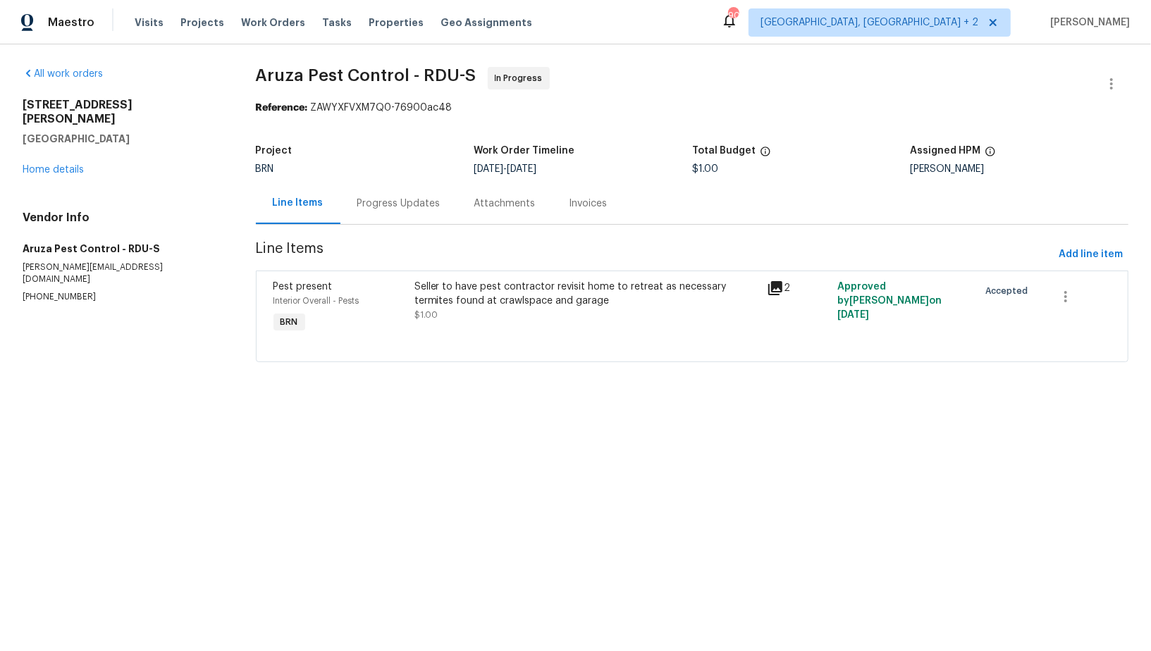
click at [371, 214] on div "Progress Updates" at bounding box center [398, 204] width 117 height 42
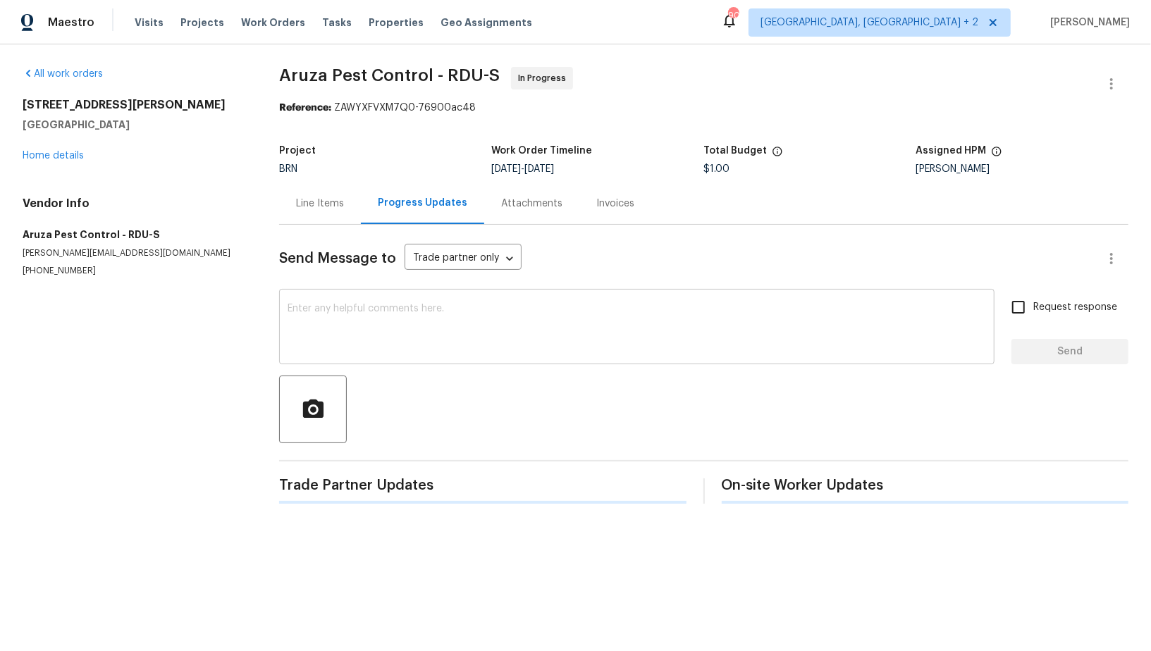
click at [362, 335] on textarea at bounding box center [637, 328] width 698 height 49
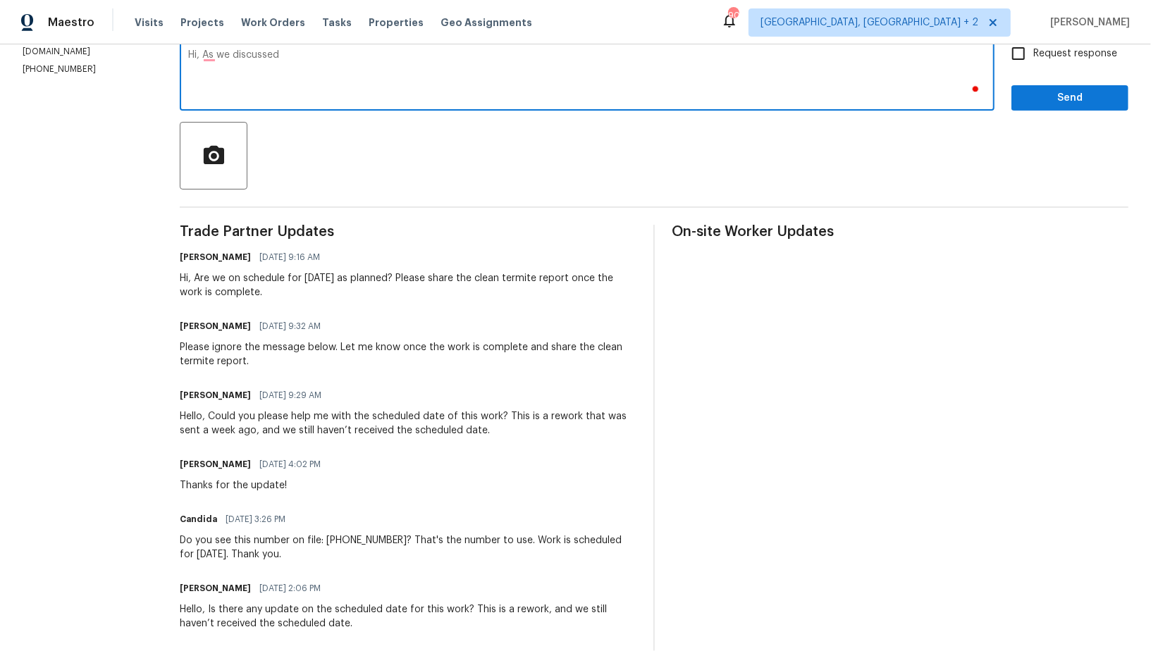
scroll to position [269, 0]
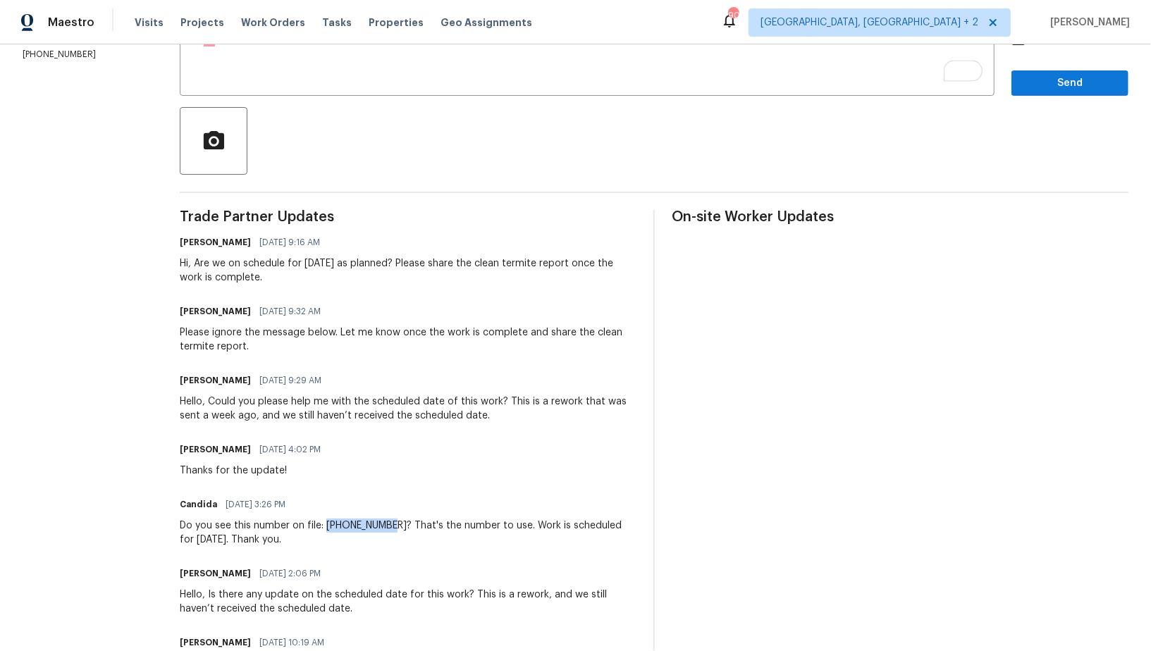
drag, startPoint x: 329, startPoint y: 523, endPoint x: 391, endPoint y: 525, distance: 62.1
click at [391, 525] on div "Do you see this number on file: [PHONE_NUMBER]? That's the number to use. Work …" at bounding box center [408, 533] width 457 height 28
copy div "[PHONE_NUMBER]"
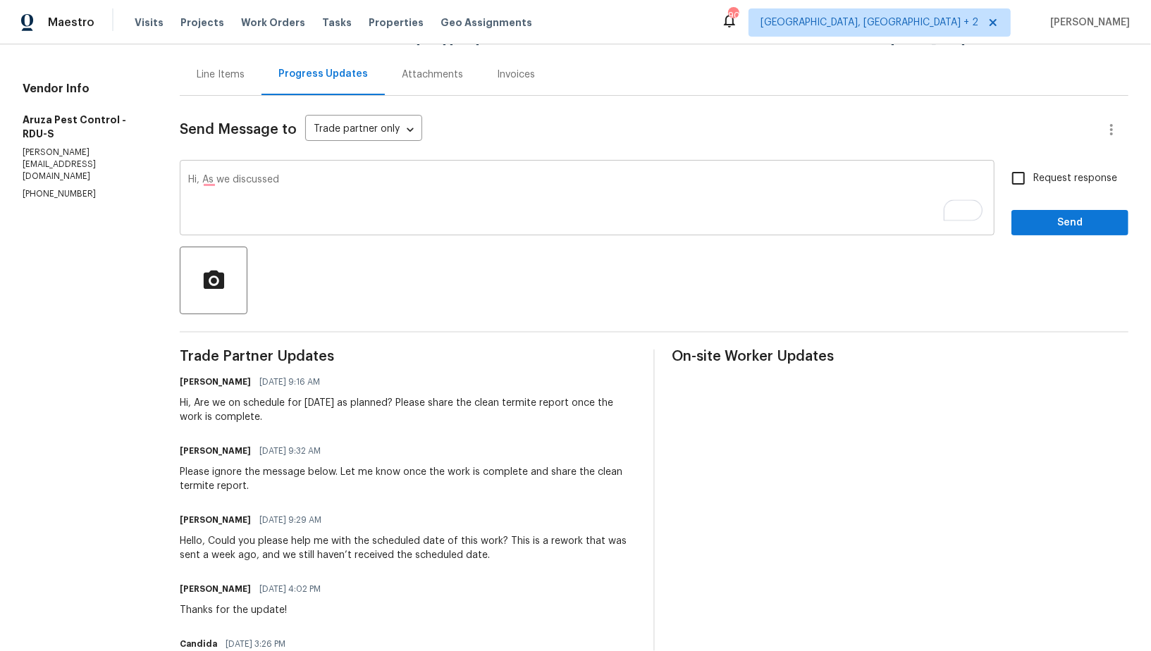
click at [292, 183] on textarea "Hi, As we discussed" at bounding box center [587, 199] width 798 height 49
paste textarea "[PHONE_NUMBER]"
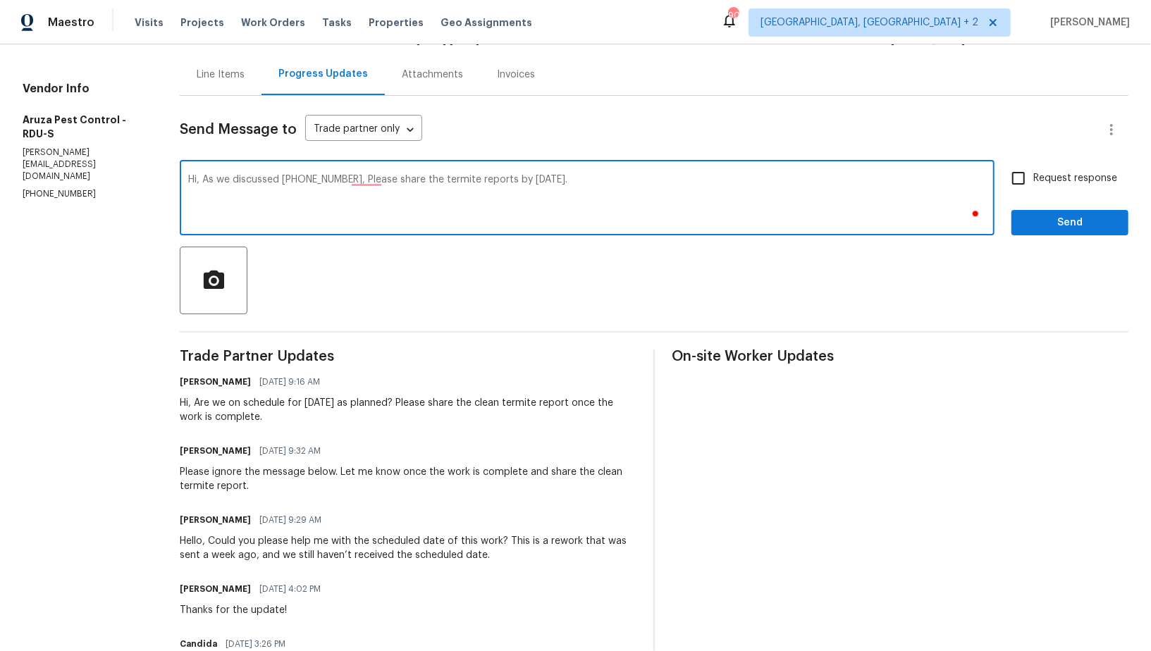
type textarea "Hi, As we discussed [PHONE_NUMBER], Please share the termite reports by [DATE]."
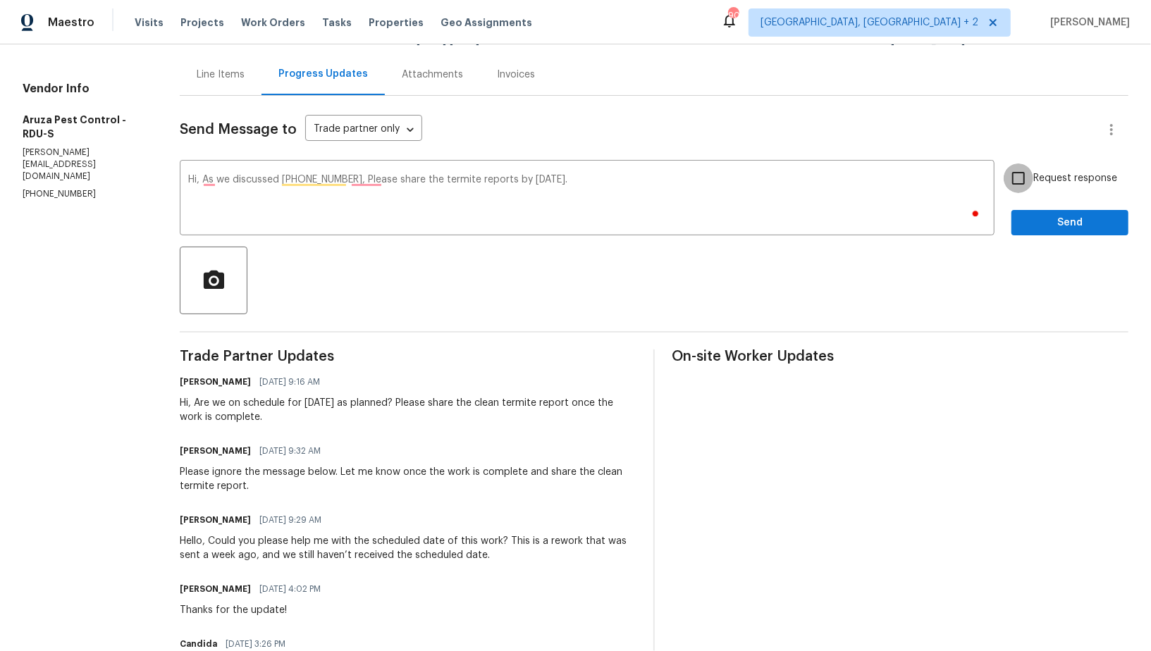
click at [1033, 180] on input "Request response" at bounding box center [1019, 179] width 30 height 30
checkbox input "true"
click at [1045, 224] on span "Send" at bounding box center [1070, 223] width 94 height 18
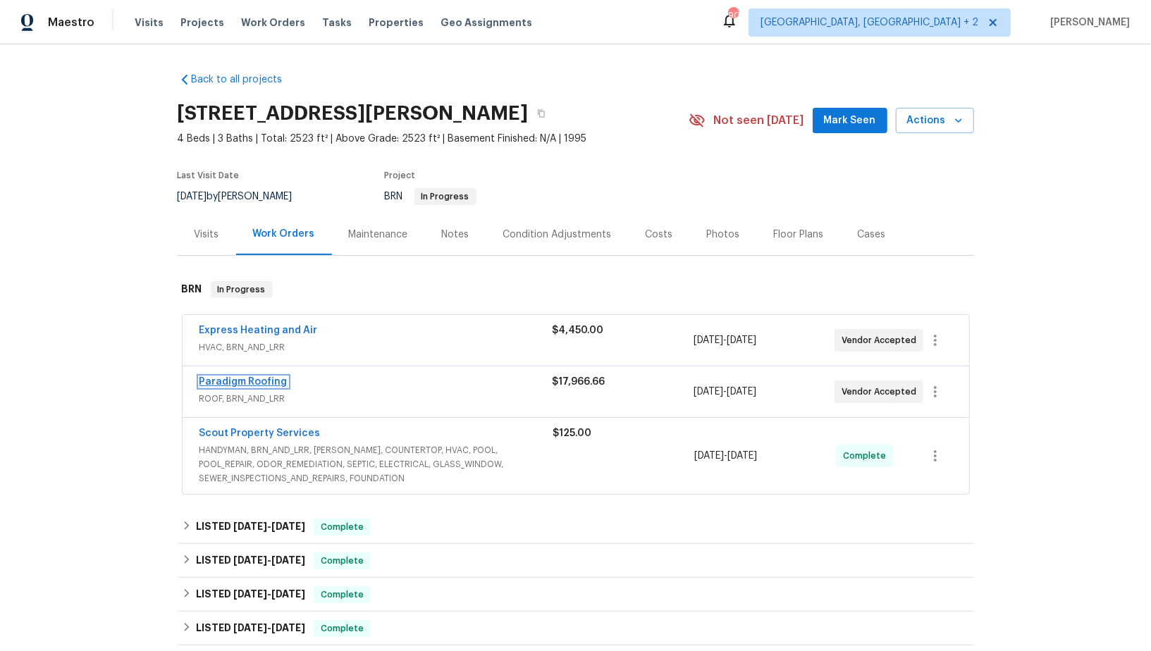
click at [253, 377] on link "Paradigm Roofing" at bounding box center [243, 382] width 88 height 10
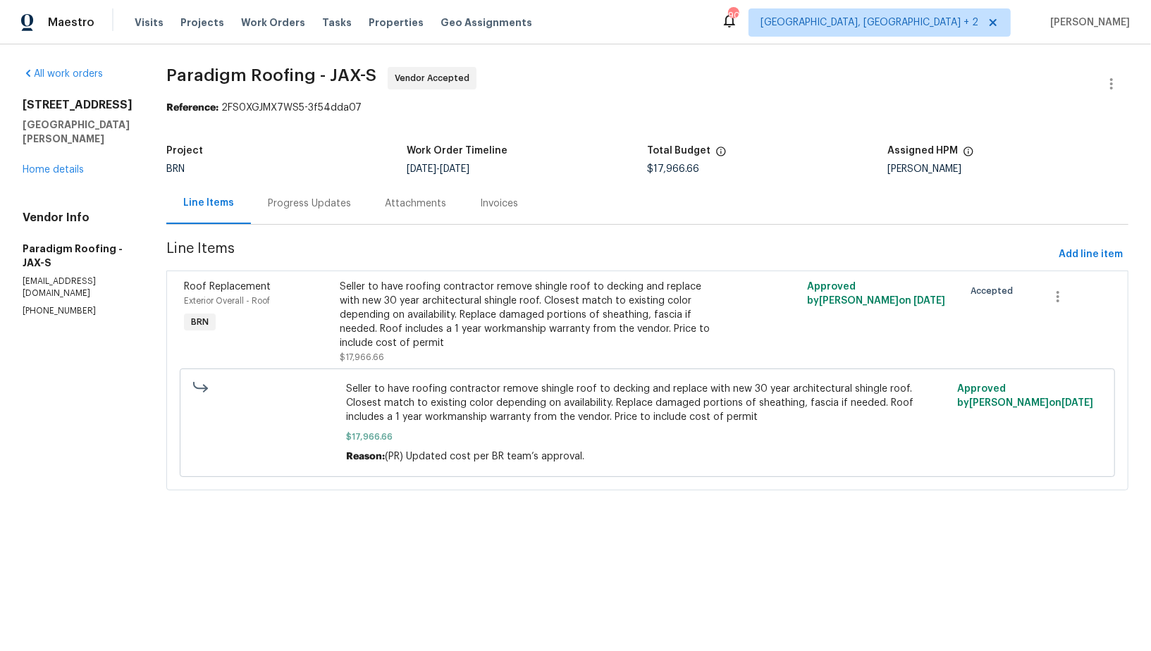
click at [62, 162] on div "All work orders [STREET_ADDRESS][PERSON_NAME] Home details Vendor Info Paradigm…" at bounding box center [78, 192] width 110 height 250
click at [61, 165] on link "Home details" at bounding box center [53, 170] width 61 height 10
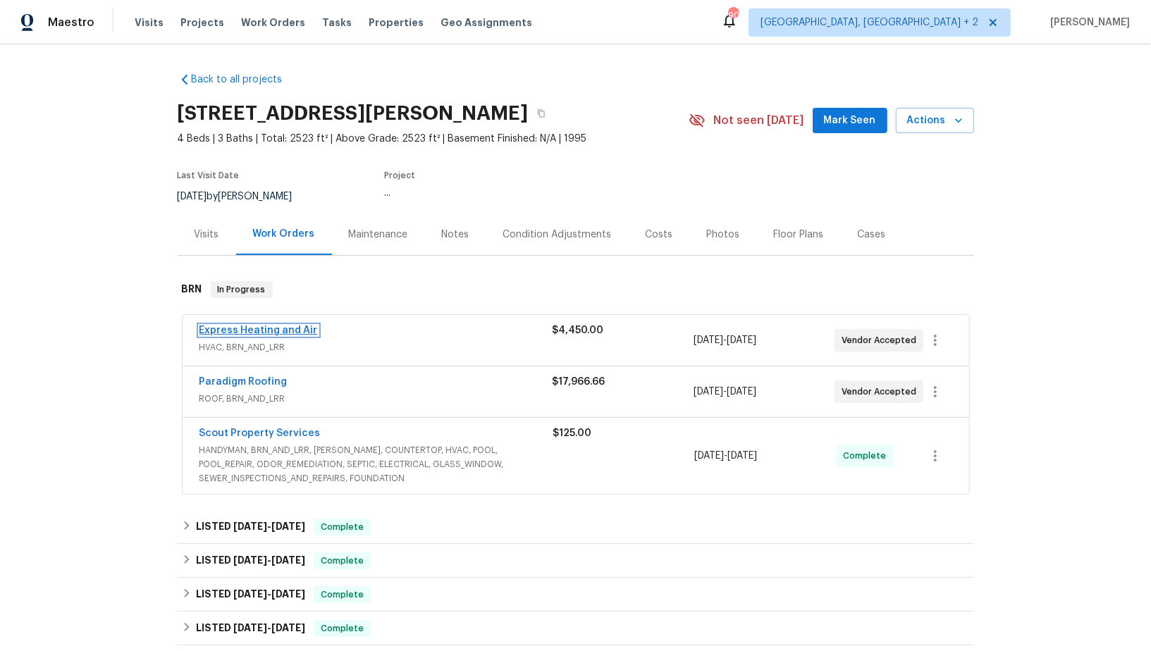
click at [269, 326] on link "Express Heating and Air" at bounding box center [258, 331] width 118 height 10
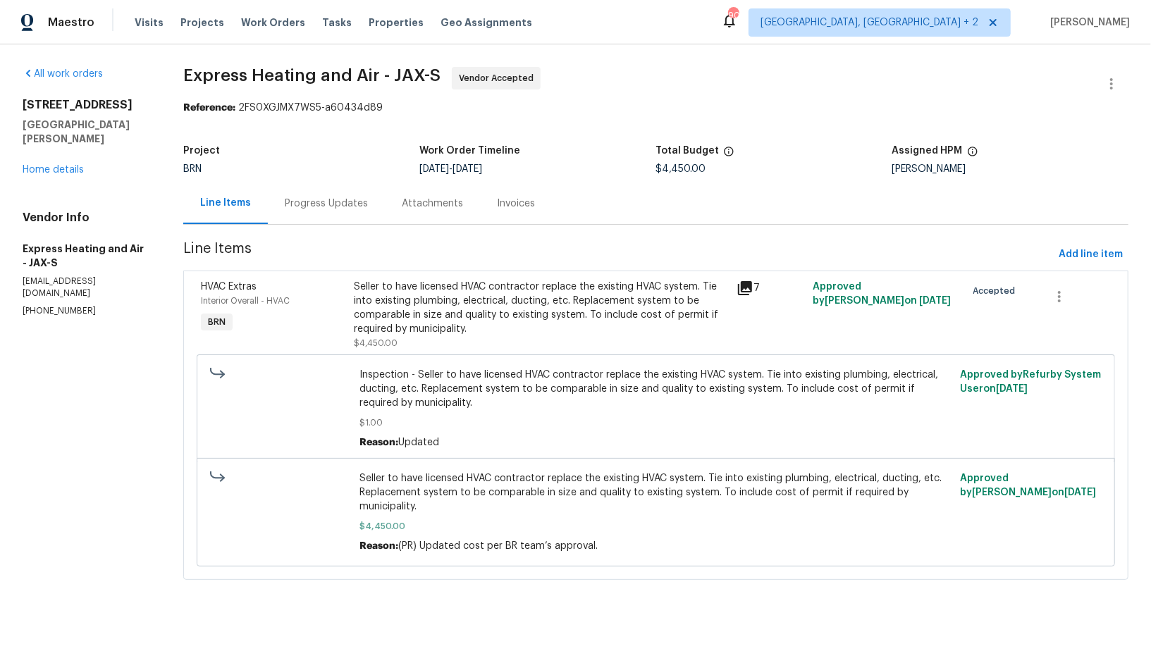
click at [360, 200] on div "Progress Updates" at bounding box center [326, 204] width 83 height 14
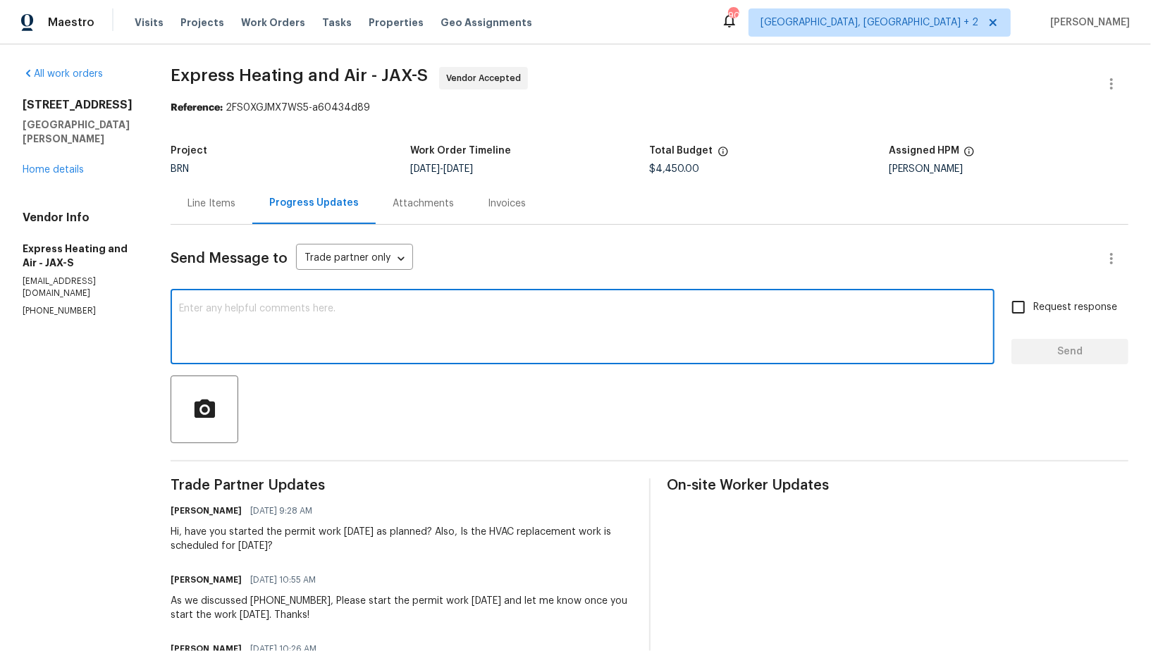
click at [351, 318] on textarea at bounding box center [582, 328] width 807 height 49
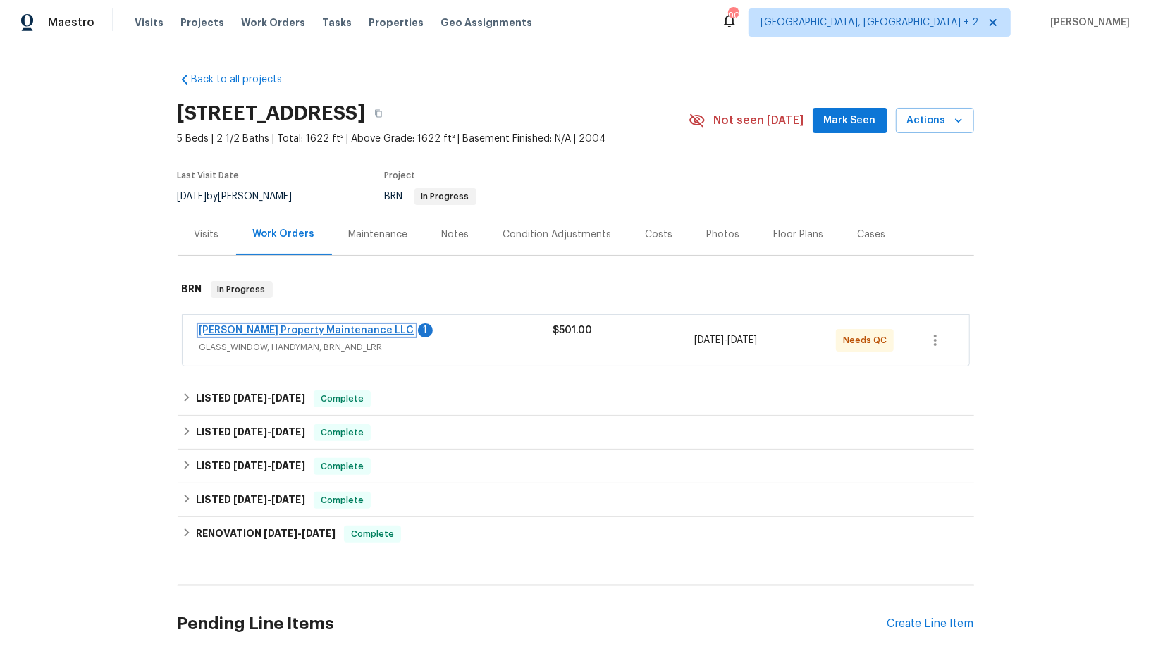
click at [301, 328] on link "Glen Property Maintenance LLC" at bounding box center [306, 331] width 215 height 10
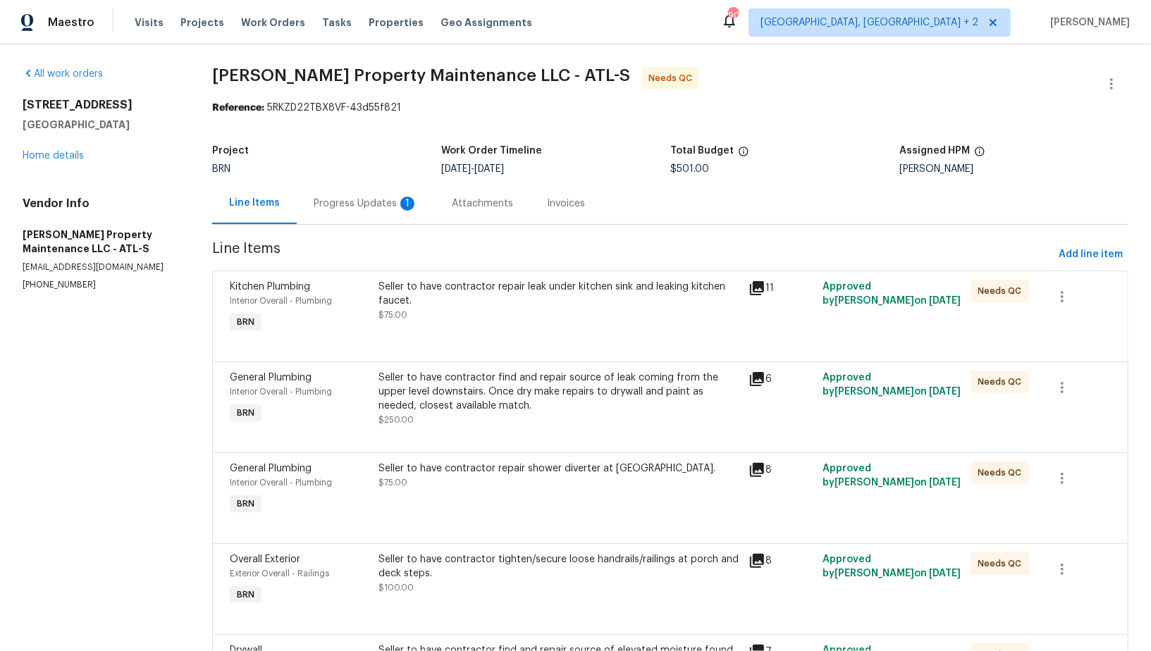
click at [370, 205] on div "Progress Updates 1" at bounding box center [366, 204] width 104 height 14
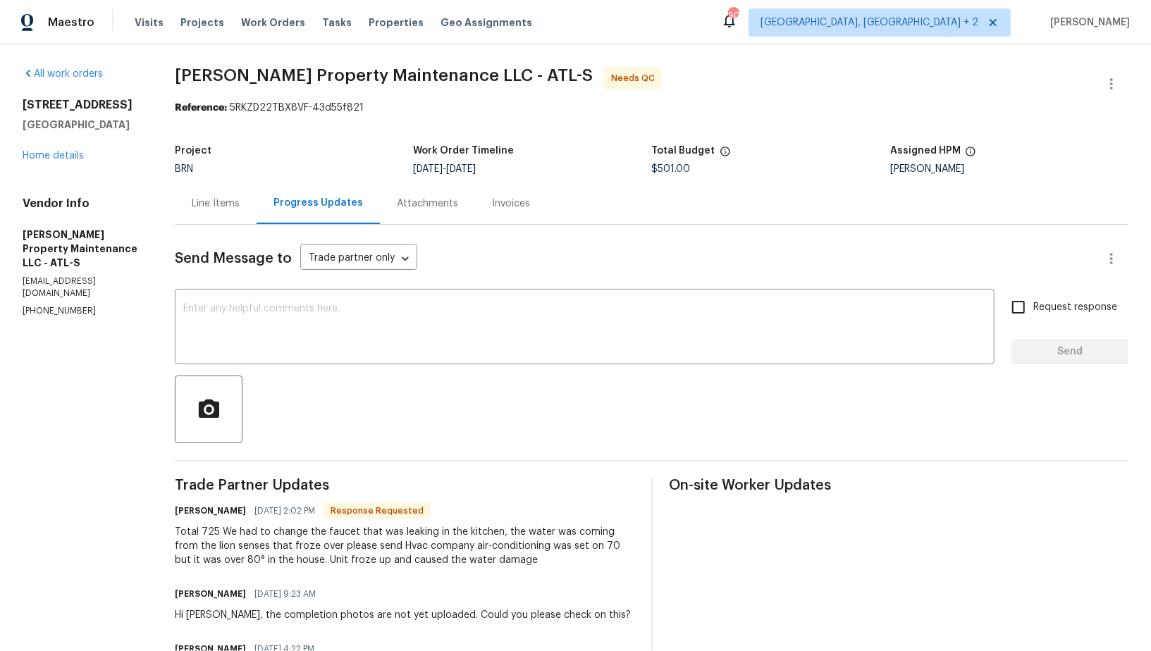
click at [209, 207] on div "Line Items" at bounding box center [216, 204] width 48 height 14
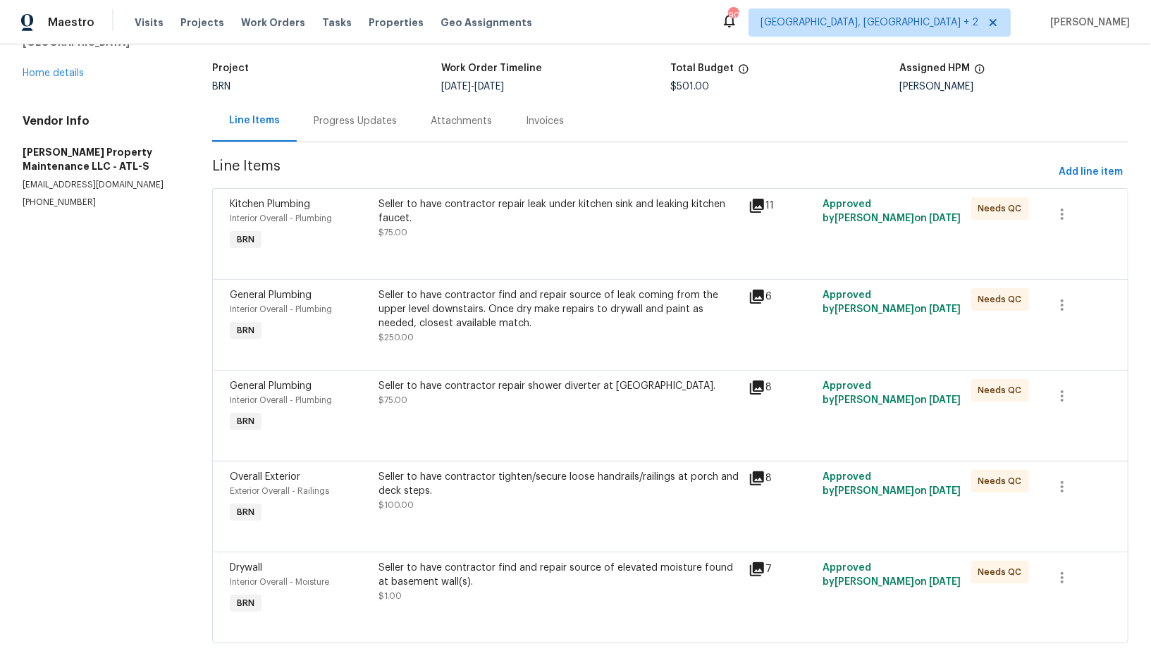
scroll to position [113, 0]
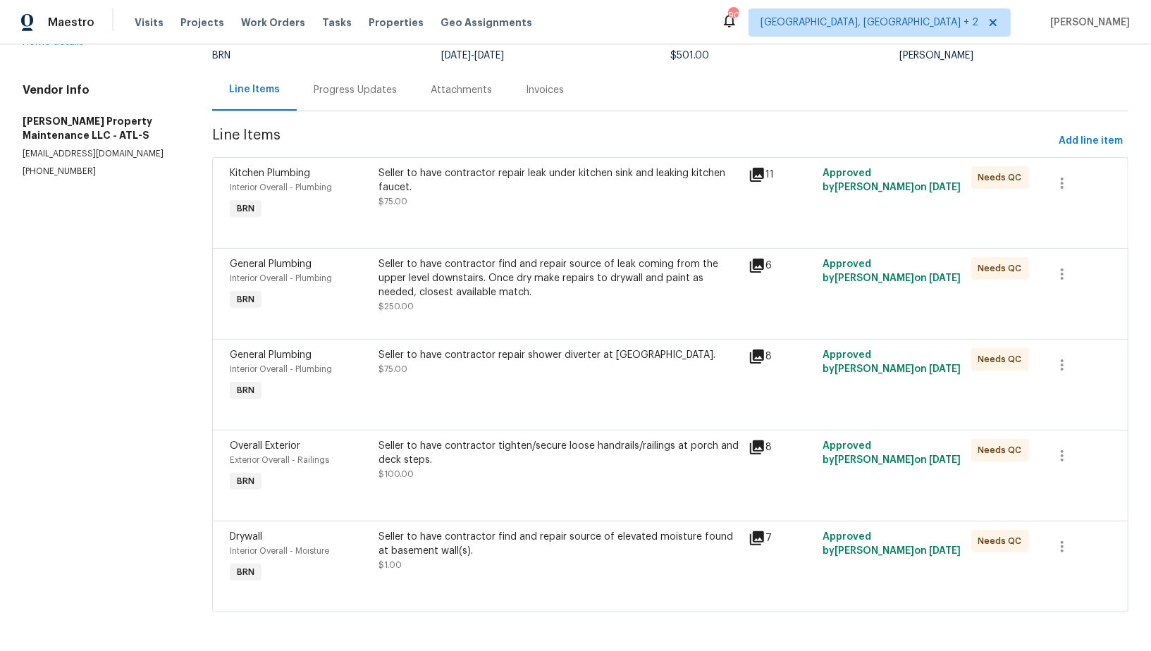
click at [414, 240] on div "Kitchen Plumbing Interior Overall - Plumbing BRN Seller to have contractor repa…" at bounding box center [670, 202] width 916 height 91
click at [407, 202] on div "Seller to have contractor repair leak under kitchen sink and leaking kitchen fa…" at bounding box center [559, 187] width 362 height 42
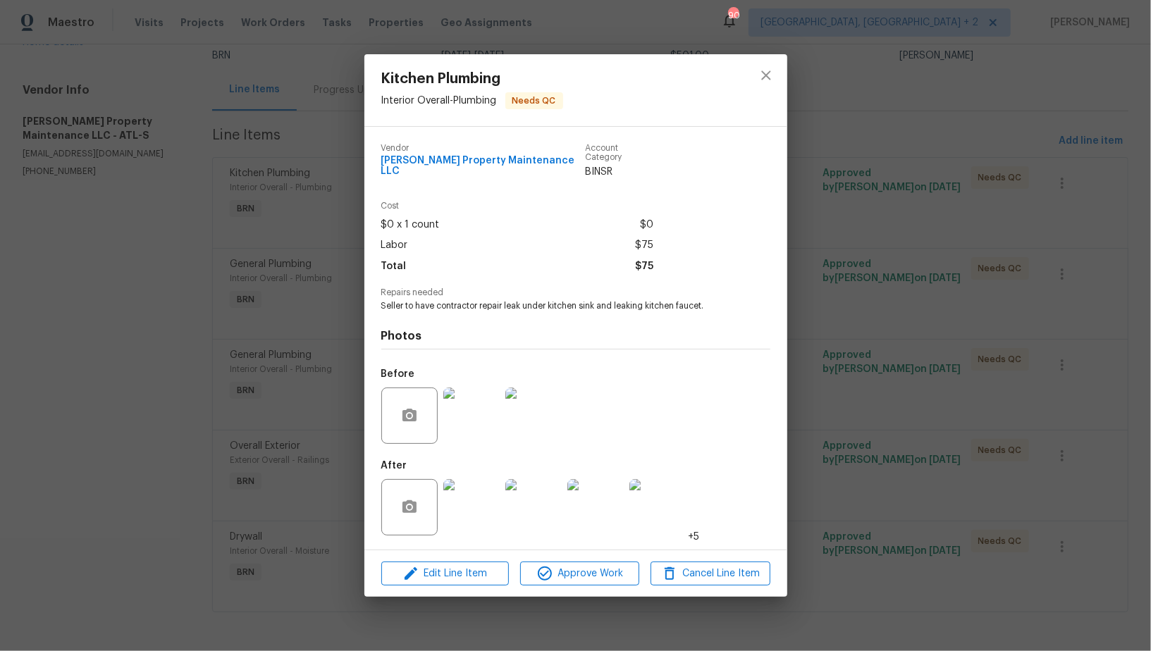
click at [463, 402] on img at bounding box center [471, 416] width 56 height 56
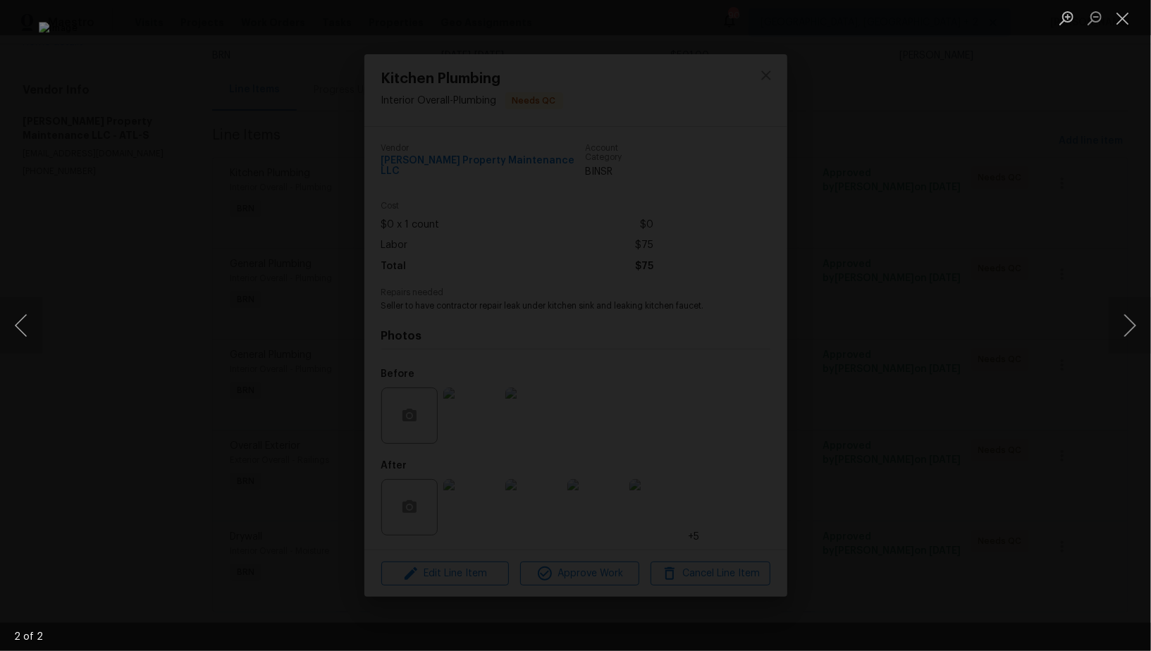
click at [944, 453] on div "Lightbox" at bounding box center [575, 325] width 1151 height 651
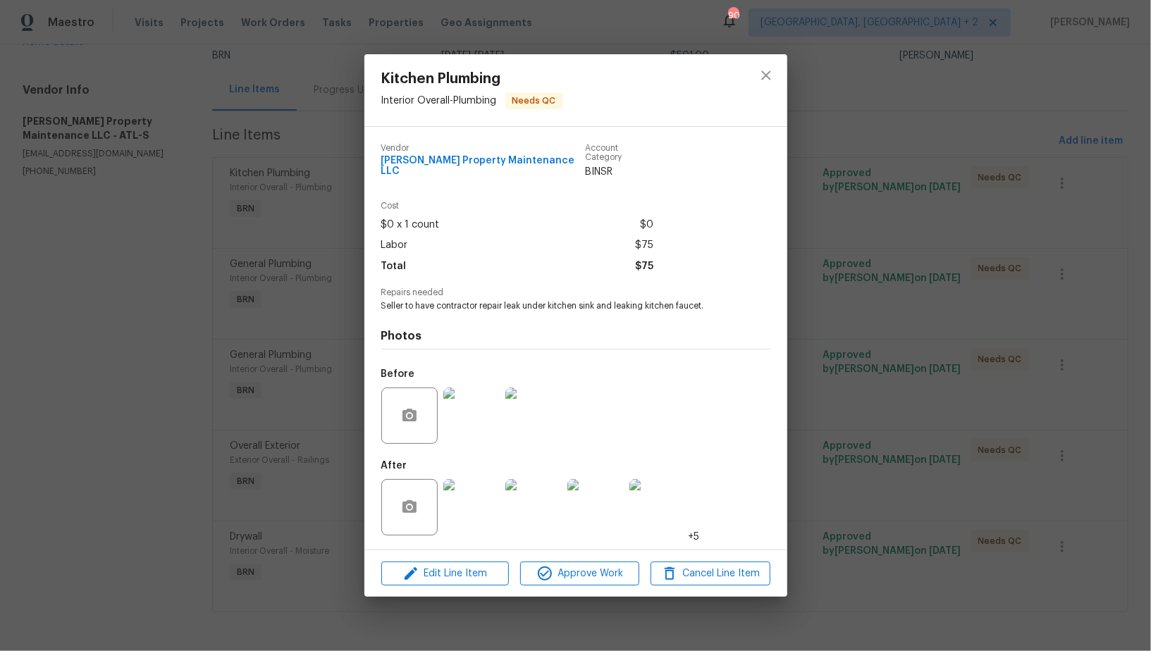
click at [473, 498] on img at bounding box center [471, 507] width 56 height 56
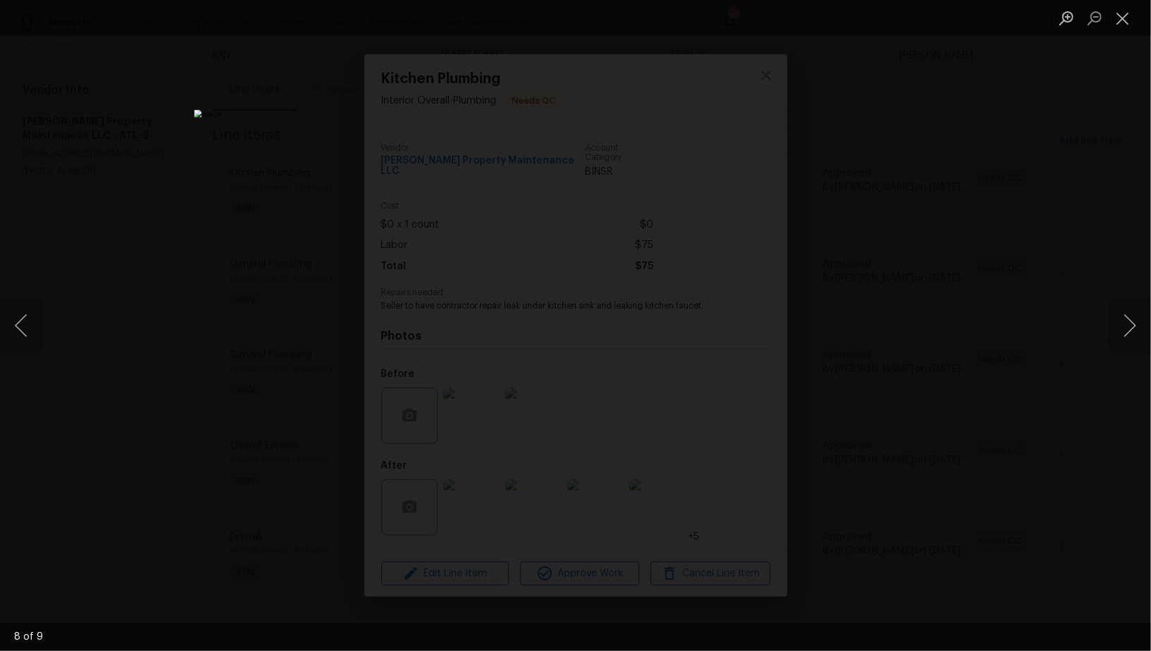
click at [897, 434] on div "Lightbox" at bounding box center [575, 325] width 1151 height 651
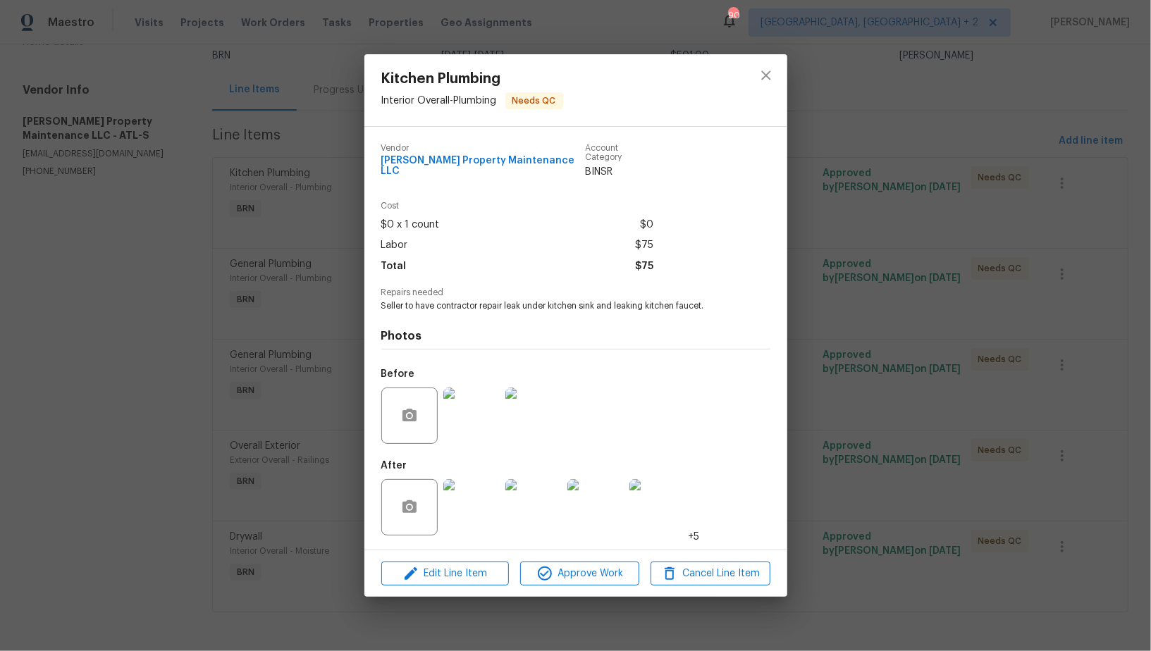
click at [474, 421] on img at bounding box center [471, 416] width 56 height 56
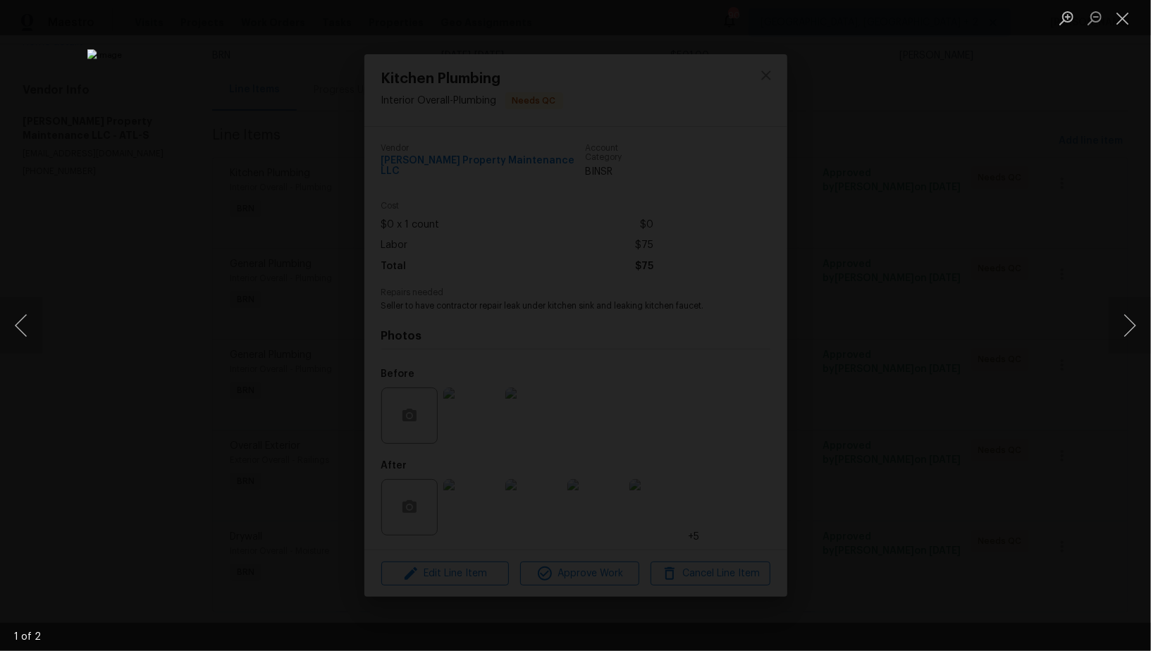
click at [877, 420] on div "Lightbox" at bounding box center [575, 325] width 1151 height 651
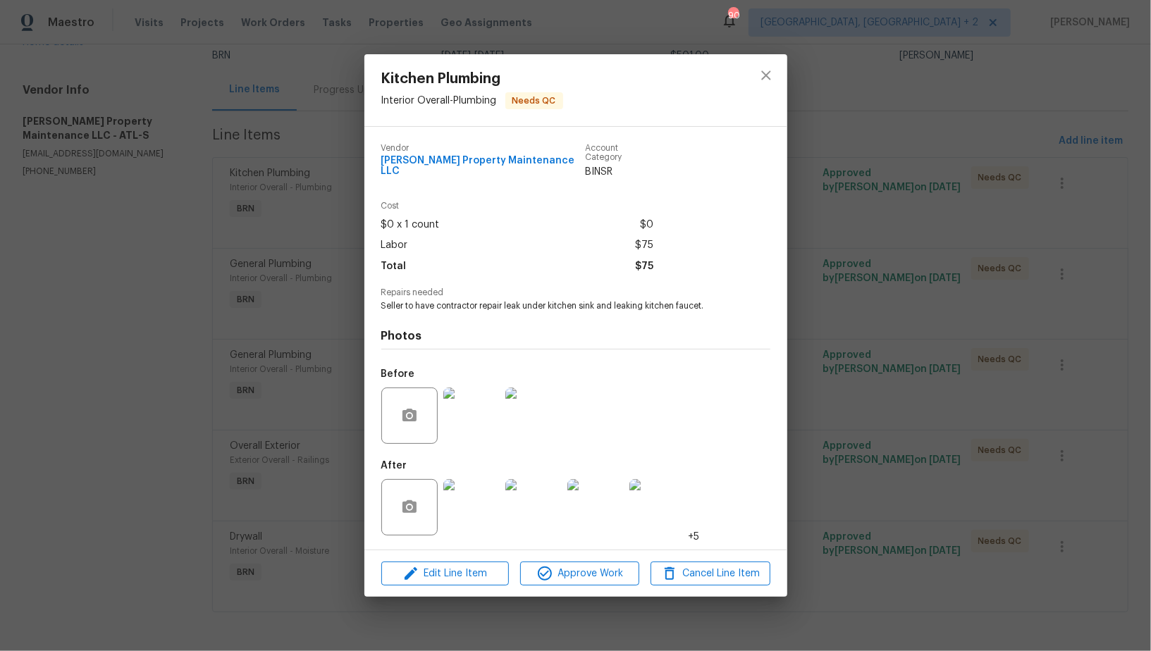
click at [877, 420] on div "Kitchen Plumbing Interior Overall - Plumbing Needs QC Vendor Glen Property Main…" at bounding box center [575, 325] width 1151 height 651
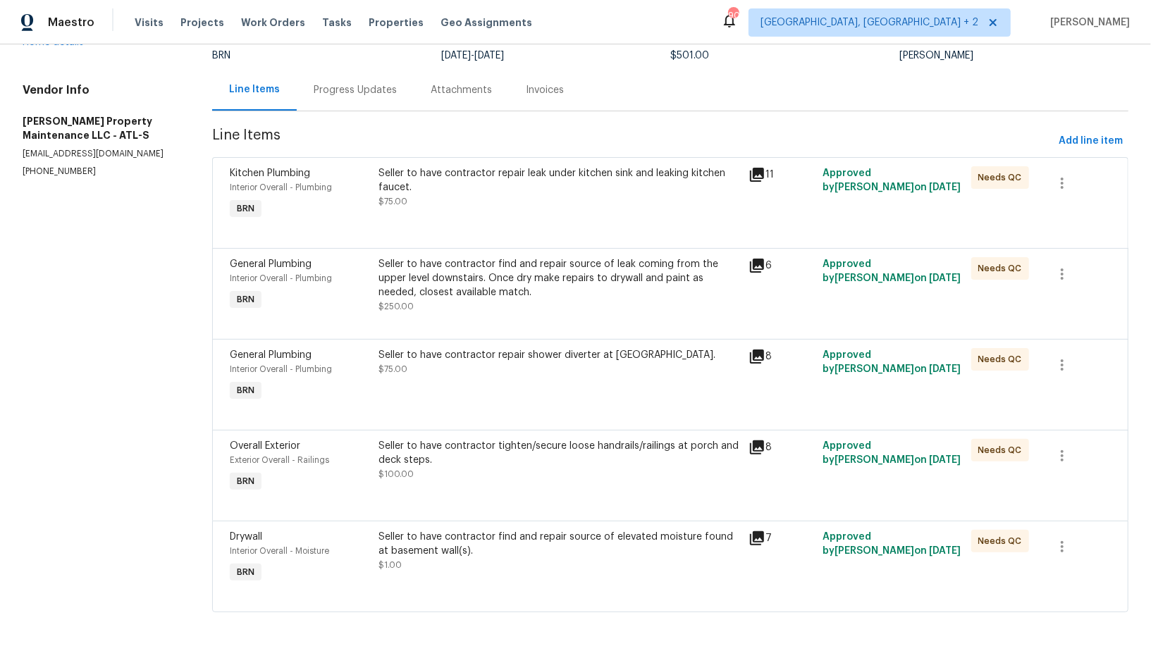
click at [474, 292] on div "Seller to have contractor find and repair source of leak coming from the upper …" at bounding box center [559, 278] width 362 height 42
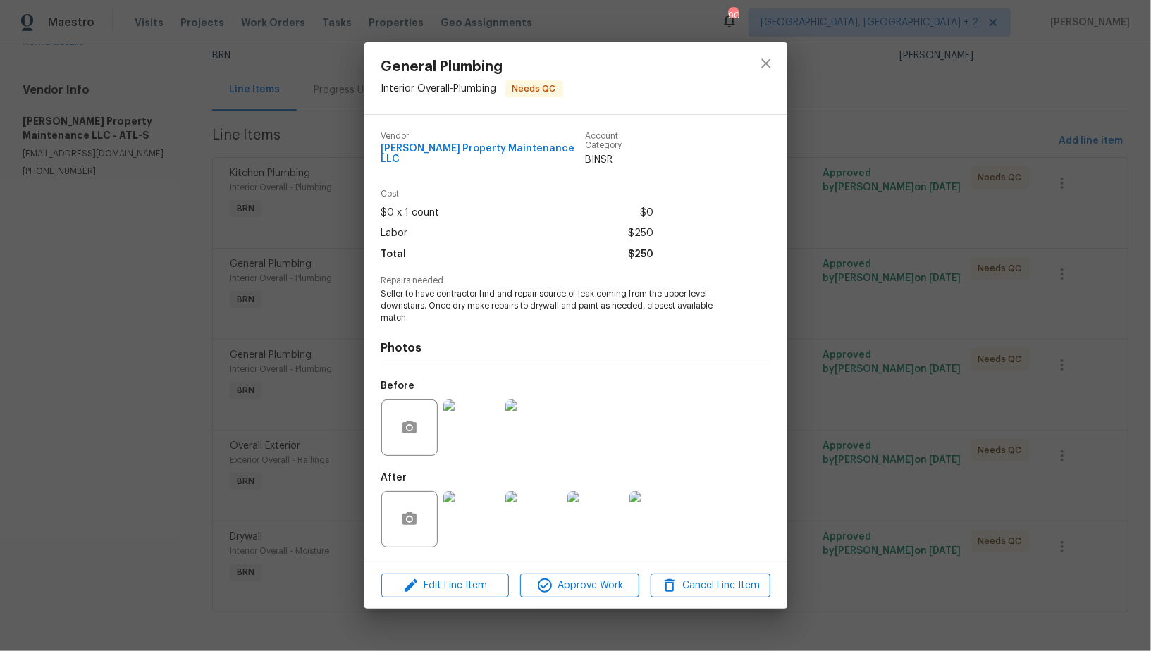
click at [472, 430] on img at bounding box center [471, 428] width 56 height 56
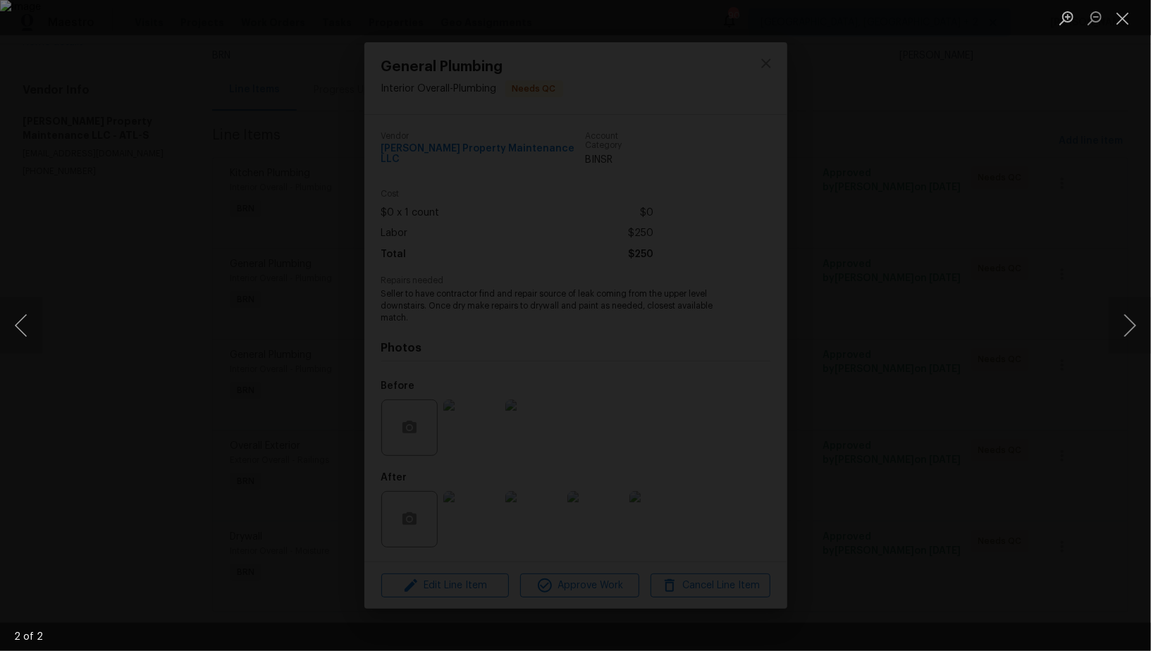
click at [1042, 421] on div "Lightbox" at bounding box center [575, 325] width 1151 height 651
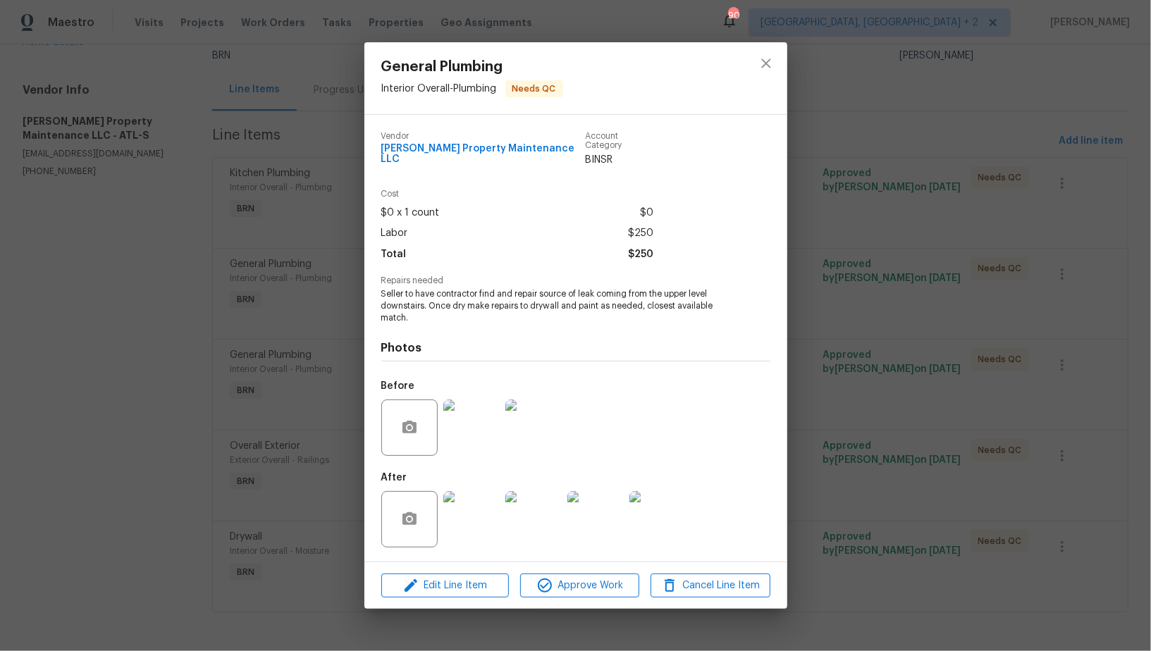
click at [472, 517] on img at bounding box center [471, 519] width 56 height 56
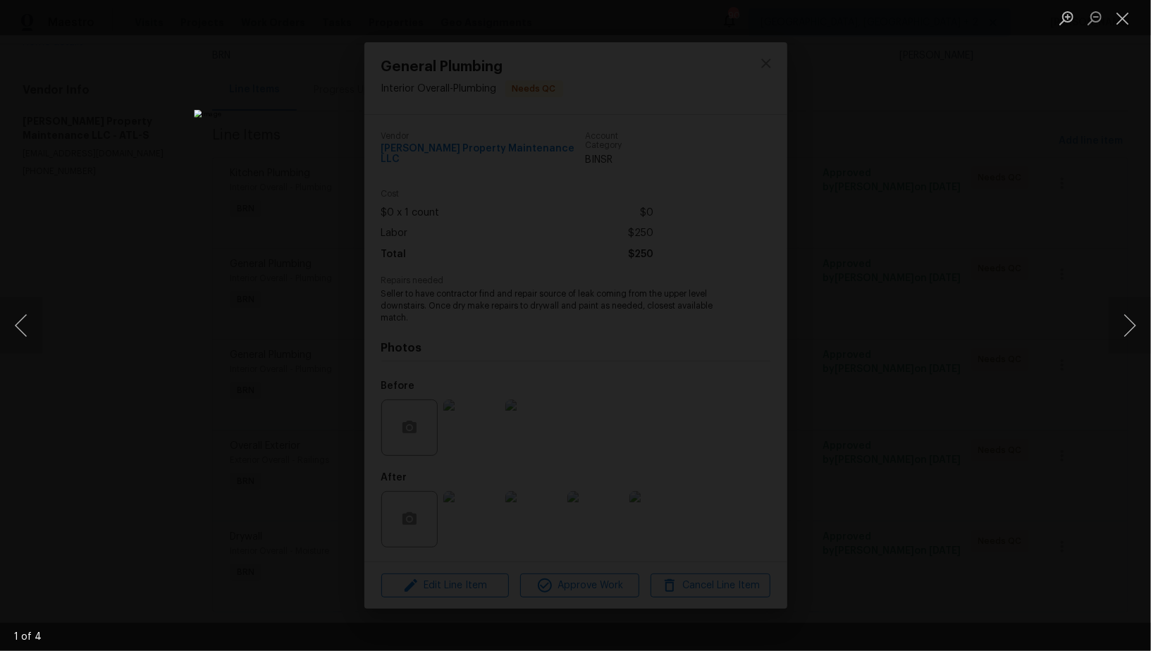
click at [845, 366] on div "Lightbox" at bounding box center [575, 325] width 1151 height 651
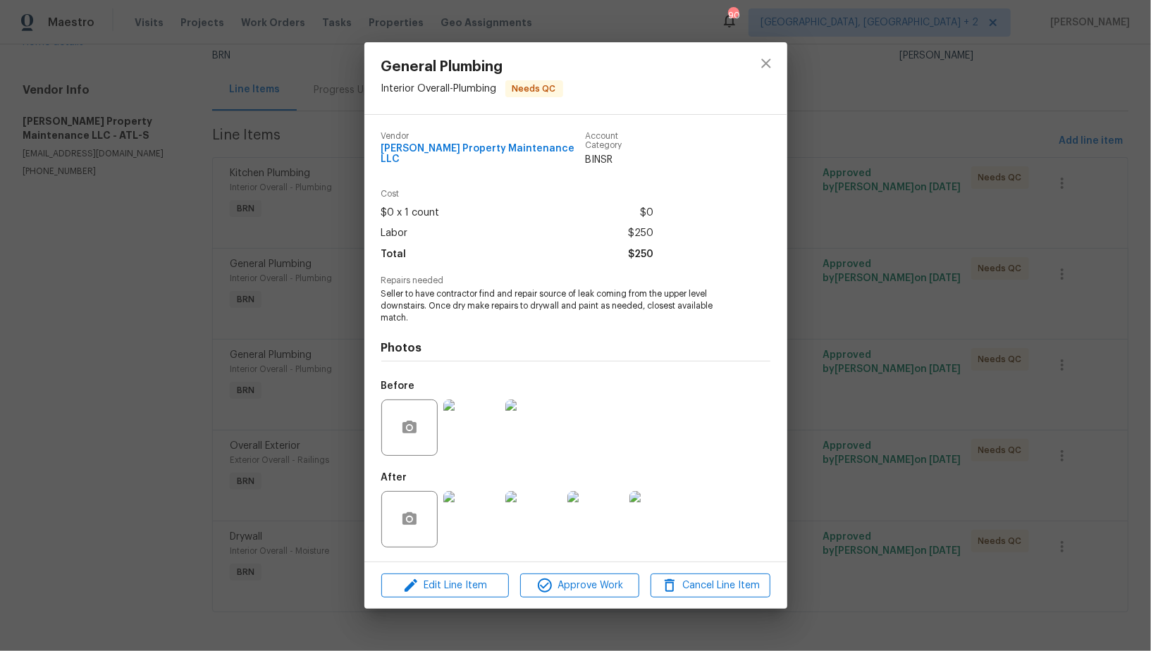
click at [483, 403] on img at bounding box center [471, 428] width 56 height 56
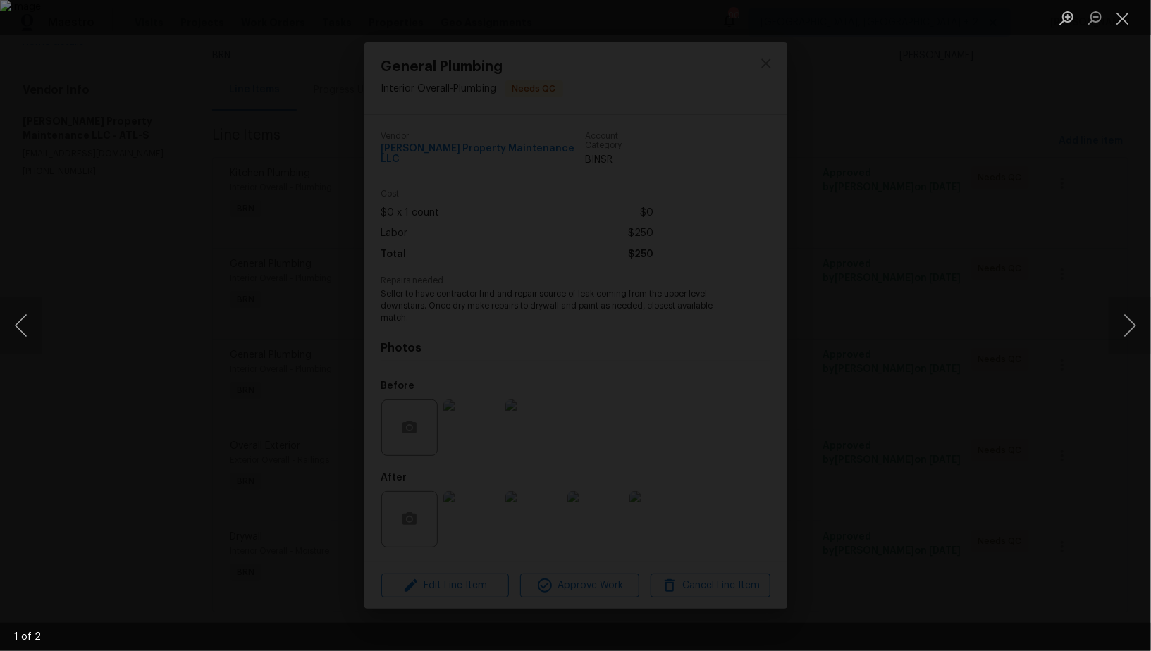
click at [811, 616] on div "Lightbox" at bounding box center [575, 325] width 1151 height 651
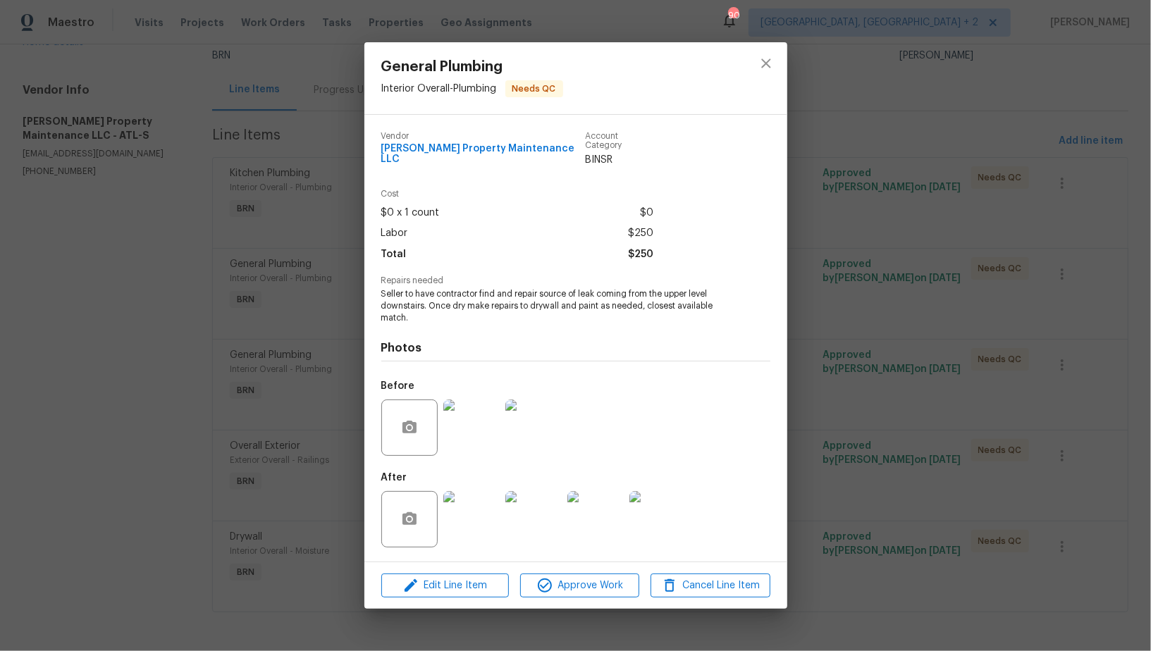
click at [918, 553] on div "General Plumbing Interior Overall - Plumbing Needs QC Vendor Glen Property Main…" at bounding box center [575, 325] width 1151 height 651
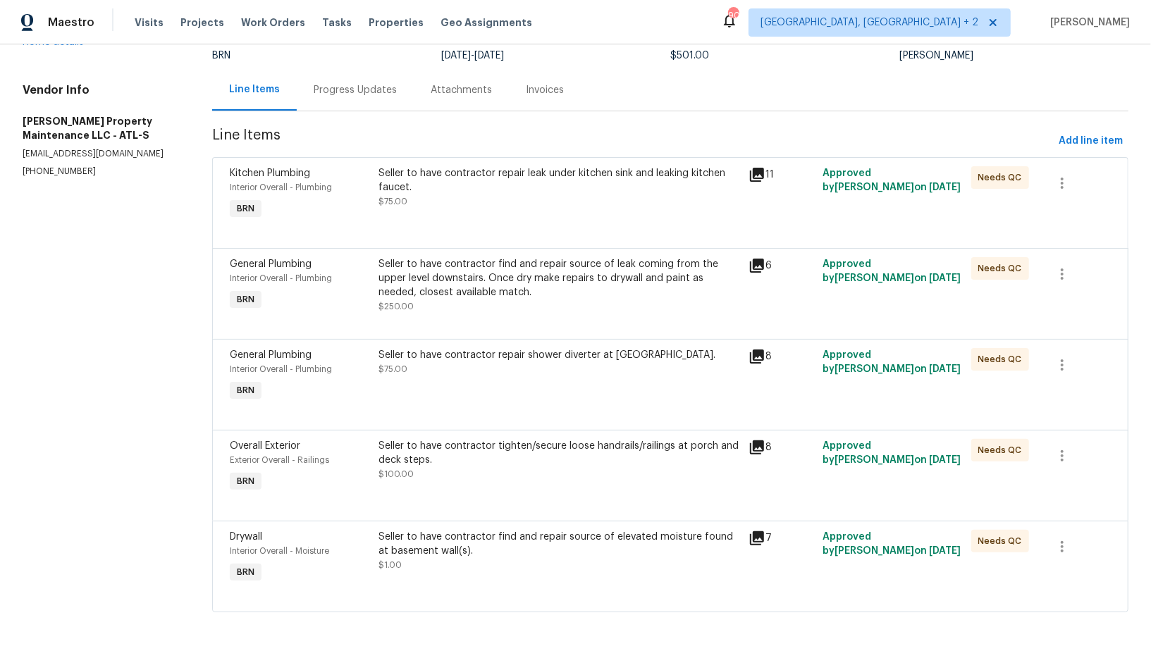
click at [496, 383] on div "Seller to have contractor repair shower diverter at hall bath. $75.00" at bounding box center [559, 376] width 371 height 65
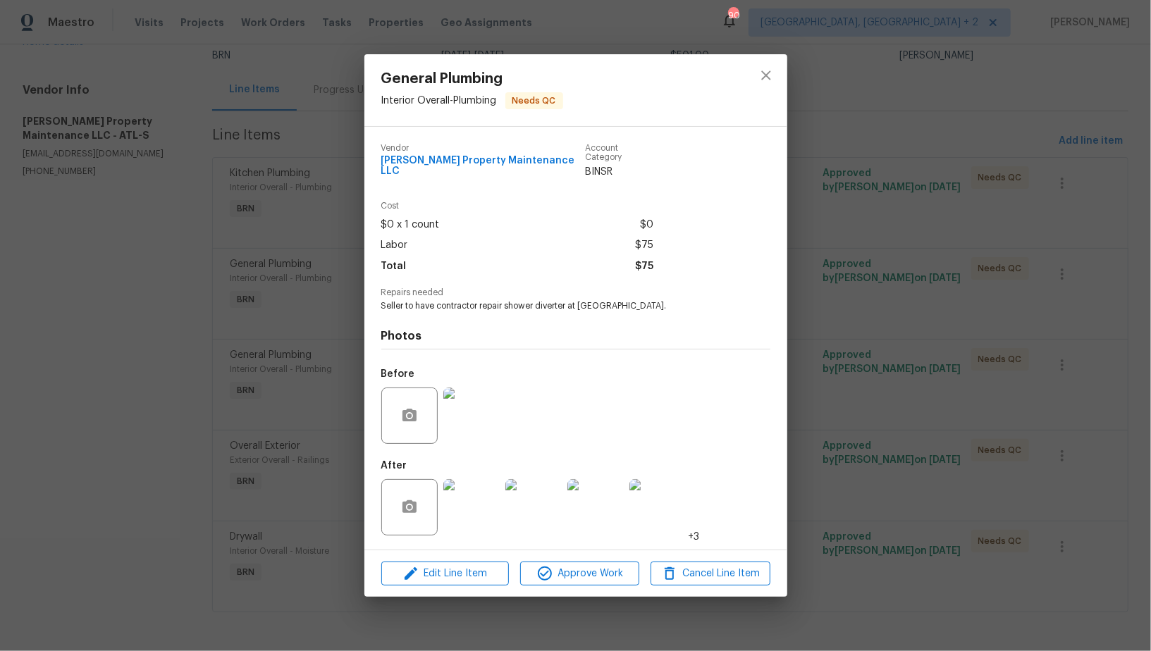
click at [474, 403] on img at bounding box center [471, 416] width 56 height 56
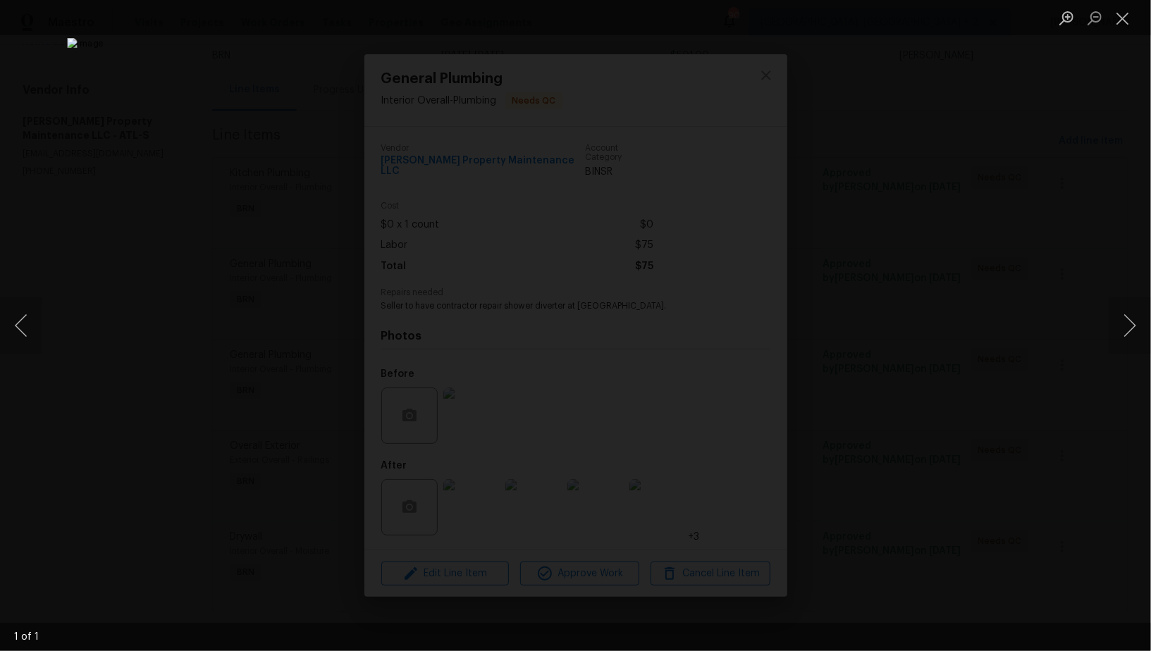
click at [983, 337] on div "Lightbox" at bounding box center [575, 325] width 1151 height 651
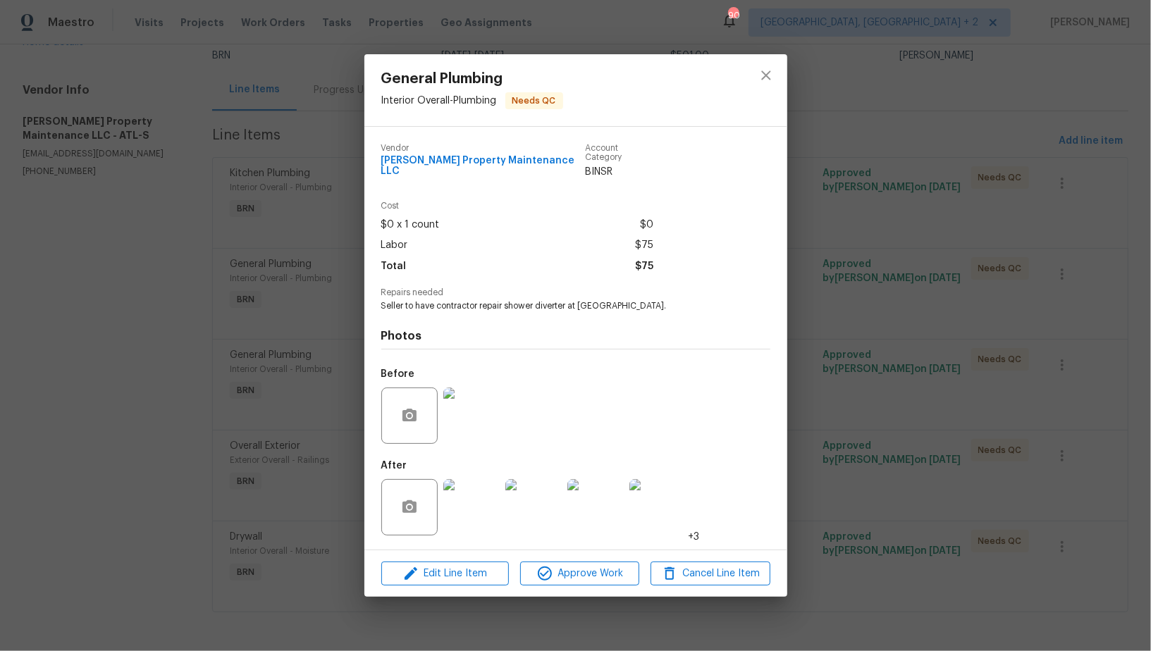
click at [496, 512] on img at bounding box center [471, 507] width 56 height 56
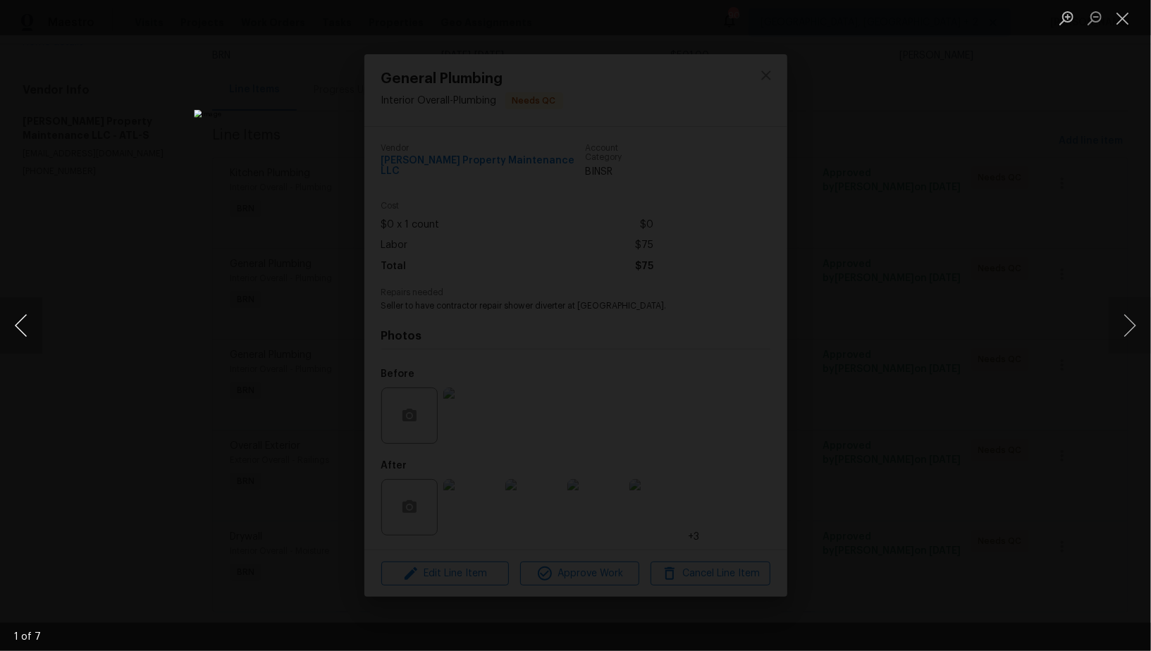
click at [11, 326] on button "Previous image" at bounding box center [21, 325] width 42 height 56
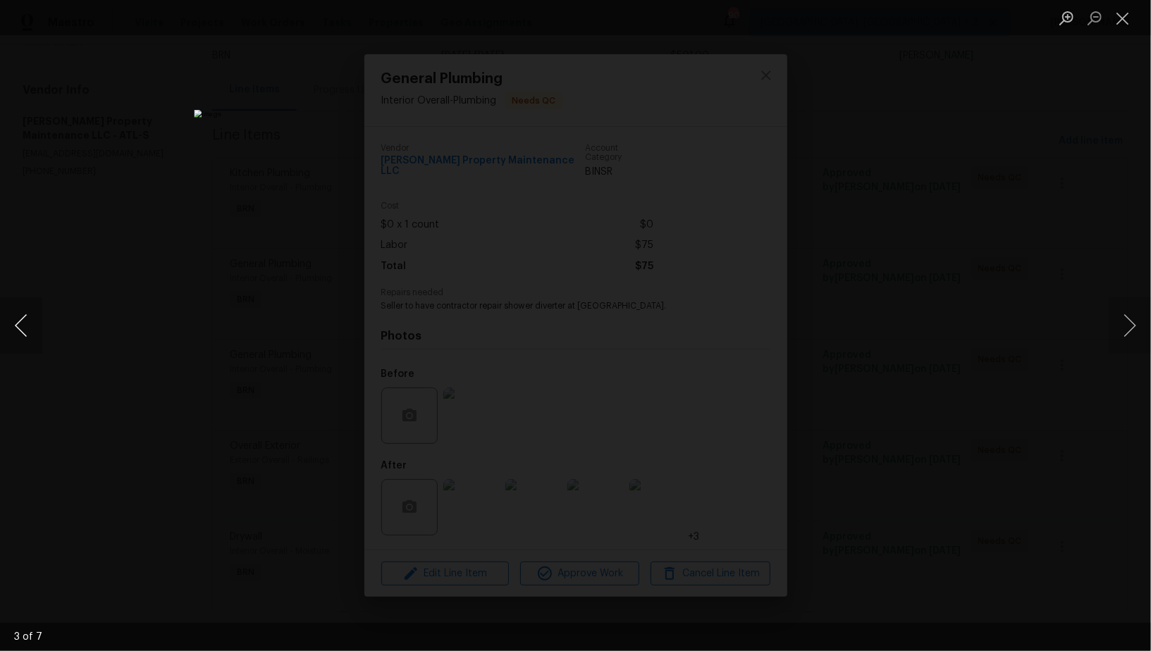
click at [11, 326] on button "Previous image" at bounding box center [21, 325] width 42 height 56
click at [143, 396] on div "Lightbox" at bounding box center [575, 325] width 1151 height 651
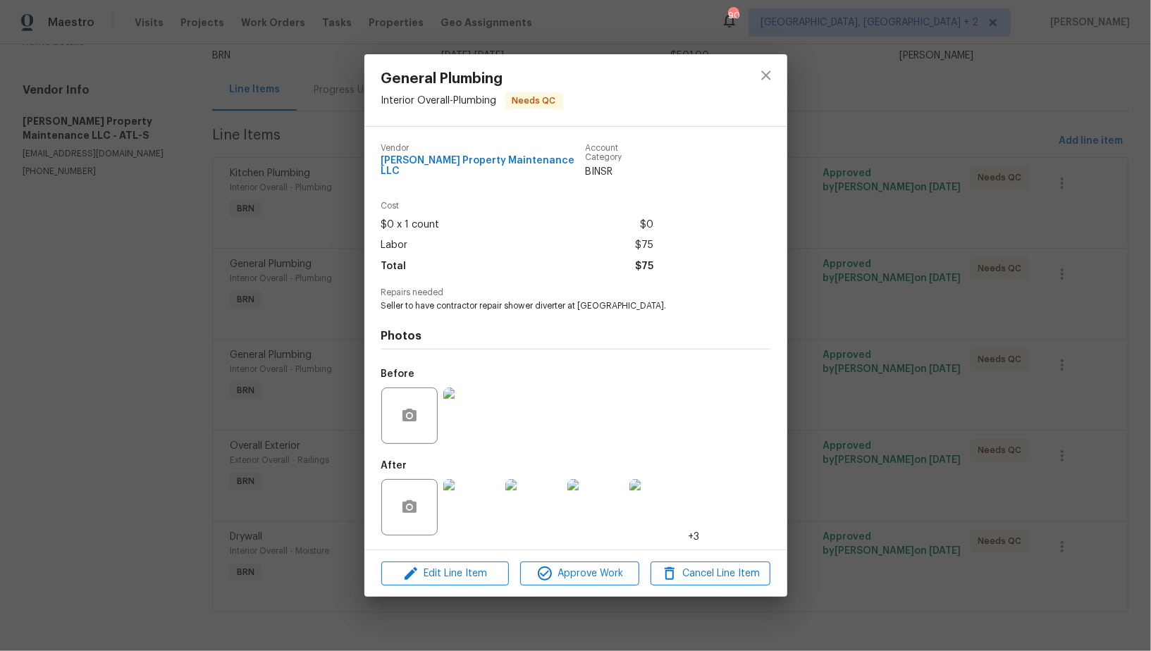
click at [143, 396] on div "General Plumbing Interior Overall - Plumbing Needs QC Vendor Glen Property Main…" at bounding box center [575, 325] width 1151 height 651
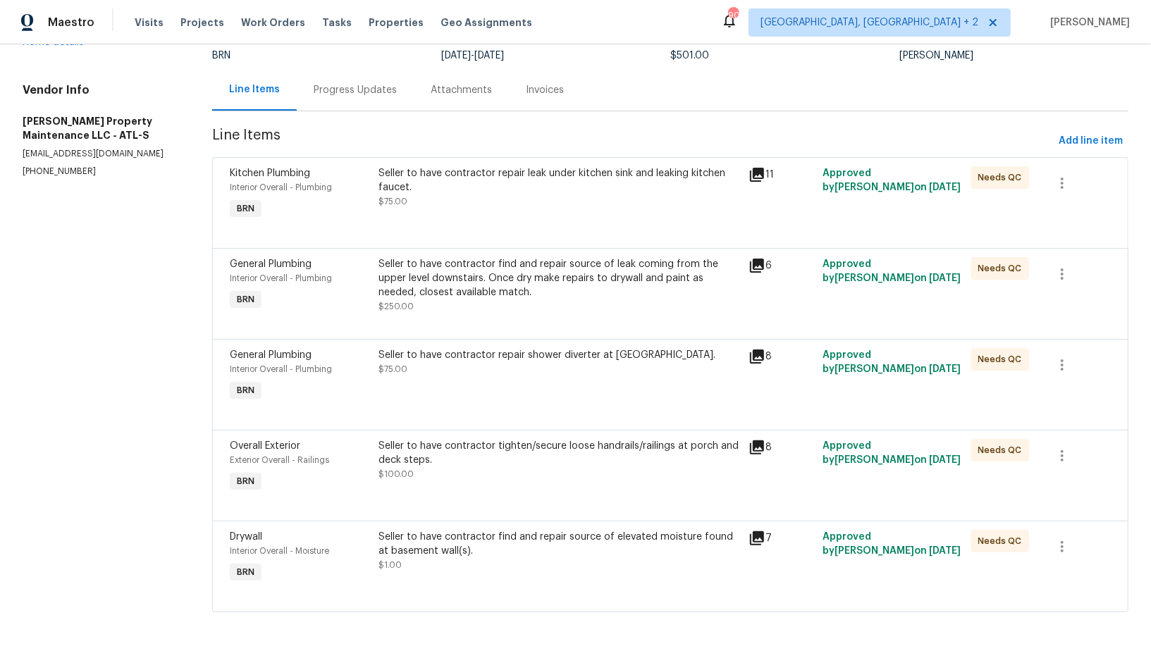
click at [439, 479] on div "Seller to have contractor tighten/secure loose handrails/railings at porch and …" at bounding box center [559, 460] width 362 height 42
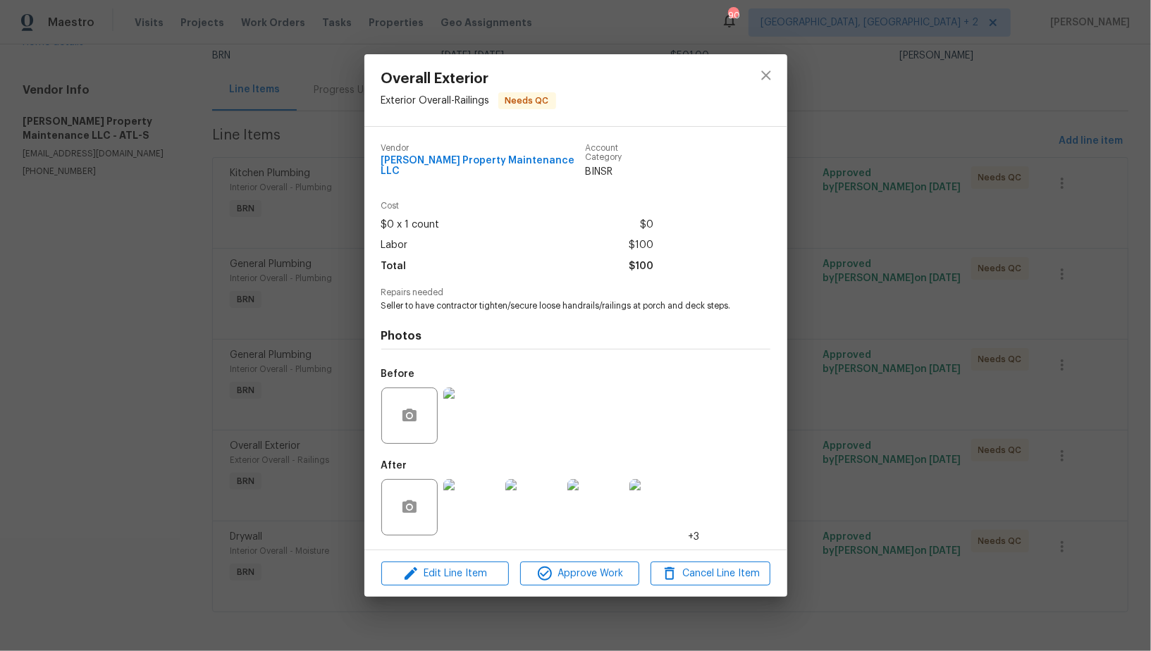
click at [469, 424] on img at bounding box center [471, 416] width 56 height 56
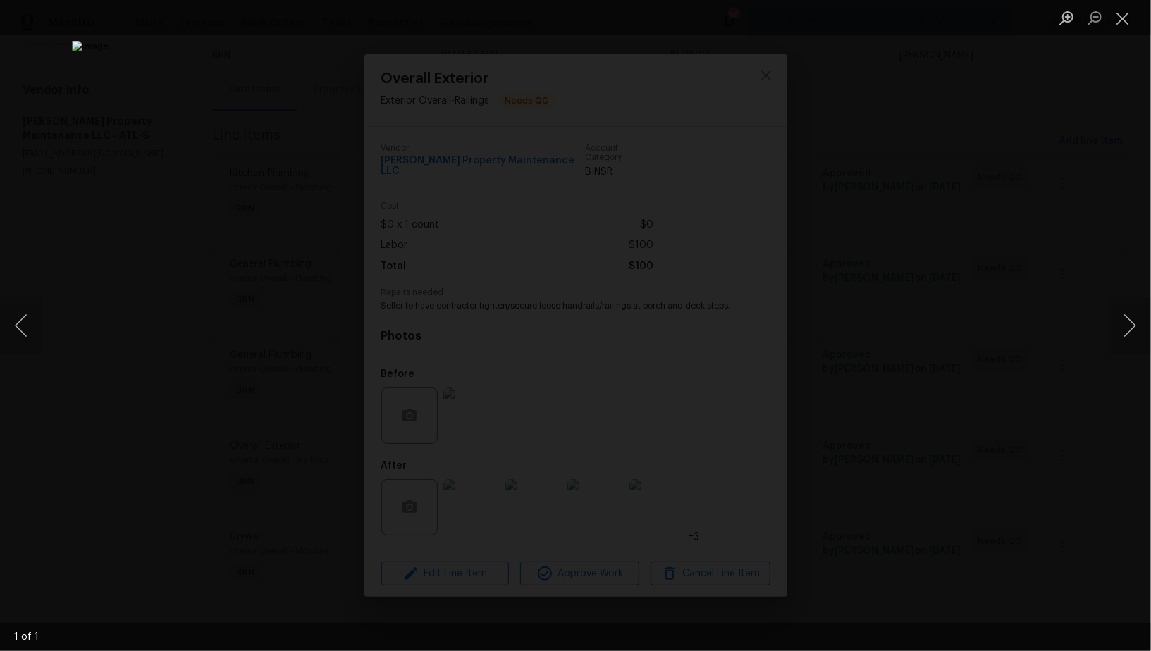
click at [922, 392] on div "Lightbox" at bounding box center [575, 325] width 1151 height 651
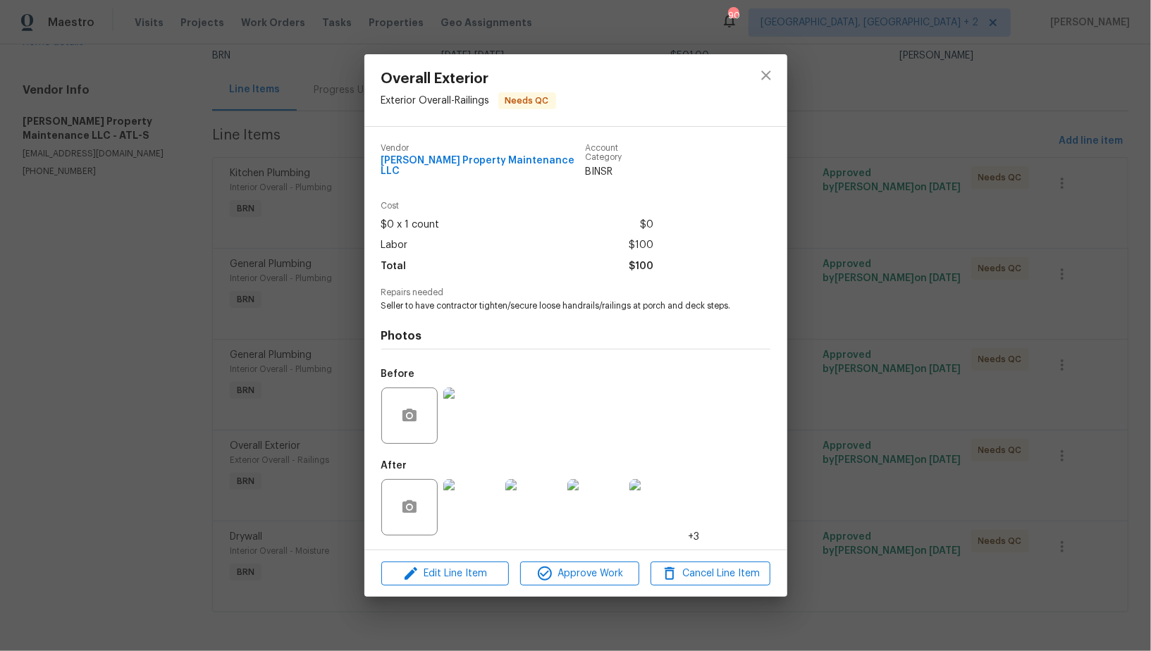
click at [487, 489] on img at bounding box center [471, 507] width 56 height 56
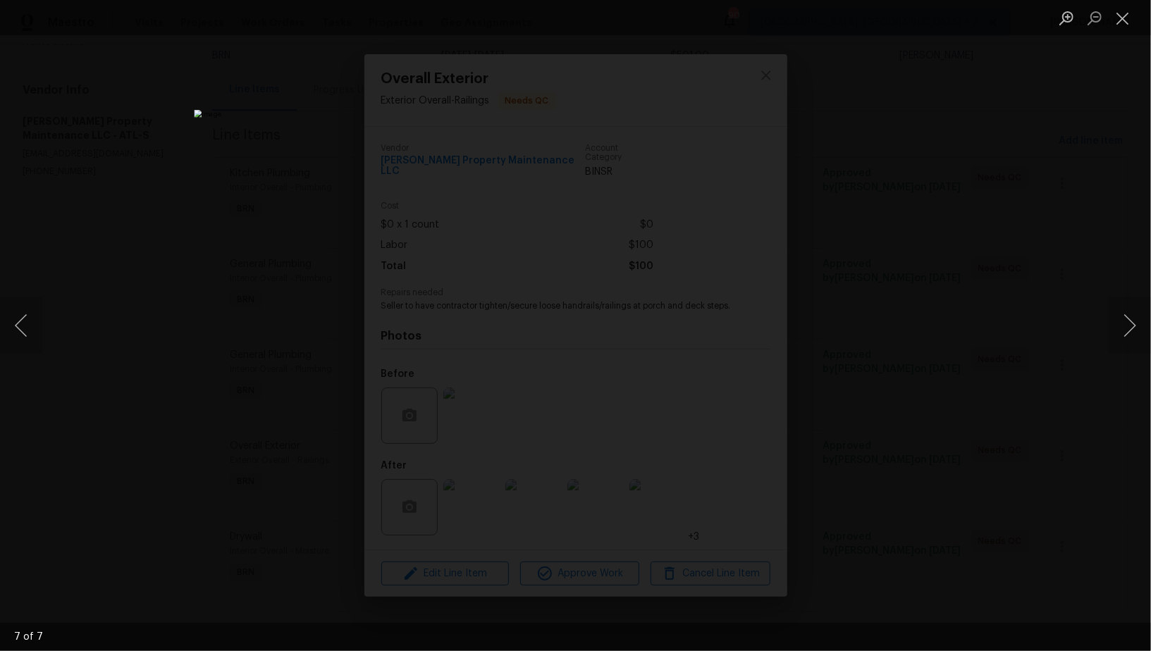
click at [983, 429] on div "Lightbox" at bounding box center [575, 325] width 1151 height 651
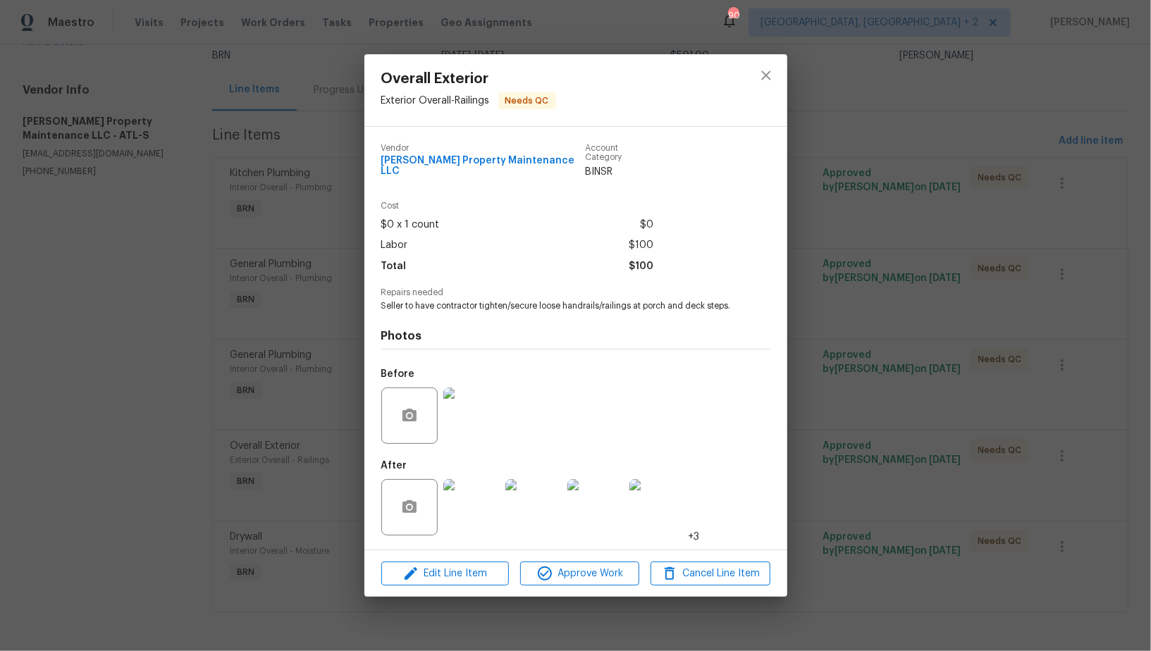
click at [983, 429] on div "Overall Exterior Exterior Overall - Railings Needs QC Vendor Glen Property Main…" at bounding box center [575, 325] width 1151 height 651
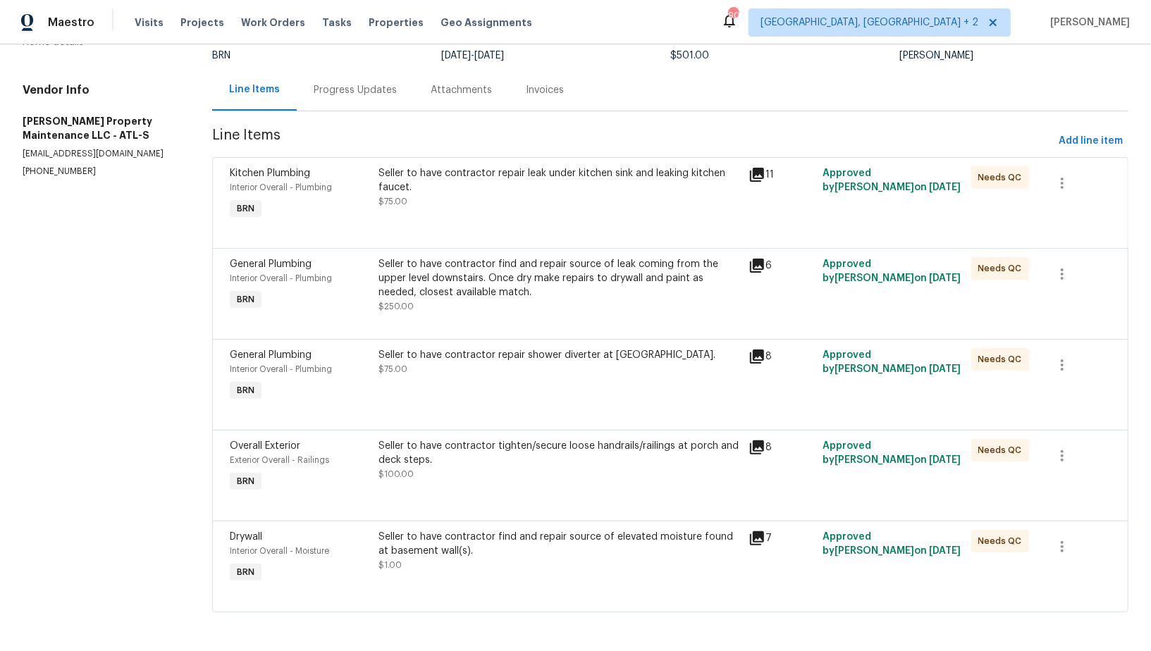
click at [525, 561] on div "Seller to have contractor find and repair source of elevated moisture found at …" at bounding box center [559, 551] width 362 height 42
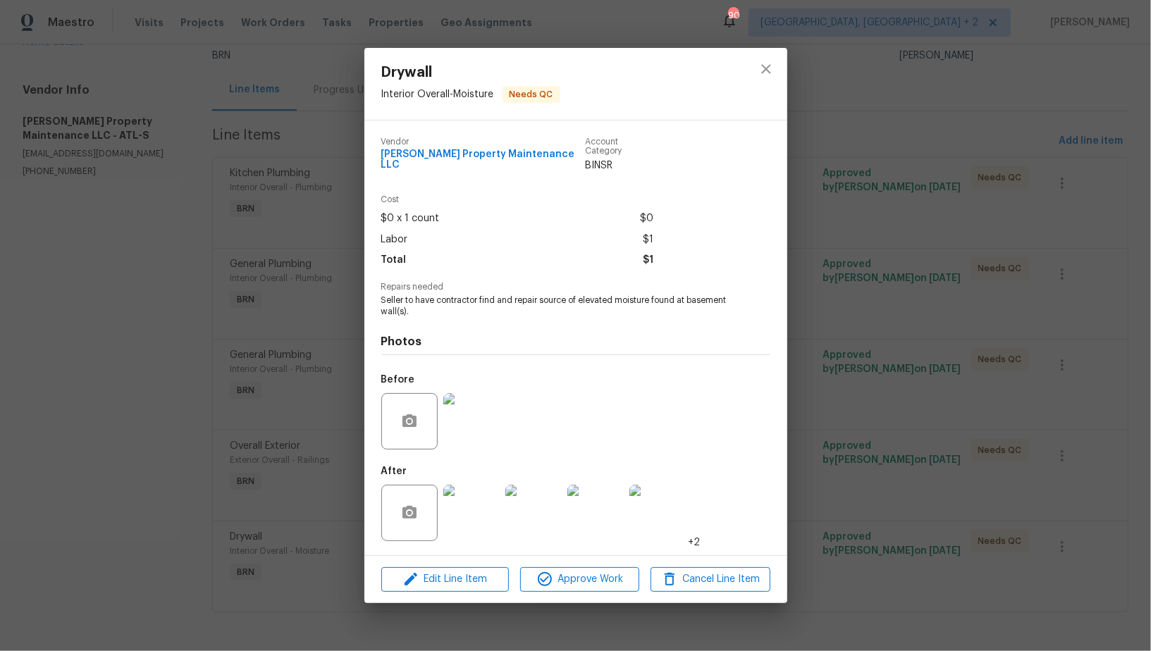
click at [474, 433] on img at bounding box center [471, 421] width 56 height 56
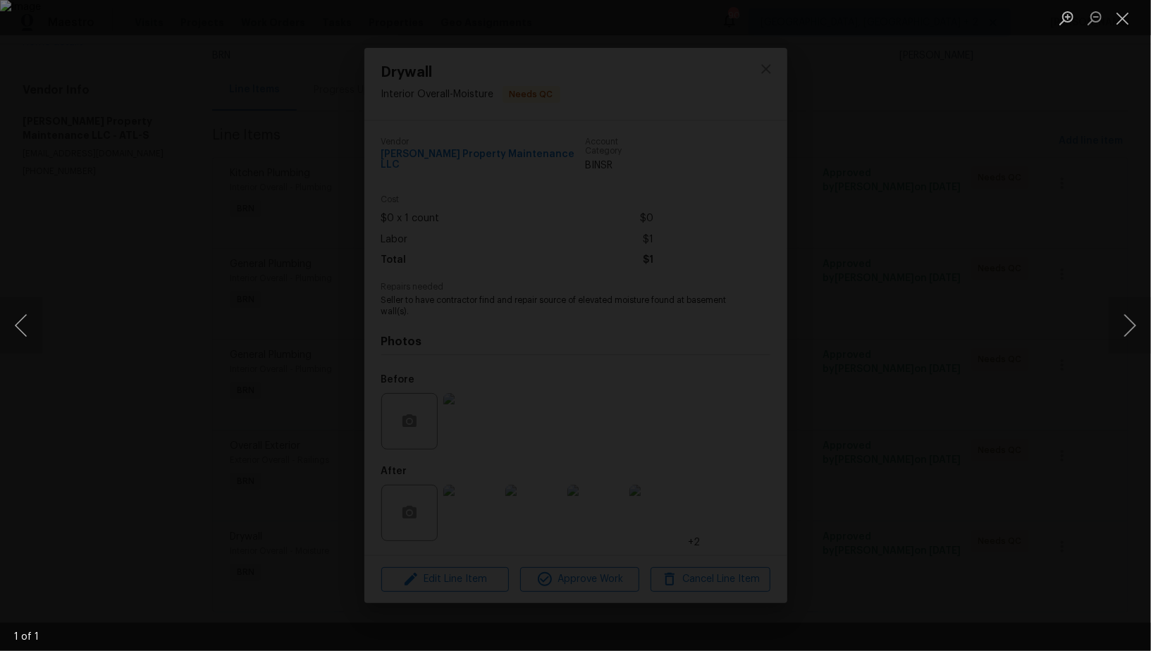
click at [959, 350] on div "Lightbox" at bounding box center [575, 325] width 1151 height 651
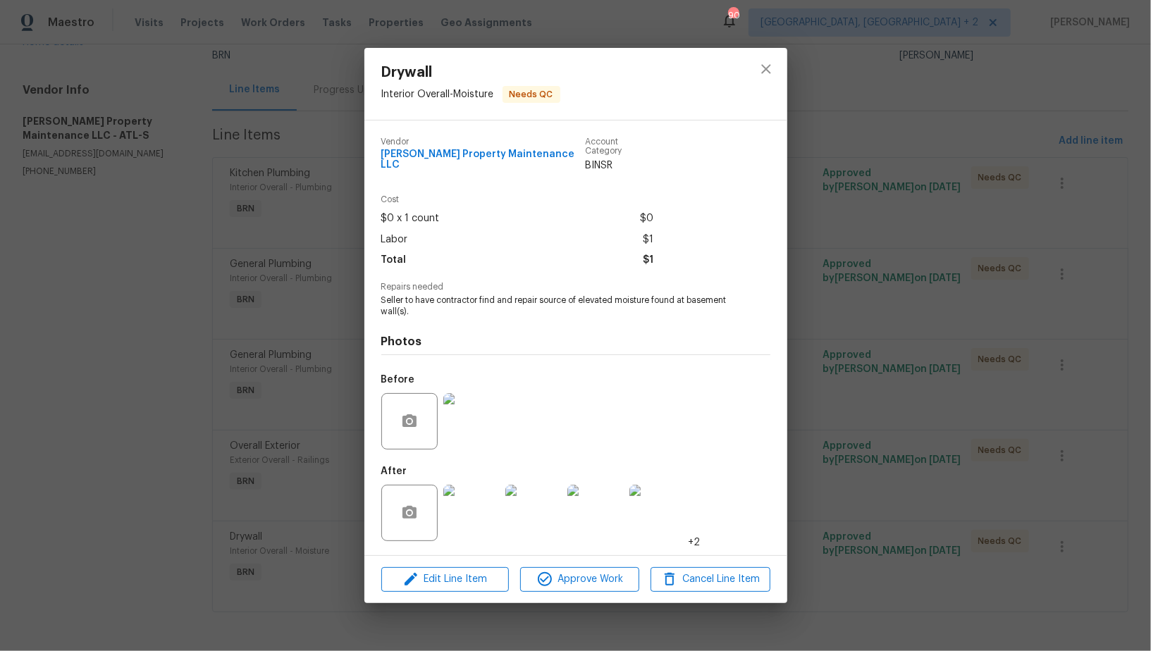
click at [480, 515] on img at bounding box center [471, 513] width 56 height 56
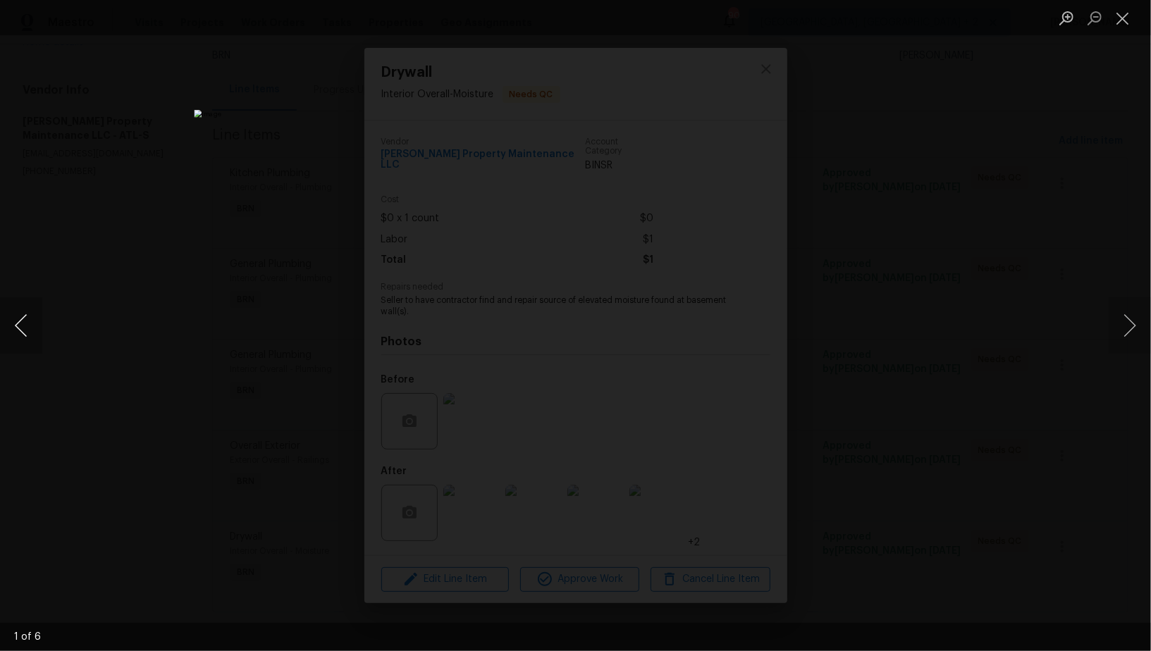
click at [21, 340] on button "Previous image" at bounding box center [21, 325] width 42 height 56
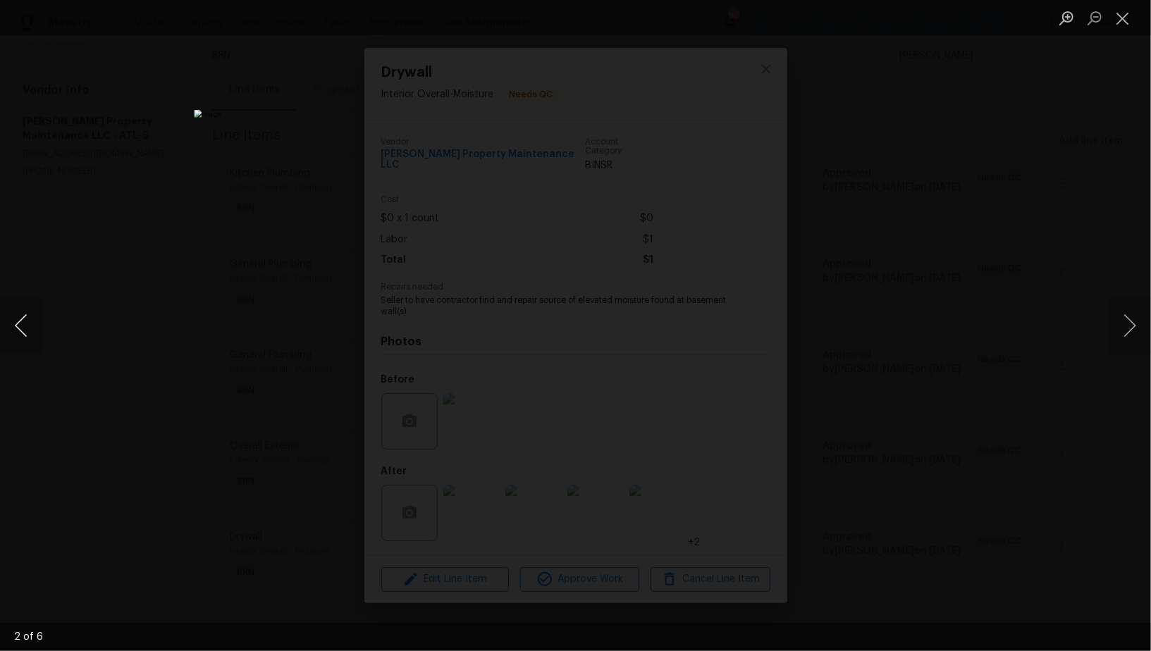
click at [21, 340] on button "Previous image" at bounding box center [21, 325] width 42 height 56
click at [189, 434] on div "Lightbox" at bounding box center [575, 325] width 1151 height 651
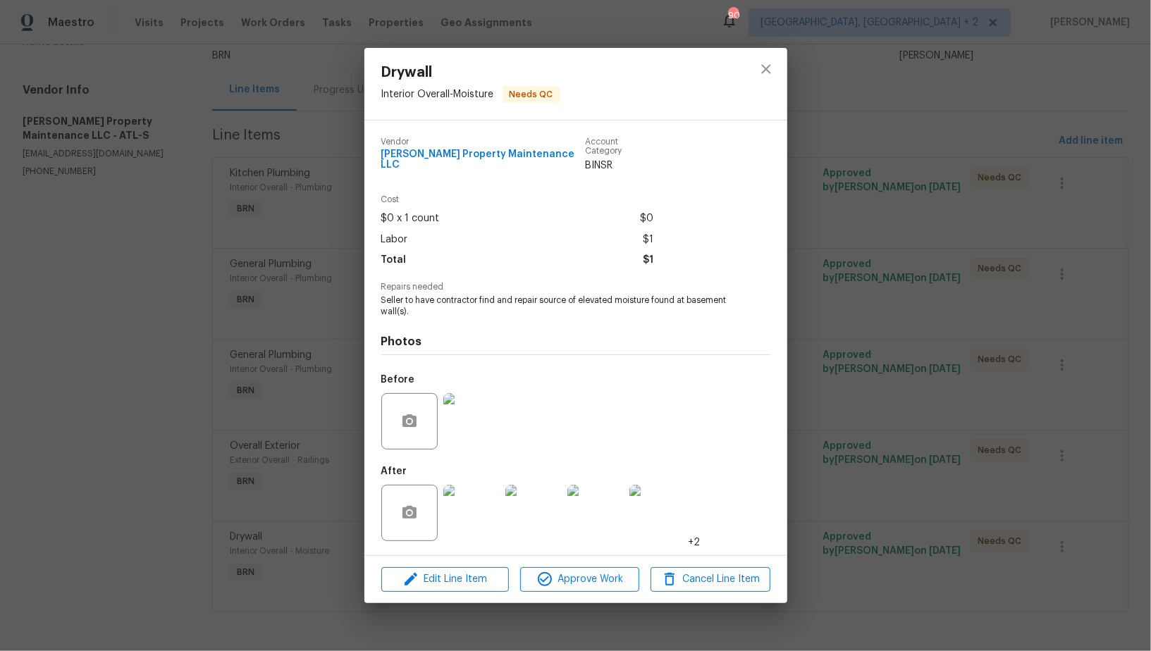
click at [333, 349] on div "Drywall Interior Overall - Moisture Needs QC Vendor Glen Property Maintenance L…" at bounding box center [575, 325] width 1151 height 651
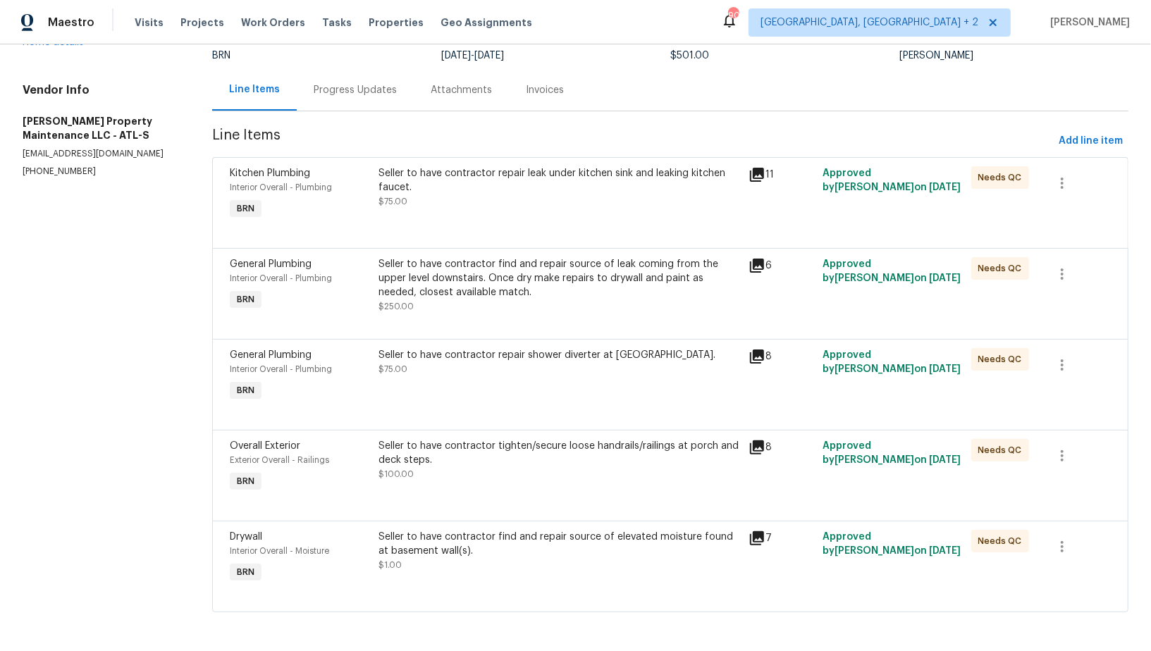
click at [362, 107] on div "Progress Updates" at bounding box center [355, 90] width 117 height 42
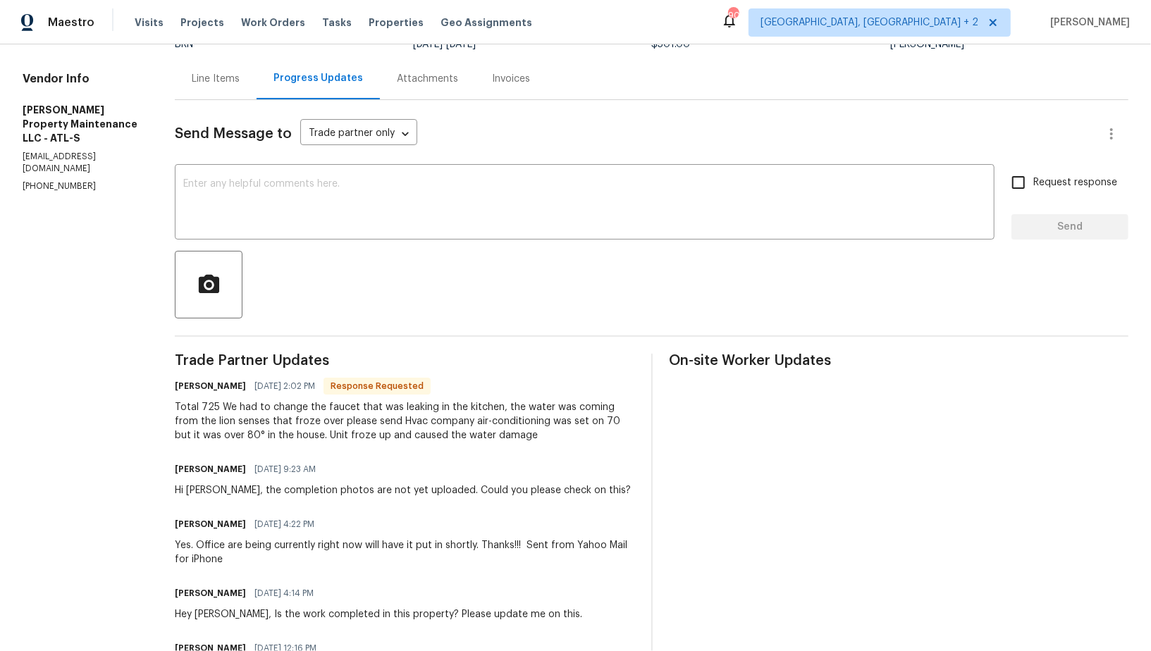
scroll to position [111, 0]
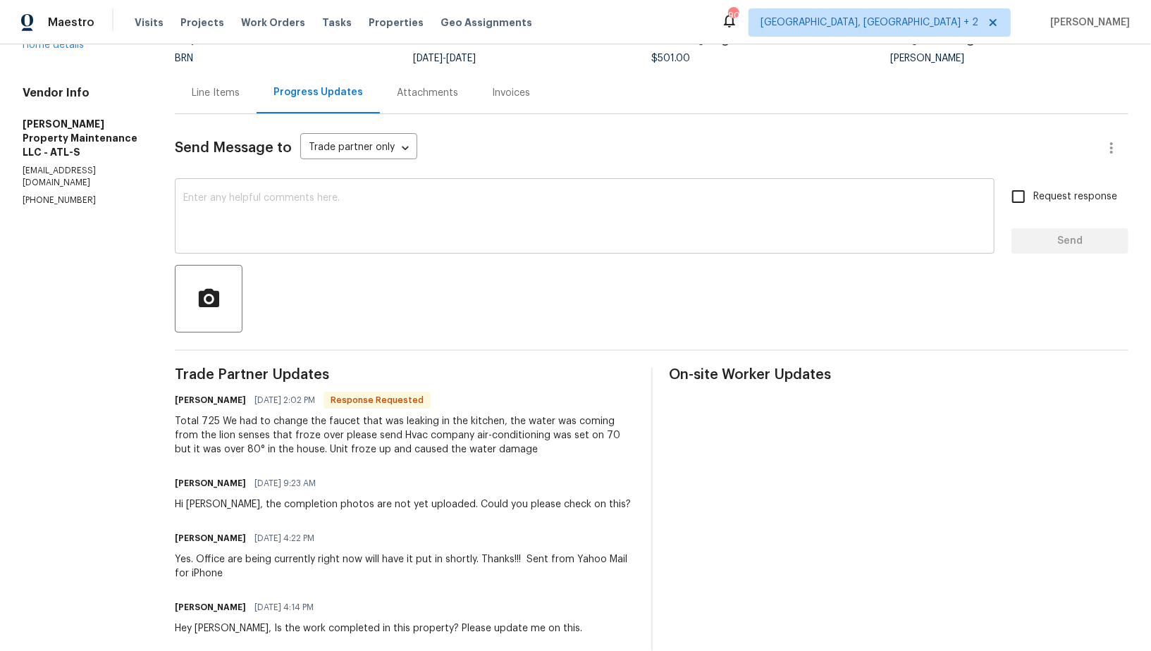
click at [309, 225] on textarea at bounding box center [584, 217] width 803 height 49
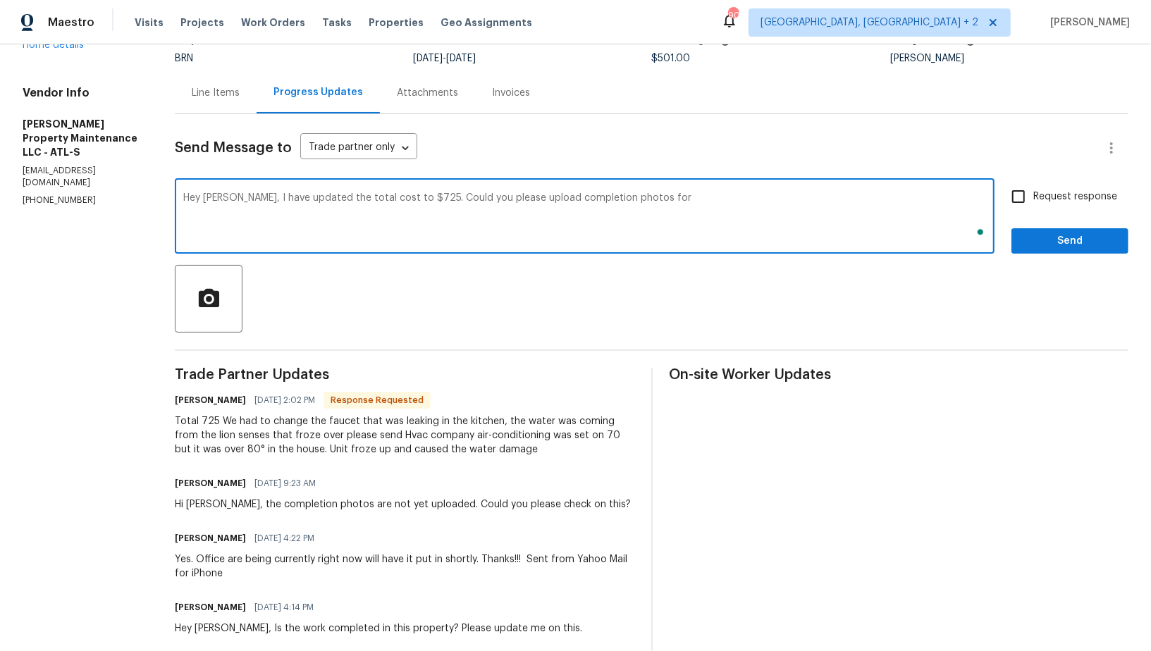
scroll to position [0, 0]
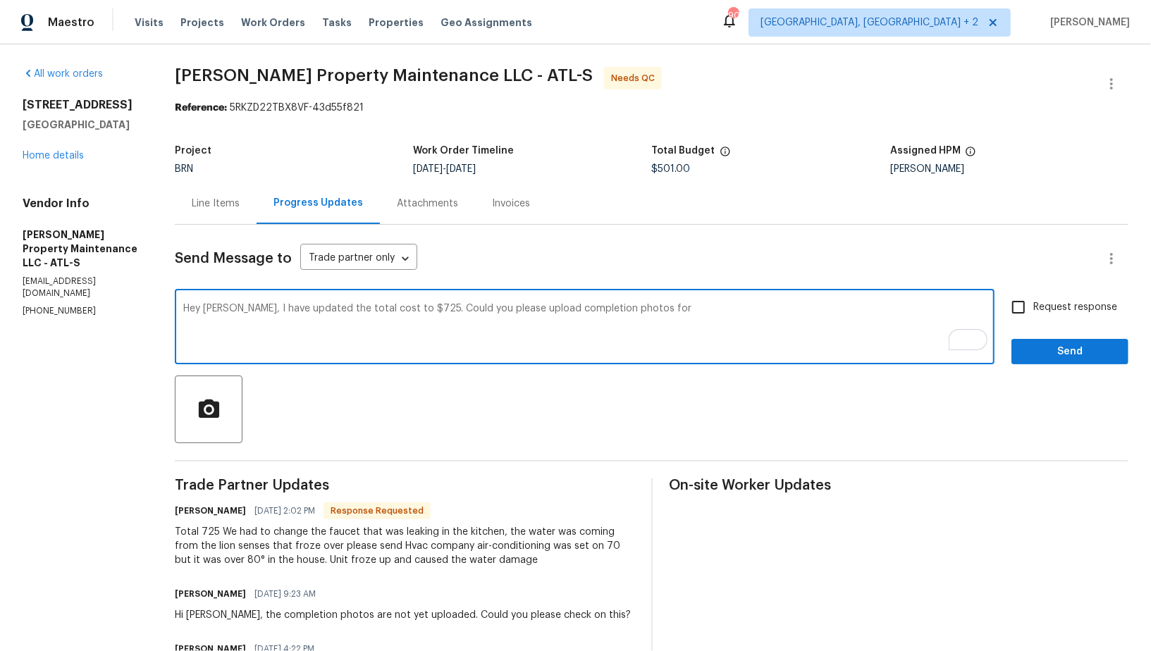
paste textarea "shower diverter at hall bath"
click at [636, 309] on textarea "Hey Daniel, I have updated the total cost to $725. Could you please upload comp…" at bounding box center [584, 328] width 803 height 49
click at [705, 309] on textarea "Hey Daniel, I have updated the total cost to $725. Could you please upload comp…" at bounding box center [584, 328] width 803 height 49
click at [741, 309] on textarea "Hey Daniel, I have updated the total cost to $725. Could you please upload comp…" at bounding box center [584, 328] width 803 height 49
click at [757, 304] on textarea "Hey Daniel, I have updated the total cost to $725. Could you please upload comp…" at bounding box center [584, 328] width 803 height 49
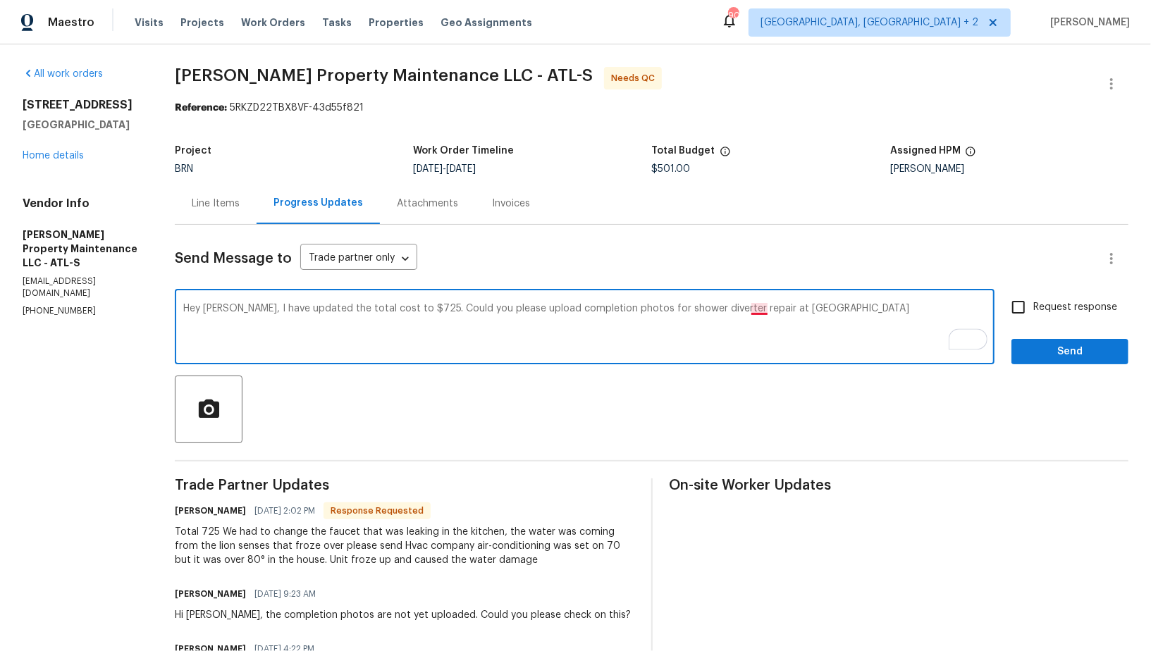
click at [757, 304] on textarea "Hey Daniel, I have updated the total cost to $725. Could you please upload comp…" at bounding box center [584, 328] width 803 height 49
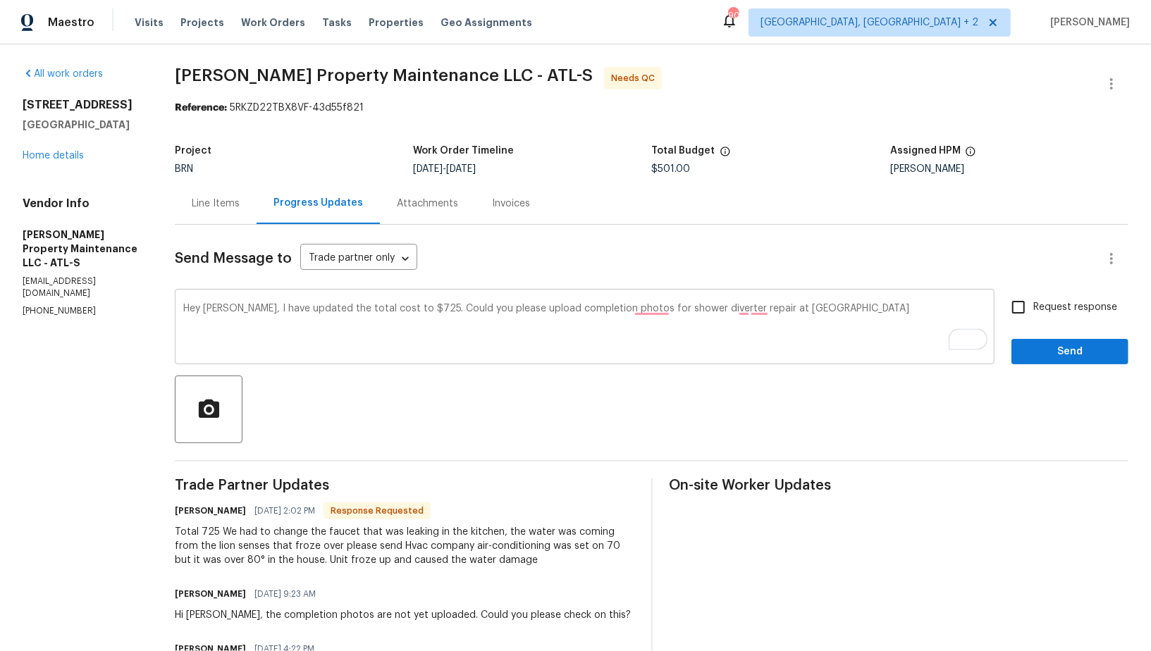
click at [753, 300] on div "Hey Daniel, I have updated the total cost to $725. Could you please upload comp…" at bounding box center [585, 328] width 820 height 72
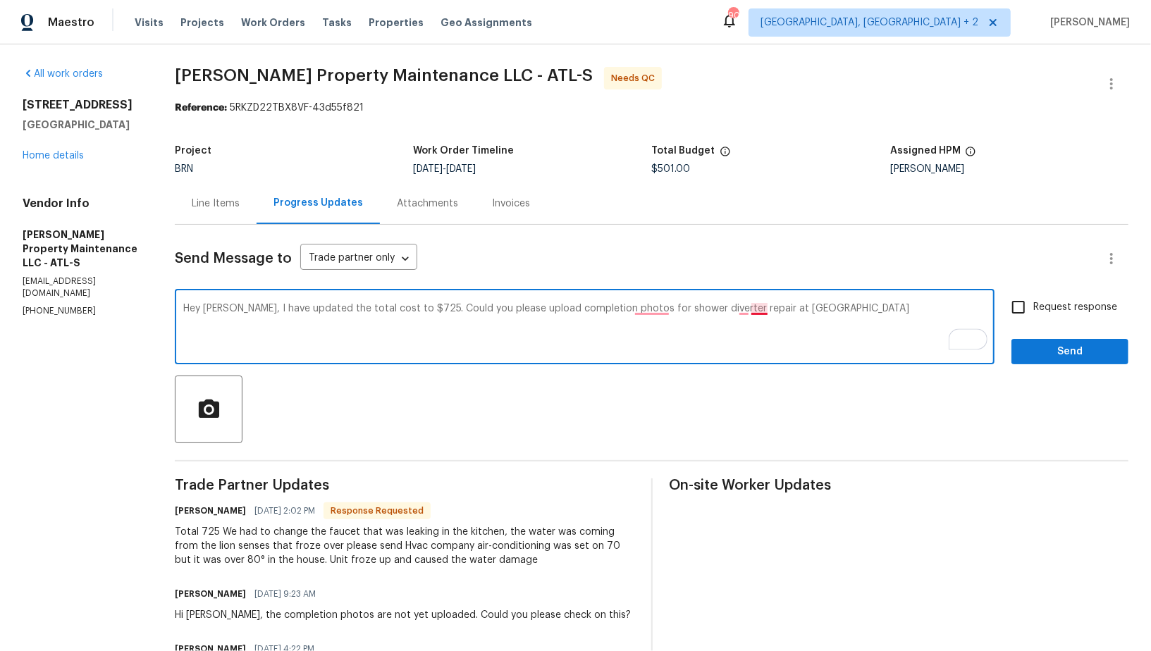
click at [753, 307] on textarea "Hey Daniel, I have updated the total cost to $725. Could you please upload comp…" at bounding box center [584, 328] width 803 height 49
click at [653, 312] on textarea "Hey Daniel, I have updated the total cost to $725. Could you please upload comp…" at bounding box center [584, 328] width 803 height 49
click at [762, 309] on textarea "Hey Daniel, I have updated the total cost to $725. Could you please upload comp…" at bounding box center [584, 328] width 803 height 49
click at [771, 341] on textarea "Hey Daniel, I have updated the total cost to $725. Could you please upload comp…" at bounding box center [584, 328] width 803 height 49
click at [759, 309] on textarea "Hey Daniel, I have updated the total cost to $725. Could you please upload comp…" at bounding box center [584, 328] width 803 height 49
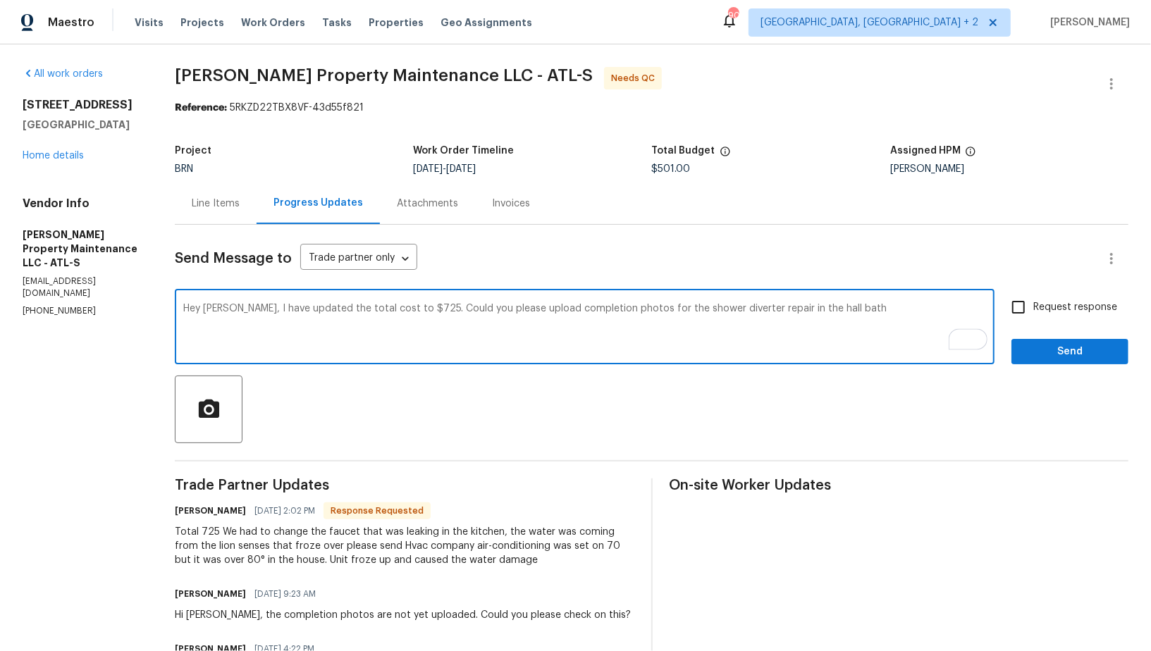
click at [852, 316] on textarea "Hey Daniel, I have updated the total cost to $725. Could you please upload comp…" at bounding box center [584, 328] width 803 height 49
type textarea "Hey Daniel, I have updated the total cost to $725. Could you please upload comp…"
click at [1025, 306] on input "Request response" at bounding box center [1019, 307] width 30 height 30
checkbox input "true"
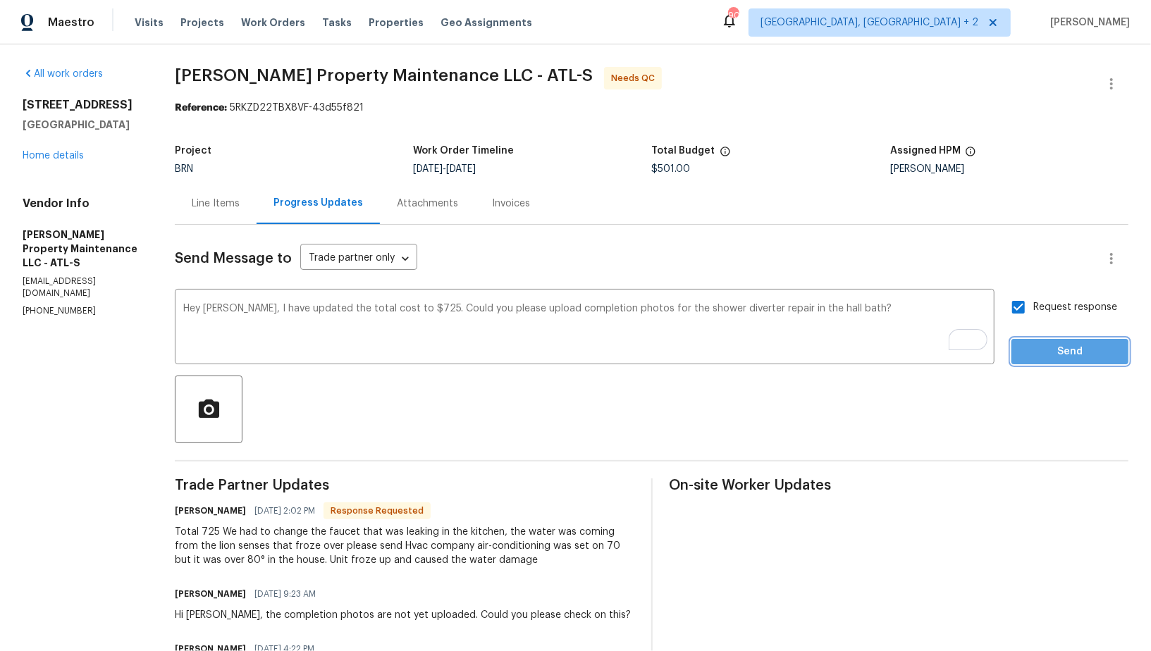
click at [1039, 354] on span "Send" at bounding box center [1070, 352] width 94 height 18
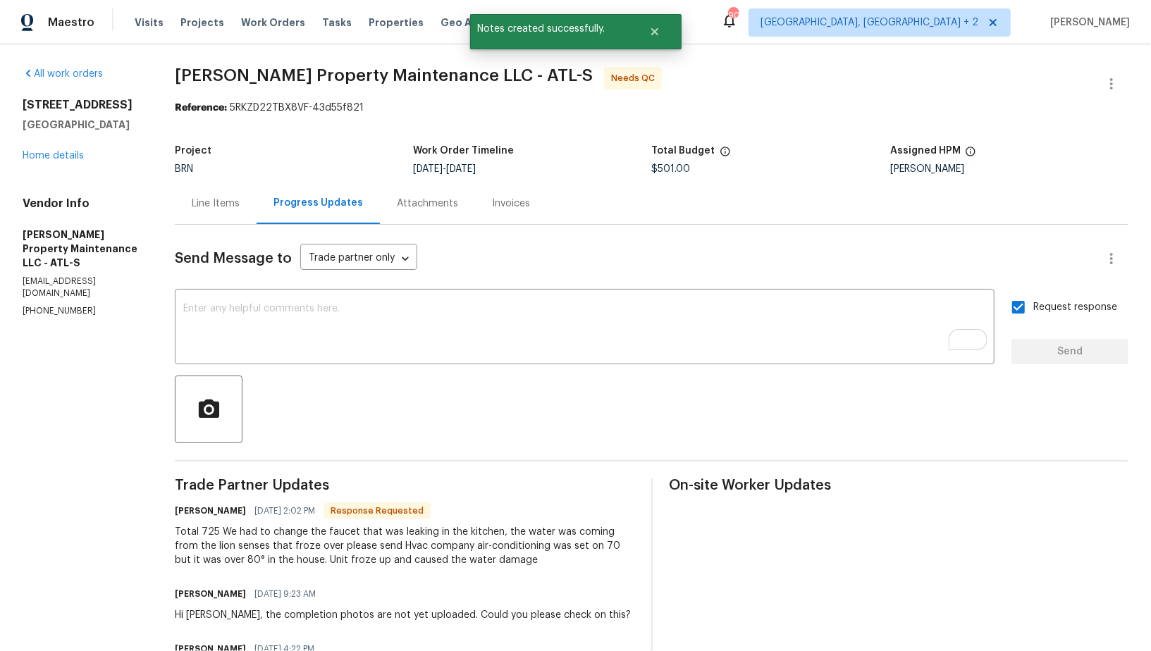
click at [201, 199] on div "Line Items" at bounding box center [216, 204] width 48 height 14
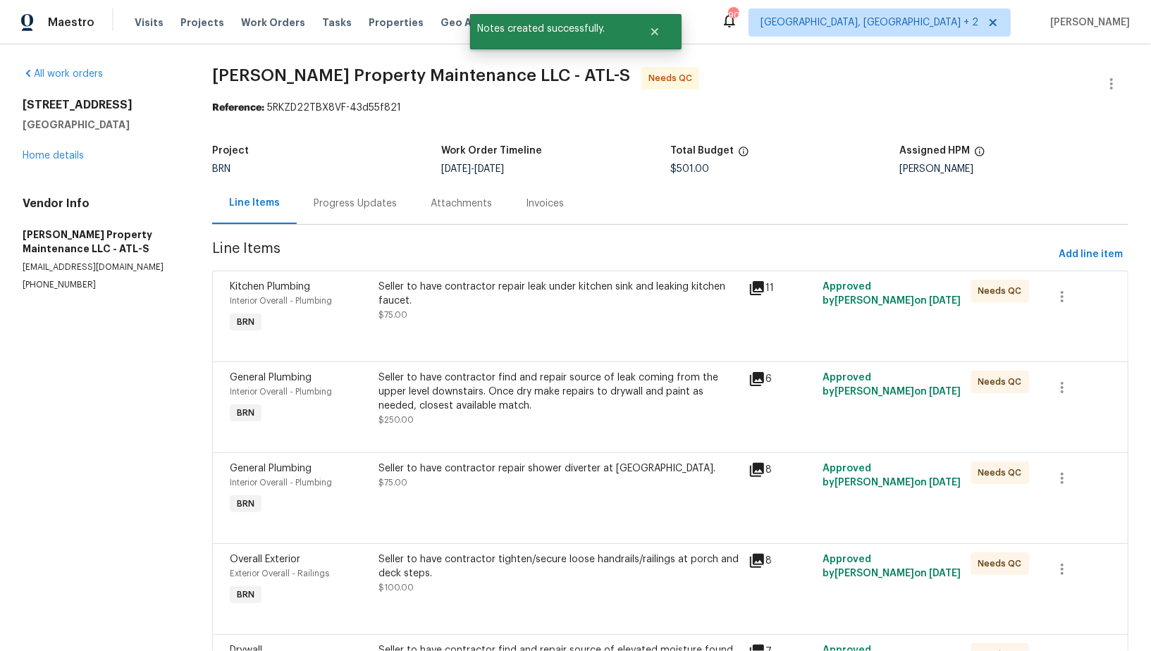
scroll to position [113, 0]
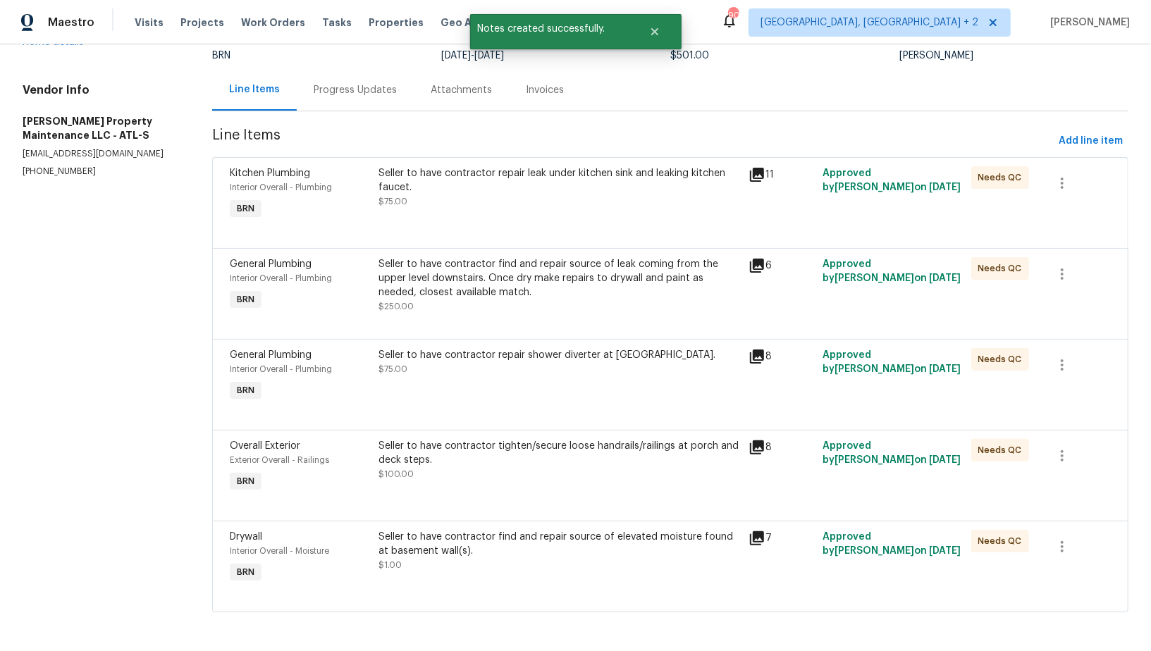
click at [434, 555] on div "Seller to have contractor find and repair source of elevated moisture found at …" at bounding box center [559, 544] width 362 height 28
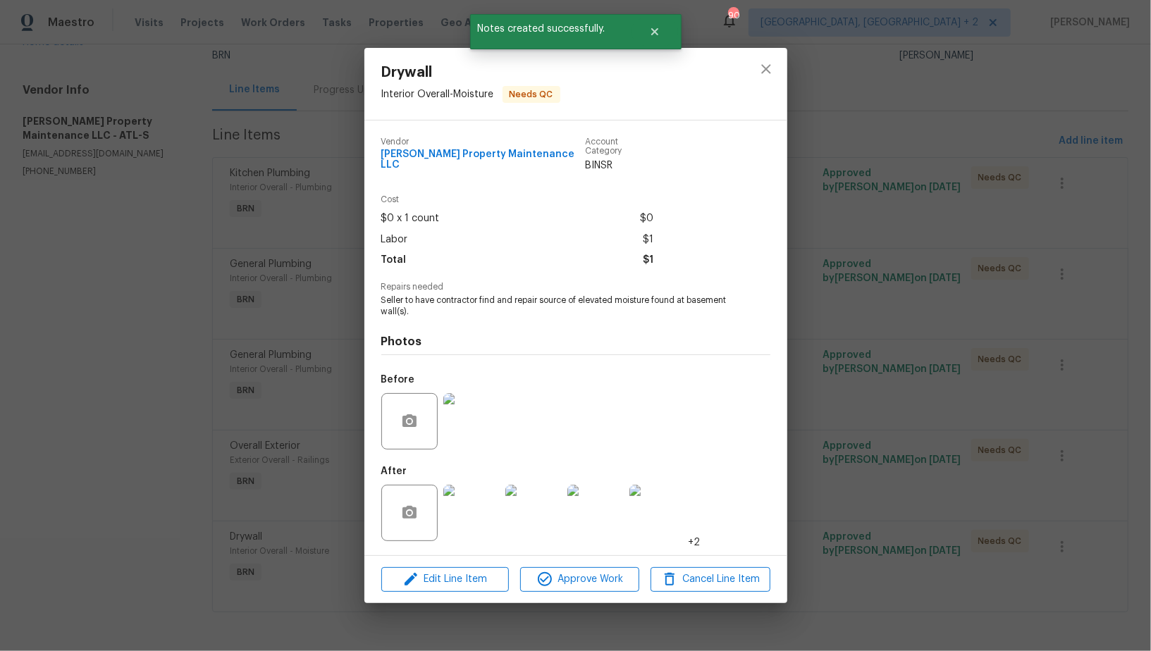
click at [434, 595] on div "Edit Line Item Approve Work Cancel Line Item" at bounding box center [575, 579] width 423 height 47
click at [431, 571] on span "Edit Line Item" at bounding box center [445, 580] width 119 height 18
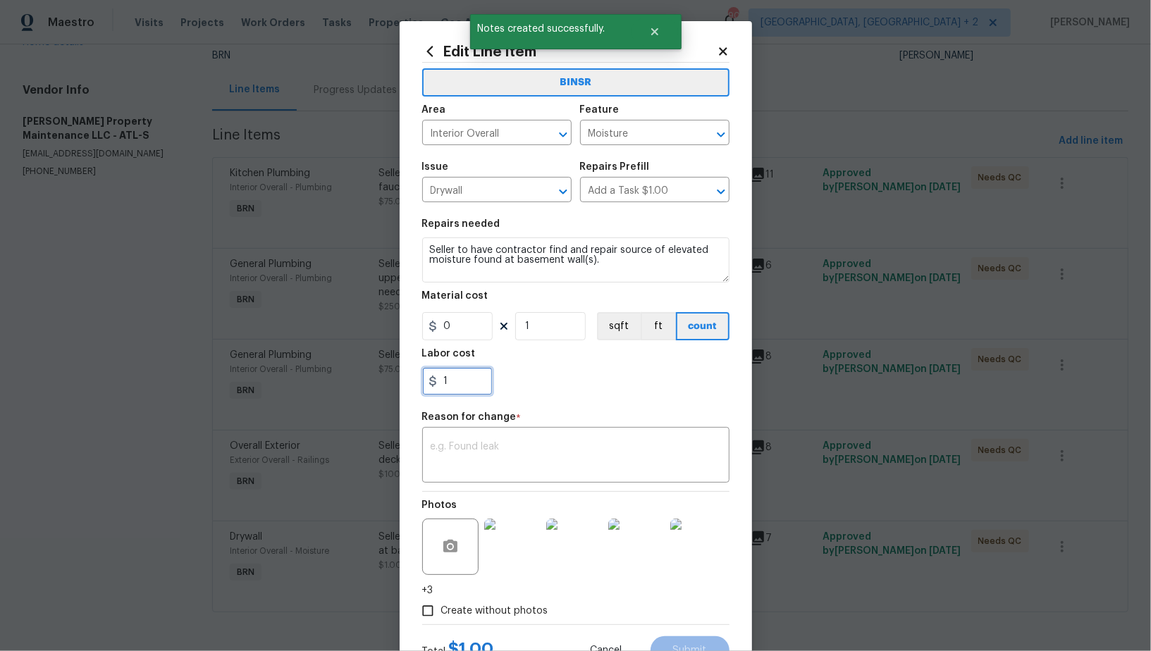
click at [458, 384] on input "1" at bounding box center [457, 381] width 70 height 28
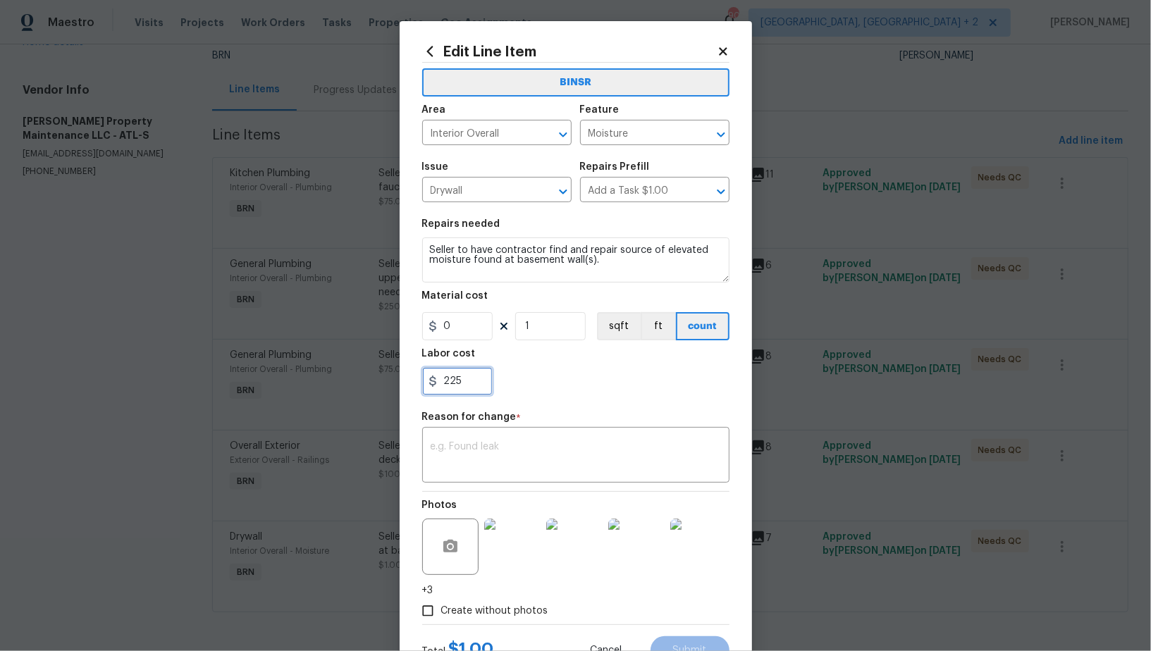
type input "225"
click at [471, 448] on textarea at bounding box center [576, 457] width 290 height 30
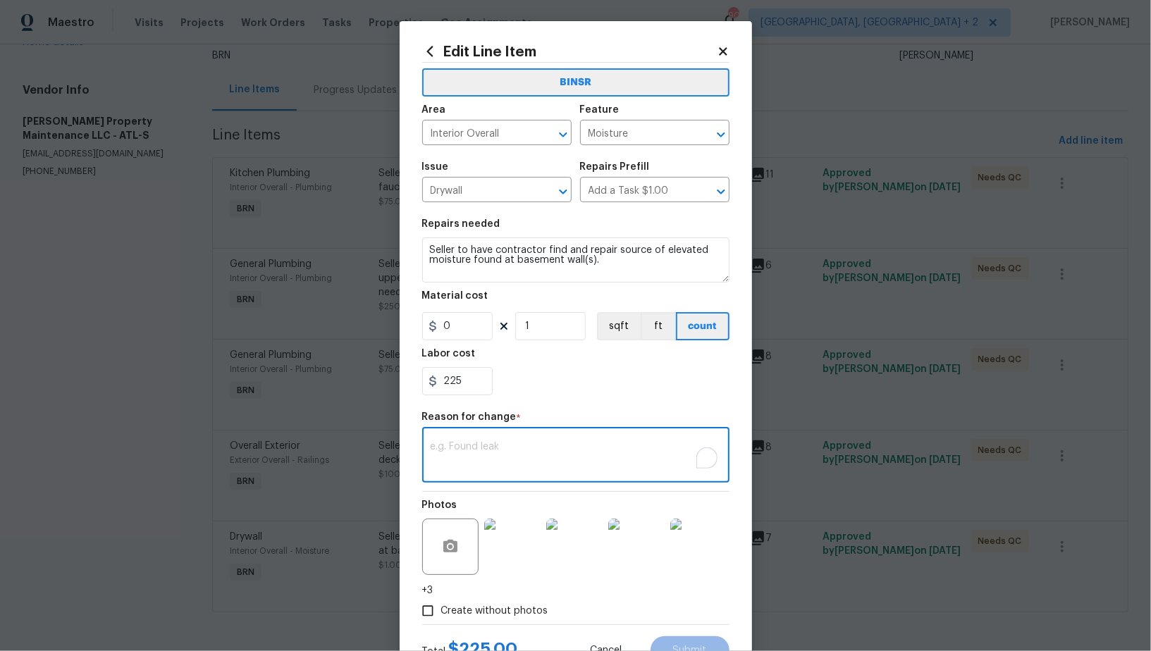
paste textarea "(PR) Updated per vendors final cost."
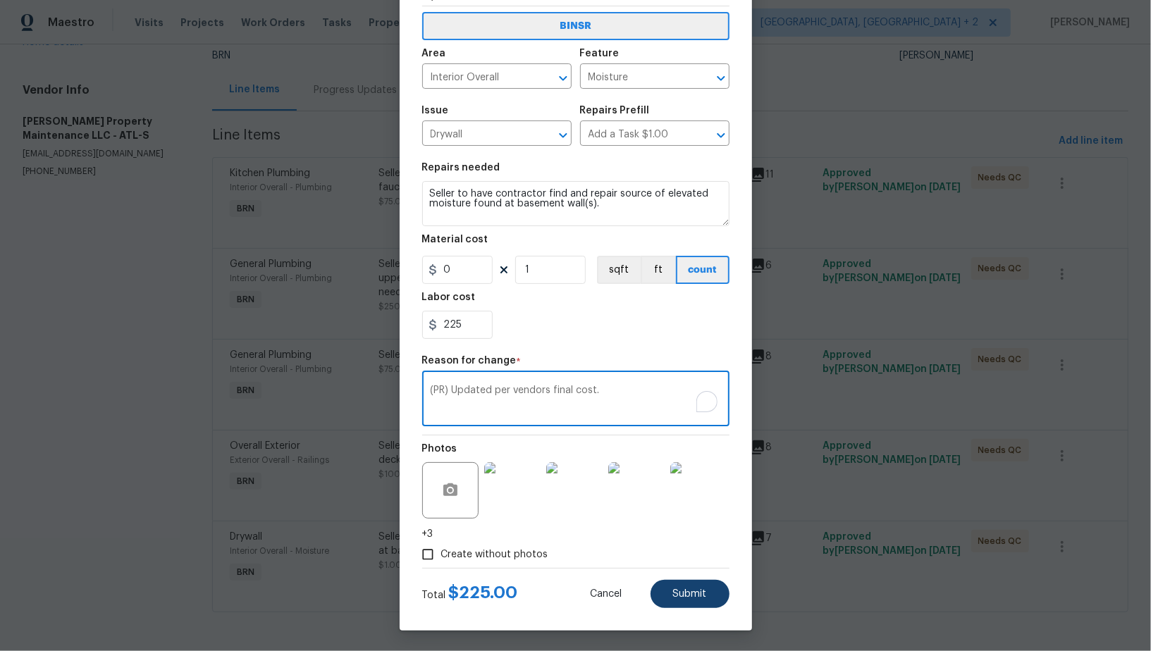
type textarea "(PR) Updated per vendors final cost."
click at [706, 592] on button "Submit" at bounding box center [690, 594] width 79 height 28
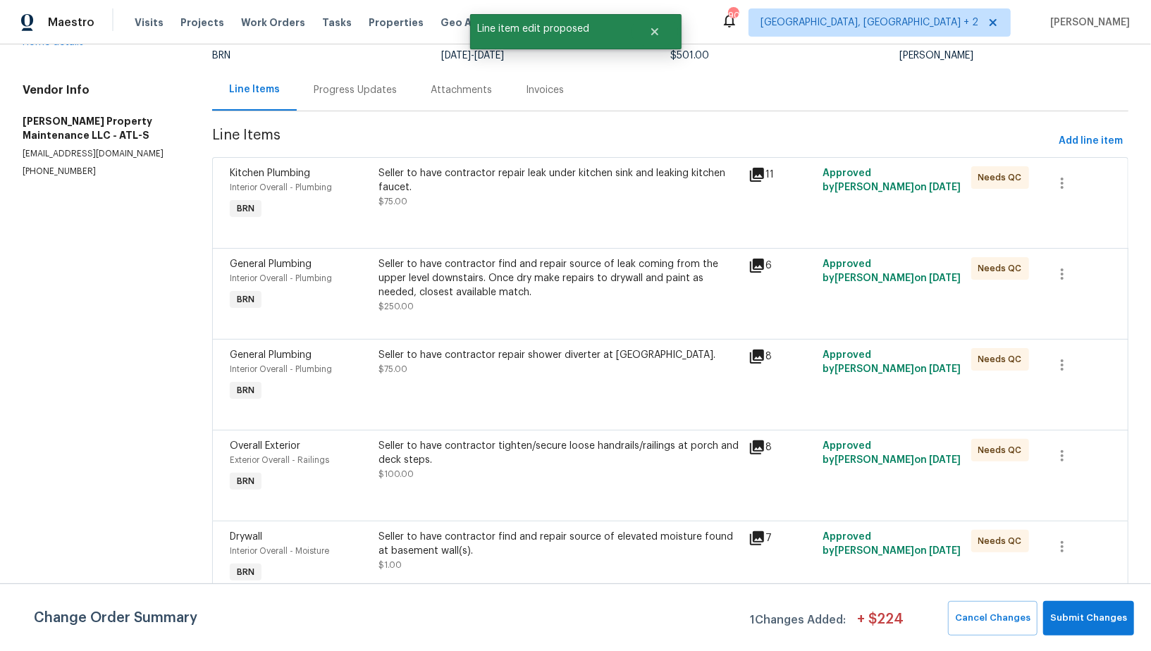
scroll to position [0, 0]
click at [1091, 612] on span "Submit Changes" at bounding box center [1088, 618] width 77 height 16
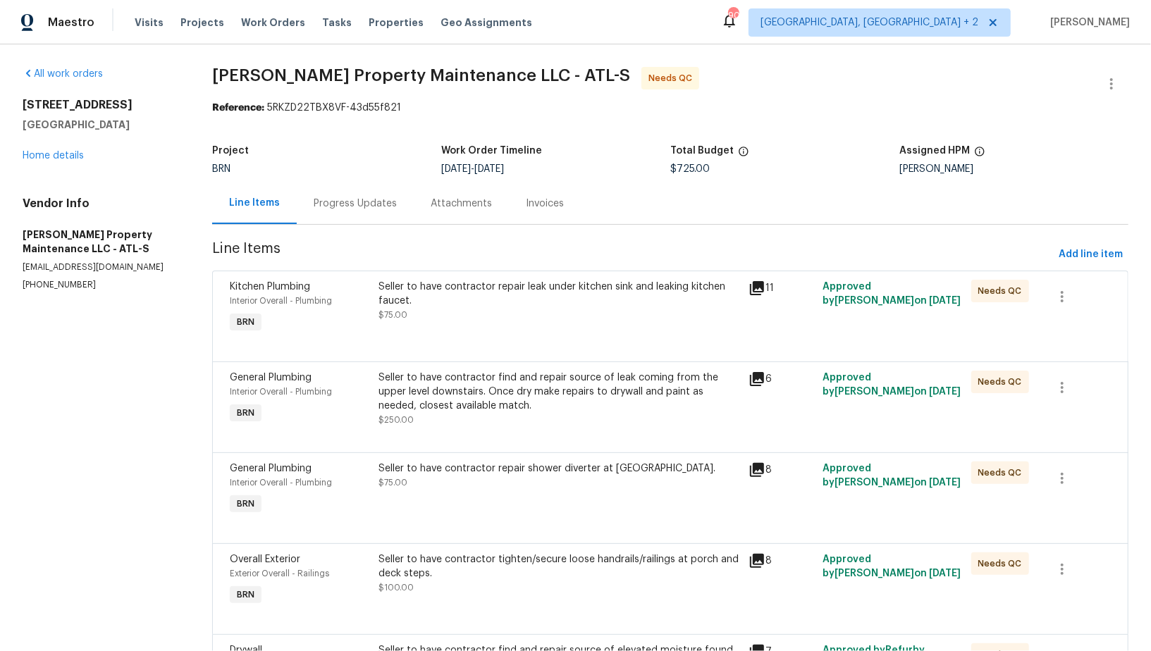
click at [341, 194] on div "Progress Updates" at bounding box center [355, 204] width 117 height 42
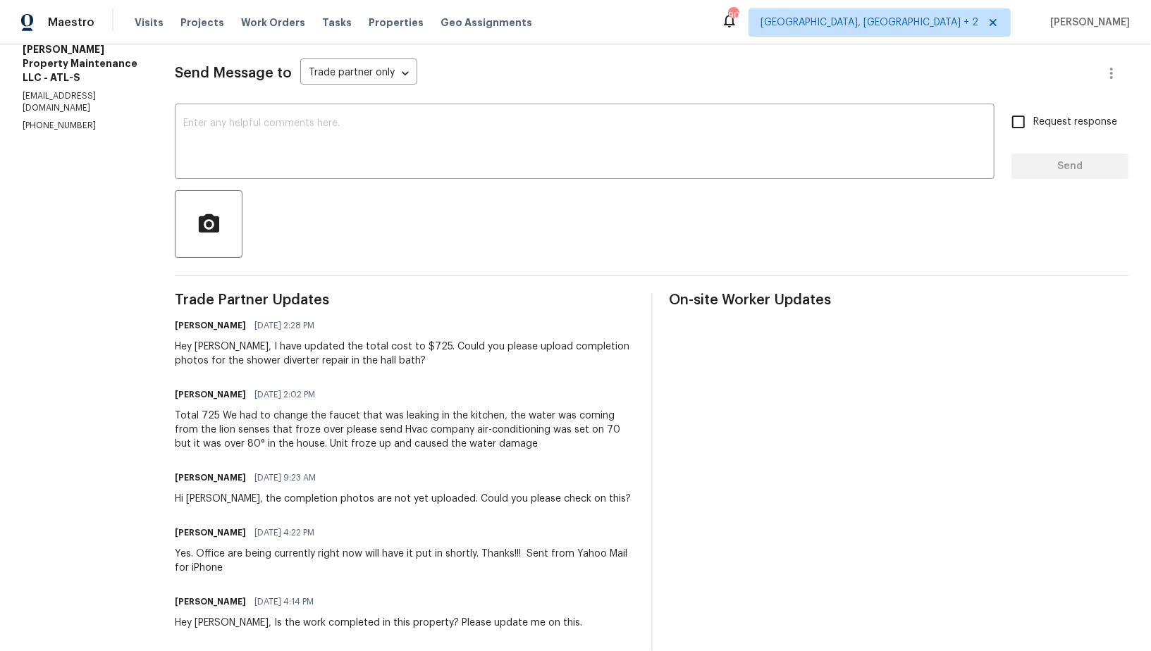
scroll to position [192, 0]
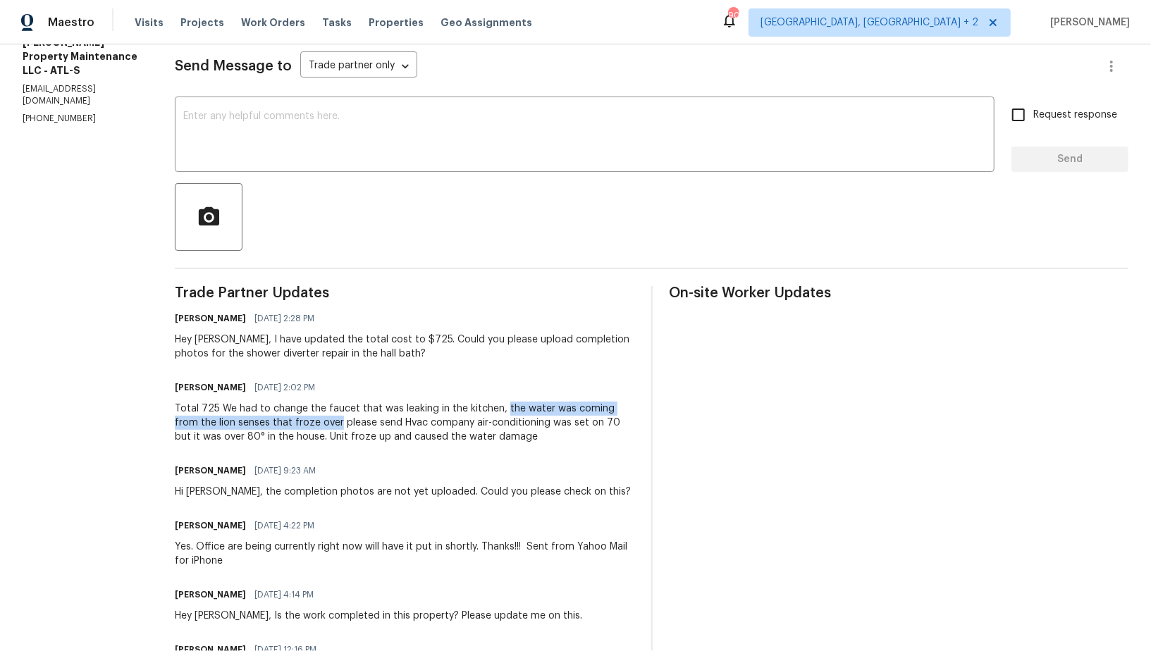
drag, startPoint x: 498, startPoint y: 409, endPoint x: 310, endPoint y: 422, distance: 188.6
click at [310, 422] on div "Total 725 We had to change the faucet that was leaking in the kitchen, the wate…" at bounding box center [404, 423] width 459 height 42
copy div "the water was coming from the lion senses that froze over"
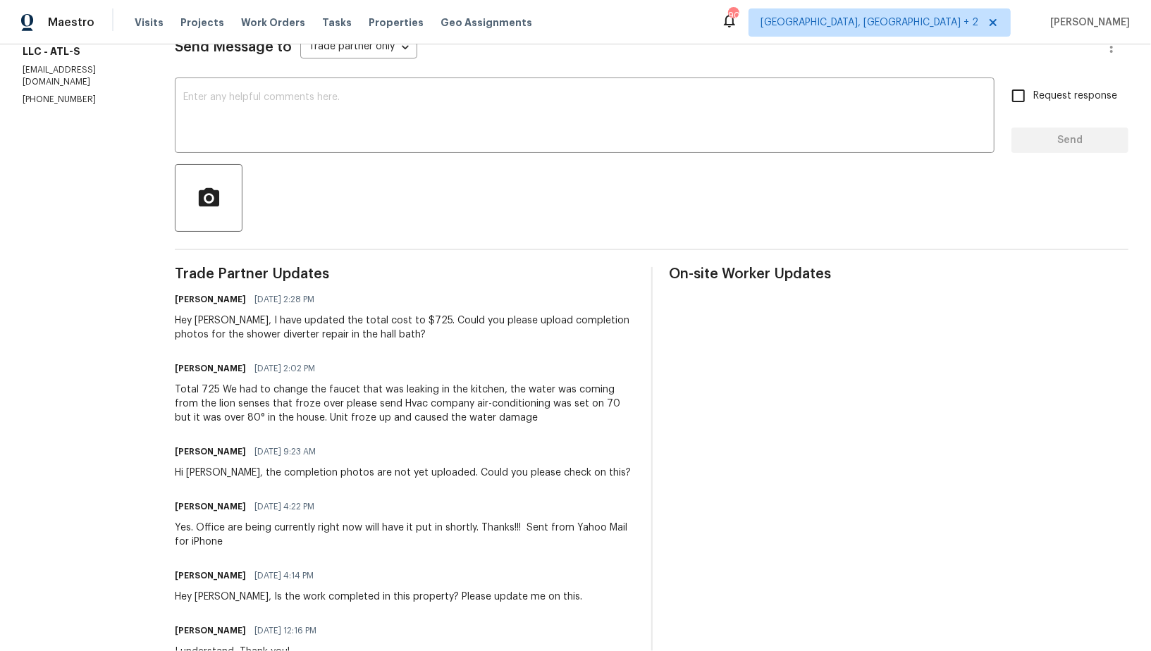
click at [417, 414] on div "Total 725 We had to change the faucet that was leaking in the kitchen, the wate…" at bounding box center [404, 404] width 459 height 42
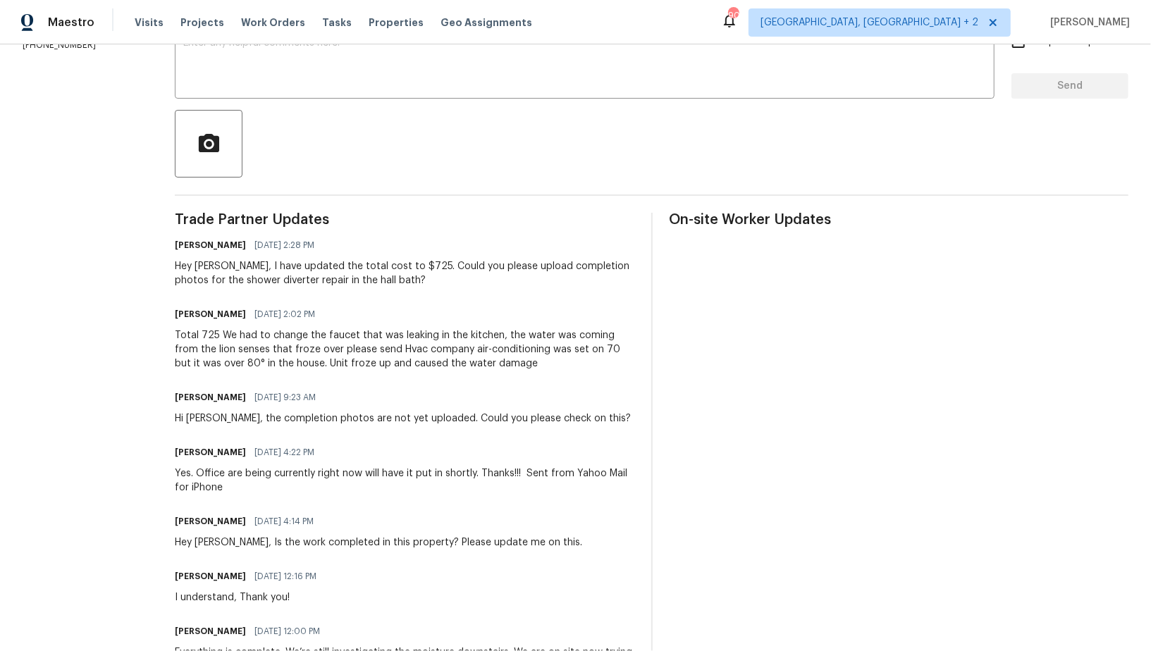
scroll to position [296, 0]
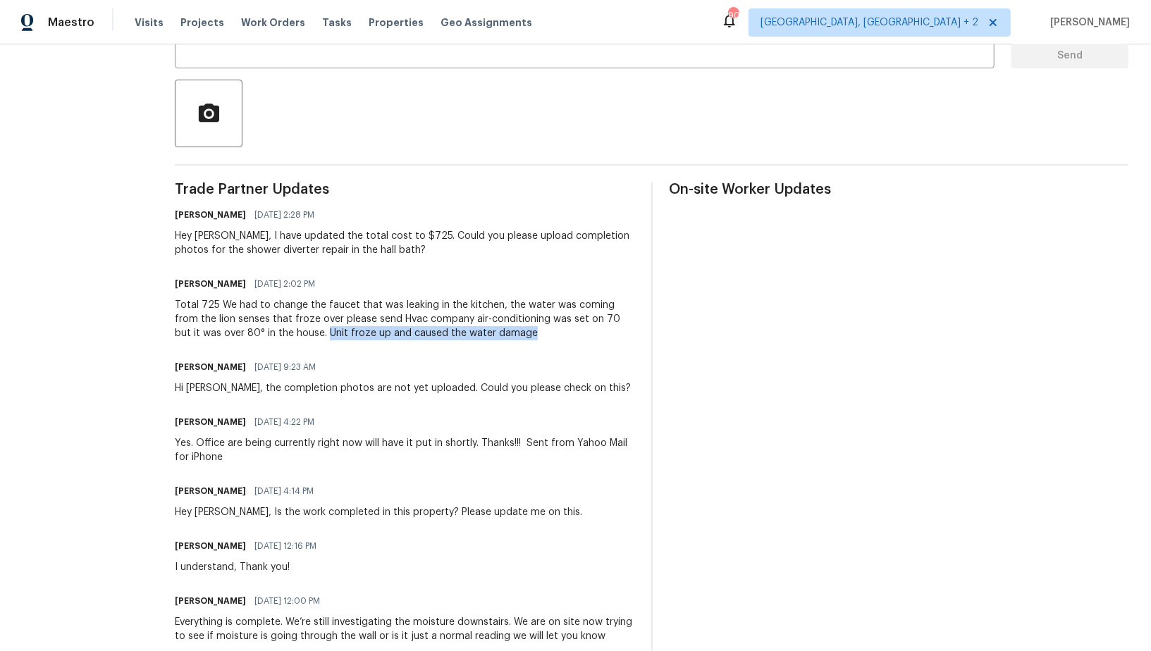
drag, startPoint x: 278, startPoint y: 329, endPoint x: 485, endPoint y: 328, distance: 206.5
click at [485, 328] on div "Total 725 We had to change the faucet that was leaking in the kitchen, the wate…" at bounding box center [404, 319] width 459 height 42
copy div "Unit froze up and caused the water damage"
click at [477, 341] on div "Trade Partner Updates Padmapriya R 10/01/2025 2:28 PM Hey Daniel, I have update…" at bounding box center [404, 649] width 459 height 933
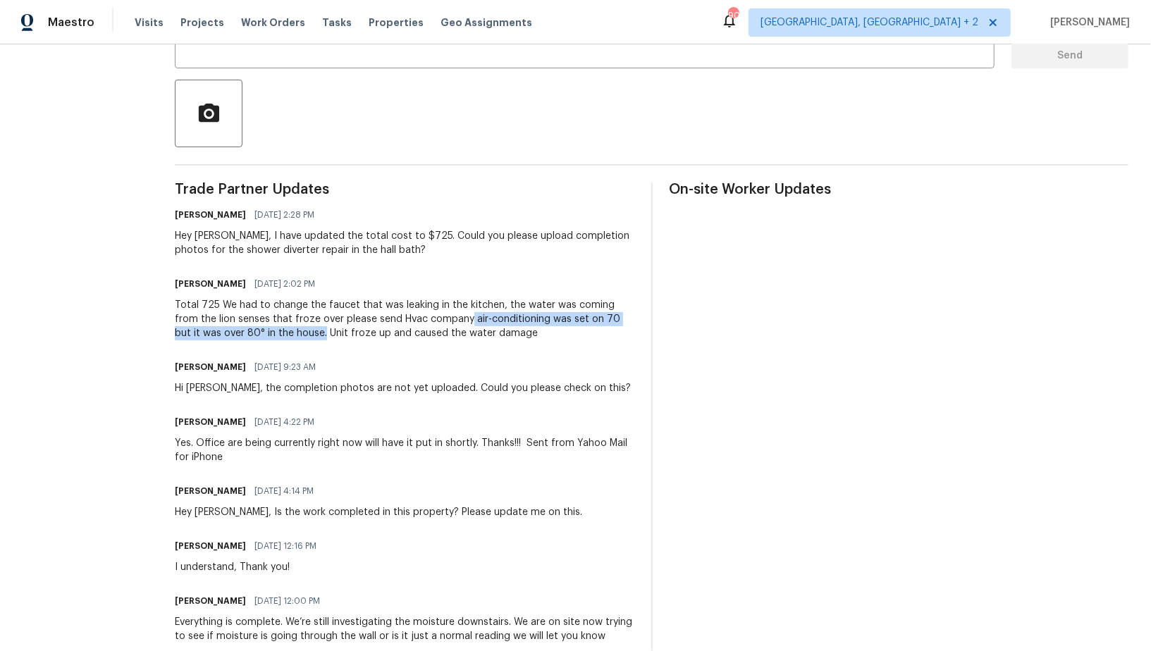
drag, startPoint x: 440, startPoint y: 319, endPoint x: 274, endPoint y: 333, distance: 166.9
click at [273, 332] on div "Total 725 We had to change the faucet that was leaking in the kitchen, the wate…" at bounding box center [404, 319] width 459 height 42
copy div "air-conditioning was set on 70 but it was over 80° in the house."
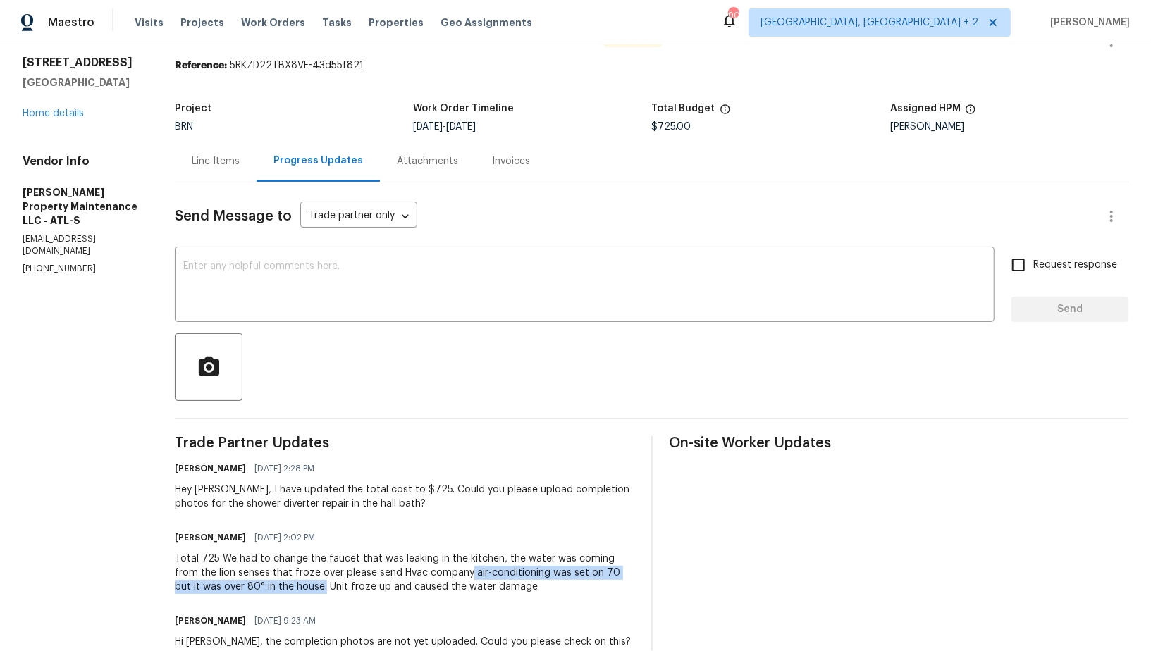
scroll to position [0, 0]
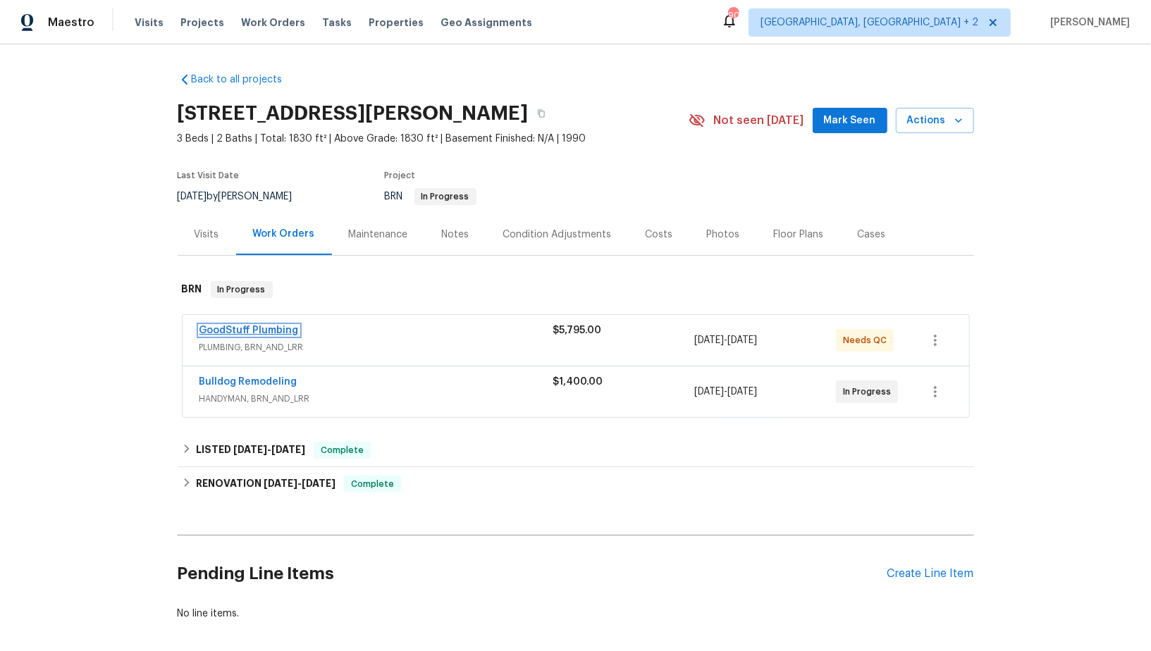
click at [274, 326] on link "GoodStuff Plumbing" at bounding box center [248, 331] width 99 height 10
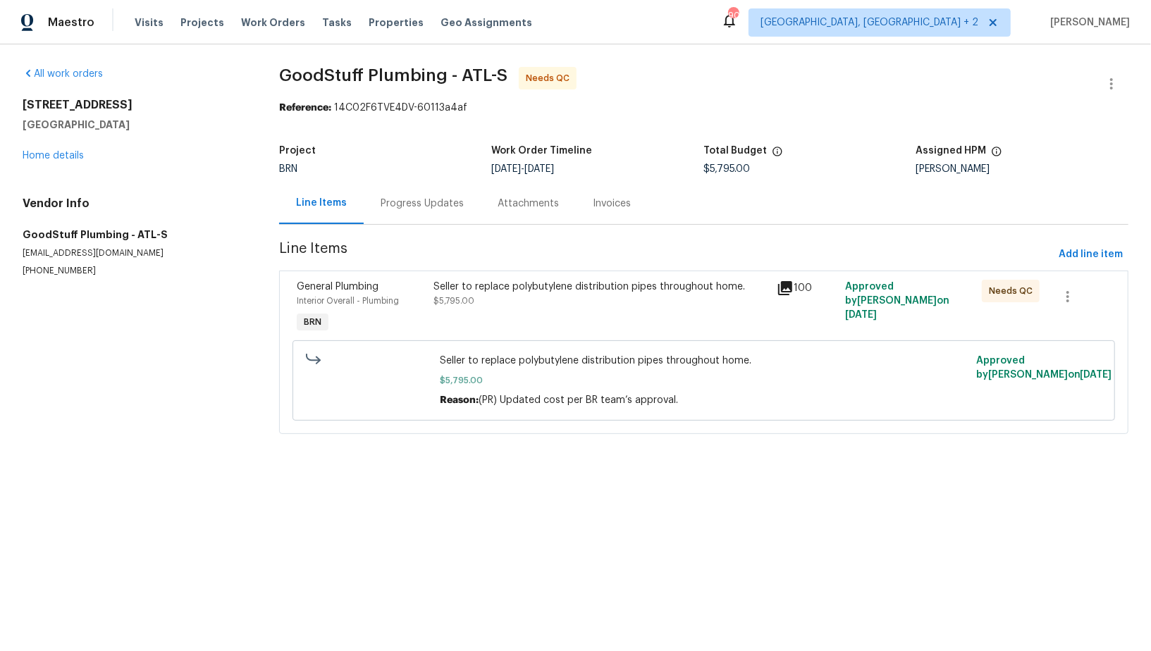
click at [433, 318] on div "Seller to replace polybutylene distribution pipes throughout home. $5,795.00" at bounding box center [601, 308] width 343 height 65
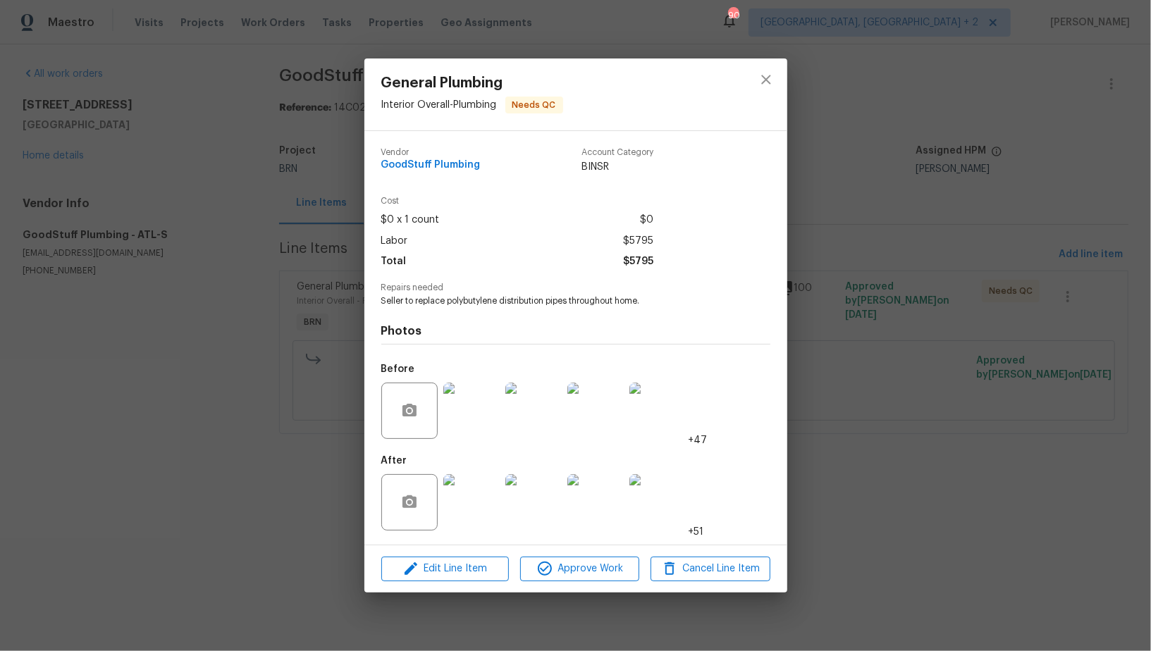
click at [333, 347] on div "General Plumbing Interior Overall - Plumbing Needs QC Vendor GoodStuff Plumbing…" at bounding box center [575, 325] width 1151 height 651
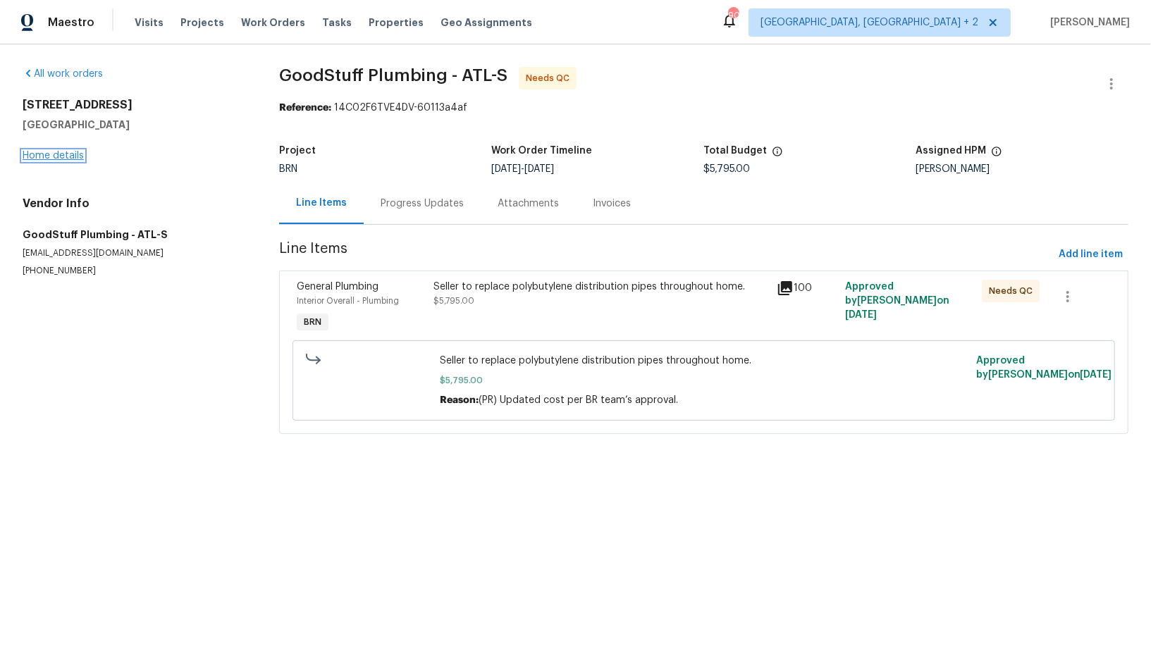
click at [70, 157] on link "Home details" at bounding box center [53, 156] width 61 height 10
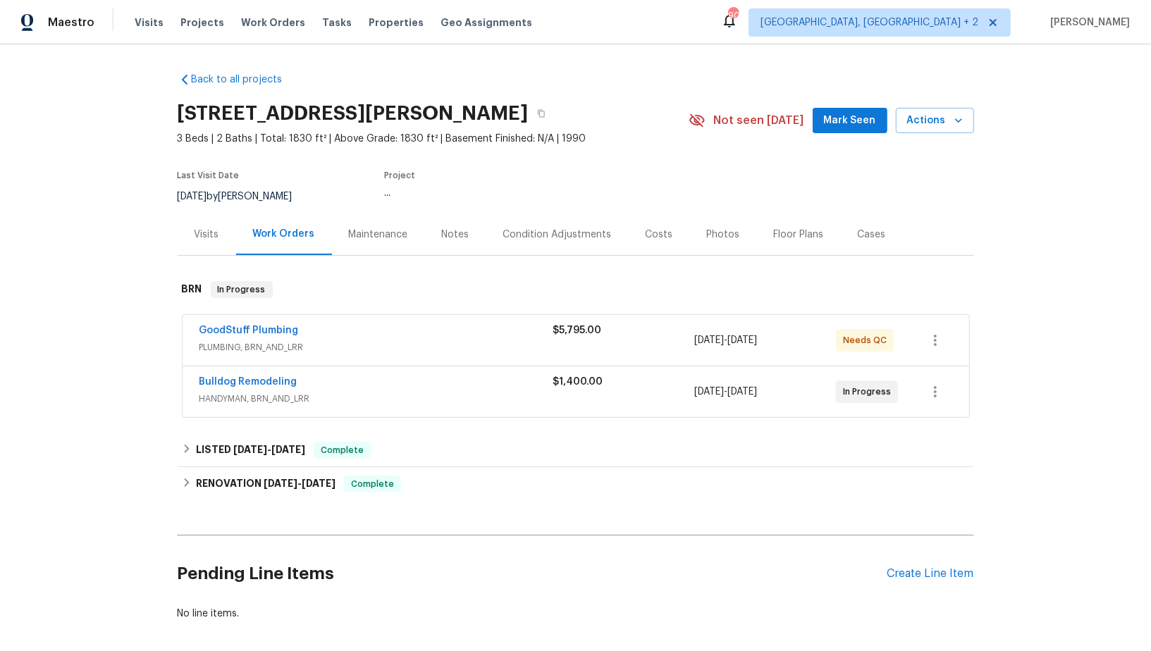
click at [257, 387] on span "Bulldog Remodeling" at bounding box center [248, 382] width 98 height 14
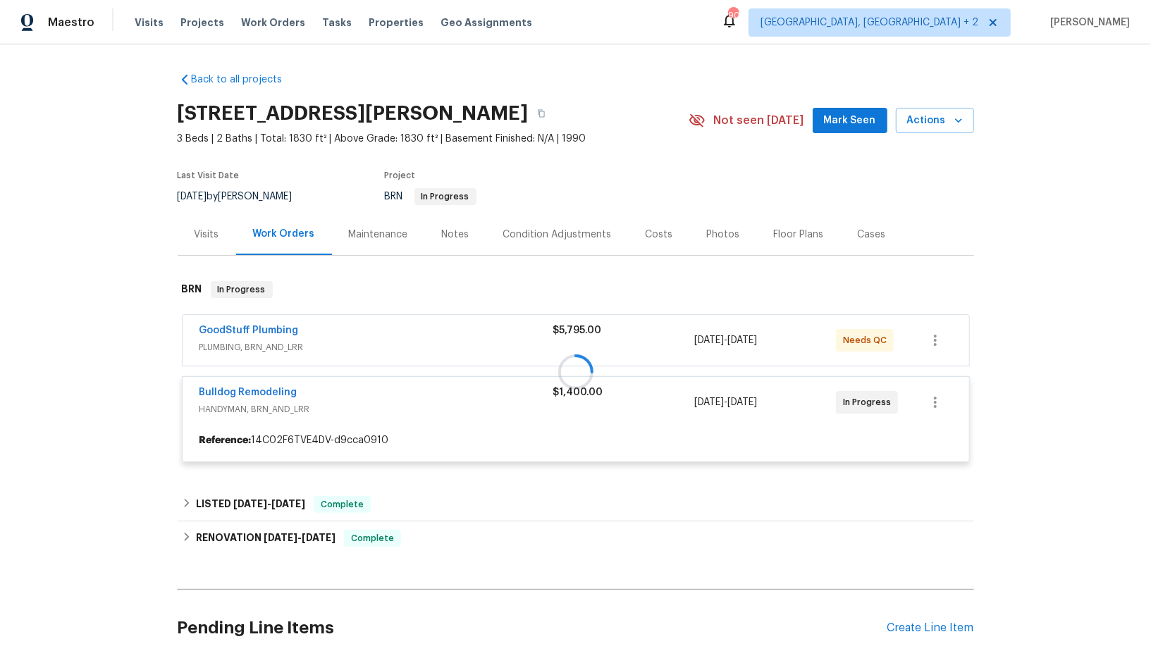
click at [245, 392] on div at bounding box center [576, 371] width 796 height 209
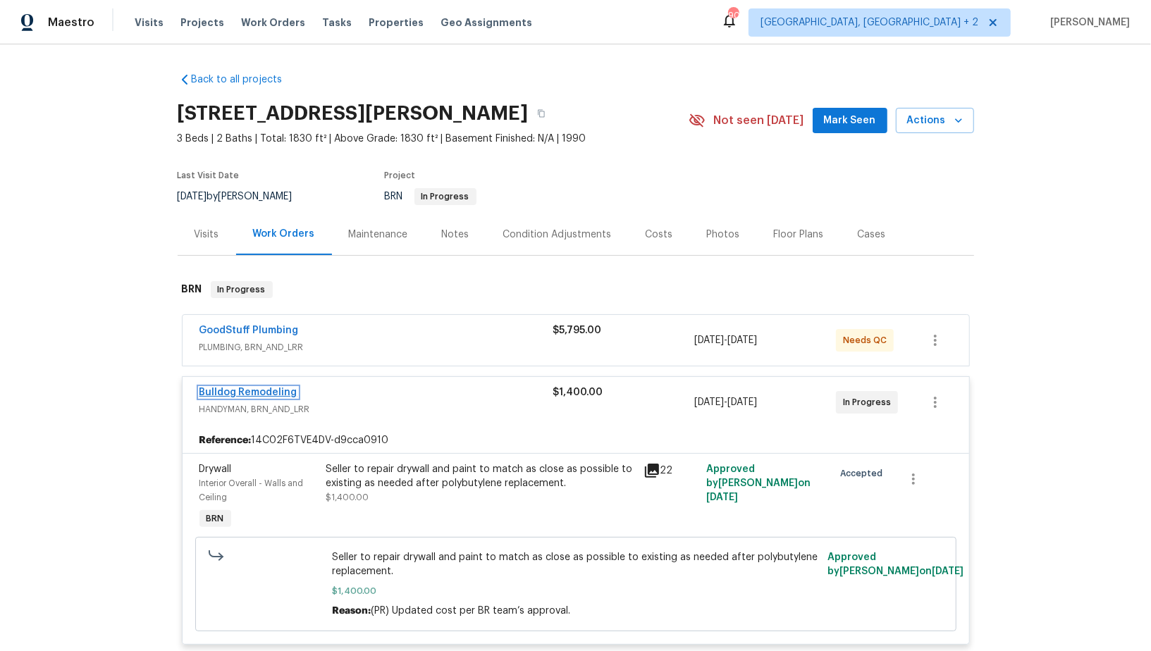
click at [266, 393] on link "Bulldog Remodeling" at bounding box center [248, 393] width 98 height 10
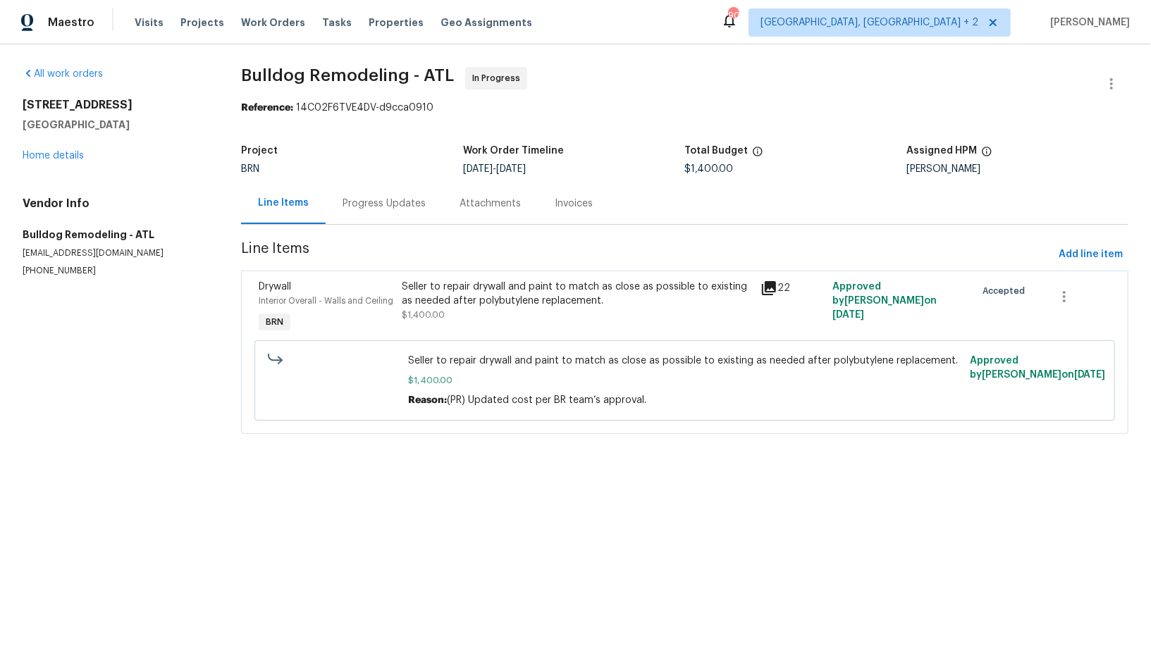
click at [489, 309] on div "Seller to repair drywall and paint to match as close as possible to existing as…" at bounding box center [577, 301] width 350 height 42
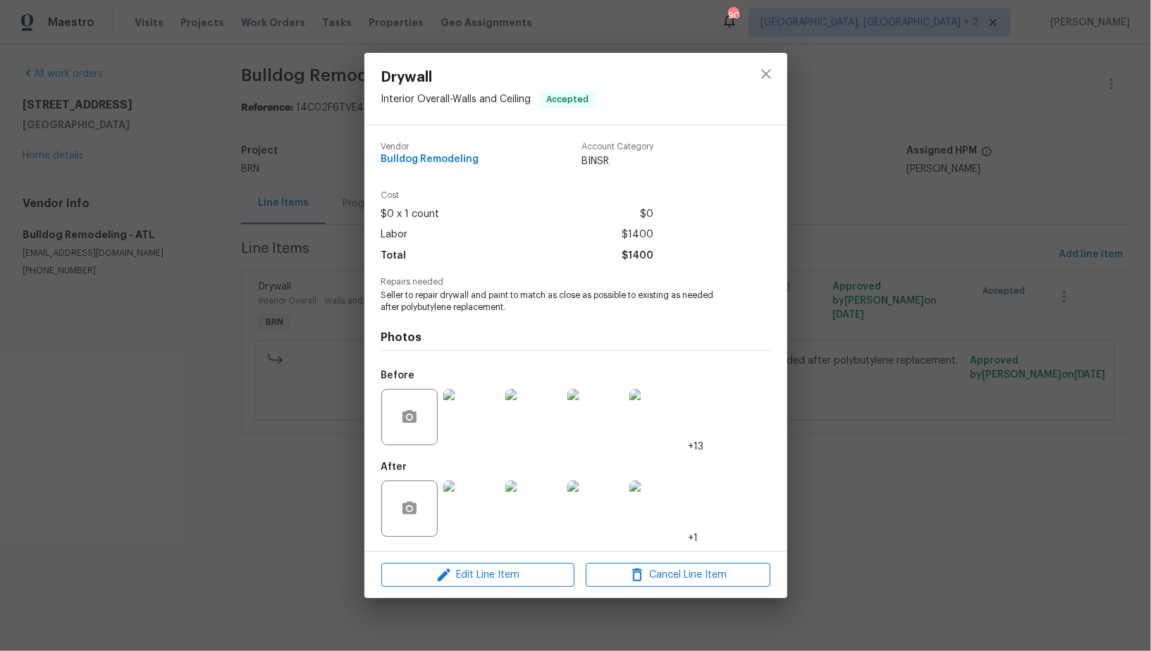
click at [481, 512] on img at bounding box center [471, 509] width 56 height 56
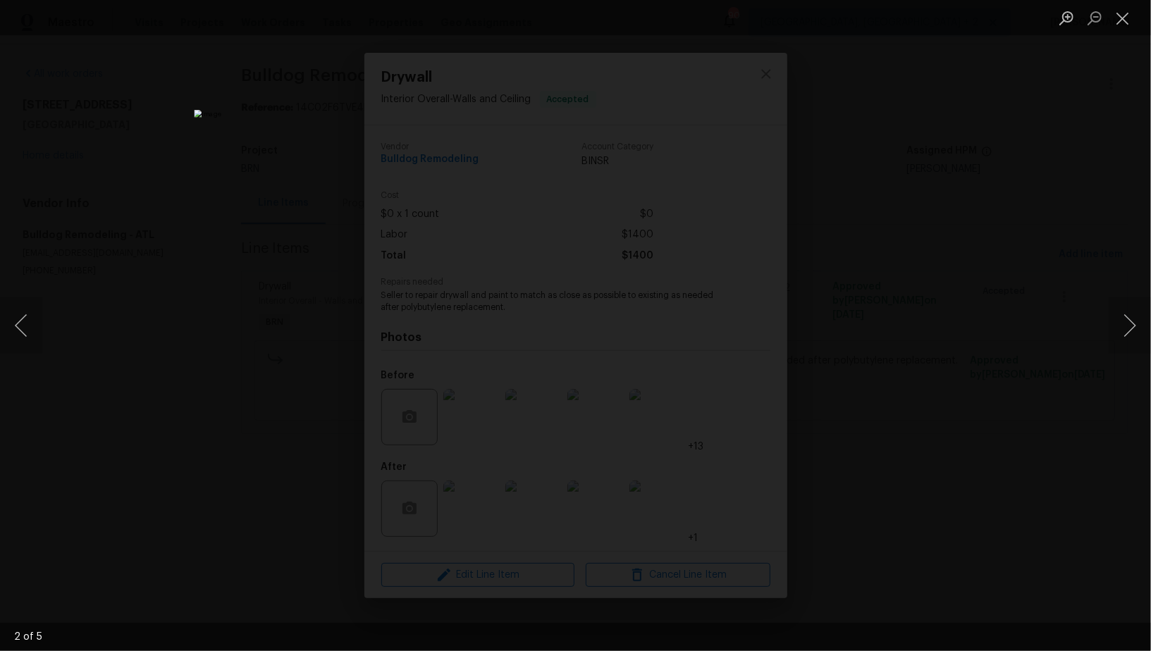
click at [911, 438] on div "Lightbox" at bounding box center [575, 325] width 1151 height 651
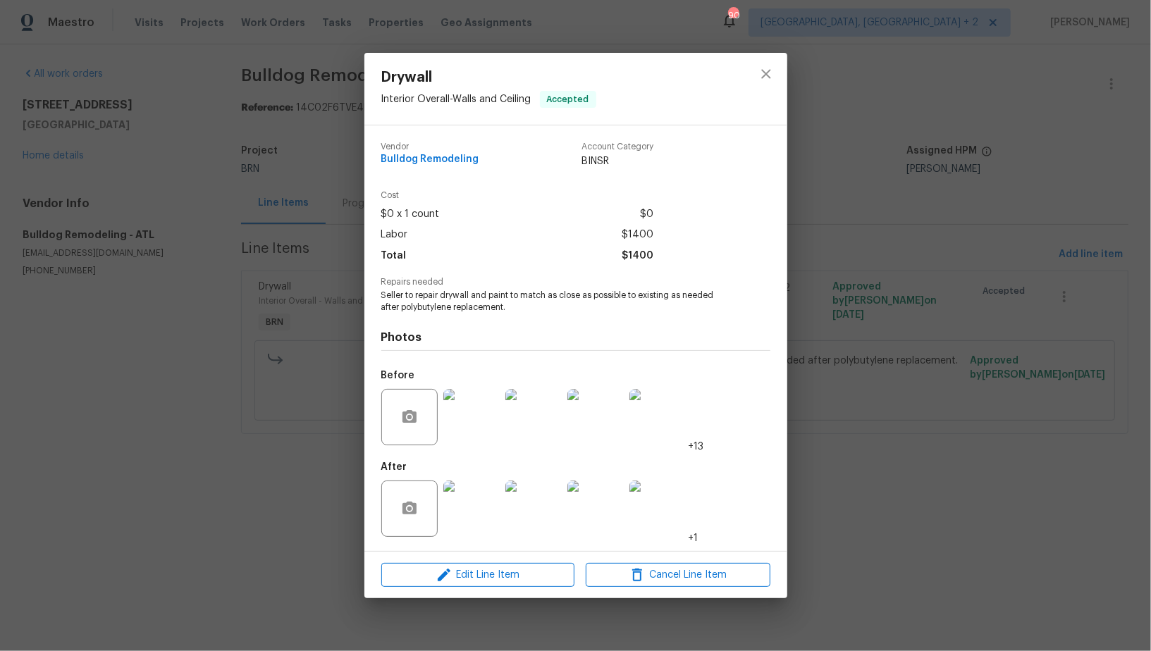
click at [469, 412] on img at bounding box center [471, 417] width 56 height 56
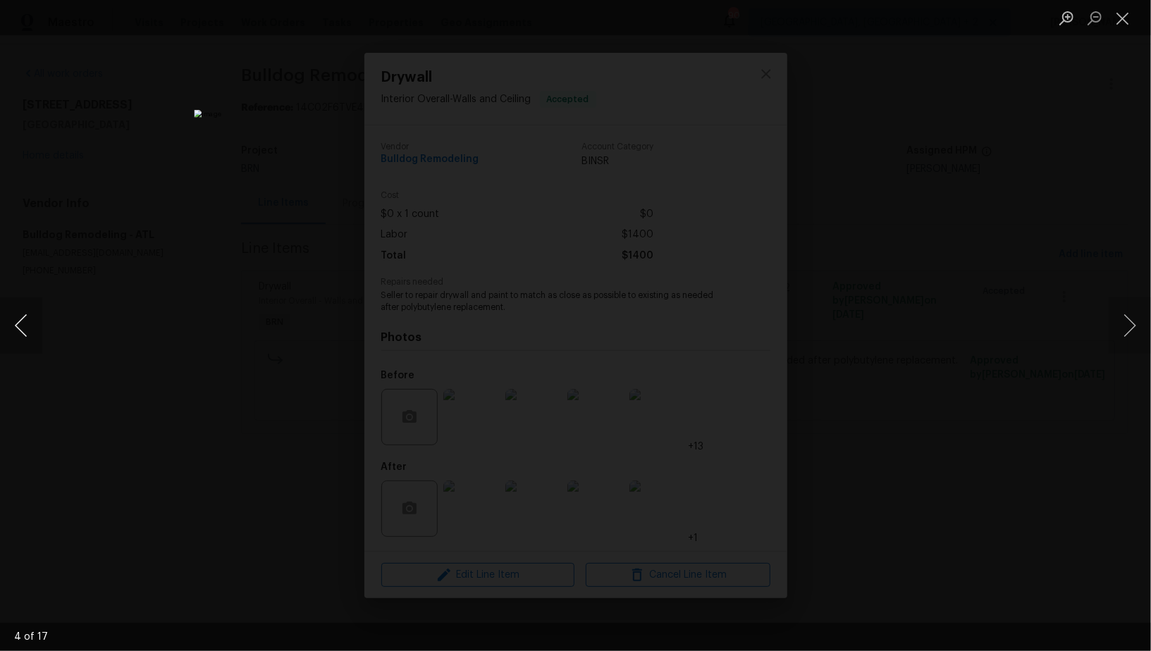
click at [16, 324] on button "Previous image" at bounding box center [21, 325] width 42 height 56
click at [8, 330] on button "Previous image" at bounding box center [21, 325] width 42 height 56
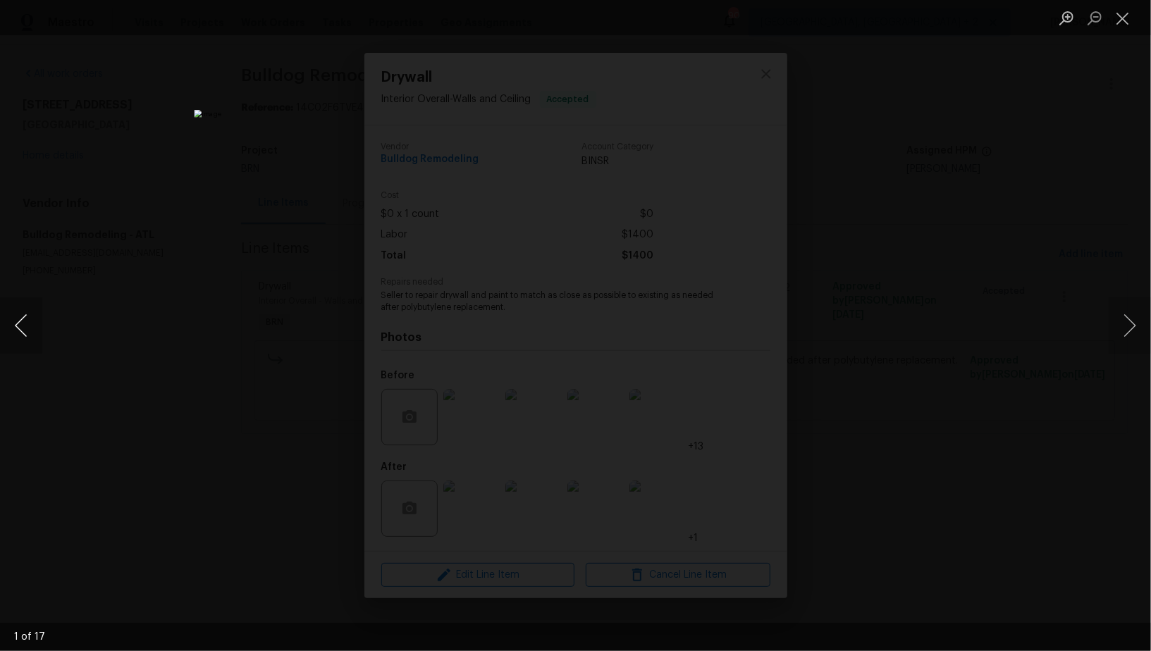
click at [8, 330] on button "Previous image" at bounding box center [21, 325] width 42 height 56
click at [20, 331] on button "Previous image" at bounding box center [21, 325] width 42 height 56
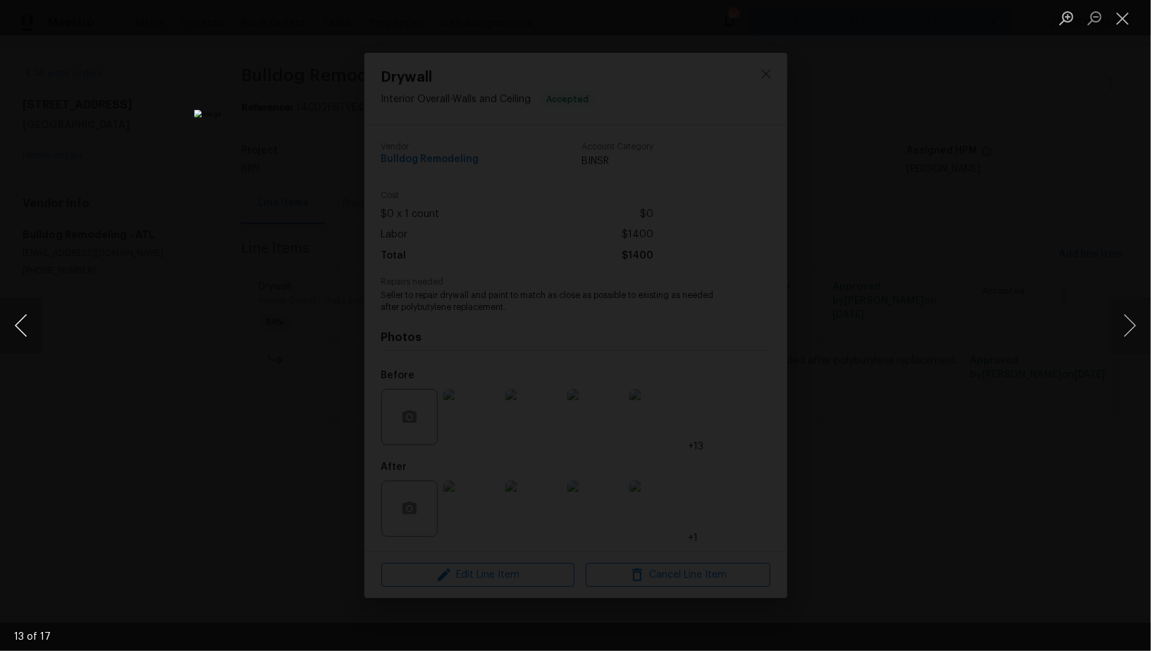
click at [20, 331] on button "Previous image" at bounding box center [21, 325] width 42 height 56
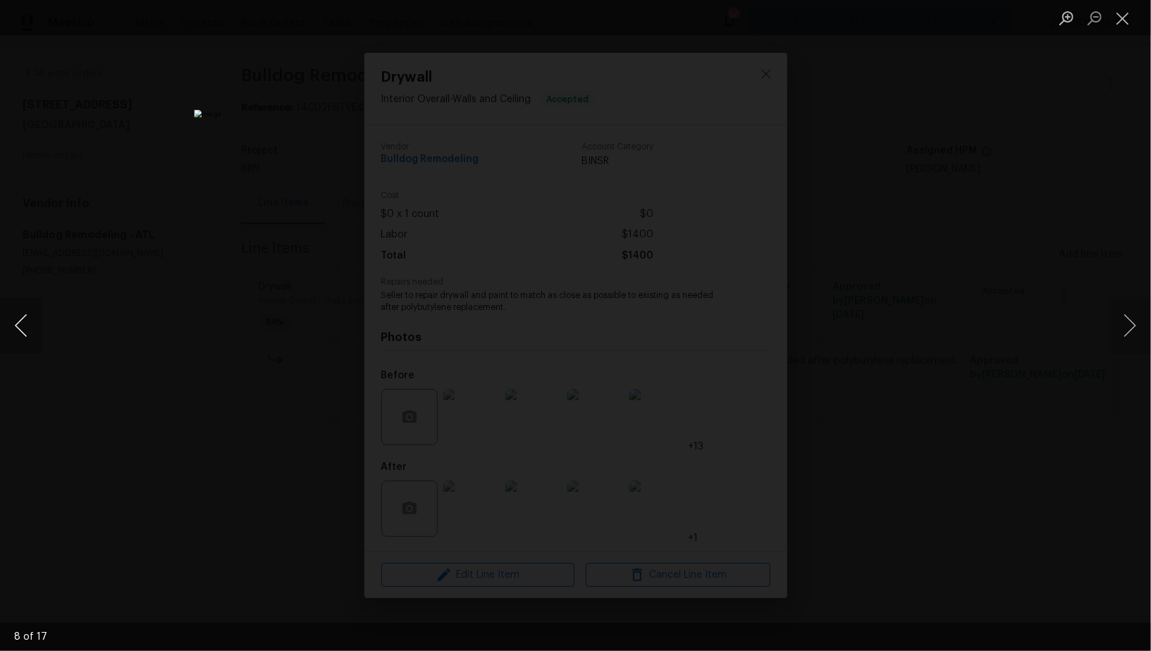
click at [20, 331] on button "Previous image" at bounding box center [21, 325] width 42 height 56
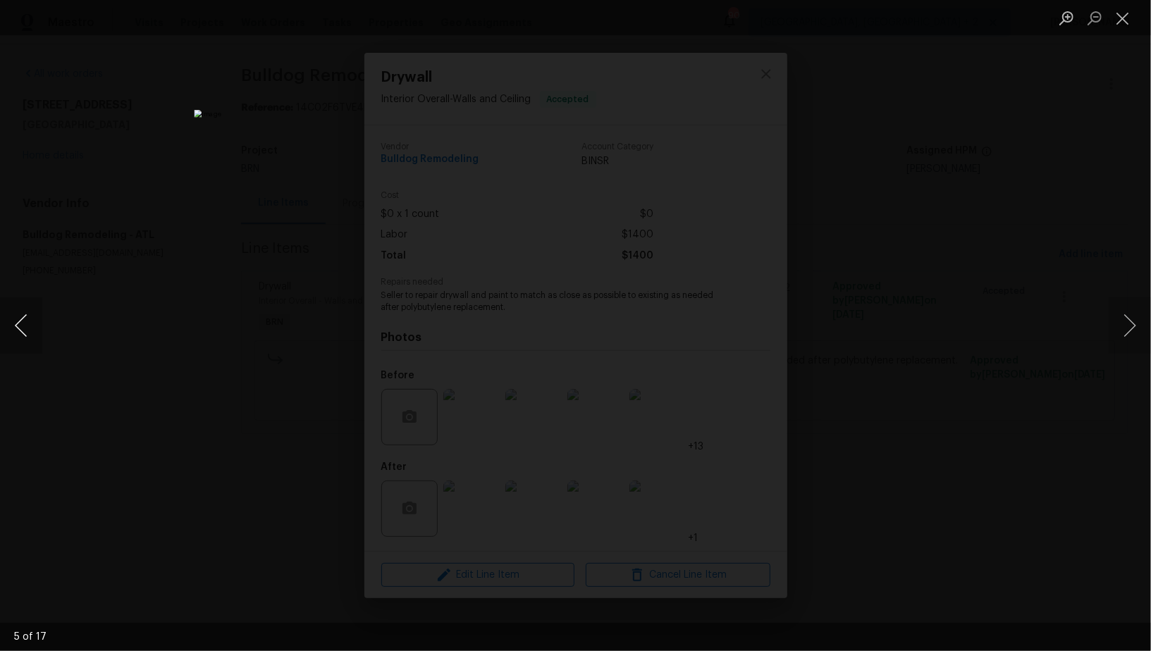
click at [20, 331] on button "Previous image" at bounding box center [21, 325] width 42 height 56
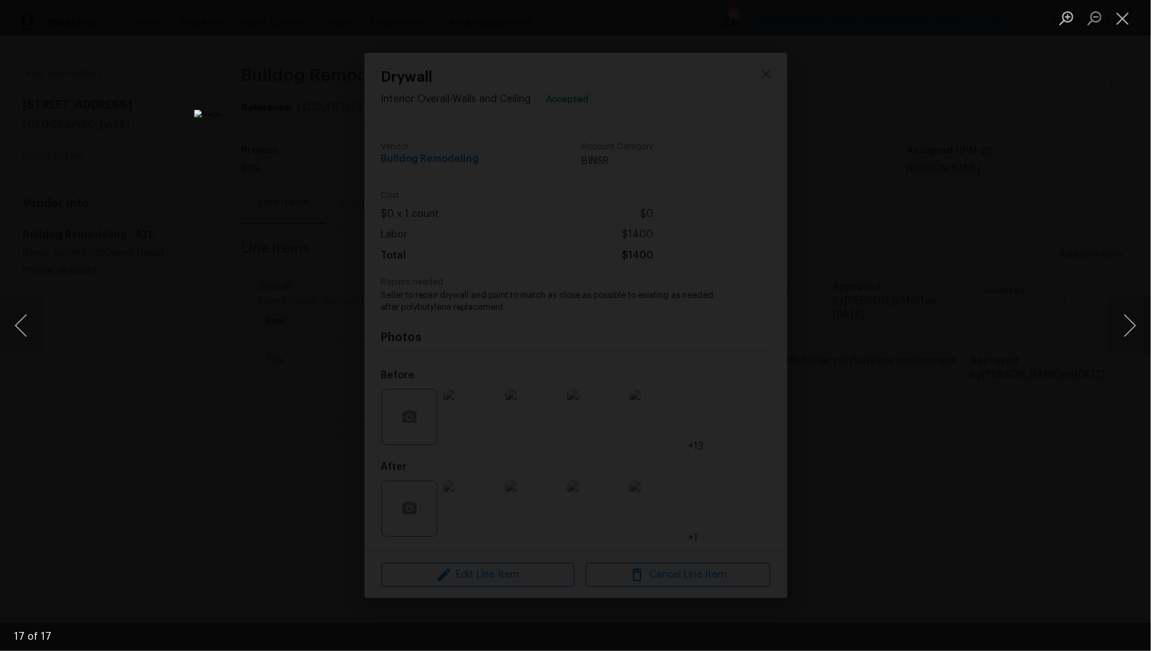
click at [288, 434] on div "Lightbox" at bounding box center [575, 325] width 1151 height 651
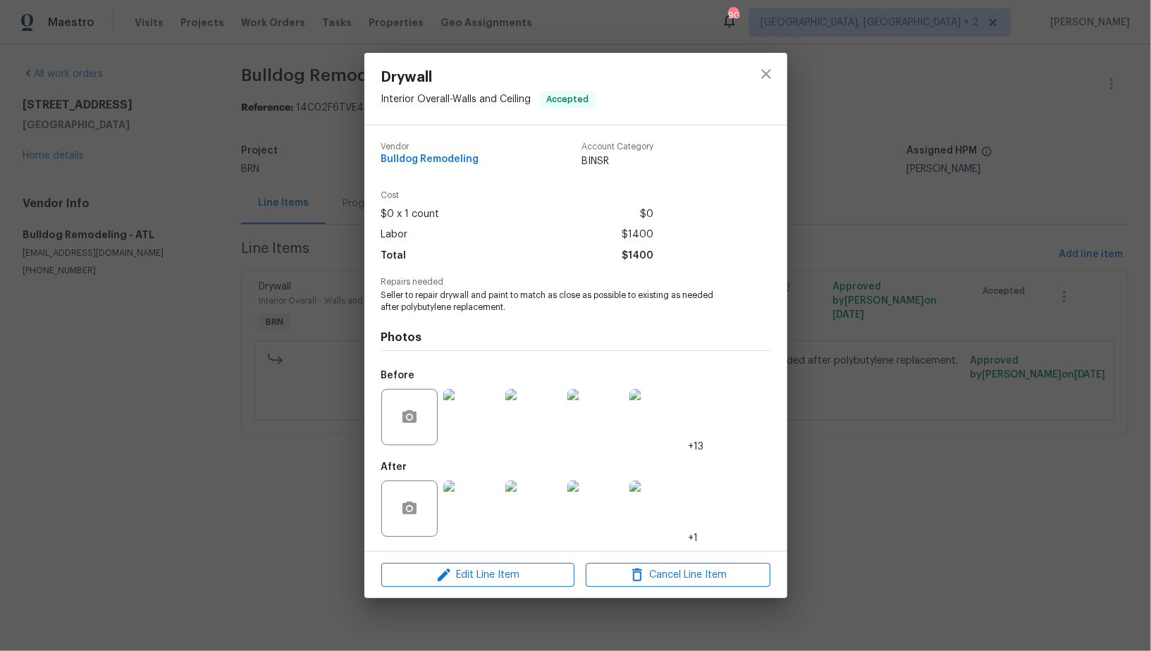
click at [288, 434] on div "Drywall Interior Overall - Walls and Ceiling Accepted Vendor Bulldog Remodeling…" at bounding box center [575, 325] width 1151 height 651
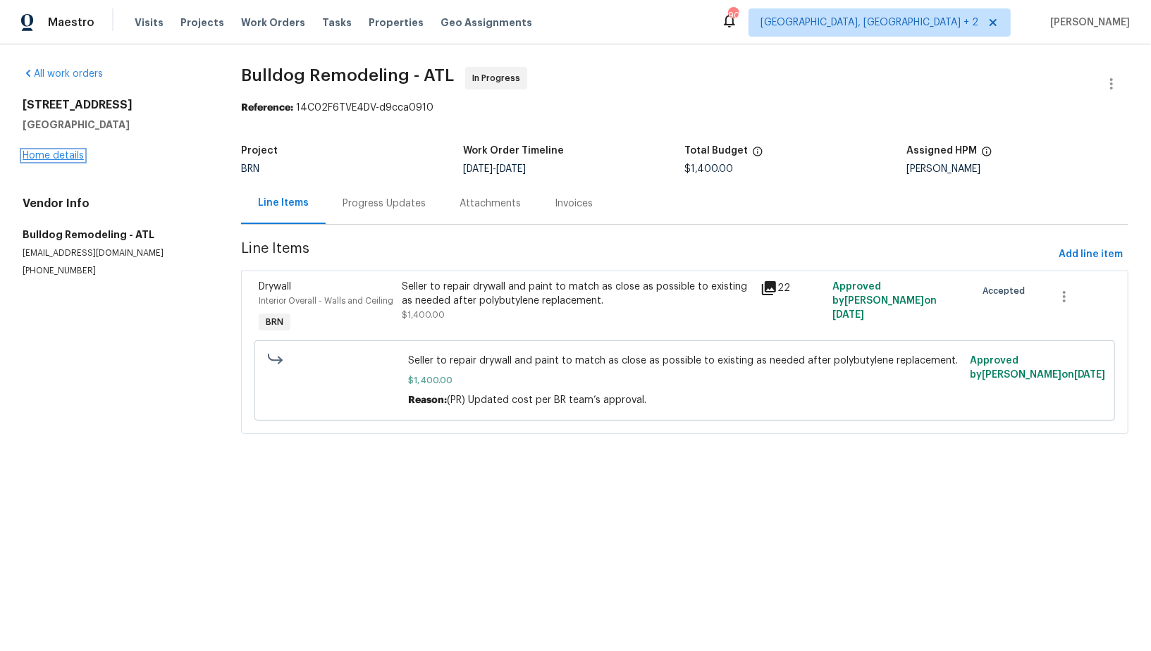
click at [73, 152] on link "Home details" at bounding box center [53, 156] width 61 height 10
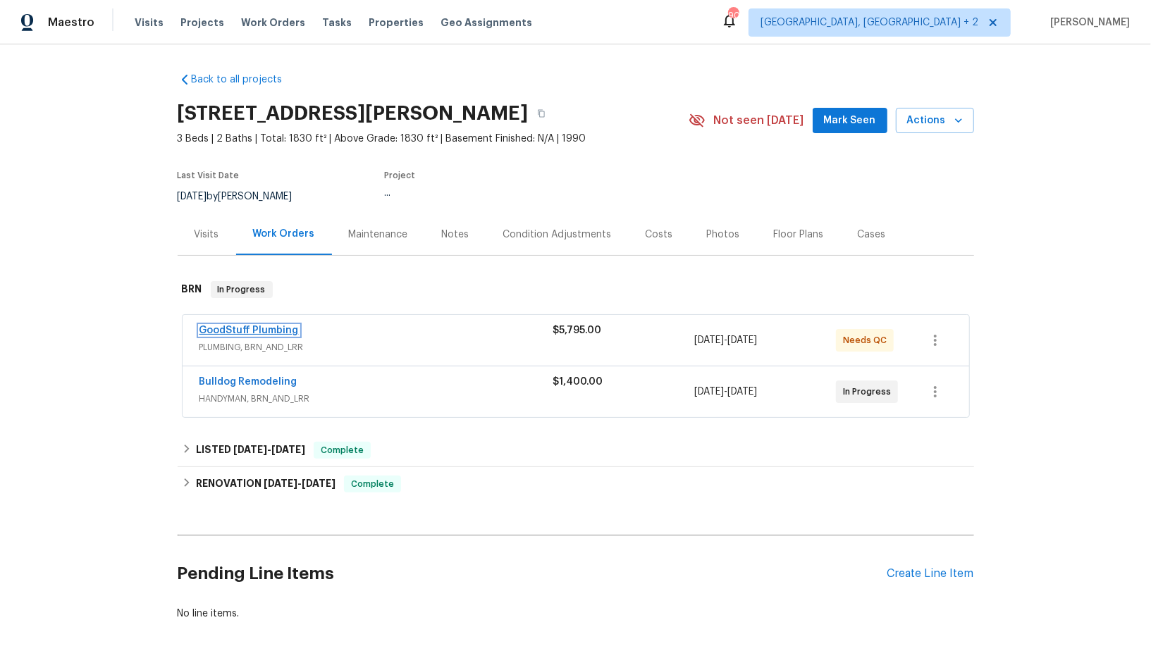
click at [266, 332] on link "GoodStuff Plumbing" at bounding box center [248, 331] width 99 height 10
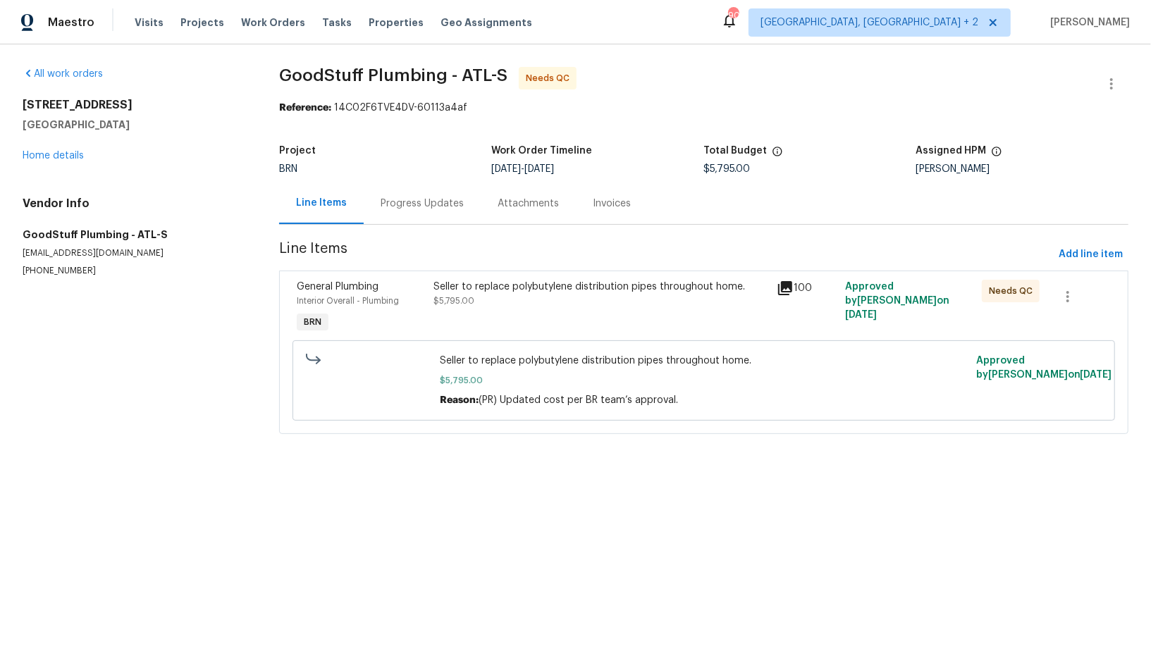
click at [481, 319] on div "Seller to replace polybutylene distribution pipes throughout home. $5,795.00" at bounding box center [601, 308] width 343 height 65
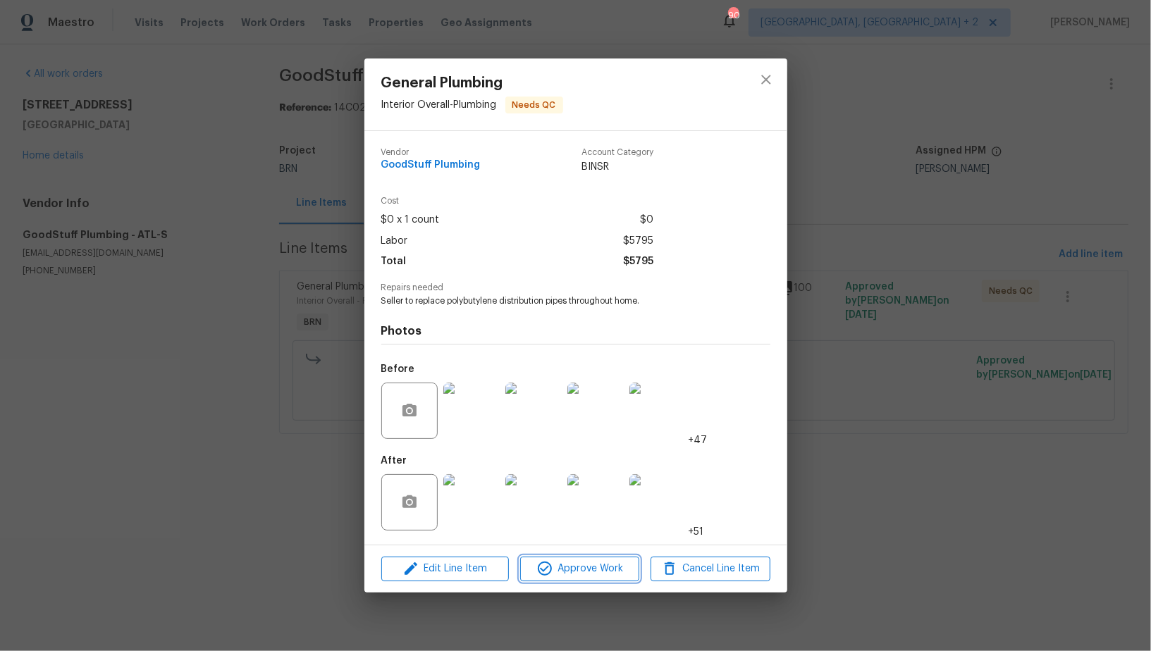
click at [592, 572] on span "Approve Work" at bounding box center [579, 569] width 111 height 18
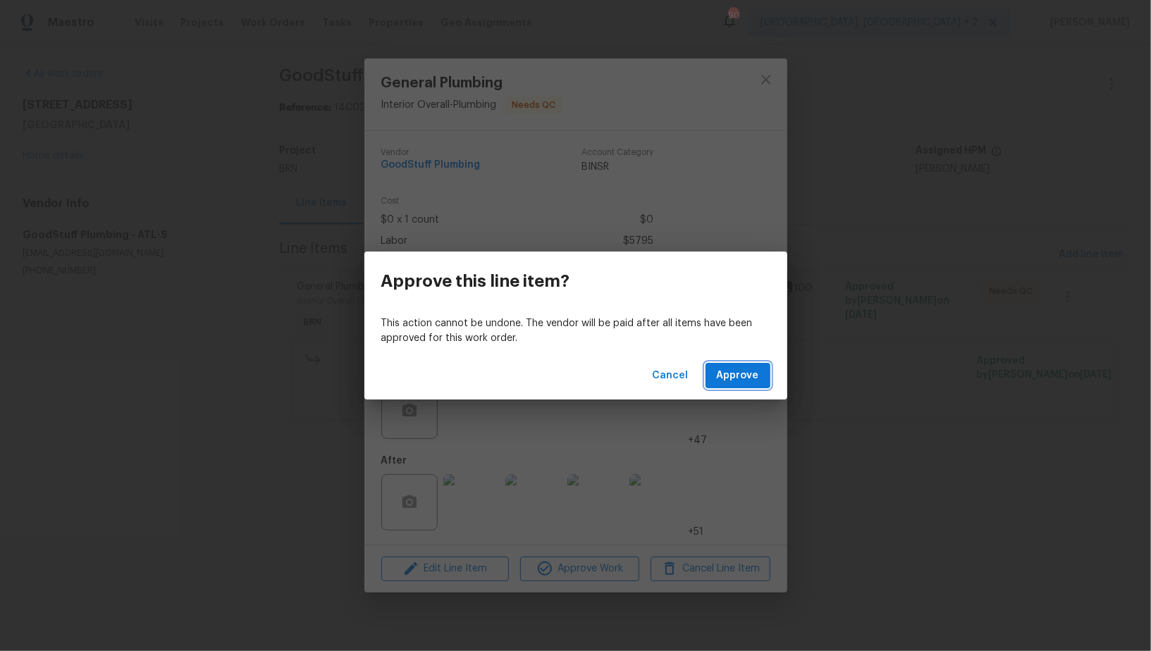
click at [745, 371] on span "Approve" at bounding box center [738, 376] width 42 height 18
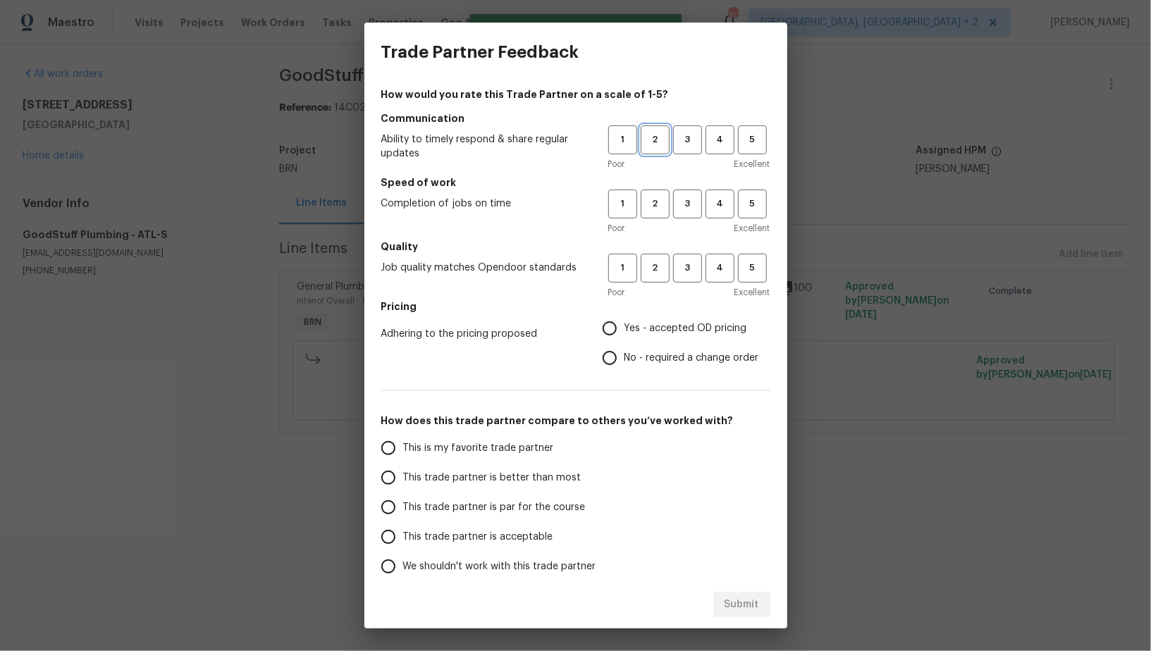
click at [662, 144] on span "2" at bounding box center [655, 140] width 26 height 16
click at [663, 205] on span "2" at bounding box center [655, 204] width 26 height 16
click at [686, 143] on span "3" at bounding box center [687, 140] width 26 height 16
click at [687, 271] on span "3" at bounding box center [687, 268] width 26 height 16
click at [690, 204] on span "3" at bounding box center [687, 204] width 26 height 16
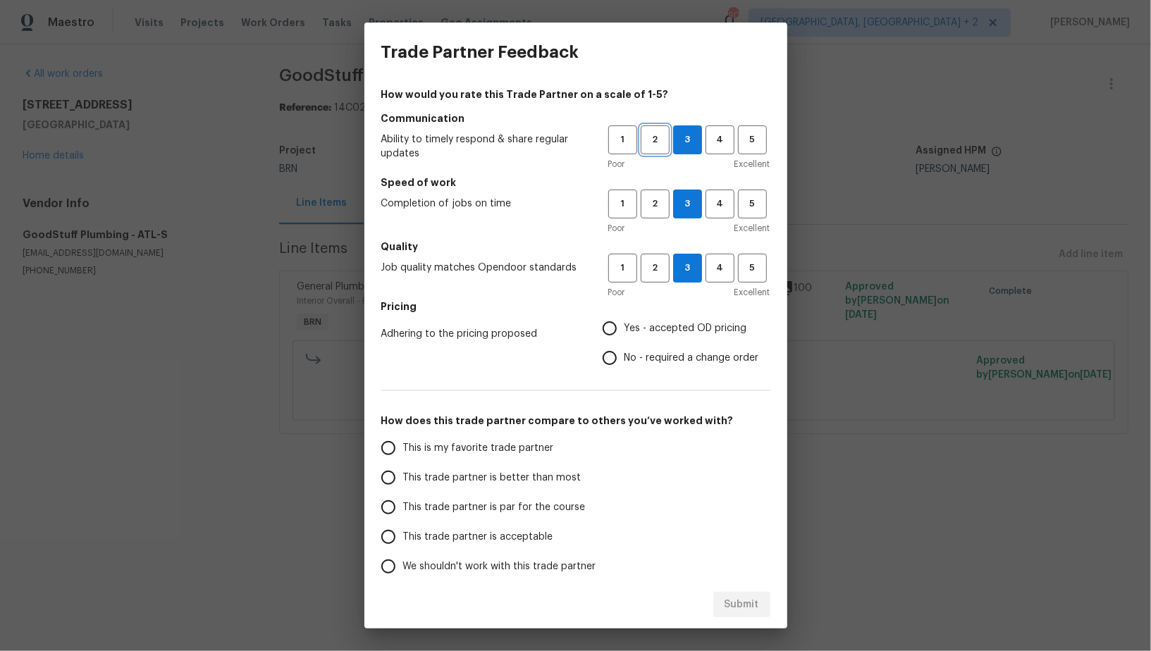
click at [654, 129] on button "2" at bounding box center [655, 139] width 29 height 29
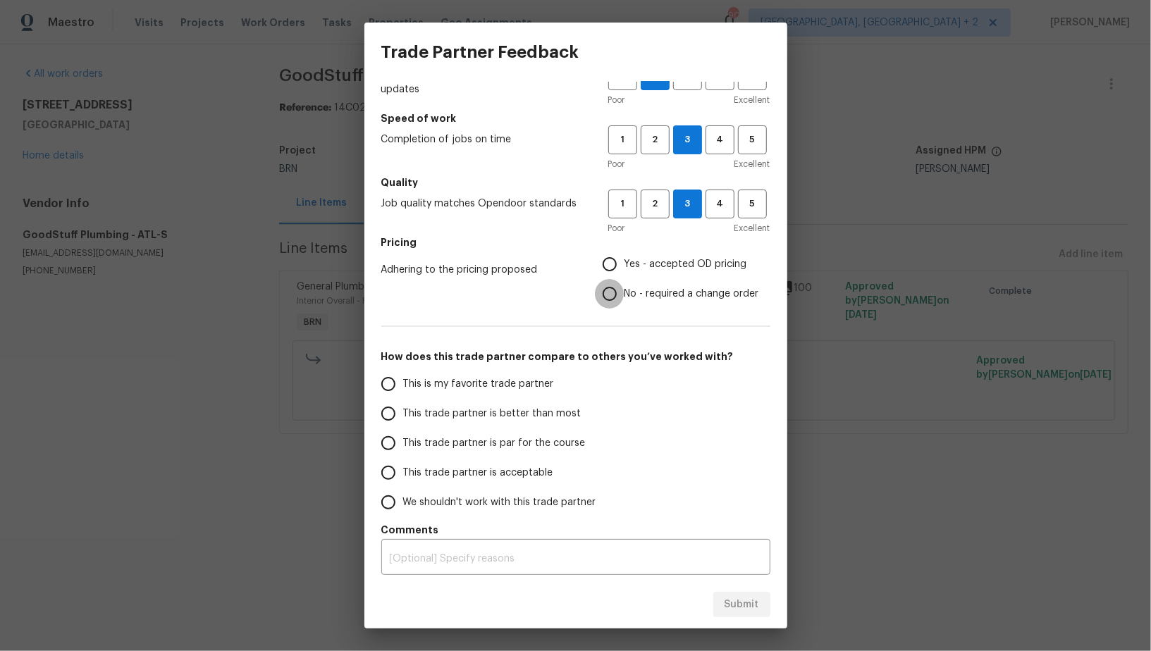
click at [617, 296] on input "No - required a change order" at bounding box center [610, 294] width 30 height 30
radio input "true"
click at [392, 431] on input "This trade partner is par for the course" at bounding box center [389, 444] width 30 height 30
click at [739, 600] on span "Submit" at bounding box center [742, 605] width 35 height 18
radio input "true"
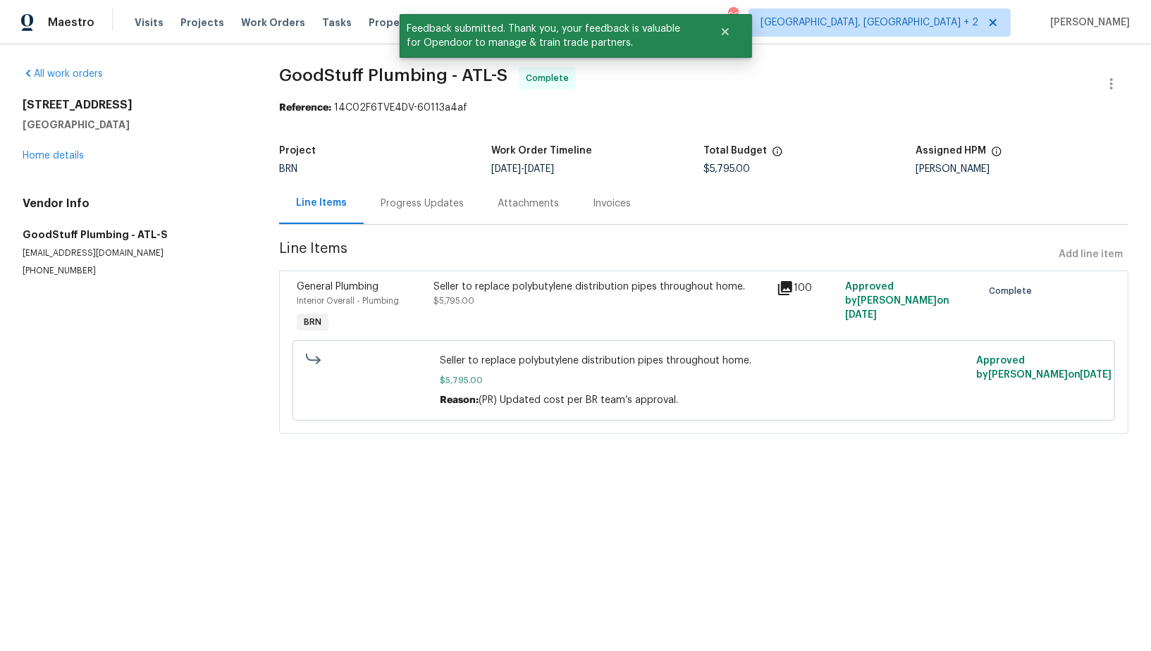
click at [414, 202] on div "Progress Updates" at bounding box center [422, 204] width 83 height 14
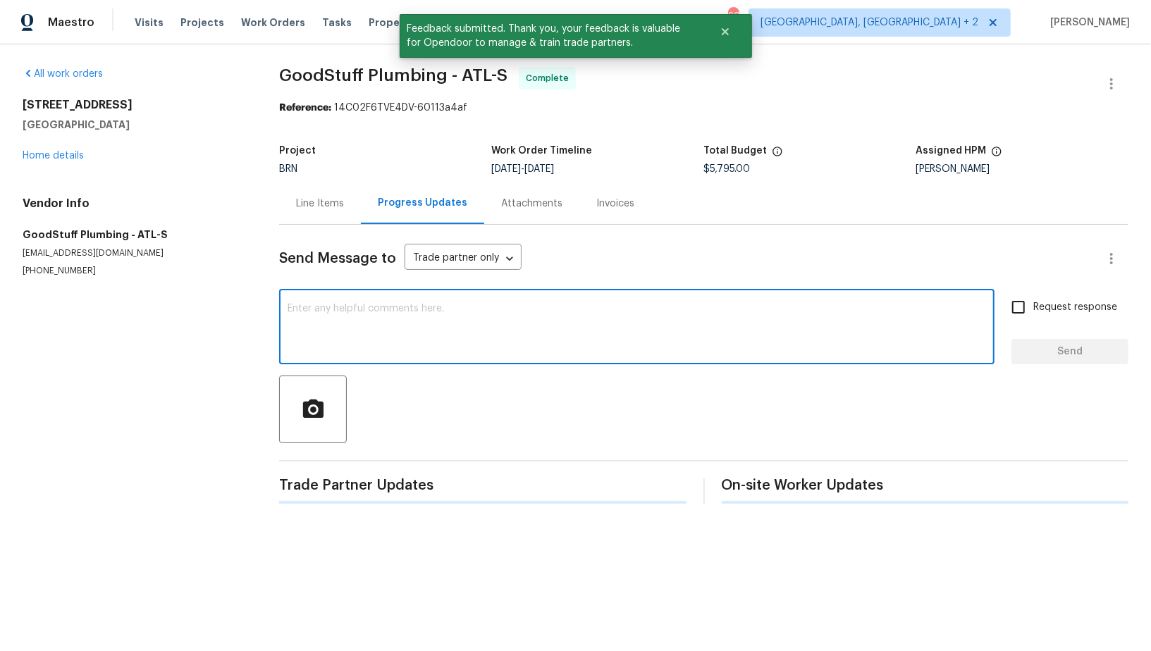
click at [441, 340] on textarea at bounding box center [637, 328] width 698 height 49
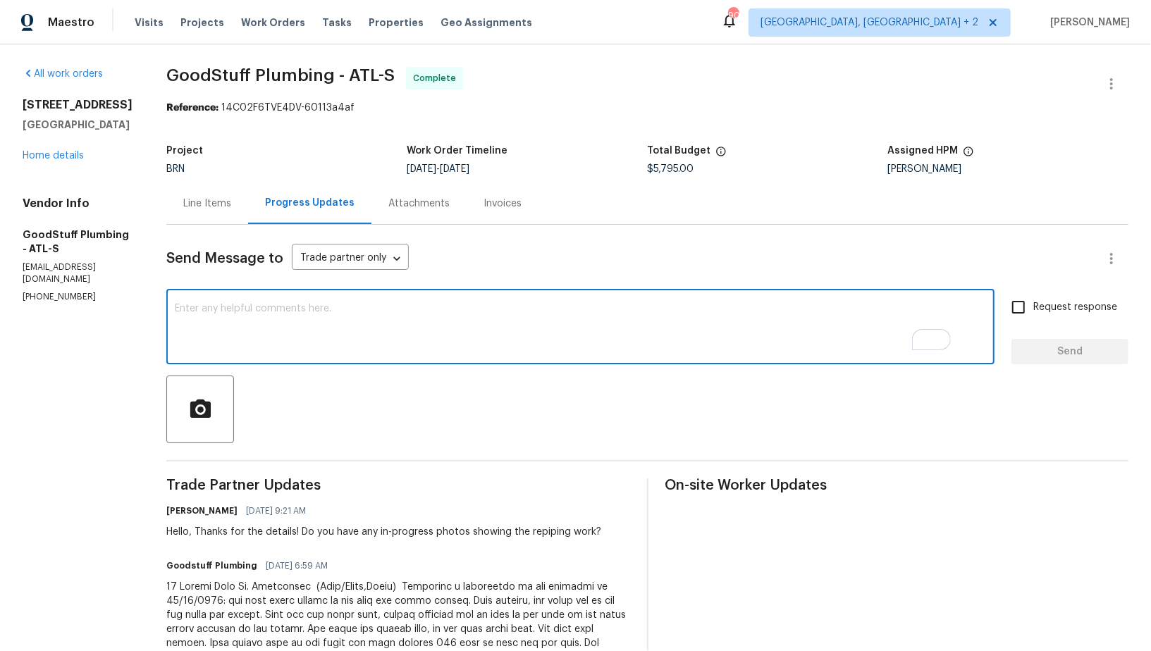
click at [325, 324] on textarea "To enrich screen reader interactions, please activate Accessibility in Grammarl…" at bounding box center [580, 328] width 811 height 49
paste textarea "WO is approved, Please upload the invoice under invoice section. Thanks!"
type textarea "WO is approved, Please upload the invoice under invoice section. Thanks!"
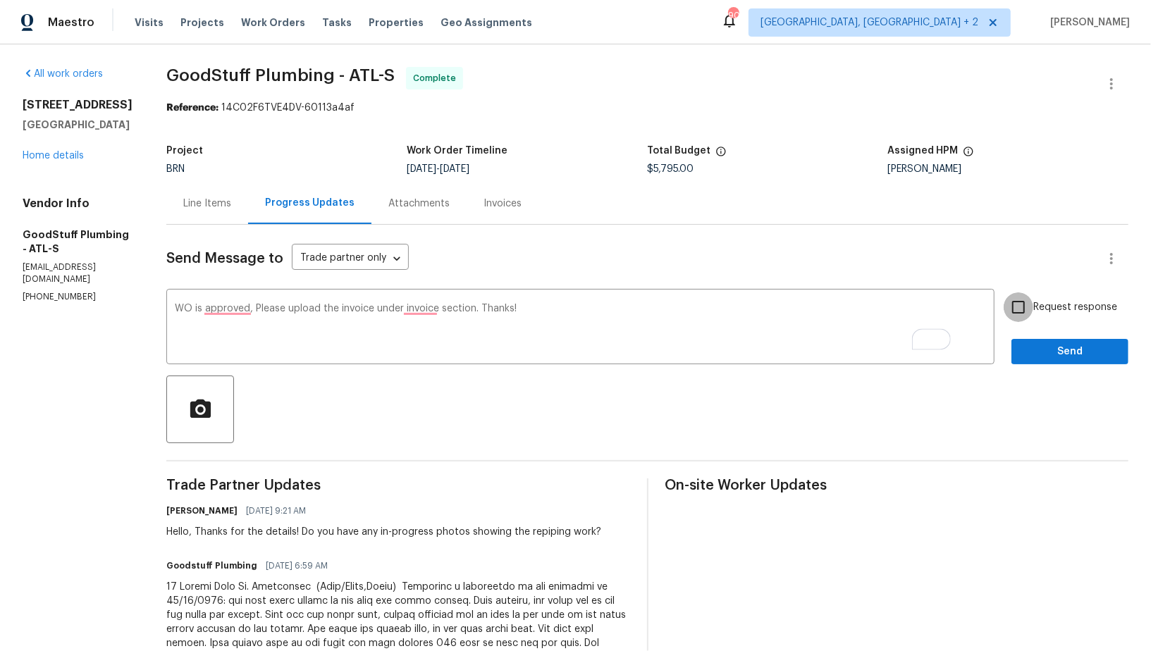
click at [1030, 305] on input "Request response" at bounding box center [1019, 307] width 30 height 30
checkbox input "true"
click at [1049, 347] on span "Send" at bounding box center [1070, 352] width 94 height 18
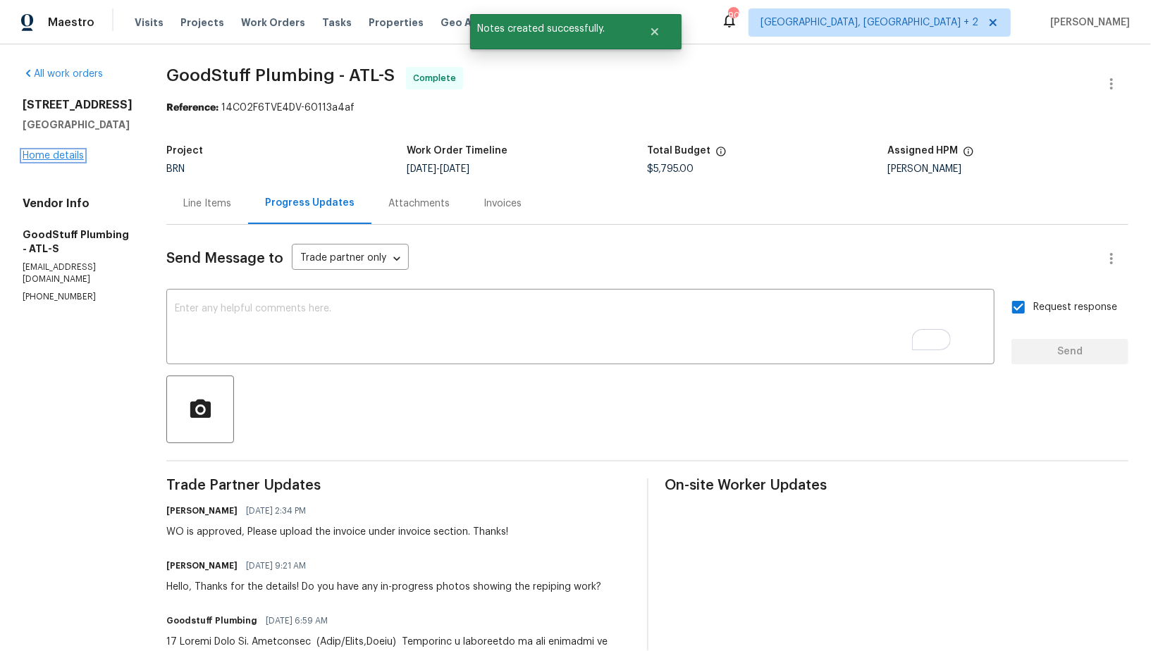
click at [56, 152] on link "Home details" at bounding box center [53, 156] width 61 height 10
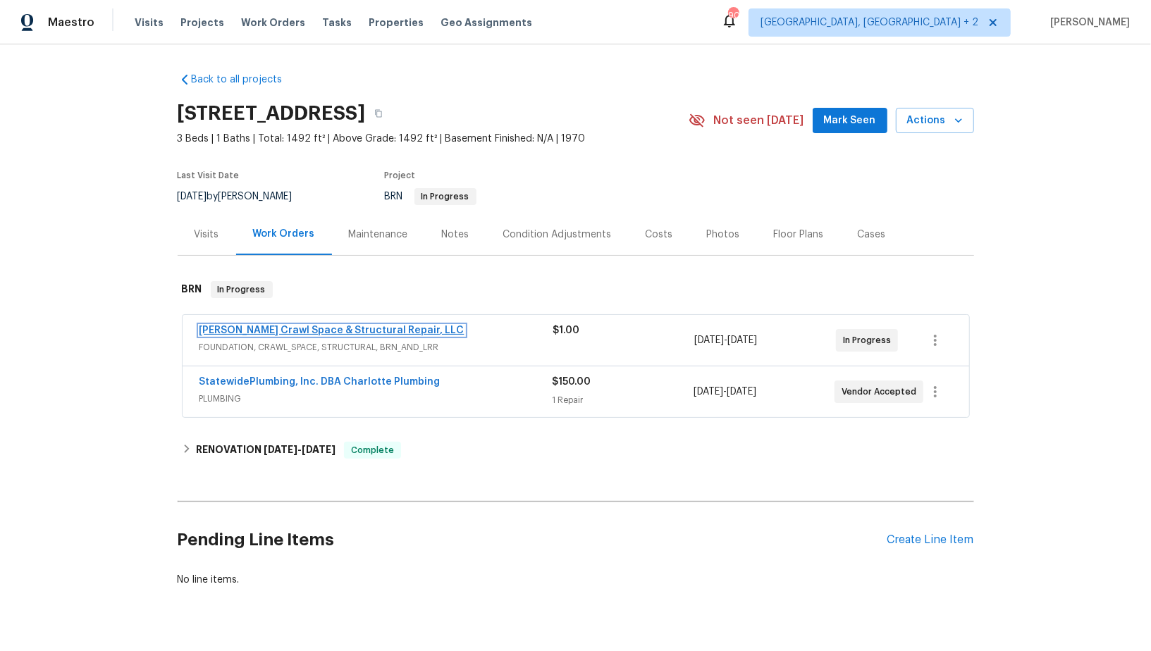
click at [276, 333] on link "[PERSON_NAME] Crawl Space & Structural Repair, LLC" at bounding box center [331, 331] width 265 height 10
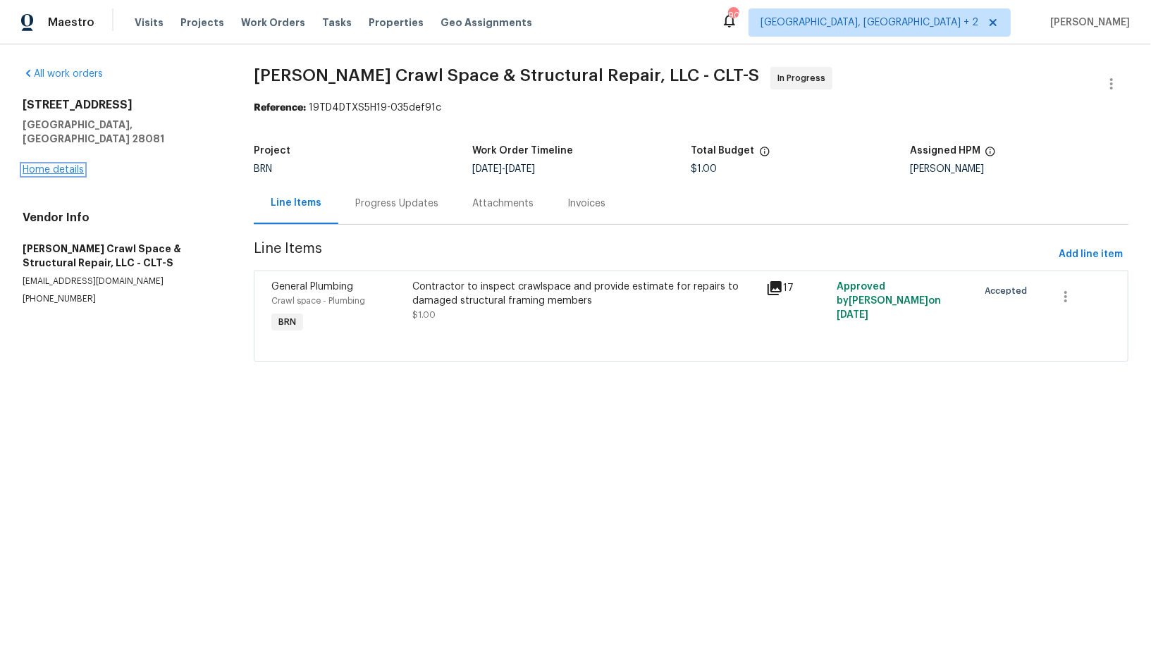
click at [51, 165] on link "Home details" at bounding box center [53, 170] width 61 height 10
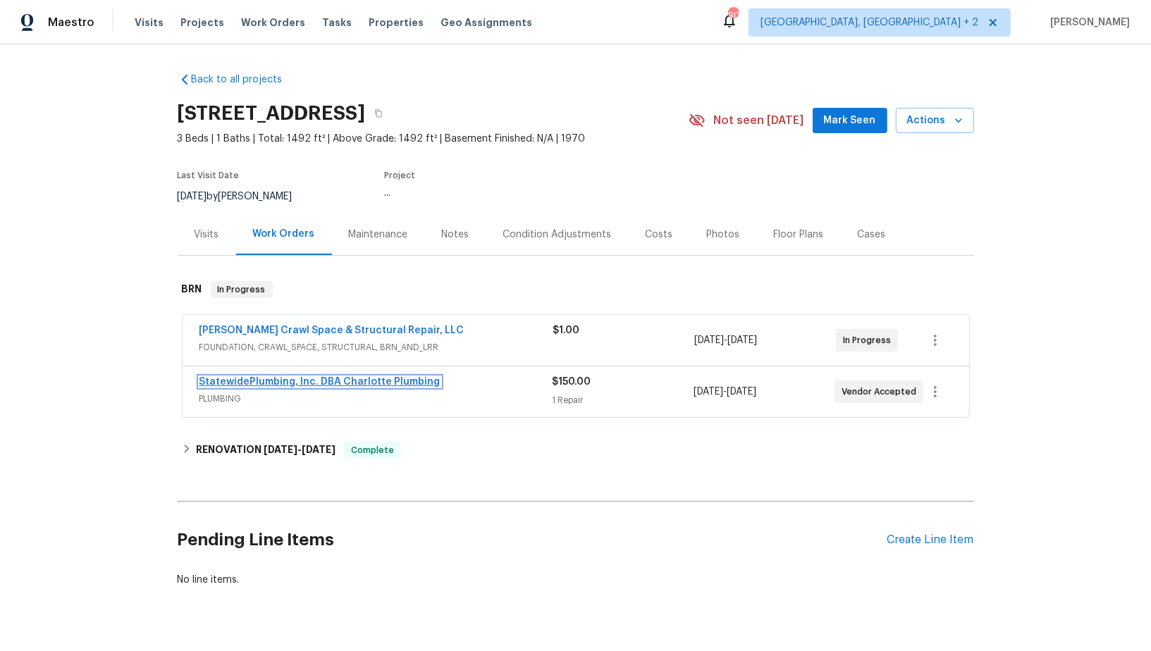
click at [271, 383] on link "StatewidePlumbing, Inc. DBA Charlotte Plumbing" at bounding box center [319, 382] width 241 height 10
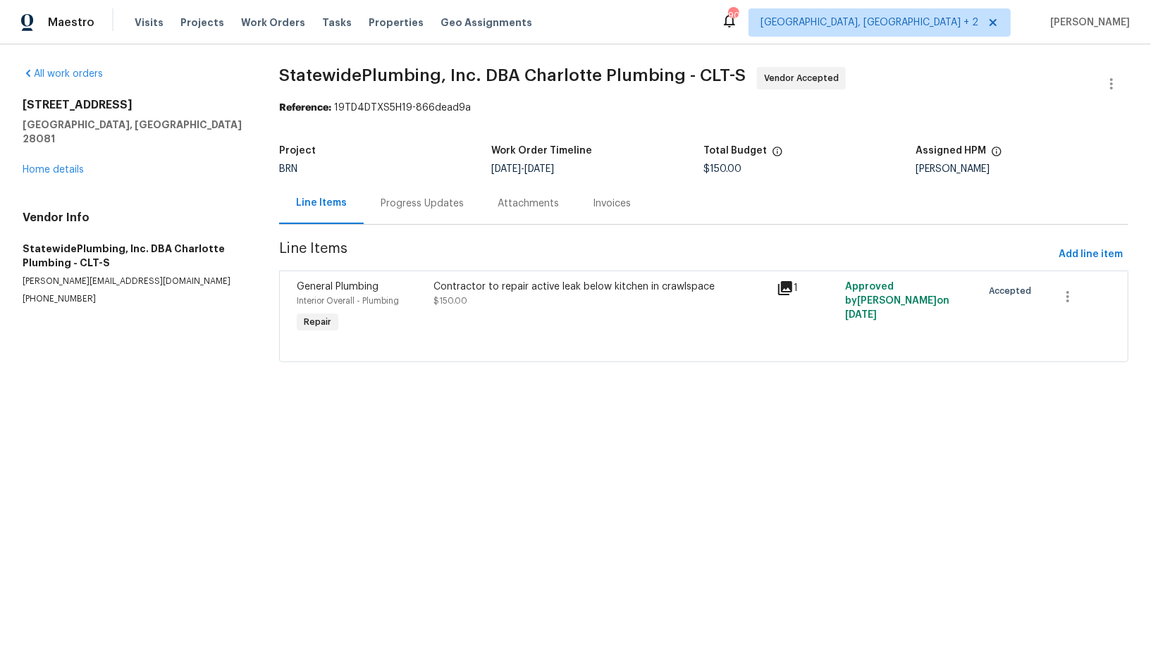
click at [381, 202] on div "Progress Updates" at bounding box center [422, 204] width 83 height 14
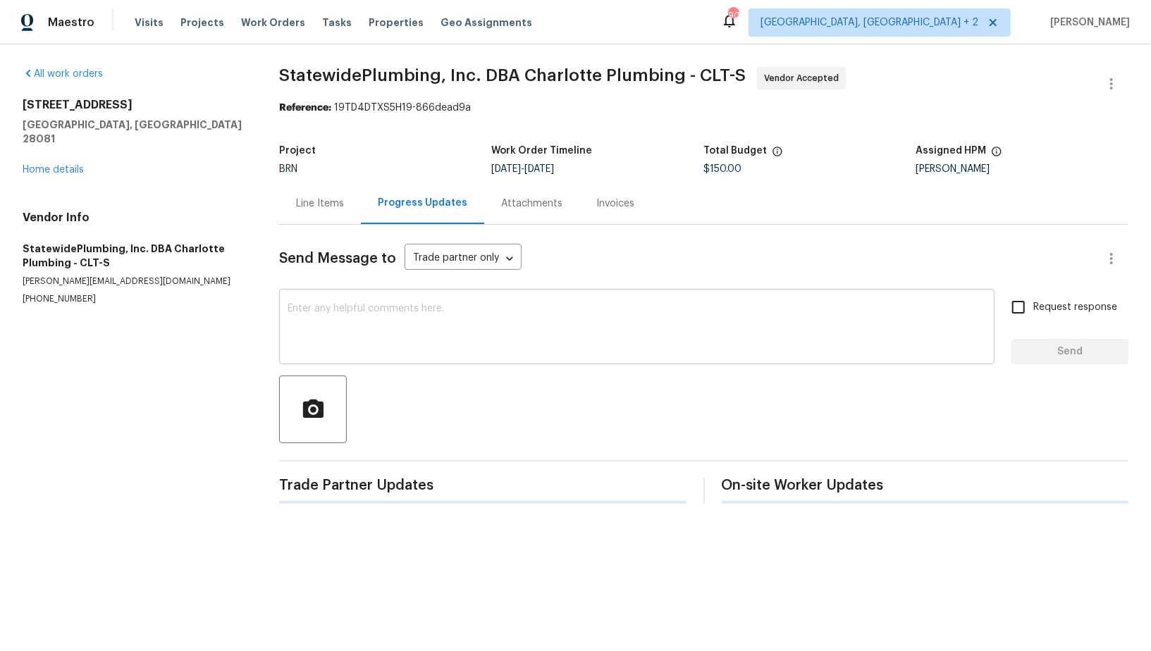
click at [385, 297] on div "x ​" at bounding box center [636, 328] width 715 height 72
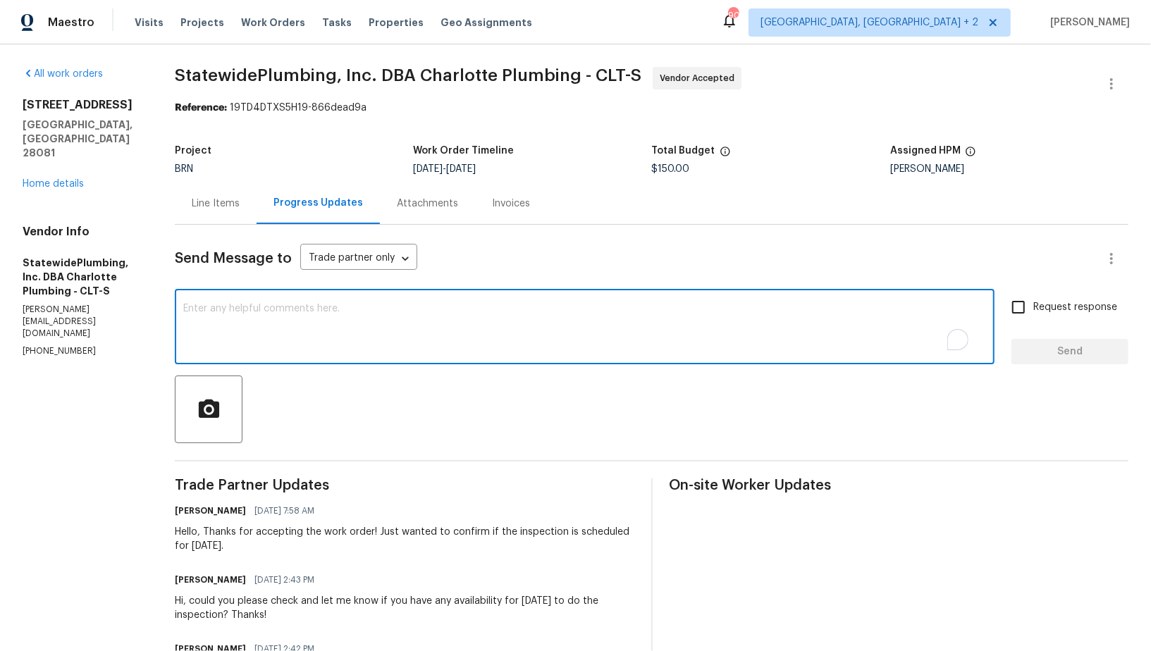
click at [342, 337] on textarea "To enrich screen reader interactions, please activate Accessibility in Grammarl…" at bounding box center [584, 328] width 803 height 49
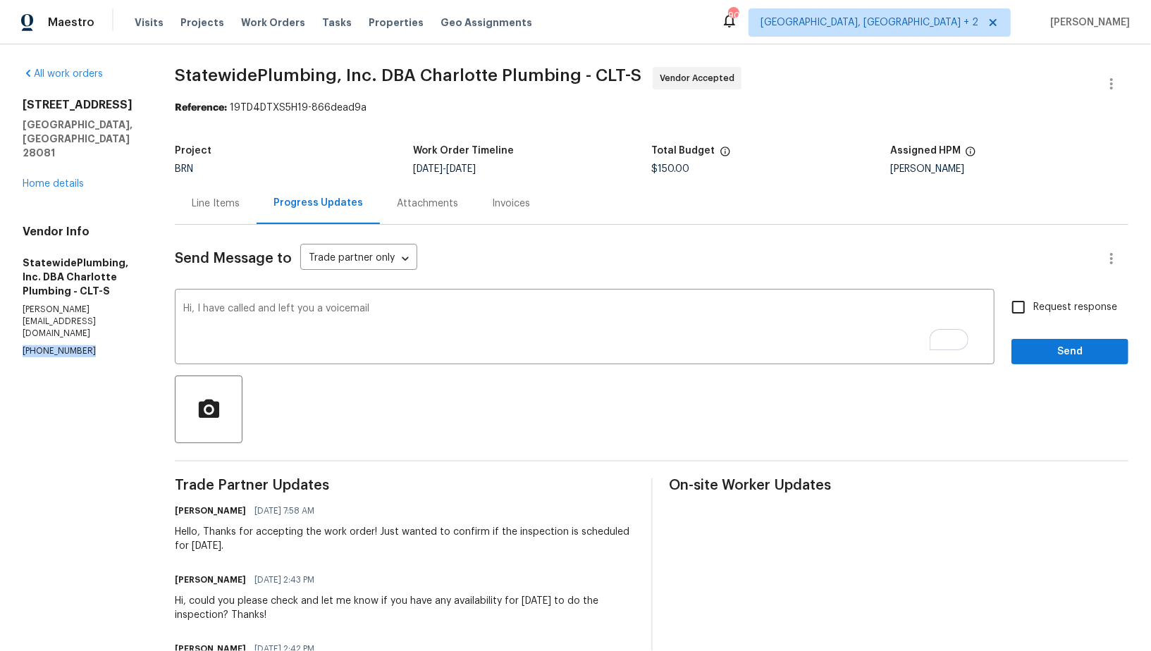
drag, startPoint x: 94, startPoint y: 300, endPoint x: 0, endPoint y: 300, distance: 93.7
click at [0, 300] on div "All work orders 301 Briarcliff Dr Kannapolis, NC 28081 Home details Vendor Info…" at bounding box center [575, 401] width 1151 height 715
copy p "(704) 936-6884"
click at [453, 306] on textarea "Hi, I have called and left you a voicemail" at bounding box center [584, 328] width 803 height 49
paste textarea "(704) 936-6884"
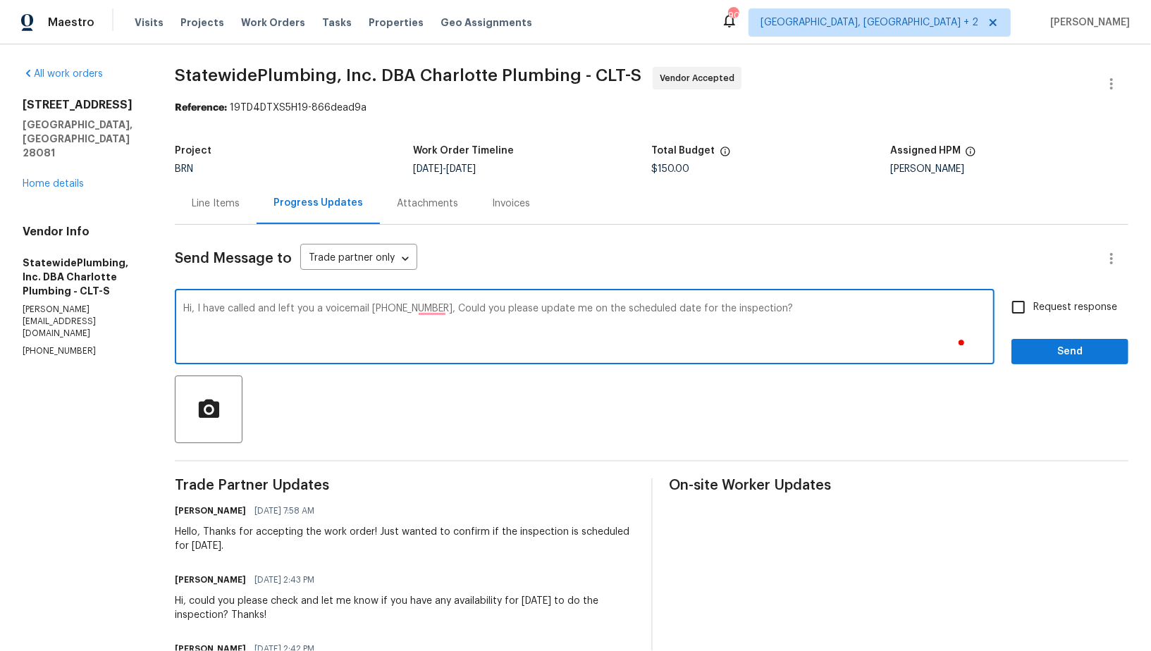
type textarea "Hi, I have called and left you a voicemail (704) 936-6884, Could you please upd…"
click at [1022, 297] on input "Request response" at bounding box center [1019, 307] width 30 height 30
checkbox input "true"
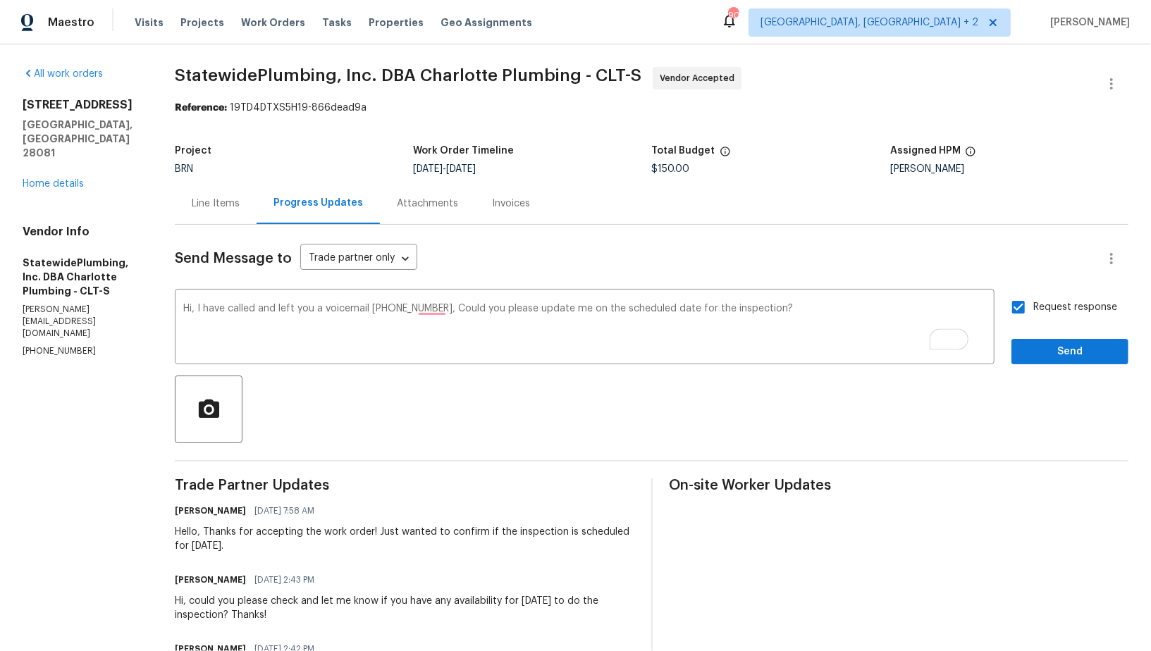
click at [1033, 338] on div "Request response Send" at bounding box center [1069, 328] width 117 height 72
click at [1036, 347] on span "Send" at bounding box center [1070, 352] width 94 height 18
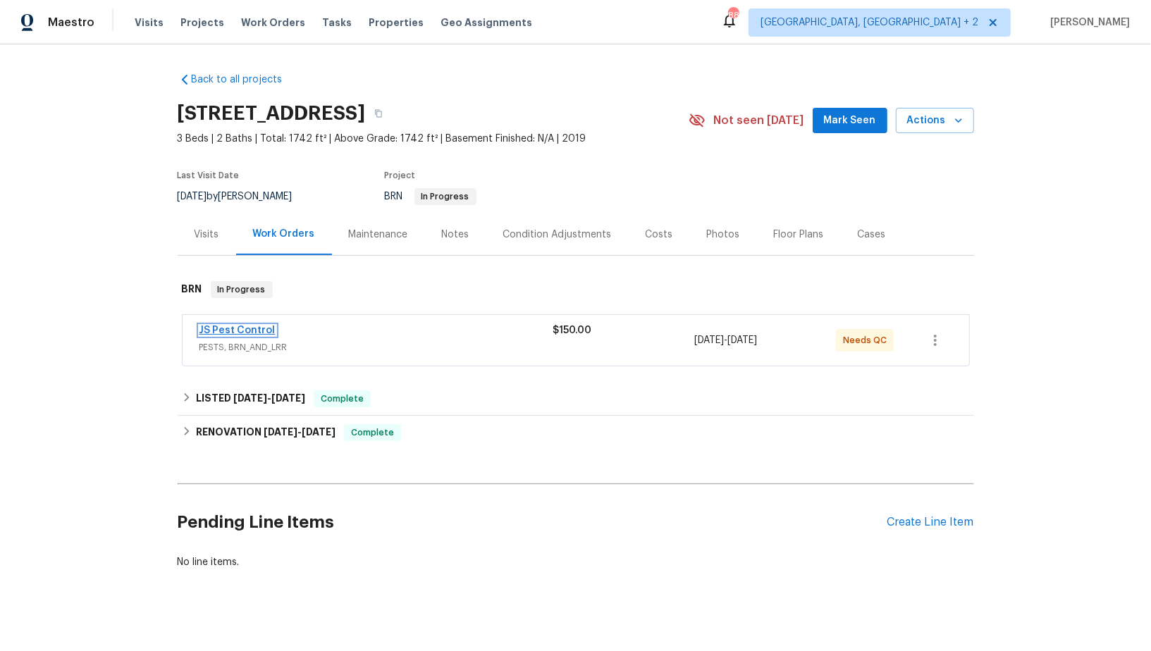
click at [241, 329] on link "JS Pest Control" at bounding box center [237, 331] width 76 height 10
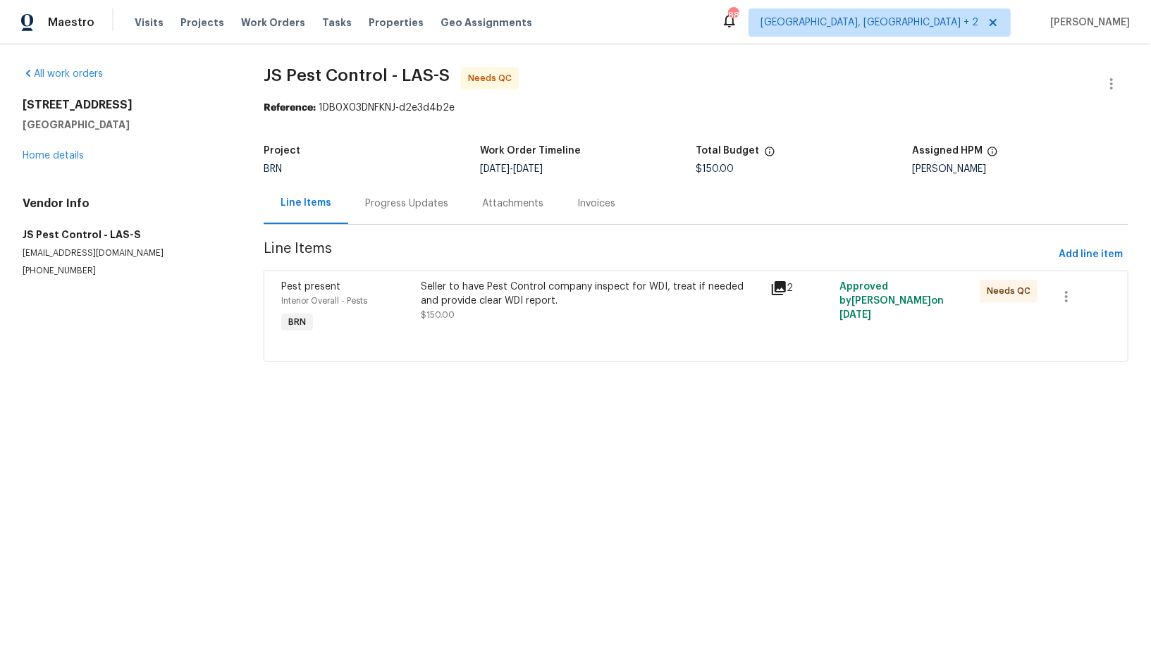
click at [507, 316] on div "Seller to have Pest Control company inspect for WDI, treat if needed and provid…" at bounding box center [591, 301] width 340 height 42
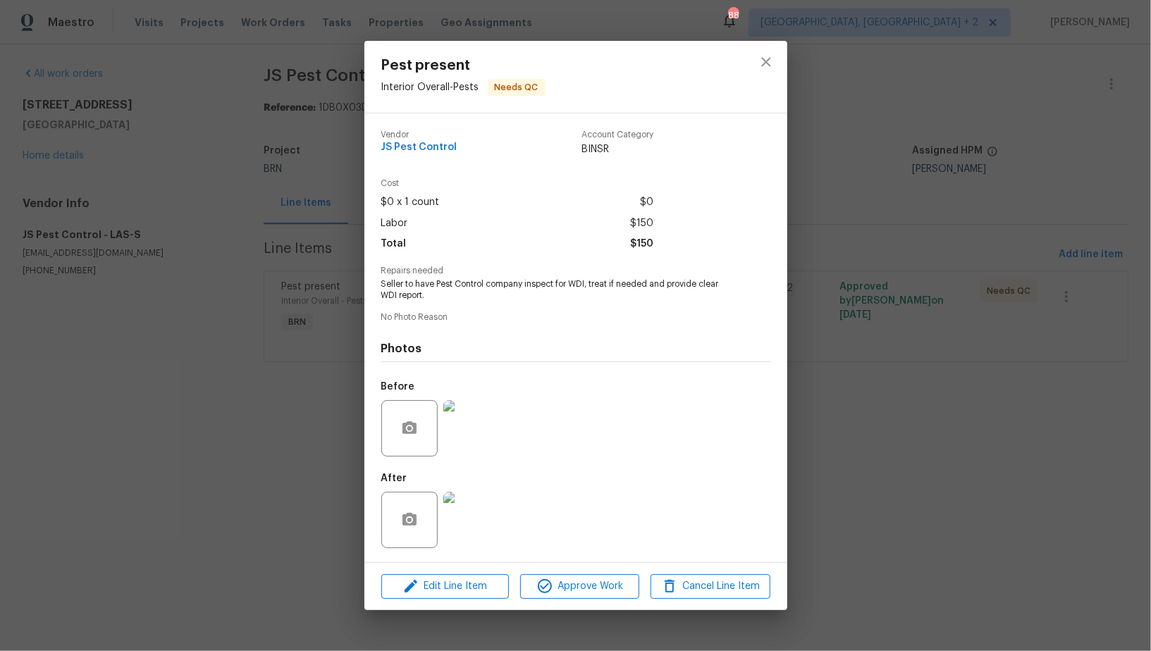
click at [999, 347] on div "Pest present Interior Overall - Pests Needs QC Vendor JS Pest Control Account C…" at bounding box center [575, 325] width 1151 height 651
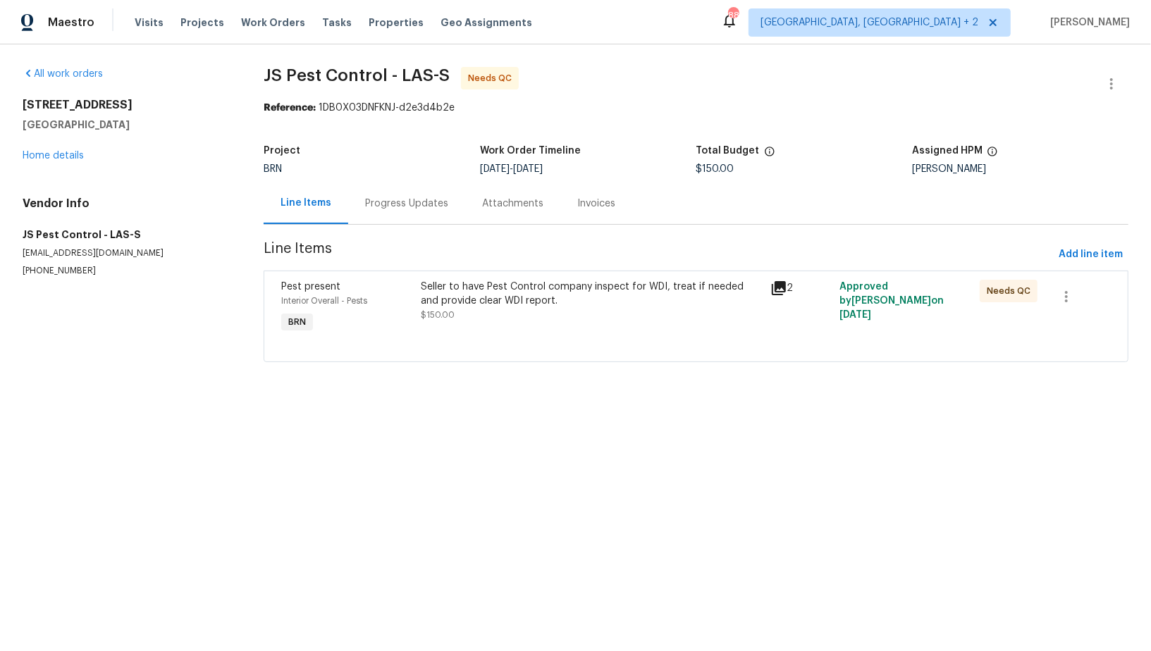
click at [412, 223] on div "Progress Updates" at bounding box center [406, 204] width 117 height 42
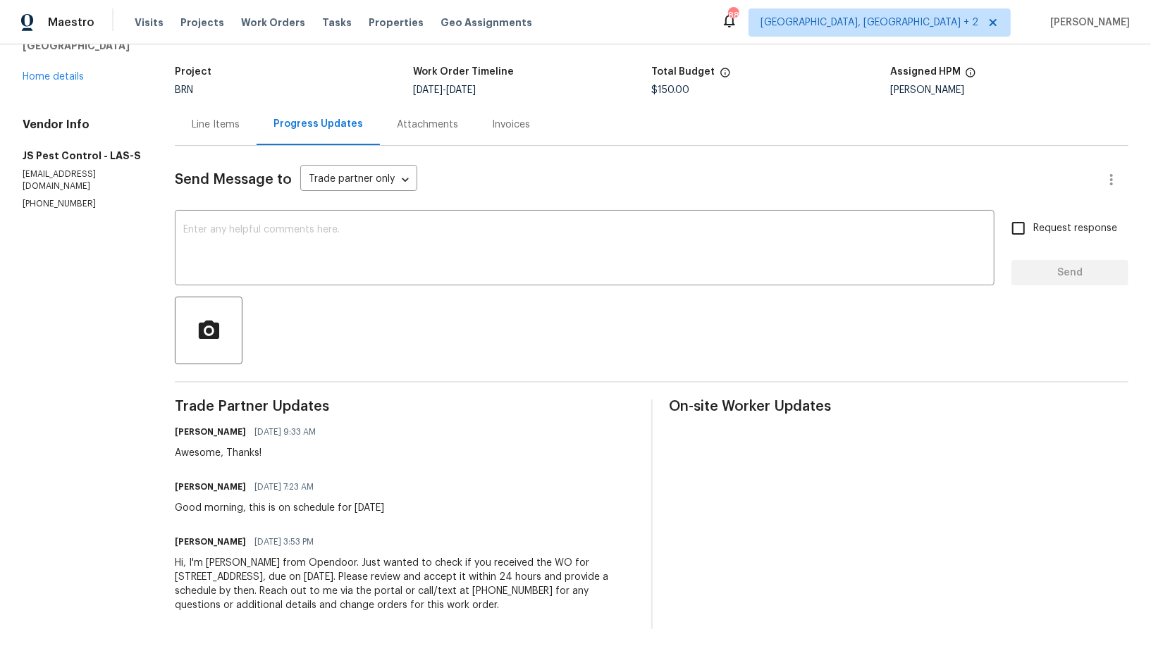
scroll to position [67, 0]
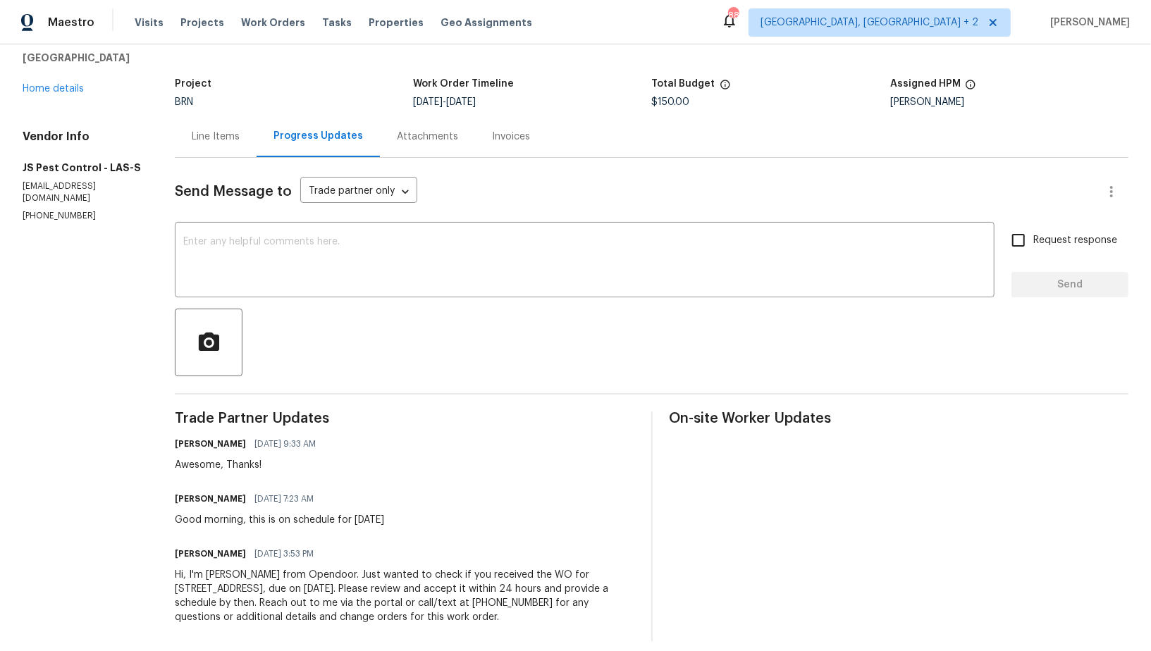
click at [232, 139] on div "Line Items" at bounding box center [216, 137] width 48 height 14
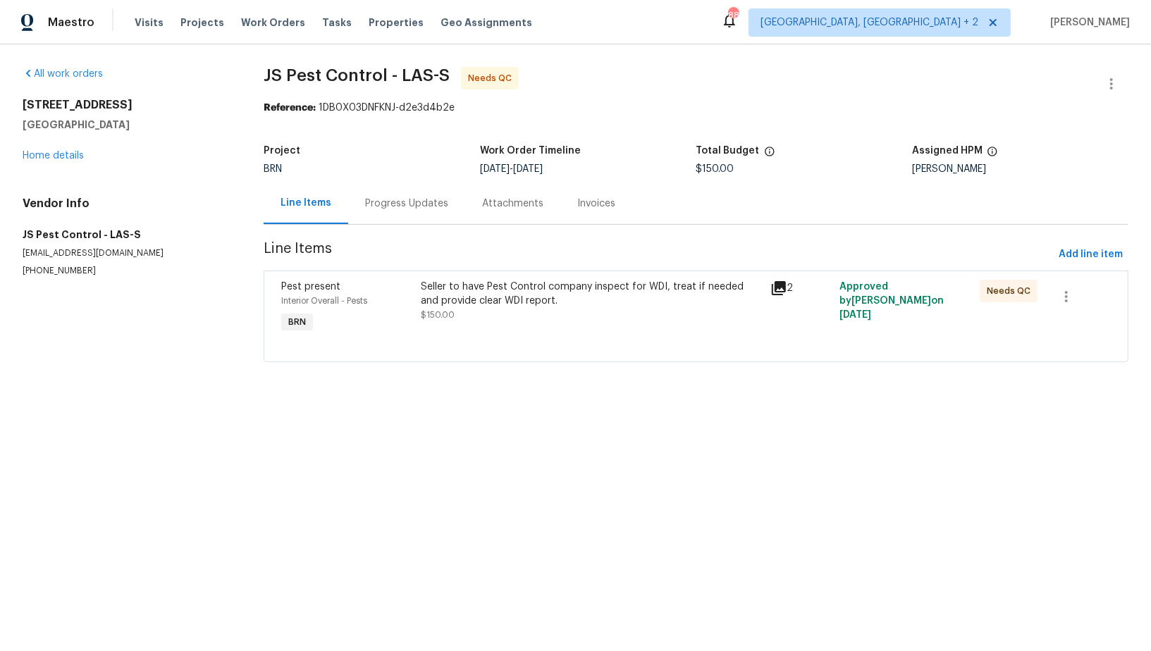
click at [522, 312] on div "Seller to have Pest Control company inspect for WDI, treat if needed and provid…" at bounding box center [591, 301] width 340 height 42
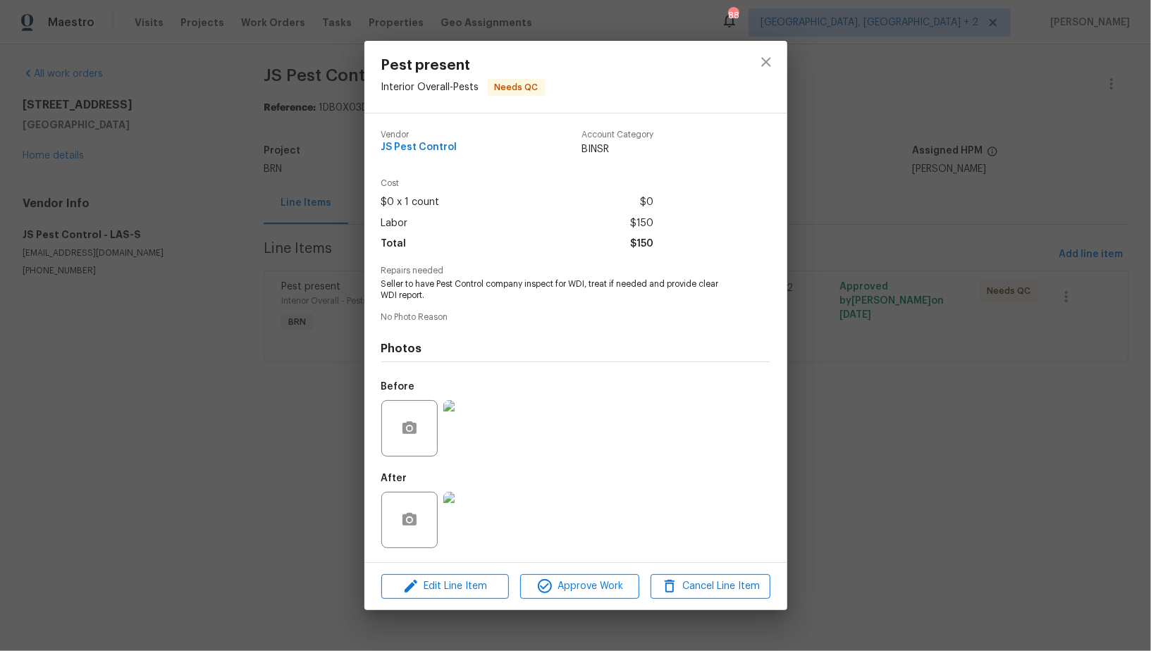
drag, startPoint x: 333, startPoint y: 316, endPoint x: 365, endPoint y: 300, distance: 36.2
click at [333, 316] on div "Pest present Interior Overall - Pests Needs QC Vendor JS Pest Control Account C…" at bounding box center [575, 325] width 1151 height 651
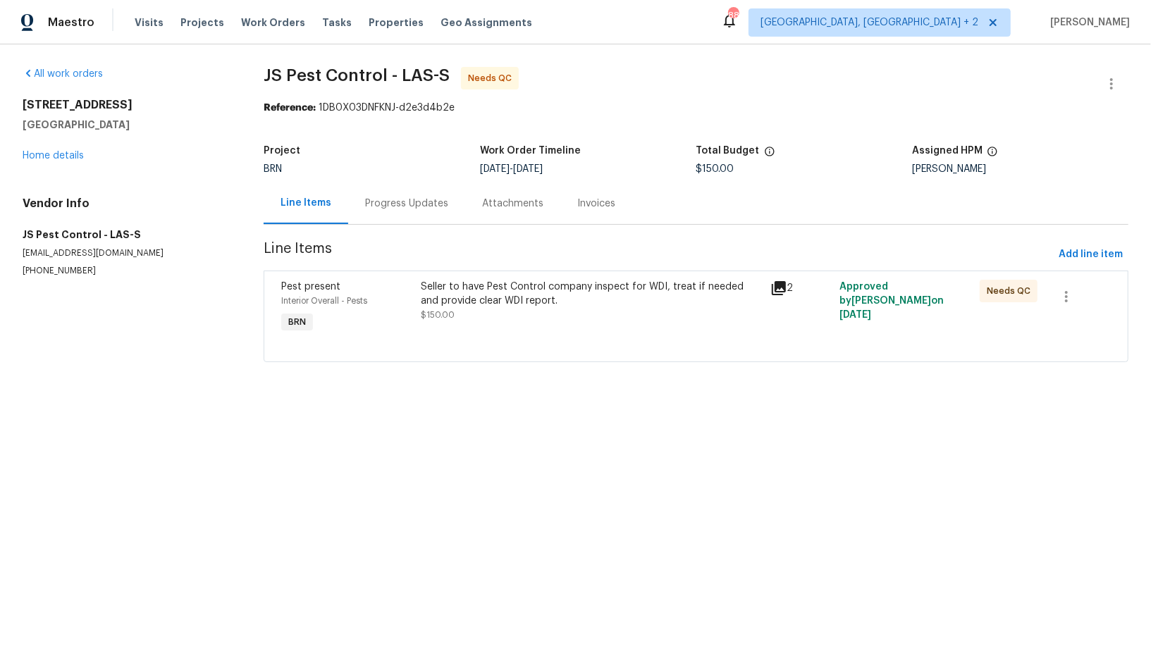
click at [450, 288] on div "Seller to have Pest Control company inspect for WDI, treat if needed and provid…" at bounding box center [591, 294] width 340 height 28
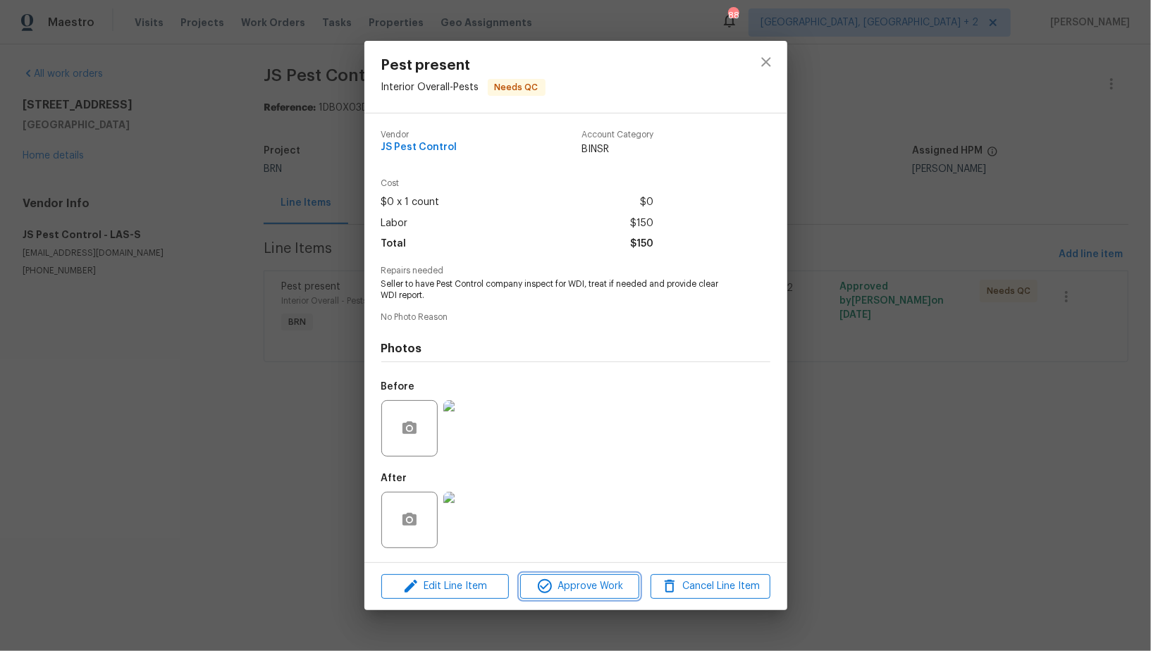
click at [568, 596] on button "Approve Work" at bounding box center [579, 586] width 119 height 25
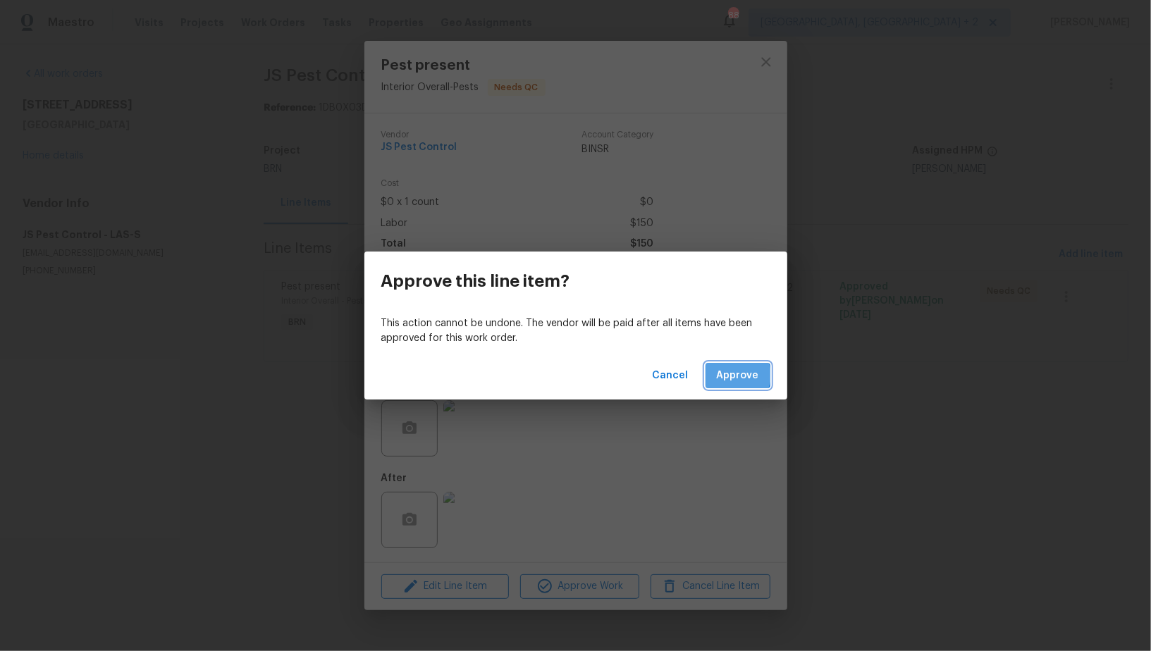
click at [737, 376] on span "Approve" at bounding box center [738, 376] width 42 height 18
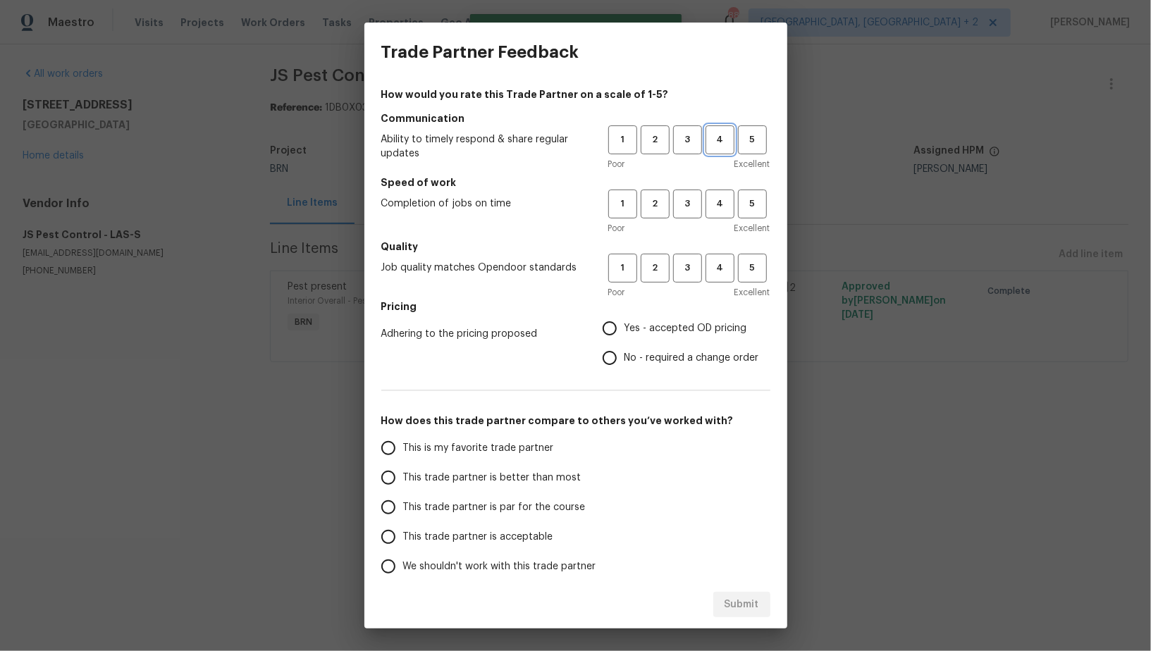
click at [720, 145] on span "4" at bounding box center [720, 140] width 26 height 16
click at [720, 211] on span "4" at bounding box center [720, 204] width 26 height 16
click at [720, 269] on span "4" at bounding box center [720, 268] width 26 height 16
click at [612, 335] on input "Yes - accepted OD pricing" at bounding box center [610, 329] width 30 height 30
radio input "true"
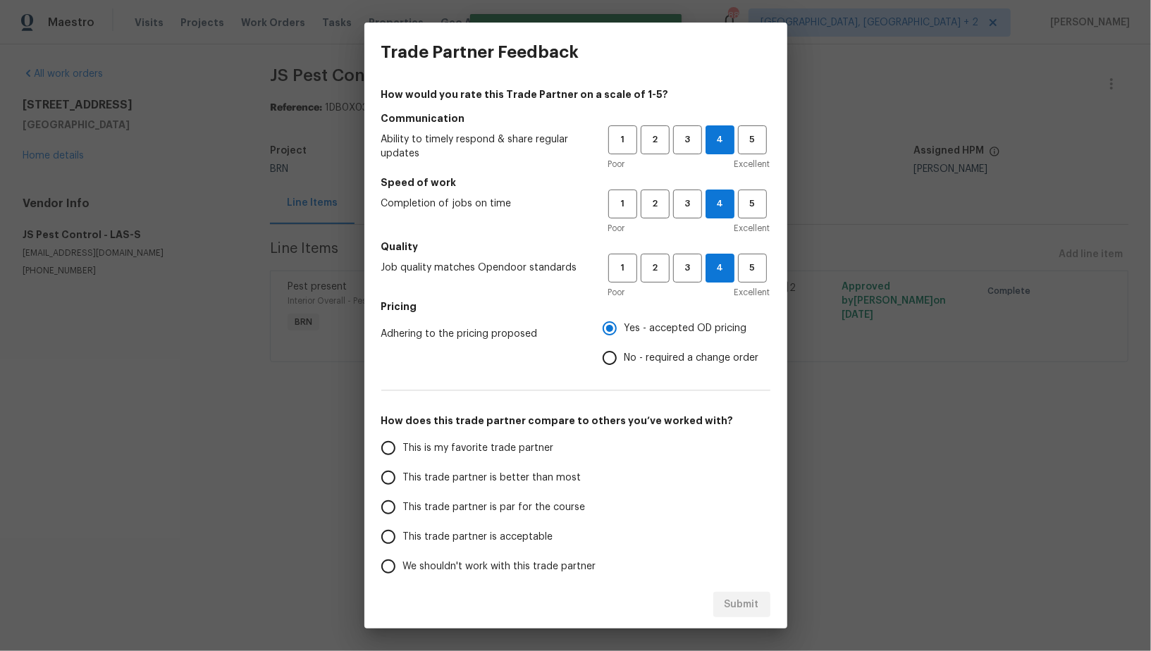
click at [381, 459] on input "This is my favorite trade partner" at bounding box center [389, 448] width 30 height 30
click at [705, 618] on div "Submit" at bounding box center [575, 605] width 423 height 49
click at [734, 601] on span "Submit" at bounding box center [742, 605] width 35 height 18
radio input "true"
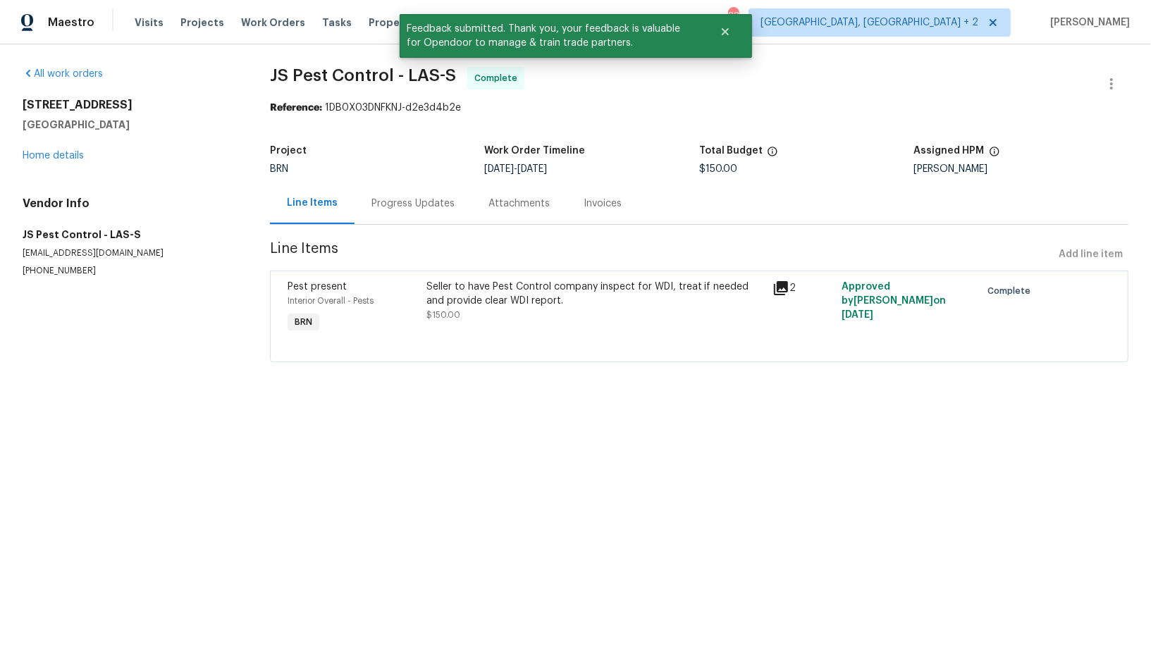
click at [402, 203] on div "Progress Updates" at bounding box center [412, 204] width 83 height 14
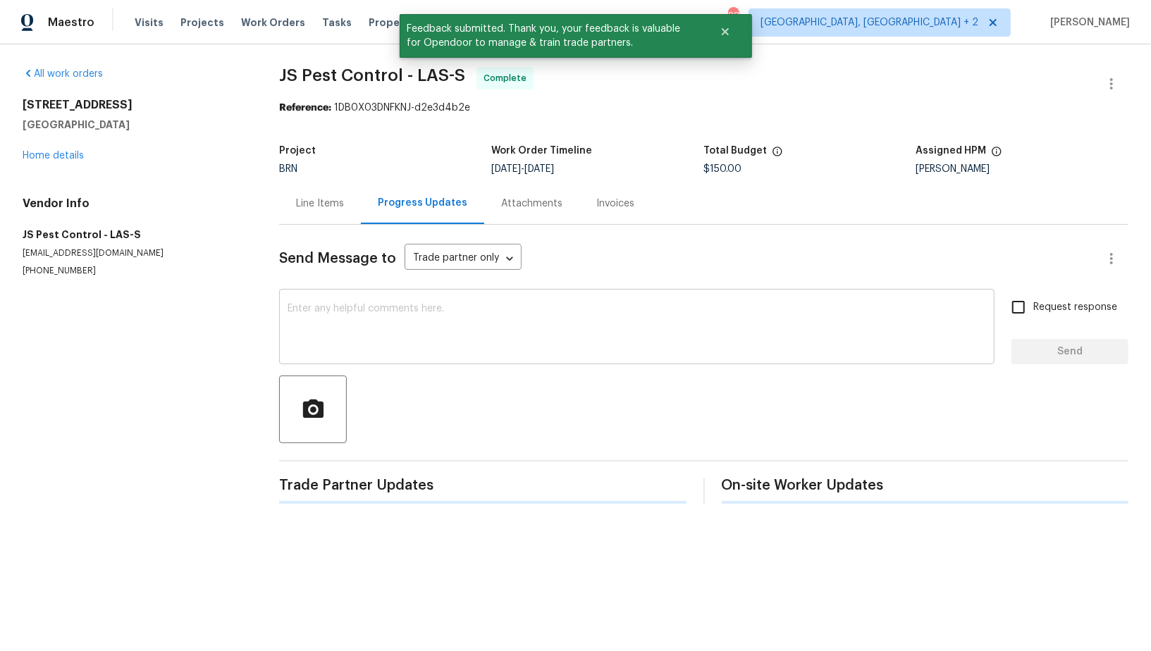
click at [426, 293] on div "x ​" at bounding box center [636, 328] width 715 height 72
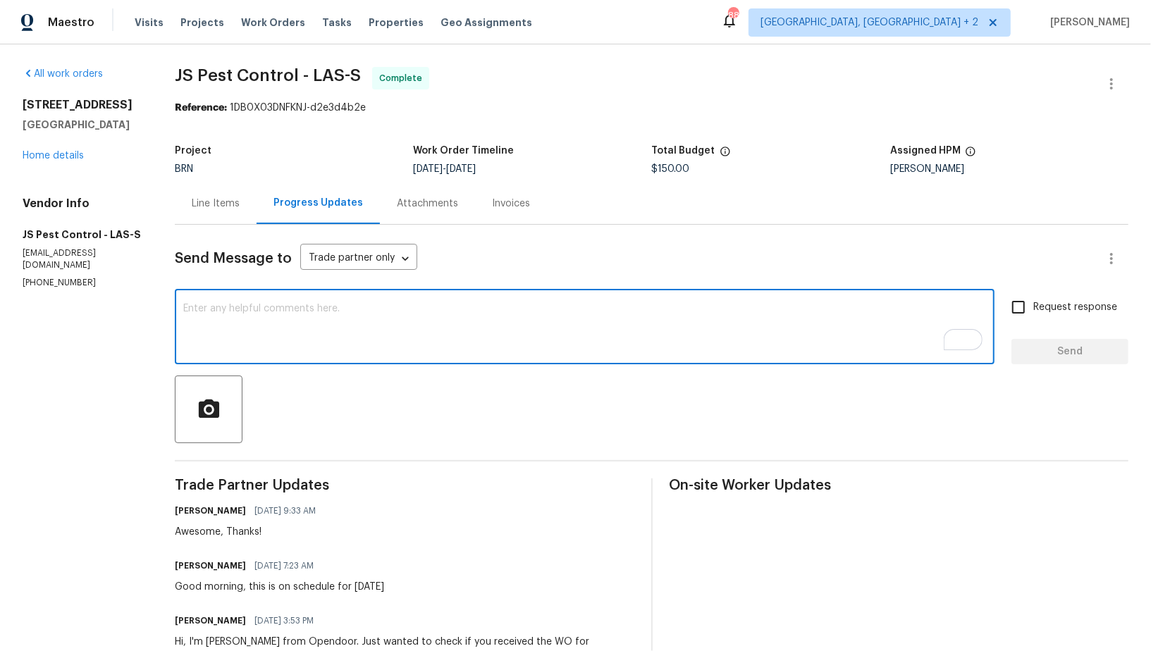
click at [419, 321] on textarea "To enrich screen reader interactions, please activate Accessibility in Grammarl…" at bounding box center [584, 328] width 803 height 49
paste textarea "WO is approved, Please upload the invoice under invoice section. Thanks!"
type textarea "WO is approved, Please upload the invoice under invoice section. Thanks!"
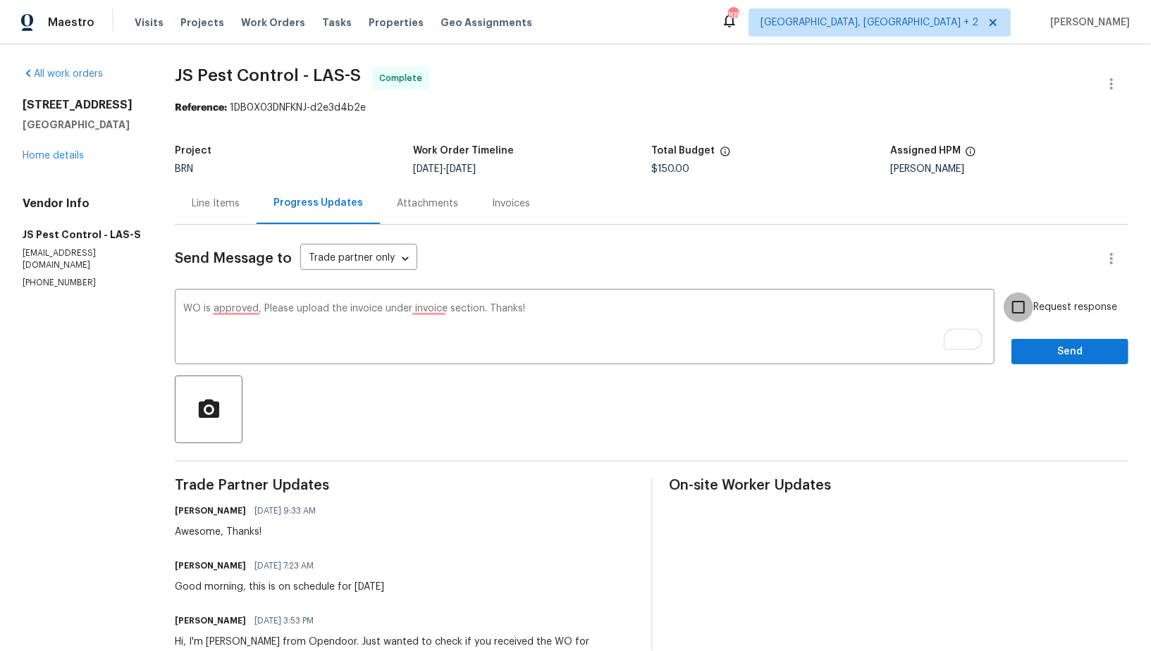
click at [1026, 304] on input "Request response" at bounding box center [1019, 307] width 30 height 30
checkbox input "true"
click at [1045, 359] on span "Send" at bounding box center [1070, 352] width 94 height 18
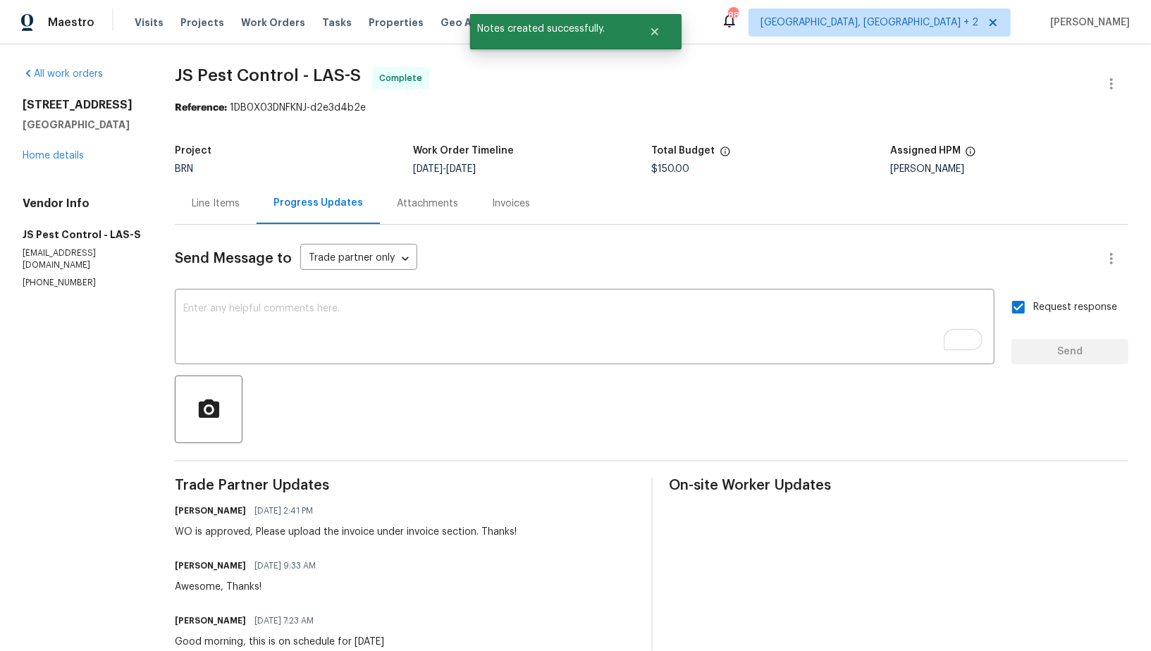
click at [503, 214] on div "Invoices" at bounding box center [511, 204] width 72 height 42
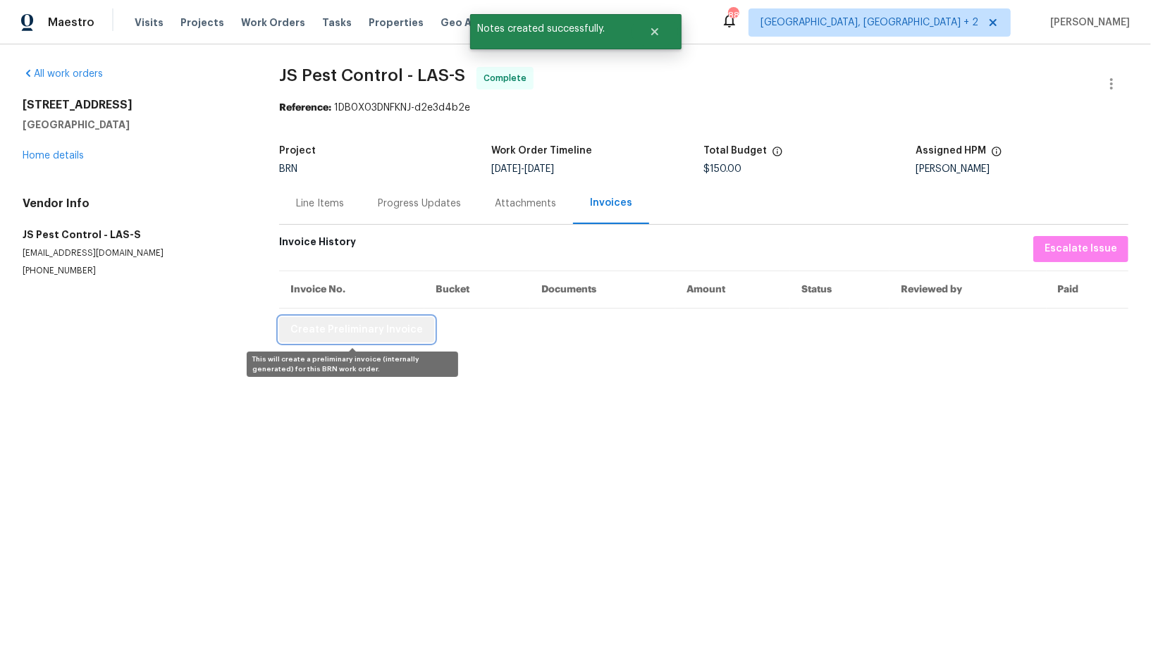
click at [359, 331] on span "Create Preliminary Invoice" at bounding box center [356, 330] width 133 height 18
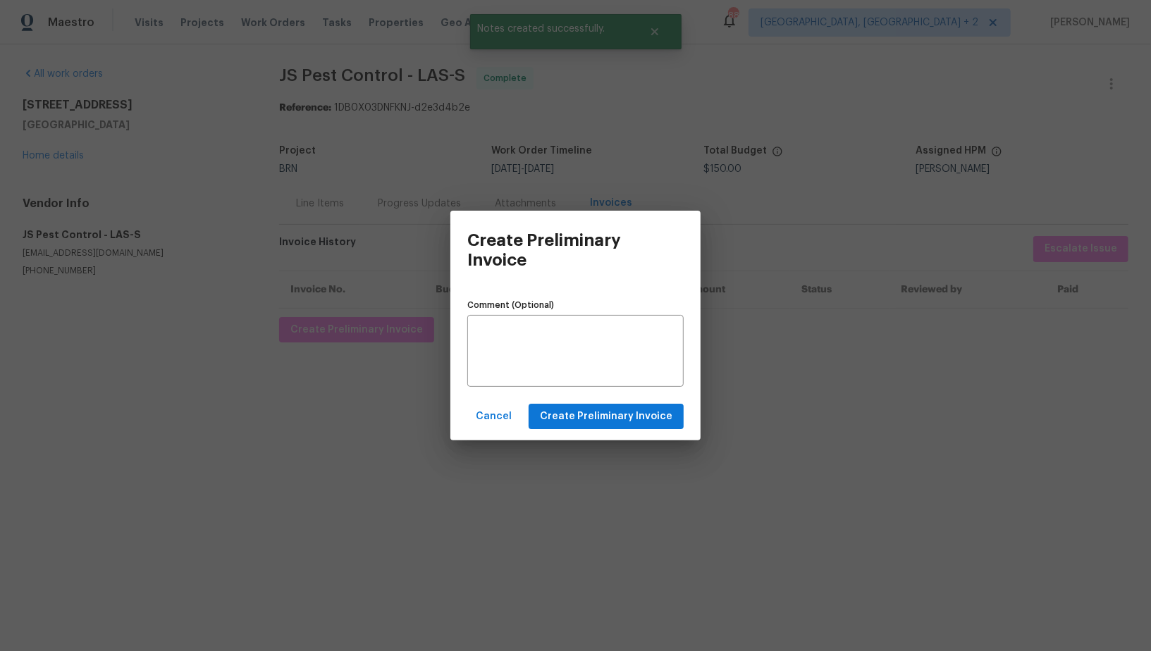
click at [536, 402] on div "Cancel Create Preliminary Invoice" at bounding box center [575, 417] width 250 height 49
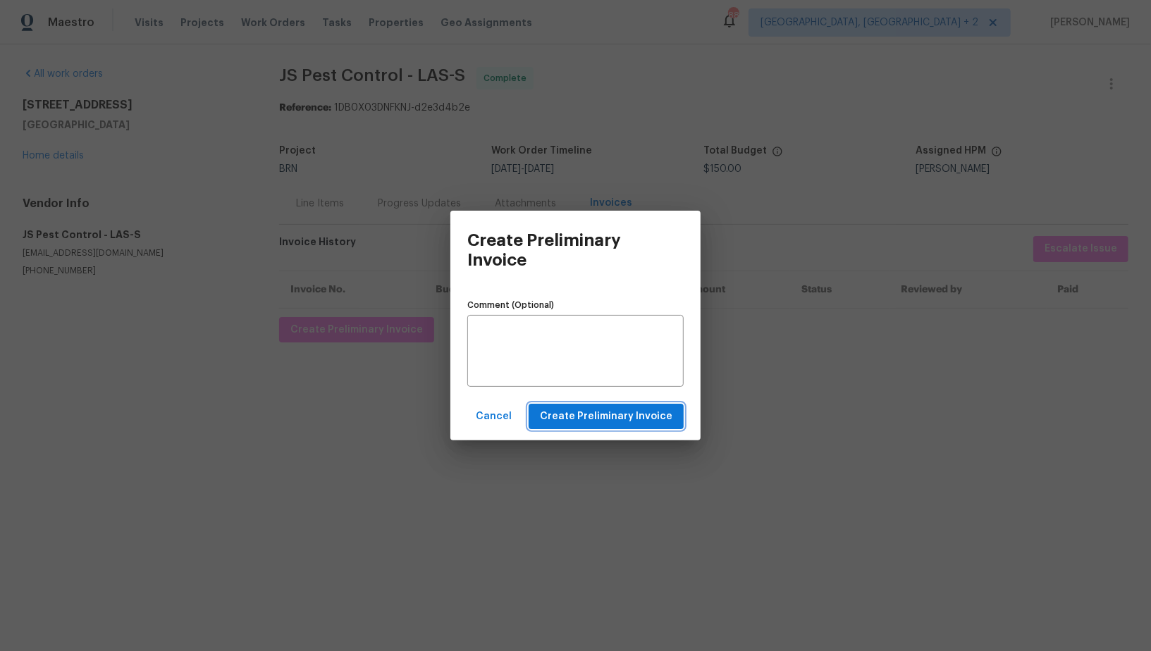
click at [557, 405] on button "Create Preliminary Invoice" at bounding box center [606, 417] width 155 height 26
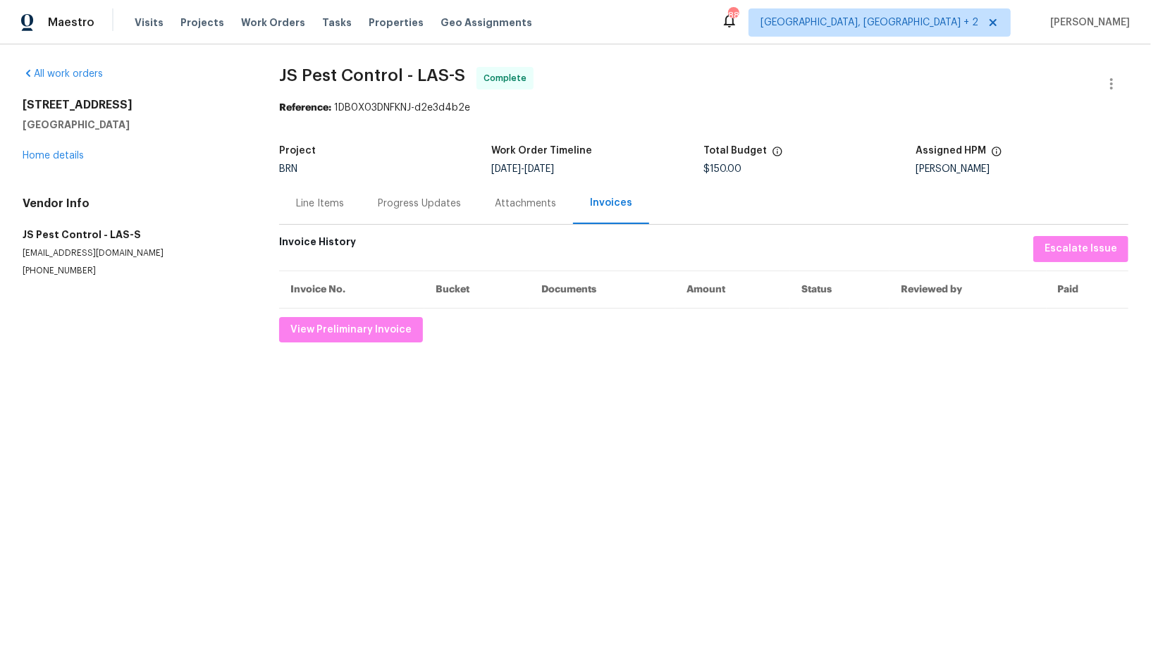
click at [318, 216] on div "Line Items" at bounding box center [320, 204] width 82 height 42
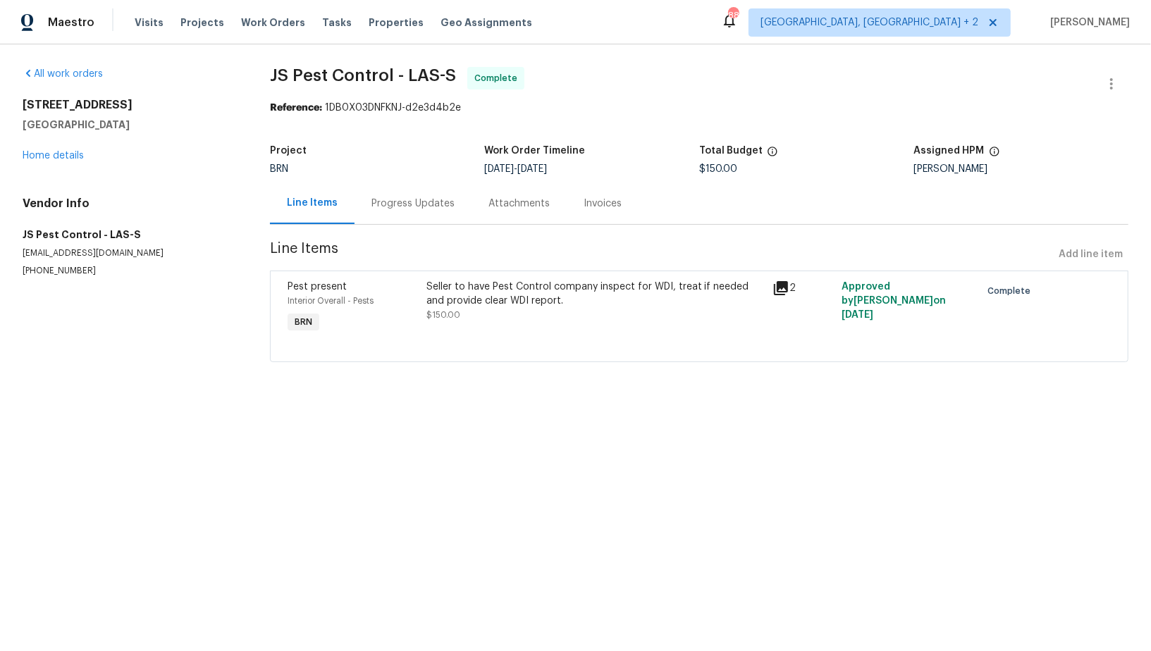
click at [399, 207] on div "Progress Updates" at bounding box center [412, 204] width 83 height 14
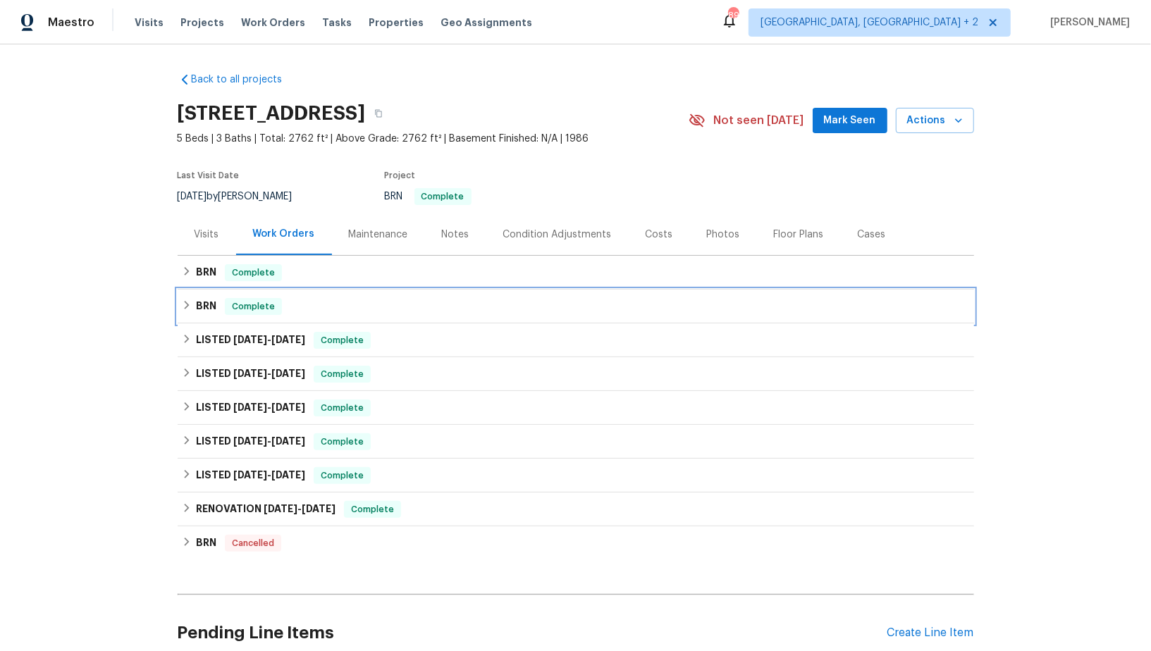
click at [190, 314] on div "BRN Complete" at bounding box center [576, 306] width 788 height 17
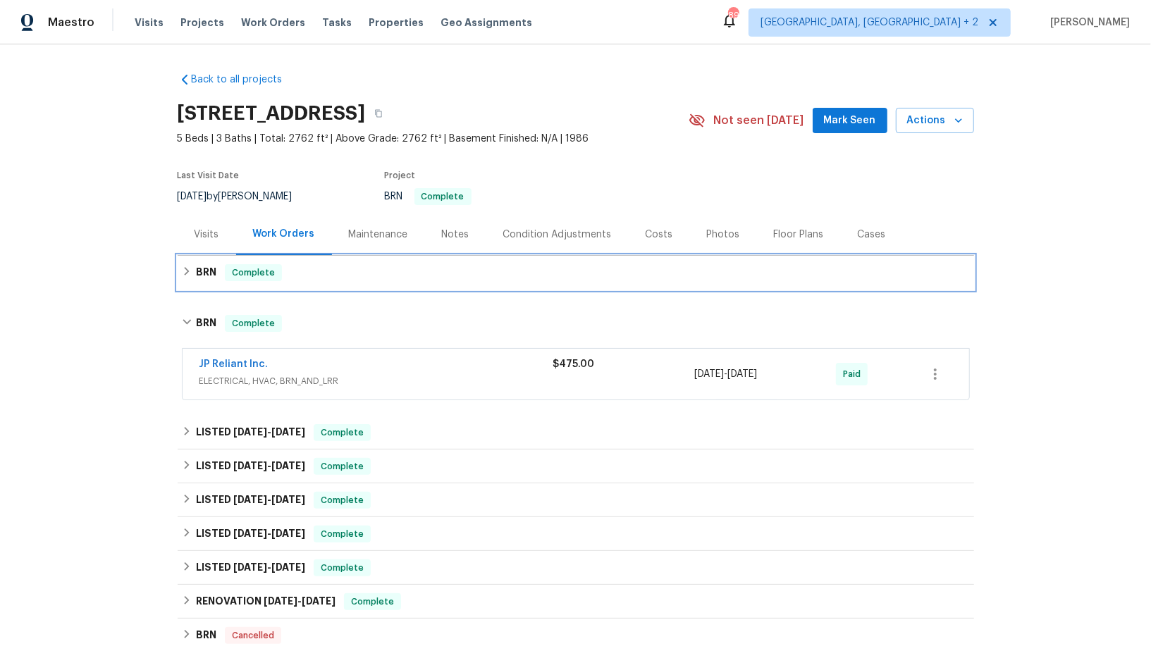
click at [205, 279] on h6 "BRN" at bounding box center [206, 272] width 20 height 17
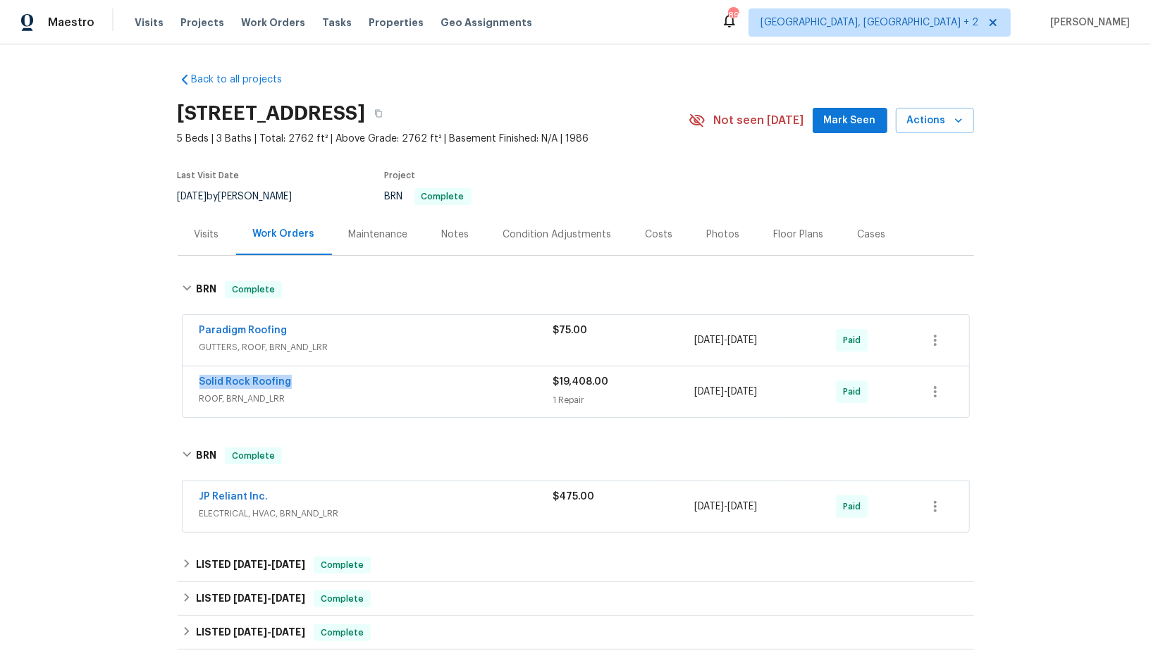
drag, startPoint x: 309, startPoint y: 381, endPoint x: 192, endPoint y: 381, distance: 117.7
click at [192, 381] on div "Solid Rock Roofing ROOF, BRN_AND_LRR $19,408.00 1 Repair [DATE] - [DATE] Paid" at bounding box center [576, 391] width 787 height 51
copy link "Solid Rock Roofing"
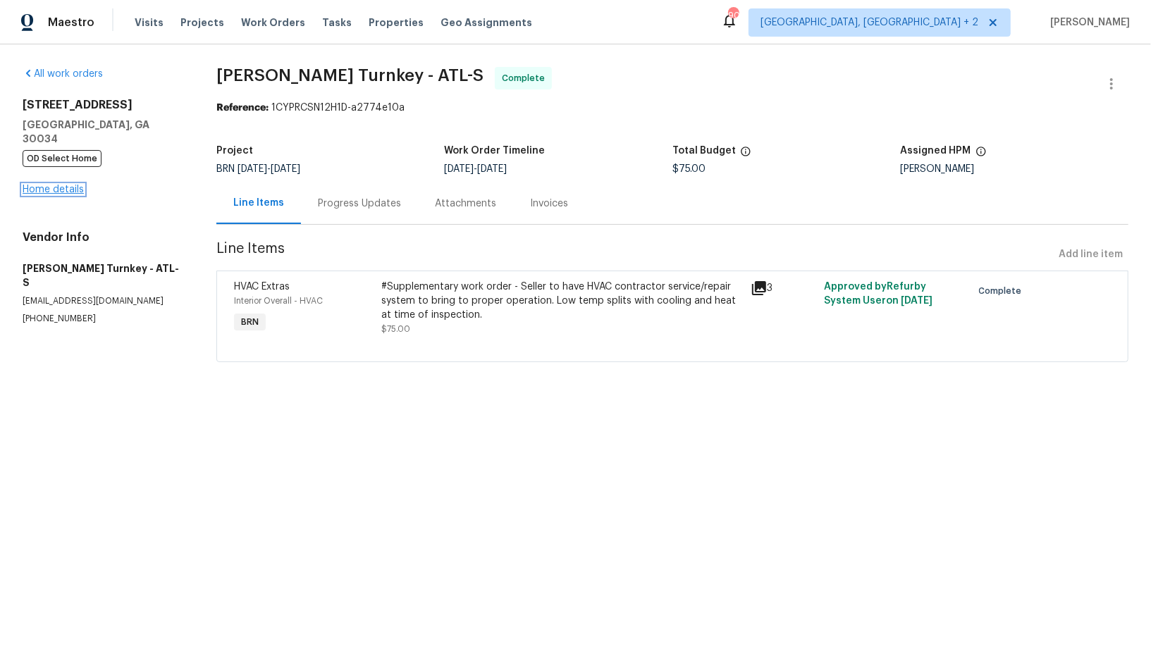
click at [59, 185] on link "Home details" at bounding box center [53, 190] width 61 height 10
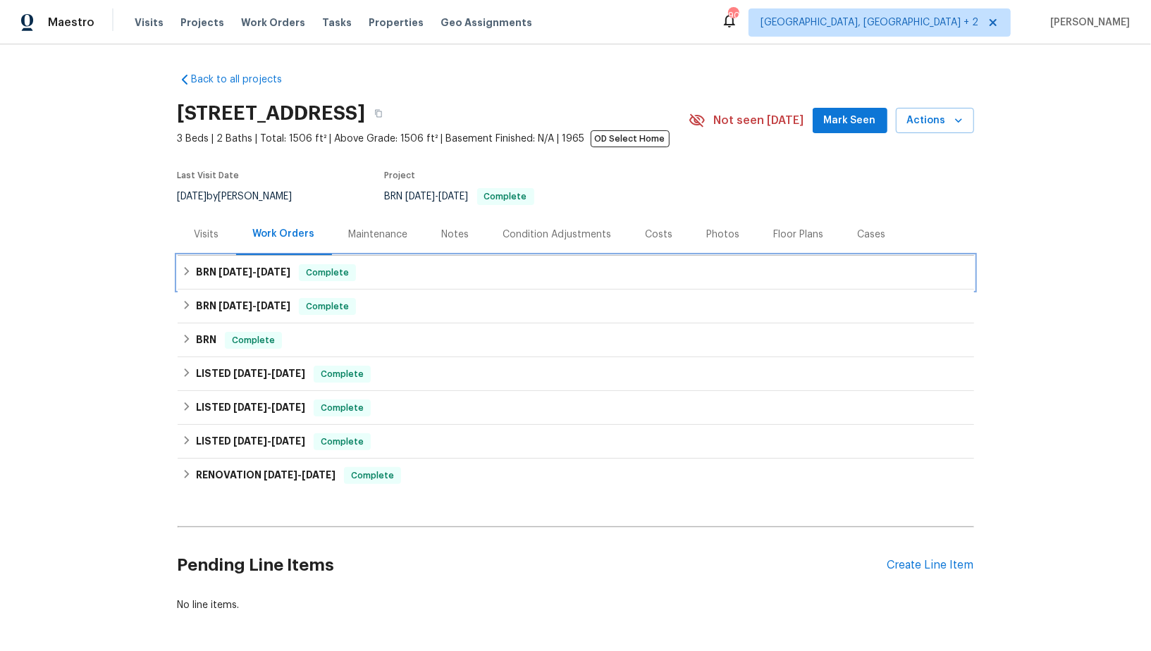
click at [180, 276] on div "BRN [DATE] - [DATE] Complete" at bounding box center [576, 273] width 796 height 34
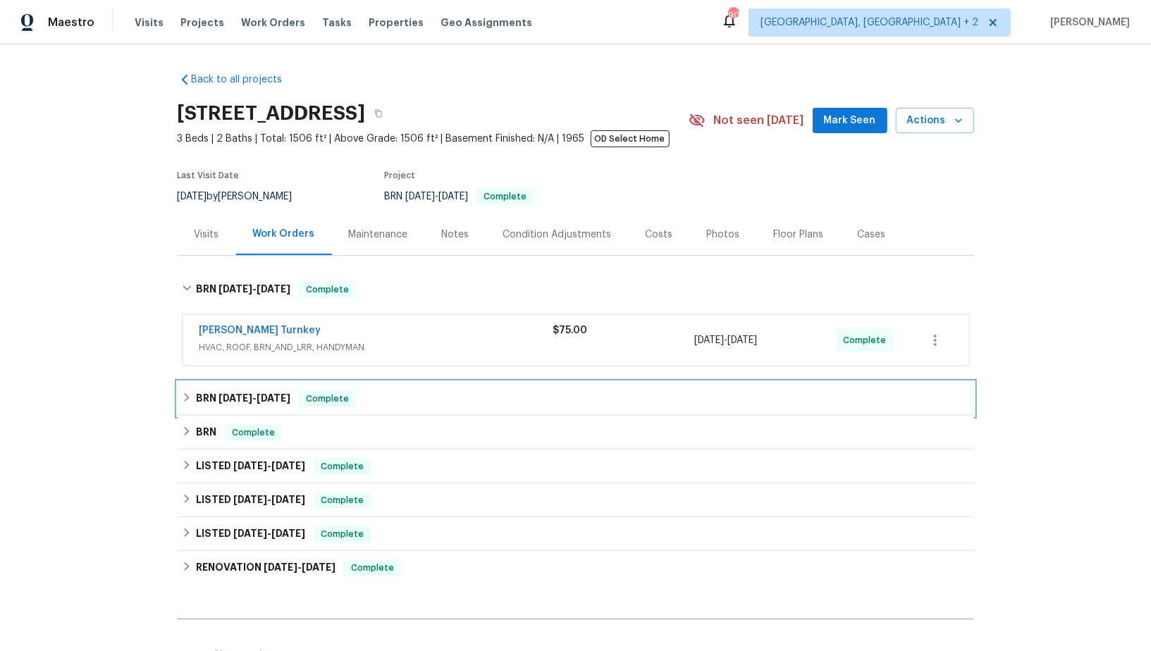
click at [193, 395] on div "BRN [DATE] - [DATE] Complete" at bounding box center [576, 398] width 788 height 17
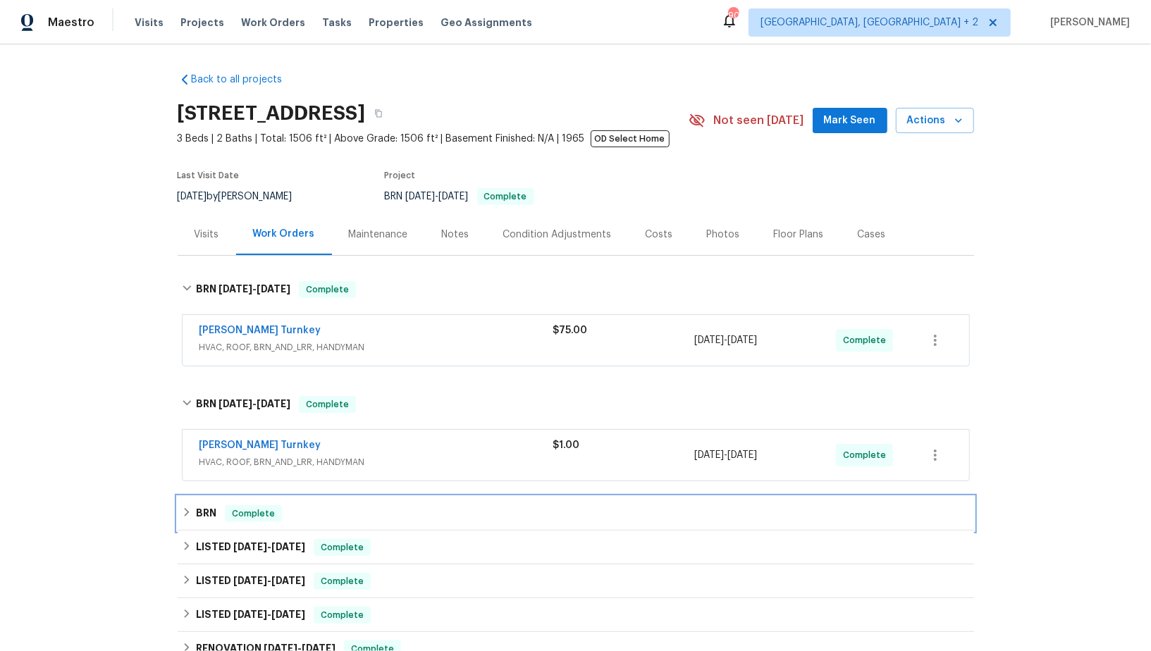
click at [202, 510] on h6 "BRN" at bounding box center [206, 513] width 20 height 17
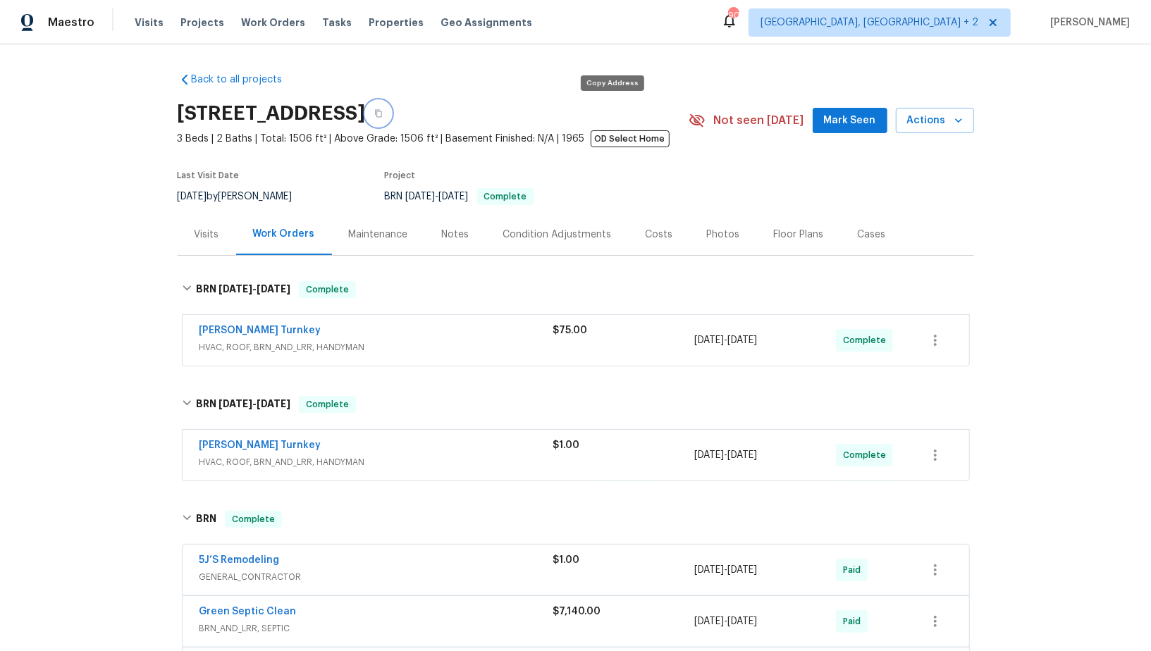
click at [383, 112] on icon "button" at bounding box center [378, 113] width 8 height 8
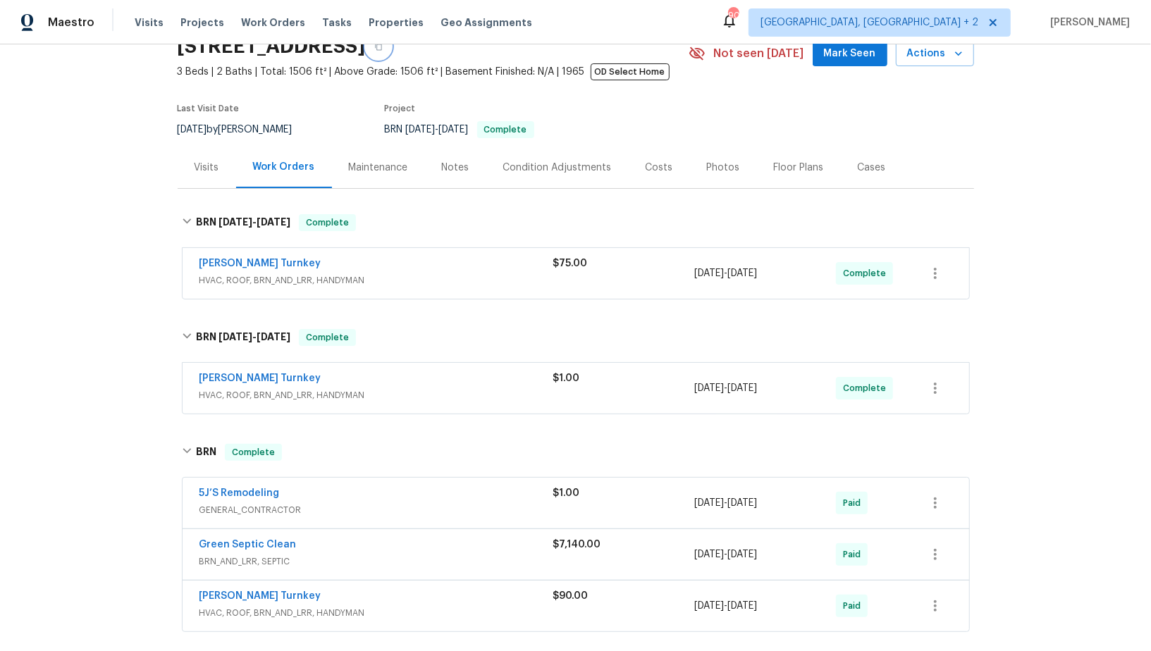
scroll to position [142, 0]
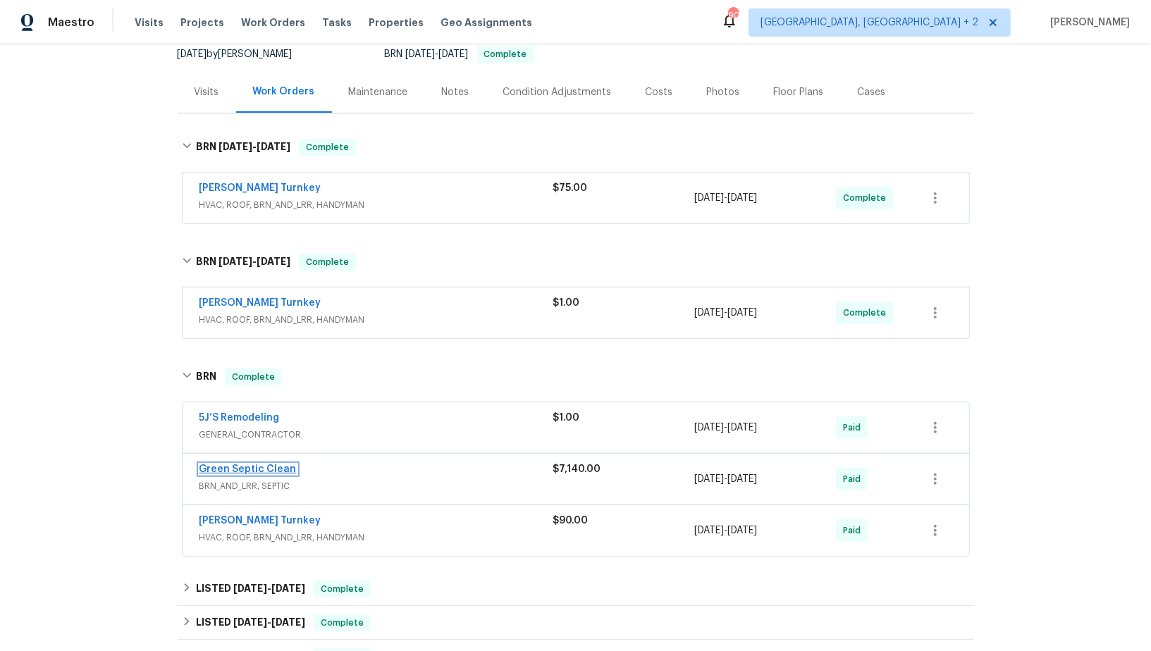
click at [259, 469] on link "Green Septic Clean" at bounding box center [247, 469] width 97 height 10
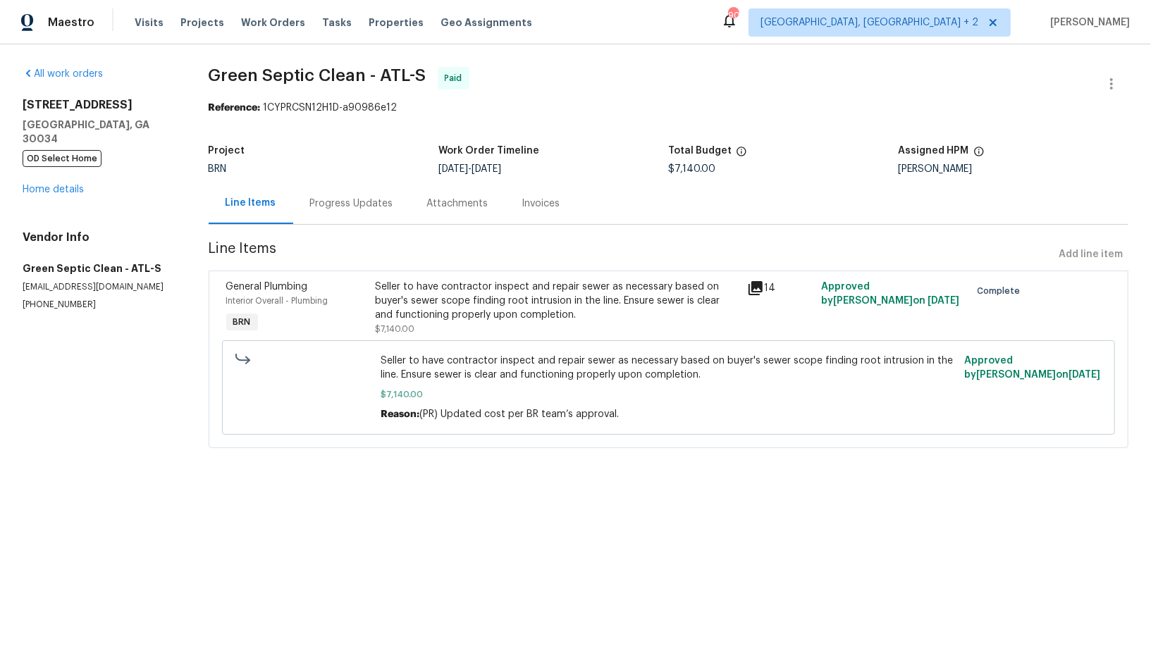
click at [340, 205] on div "Progress Updates" at bounding box center [351, 204] width 83 height 14
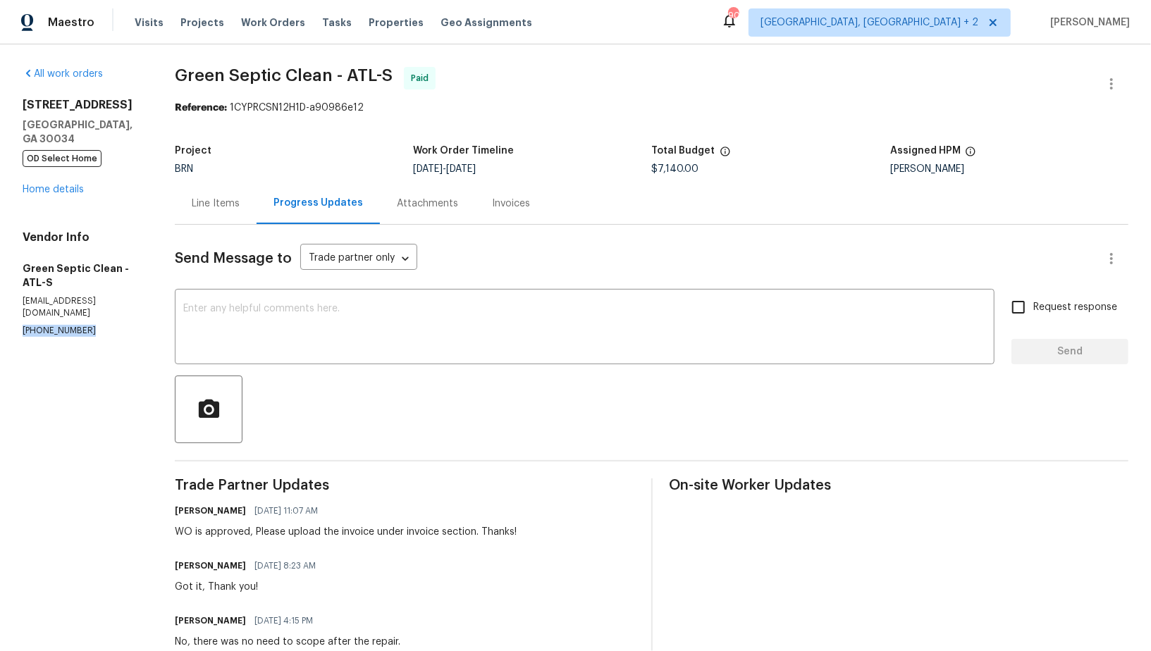
drag, startPoint x: 90, startPoint y: 326, endPoint x: 0, endPoint y: 324, distance: 89.5
copy p "[PHONE_NUMBER]"
click at [64, 189] on link "Home details" at bounding box center [53, 190] width 61 height 10
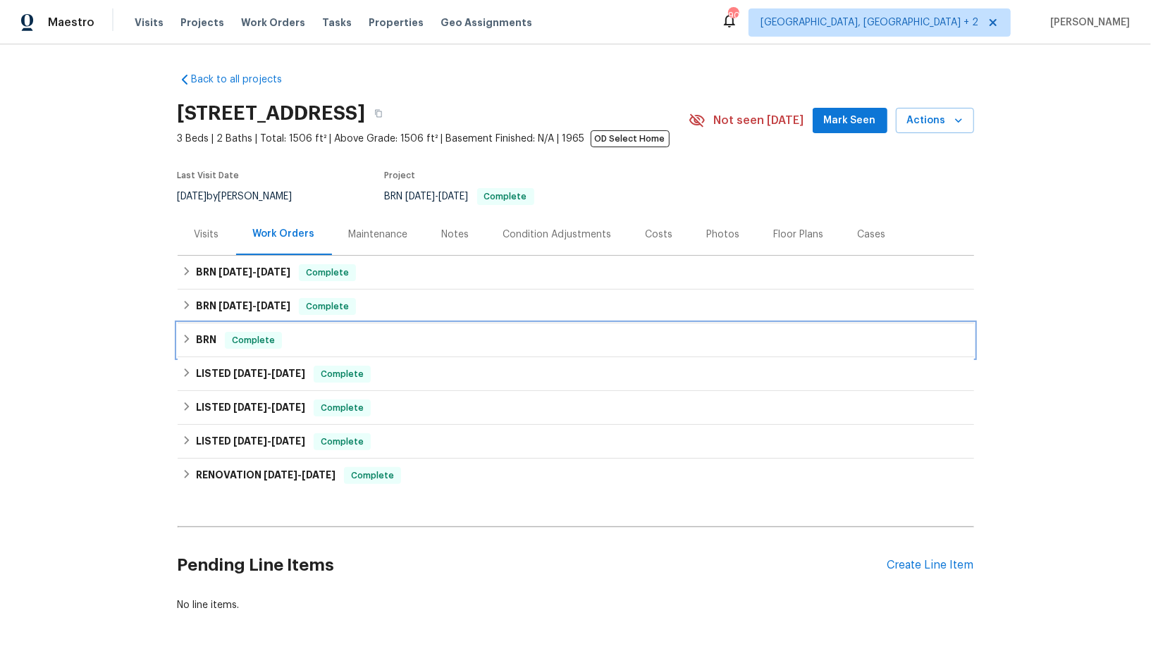
click at [183, 340] on icon at bounding box center [187, 339] width 10 height 10
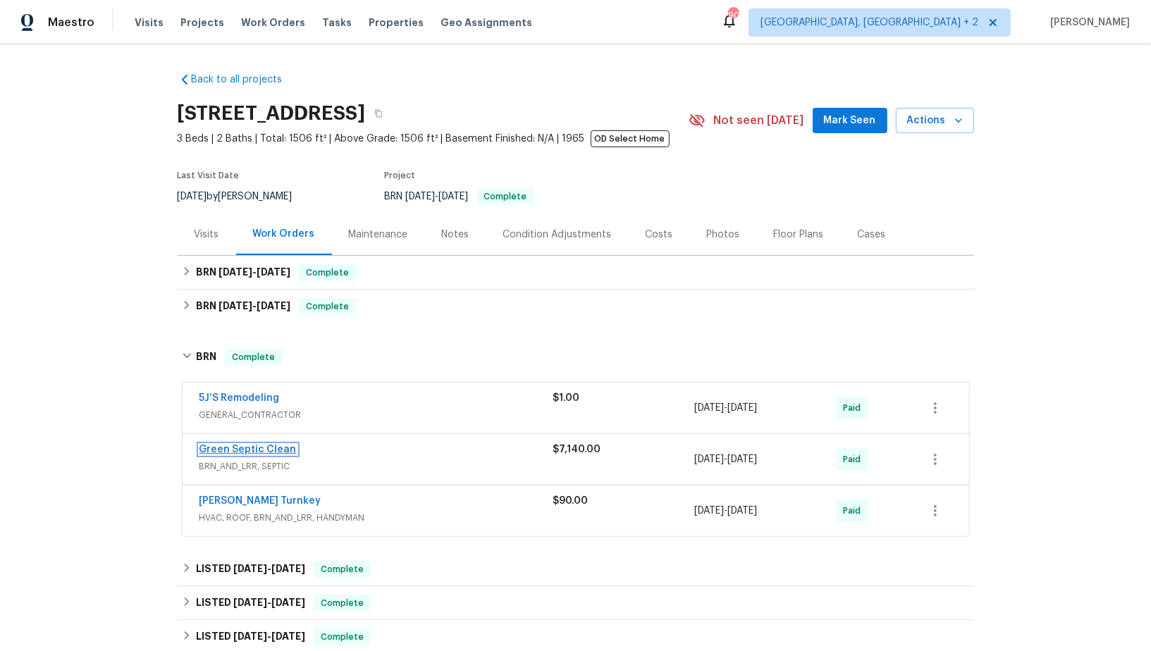
click at [225, 453] on link "Green Septic Clean" at bounding box center [247, 450] width 97 height 10
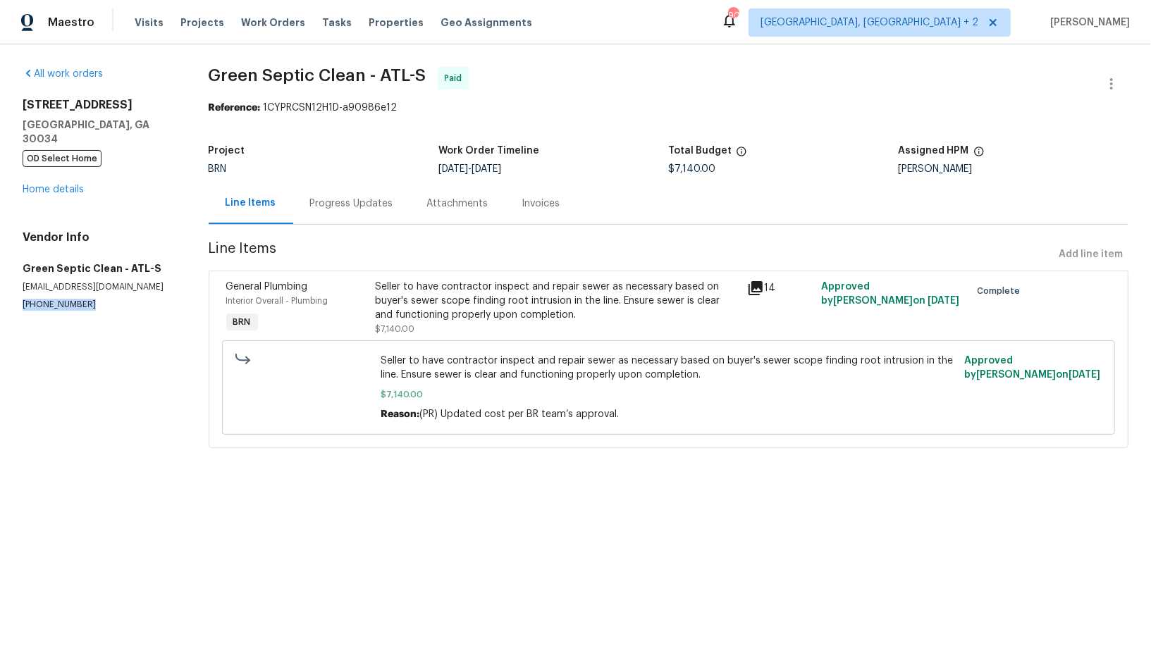
drag, startPoint x: 100, startPoint y: 300, endPoint x: 0, endPoint y: 292, distance: 100.3
click at [0, 292] on div "All work orders 2685 Rainbow Ridge Rd Decatur, GA 30034 OD Select Home Home det…" at bounding box center [575, 265] width 1151 height 443
copy p "(470) 292-8092"
click at [330, 213] on div "Progress Updates" at bounding box center [351, 204] width 117 height 42
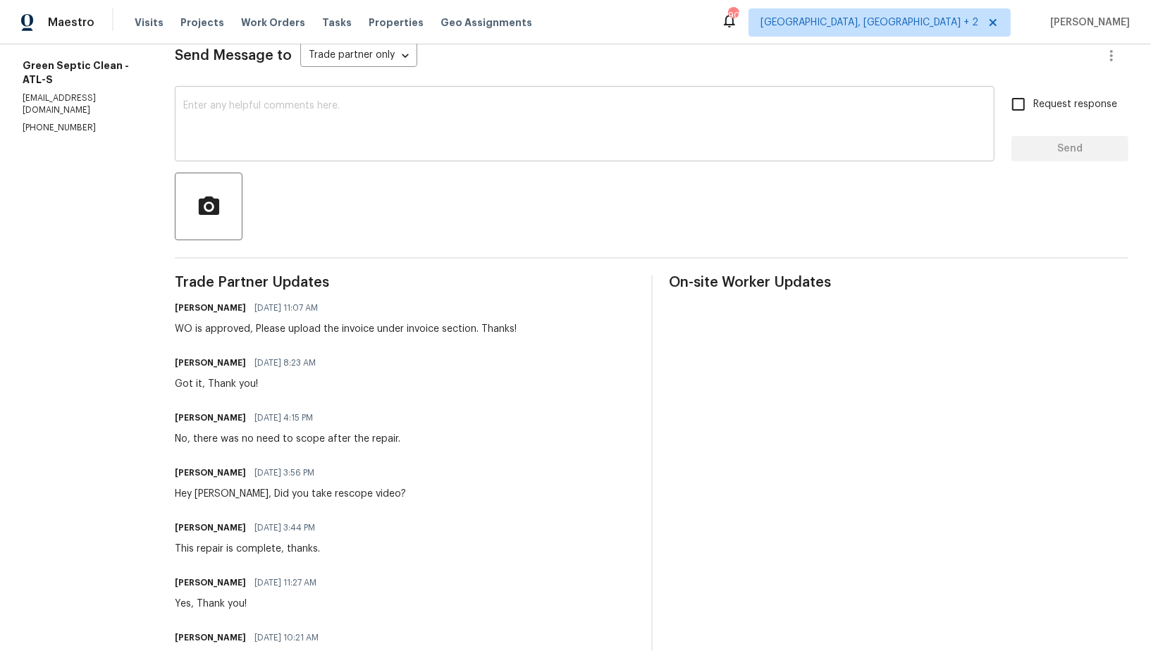
scroll to position [223, 0]
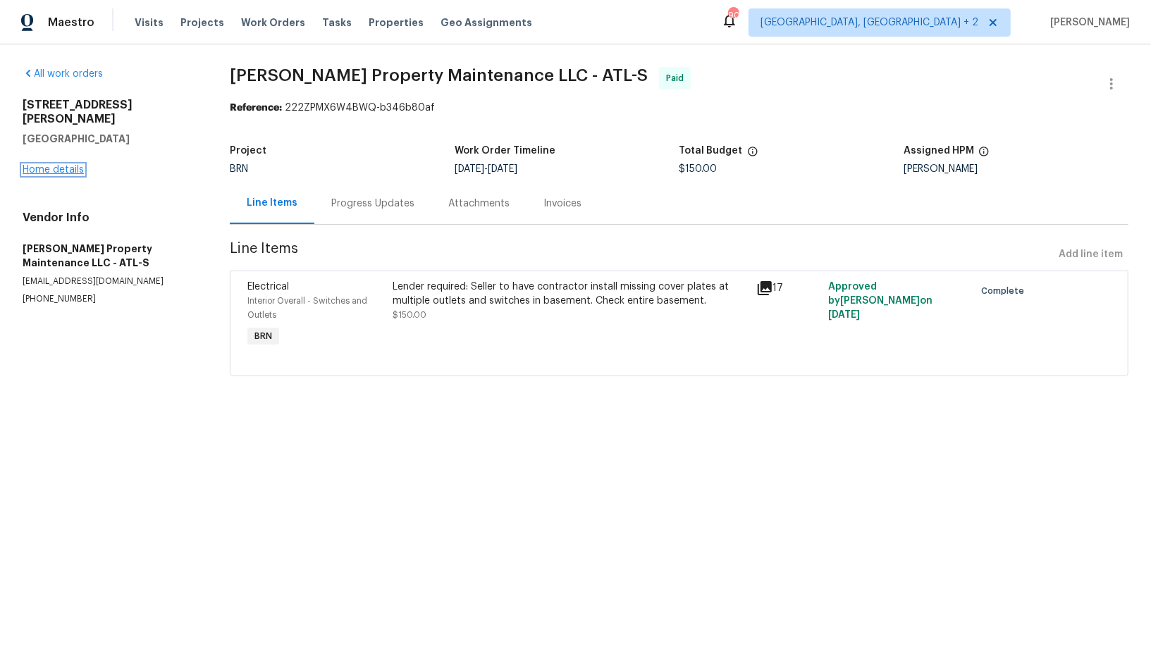
click at [67, 165] on link "Home details" at bounding box center [53, 170] width 61 height 10
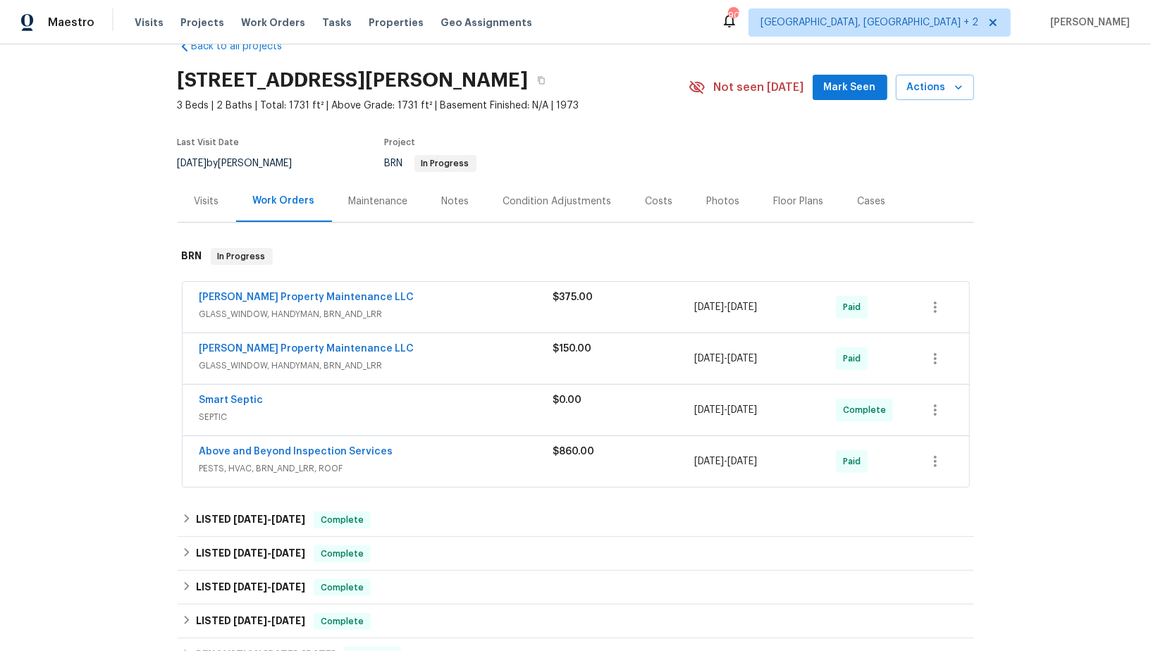
scroll to position [5, 0]
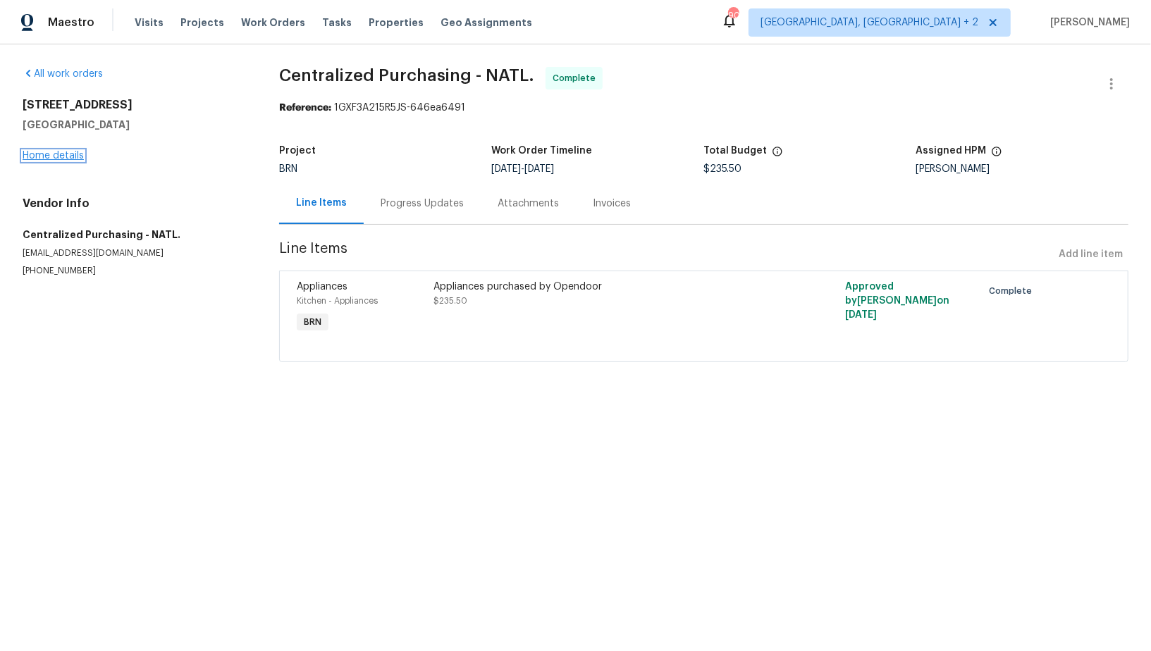
click at [75, 154] on link "Home details" at bounding box center [53, 156] width 61 height 10
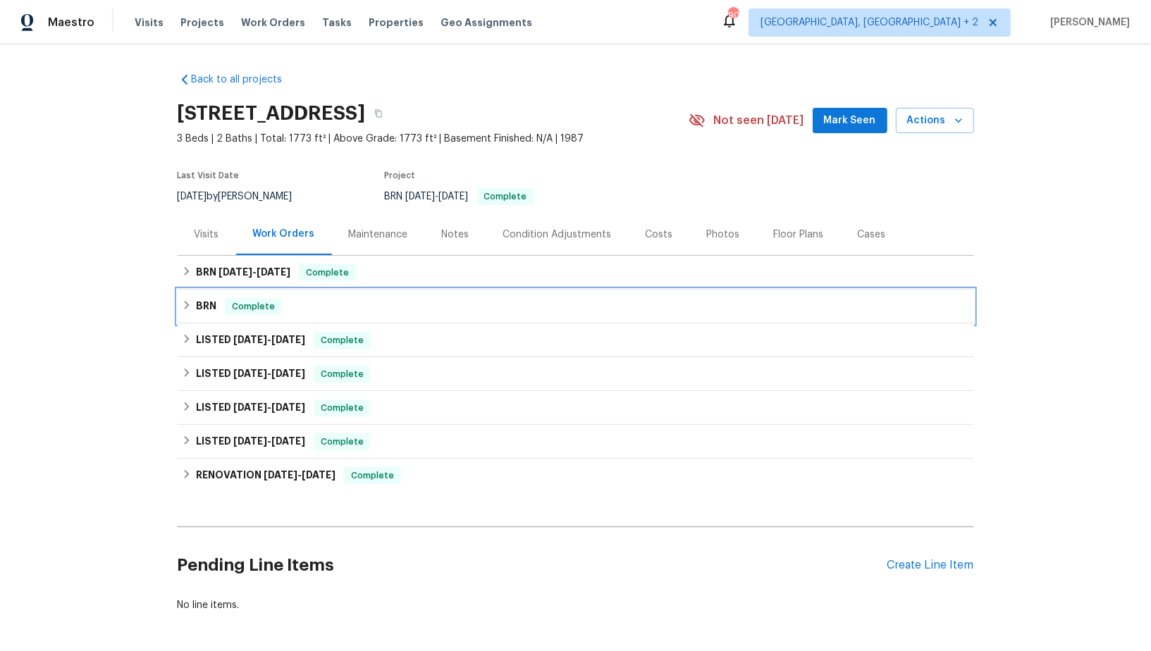
click at [180, 306] on div "BRN Complete" at bounding box center [576, 307] width 796 height 34
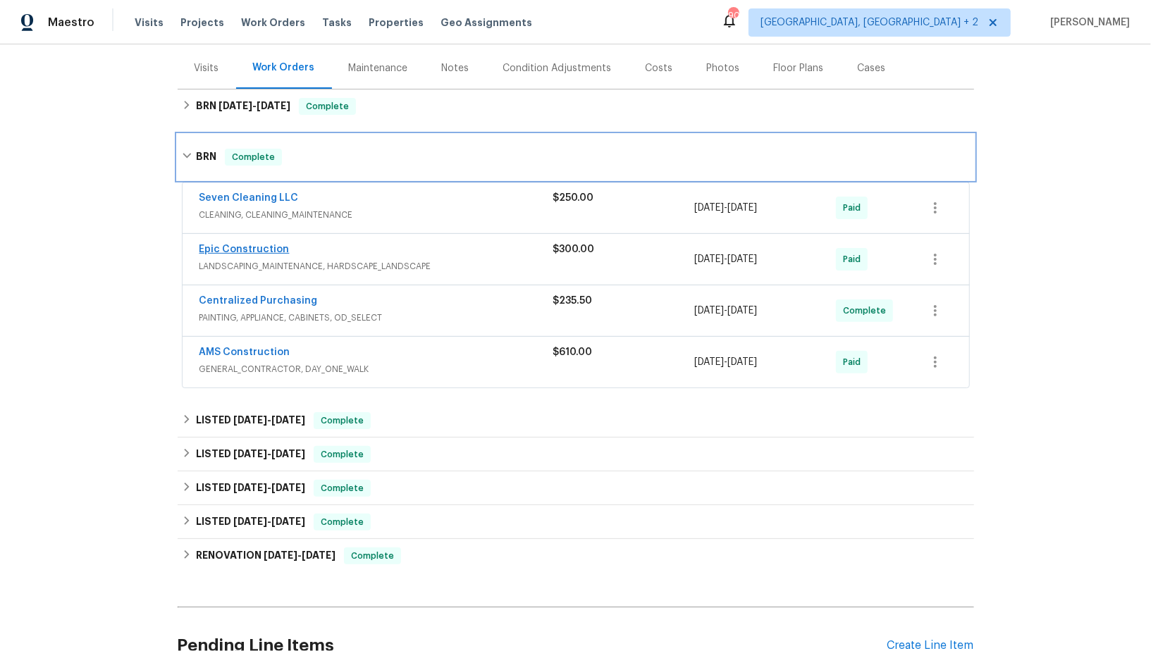
scroll to position [101, 0]
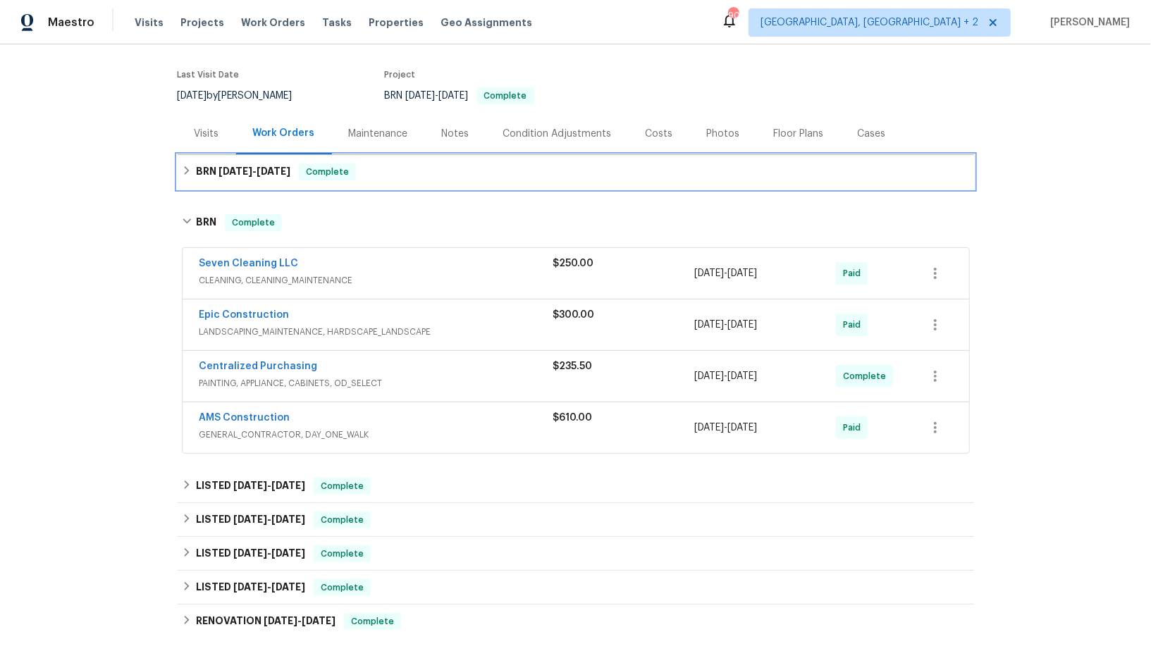
click at [206, 172] on h6 "BRN 9/9/25 - 9/10/25" at bounding box center [243, 172] width 94 height 17
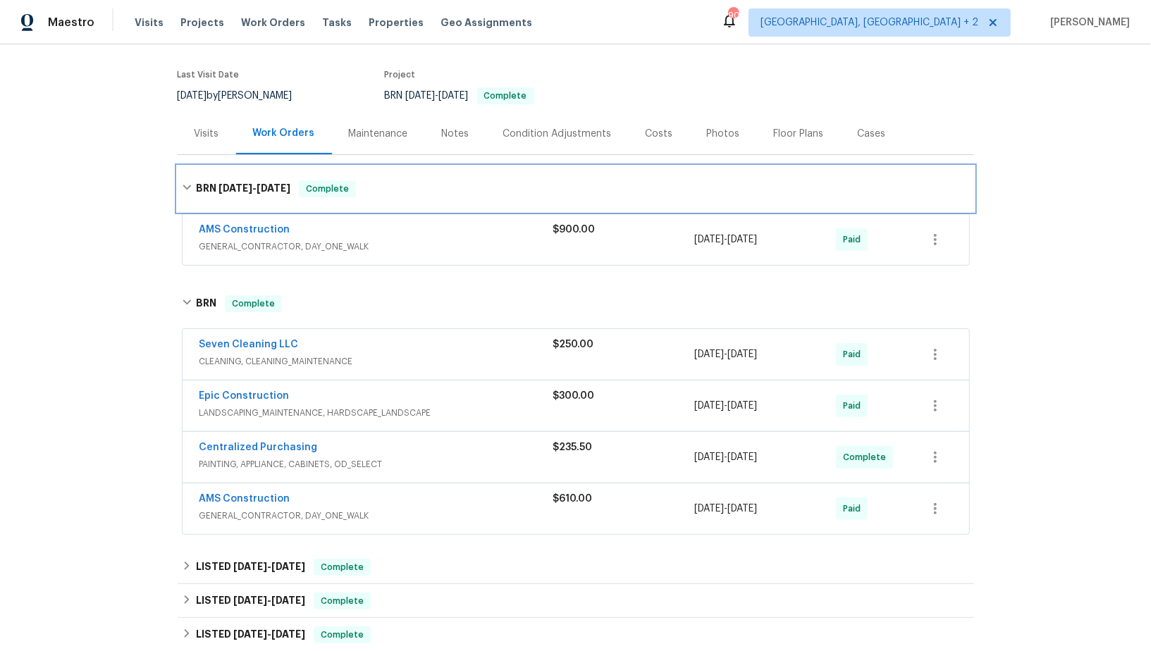
scroll to position [0, 0]
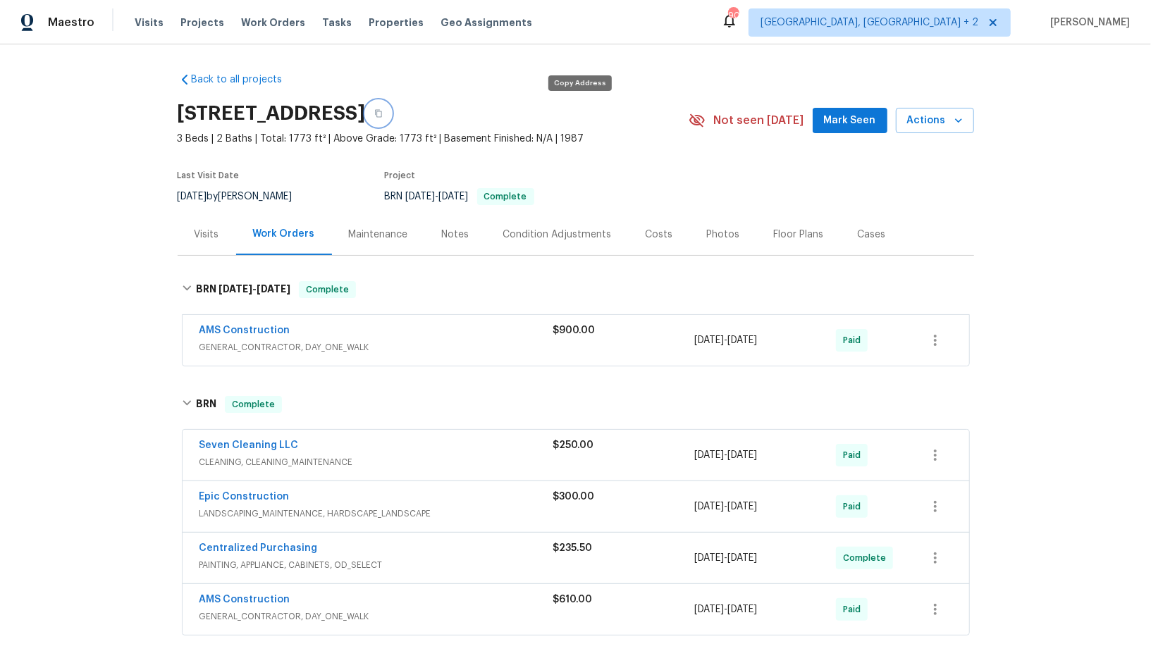
click at [391, 112] on button "button" at bounding box center [378, 113] width 25 height 25
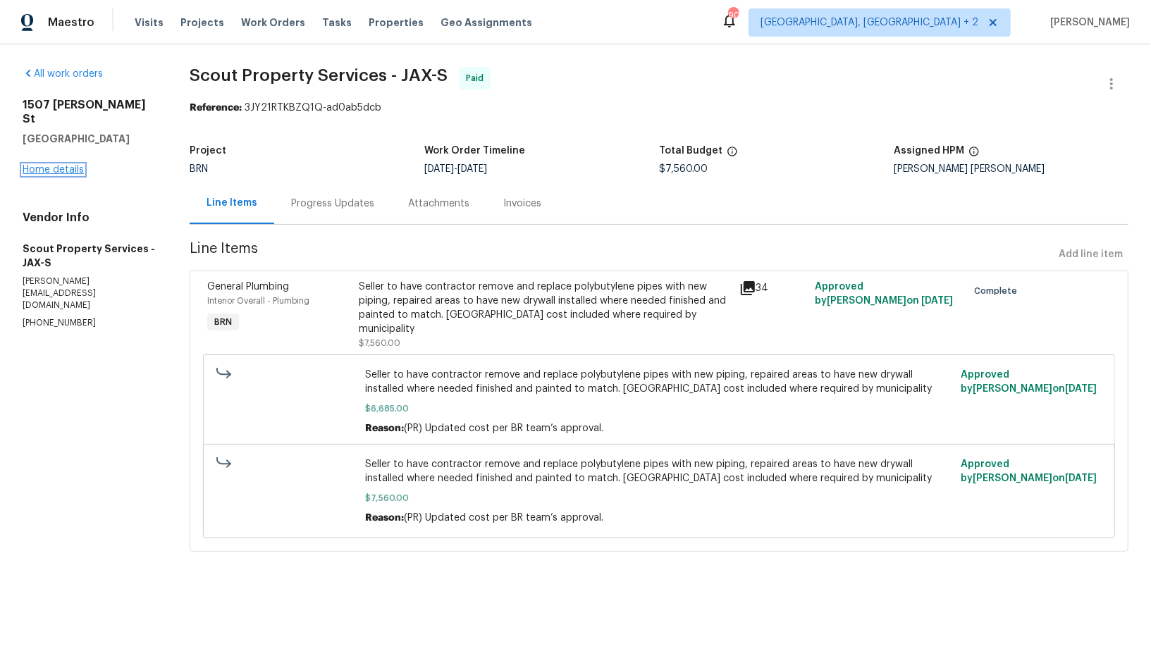
click at [66, 174] on link "Home details" at bounding box center [53, 170] width 61 height 10
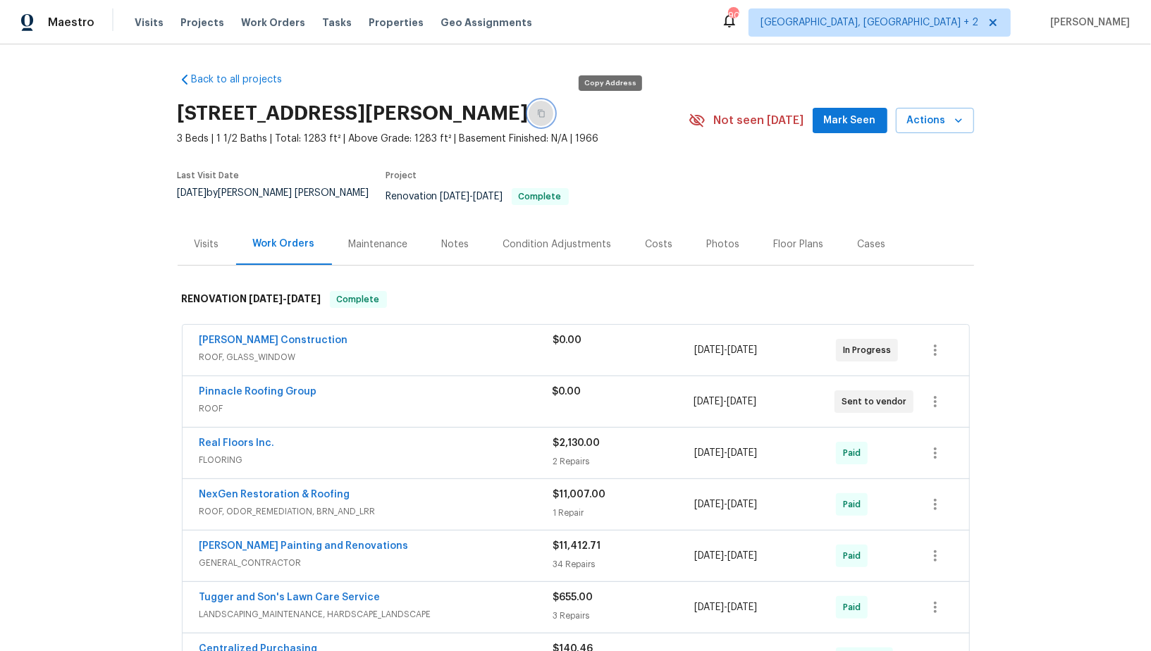
click at [545, 113] on icon "button" at bounding box center [541, 114] width 7 height 8
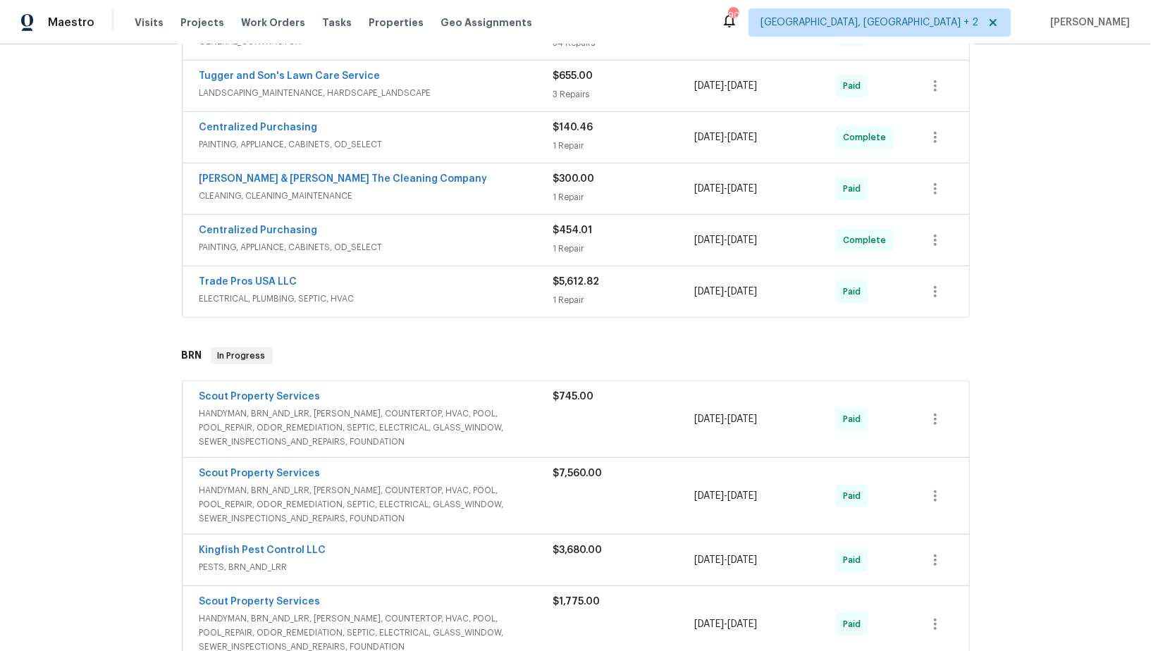
scroll to position [526, 0]
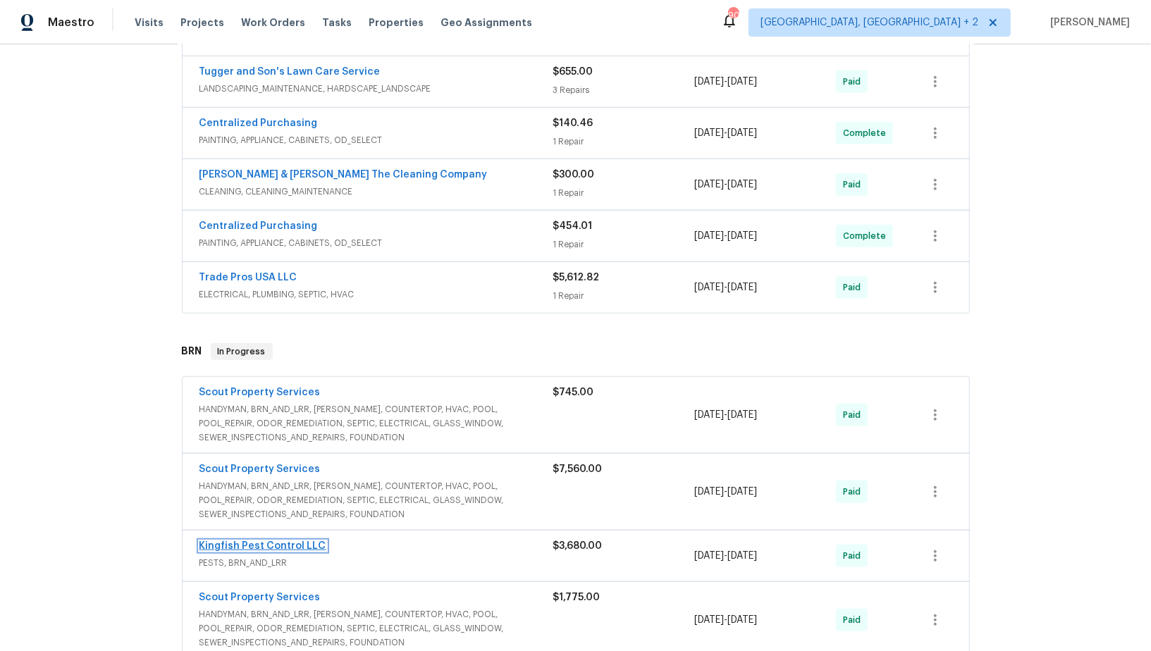
click at [274, 541] on link "Kingfish Pest Control LLC" at bounding box center [262, 546] width 127 height 10
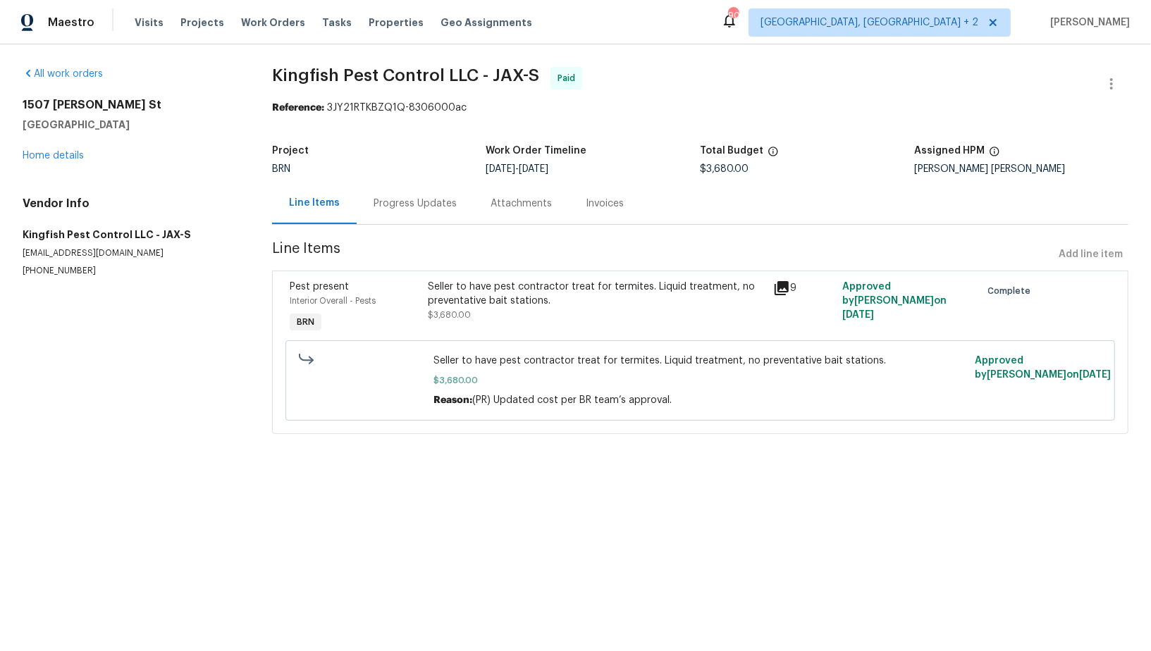
click at [367, 203] on div "Progress Updates" at bounding box center [415, 204] width 117 height 42
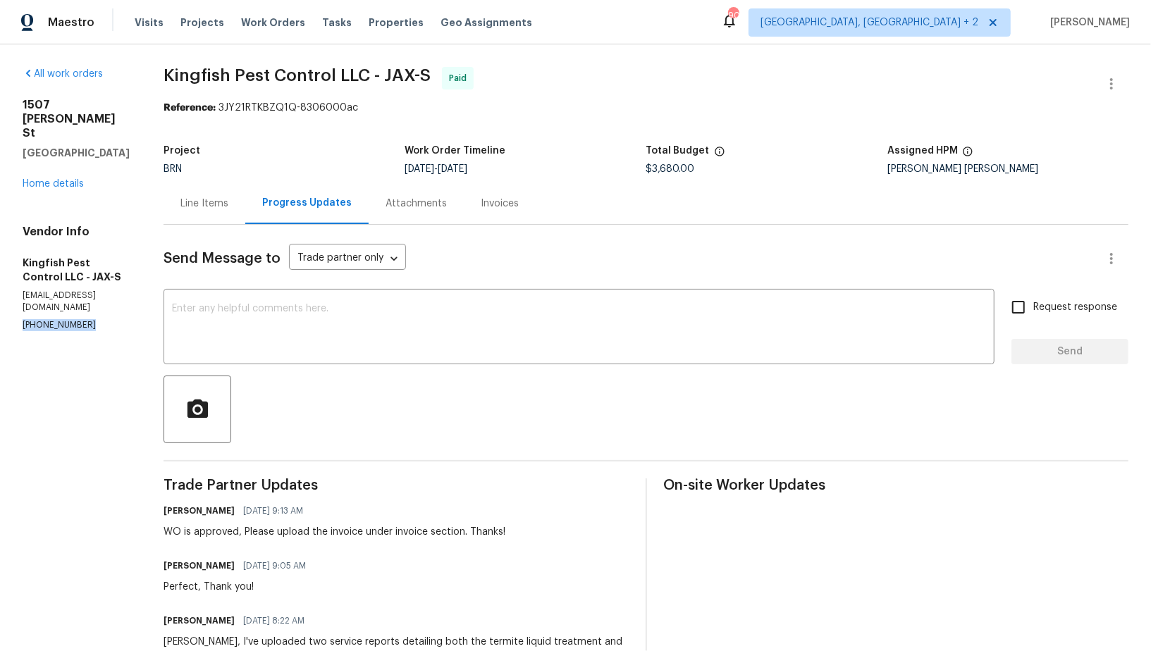
drag, startPoint x: 94, startPoint y: 297, endPoint x: 0, endPoint y: 297, distance: 93.7
copy p "[PHONE_NUMBER]"
click at [94, 319] on p "[PHONE_NUMBER]" at bounding box center [76, 325] width 107 height 12
drag, startPoint x: 94, startPoint y: 301, endPoint x: 0, endPoint y: 301, distance: 94.4
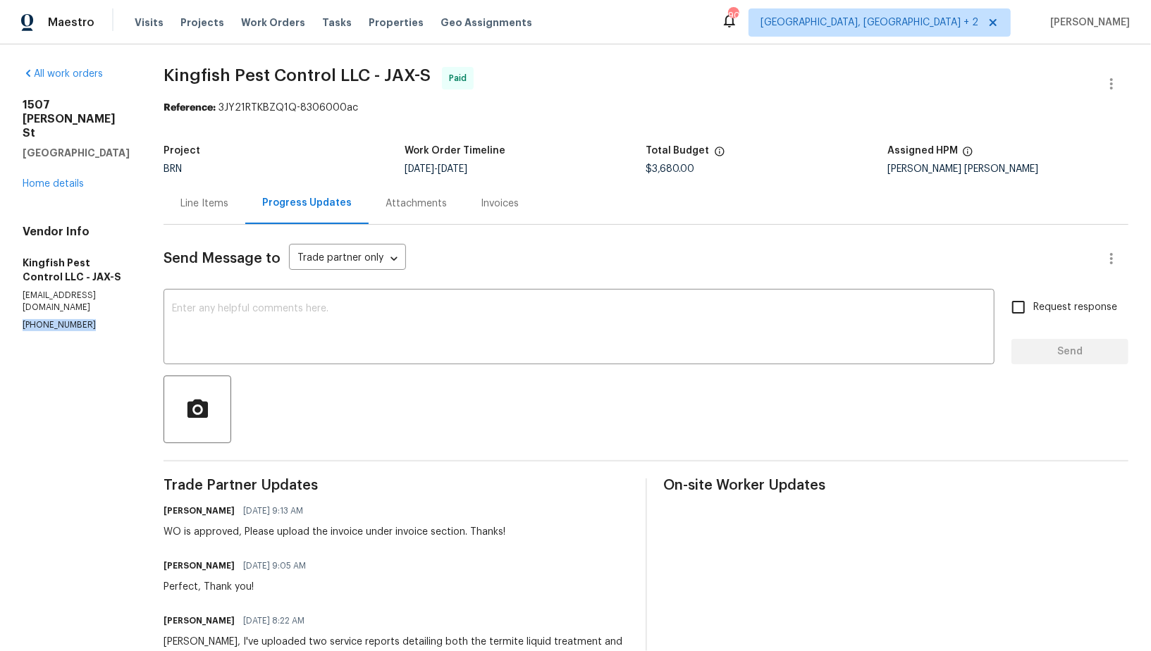
copy p "[PHONE_NUMBER]"
click at [66, 179] on link "Home details" at bounding box center [53, 184] width 61 height 10
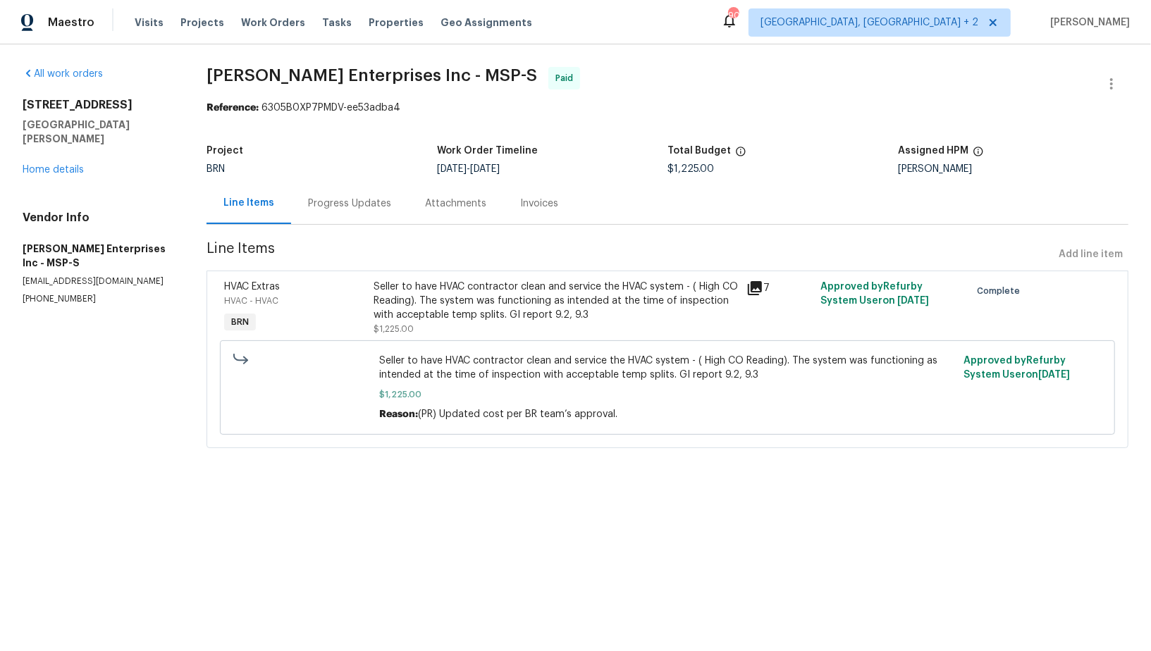
click at [42, 161] on div "[STREET_ADDRESS][PERSON_NAME] Home details" at bounding box center [98, 137] width 150 height 79
click at [49, 165] on link "Home details" at bounding box center [53, 170] width 61 height 10
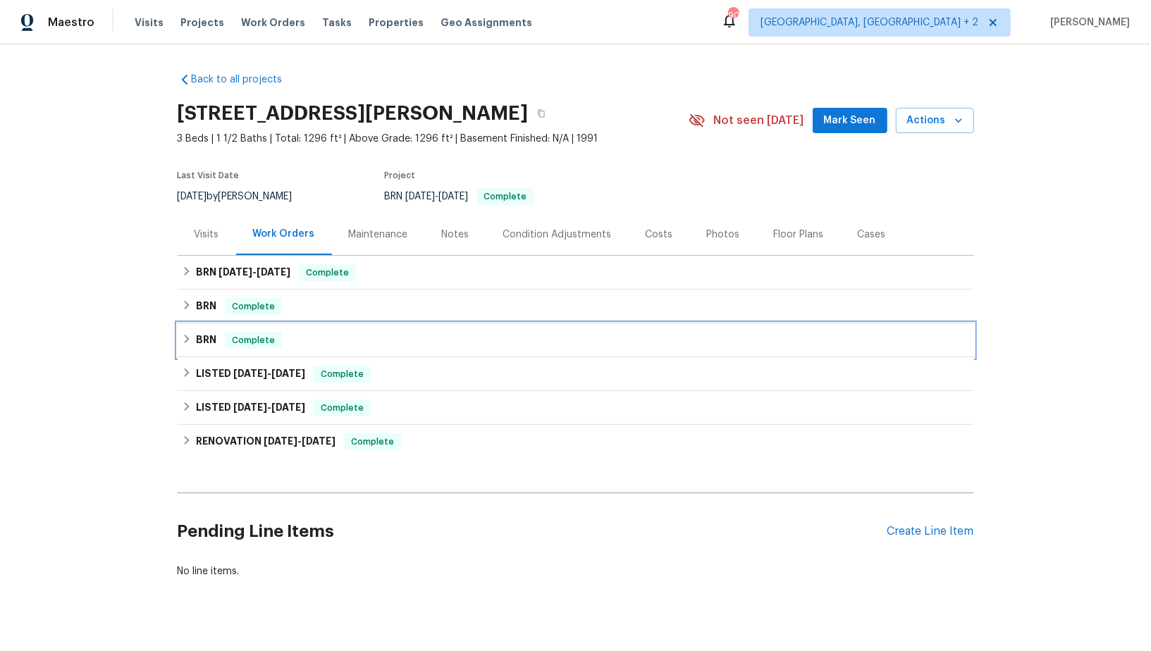
click at [196, 332] on h6 "BRN" at bounding box center [206, 340] width 20 height 17
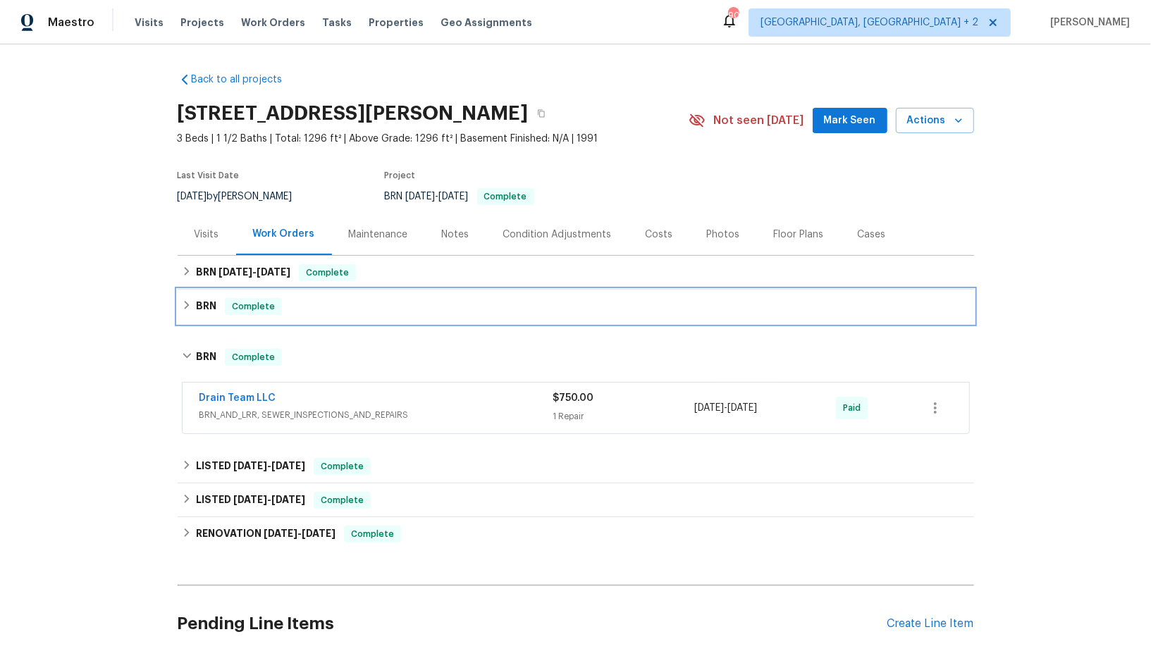
click at [202, 319] on div "BRN Complete" at bounding box center [576, 307] width 796 height 34
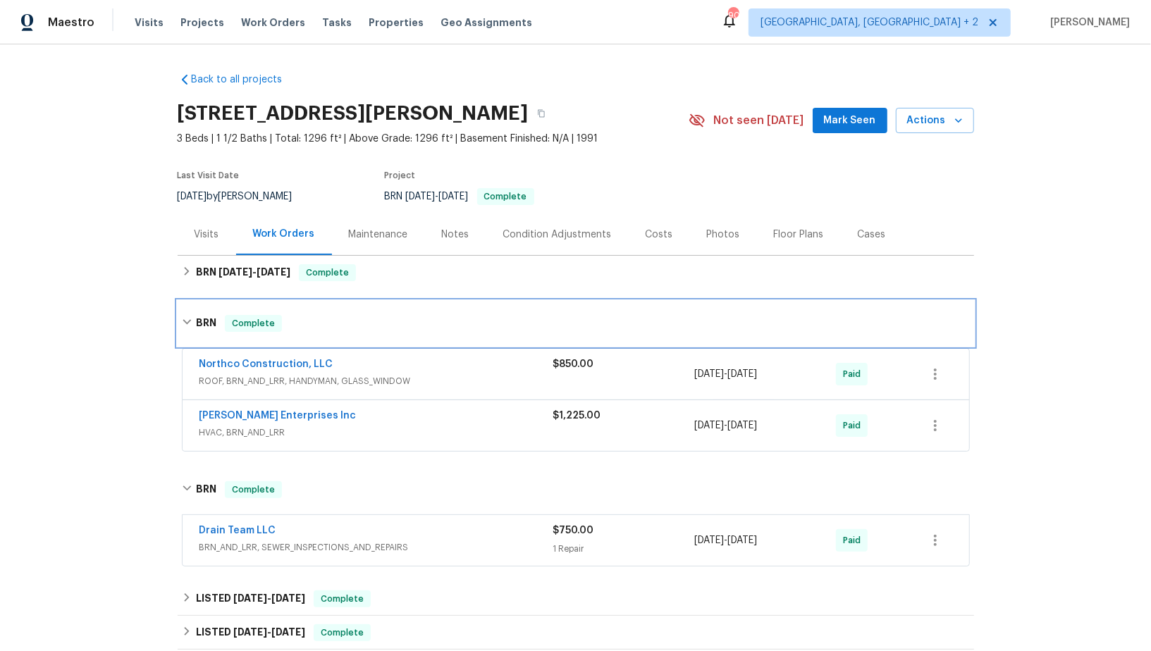
scroll to position [54, 0]
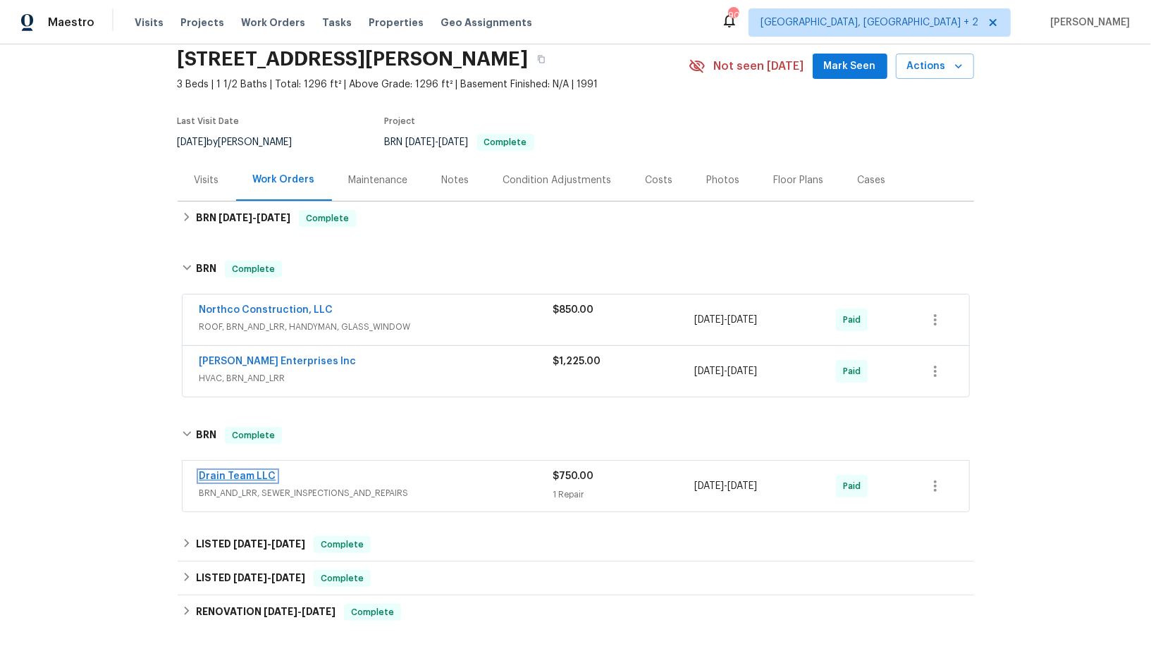
click at [242, 472] on link "Drain Team LLC" at bounding box center [237, 477] width 77 height 10
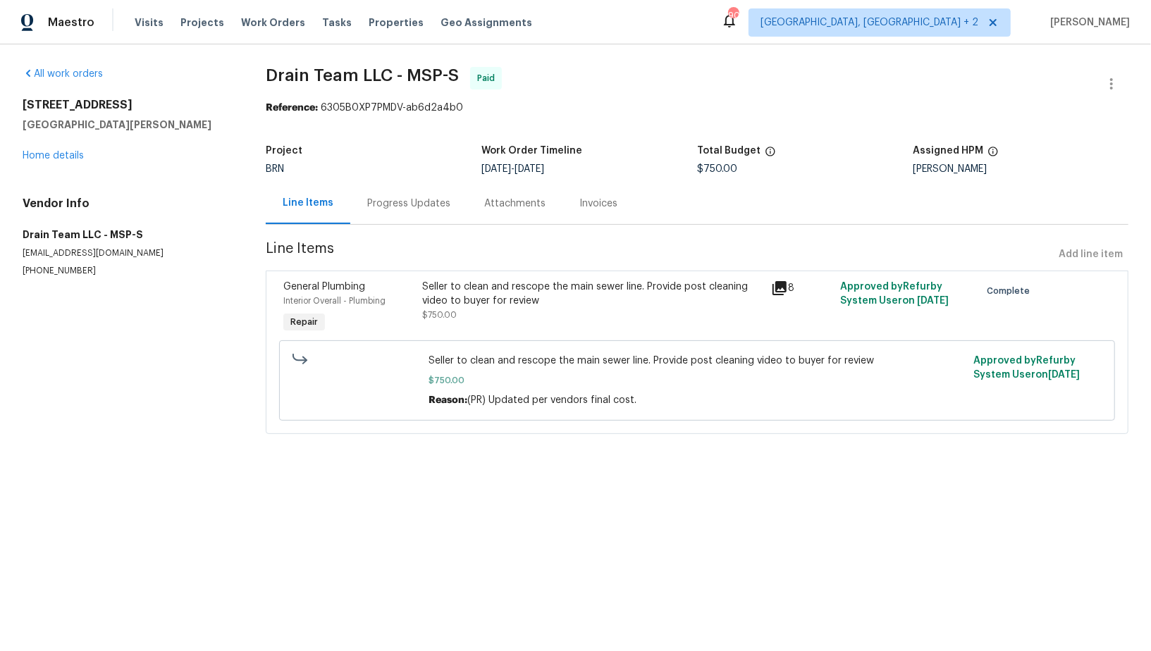
click at [393, 187] on div "Progress Updates" at bounding box center [408, 204] width 117 height 42
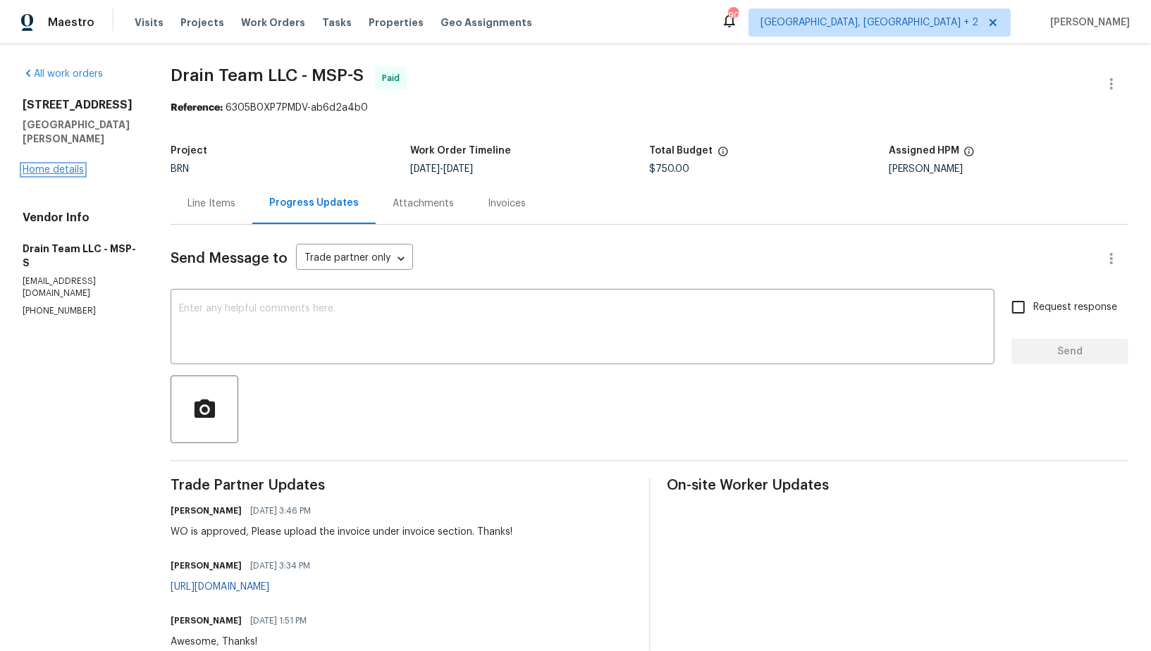
click at [30, 165] on link "Home details" at bounding box center [53, 170] width 61 height 10
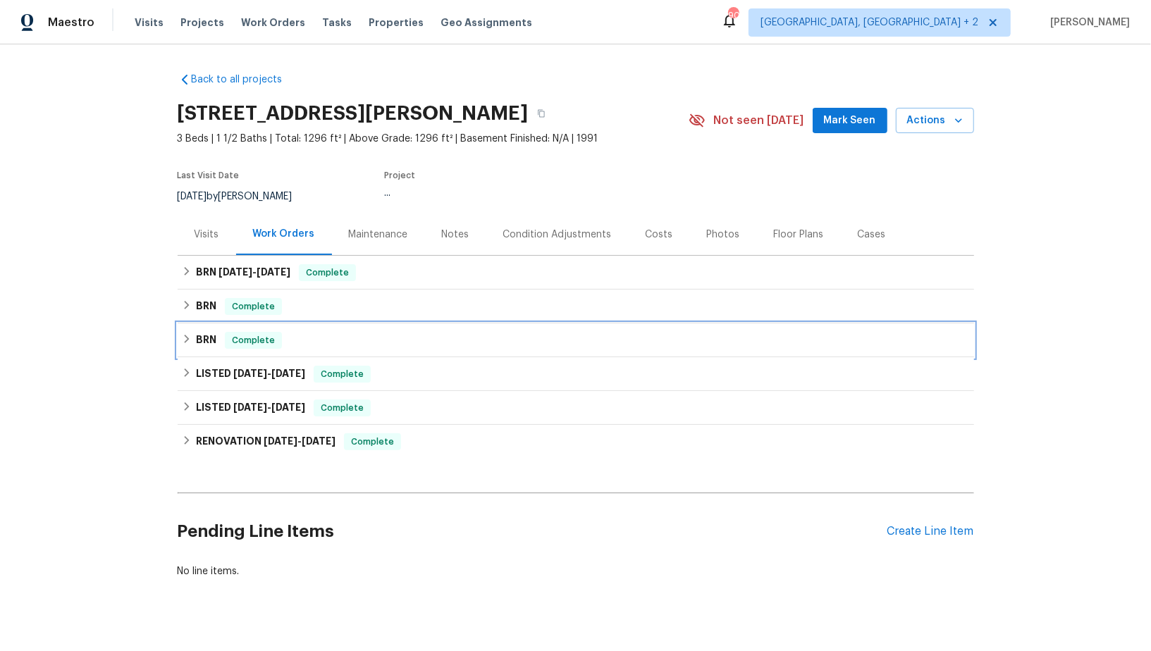
click at [191, 337] on icon at bounding box center [187, 339] width 10 height 10
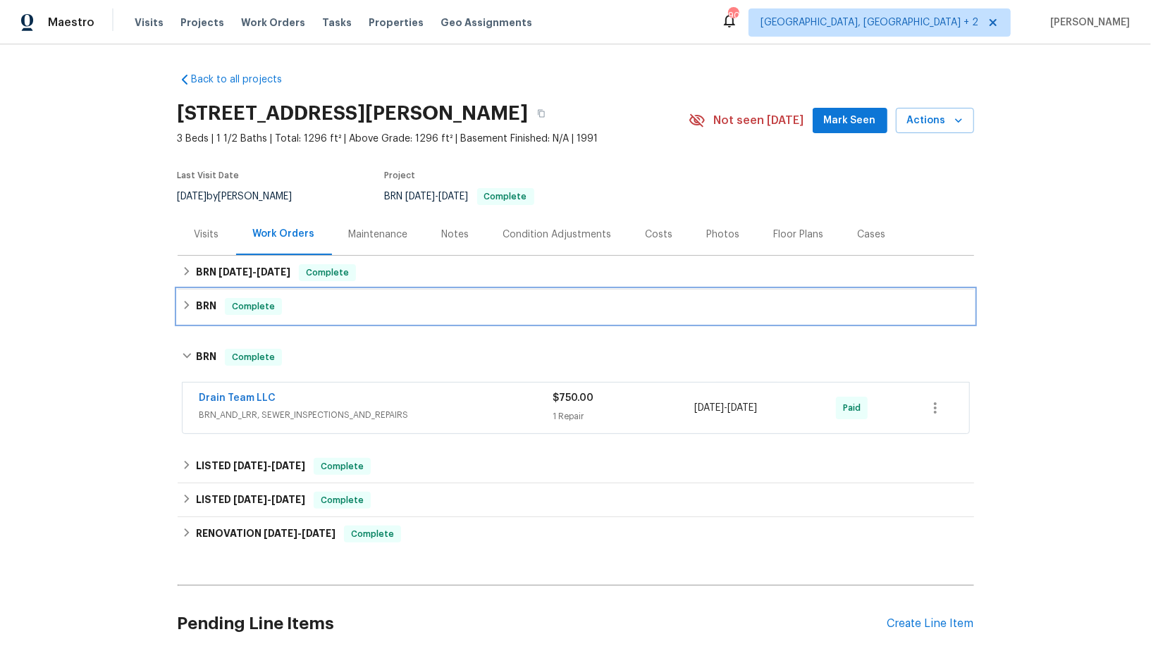
click at [187, 307] on icon at bounding box center [187, 305] width 10 height 10
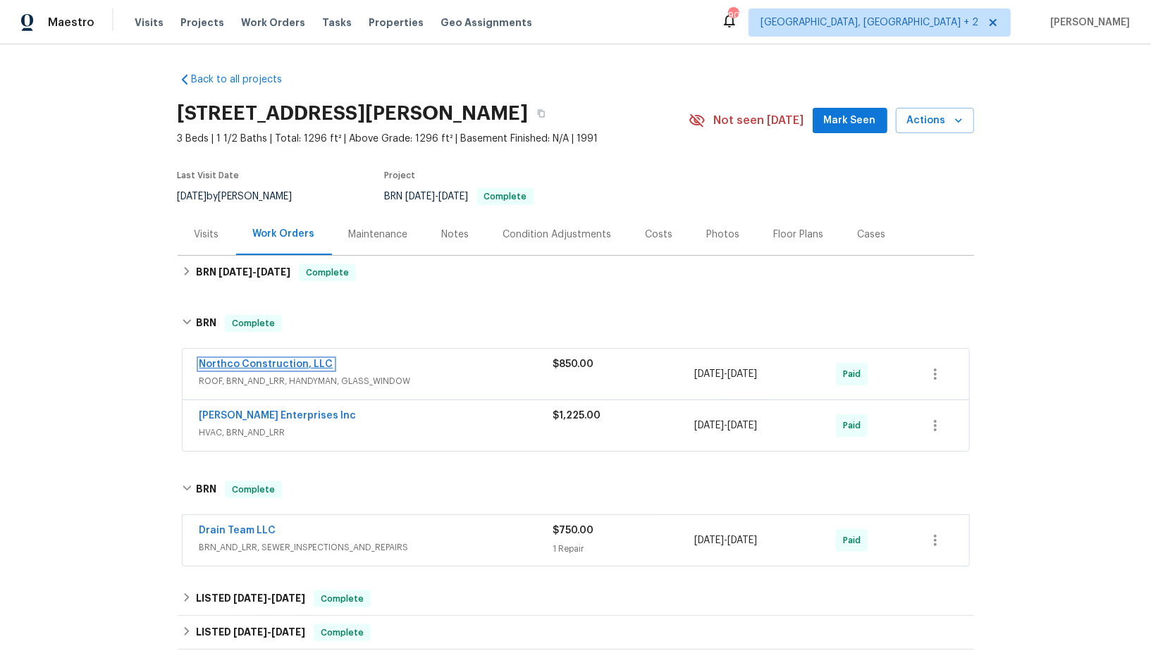
click at [239, 367] on link "Northco Construction, LLC" at bounding box center [266, 364] width 134 height 10
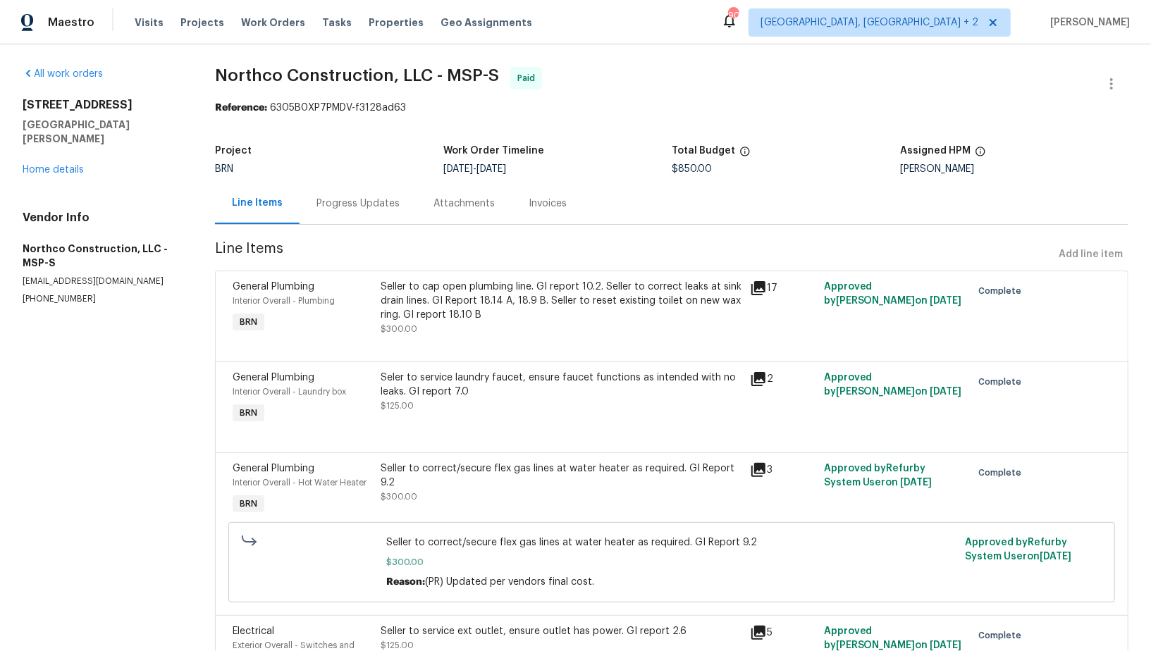
click at [366, 211] on div "Progress Updates" at bounding box center [358, 204] width 117 height 42
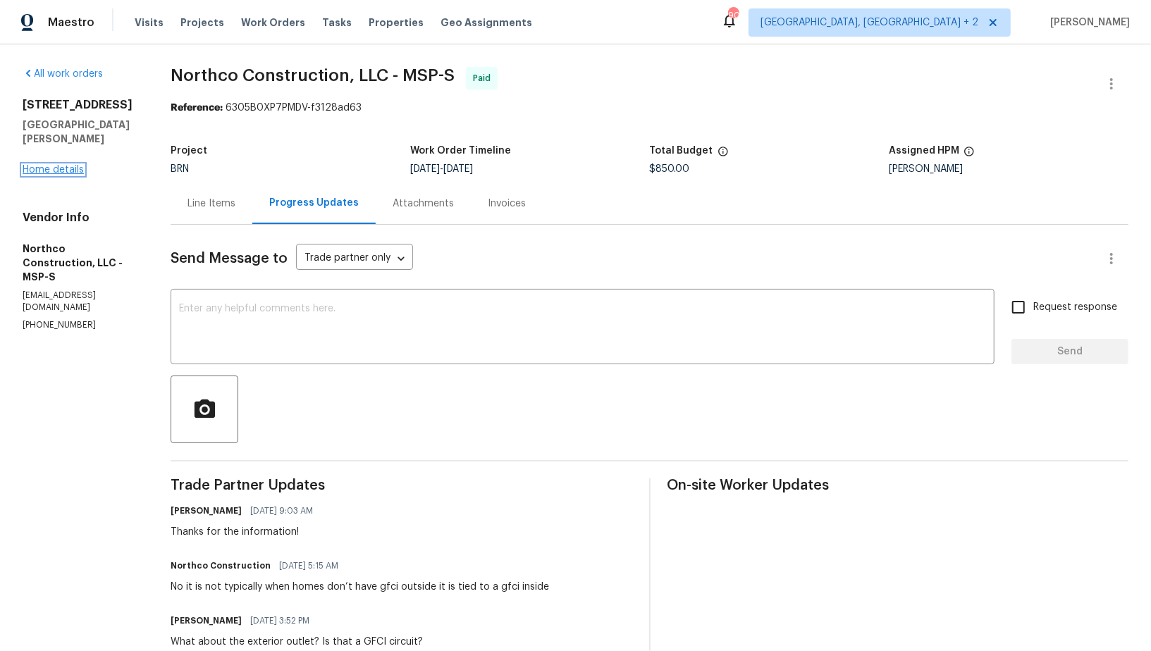
click at [60, 165] on link "Home details" at bounding box center [53, 170] width 61 height 10
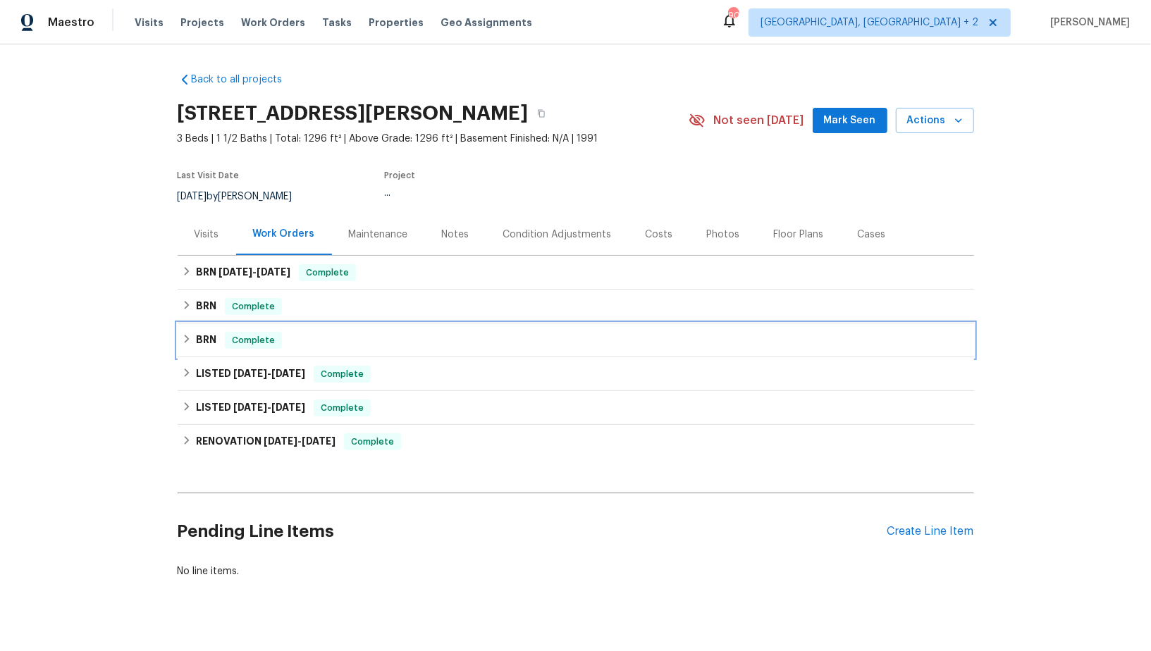
click at [207, 330] on div "BRN Complete" at bounding box center [576, 341] width 796 height 34
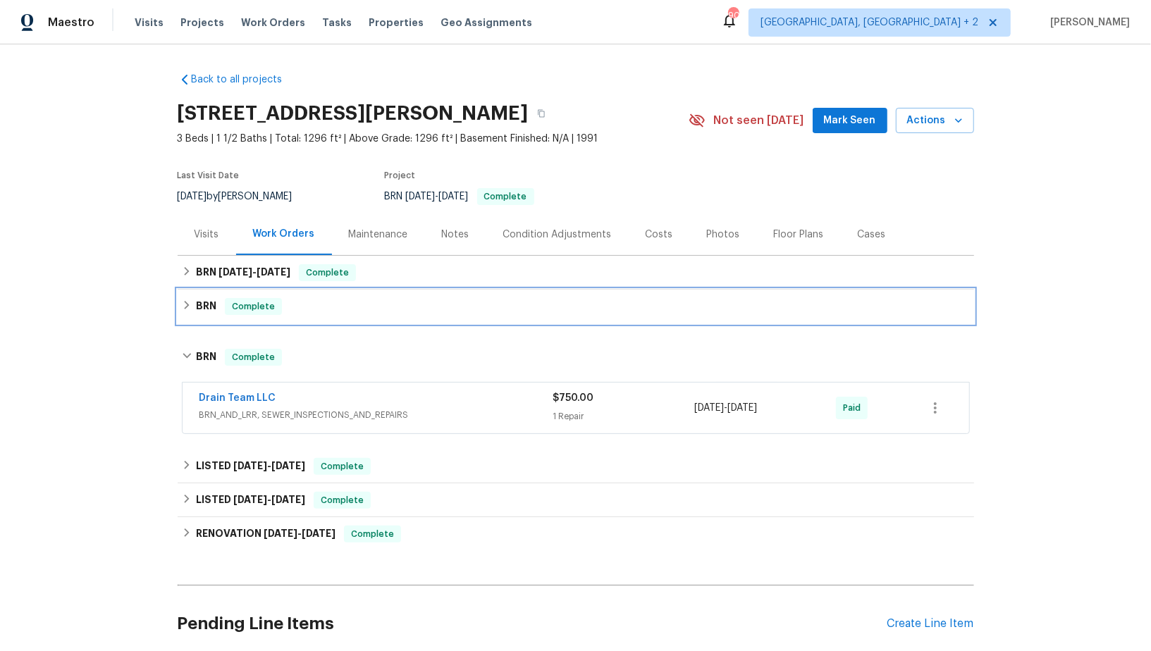
click at [186, 309] on icon at bounding box center [187, 305] width 10 height 10
